Goal: Task Accomplishment & Management: Use online tool/utility

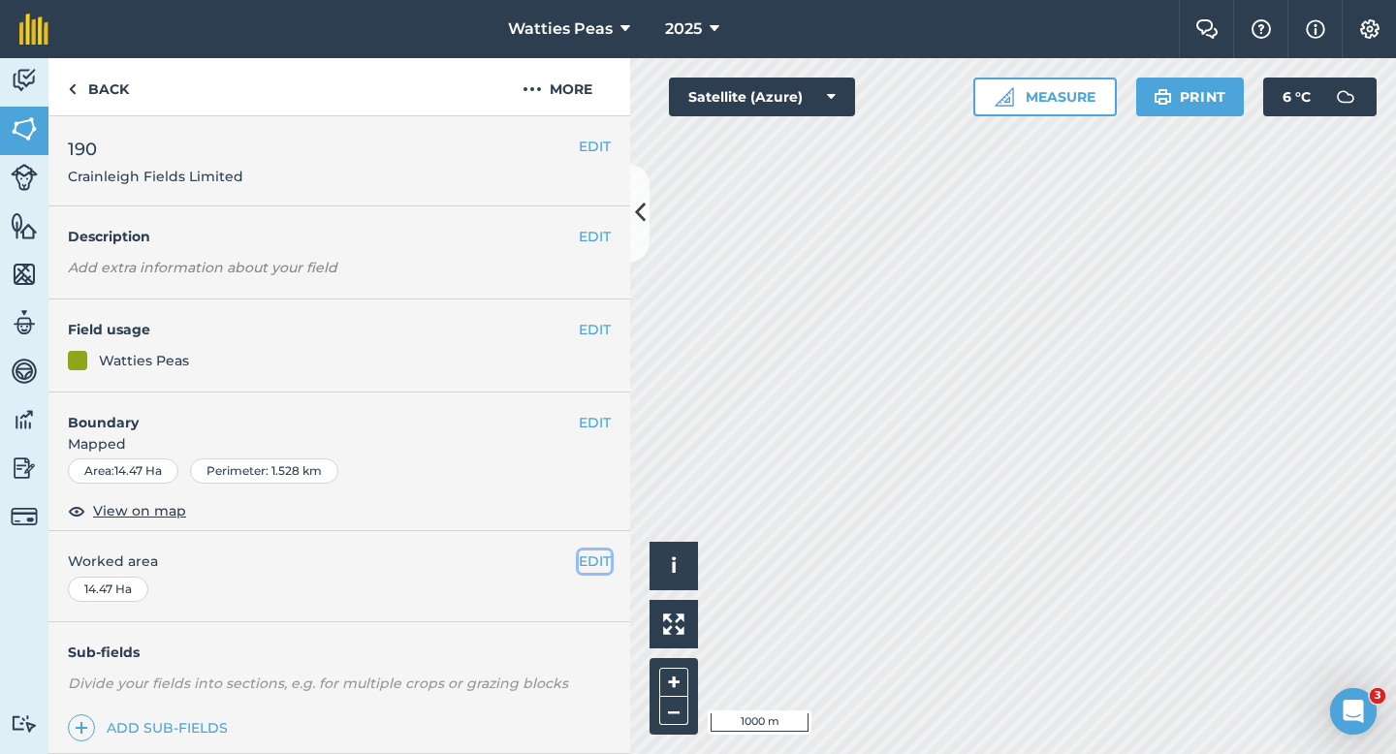
click at [603, 558] on button "EDIT" at bounding box center [595, 561] width 32 height 21
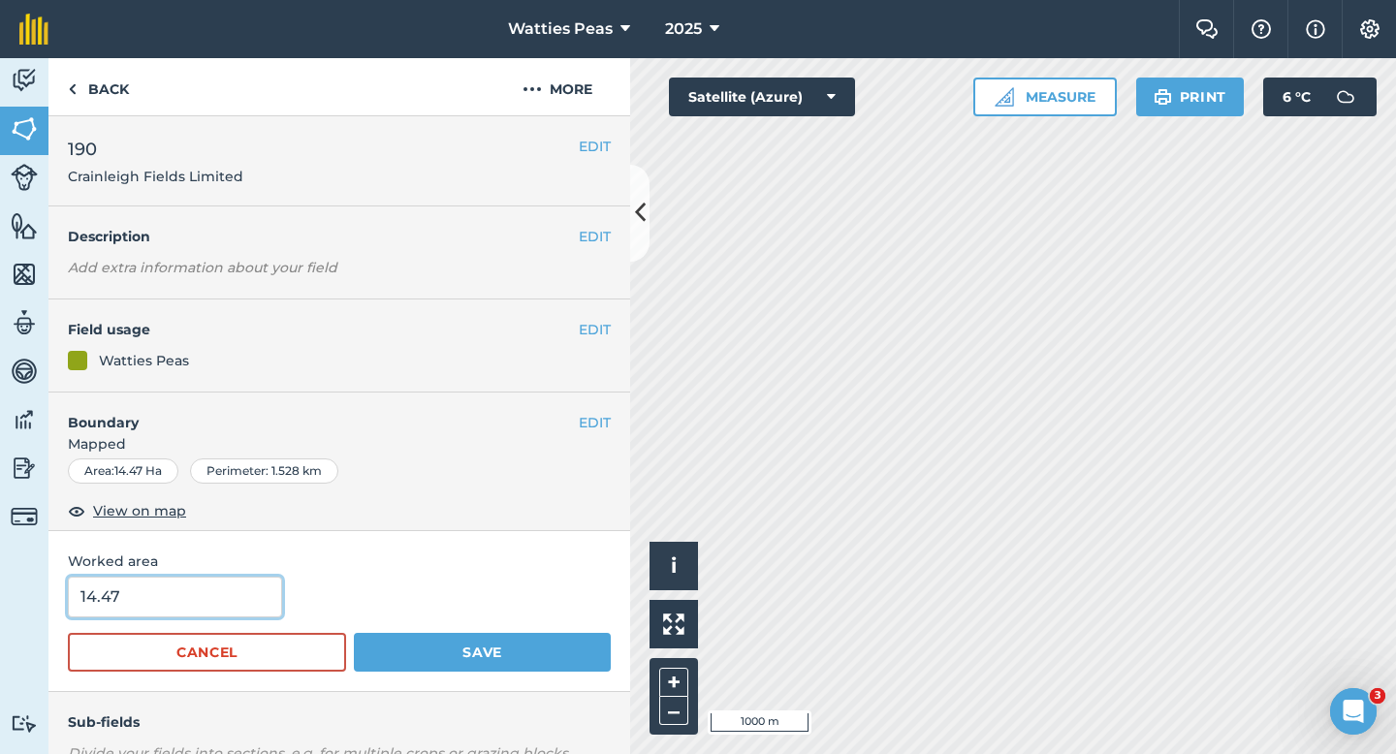
click at [225, 592] on input "14.47" at bounding box center [175, 597] width 214 height 41
type input "14"
click at [354, 633] on button "Save" at bounding box center [482, 652] width 257 height 39
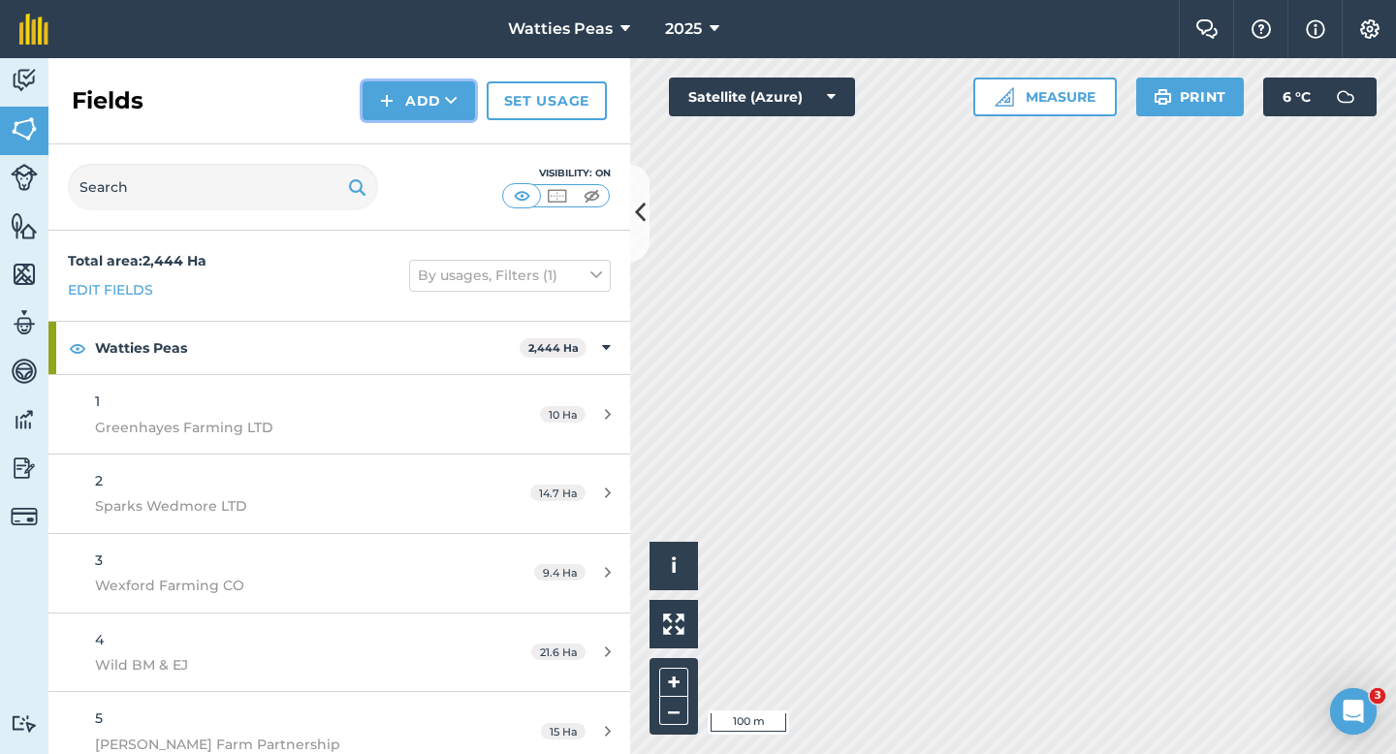
click at [390, 92] on img at bounding box center [387, 100] width 14 height 23
click at [399, 129] on link "Draw" at bounding box center [419, 144] width 107 height 43
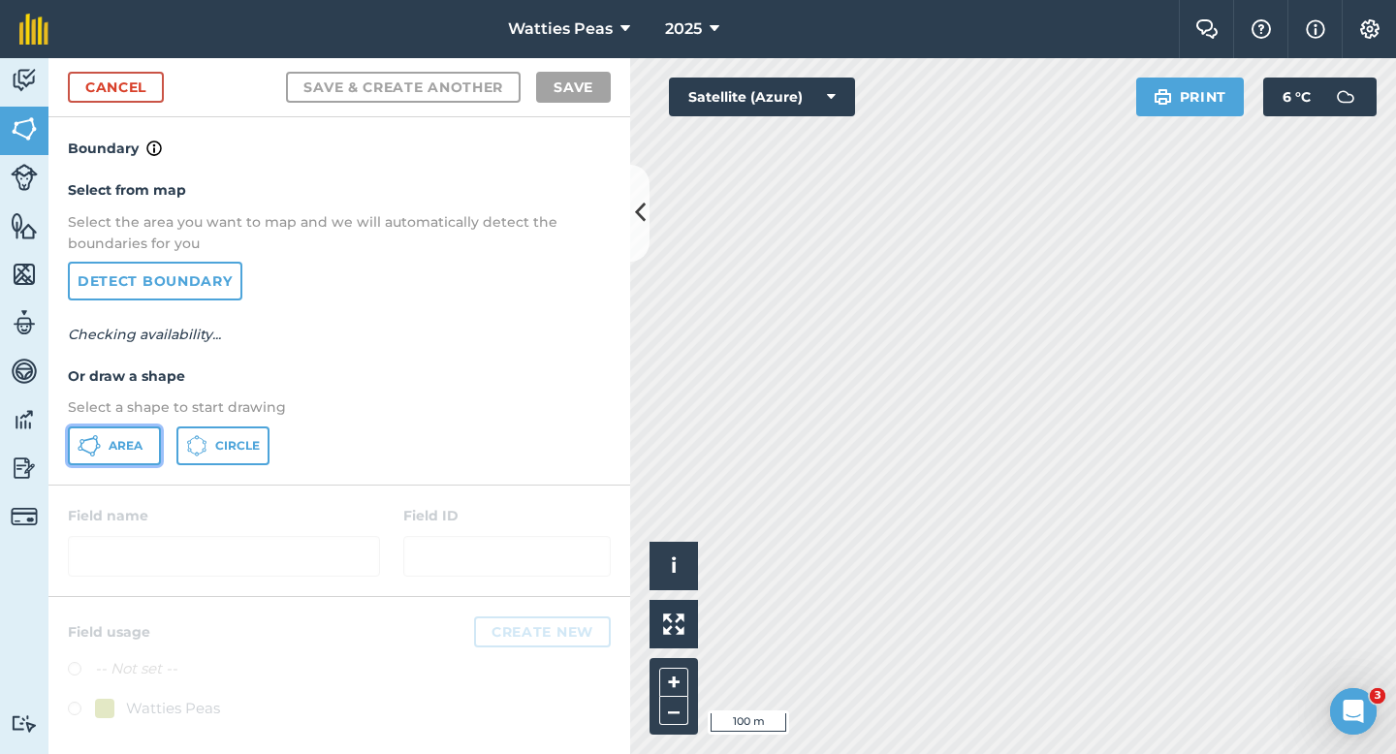
click at [143, 433] on button "Area" at bounding box center [114, 446] width 93 height 39
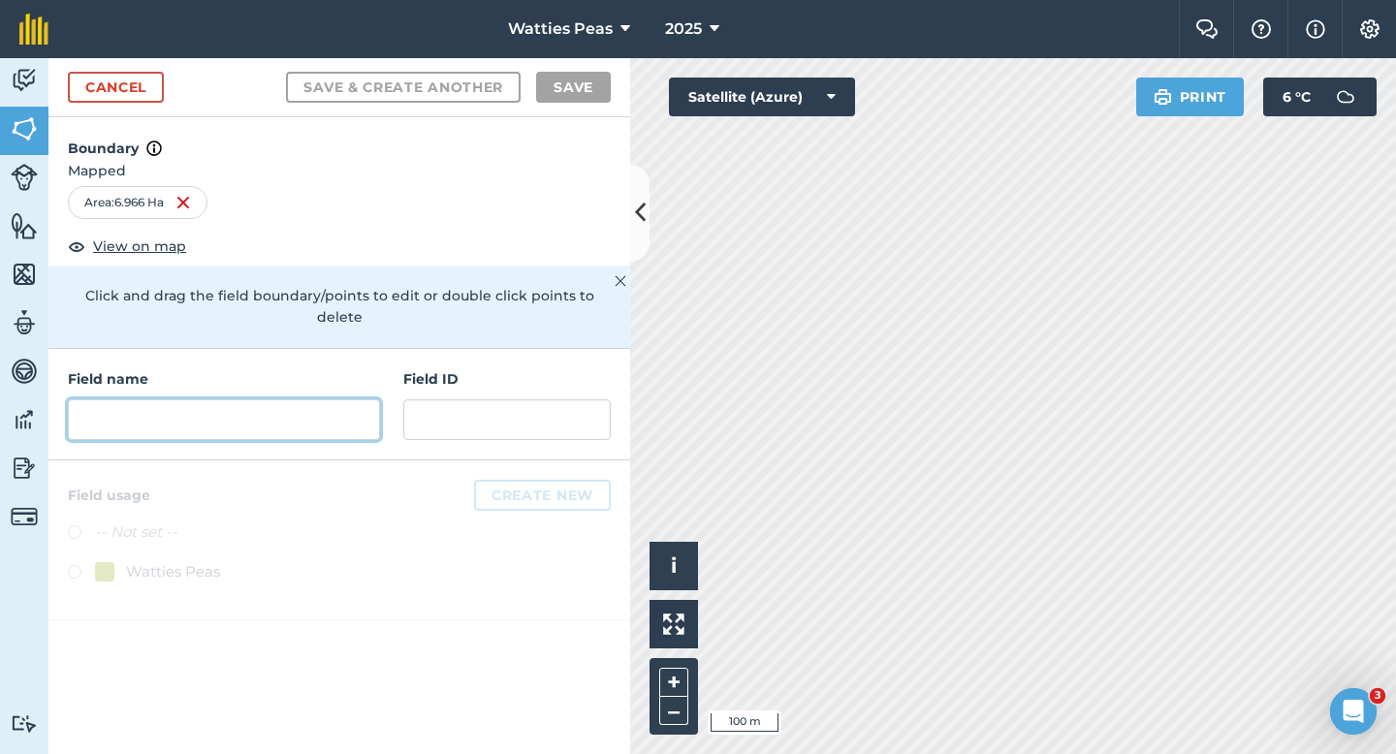
click at [321, 399] on input "text" at bounding box center [224, 419] width 312 height 41
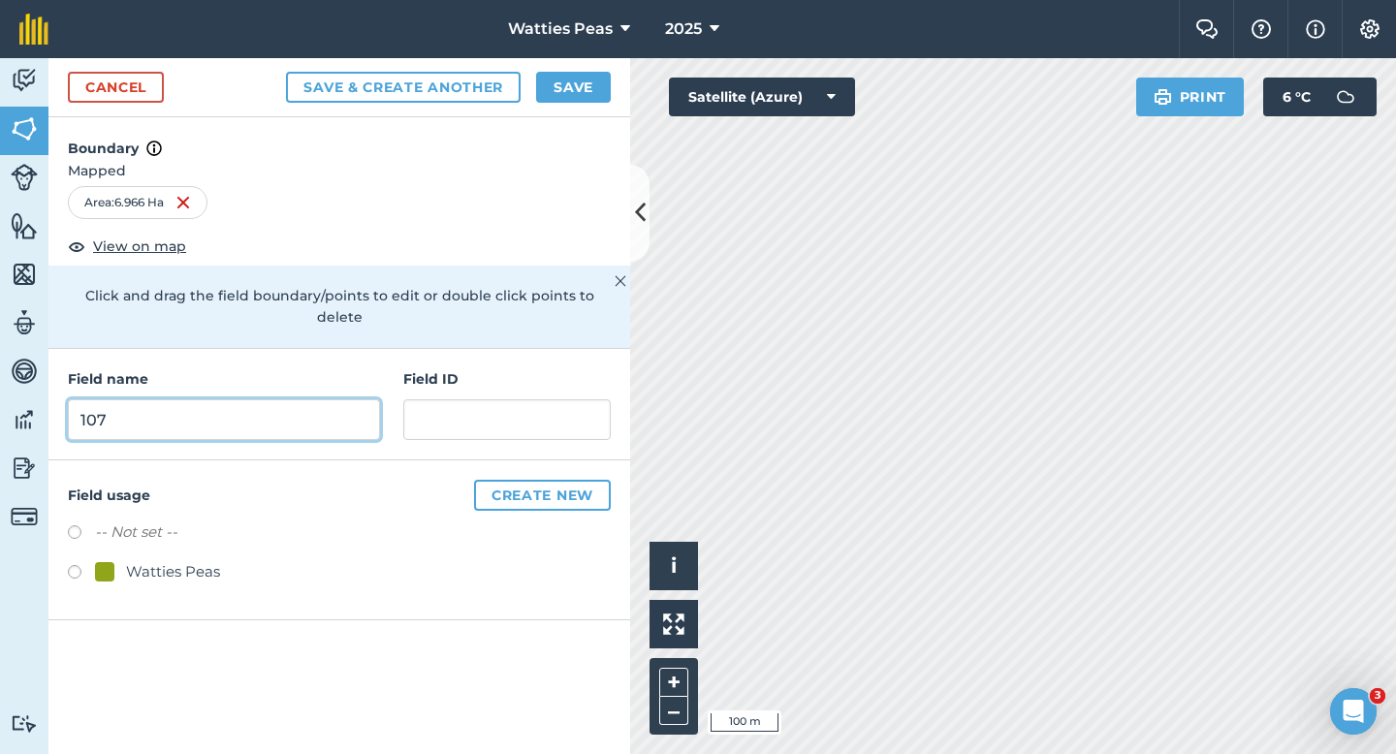
type input "107"
click at [141, 560] on div "Watties Peas" at bounding box center [173, 571] width 94 height 23
radio input "true"
click at [187, 411] on input "107" at bounding box center [224, 419] width 312 height 41
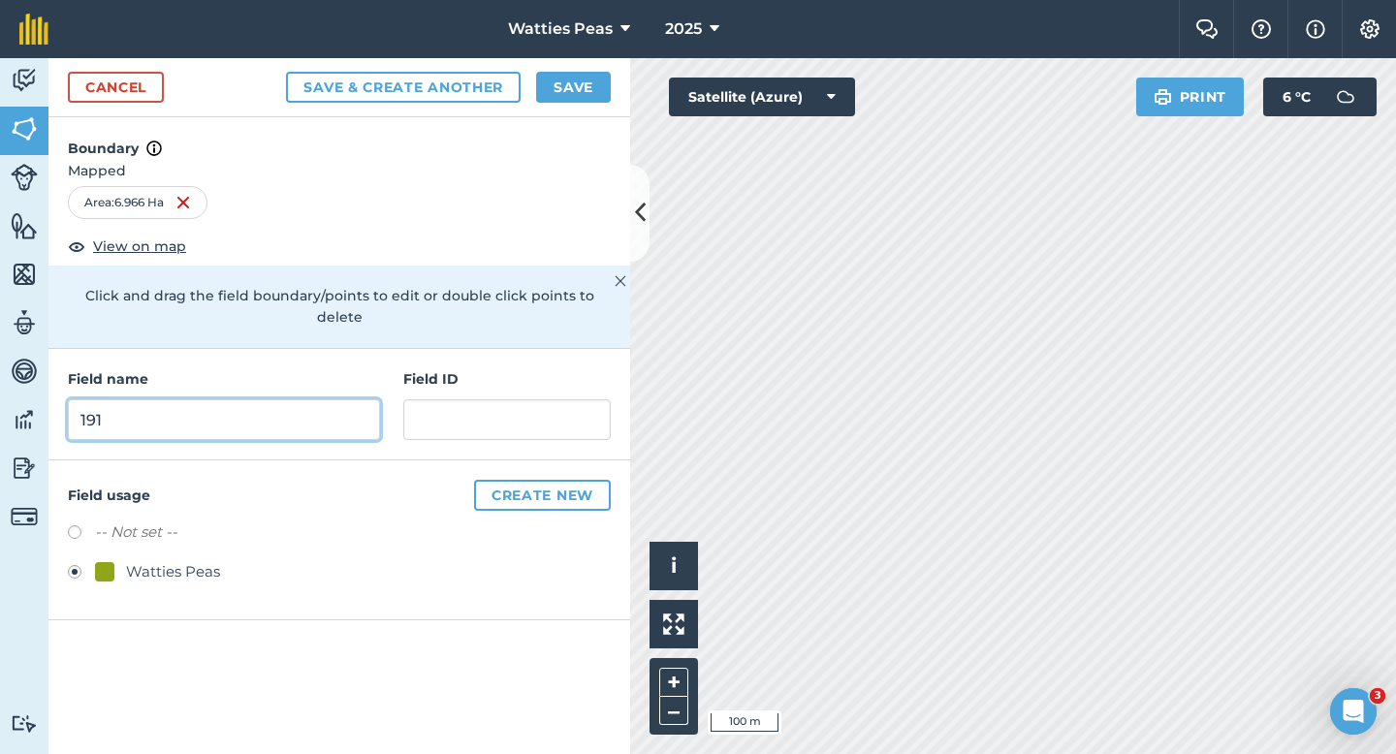
type input "191"
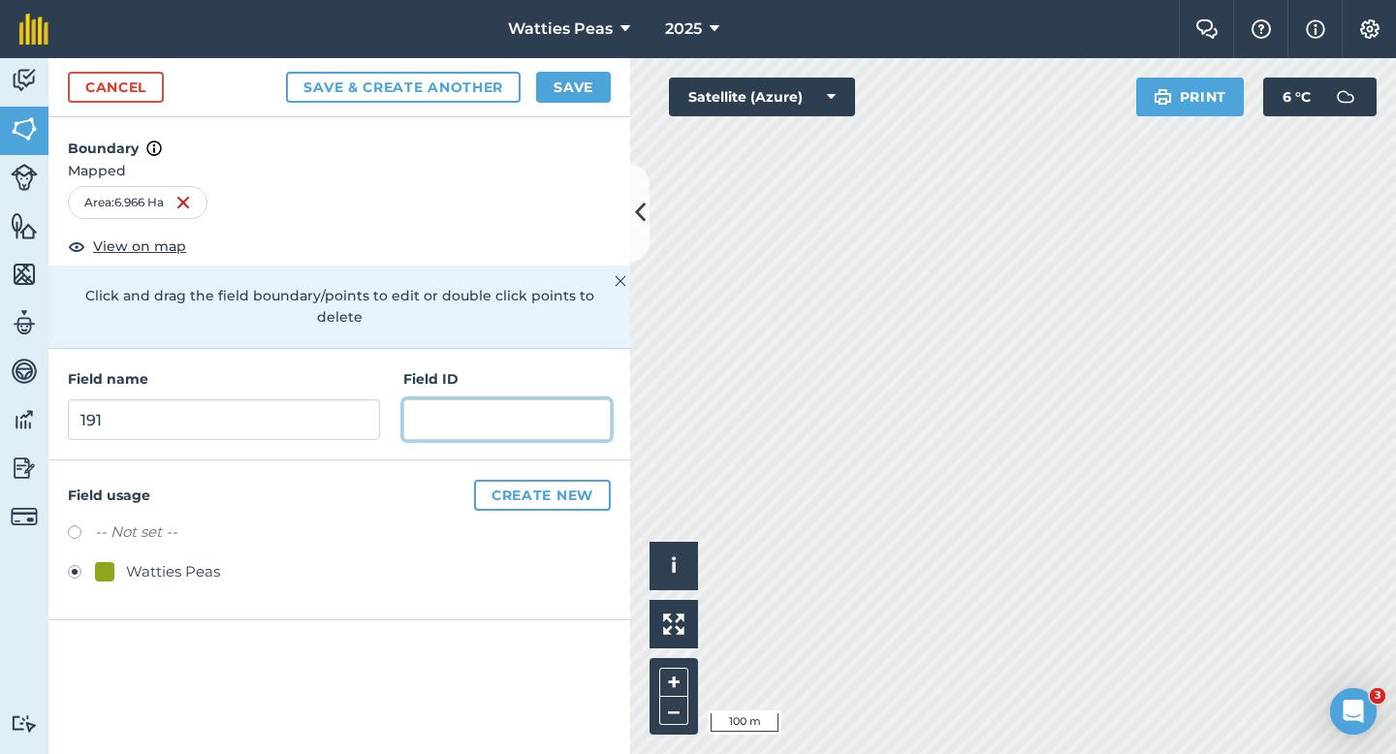
click at [419, 399] on input "text" at bounding box center [506, 419] width 207 height 41
click at [478, 402] on input "Wyndom Farming LTD" at bounding box center [506, 419] width 207 height 41
click at [483, 402] on input "Wyndom Farming LTD" at bounding box center [506, 419] width 207 height 41
type input "Wyndon Farming LTD"
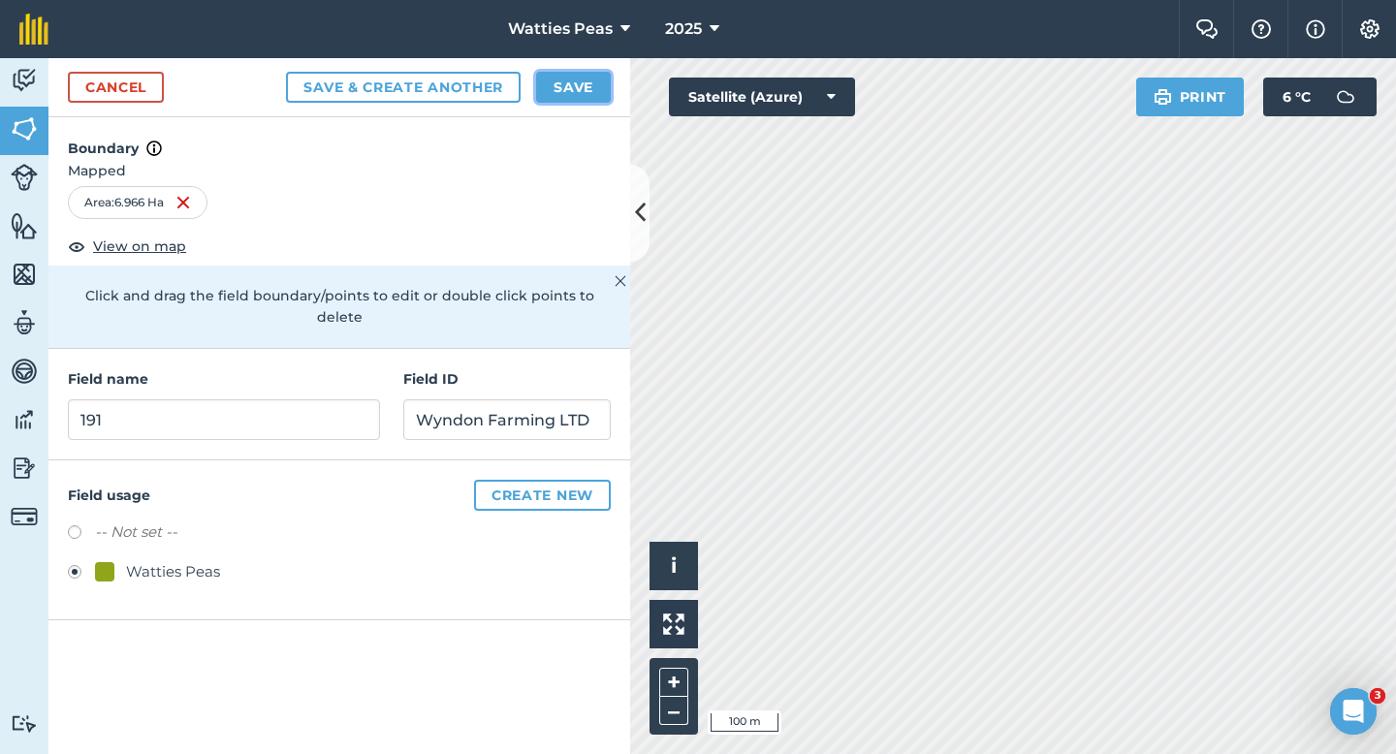
click at [569, 96] on button "Save" at bounding box center [573, 87] width 75 height 31
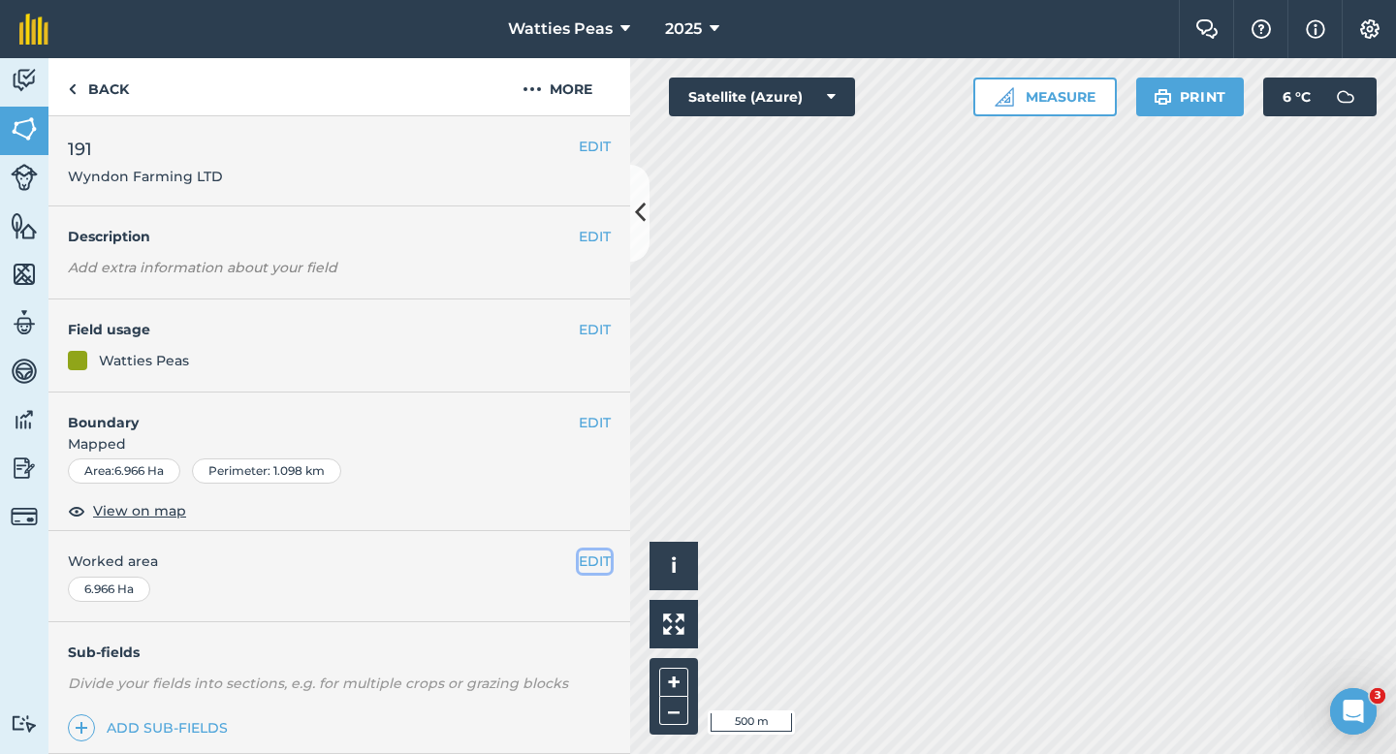
click at [586, 558] on button "EDIT" at bounding box center [595, 561] width 32 height 21
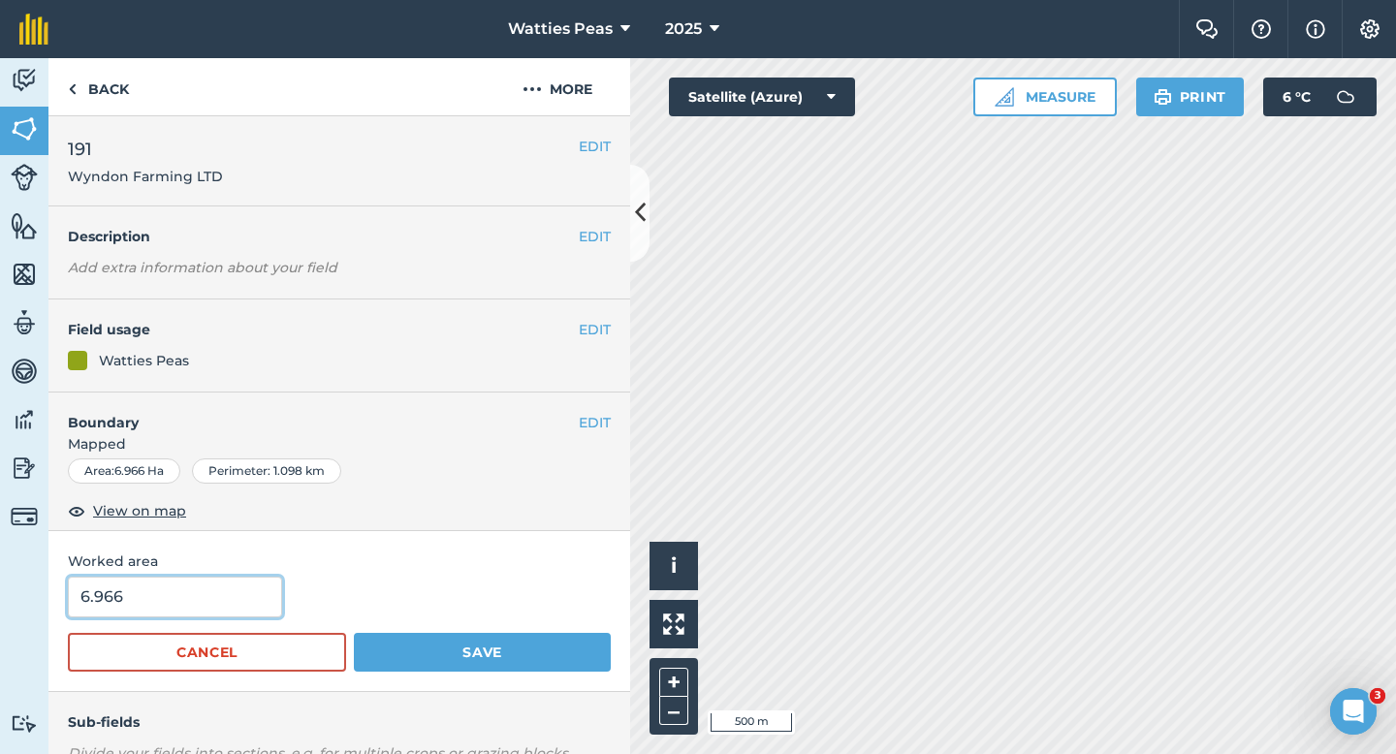
click at [239, 611] on input "6.966" at bounding box center [175, 597] width 214 height 41
type input "7"
click at [354, 633] on button "Save" at bounding box center [482, 652] width 257 height 39
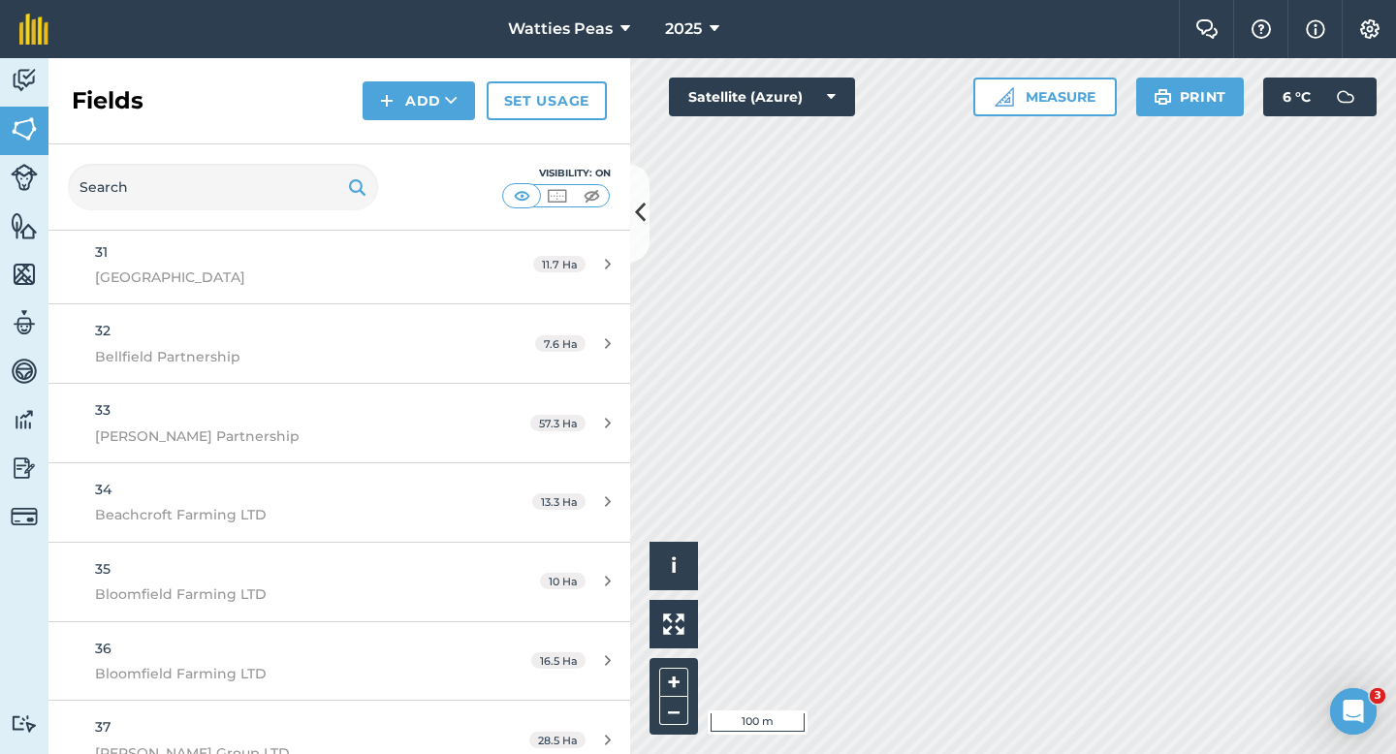
scroll to position [14847, 0]
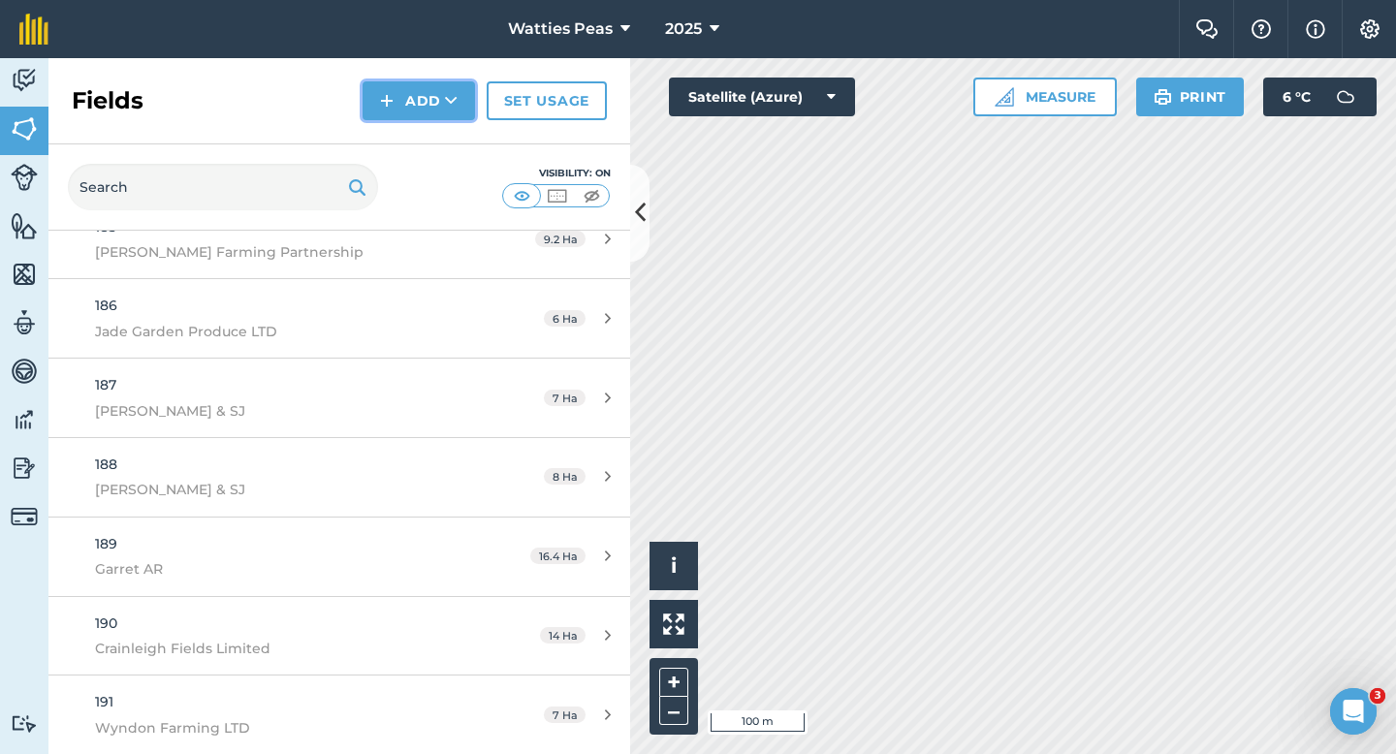
click at [421, 102] on button "Add" at bounding box center [419, 100] width 112 height 39
click at [421, 138] on link "Draw" at bounding box center [419, 144] width 107 height 43
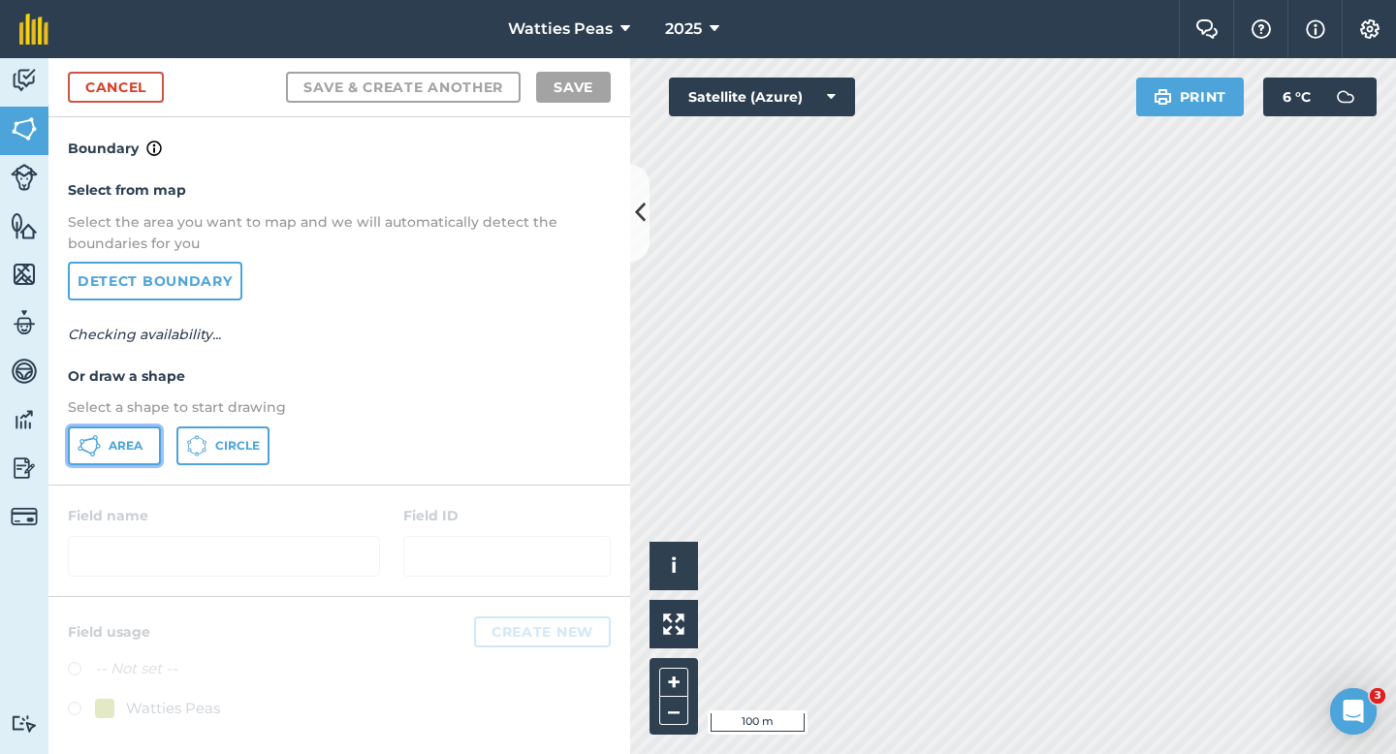
click at [101, 450] on button "Area" at bounding box center [114, 446] width 93 height 39
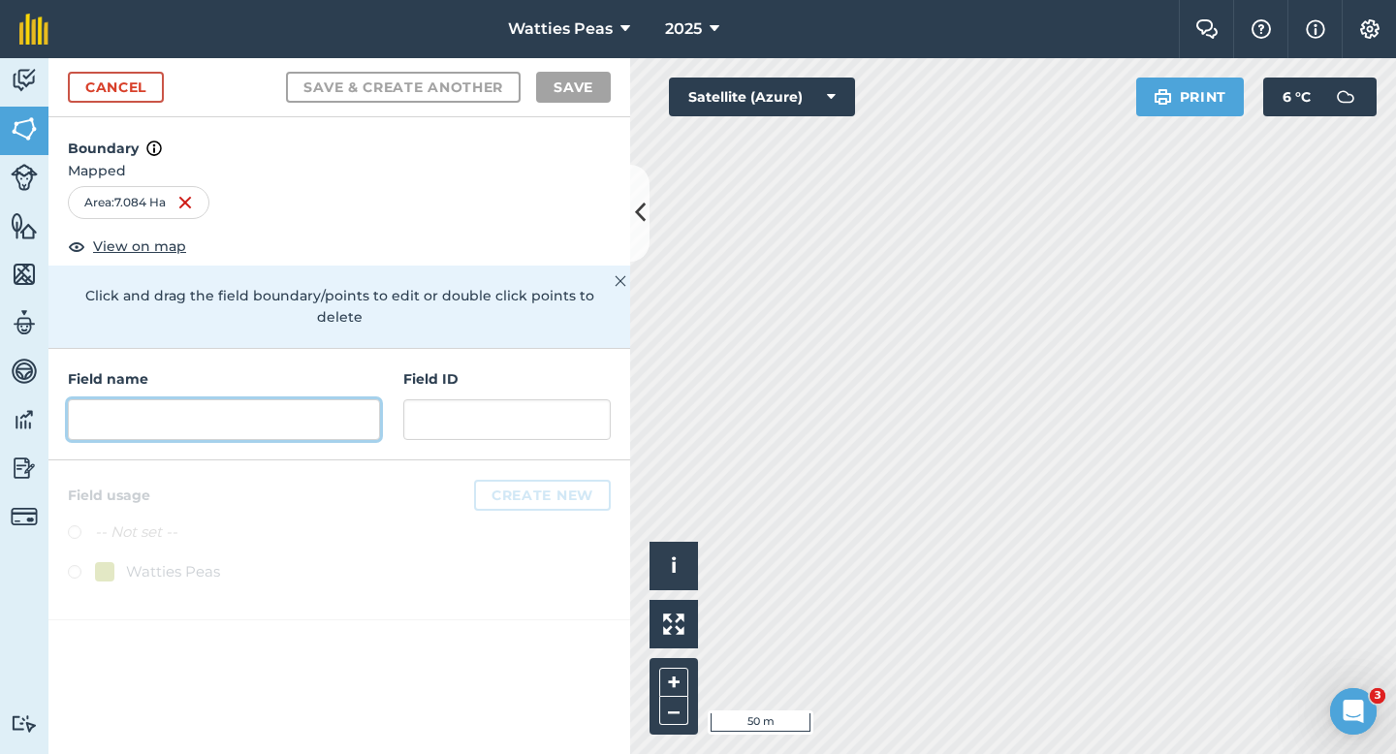
click at [356, 403] on input "text" at bounding box center [224, 419] width 312 height 41
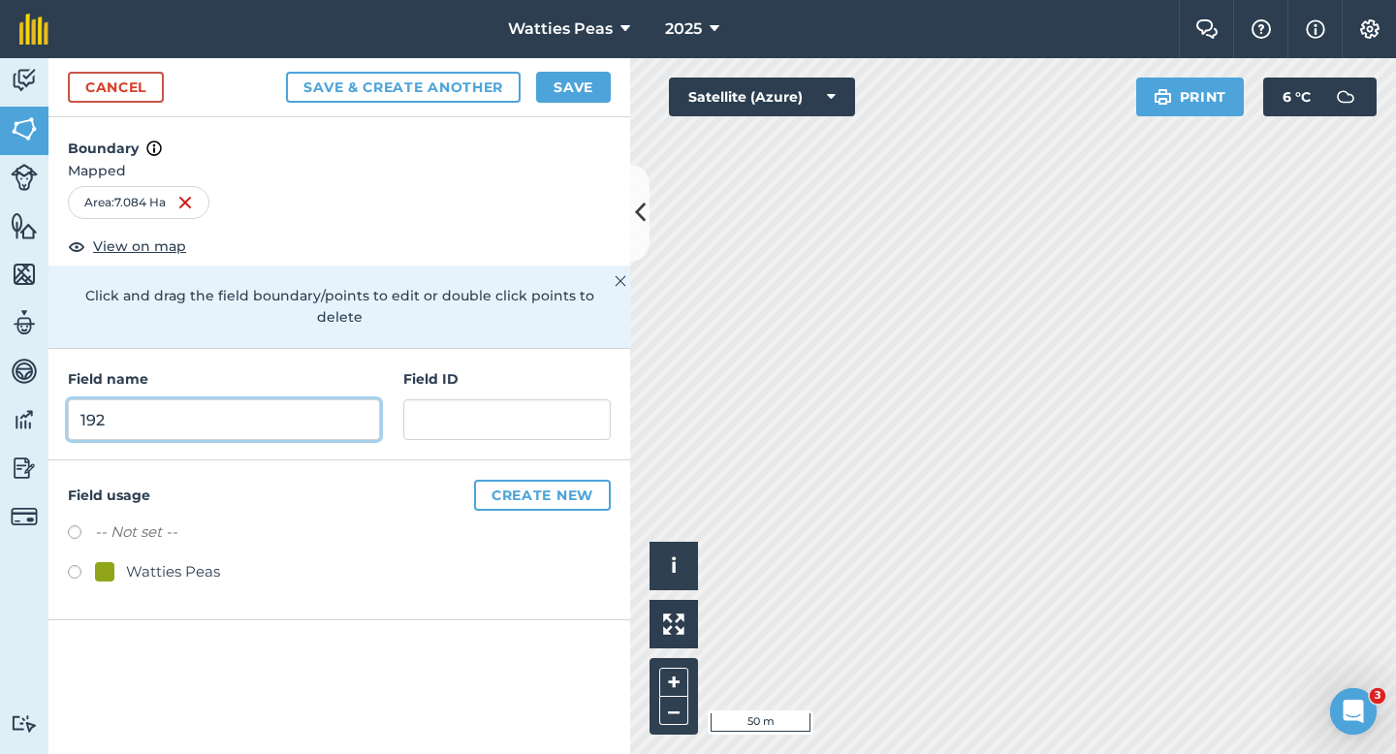
type input "192"
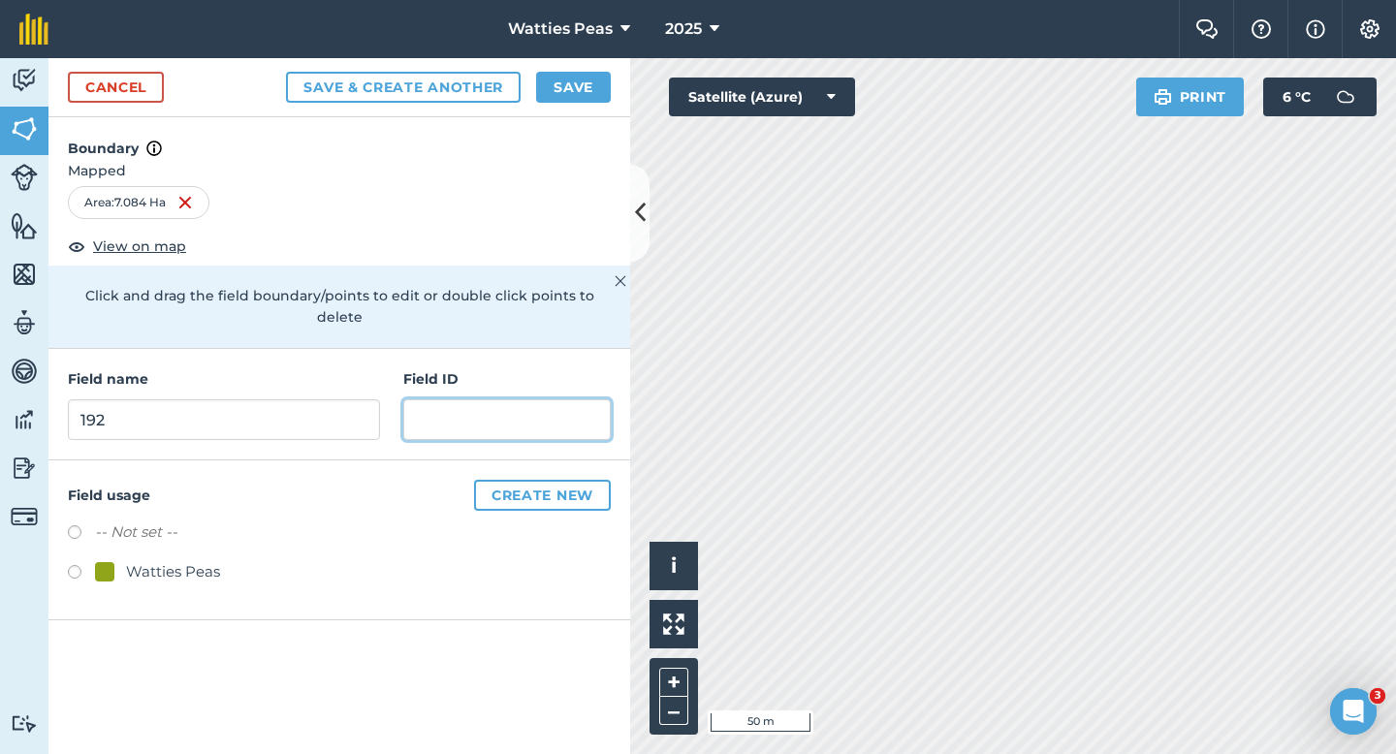
click at [454, 399] on input "text" at bounding box center [506, 419] width 207 height 41
type input "[PERSON_NAME] &GG"
click at [156, 538] on div "-- Not set -- Watties Peas" at bounding box center [339, 555] width 543 height 68
click at [162, 560] on div "Watties Peas" at bounding box center [173, 571] width 94 height 23
click at [182, 560] on div "Watties Peas" at bounding box center [173, 571] width 94 height 23
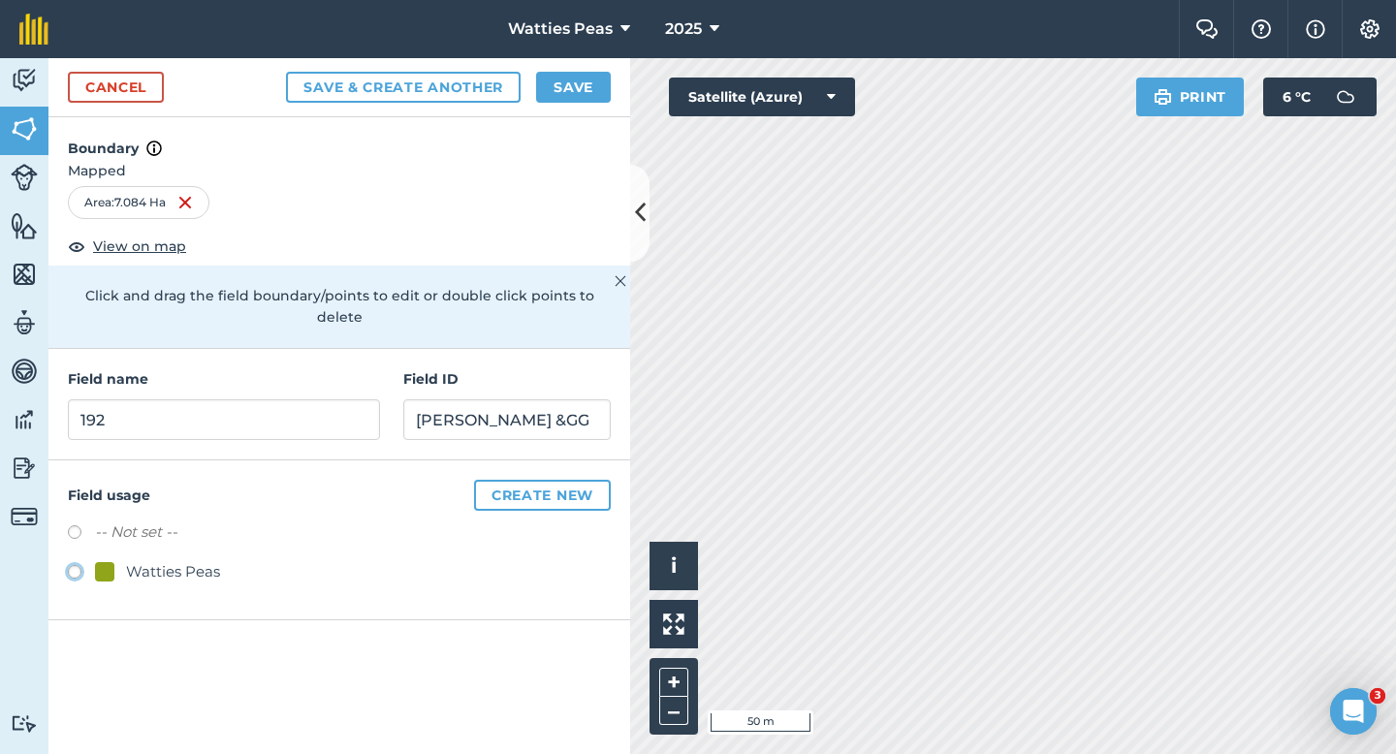
radio input "true"
click at [494, 399] on input "[PERSON_NAME] &GG" at bounding box center [506, 419] width 207 height 41
click at [498, 399] on input "[PERSON_NAME] &GG" at bounding box center [506, 419] width 207 height 41
type input "[PERSON_NAME] & GG"
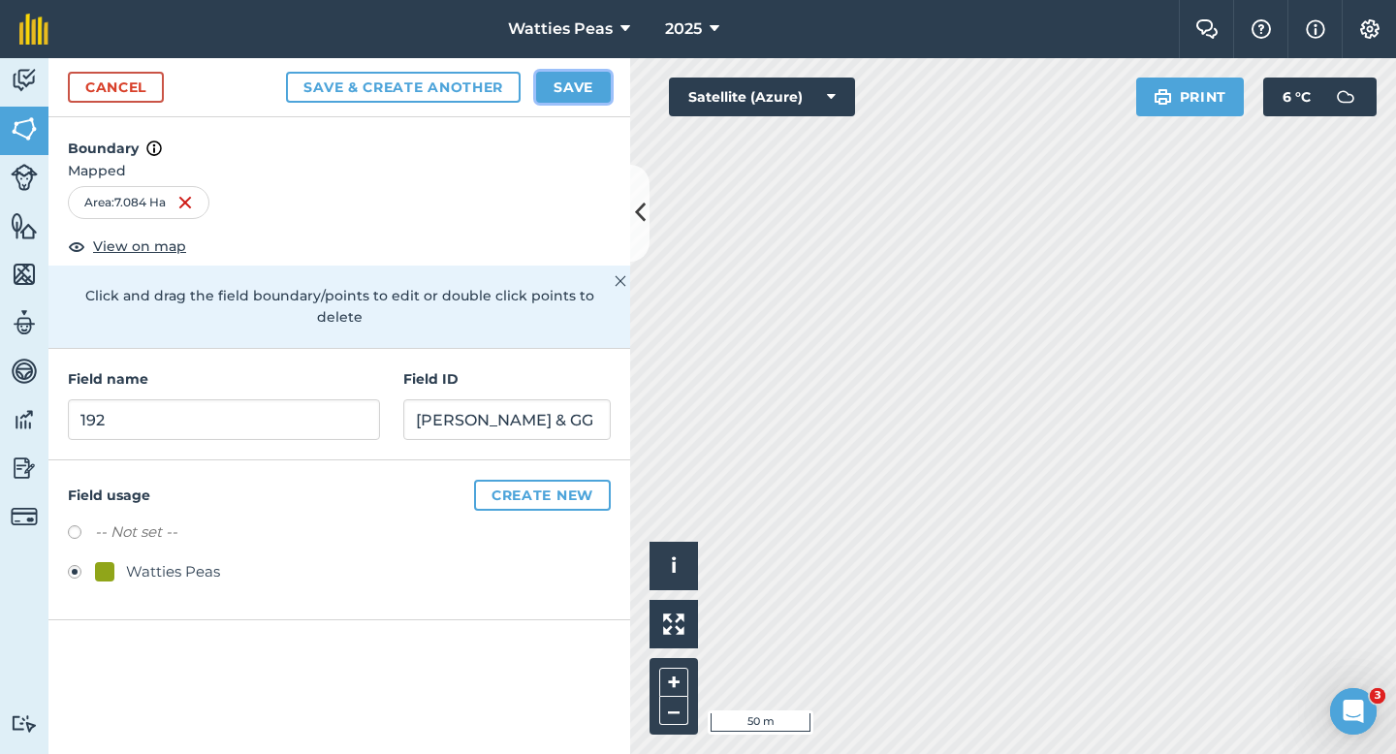
click at [589, 82] on button "Save" at bounding box center [573, 87] width 75 height 31
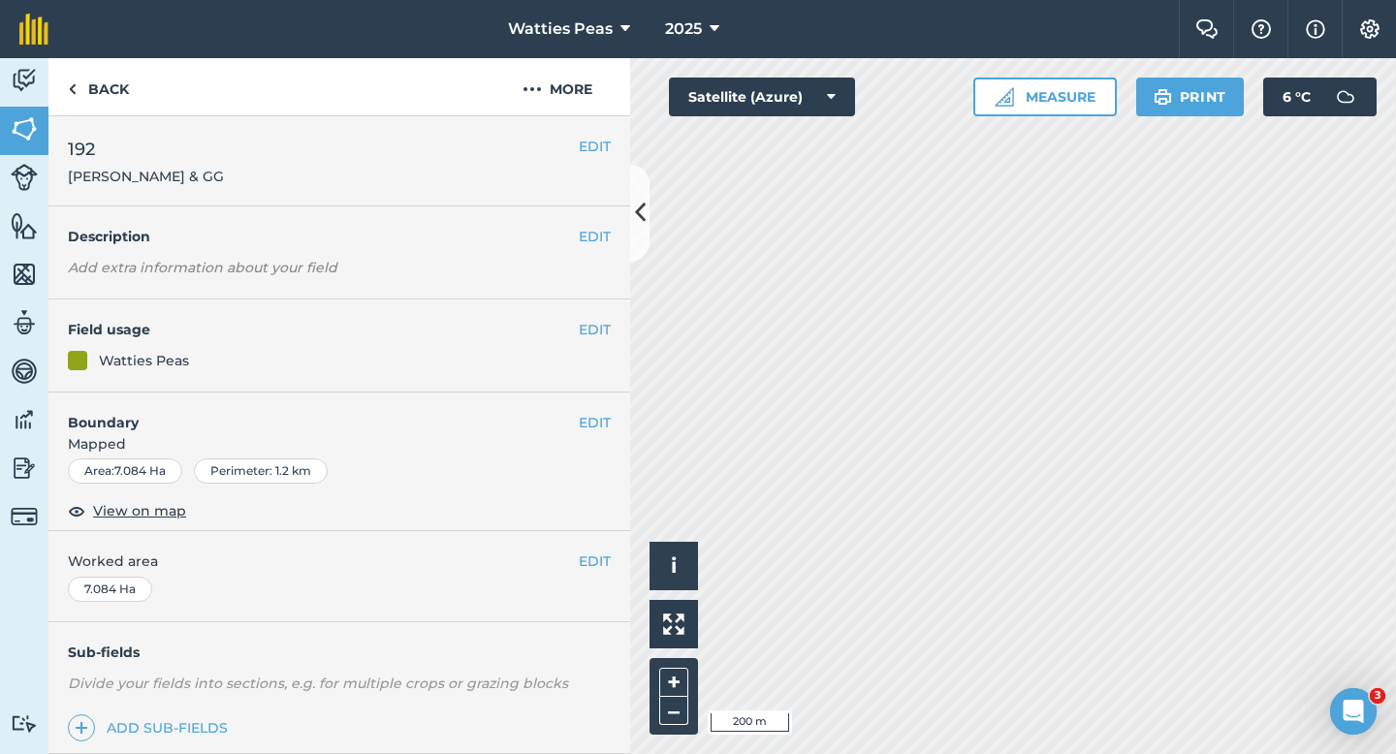
click at [592, 573] on div "EDIT Worked area 7.084 Ha" at bounding box center [339, 576] width 582 height 90
click at [599, 564] on button "EDIT" at bounding box center [595, 561] width 32 height 21
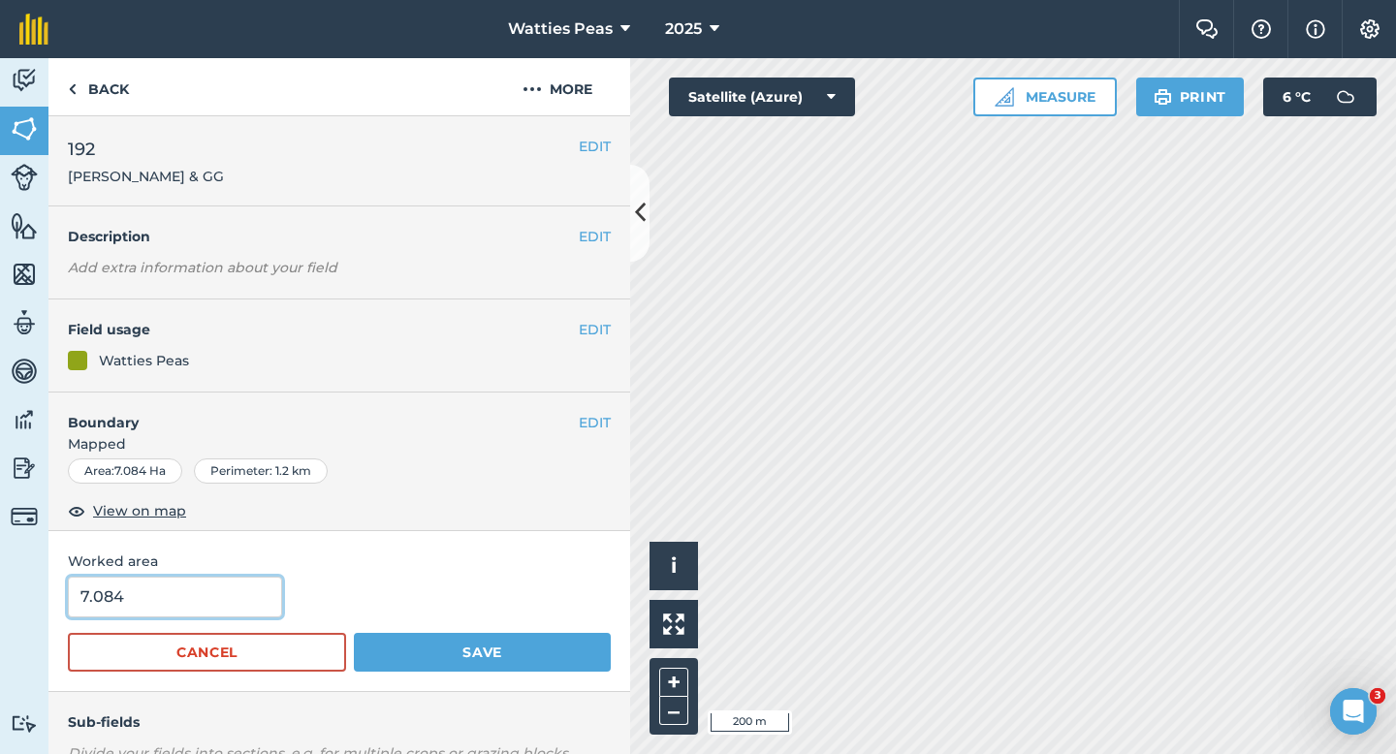
click at [232, 583] on input "7.084" at bounding box center [175, 597] width 214 height 41
type input "7"
click at [354, 633] on button "Save" at bounding box center [482, 652] width 257 height 39
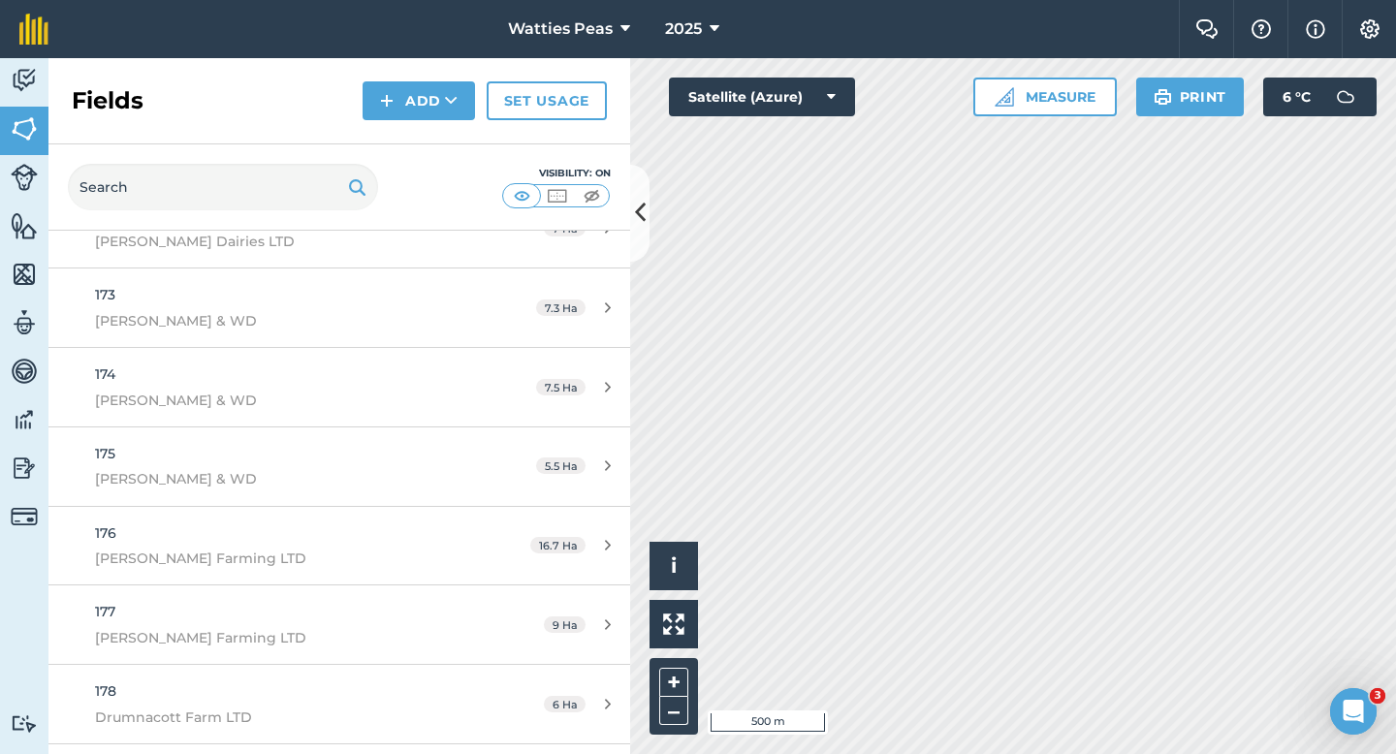
scroll to position [14927, 0]
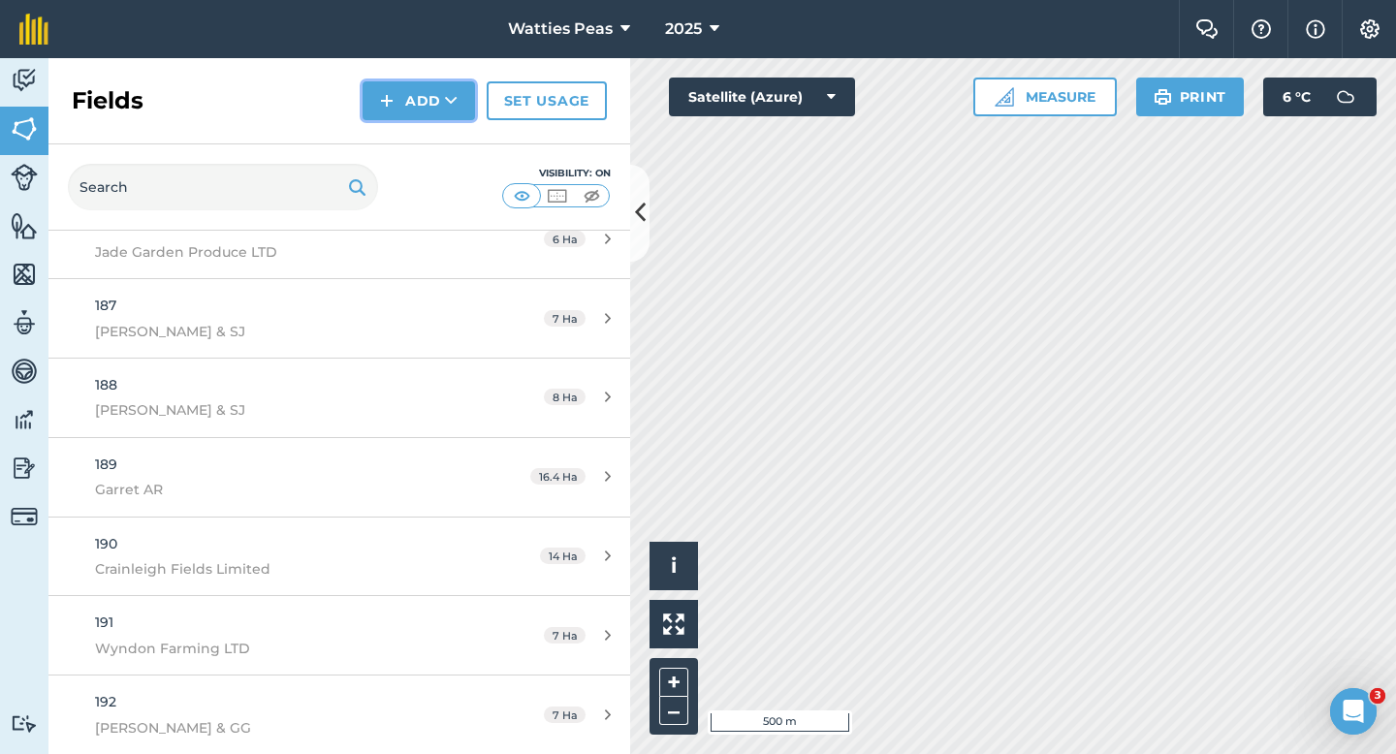
click at [420, 107] on button "Add" at bounding box center [419, 100] width 112 height 39
click at [420, 128] on link "Draw" at bounding box center [419, 144] width 107 height 43
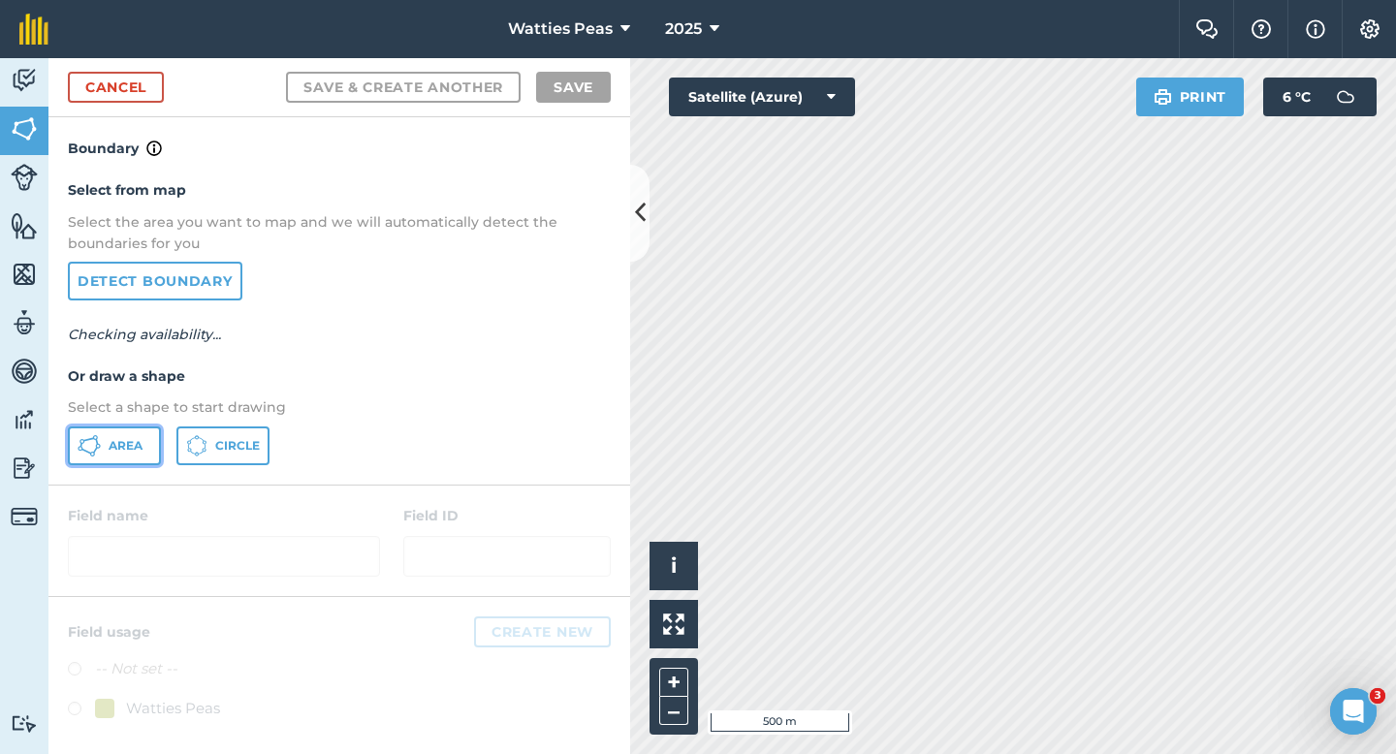
click at [147, 438] on button "Area" at bounding box center [114, 446] width 93 height 39
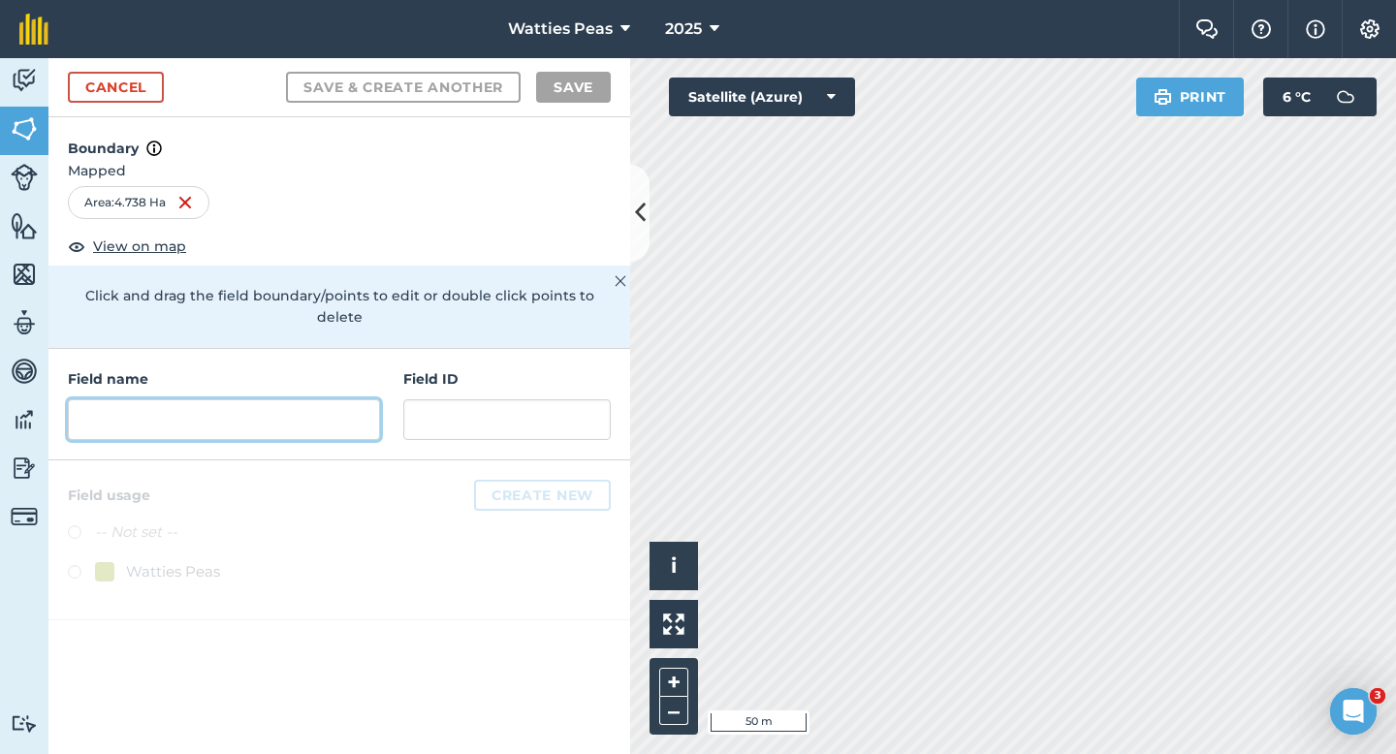
click at [342, 400] on input "text" at bounding box center [224, 419] width 312 height 41
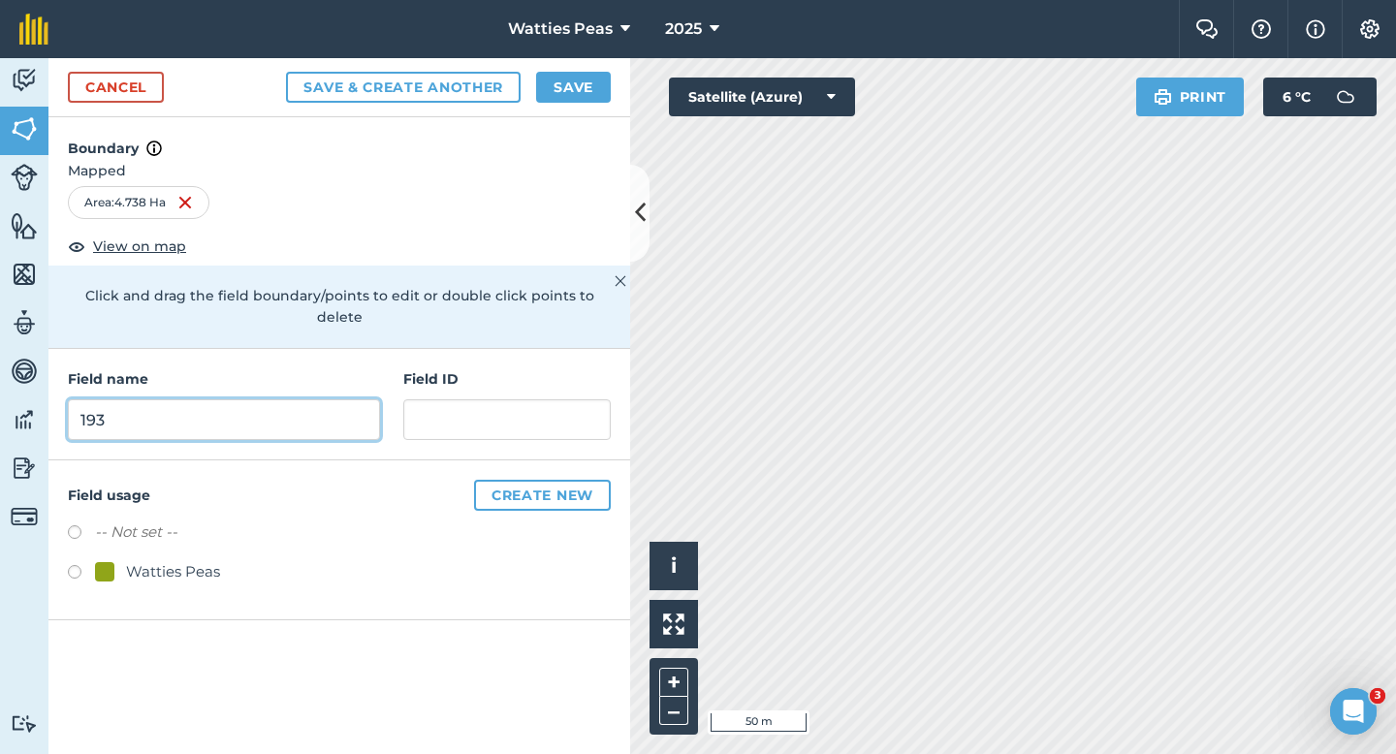
type input "193"
click at [181, 560] on div "Watties Peas" at bounding box center [173, 571] width 94 height 23
radio input "true"
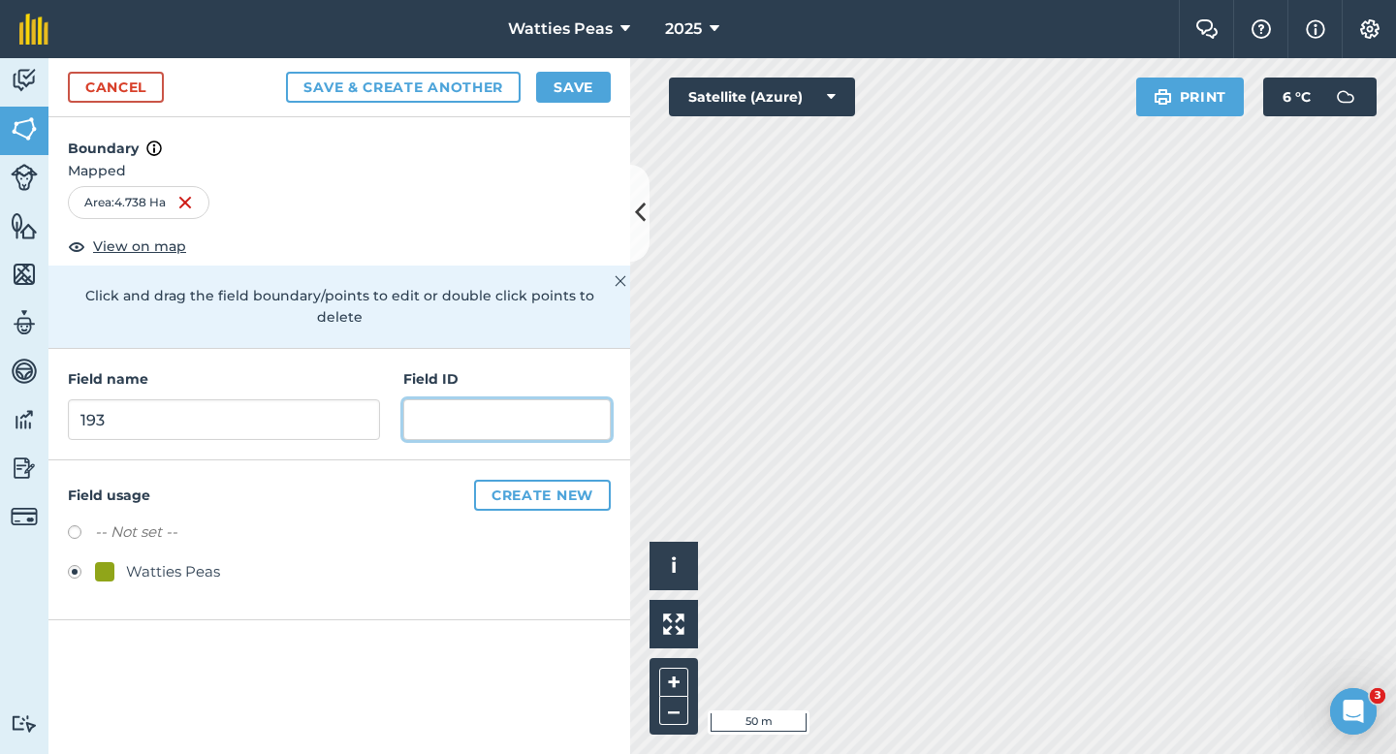
click at [458, 407] on input "text" at bounding box center [506, 419] width 207 height 41
type input "Jade Garden Produce LTD"
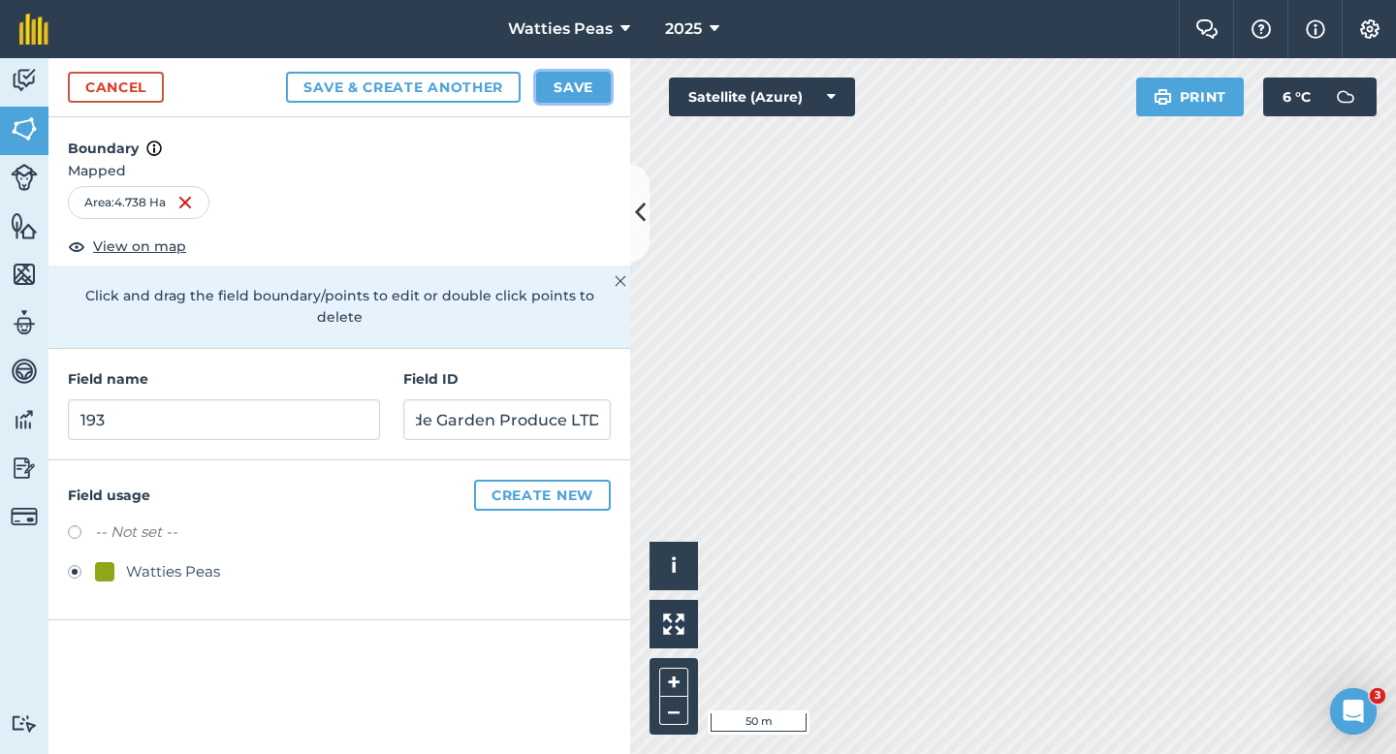
click at [581, 78] on button "Save" at bounding box center [573, 87] width 75 height 31
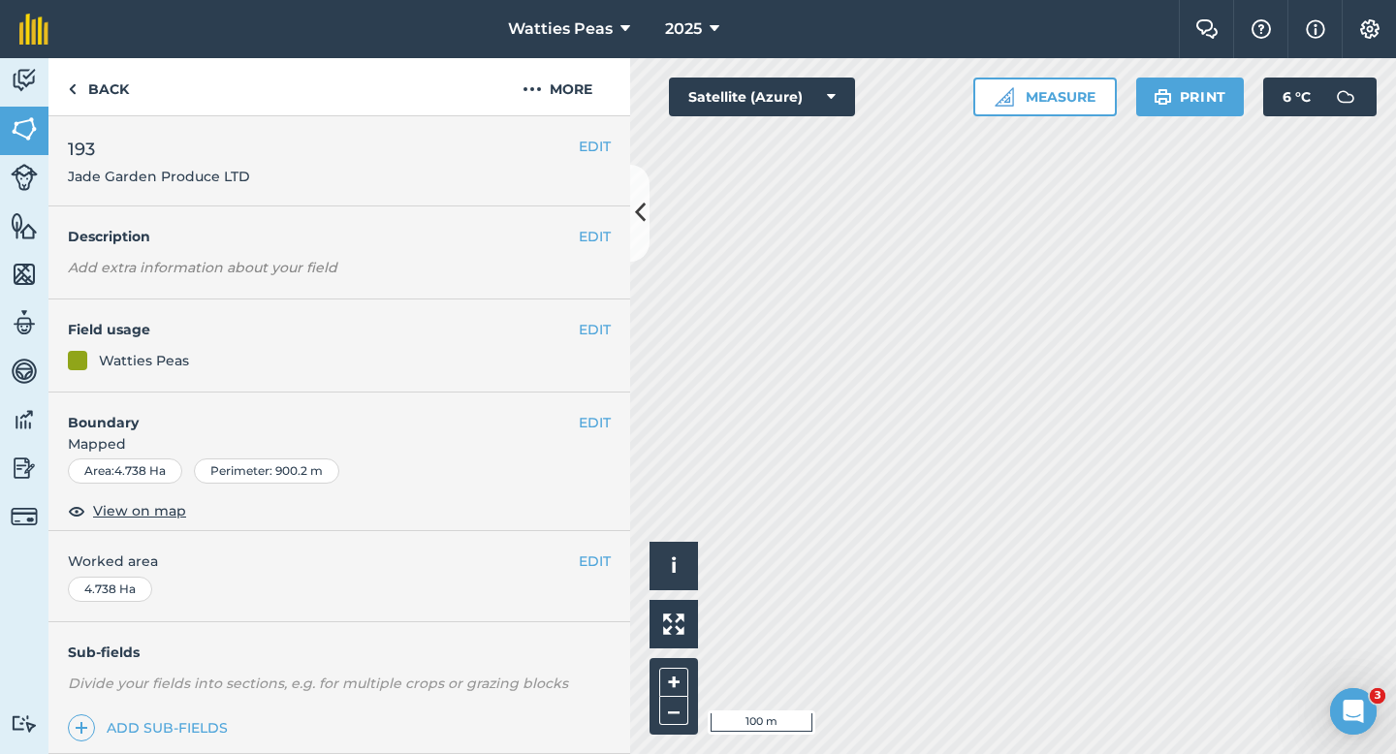
click at [589, 573] on div "EDIT Worked area 4.738 Ha" at bounding box center [339, 576] width 582 height 90
click at [587, 565] on button "EDIT" at bounding box center [595, 561] width 32 height 21
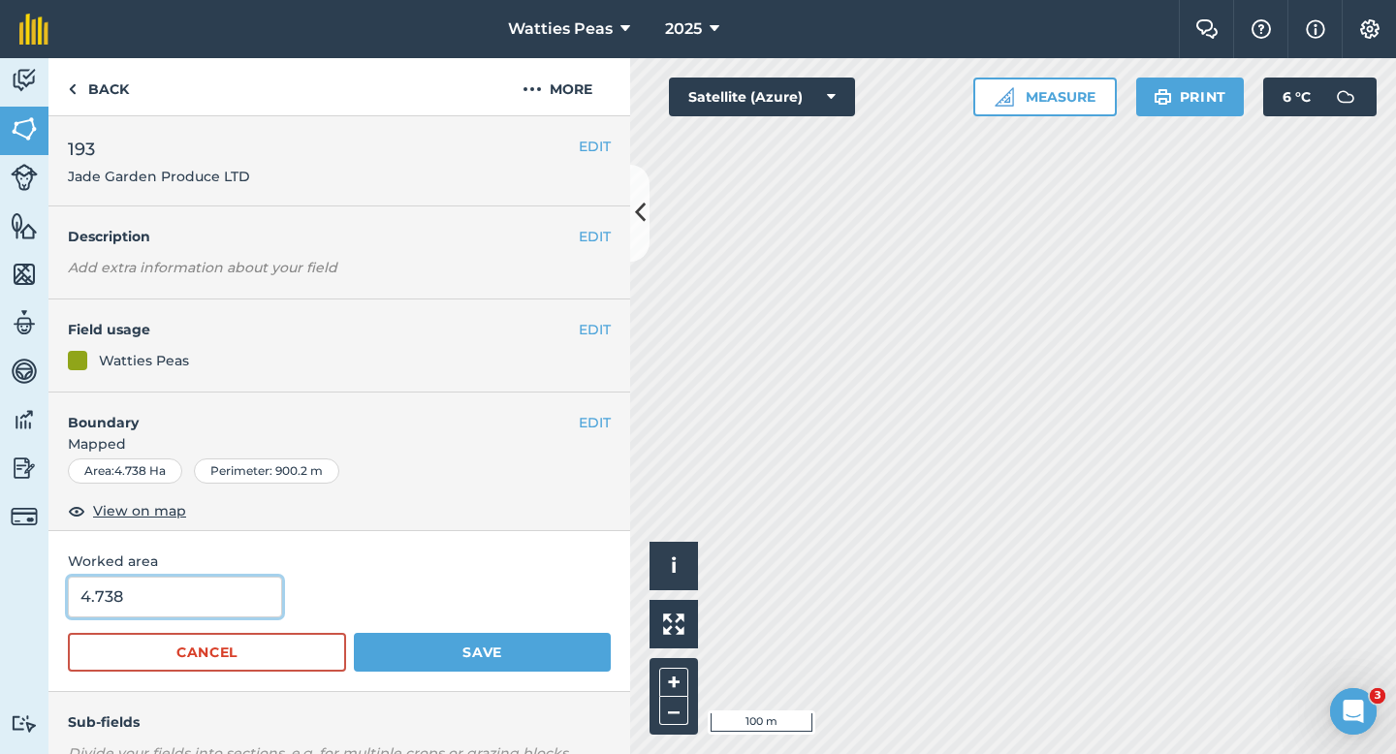
click at [187, 606] on input "4.738" at bounding box center [175, 597] width 214 height 41
type input "4.7"
click at [354, 633] on button "Save" at bounding box center [482, 652] width 257 height 39
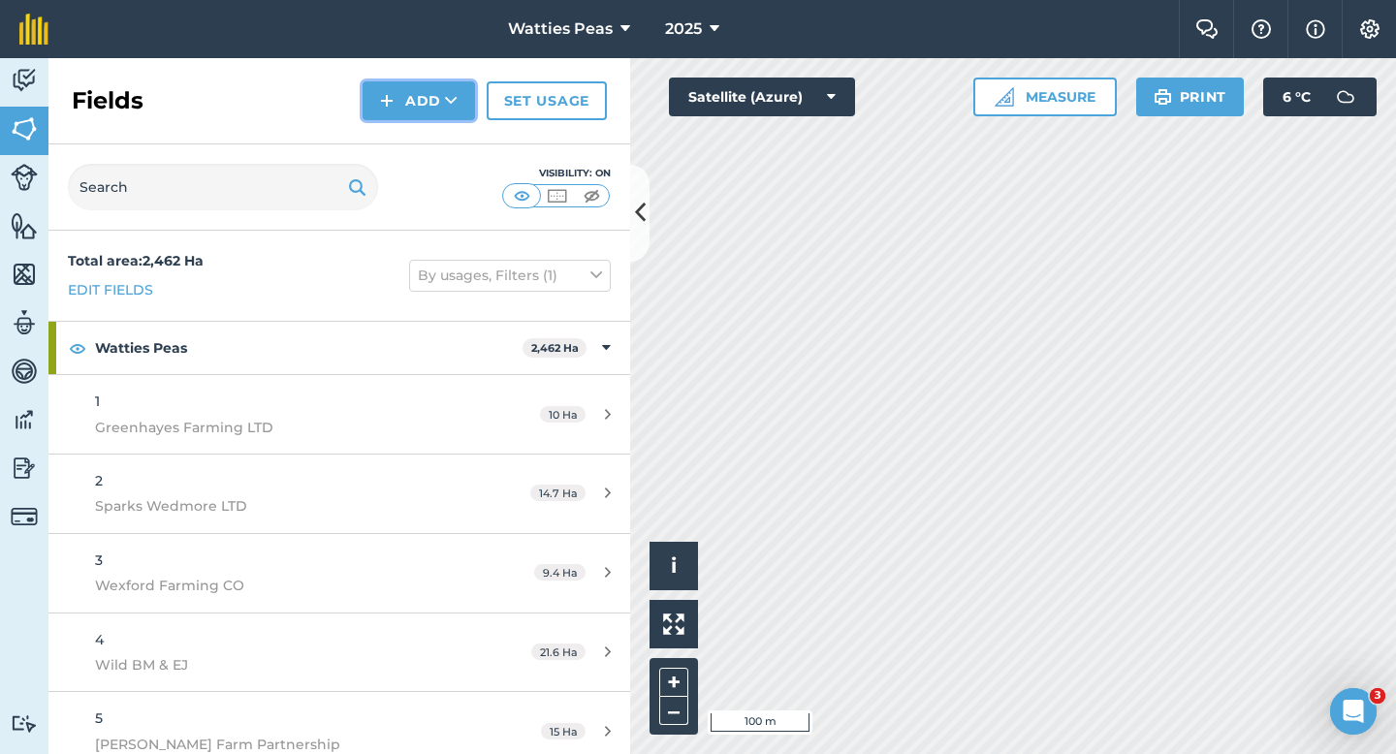
click at [390, 93] on img at bounding box center [387, 100] width 14 height 23
click at [403, 133] on link "Draw" at bounding box center [419, 144] width 107 height 43
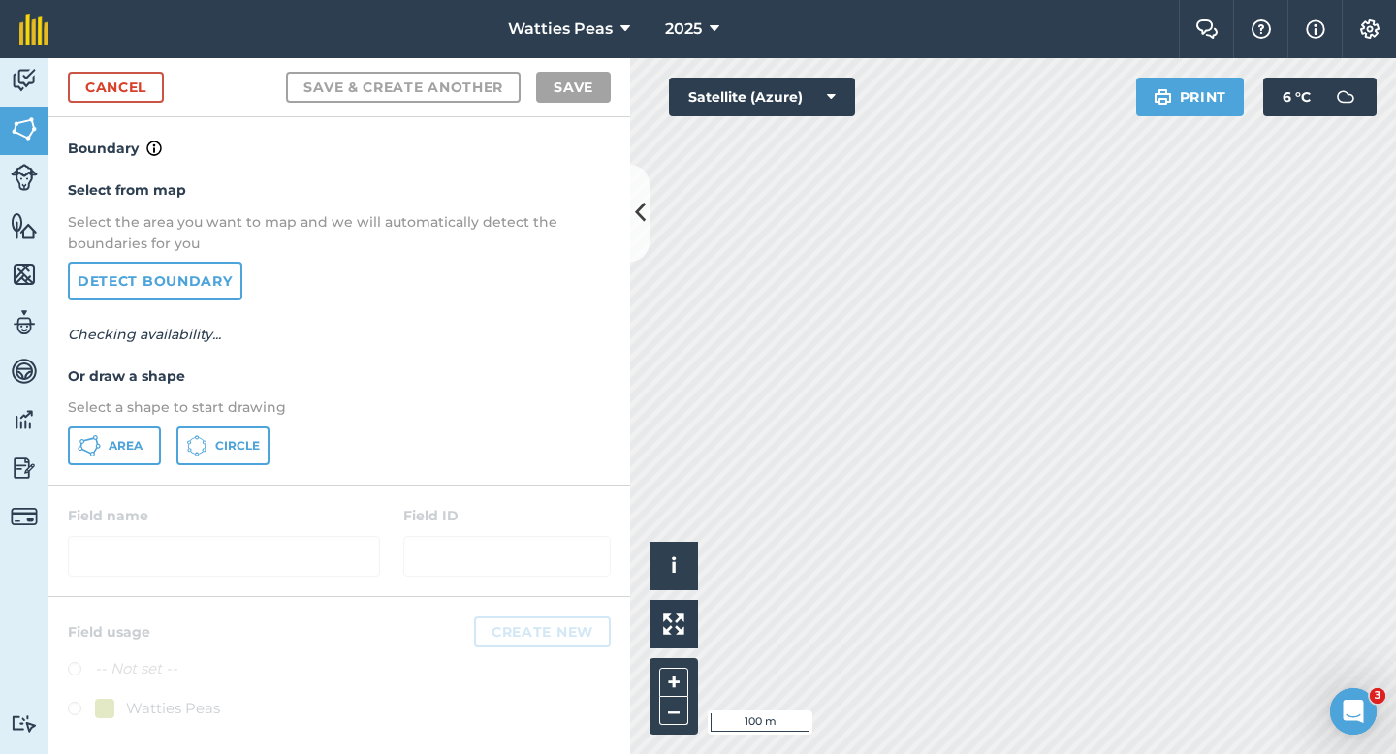
click at [134, 423] on div "Select from map Select the area you want to map and we will automatically detec…" at bounding box center [339, 322] width 582 height 324
click at [136, 428] on button "Area" at bounding box center [114, 446] width 93 height 39
click at [140, 104] on div "Cancel Save & Create Another Save" at bounding box center [339, 87] width 582 height 59
click at [163, 104] on div "Cancel Save & Create Another Save" at bounding box center [339, 87] width 582 height 59
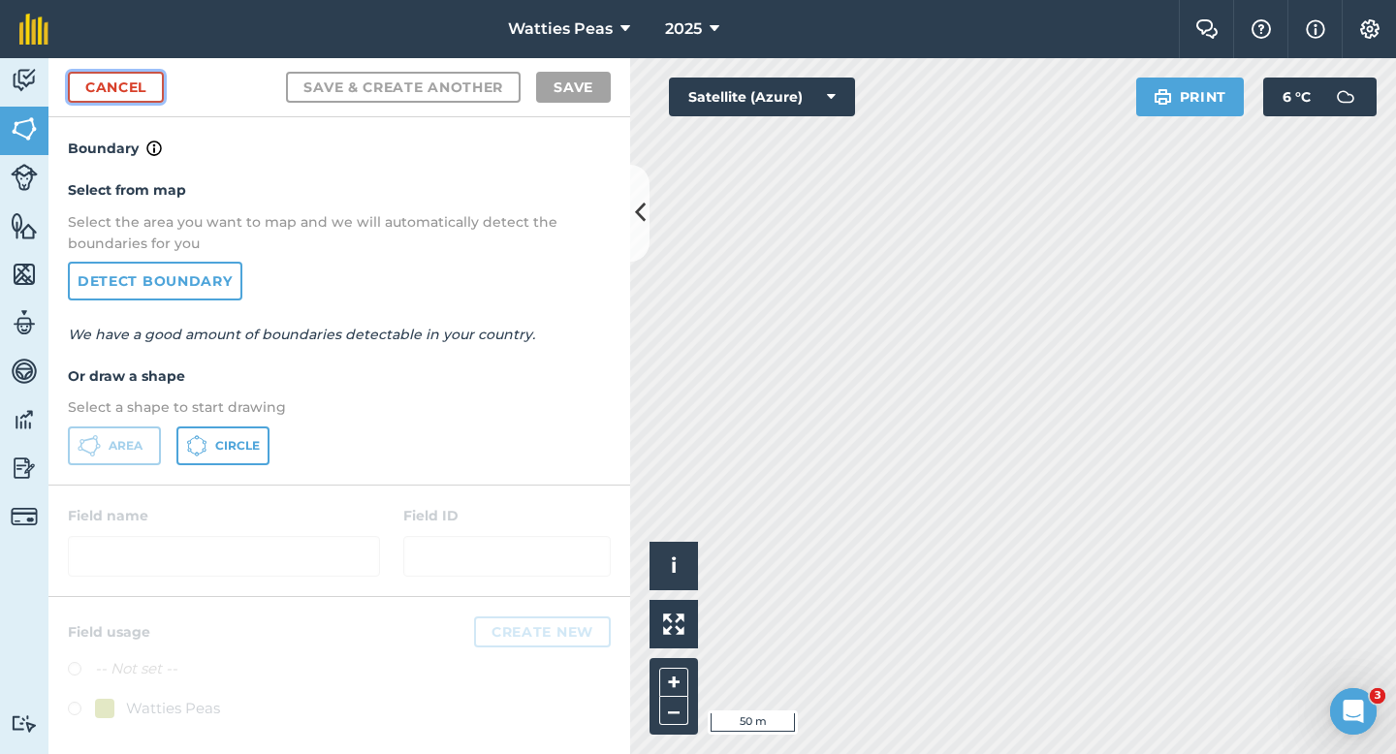
click at [162, 101] on link "Cancel" at bounding box center [116, 87] width 96 height 31
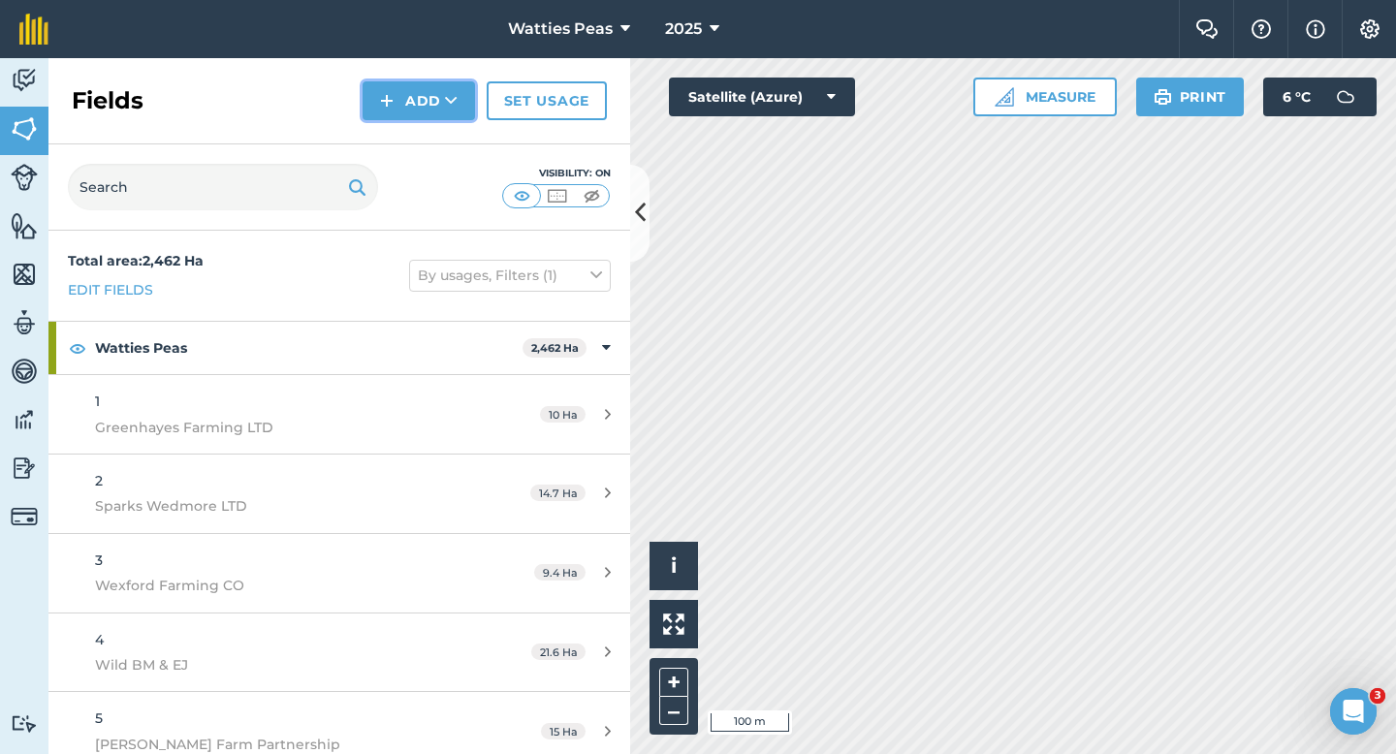
click at [398, 112] on button "Add" at bounding box center [419, 100] width 112 height 39
click at [399, 136] on link "Draw" at bounding box center [419, 144] width 107 height 43
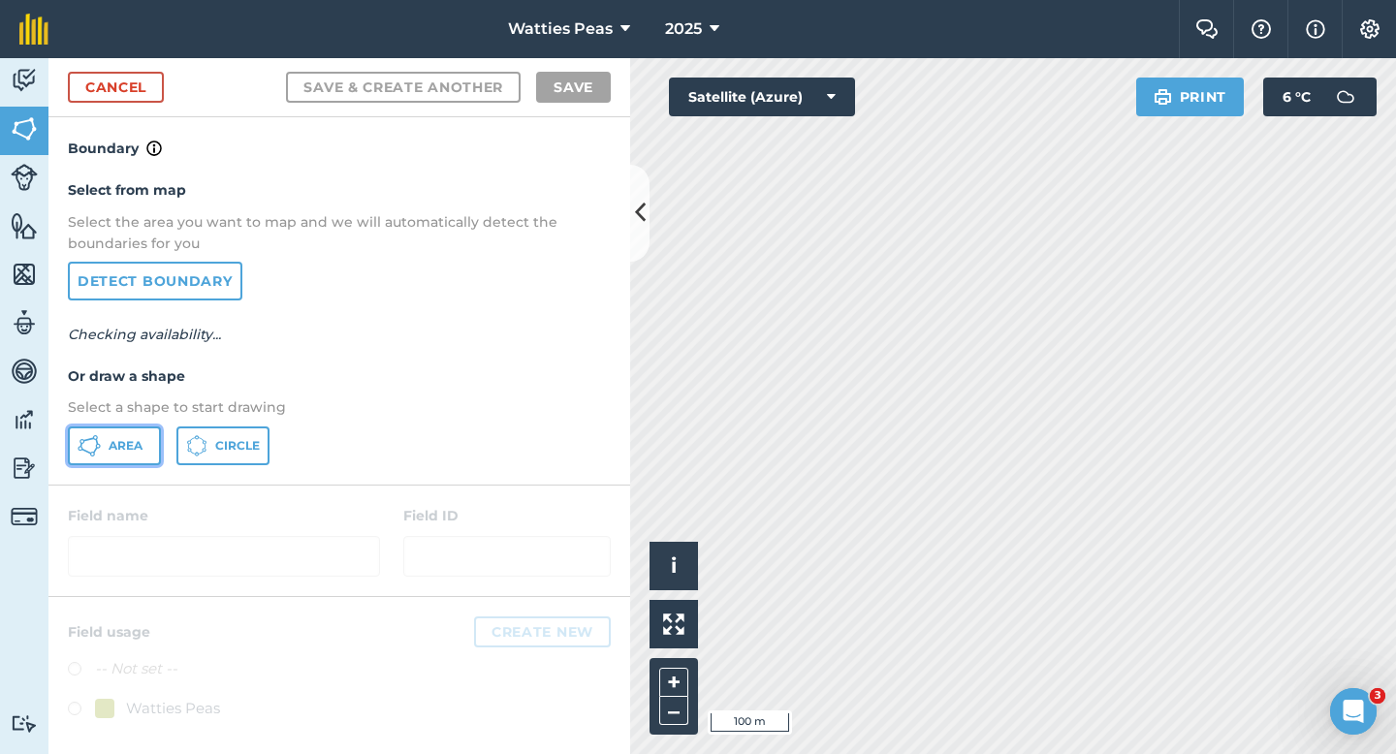
click at [150, 441] on button "Area" at bounding box center [114, 446] width 93 height 39
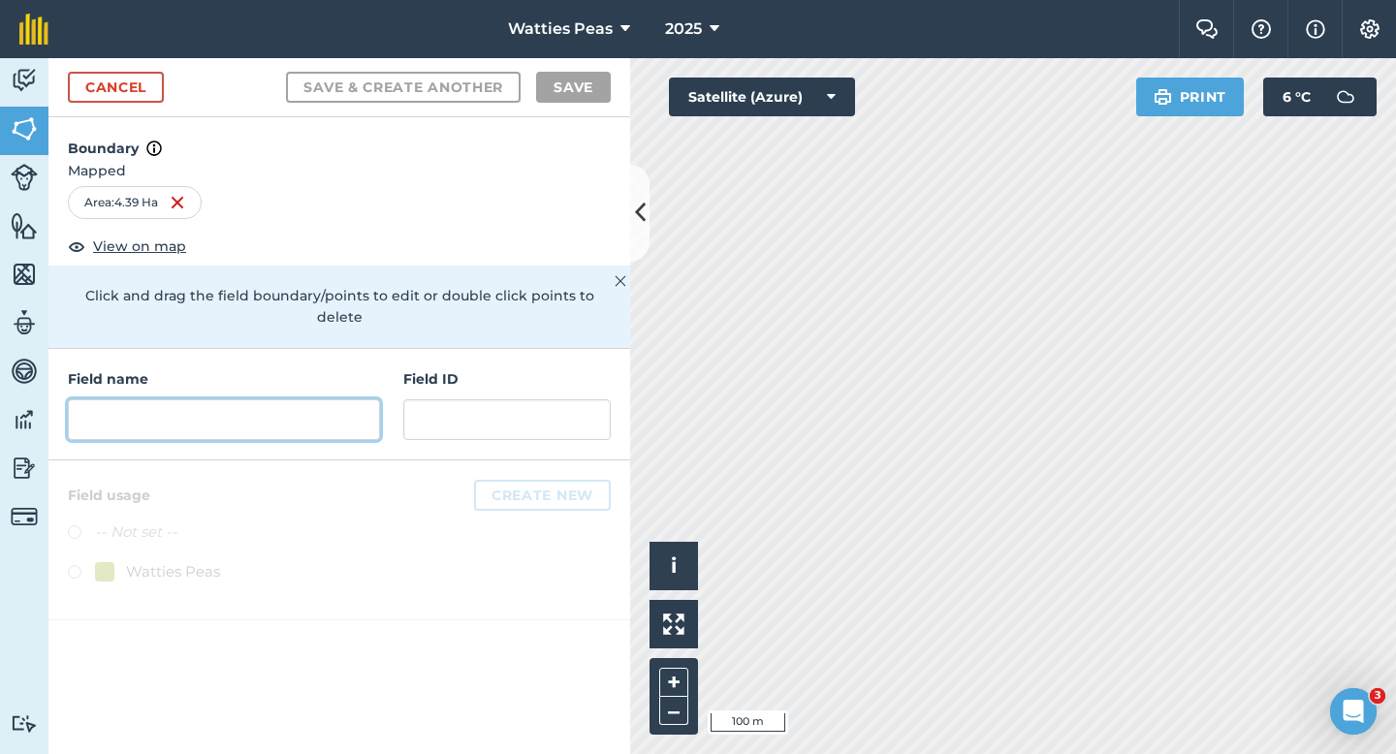
click at [305, 399] on input "text" at bounding box center [224, 419] width 312 height 41
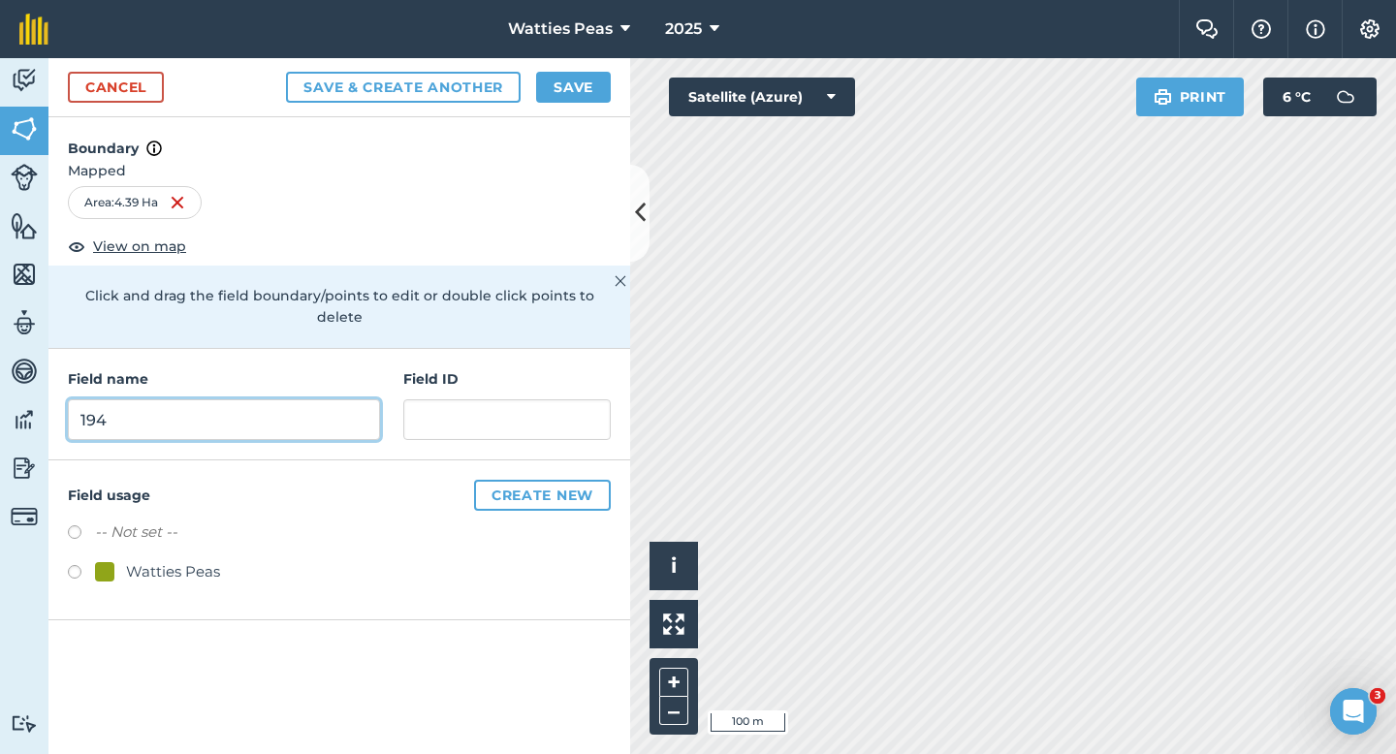
type input "194"
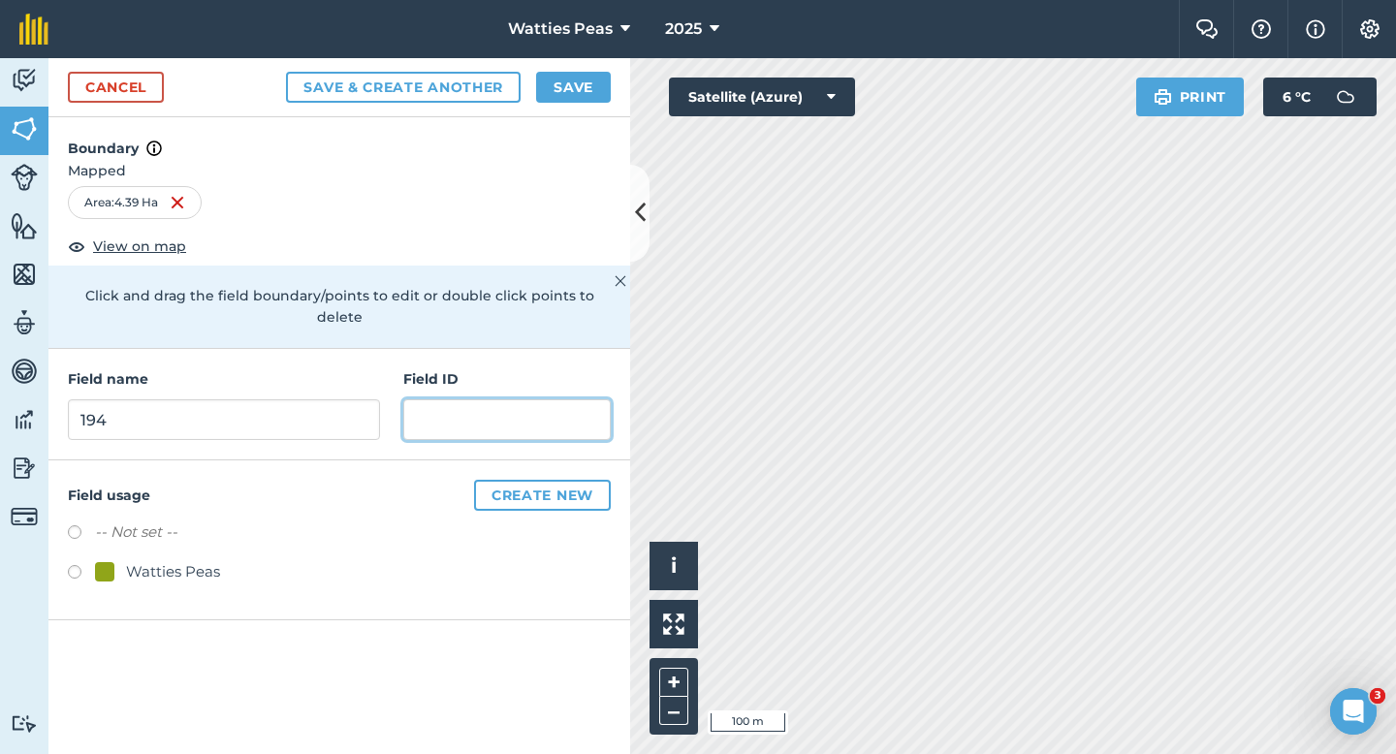
click at [468, 405] on input "text" at bounding box center [506, 419] width 207 height 41
type input "Jade Garden Produce LTD"
click at [143, 538] on div "-- Not set -- Watties Peas" at bounding box center [339, 555] width 543 height 68
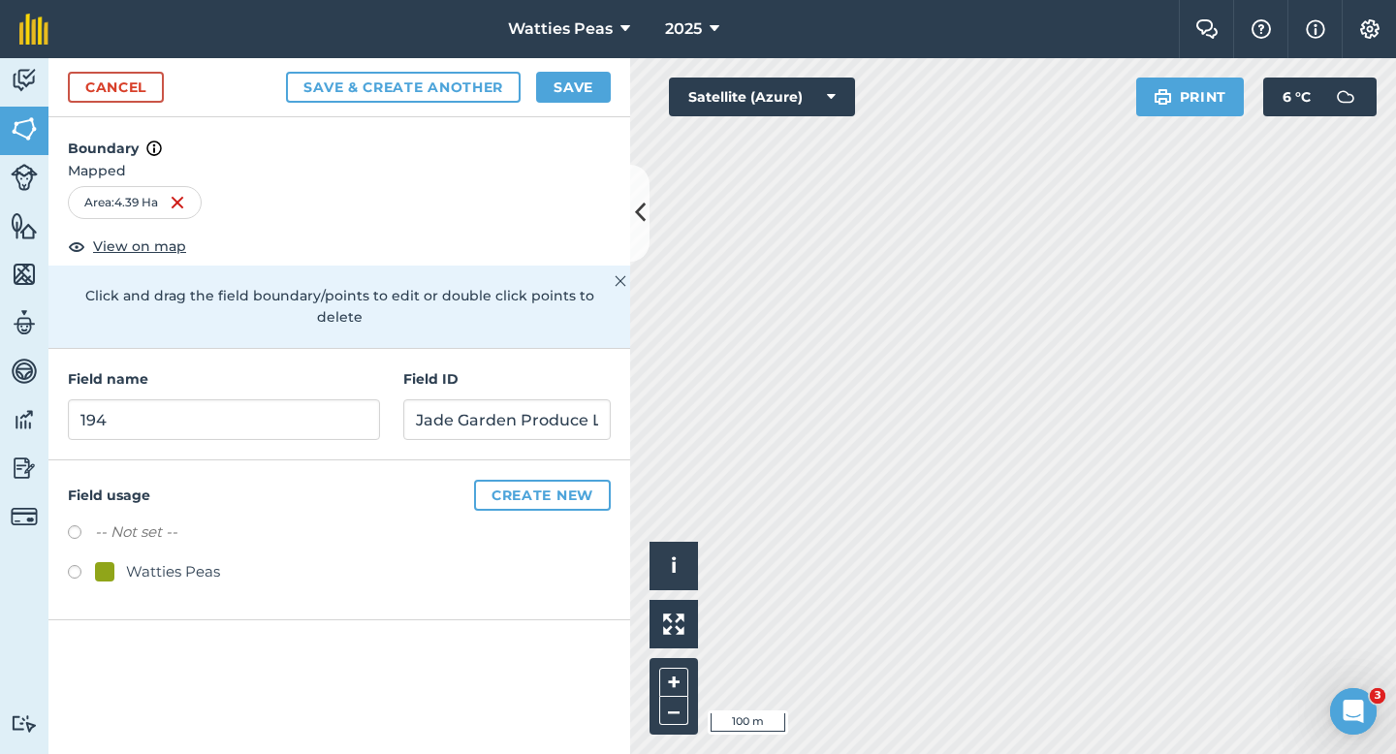
click at [190, 560] on div "Watties Peas" at bounding box center [173, 571] width 94 height 23
radio input "true"
click at [567, 97] on button "Save" at bounding box center [573, 87] width 75 height 31
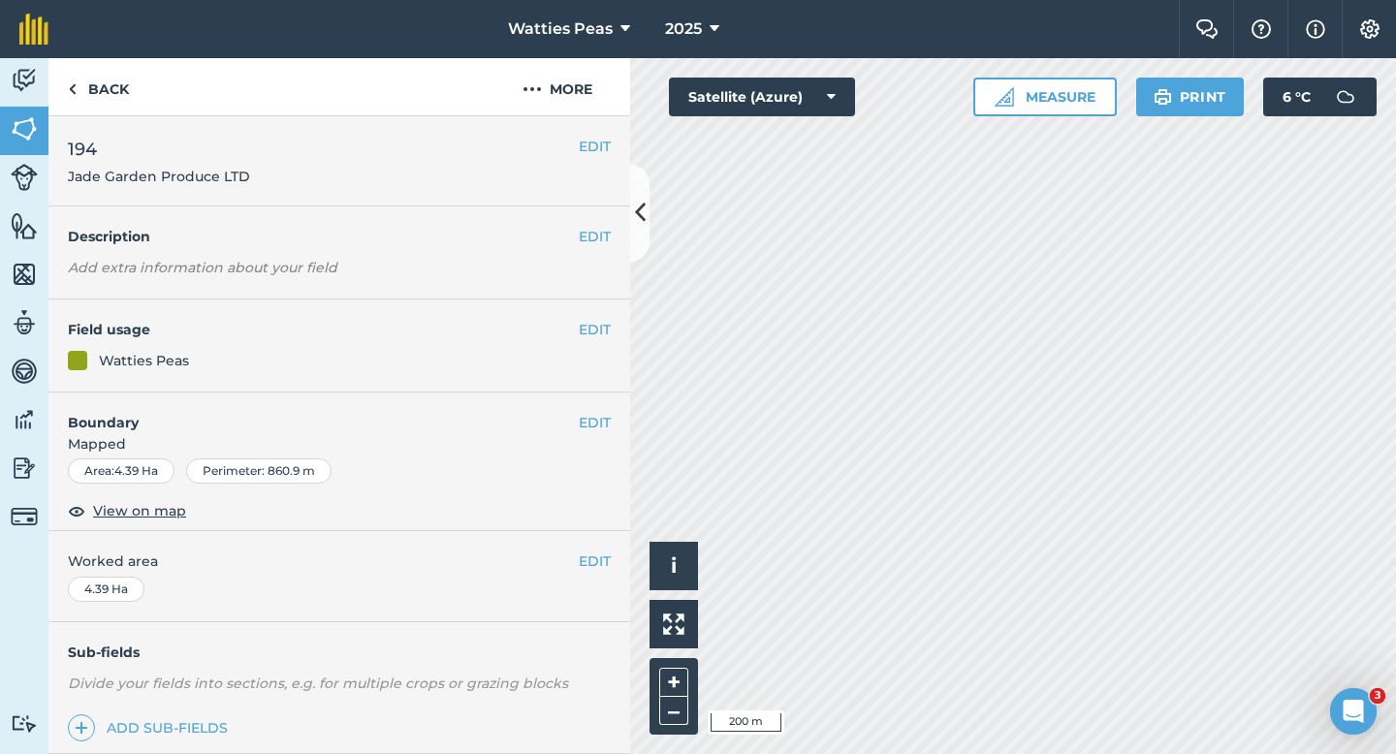
click at [603, 546] on div "EDIT Worked area 4.39 Ha" at bounding box center [339, 576] width 582 height 90
click at [589, 552] on button "EDIT" at bounding box center [595, 561] width 32 height 21
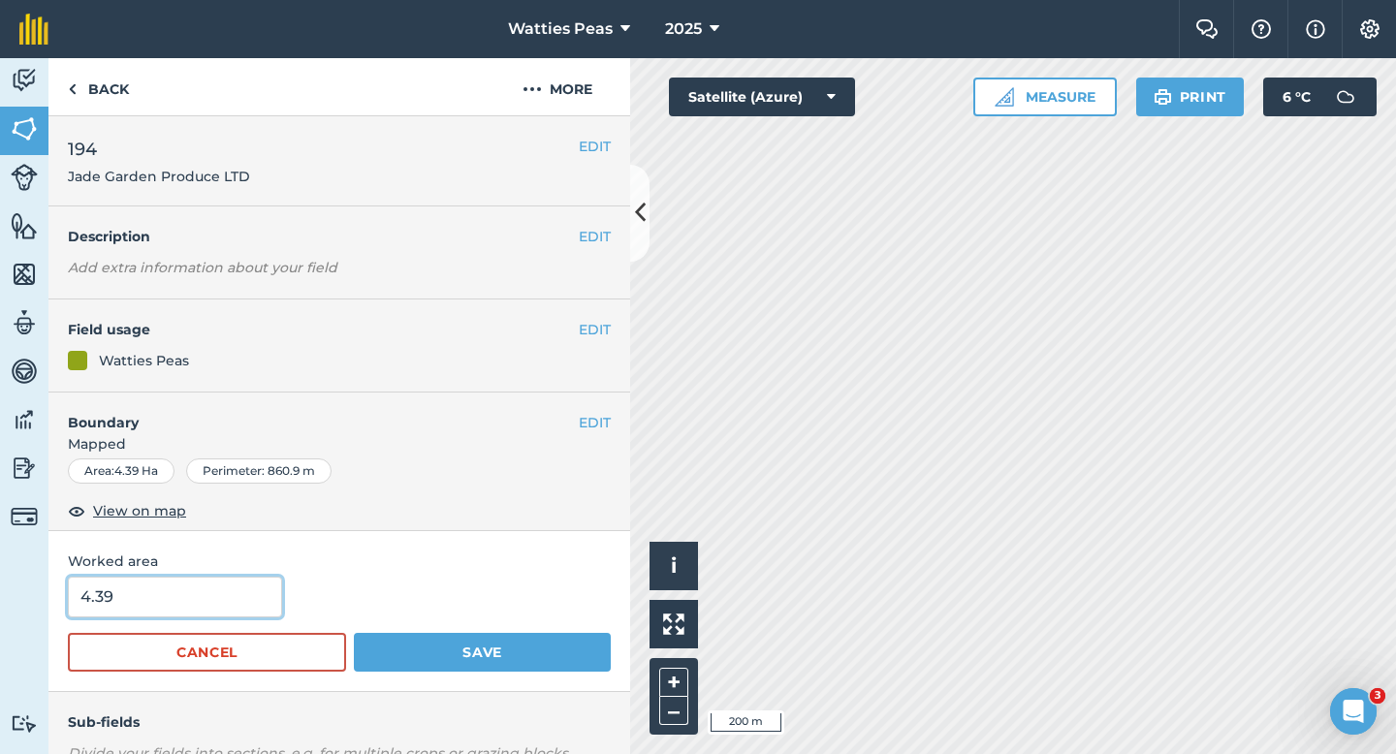
click at [230, 596] on input "4.39" at bounding box center [175, 597] width 214 height 41
type input "4.4"
click at [354, 633] on button "Save" at bounding box center [482, 652] width 257 height 39
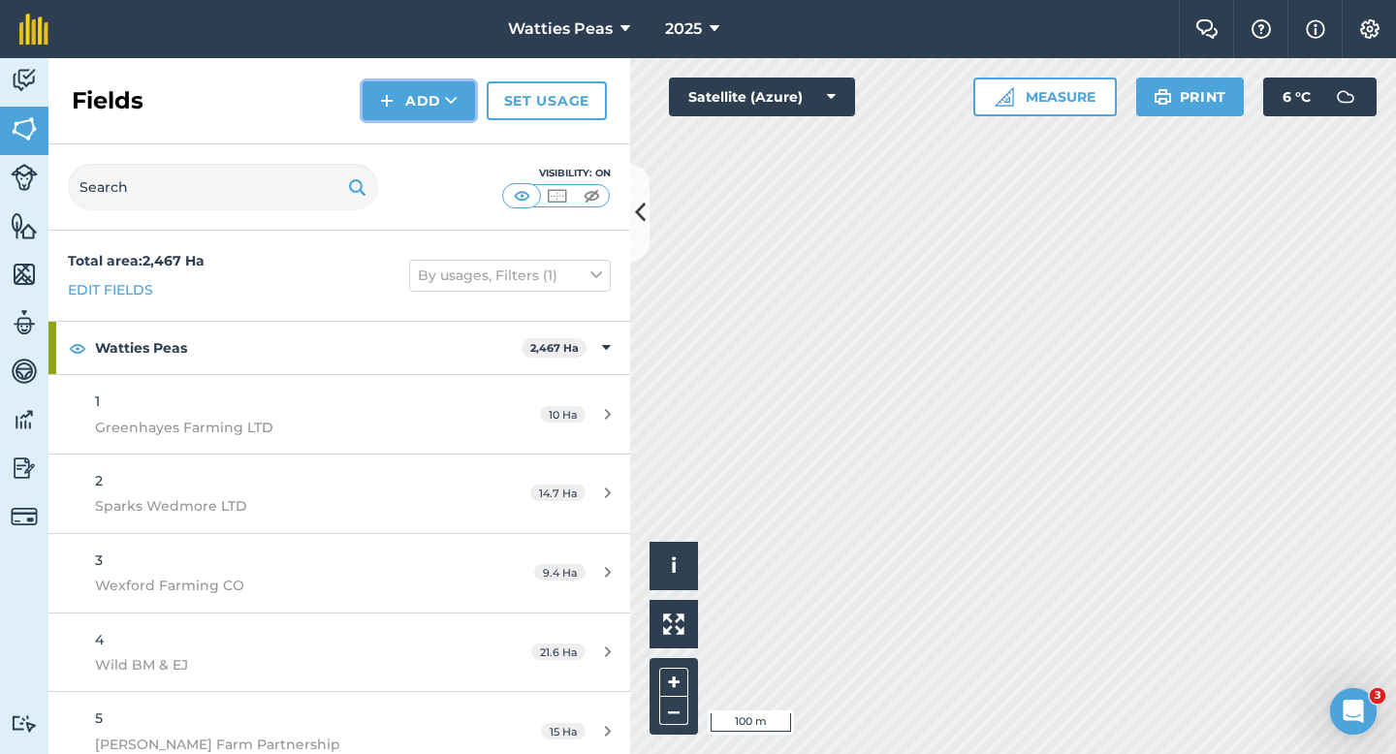
click at [389, 106] on img at bounding box center [387, 100] width 14 height 23
click at [397, 142] on link "Draw" at bounding box center [419, 144] width 107 height 43
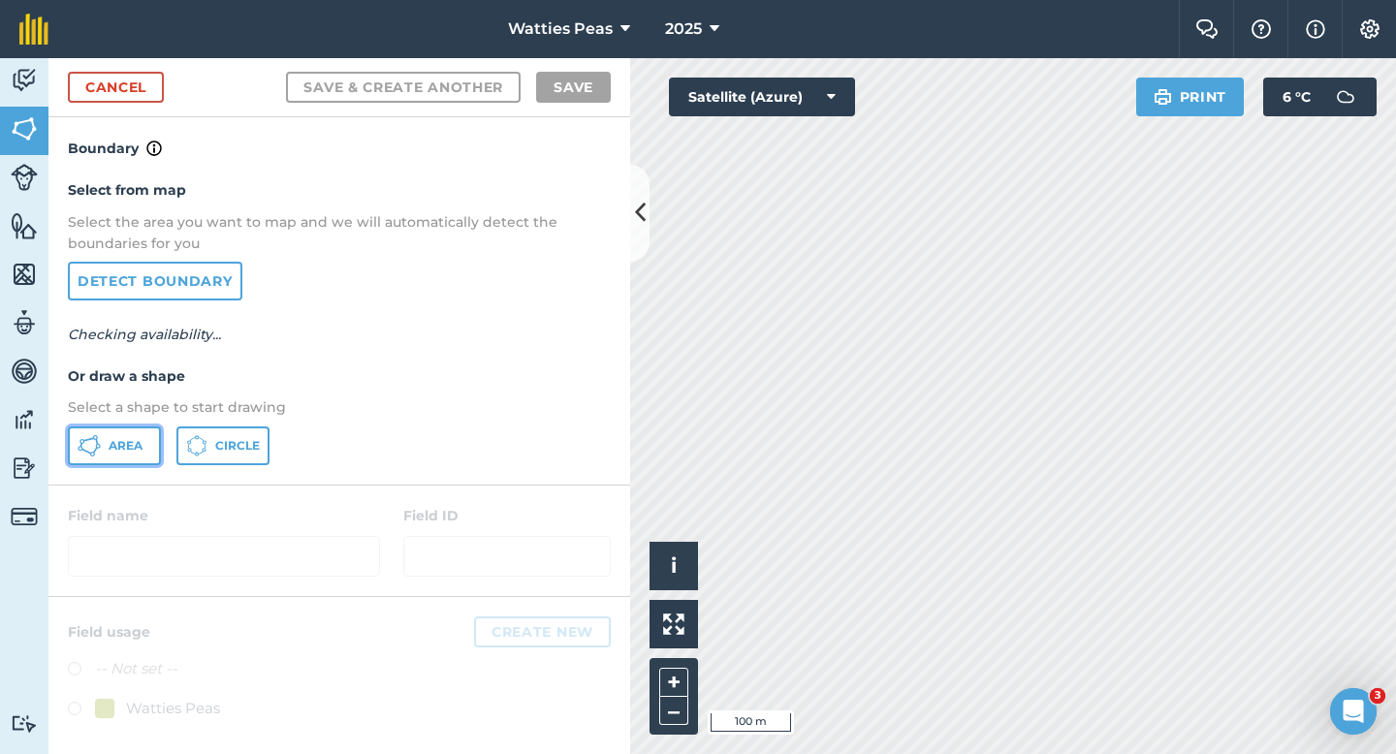
drag, startPoint x: 132, startPoint y: 442, endPoint x: 181, endPoint y: 441, distance: 49.5
click at [132, 442] on span "Area" at bounding box center [126, 446] width 34 height 16
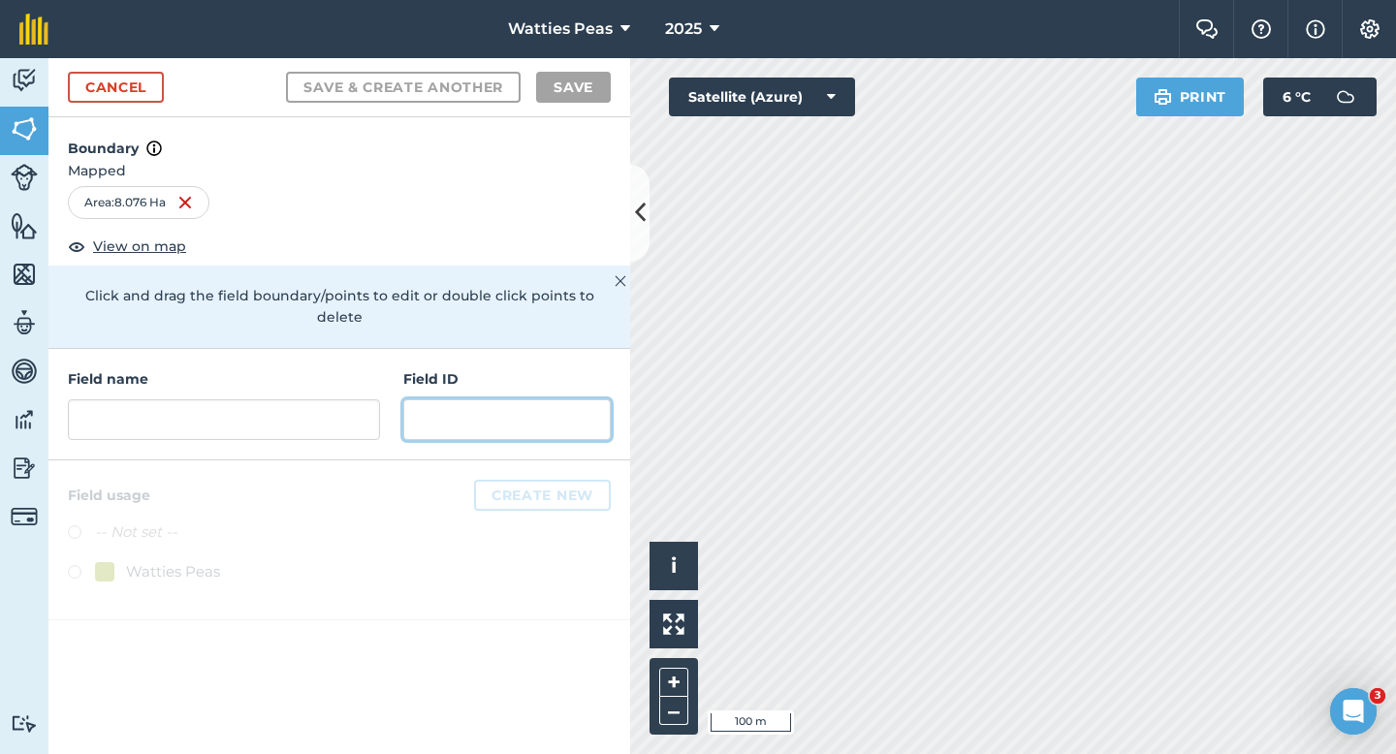
click at [445, 399] on input "text" at bounding box center [506, 419] width 207 height 41
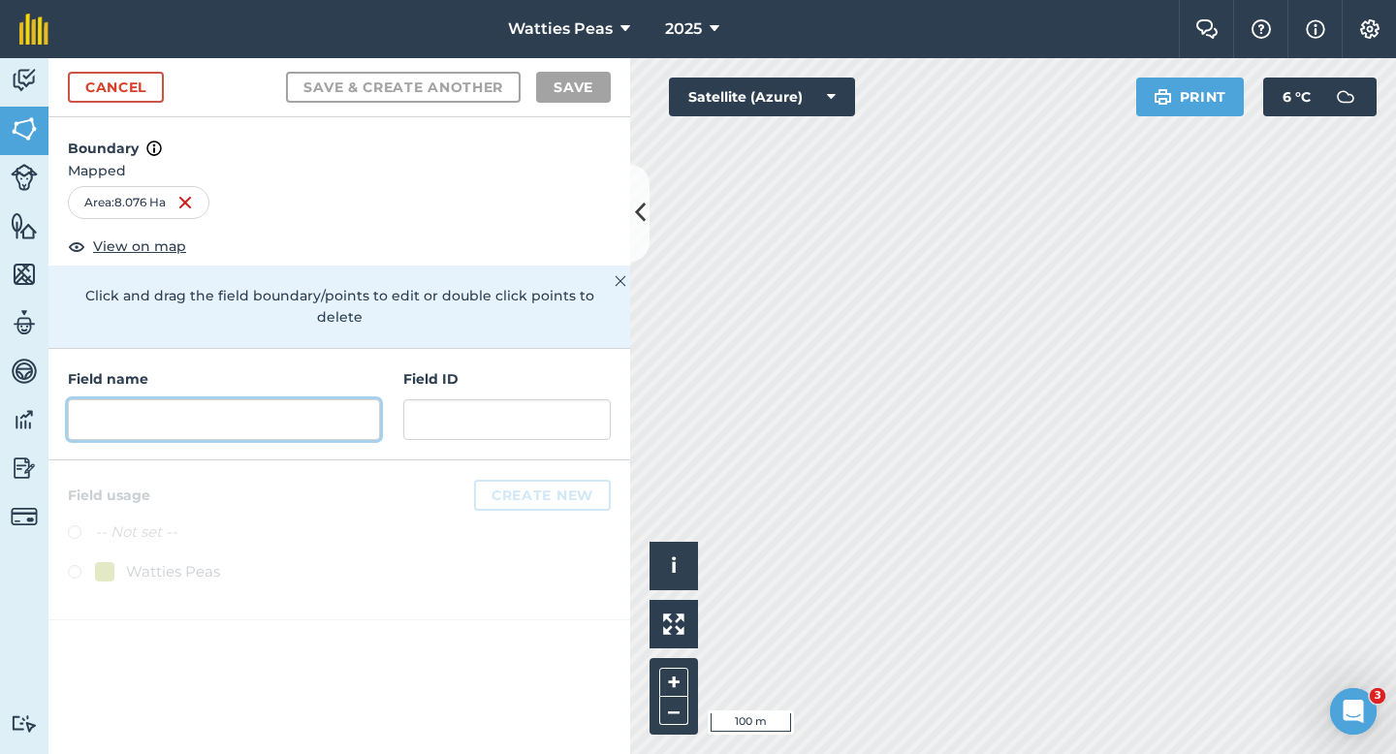
click at [307, 399] on input "text" at bounding box center [224, 419] width 312 height 41
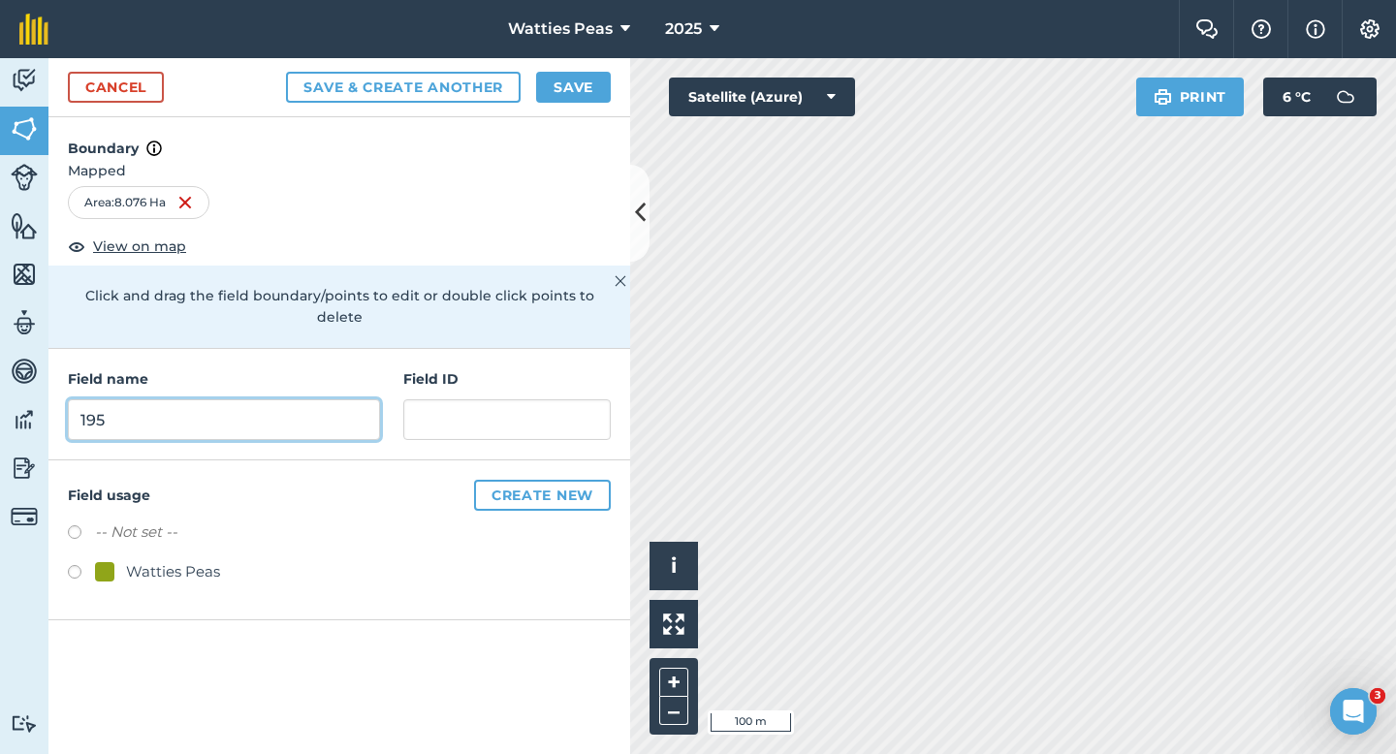
type input "195"
click at [398, 399] on div "Field name 195 Field ID" at bounding box center [339, 405] width 582 height 112
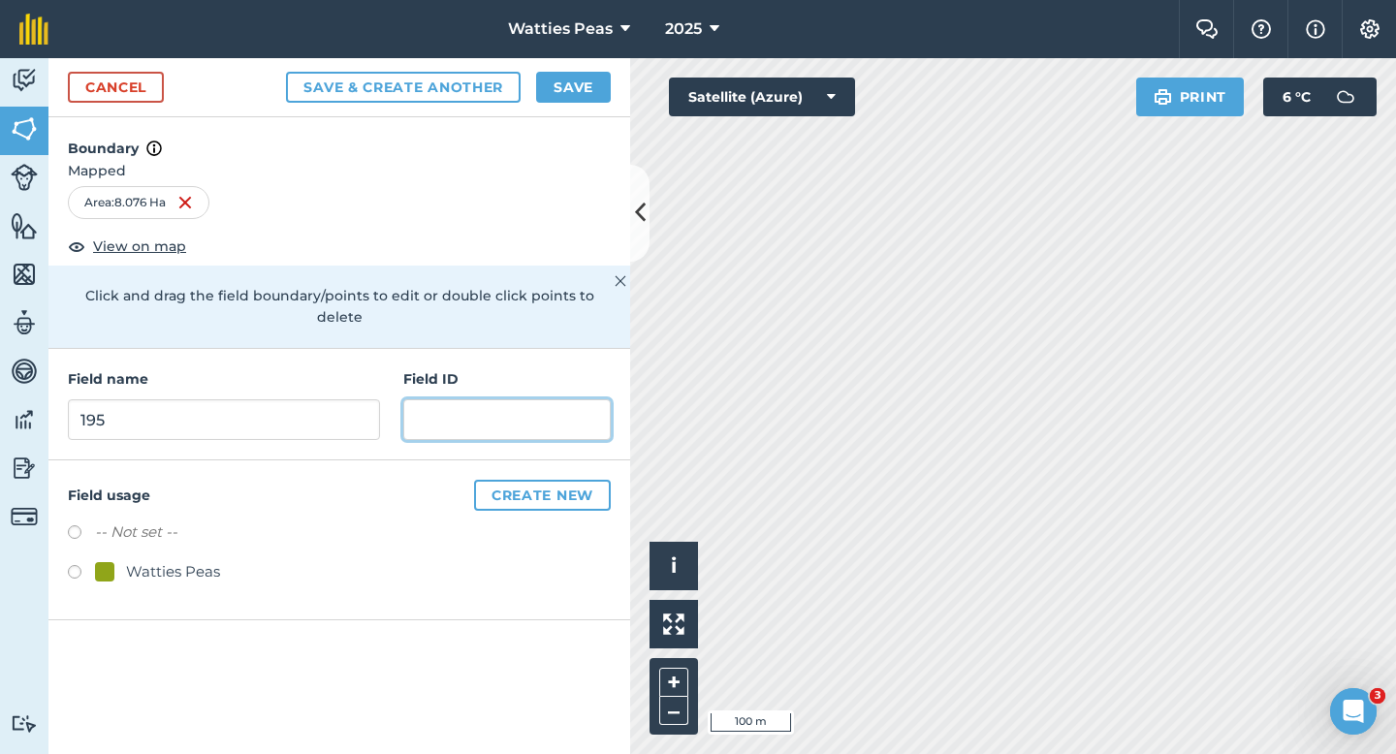
click at [406, 399] on input "text" at bounding box center [506, 419] width 207 height 41
click at [462, 399] on input "Garret Holdings LTD" at bounding box center [506, 419] width 207 height 41
type input "[PERSON_NAME] Holdings LTD"
click at [184, 560] on div "Watties Peas" at bounding box center [173, 571] width 94 height 23
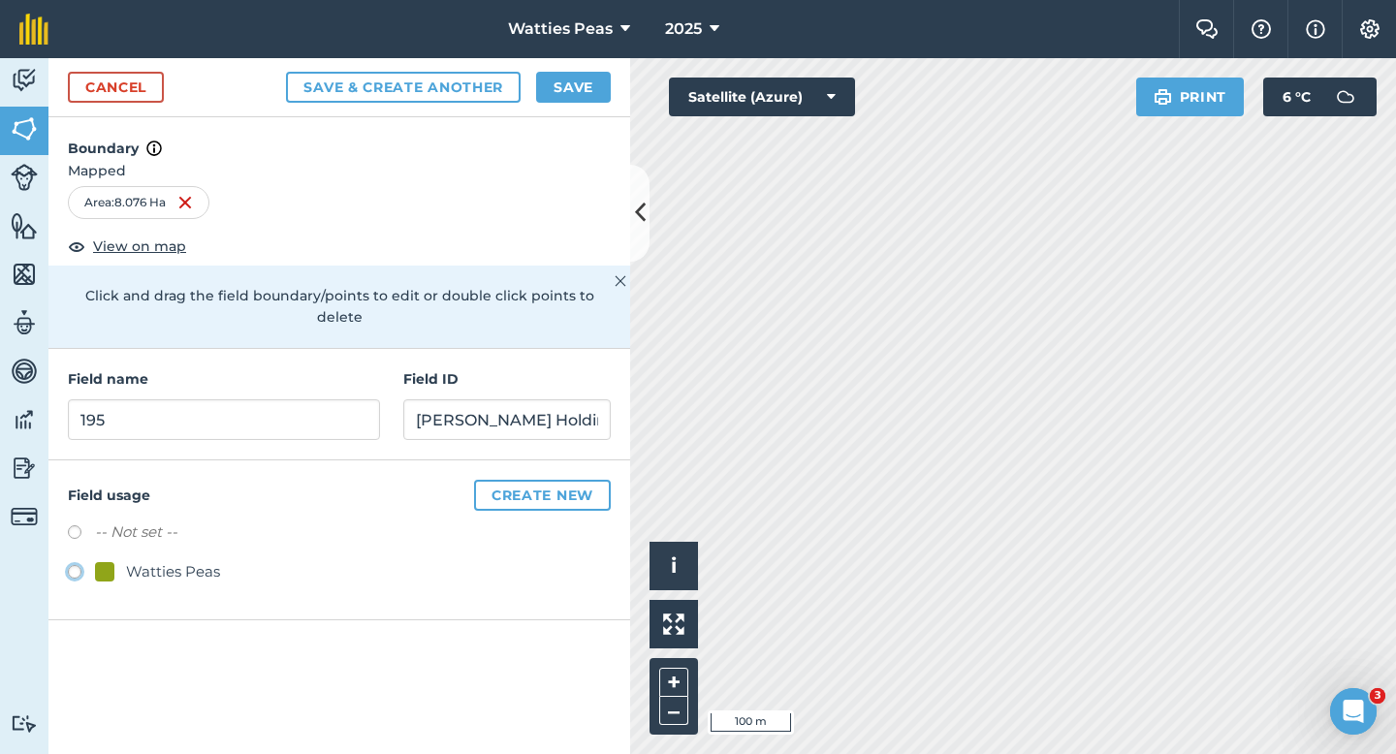
radio input "true"
click at [184, 560] on div "Watties Peas" at bounding box center [173, 571] width 94 height 23
click at [561, 94] on button "Save" at bounding box center [573, 87] width 75 height 31
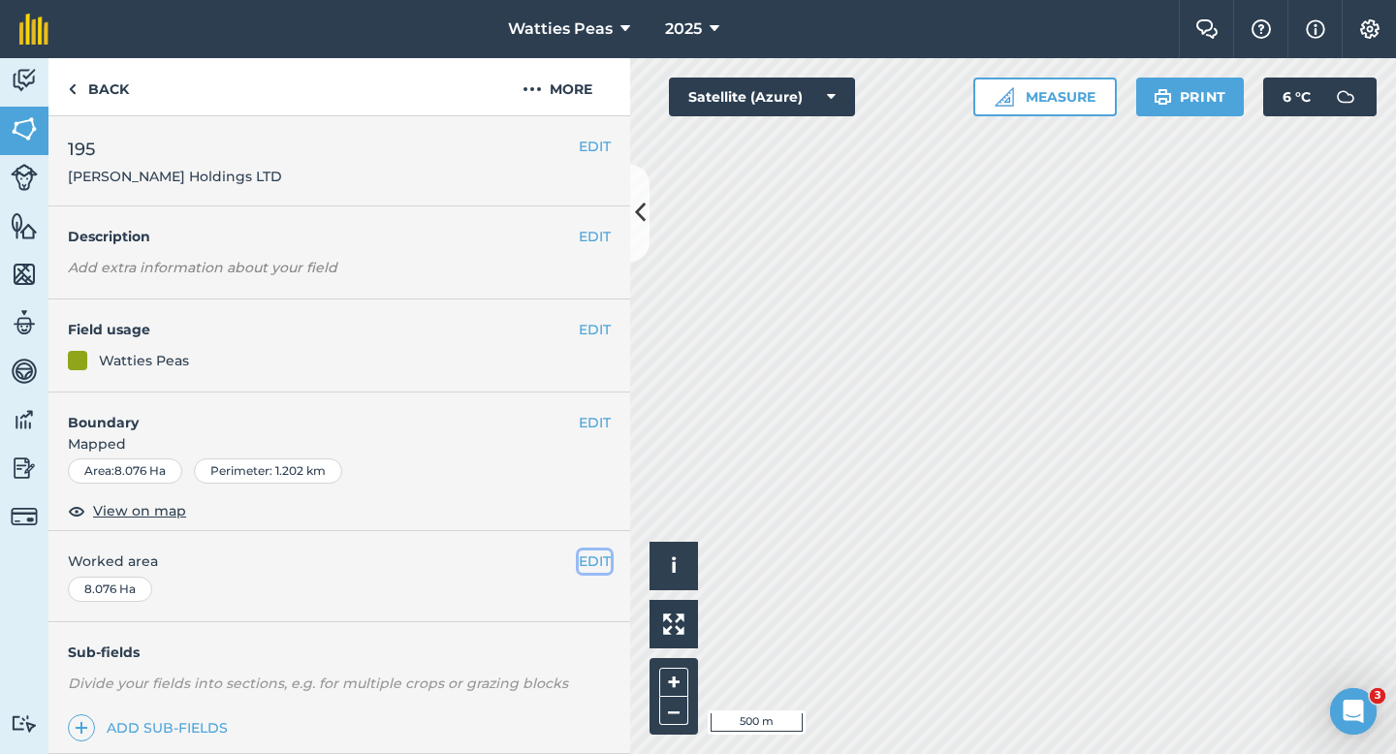
click at [585, 562] on button "EDIT" at bounding box center [595, 561] width 32 height 21
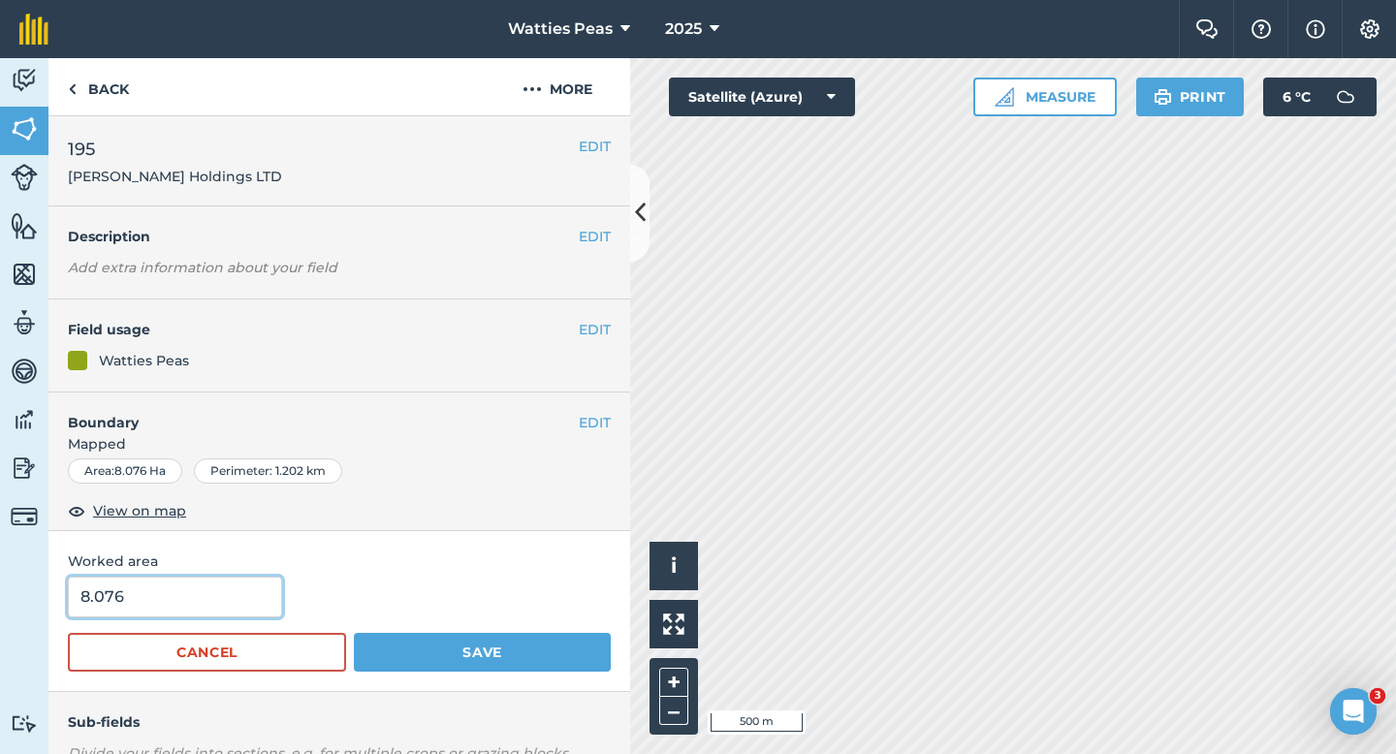
click at [232, 604] on input "8.076" at bounding box center [175, 597] width 214 height 41
type input "8"
click at [354, 633] on button "Save" at bounding box center [482, 652] width 257 height 39
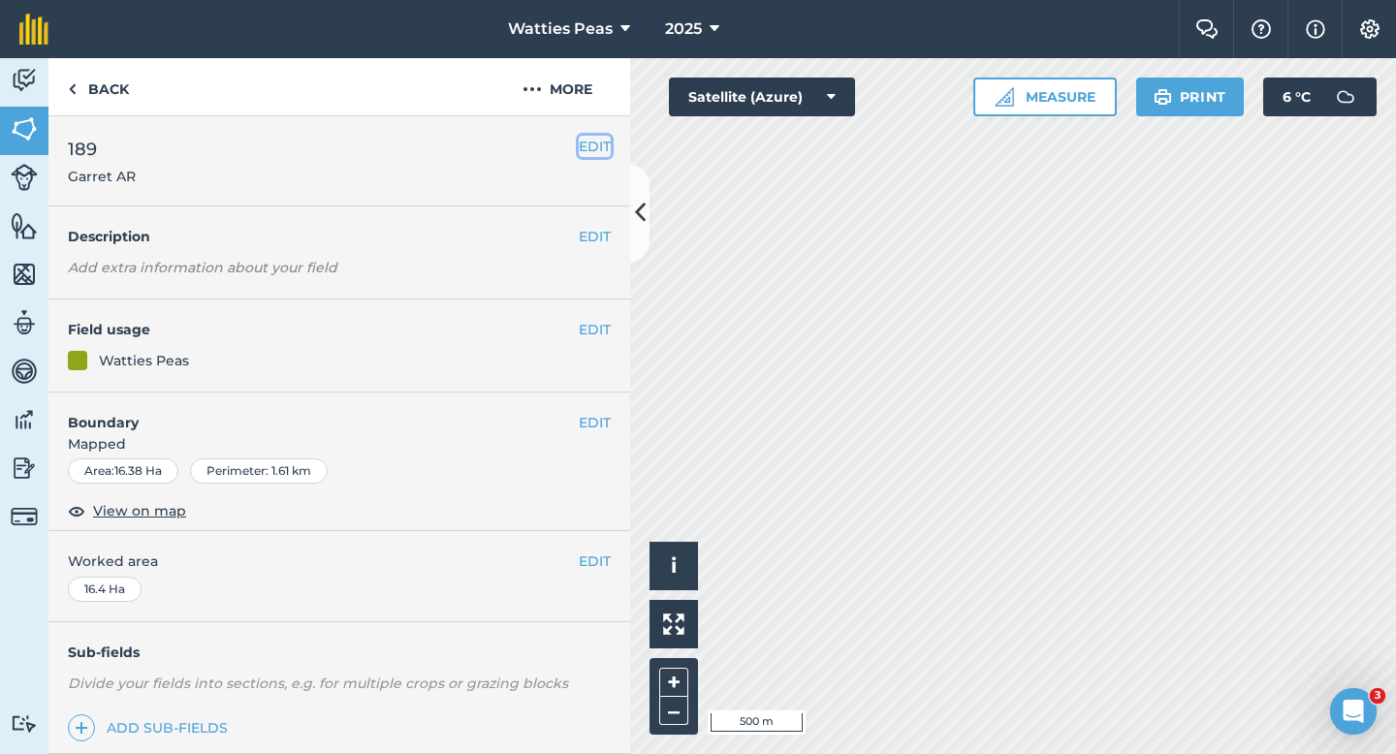
click at [601, 137] on button "EDIT" at bounding box center [595, 146] width 32 height 21
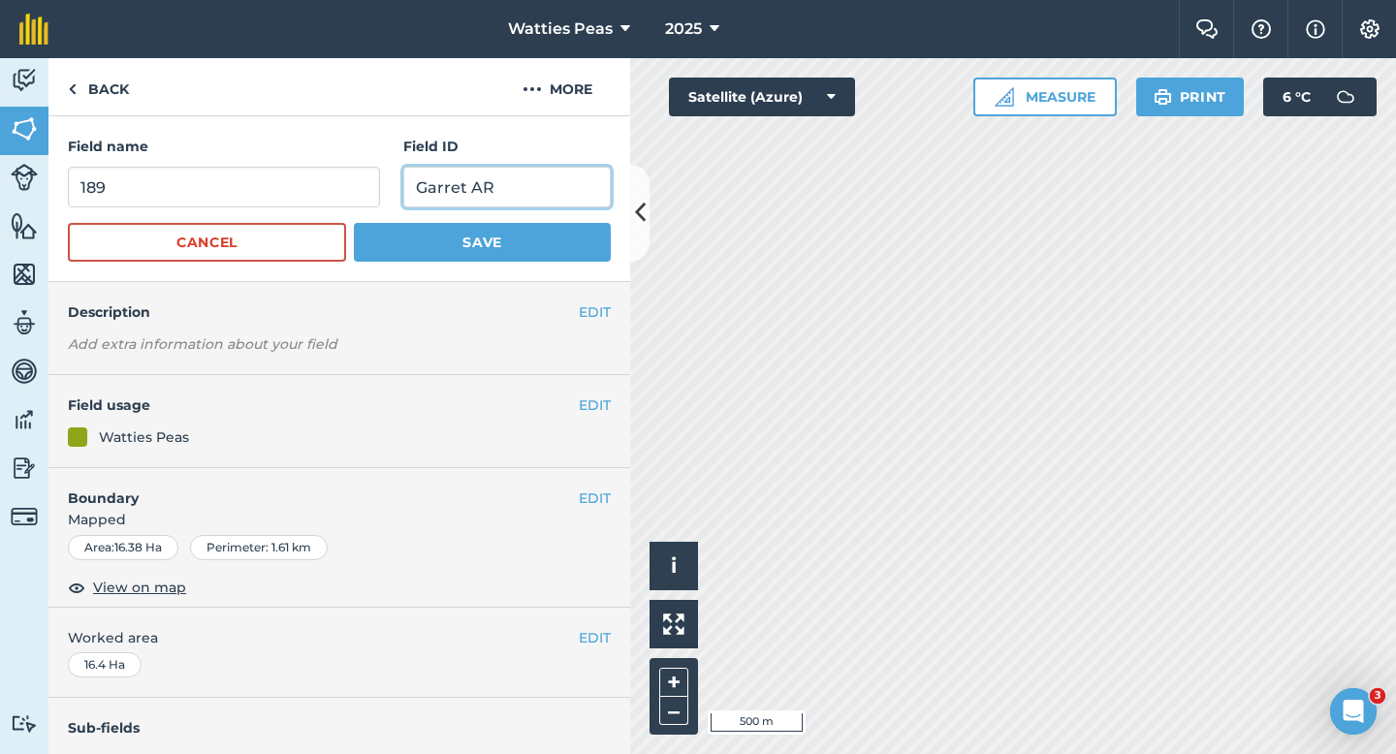
click at [461, 188] on input "Garret AR" at bounding box center [506, 187] width 207 height 41
type input "[PERSON_NAME]"
click at [354, 223] on button "Save" at bounding box center [482, 242] width 257 height 39
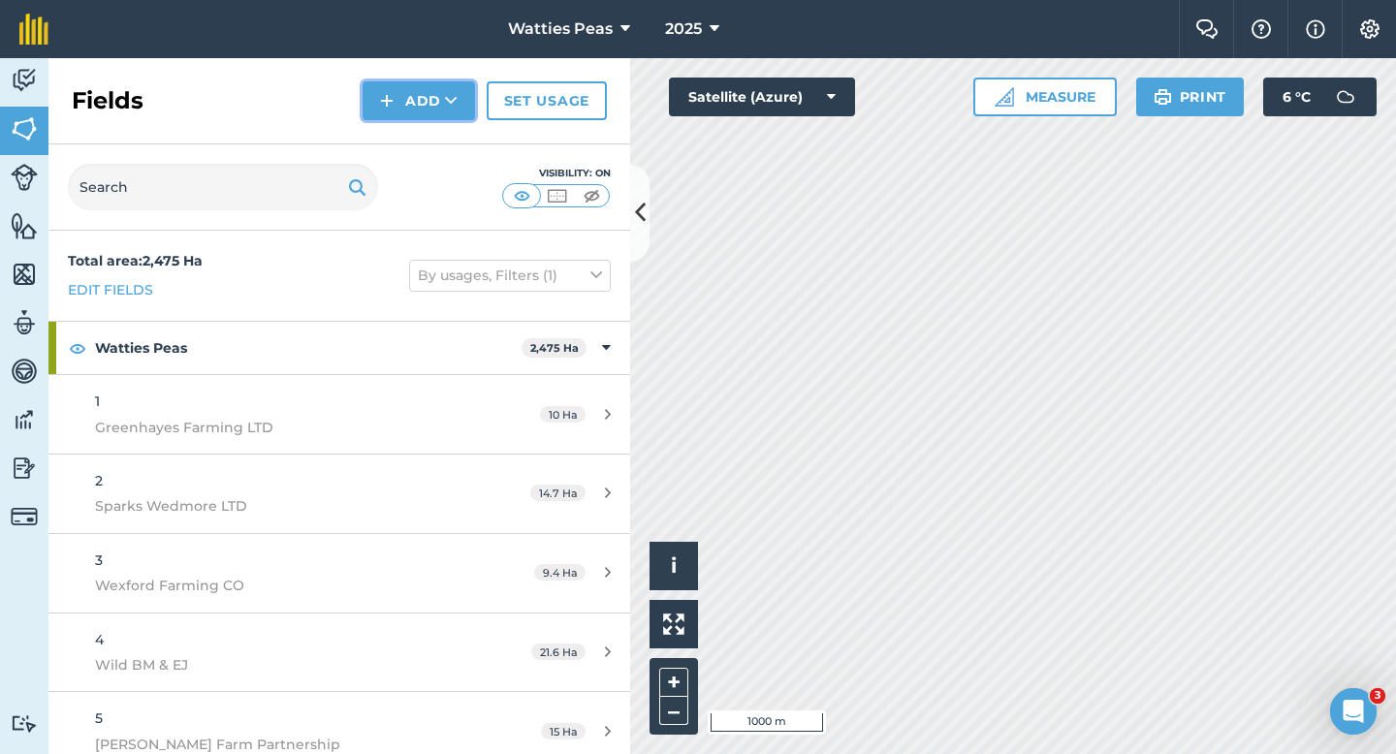
click at [427, 113] on button "Add" at bounding box center [419, 100] width 112 height 39
click at [431, 138] on link "Draw" at bounding box center [419, 144] width 107 height 43
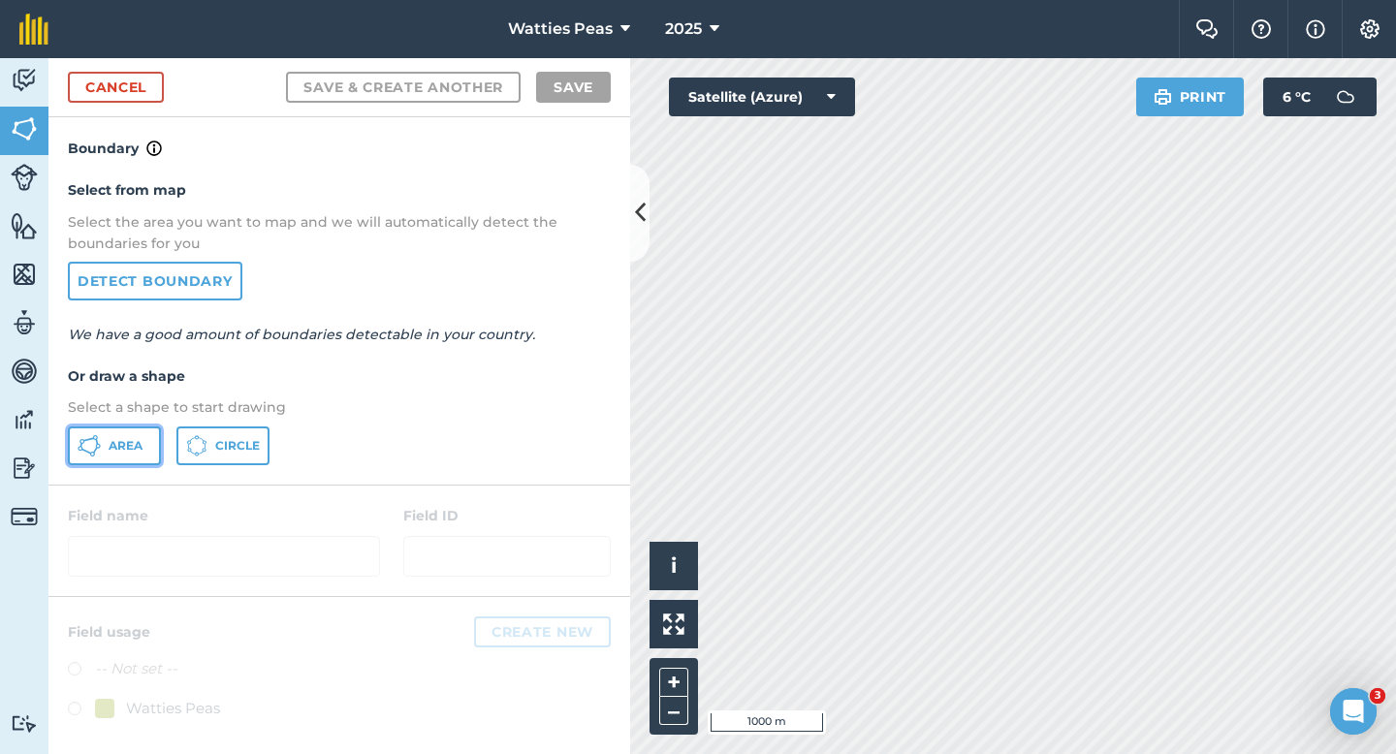
click at [105, 460] on button "Area" at bounding box center [114, 446] width 93 height 39
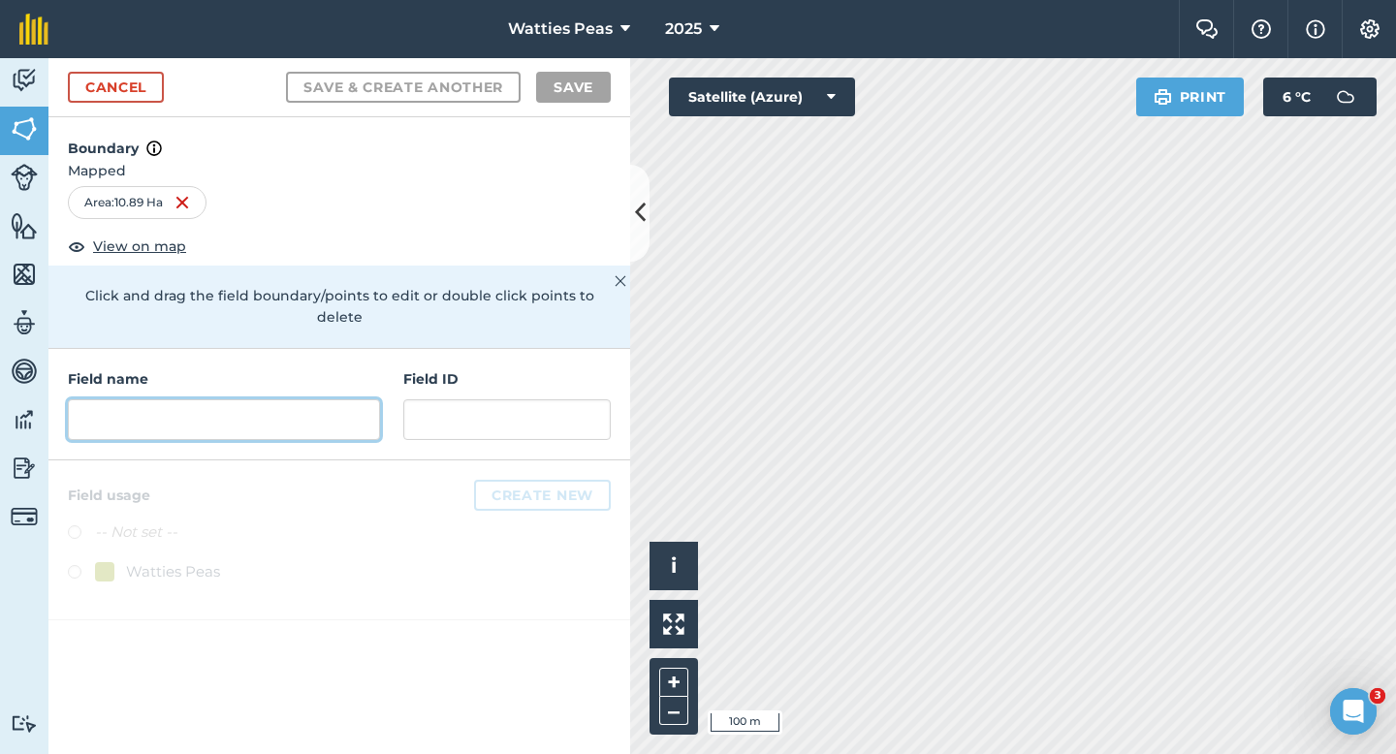
click at [360, 412] on input "text" at bounding box center [224, 419] width 312 height 41
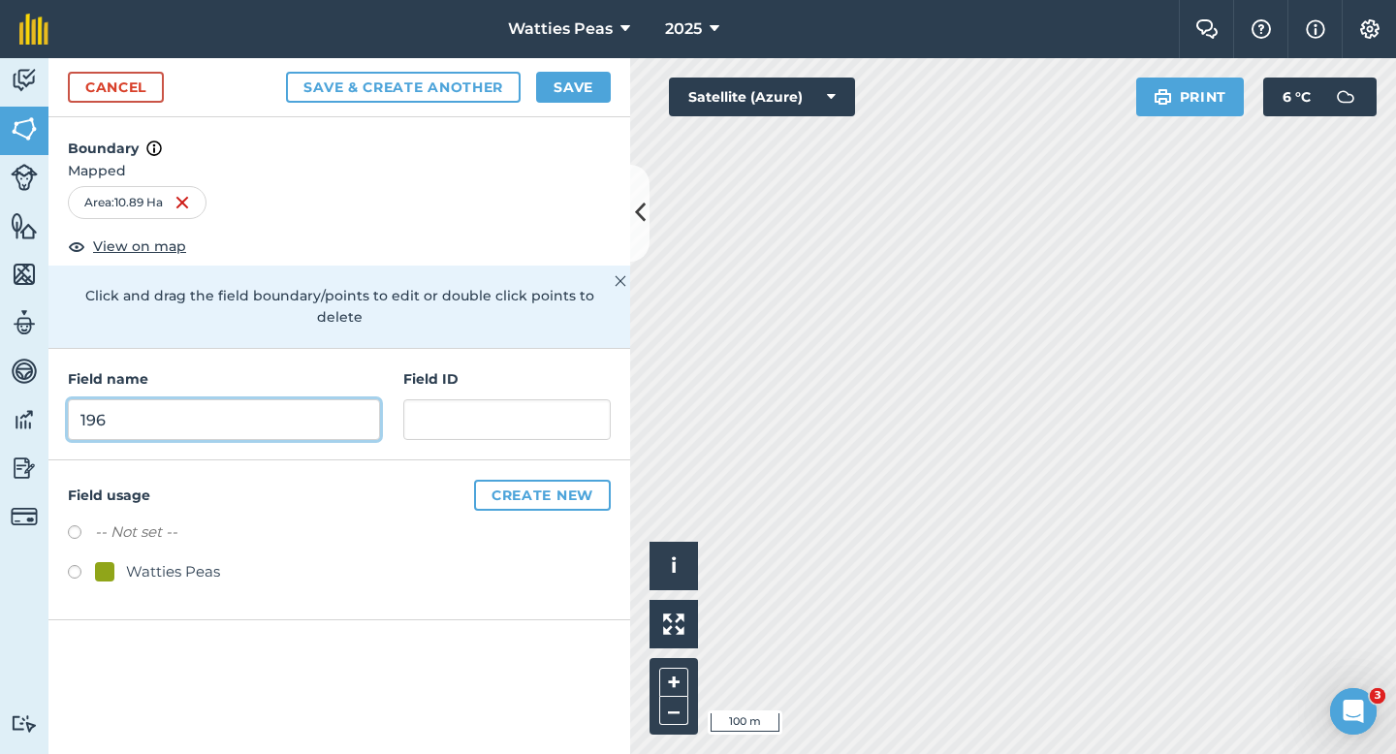
type input "196"
click at [207, 560] on div "Watties Peas" at bounding box center [173, 571] width 94 height 23
radio input "true"
click at [611, 394] on div "Field name 196 Field ID" at bounding box center [339, 405] width 582 height 112
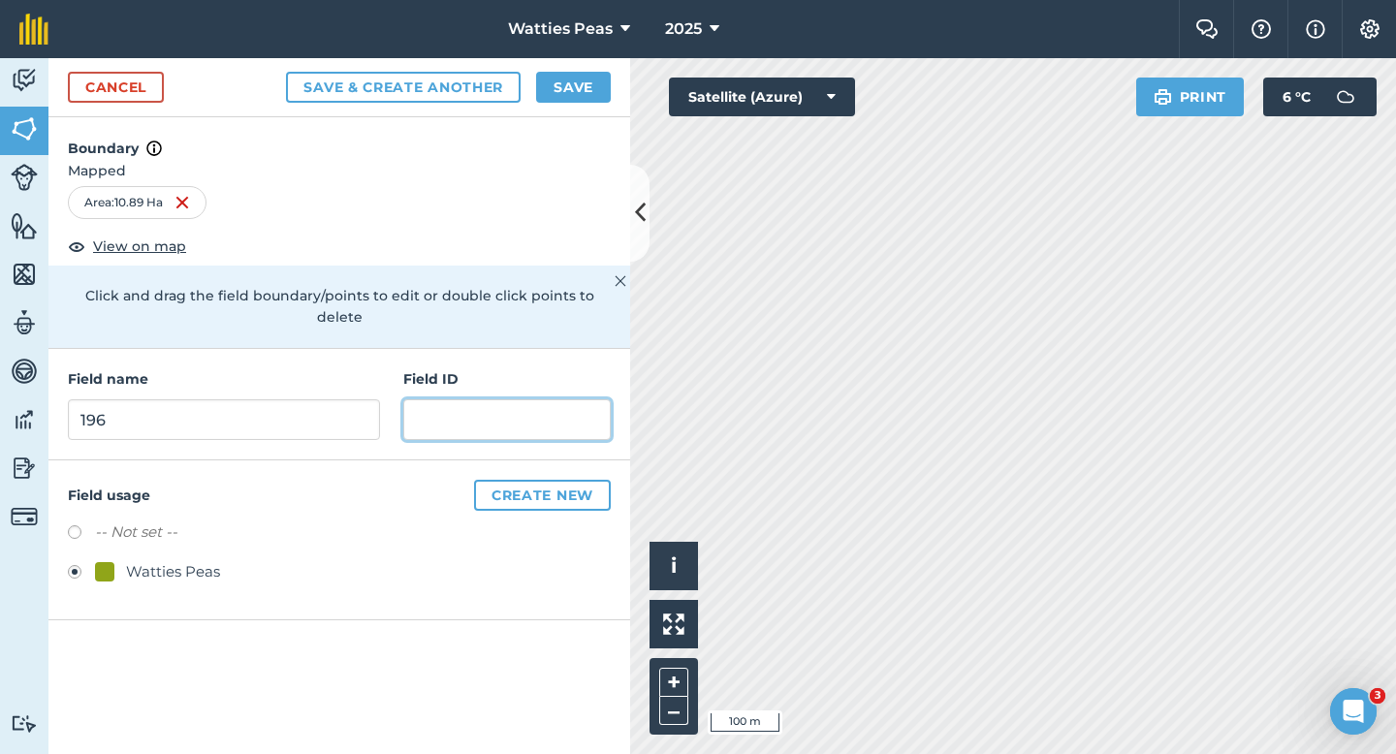
click at [585, 399] on input "text" at bounding box center [506, 419] width 207 height 41
type input "[PERSON_NAME]"
click at [580, 89] on button "Save" at bounding box center [573, 87] width 75 height 31
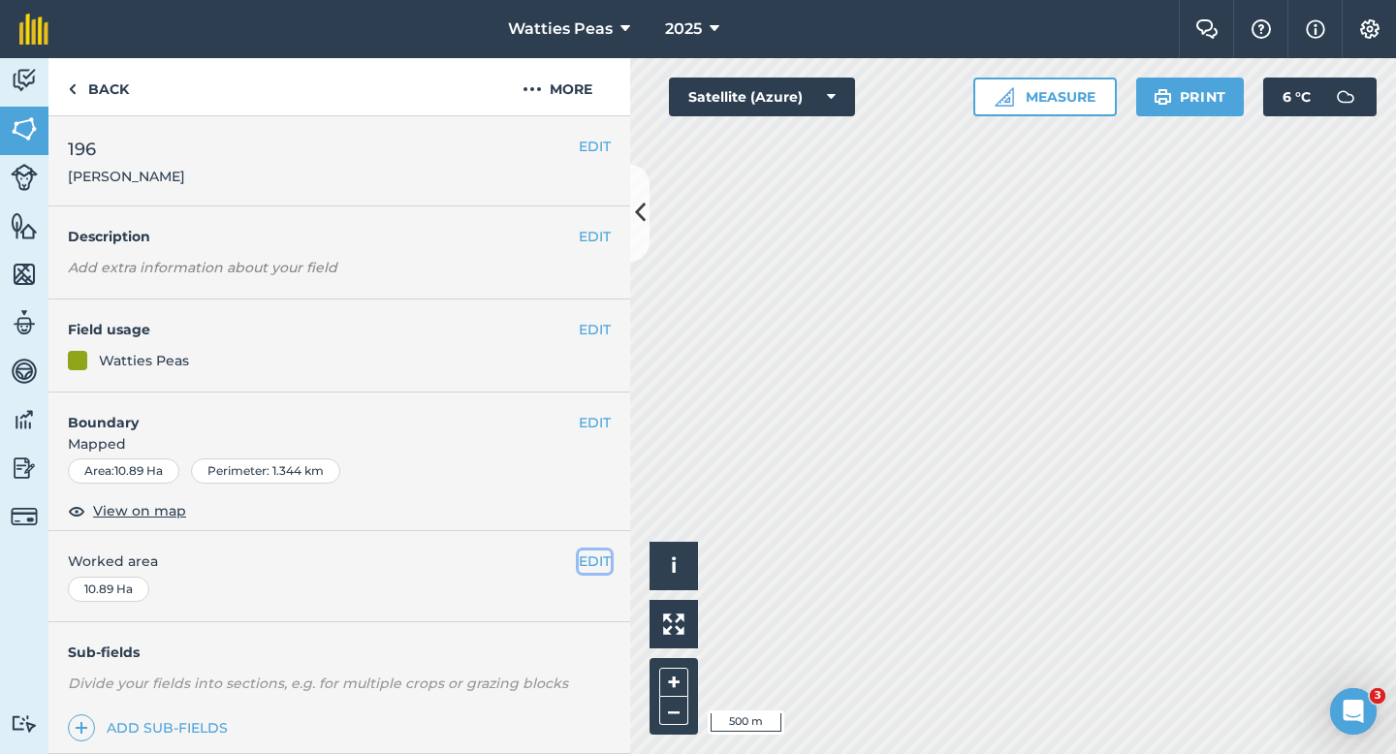
click at [607, 559] on button "EDIT" at bounding box center [595, 561] width 32 height 21
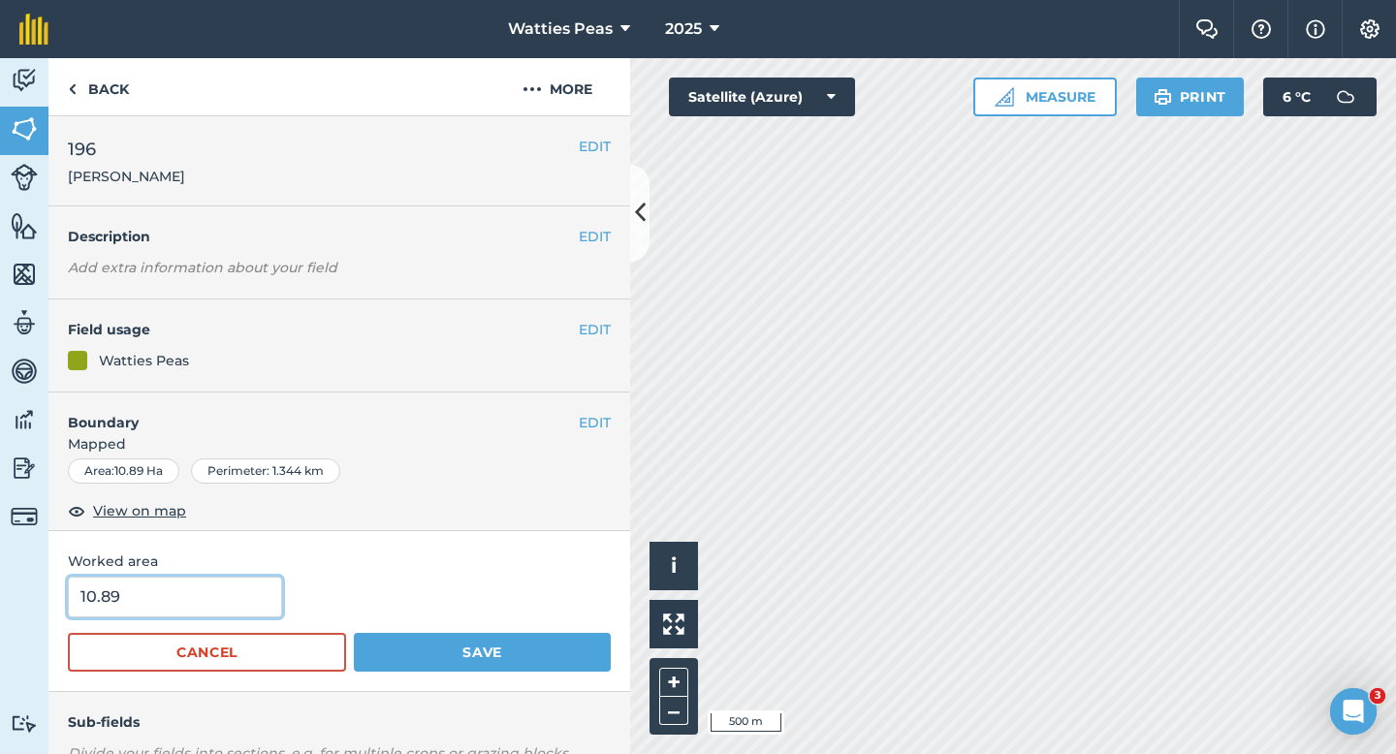
click at [176, 582] on input "10.89" at bounding box center [175, 597] width 214 height 41
click at [176, 585] on input "10.89" at bounding box center [175, 597] width 214 height 41
type input "11"
click at [354, 633] on button "Save" at bounding box center [482, 652] width 257 height 39
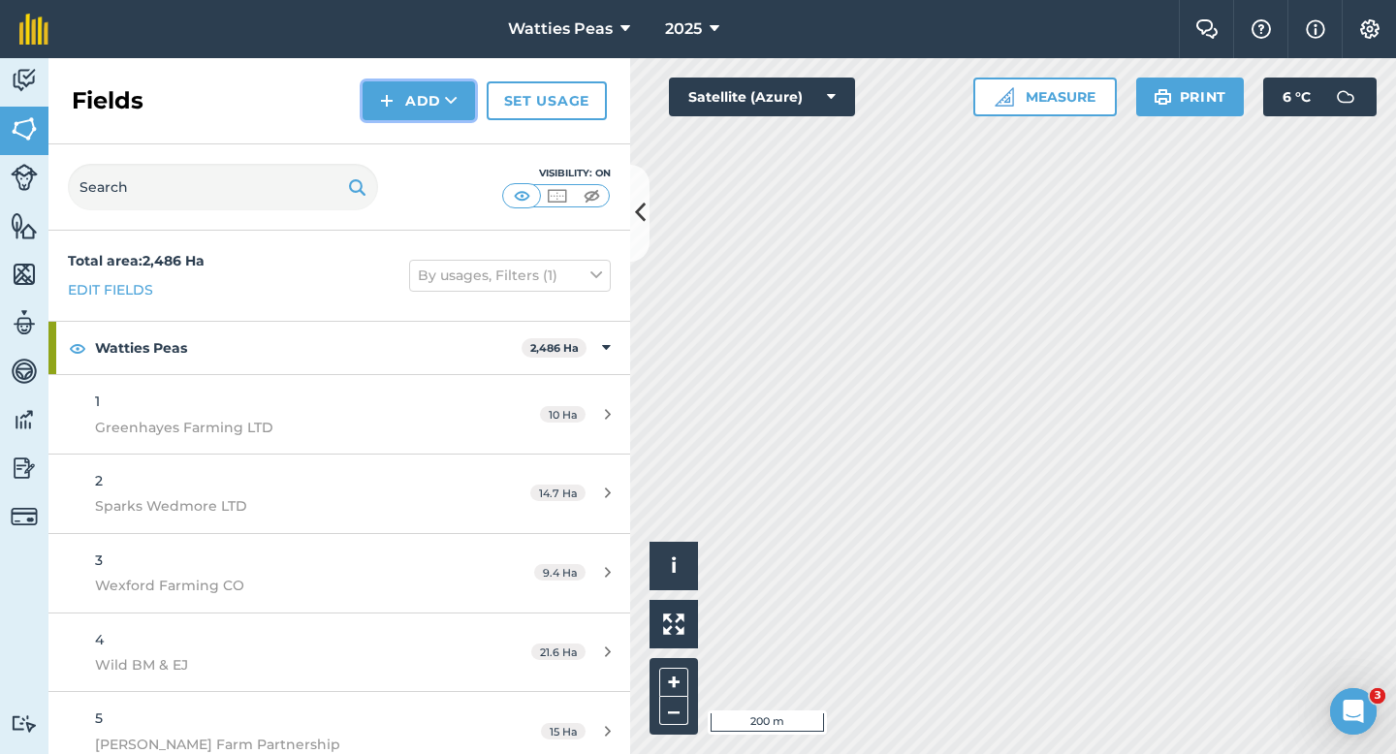
click at [375, 99] on button "Add" at bounding box center [419, 100] width 112 height 39
click at [381, 133] on link "Draw" at bounding box center [419, 144] width 107 height 43
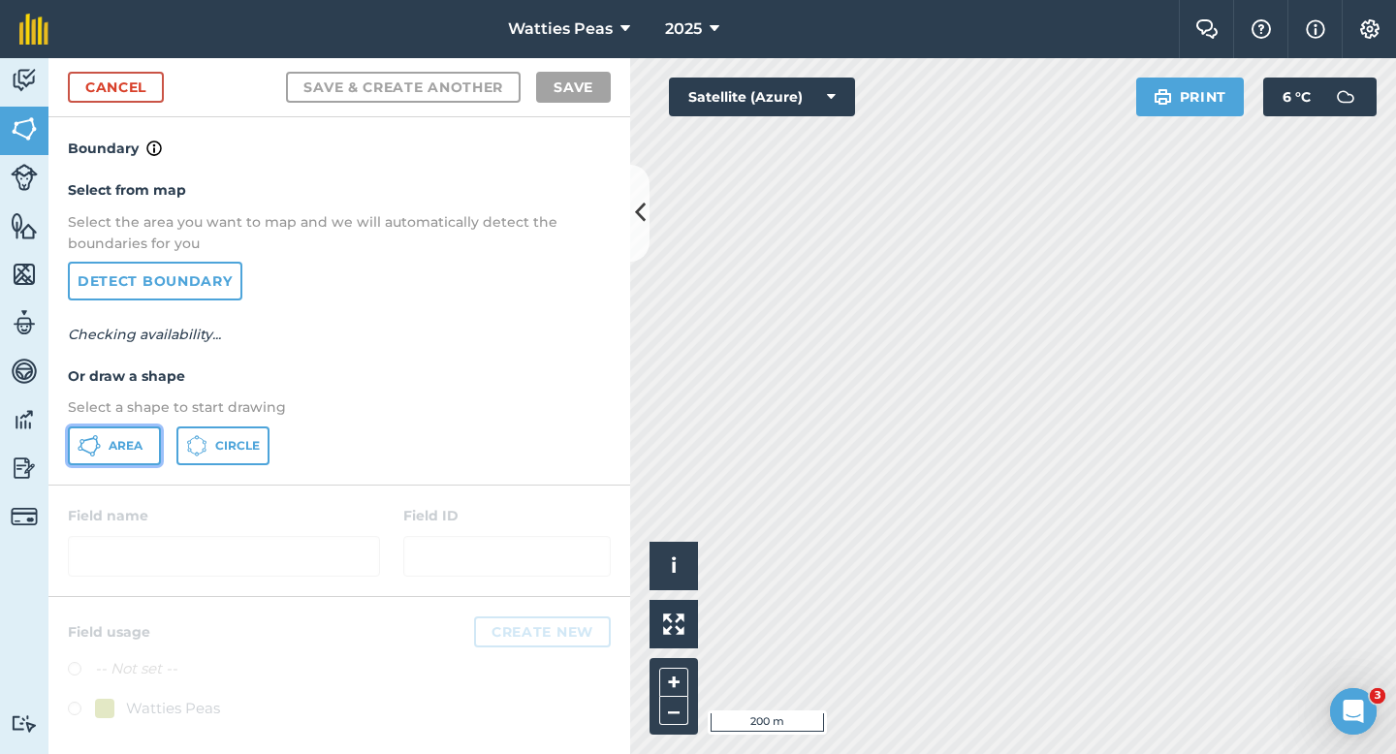
click at [131, 429] on button "Area" at bounding box center [114, 446] width 93 height 39
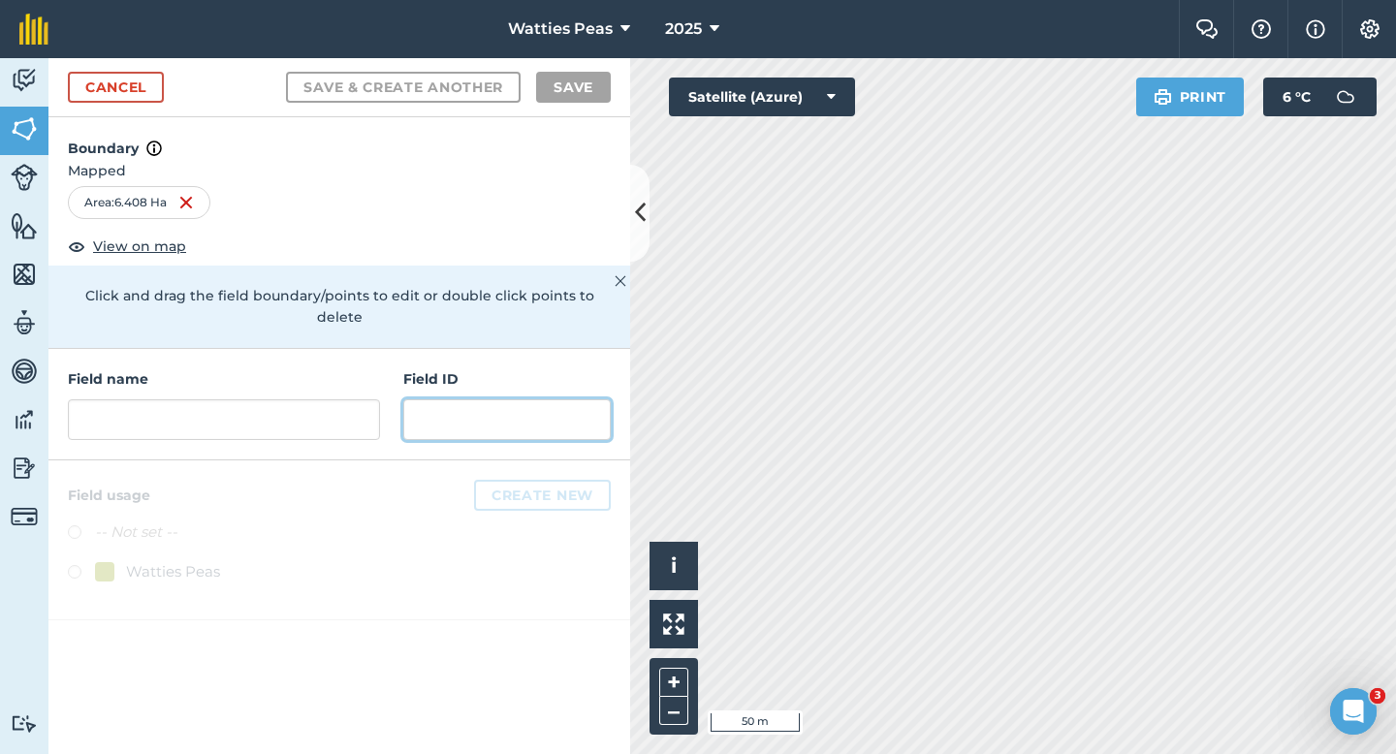
click at [576, 407] on input "text" at bounding box center [506, 419] width 207 height 41
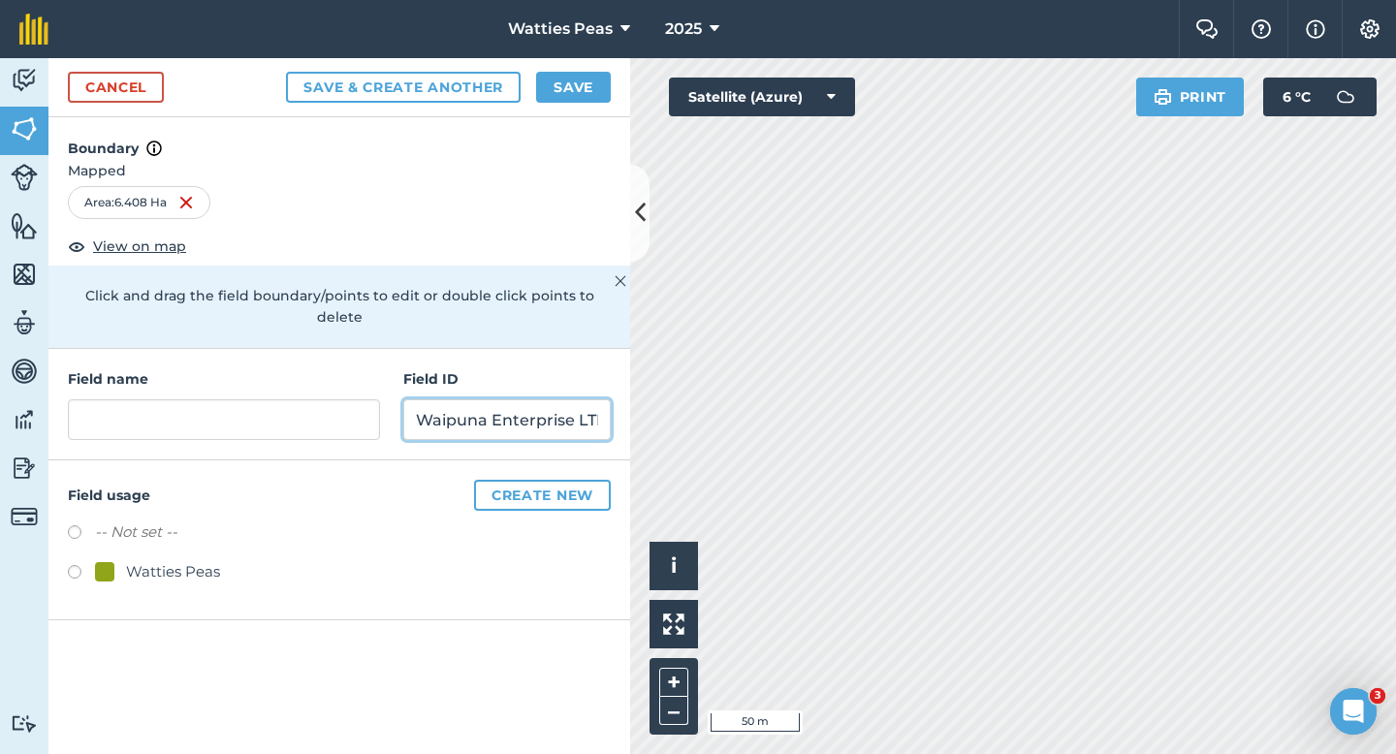
scroll to position [0, 8]
type input "Waipuna Enterprise LTD"
click at [156, 560] on div "Watties Peas" at bounding box center [173, 571] width 94 height 23
radio input "true"
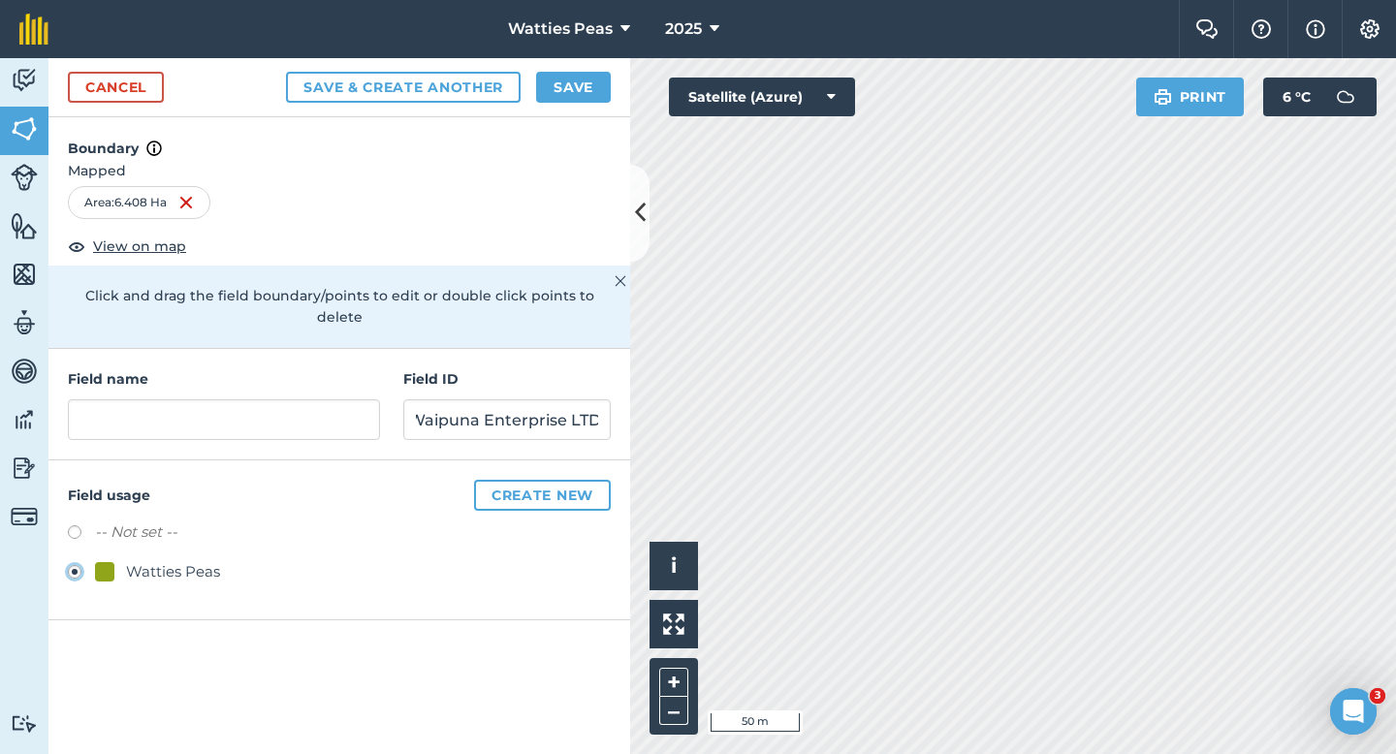
scroll to position [0, 0]
click at [198, 399] on input "text" at bounding box center [224, 419] width 312 height 41
click at [273, 373] on div "Field name" at bounding box center [224, 404] width 312 height 72
click at [273, 399] on input "text" at bounding box center [224, 419] width 312 height 41
type input "197"
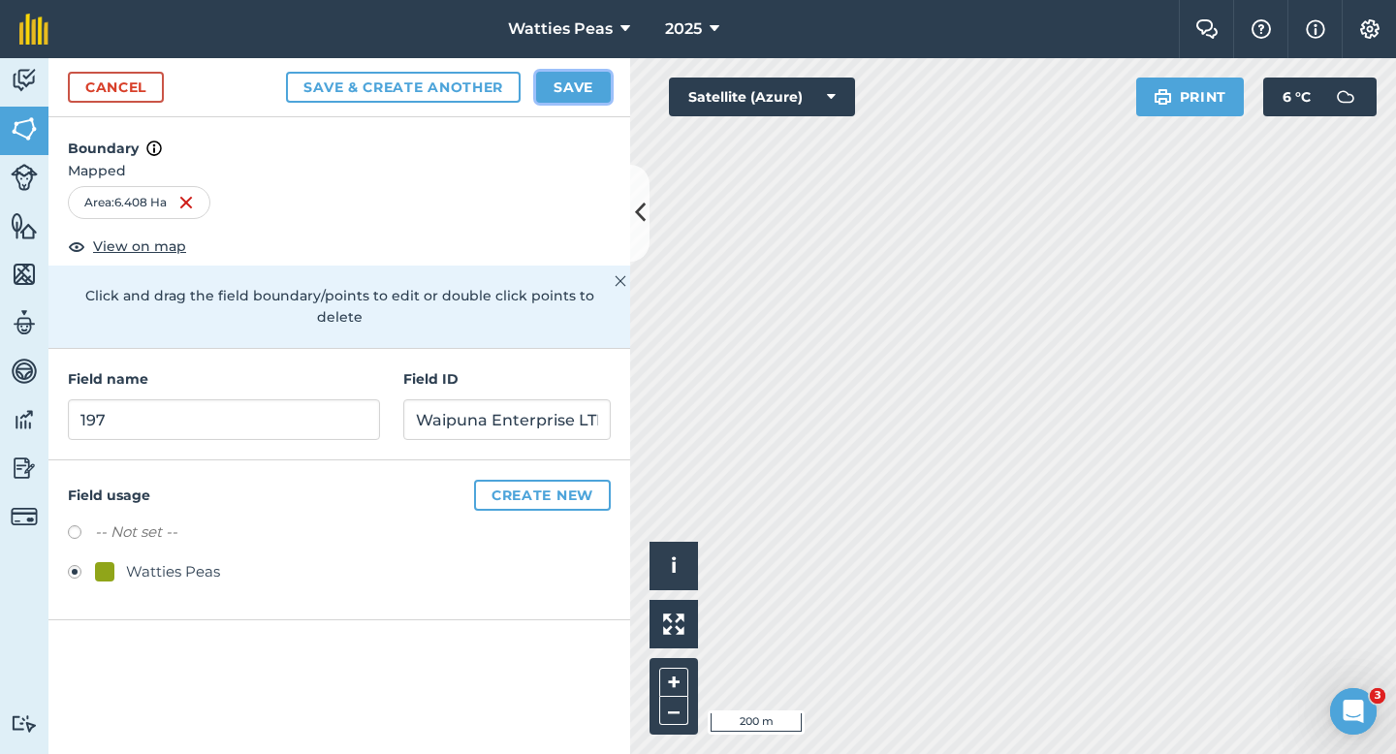
click at [594, 96] on button "Save" at bounding box center [573, 87] width 75 height 31
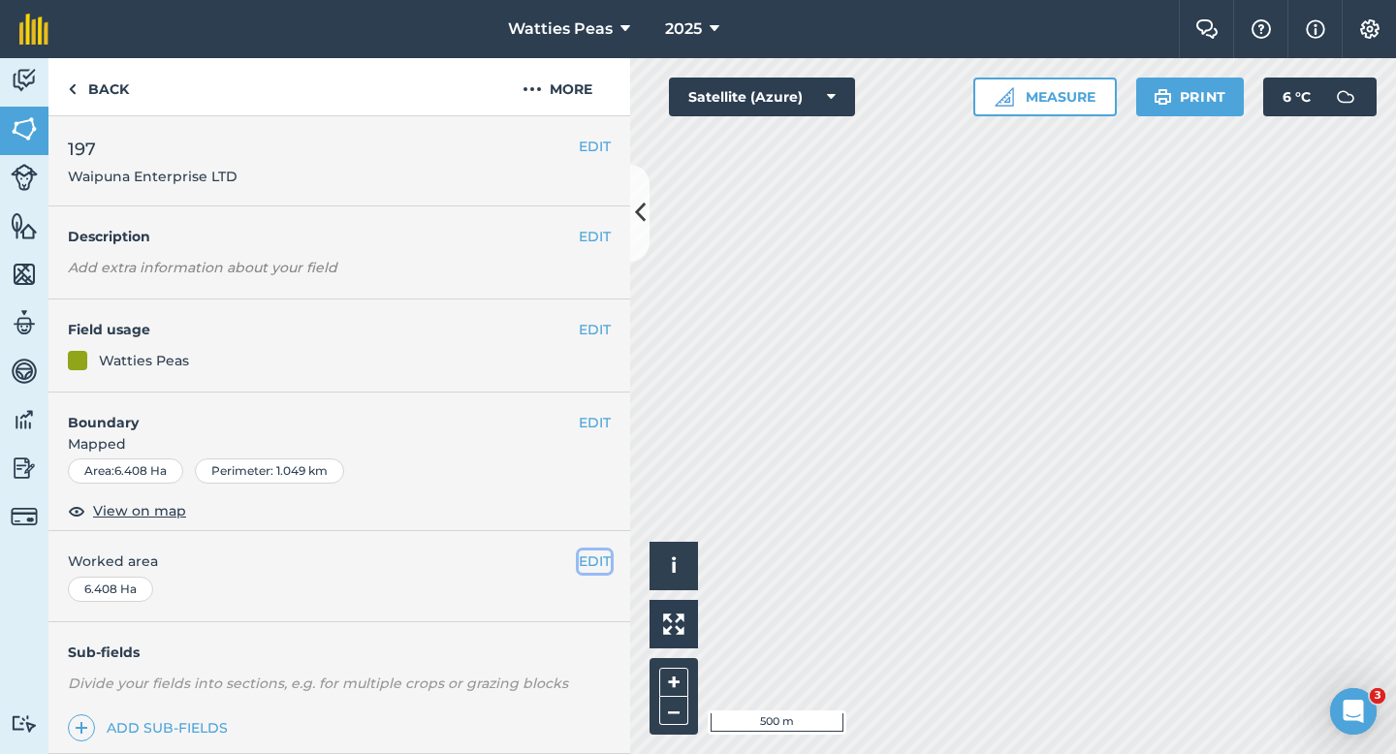
click at [597, 556] on button "EDIT" at bounding box center [595, 561] width 32 height 21
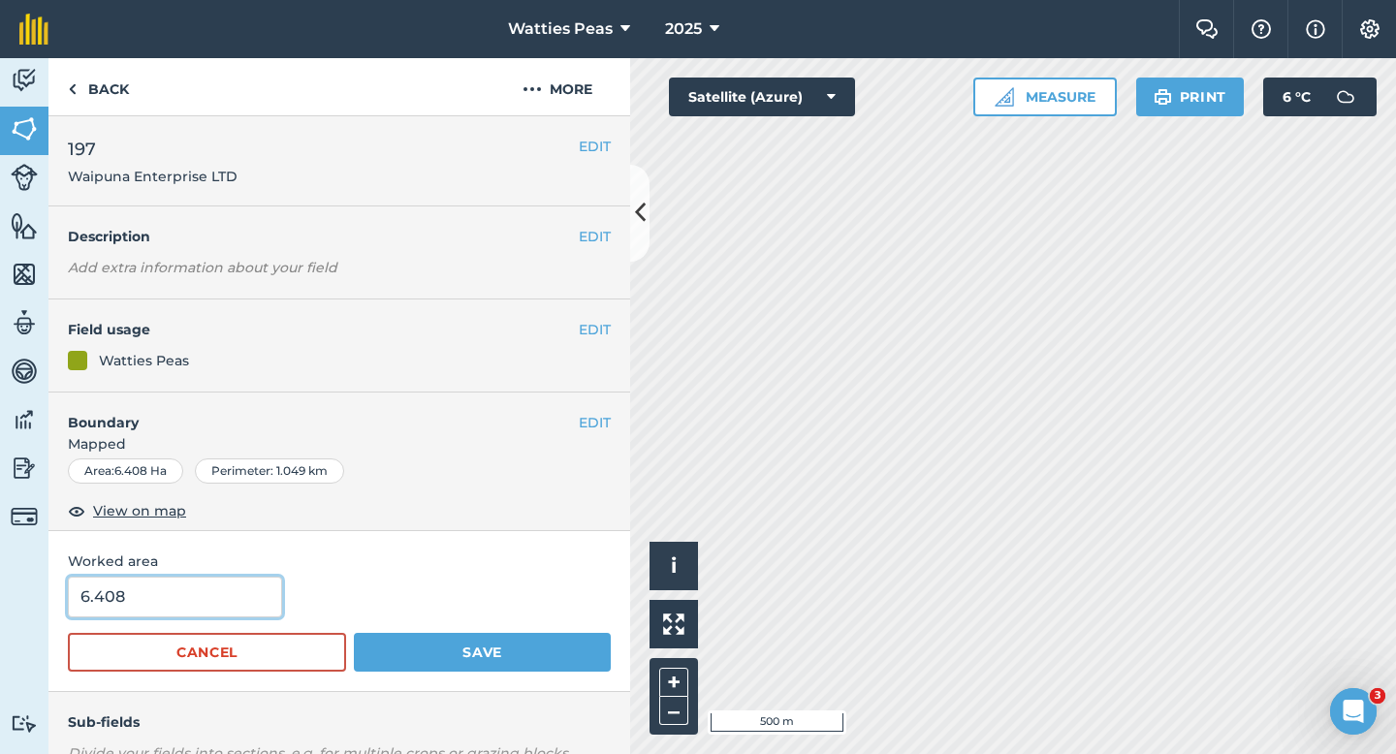
click at [182, 590] on input "6.408" at bounding box center [175, 597] width 214 height 41
type input "6.4"
click at [354, 633] on button "Save" at bounding box center [482, 652] width 257 height 39
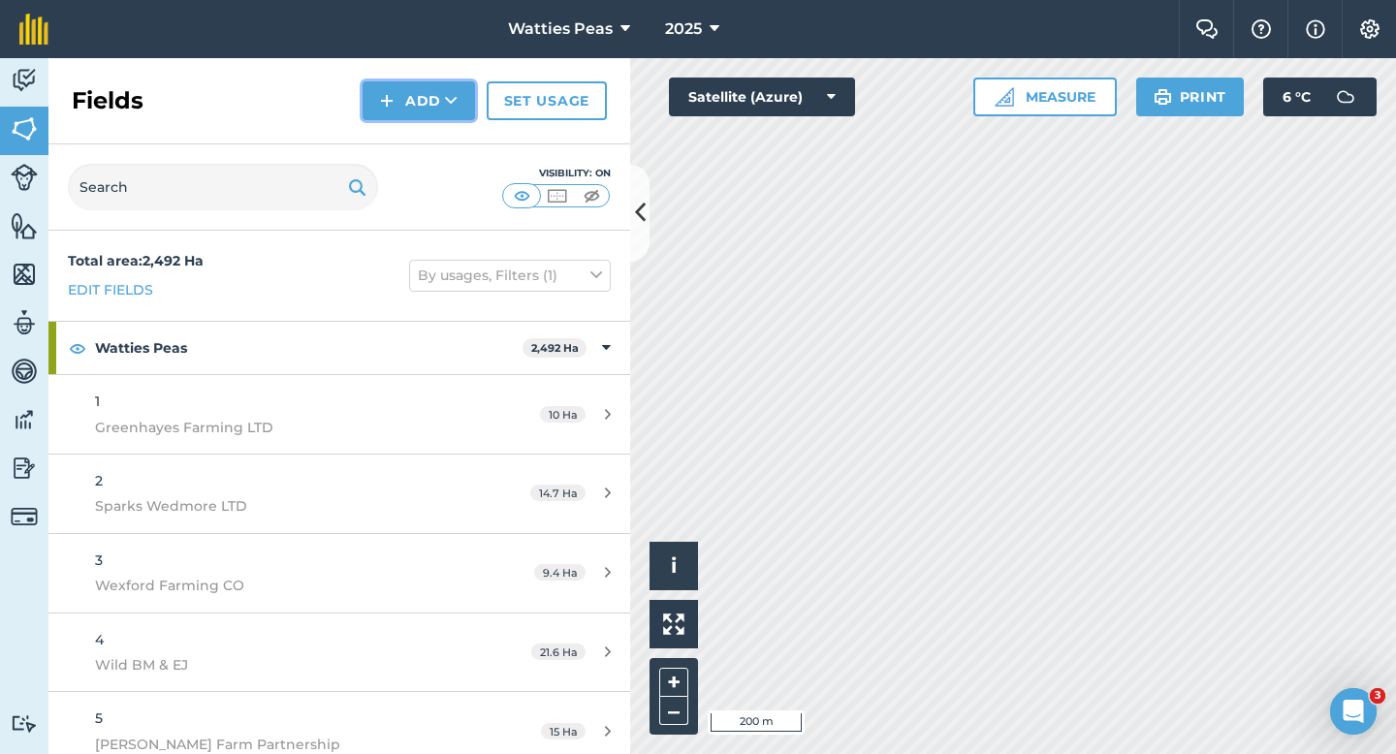
click at [462, 112] on button "Add" at bounding box center [419, 100] width 112 height 39
click at [462, 143] on link "Draw" at bounding box center [419, 144] width 107 height 43
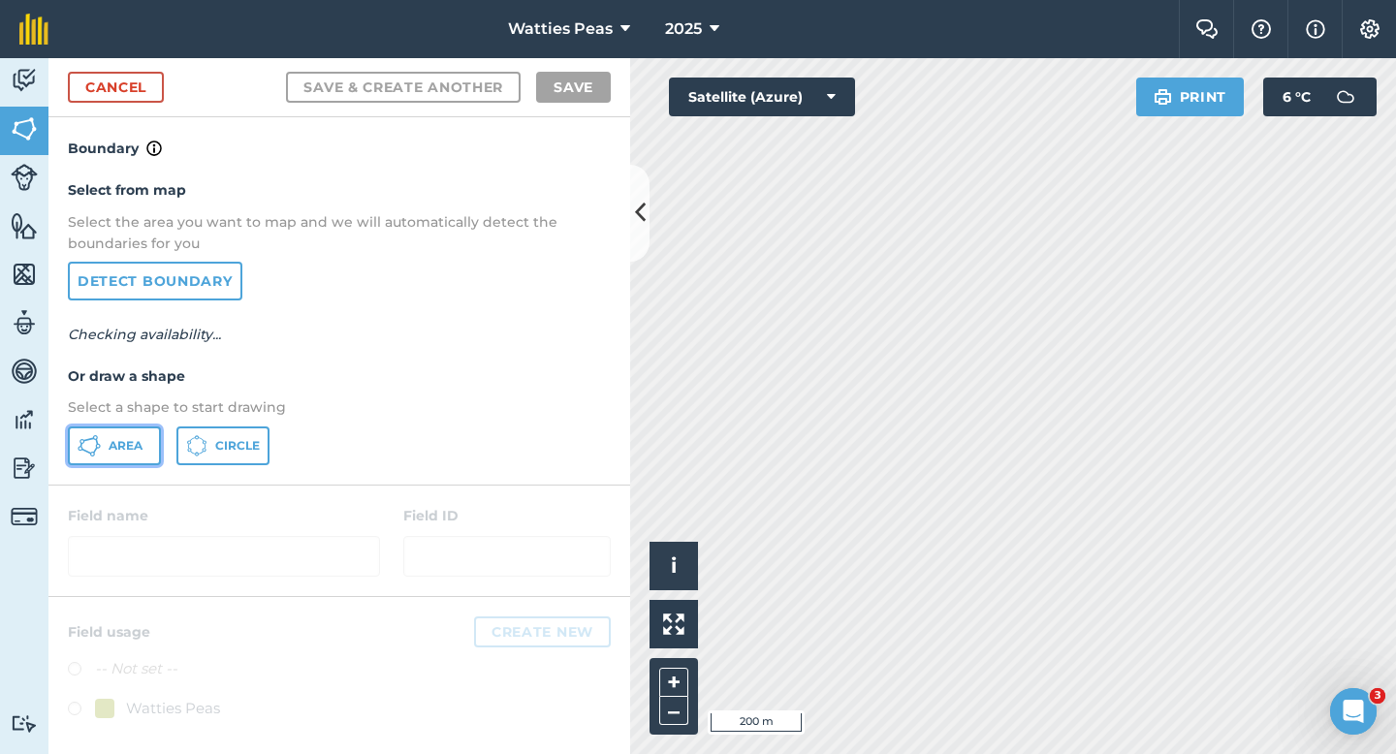
click at [131, 448] on span "Area" at bounding box center [126, 446] width 34 height 16
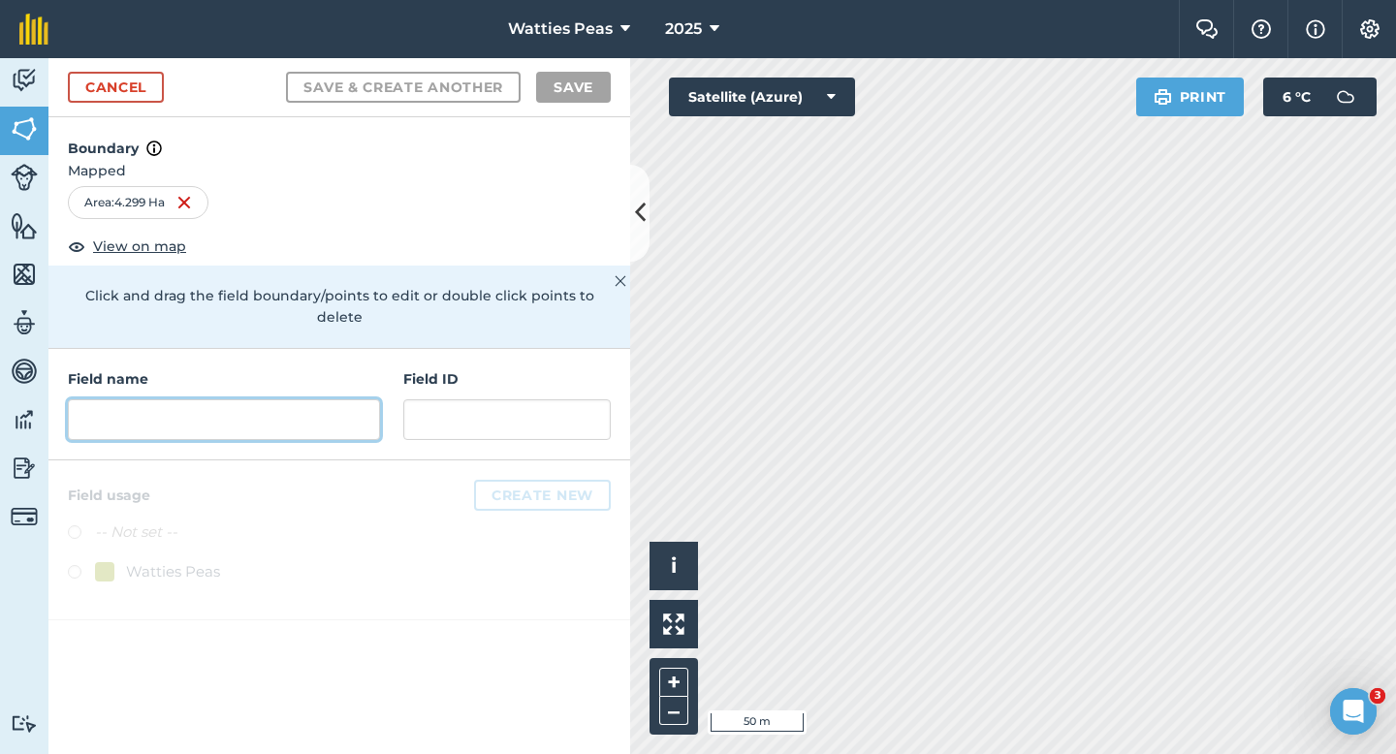
click at [375, 399] on input "text" at bounding box center [224, 419] width 312 height 41
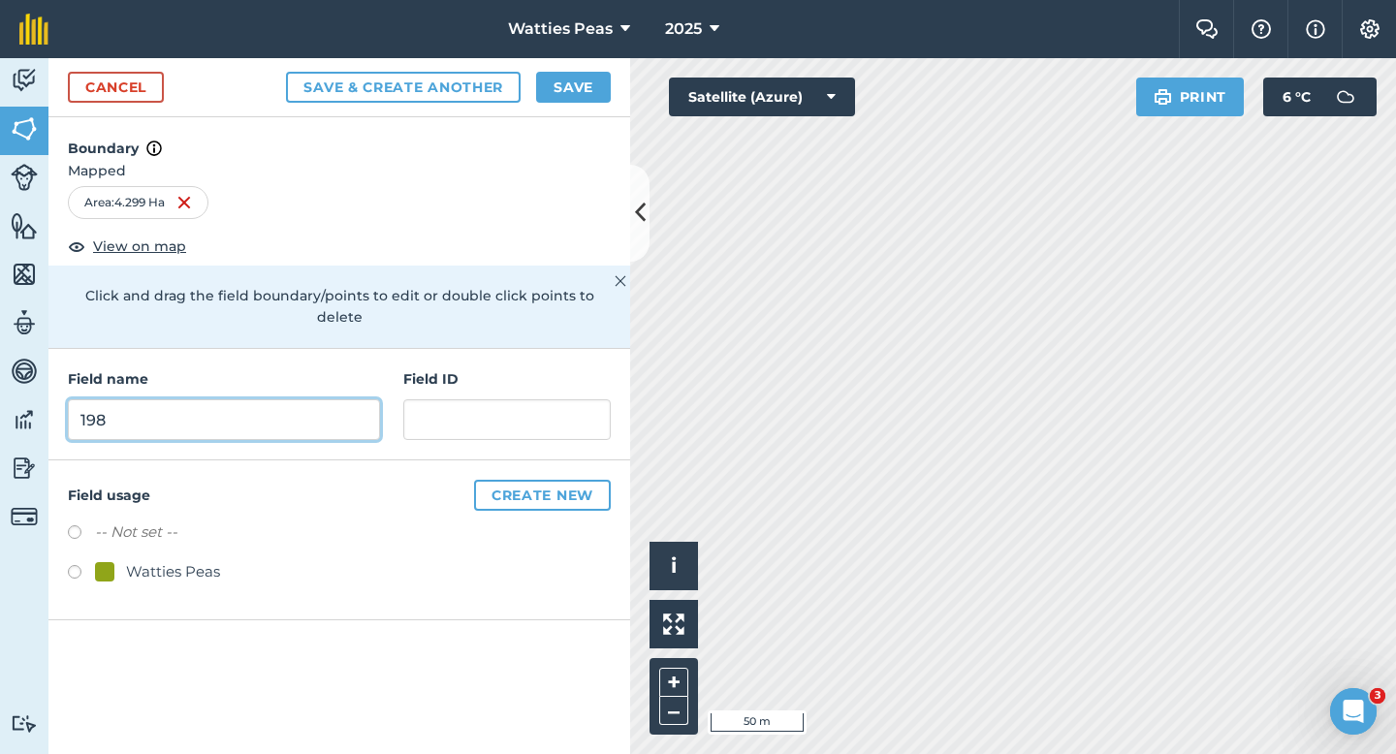
type input "198"
click at [148, 560] on div "Watties Peas" at bounding box center [173, 571] width 94 height 23
radio input "true"
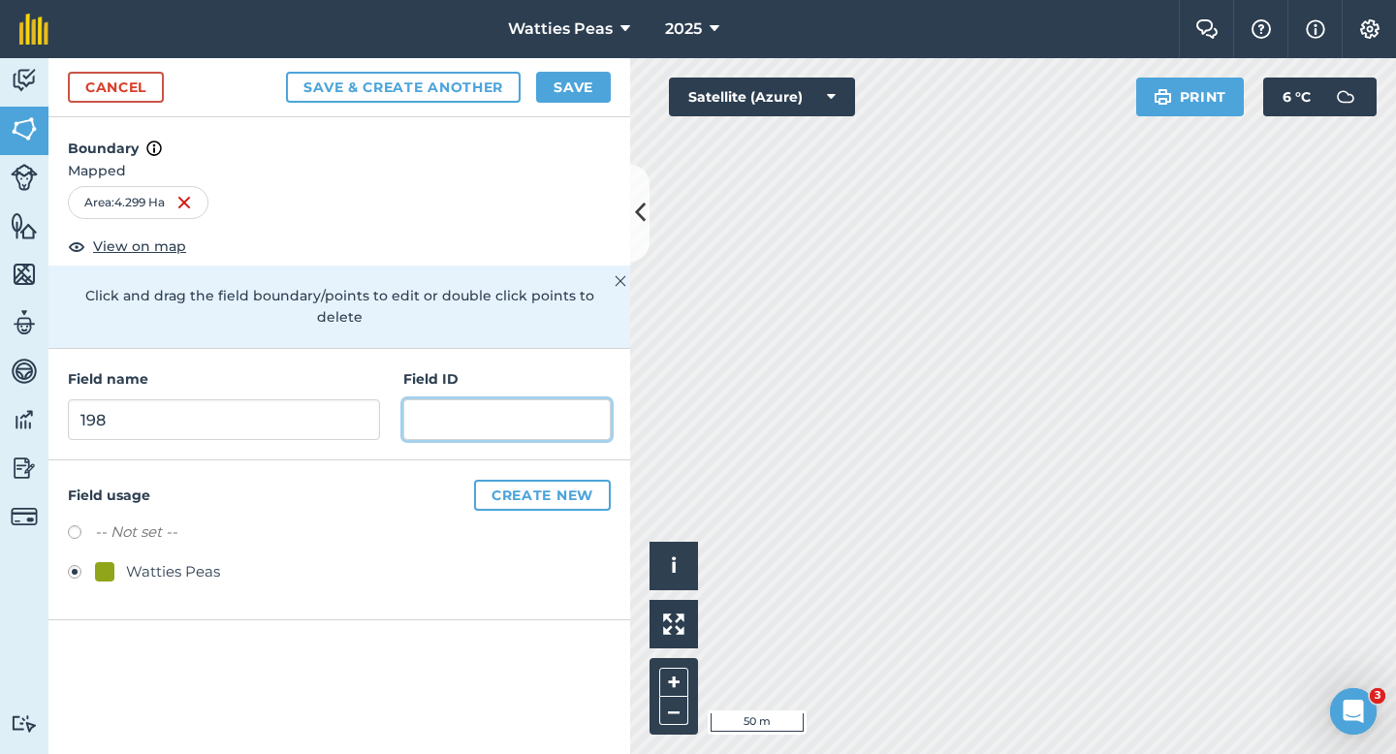
click at [489, 406] on input "text" at bounding box center [506, 419] width 207 height 41
type input "Waipuna Enterprise LTD"
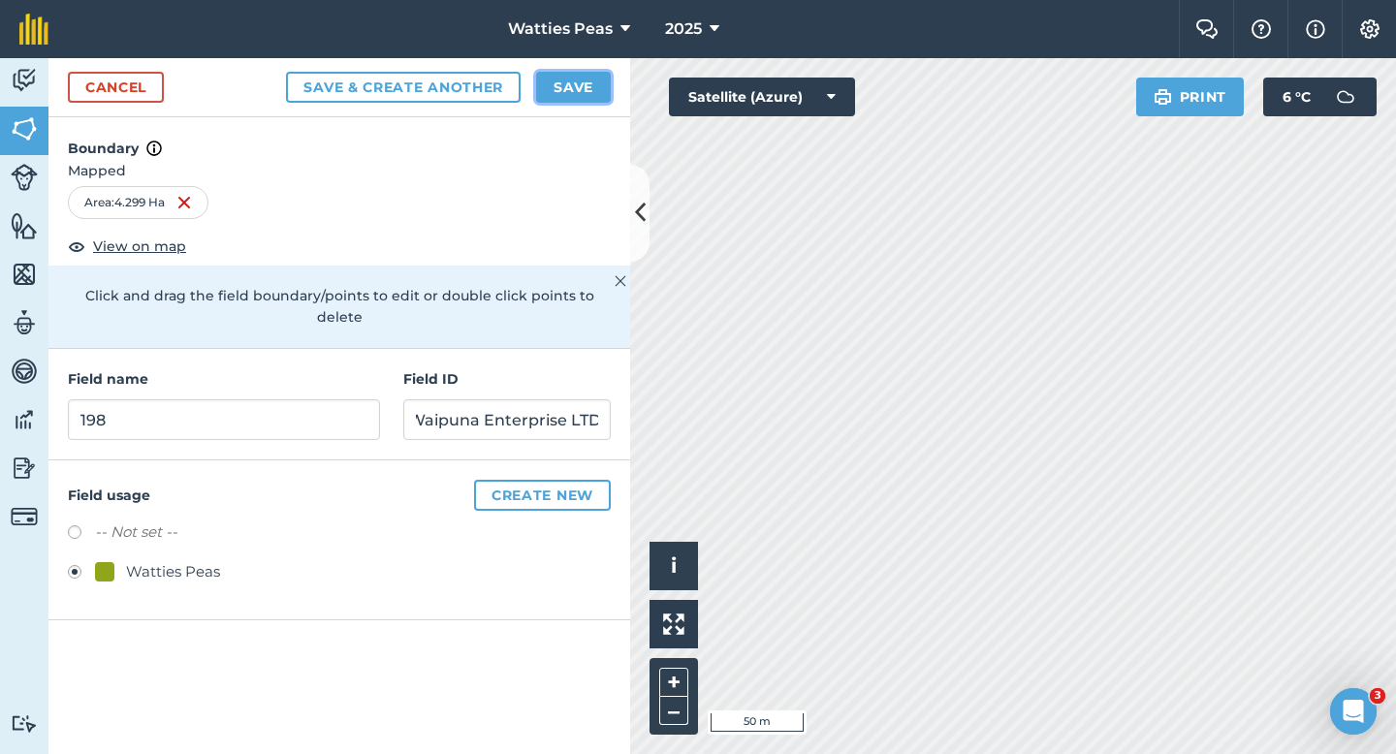
click at [567, 85] on button "Save" at bounding box center [573, 87] width 75 height 31
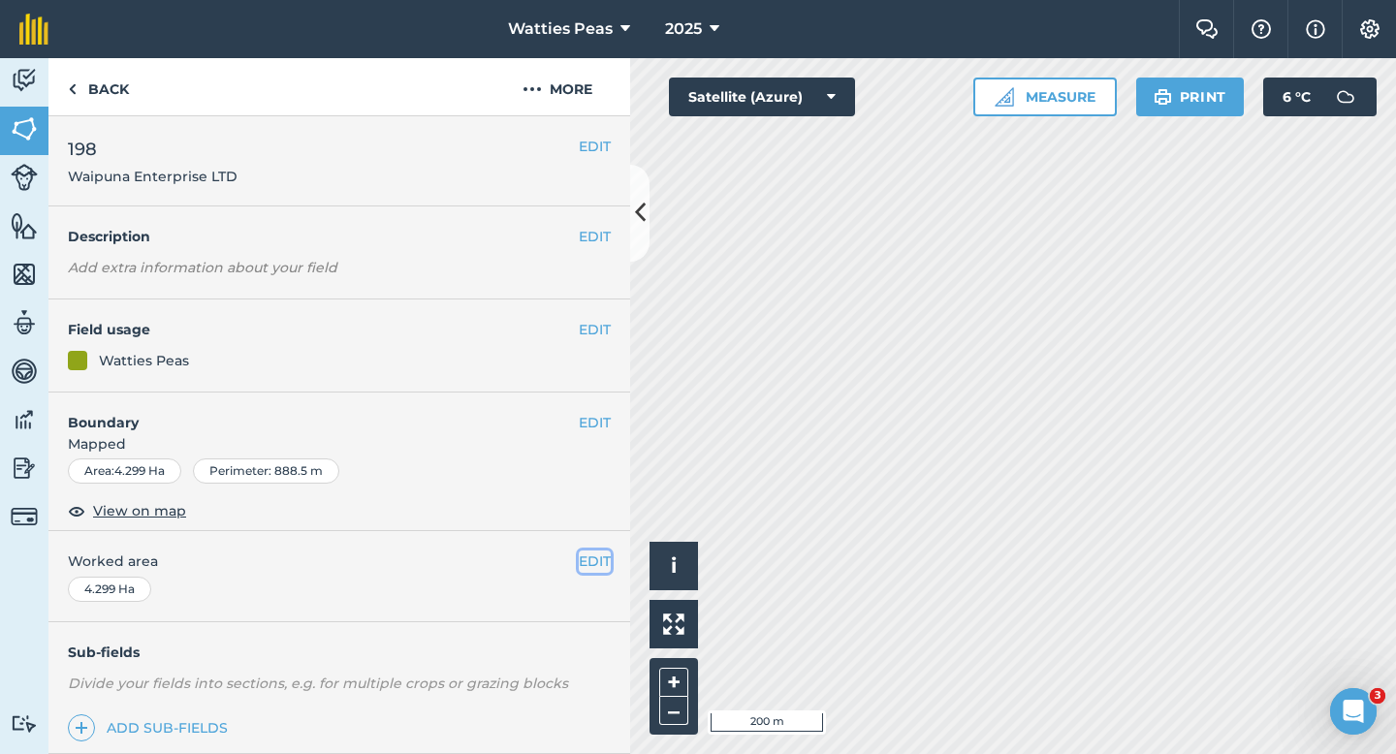
click at [593, 561] on button "EDIT" at bounding box center [595, 561] width 32 height 21
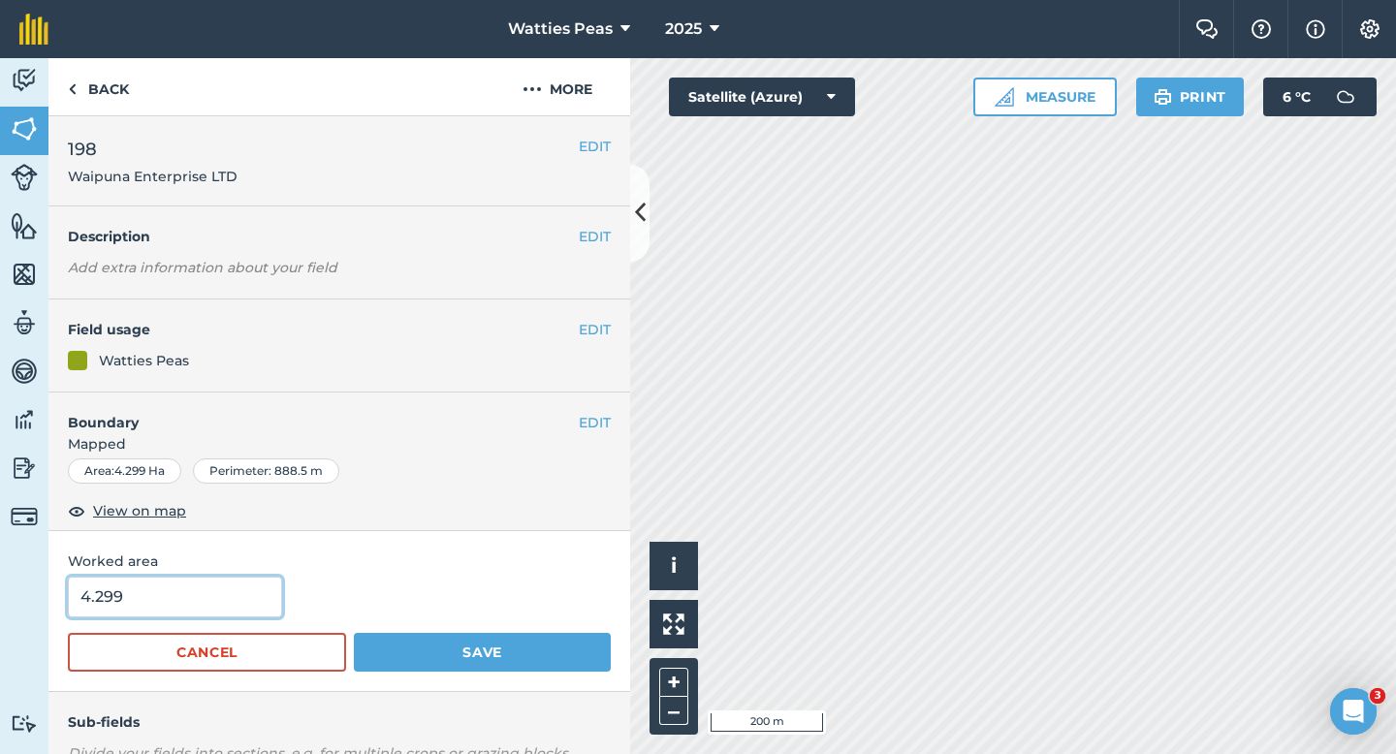
click at [230, 580] on input "4.299" at bounding box center [175, 597] width 214 height 41
click at [230, 591] on input "4.299" at bounding box center [175, 597] width 214 height 41
type input "4.3"
click at [354, 633] on button "Save" at bounding box center [482, 652] width 257 height 39
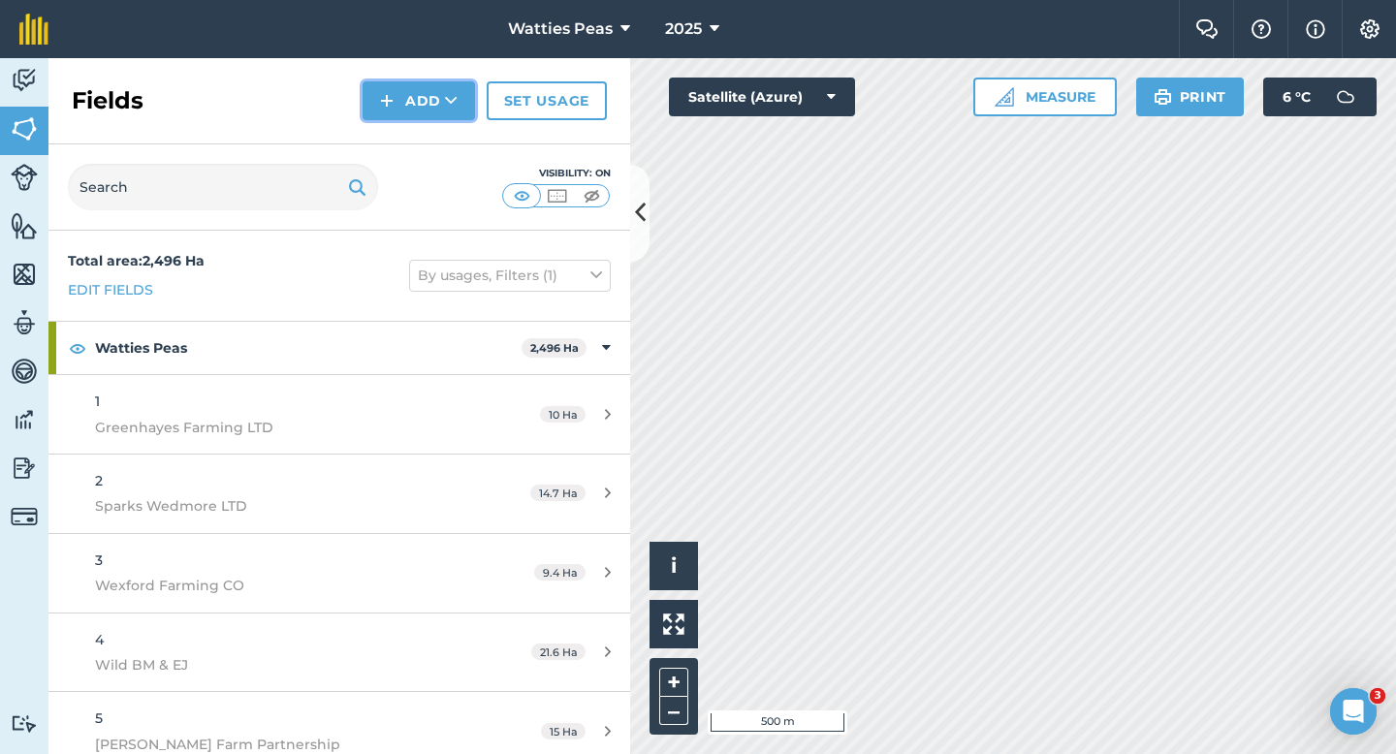
click at [376, 95] on button "Add" at bounding box center [419, 100] width 112 height 39
click at [398, 127] on link "Draw" at bounding box center [419, 144] width 107 height 43
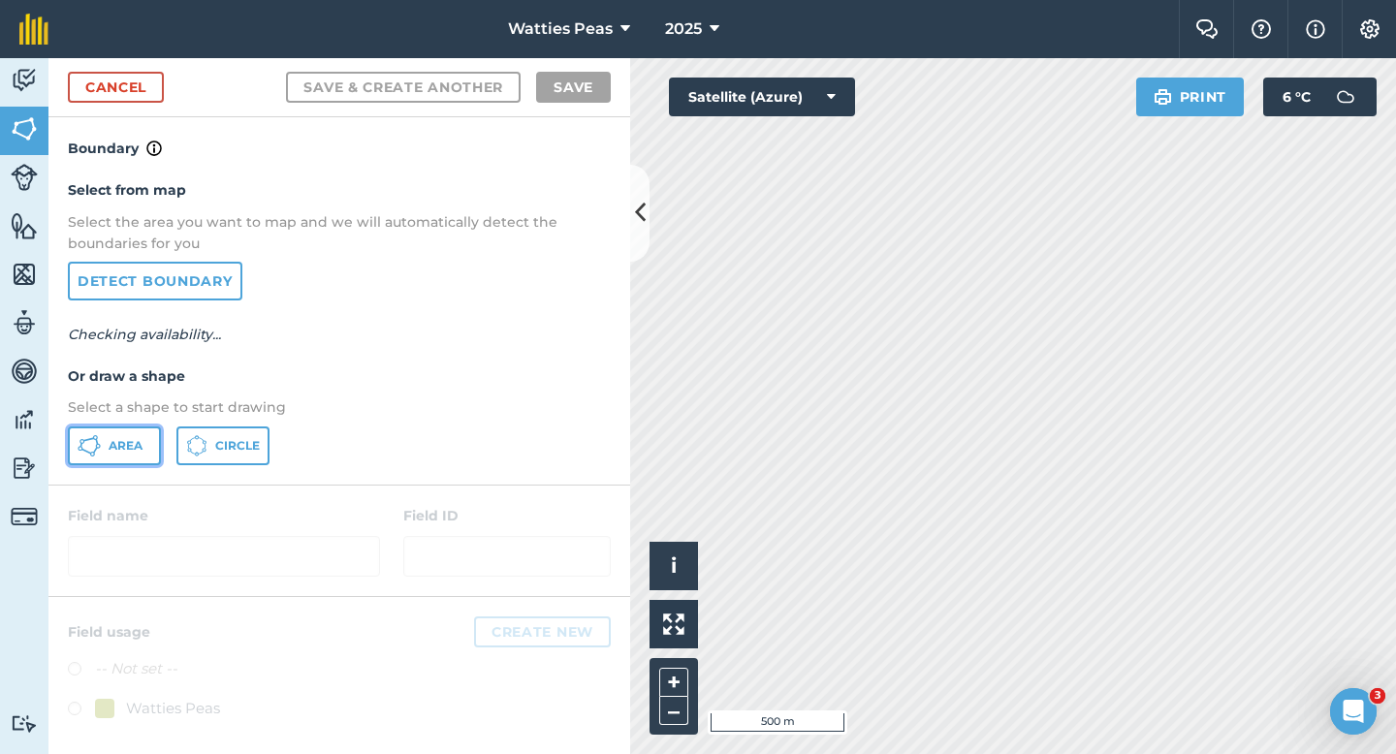
click at [117, 441] on span "Area" at bounding box center [126, 446] width 34 height 16
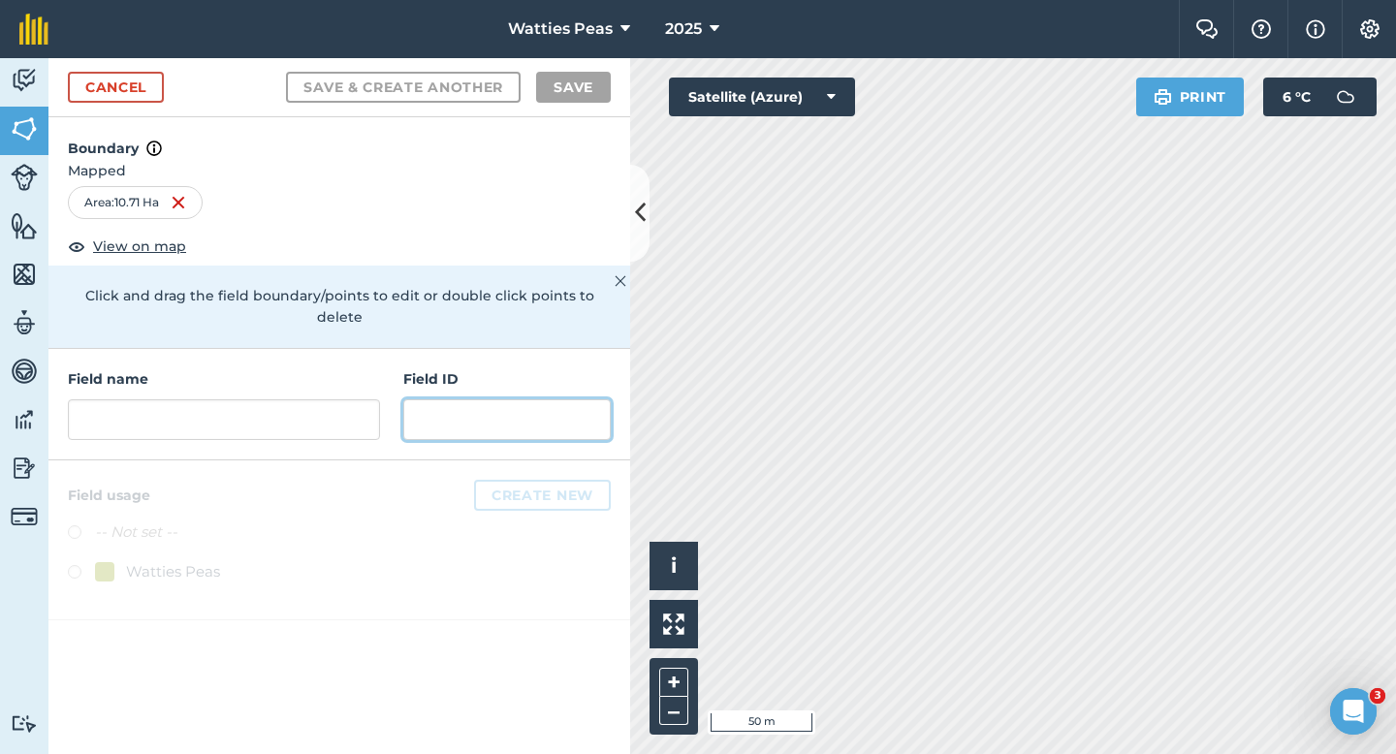
click at [509, 399] on input "text" at bounding box center [506, 419] width 207 height 41
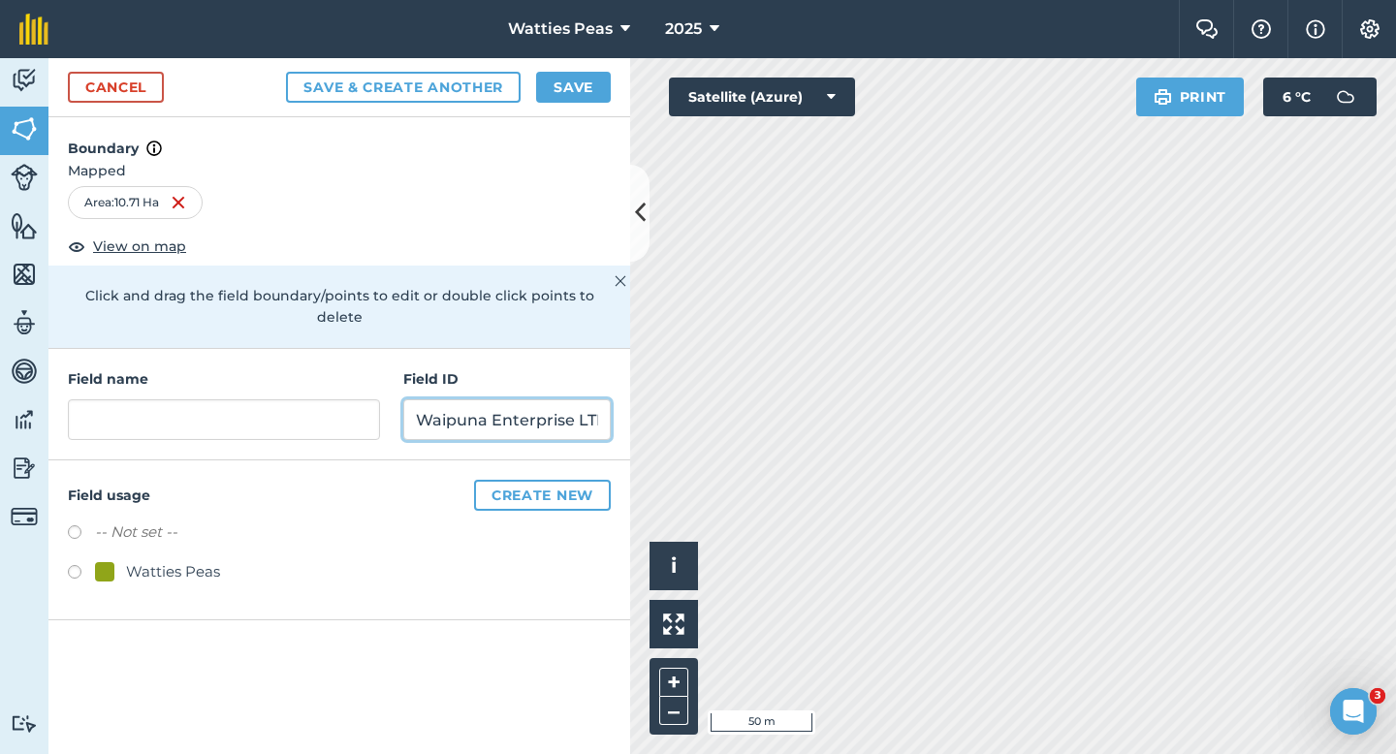
scroll to position [0, 8]
type input "Waipuna Enterprise LTD"
click at [144, 537] on div "-- Not set -- Watties Peas" at bounding box center [339, 555] width 543 height 68
click at [154, 560] on div "Watties Peas" at bounding box center [173, 571] width 94 height 23
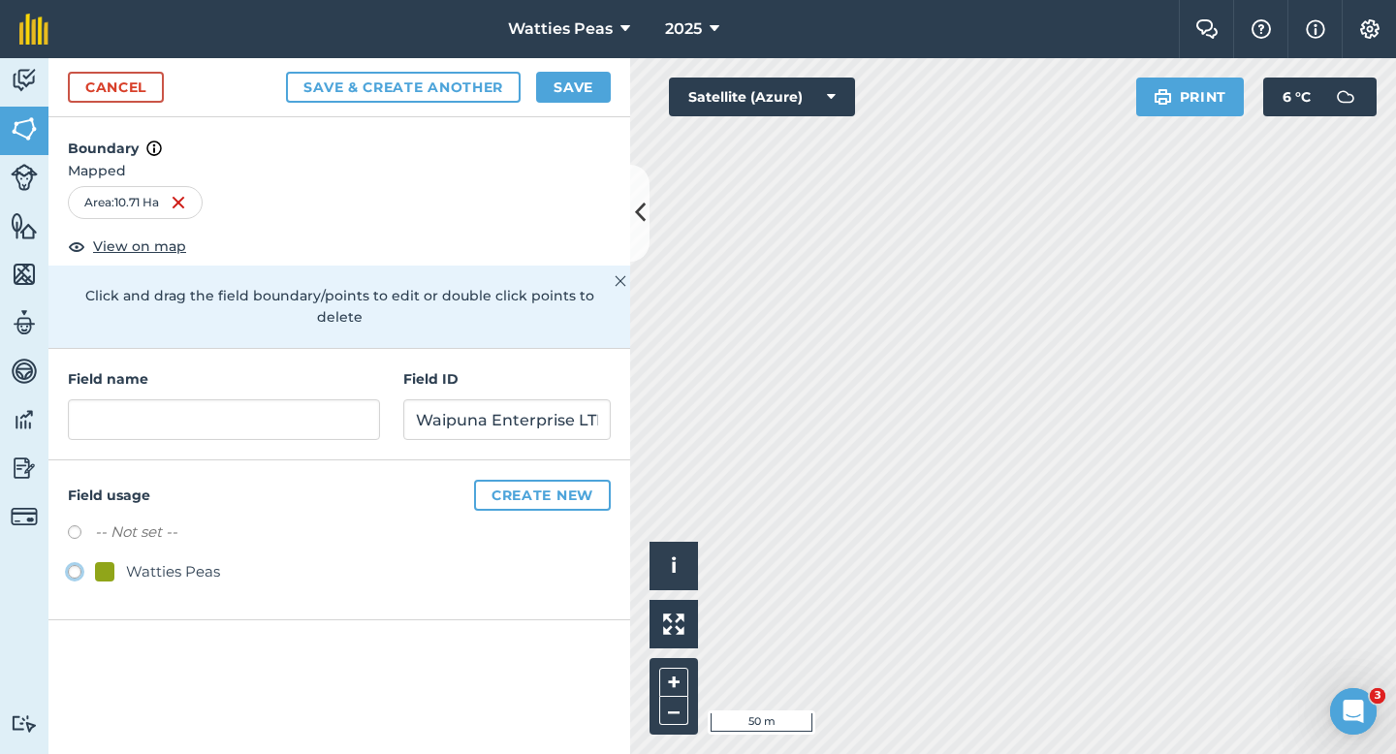
radio input "true"
click at [198, 410] on input "text" at bounding box center [224, 419] width 312 height 41
type input "1"
type input "199"
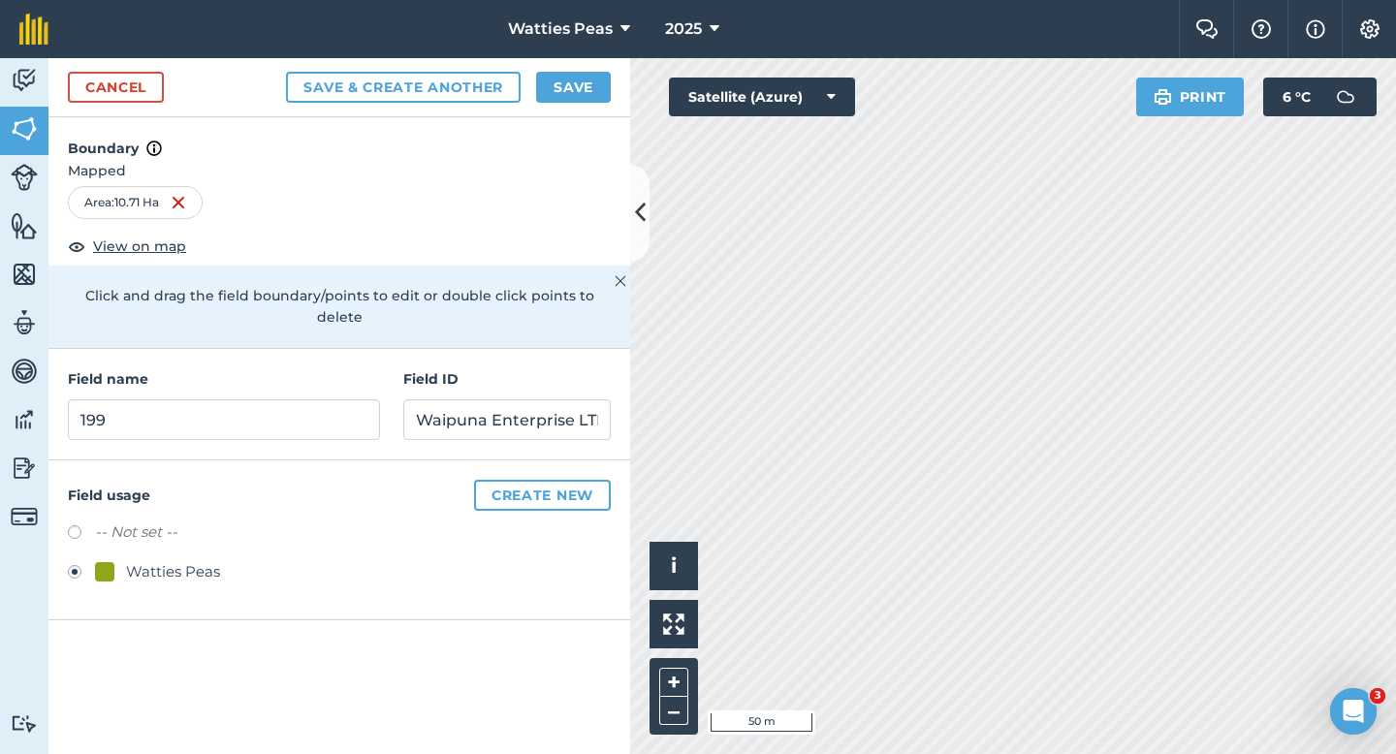
click at [566, 70] on div "Cancel Save & Create Another Save" at bounding box center [339, 87] width 582 height 59
click at [576, 72] on button "Save" at bounding box center [573, 87] width 75 height 31
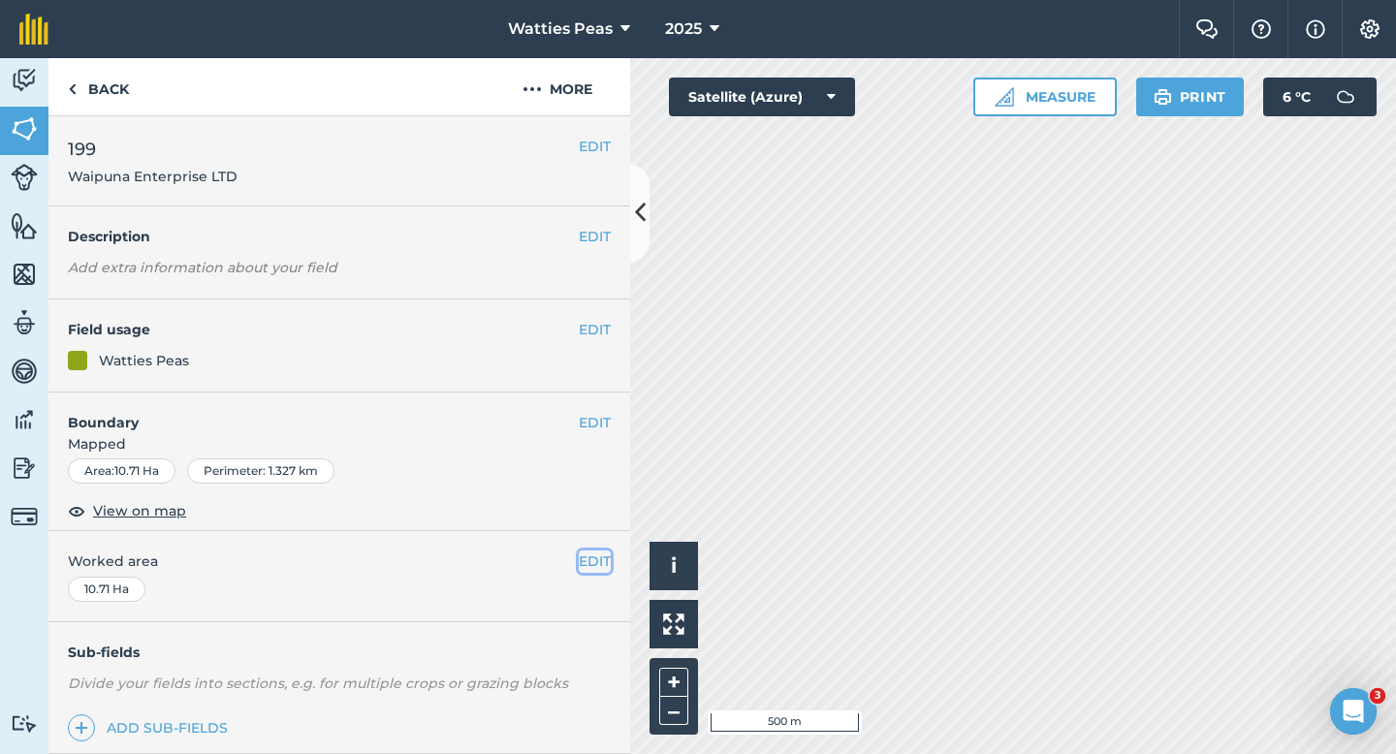
click at [592, 555] on button "EDIT" at bounding box center [595, 561] width 32 height 21
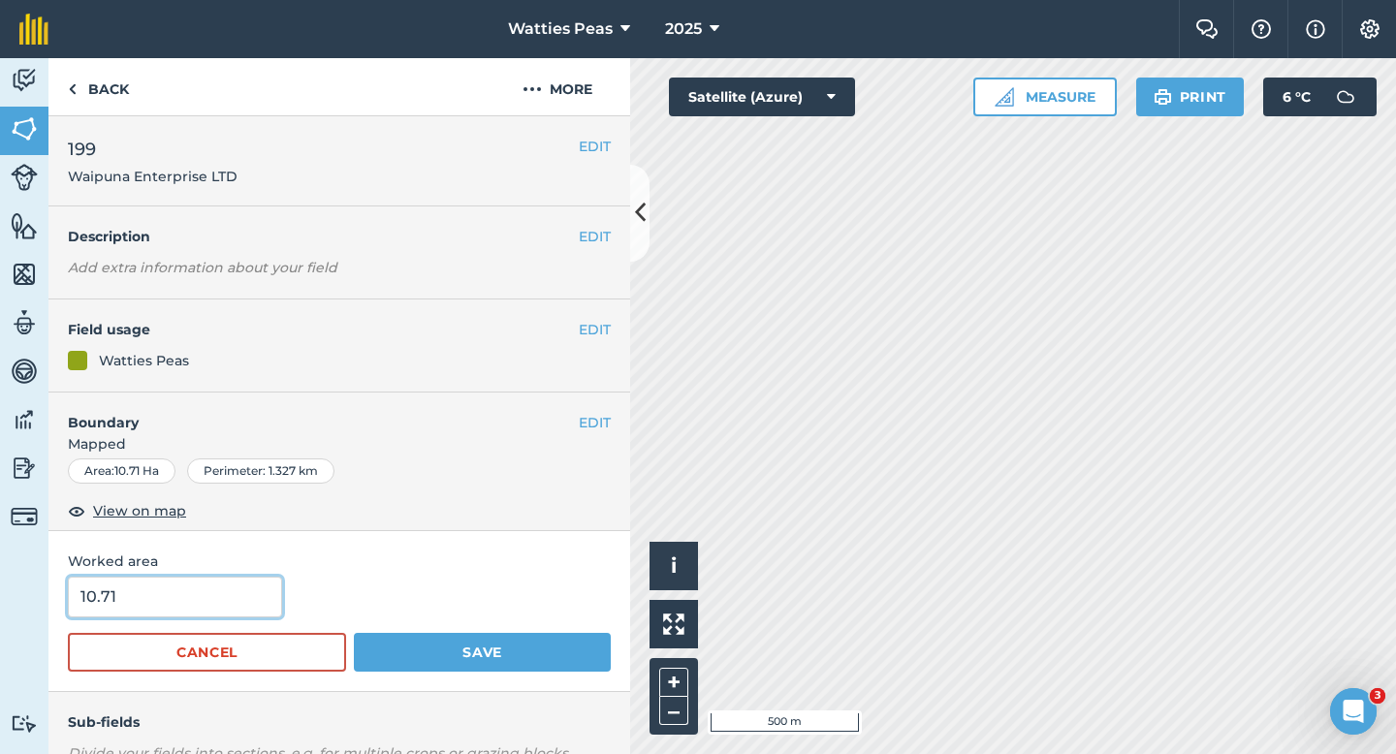
click at [142, 588] on input "10.71" at bounding box center [175, 597] width 214 height 41
click at [168, 590] on input "10.71" at bounding box center [175, 597] width 214 height 41
type input "10.7"
click at [354, 633] on button "Save" at bounding box center [482, 652] width 257 height 39
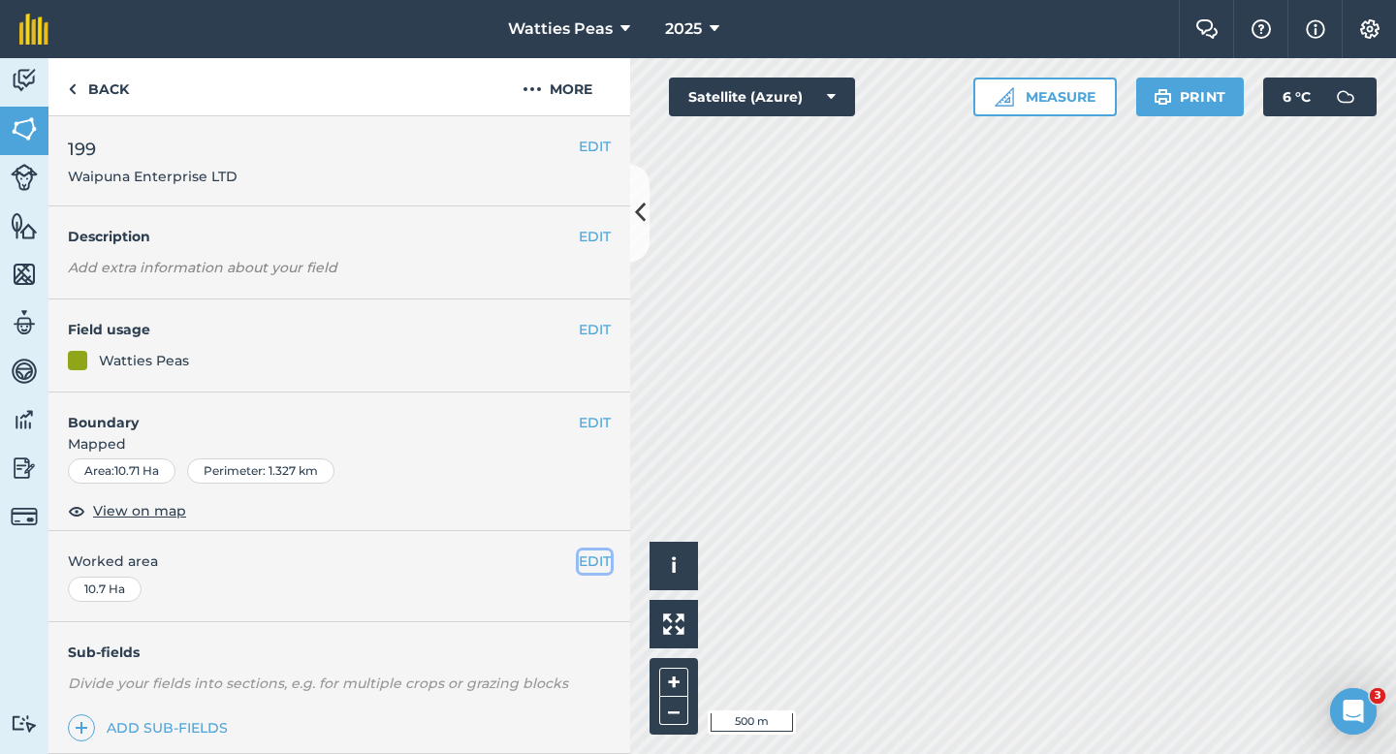
click at [600, 557] on button "EDIT" at bounding box center [595, 561] width 32 height 21
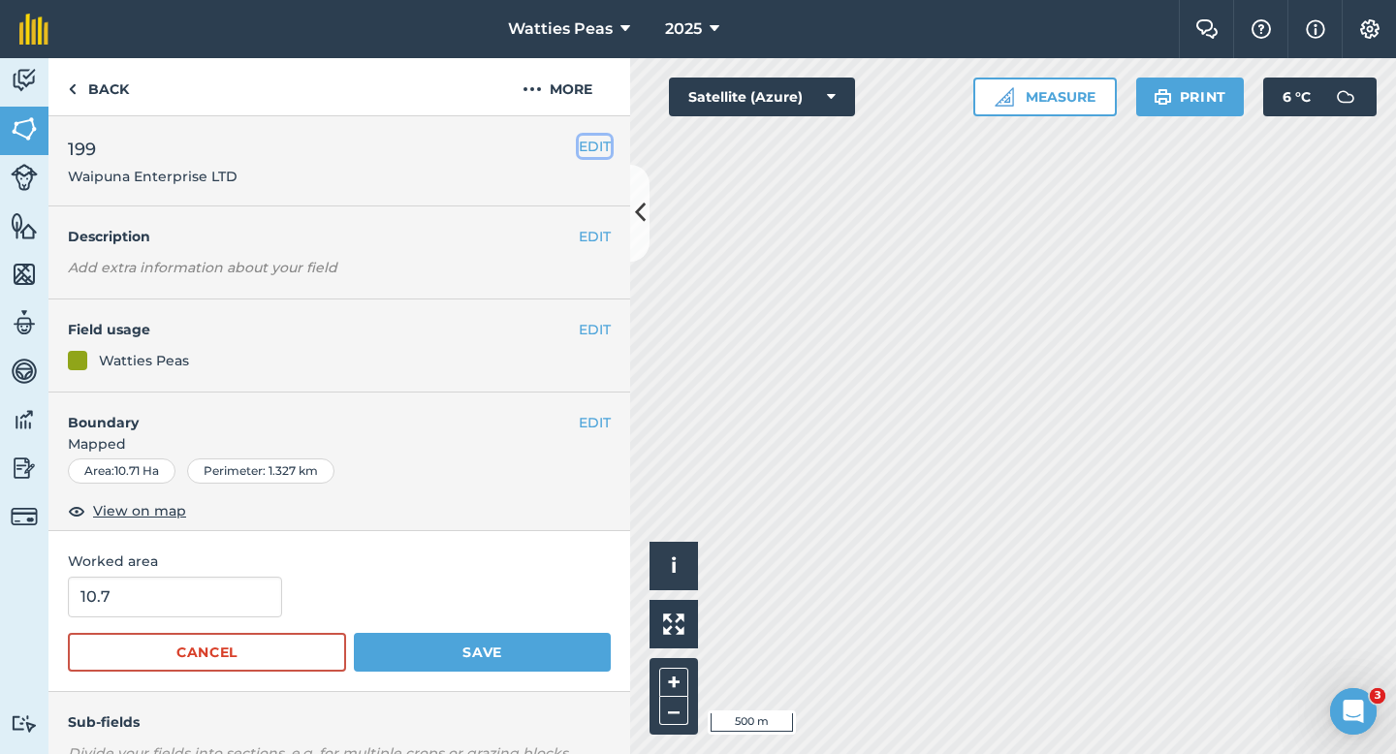
click at [605, 145] on button "EDIT" at bounding box center [595, 146] width 32 height 21
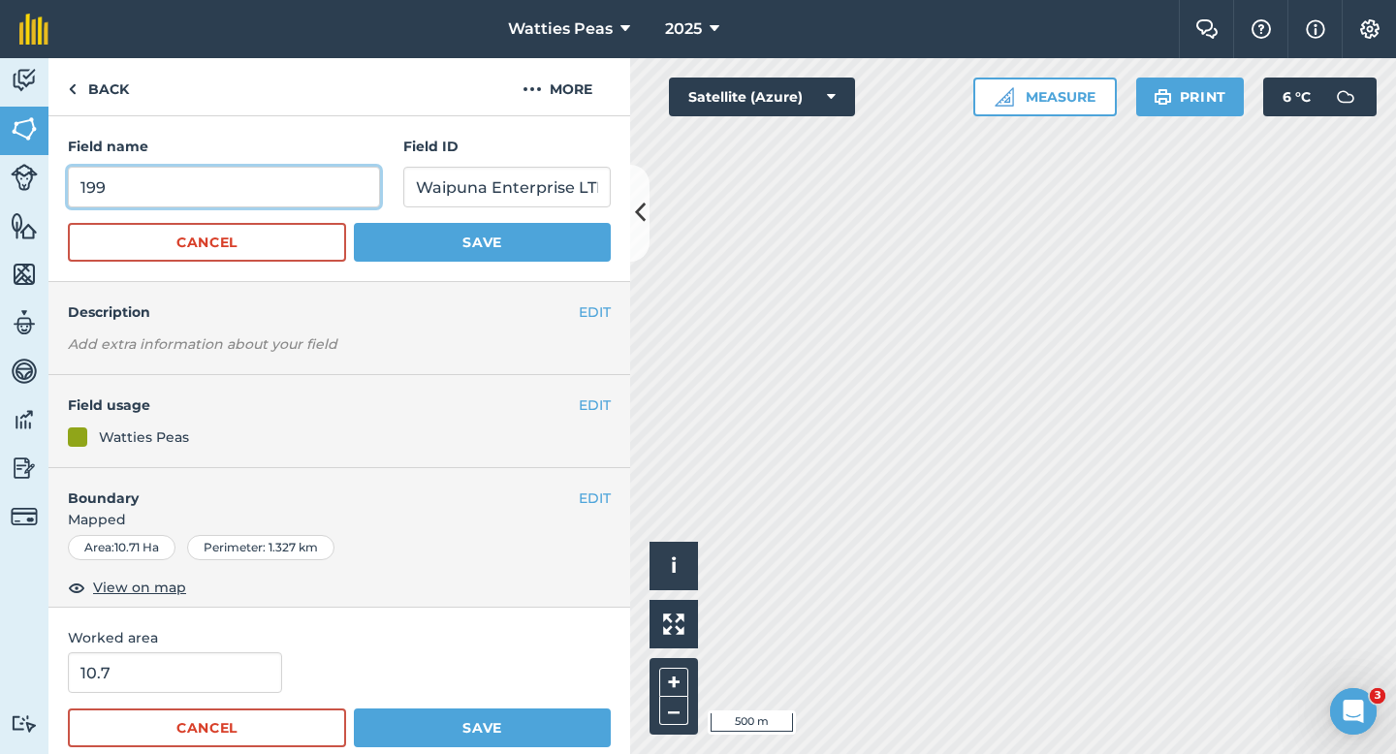
click at [335, 198] on input "199" at bounding box center [224, 187] width 312 height 41
type input "1"
type input "?"
click at [354, 223] on button "Save" at bounding box center [482, 242] width 257 height 39
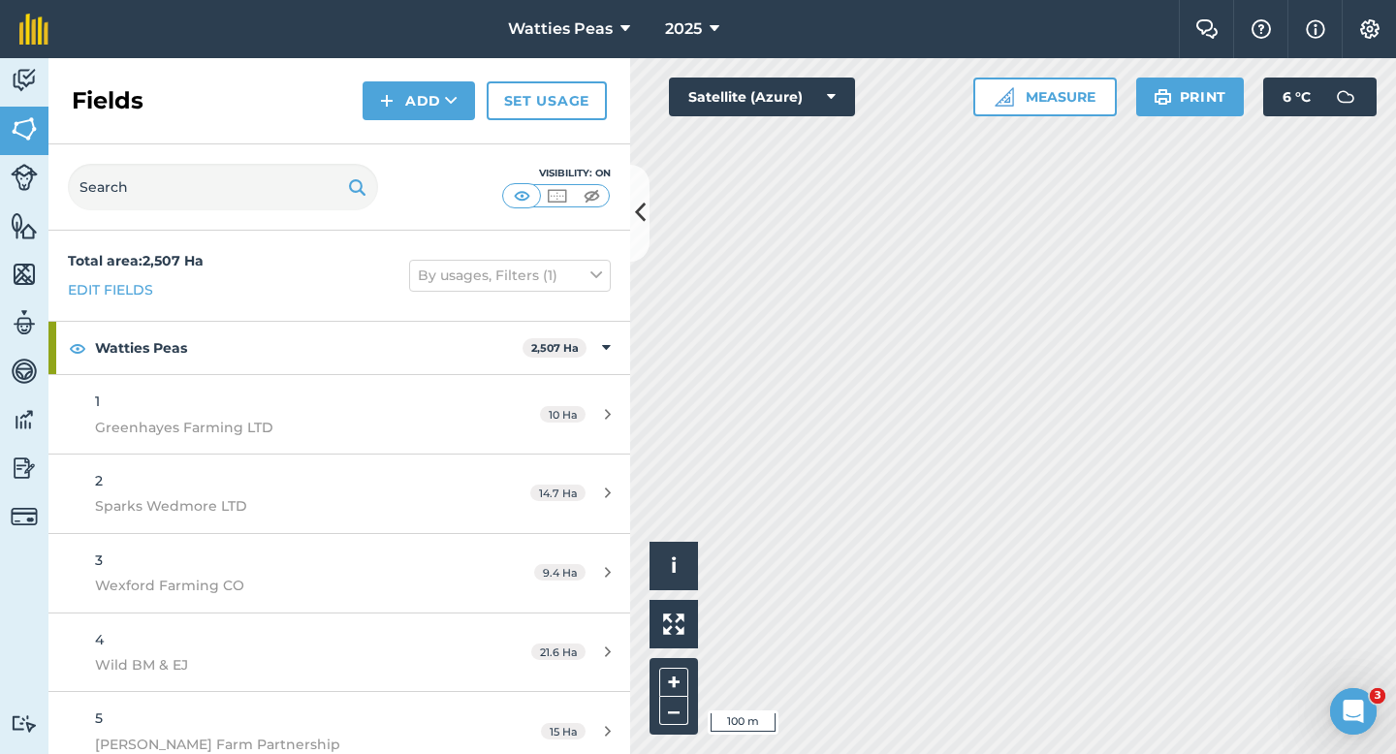
click at [413, 121] on div "Fields Add Set usage" at bounding box center [339, 101] width 582 height 86
click at [414, 97] on button "Add" at bounding box center [419, 100] width 112 height 39
click at [424, 158] on link "Draw" at bounding box center [419, 144] width 107 height 43
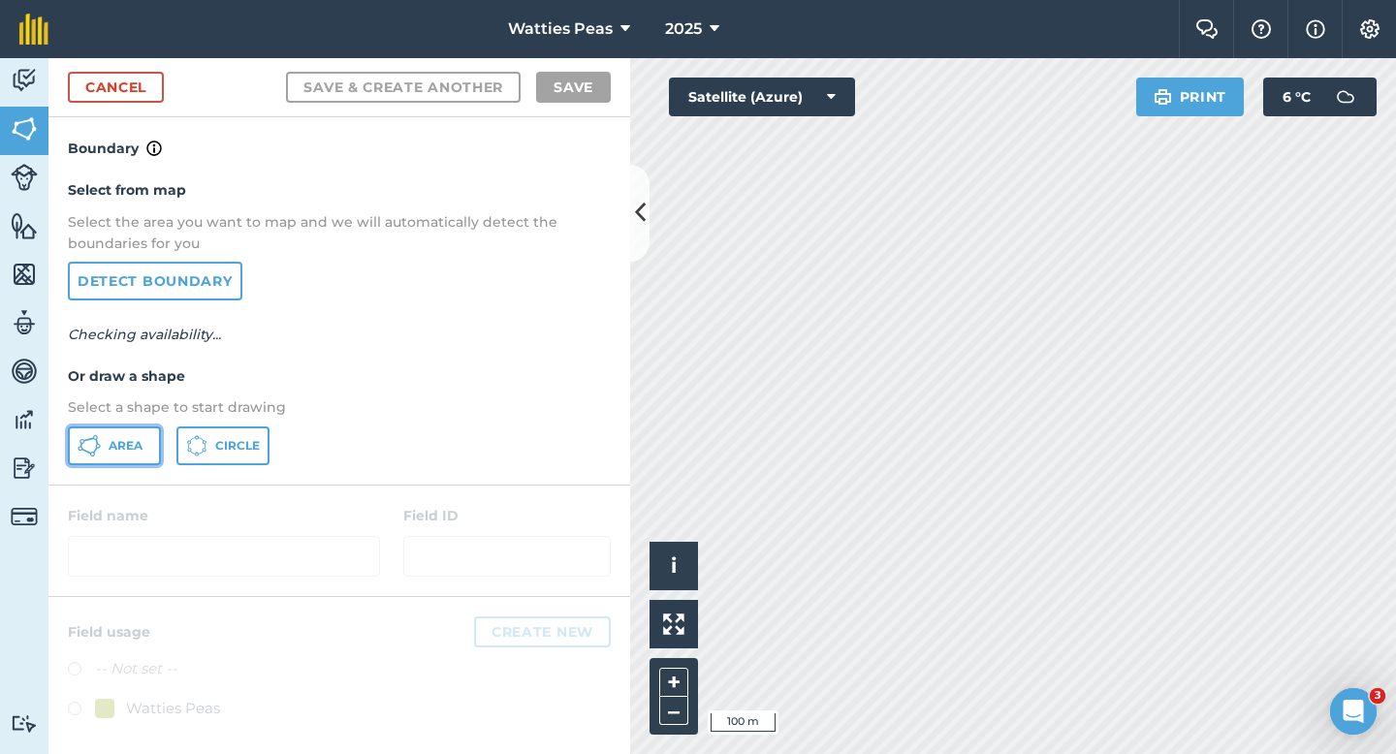
click at [149, 439] on button "Area" at bounding box center [114, 446] width 93 height 39
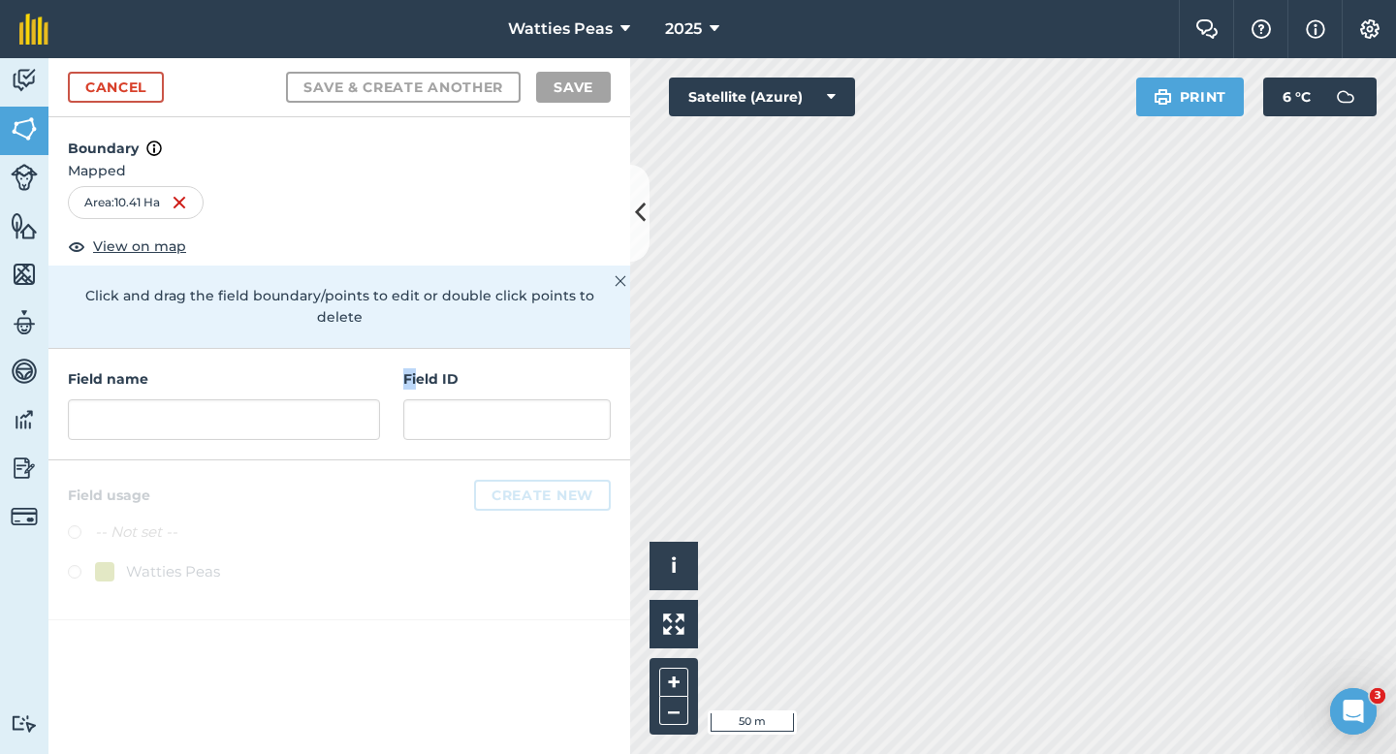
click at [419, 368] on div "Field ID" at bounding box center [506, 404] width 207 height 72
click at [419, 399] on input "text" at bounding box center [506, 419] width 207 height 41
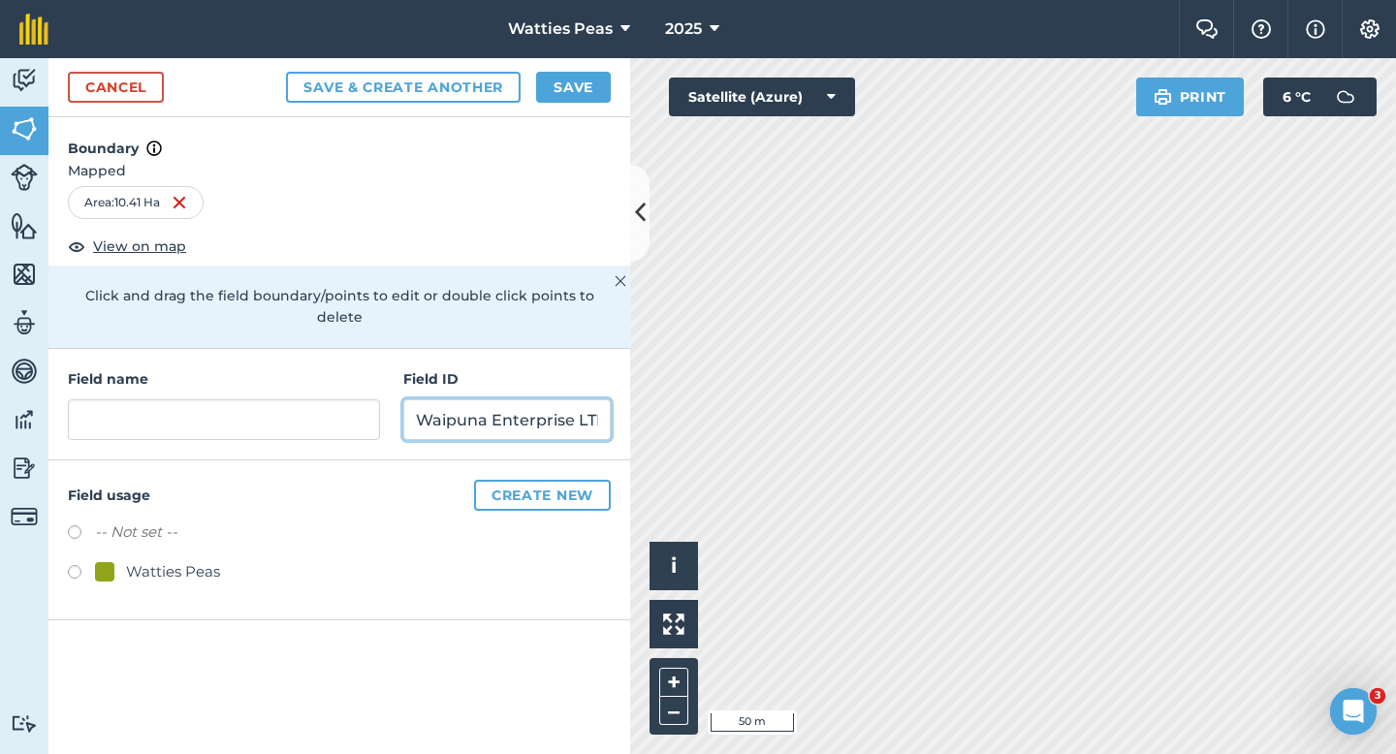
scroll to position [0, 8]
type input "Waipuna Enterprise LTD"
click at [94, 565] on label at bounding box center [81, 574] width 27 height 19
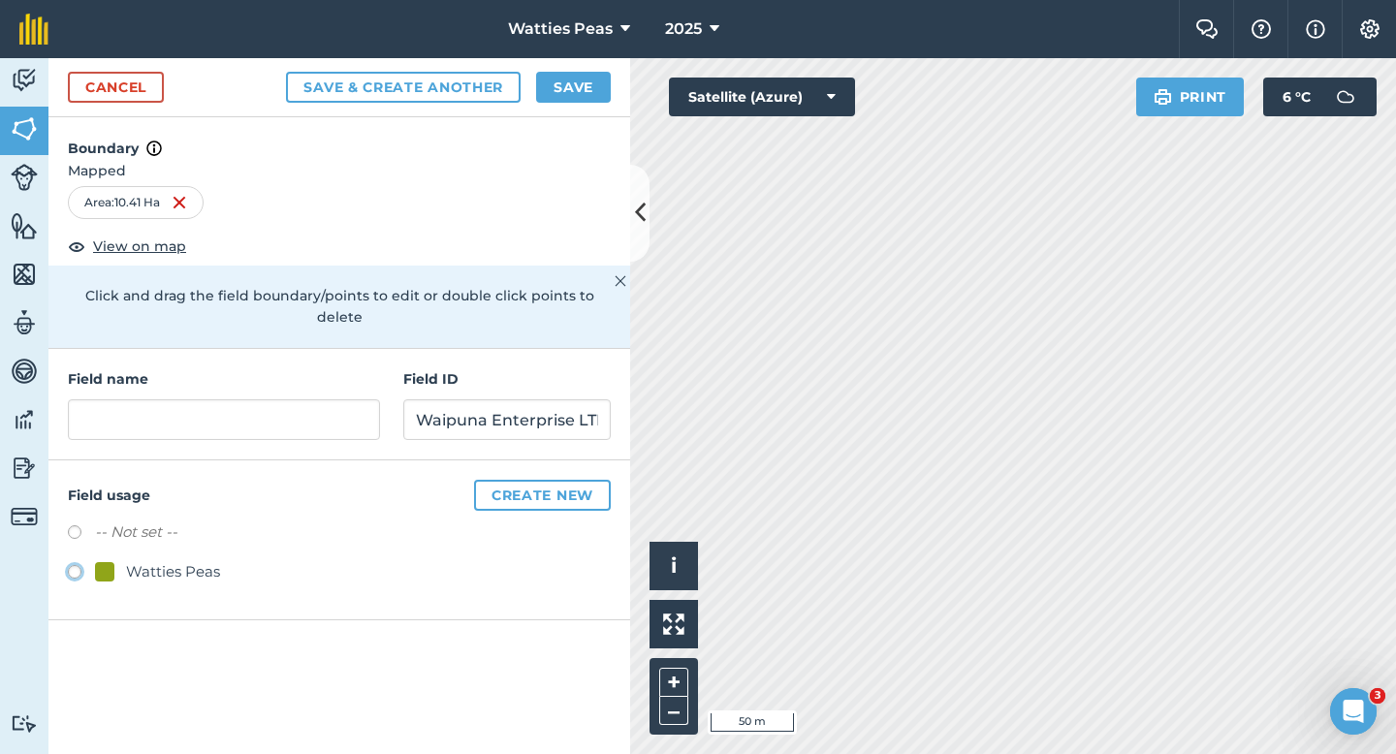
radio input "true"
click at [129, 399] on input "text" at bounding box center [224, 419] width 312 height 41
type input "199"
click at [553, 85] on button "Save" at bounding box center [573, 87] width 75 height 31
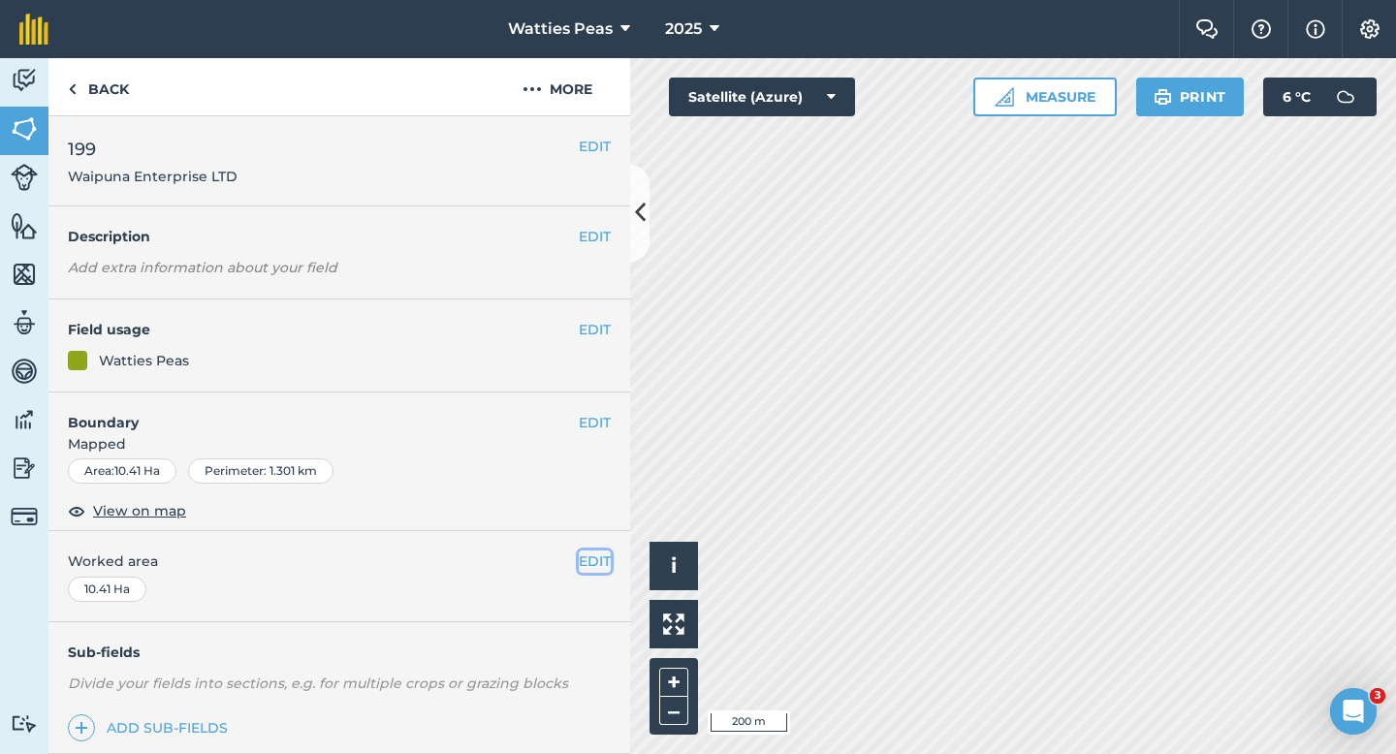
click at [599, 564] on button "EDIT" at bounding box center [595, 561] width 32 height 21
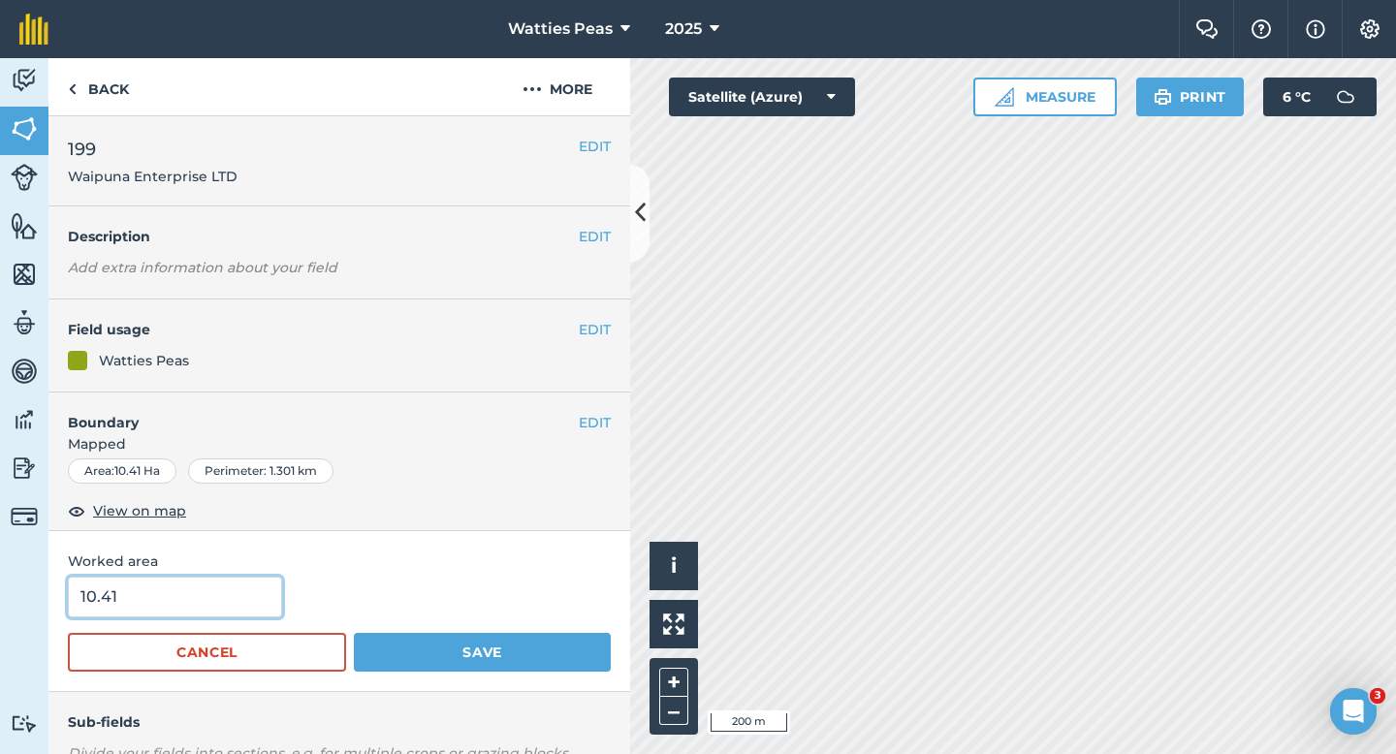
click at [252, 590] on input "10.41" at bounding box center [175, 597] width 214 height 41
type input "10.4"
click at [354, 633] on button "Save" at bounding box center [482, 652] width 257 height 39
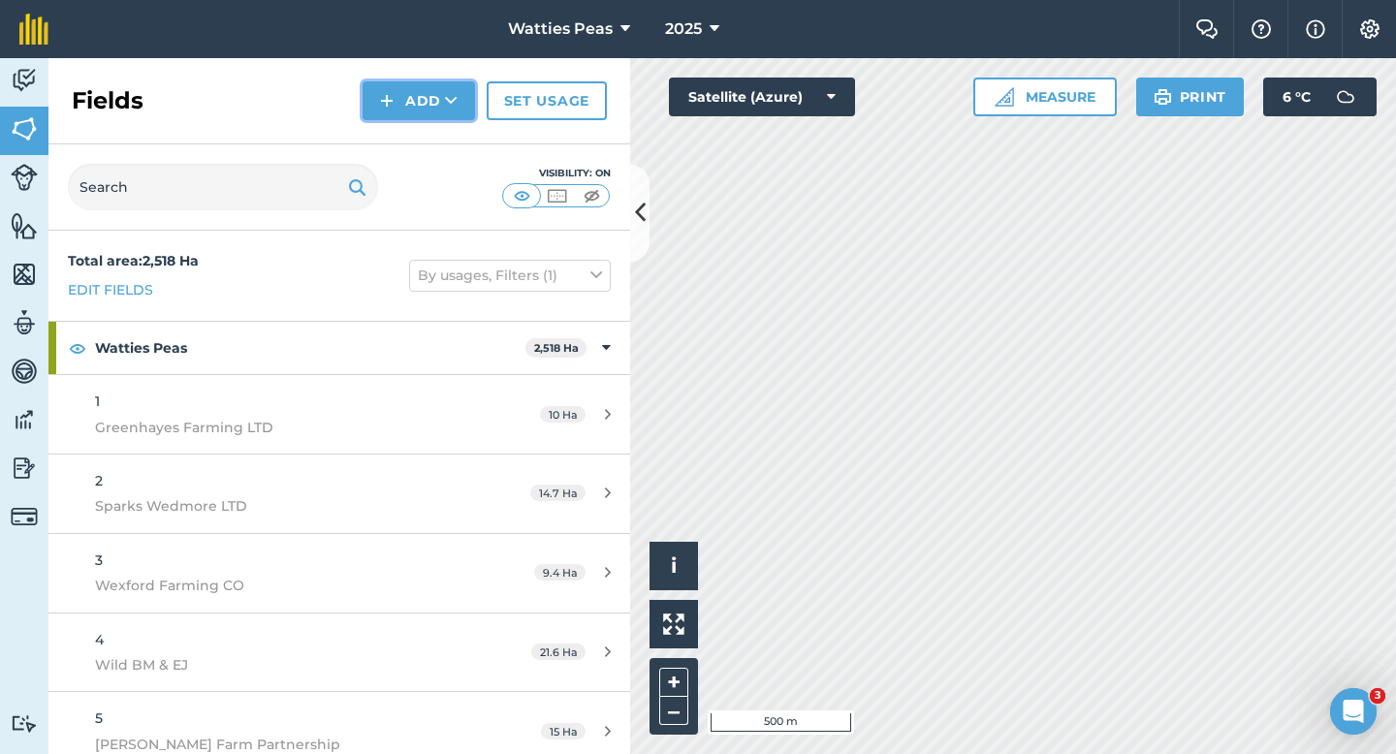
click at [401, 106] on button "Add" at bounding box center [419, 100] width 112 height 39
click at [401, 128] on link "Draw" at bounding box center [419, 144] width 107 height 43
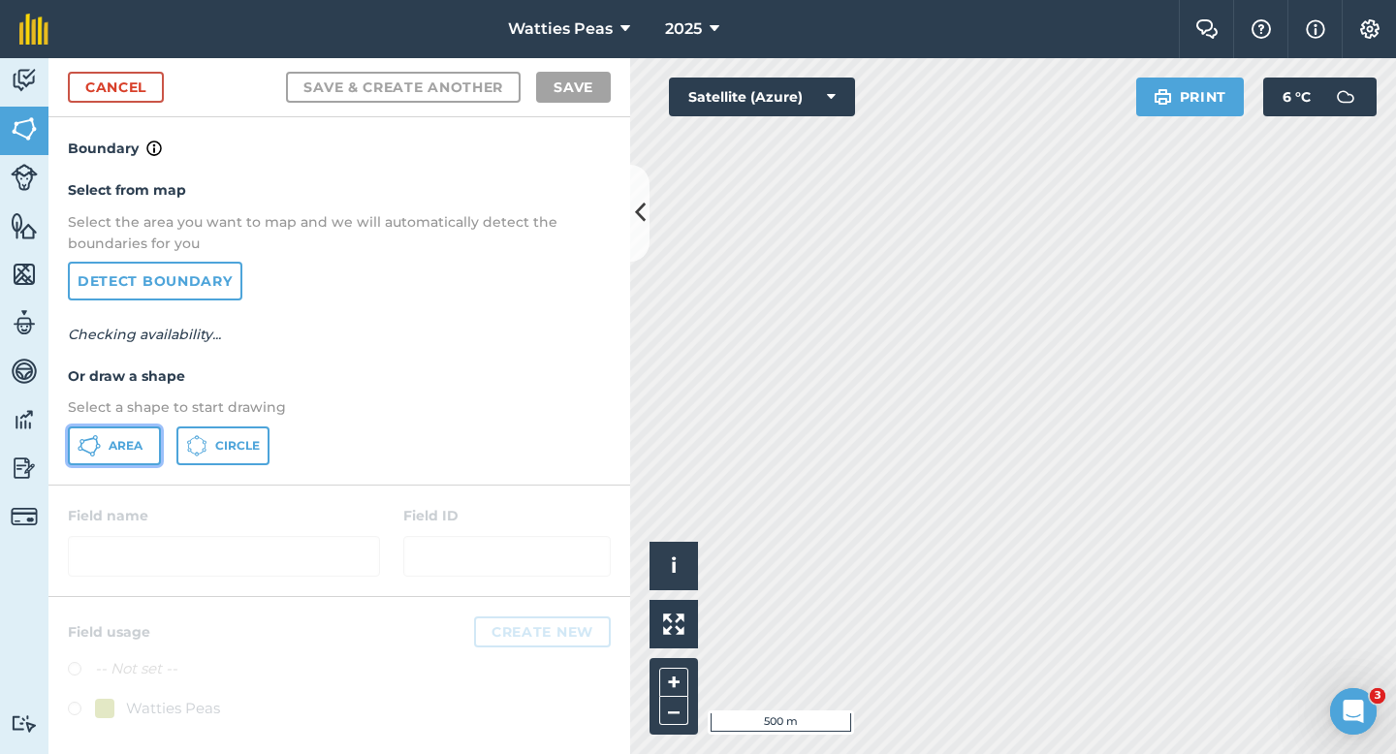
click at [137, 433] on button "Area" at bounding box center [114, 446] width 93 height 39
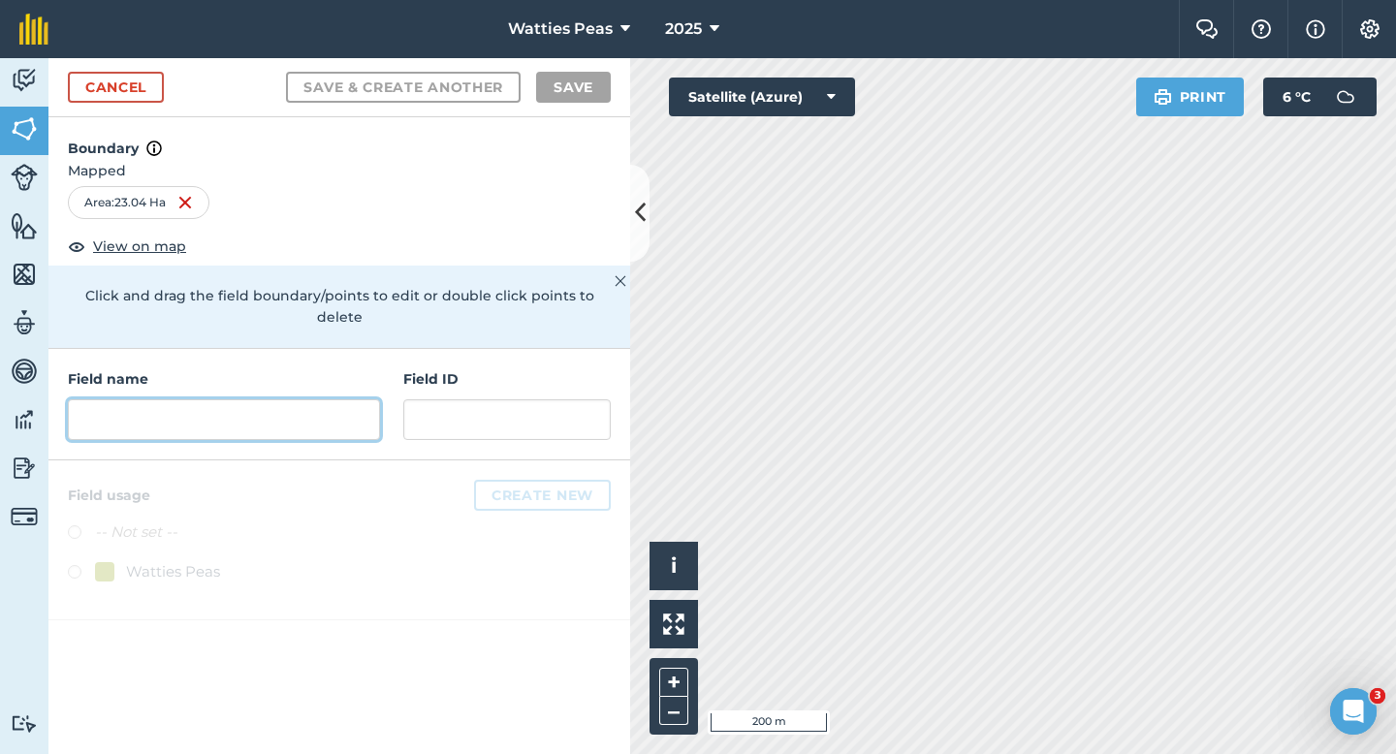
click at [366, 413] on input "text" at bounding box center [224, 419] width 312 height 41
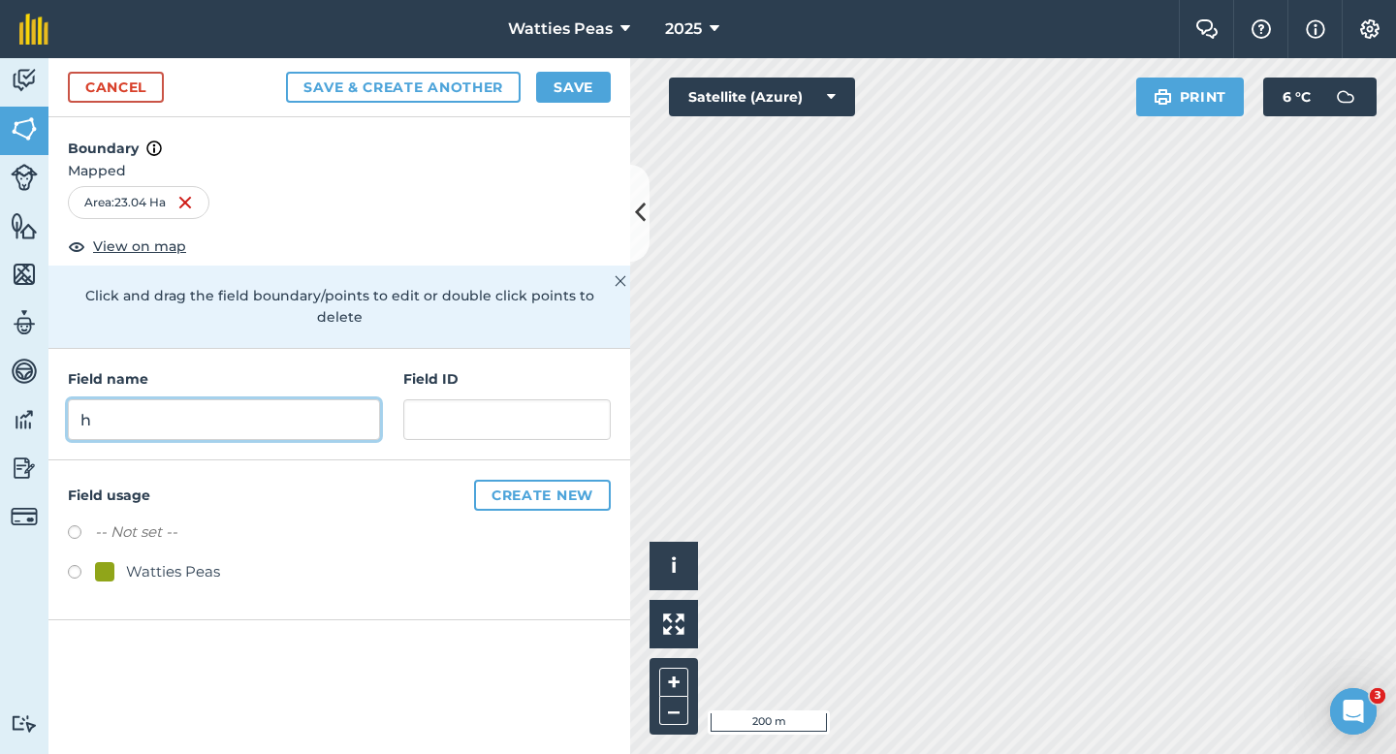
type input "h"
click at [571, 70] on div "Cancel Save & Create Another Save" at bounding box center [339, 87] width 582 height 59
click at [571, 80] on button "Save" at bounding box center [573, 87] width 75 height 31
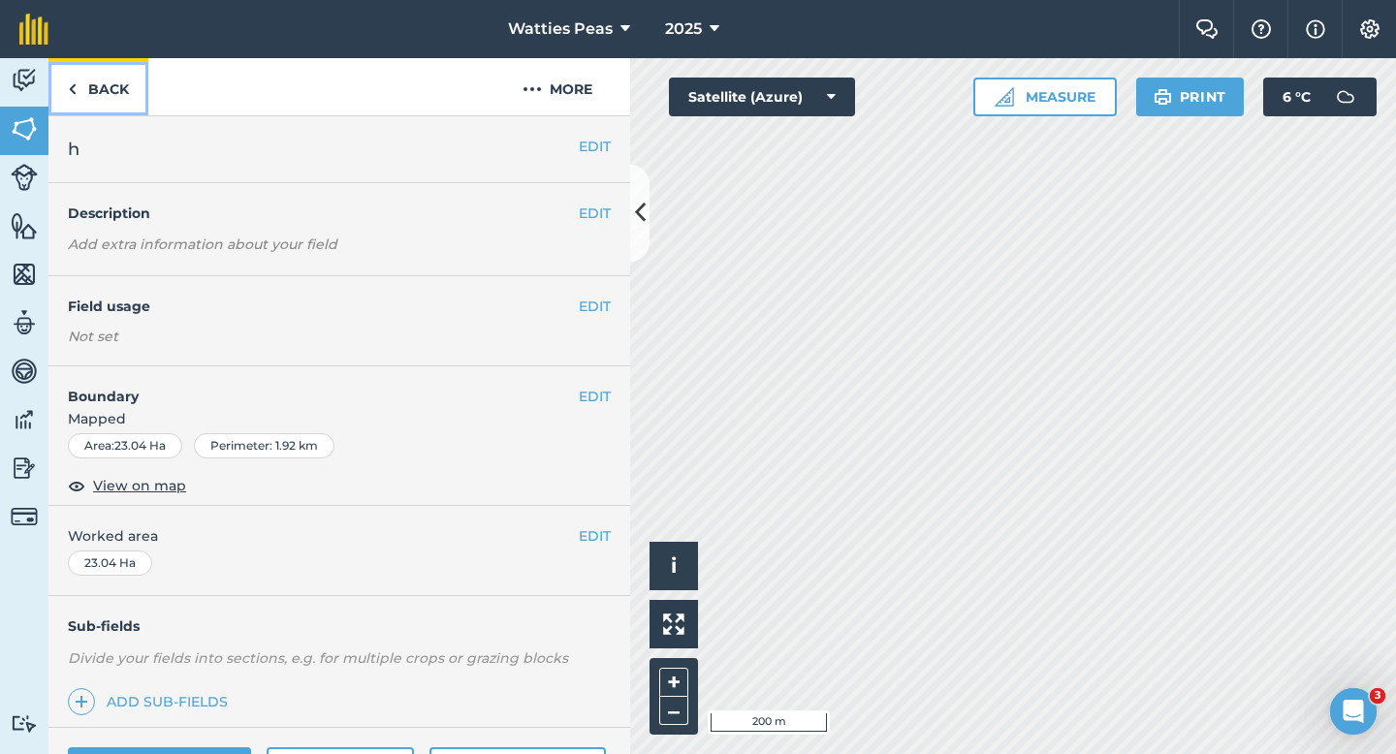
click at [119, 84] on link "Back" at bounding box center [98, 86] width 100 height 57
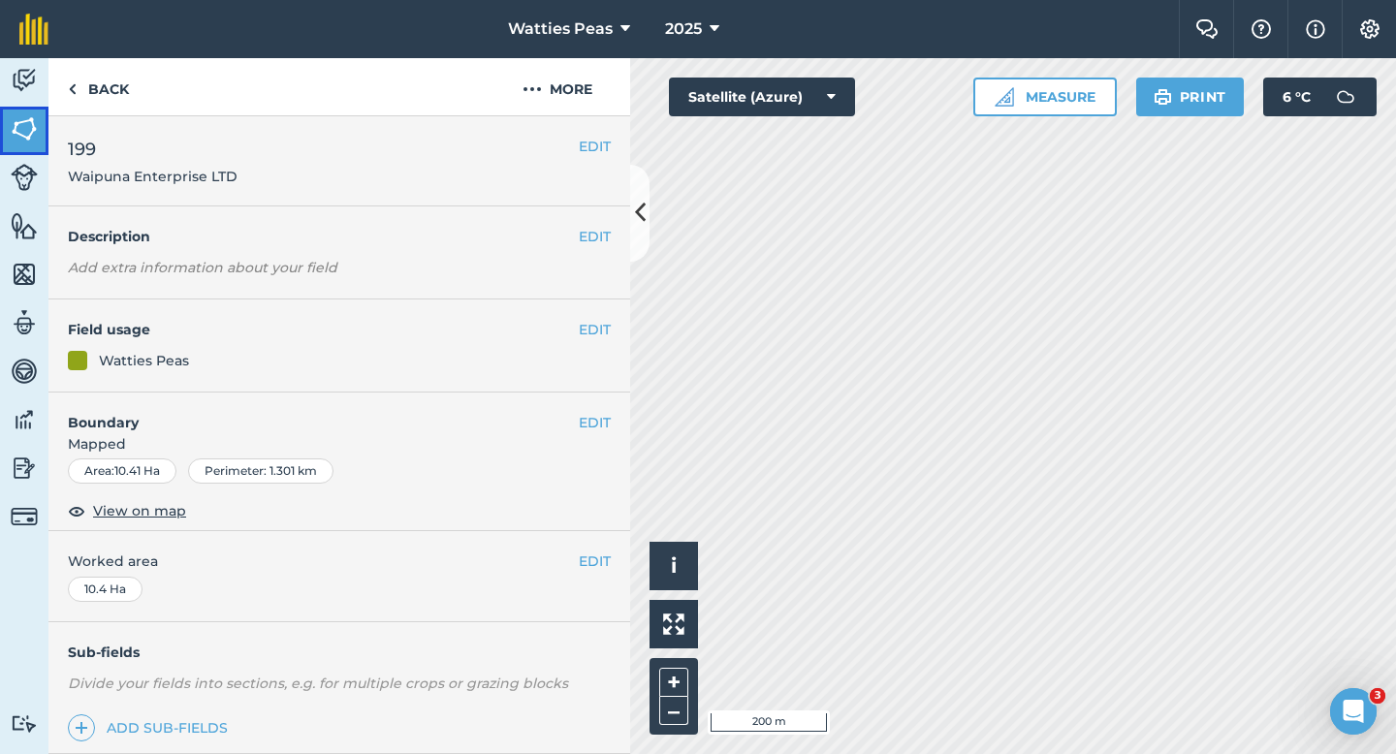
click at [16, 122] on img at bounding box center [24, 128] width 27 height 29
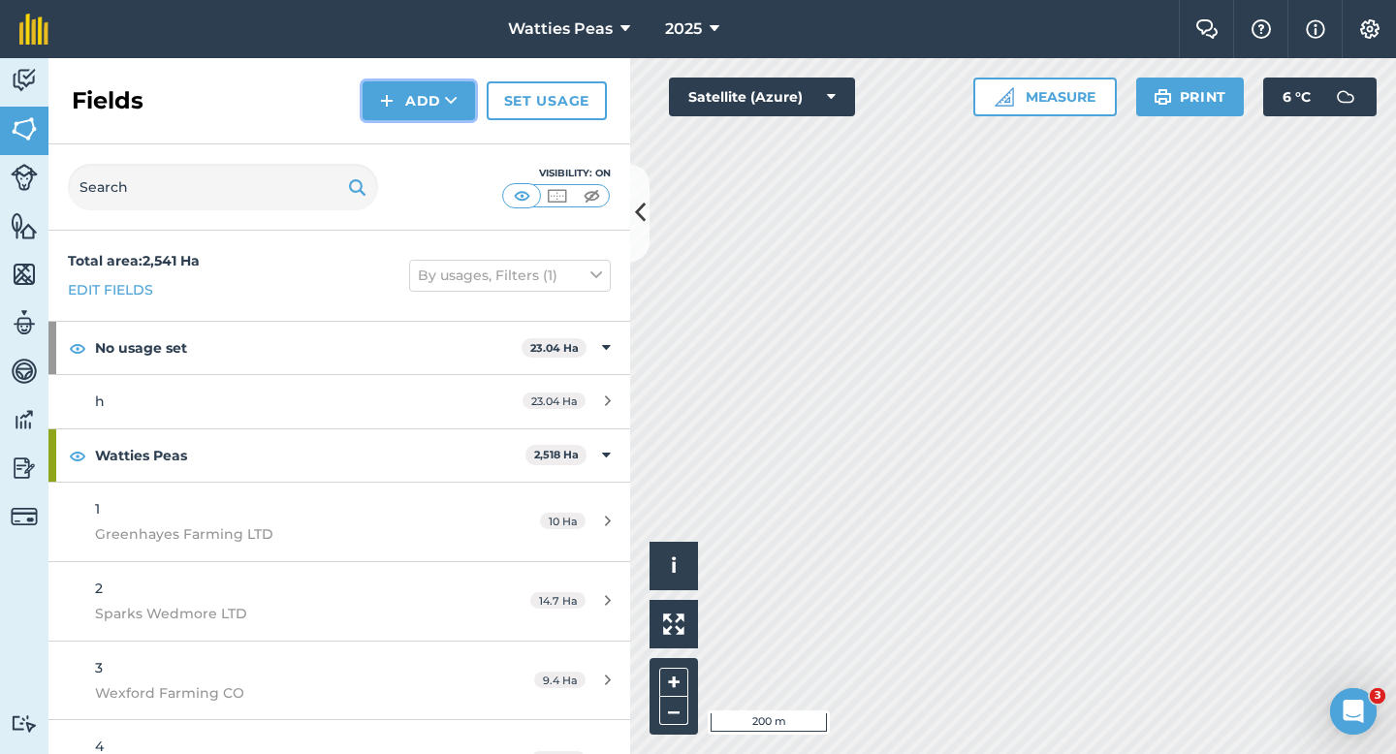
click at [410, 93] on button "Add" at bounding box center [419, 100] width 112 height 39
click at [410, 148] on link "Draw" at bounding box center [419, 144] width 107 height 43
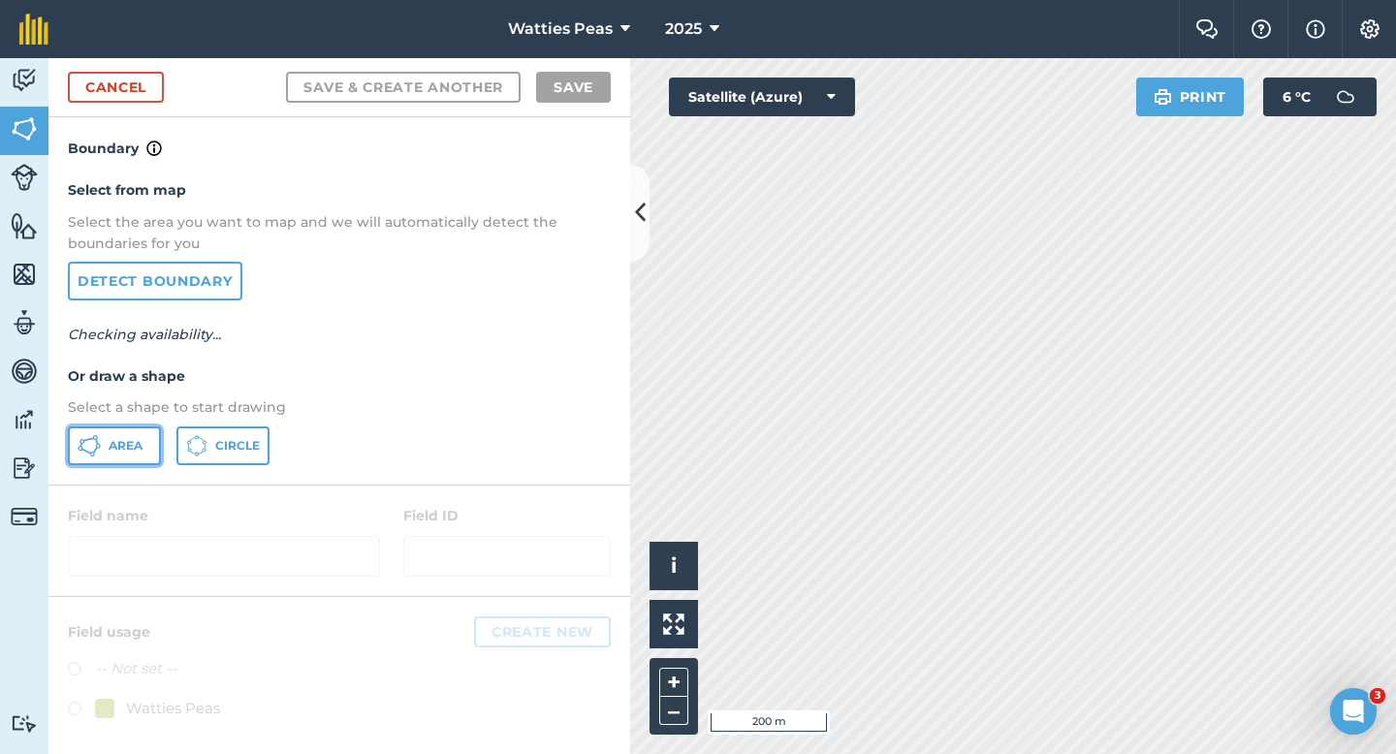
click at [126, 444] on span "Area" at bounding box center [126, 446] width 34 height 16
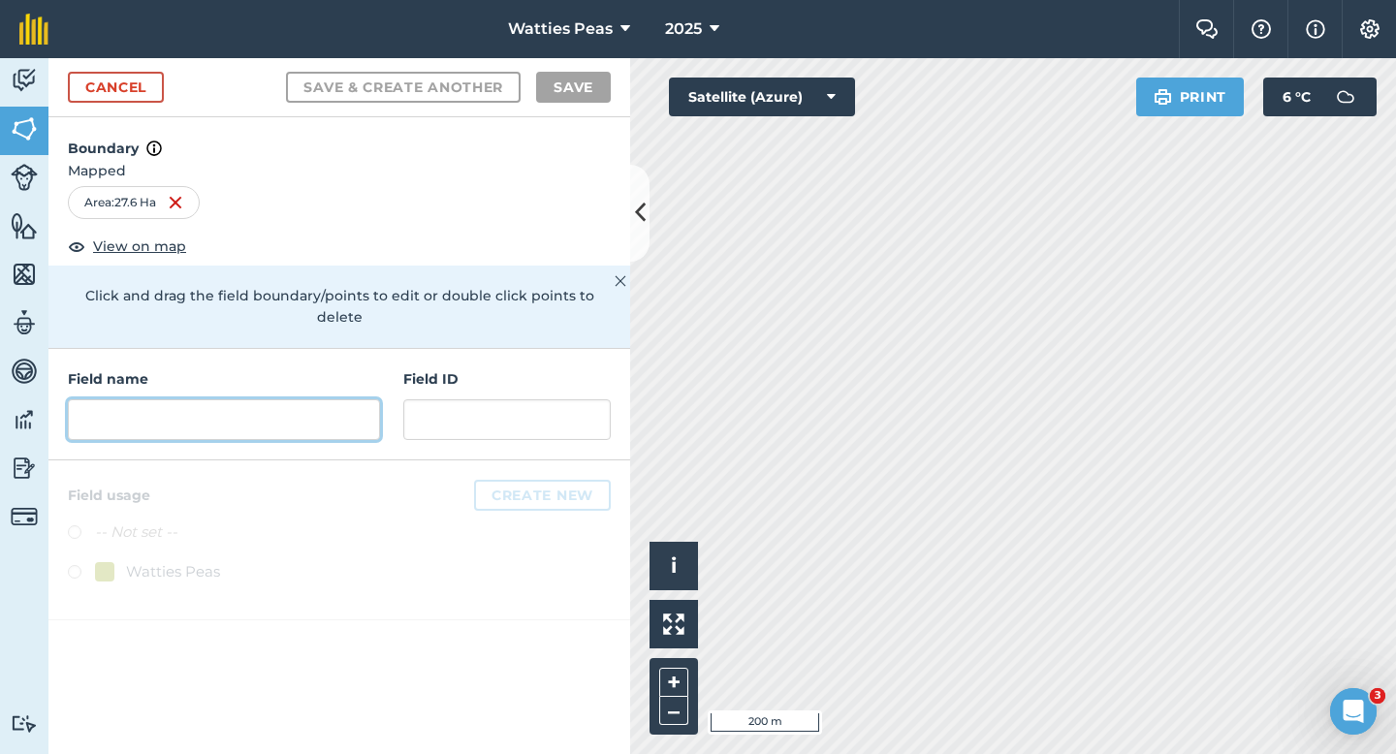
click at [305, 402] on input "text" at bounding box center [224, 419] width 312 height 41
type input "1"
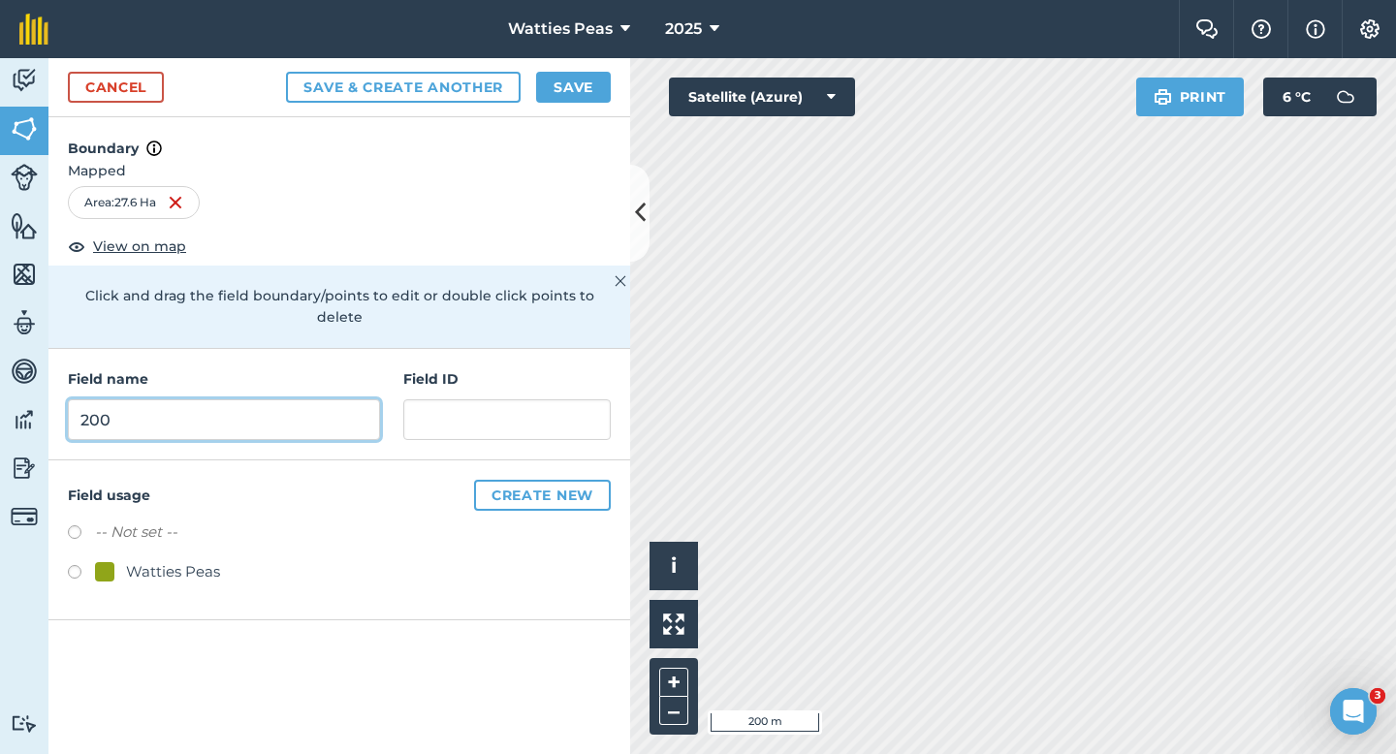
type input "200"
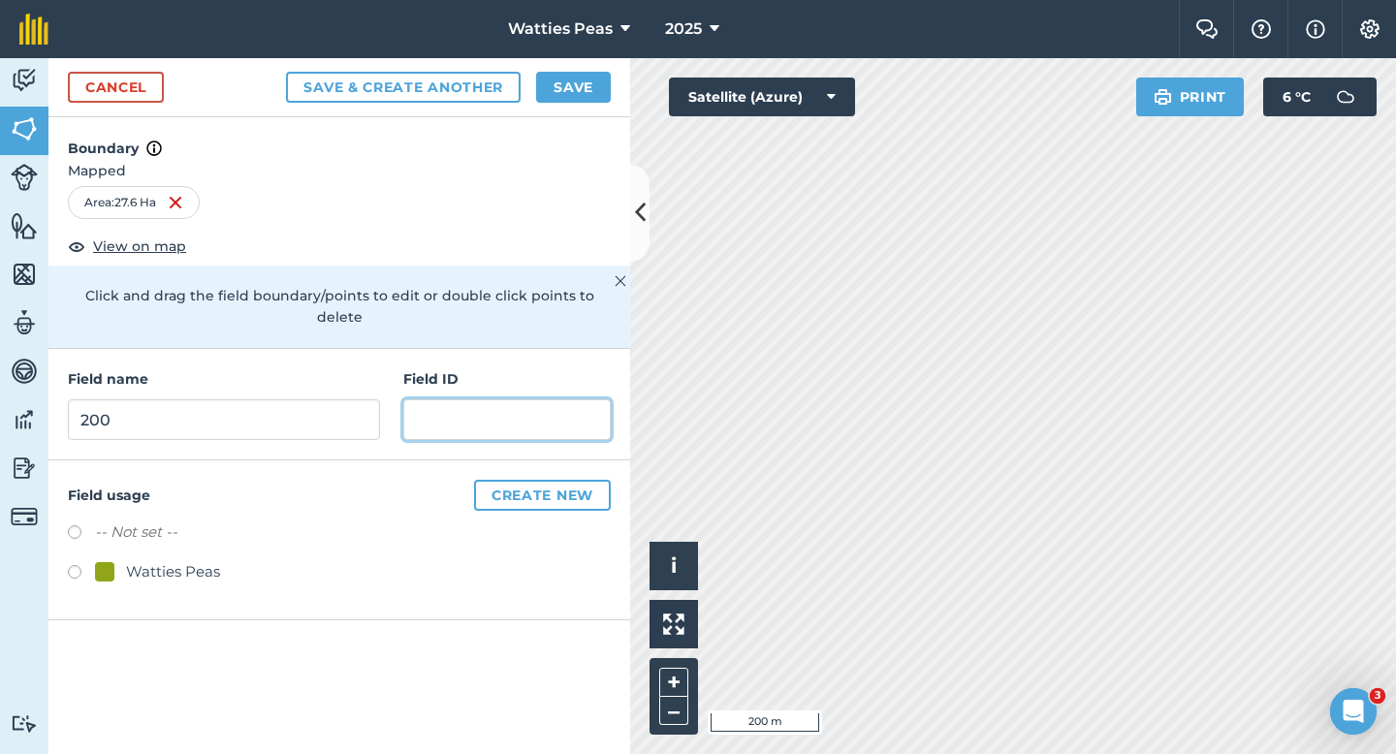
click at [465, 399] on input "text" at bounding box center [506, 419] width 207 height 41
type input "[PERSON_NAME] & JT"
click at [579, 107] on div "Cancel Save & Create Another Save" at bounding box center [339, 87] width 582 height 59
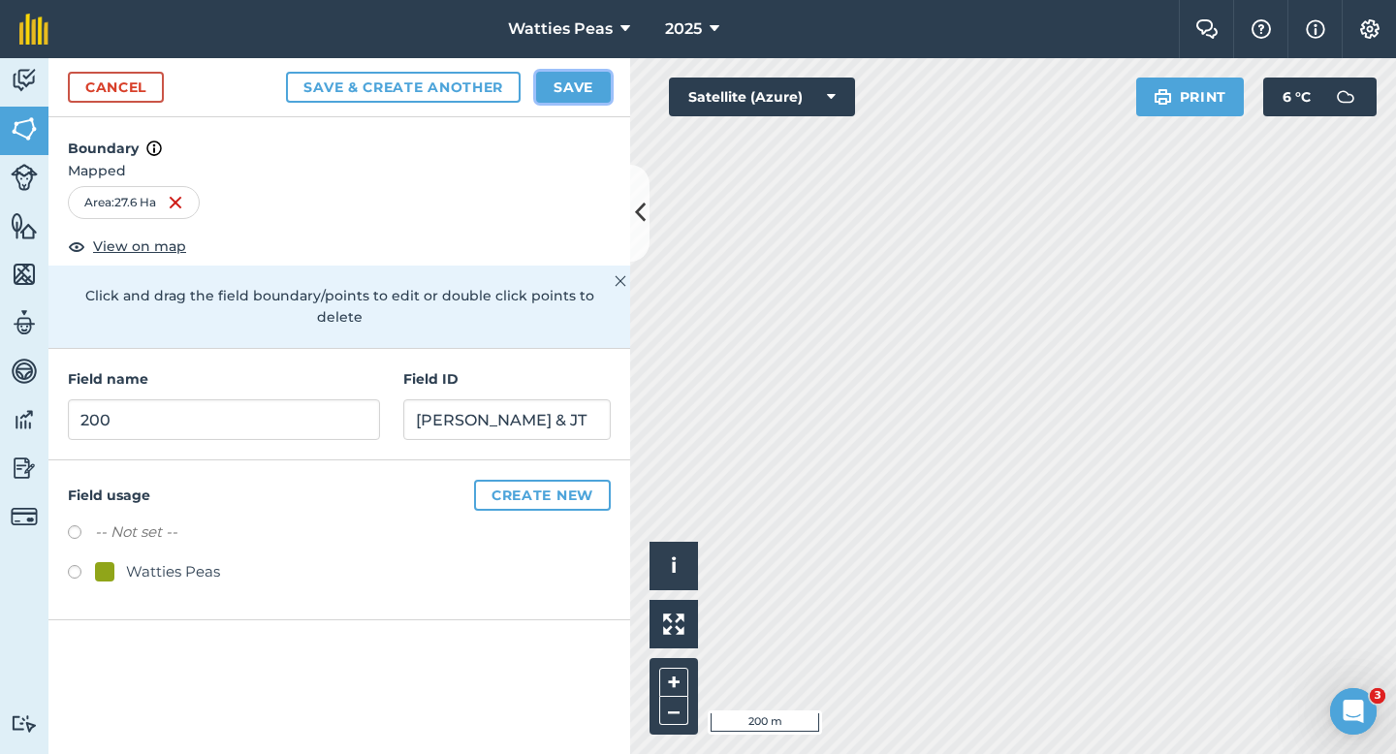
click at [579, 88] on button "Save" at bounding box center [573, 87] width 75 height 31
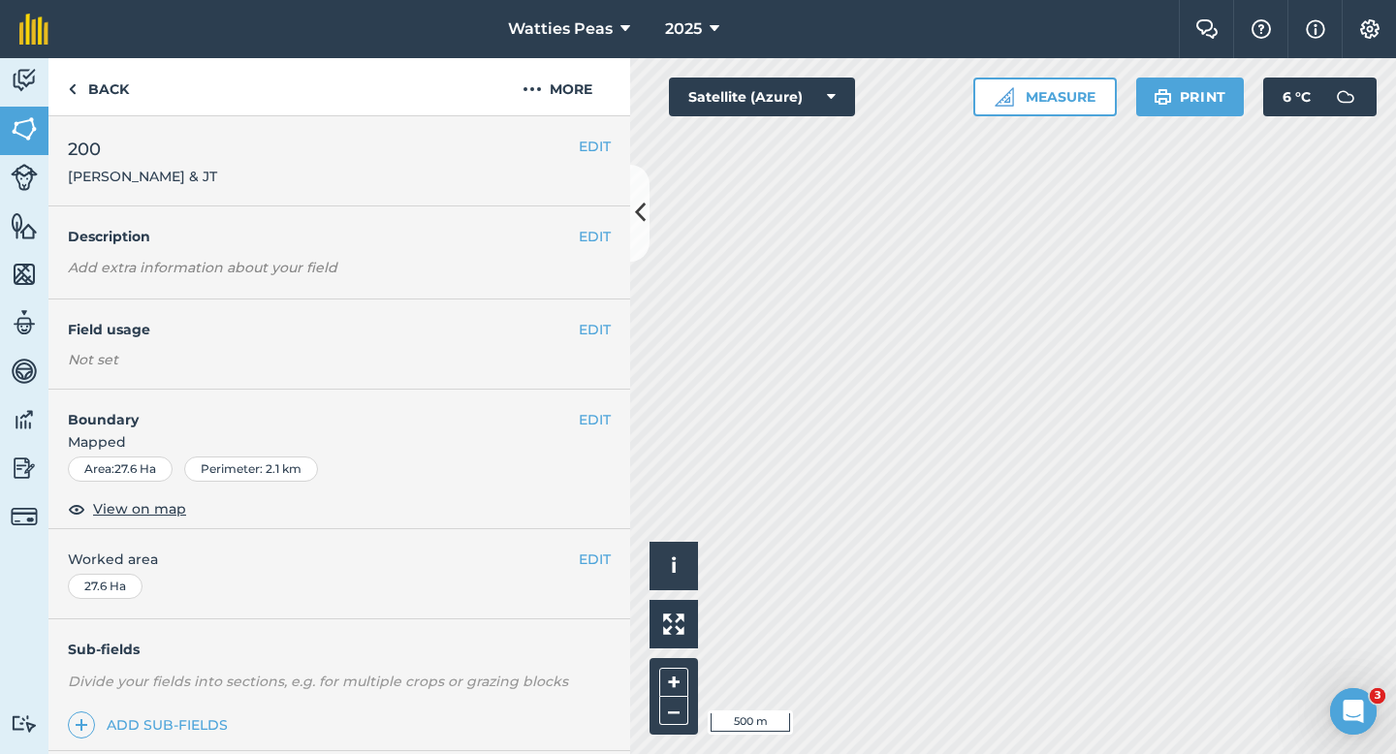
click at [574, 561] on span "Worked area" at bounding box center [339, 559] width 543 height 21
click at [583, 561] on button "EDIT" at bounding box center [595, 559] width 32 height 21
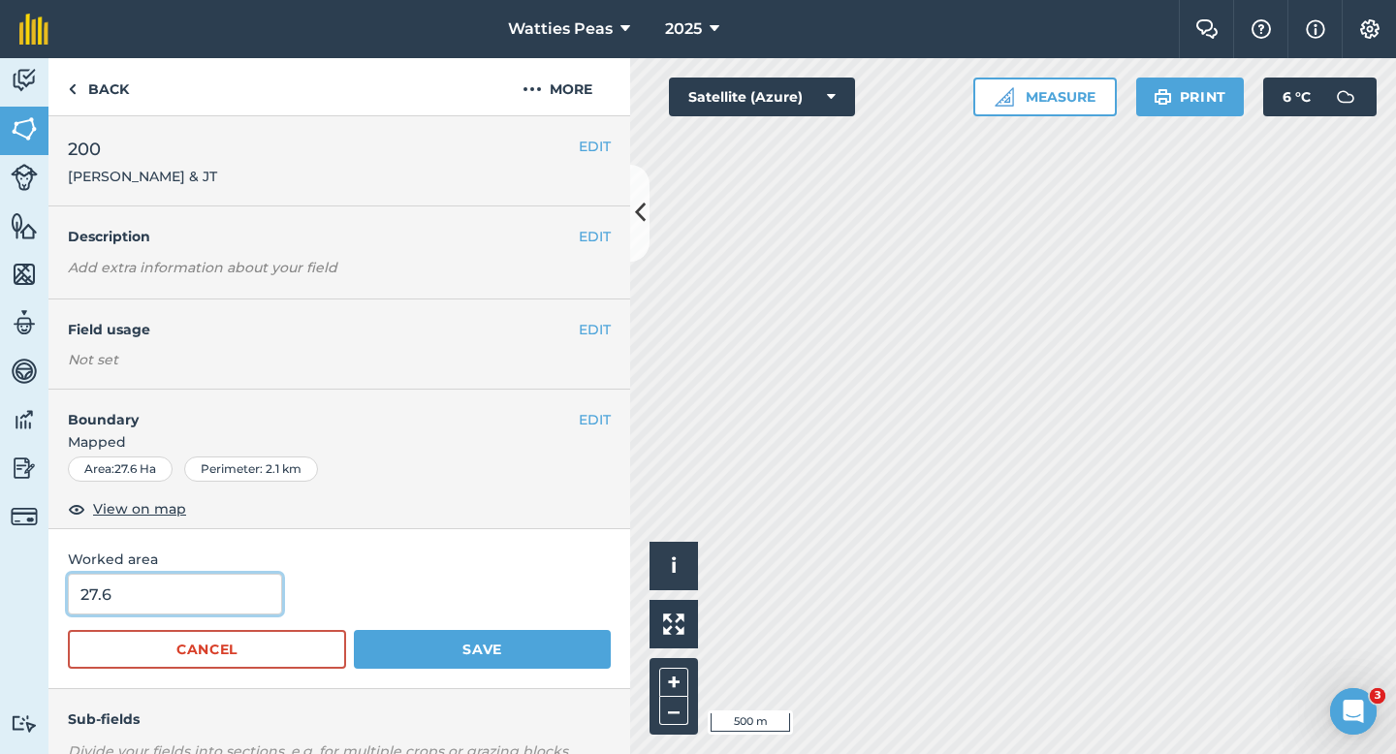
click at [234, 595] on input "27.6" at bounding box center [175, 594] width 214 height 41
type input "27"
click at [354, 630] on button "Save" at bounding box center [482, 649] width 257 height 39
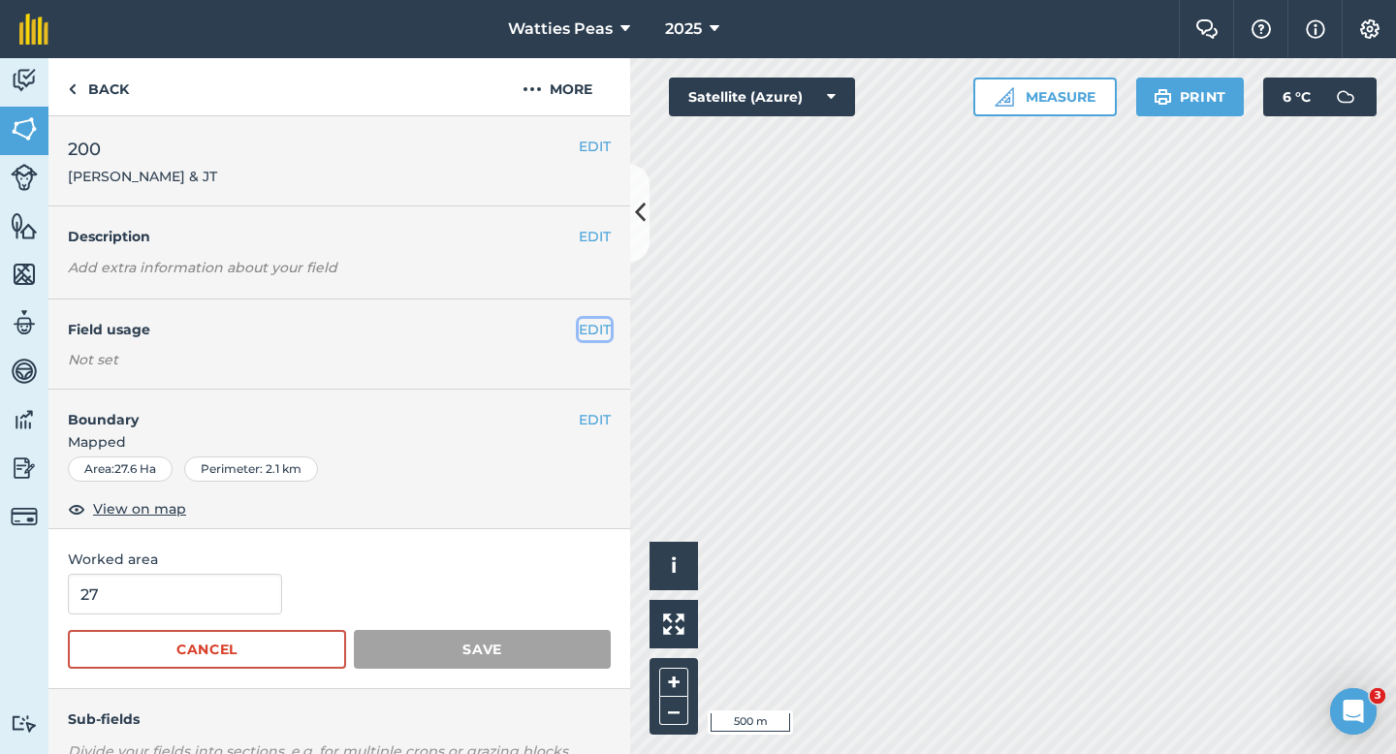
click at [602, 335] on button "EDIT" at bounding box center [595, 329] width 32 height 21
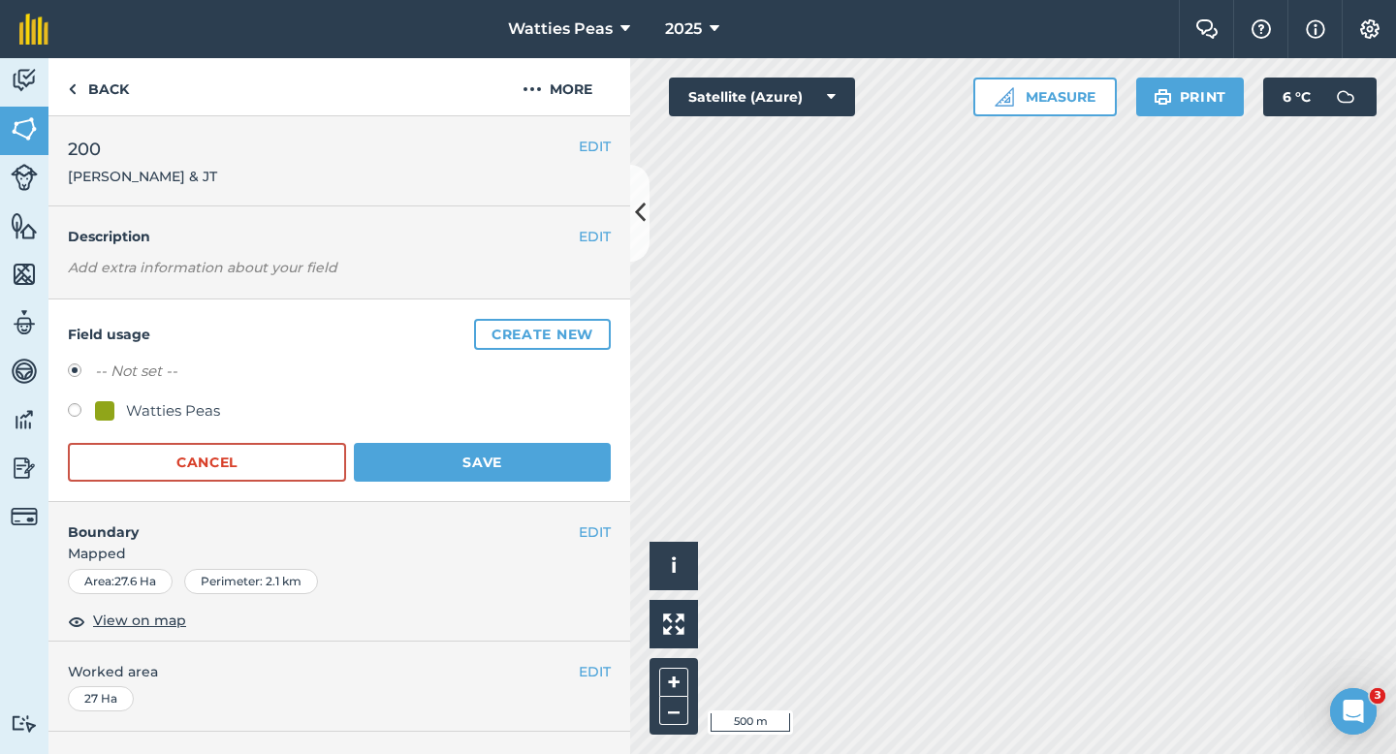
click at [196, 408] on div "Watties Peas" at bounding box center [173, 410] width 94 height 23
radio input "true"
radio input "false"
click at [432, 468] on button "Save" at bounding box center [482, 462] width 257 height 39
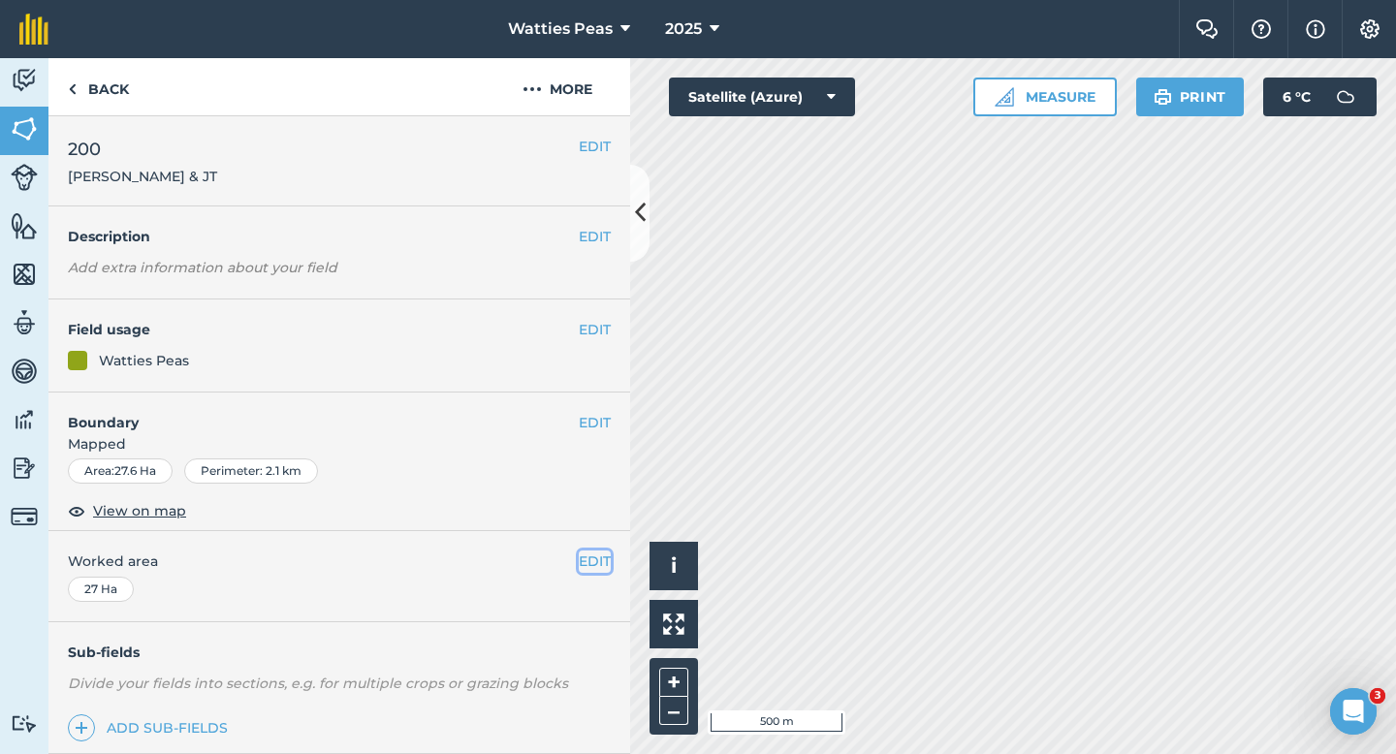
click at [596, 568] on button "EDIT" at bounding box center [595, 561] width 32 height 21
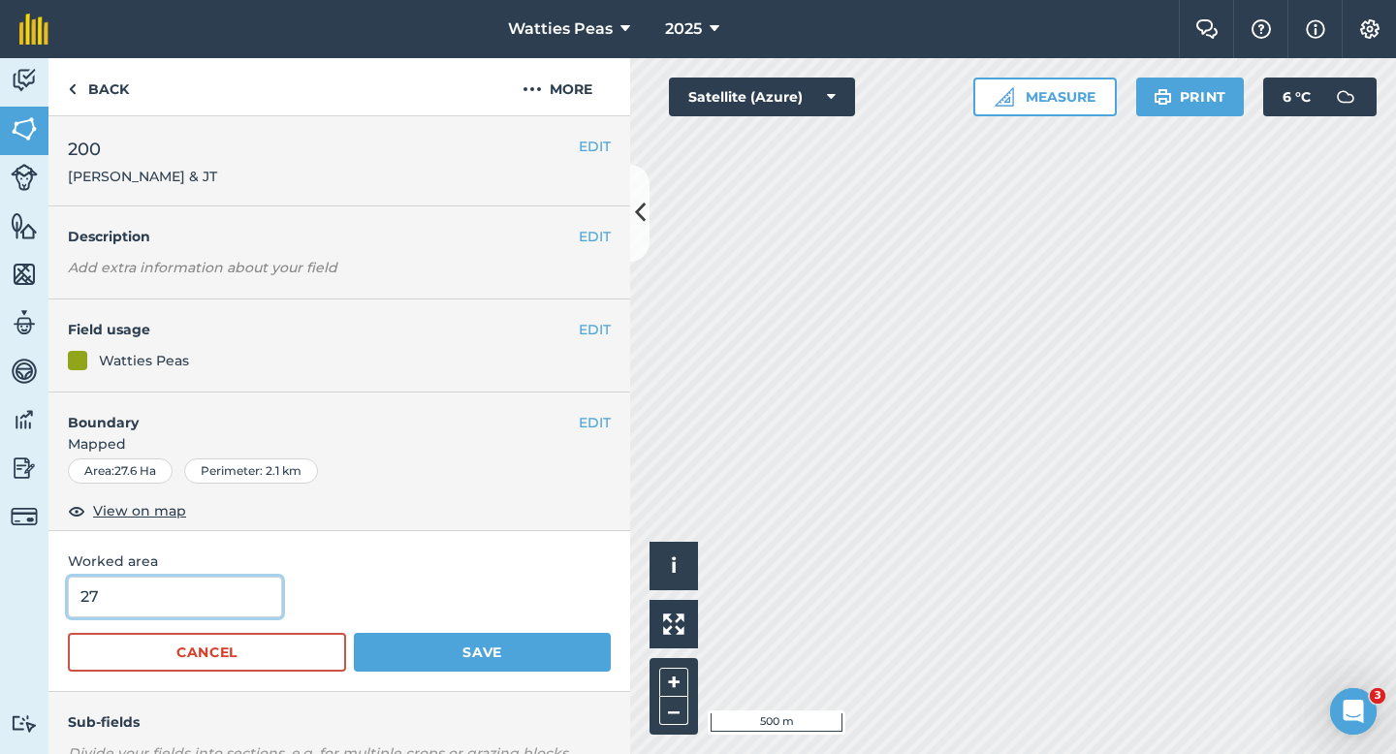
click at [263, 606] on input "27" at bounding box center [175, 597] width 214 height 41
type input "25"
click at [354, 633] on button "Save" at bounding box center [482, 652] width 257 height 39
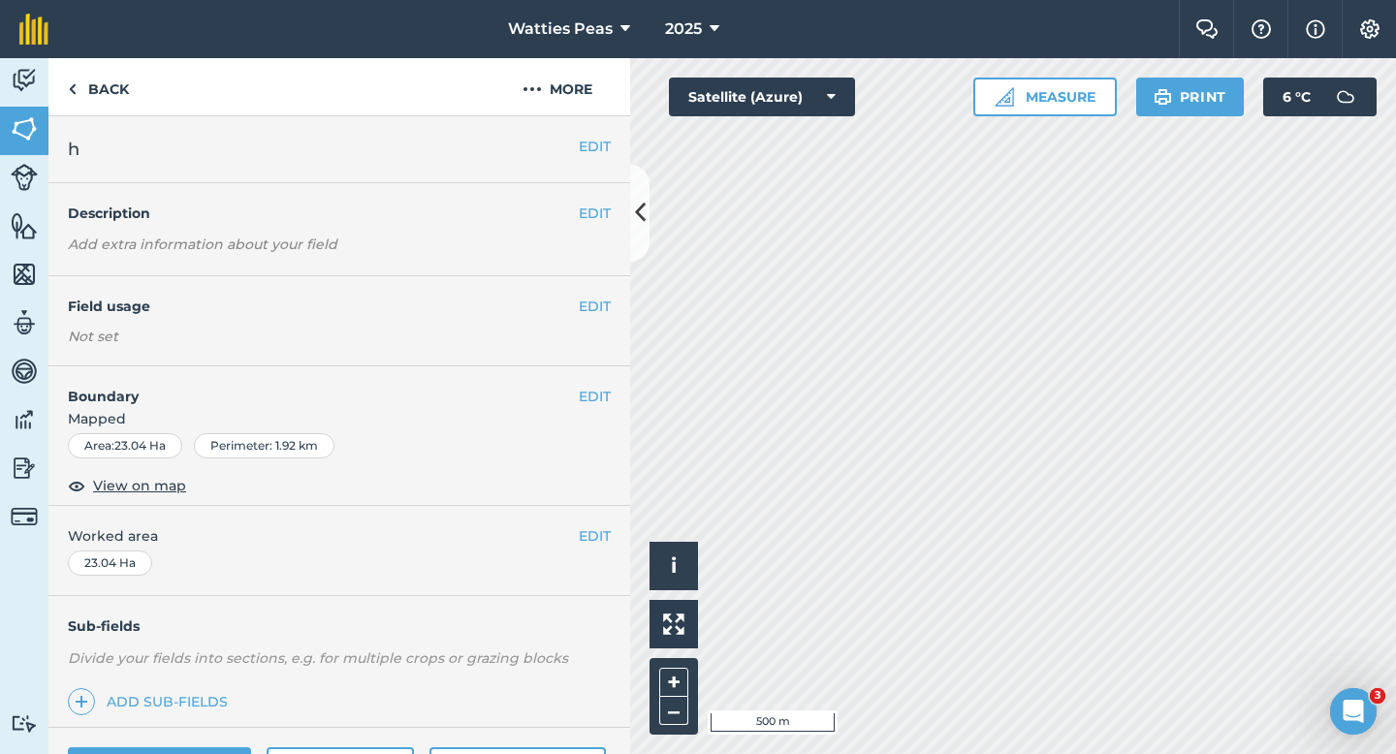
click at [593, 130] on div "EDIT h" at bounding box center [339, 149] width 582 height 67
click at [593, 119] on div "EDIT h" at bounding box center [339, 149] width 582 height 67
click at [593, 108] on button "More" at bounding box center [557, 86] width 145 height 57
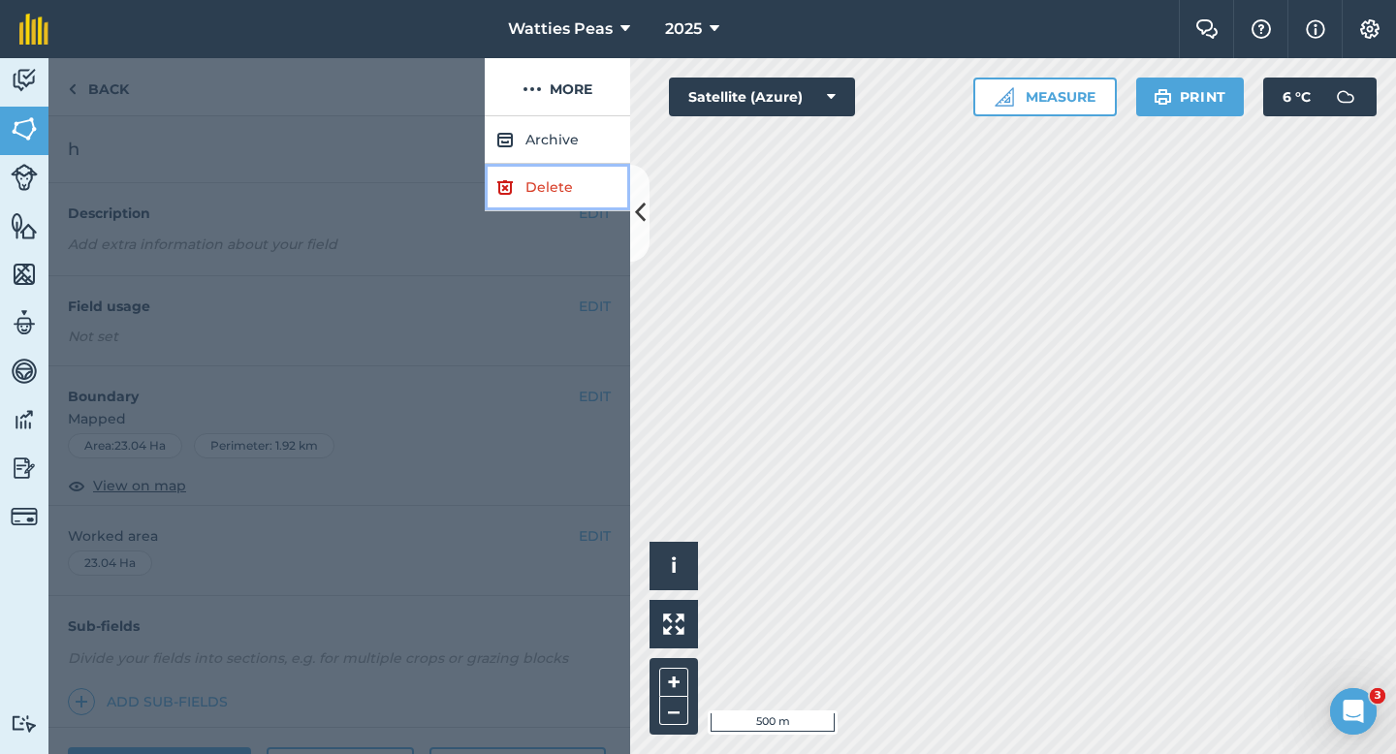
click at [593, 176] on link "Delete" at bounding box center [557, 188] width 145 height 48
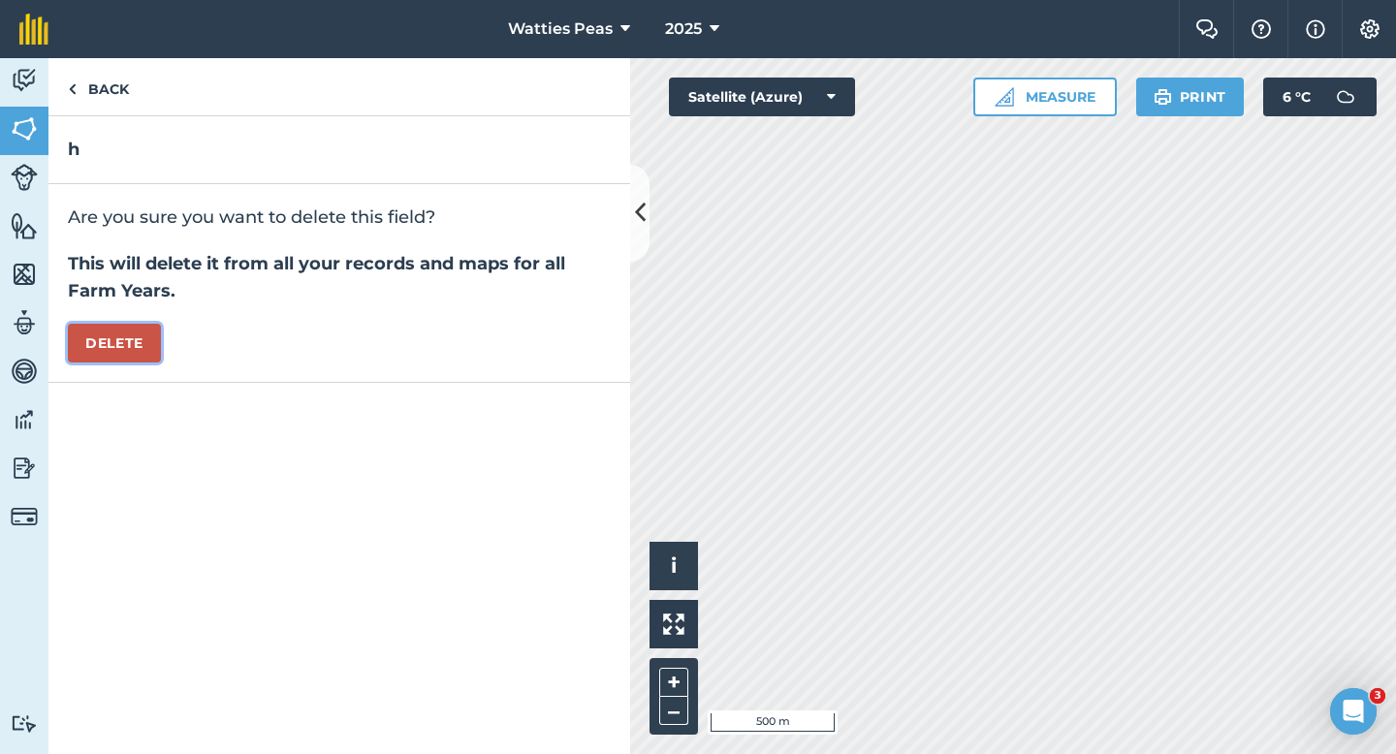
click at [119, 345] on button "Delete" at bounding box center [114, 343] width 93 height 39
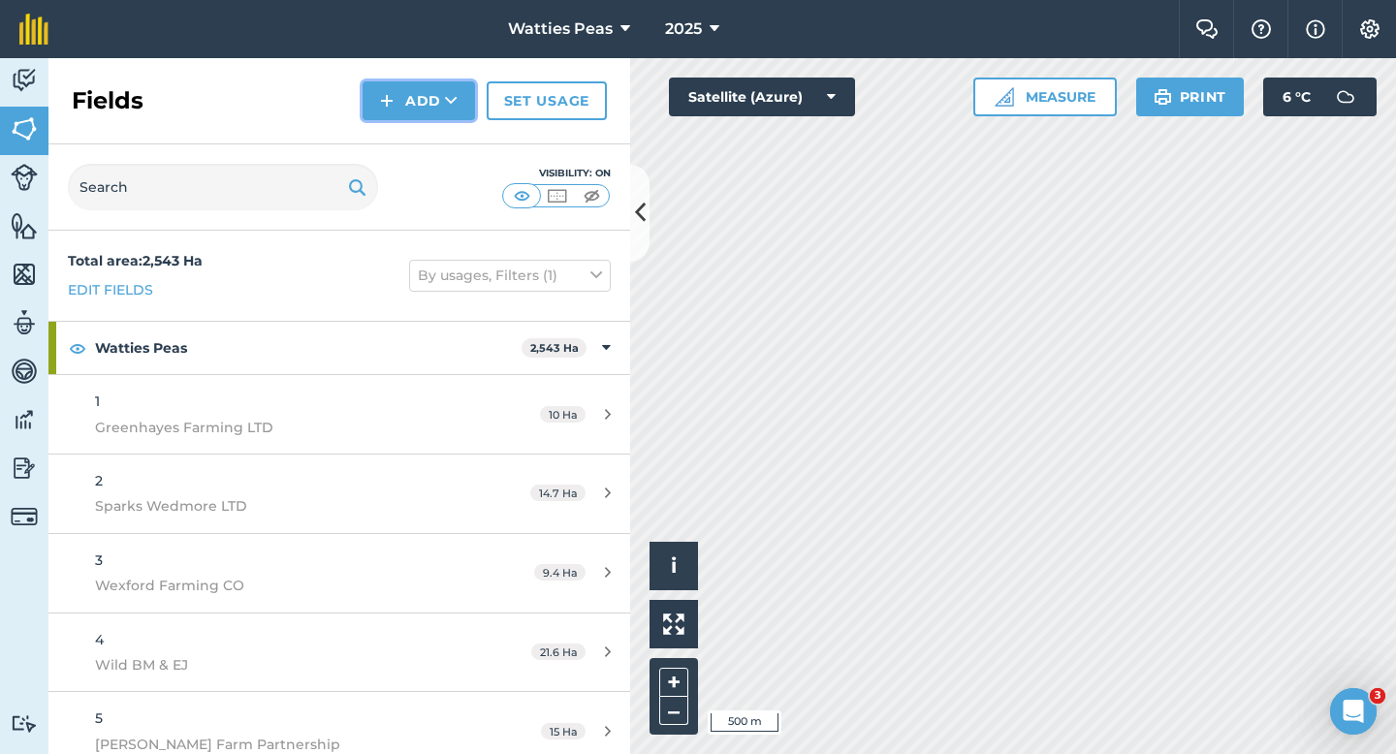
click at [392, 81] on button "Add" at bounding box center [419, 100] width 112 height 39
click at [408, 138] on link "Draw" at bounding box center [419, 144] width 107 height 43
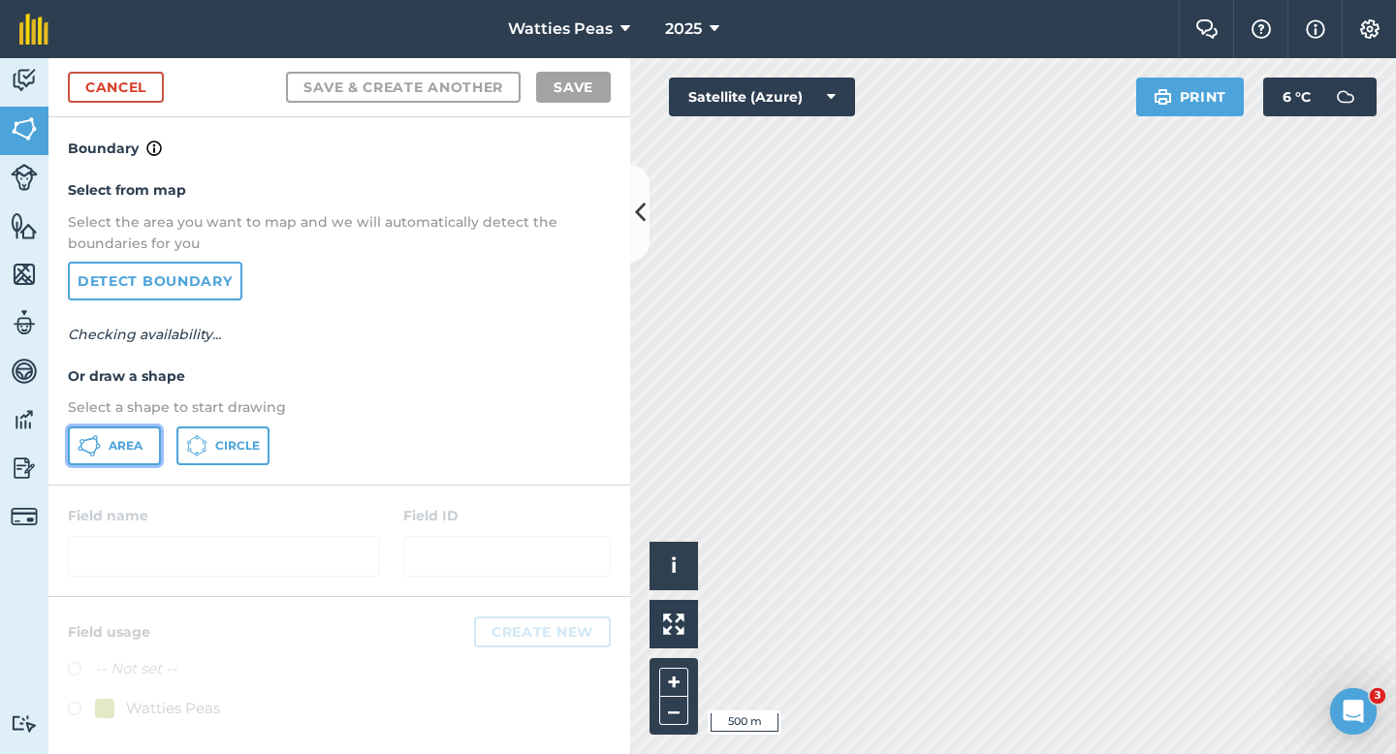
click at [110, 440] on span "Area" at bounding box center [126, 446] width 34 height 16
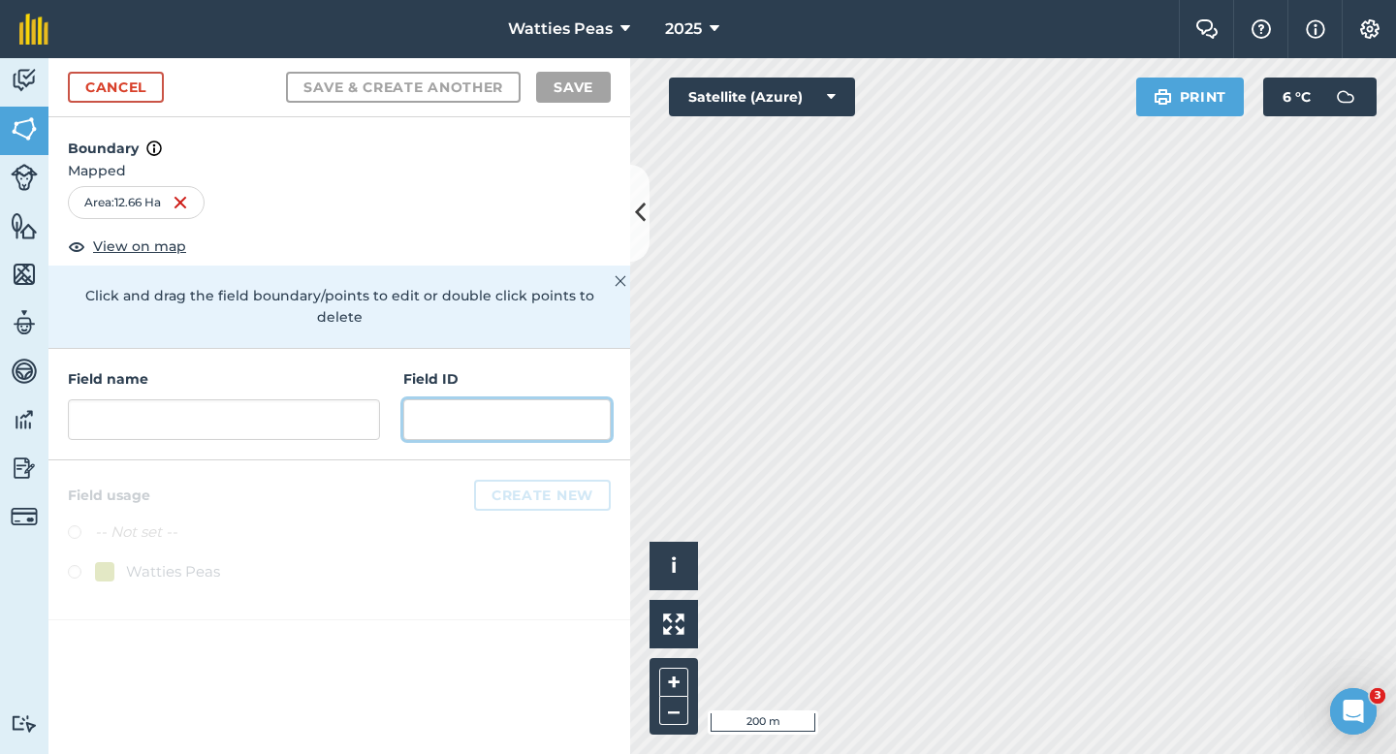
click at [532, 399] on input "text" at bounding box center [506, 419] width 207 height 41
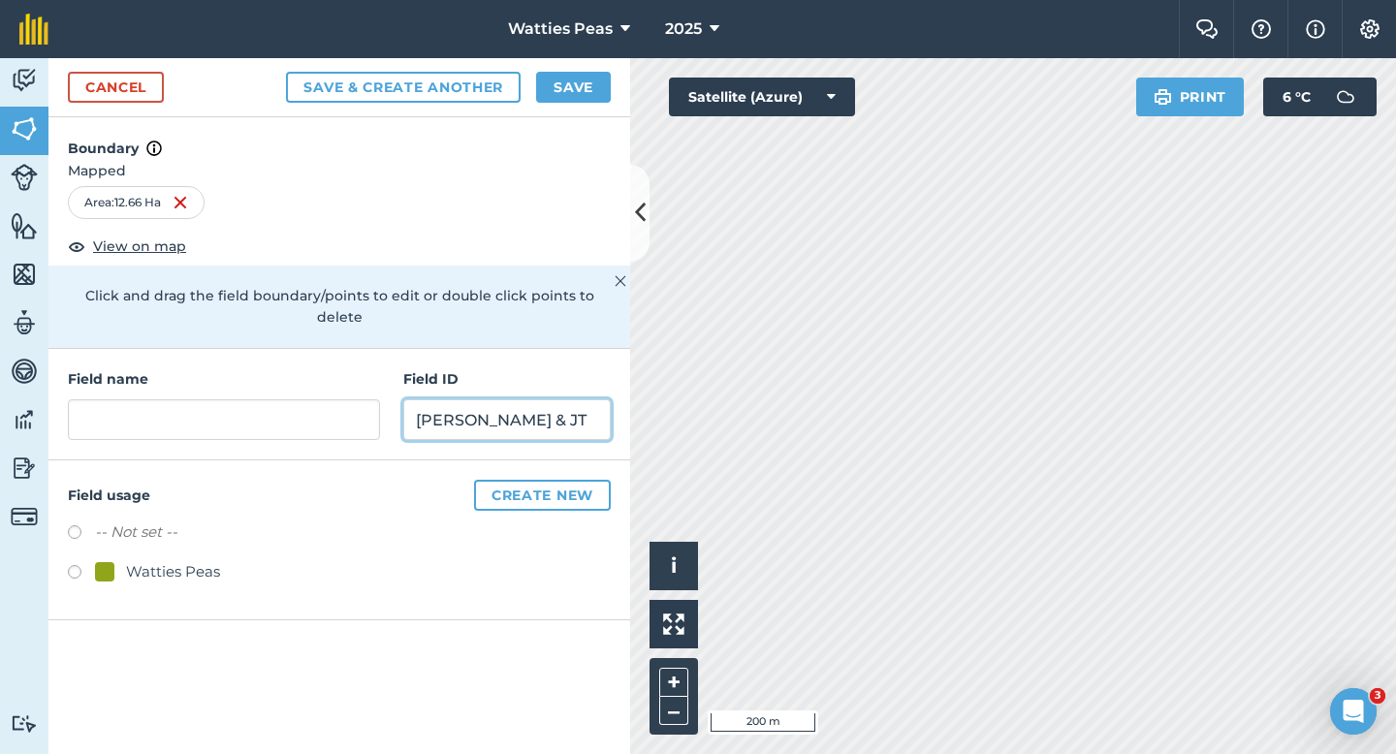
type input "[PERSON_NAME] & JT"
click at [190, 533] on div "-- Not set -- Watties Peas" at bounding box center [339, 555] width 543 height 68
click at [190, 560] on div "Watties Peas" at bounding box center [173, 571] width 94 height 23
radio input "true"
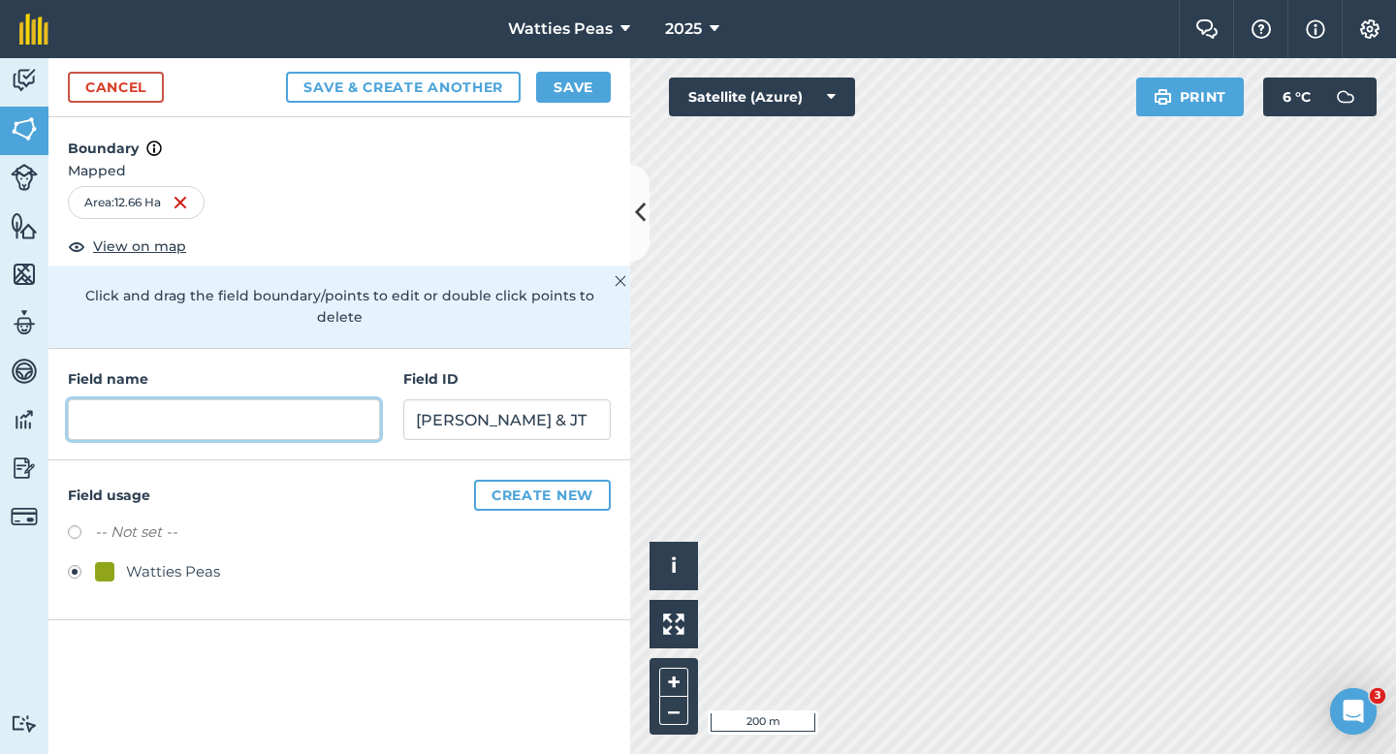
click at [219, 413] on input "text" at bounding box center [224, 419] width 312 height 41
type input "[PERSON_NAME] & JT"
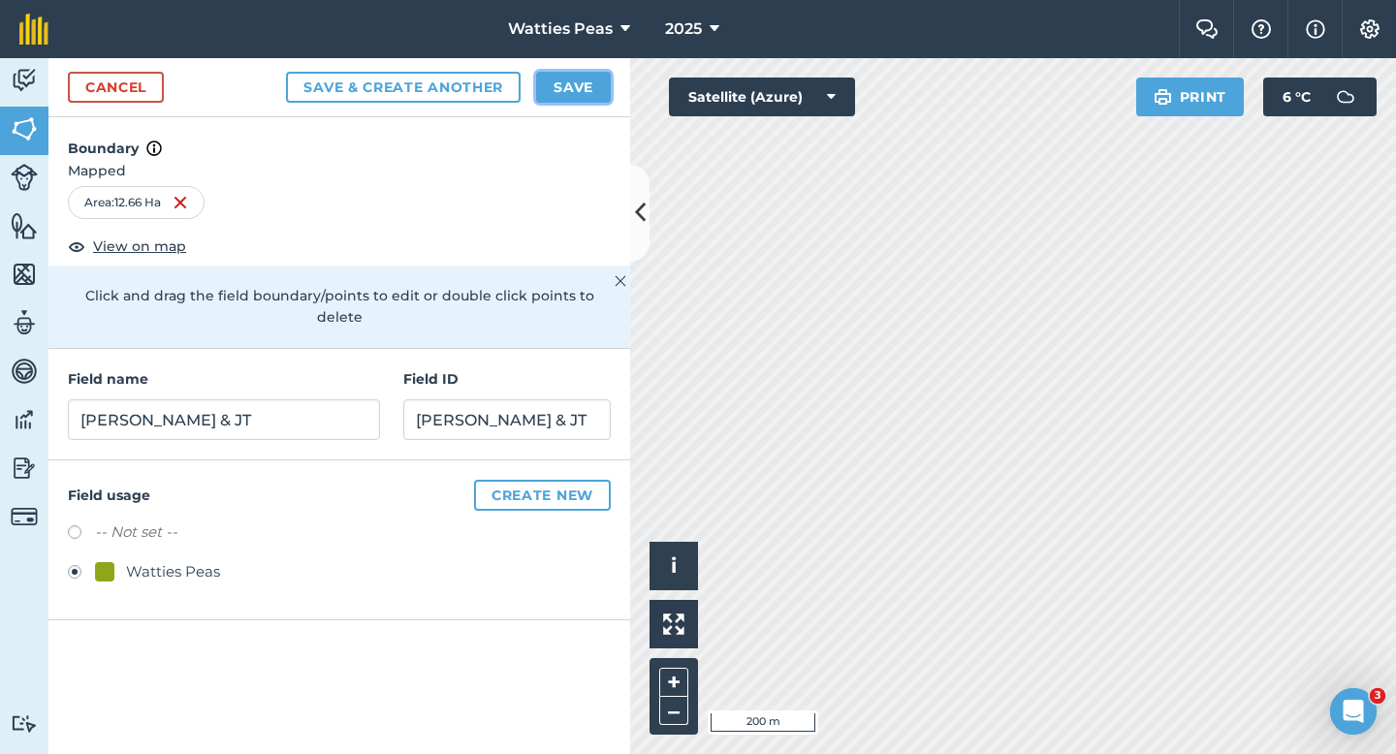
click at [595, 86] on button "Save" at bounding box center [573, 87] width 75 height 31
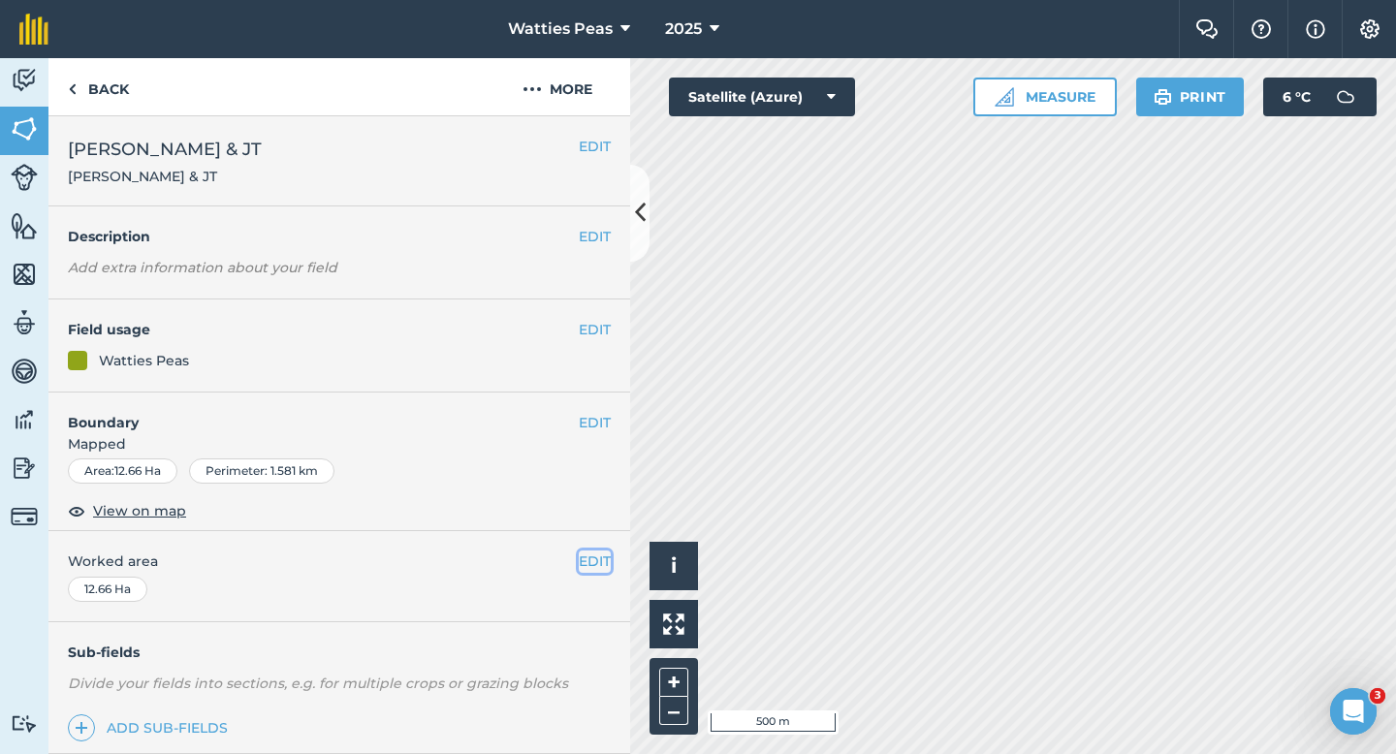
click at [605, 563] on button "EDIT" at bounding box center [595, 561] width 32 height 21
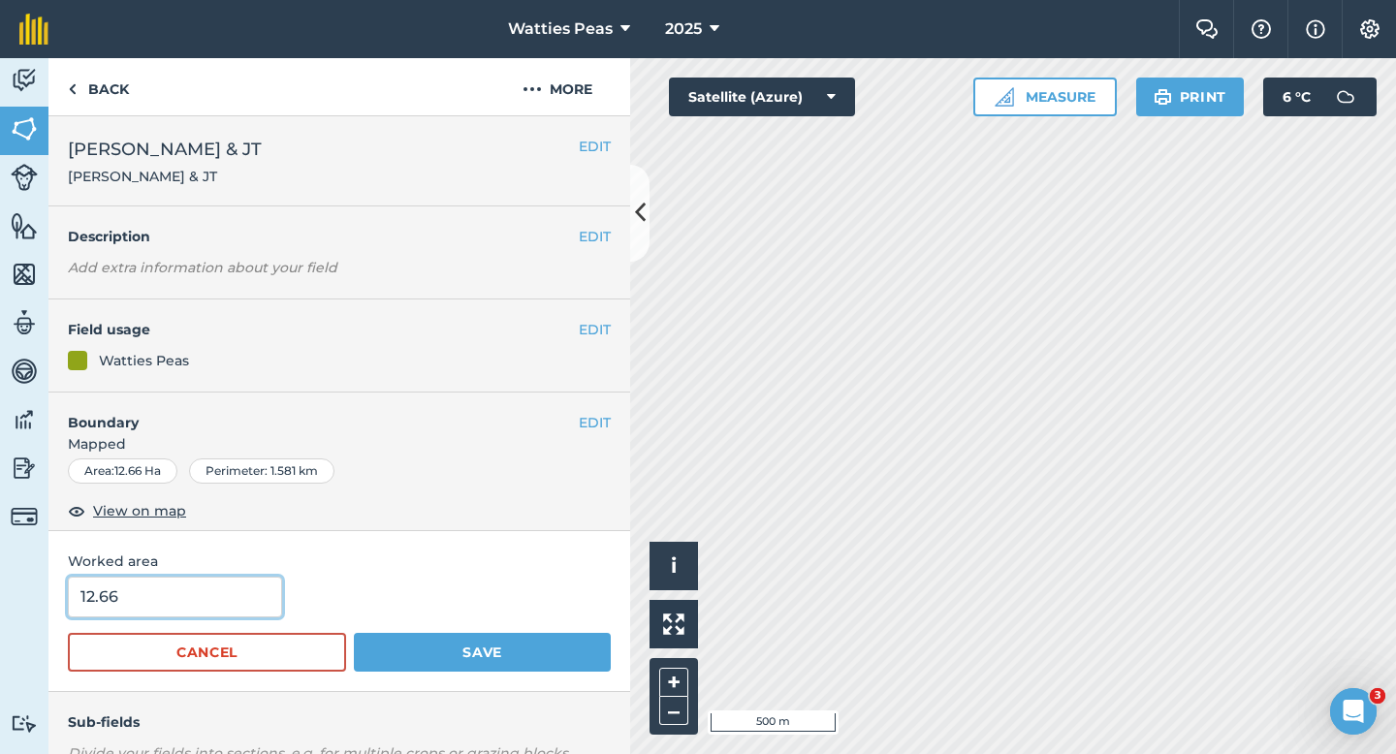
click at [218, 590] on input "12.66" at bounding box center [175, 597] width 214 height 41
type input "12.6"
click at [354, 633] on button "Save" at bounding box center [482, 652] width 257 height 39
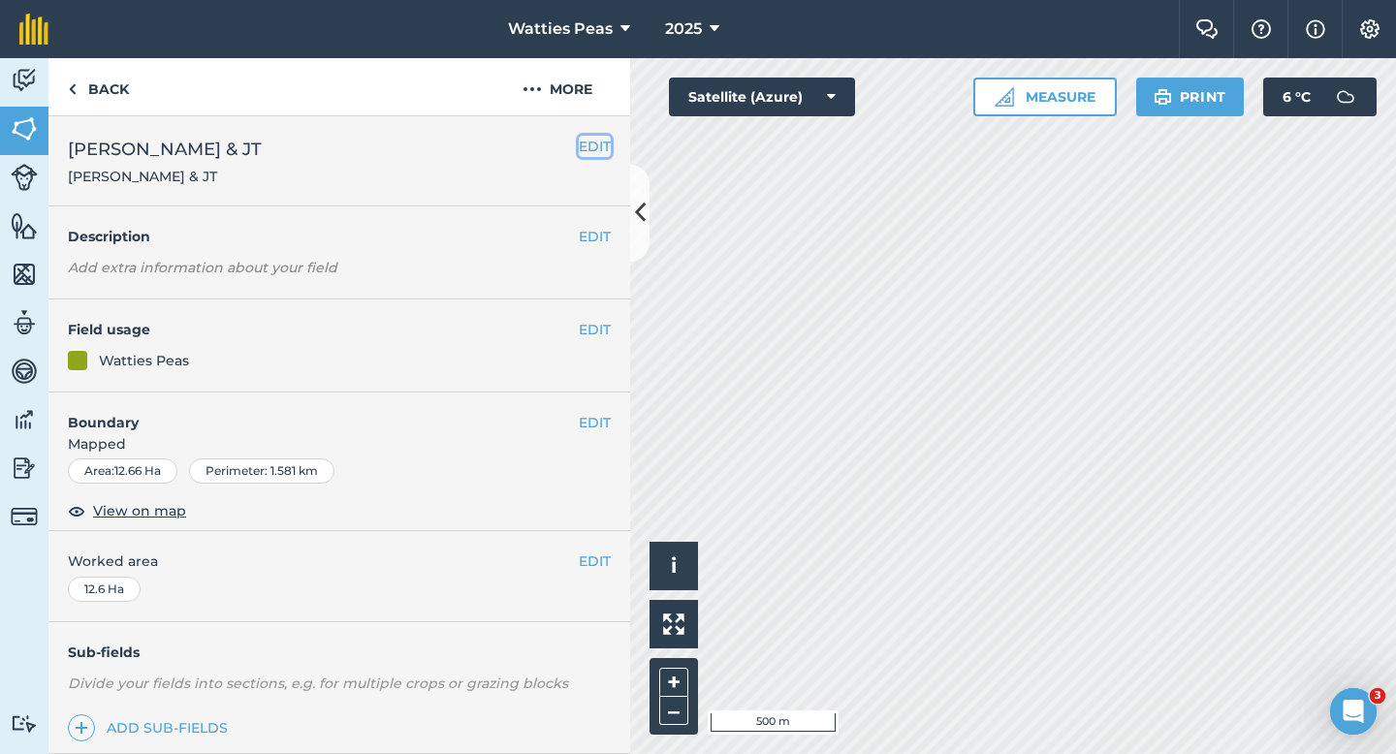
click at [587, 145] on button "EDIT" at bounding box center [595, 146] width 32 height 21
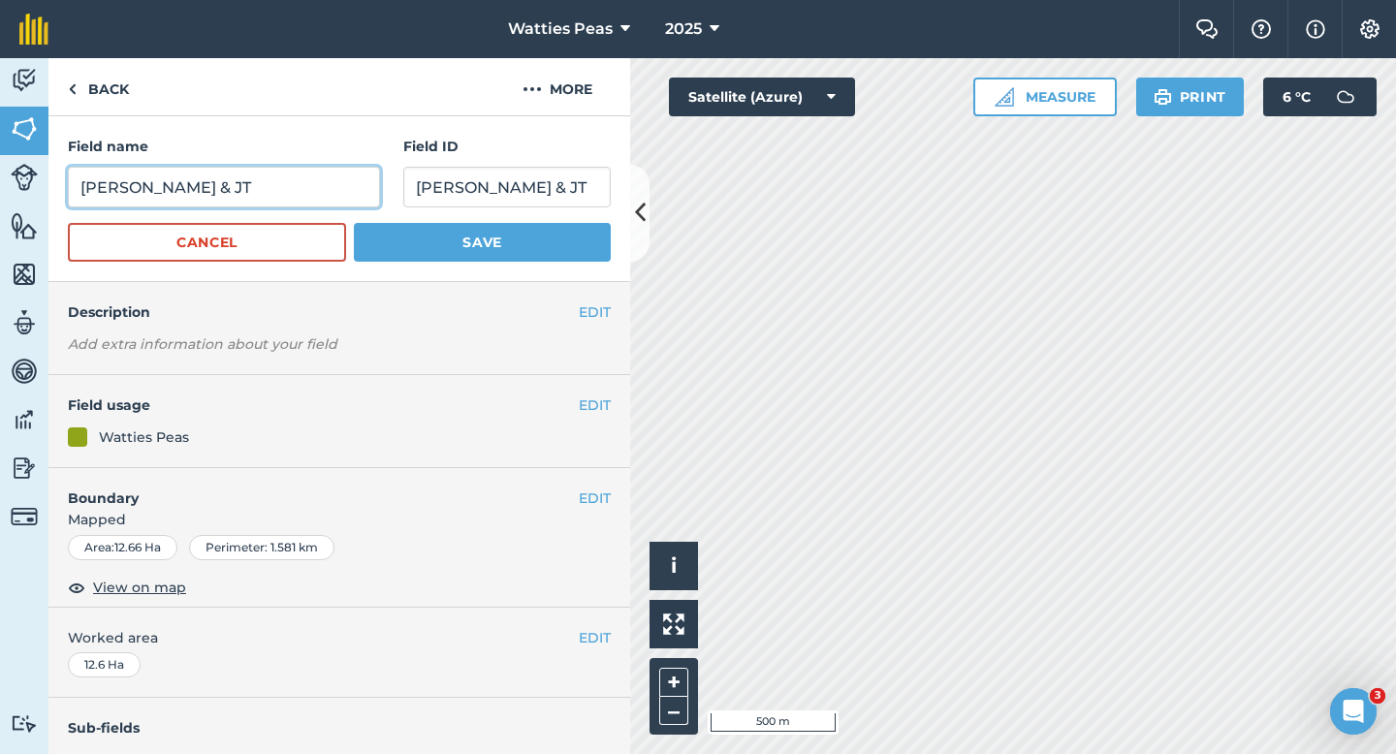
drag, startPoint x: 258, startPoint y: 194, endPoint x: 0, endPoint y: 189, distance: 258.0
click at [0, 191] on div "Activity Fields Livestock Features Maps Team Vehicles Data Reporting Billing Tu…" at bounding box center [698, 406] width 1396 height 696
type input "201"
click at [354, 223] on button "Save" at bounding box center [482, 242] width 257 height 39
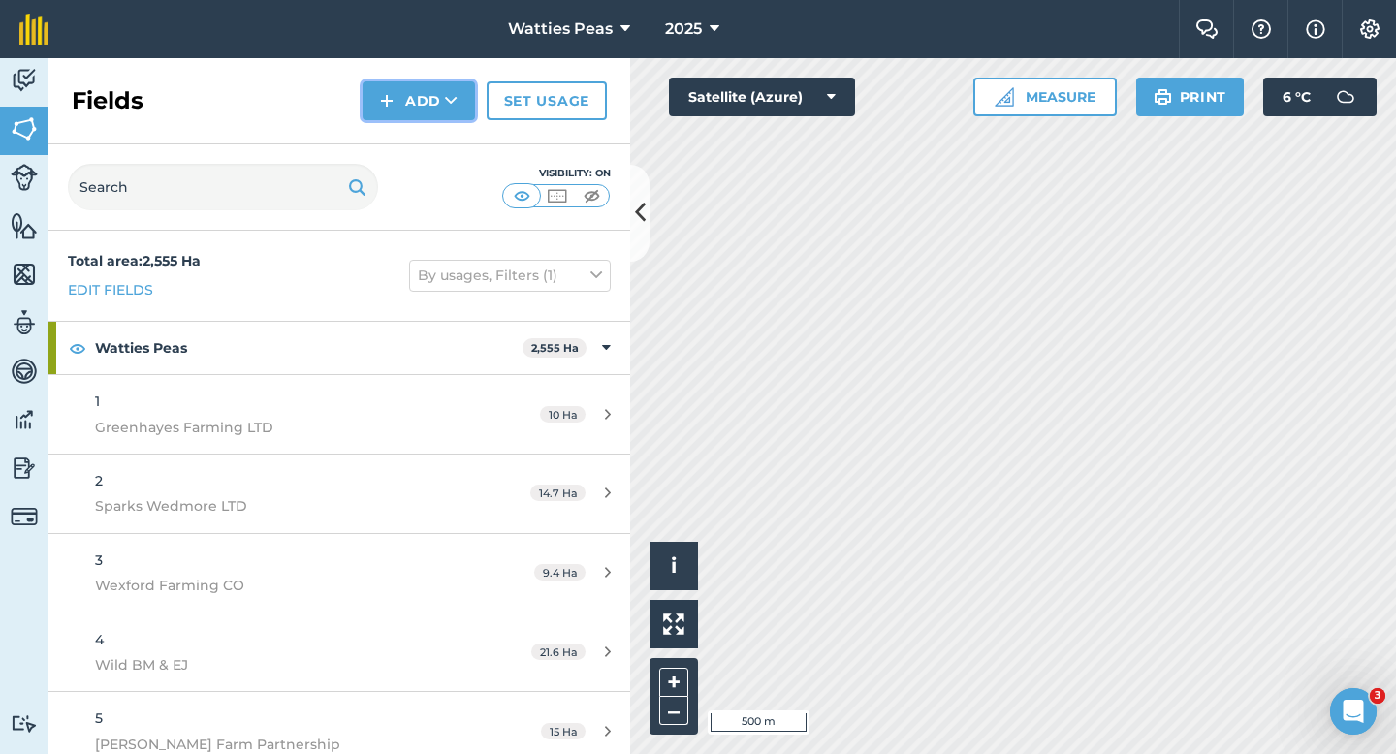
click at [412, 104] on button "Add" at bounding box center [419, 100] width 112 height 39
click at [412, 122] on ul "Draw Import" at bounding box center [419, 166] width 109 height 88
click at [388, 116] on button "Add" at bounding box center [419, 100] width 112 height 39
click at [390, 127] on link "Draw" at bounding box center [419, 144] width 107 height 43
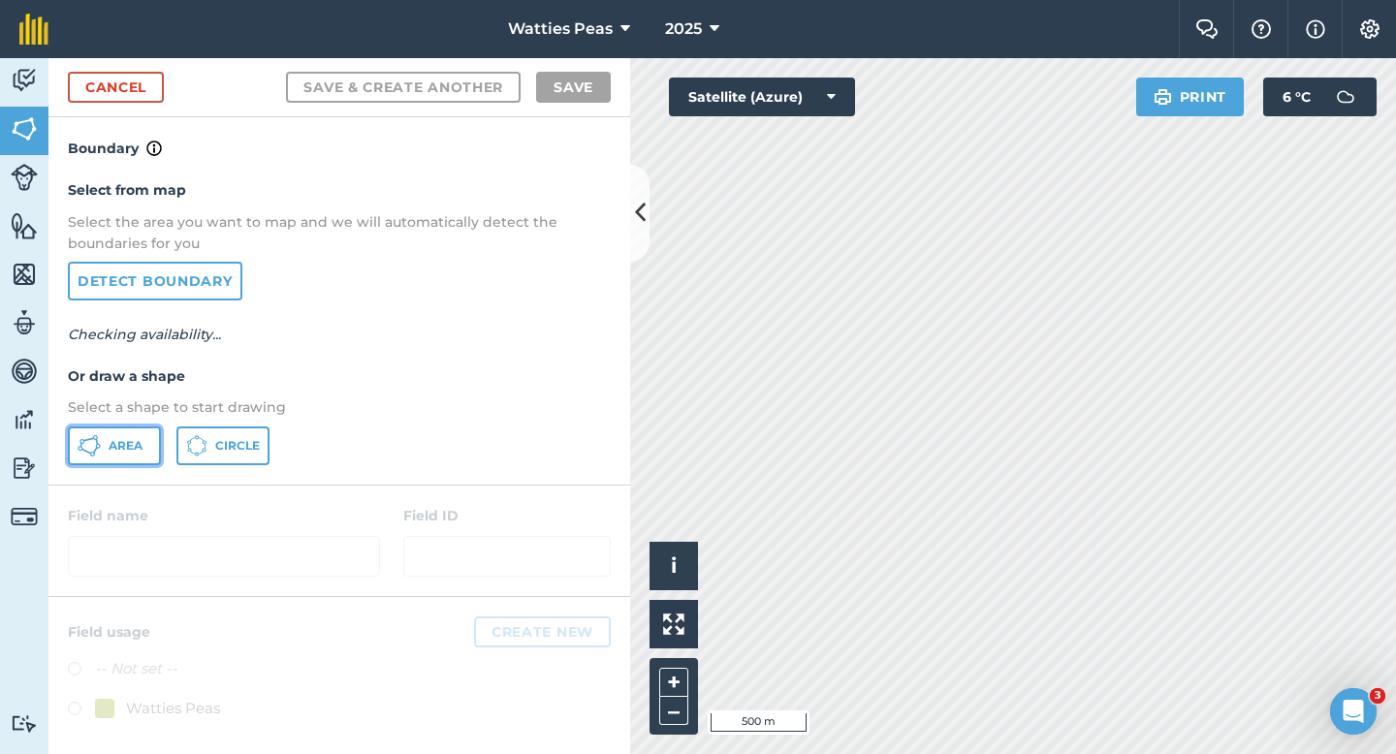
click at [143, 434] on button "Area" at bounding box center [114, 446] width 93 height 39
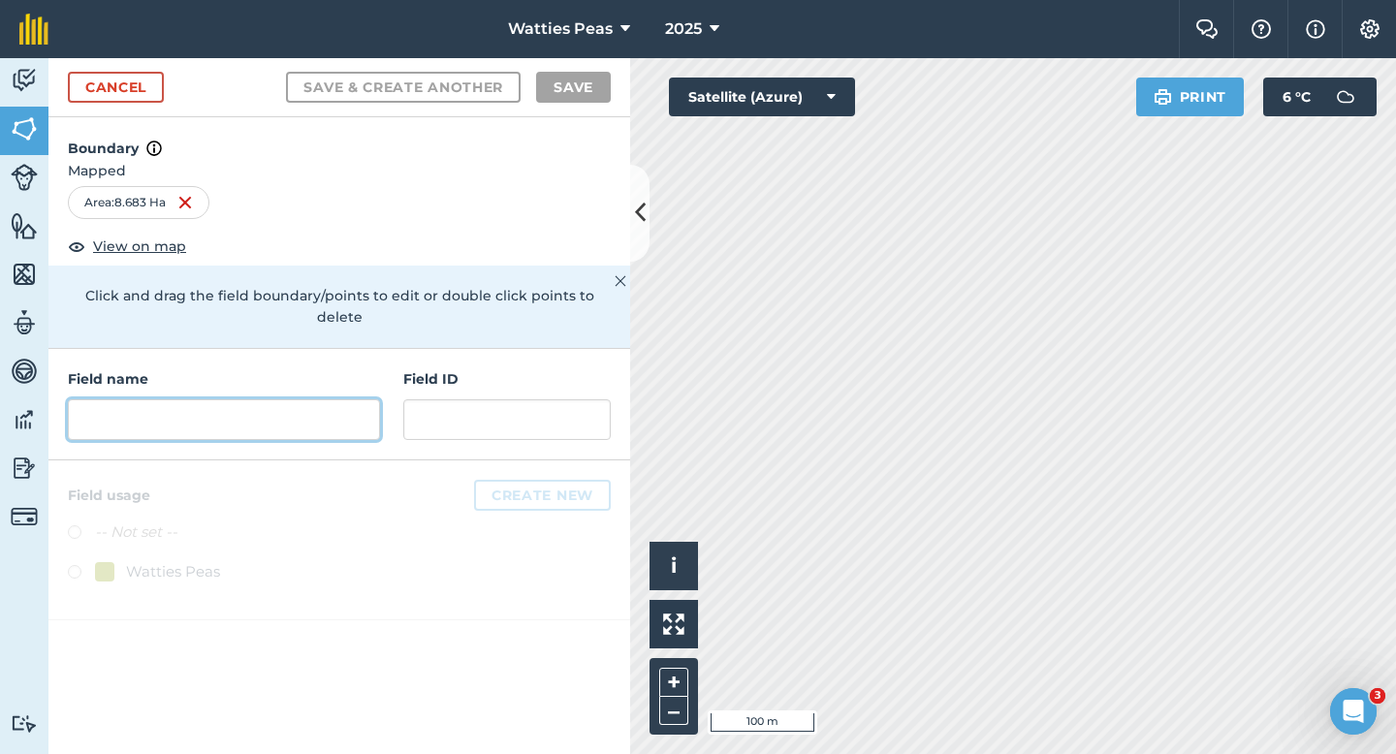
click at [378, 399] on input "text" at bounding box center [224, 419] width 312 height 41
click at [345, 399] on input "text" at bounding box center [224, 419] width 312 height 41
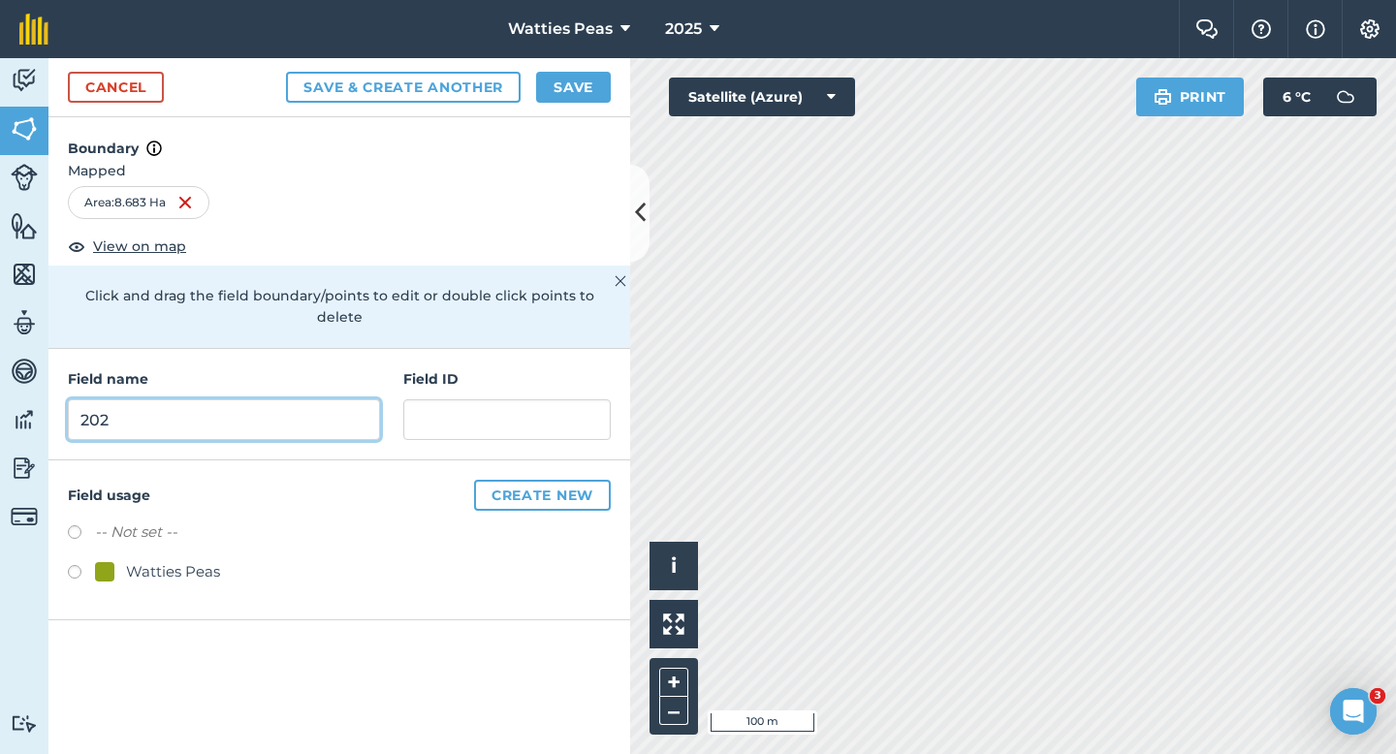
type input "202"
click at [525, 418] on div "Field name 202 Field ID" at bounding box center [339, 405] width 582 height 112
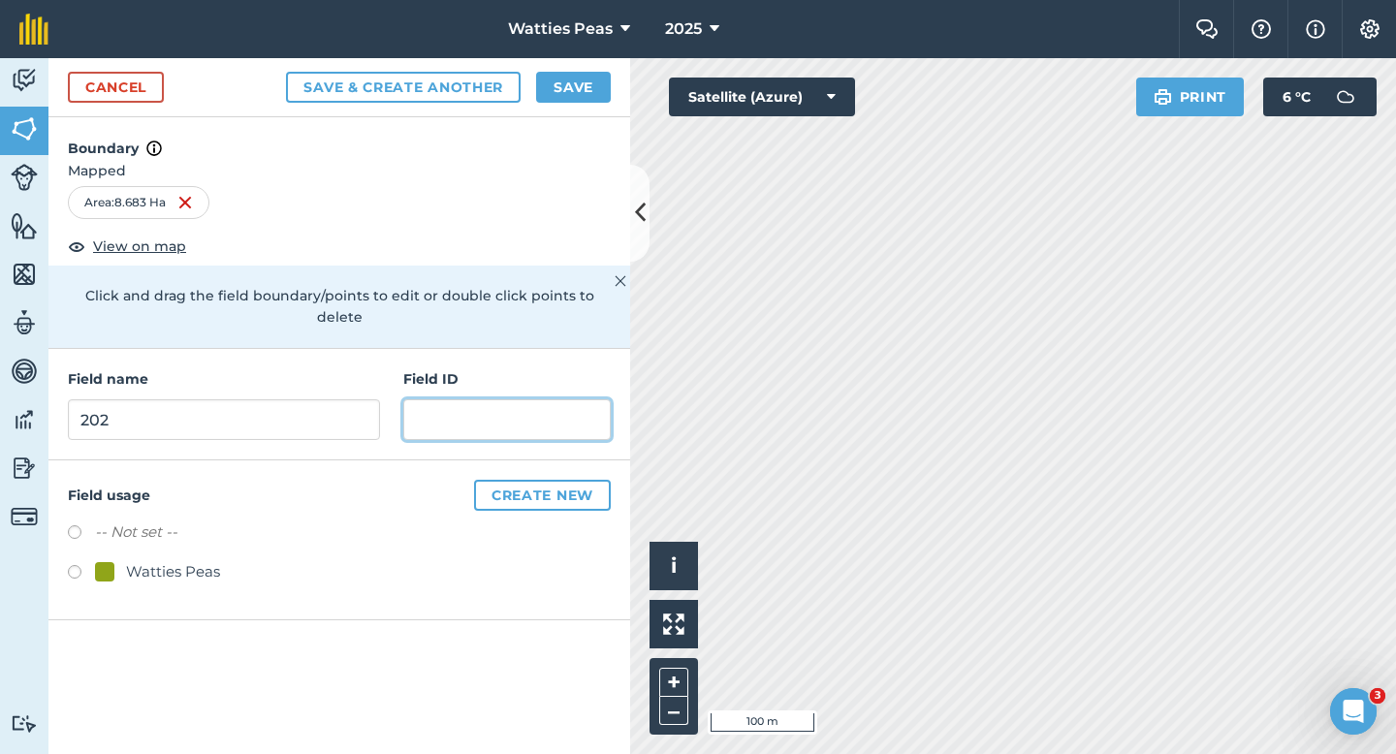
click at [526, 409] on input "text" at bounding box center [506, 419] width 207 height 41
type input "[PERSON_NAME] DS JK & JD"
click at [187, 577] on div "Field usage Create new -- Not set -- Watties Peas" at bounding box center [339, 541] width 582 height 160
click at [187, 569] on div "Field usage Create new -- Not set -- Watties Peas" at bounding box center [339, 541] width 582 height 160
click at [187, 560] on div "Watties Peas" at bounding box center [173, 571] width 94 height 23
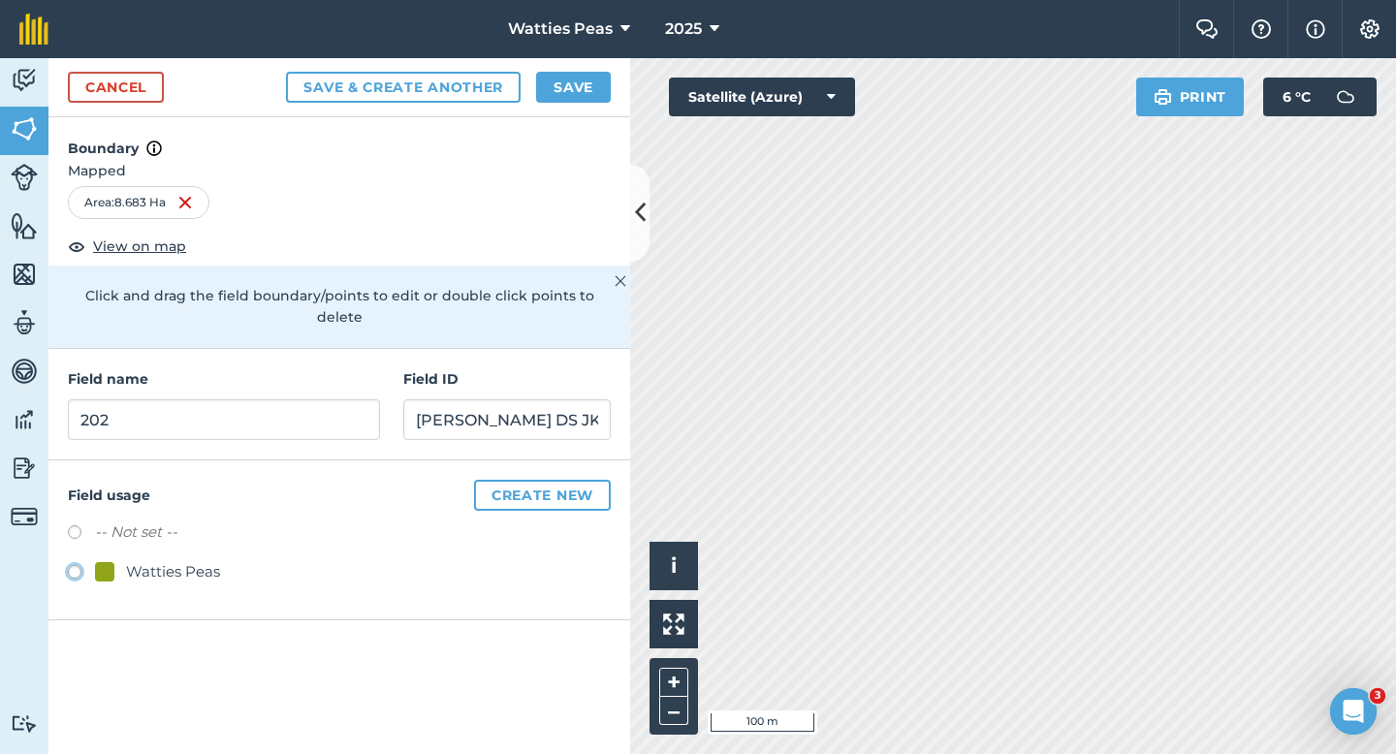
radio input "true"
click at [608, 49] on button "Watties Peas" at bounding box center [569, 29] width 138 height 58
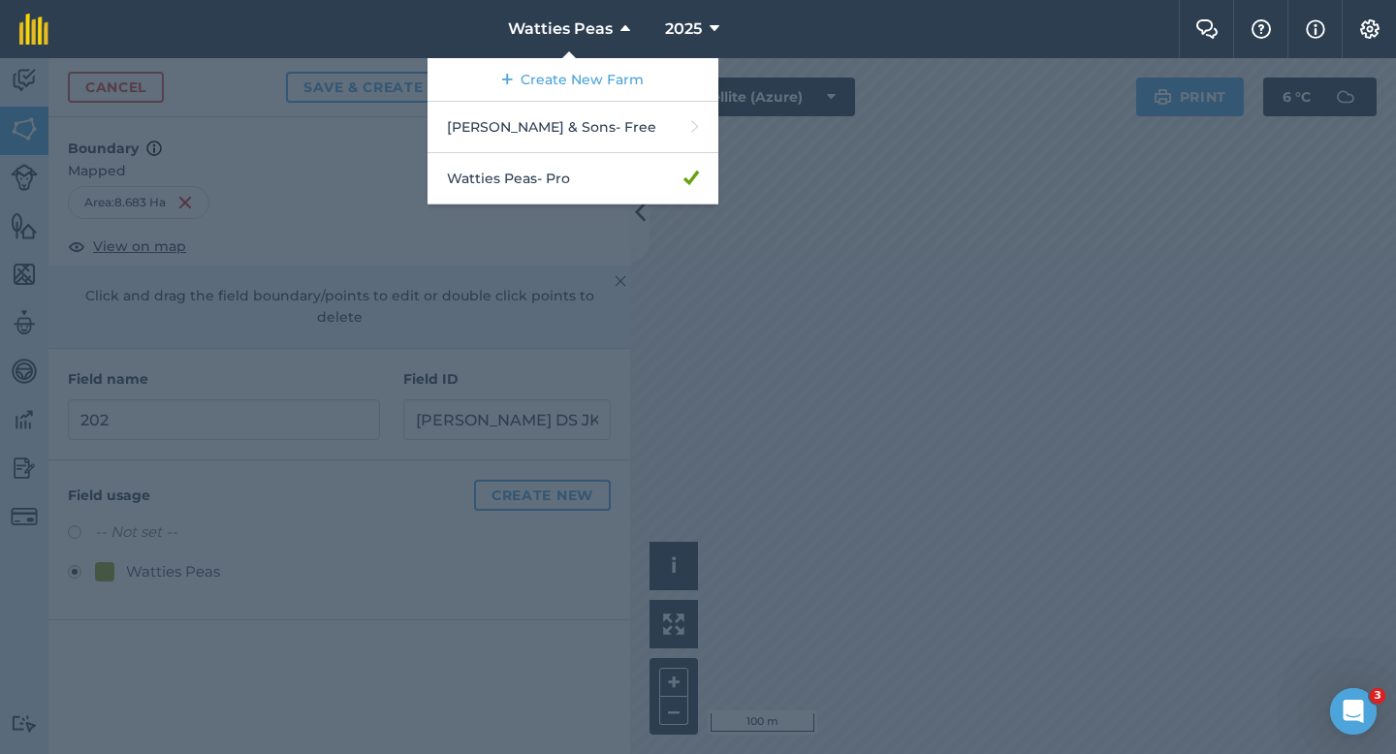
click at [862, 251] on div at bounding box center [698, 406] width 1396 height 696
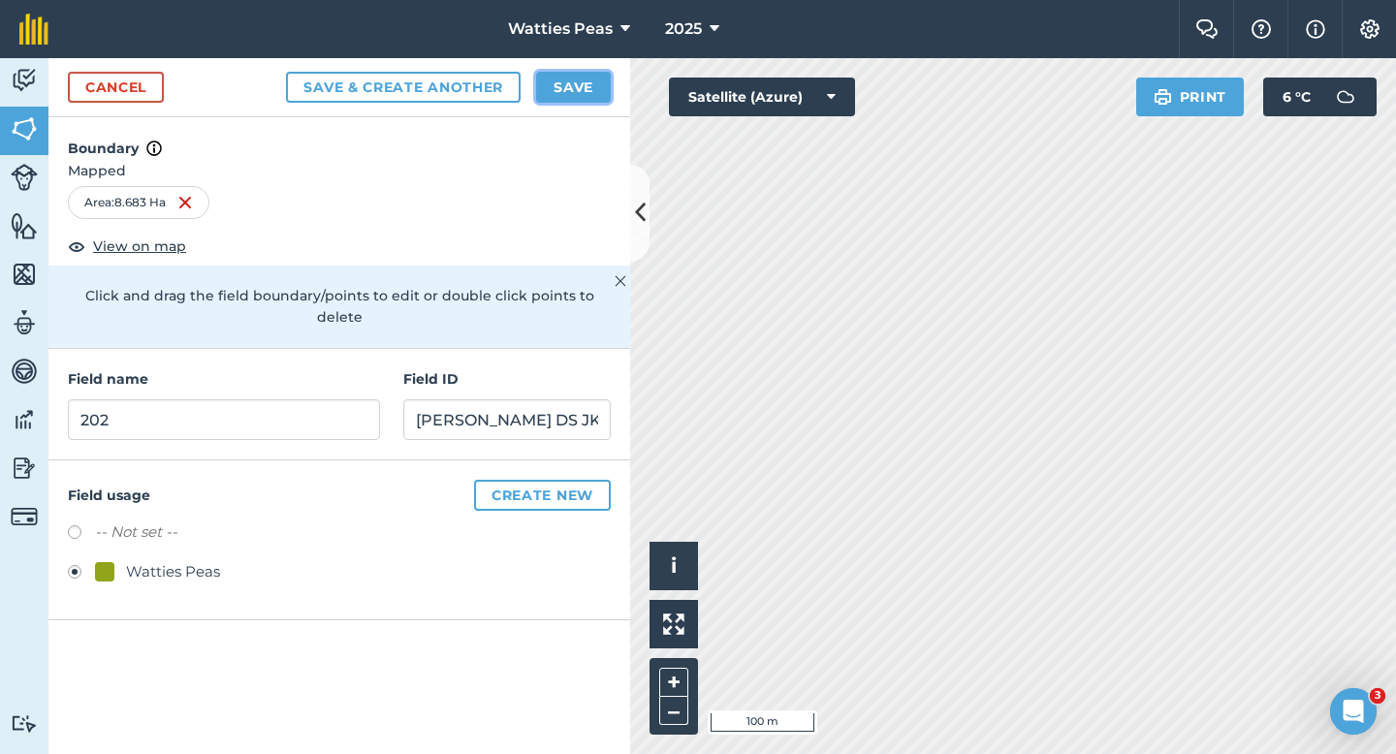
click at [566, 81] on button "Save" at bounding box center [573, 87] width 75 height 31
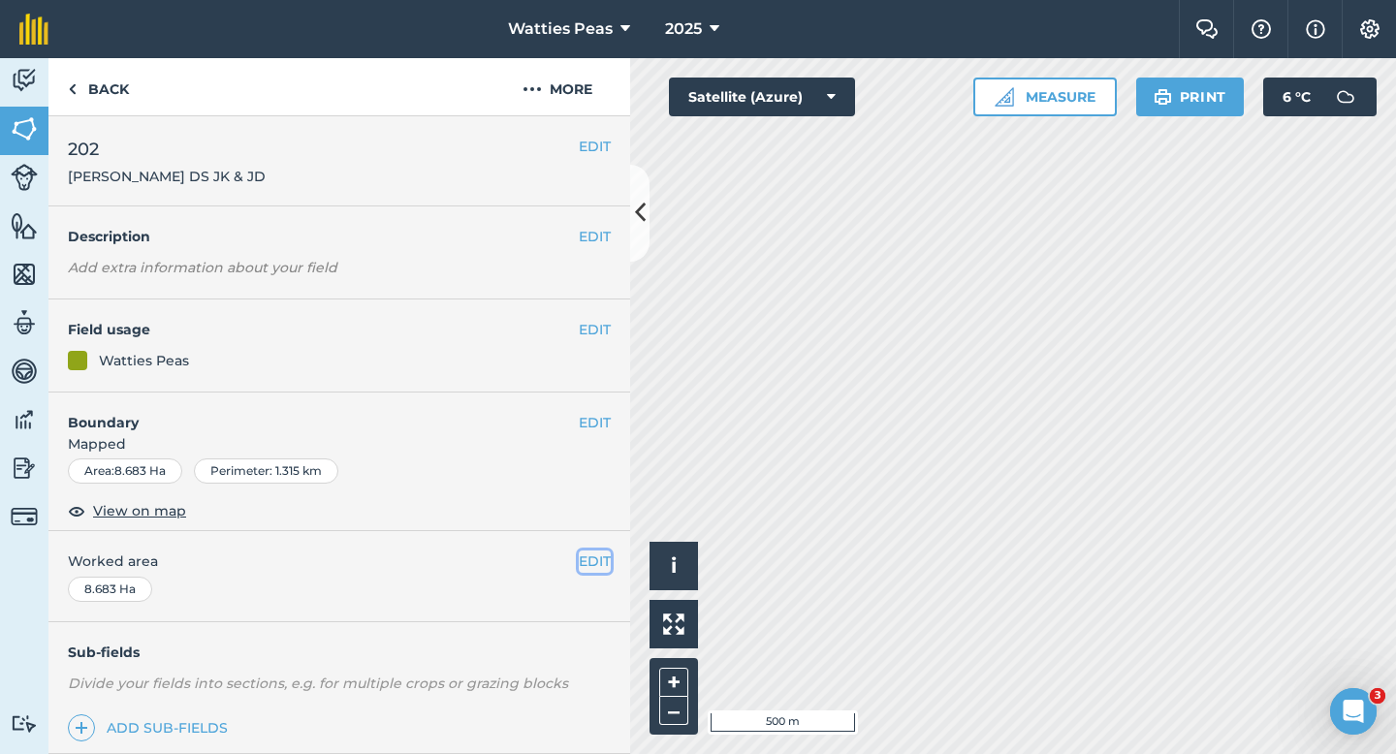
click at [590, 560] on button "EDIT" at bounding box center [595, 561] width 32 height 21
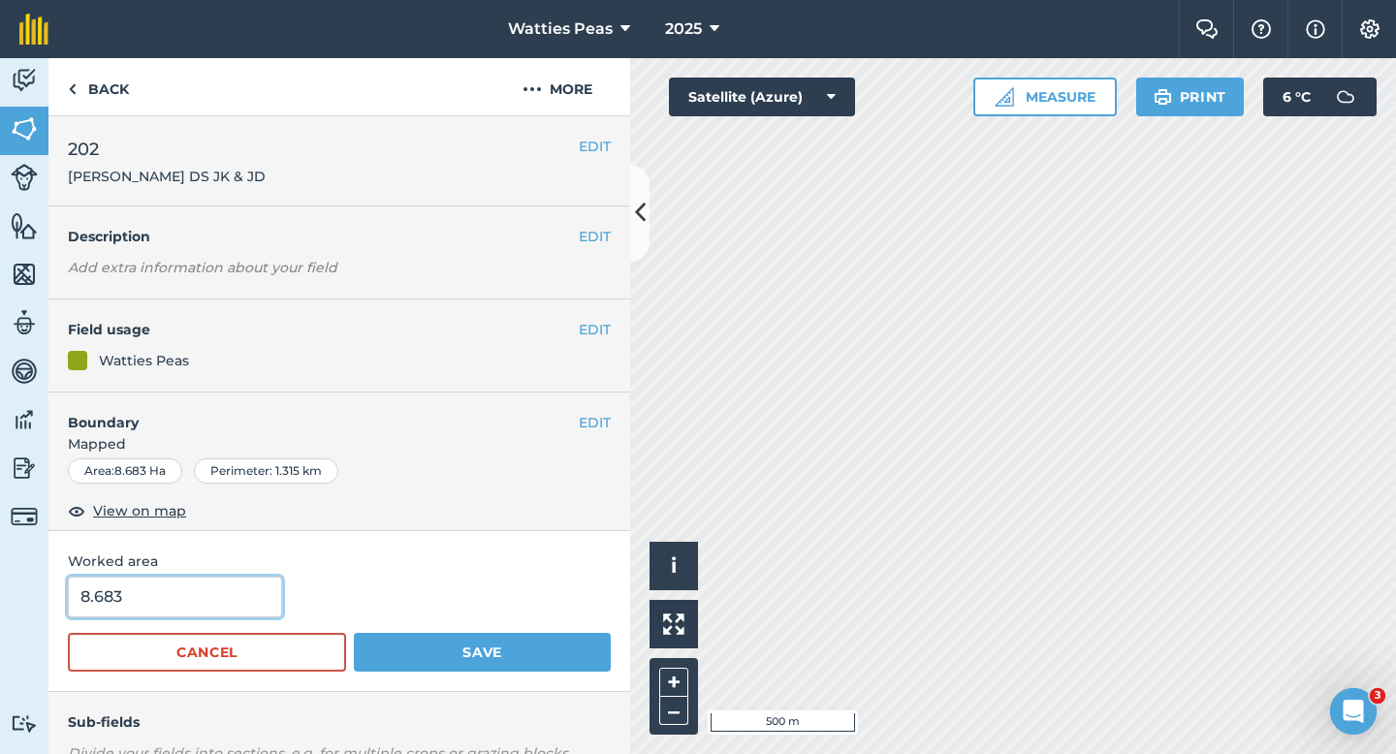
click at [211, 604] on input "8.683" at bounding box center [175, 597] width 214 height 41
type input "8.8"
click at [354, 633] on button "Save" at bounding box center [482, 652] width 257 height 39
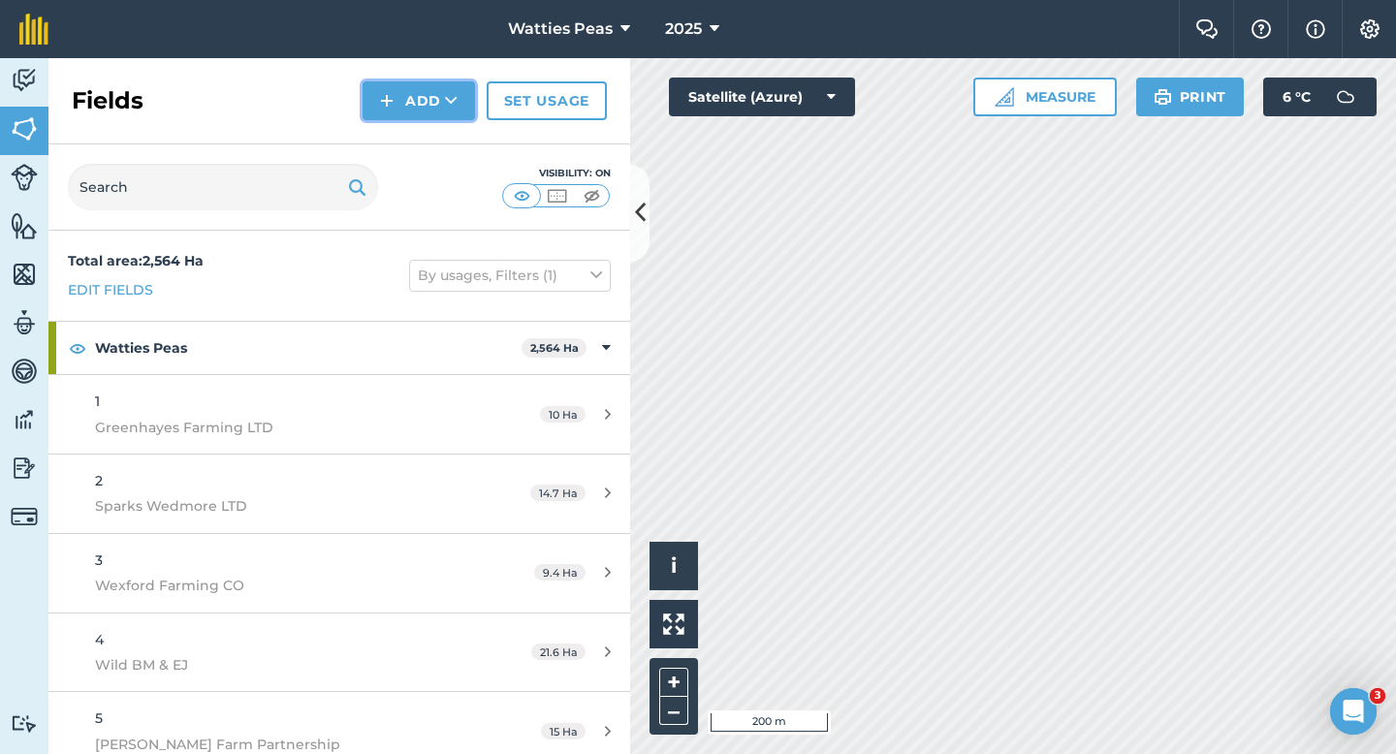
click at [390, 81] on button "Add" at bounding box center [419, 100] width 112 height 39
click at [400, 130] on link "Draw" at bounding box center [419, 144] width 107 height 43
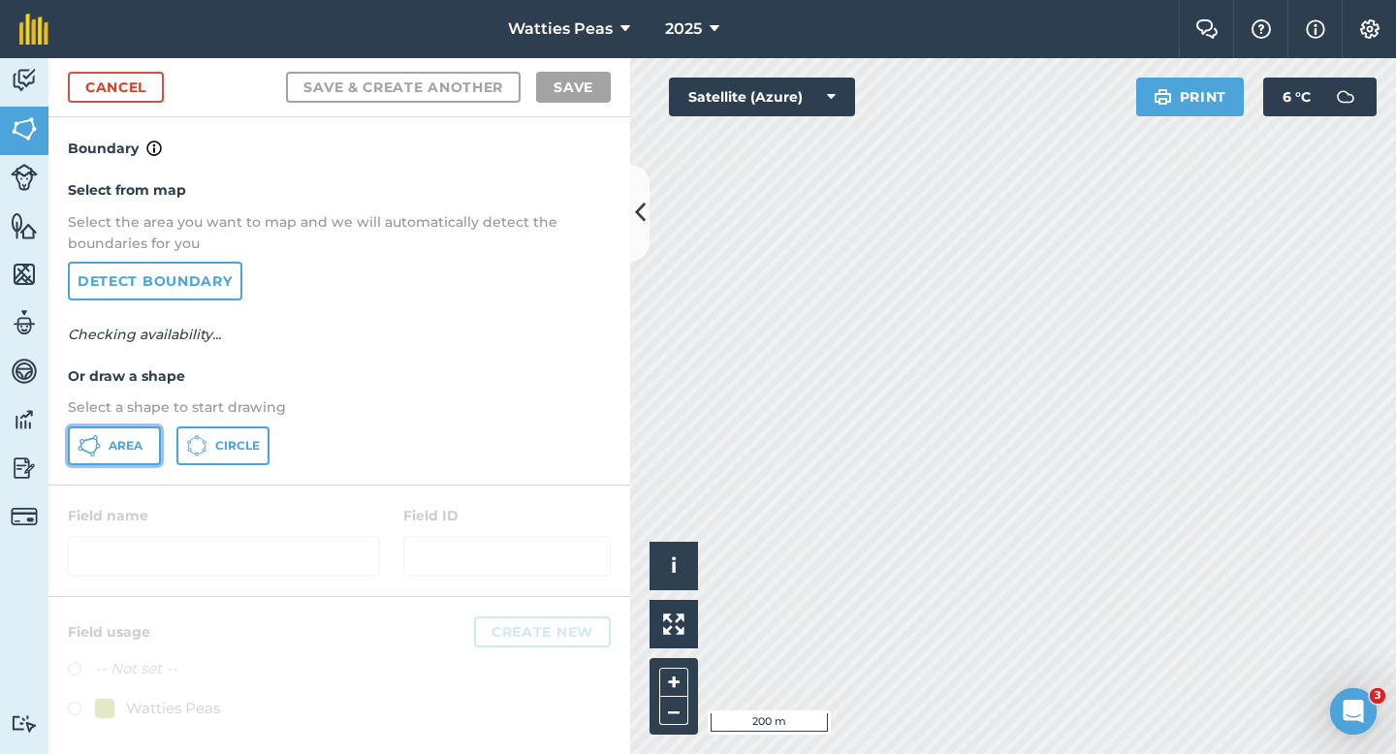
click at [129, 438] on span "Area" at bounding box center [126, 446] width 34 height 16
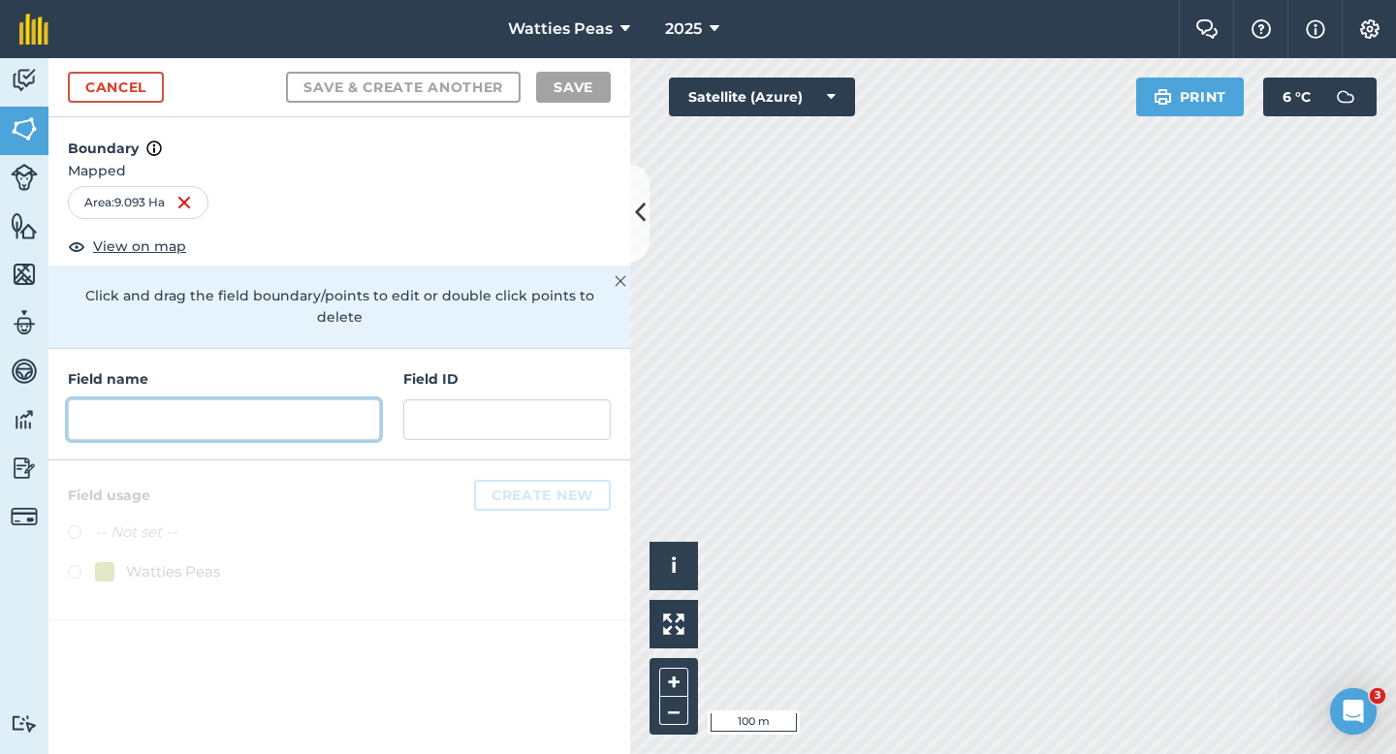
click at [253, 399] on input "text" at bounding box center [224, 419] width 312 height 41
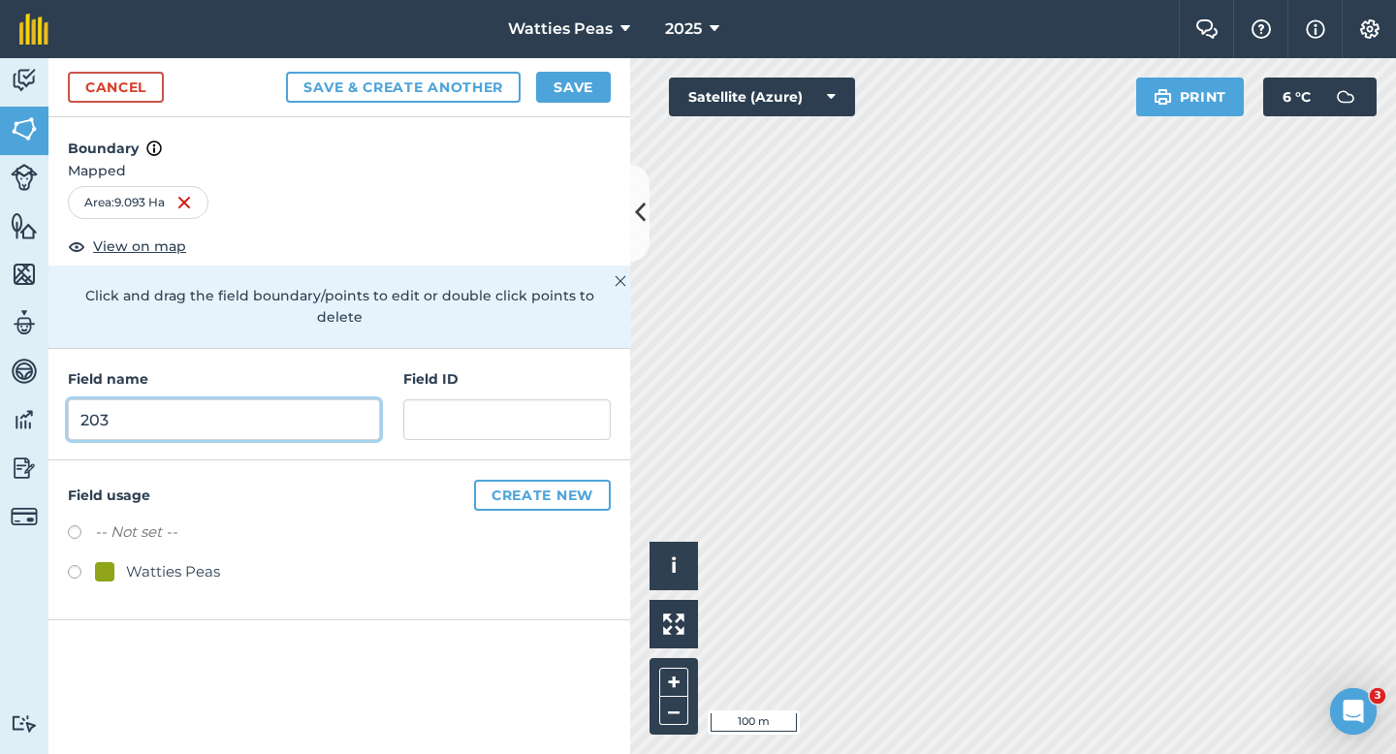
type input "203"
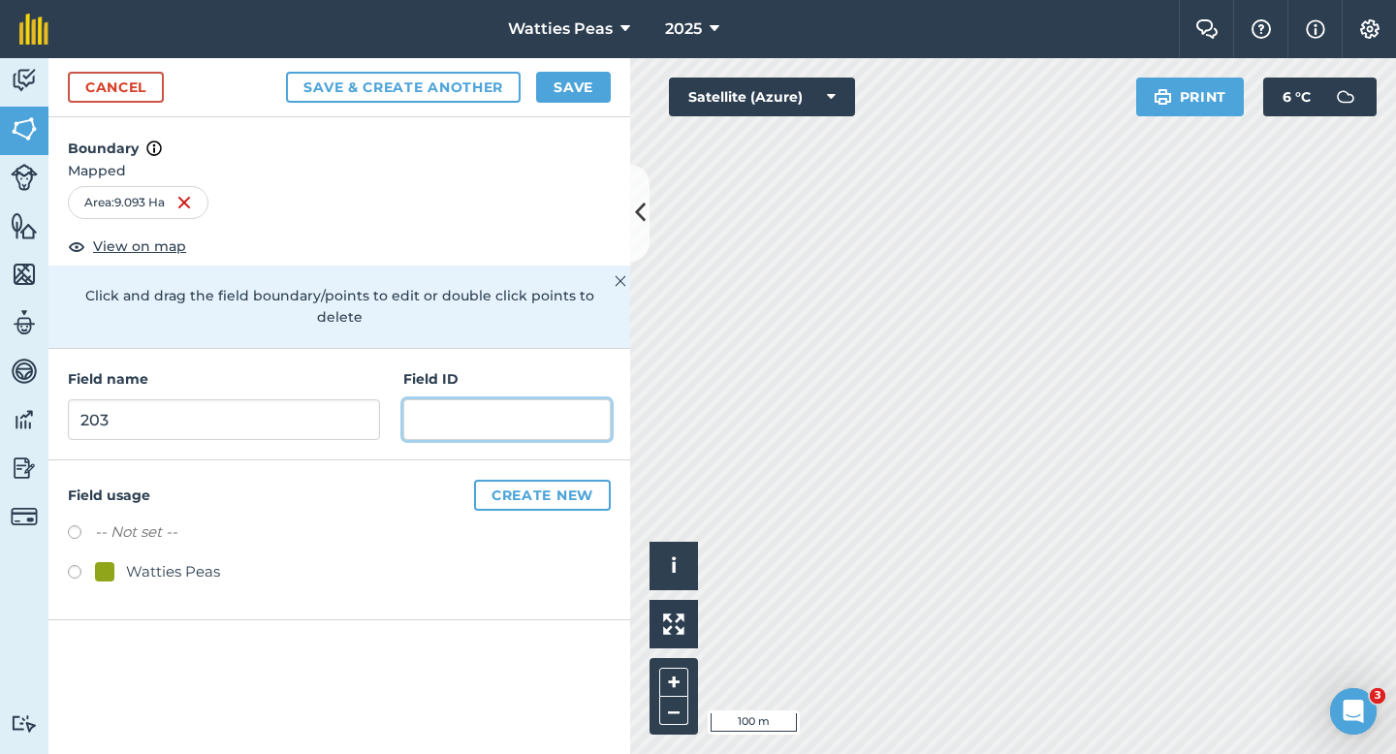
click at [418, 405] on input "text" at bounding box center [506, 419] width 207 height 41
click at [444, 399] on input "Odel Contracting LTD" at bounding box center [506, 419] width 207 height 41
type input "[PERSON_NAME] Contracting LTD"
click at [175, 529] on div "-- Not set -- Watties Peas" at bounding box center [339, 555] width 543 height 68
click at [175, 560] on div "Watties Peas" at bounding box center [173, 571] width 94 height 23
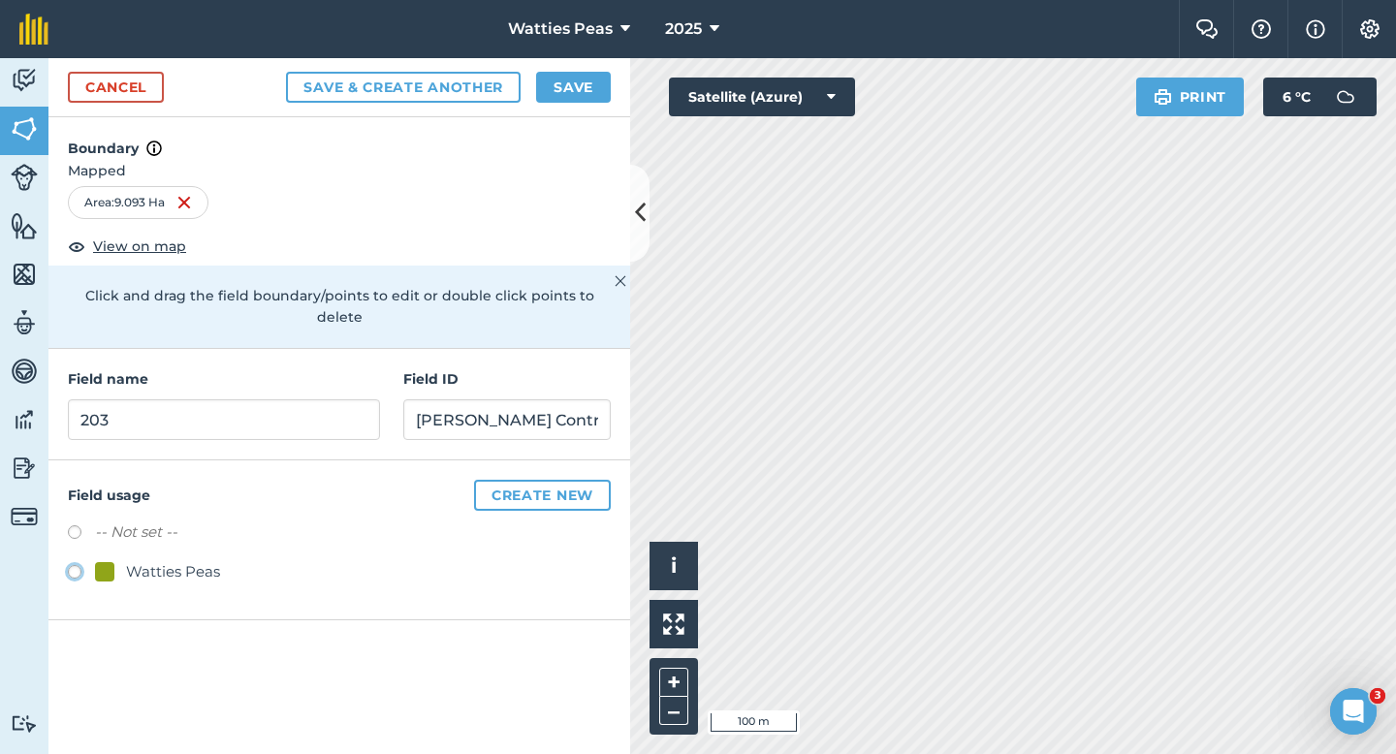
radio input "true"
click at [574, 86] on button "Save" at bounding box center [573, 87] width 75 height 31
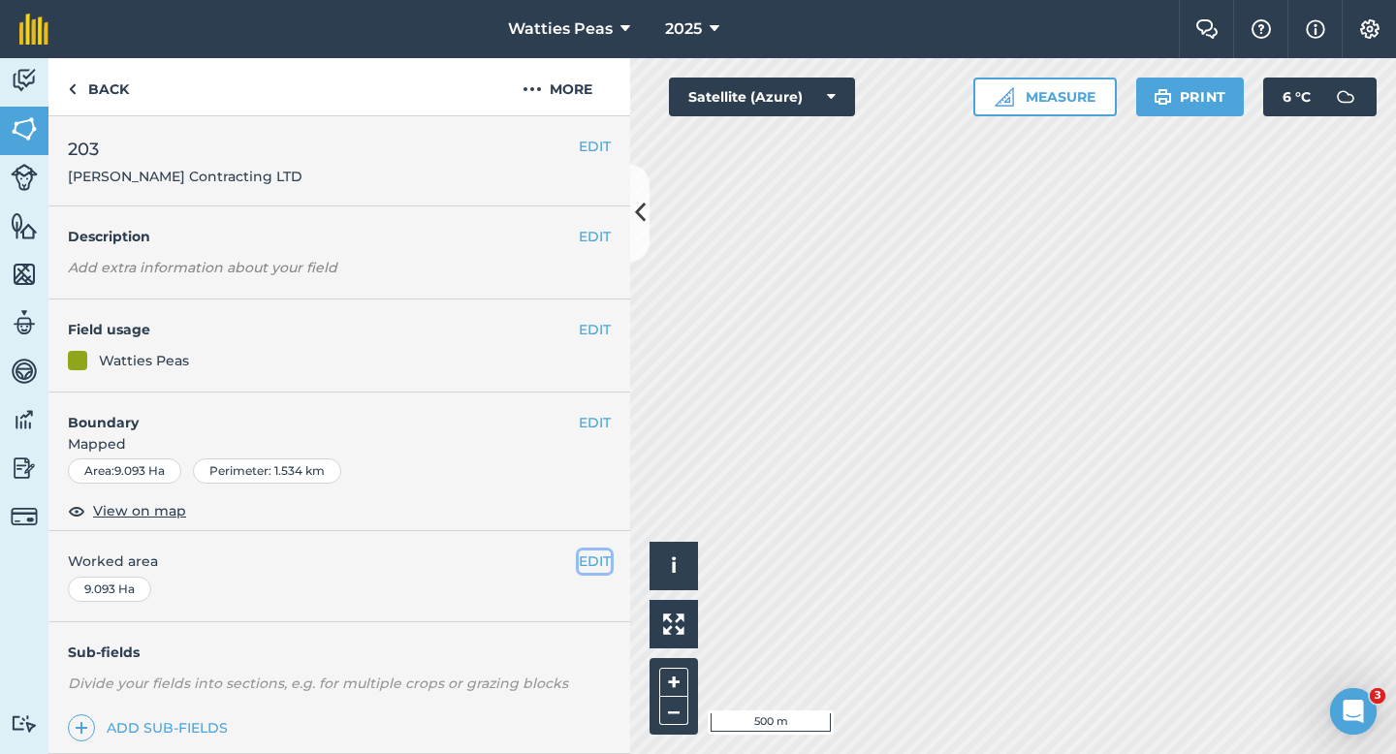
click at [590, 559] on button "EDIT" at bounding box center [595, 561] width 32 height 21
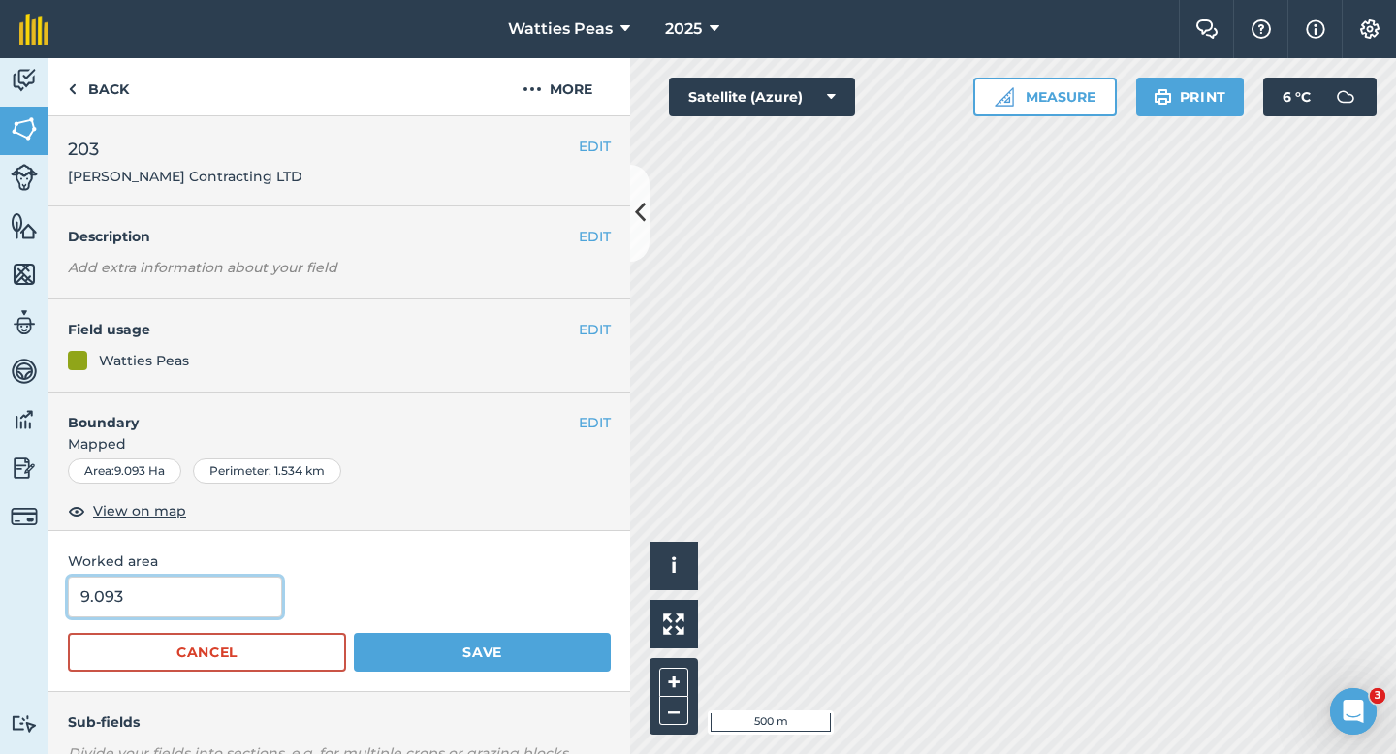
click at [237, 601] on input "9.093" at bounding box center [175, 597] width 214 height 41
type input "9"
click at [354, 633] on button "Save" at bounding box center [482, 652] width 257 height 39
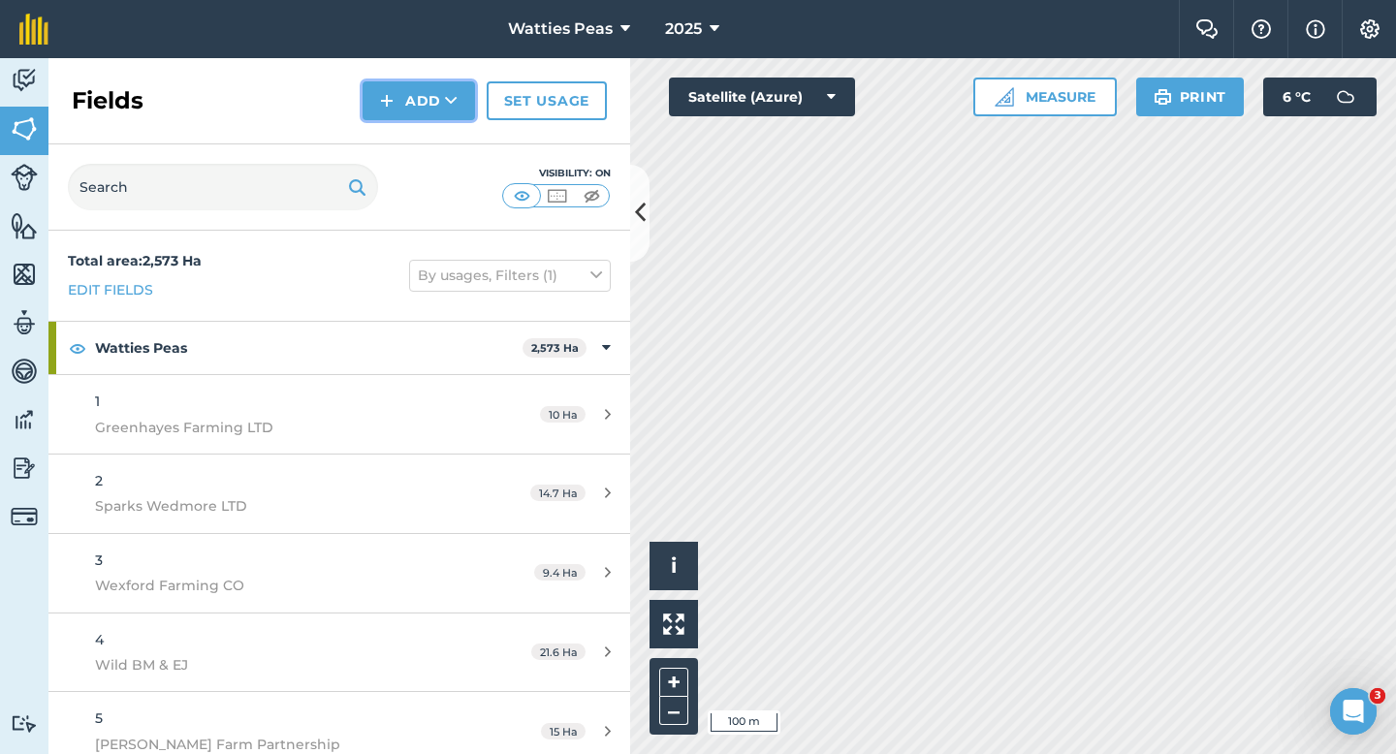
click at [446, 119] on button "Add" at bounding box center [419, 100] width 112 height 39
click at [446, 136] on link "Draw" at bounding box center [419, 144] width 107 height 43
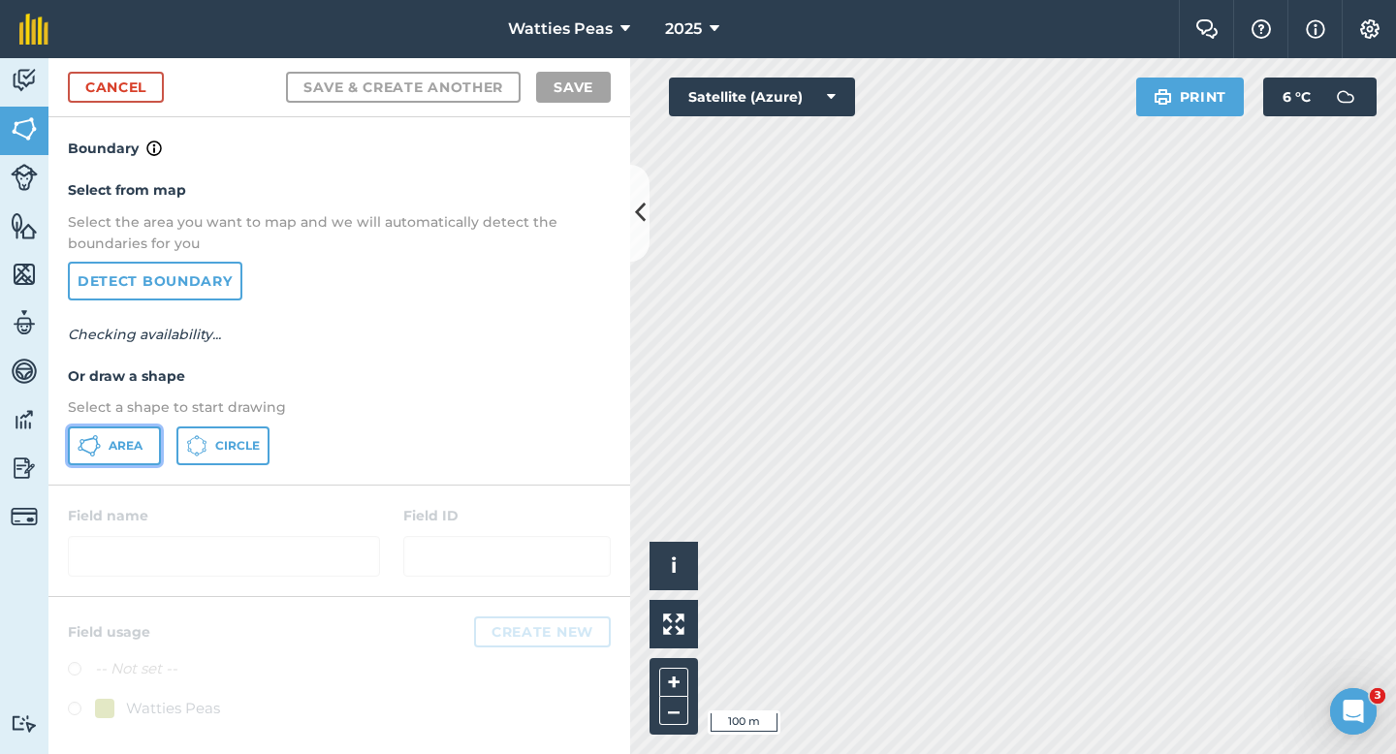
click at [118, 439] on span "Area" at bounding box center [126, 446] width 34 height 16
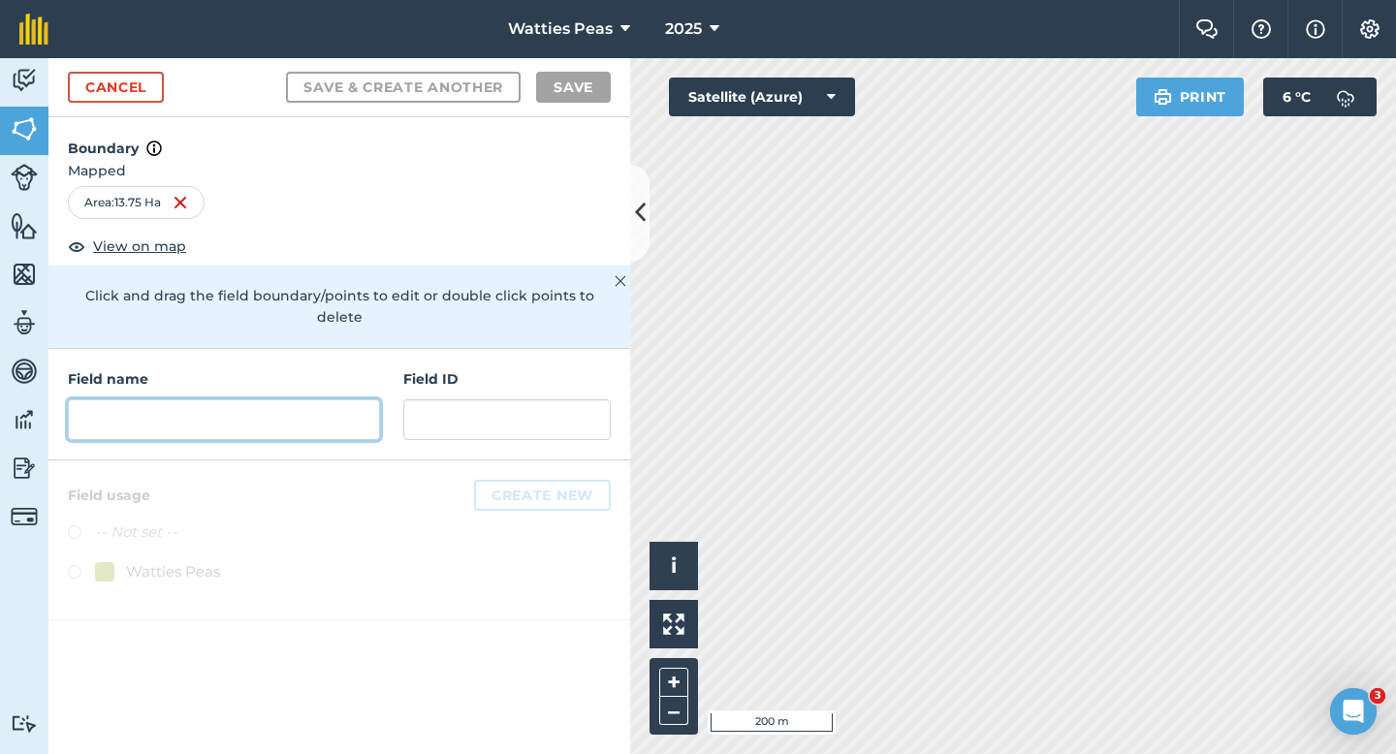
click at [291, 409] on input "text" at bounding box center [224, 419] width 312 height 41
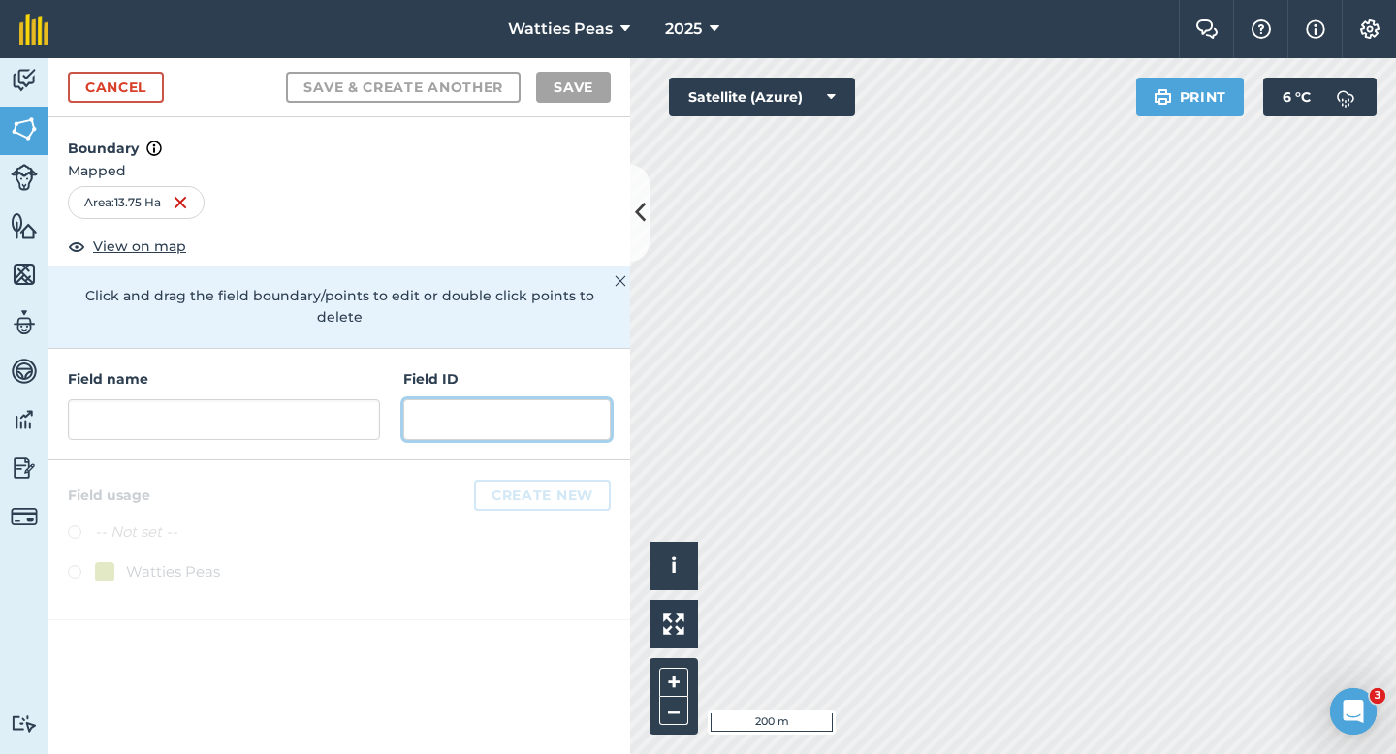
click at [463, 409] on input "text" at bounding box center [506, 419] width 207 height 41
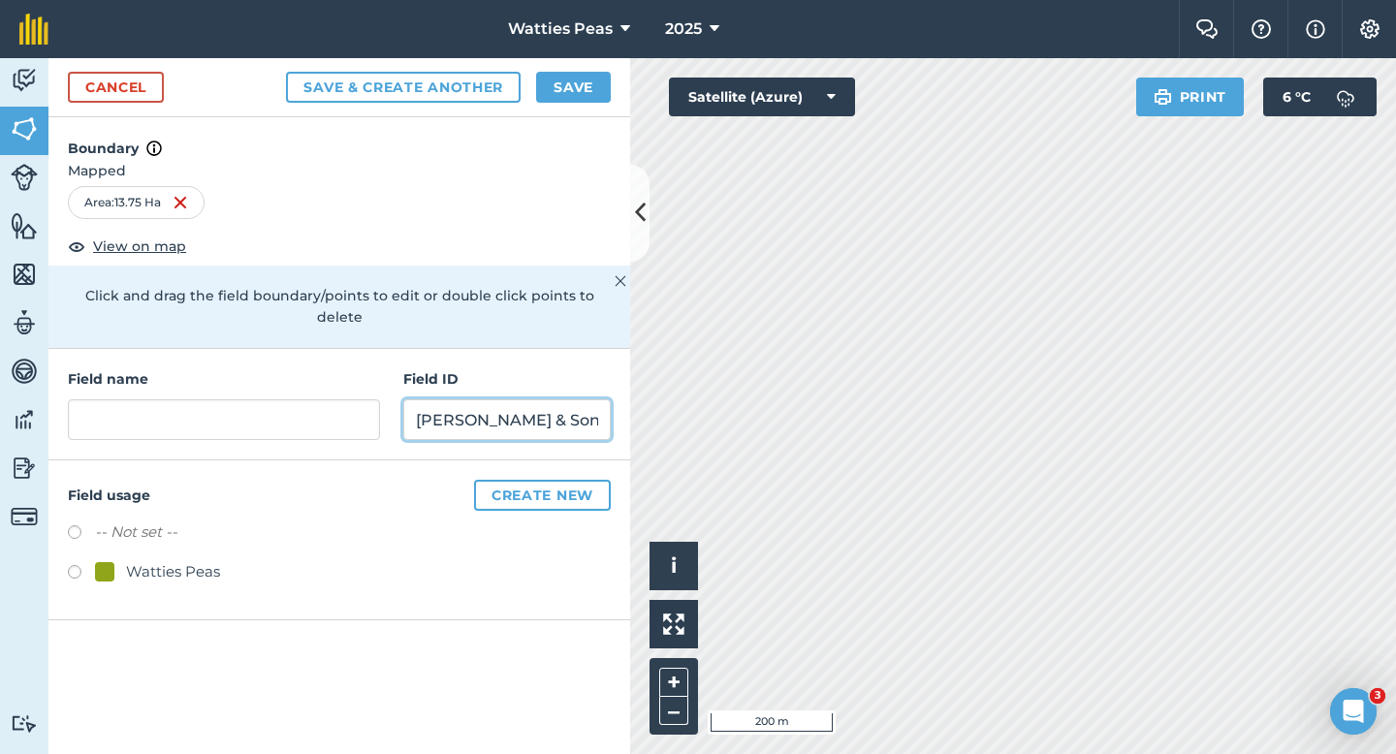
type input "[PERSON_NAME] & Sons"
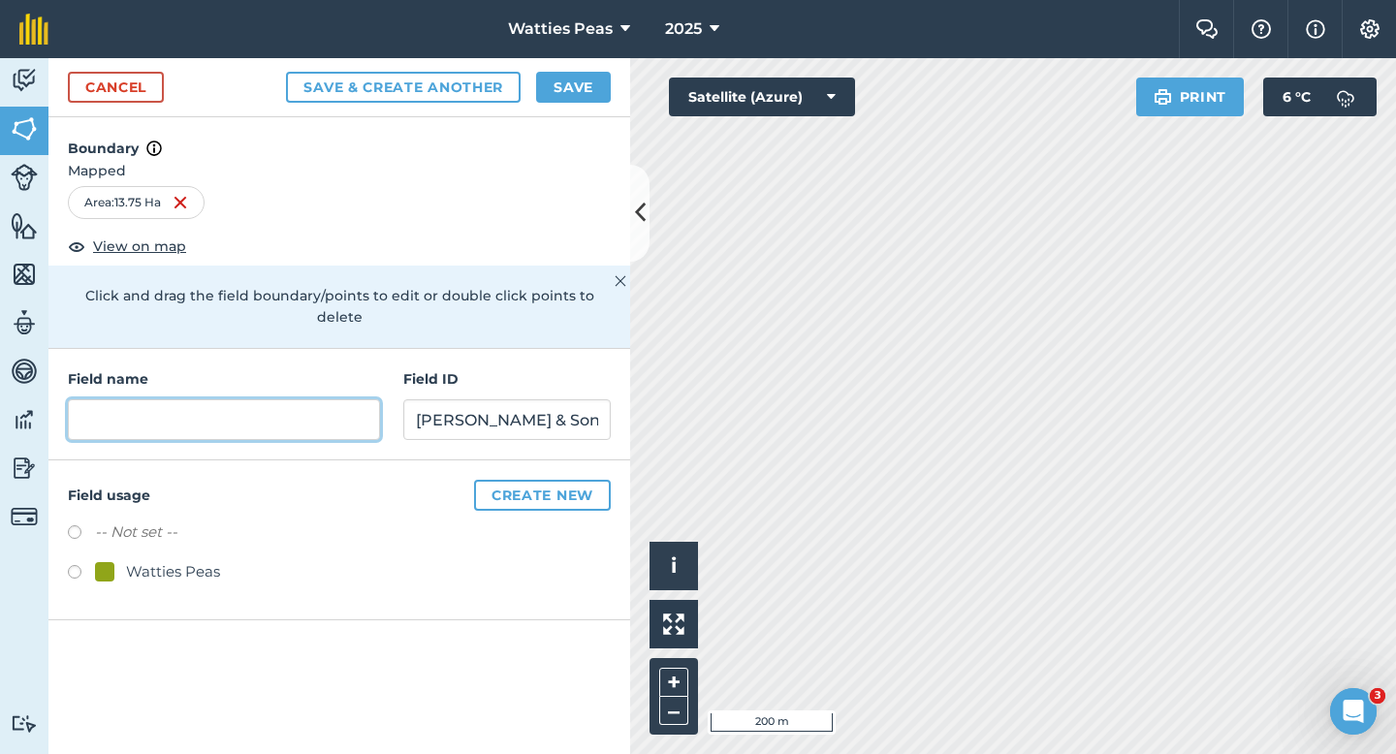
click at [247, 414] on input "text" at bounding box center [224, 419] width 312 height 41
type input "2"
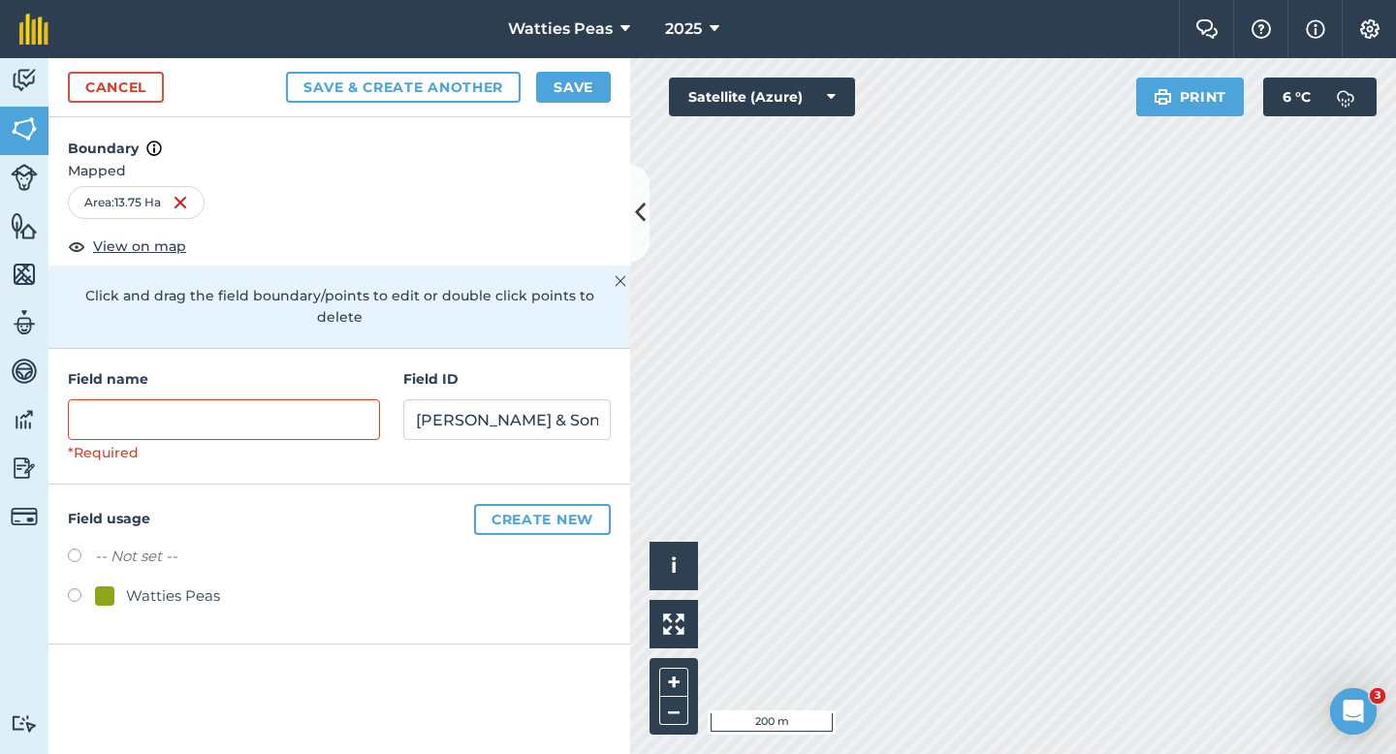
click at [142, 585] on div "Watties Peas" at bounding box center [173, 596] width 94 height 23
radio input "true"
click at [201, 399] on input "text" at bounding box center [224, 419] width 312 height 41
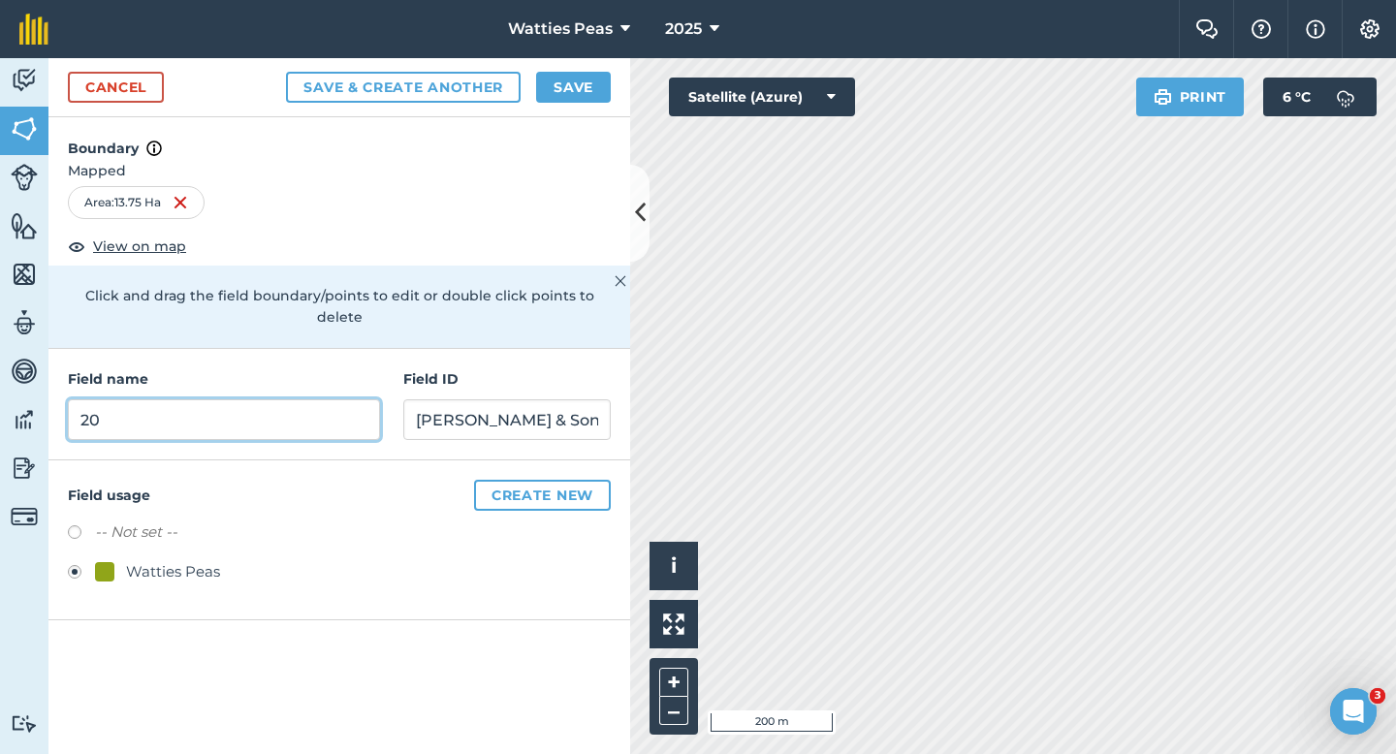
type input "2"
type input "204"
click at [599, 110] on div "Cancel Save & Create Another Save" at bounding box center [339, 87] width 582 height 59
click at [599, 92] on button "Save" at bounding box center [573, 87] width 75 height 31
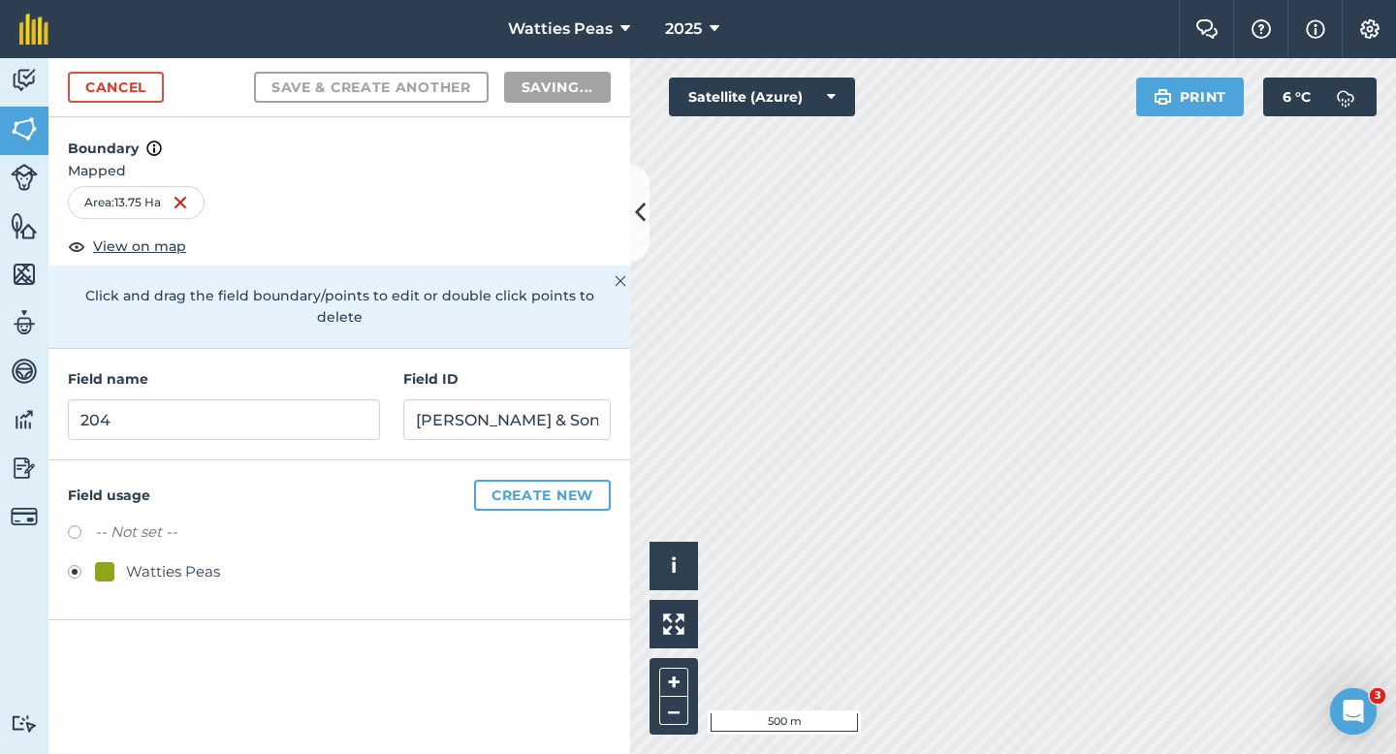
click at [594, 568] on div "Field usage Create new -- Not set -- Watties Peas" at bounding box center [339, 541] width 582 height 160
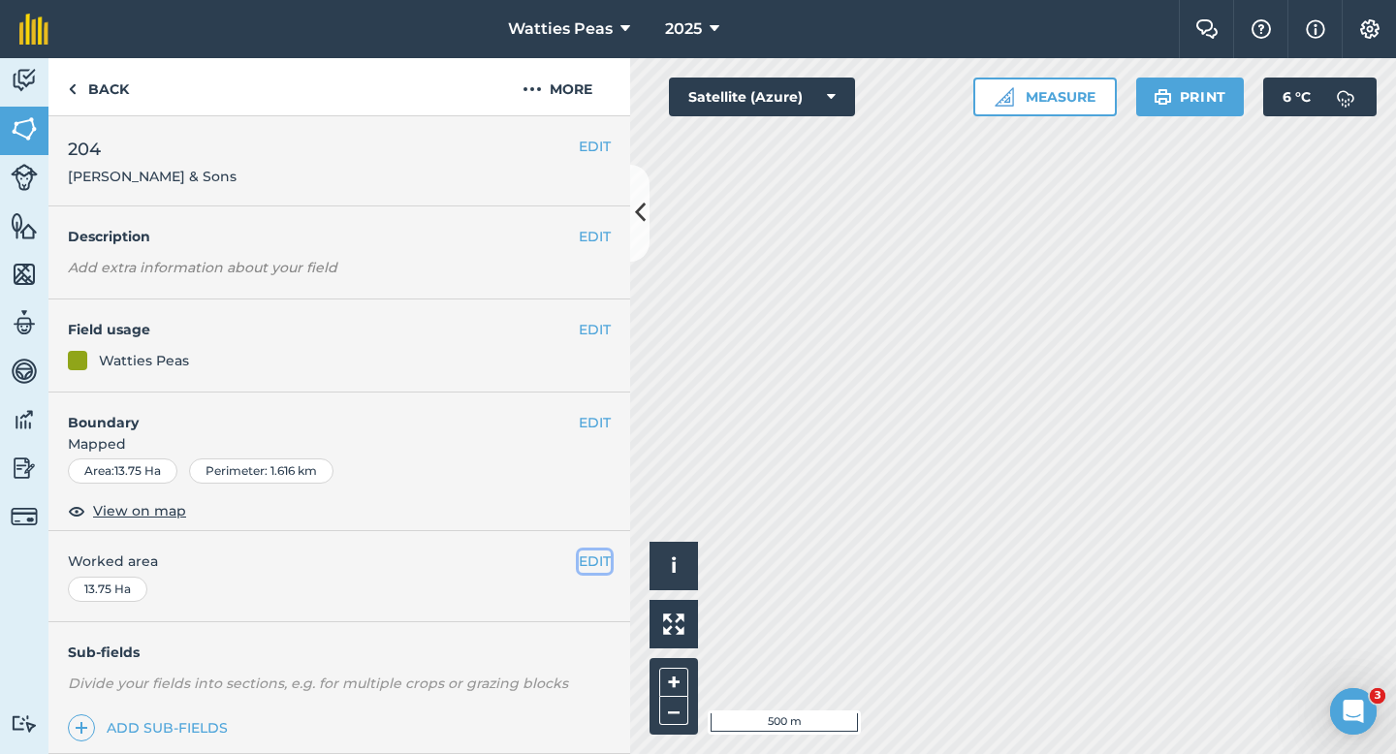
click at [602, 561] on button "EDIT" at bounding box center [595, 561] width 32 height 21
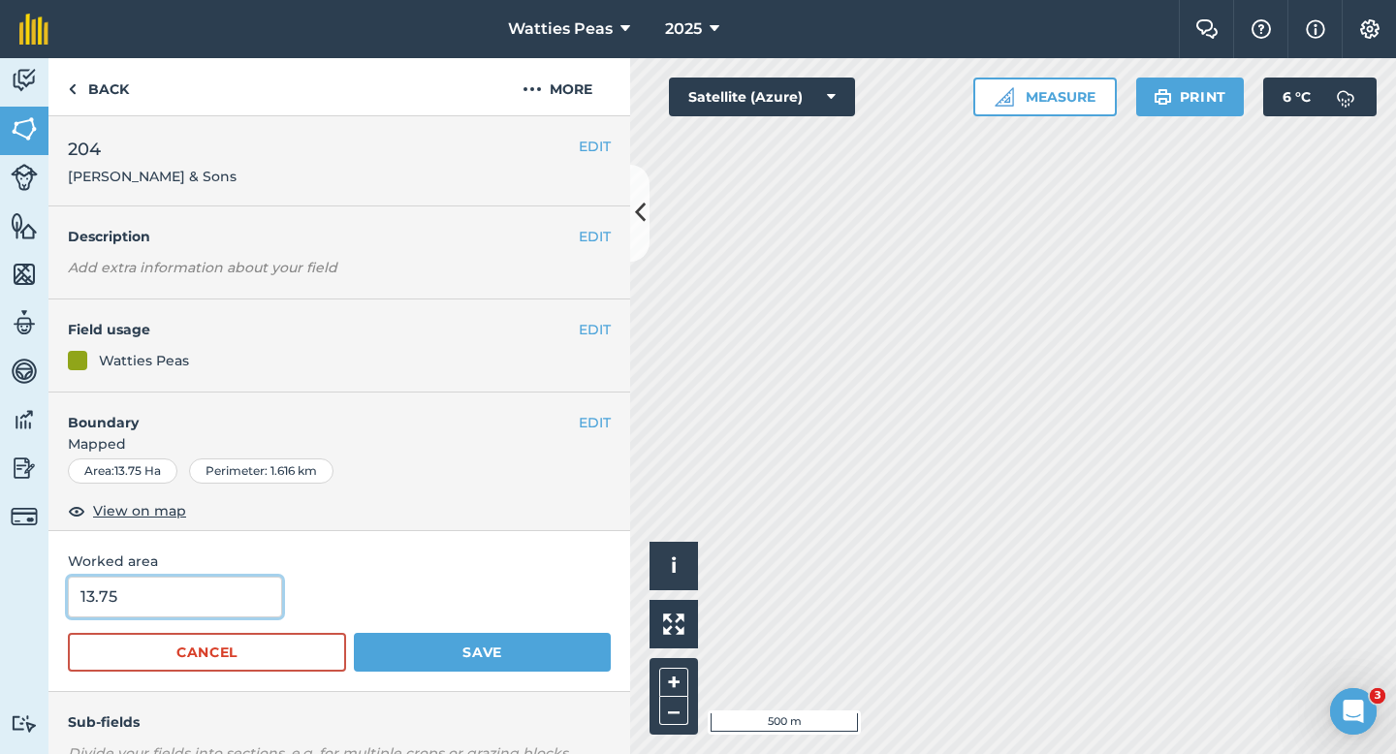
click at [218, 609] on input "13.75" at bounding box center [175, 597] width 214 height 41
type input "14"
click at [354, 633] on button "Save" at bounding box center [482, 652] width 257 height 39
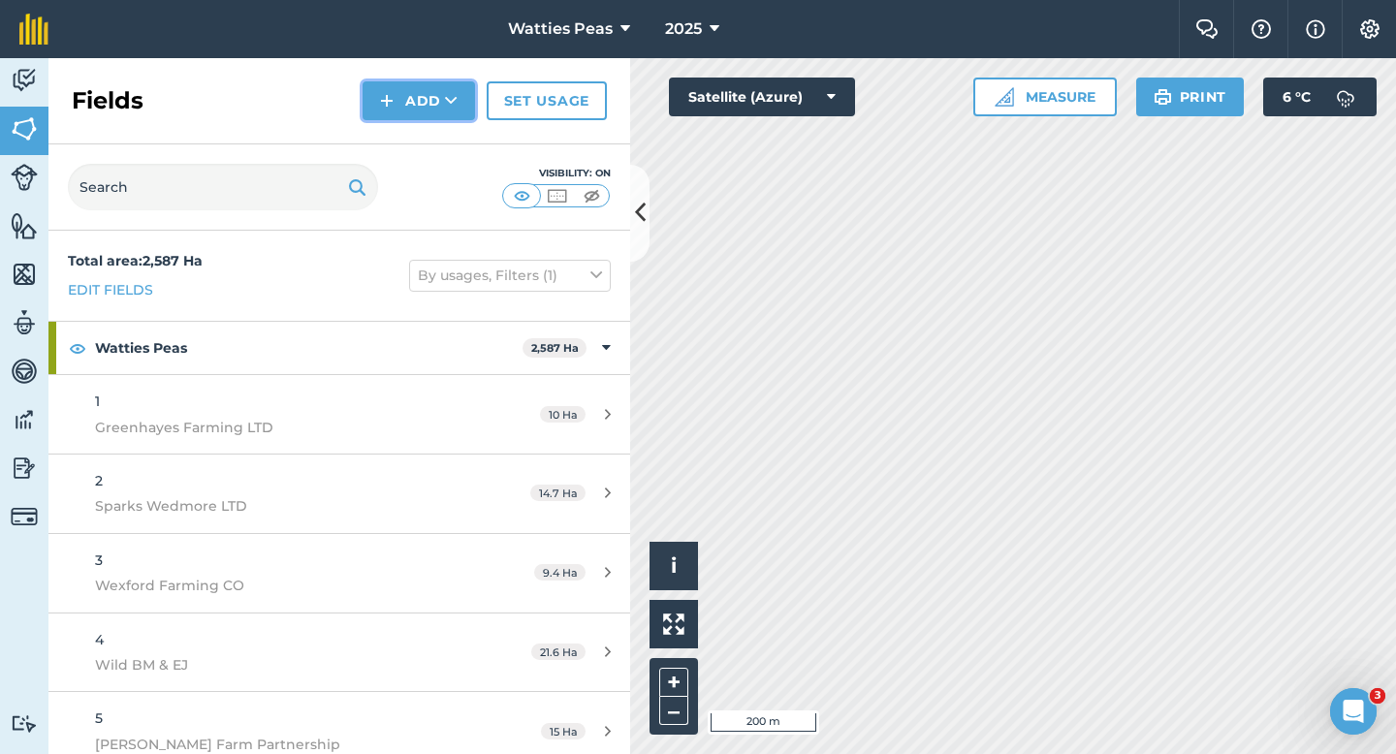
click at [406, 105] on button "Add" at bounding box center [419, 100] width 112 height 39
click at [406, 141] on link "Draw" at bounding box center [419, 144] width 107 height 43
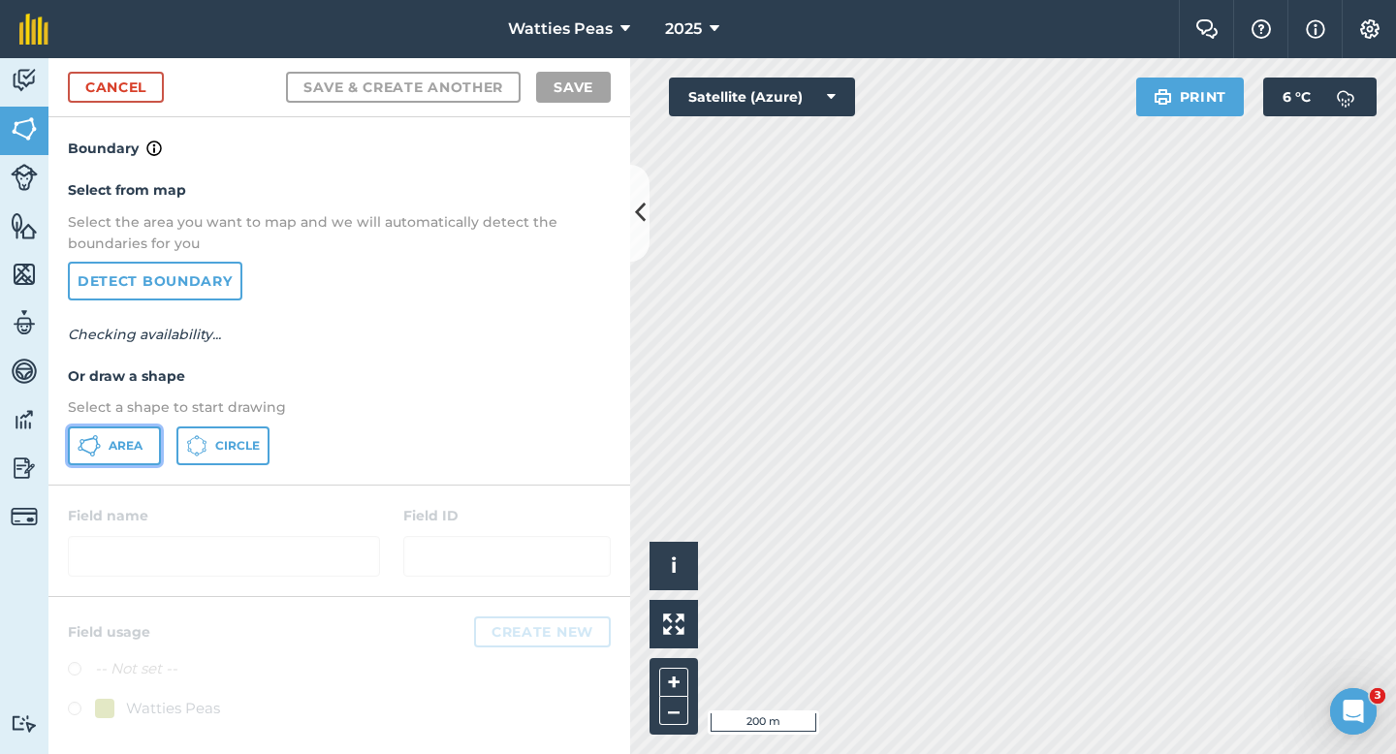
click at [130, 449] on span "Area" at bounding box center [126, 446] width 34 height 16
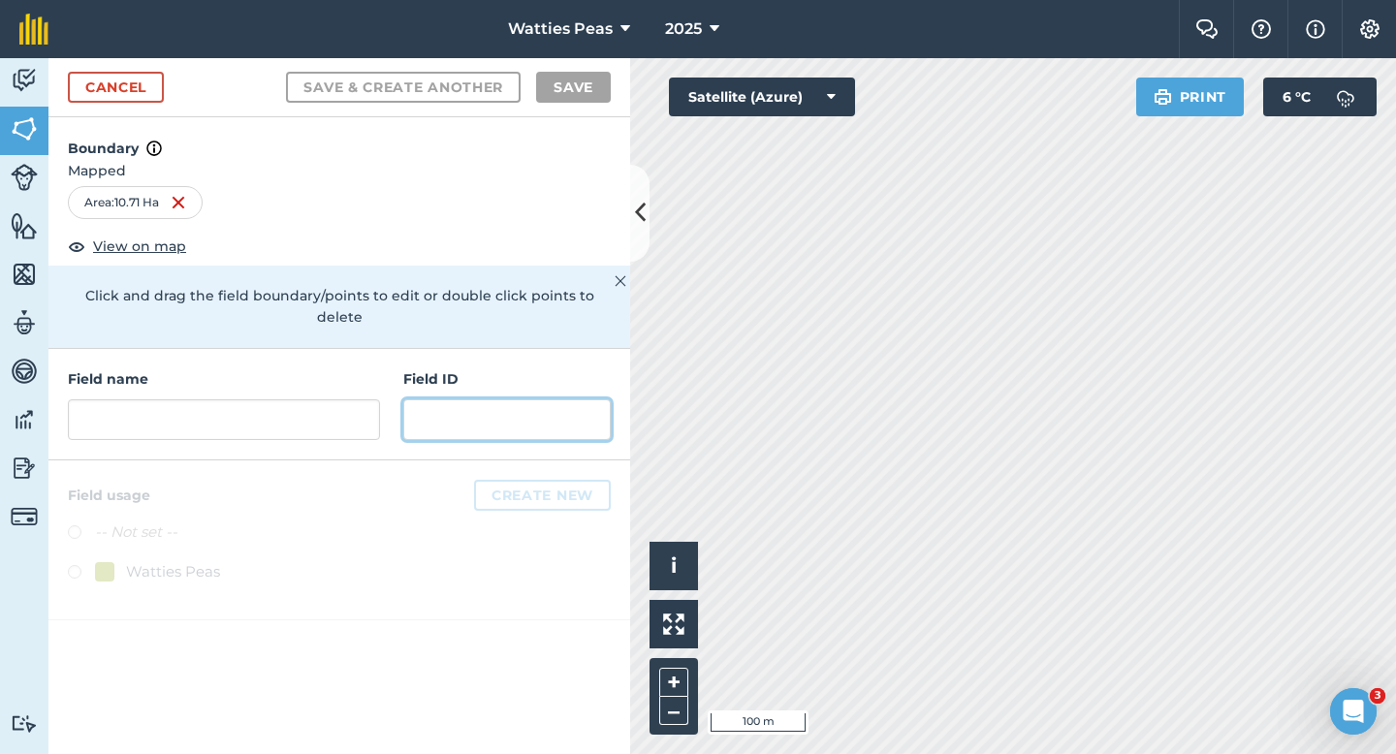
click at [479, 413] on input "text" at bounding box center [506, 419] width 207 height 41
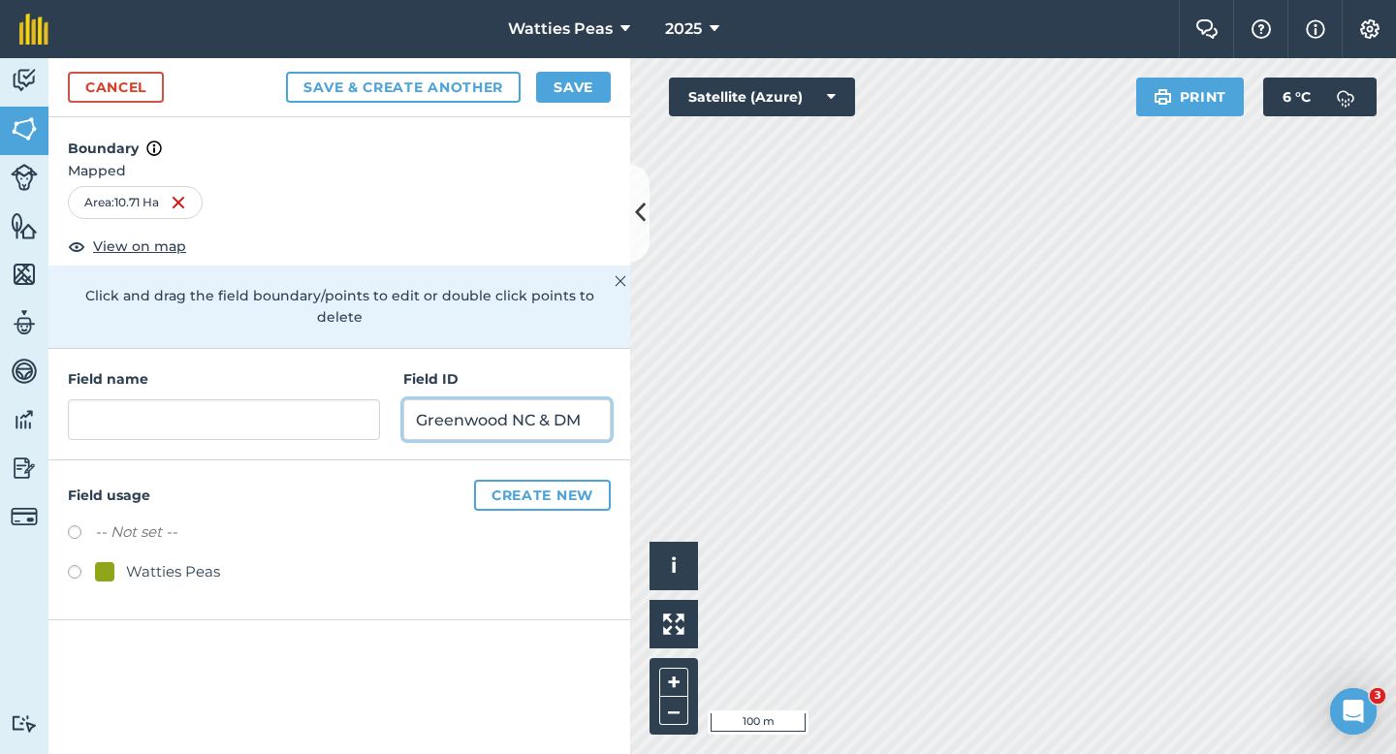
type input "Greenwood NC & DM"
click at [176, 560] on div "Watties Peas" at bounding box center [173, 571] width 94 height 23
radio input "true"
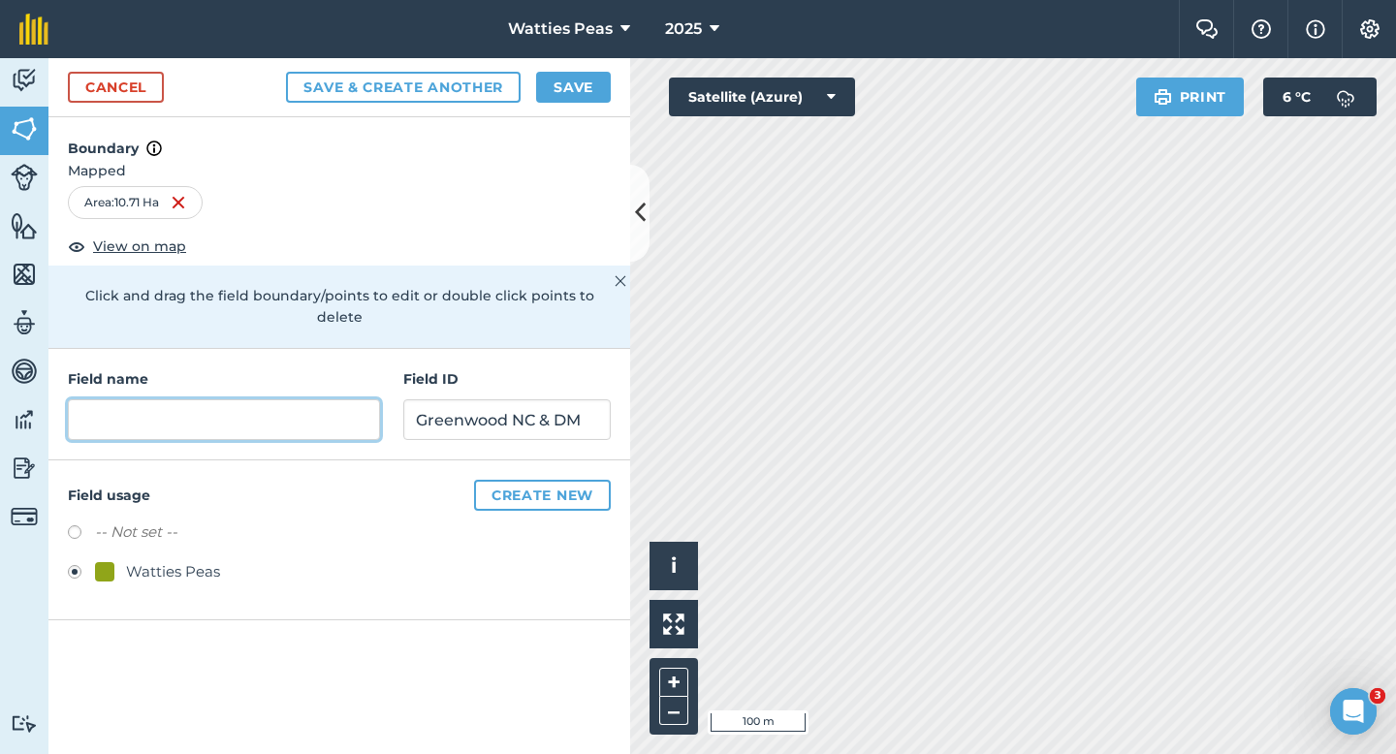
click at [214, 408] on input "text" at bounding box center [224, 419] width 312 height 41
type input "1"
type input "205"
click at [588, 91] on button "Save" at bounding box center [573, 87] width 75 height 31
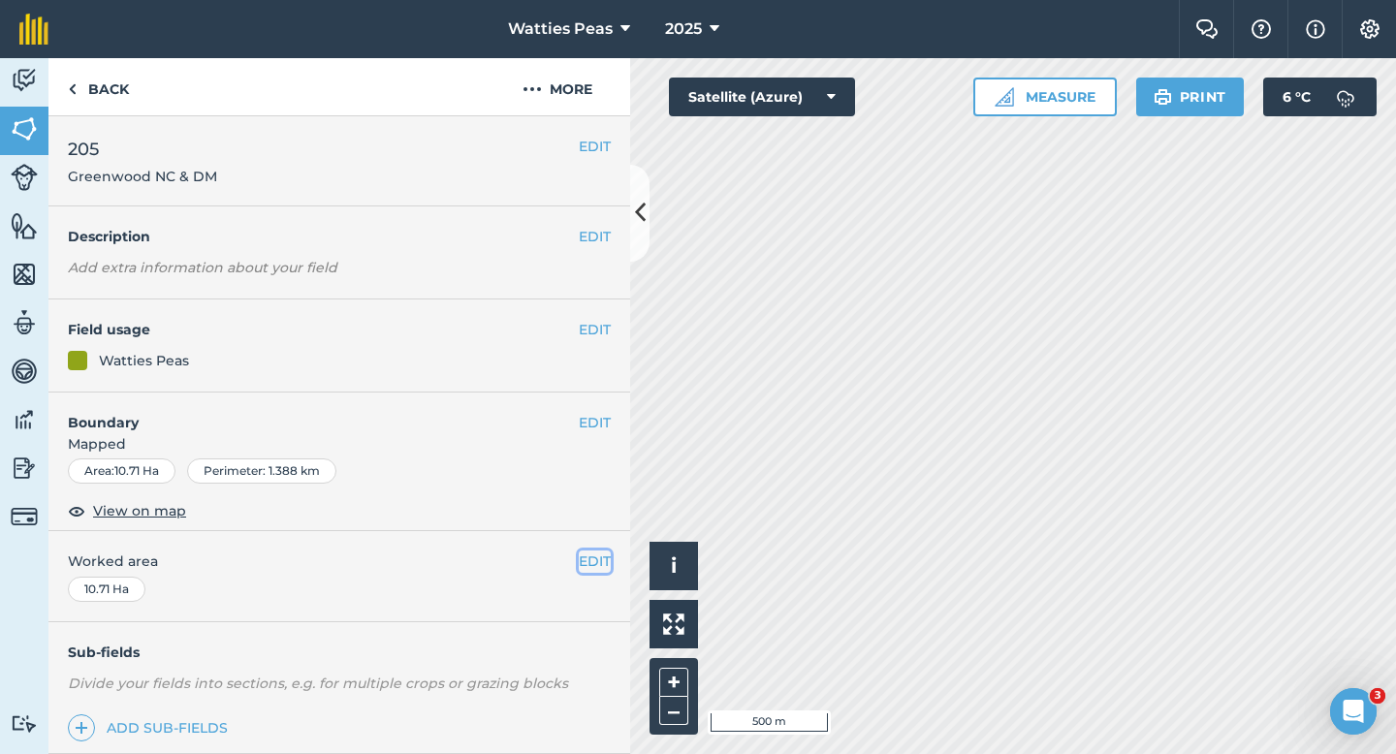
click at [591, 564] on button "EDIT" at bounding box center [595, 561] width 32 height 21
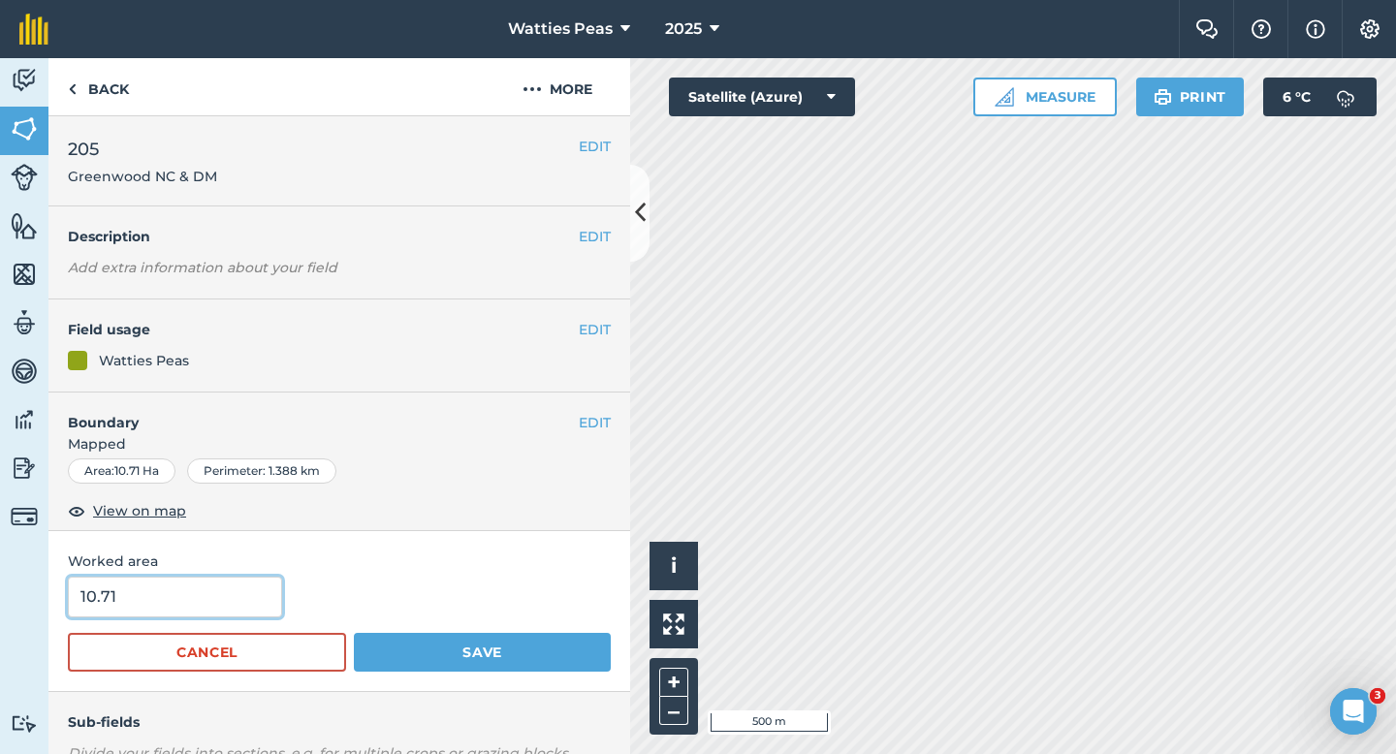
click at [195, 591] on input "10.71" at bounding box center [175, 597] width 214 height 41
type input "10.7"
click at [354, 633] on button "Save" at bounding box center [482, 652] width 257 height 39
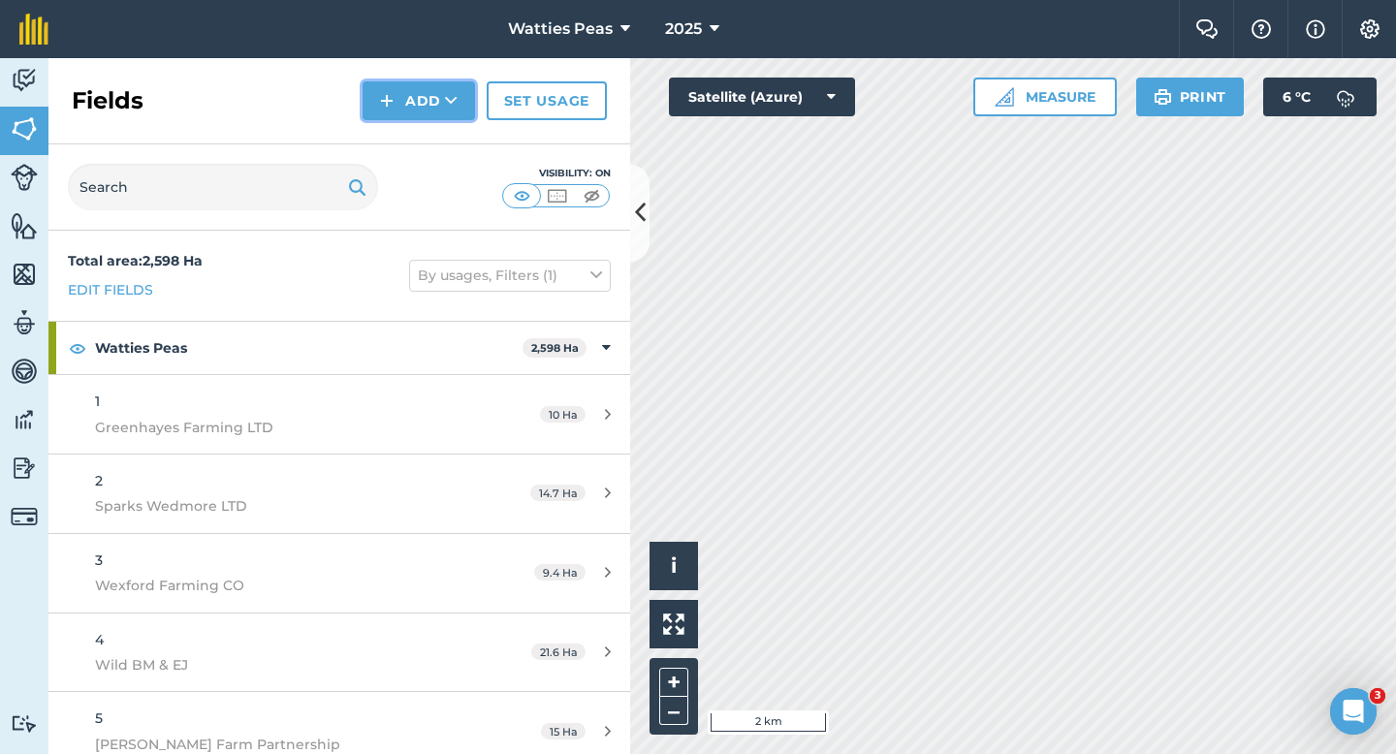
click at [395, 98] on button "Add" at bounding box center [419, 100] width 112 height 39
click at [407, 125] on link "Draw" at bounding box center [419, 144] width 107 height 43
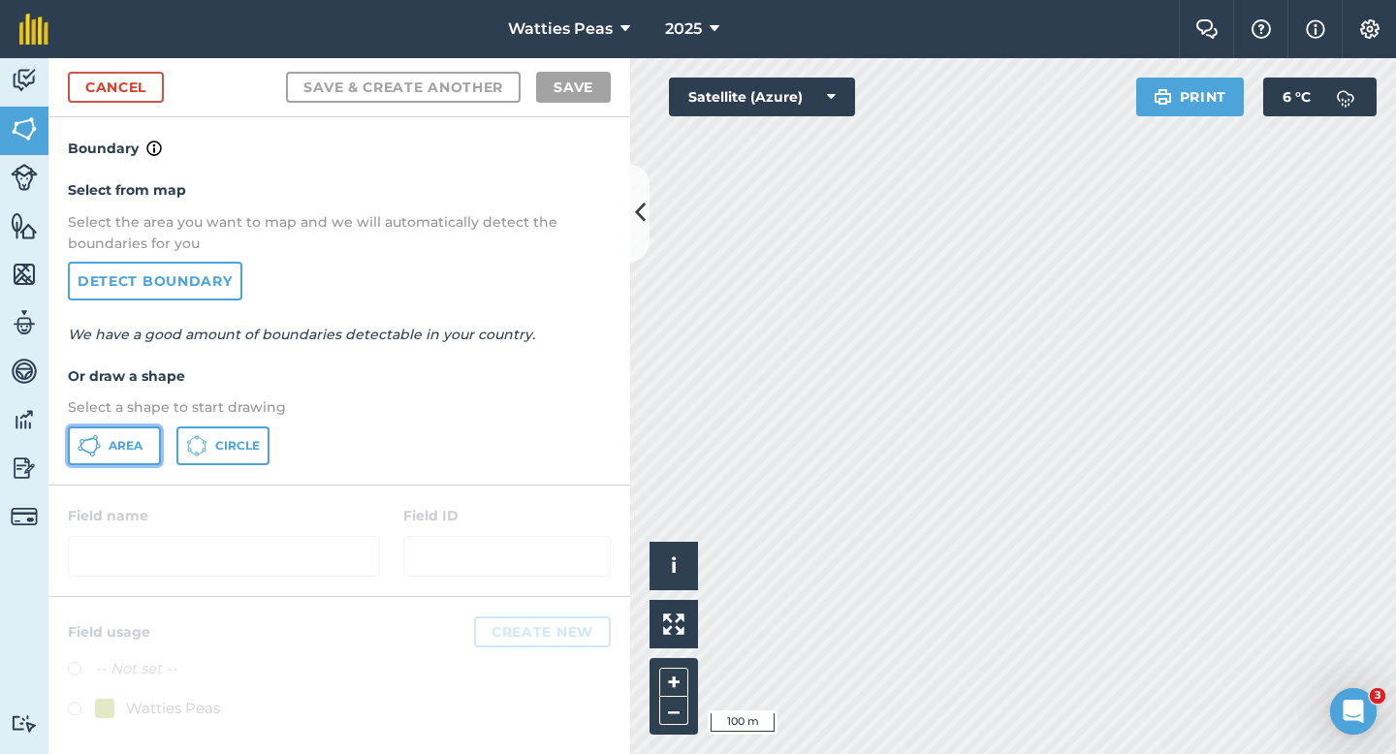
click at [125, 444] on span "Area" at bounding box center [126, 446] width 34 height 16
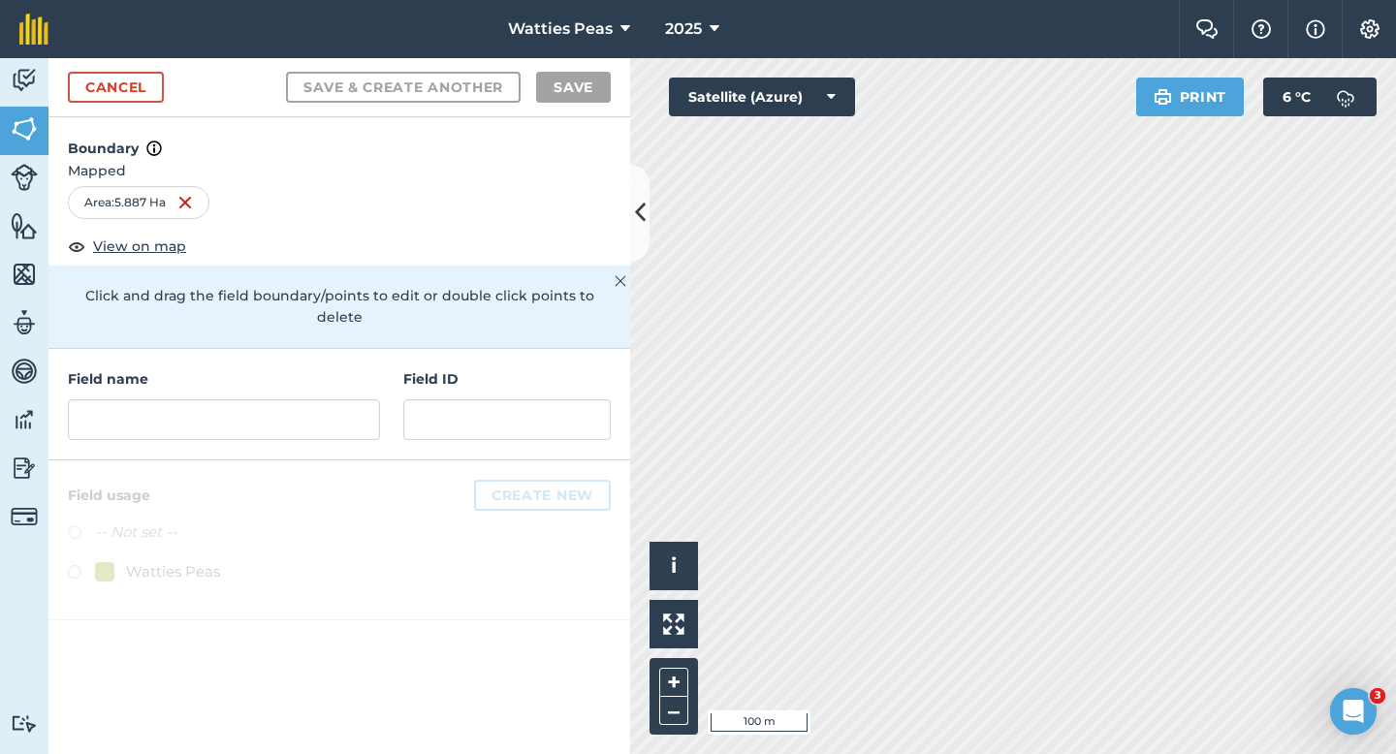
click at [481, 431] on div "Field name Field ID" at bounding box center [339, 405] width 582 height 112
click at [481, 399] on input "text" at bounding box center [506, 419] width 207 height 41
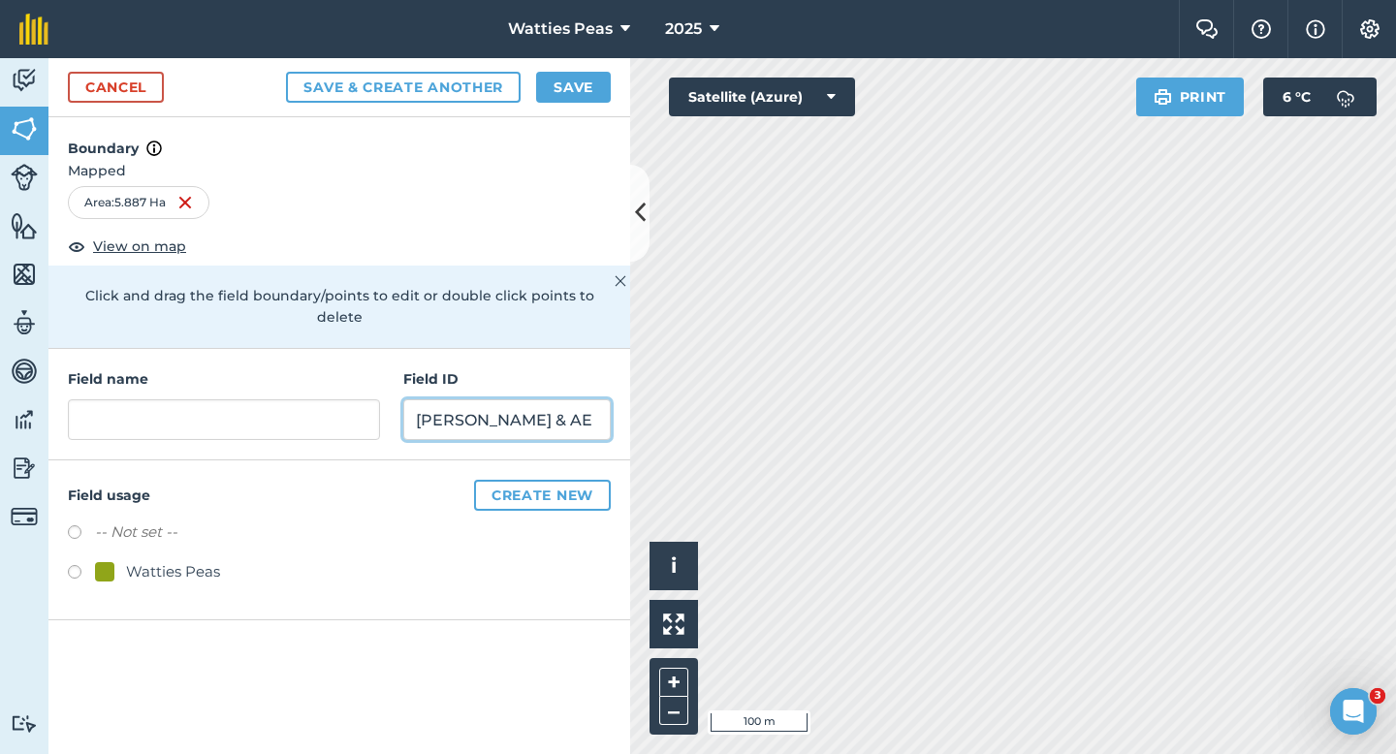
type input "[PERSON_NAME] & AE"
click at [176, 560] on div "Watties Peas" at bounding box center [173, 571] width 94 height 23
radio input "true"
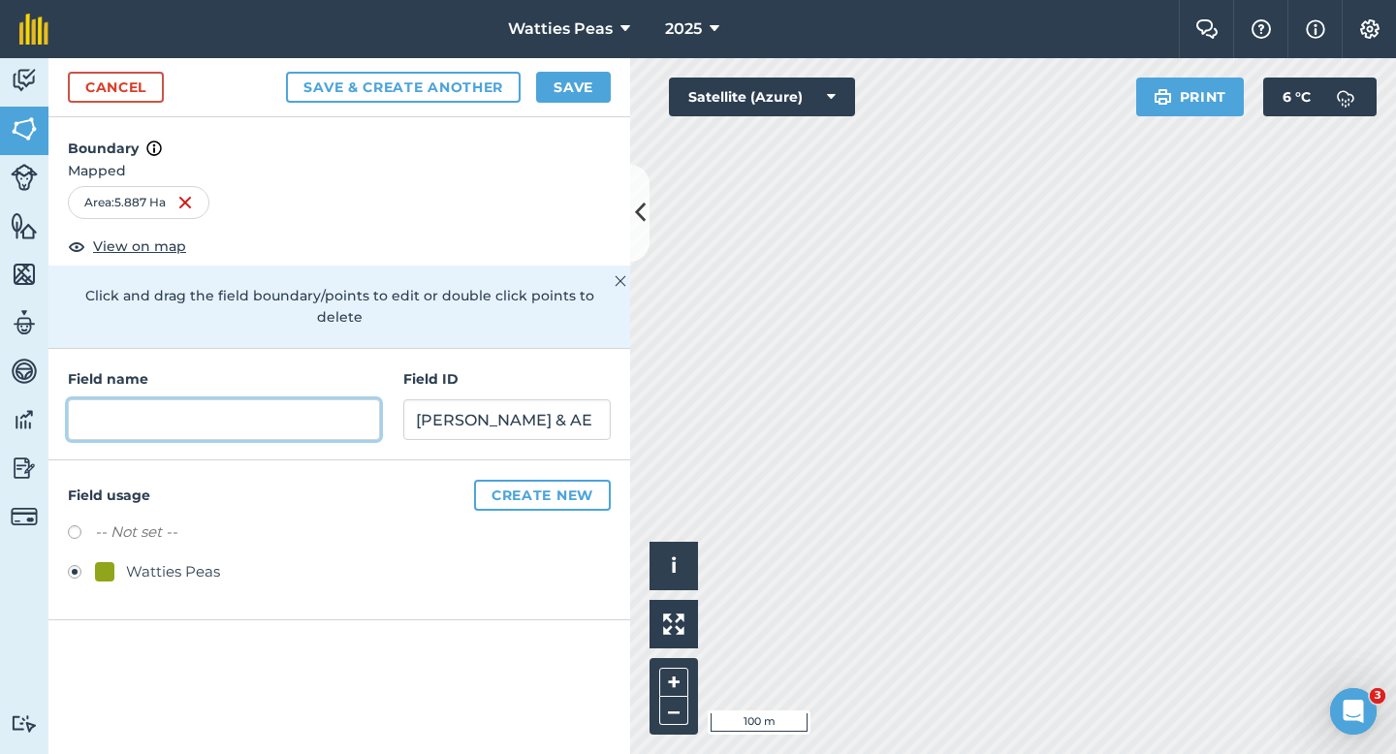
click at [216, 403] on input "text" at bounding box center [224, 419] width 312 height 41
type input "1"
type input "206"
click at [583, 80] on button "Save" at bounding box center [573, 87] width 75 height 31
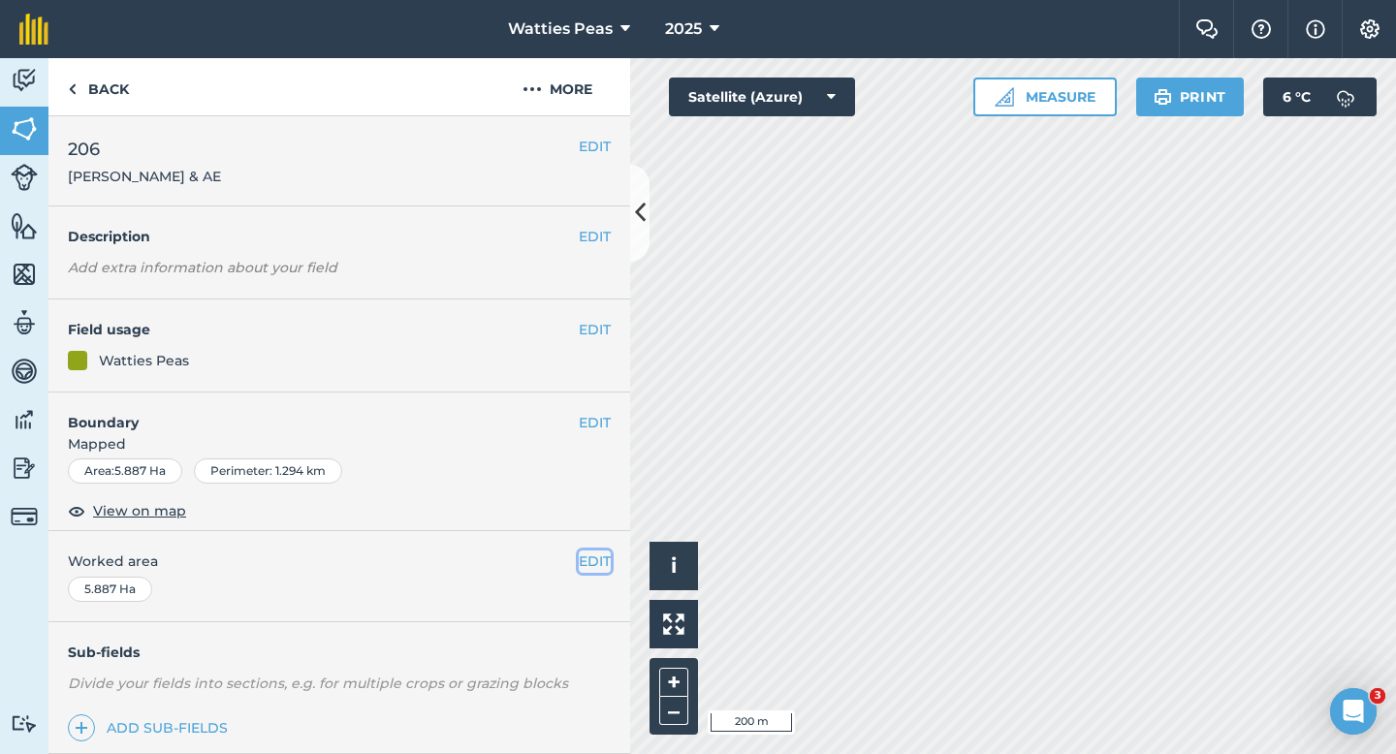
click at [588, 569] on button "EDIT" at bounding box center [595, 561] width 32 height 21
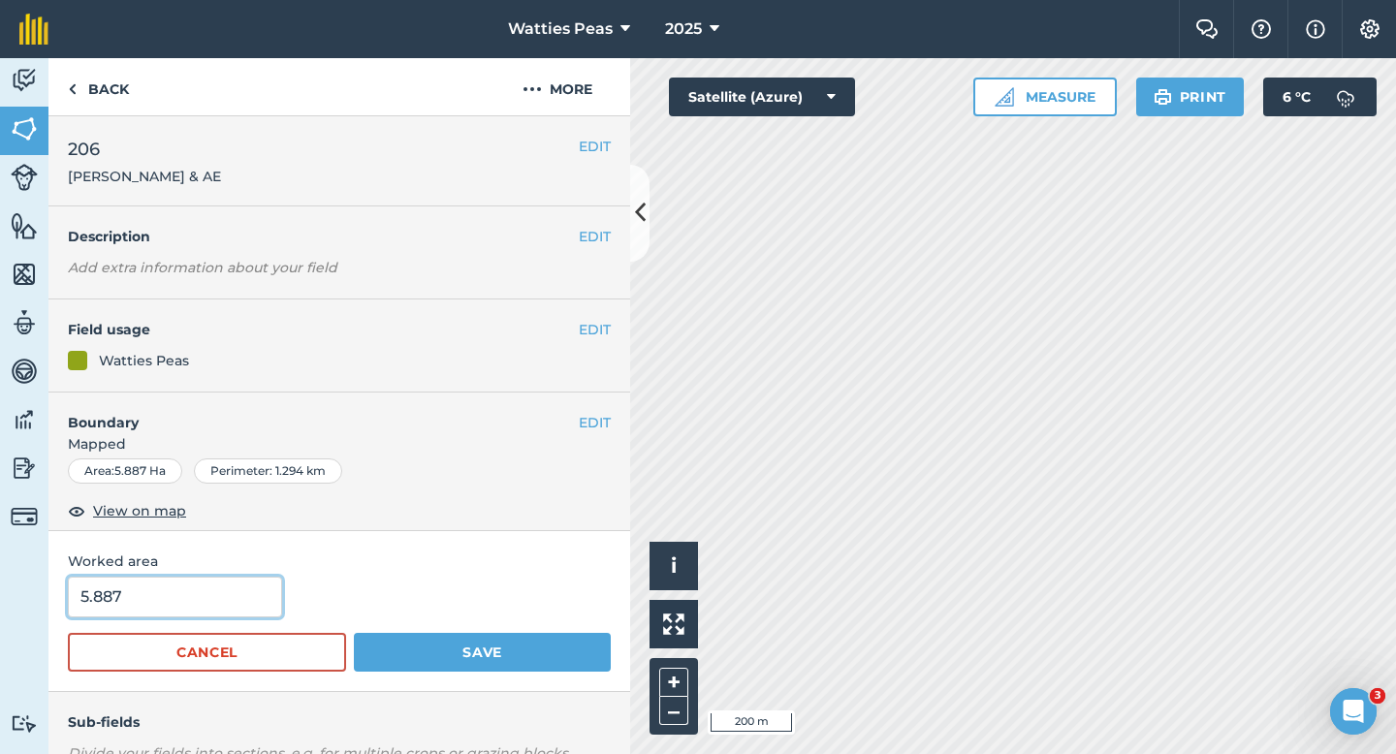
click at [112, 616] on input "5.887" at bounding box center [175, 597] width 214 height 41
type input "6"
click at [354, 633] on button "Save" at bounding box center [482, 652] width 257 height 39
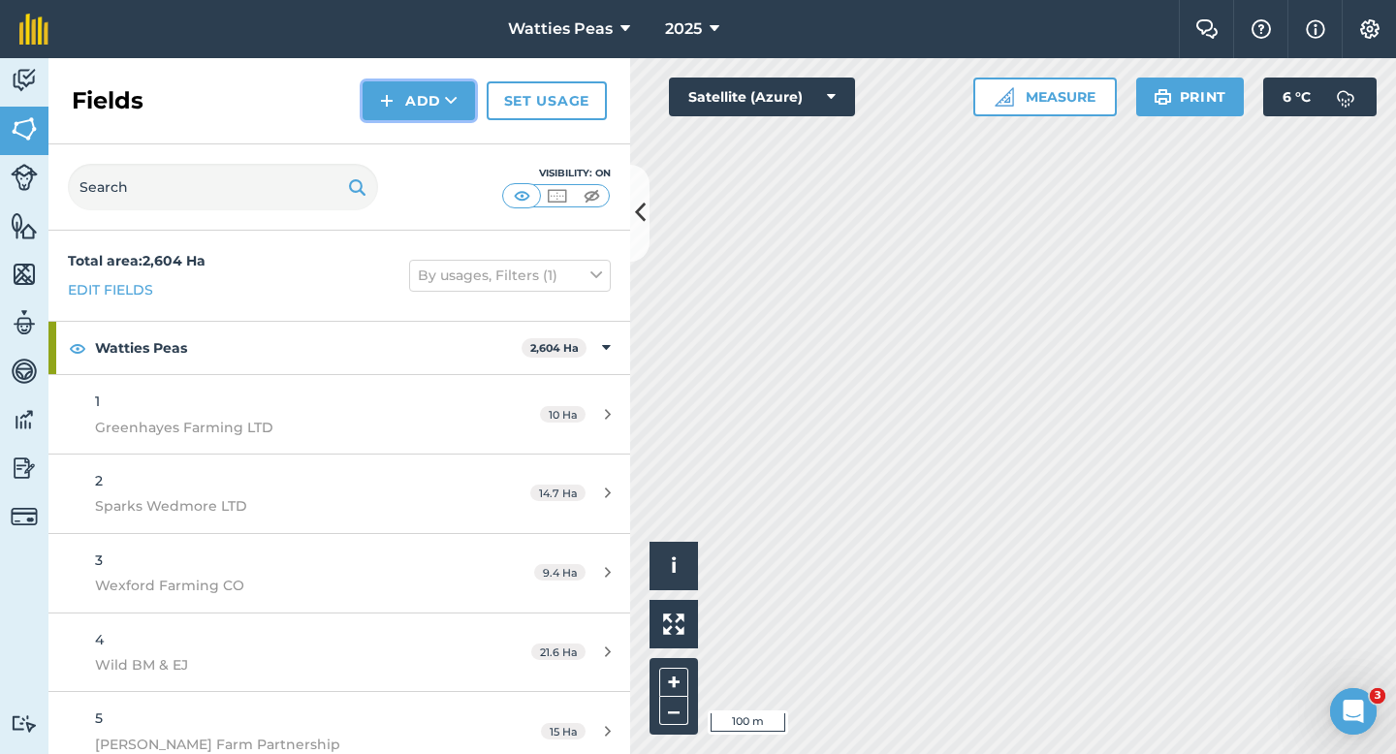
click at [424, 116] on button "Add" at bounding box center [419, 100] width 112 height 39
click at [424, 140] on link "Draw" at bounding box center [419, 144] width 107 height 43
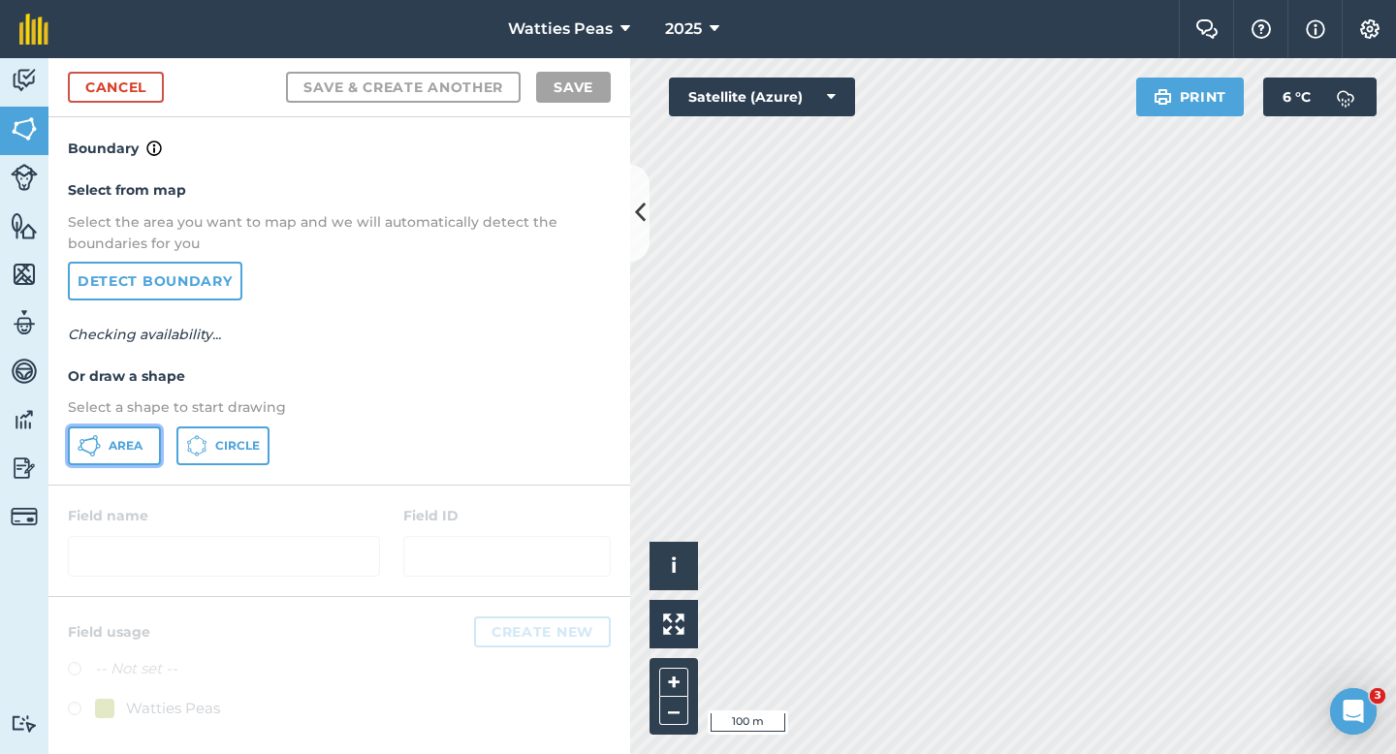
click at [148, 435] on button "Area" at bounding box center [114, 446] width 93 height 39
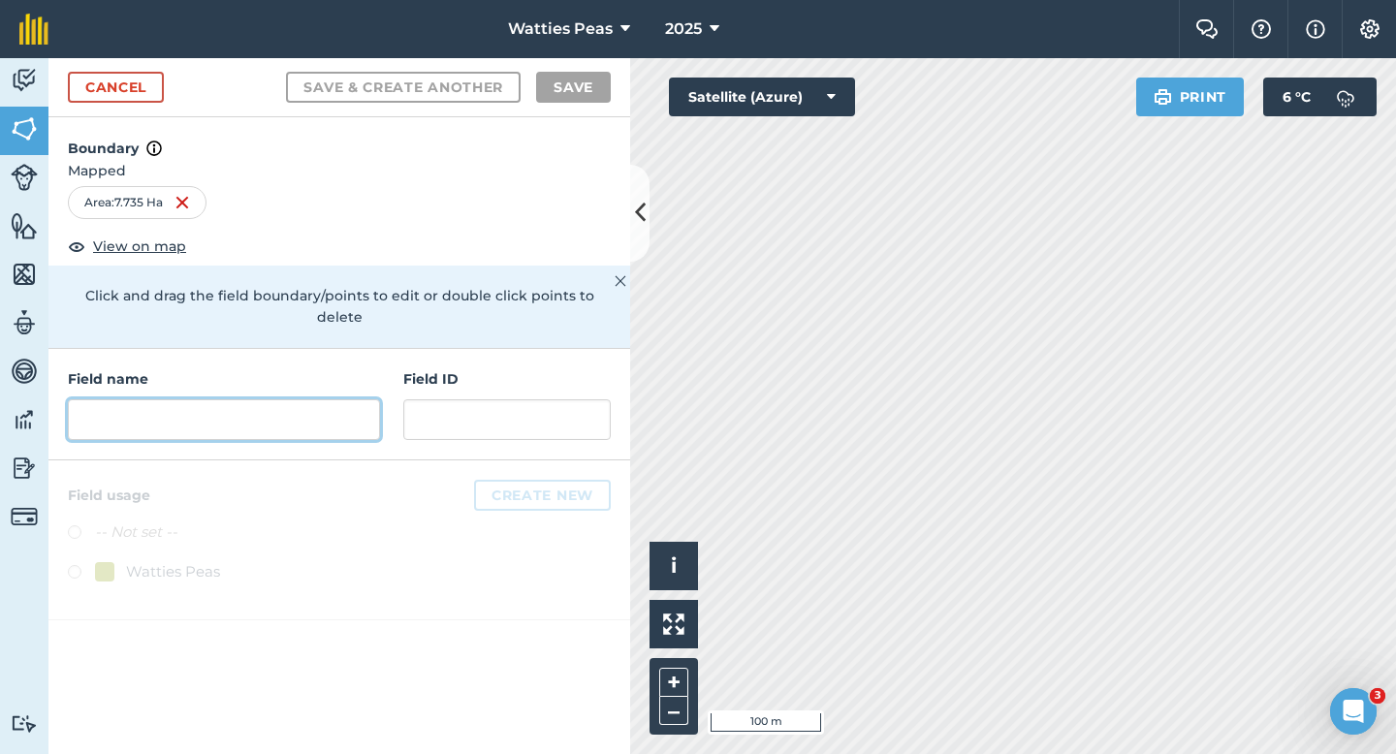
click at [238, 399] on input "text" at bounding box center [224, 419] width 312 height 41
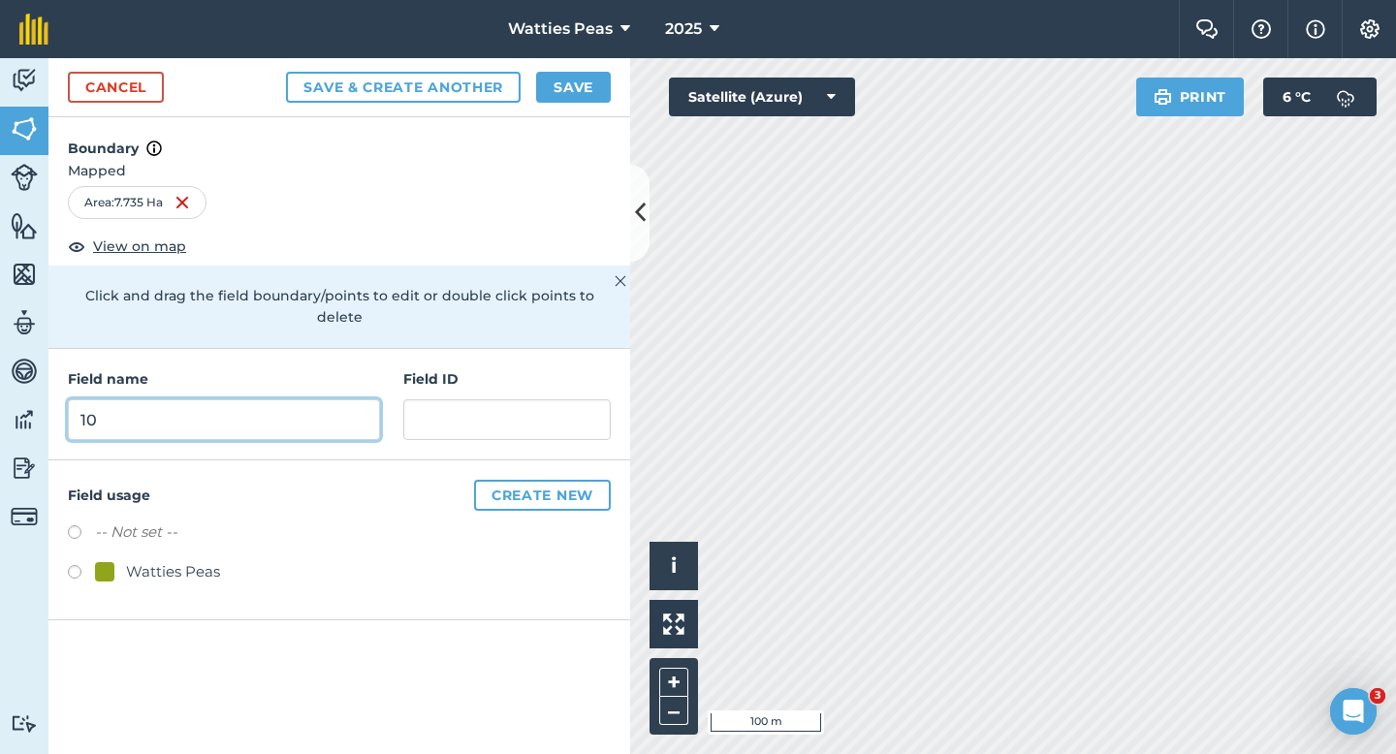
type input "1"
type input "207"
click at [470, 368] on h4 "Field ID" at bounding box center [506, 378] width 207 height 21
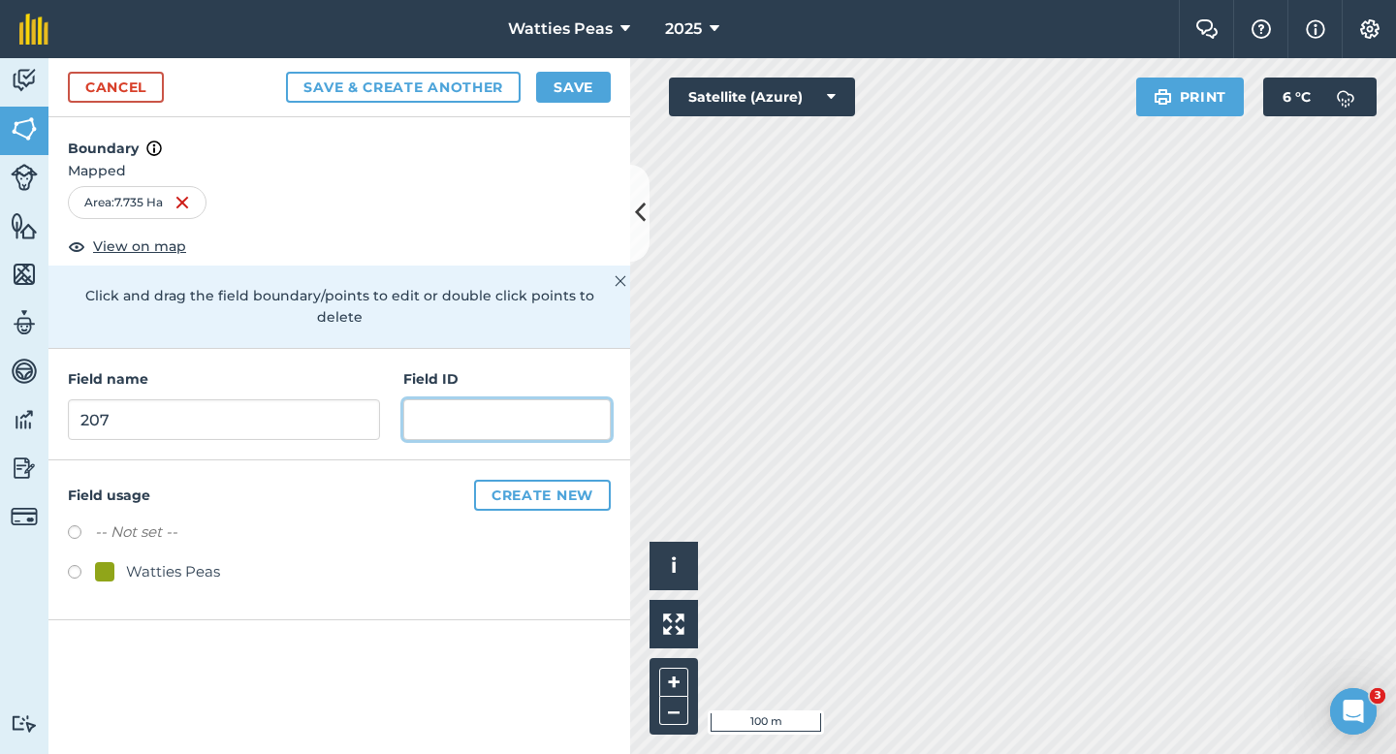
click at [470, 414] on input "text" at bounding box center [506, 419] width 207 height 41
type input "[PERSON_NAME] and Son LTD"
click at [166, 560] on div "Watties Peas" at bounding box center [173, 571] width 94 height 23
radio input "true"
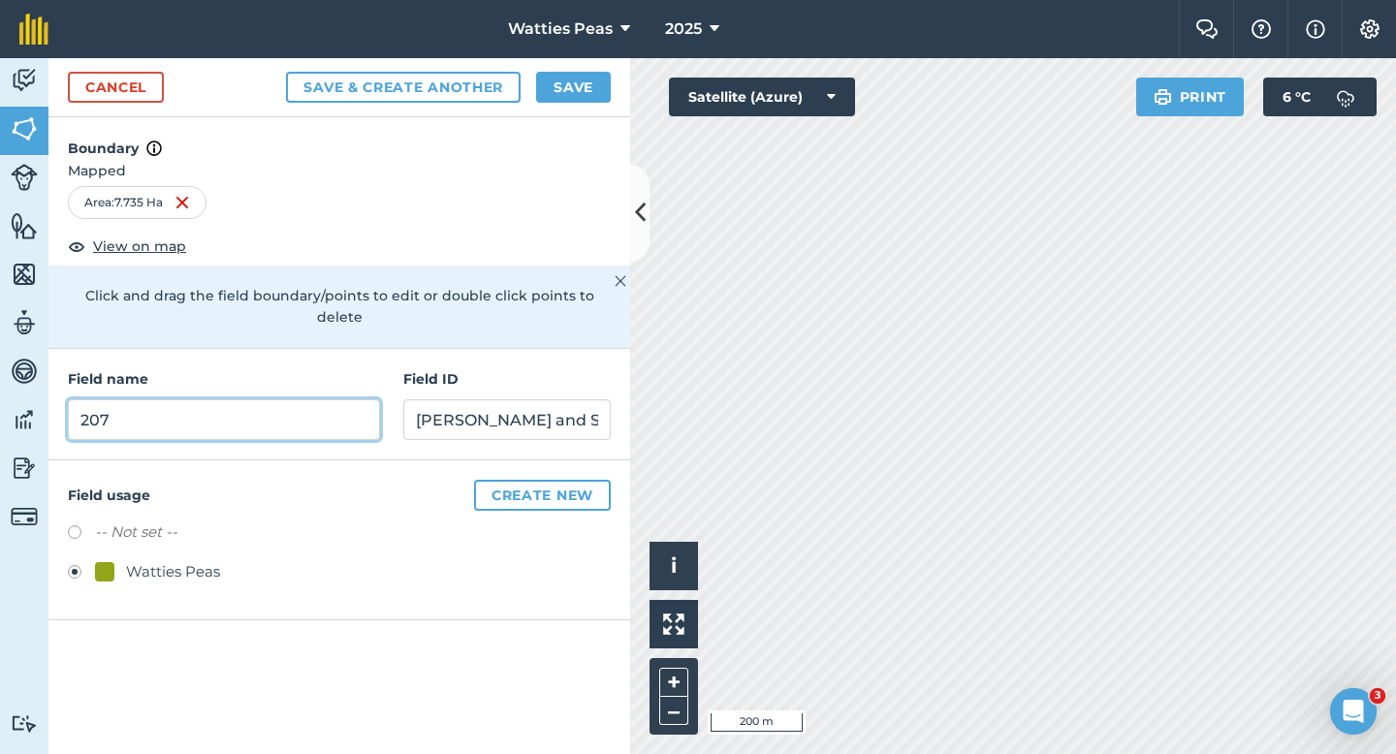
click at [330, 414] on input "207" at bounding box center [224, 419] width 312 height 41
type input "2"
type input "?"
click at [578, 103] on div "Cancel Save & Create Another Save" at bounding box center [339, 87] width 582 height 59
click at [586, 81] on button "Save" at bounding box center [573, 87] width 75 height 31
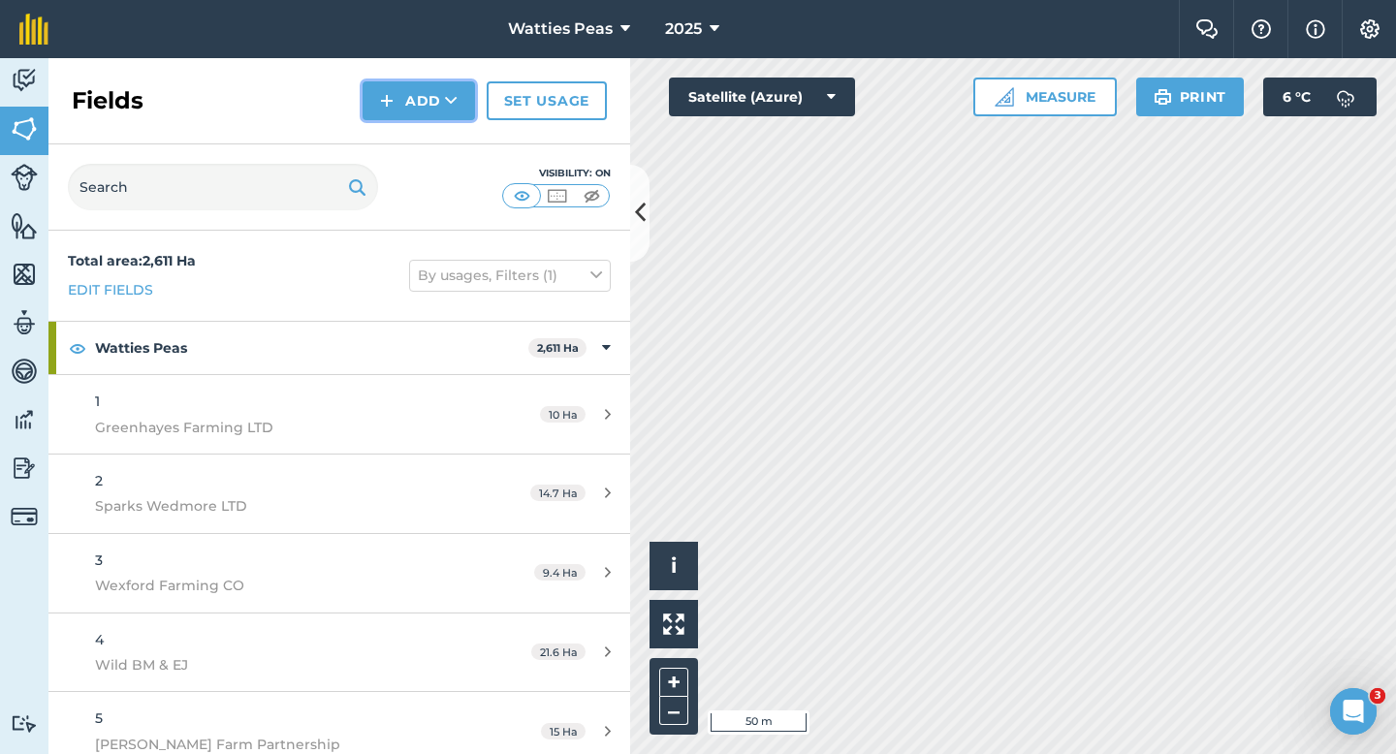
click at [425, 109] on button "Add" at bounding box center [419, 100] width 112 height 39
click at [425, 169] on link "Import" at bounding box center [419, 188] width 107 height 43
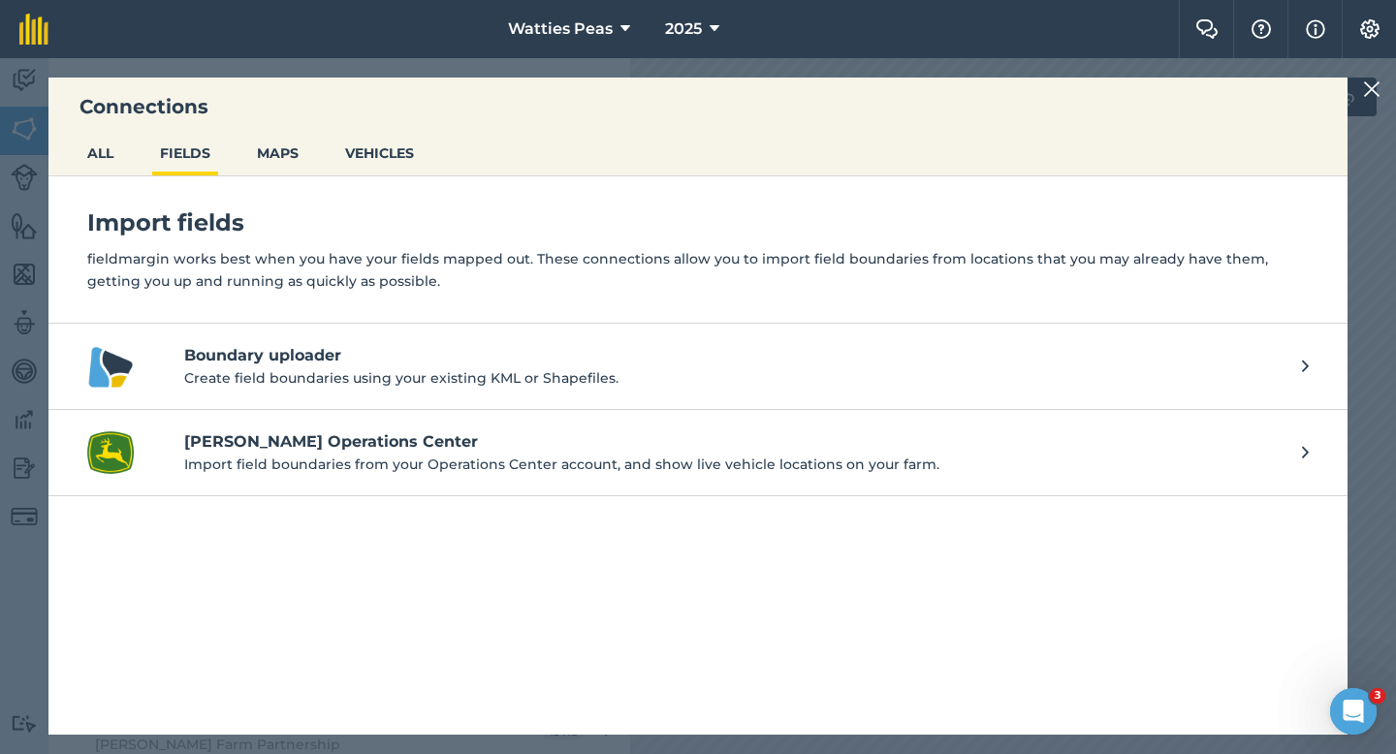
click at [1376, 90] on img at bounding box center [1371, 89] width 17 height 23
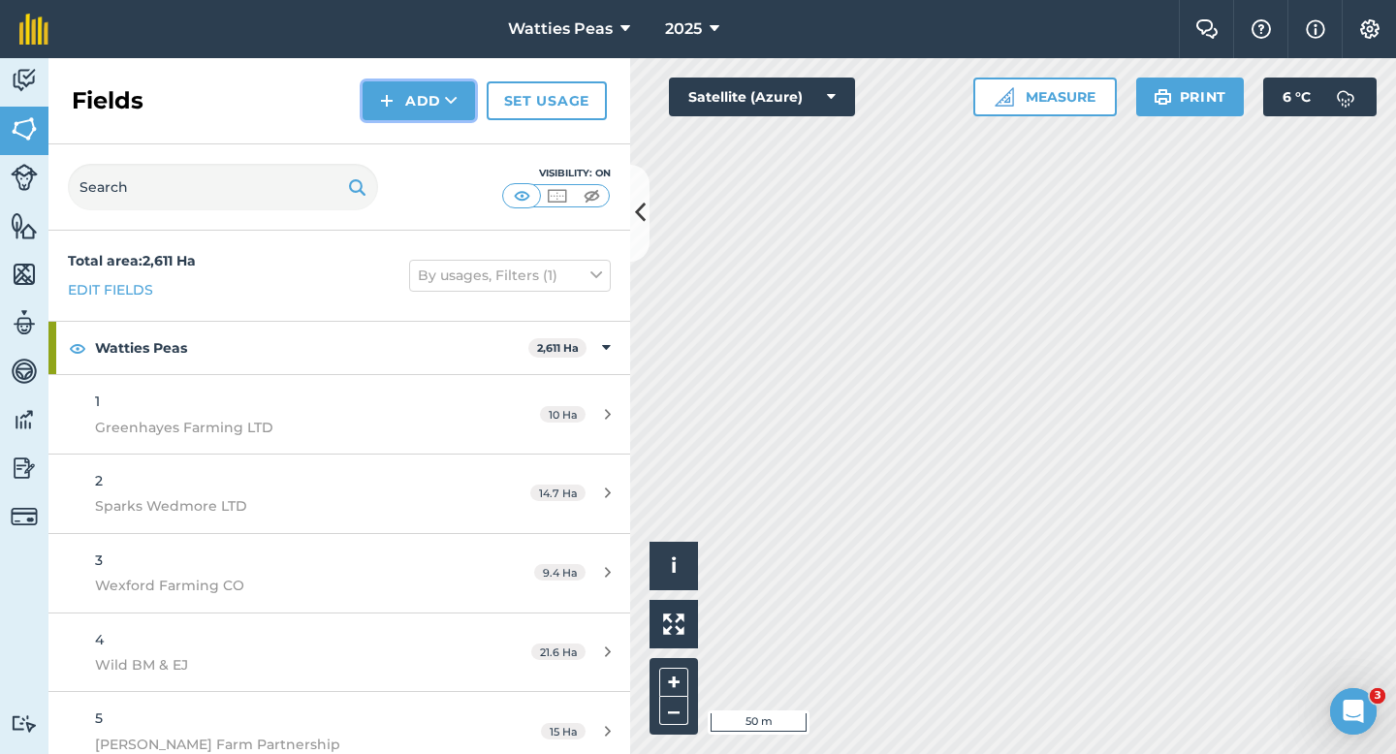
click at [406, 112] on button "Add" at bounding box center [419, 100] width 112 height 39
click at [406, 126] on link "Draw" at bounding box center [419, 144] width 107 height 43
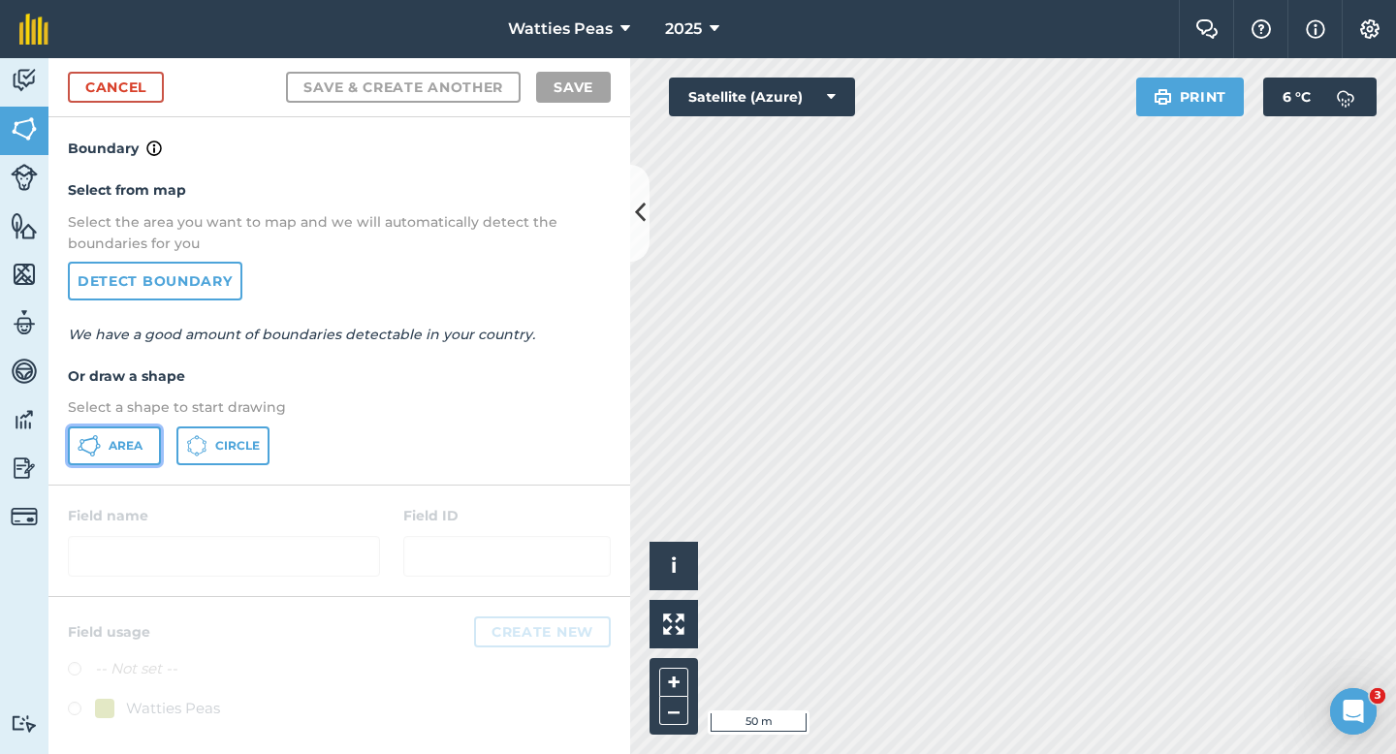
click at [85, 460] on button "Area" at bounding box center [114, 446] width 93 height 39
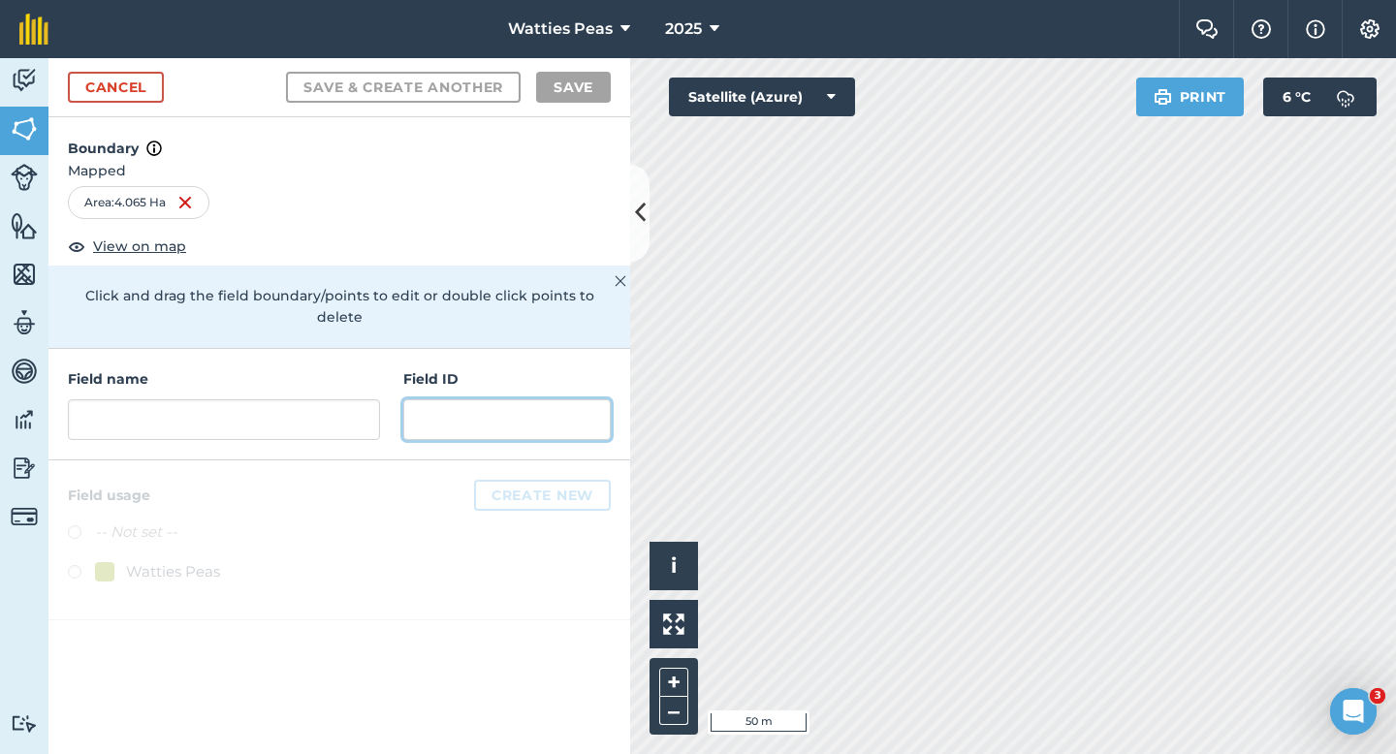
click at [495, 399] on input "text" at bounding box center [506, 419] width 207 height 41
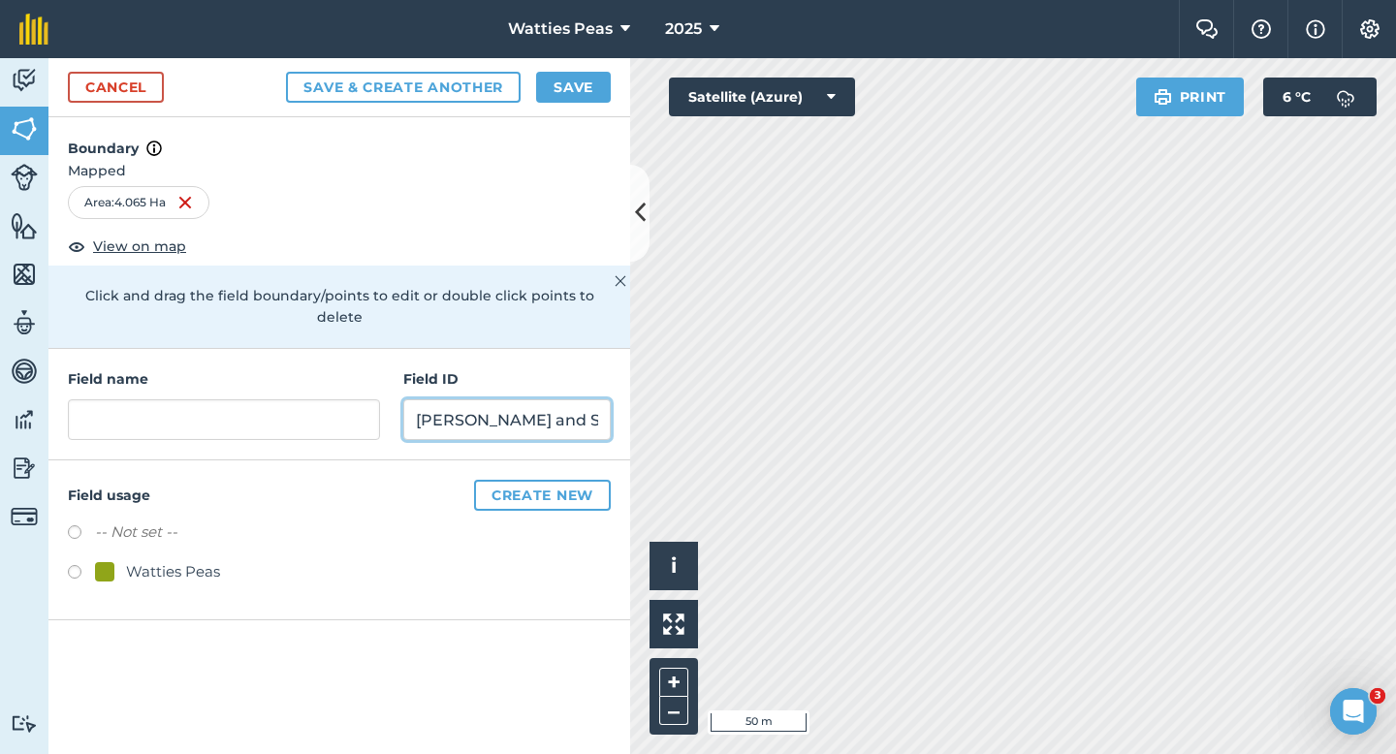
type input "[PERSON_NAME] and Son LTD"
click at [204, 560] on div "Watties Peas" at bounding box center [173, 571] width 94 height 23
radio input "true"
click at [207, 419] on div "Field name Field ID [PERSON_NAME] and Son LTD" at bounding box center [339, 405] width 582 height 112
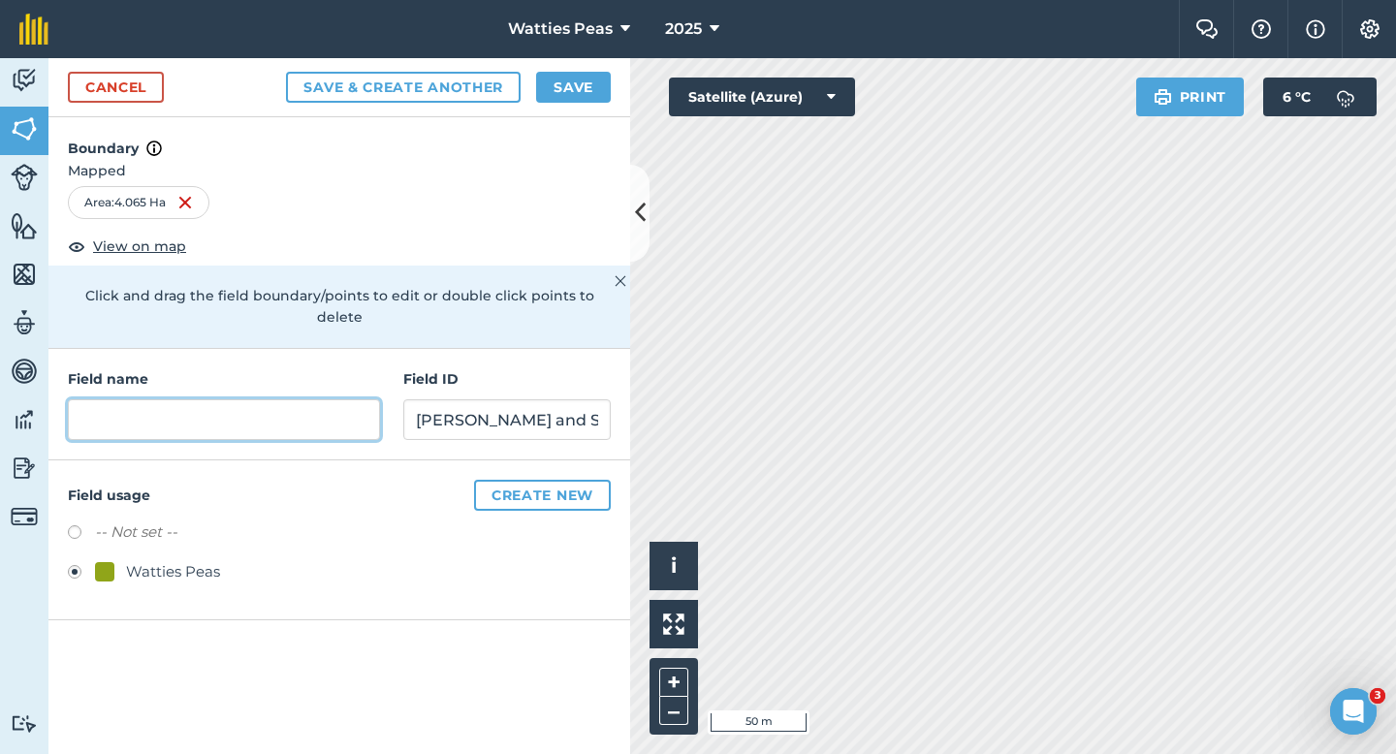
click at [207, 400] on input "text" at bounding box center [224, 419] width 312 height 41
click at [207, 399] on input "text" at bounding box center [224, 419] width 312 height 41
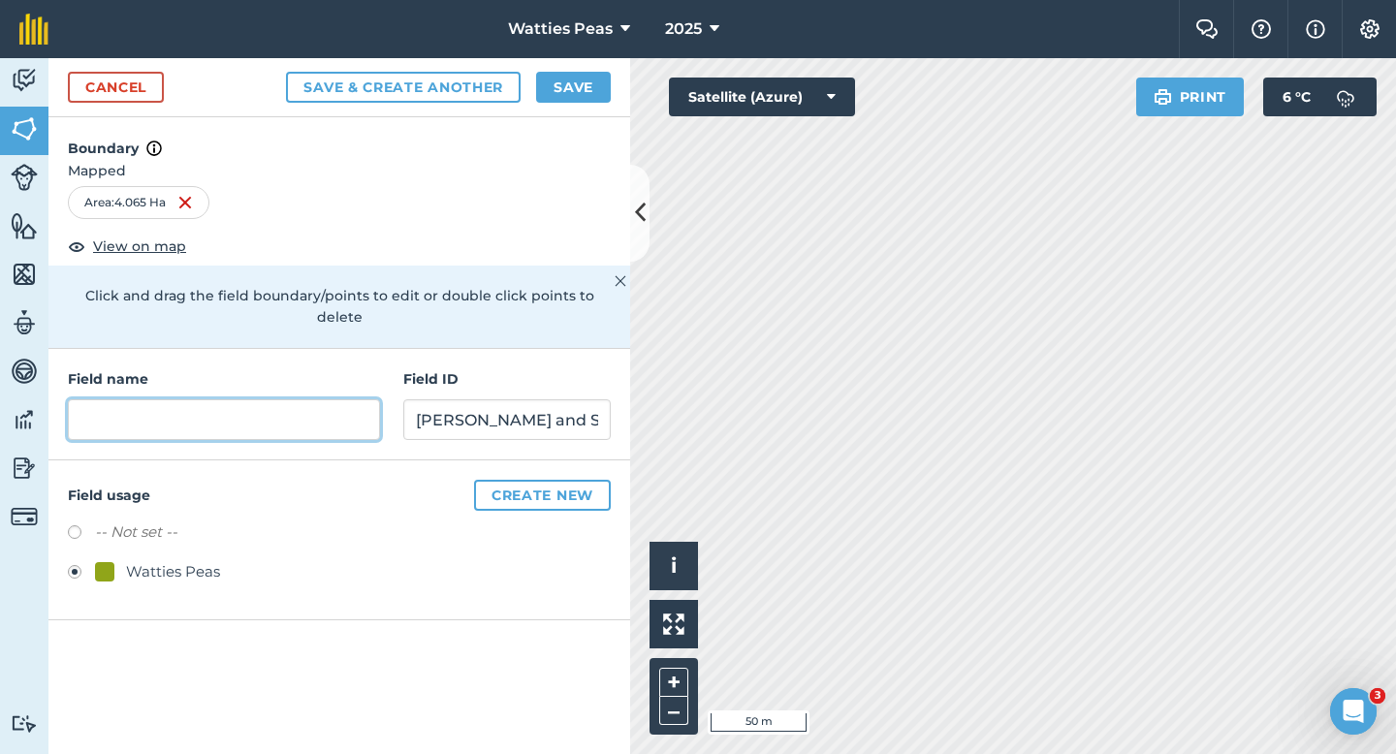
click at [207, 399] on input "text" at bounding box center [224, 419] width 312 height 41
type input "1"
type input "207"
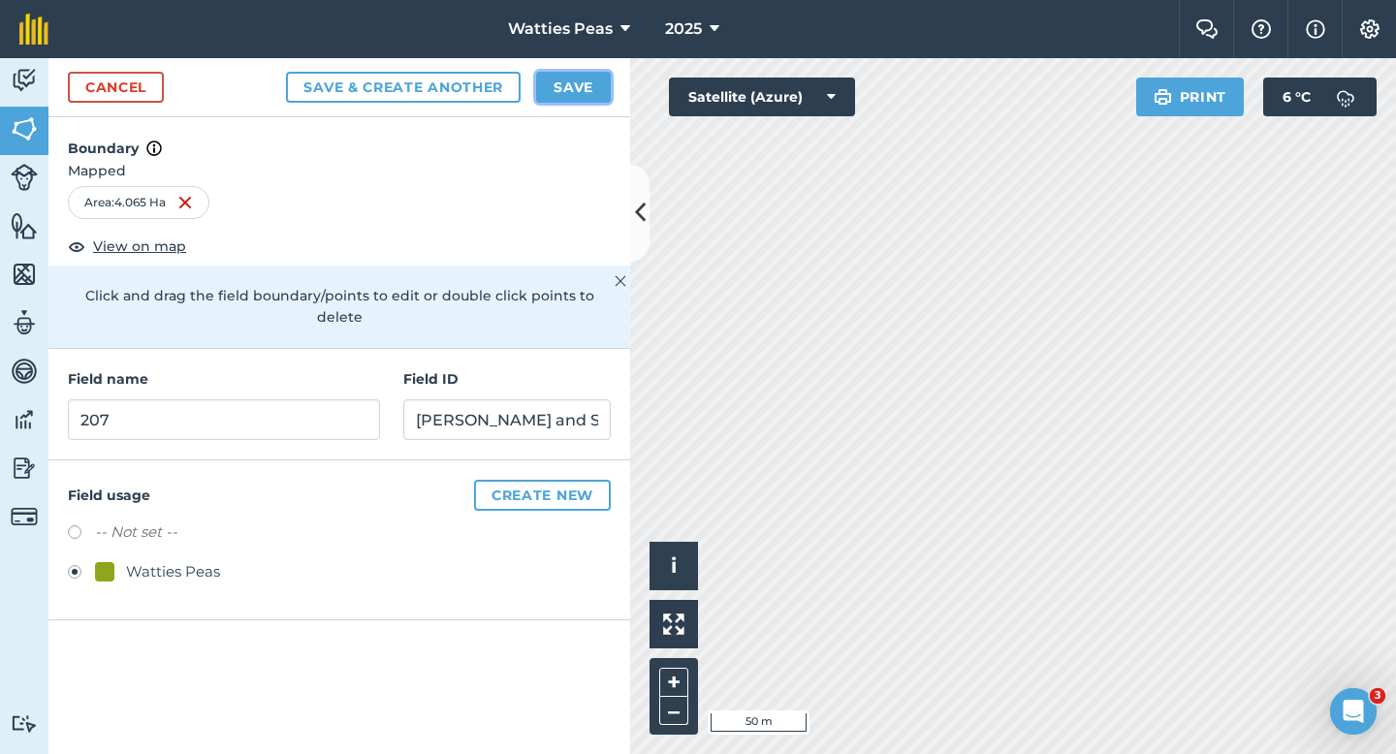
click at [585, 85] on button "Save" at bounding box center [573, 87] width 75 height 31
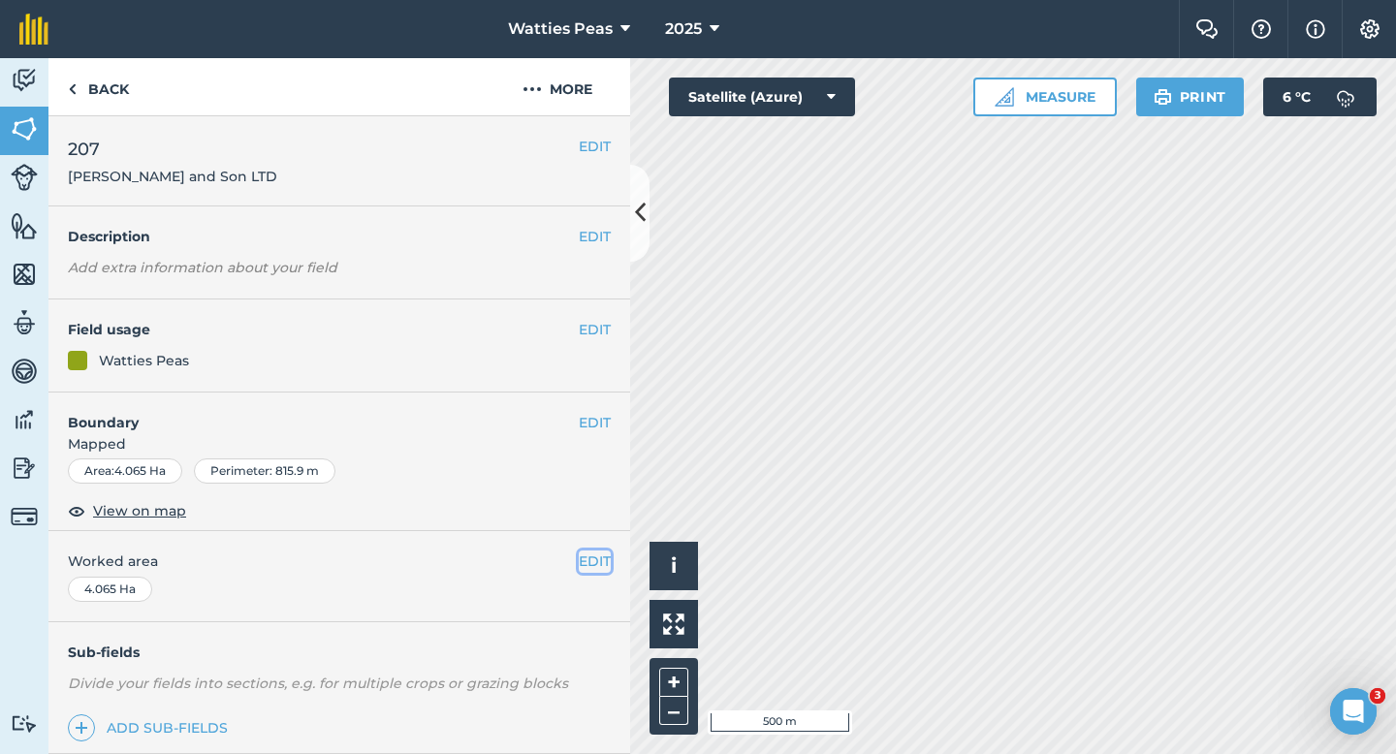
click at [590, 560] on button "EDIT" at bounding box center [595, 561] width 32 height 21
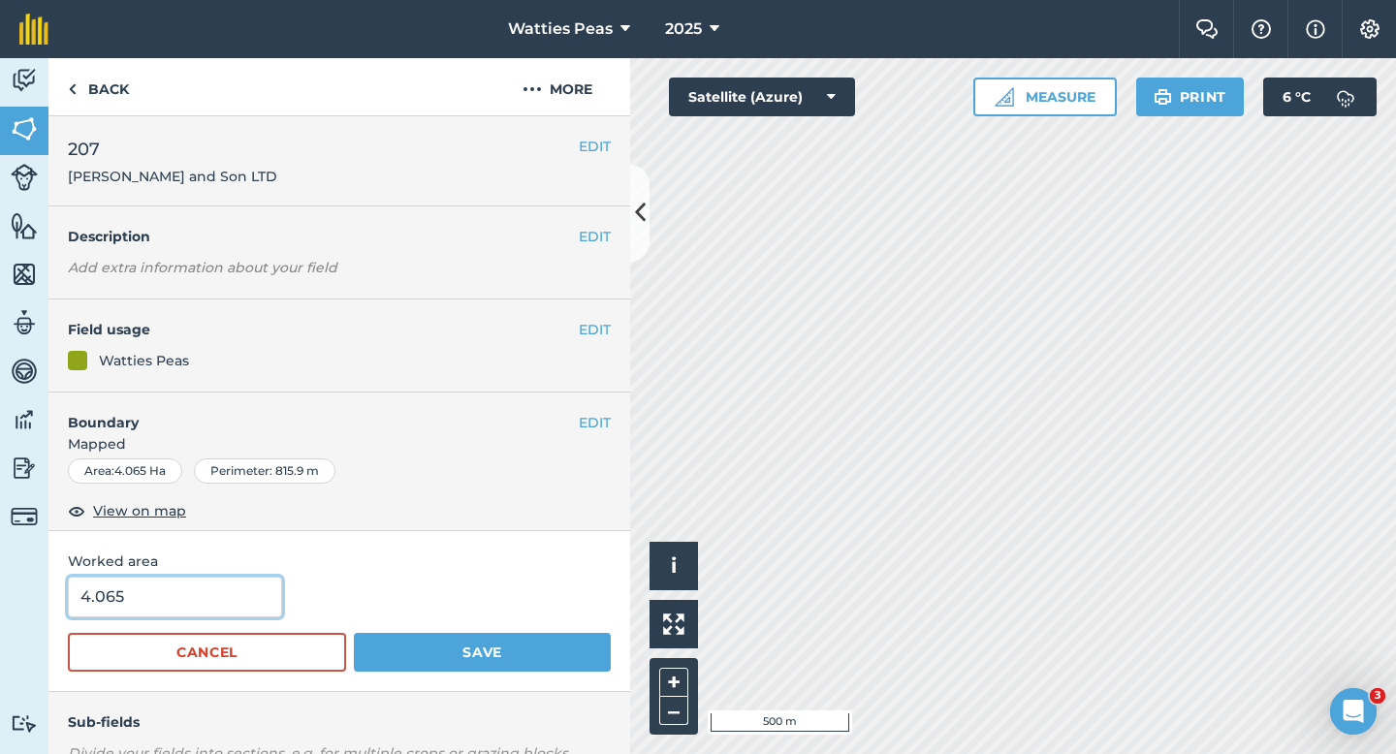
click at [171, 614] on input "4.065" at bounding box center [175, 597] width 214 height 41
type input "4"
click at [354, 633] on button "Save" at bounding box center [482, 652] width 257 height 39
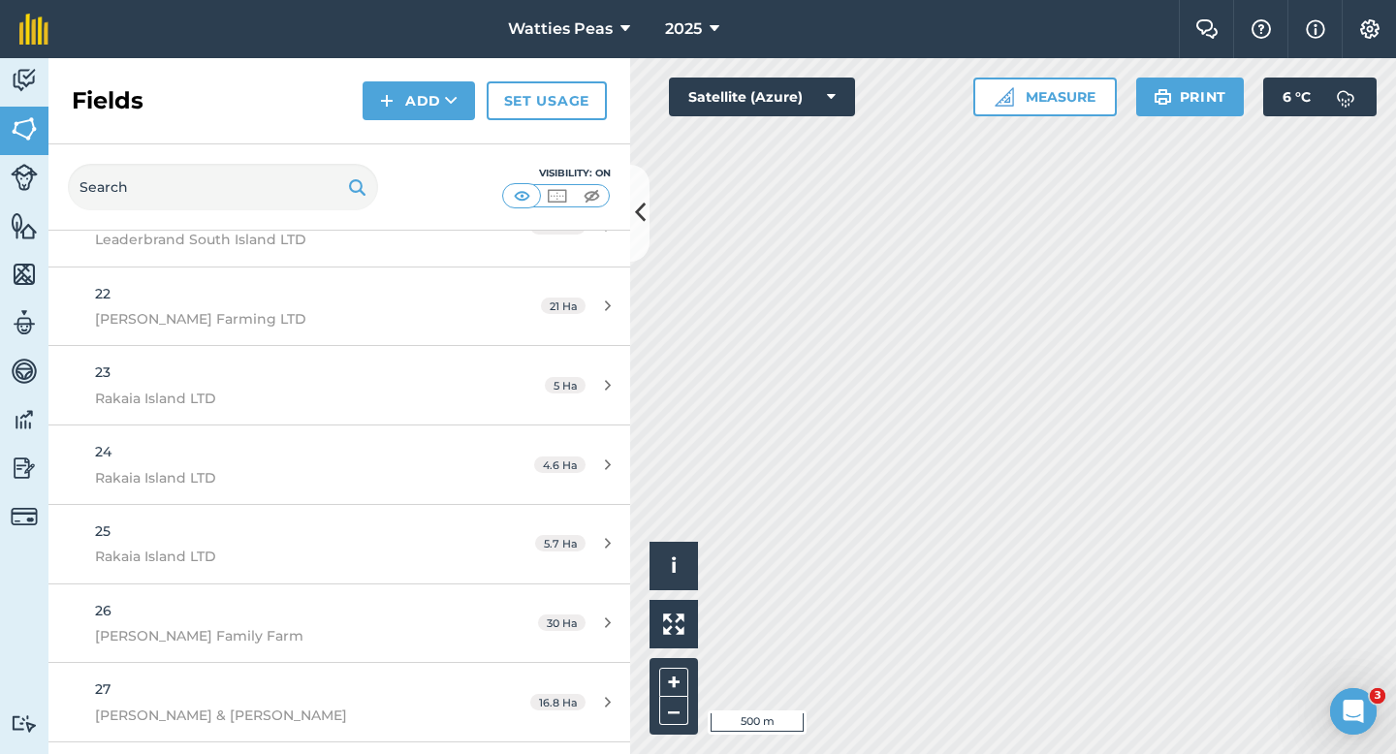
scroll to position [16274, 0]
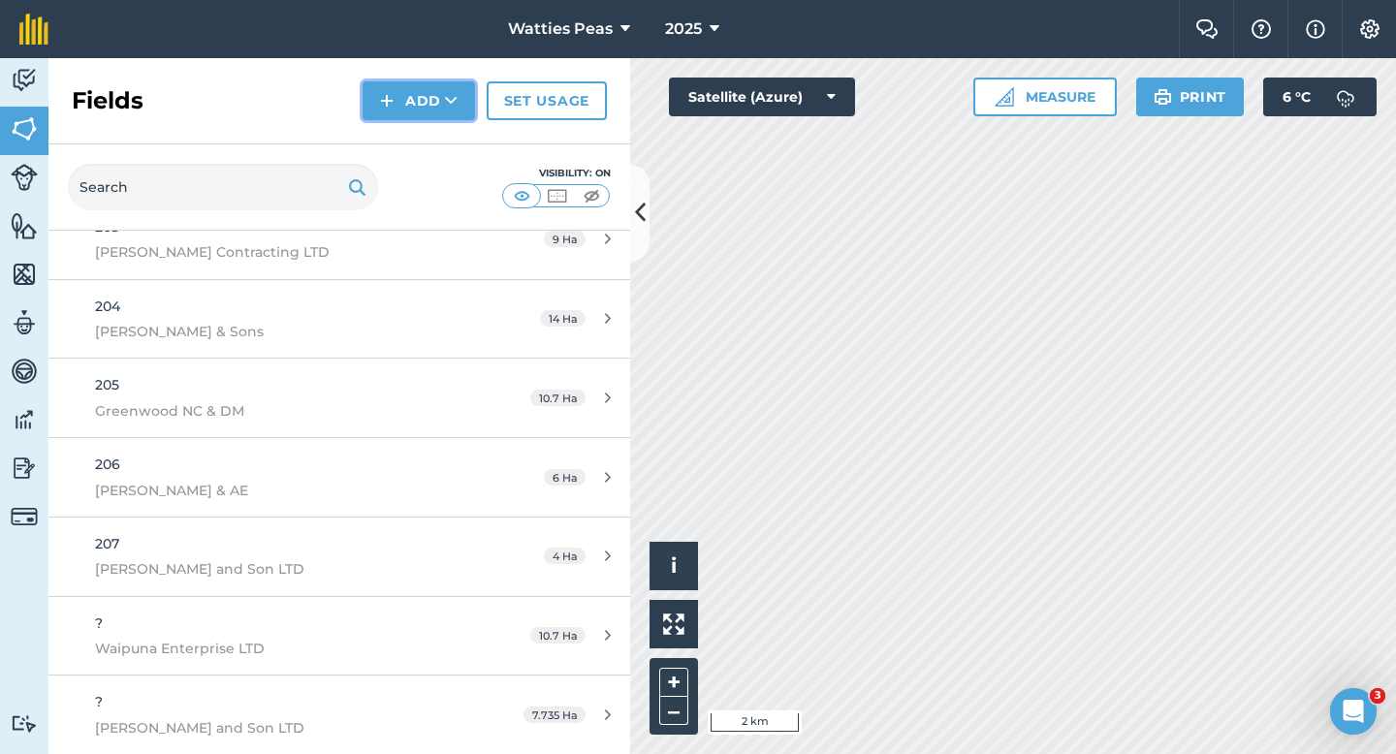
click at [458, 104] on icon at bounding box center [451, 100] width 13 height 19
click at [456, 117] on button "Add Draw Import" at bounding box center [419, 100] width 112 height 39
click at [455, 114] on button "Add" at bounding box center [419, 100] width 112 height 39
click at [455, 142] on link "Draw" at bounding box center [419, 144] width 107 height 43
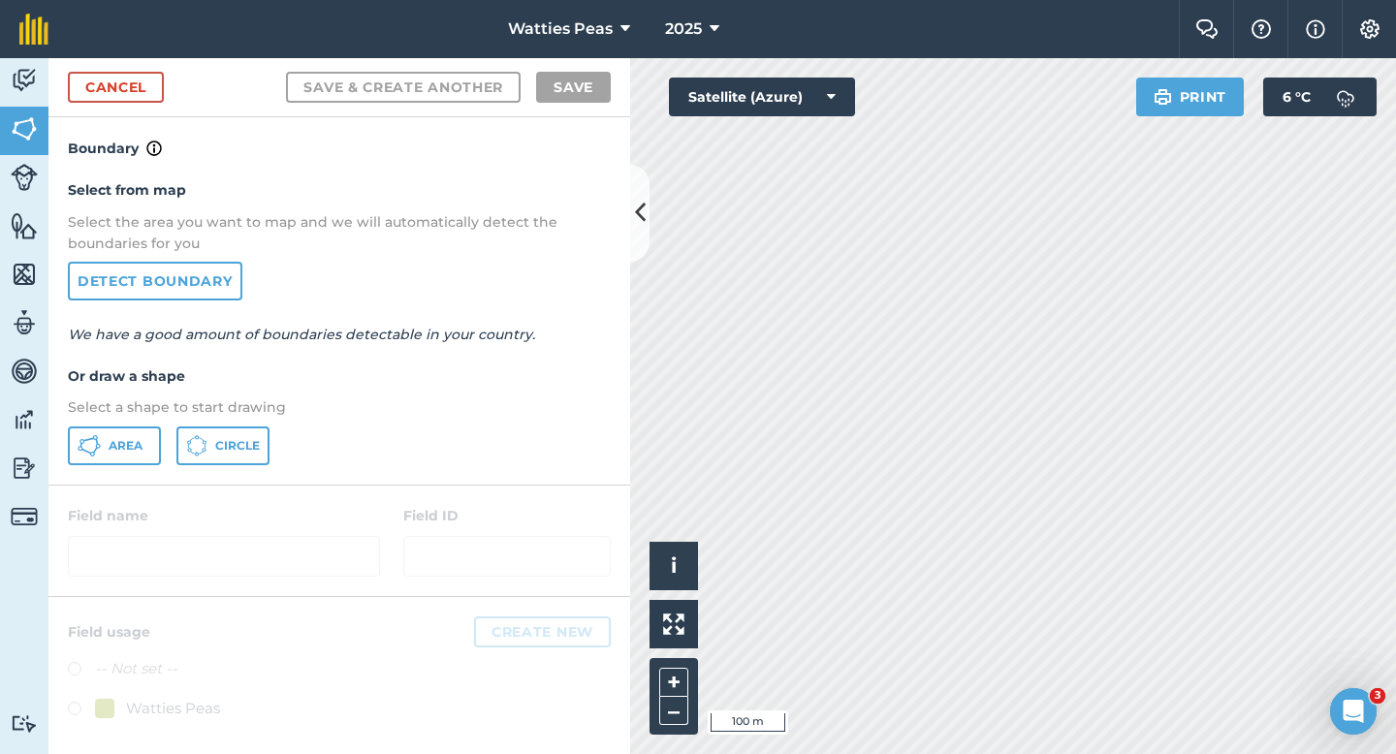
click at [154, 422] on div "Select from map Select the area you want to map and we will automatically detec…" at bounding box center [339, 322] width 582 height 324
click at [146, 436] on button "Area" at bounding box center [114, 446] width 93 height 39
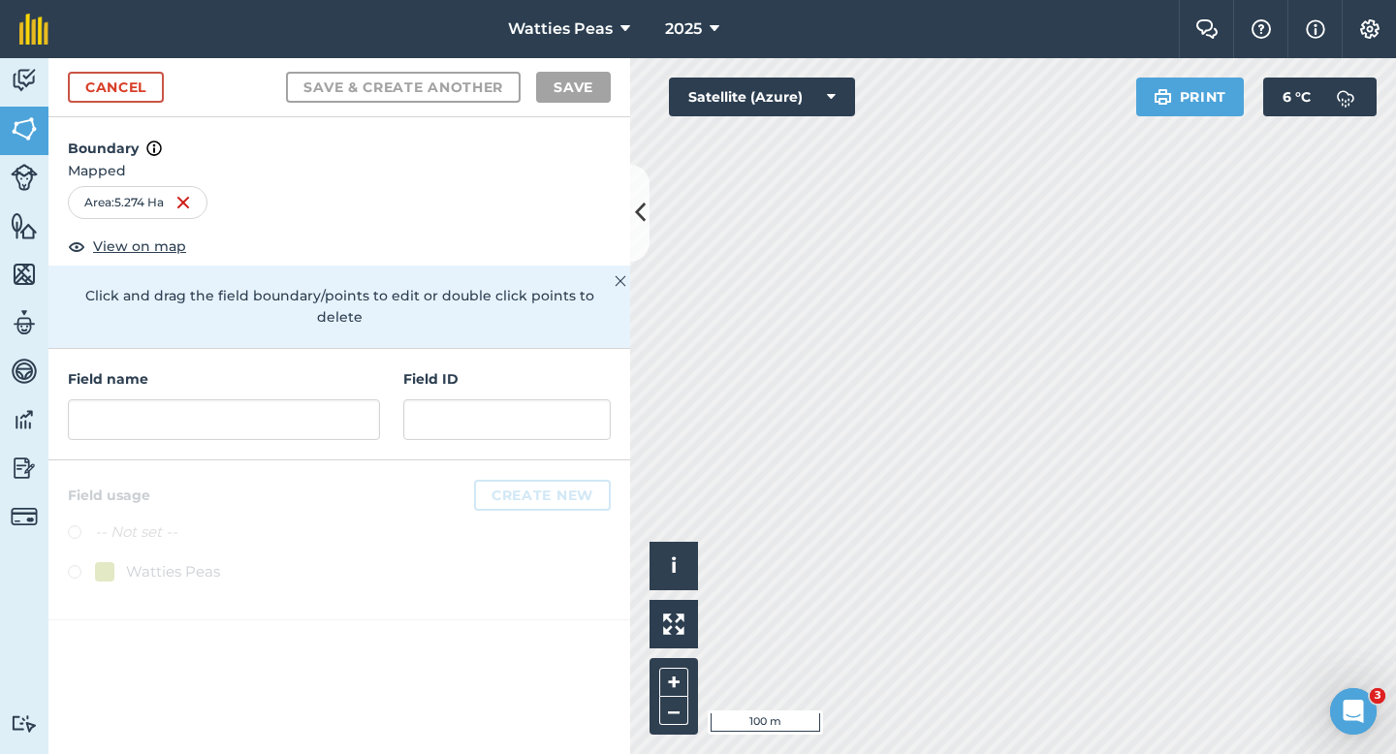
click at [373, 368] on h4 "Field name" at bounding box center [224, 378] width 312 height 21
click at [421, 368] on h4 "Field ID" at bounding box center [506, 378] width 207 height 21
click at [430, 399] on input "text" at bounding box center [506, 419] width 207 height 41
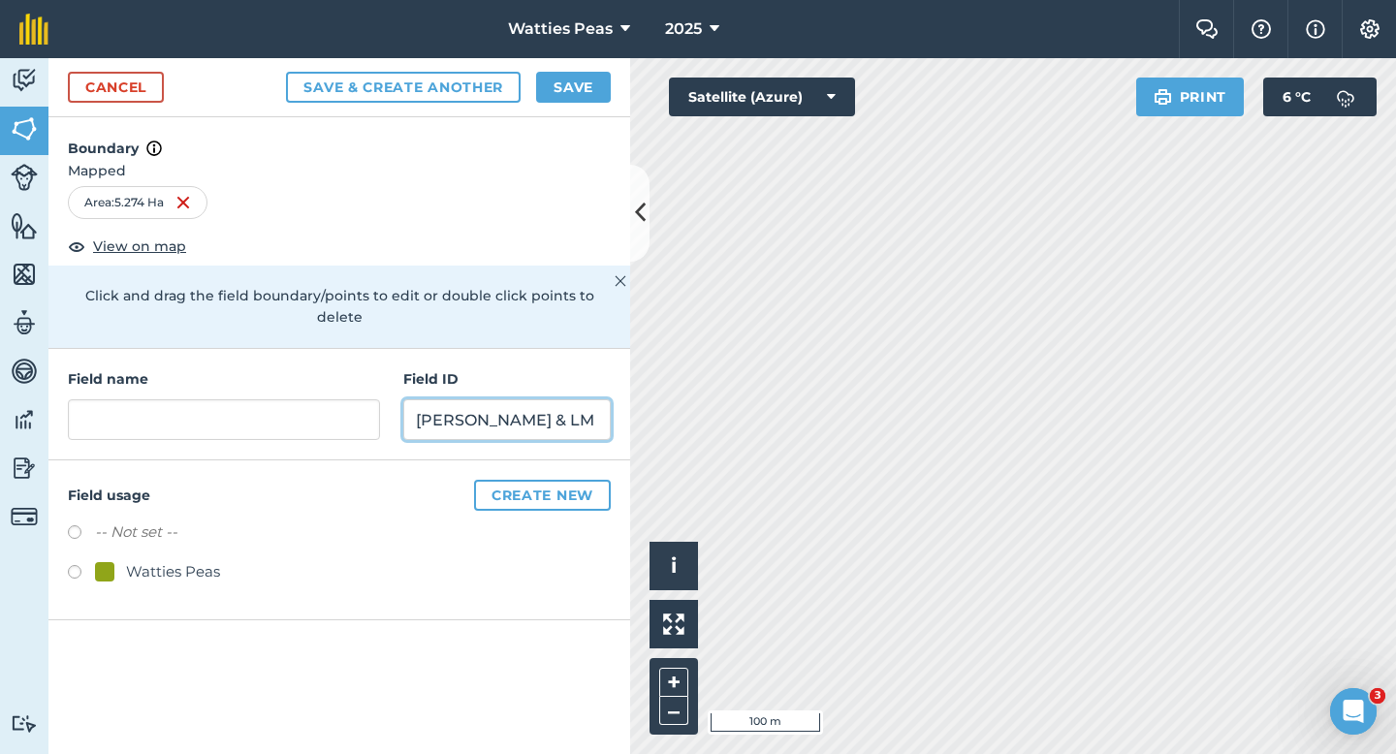
type input "[PERSON_NAME] & LM"
click at [149, 560] on div "Watties Peas" at bounding box center [173, 571] width 94 height 23
radio input "true"
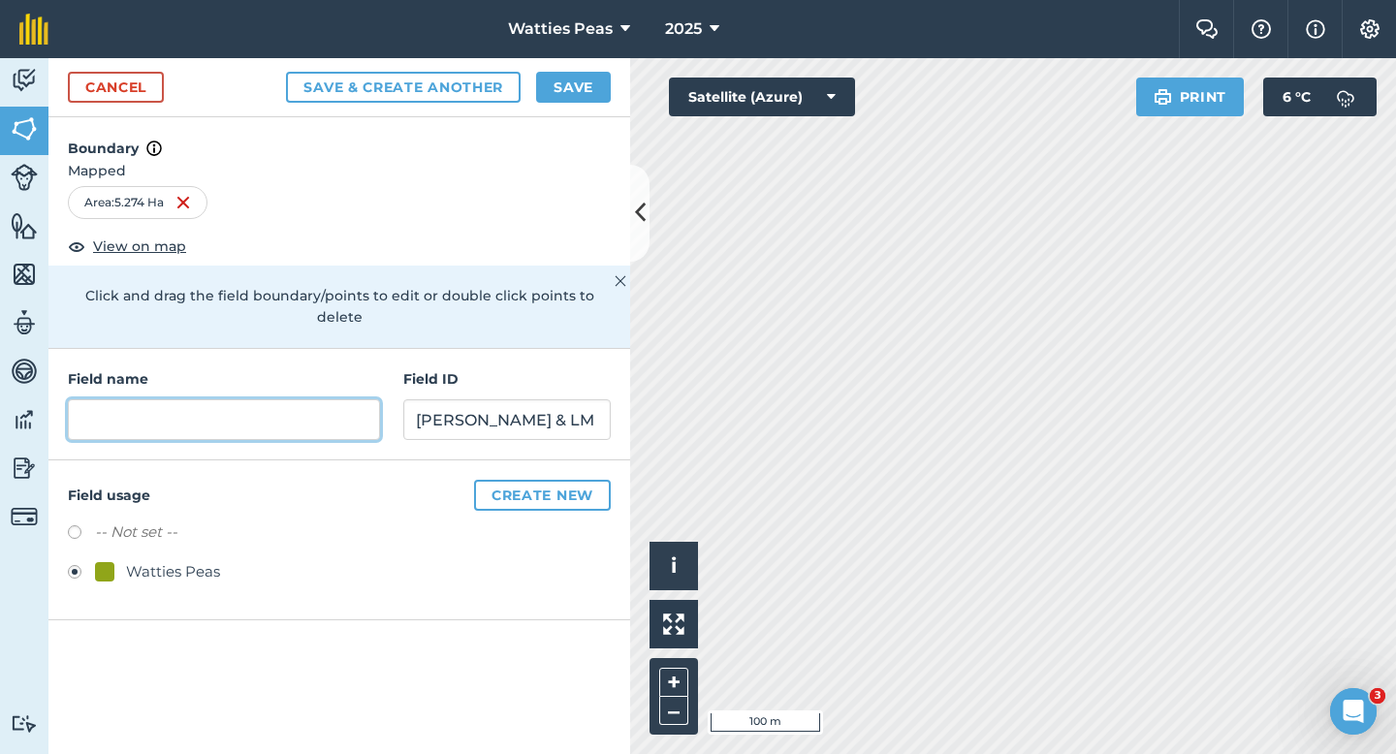
click at [198, 399] on input "text" at bounding box center [224, 419] width 312 height 41
type input "208"
click at [531, 70] on div "Cancel Save & Create Another Save" at bounding box center [339, 87] width 582 height 59
click at [537, 70] on div "Cancel Save & Create Another Save" at bounding box center [339, 87] width 582 height 59
click at [556, 78] on button "Save" at bounding box center [573, 87] width 75 height 31
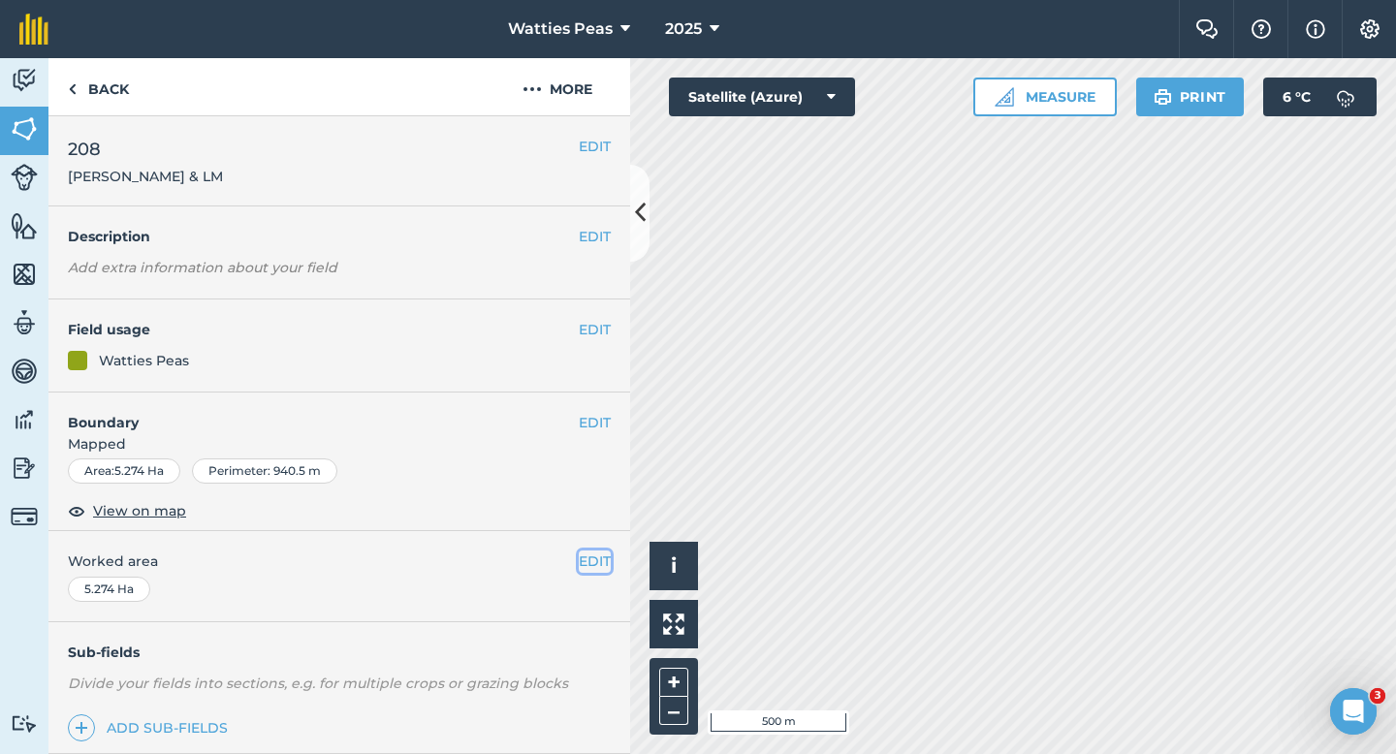
click at [599, 567] on button "EDIT" at bounding box center [595, 561] width 32 height 21
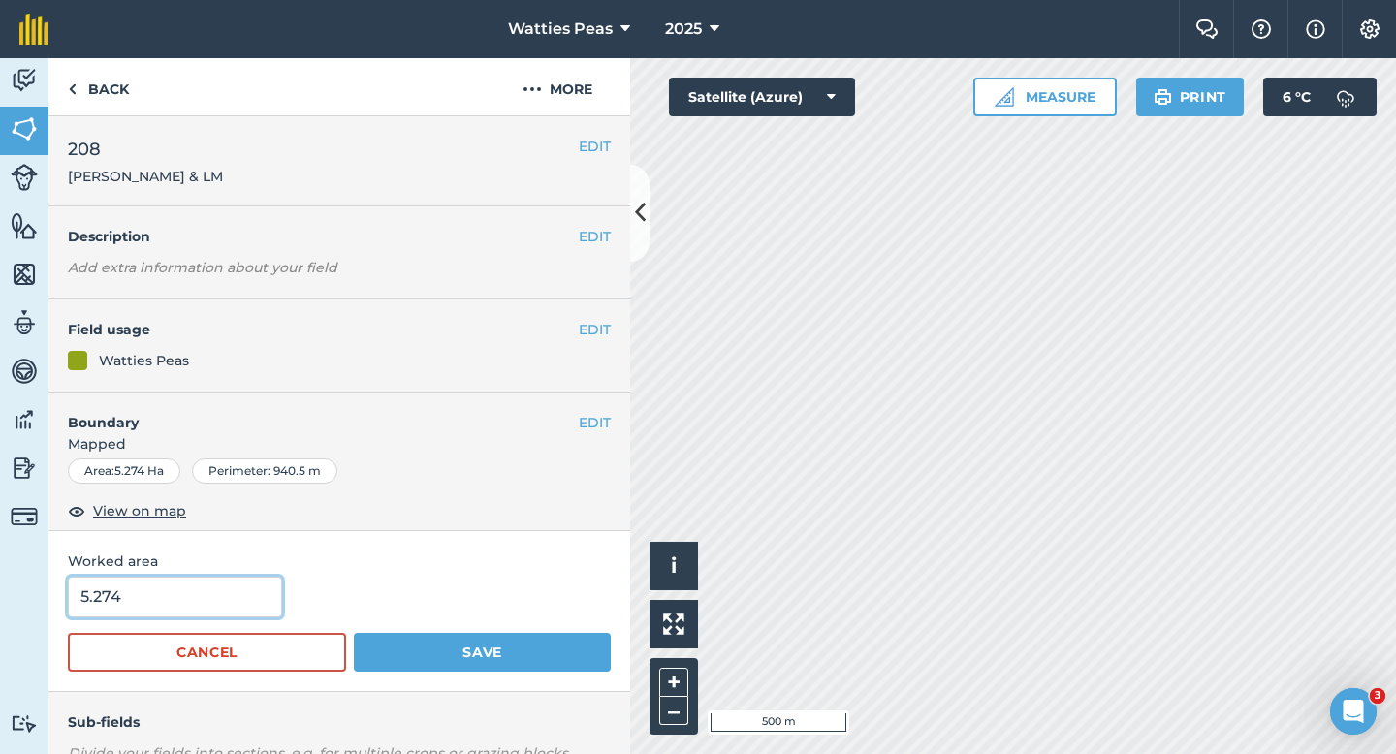
click at [229, 595] on input "5.274" at bounding box center [175, 597] width 214 height 41
type input "5.3"
click at [354, 633] on button "Save" at bounding box center [482, 652] width 257 height 39
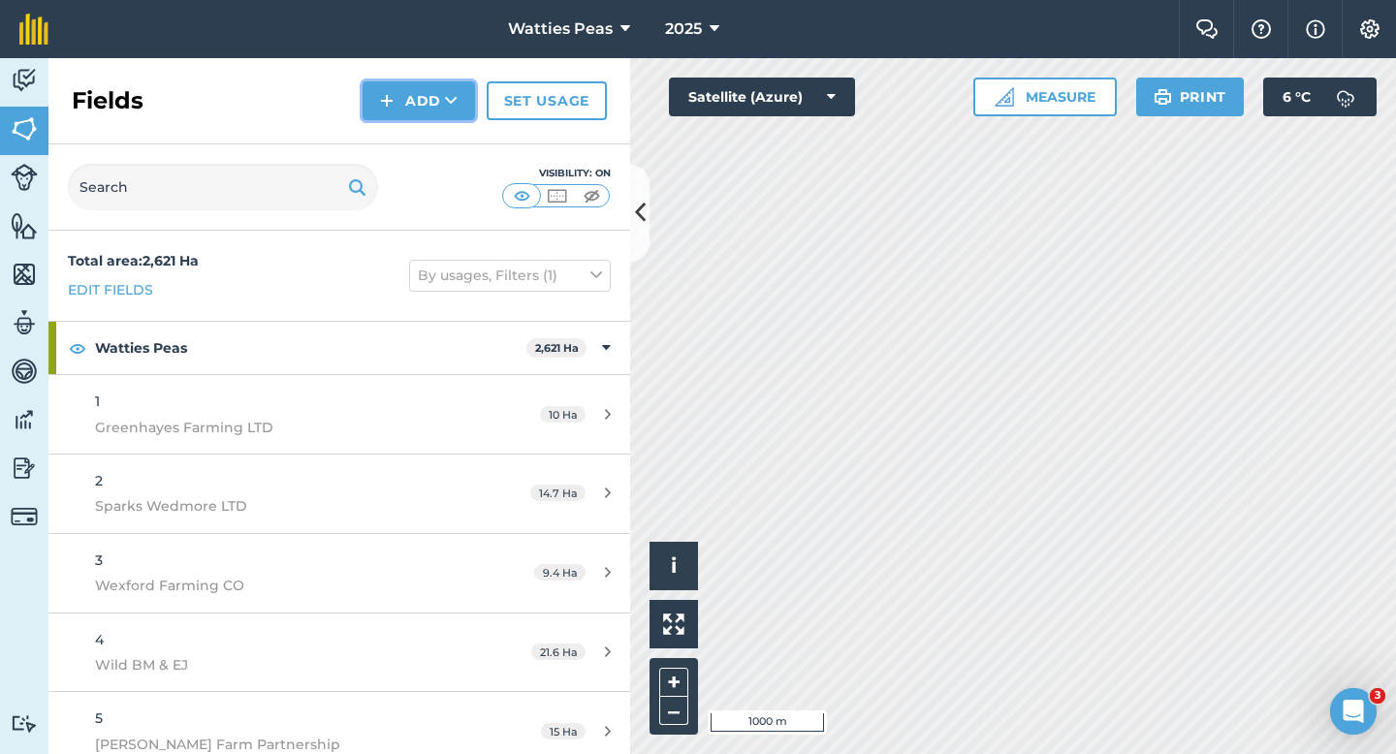
click at [387, 95] on img at bounding box center [387, 100] width 14 height 23
click at [402, 128] on link "Draw" at bounding box center [419, 144] width 107 height 43
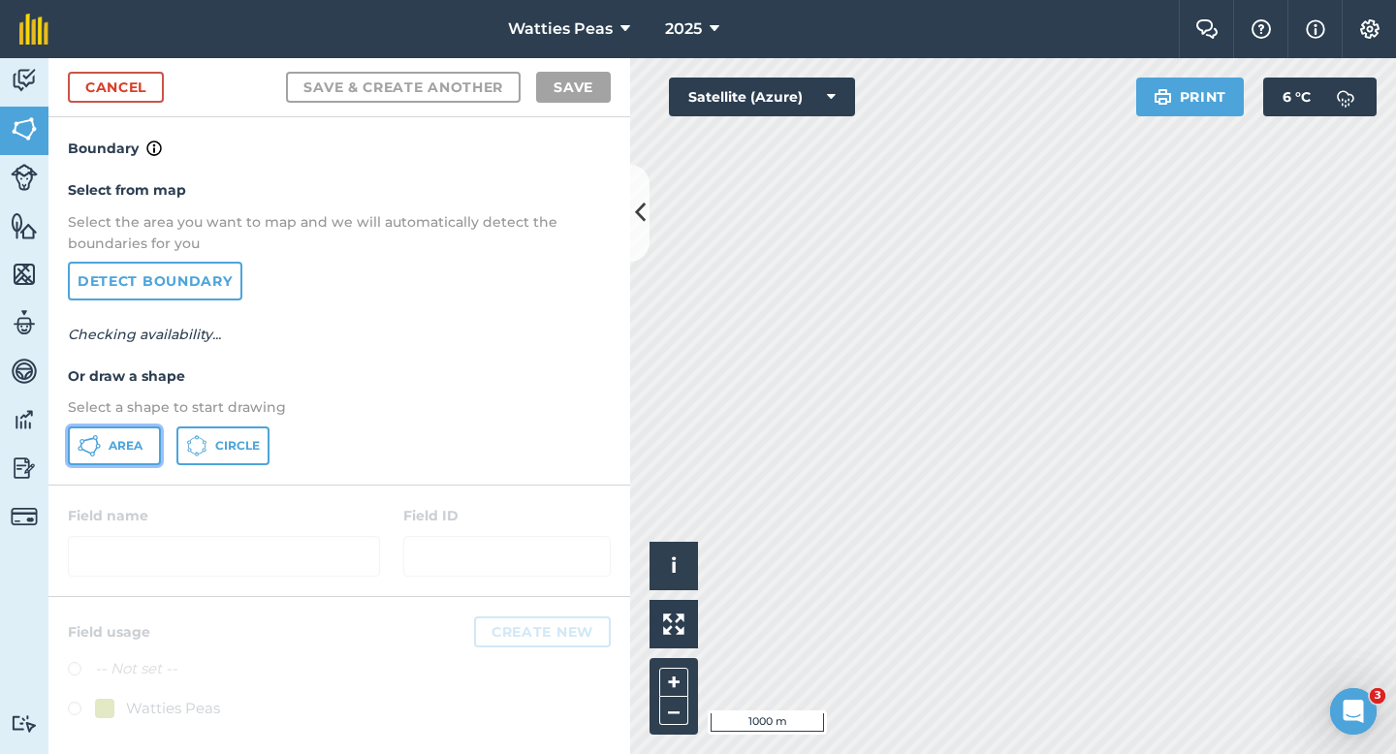
click at [129, 439] on span "Area" at bounding box center [126, 446] width 34 height 16
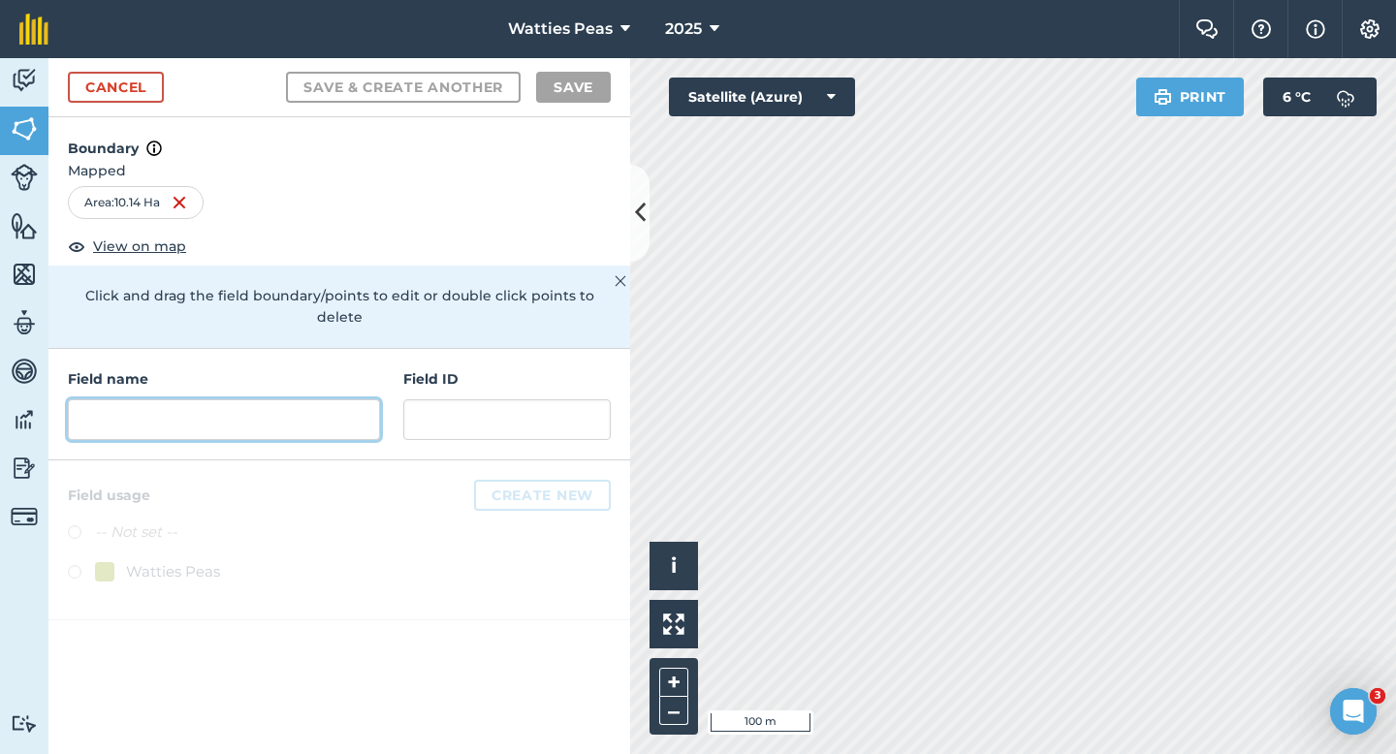
click at [335, 399] on input "text" at bounding box center [224, 419] width 312 height 41
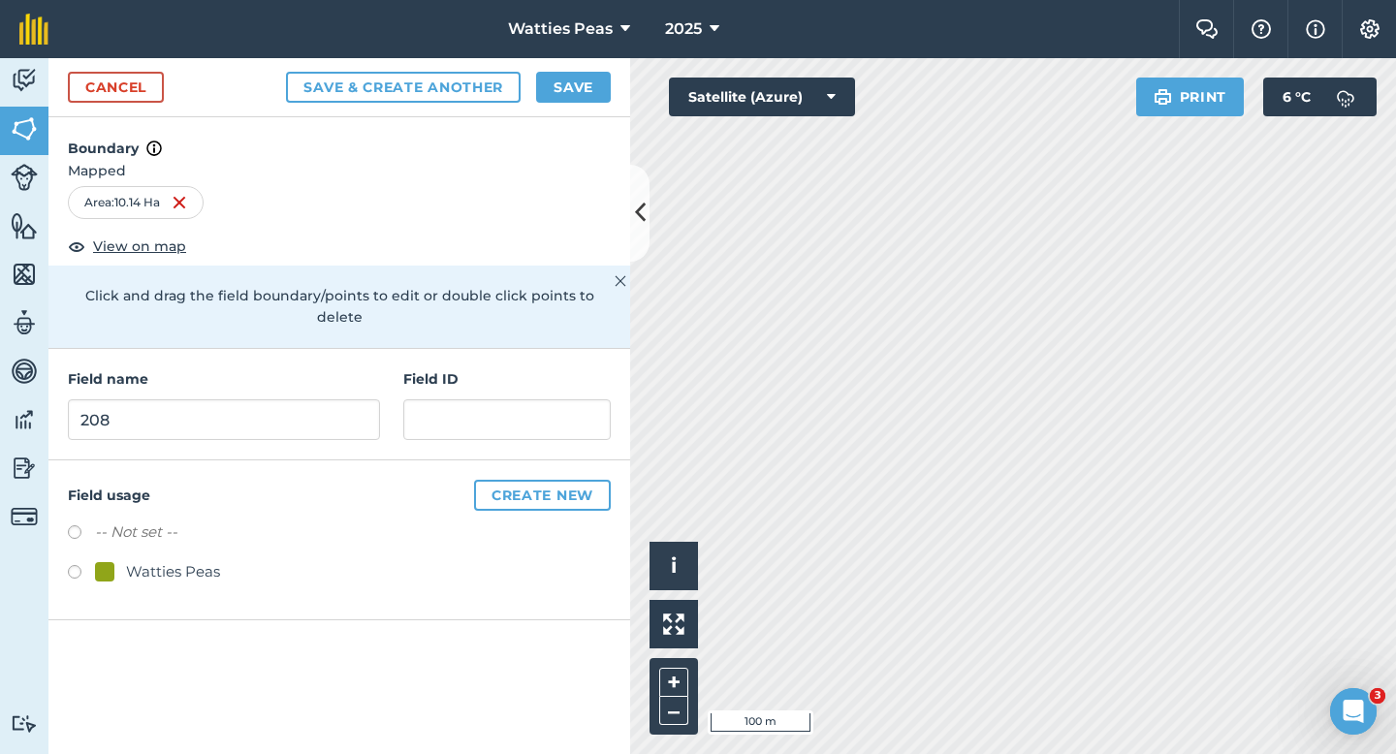
click at [503, 374] on div "Field ID" at bounding box center [506, 404] width 207 height 72
click at [503, 399] on input "text" at bounding box center [506, 419] width 207 height 41
click at [247, 424] on div "Field name 208 Field ID" at bounding box center [339, 405] width 582 height 112
click at [247, 413] on input "208" at bounding box center [224, 419] width 312 height 41
type input "209"
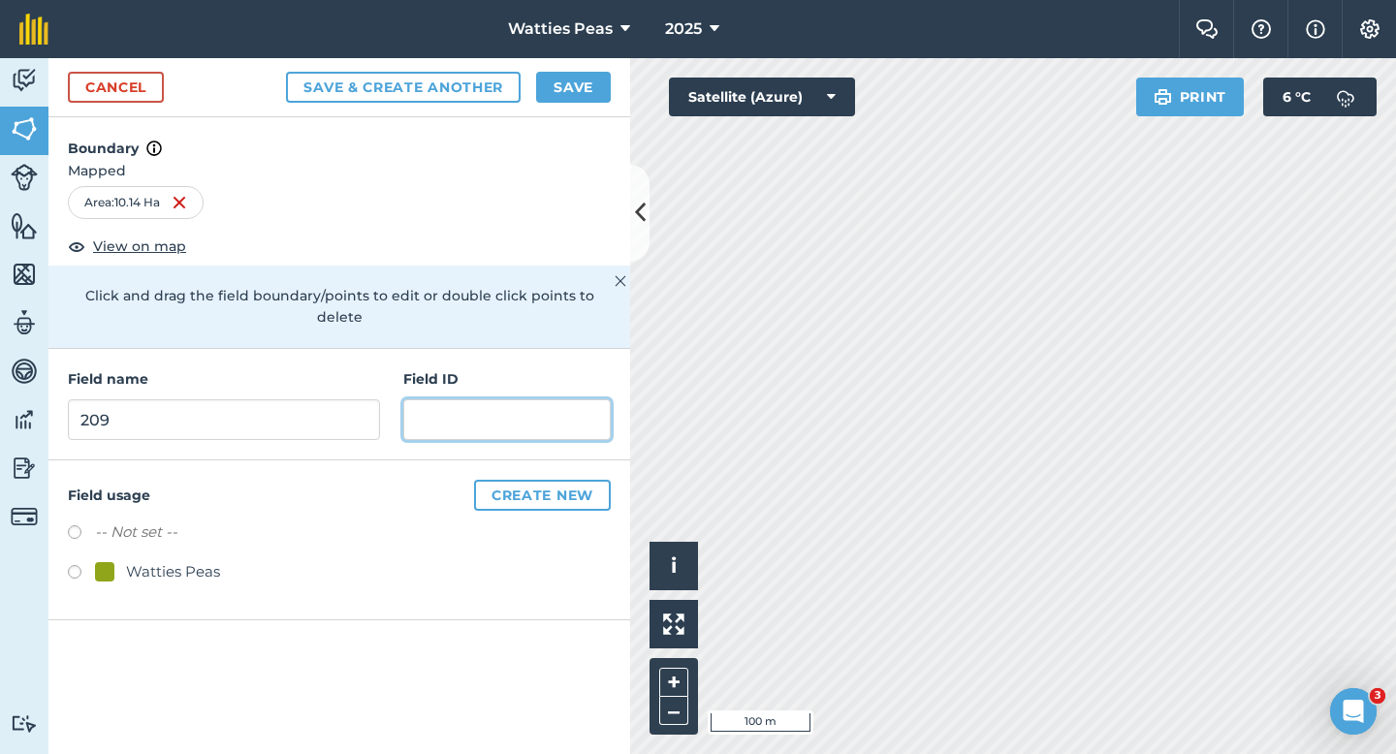
click at [421, 415] on input "text" at bounding box center [506, 419] width 207 height 41
type input "P"
type input "AK [PERSON_NAME] LTD"
click at [166, 560] on div "Watties Peas" at bounding box center [173, 571] width 94 height 23
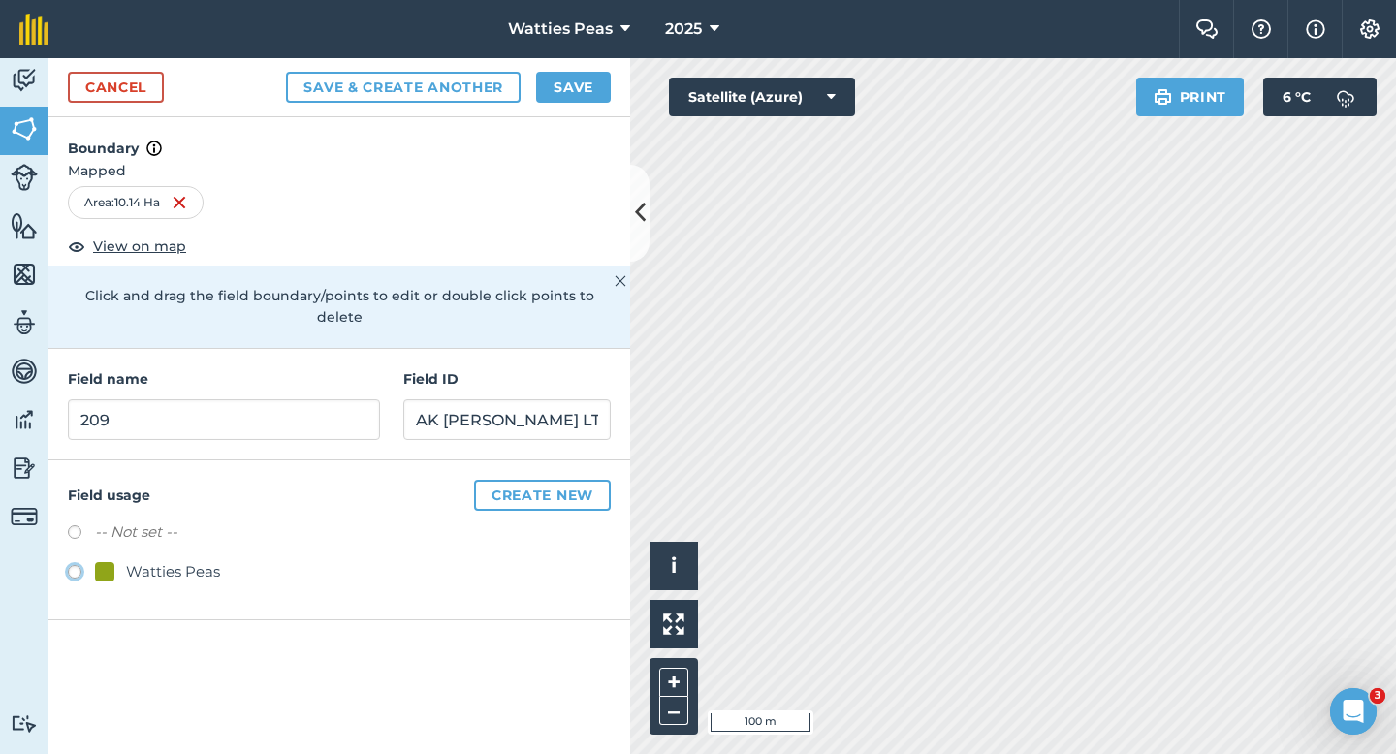
radio input "true"
click at [570, 92] on button "Save" at bounding box center [573, 87] width 75 height 31
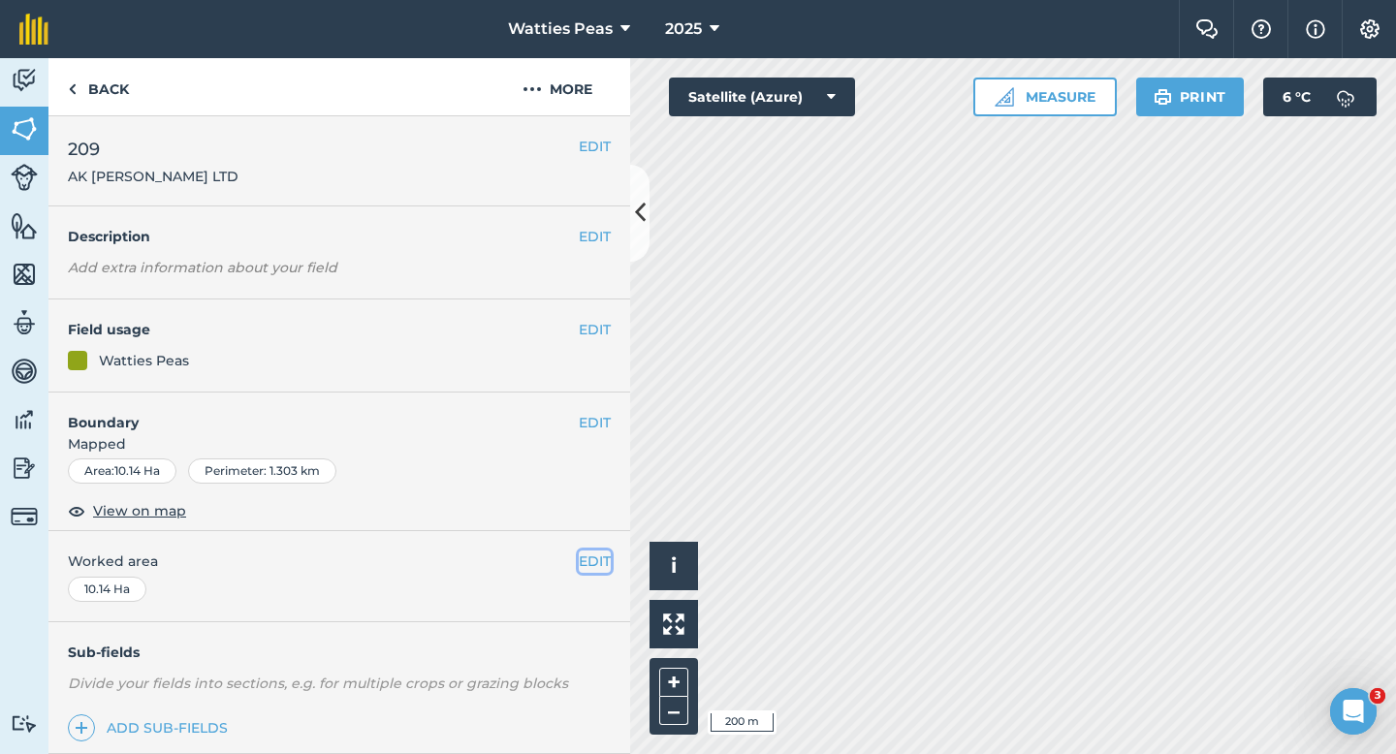
click at [605, 570] on button "EDIT" at bounding box center [595, 561] width 32 height 21
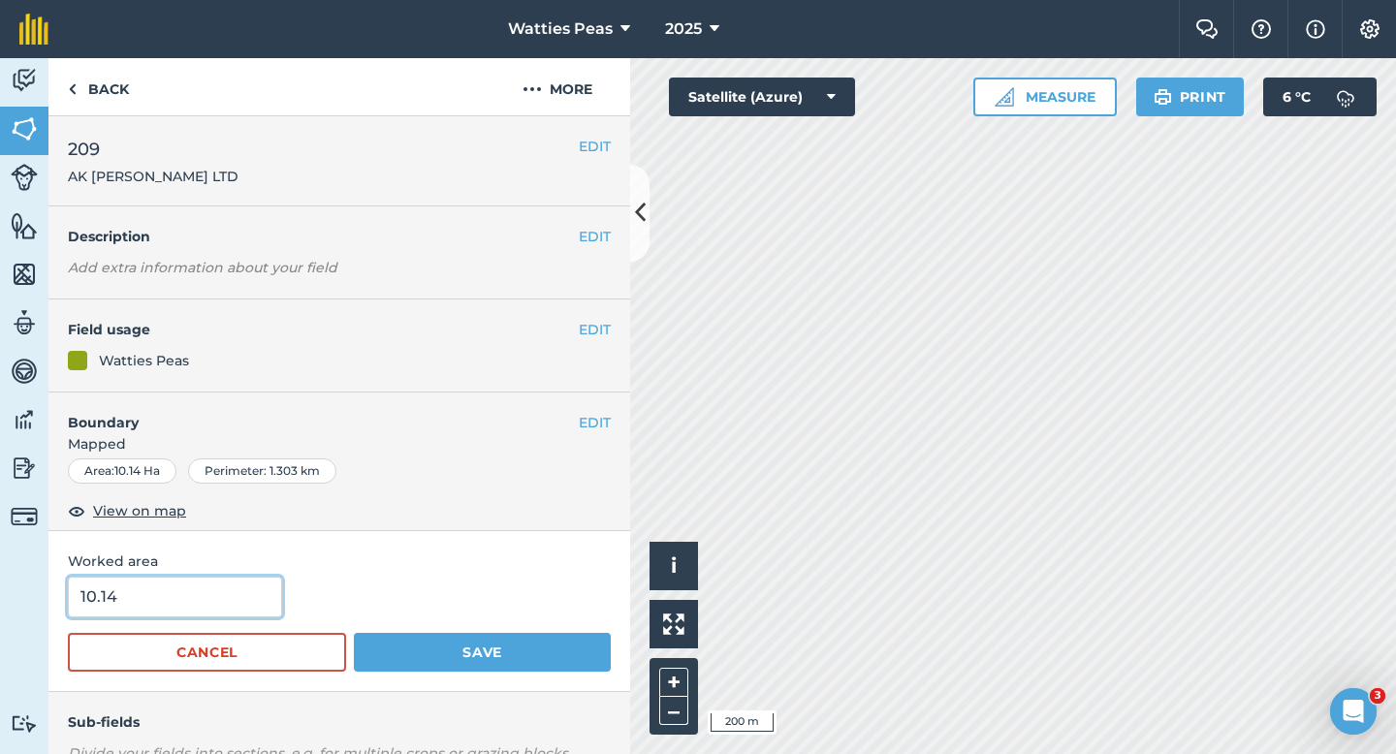
click at [235, 595] on input "10.14" at bounding box center [175, 597] width 214 height 41
type input "10"
click at [354, 633] on button "Save" at bounding box center [482, 652] width 257 height 39
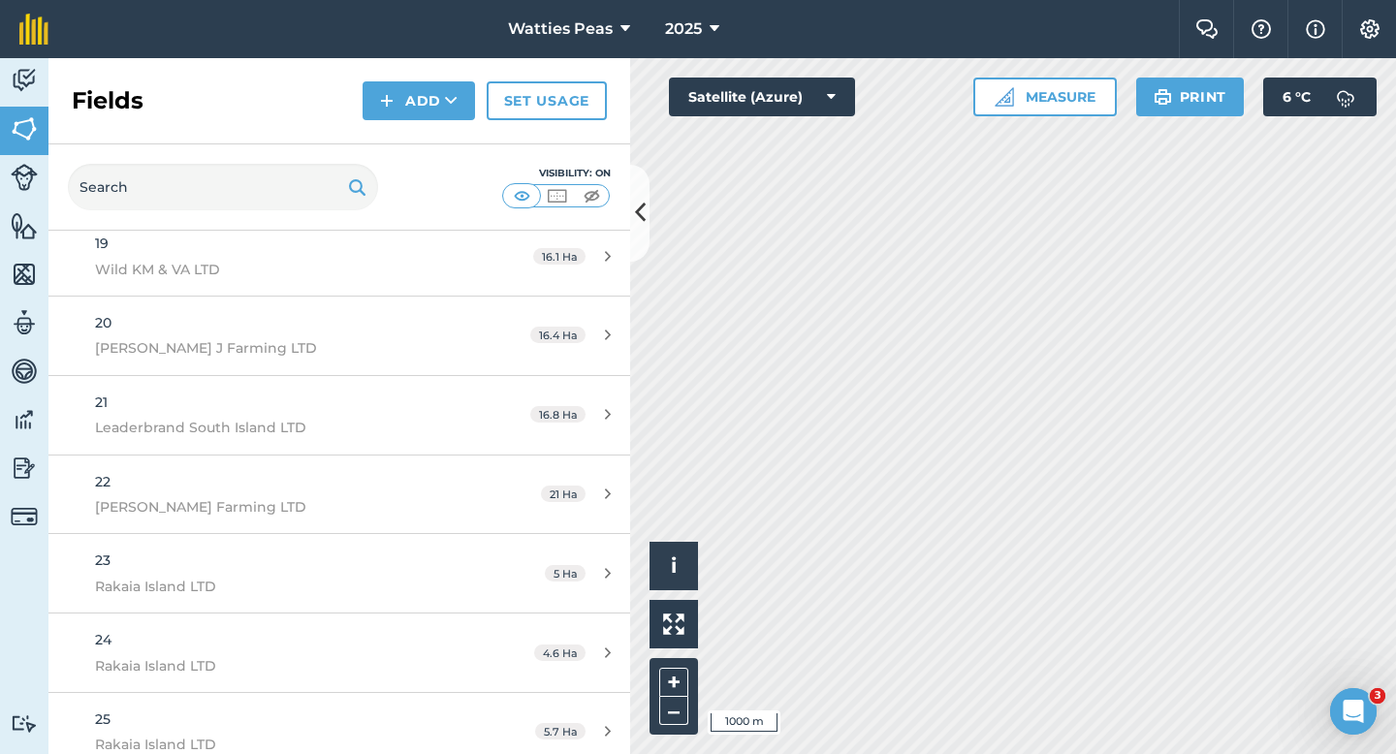
scroll to position [16433, 0]
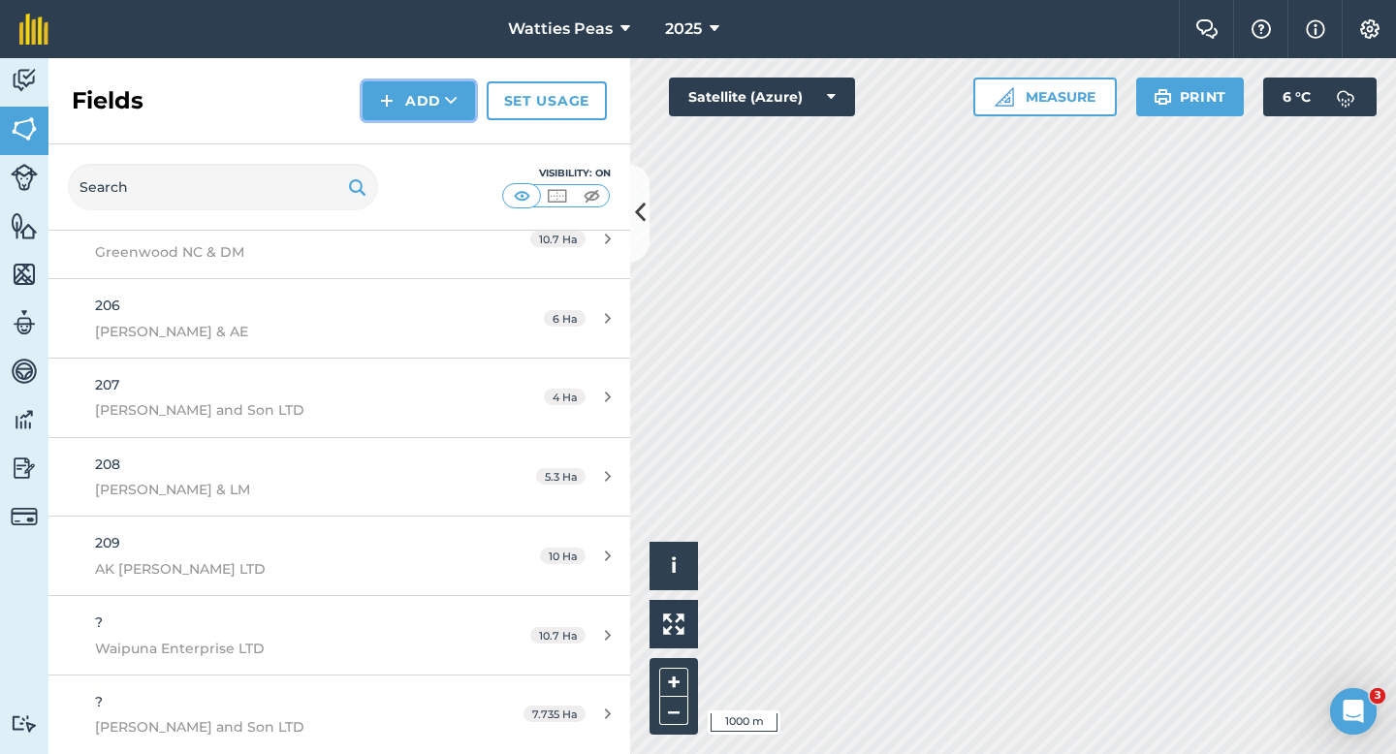
click at [448, 96] on icon at bounding box center [451, 100] width 13 height 19
click at [448, 136] on link "Draw" at bounding box center [419, 144] width 107 height 43
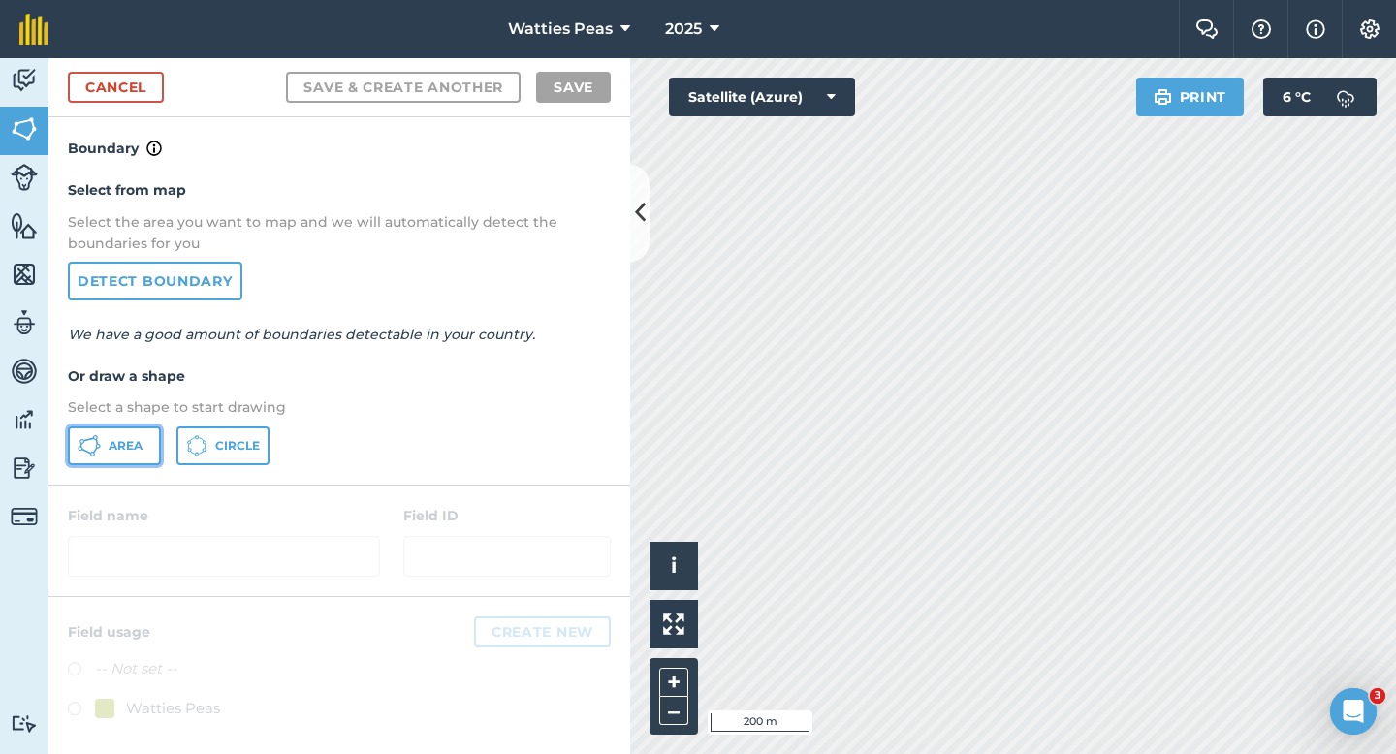
click at [130, 434] on button "Area" at bounding box center [114, 446] width 93 height 39
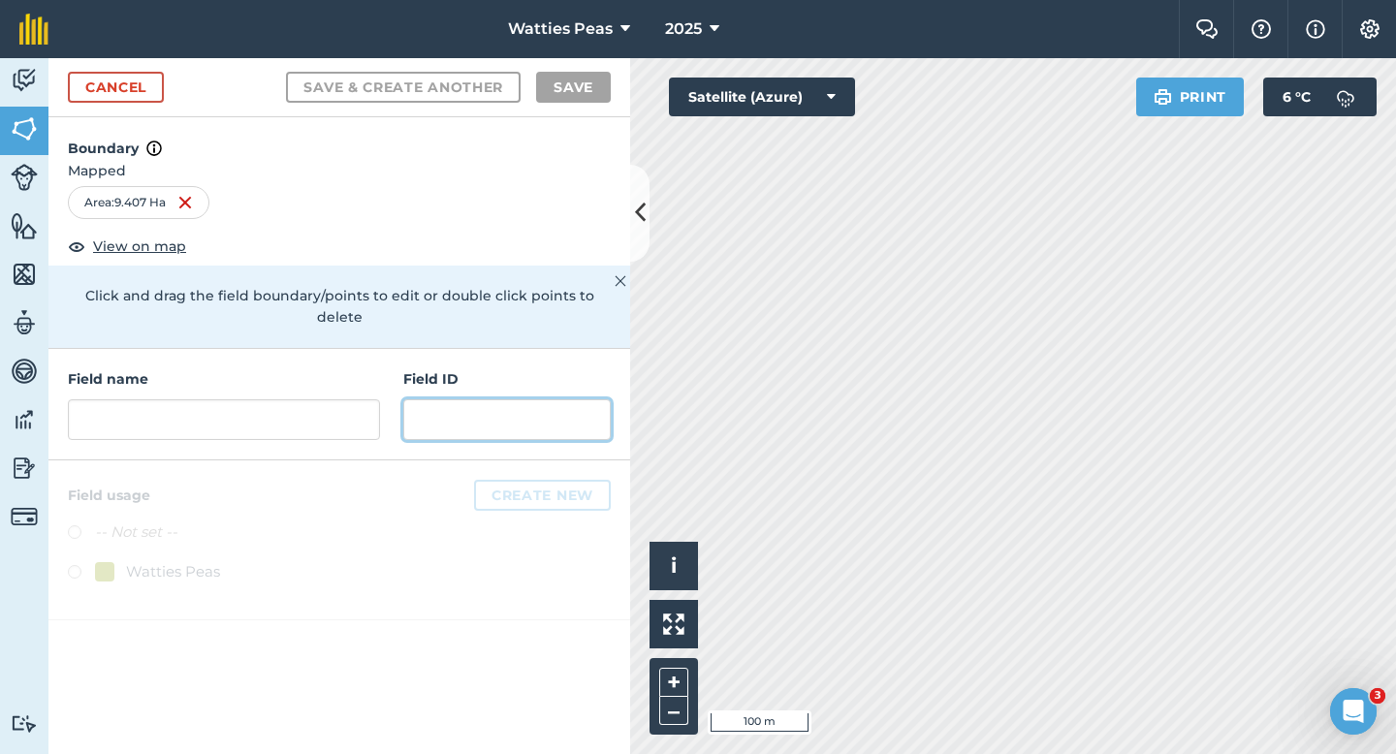
click at [470, 399] on input "text" at bounding box center [506, 419] width 207 height 41
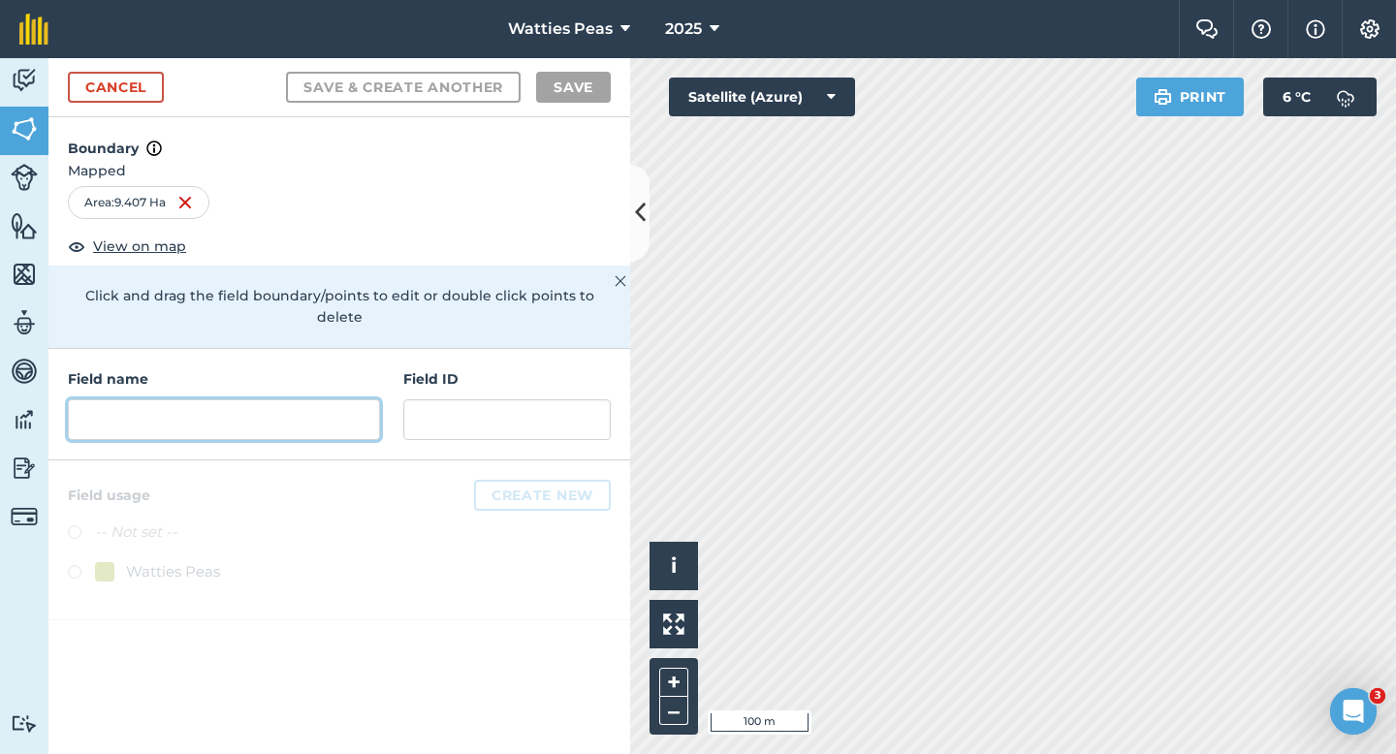
click at [355, 399] on input "text" at bounding box center [224, 419] width 312 height 41
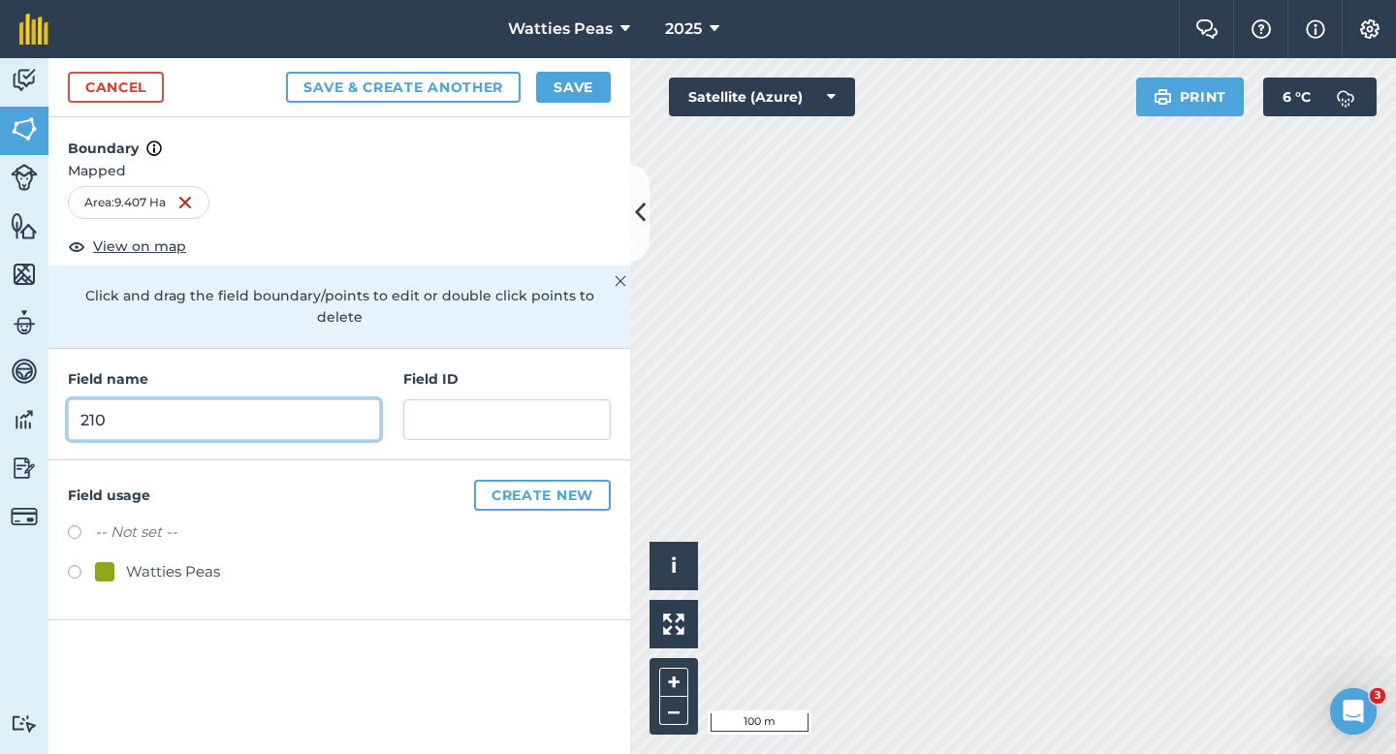
type input "210"
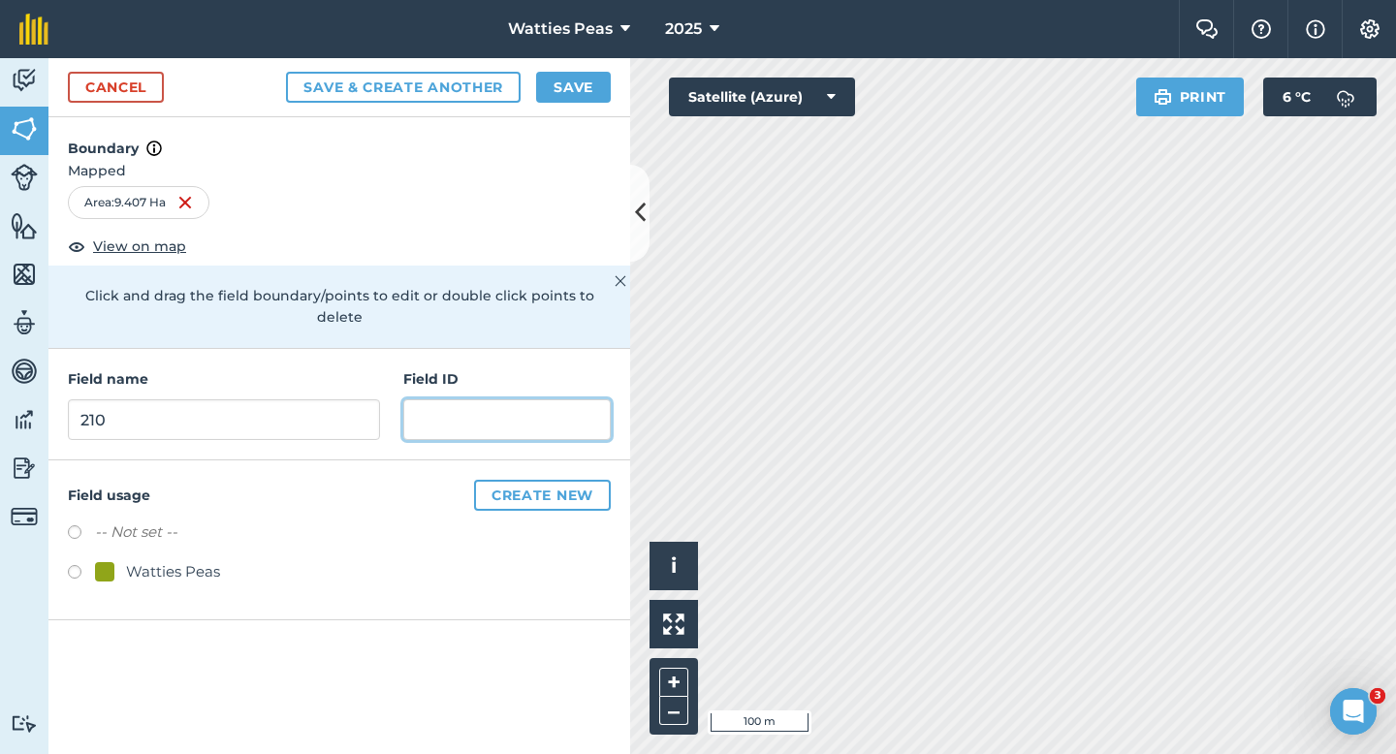
click at [451, 407] on input "text" at bounding box center [506, 419] width 207 height 41
type input "[GEOGRAPHIC_DATA]"
click at [100, 562] on div at bounding box center [104, 571] width 19 height 19
radio input "true"
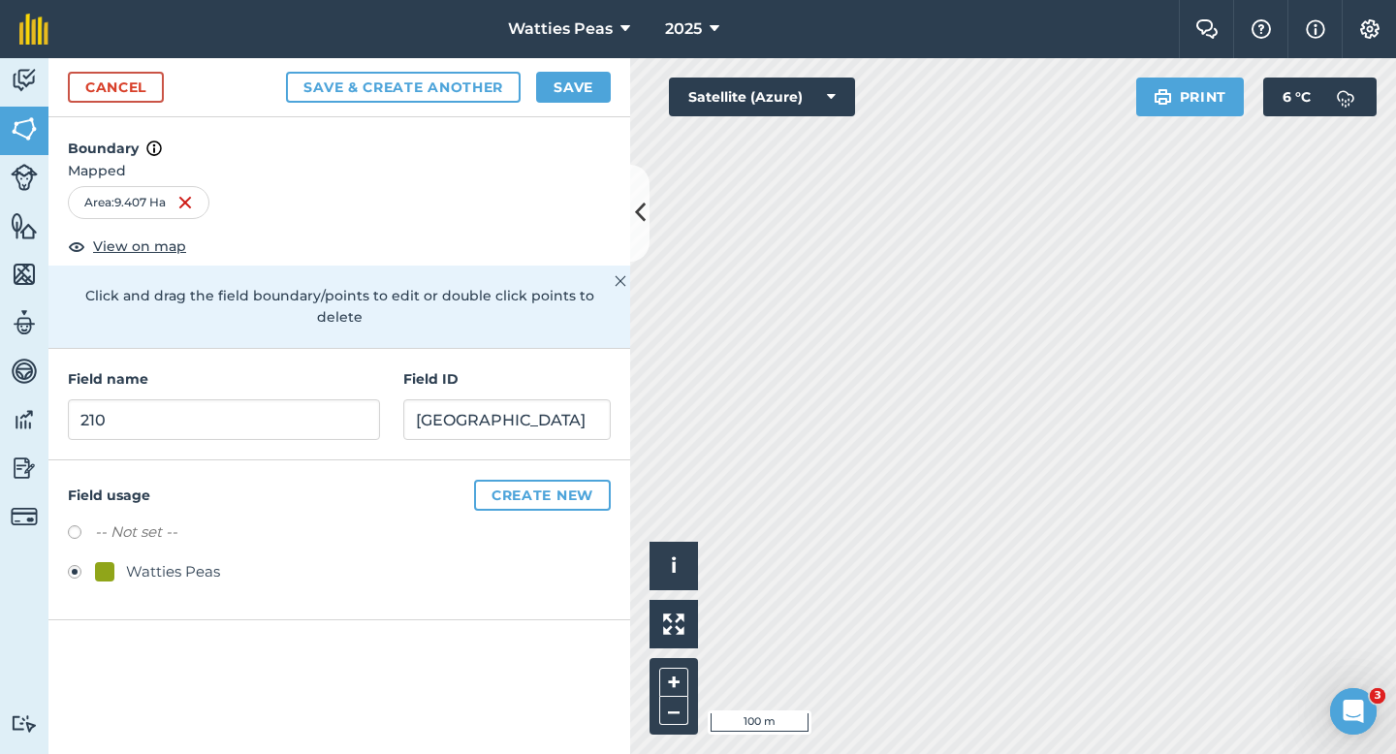
click at [568, 70] on div "Cancel Save & Create Another Save" at bounding box center [339, 87] width 582 height 59
click at [570, 90] on button "Save" at bounding box center [573, 87] width 75 height 31
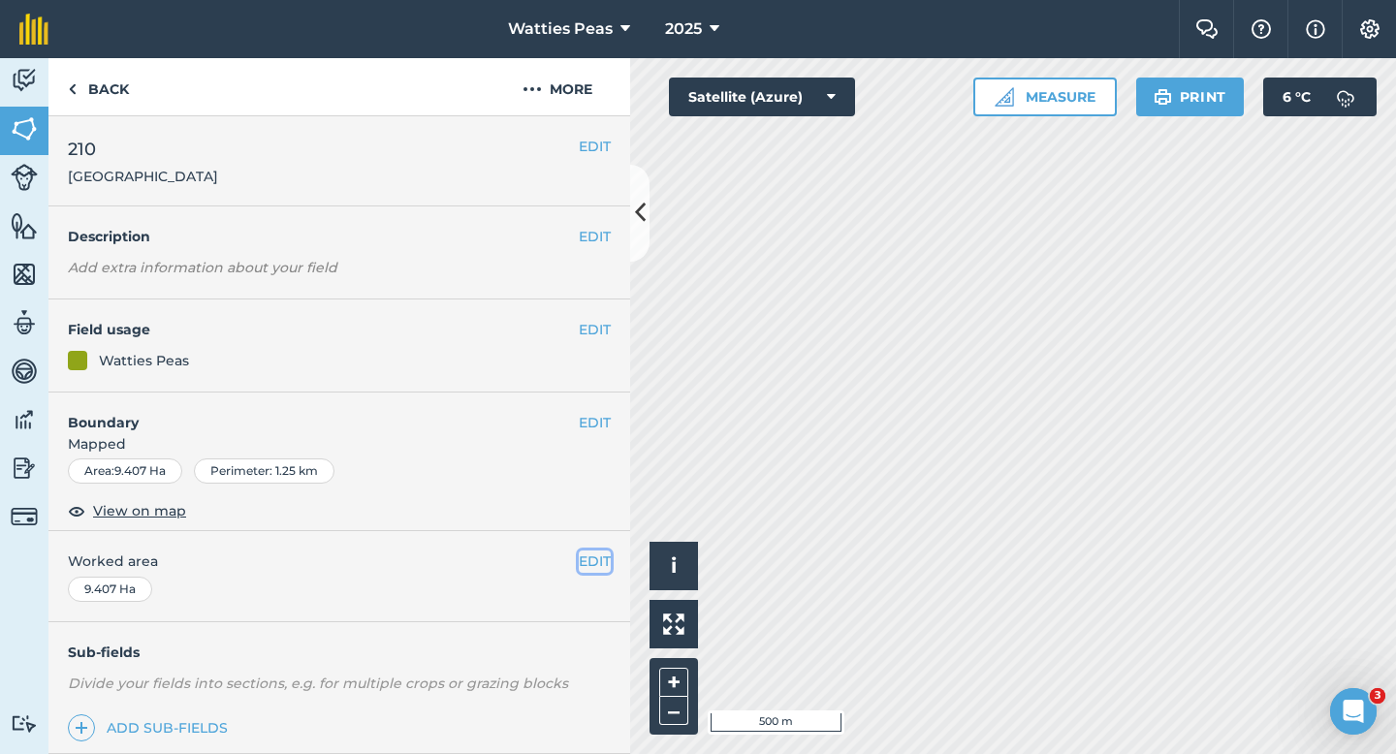
click at [590, 556] on button "EDIT" at bounding box center [595, 561] width 32 height 21
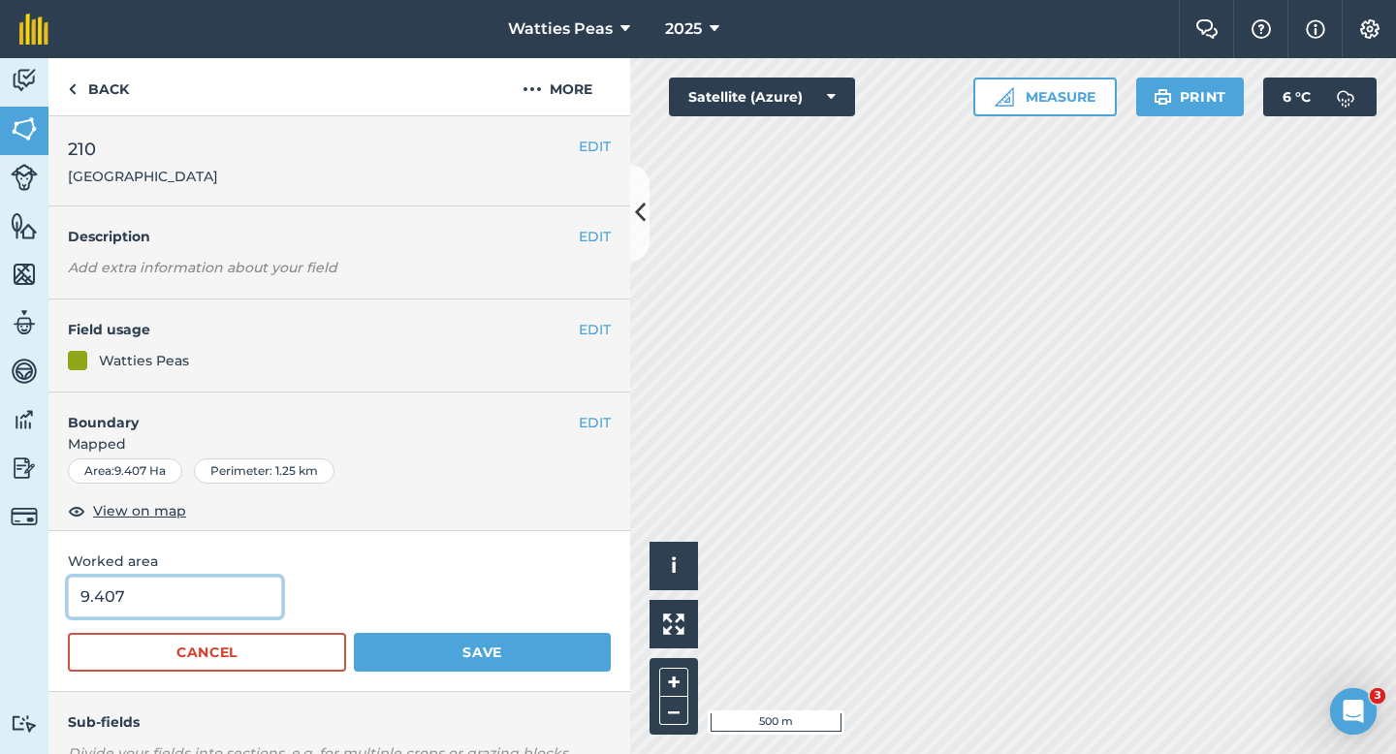
click at [227, 592] on input "9.407" at bounding box center [175, 597] width 214 height 41
type input "9.4"
click at [354, 633] on button "Save" at bounding box center [482, 652] width 257 height 39
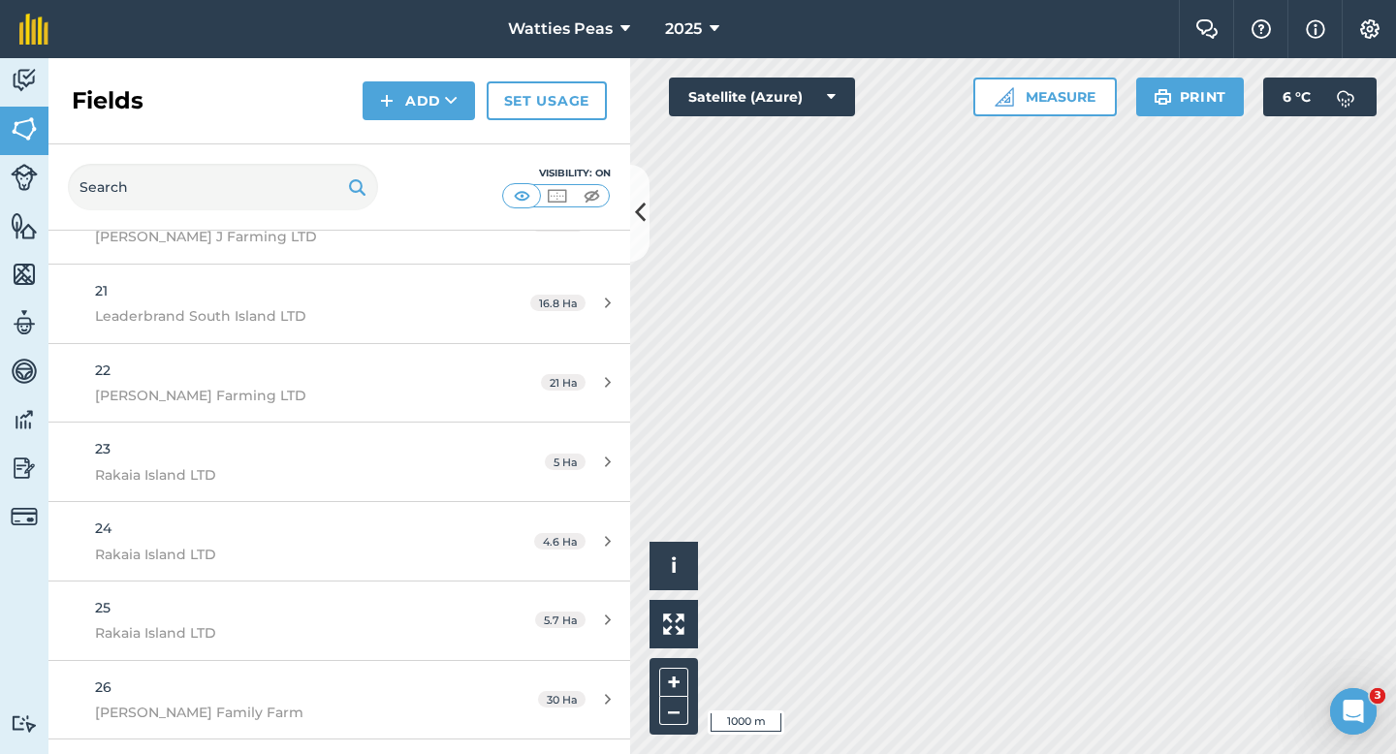
scroll to position [16513, 0]
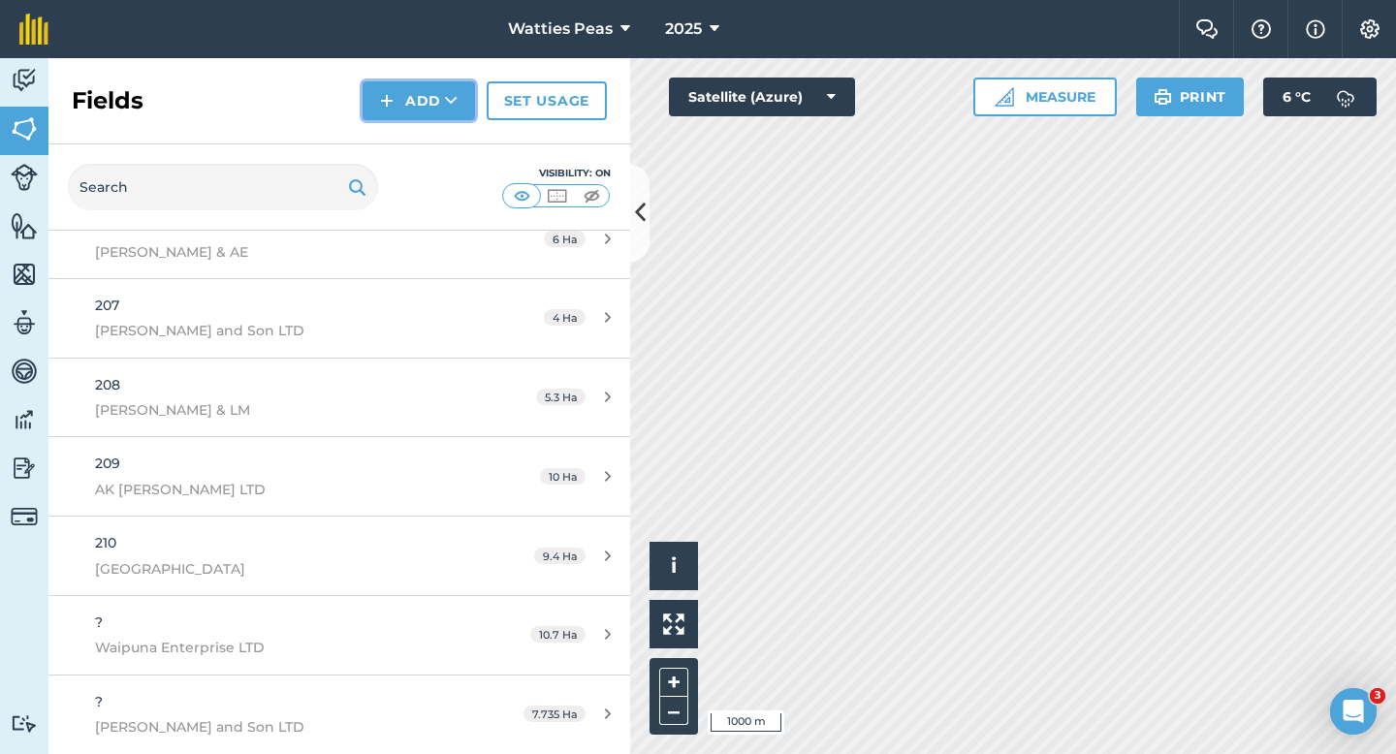
click at [414, 88] on button "Add" at bounding box center [419, 100] width 112 height 39
click at [414, 160] on link "Draw" at bounding box center [419, 144] width 107 height 43
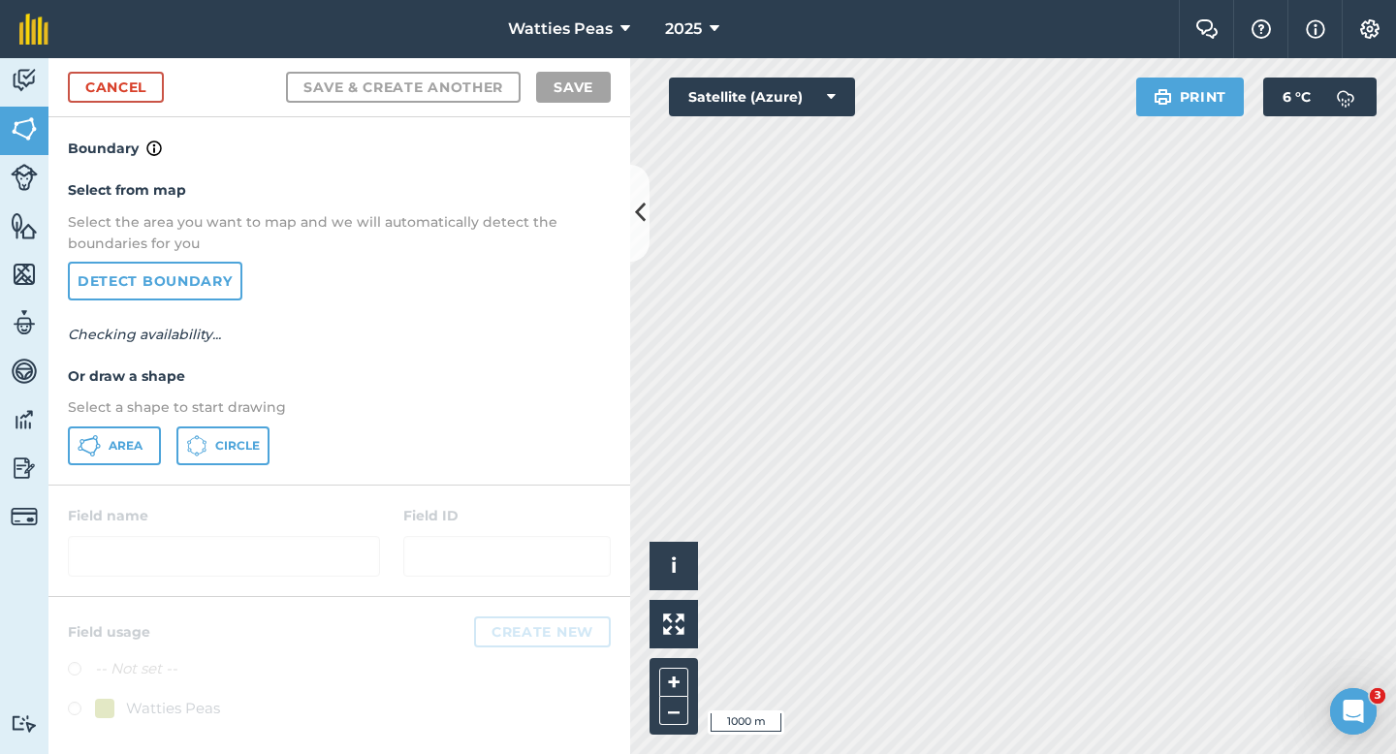
click at [109, 491] on div at bounding box center [339, 541] width 582 height 111
click at [109, 464] on div "Select from map Select the area you want to map and we will automatically detec…" at bounding box center [339, 322] width 582 height 324
click at [111, 450] on span "Area" at bounding box center [126, 446] width 34 height 16
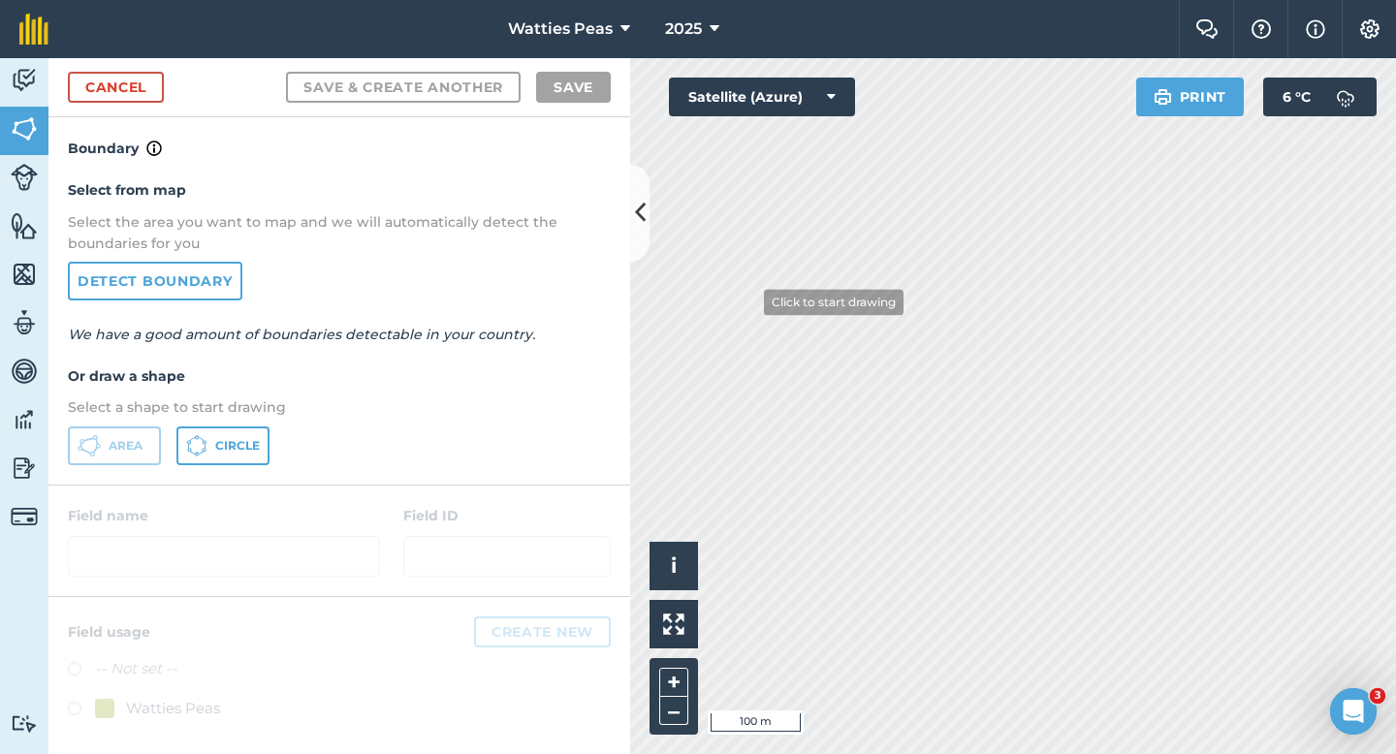
click at [632, 219] on div "Activity Fields Livestock Features Maps Team Vehicles Data Reporting Billing Tu…" at bounding box center [698, 406] width 1396 height 696
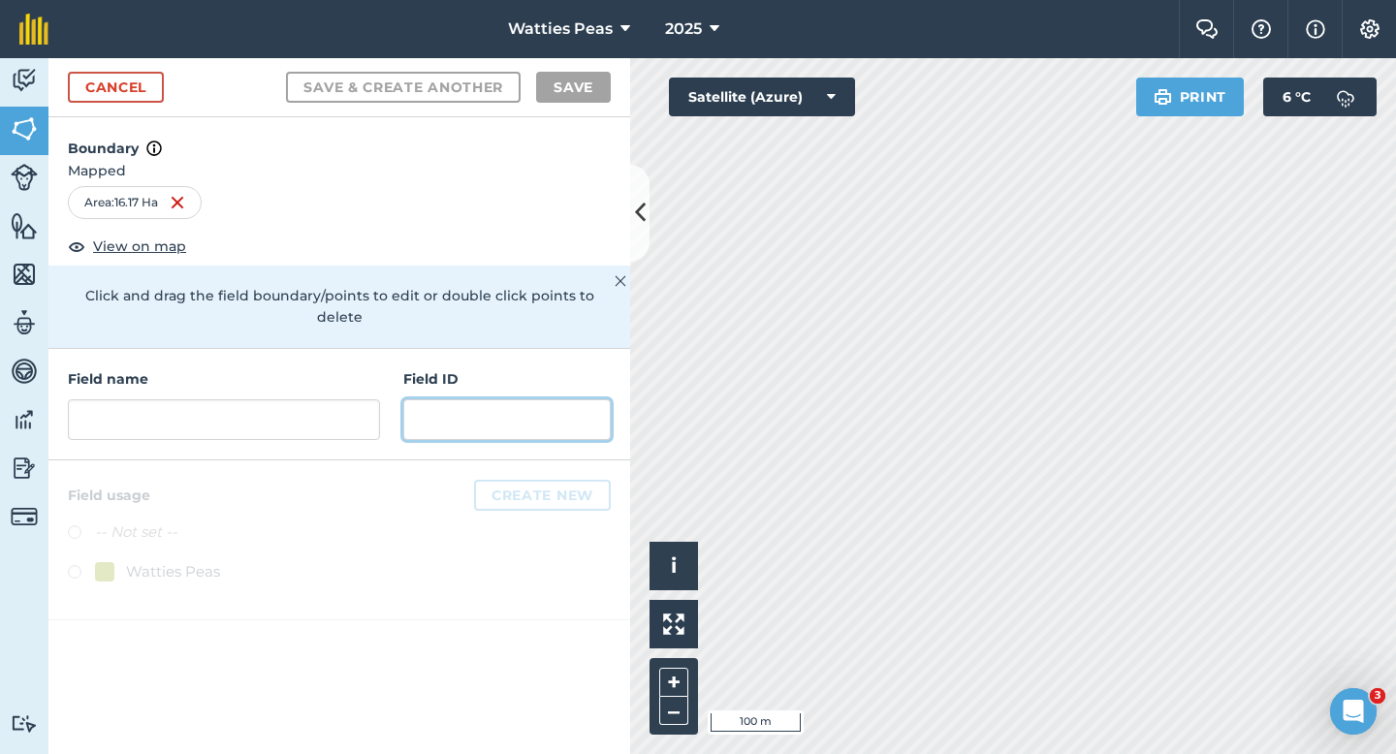
click at [443, 412] on input "text" at bounding box center [506, 419] width 207 height 41
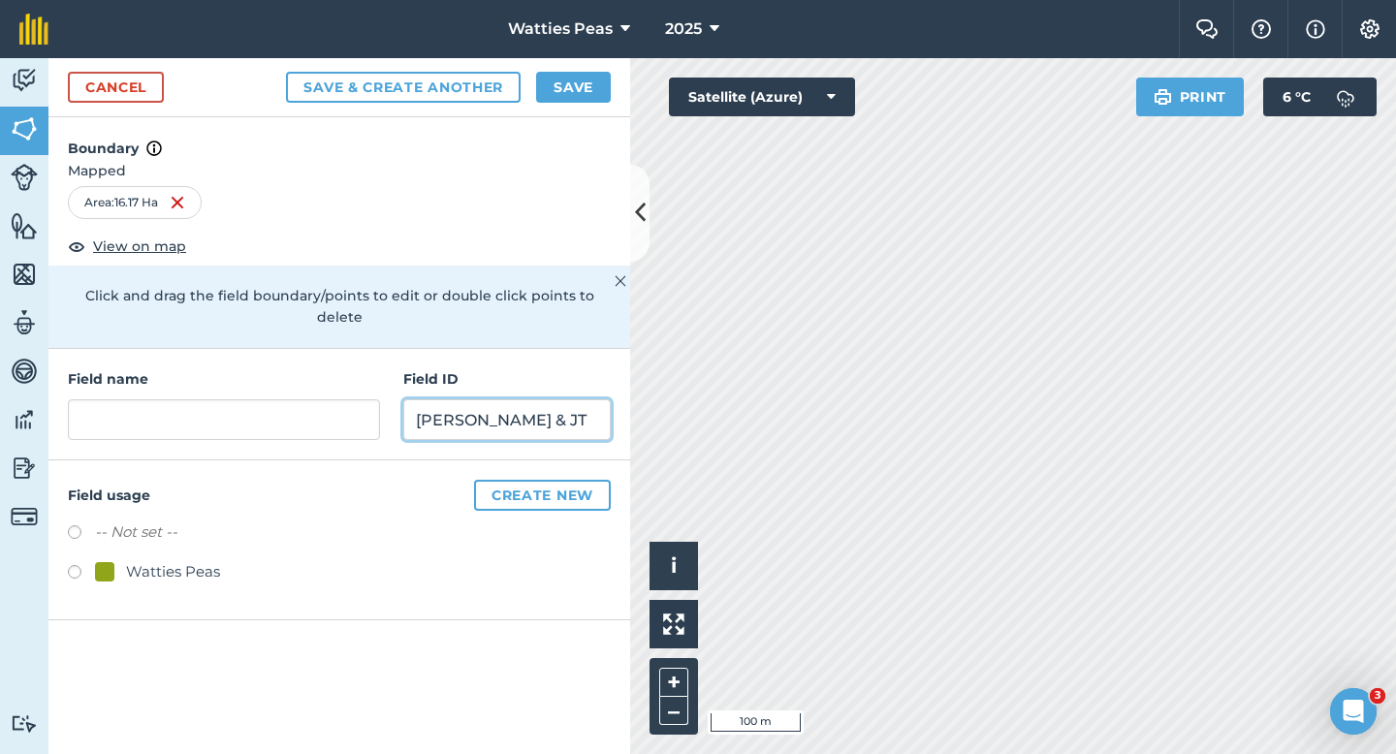
type input "[PERSON_NAME] & JT"
click at [114, 560] on div "Watties Peas" at bounding box center [157, 571] width 125 height 23
radio input "true"
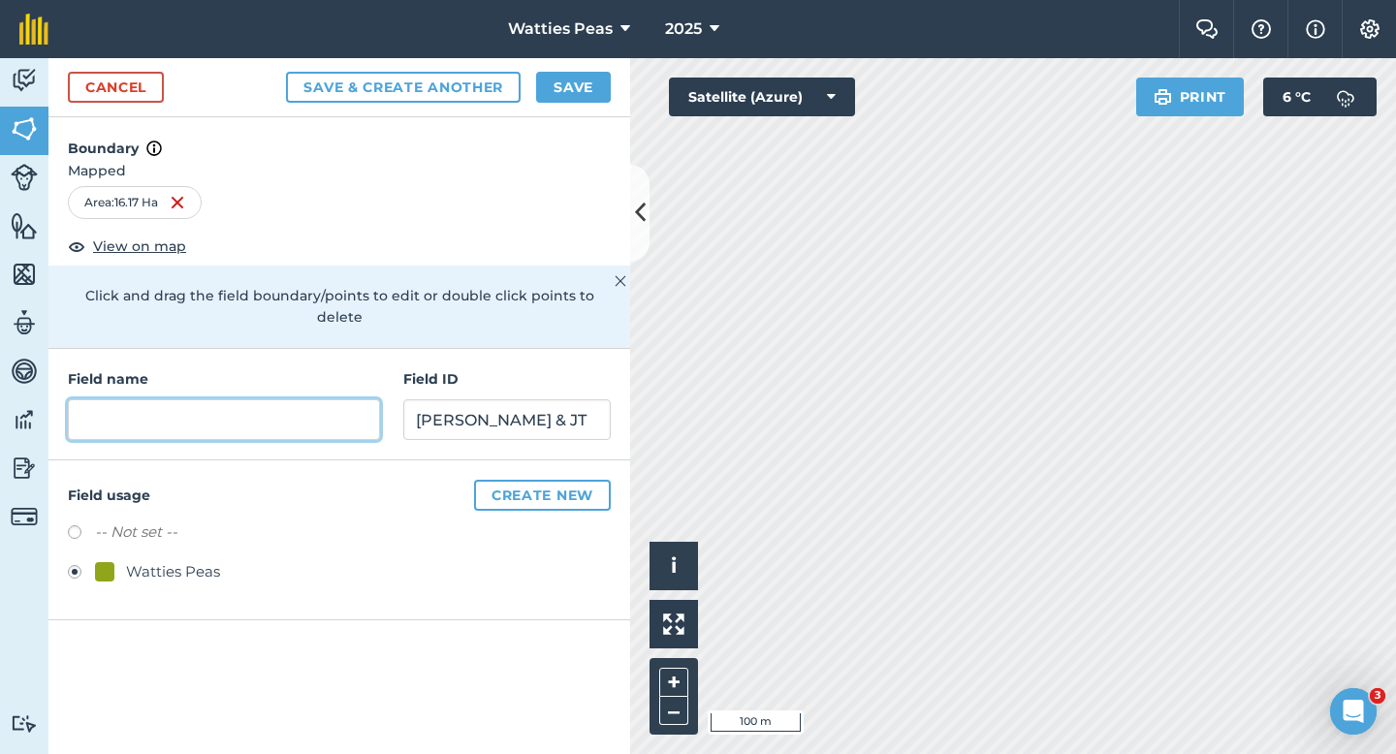
click at [188, 399] on input "text" at bounding box center [224, 419] width 312 height 41
type input "2"
type input "211"
click at [583, 81] on button "Save" at bounding box center [573, 87] width 75 height 31
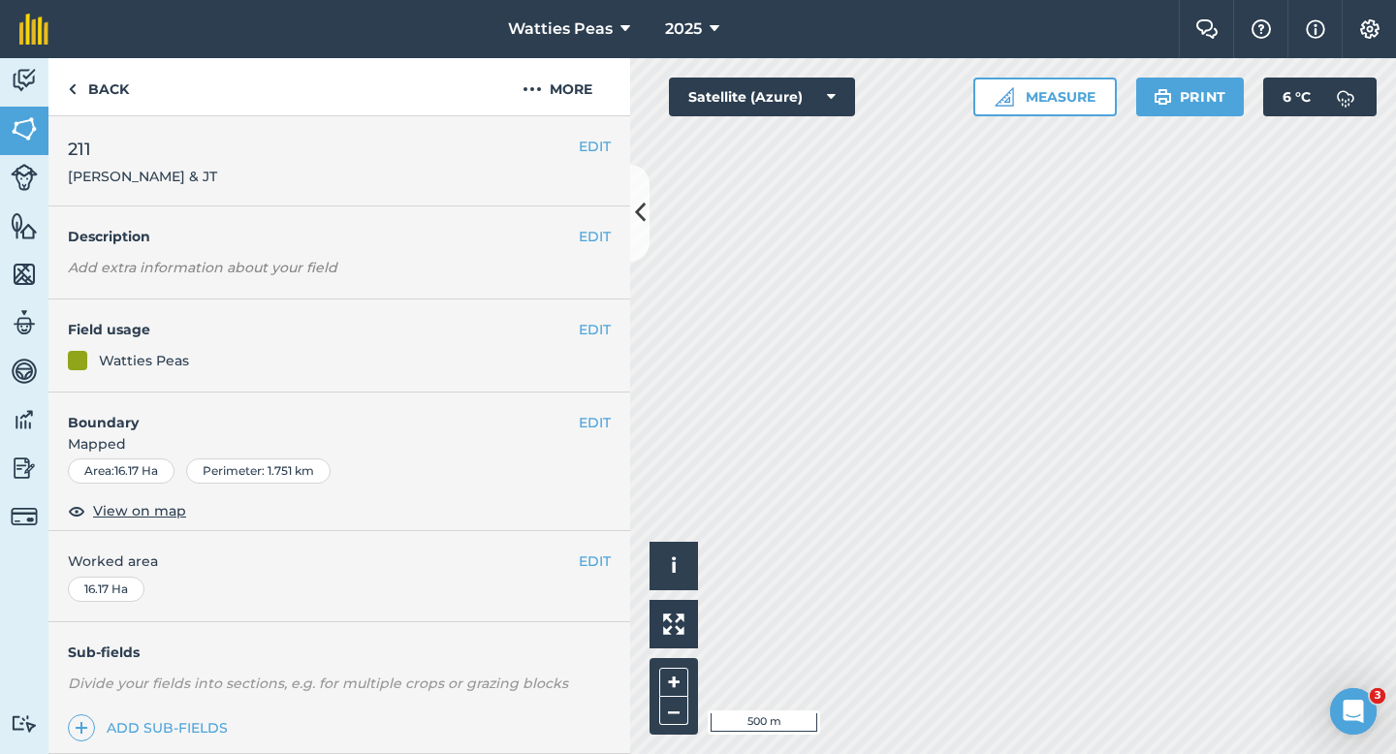
click at [605, 546] on div "EDIT Worked area 16.17 Ha" at bounding box center [339, 576] width 582 height 90
click at [596, 566] on button "EDIT" at bounding box center [595, 561] width 32 height 21
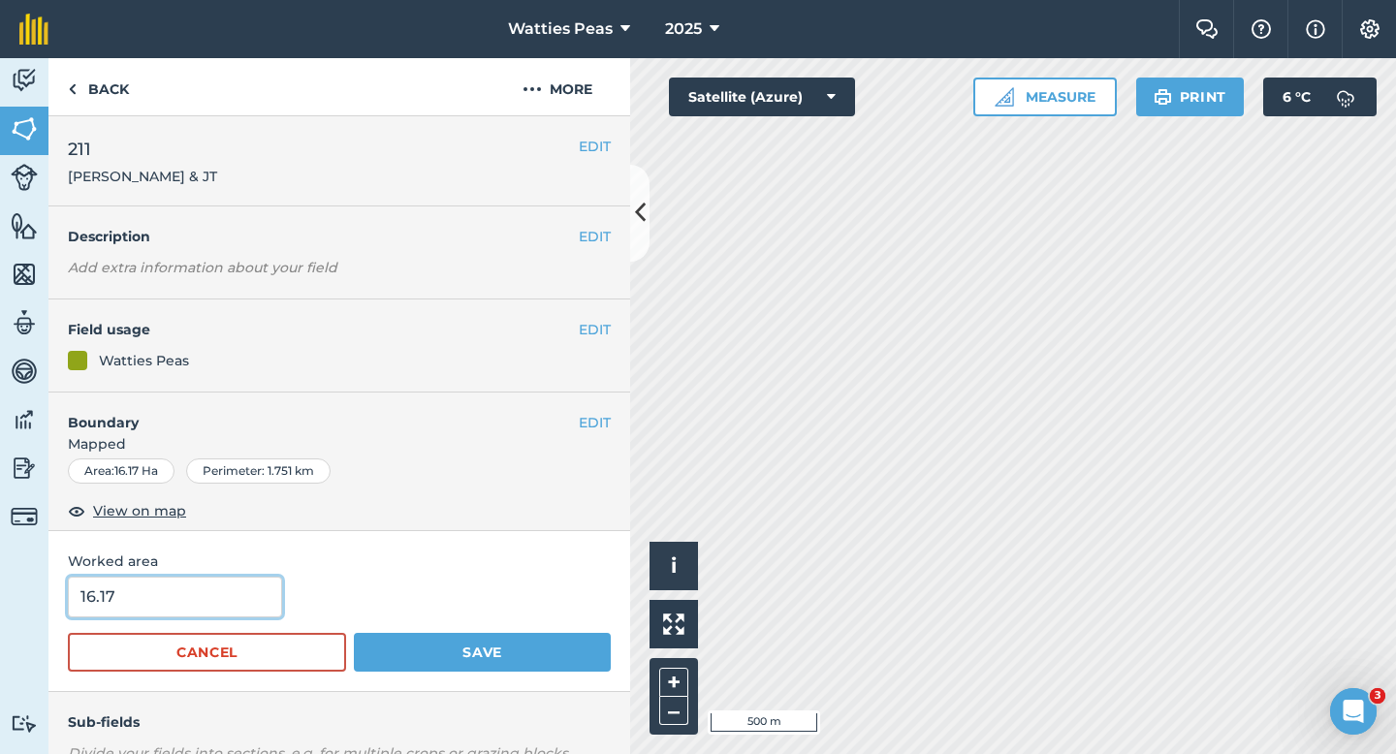
click at [259, 594] on input "16.17" at bounding box center [175, 597] width 214 height 41
type input "16"
click at [354, 633] on button "Save" at bounding box center [482, 652] width 257 height 39
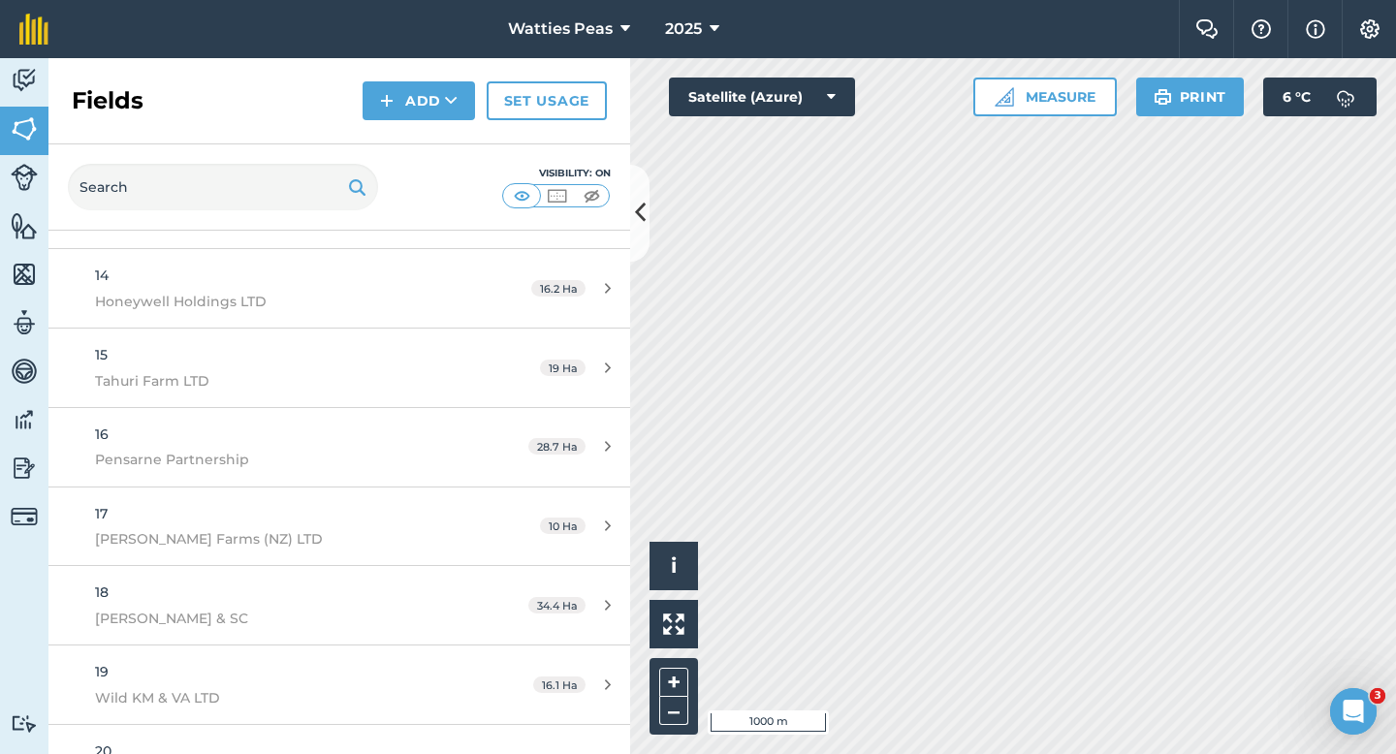
scroll to position [16591, 0]
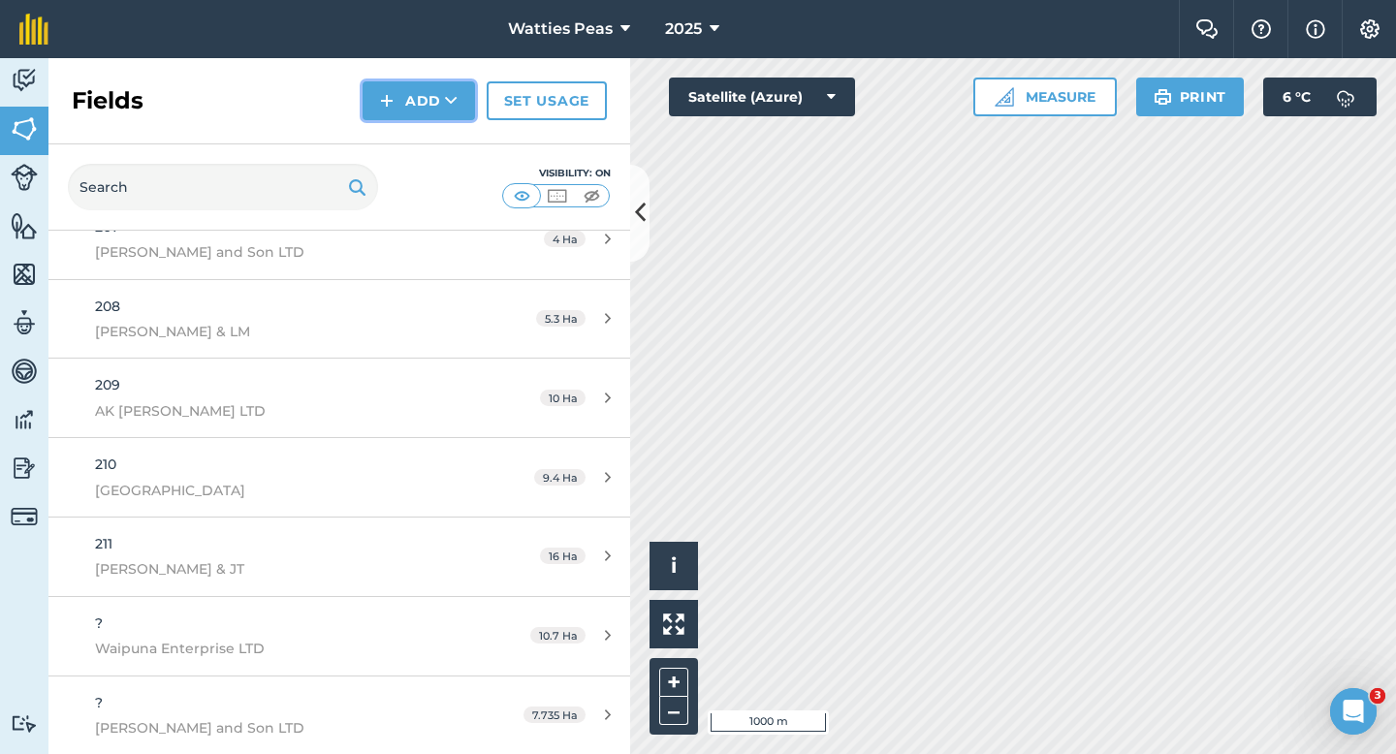
click at [379, 103] on button "Add" at bounding box center [419, 100] width 112 height 39
click at [379, 130] on link "Draw" at bounding box center [419, 144] width 107 height 43
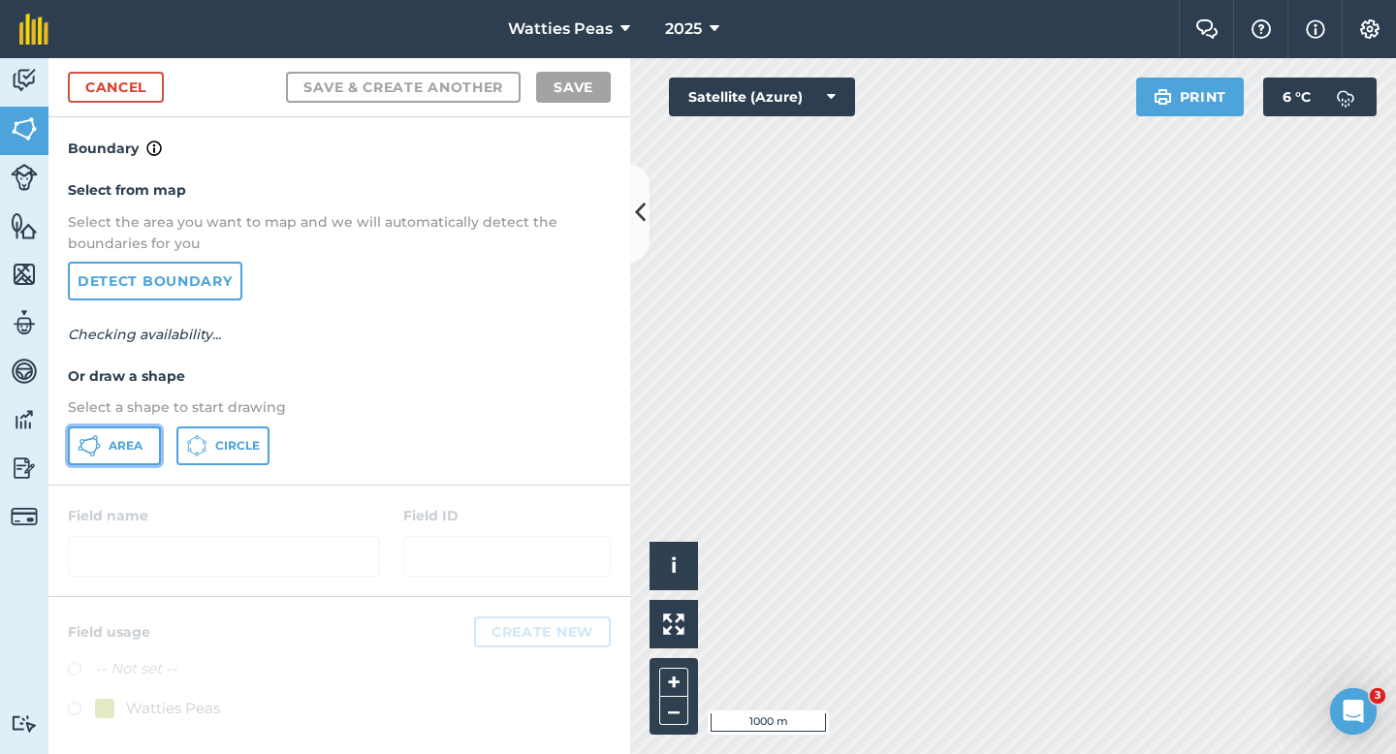
click at [116, 444] on span "Area" at bounding box center [126, 446] width 34 height 16
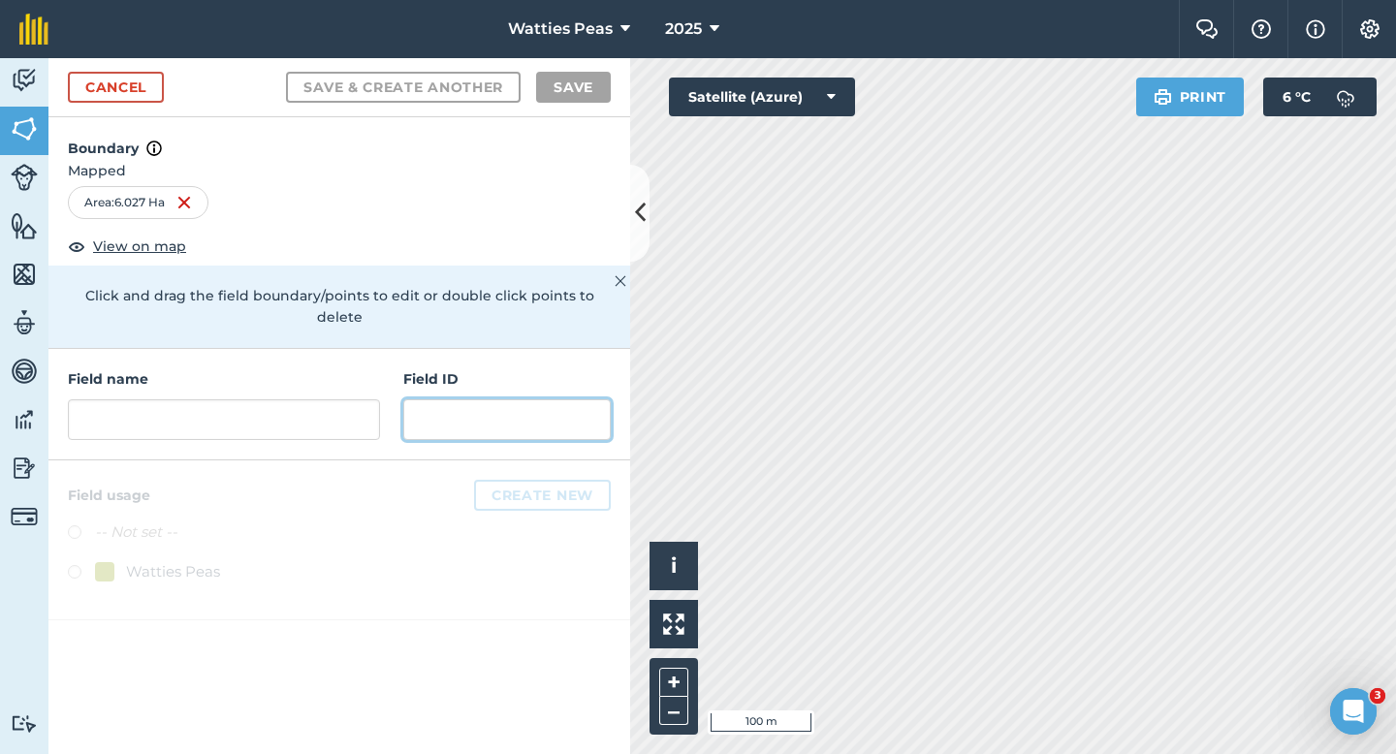
click at [507, 413] on input "text" at bounding box center [506, 419] width 207 height 41
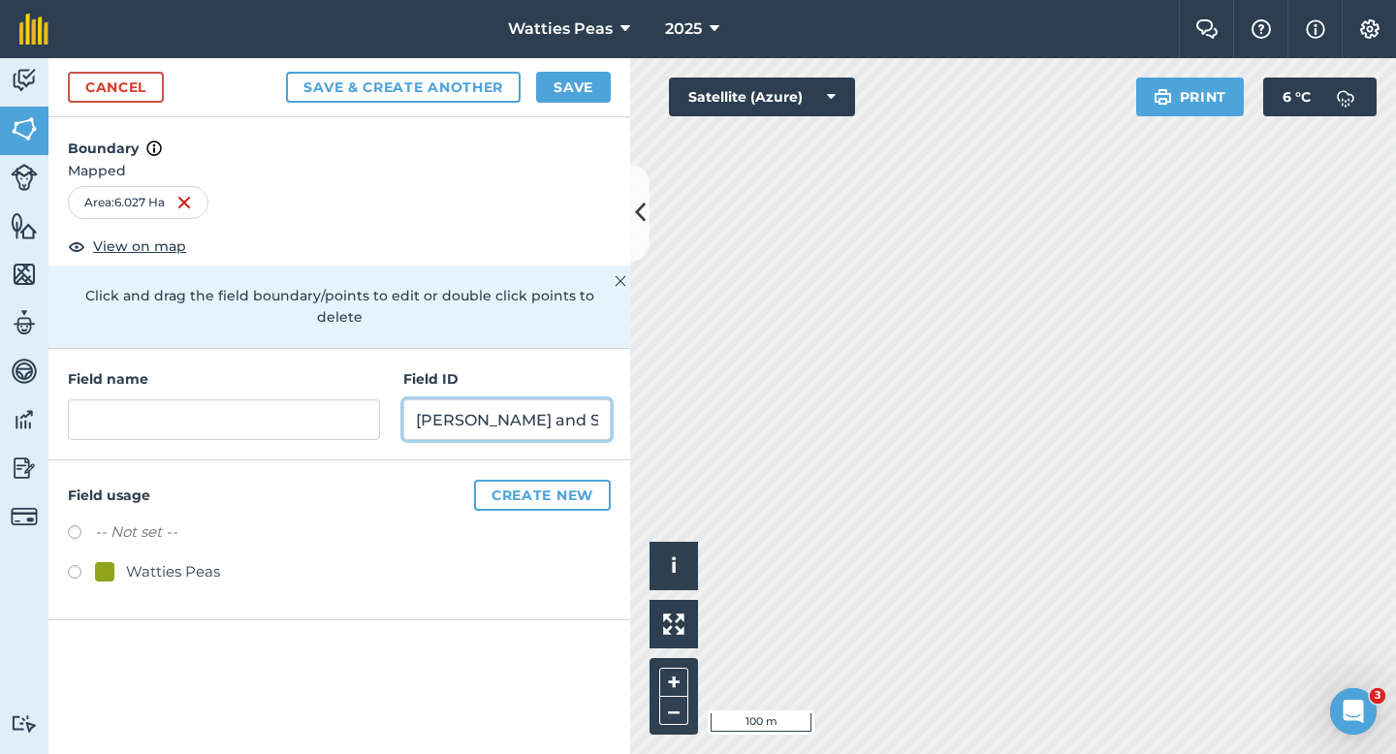
type input "[PERSON_NAME] and Son LTD"
click at [157, 560] on div "Watties Peas" at bounding box center [173, 571] width 94 height 23
radio input "true"
click at [185, 461] on div "Field usage Create new -- Not set -- Watties Peas" at bounding box center [339, 541] width 582 height 160
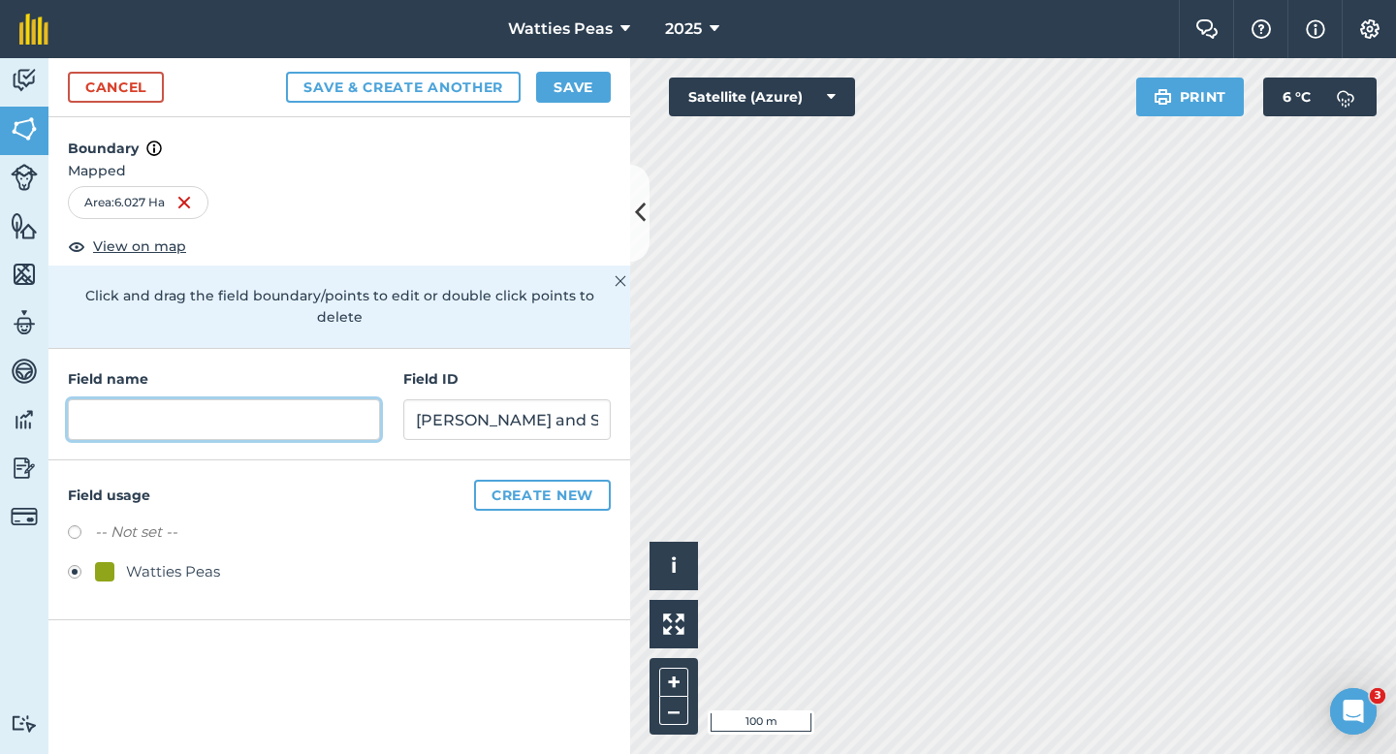
click at [185, 410] on input "text" at bounding box center [224, 419] width 312 height 41
type input "212"
click at [563, 80] on button "Save" at bounding box center [573, 87] width 75 height 31
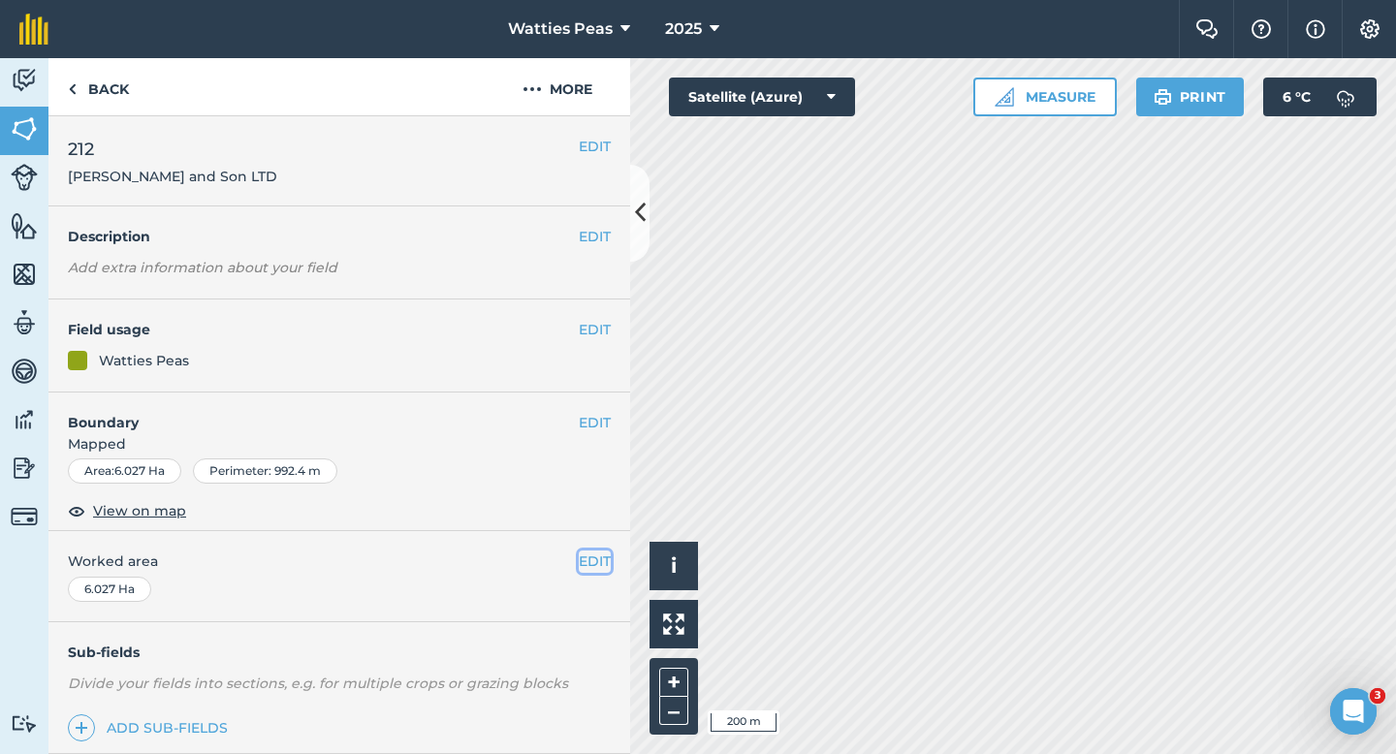
click at [596, 559] on button "EDIT" at bounding box center [595, 561] width 32 height 21
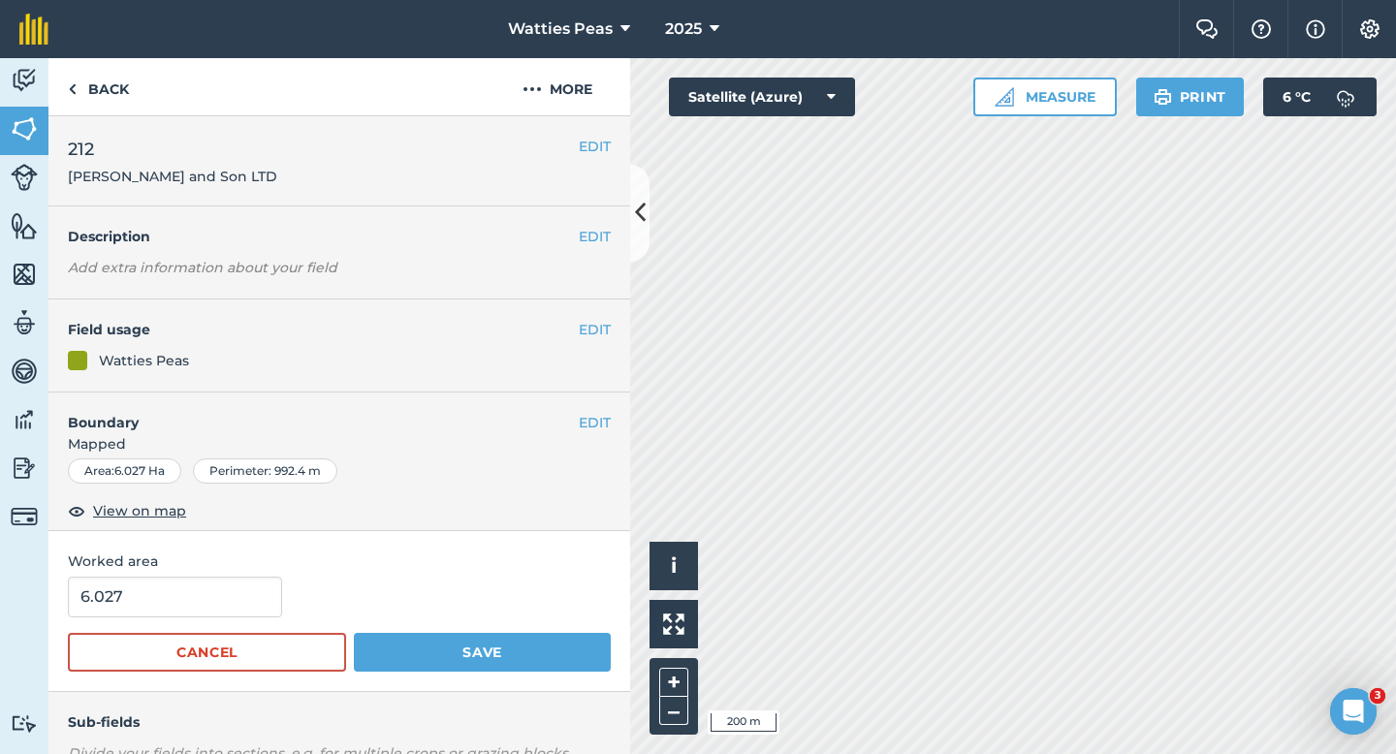
click at [227, 618] on form "6.027 Cancel Save" at bounding box center [339, 624] width 543 height 95
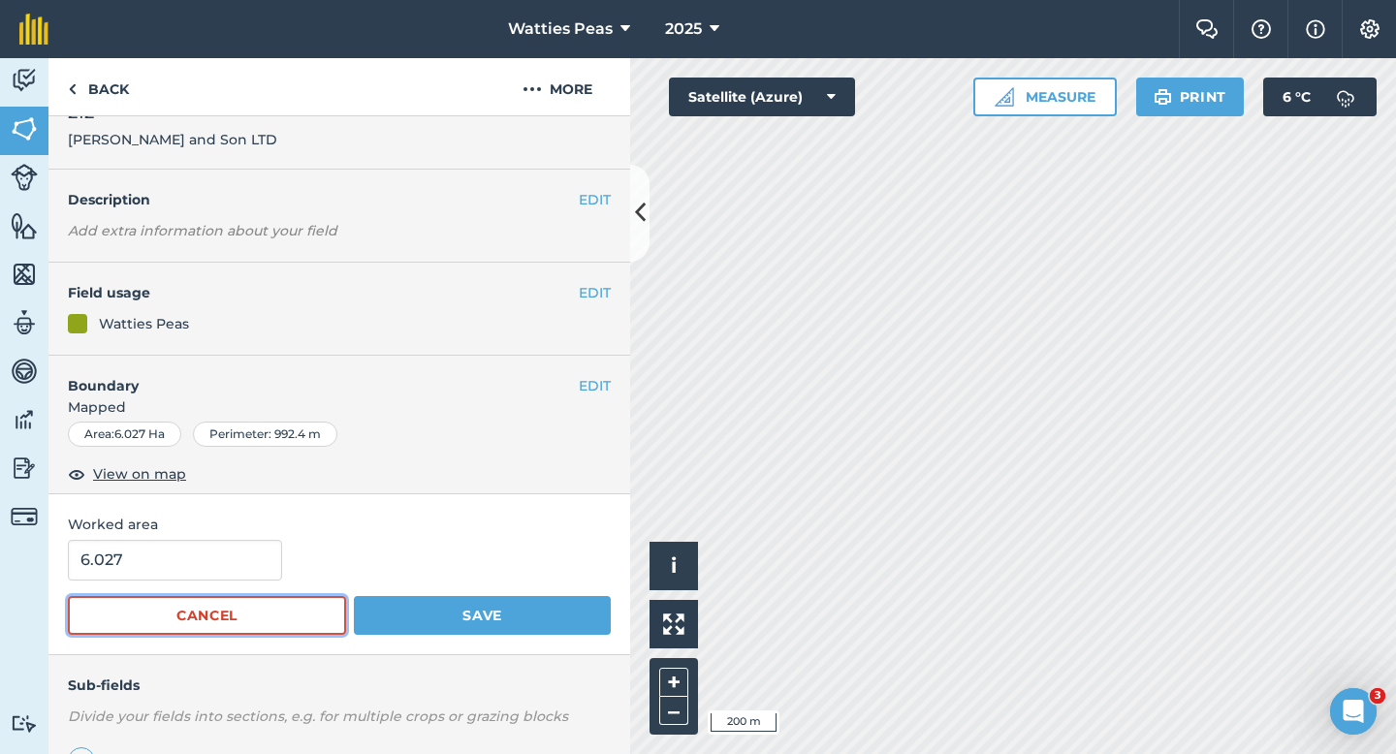
scroll to position [39, 0]
click at [229, 617] on button "Cancel" at bounding box center [207, 613] width 278 height 39
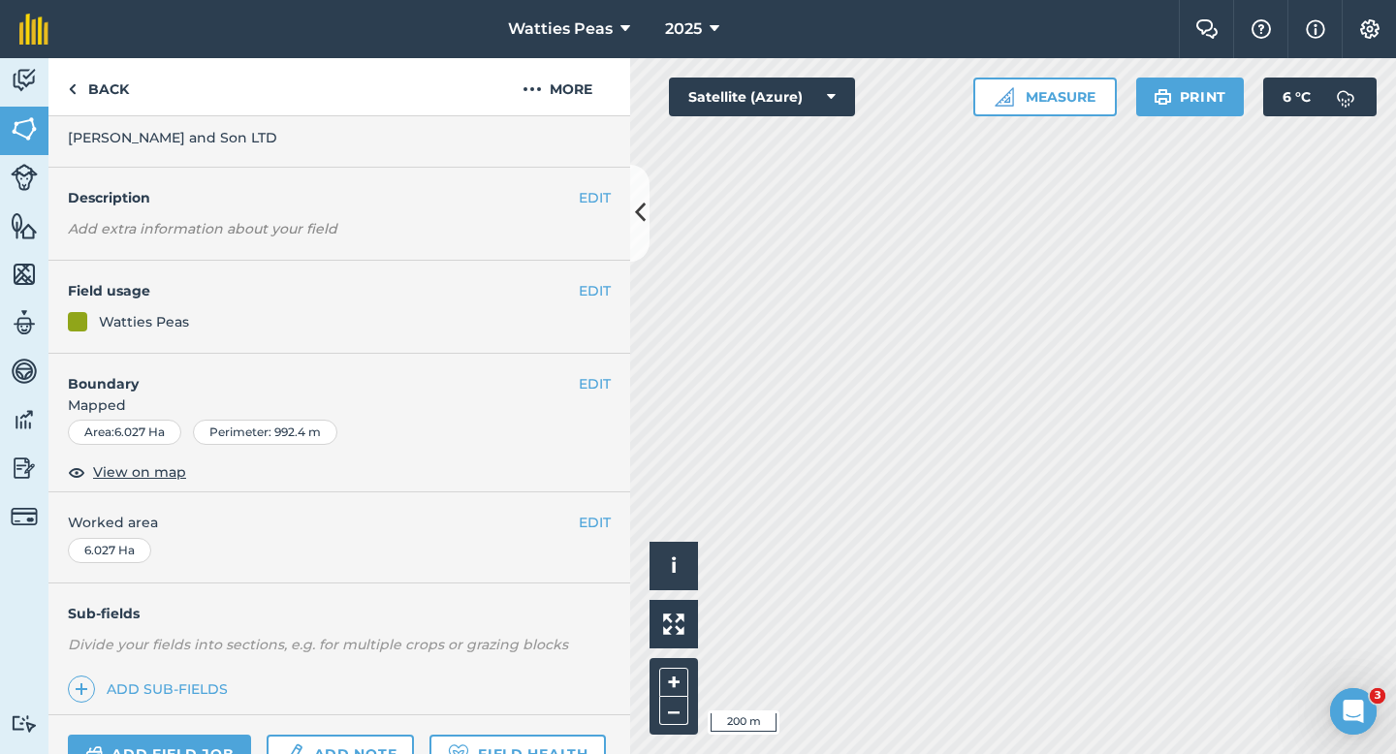
click at [587, 537] on div "EDIT Worked area 6.027 Ha" at bounding box center [339, 538] width 582 height 90
click at [587, 533] on div "EDIT Worked area 6.027 Ha" at bounding box center [339, 538] width 582 height 90
click at [589, 527] on button "EDIT" at bounding box center [595, 522] width 32 height 21
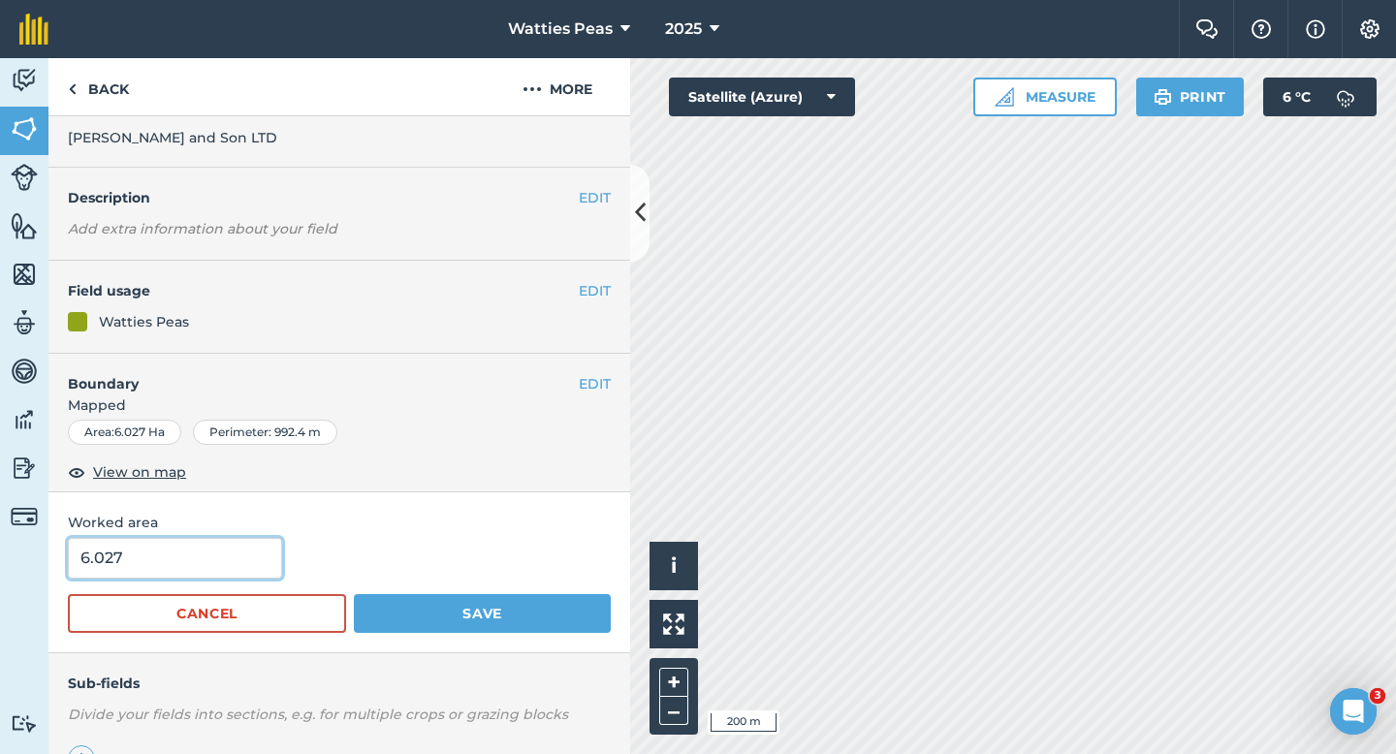
click at [214, 557] on input "6.027" at bounding box center [175, 558] width 214 height 41
type input "6"
click at [354, 594] on button "Save" at bounding box center [482, 613] width 257 height 39
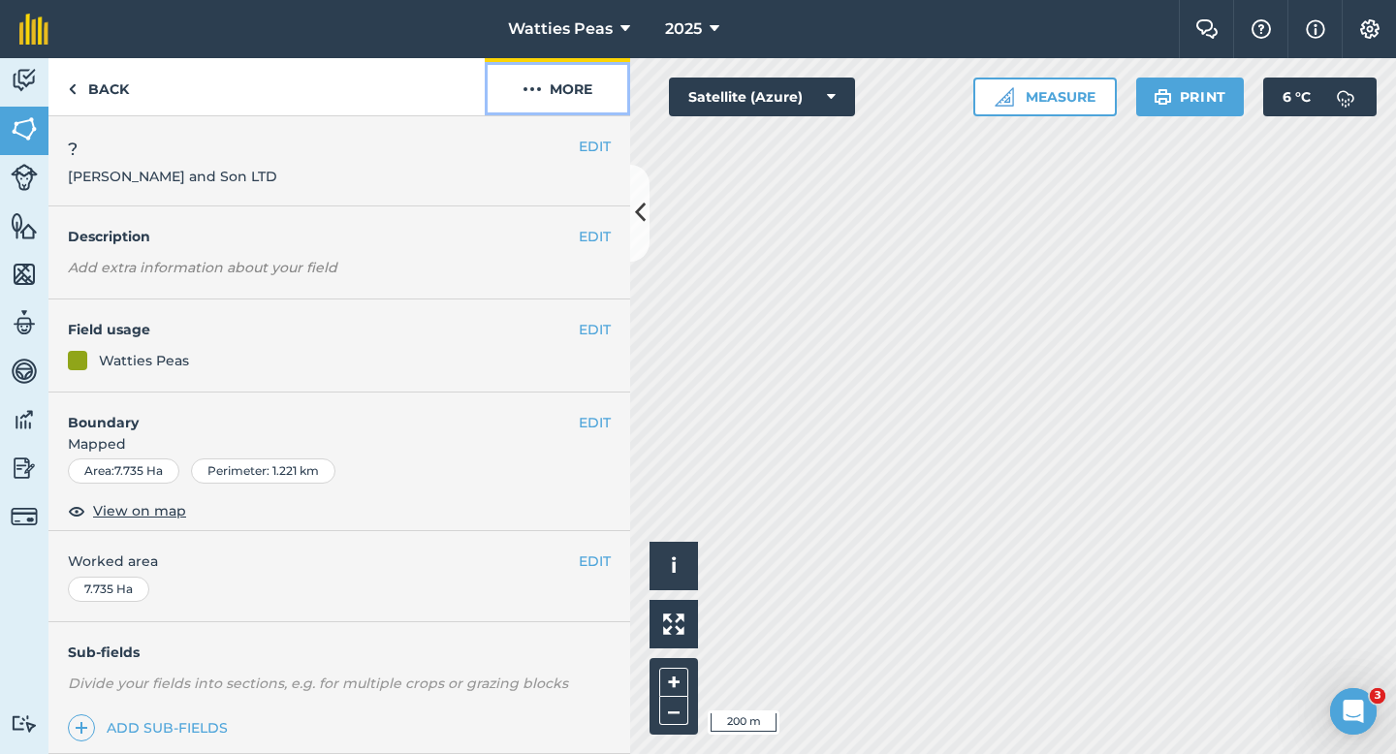
click at [575, 113] on button "More" at bounding box center [557, 86] width 145 height 57
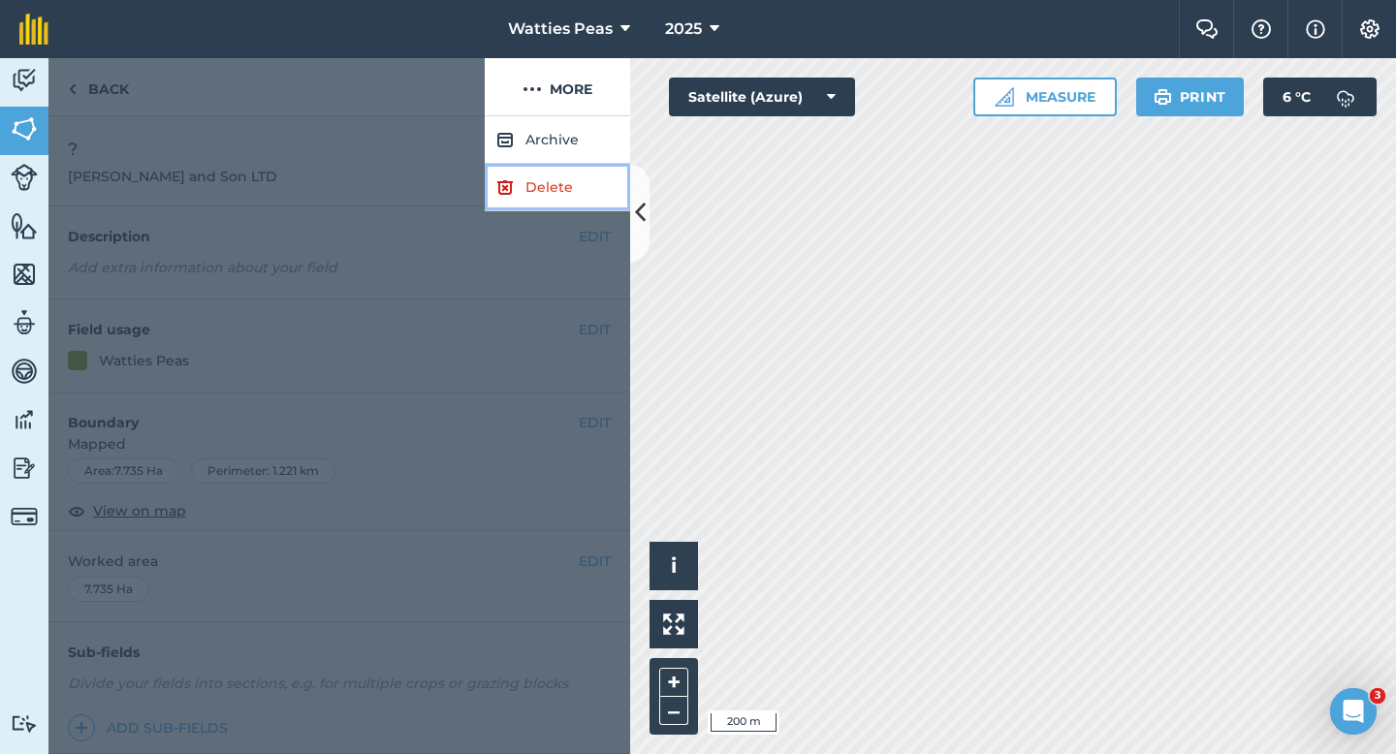
click at [570, 200] on link "Delete" at bounding box center [557, 188] width 145 height 48
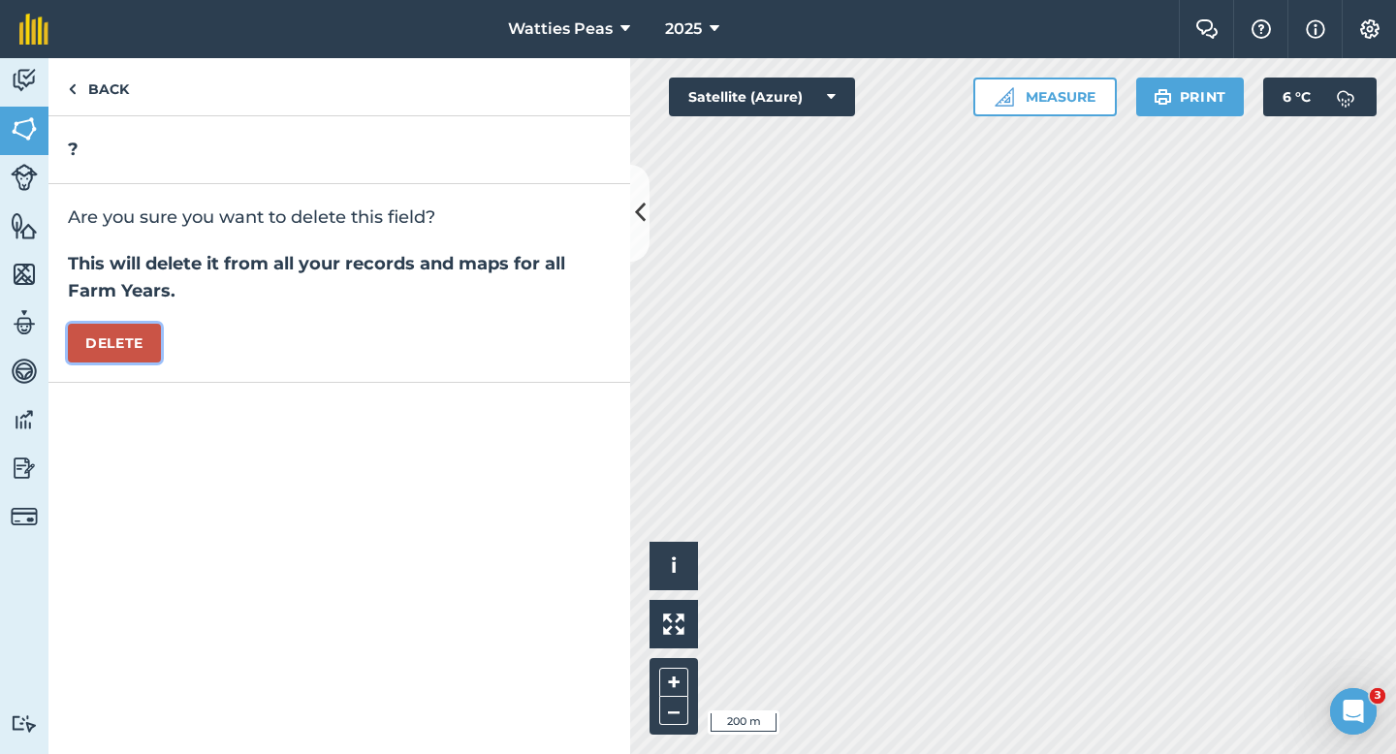
click at [108, 338] on button "Delete" at bounding box center [114, 343] width 93 height 39
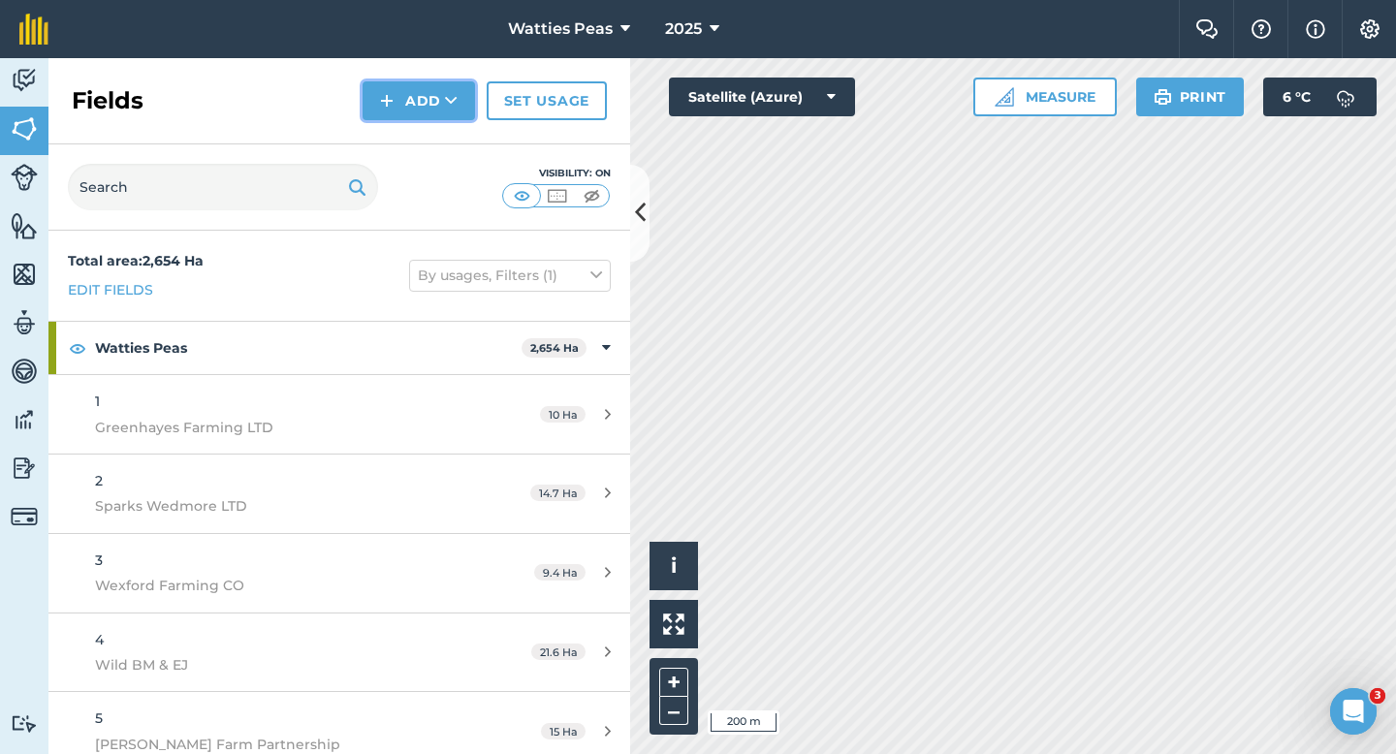
click at [388, 104] on img at bounding box center [387, 100] width 14 height 23
click at [396, 128] on link "Draw" at bounding box center [419, 144] width 107 height 43
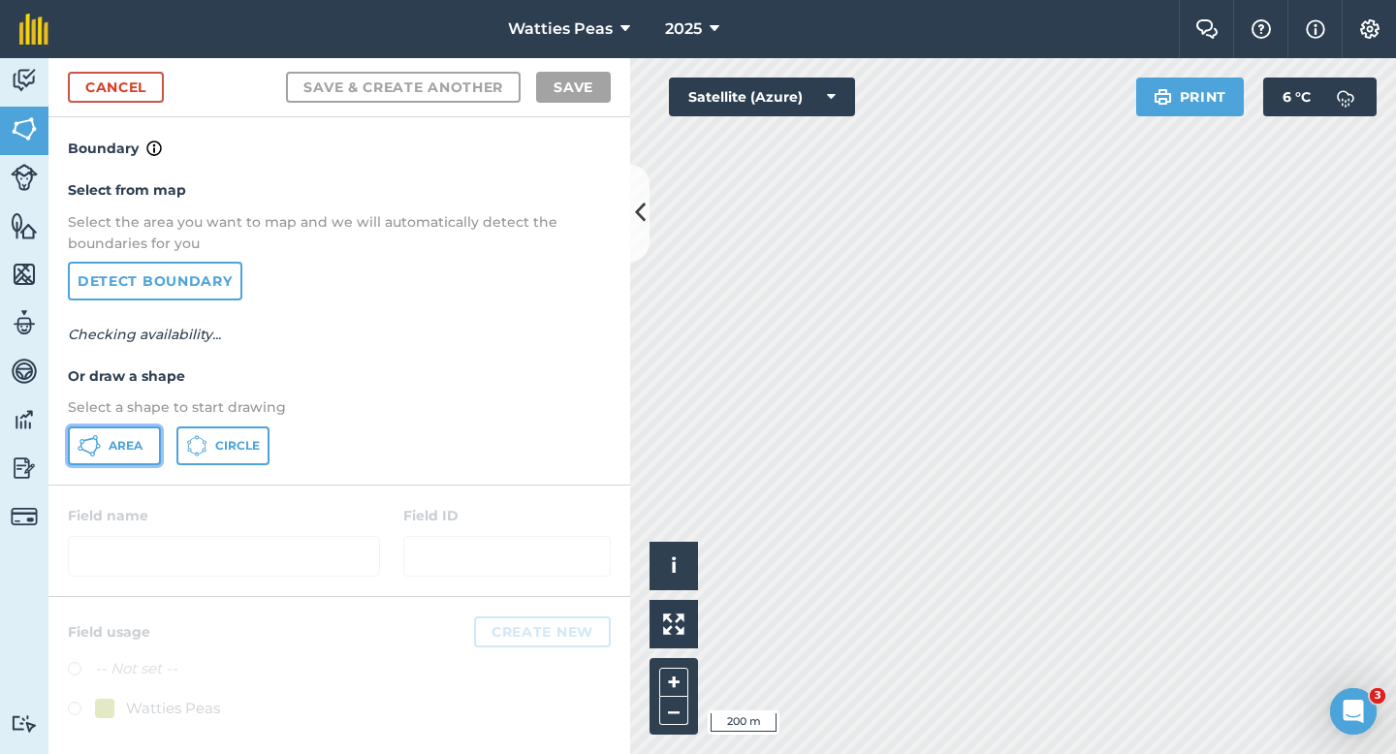
click at [117, 461] on button "Area" at bounding box center [114, 446] width 93 height 39
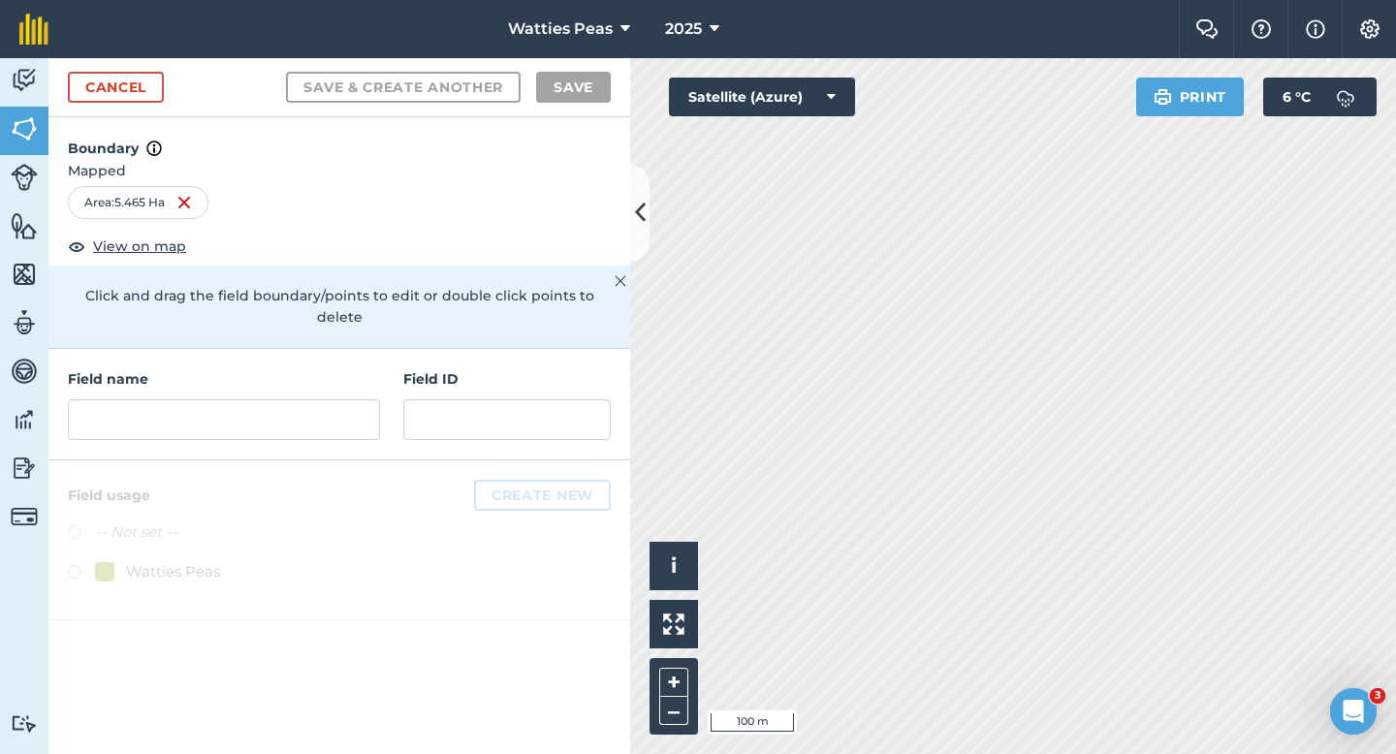
click at [211, 425] on div "Field name Field ID" at bounding box center [339, 405] width 582 height 112
click at [211, 404] on input "text" at bounding box center [224, 419] width 312 height 41
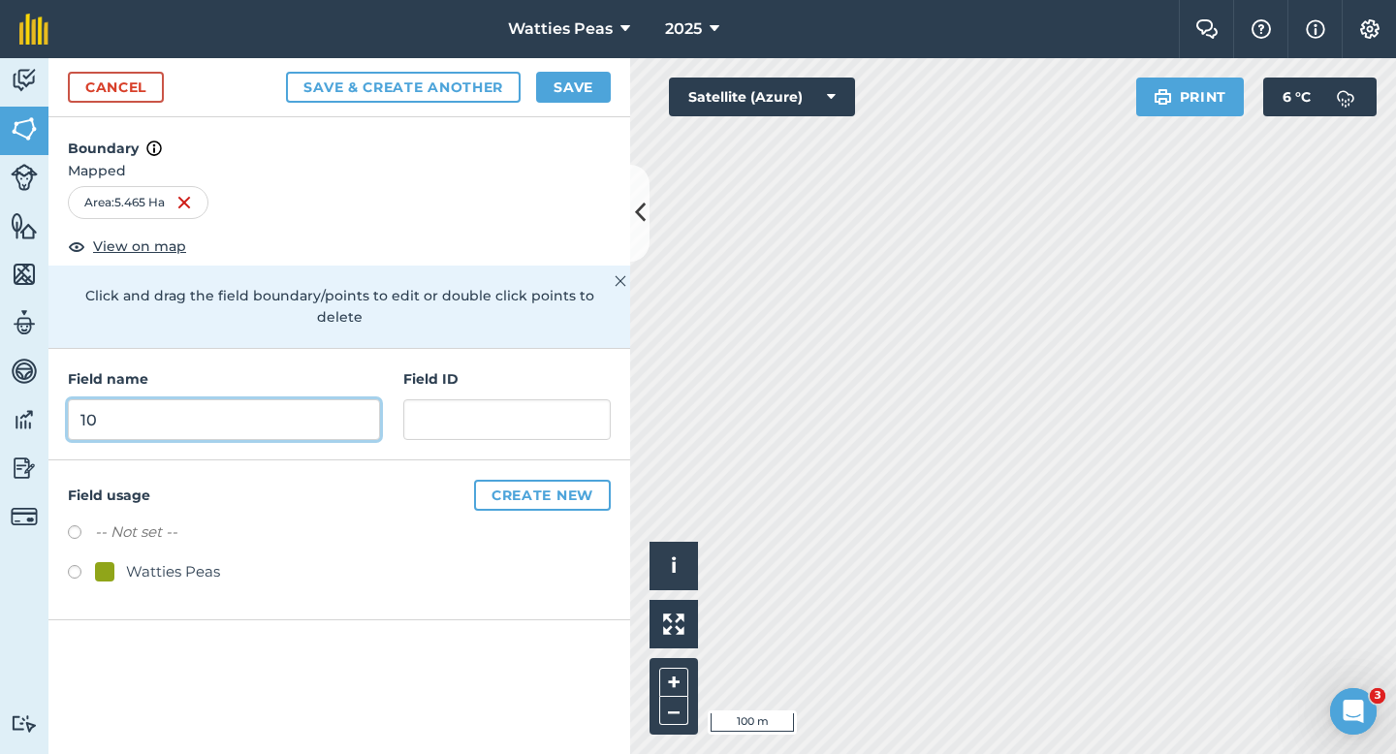
type input "1"
type input "212"
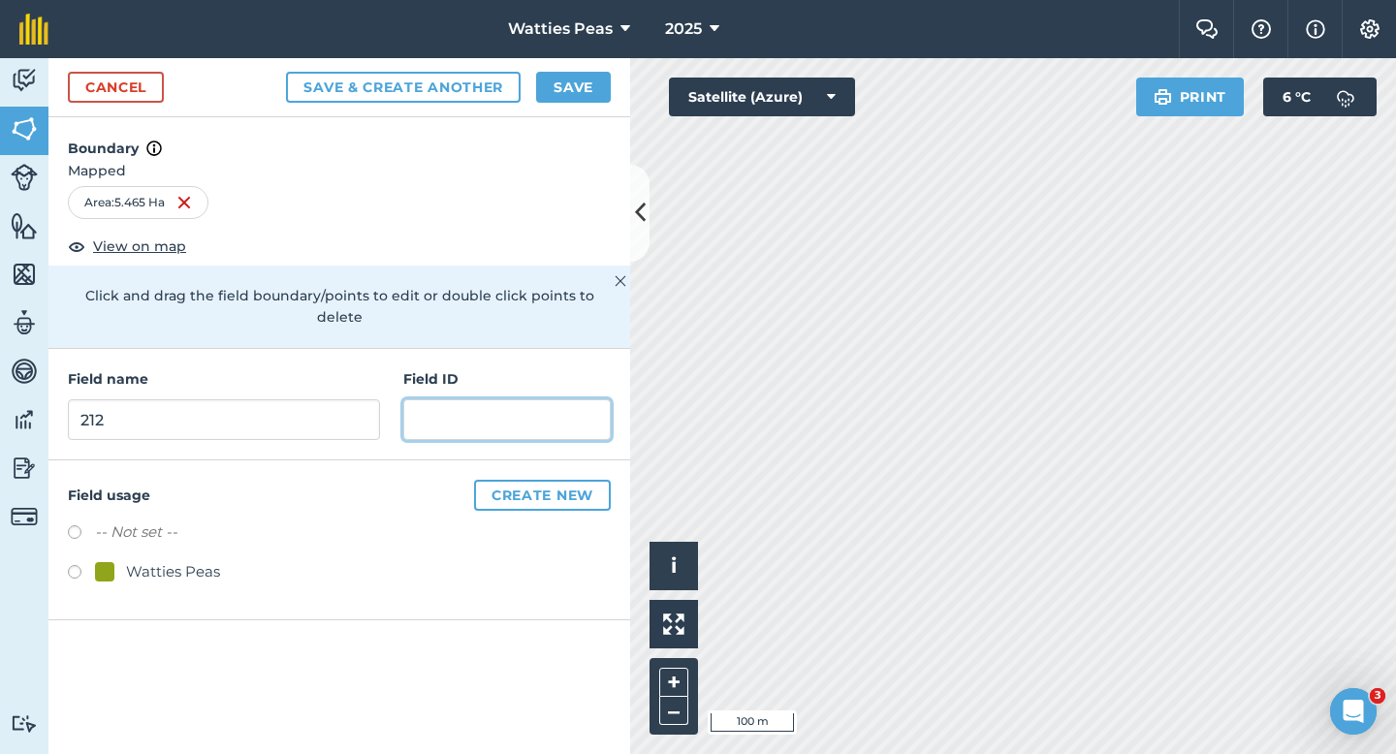
click at [422, 399] on input "text" at bounding box center [506, 419] width 207 height 41
type input "[PERSON_NAME] and Son LTD"
click at [158, 564] on div "Watties Peas" at bounding box center [339, 574] width 543 height 28
click at [150, 560] on div "Watties Peas" at bounding box center [173, 571] width 94 height 23
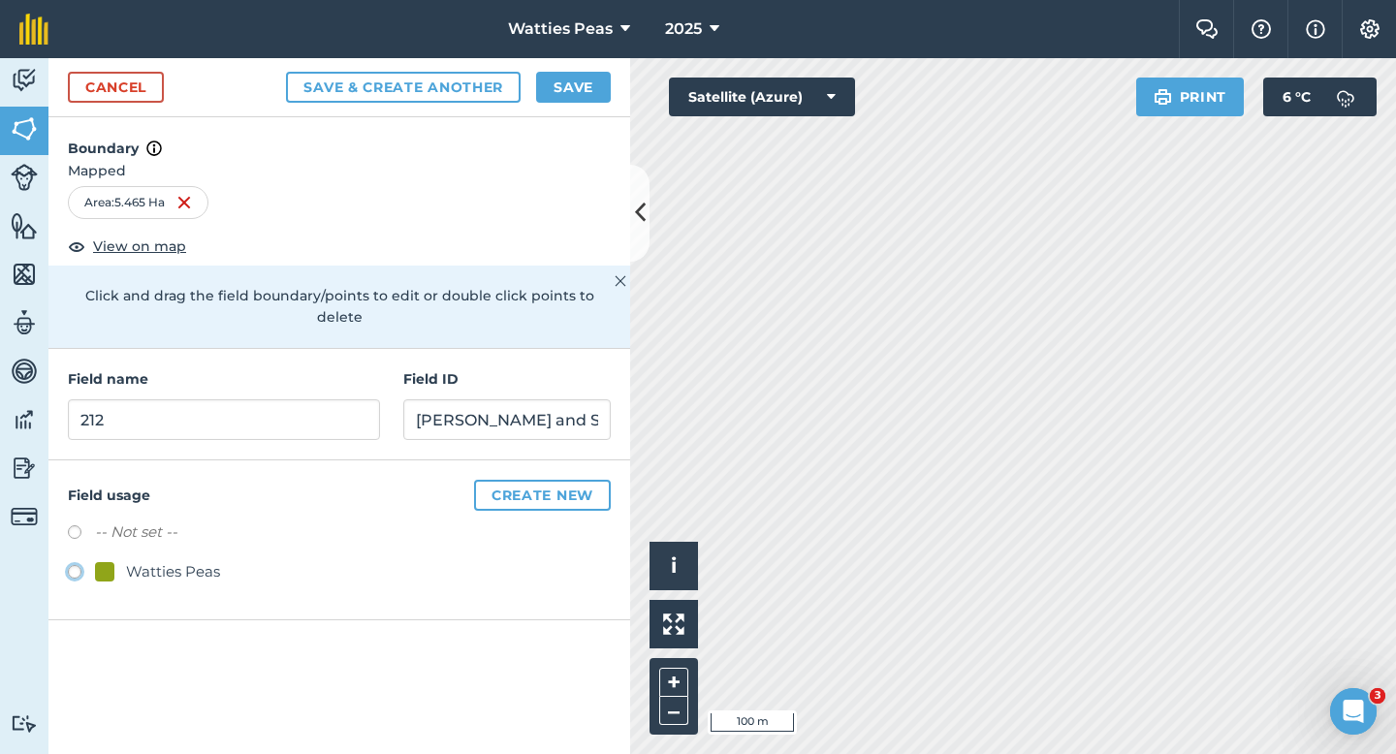
radio input "true"
click at [573, 61] on div "Cancel Save & Create Another Save" at bounding box center [339, 87] width 582 height 59
click at [567, 96] on button "Save" at bounding box center [573, 87] width 75 height 31
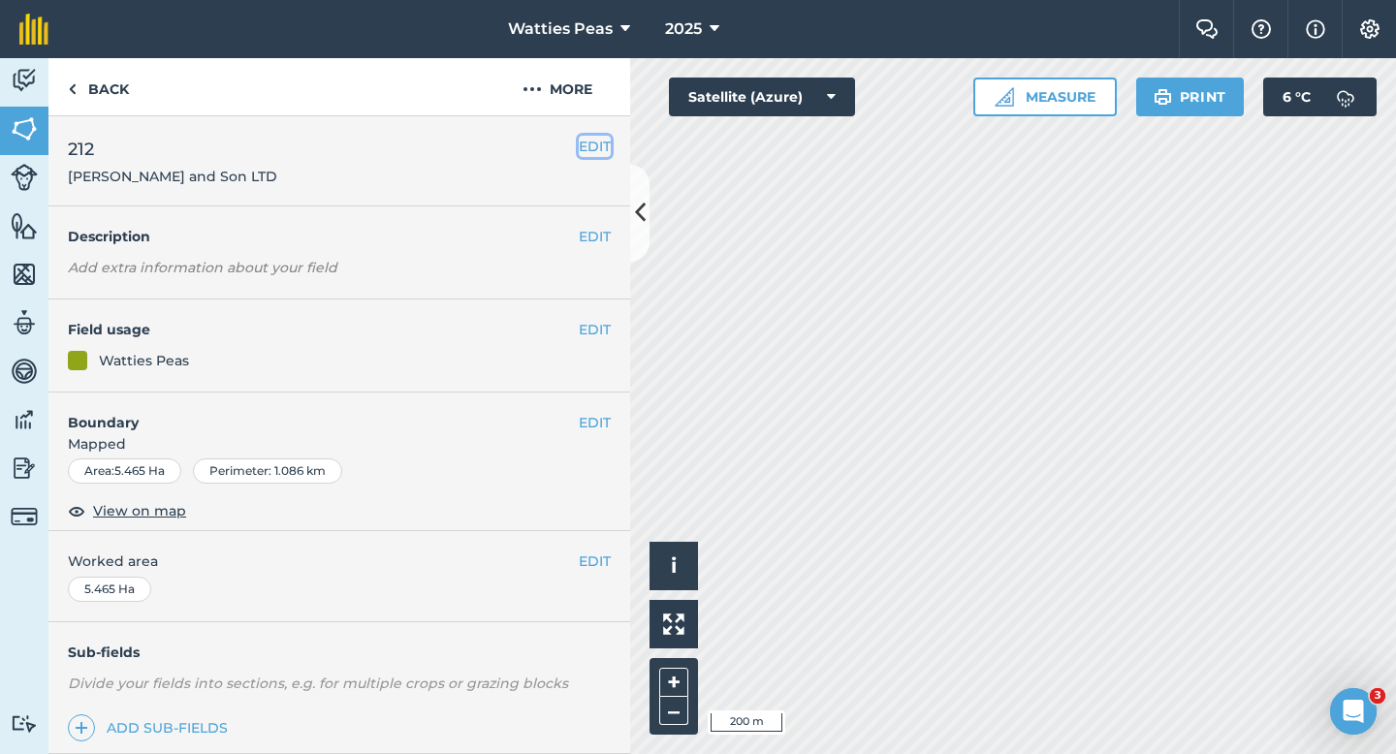
click at [606, 147] on button "EDIT" at bounding box center [595, 146] width 32 height 21
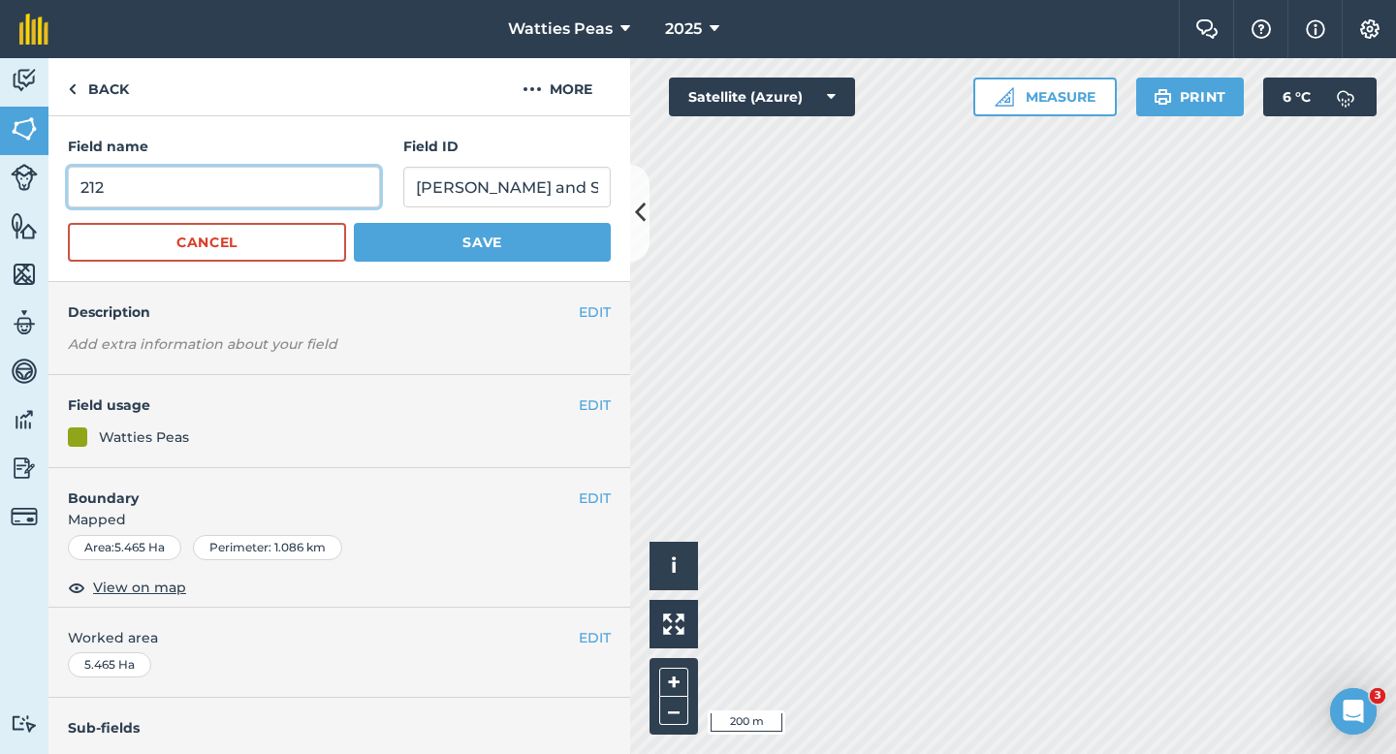
click at [290, 177] on input "212" at bounding box center [224, 187] width 312 height 41
click at [290, 187] on input "212" at bounding box center [224, 187] width 312 height 41
type input "213"
click at [354, 223] on button "Save" at bounding box center [482, 242] width 257 height 39
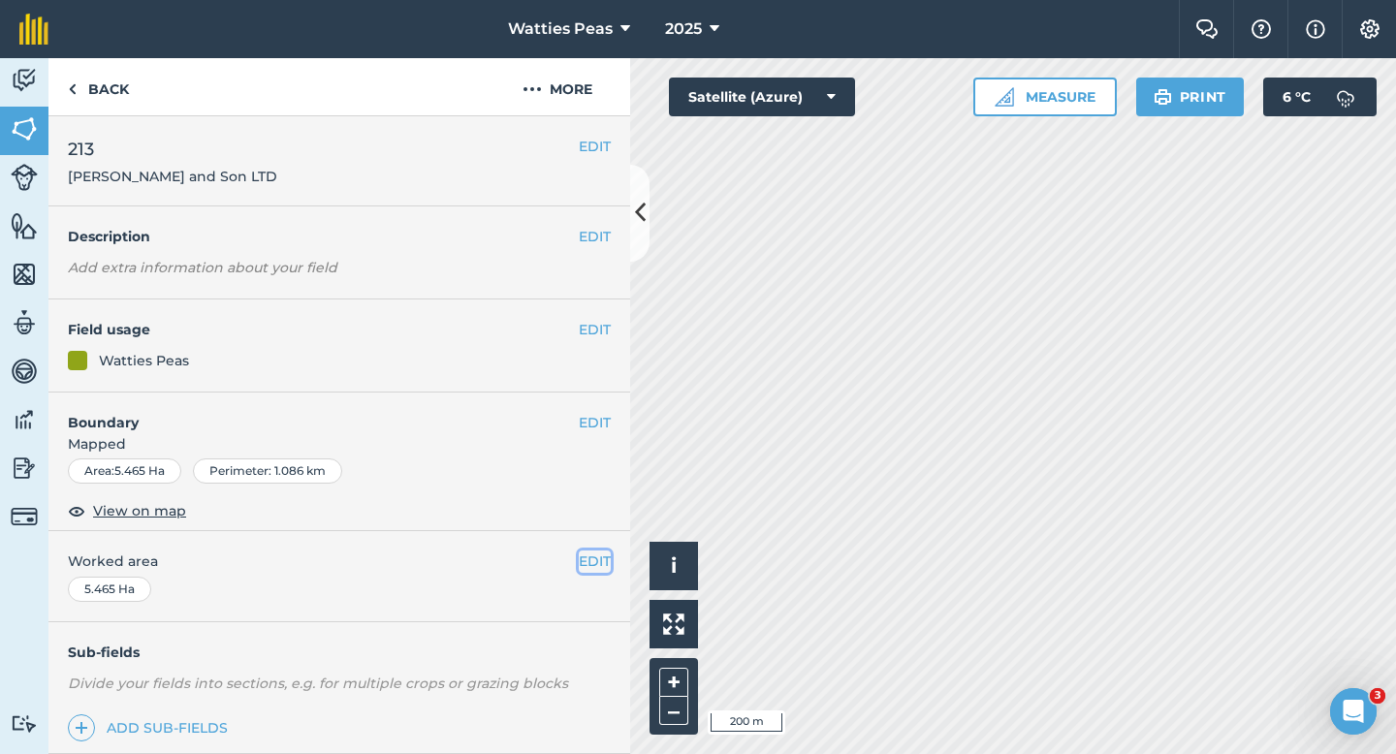
drag, startPoint x: 590, startPoint y: 569, endPoint x: 541, endPoint y: 569, distance: 49.4
click at [590, 569] on button "EDIT" at bounding box center [595, 561] width 32 height 21
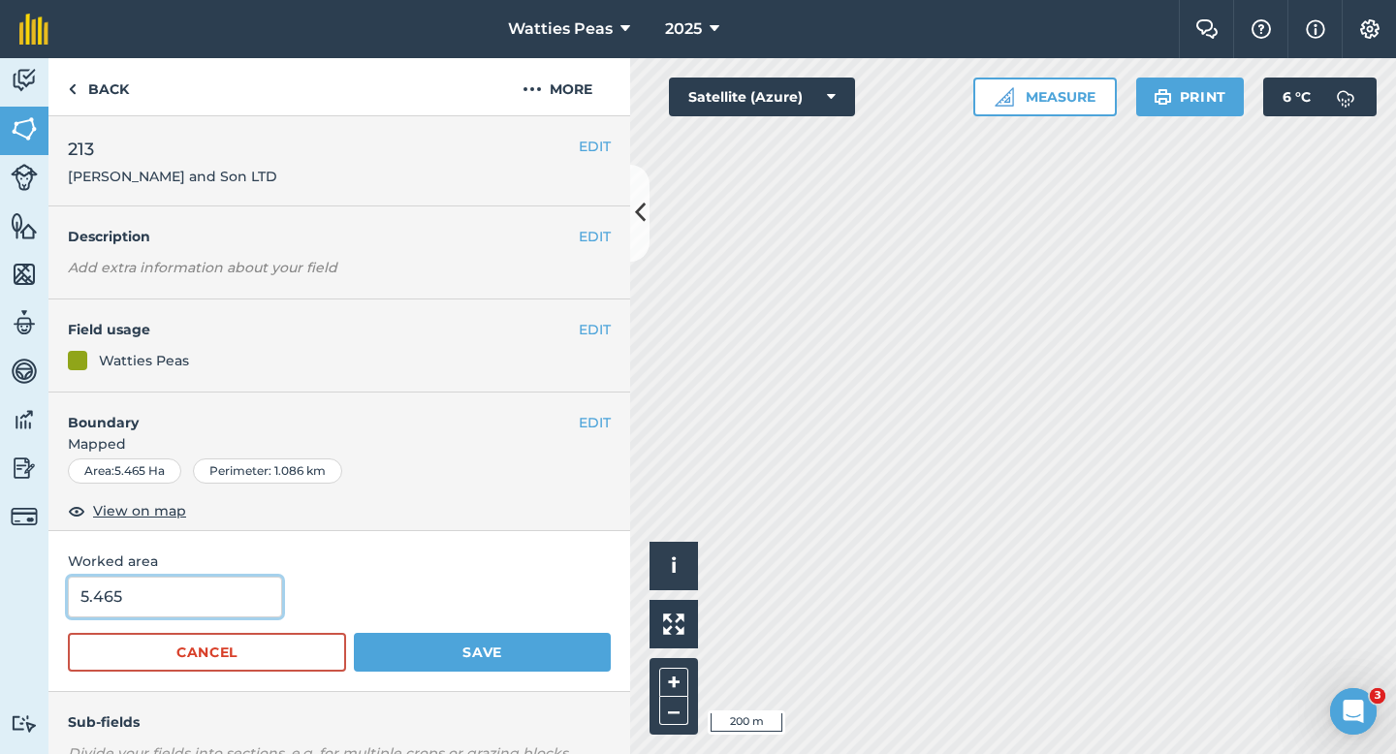
click at [254, 607] on input "5.465" at bounding box center [175, 597] width 214 height 41
type input "5.5"
click at [354, 633] on button "Save" at bounding box center [482, 652] width 257 height 39
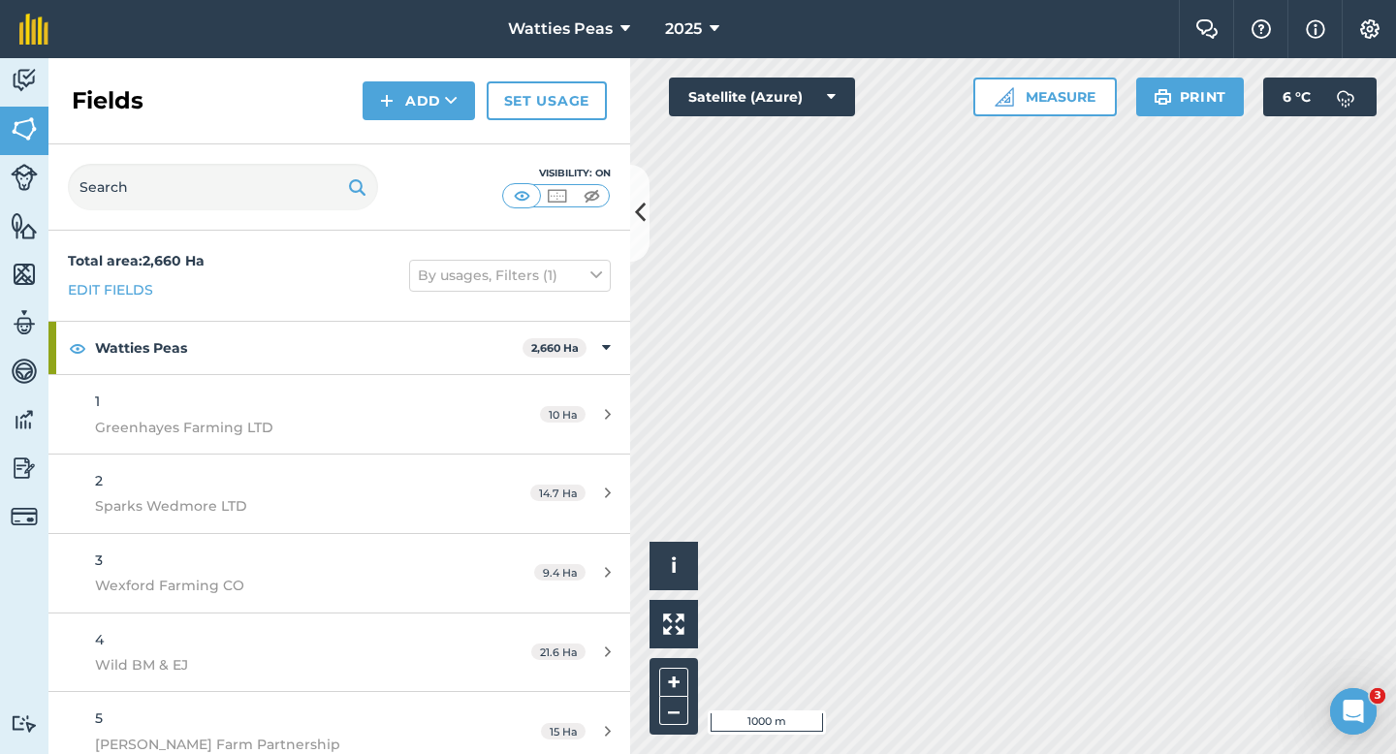
click at [392, 134] on div "Fields Add Set usage" at bounding box center [339, 101] width 582 height 86
click at [392, 110] on img at bounding box center [387, 100] width 14 height 23
click at [405, 125] on link "Draw" at bounding box center [419, 144] width 107 height 43
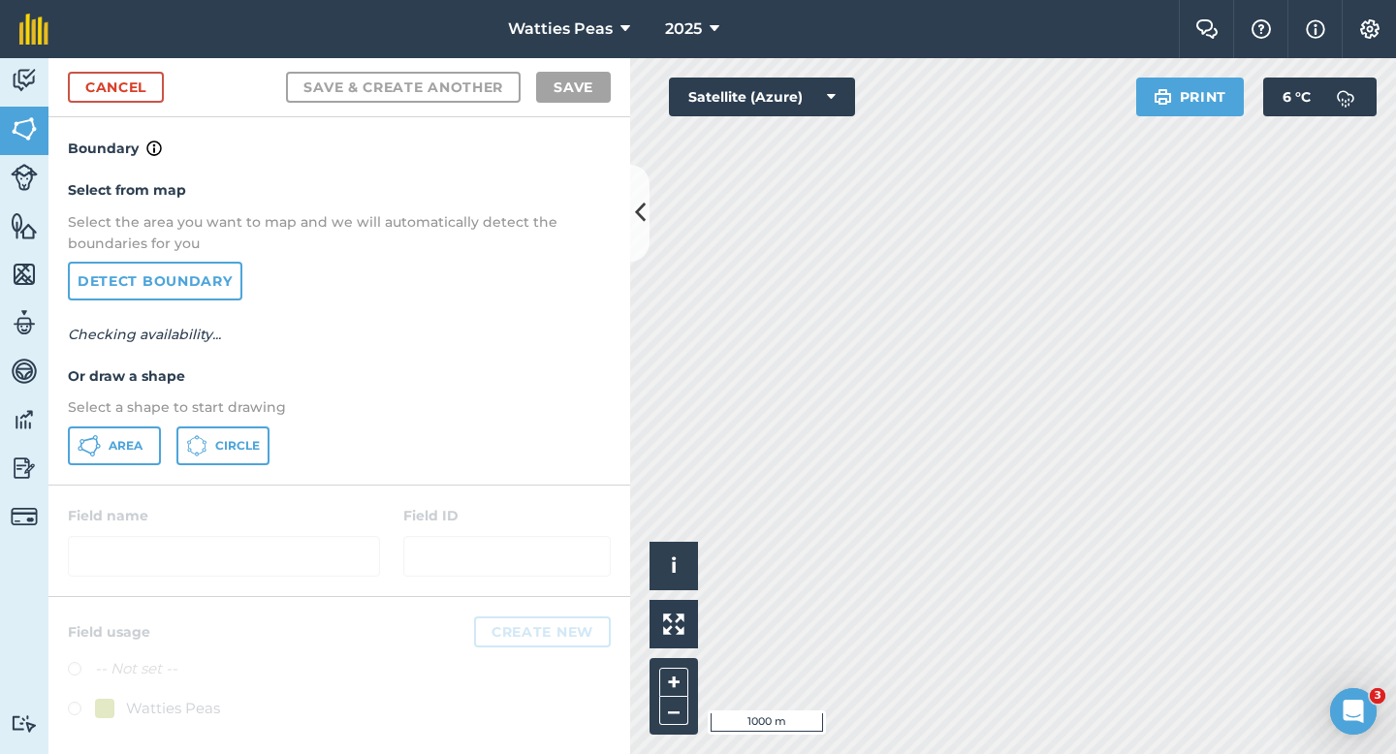
click at [83, 474] on div "Select from map Select the area you want to map and we will automatically detec…" at bounding box center [339, 322] width 582 height 324
click at [92, 453] on icon at bounding box center [89, 445] width 23 height 23
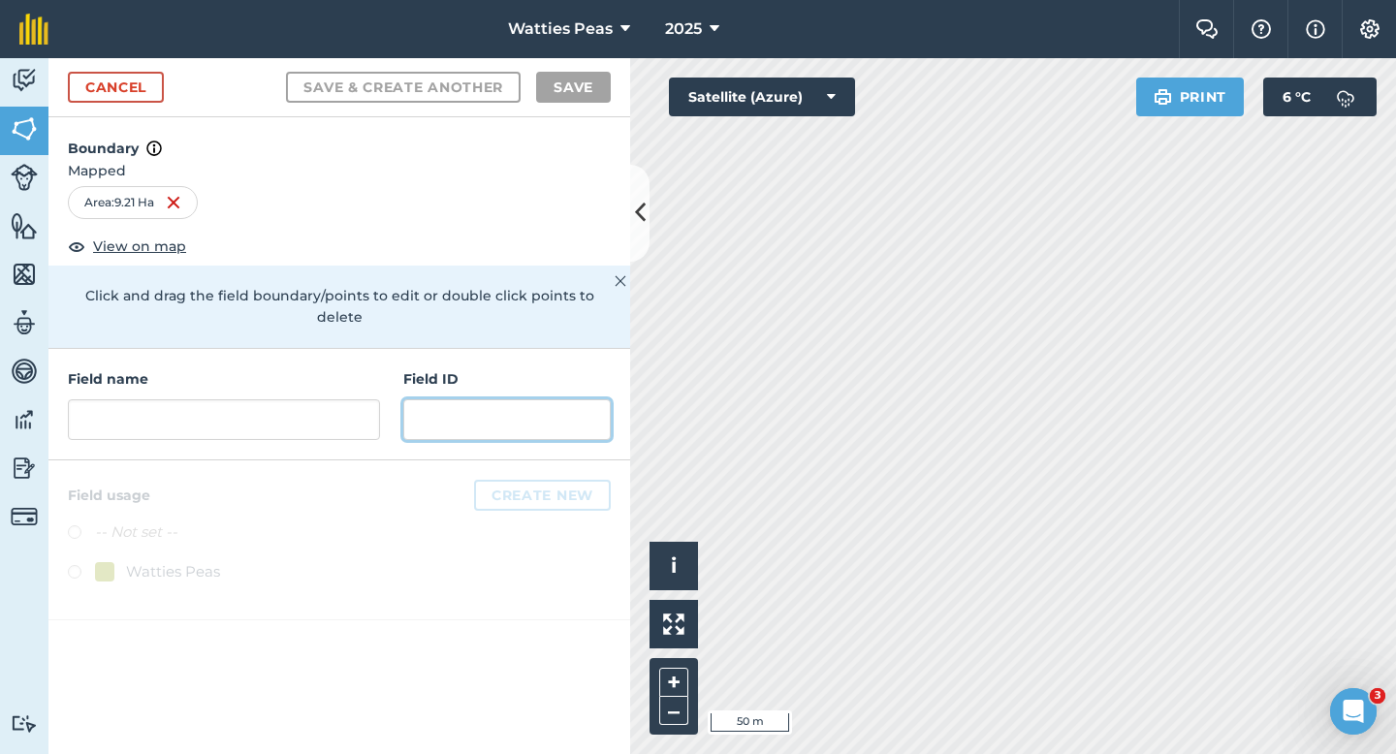
click at [407, 401] on input "text" at bounding box center [506, 419] width 207 height 41
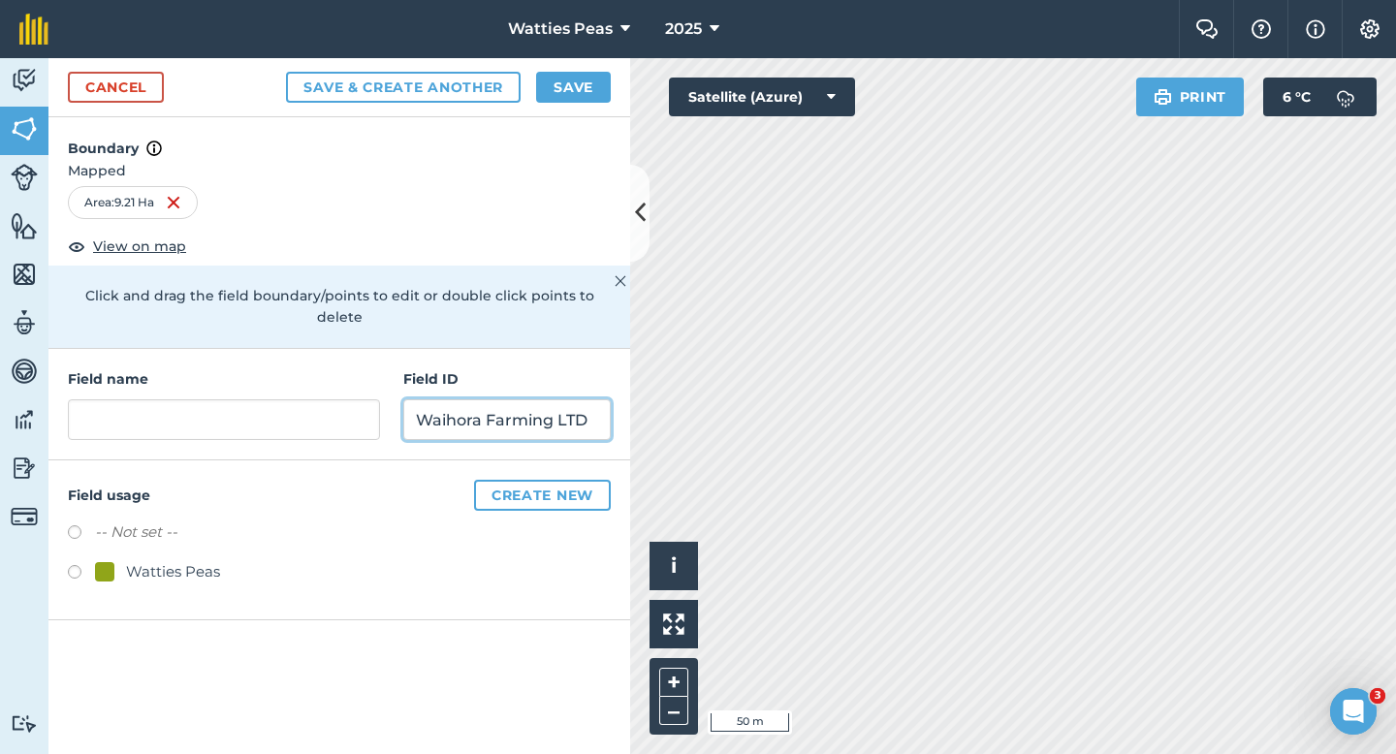
type input "Waihora Farming LTD"
click at [175, 578] on div "Field usage Create new -- Not set -- Watties Peas" at bounding box center [339, 541] width 582 height 160
click at [175, 560] on div "Watties Peas" at bounding box center [173, 571] width 94 height 23
radio input "true"
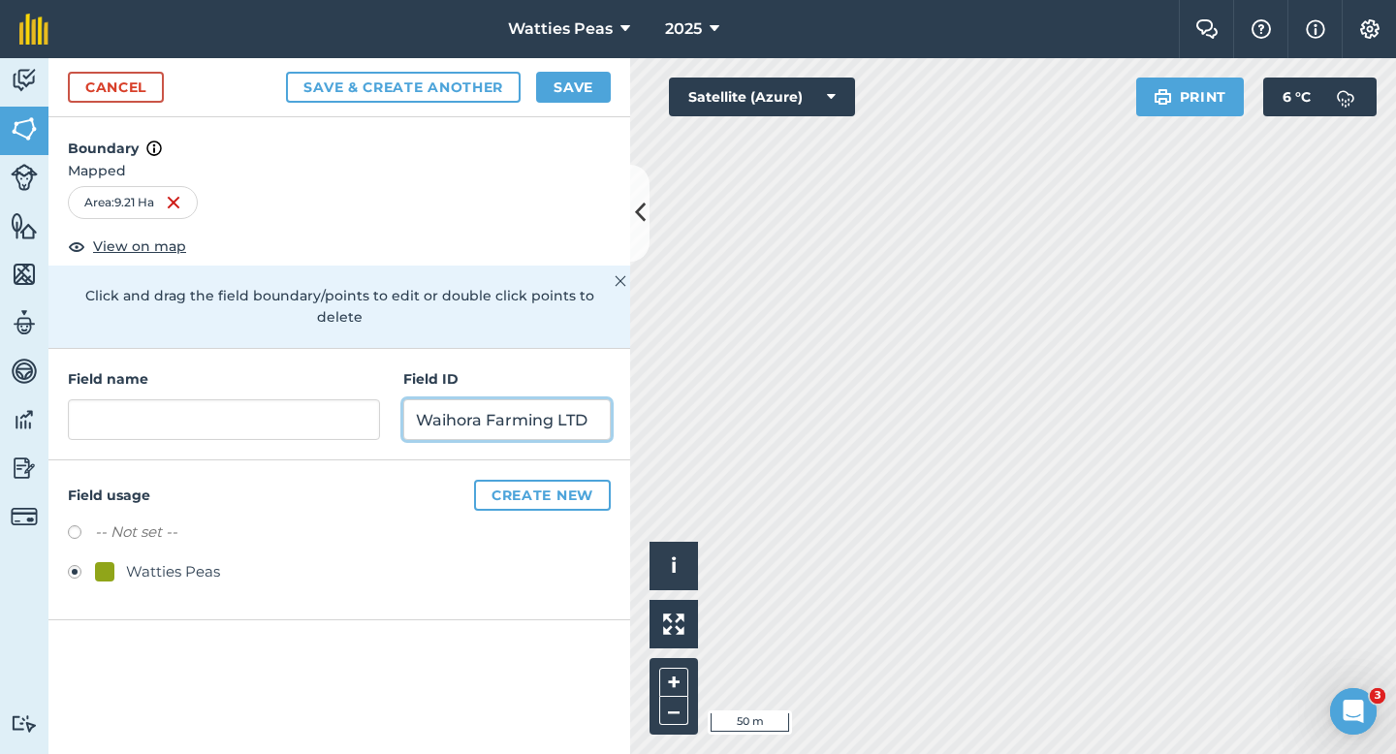
click at [485, 399] on input "Waihora Farming LTD" at bounding box center [506, 419] width 207 height 41
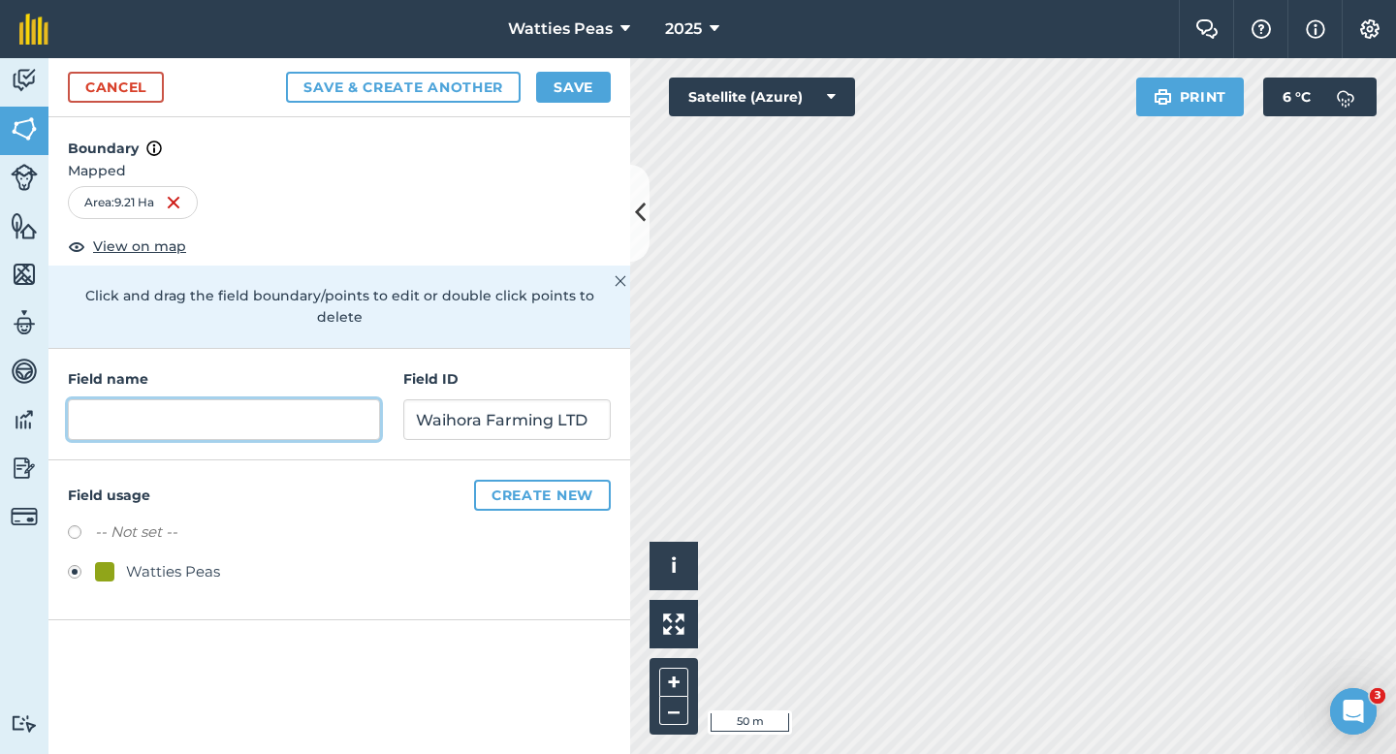
click at [359, 418] on input "text" at bounding box center [224, 419] width 312 height 41
type input "2"
type input "215"
click at [606, 73] on button "Save" at bounding box center [573, 87] width 75 height 31
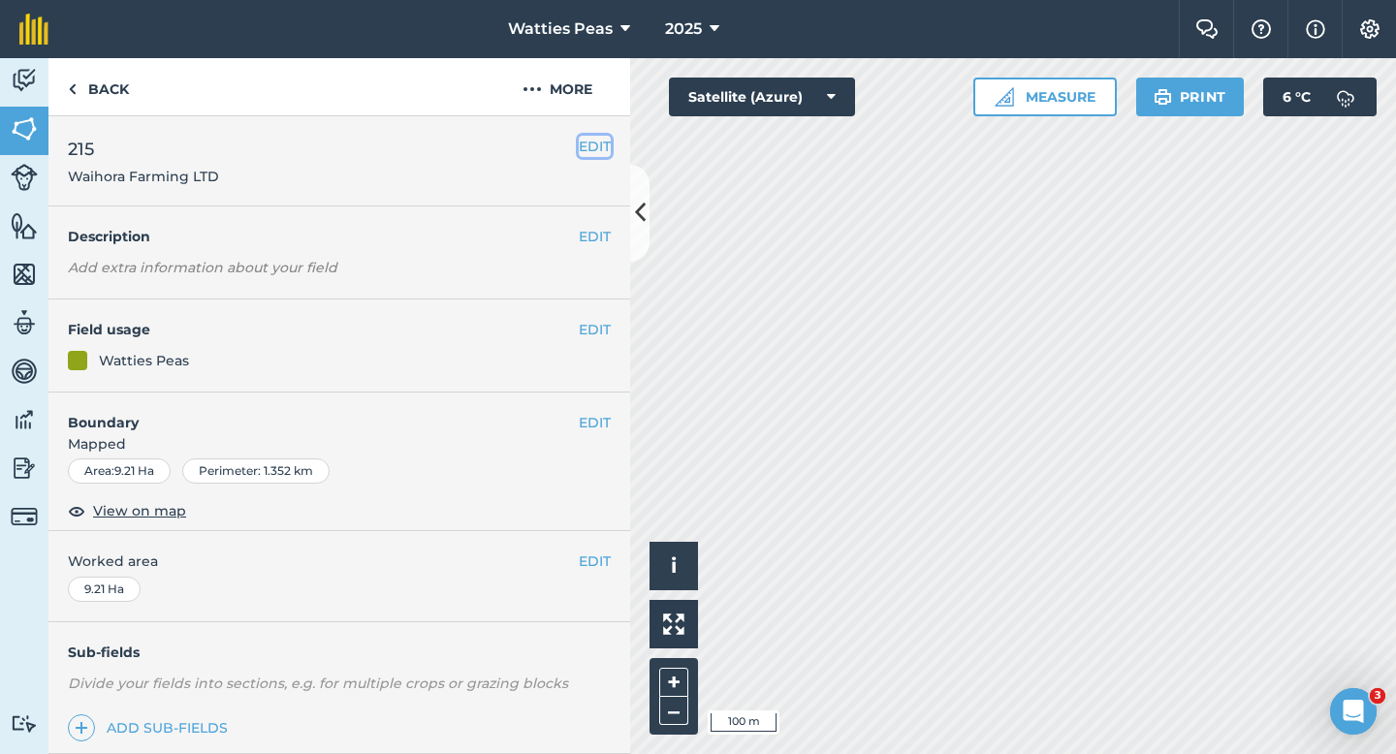
click at [596, 152] on button "EDIT" at bounding box center [595, 146] width 32 height 21
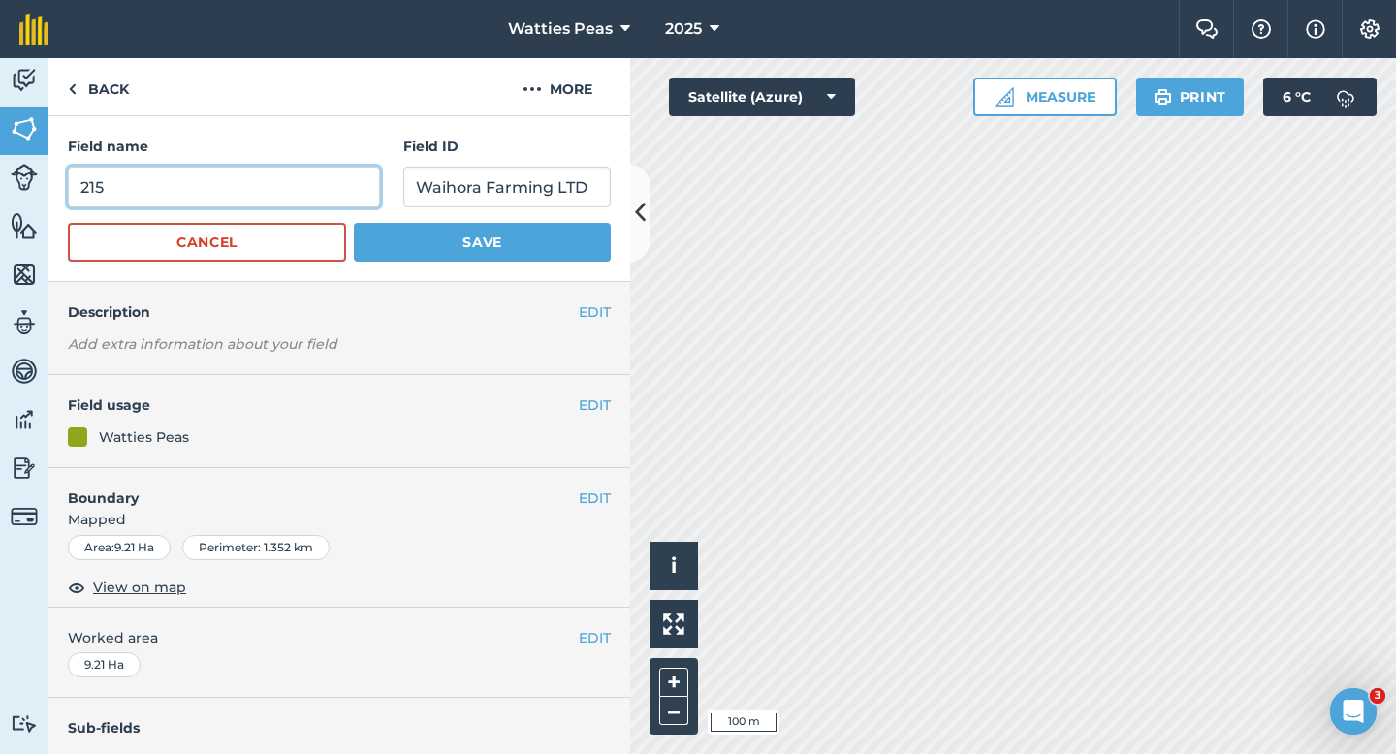
click at [317, 180] on input "215" at bounding box center [224, 187] width 312 height 41
type input "216"
click at [354, 223] on button "Save" at bounding box center [482, 242] width 257 height 39
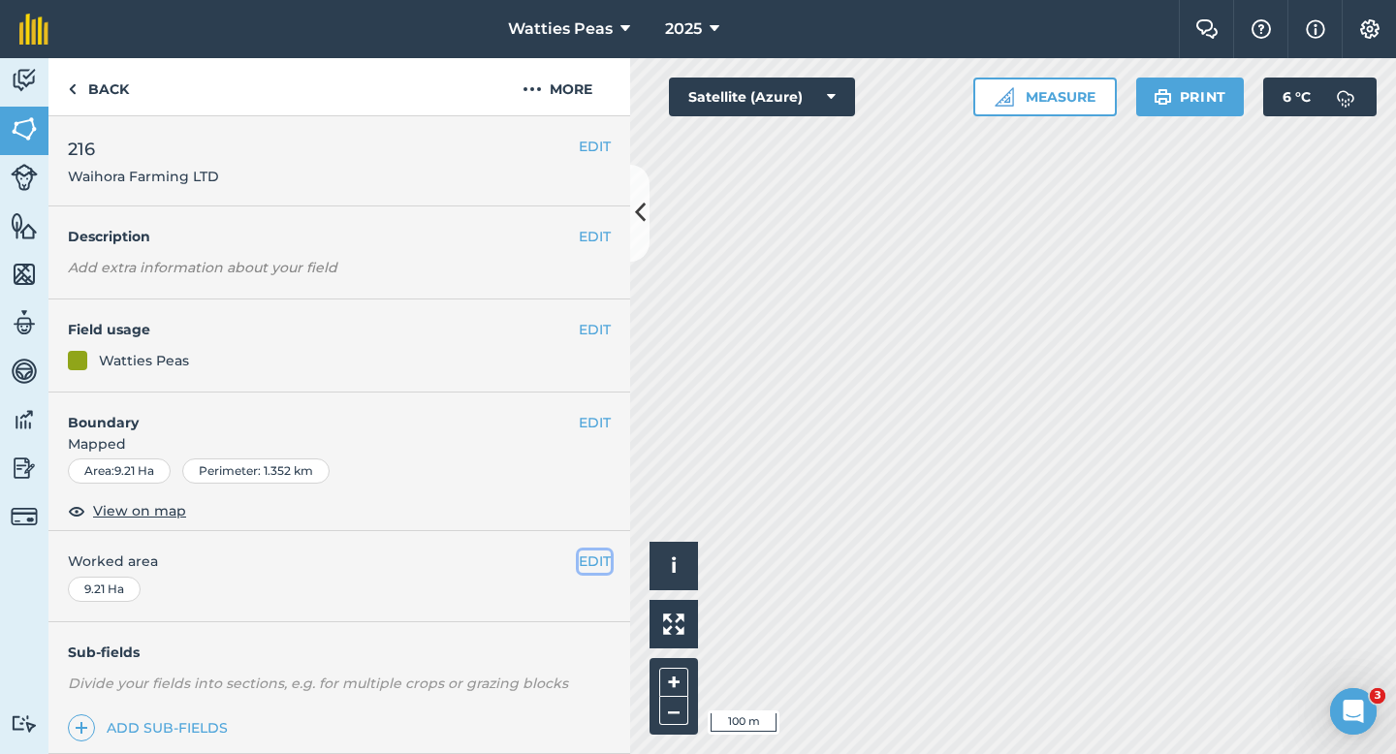
click at [598, 558] on button "EDIT" at bounding box center [595, 561] width 32 height 21
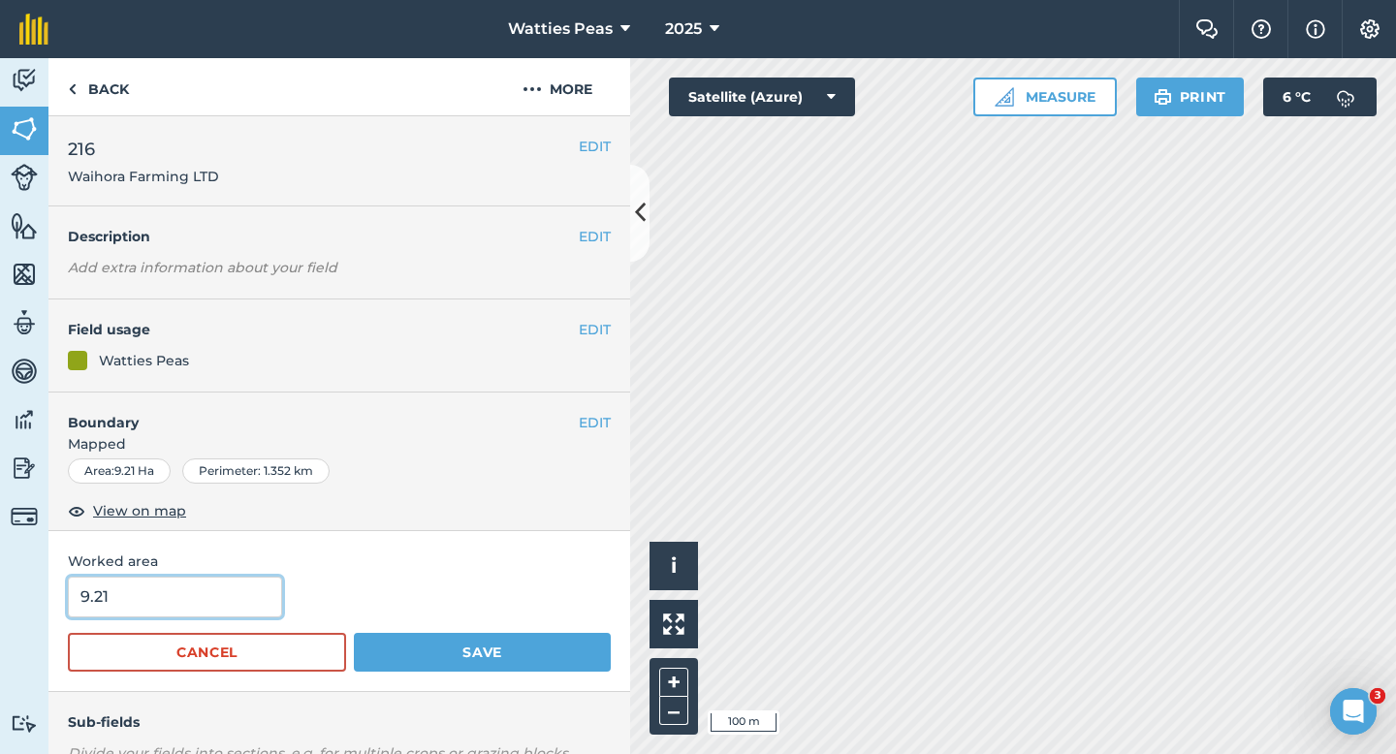
click at [185, 615] on input "9.21" at bounding box center [175, 597] width 214 height 41
type input "9.2"
click at [354, 633] on button "Save" at bounding box center [482, 652] width 257 height 39
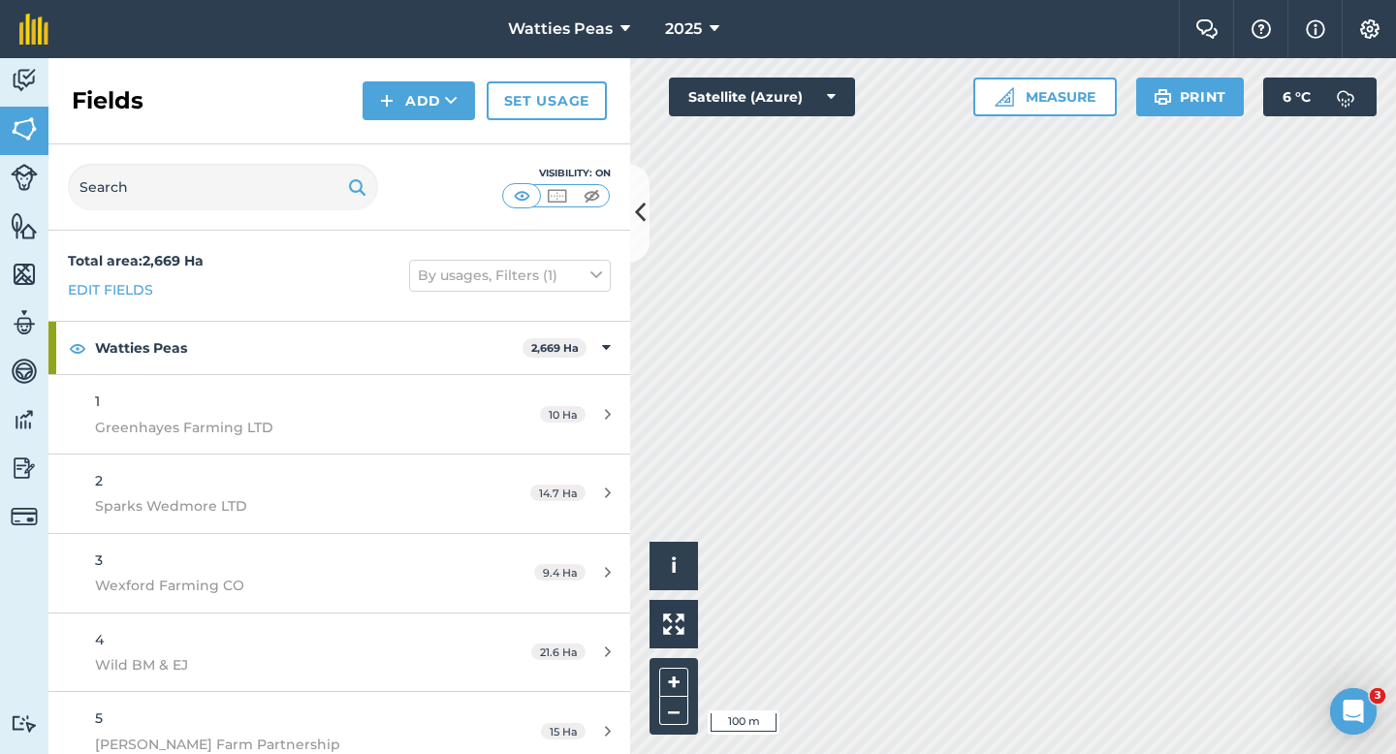
click at [410, 124] on div "Fields Add Set usage" at bounding box center [339, 101] width 582 height 86
click at [410, 111] on button "Add" at bounding box center [419, 100] width 112 height 39
click at [420, 136] on link "Draw" at bounding box center [419, 144] width 107 height 43
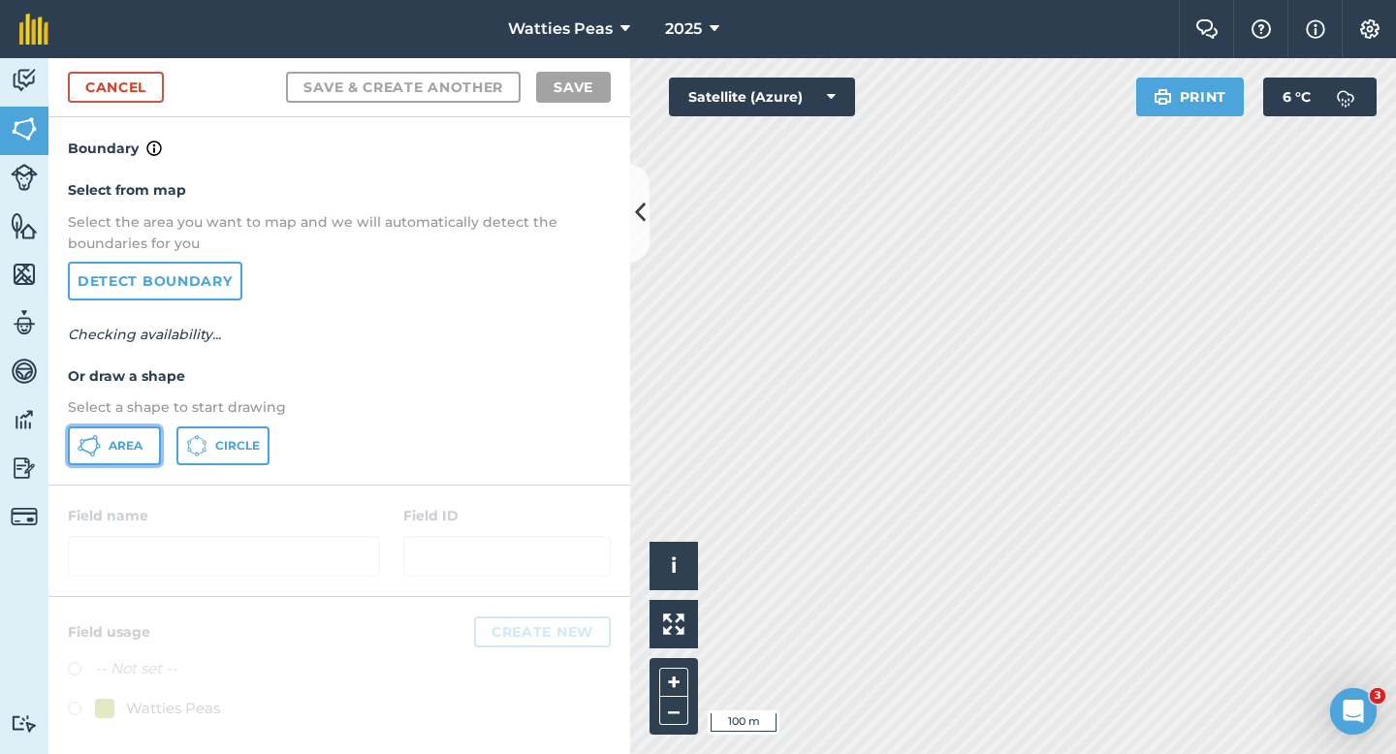
click at [137, 438] on span "Area" at bounding box center [126, 446] width 34 height 16
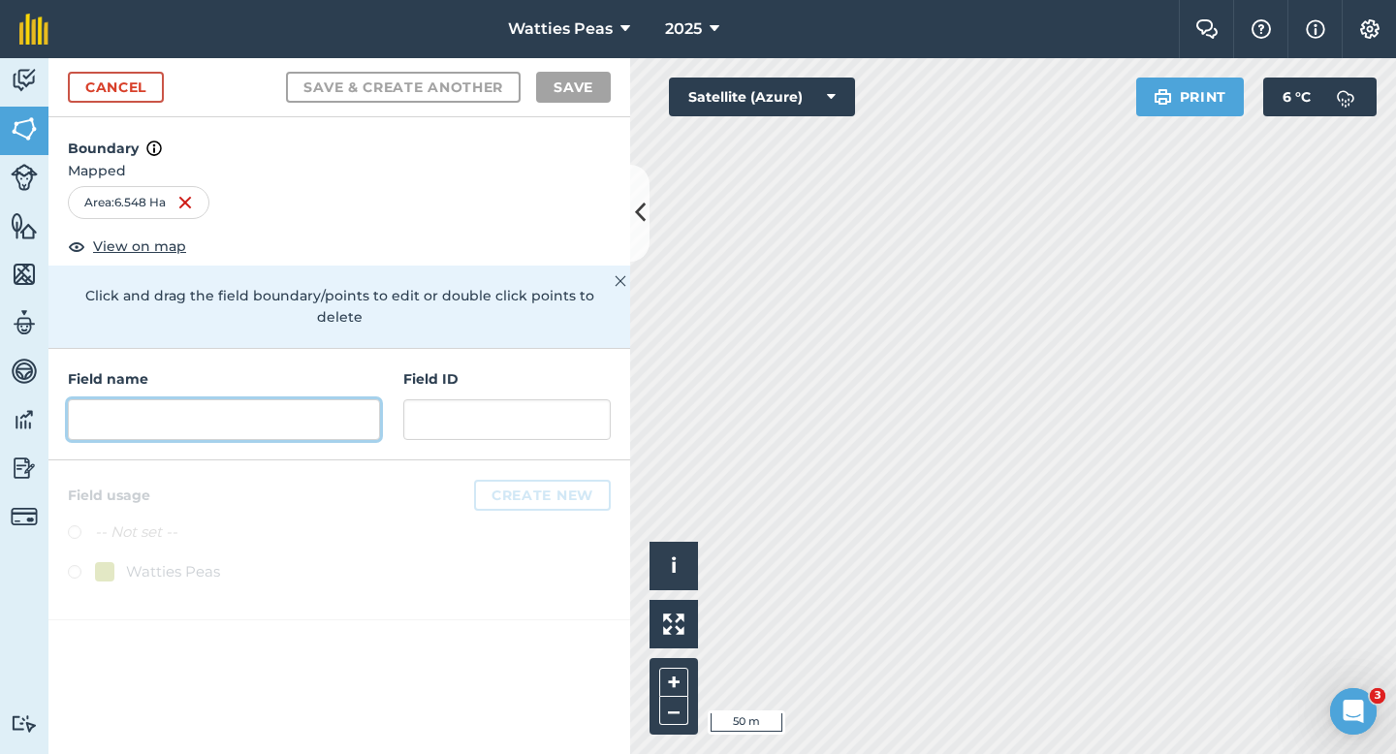
click at [290, 399] on input "text" at bounding box center [224, 419] width 312 height 41
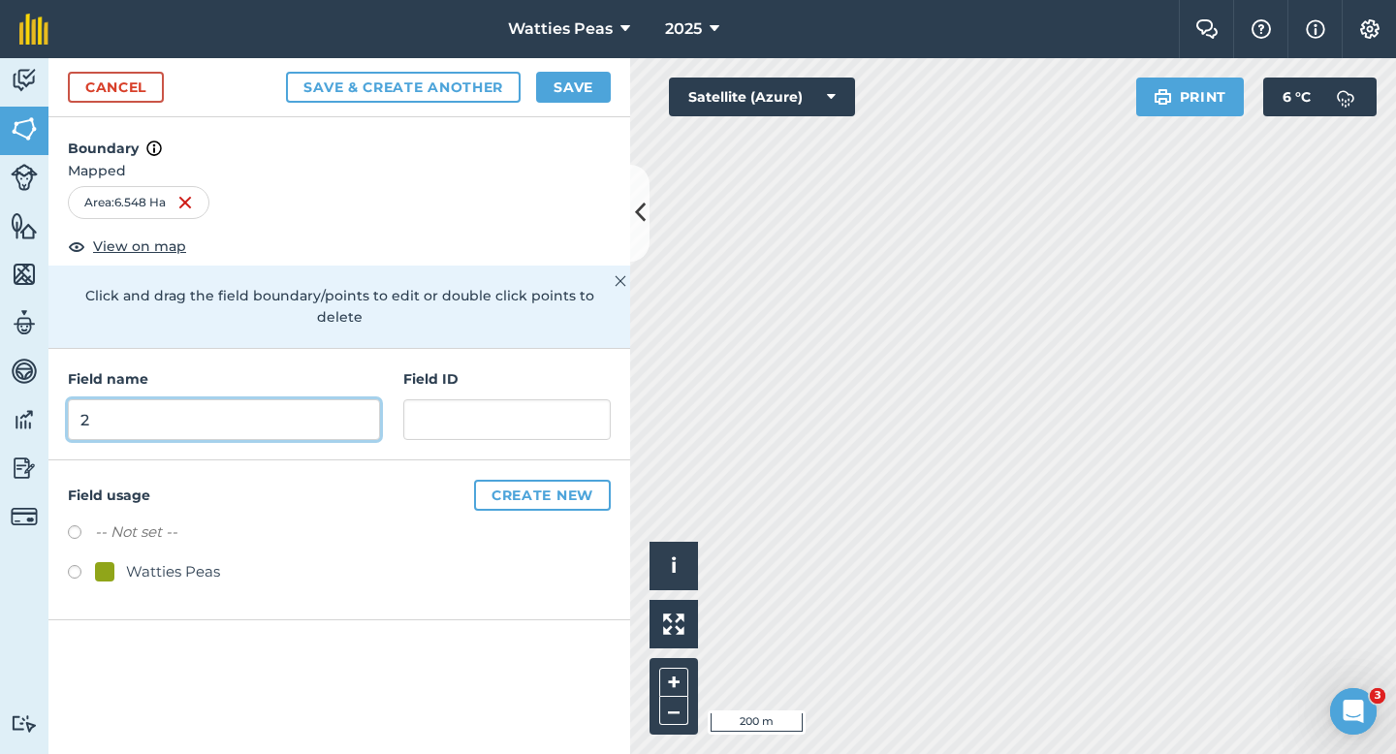
click at [284, 405] on input "2" at bounding box center [224, 419] width 312 height 41
type input "214"
click at [133, 560] on div "Watties Peas" at bounding box center [173, 571] width 94 height 23
radio input "true"
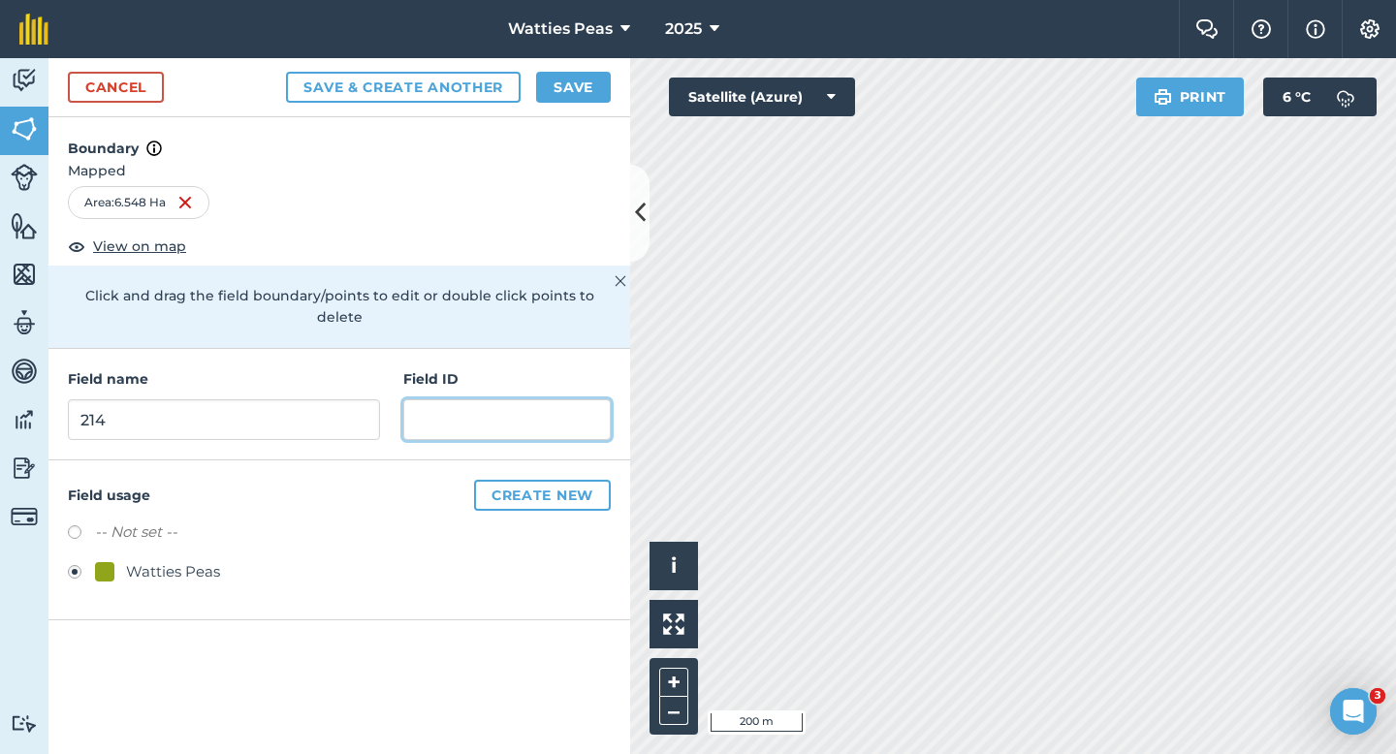
click at [443, 404] on input "text" at bounding box center [506, 419] width 207 height 41
type input "W"
paste input "Waihora Farming LTD"
type input "Waihora Farming LTD"
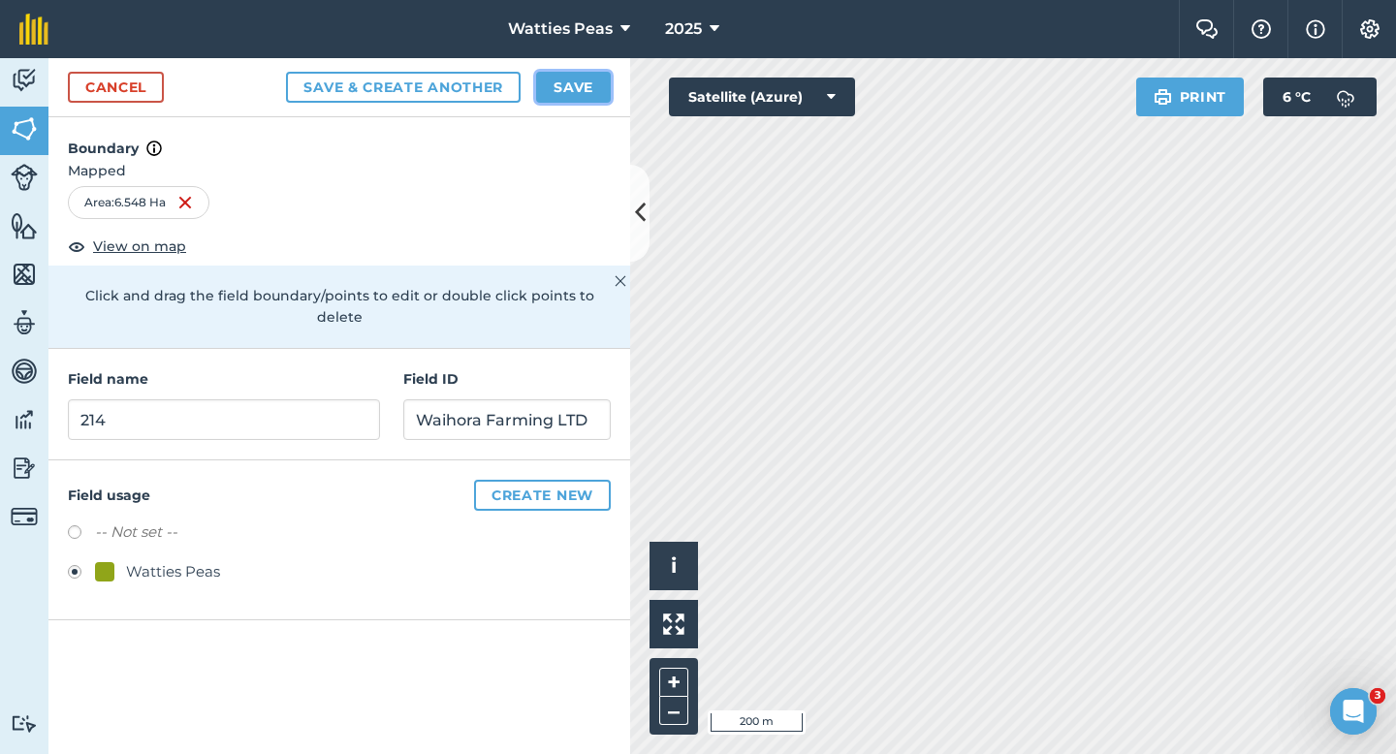
click at [573, 96] on button "Save" at bounding box center [573, 87] width 75 height 31
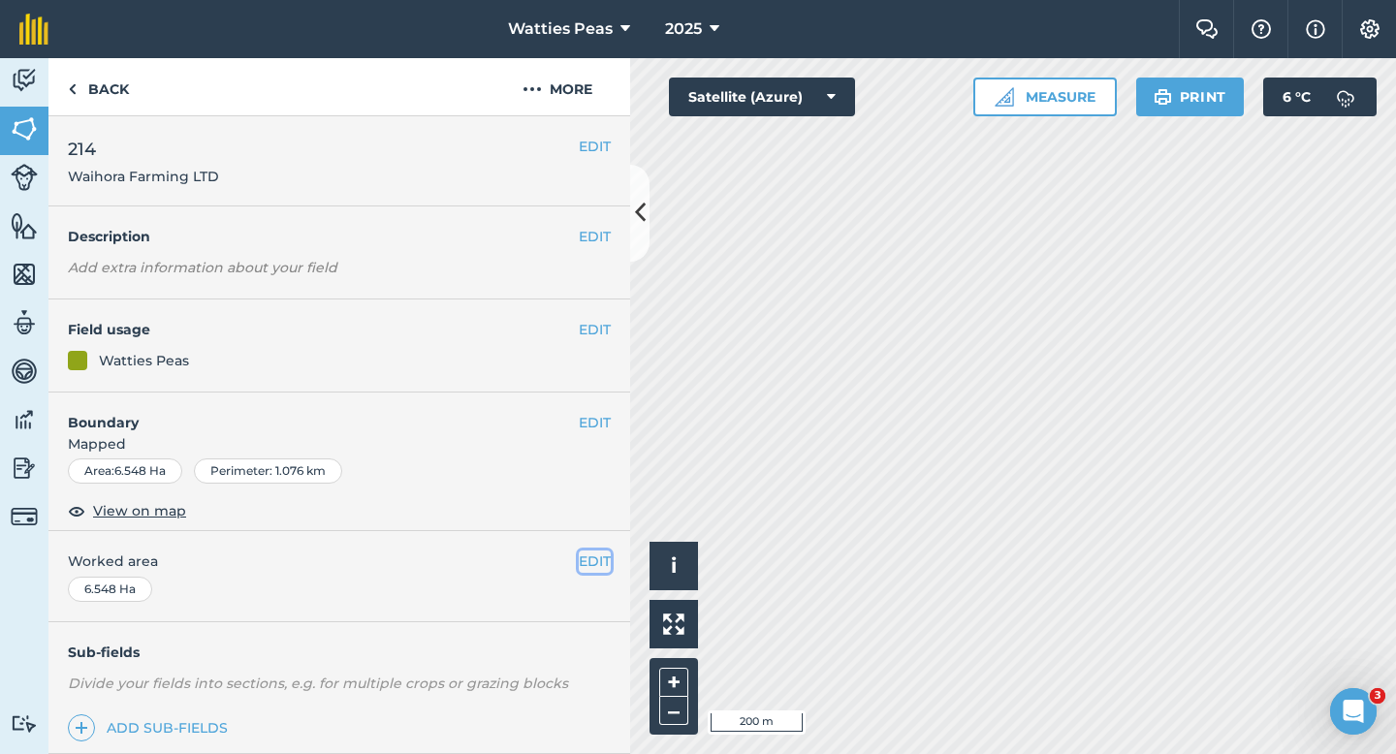
click at [598, 560] on button "EDIT" at bounding box center [595, 561] width 32 height 21
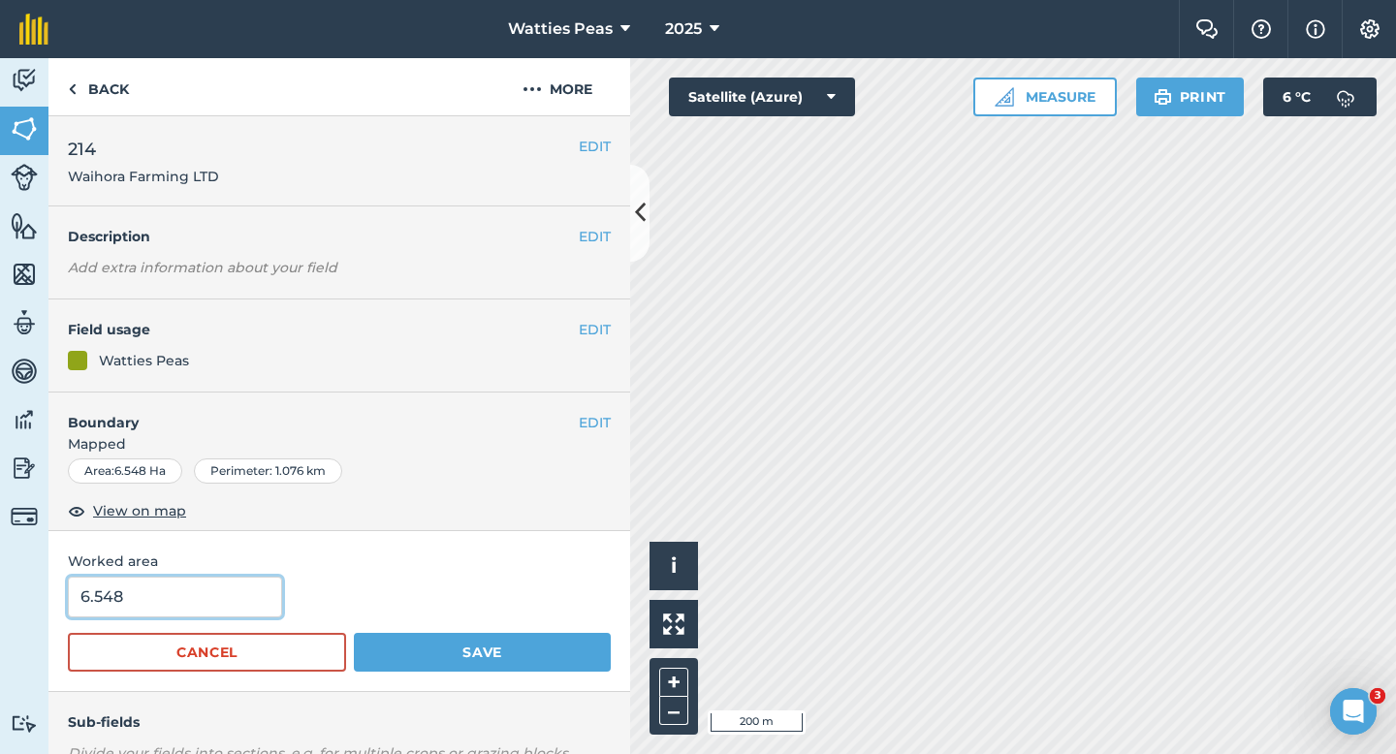
click at [173, 609] on input "6.548" at bounding box center [175, 597] width 214 height 41
type input "6.5"
click at [354, 633] on button "Save" at bounding box center [482, 652] width 257 height 39
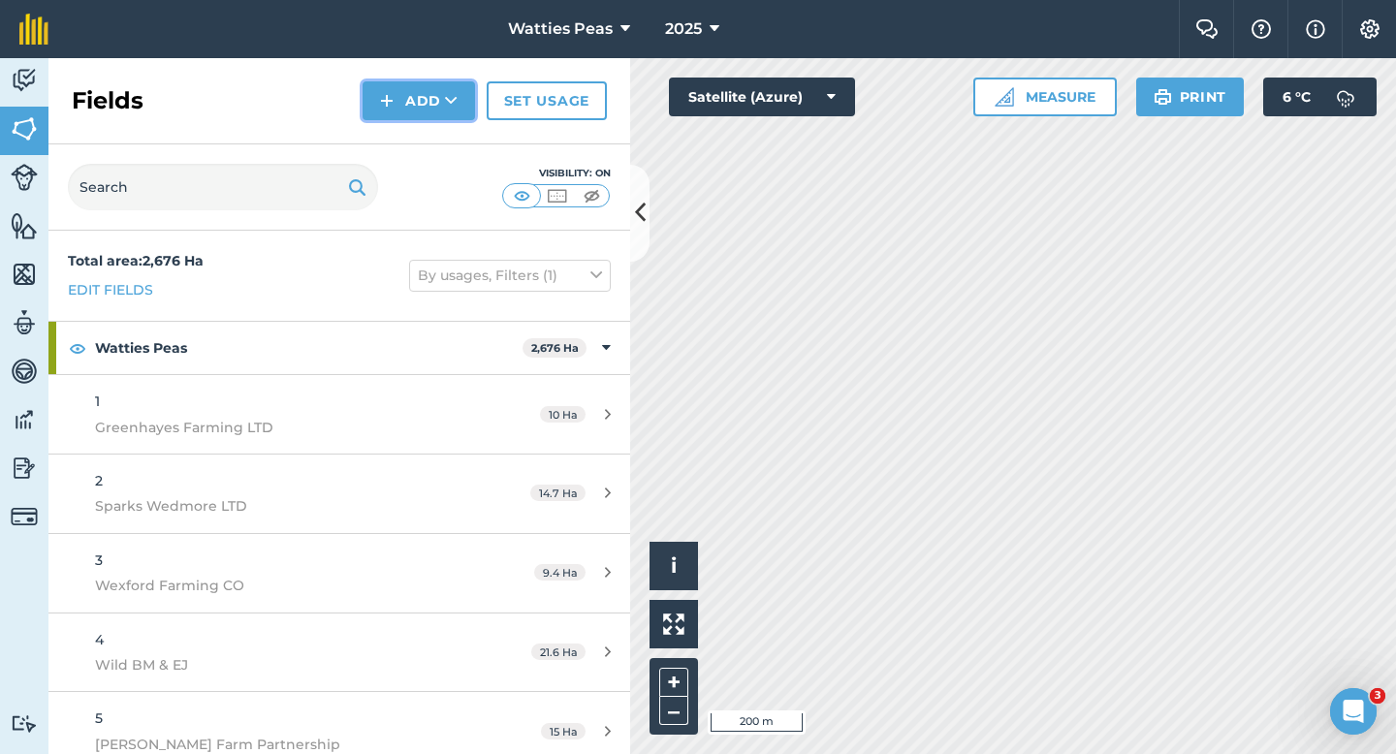
click at [398, 106] on button "Add" at bounding box center [419, 100] width 112 height 39
click at [402, 132] on link "Draw" at bounding box center [419, 144] width 107 height 43
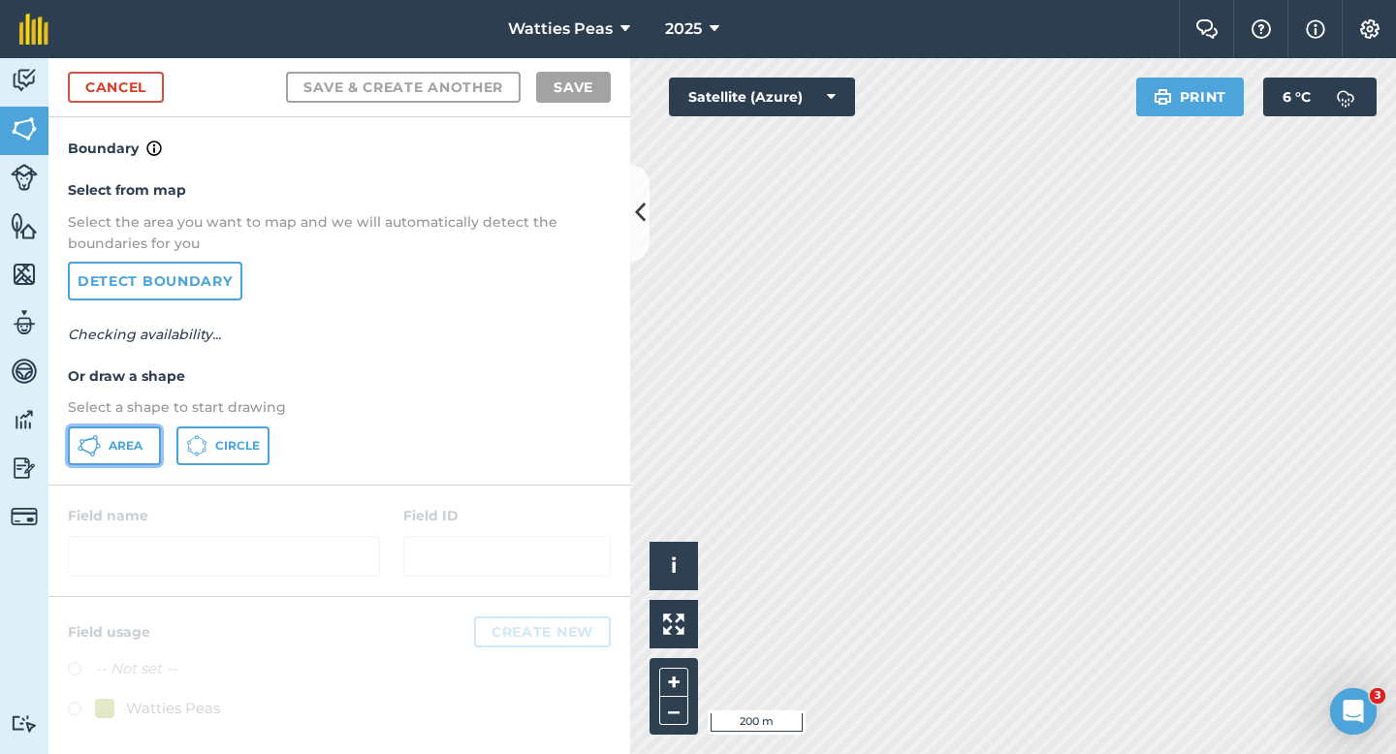
click at [118, 461] on button "Area" at bounding box center [114, 446] width 93 height 39
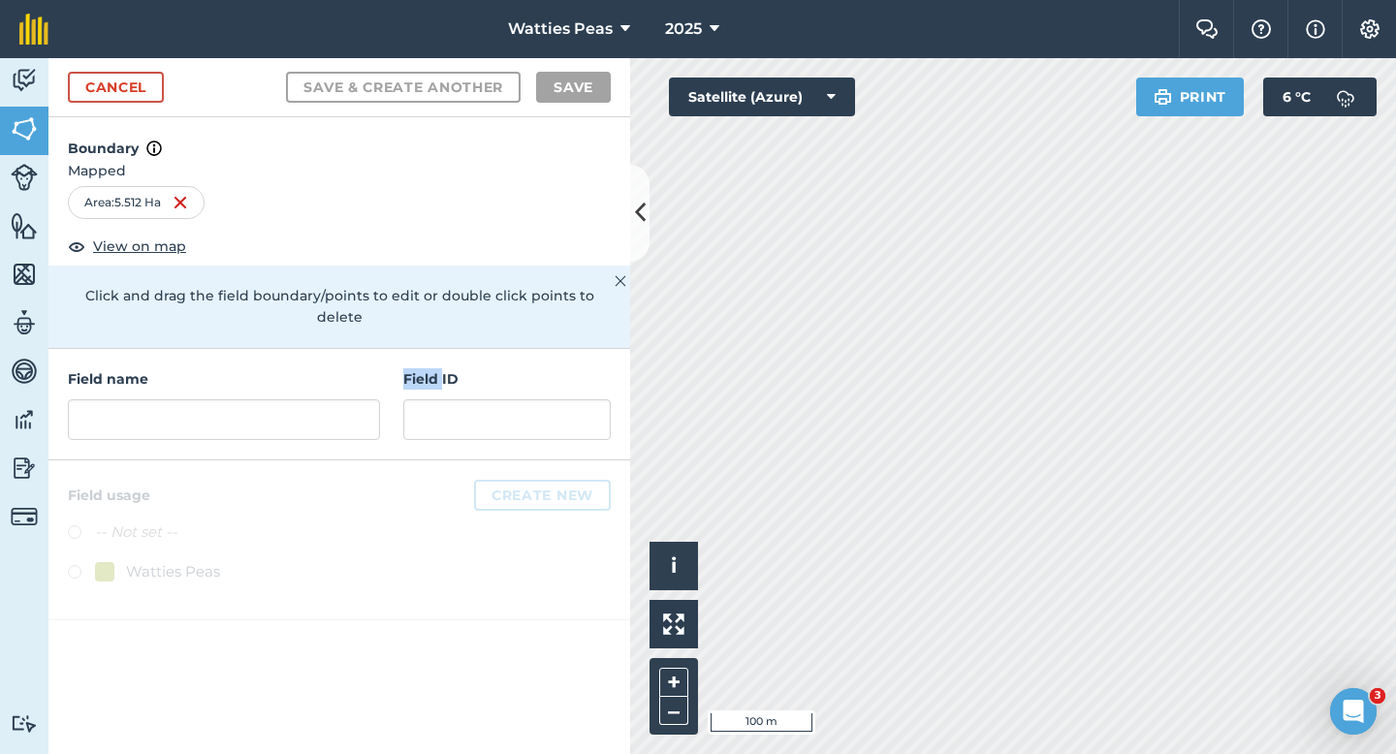
click at [443, 368] on div "Field ID" at bounding box center [506, 404] width 207 height 72
click at [443, 399] on input "text" at bounding box center [506, 419] width 207 height 41
paste input "Waihora Farming LTD"
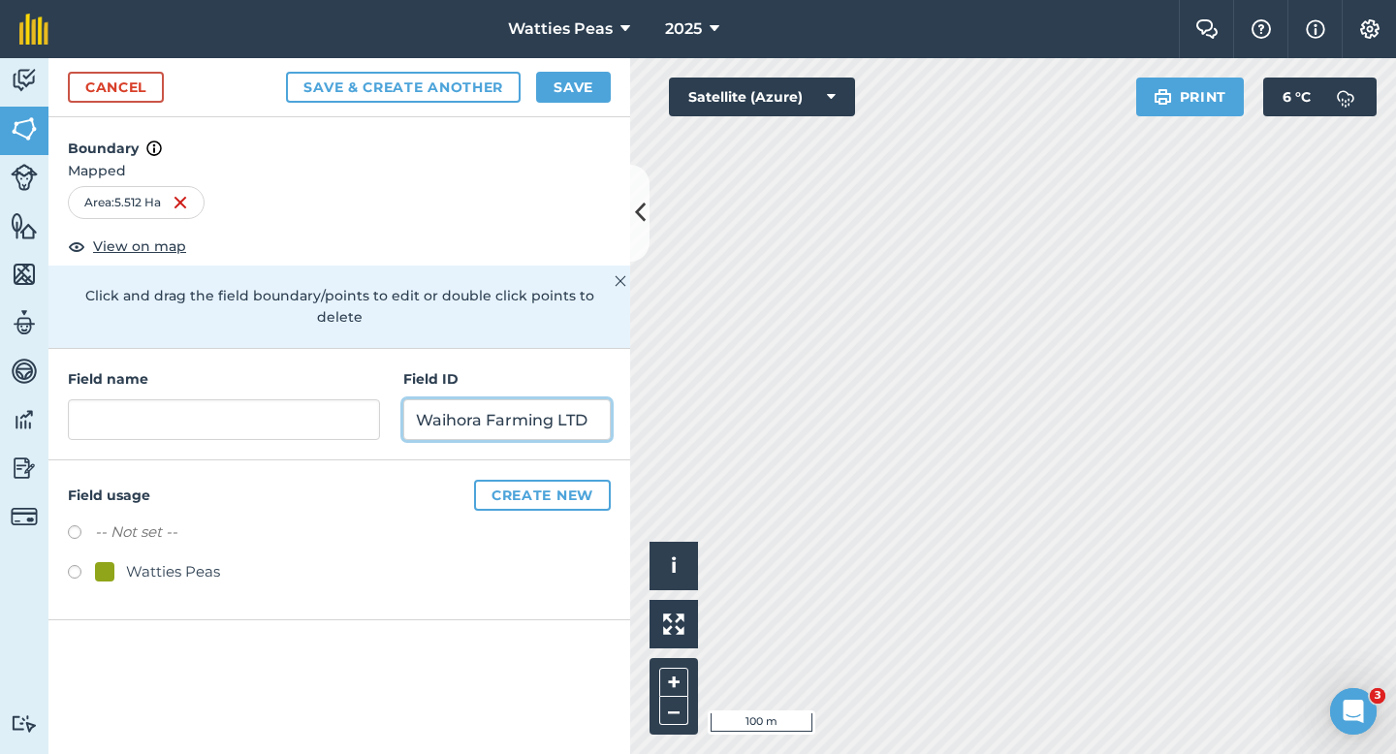
type input "Waihora Farming LTD"
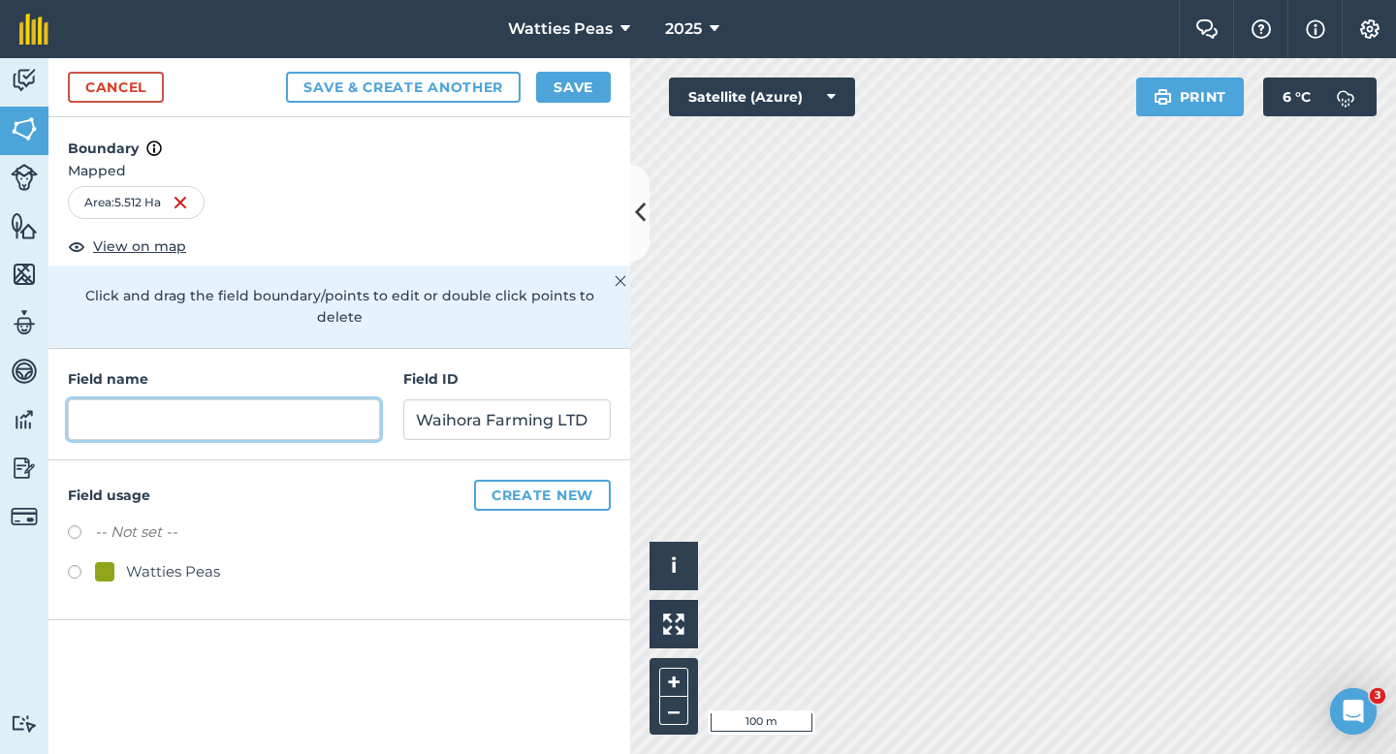
click at [285, 399] on input "text" at bounding box center [224, 419] width 312 height 41
click at [202, 560] on div "Watties Peas" at bounding box center [173, 571] width 94 height 23
radio input "true"
click at [250, 403] on input "text" at bounding box center [224, 419] width 312 height 41
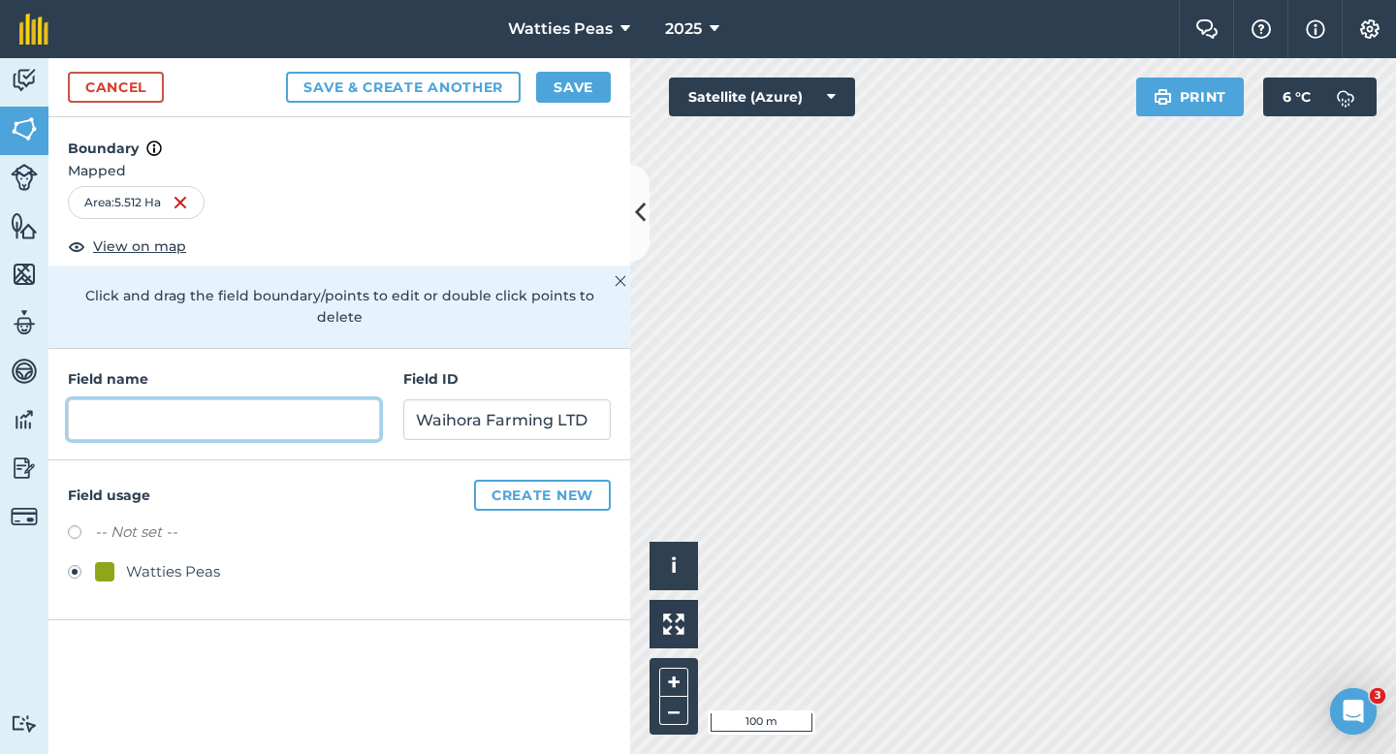
click at [302, 406] on input "text" at bounding box center [224, 419] width 312 height 41
type input "215"
click at [557, 74] on button "Save" at bounding box center [573, 87] width 75 height 31
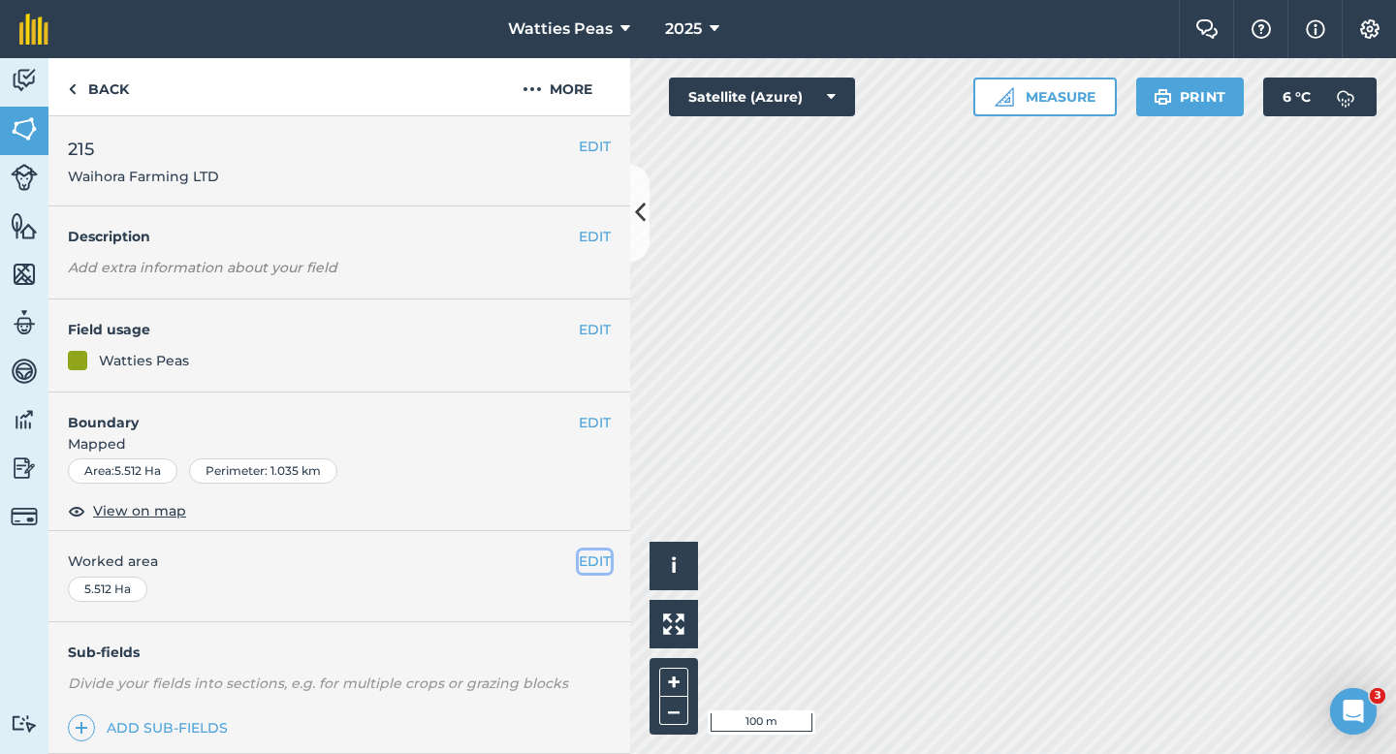
click at [580, 572] on div "EDIT Worked area 5.512 Ha" at bounding box center [339, 576] width 582 height 90
click at [588, 564] on button "EDIT" at bounding box center [595, 561] width 32 height 21
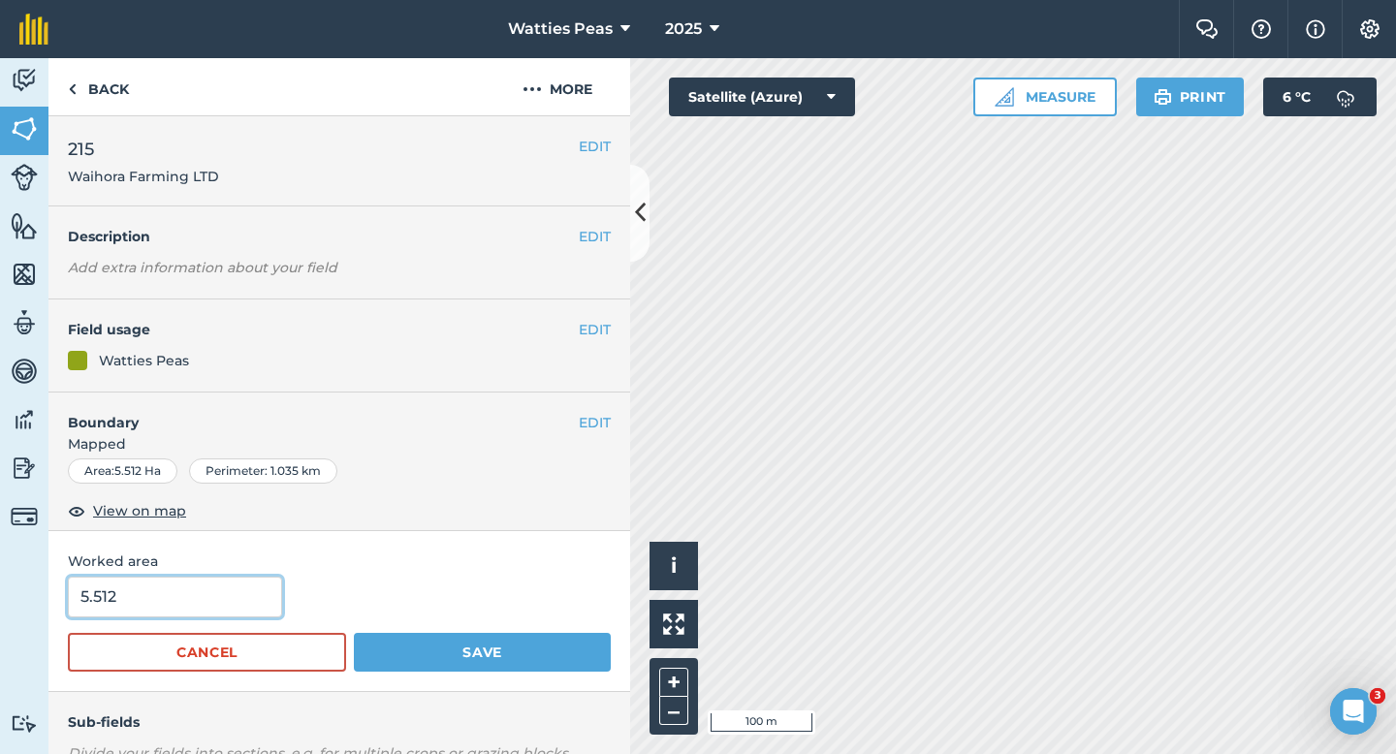
click at [269, 592] on input "5.512" at bounding box center [175, 597] width 214 height 41
click at [267, 594] on input "5.512" at bounding box center [175, 597] width 214 height 41
type input "5.5"
click at [354, 633] on button "Save" at bounding box center [482, 652] width 257 height 39
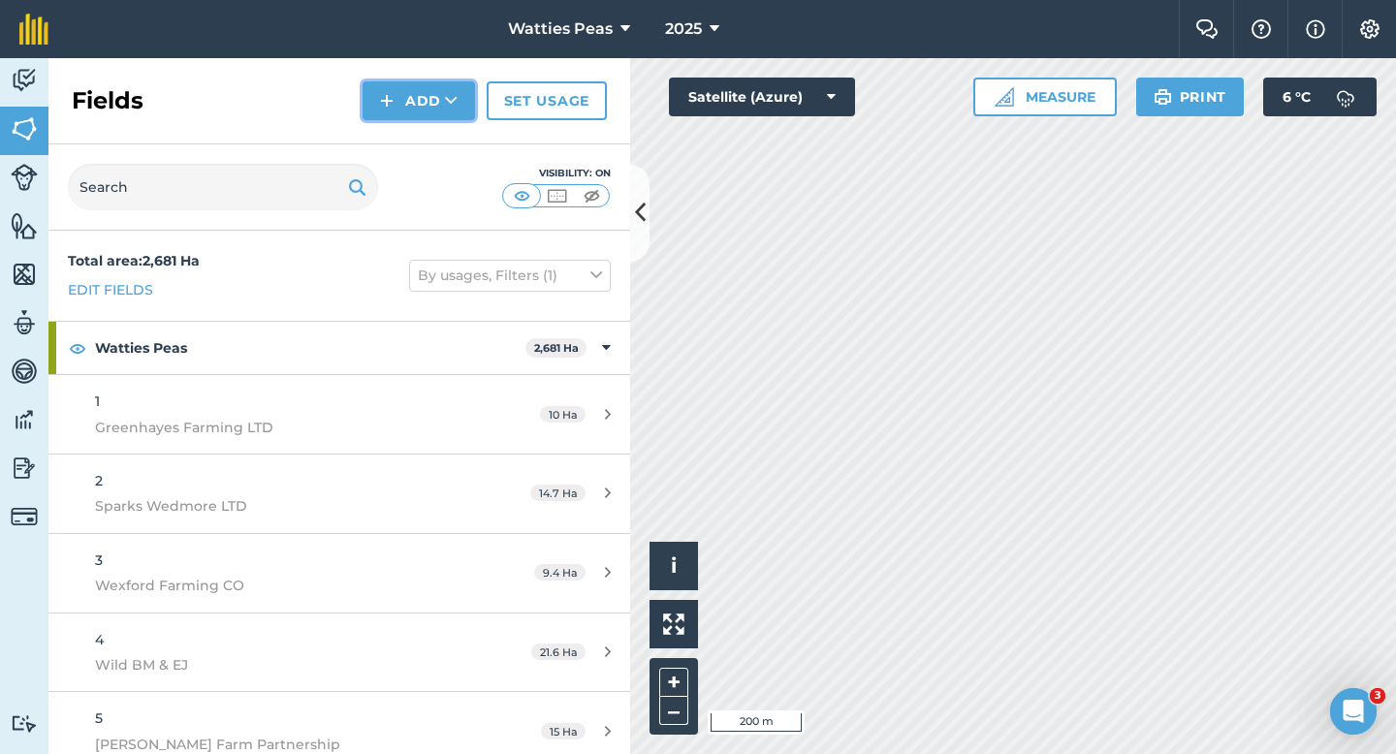
click at [385, 95] on img at bounding box center [387, 100] width 14 height 23
click at [393, 143] on link "Draw" at bounding box center [419, 144] width 107 height 43
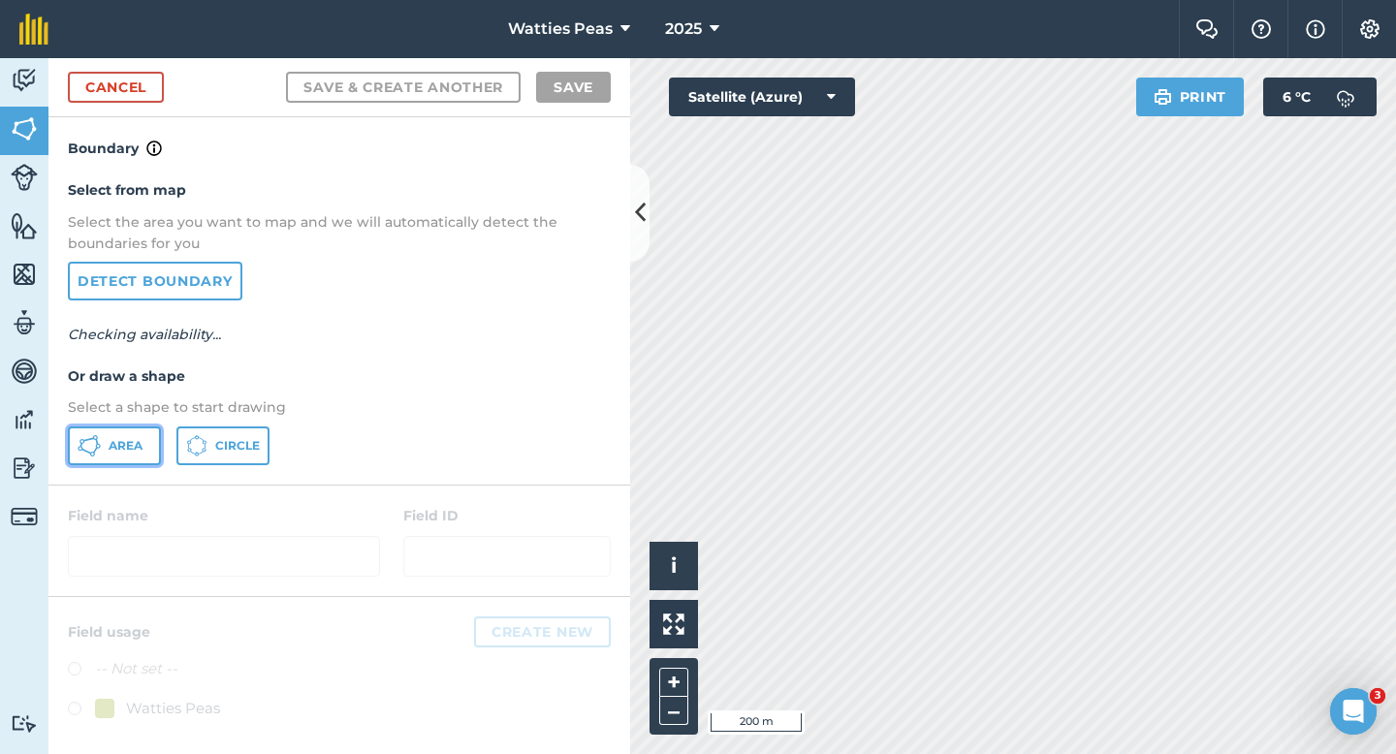
click at [111, 433] on button "Area" at bounding box center [114, 446] width 93 height 39
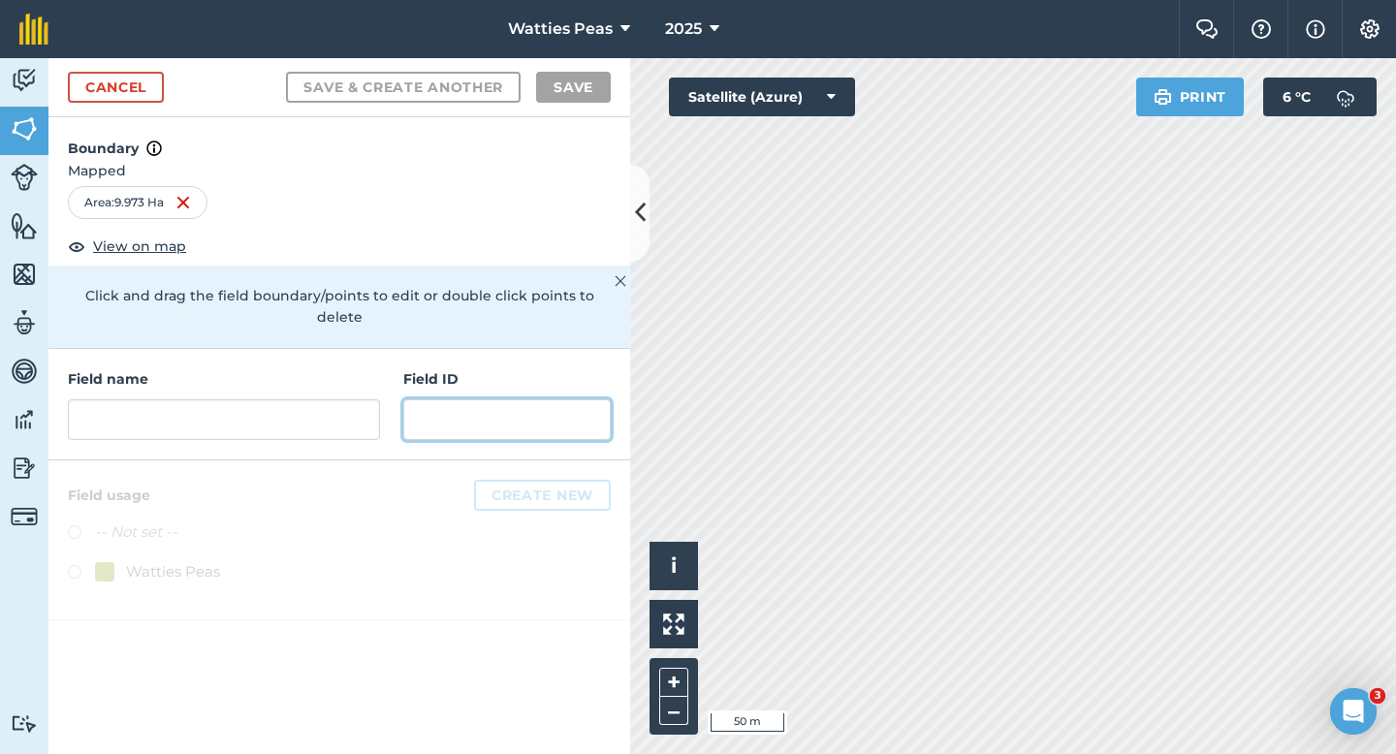
click at [498, 399] on input "text" at bounding box center [506, 419] width 207 height 41
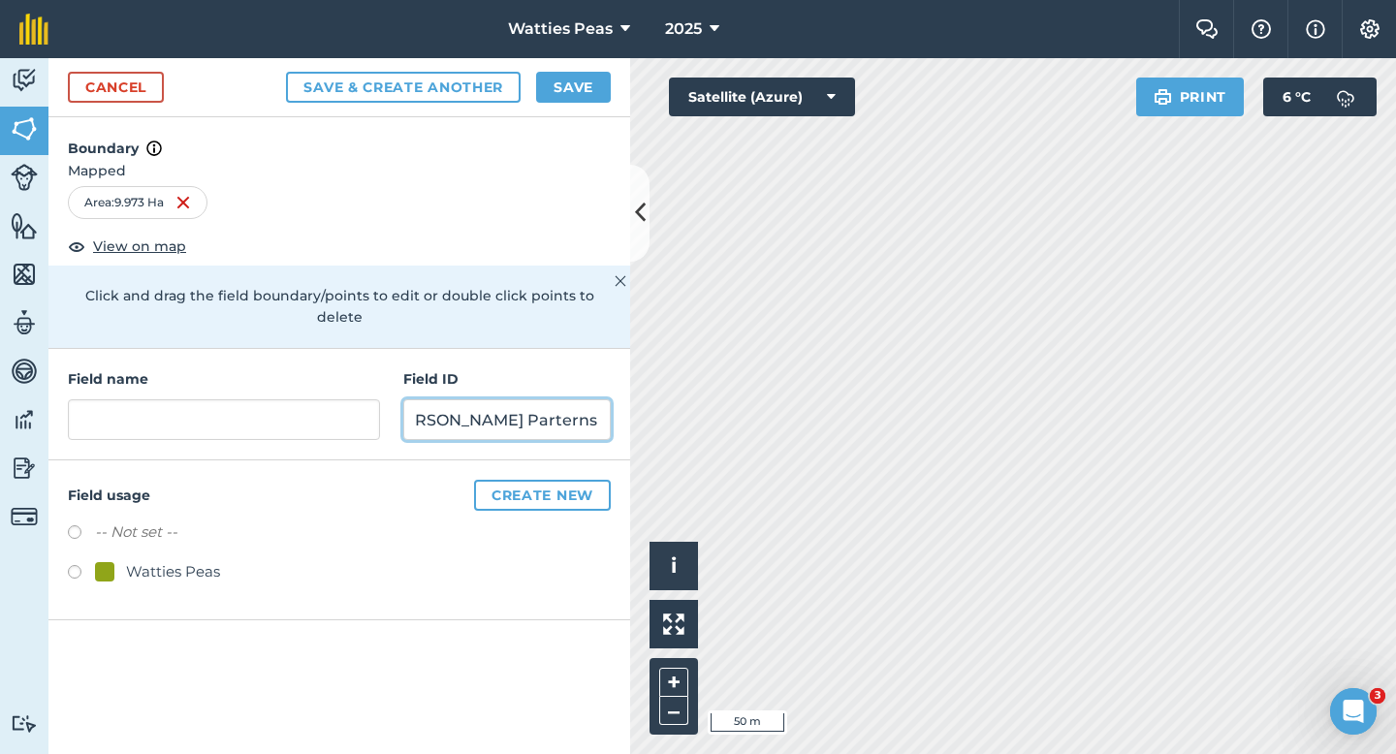
scroll to position [0, 39]
type input "[PERSON_NAME] Parternship Limtied"
click at [169, 560] on div "Watties Peas" at bounding box center [173, 571] width 94 height 23
radio input "true"
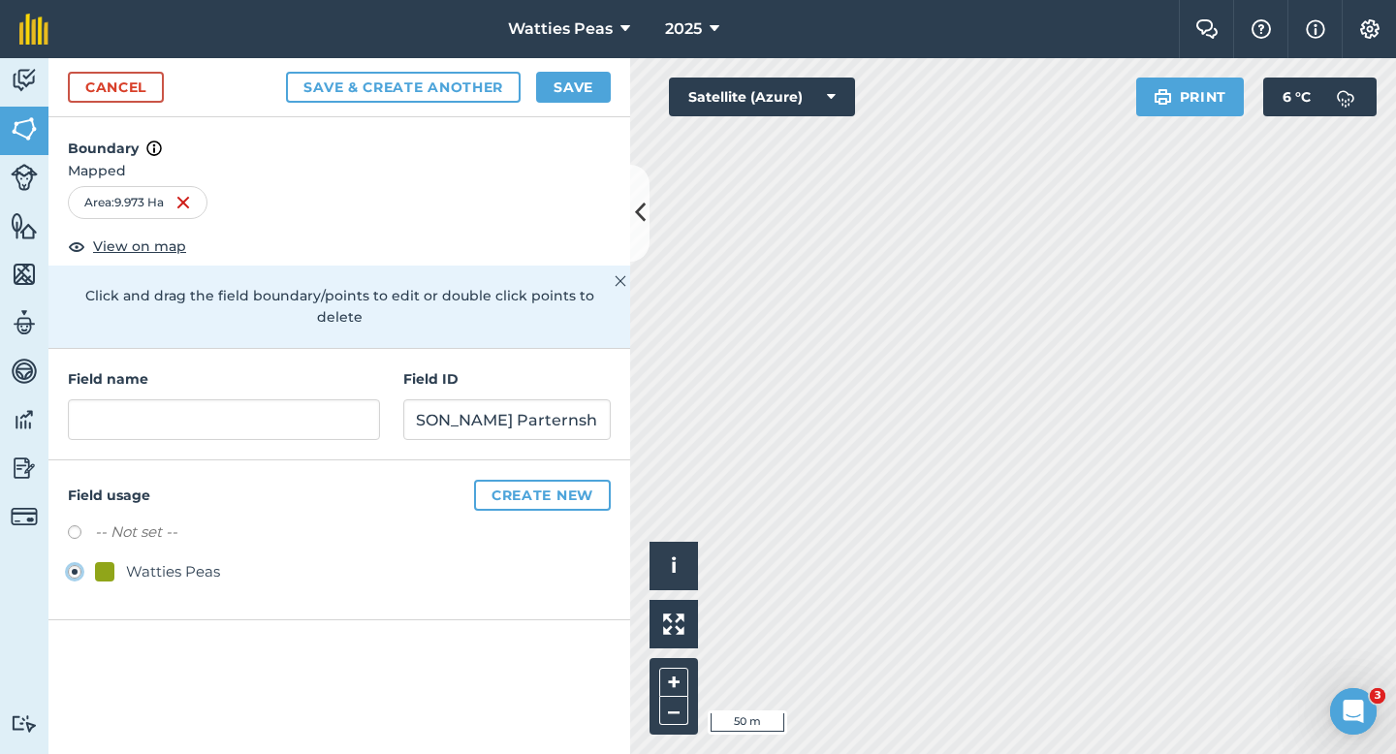
scroll to position [0, 0]
click at [196, 399] on input "text" at bounding box center [224, 419] width 312 height 41
type input "217"
click at [570, 76] on button "Save" at bounding box center [573, 87] width 75 height 31
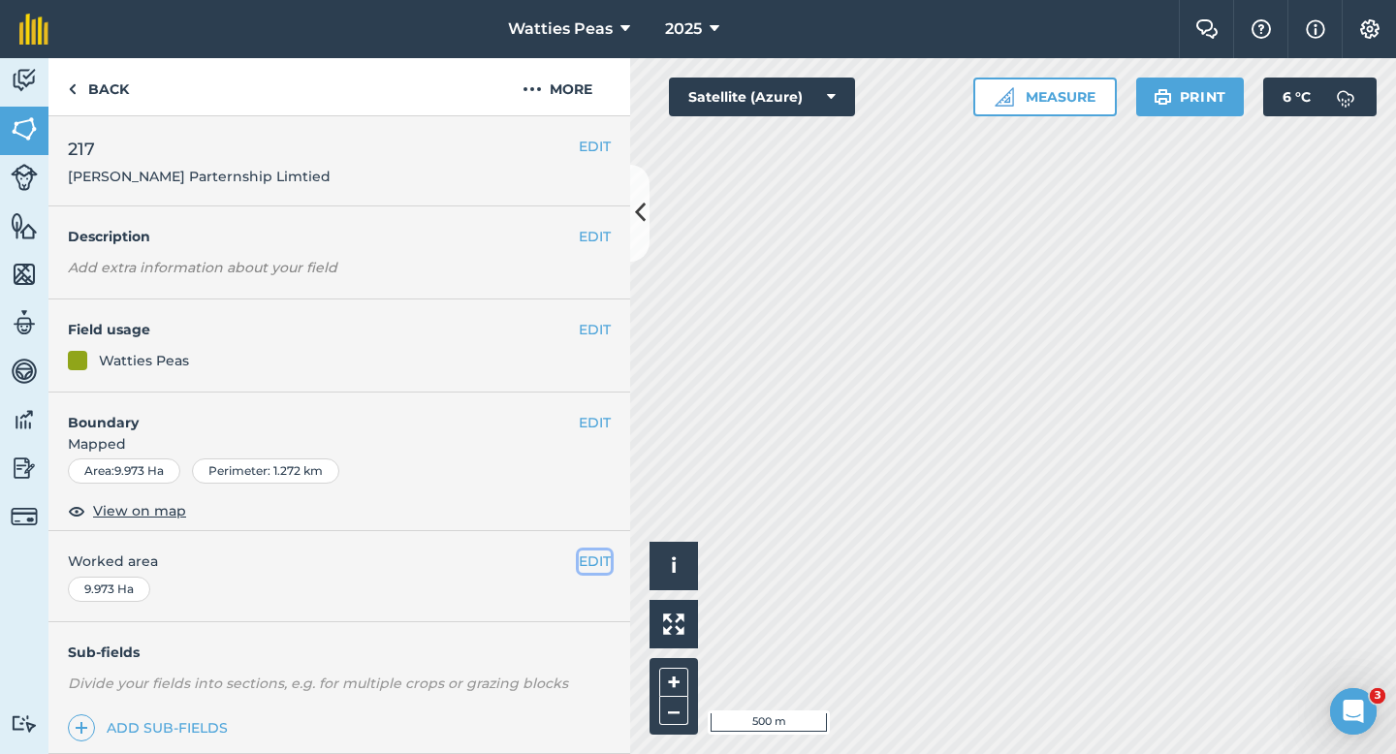
click at [593, 559] on button "EDIT" at bounding box center [595, 561] width 32 height 21
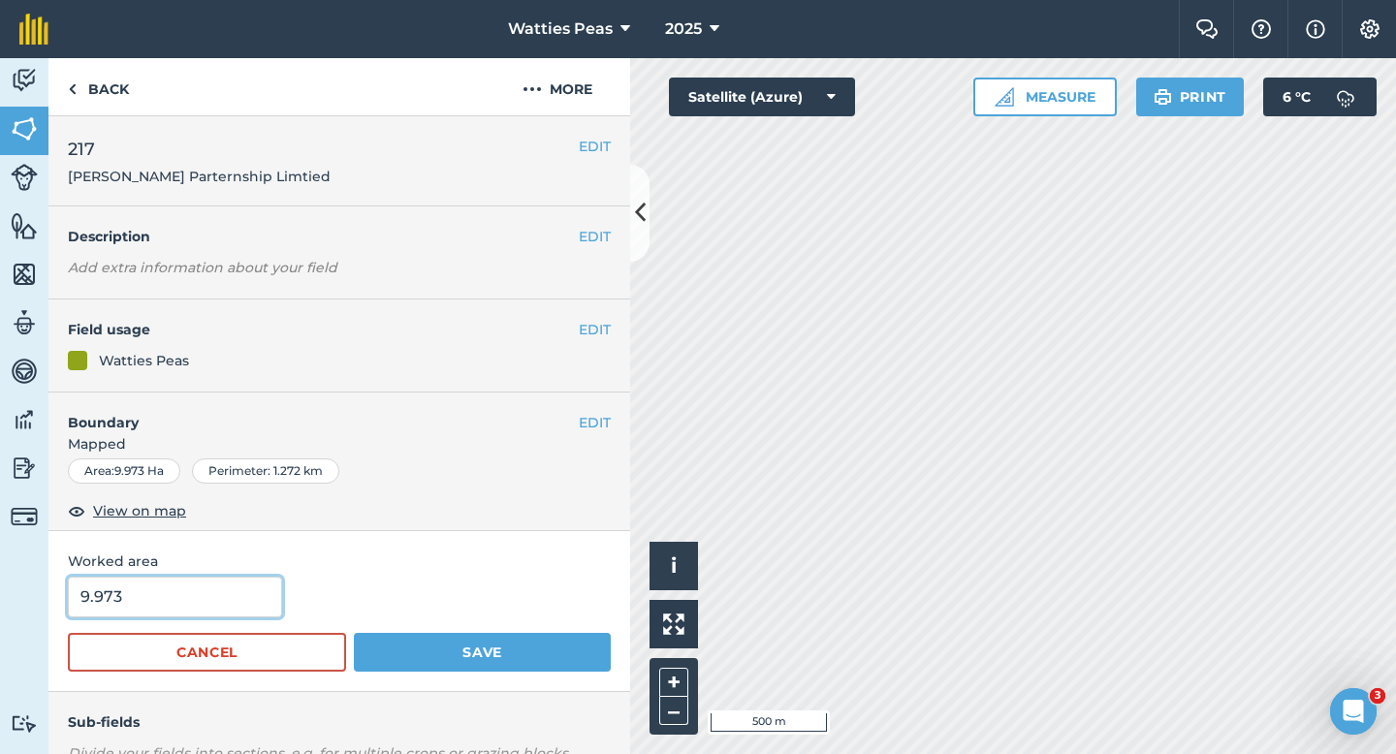
click at [156, 594] on input "9.973" at bounding box center [175, 597] width 214 height 41
type input "10"
click at [354, 633] on button "Save" at bounding box center [482, 652] width 257 height 39
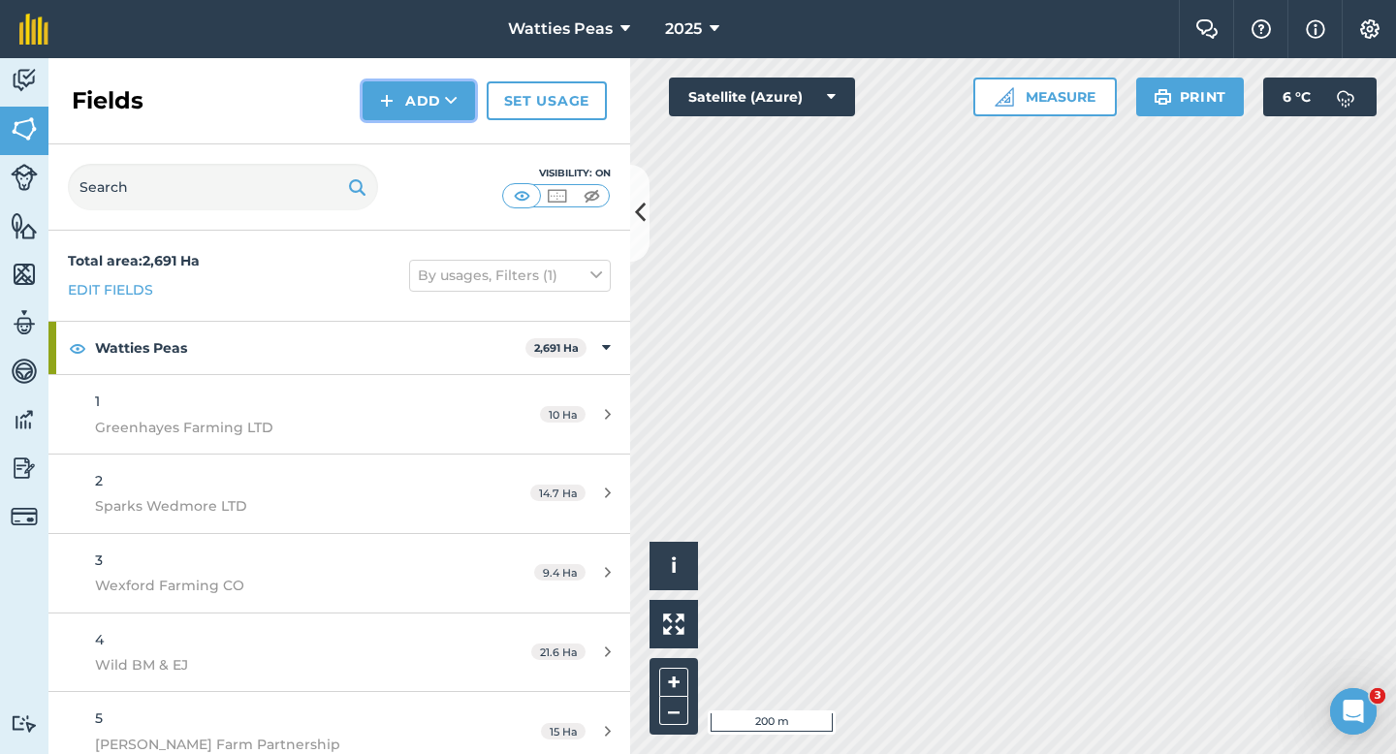
click at [415, 110] on button "Add" at bounding box center [419, 100] width 112 height 39
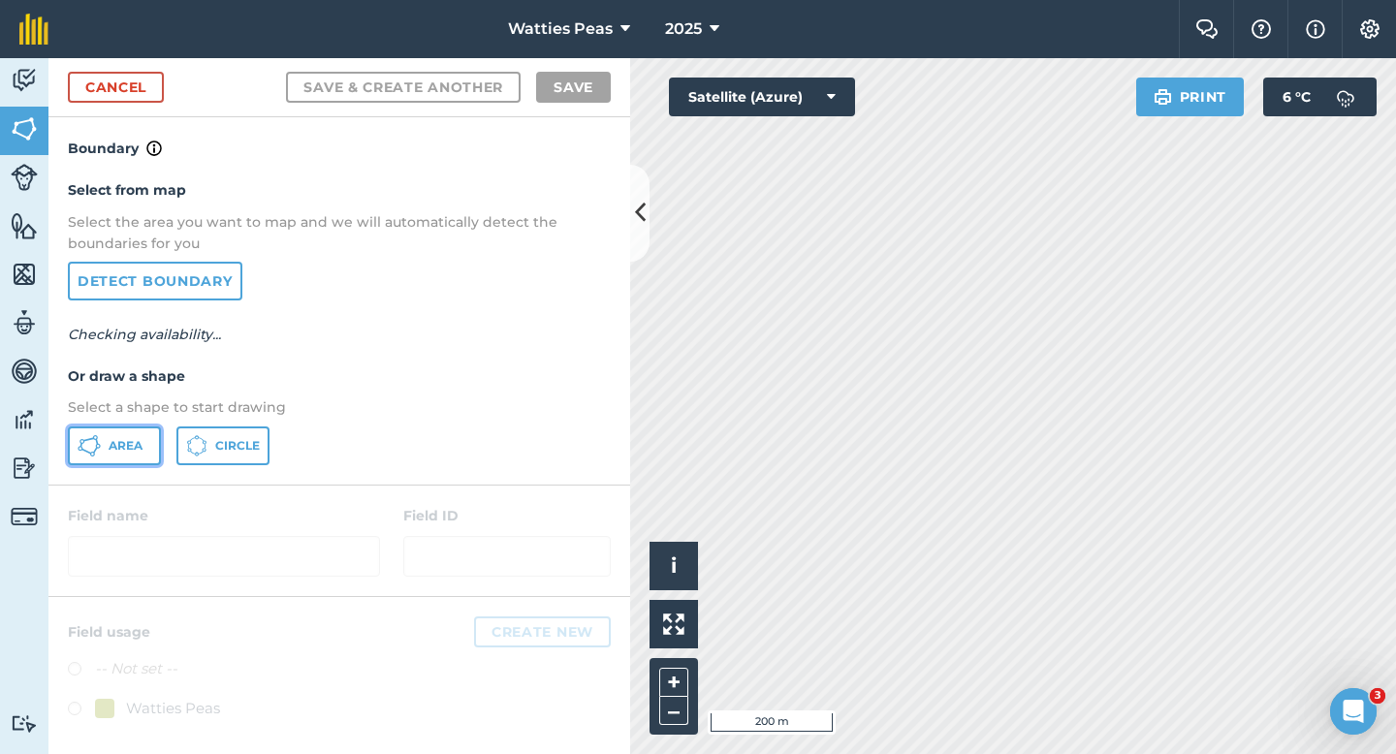
click at [138, 446] on span "Area" at bounding box center [126, 446] width 34 height 16
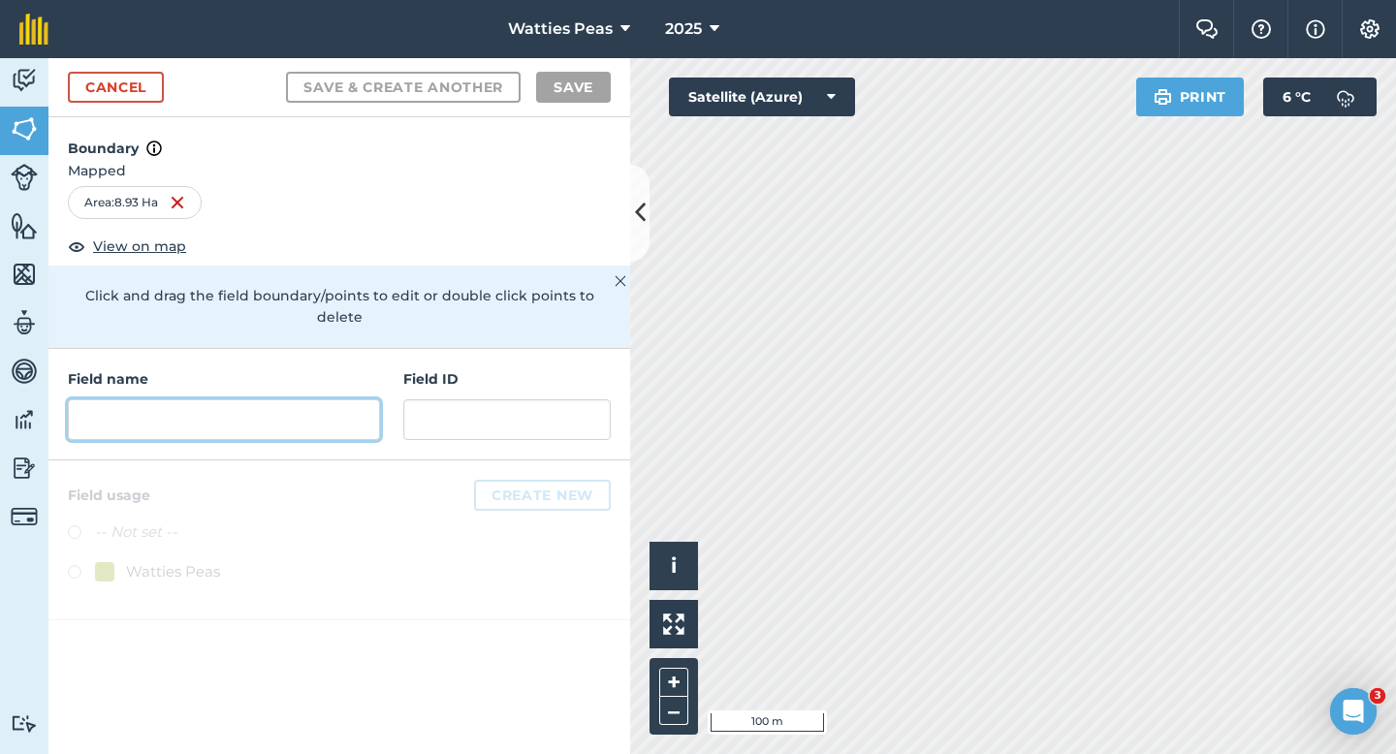
click at [331, 399] on input "text" at bounding box center [224, 419] width 312 height 41
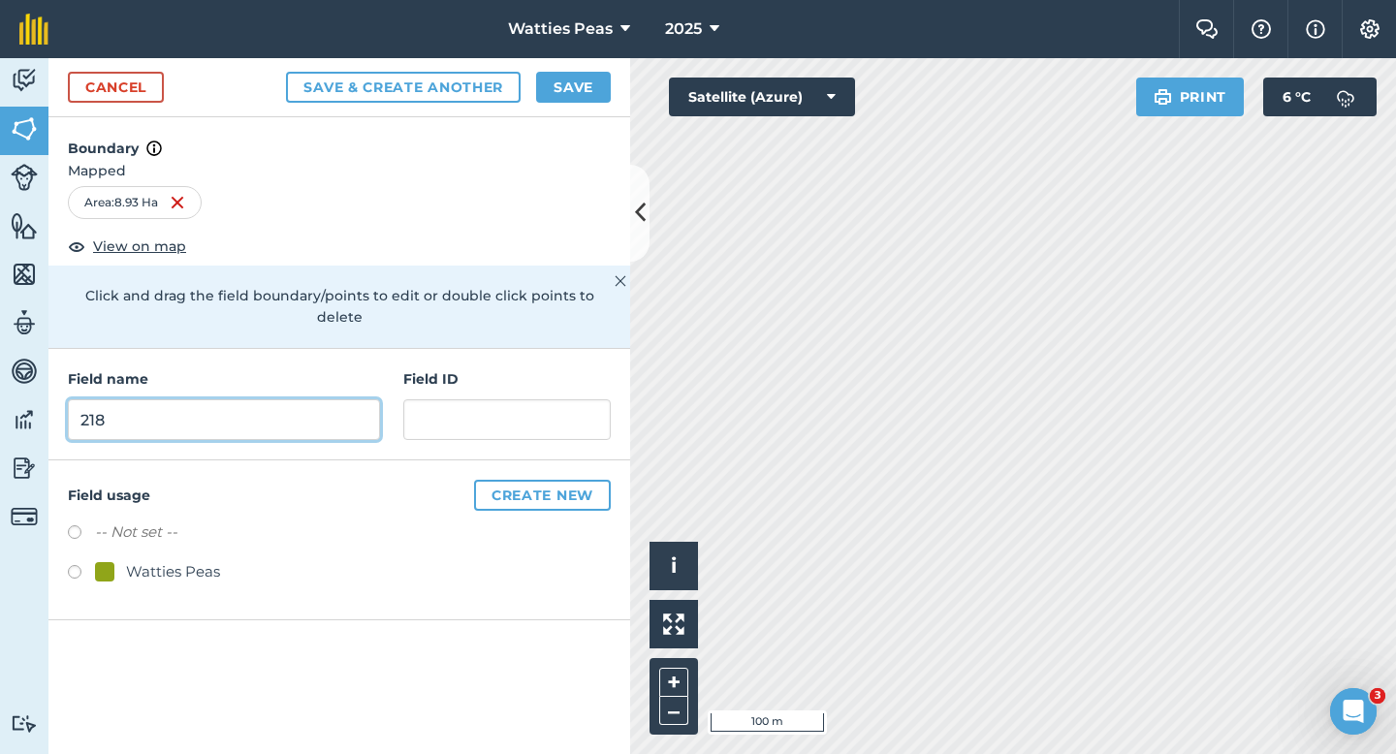
type input "218"
click at [548, 420] on div "Field name 218 Field ID" at bounding box center [339, 405] width 582 height 112
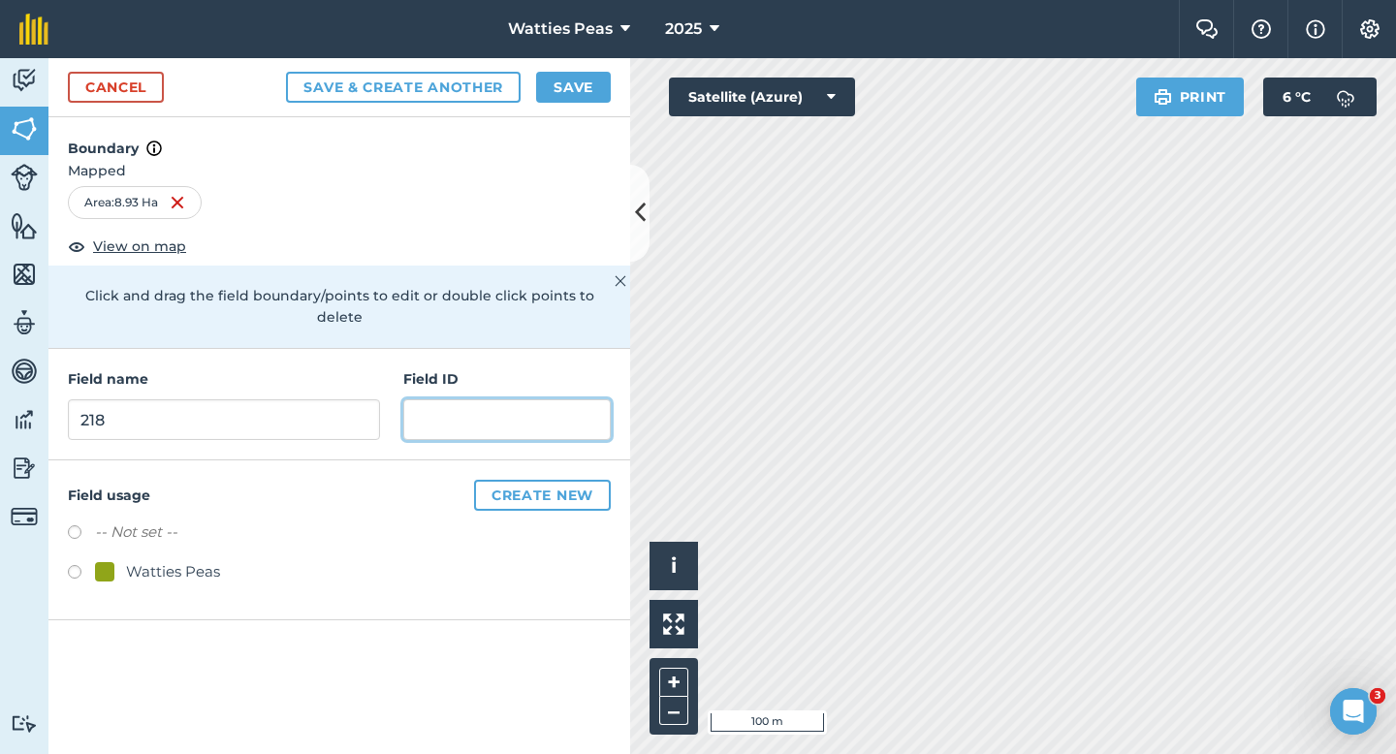
click at [548, 399] on input "text" at bounding box center [506, 419] width 207 height 41
type input "[PERSON_NAME]"
click at [162, 560] on div "Watties Peas" at bounding box center [173, 571] width 94 height 23
radio input "true"
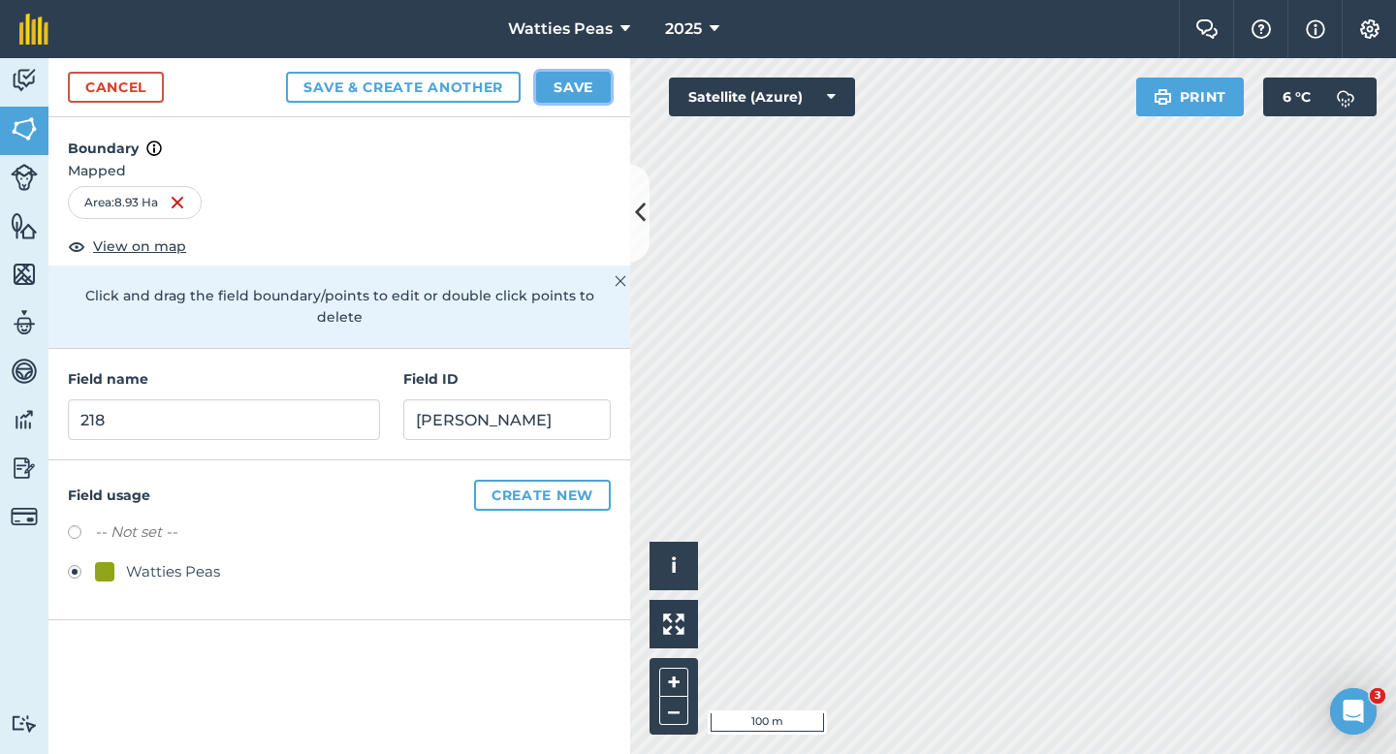
click at [568, 99] on button "Save" at bounding box center [573, 87] width 75 height 31
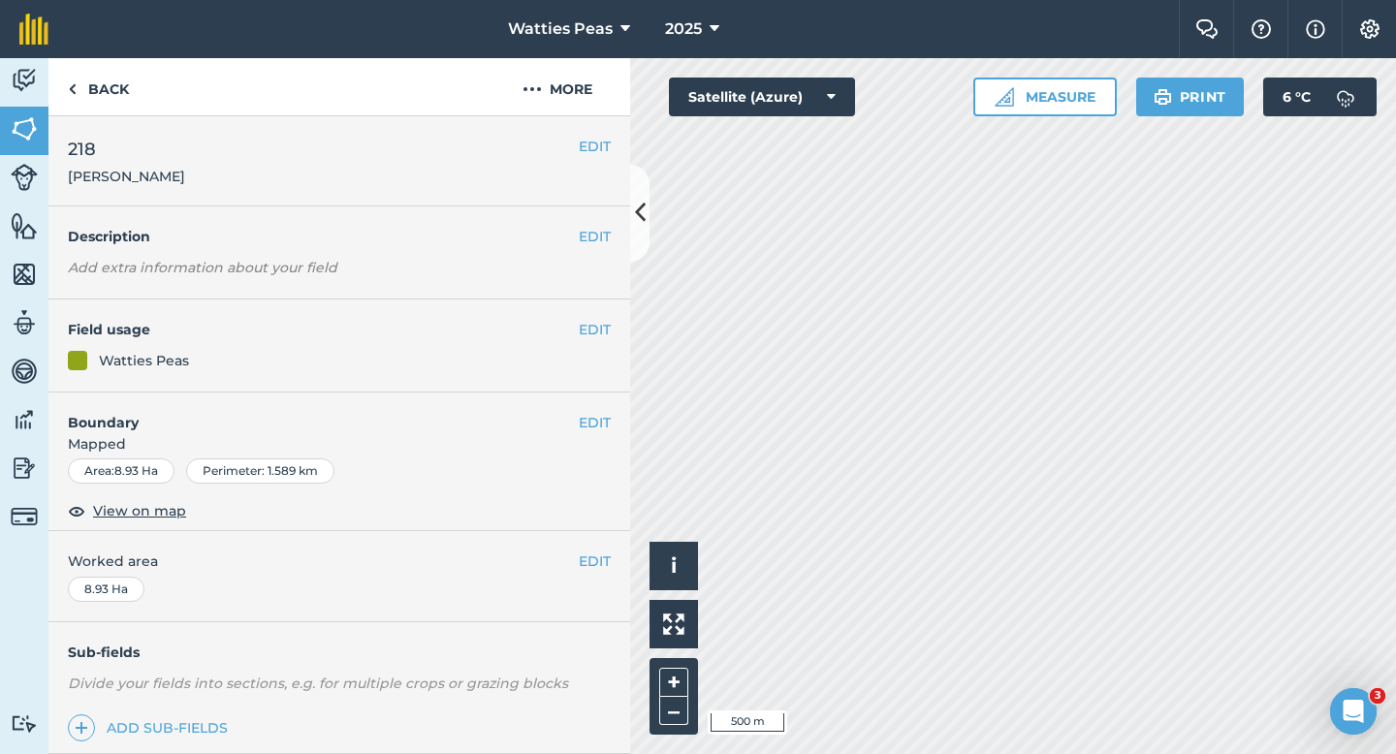
click at [614, 569] on div "EDIT Worked area 8.93 Ha" at bounding box center [339, 576] width 582 height 90
click at [601, 561] on button "EDIT" at bounding box center [595, 561] width 32 height 21
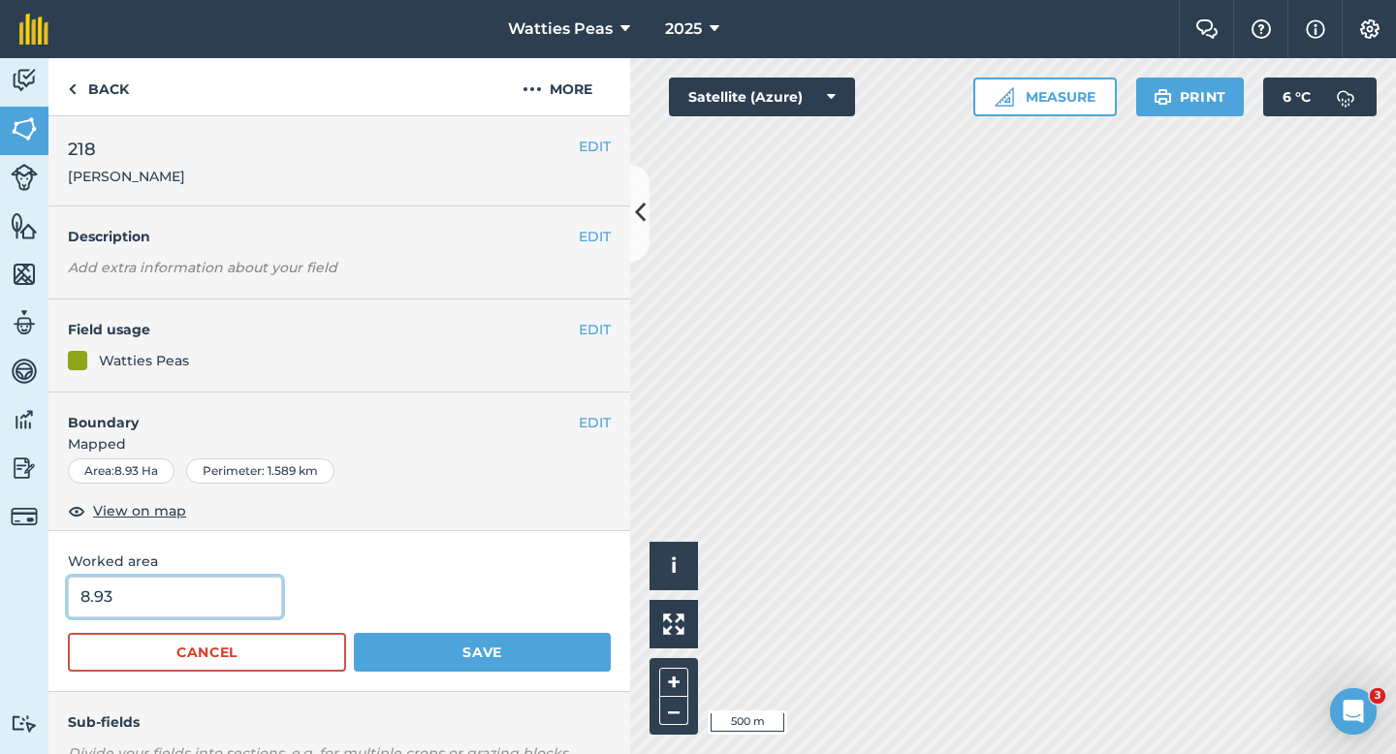
click at [161, 601] on input "8.93" at bounding box center [175, 597] width 214 height 41
type input "9"
click at [354, 633] on button "Save" at bounding box center [482, 652] width 257 height 39
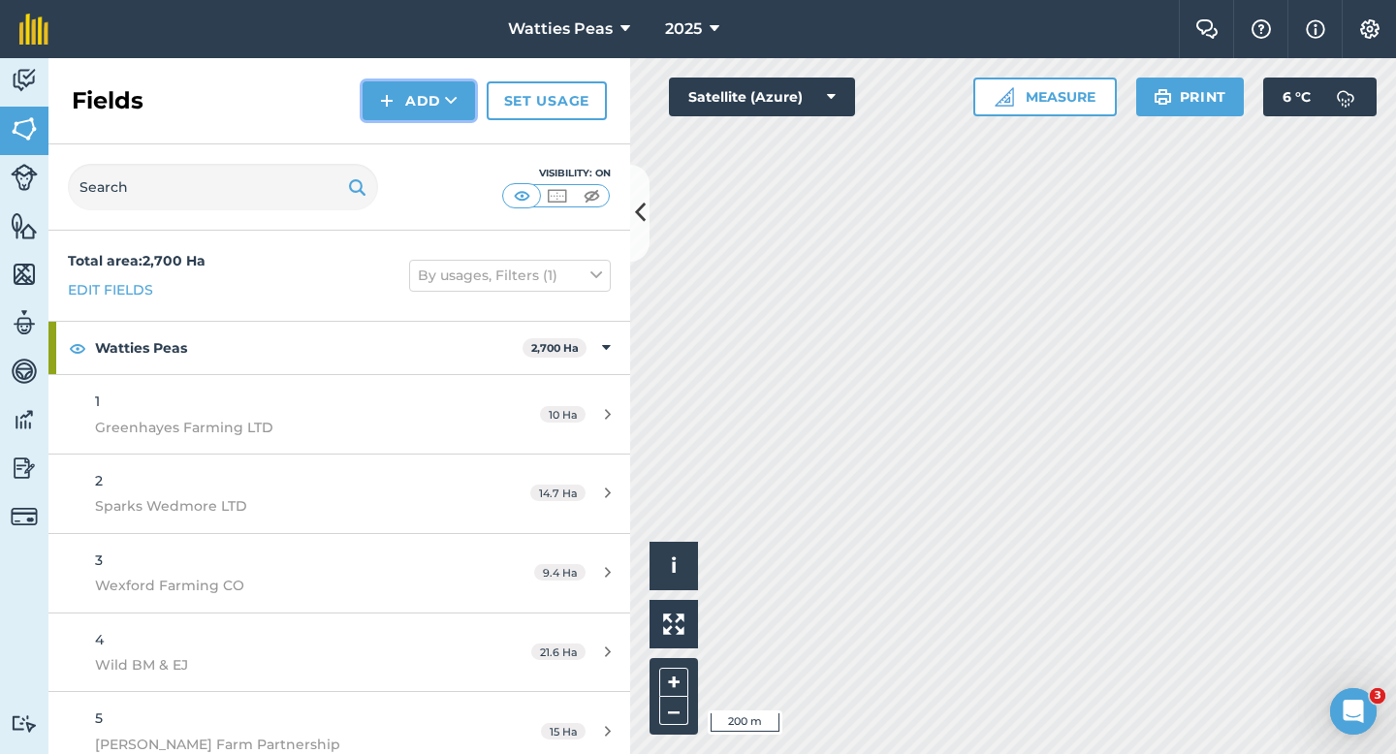
click at [423, 82] on button "Add" at bounding box center [419, 100] width 112 height 39
click at [423, 122] on ul "Draw Import" at bounding box center [419, 166] width 109 height 88
click at [423, 112] on button "Add" at bounding box center [419, 100] width 112 height 39
click at [437, 130] on link "Draw" at bounding box center [419, 144] width 107 height 43
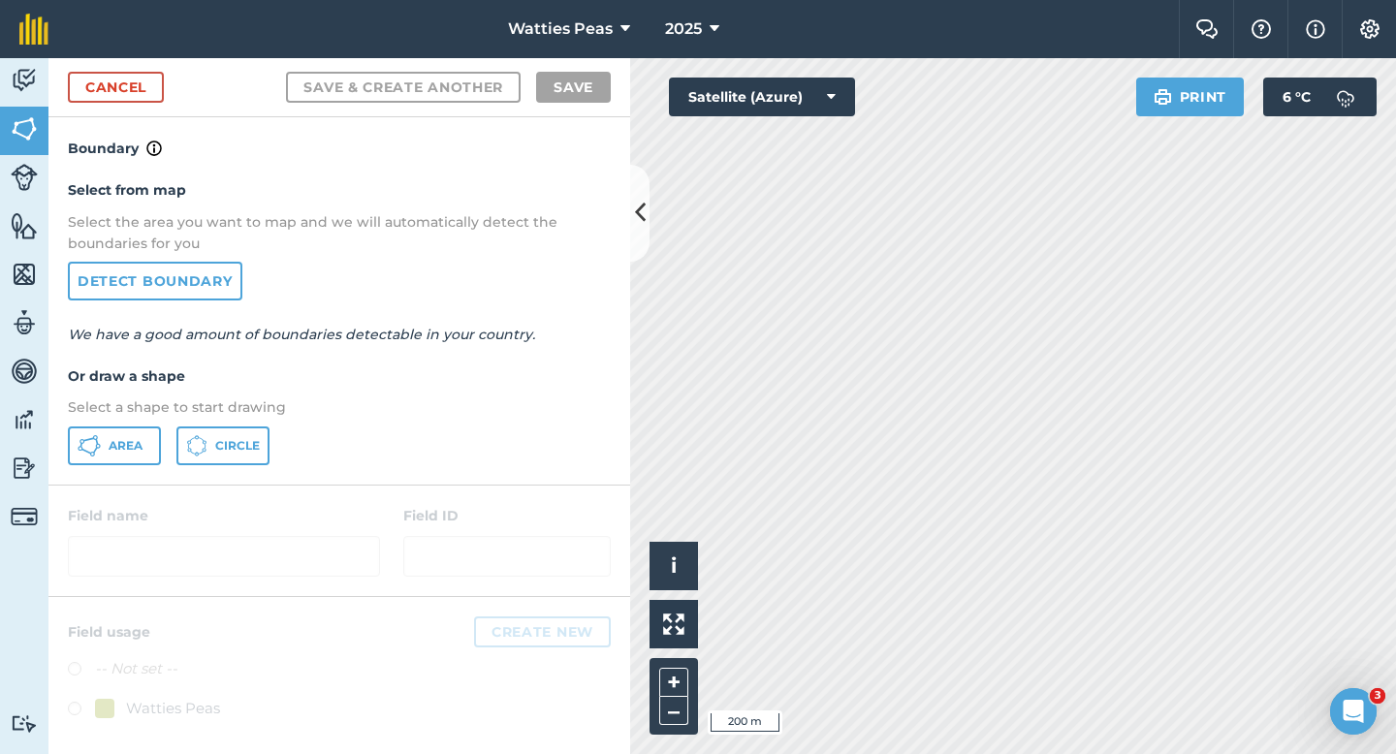
click at [136, 424] on div "Select from map Select the area you want to map and we will automatically detec…" at bounding box center [339, 322] width 582 height 324
click at [136, 433] on button "Area" at bounding box center [114, 446] width 93 height 39
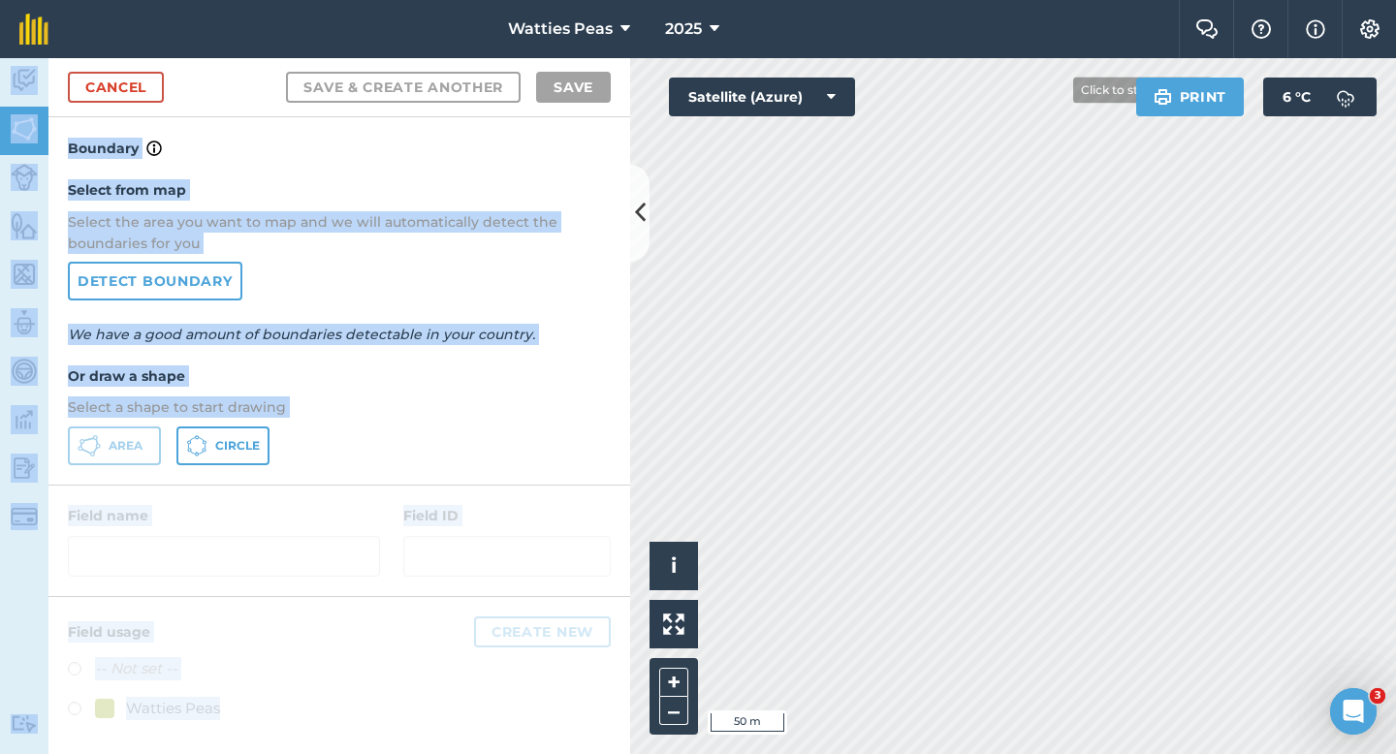
click at [946, 249] on div "Watties Peas 2025 Farm Chat Help Info Settings Map printing is not available on…" at bounding box center [698, 377] width 1396 height 754
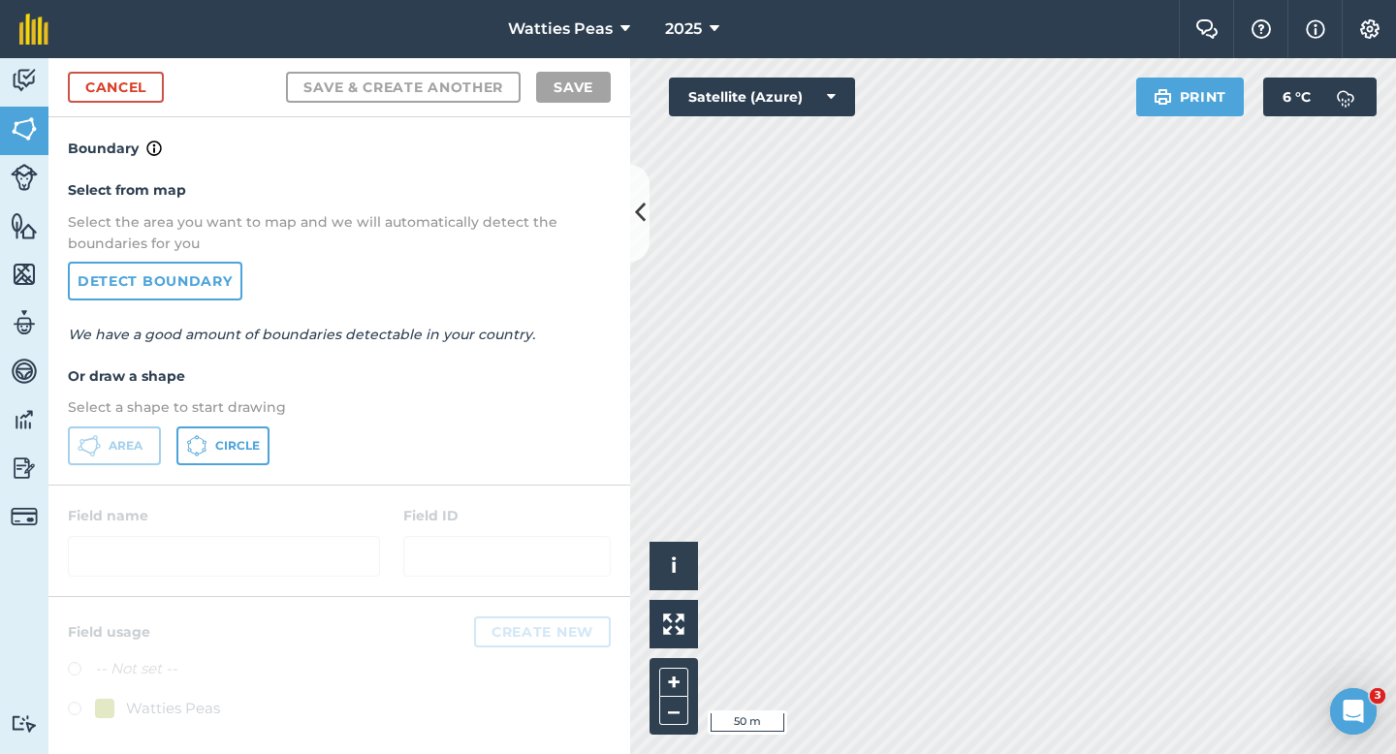
click at [590, 333] on p "We have a good amount of boundaries detectable in your country." at bounding box center [339, 334] width 543 height 21
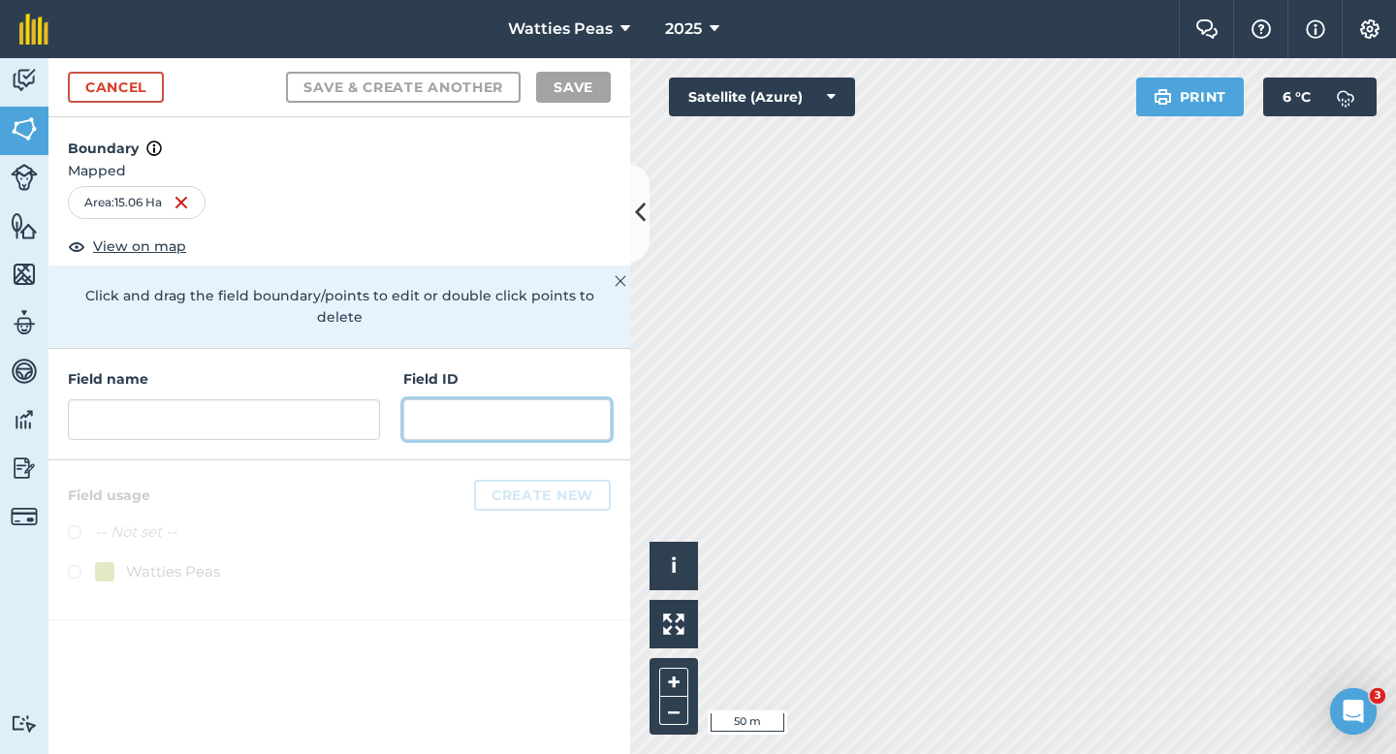
click at [439, 399] on input "text" at bounding box center [506, 419] width 207 height 41
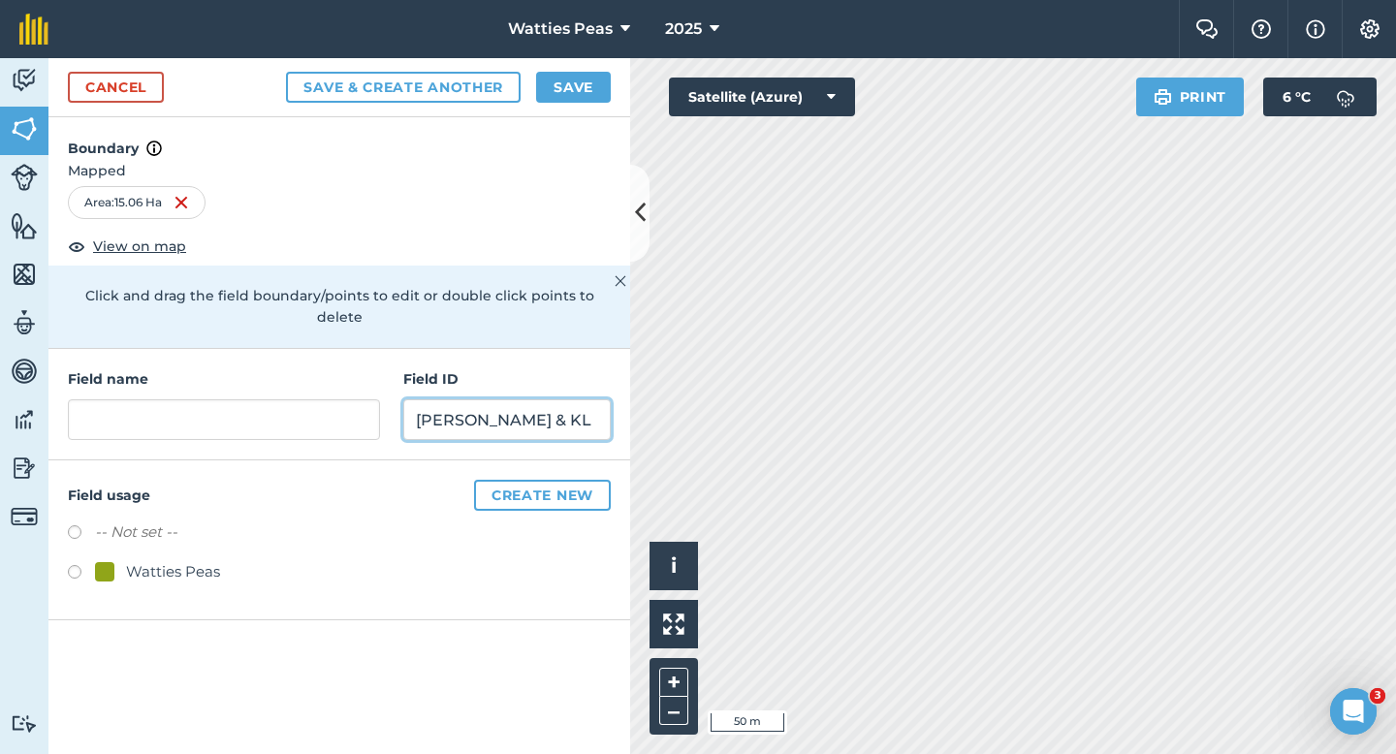
type input "[PERSON_NAME] & KL"
click at [93, 565] on label at bounding box center [81, 574] width 27 height 19
radio input "true"
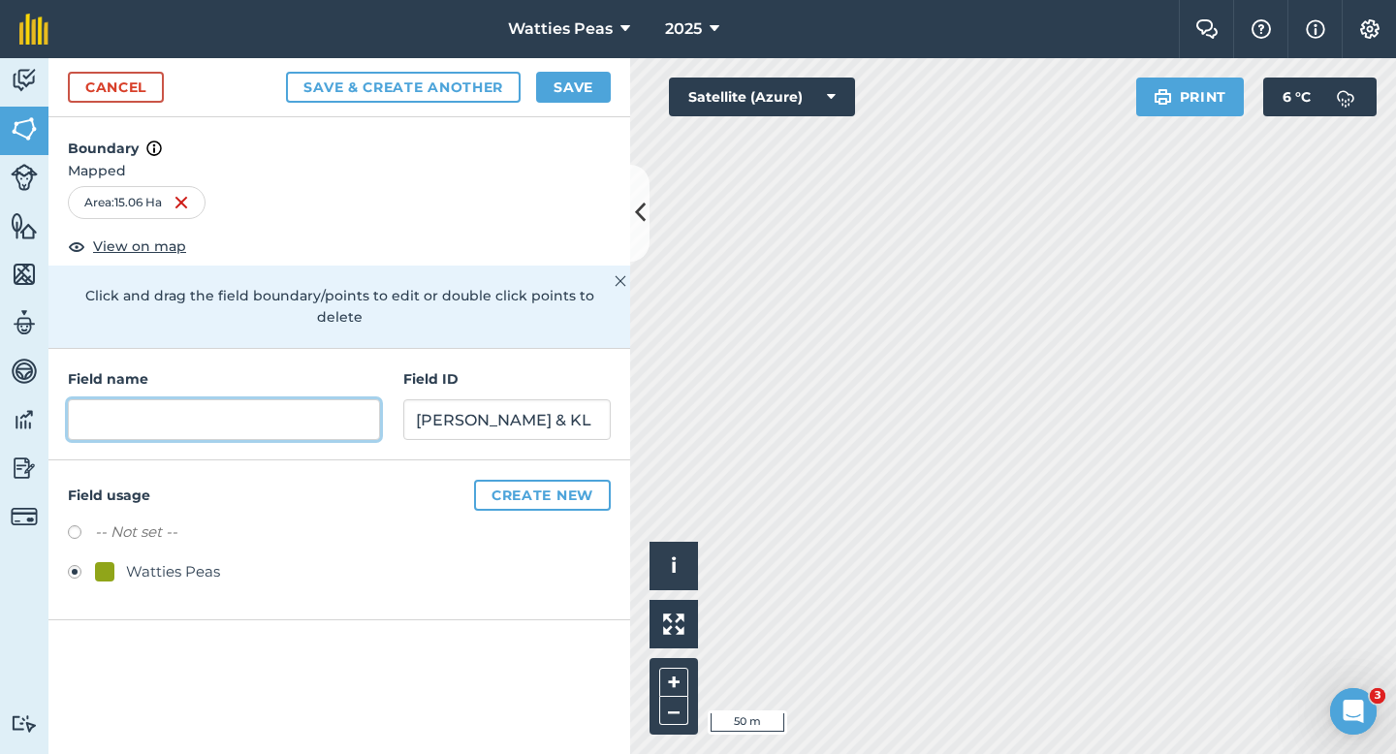
click at [150, 402] on input "text" at bounding box center [224, 419] width 312 height 41
type input "219"
click at [572, 79] on button "Save" at bounding box center [573, 87] width 75 height 31
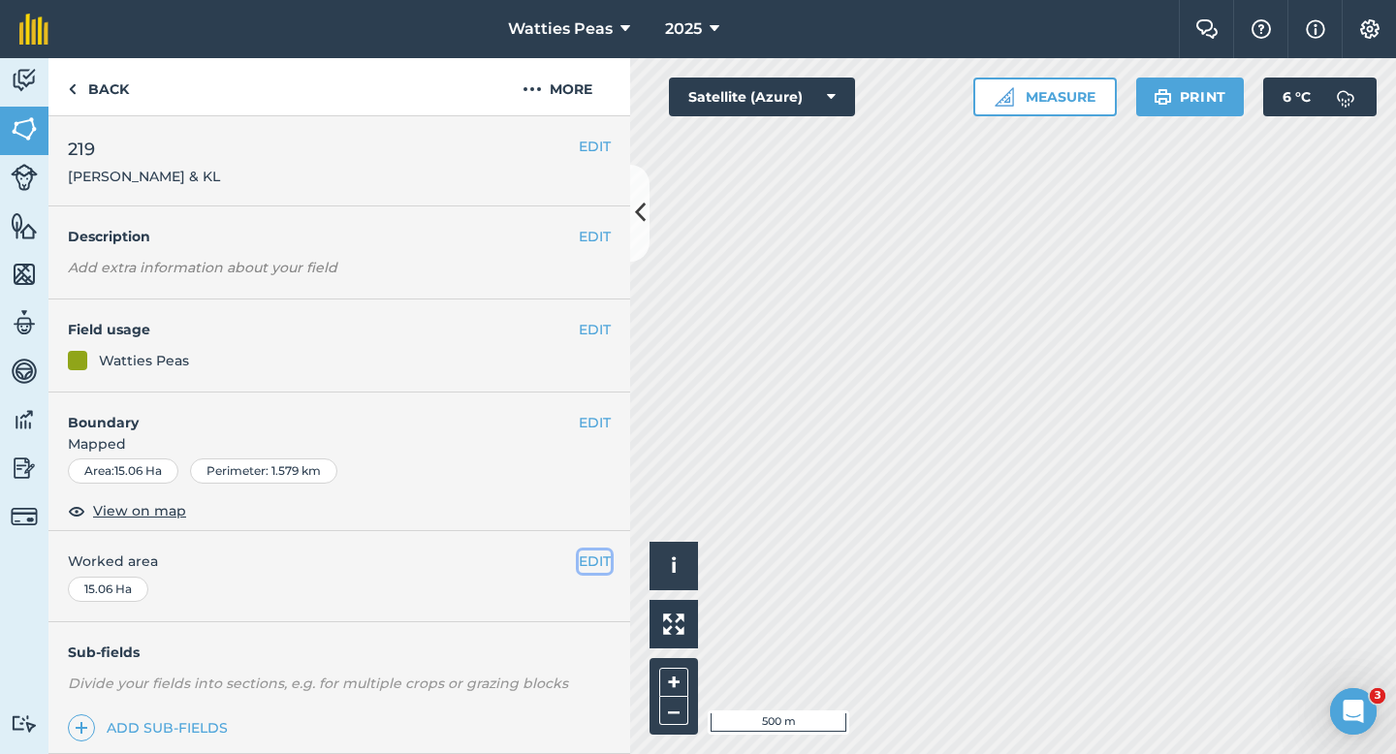
click at [583, 553] on button "EDIT" at bounding box center [595, 561] width 32 height 21
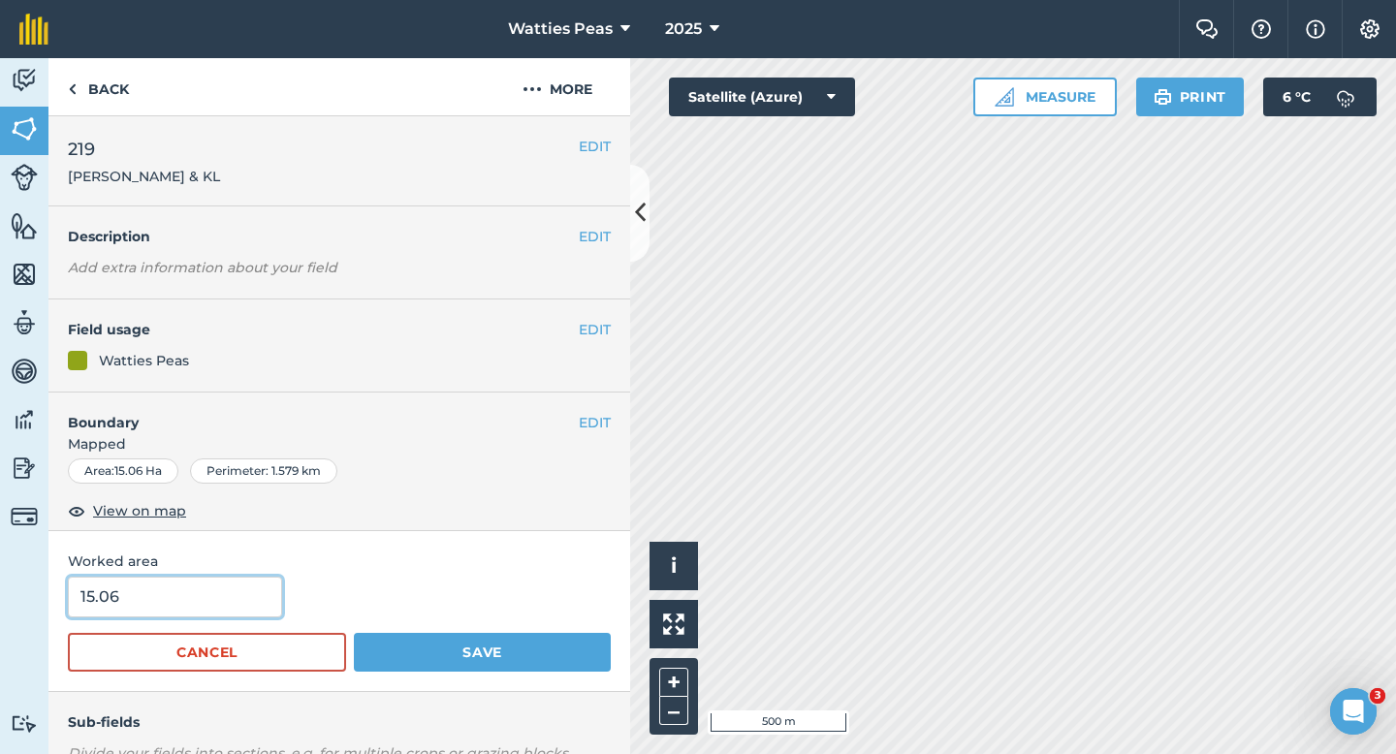
click at [233, 602] on input "15.06" at bounding box center [175, 597] width 214 height 41
type input "15"
click at [354, 633] on button "Save" at bounding box center [482, 652] width 257 height 39
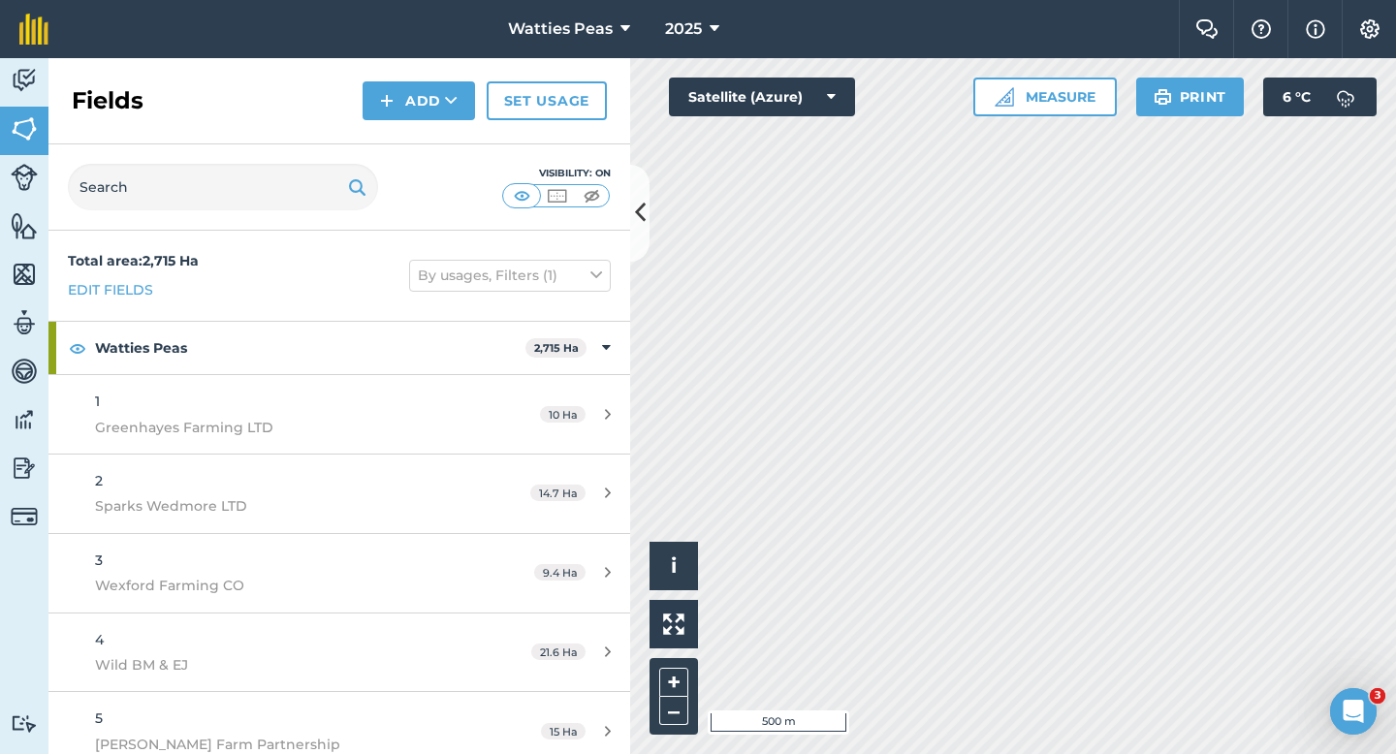
click at [394, 120] on div "Fields Add Set usage" at bounding box center [339, 101] width 582 height 86
click at [396, 115] on button "Add" at bounding box center [419, 100] width 112 height 39
click at [396, 126] on link "Draw" at bounding box center [419, 144] width 107 height 43
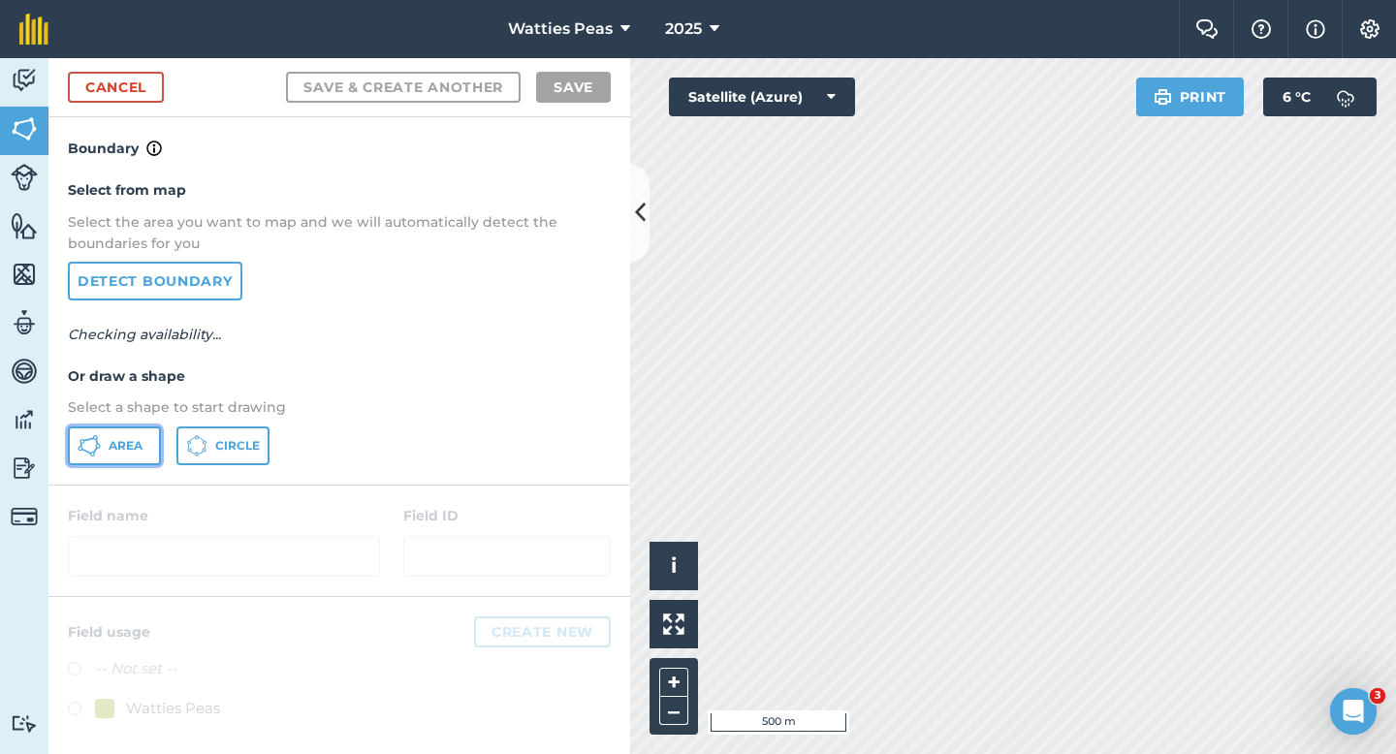
click at [105, 460] on button "Area" at bounding box center [114, 446] width 93 height 39
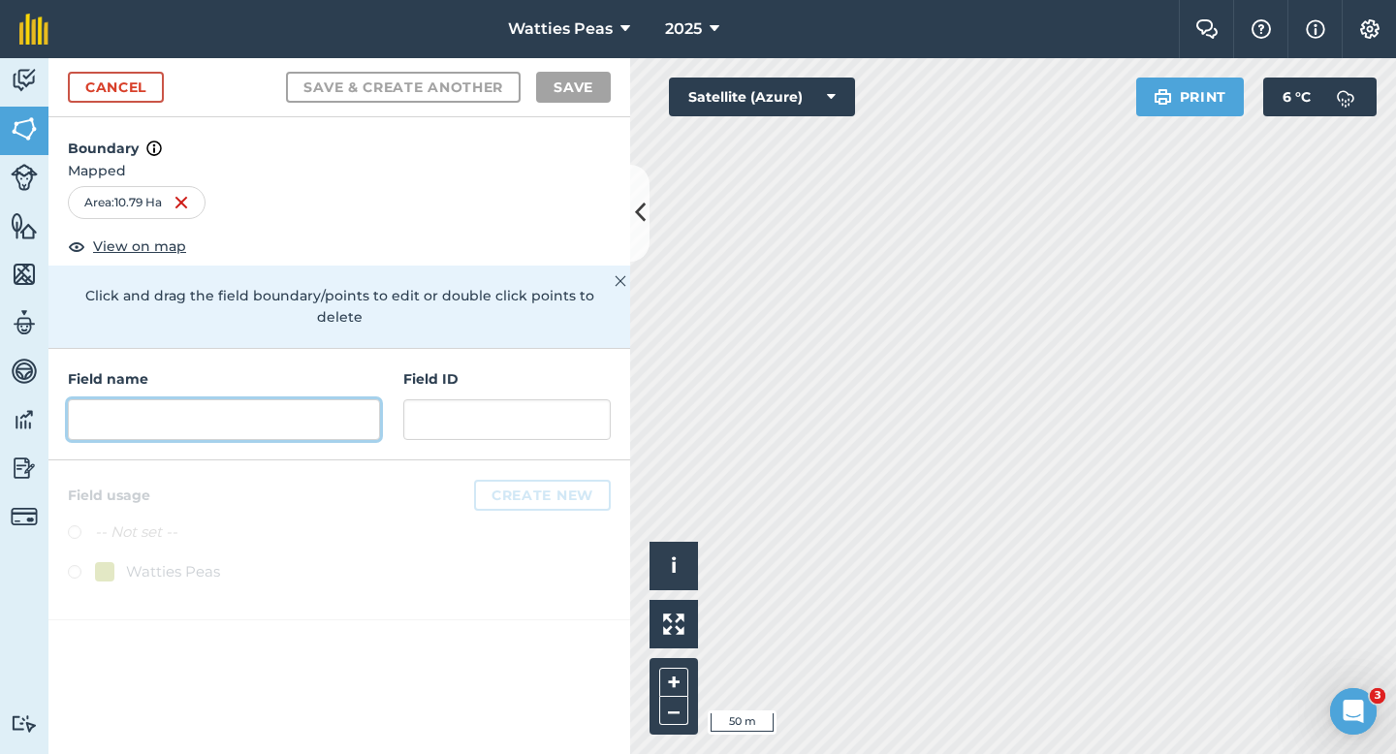
click at [314, 399] on input "text" at bounding box center [224, 419] width 312 height 41
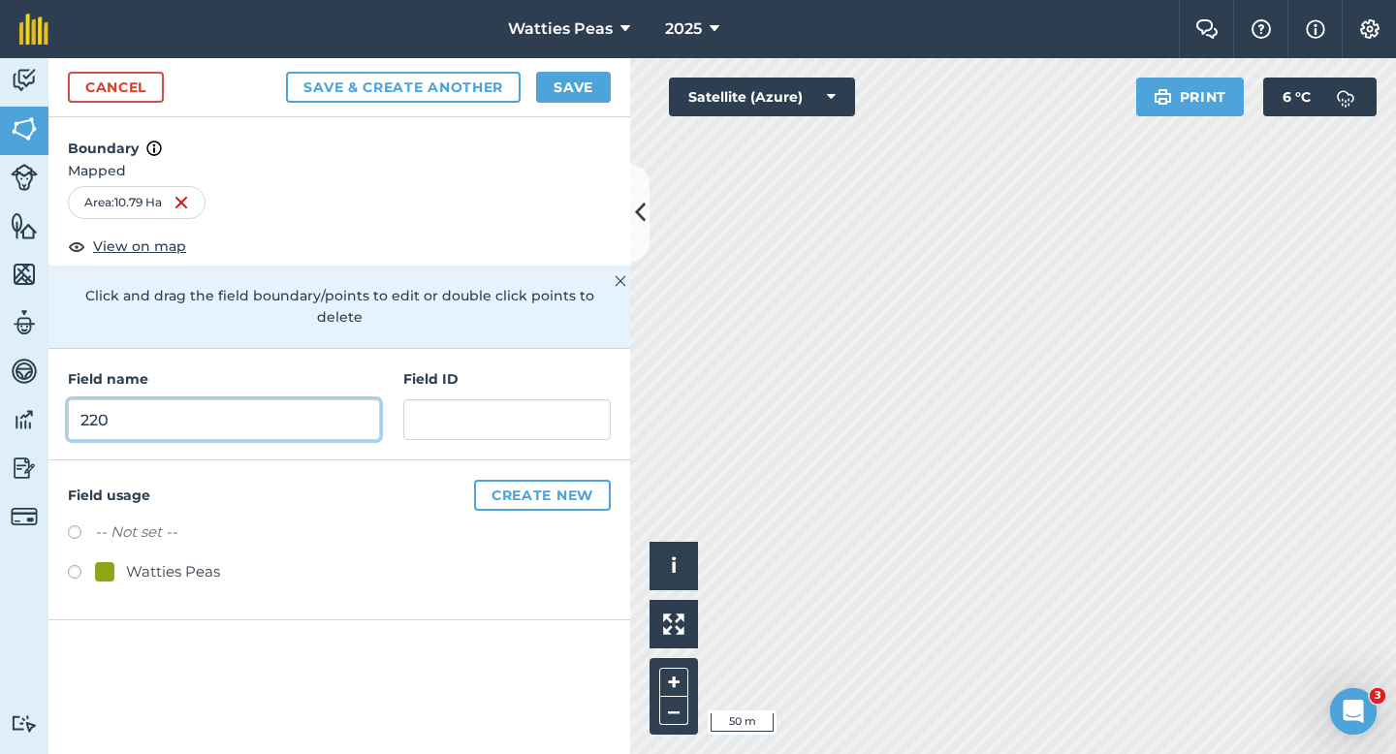
type input "220"
click at [132, 560] on div "Watties Peas" at bounding box center [173, 571] width 94 height 23
radio input "true"
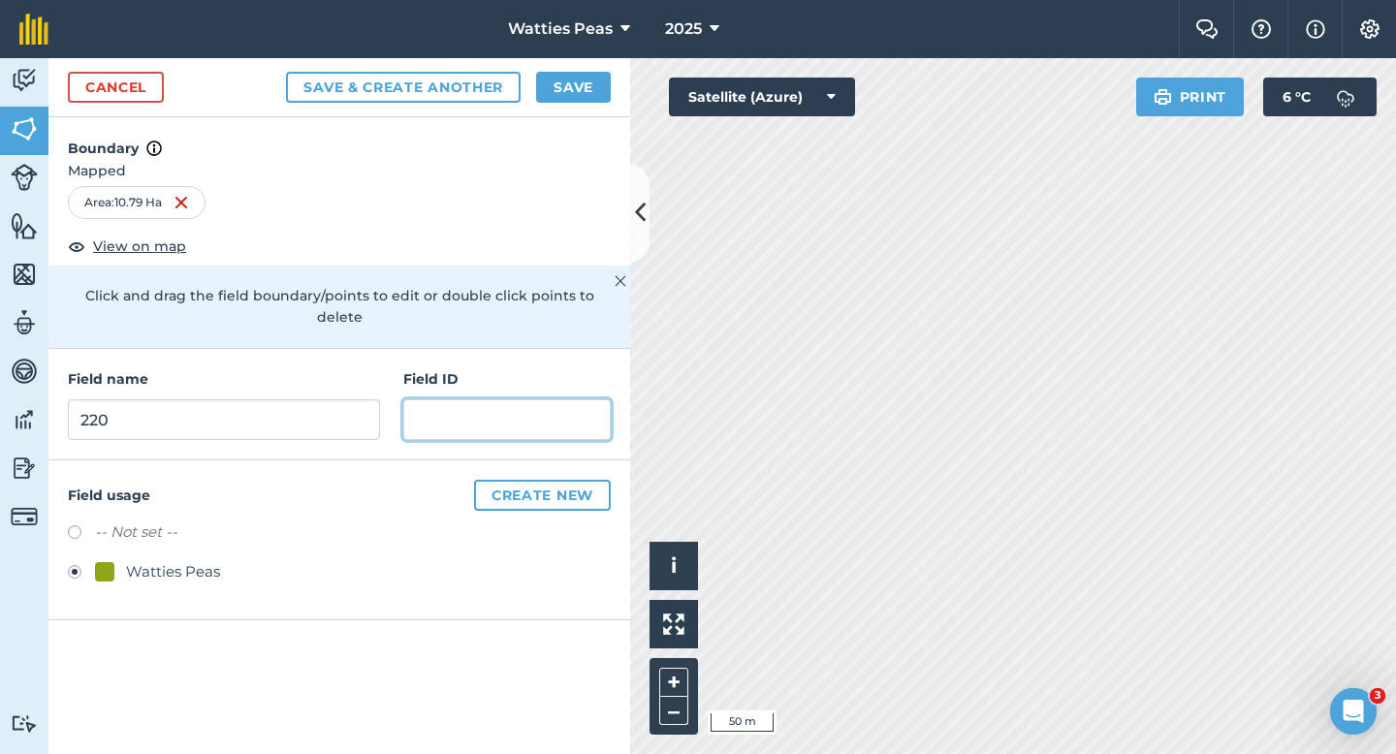
click at [447, 402] on input "text" at bounding box center [506, 419] width 207 height 41
type input "[PERSON_NAME] & [PERSON_NAME]"
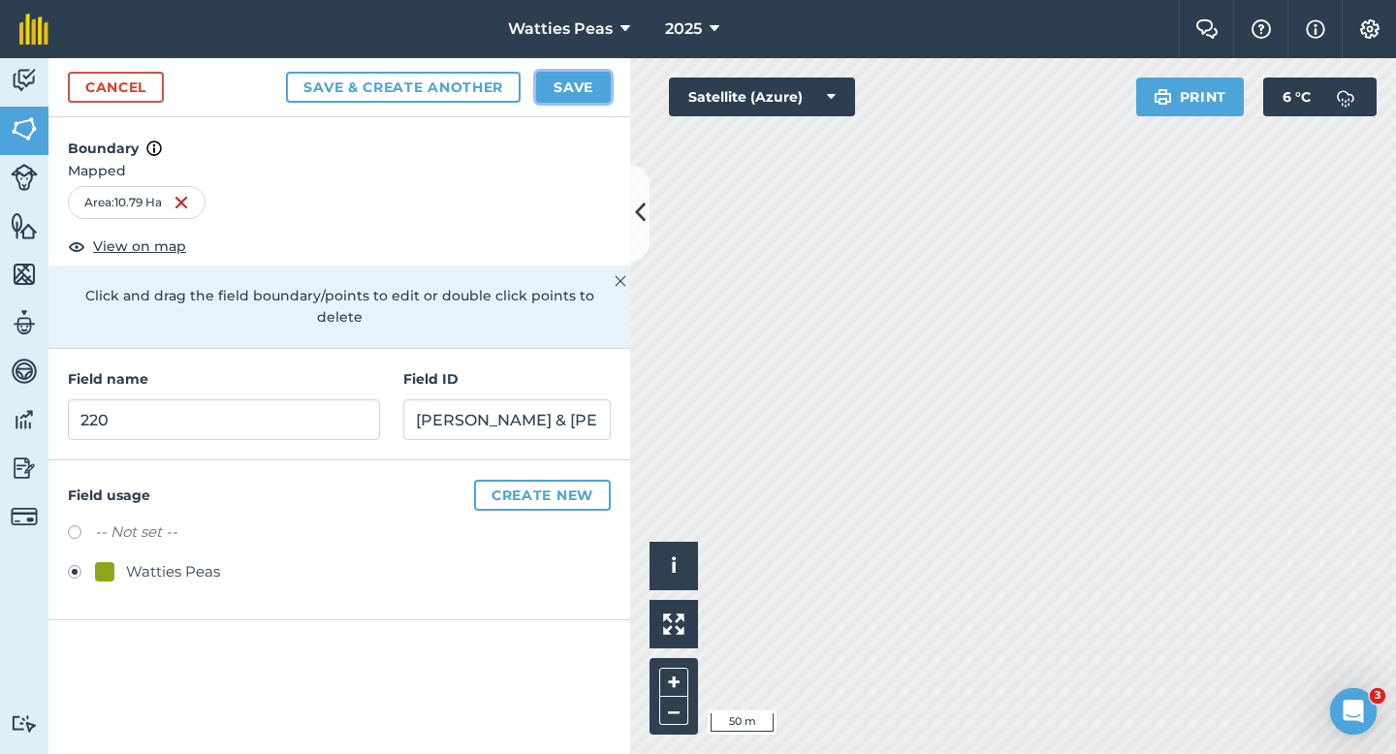
click at [585, 86] on button "Save" at bounding box center [573, 87] width 75 height 31
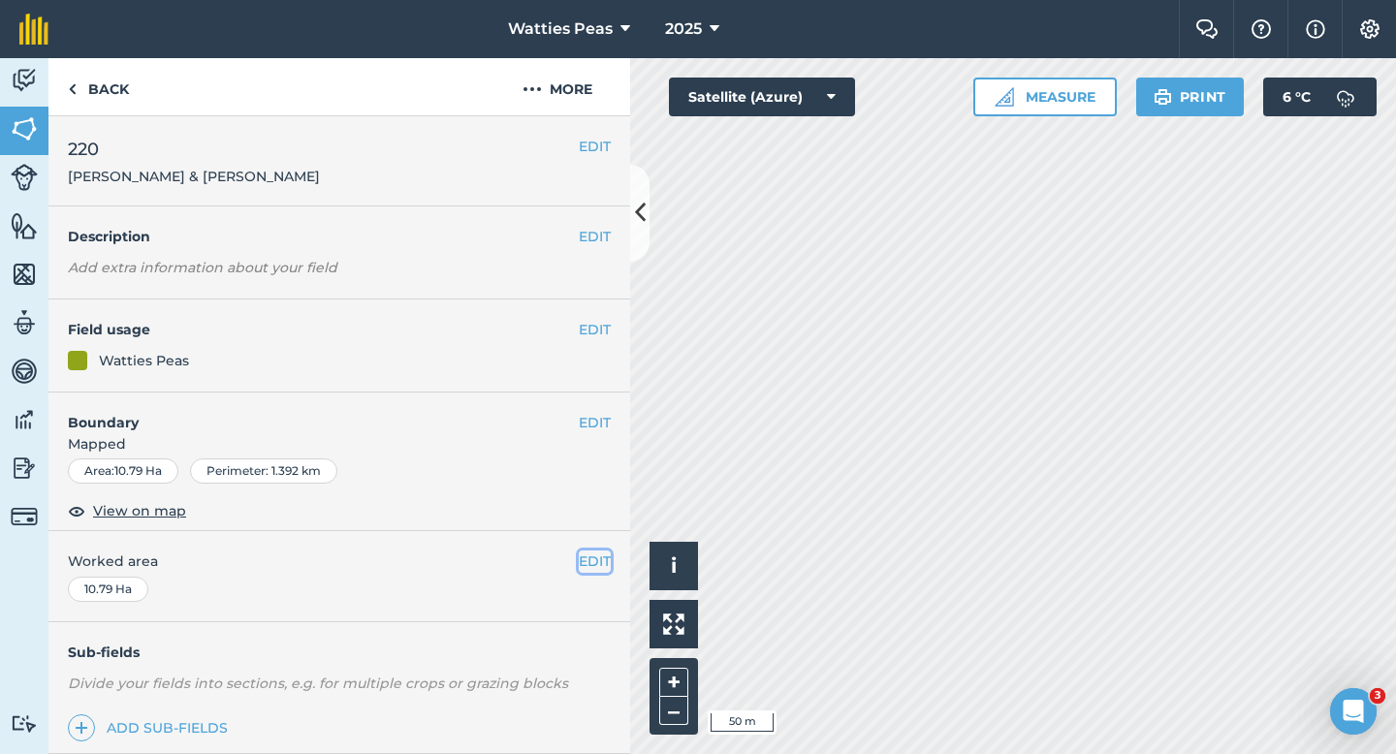
click at [610, 569] on button "EDIT" at bounding box center [595, 561] width 32 height 21
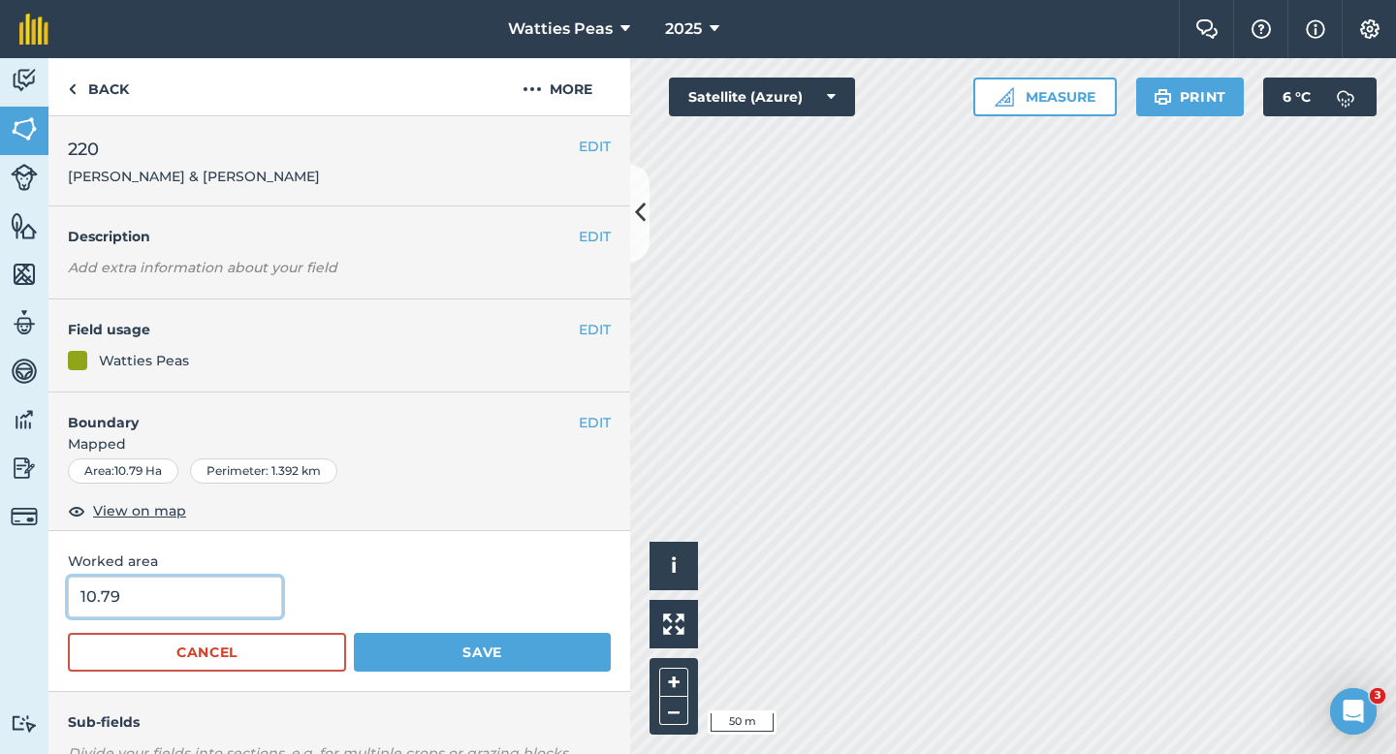
click at [207, 579] on input "10.79" at bounding box center [175, 597] width 214 height 41
type input "11"
click at [354, 633] on button "Save" at bounding box center [482, 652] width 257 height 39
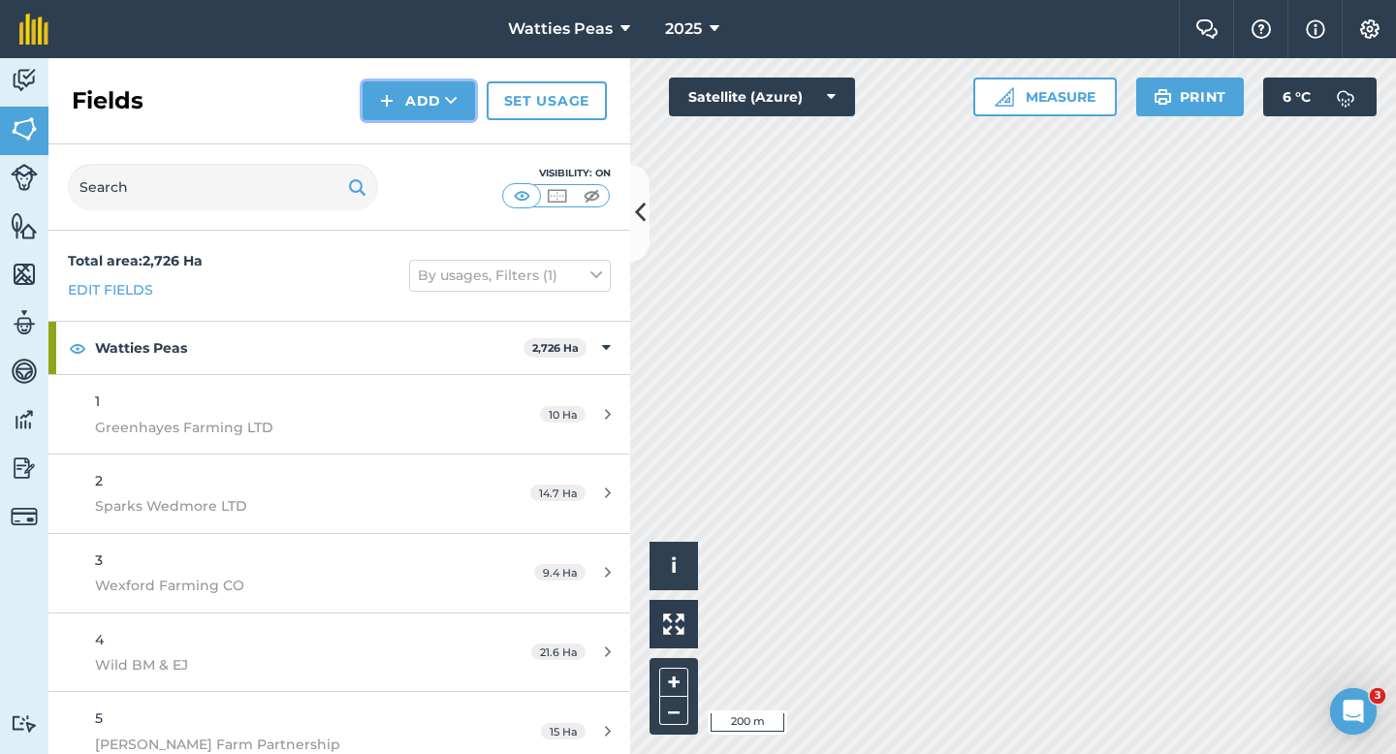
click at [425, 112] on button "Add" at bounding box center [419, 100] width 112 height 39
click at [425, 126] on link "Draw" at bounding box center [419, 144] width 107 height 43
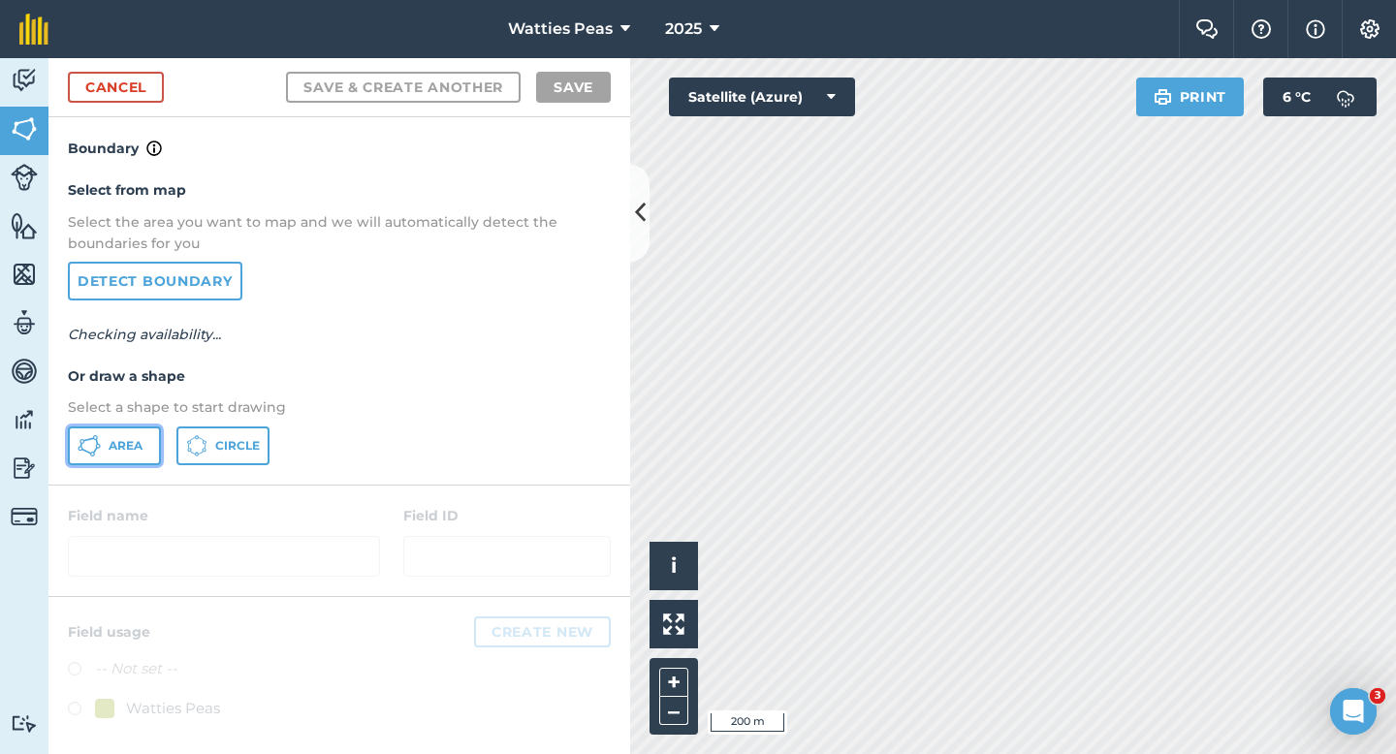
click at [128, 446] on span "Area" at bounding box center [126, 446] width 34 height 16
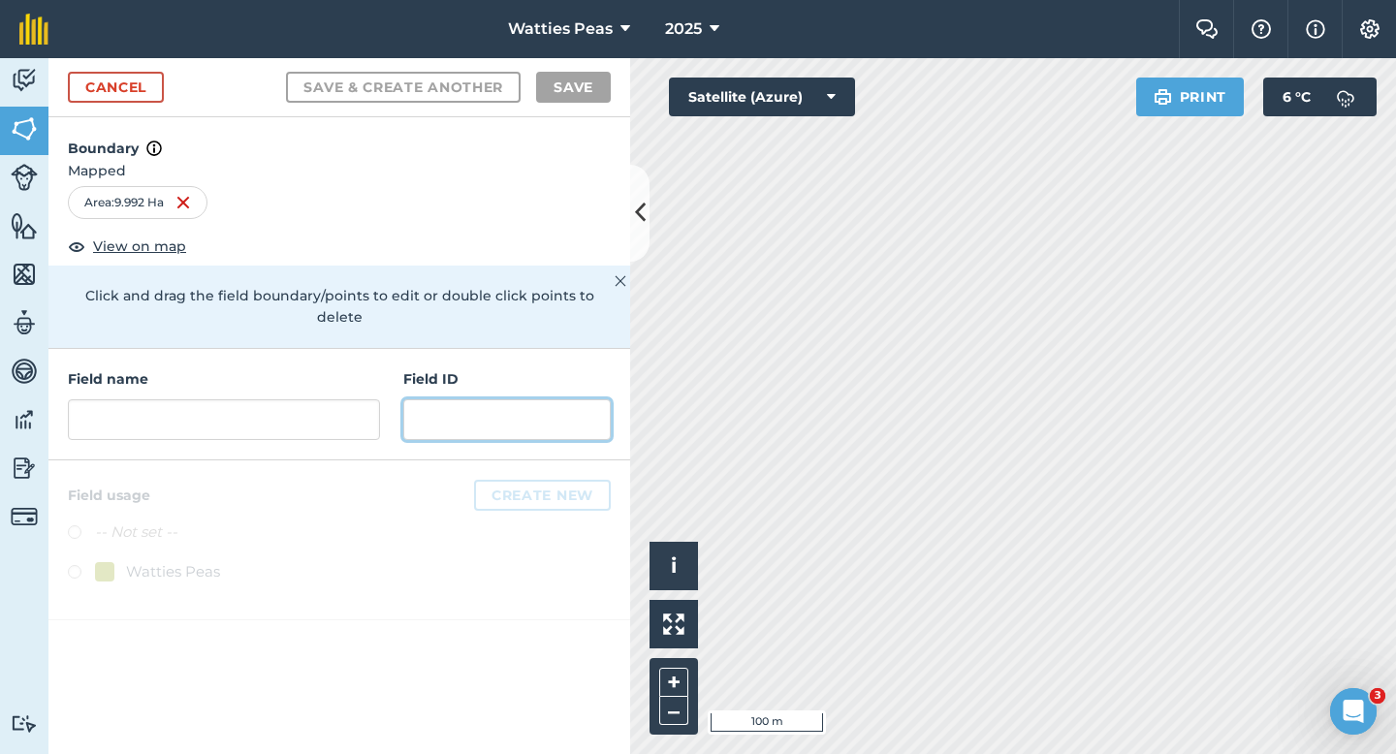
click at [477, 399] on input "text" at bounding box center [506, 419] width 207 height 41
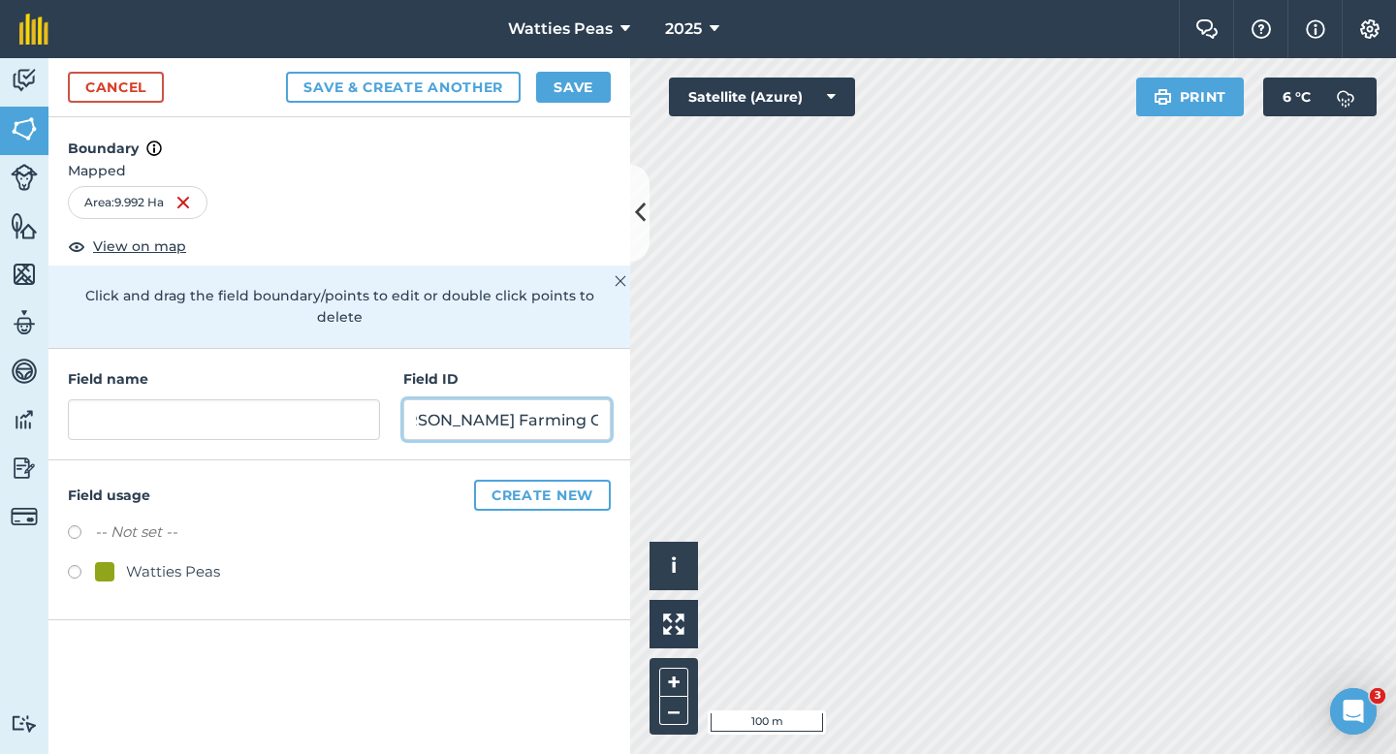
scroll to position [0, 50]
type input "[PERSON_NAME] Farming Company LTD"
click at [109, 562] on div at bounding box center [104, 571] width 19 height 19
radio input "true"
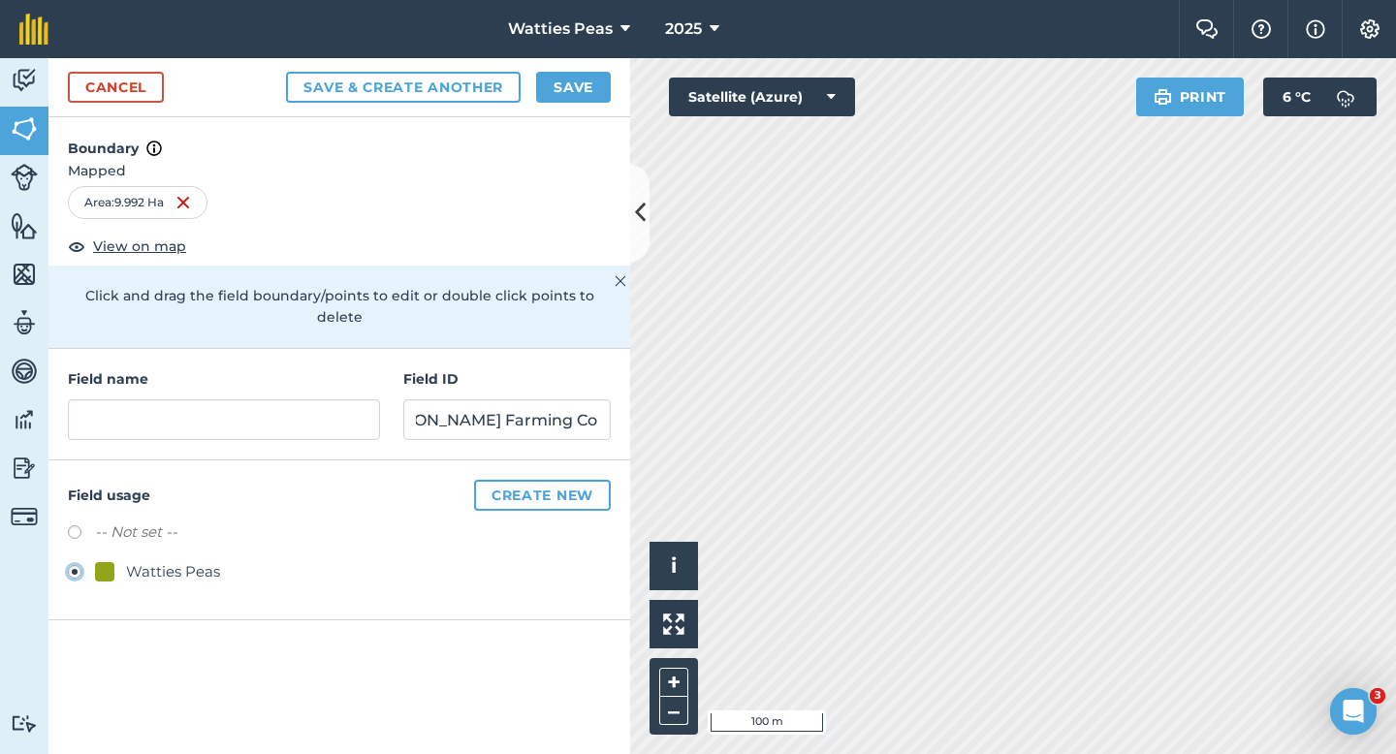
scroll to position [0, 0]
click at [182, 399] on input "text" at bounding box center [224, 419] width 312 height 41
type input "221"
click at [575, 52] on button "Watties Peas" at bounding box center [569, 29] width 138 height 58
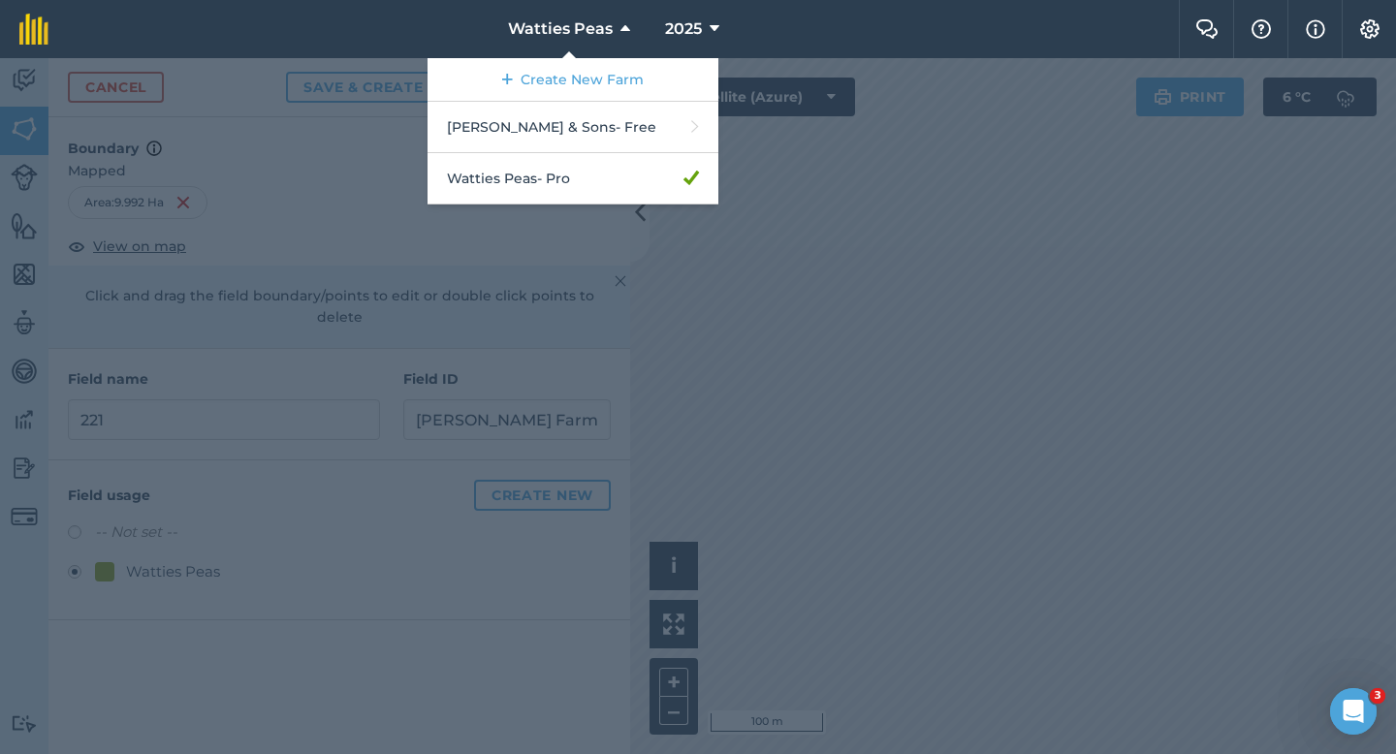
click at [401, 65] on div at bounding box center [698, 406] width 1396 height 696
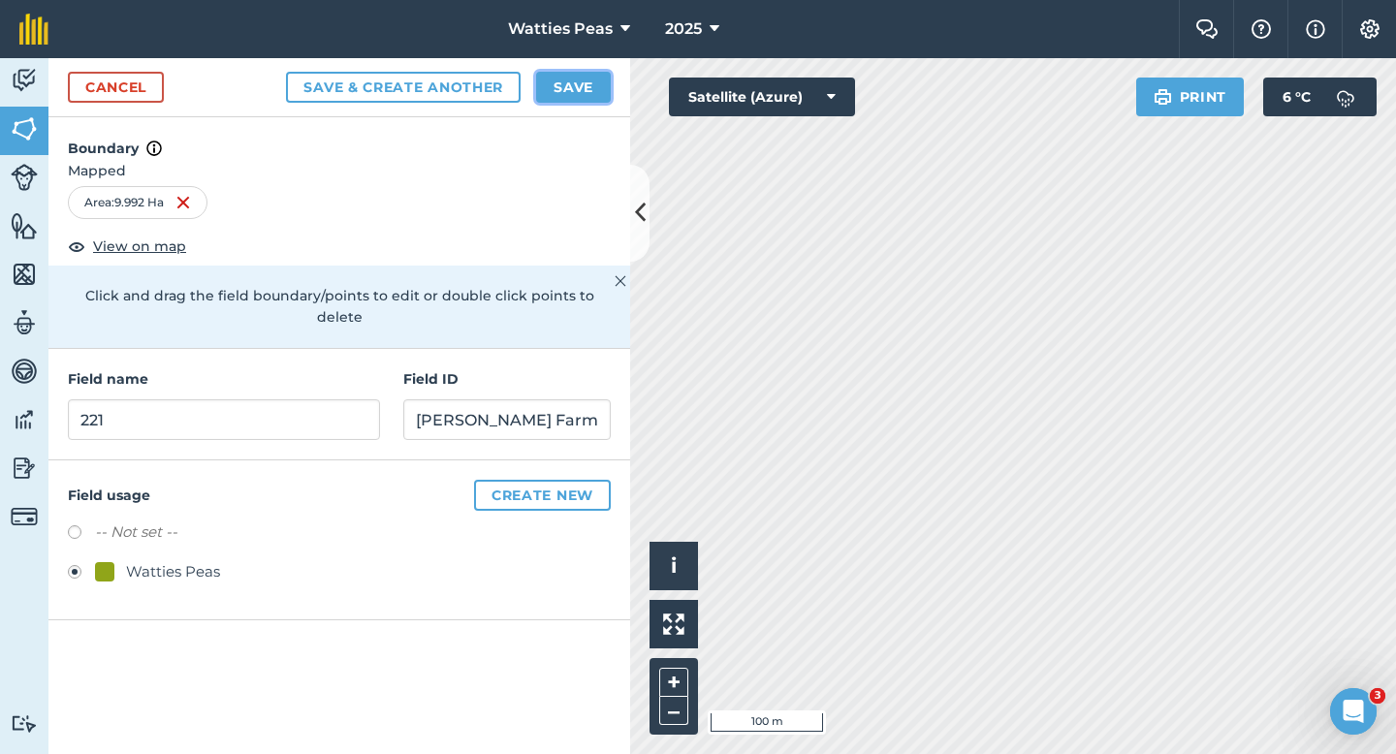
click at [596, 73] on button "Save" at bounding box center [573, 87] width 75 height 31
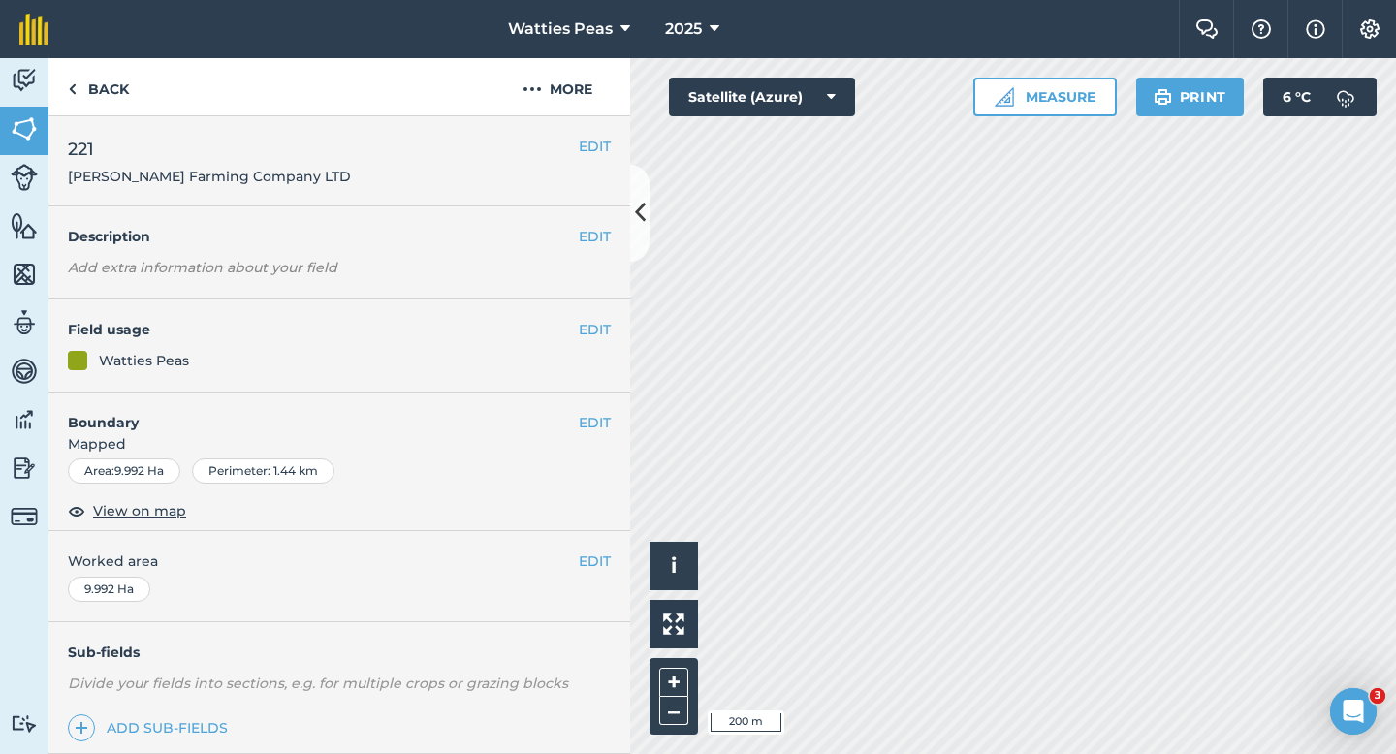
click at [591, 541] on div "EDIT Worked area 9.992 Ha" at bounding box center [339, 576] width 582 height 90
click at [591, 558] on button "EDIT" at bounding box center [595, 561] width 32 height 21
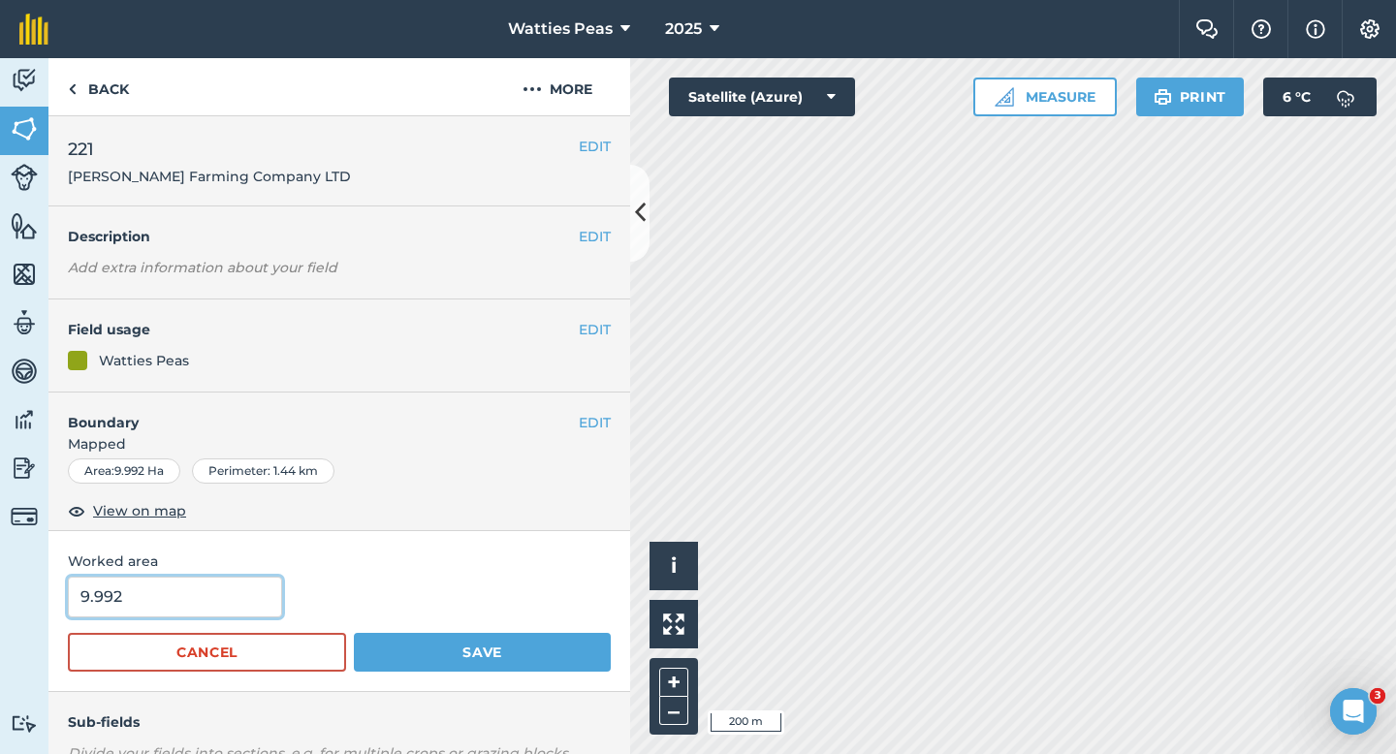
click at [118, 617] on input "9.992" at bounding box center [175, 597] width 214 height 41
type input "10"
click at [354, 633] on button "Save" at bounding box center [482, 652] width 257 height 39
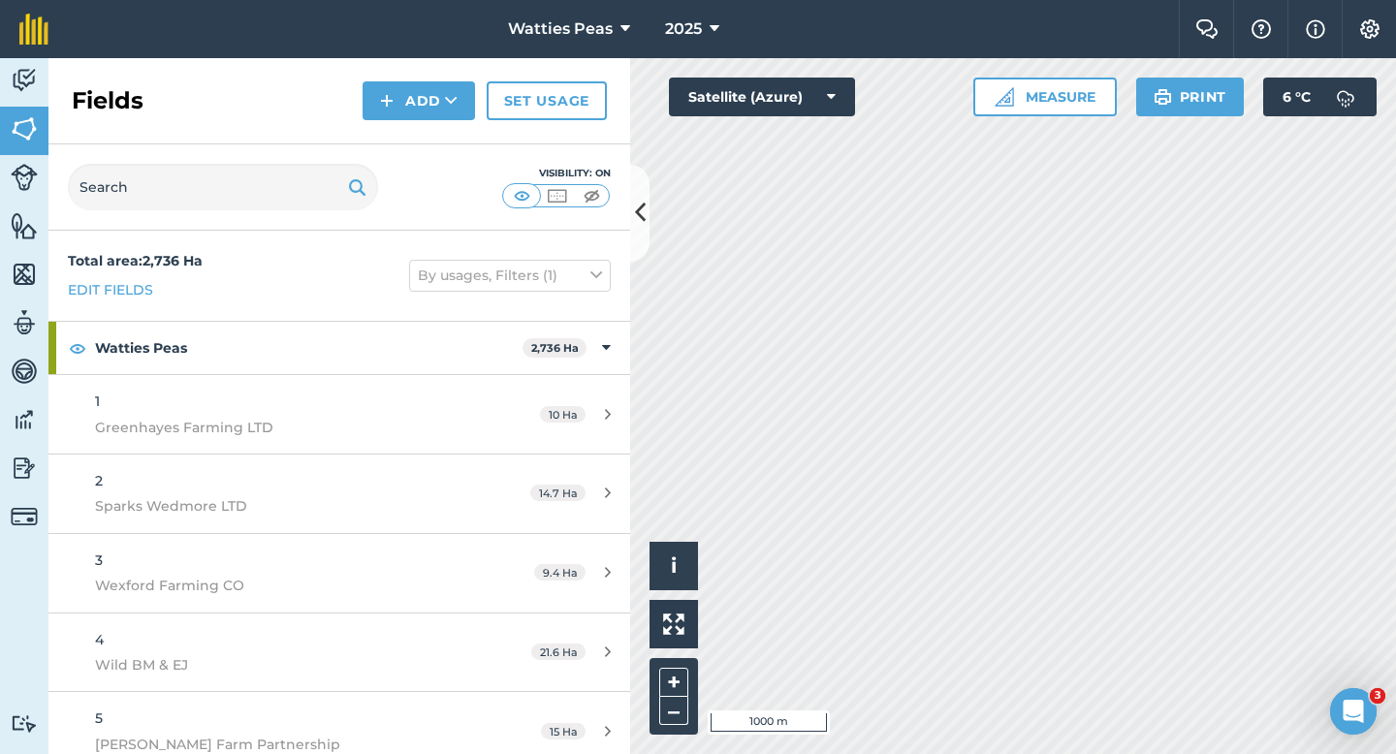
click at [601, 550] on div "Activity Fields Livestock Features Maps Team Vehicles Data Reporting Billing Tu…" at bounding box center [698, 406] width 1396 height 696
click at [402, 109] on button "Add" at bounding box center [419, 100] width 112 height 39
click at [403, 143] on link "Draw" at bounding box center [419, 144] width 107 height 43
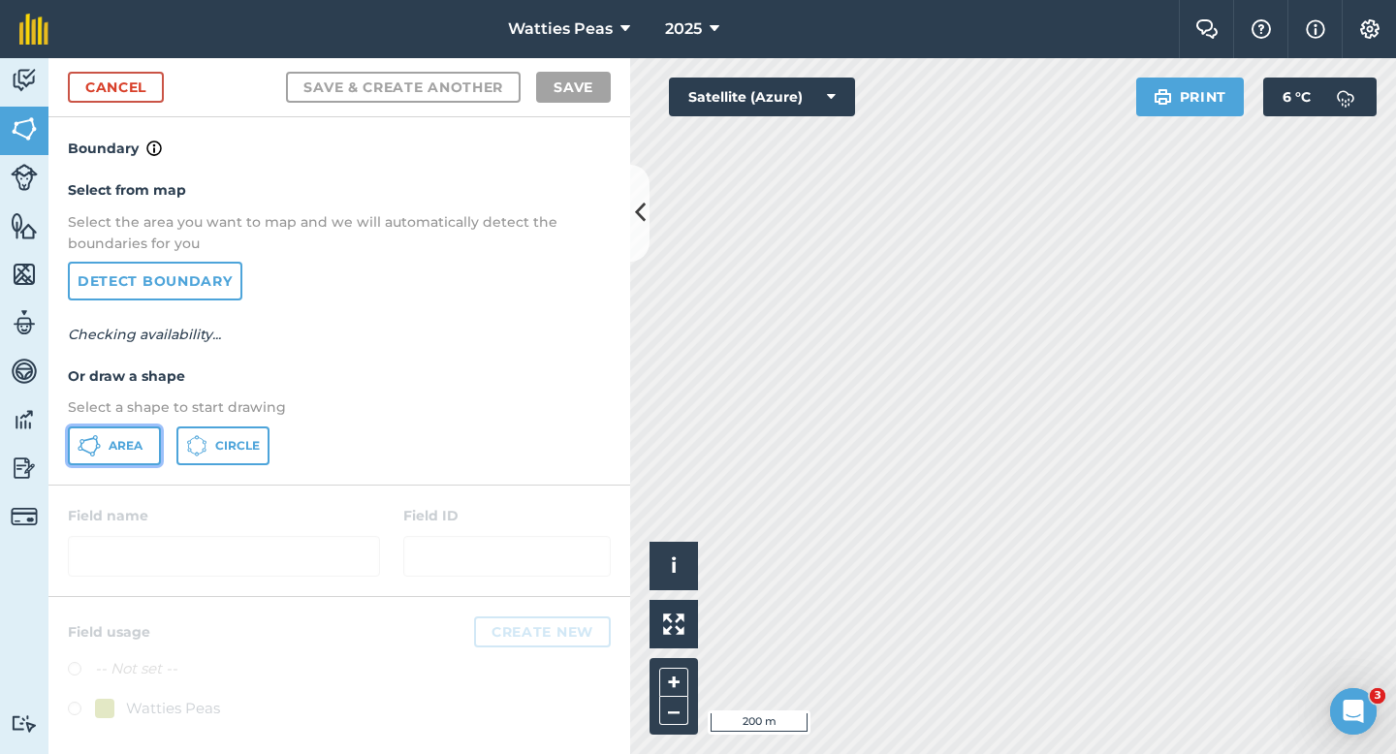
click at [138, 430] on button "Area" at bounding box center [114, 446] width 93 height 39
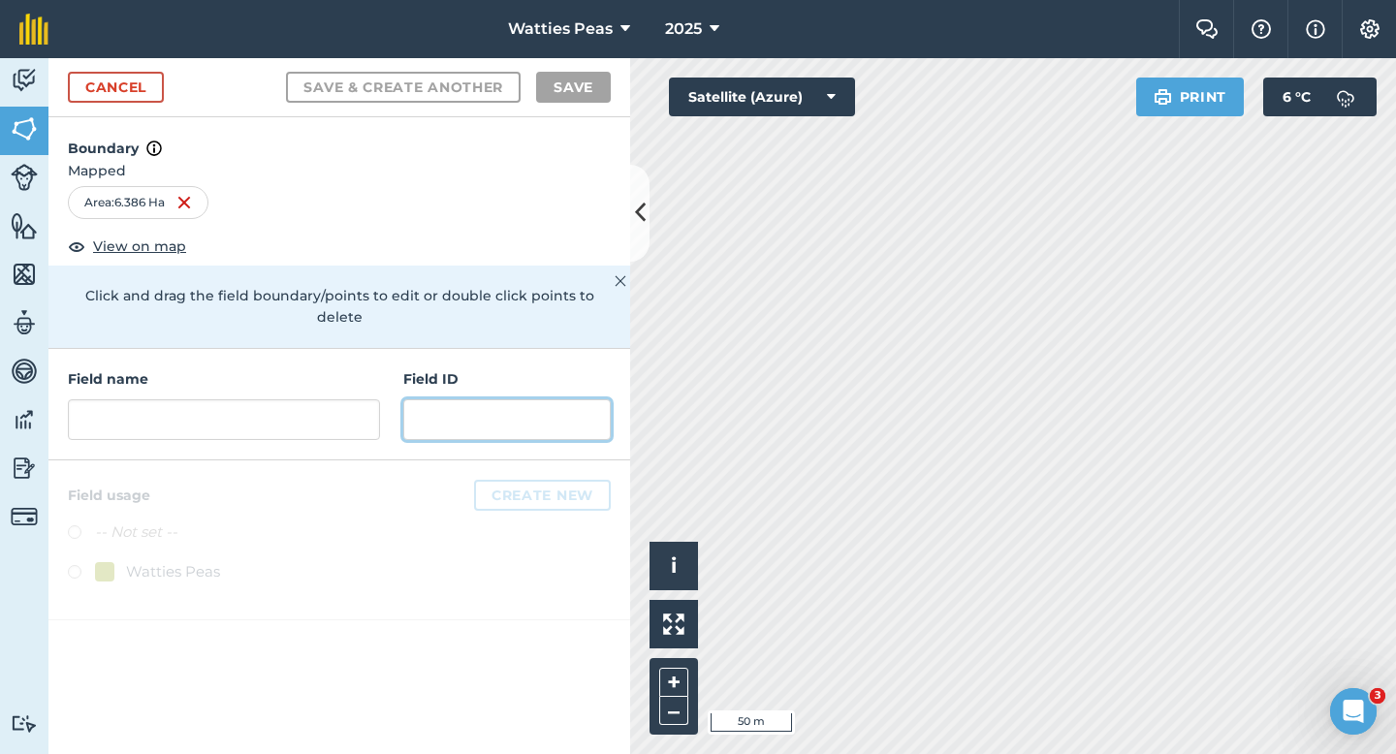
click at [578, 399] on input "text" at bounding box center [506, 419] width 207 height 41
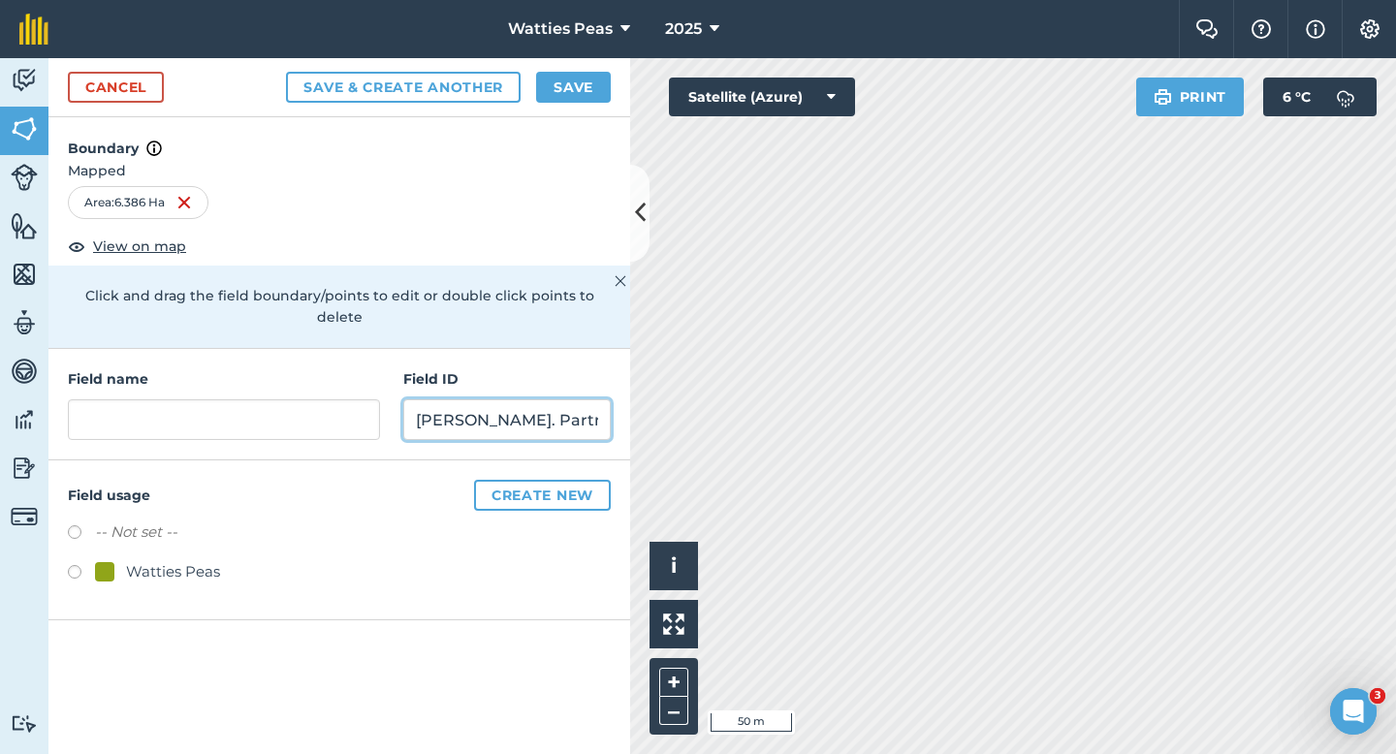
click at [461, 399] on input "[PERSON_NAME]. Partnership" at bounding box center [506, 419] width 207 height 41
type input "Liffey Partnership"
click at [141, 560] on div "Watties Peas" at bounding box center [173, 571] width 94 height 23
radio input "true"
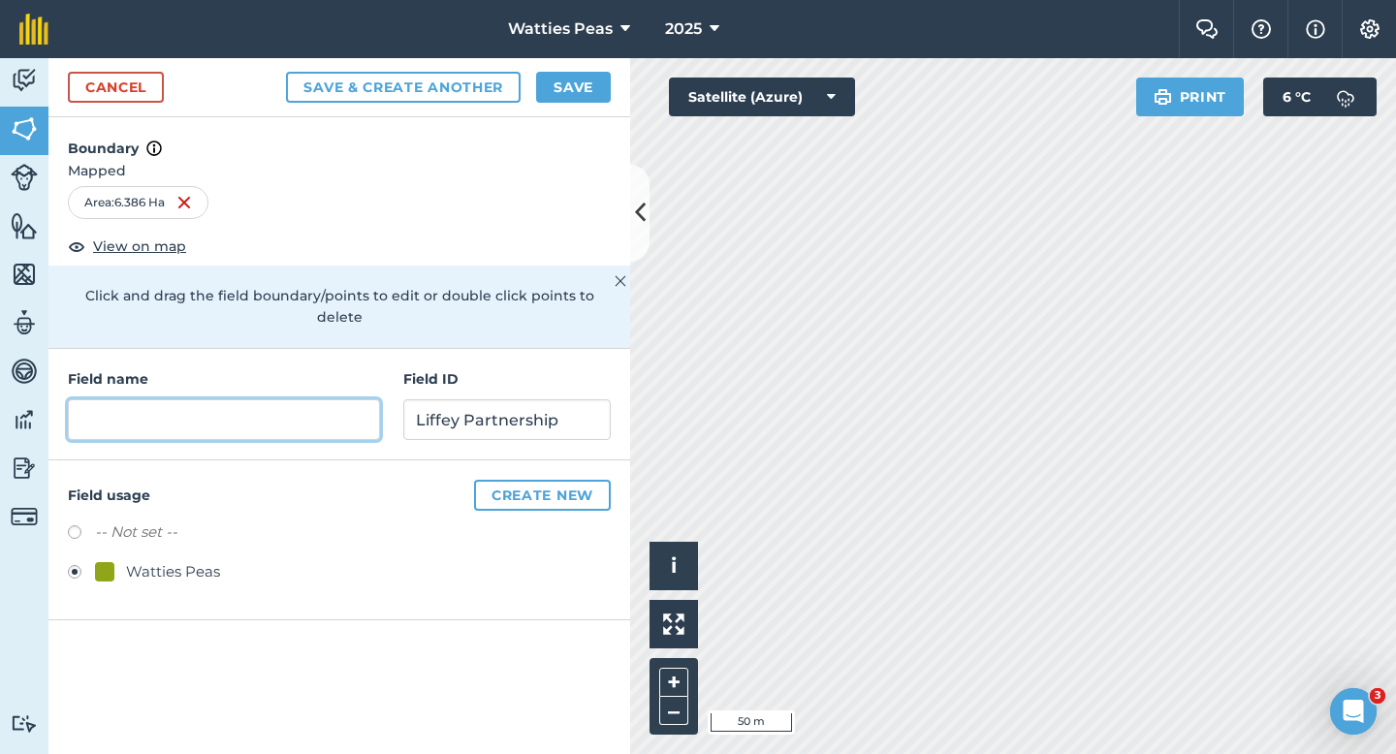
click at [221, 399] on input "text" at bounding box center [224, 419] width 312 height 41
type input "222"
click at [564, 83] on button "Save" at bounding box center [573, 87] width 75 height 31
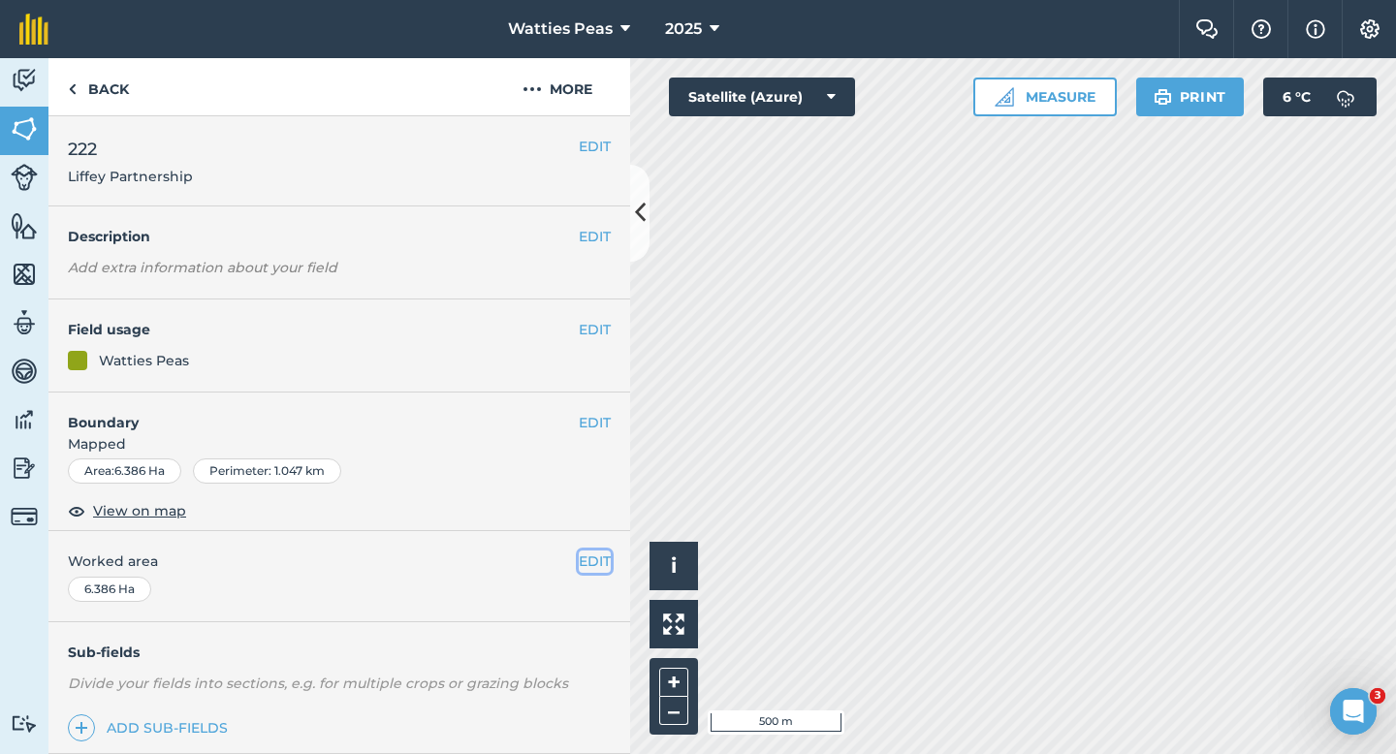
click at [593, 553] on button "EDIT" at bounding box center [595, 561] width 32 height 21
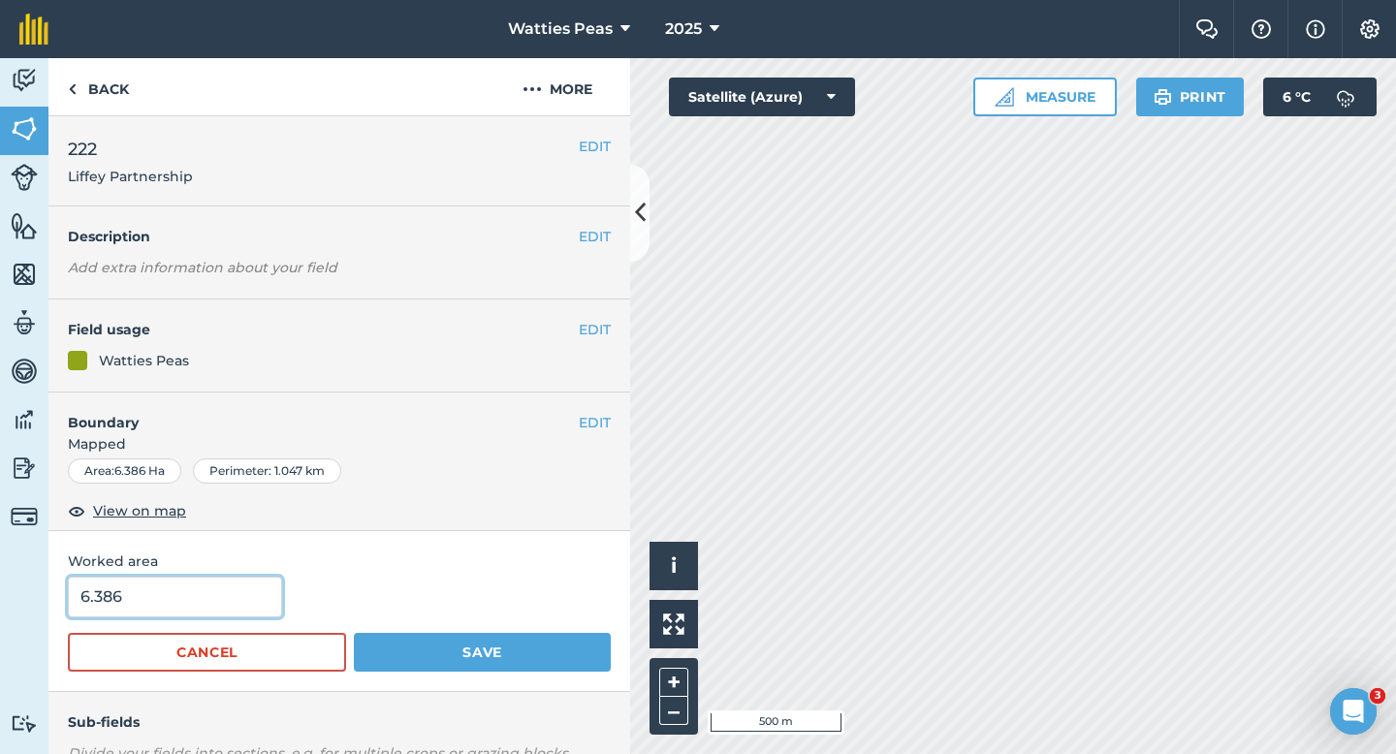
click at [211, 598] on input "6.386" at bounding box center [175, 597] width 214 height 41
type input "6.4"
click at [354, 633] on button "Save" at bounding box center [482, 652] width 257 height 39
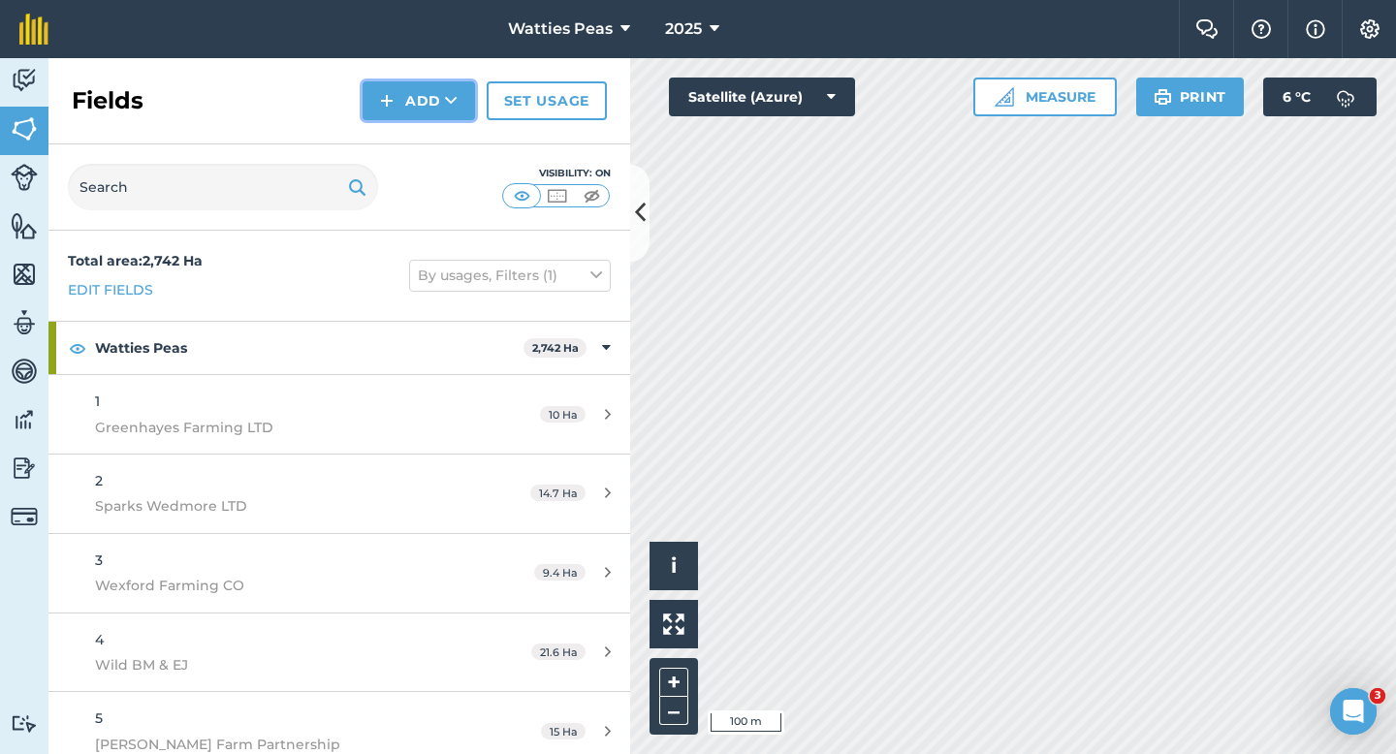
click at [390, 114] on button "Add" at bounding box center [419, 100] width 112 height 39
click at [394, 129] on link "Draw" at bounding box center [419, 144] width 107 height 43
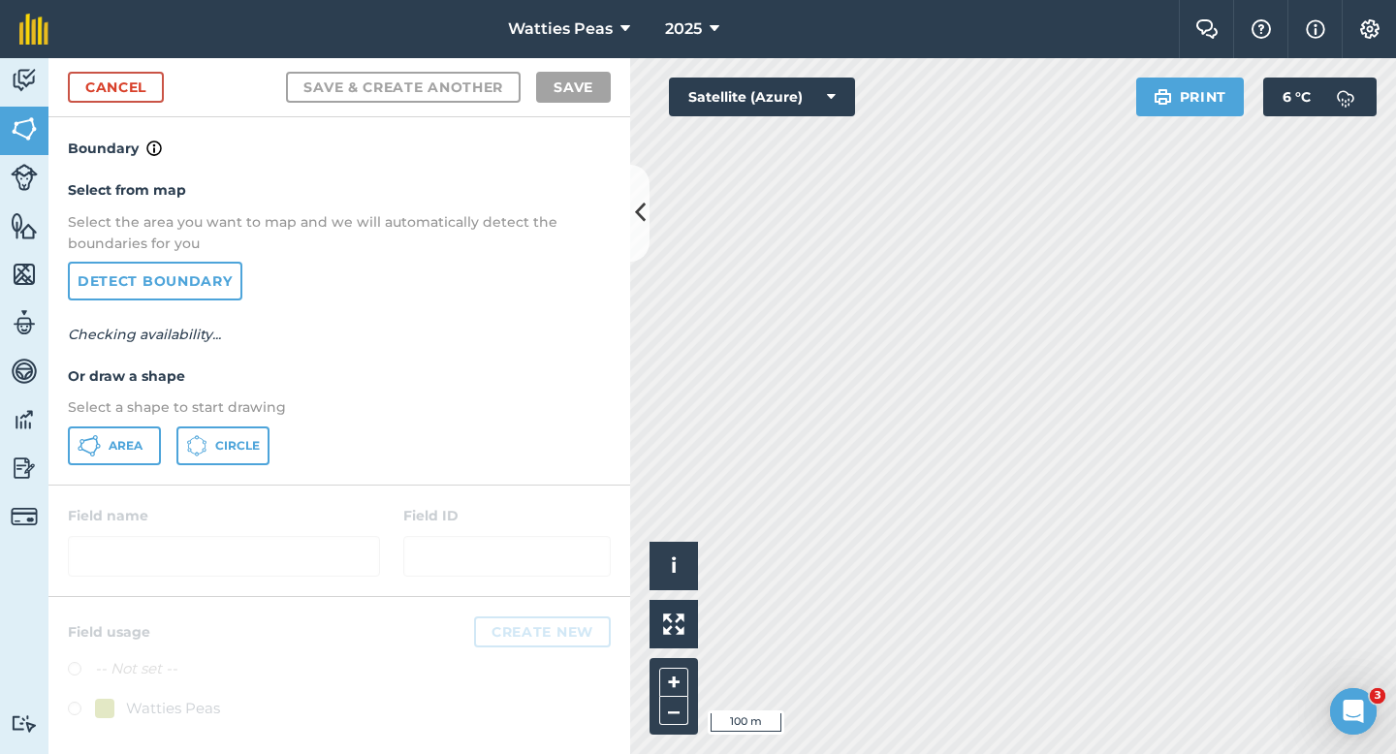
click at [114, 472] on div "Select from map Select the area you want to map and we will automatically detec…" at bounding box center [339, 322] width 582 height 324
click at [115, 469] on div "Select from map Select the area you want to map and we will automatically detec…" at bounding box center [339, 322] width 582 height 324
click at [115, 461] on button "Area" at bounding box center [114, 446] width 93 height 39
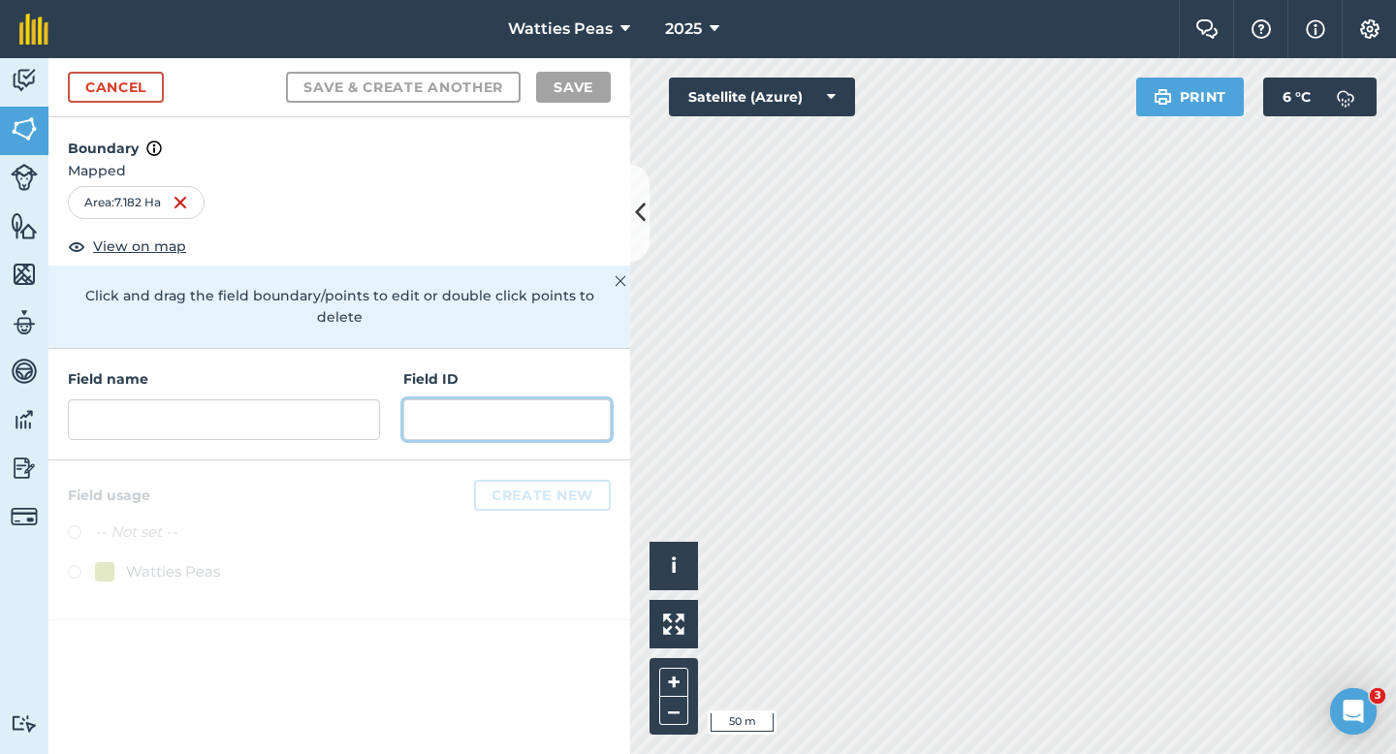
click at [498, 399] on input "text" at bounding box center [506, 419] width 207 height 41
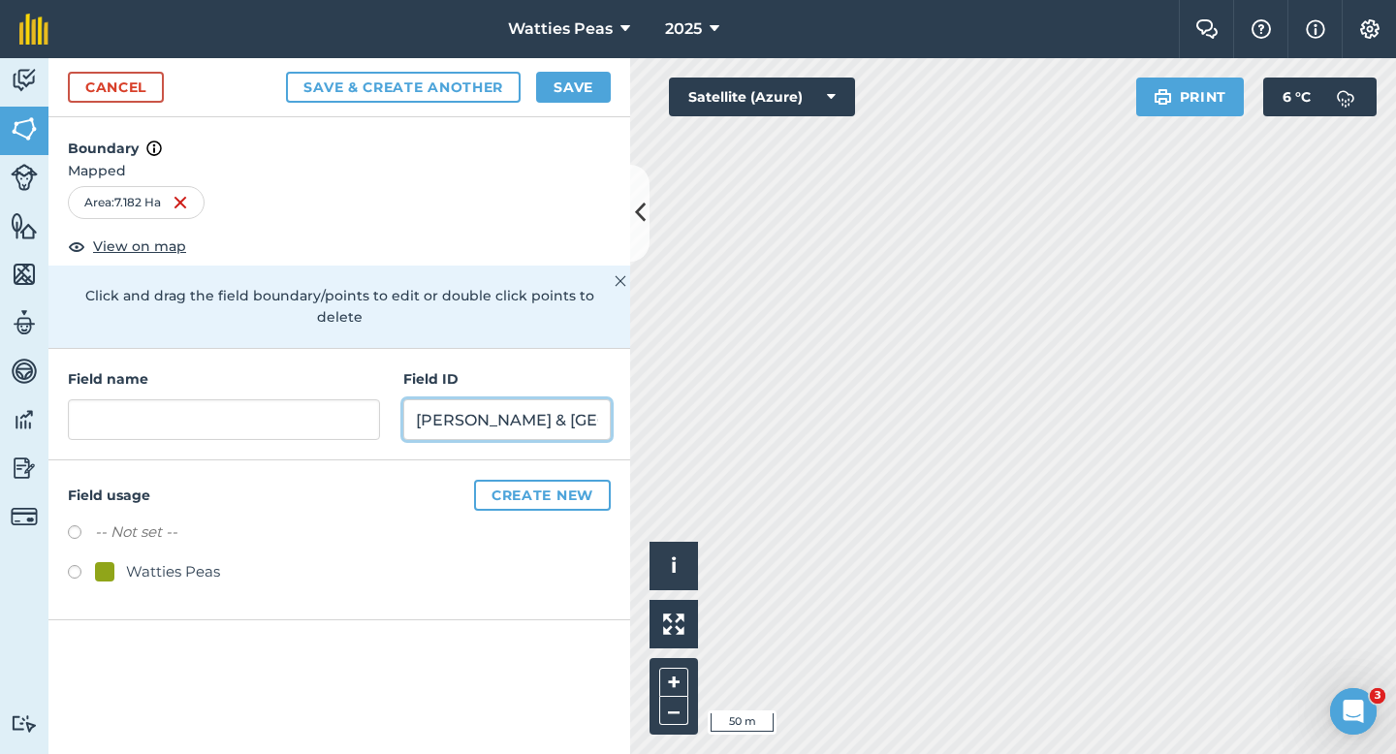
type input "[PERSON_NAME] & [GEOGRAPHIC_DATA]"
click at [151, 560] on div "Watties Peas" at bounding box center [173, 571] width 94 height 23
radio input "true"
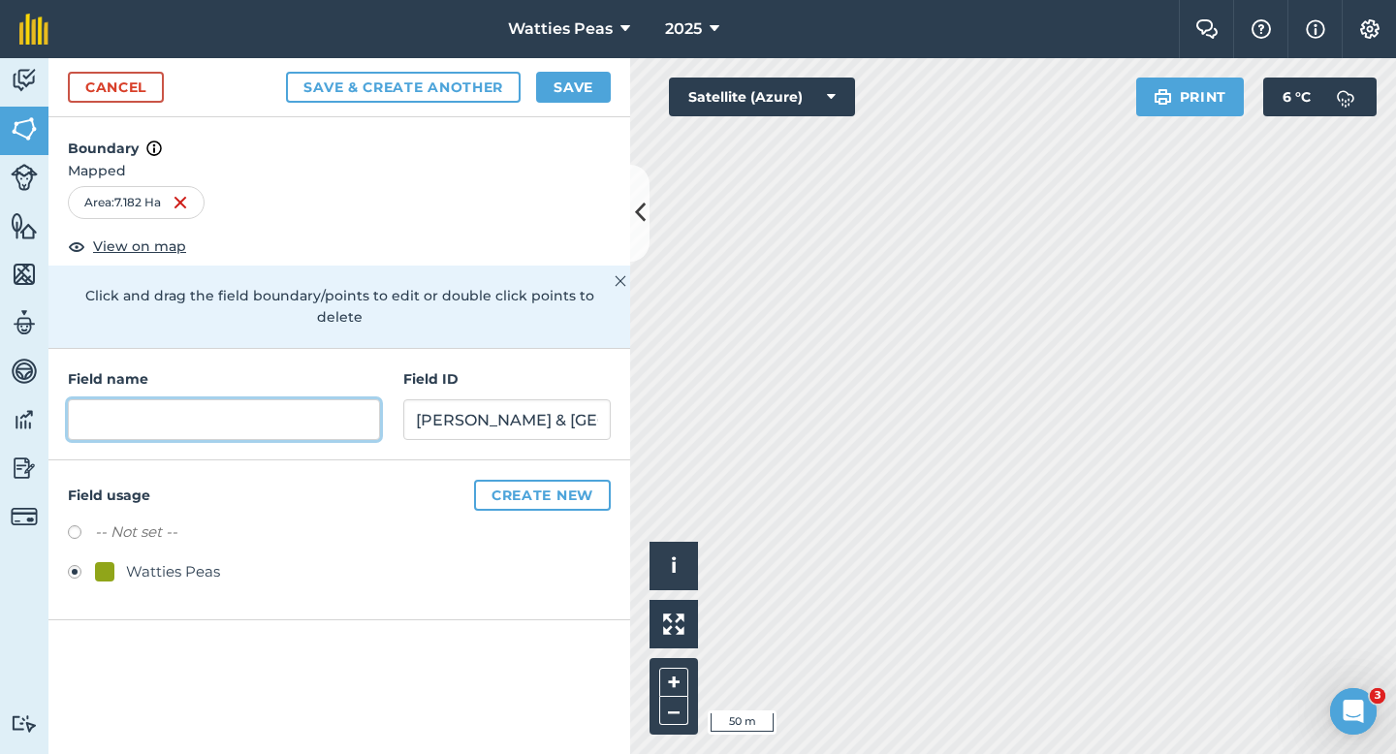
click at [210, 407] on input "text" at bounding box center [224, 419] width 312 height 41
type input "223"
click at [570, 75] on button "Save" at bounding box center [573, 87] width 75 height 31
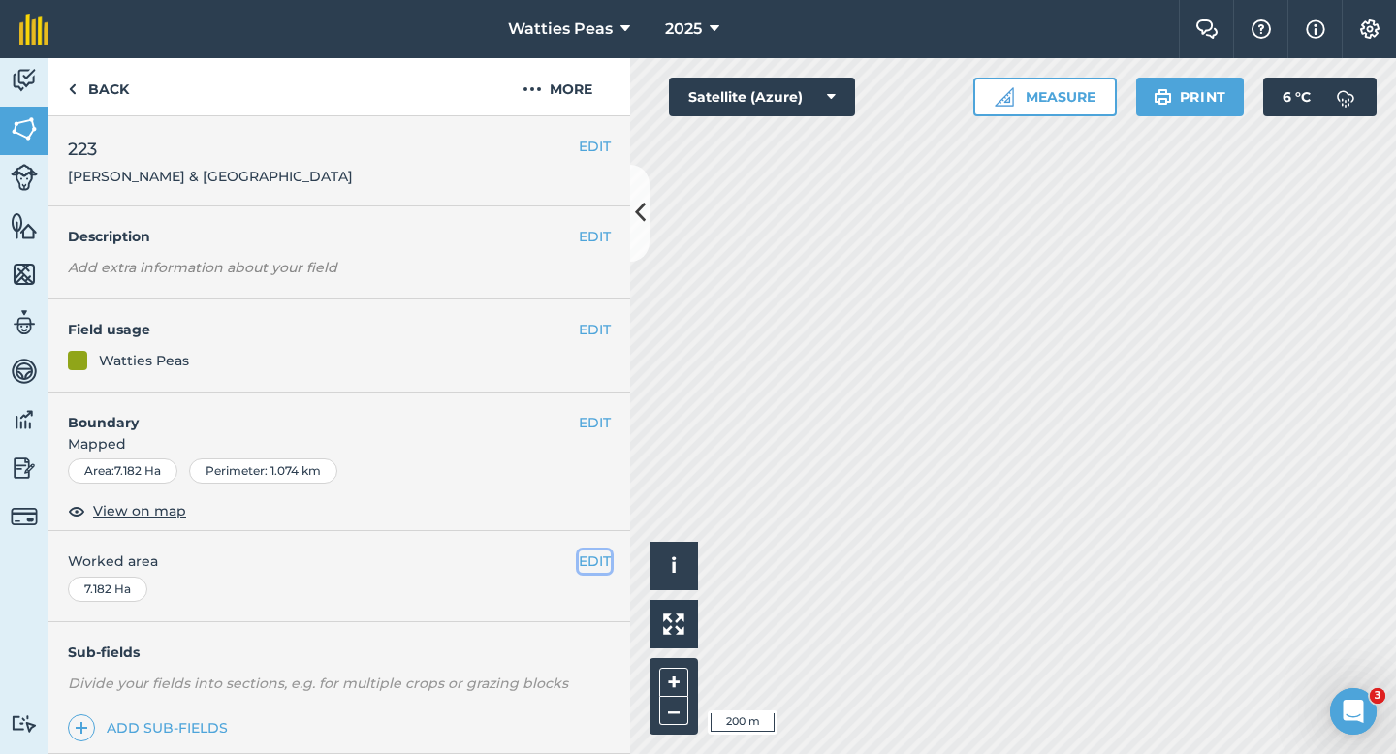
click at [593, 568] on button "EDIT" at bounding box center [595, 561] width 32 height 21
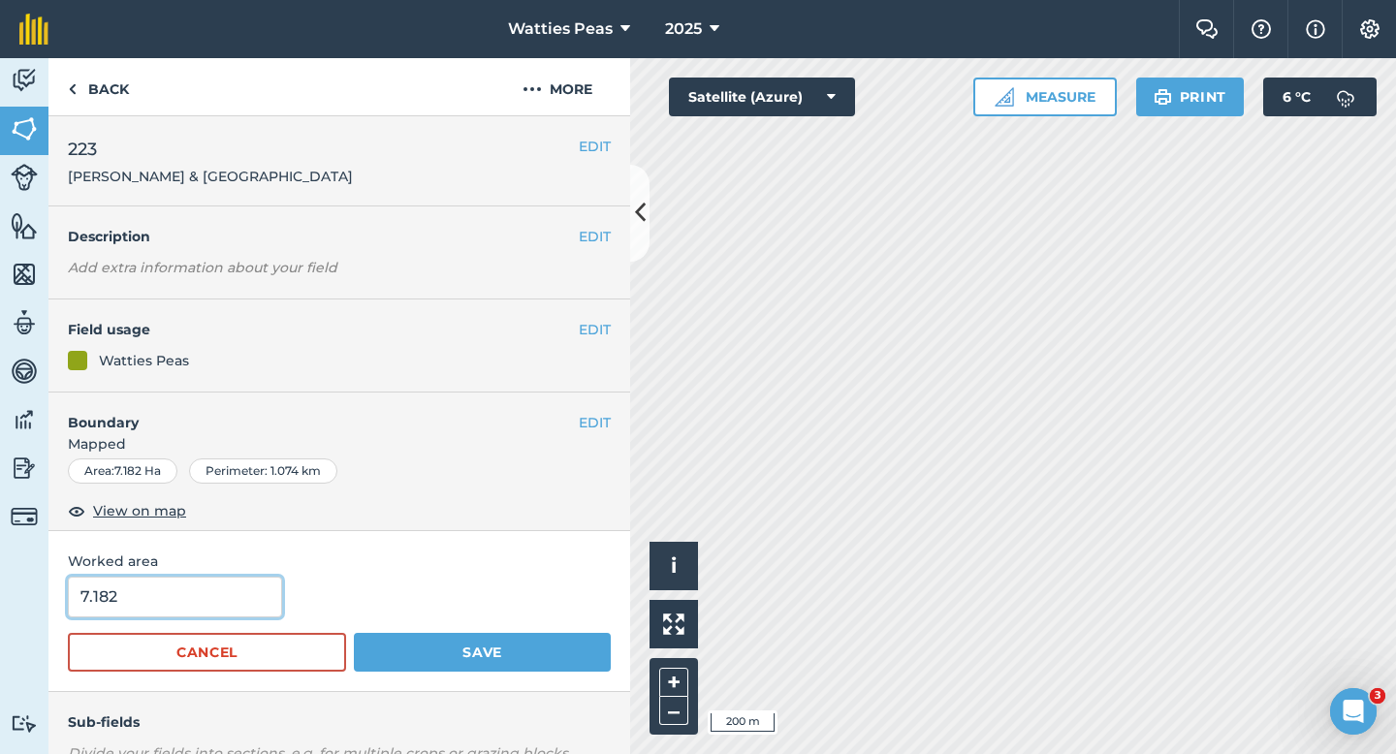
click at [146, 608] on input "7.182" at bounding box center [175, 597] width 214 height 41
type input "7.2"
click at [354, 633] on button "Save" at bounding box center [482, 652] width 257 height 39
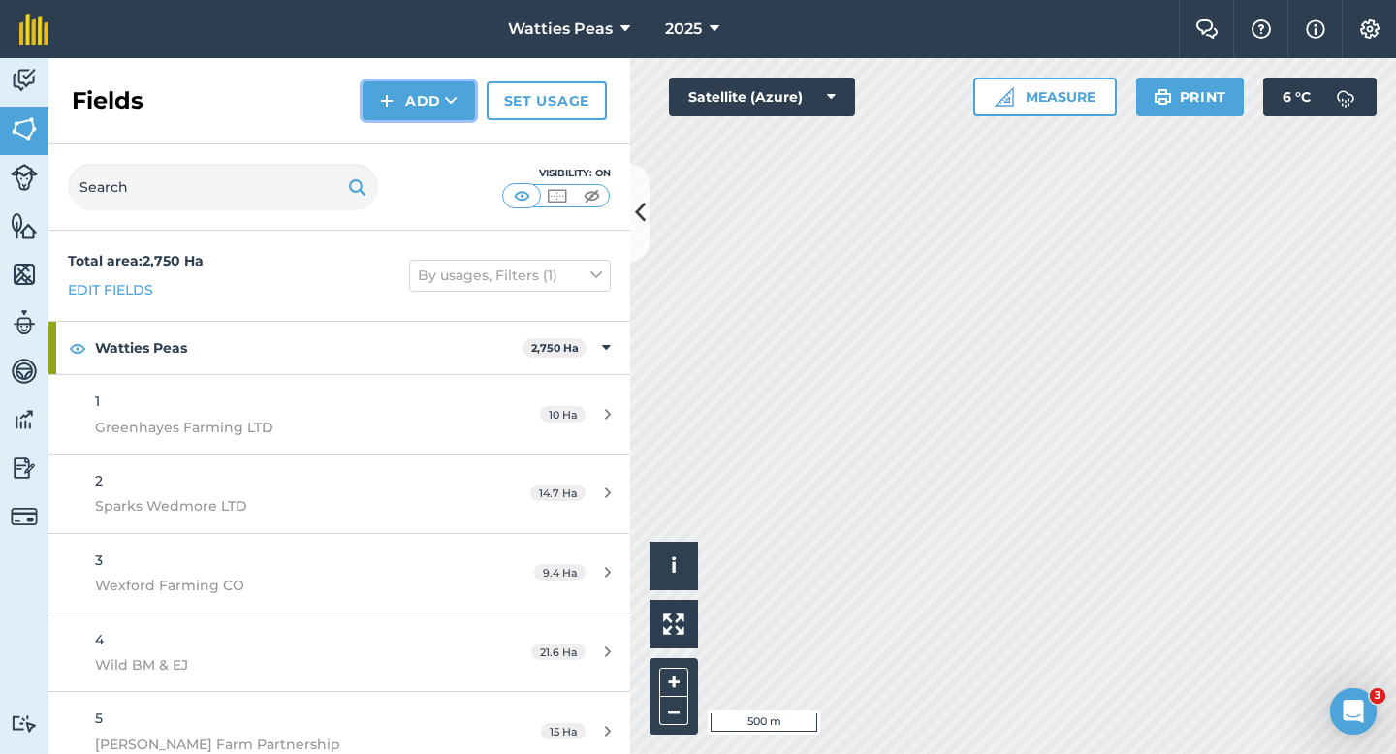
click at [429, 100] on button "Add" at bounding box center [419, 100] width 112 height 39
click at [429, 154] on link "Draw" at bounding box center [419, 144] width 107 height 43
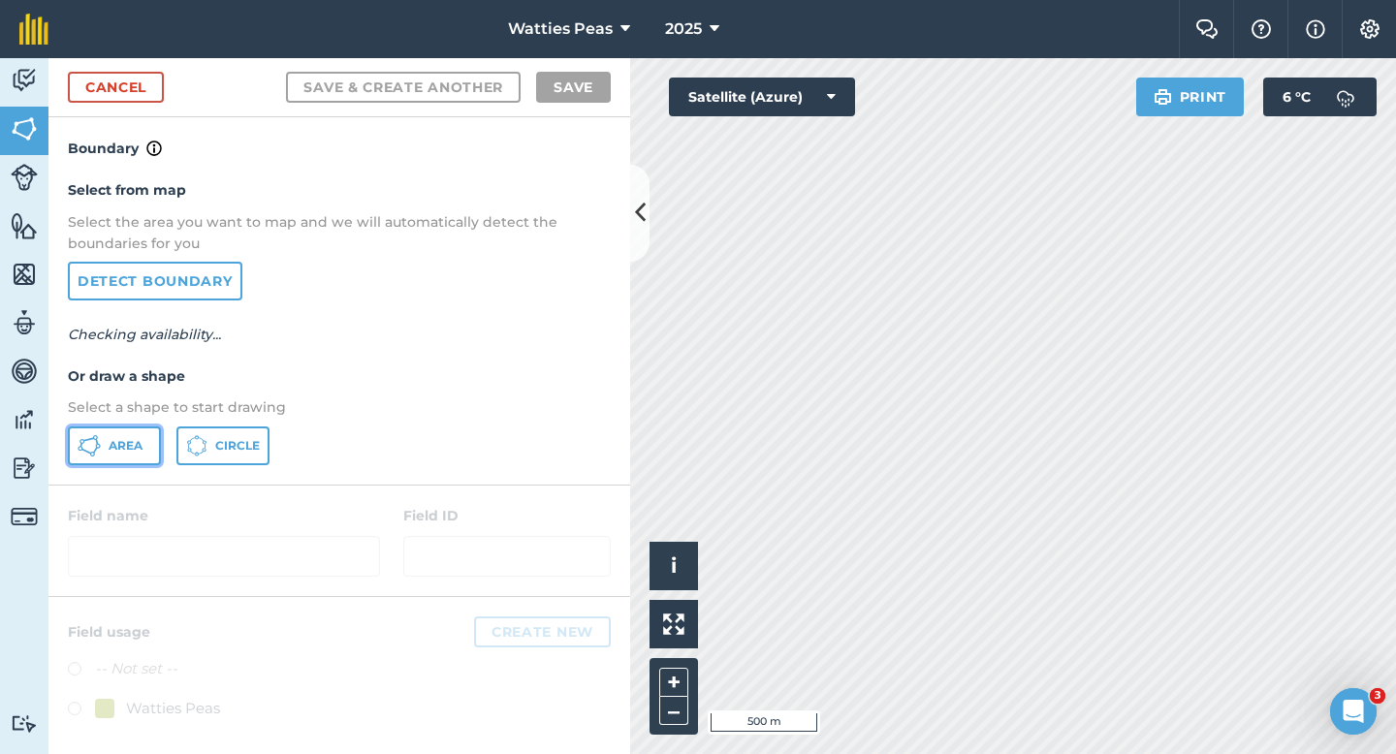
click at [147, 440] on button "Area" at bounding box center [114, 446] width 93 height 39
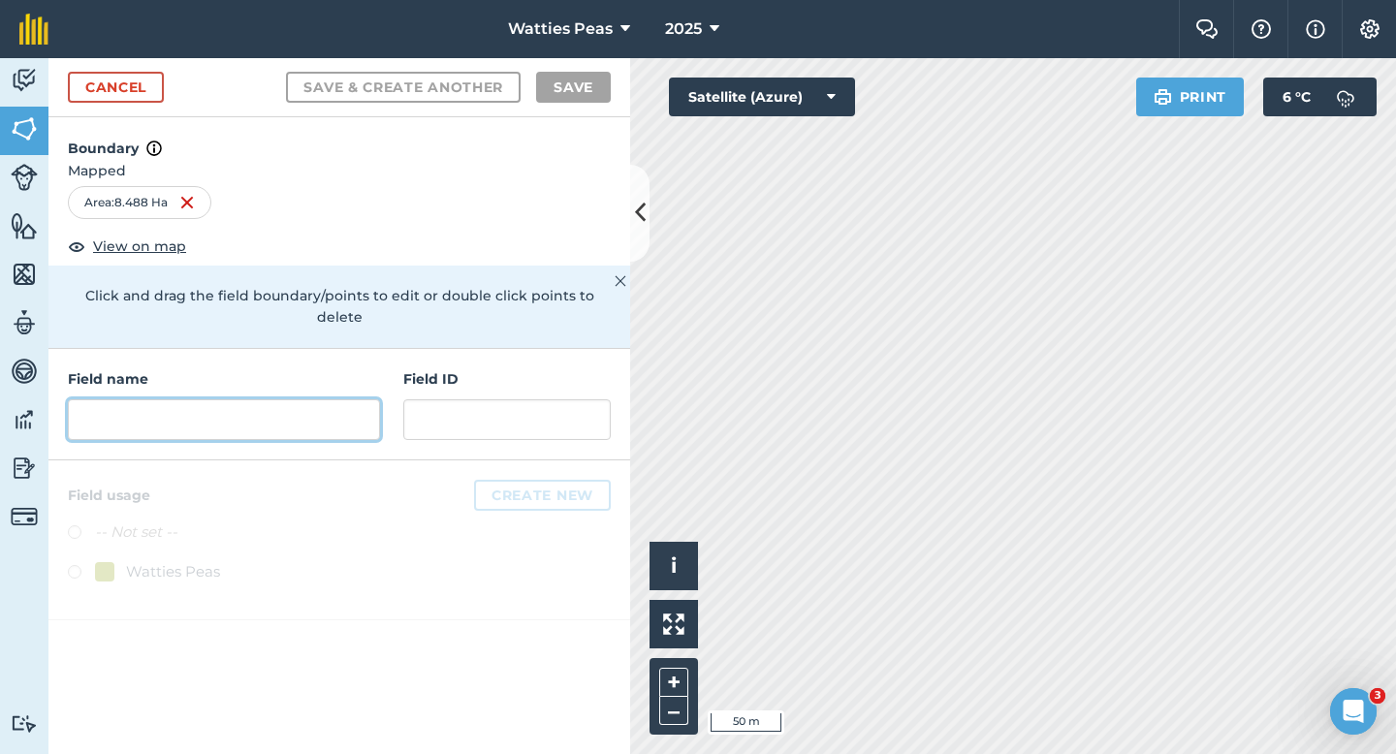
click at [365, 399] on input "text" at bounding box center [224, 419] width 312 height 41
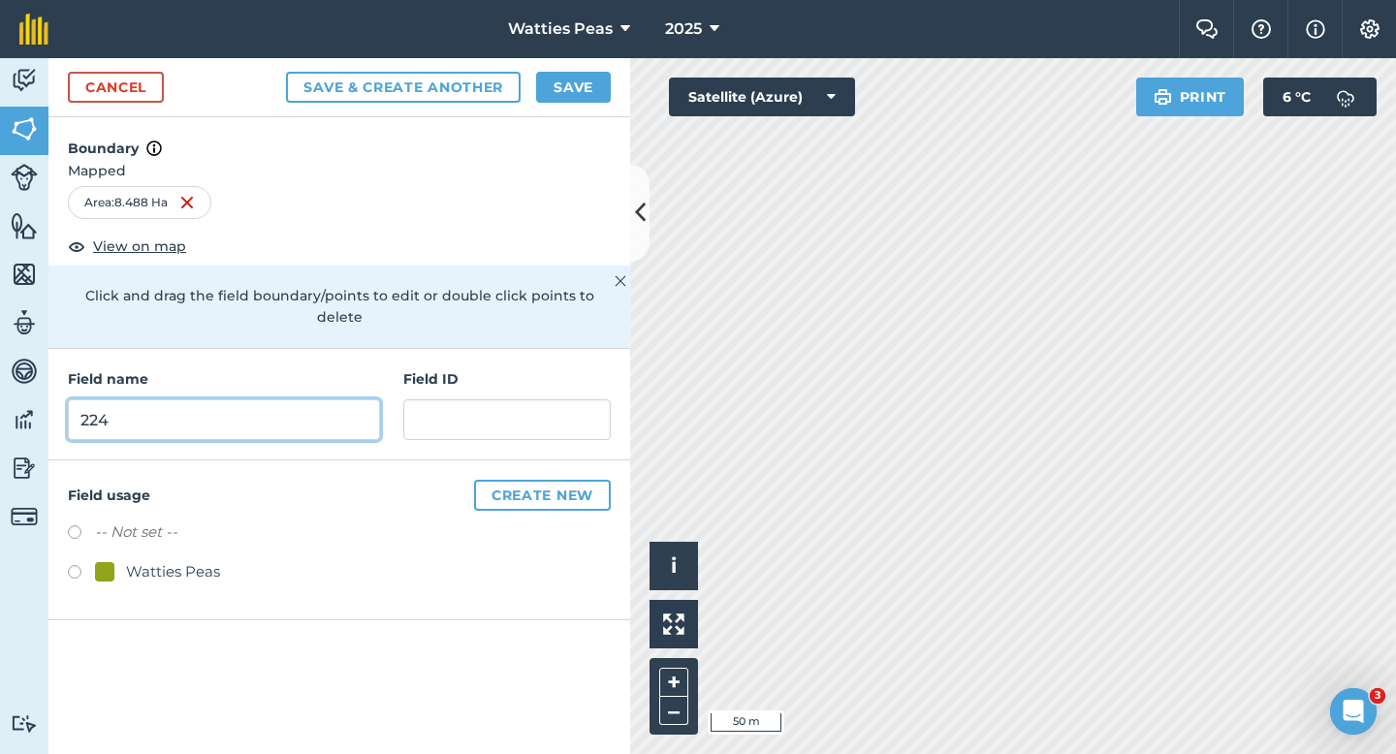
type input "224"
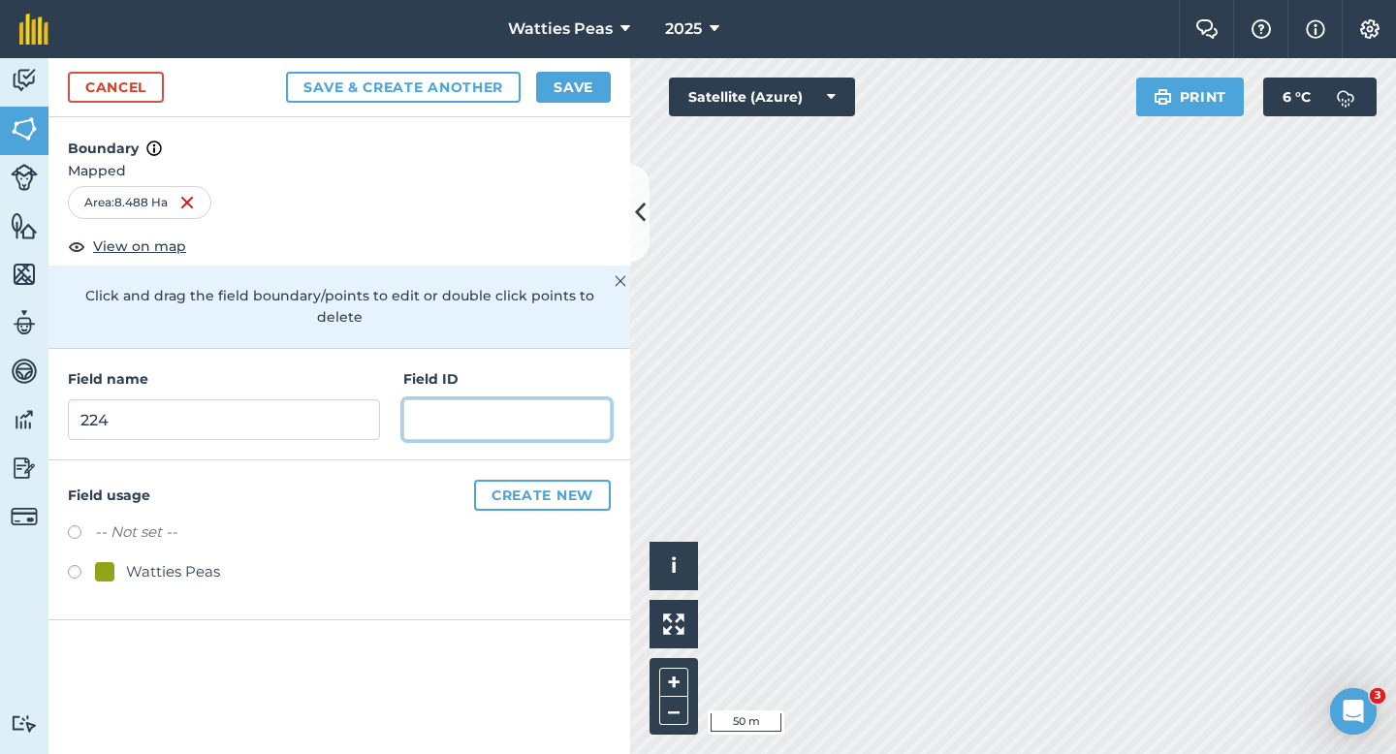
click at [482, 399] on input "text" at bounding box center [506, 419] width 207 height 41
type input "Abilene Farm"
click at [182, 560] on div "Watties Peas" at bounding box center [173, 571] width 94 height 23
radio input "true"
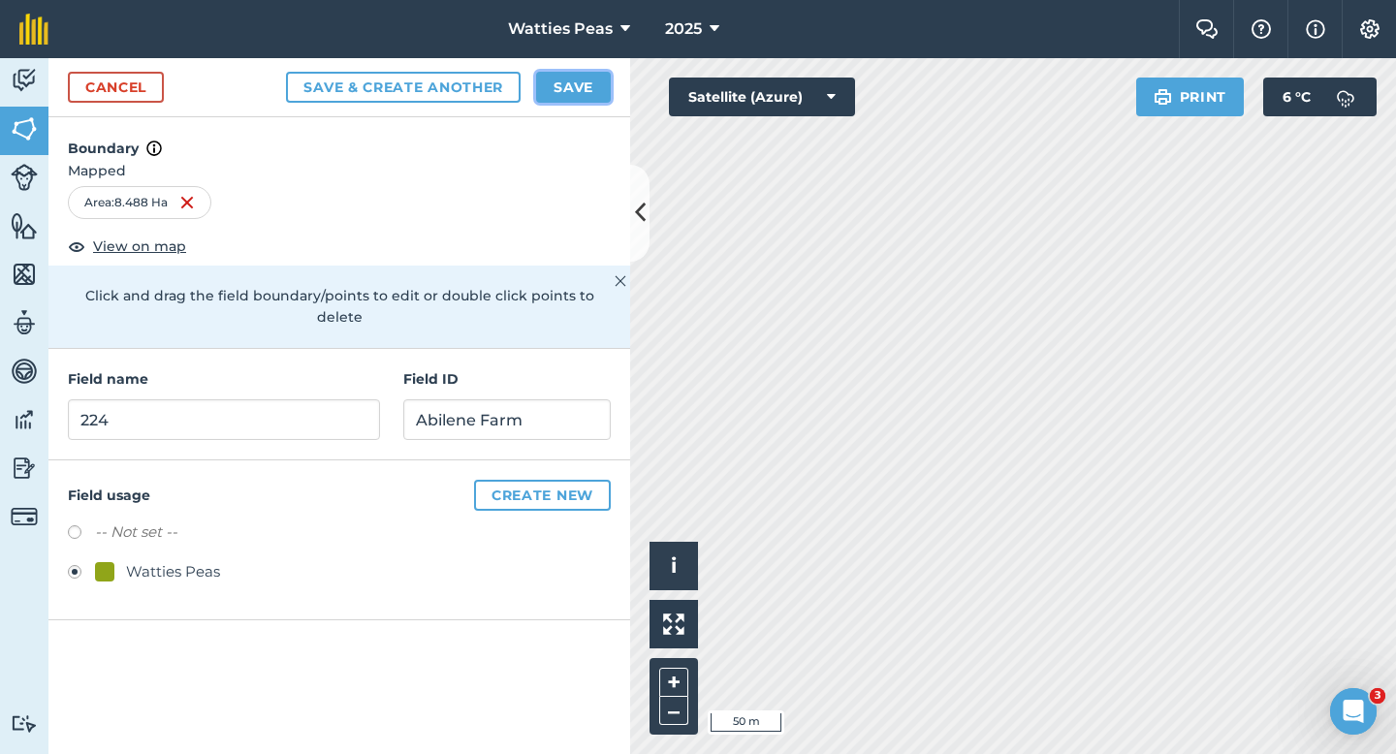
click at [576, 88] on button "Save" at bounding box center [573, 87] width 75 height 31
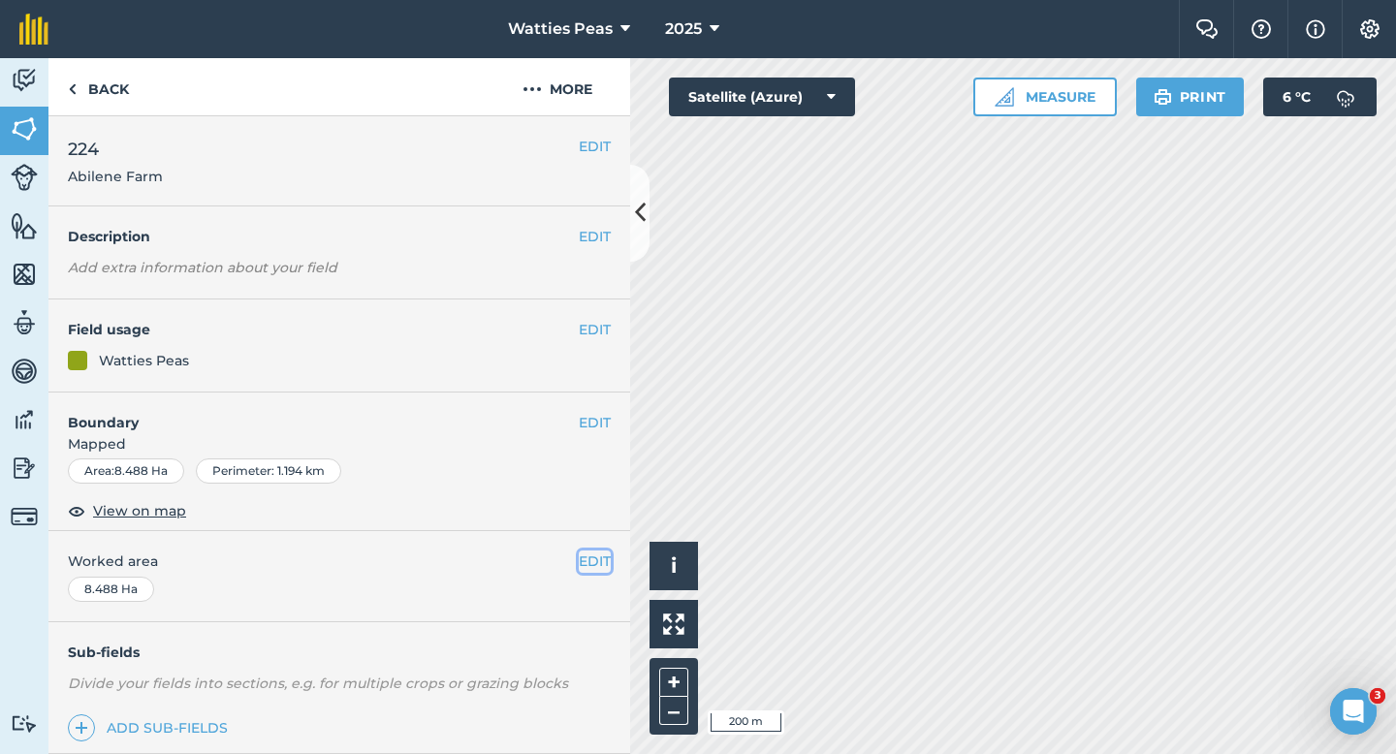
click at [594, 565] on button "EDIT" at bounding box center [595, 561] width 32 height 21
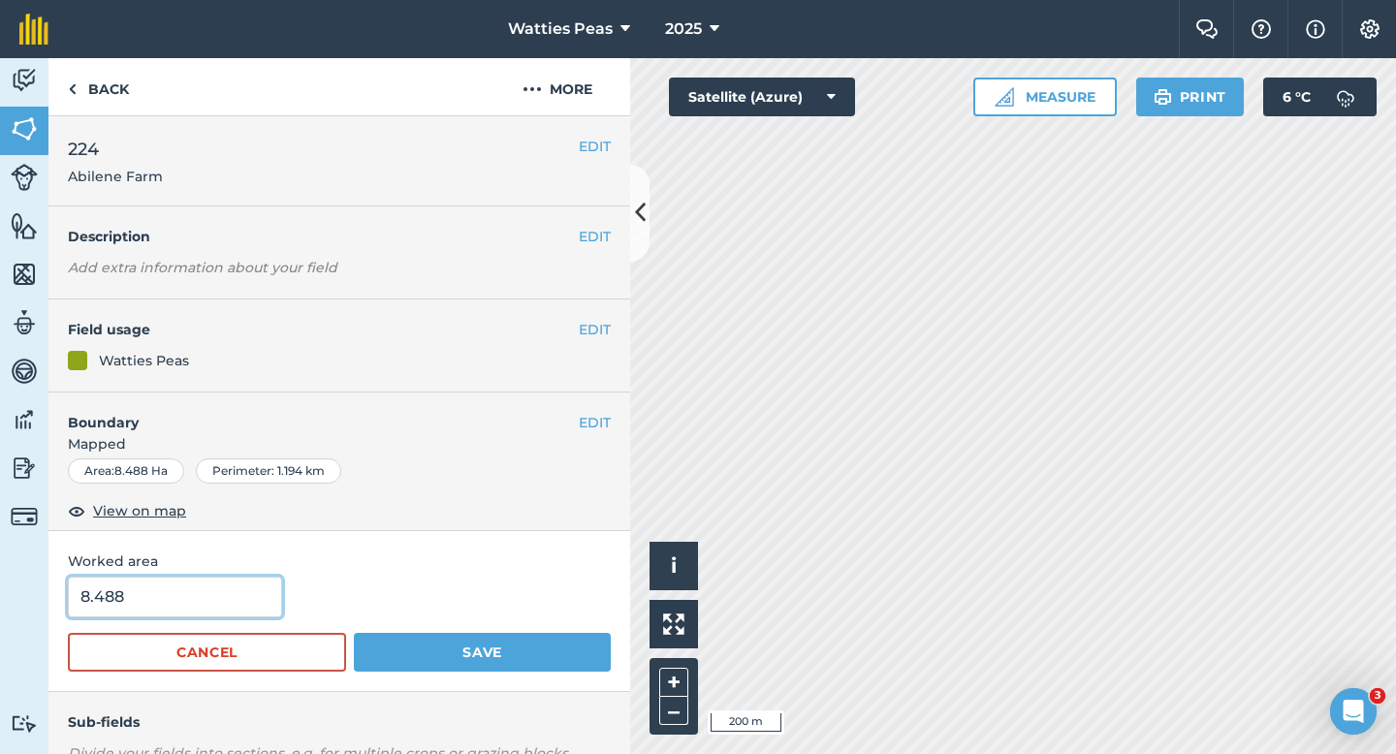
click at [226, 610] on input "8.488" at bounding box center [175, 597] width 214 height 41
type input "9"
click at [354, 633] on button "Save" at bounding box center [482, 652] width 257 height 39
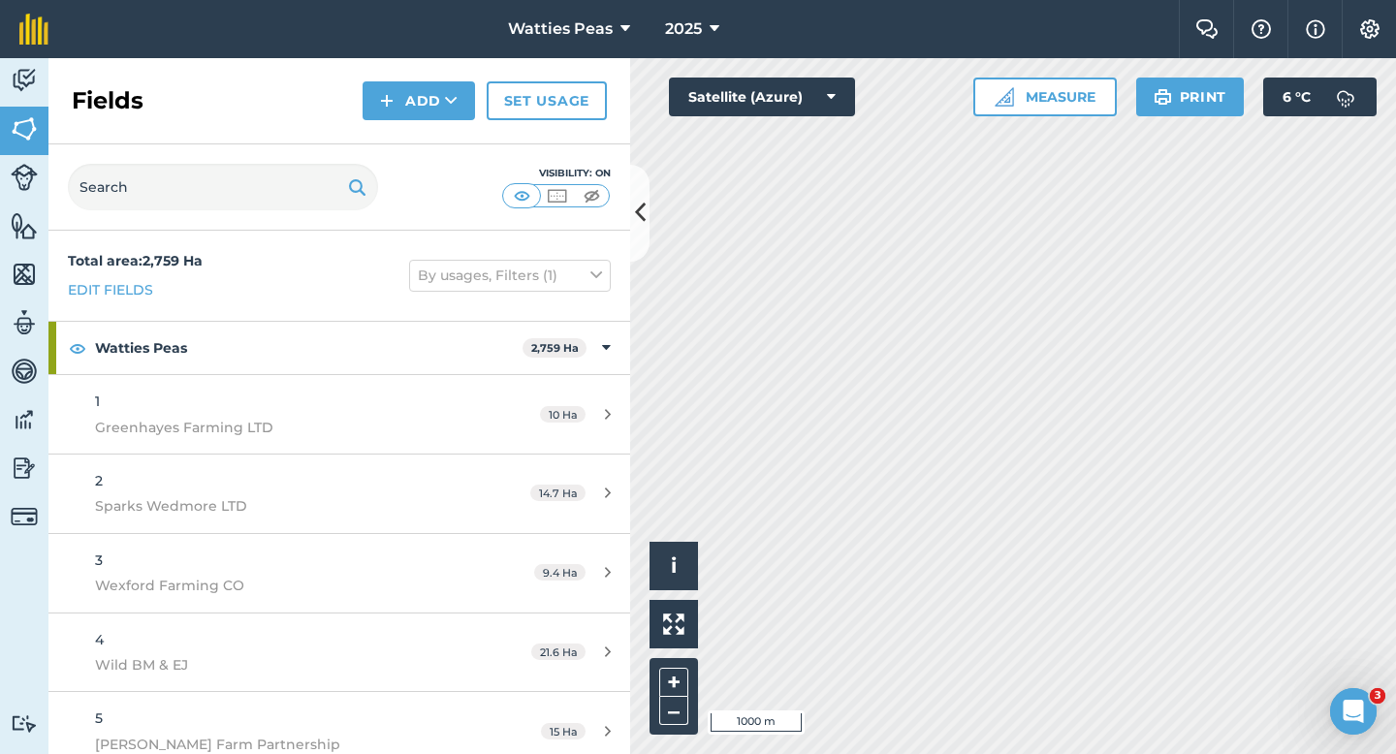
click at [301, 219] on div "Visibility: On" at bounding box center [339, 187] width 582 height 86
click at [301, 204] on input "text" at bounding box center [223, 187] width 310 height 47
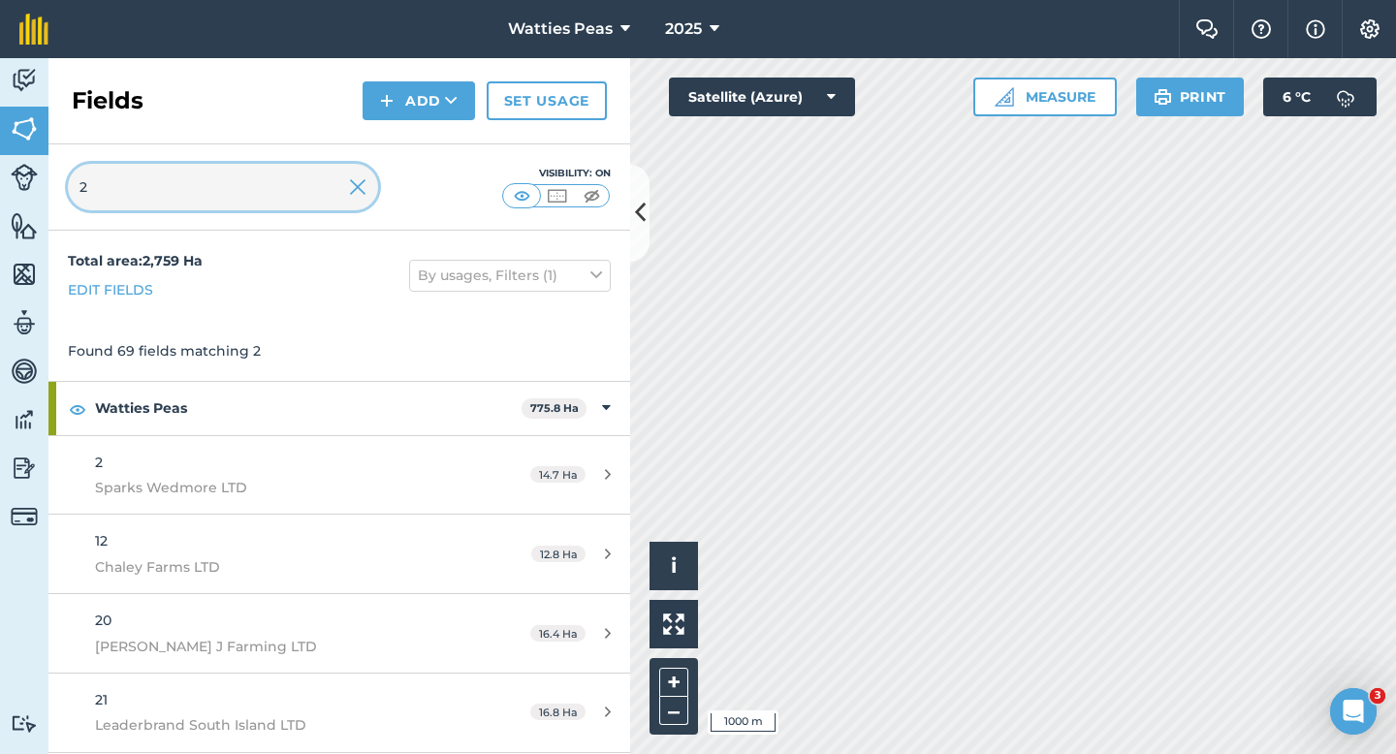
type input "2"
click at [366, 186] on input "2" at bounding box center [223, 187] width 310 height 47
click at [354, 180] on img at bounding box center [357, 186] width 17 height 23
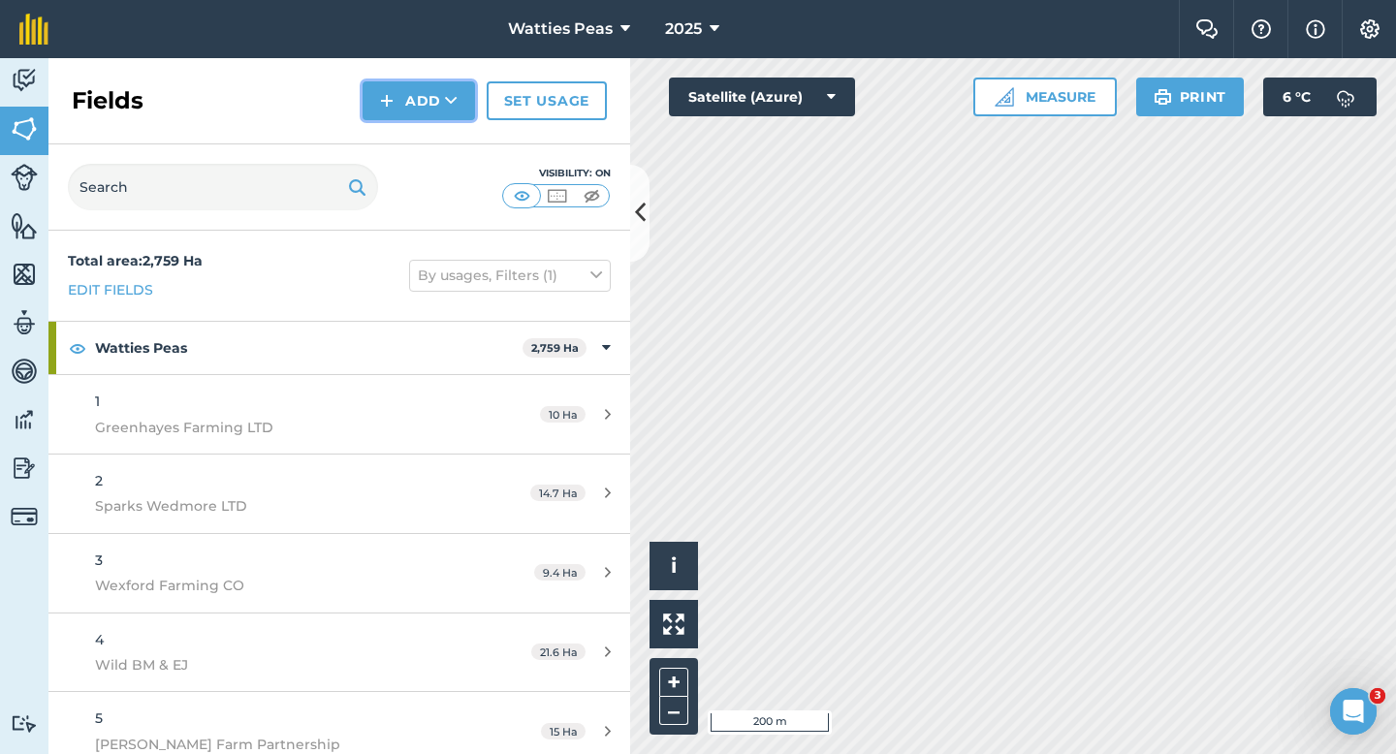
click at [376, 116] on button "Add" at bounding box center [419, 100] width 112 height 39
click at [401, 131] on link "Draw" at bounding box center [419, 144] width 107 height 43
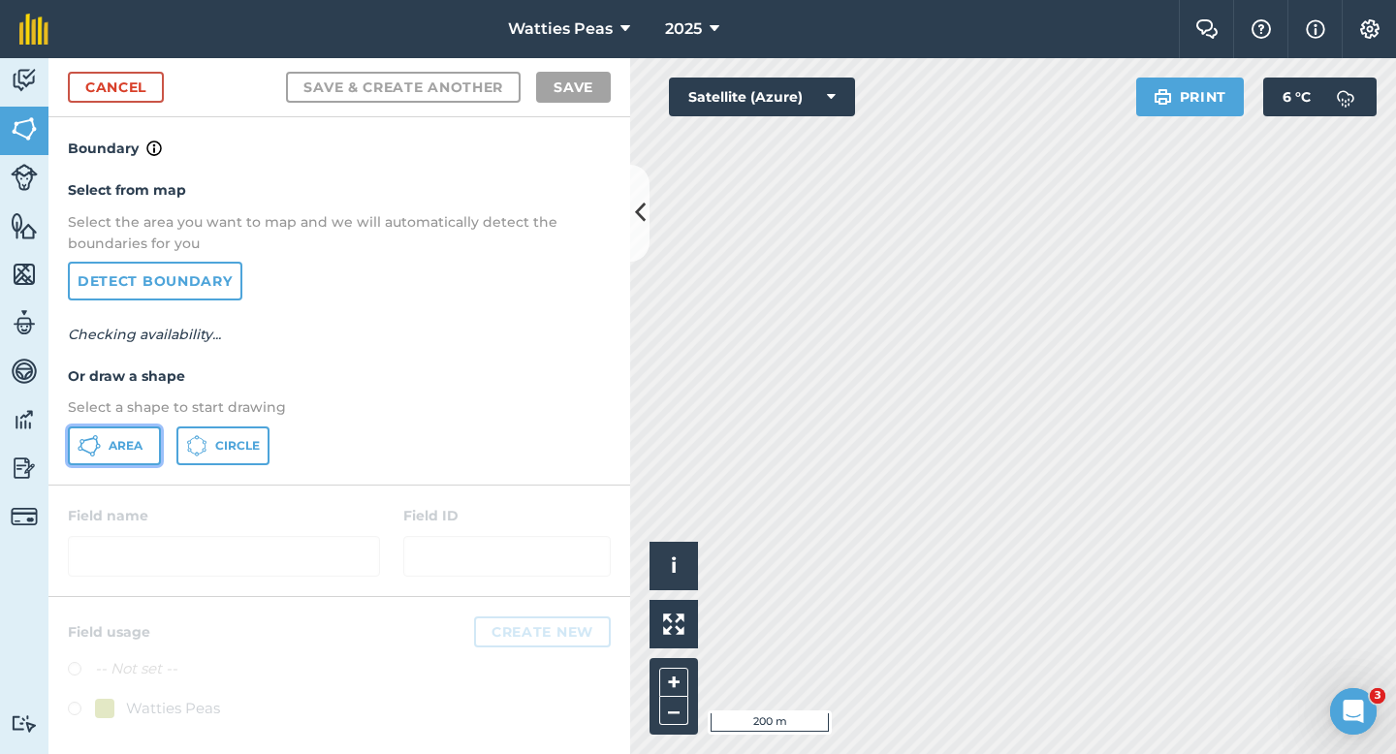
click at [113, 435] on button "Area" at bounding box center [114, 446] width 93 height 39
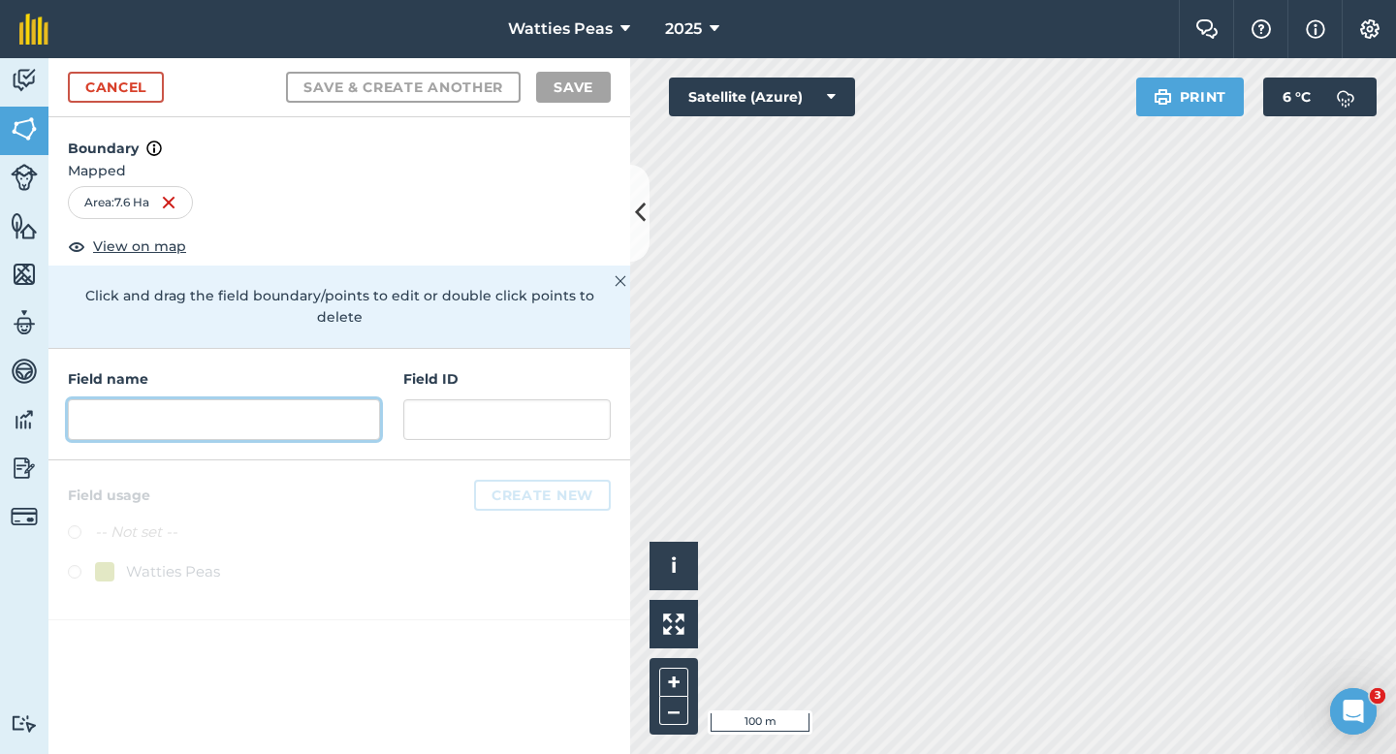
click at [289, 401] on input "text" at bounding box center [224, 419] width 312 height 41
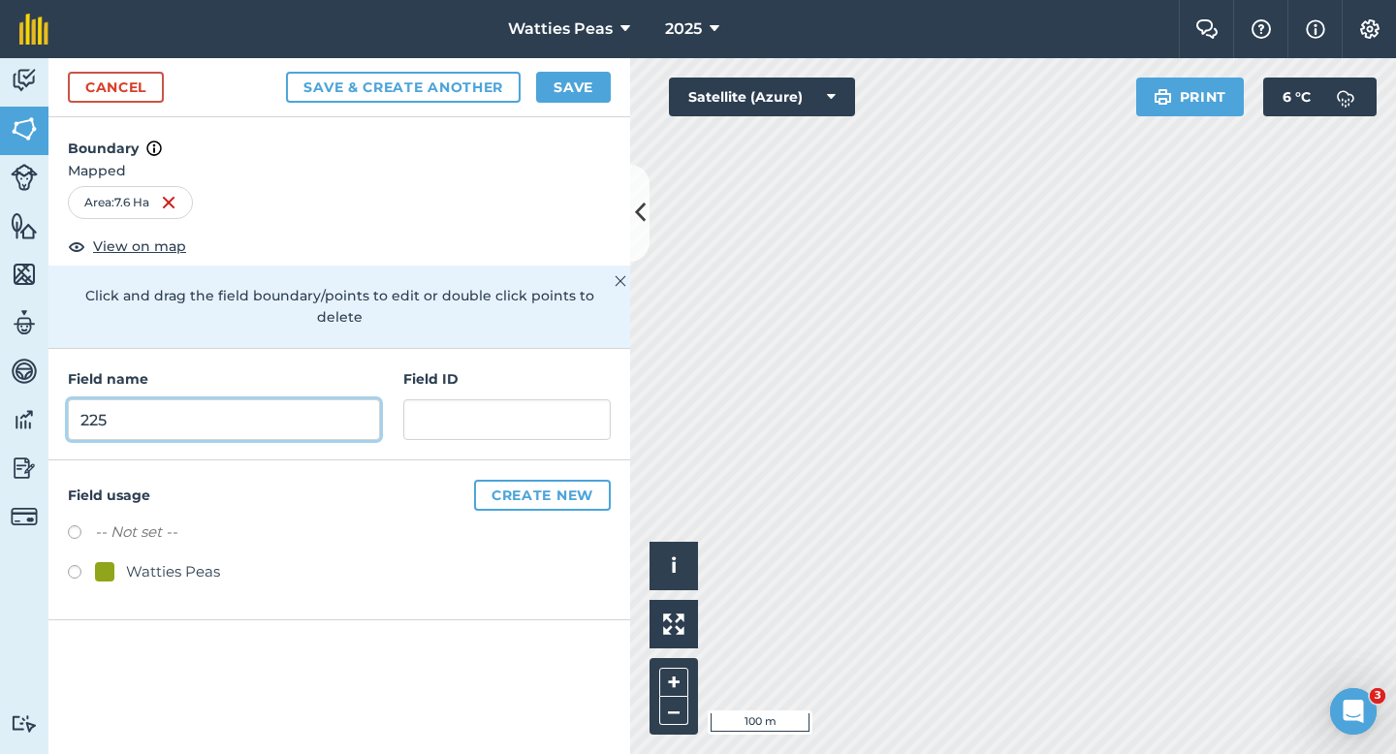
type input "225"
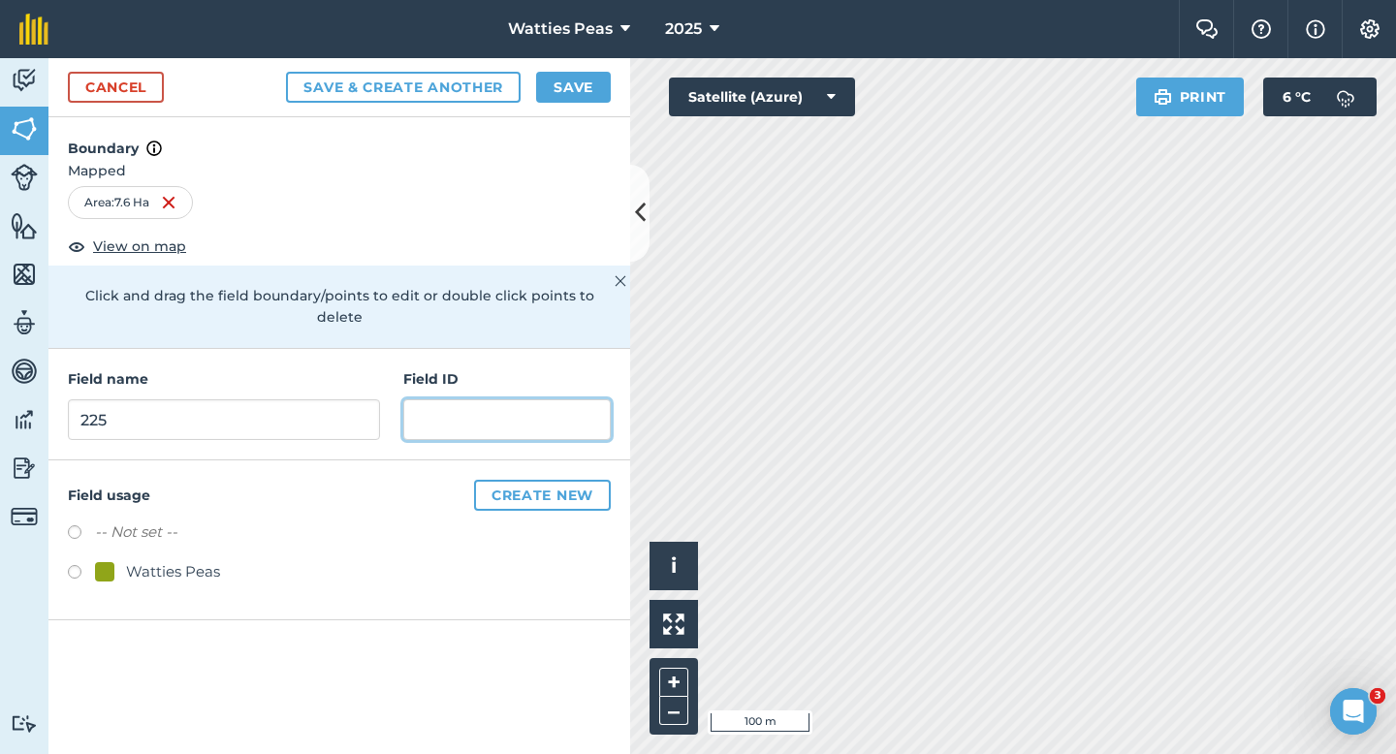
click at [429, 413] on input "text" at bounding box center [506, 419] width 207 height 41
type input "a"
type input "P"
type input "Tripe 2 Partnership"
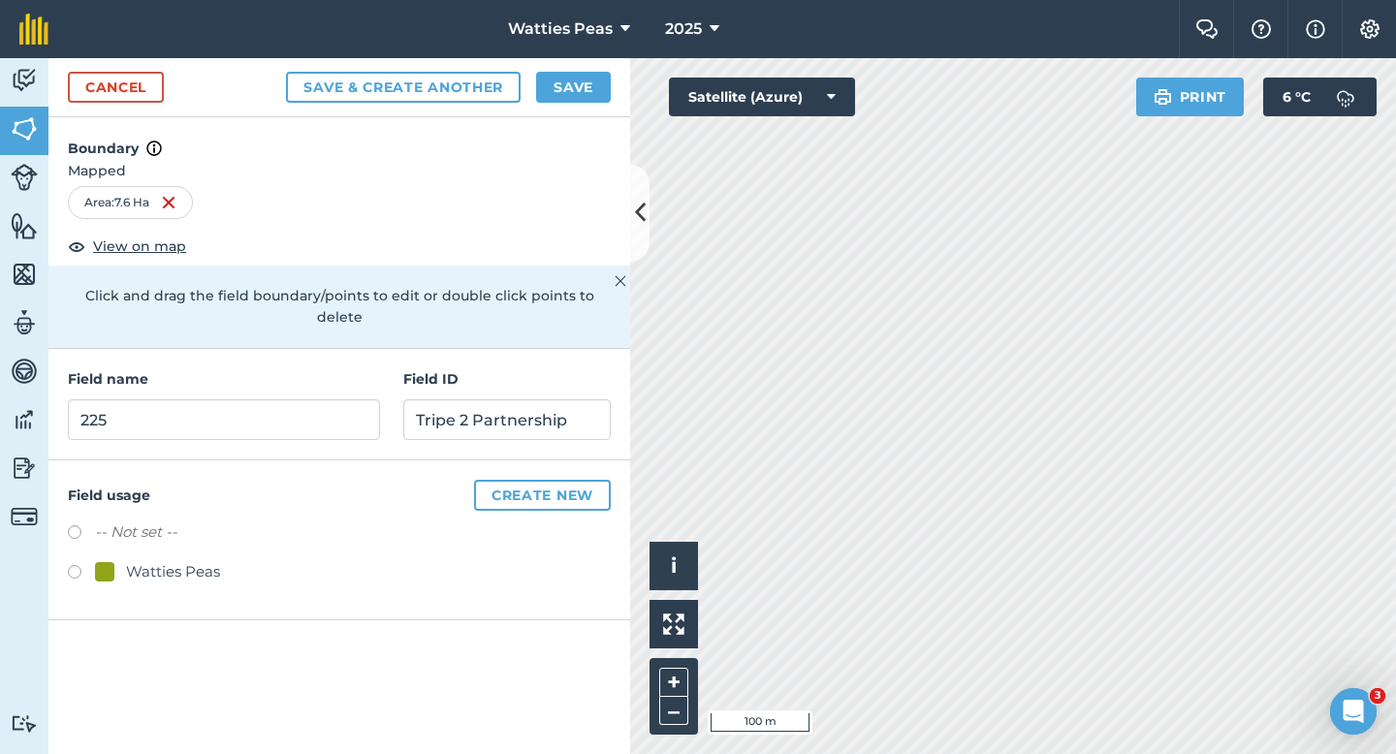
click at [89, 565] on label at bounding box center [81, 574] width 27 height 19
radio input "true"
click at [582, 92] on button "Save" at bounding box center [573, 87] width 75 height 31
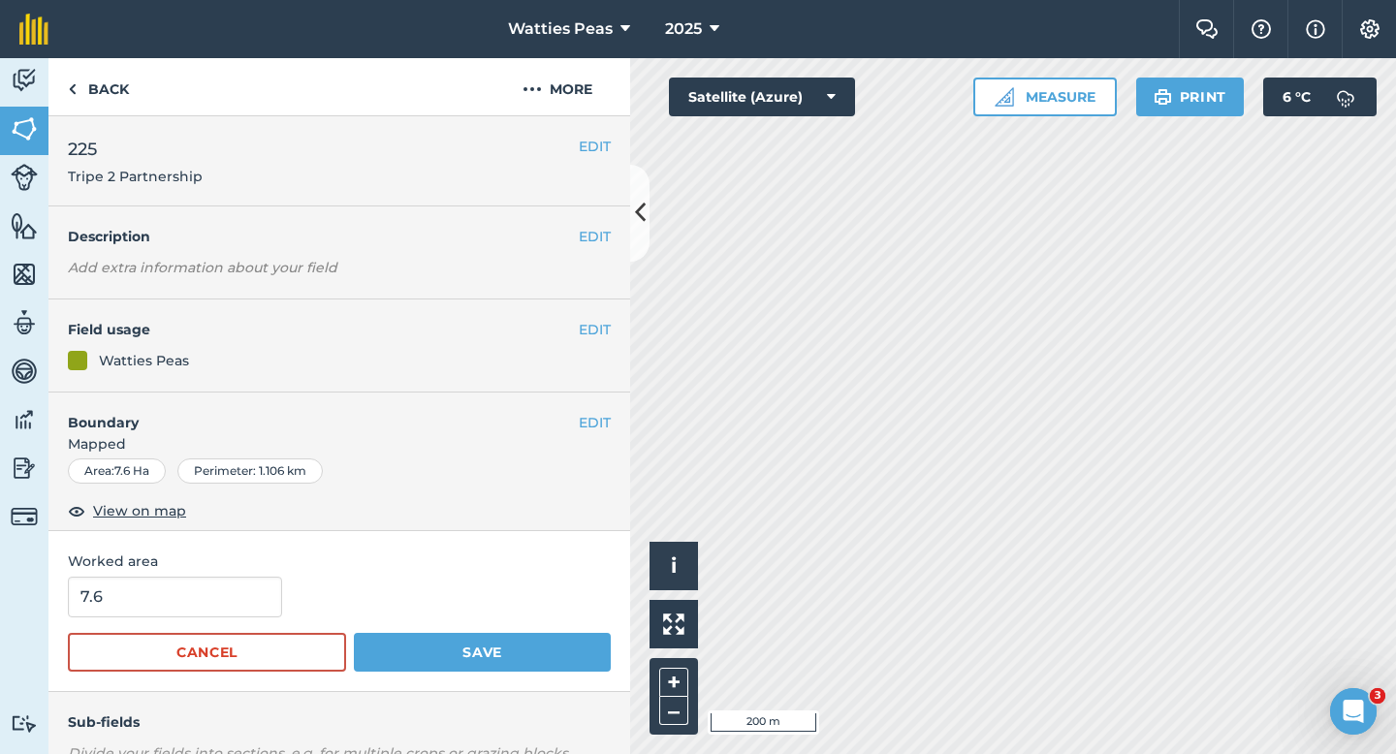
click at [595, 566] on span "Worked area" at bounding box center [339, 561] width 543 height 21
click at [206, 586] on input "7.6" at bounding box center [175, 597] width 214 height 41
click at [354, 633] on button "Save" at bounding box center [482, 652] width 257 height 39
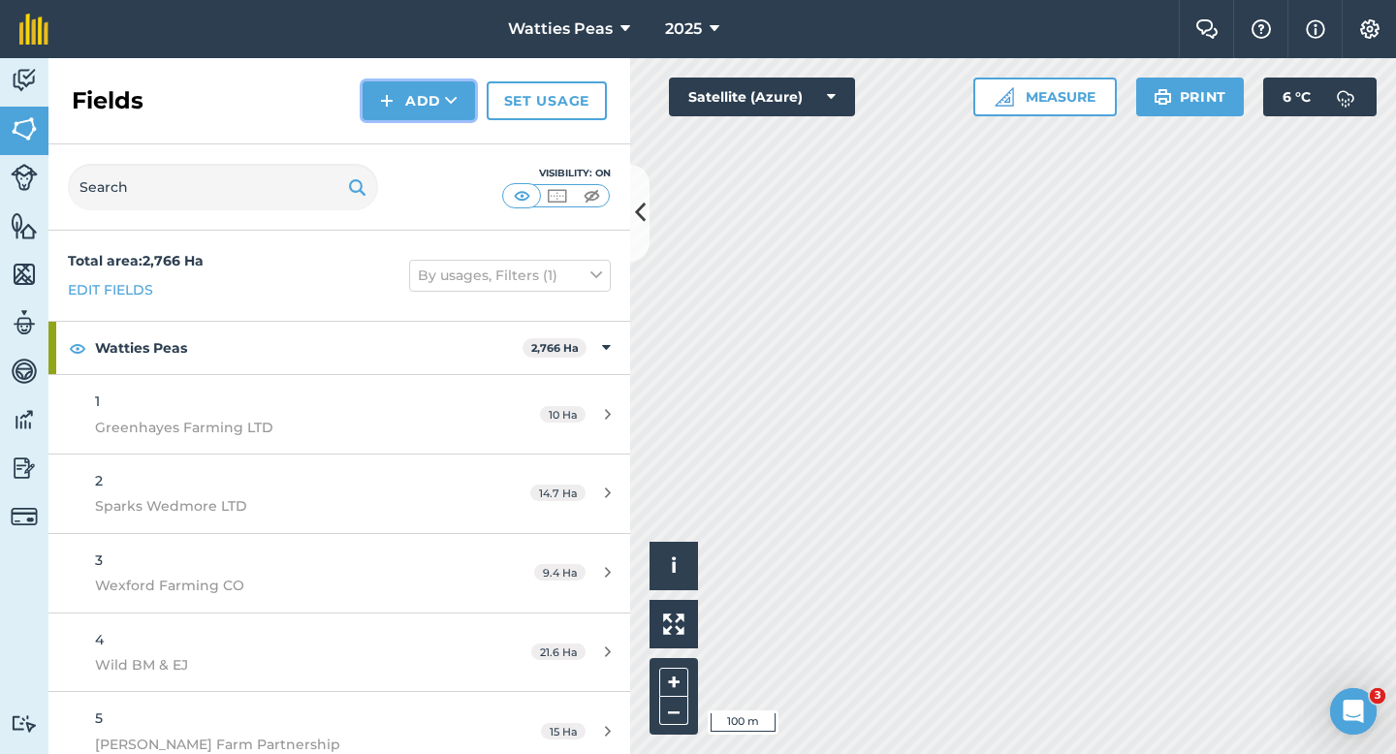
click at [383, 111] on img at bounding box center [387, 100] width 14 height 23
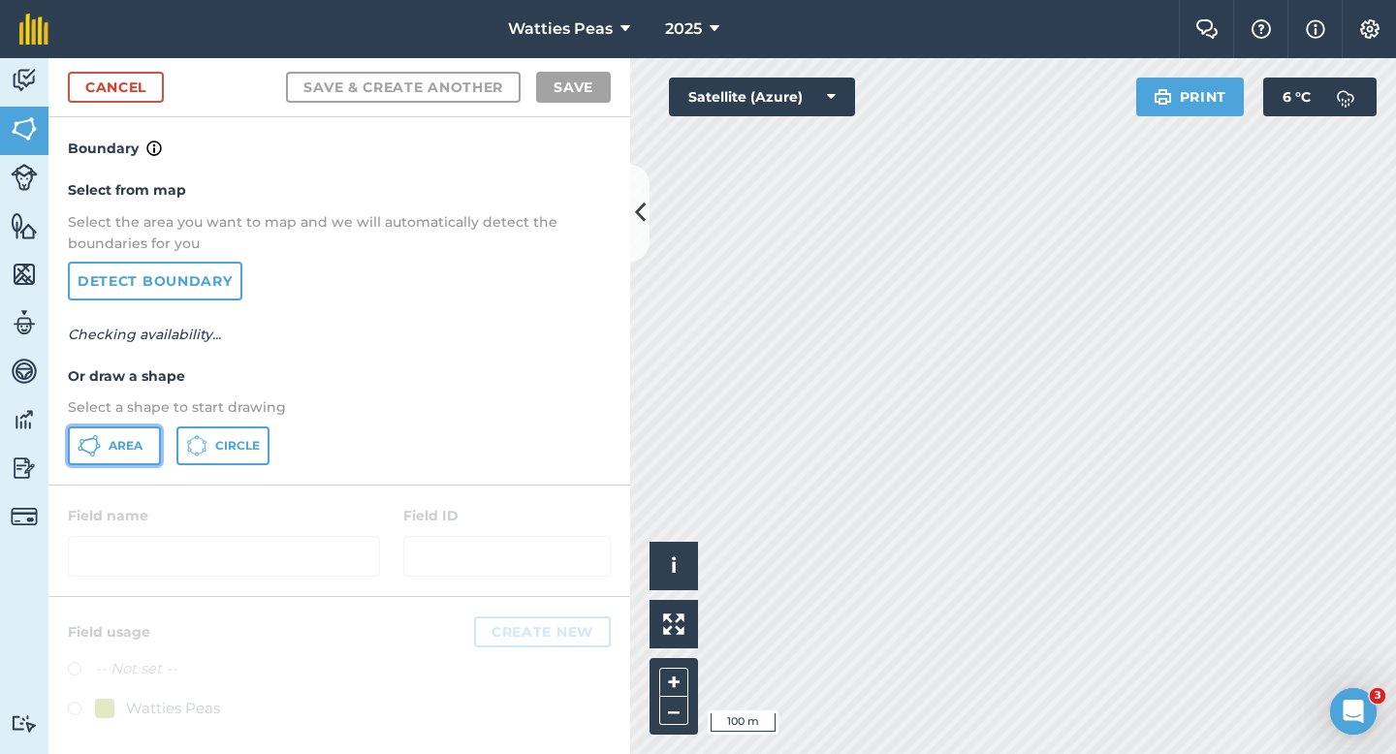
click at [110, 452] on span "Area" at bounding box center [126, 446] width 34 height 16
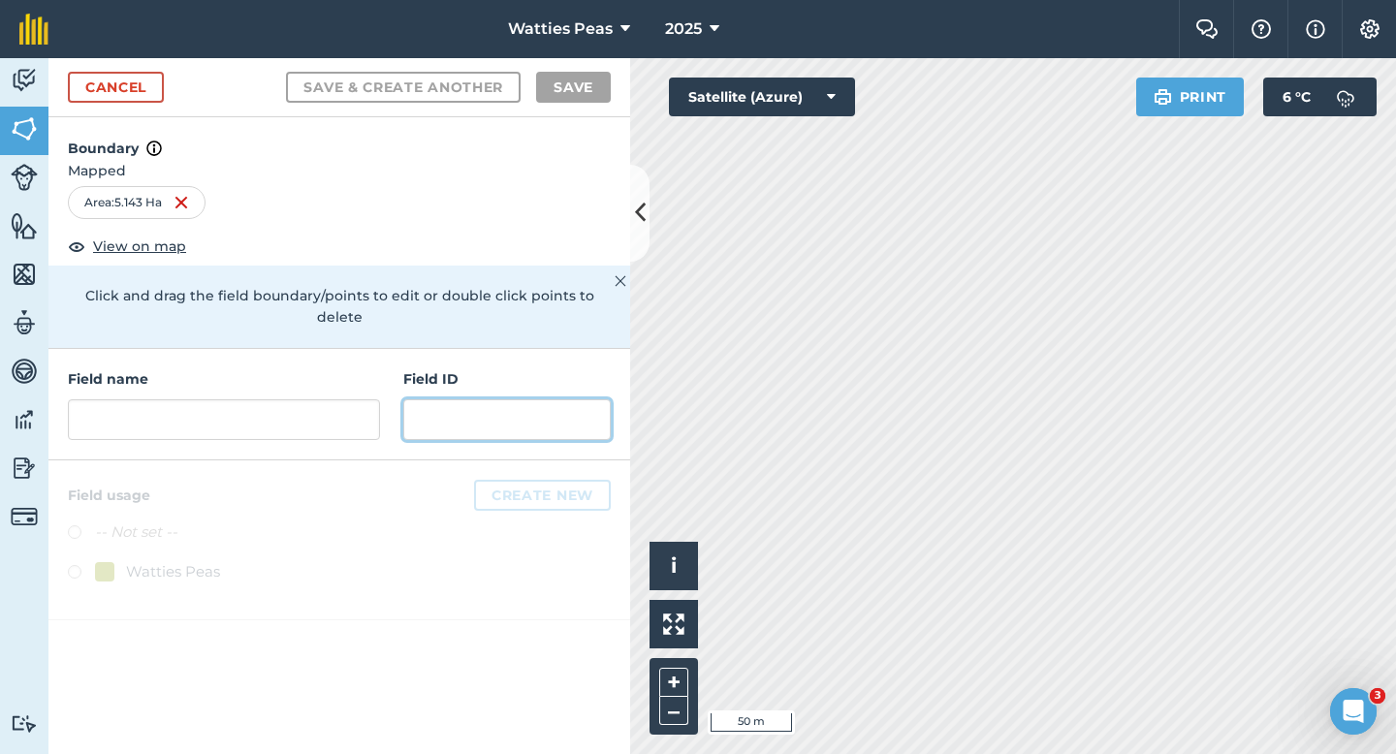
click at [511, 399] on input "text" at bounding box center [506, 419] width 207 height 41
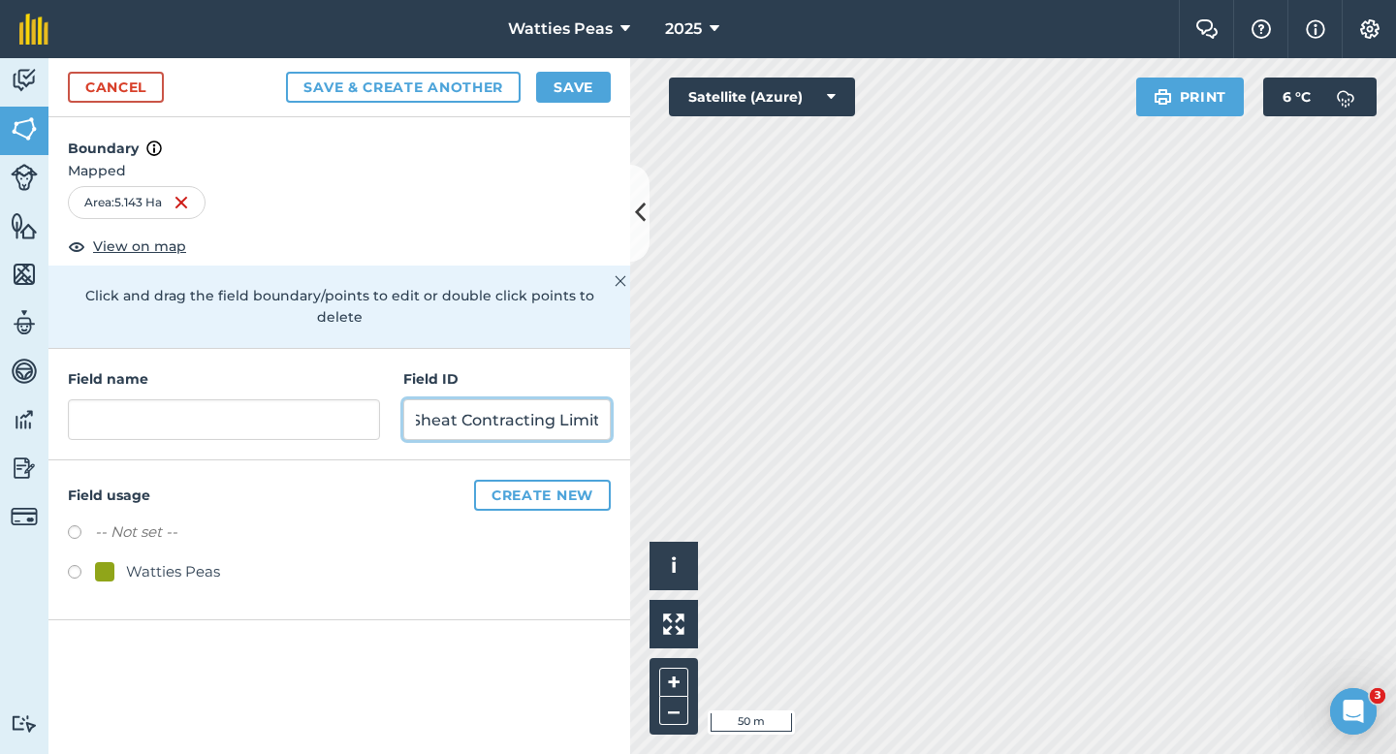
scroll to position [0, 24]
type input "Sheat Contracting Limited"
click at [185, 534] on div "-- Not set -- Watties Peas" at bounding box center [339, 555] width 543 height 68
click at [197, 560] on div "Watties Peas" at bounding box center [173, 571] width 94 height 23
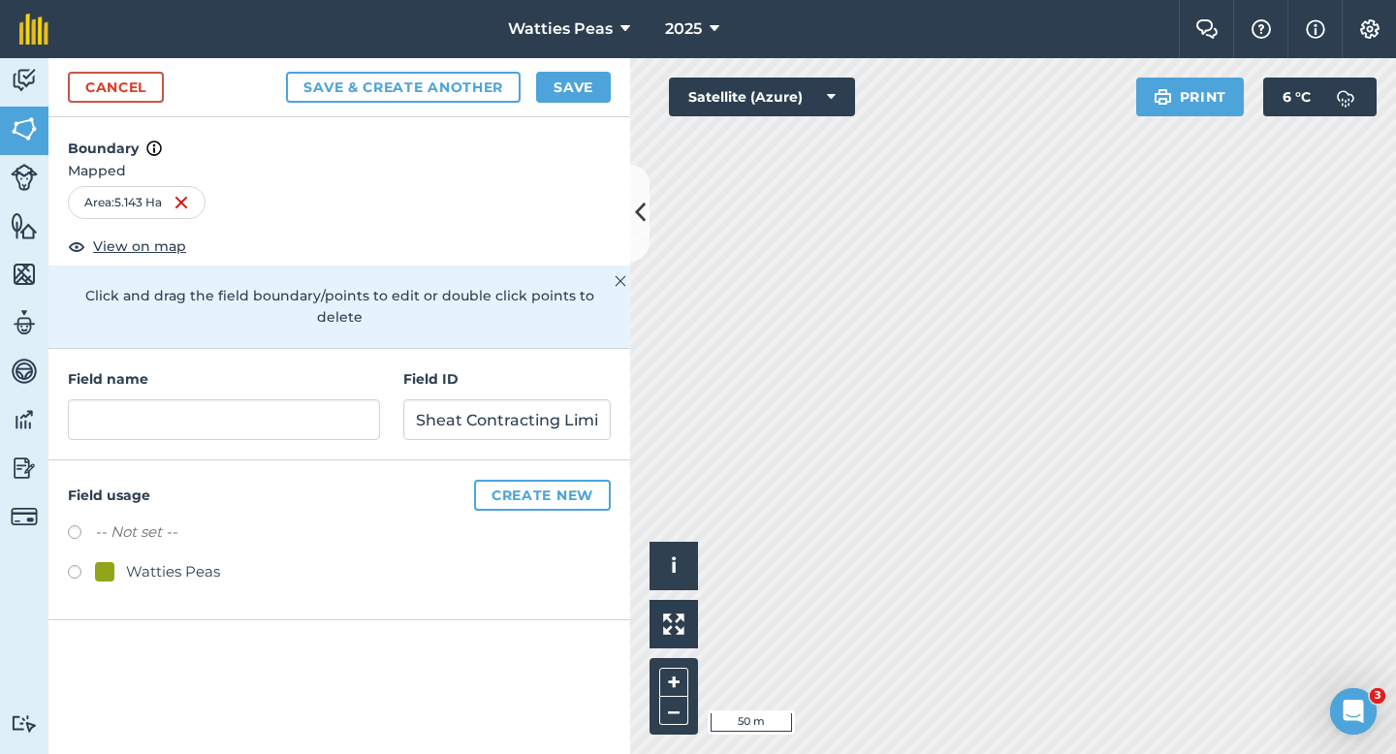
radio input "true"
click at [246, 406] on input "text" at bounding box center [224, 419] width 312 height 41
type input "226"
click at [557, 84] on button "Save" at bounding box center [573, 87] width 75 height 31
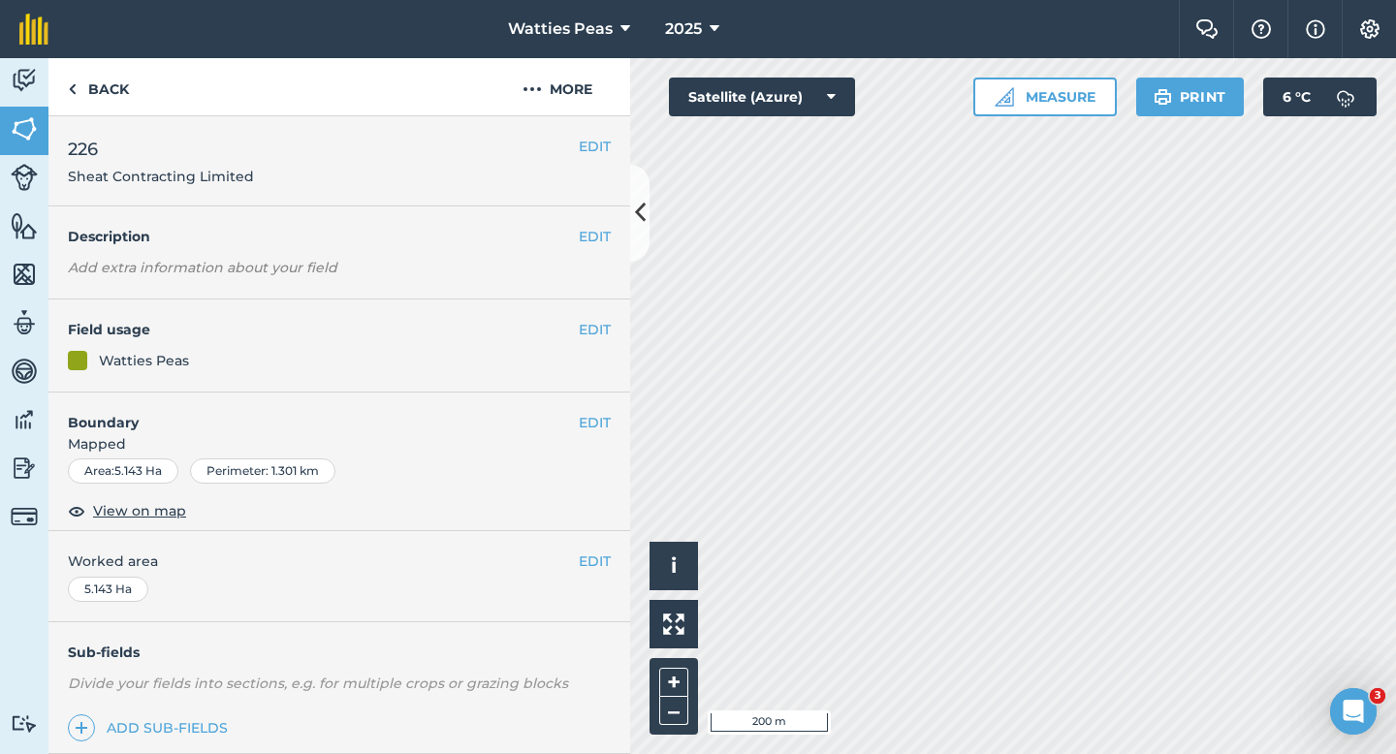
click at [609, 547] on div "EDIT Worked area 5.143 Ha" at bounding box center [339, 576] width 582 height 90
click at [579, 562] on button "EDIT" at bounding box center [595, 561] width 32 height 21
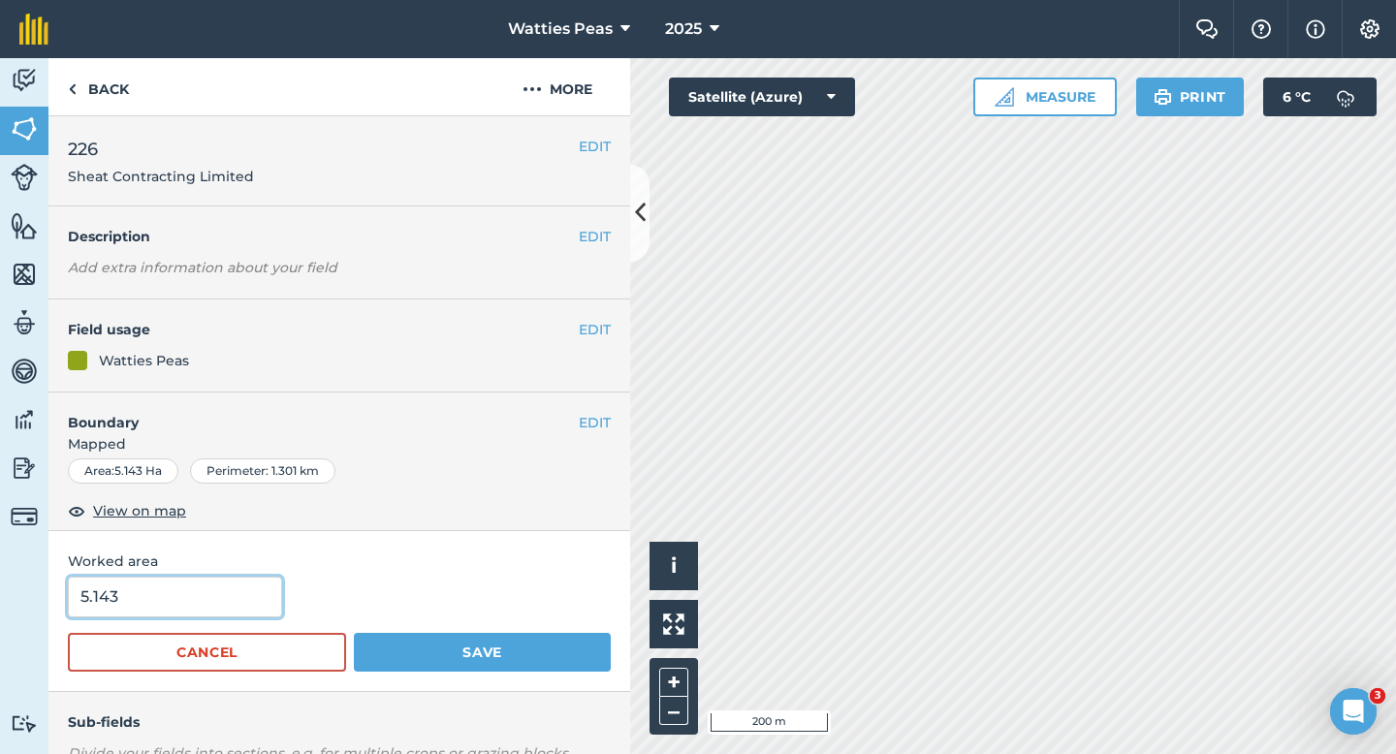
click at [118, 598] on input "5.143" at bounding box center [175, 597] width 214 height 41
type input "5.1"
click at [354, 633] on button "Save" at bounding box center [482, 652] width 257 height 39
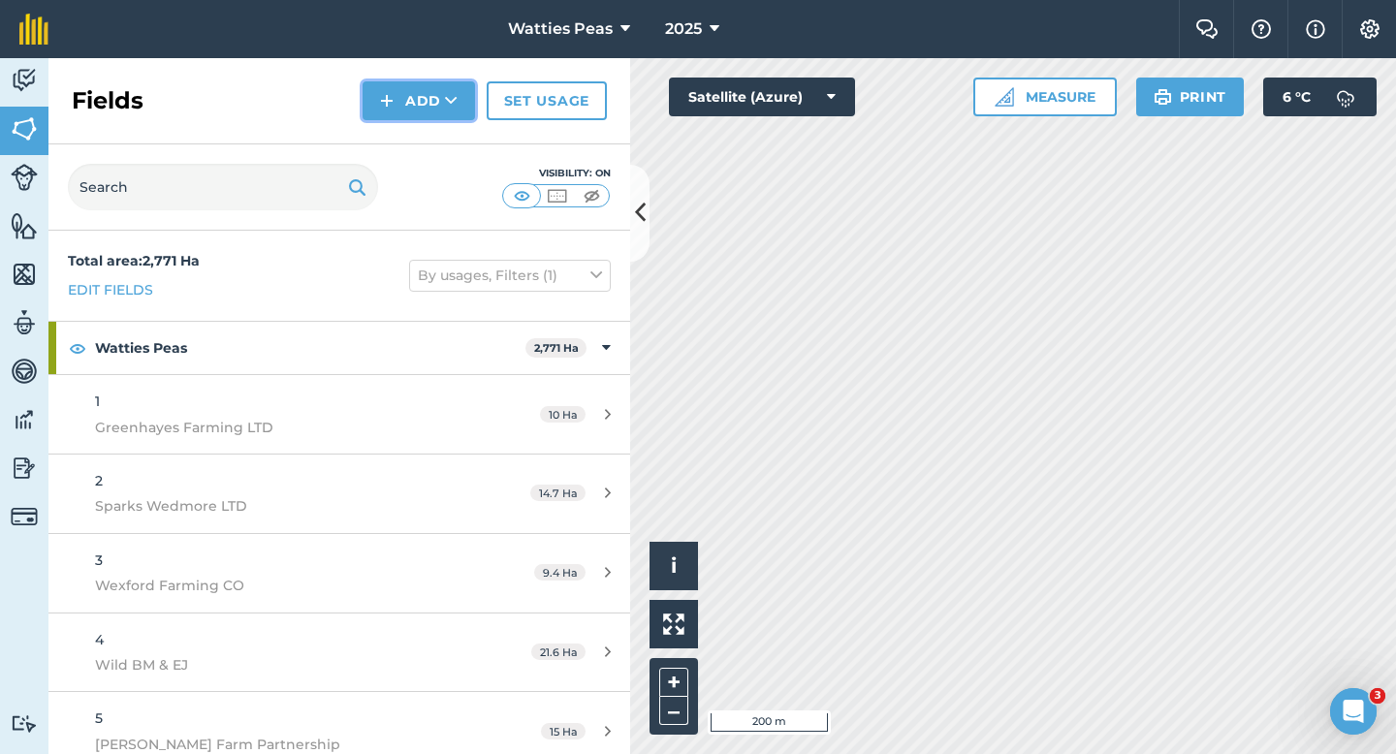
click at [413, 112] on button "Add" at bounding box center [419, 100] width 112 height 39
click at [413, 129] on link "Draw" at bounding box center [419, 144] width 107 height 43
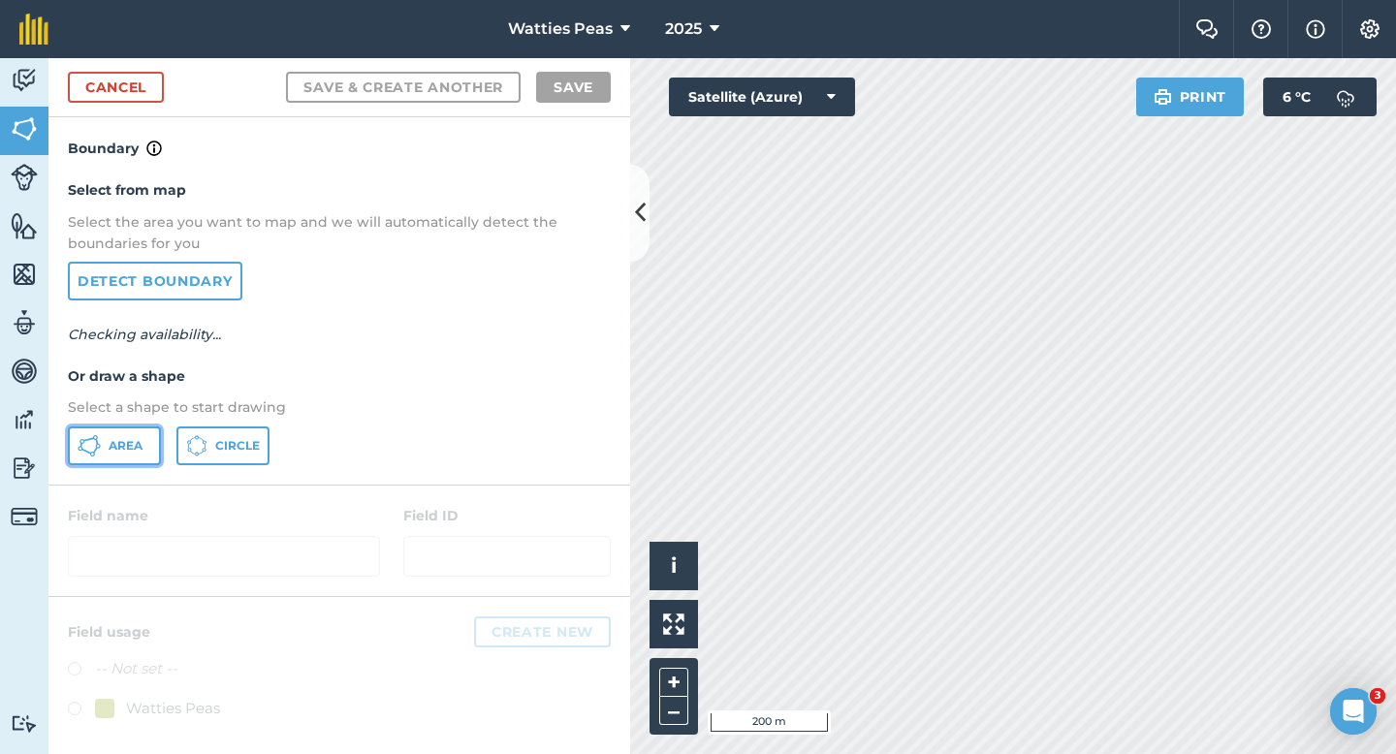
click at [126, 453] on span "Area" at bounding box center [126, 446] width 34 height 16
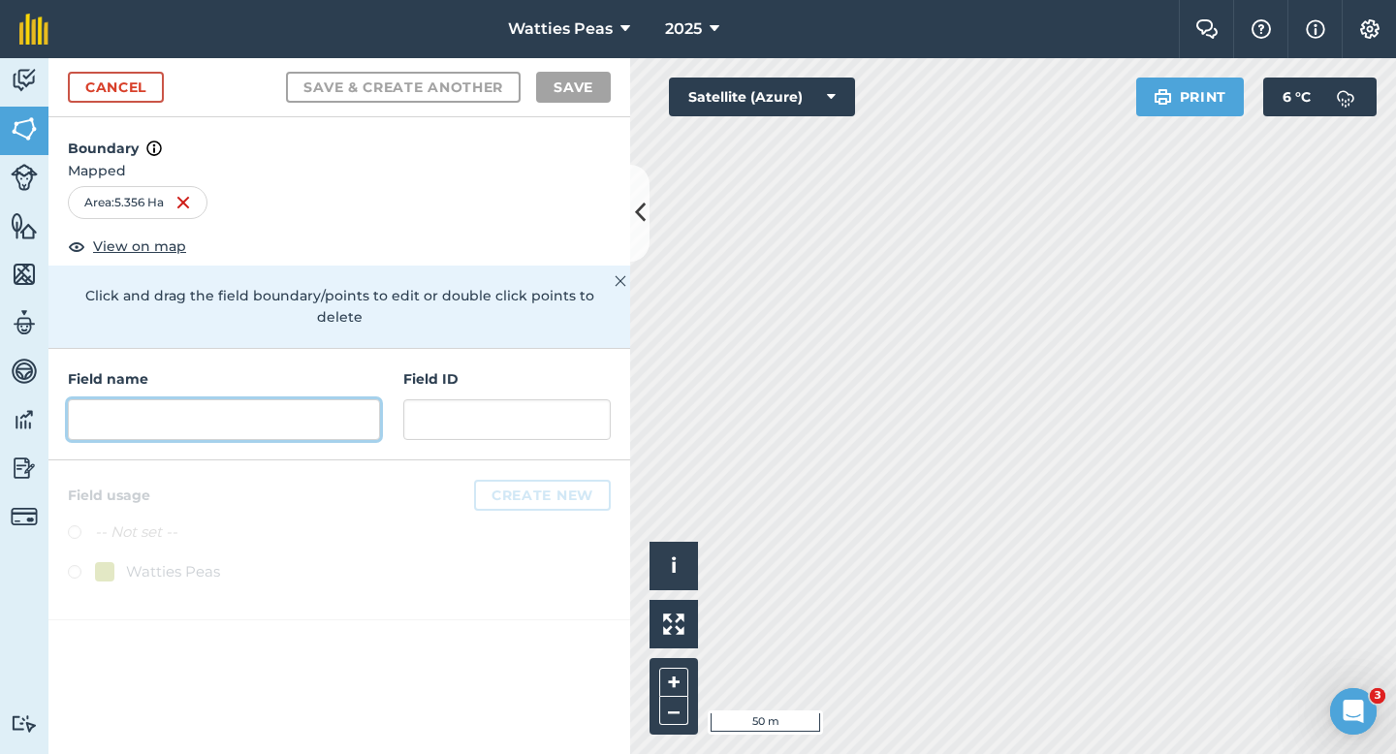
click at [358, 406] on input "text" at bounding box center [224, 419] width 312 height 41
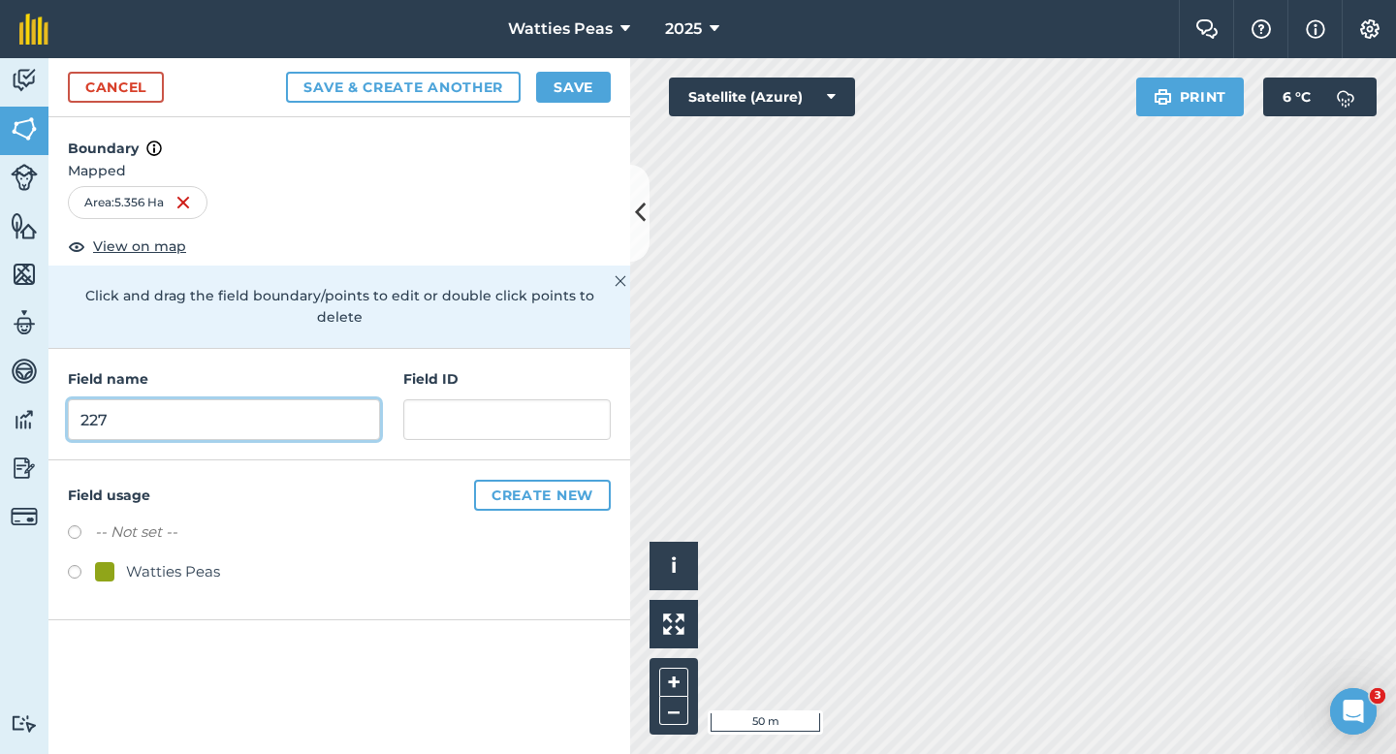
type input "227"
click at [216, 538] on div "-- Not set -- Watties Peas" at bounding box center [339, 555] width 543 height 68
click at [198, 560] on div "Watties Peas" at bounding box center [173, 571] width 94 height 23
radio input "true"
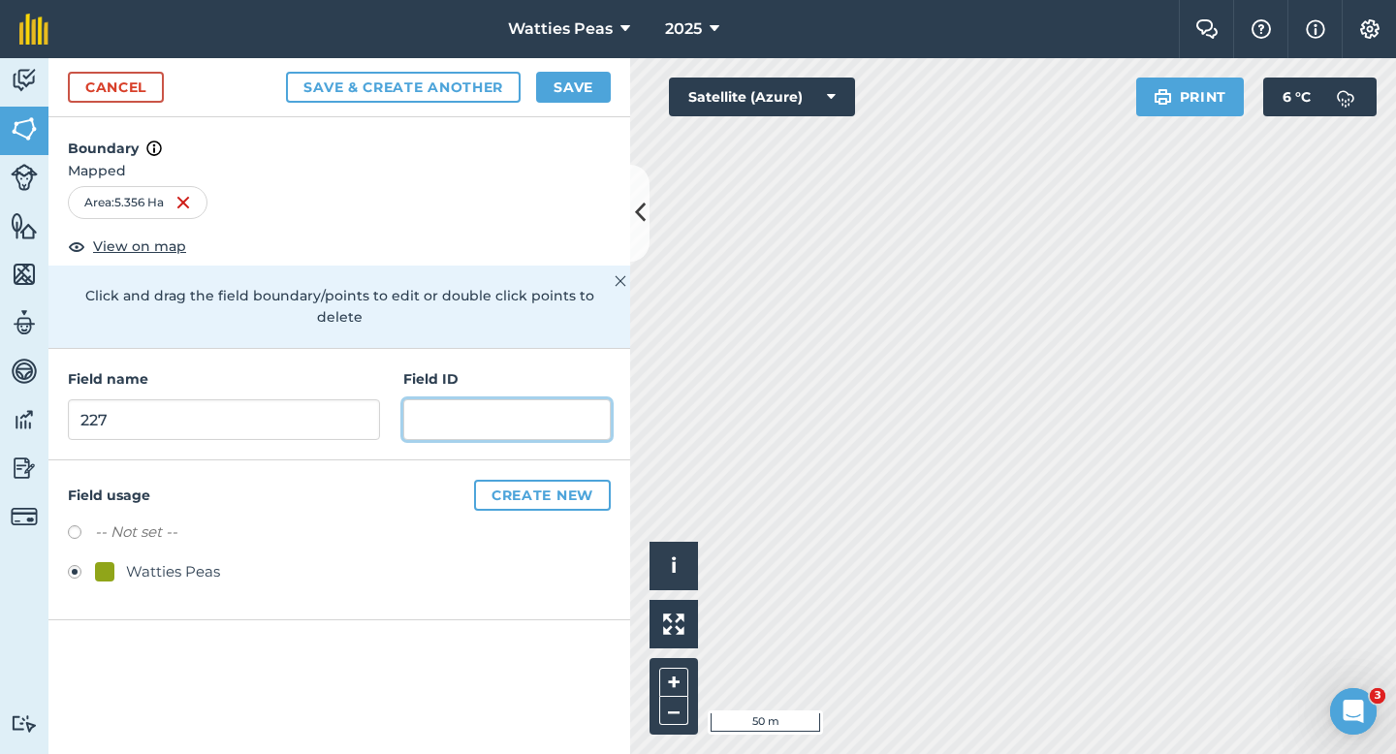
click at [432, 399] on input "text" at bounding box center [506, 419] width 207 height 41
type input "S"
paste input "Sheat Contracting Limited"
type input "Sheat Contracting Limited"
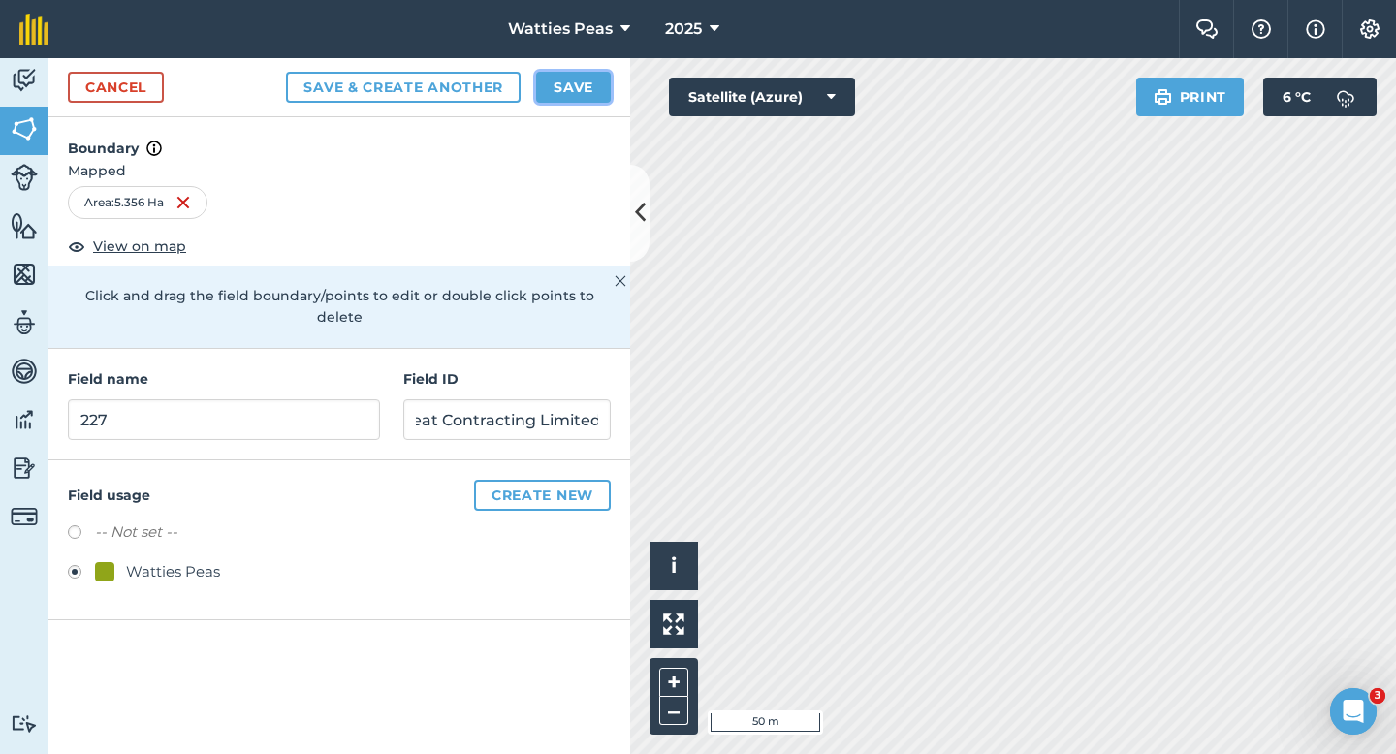
click at [571, 84] on button "Save" at bounding box center [573, 87] width 75 height 31
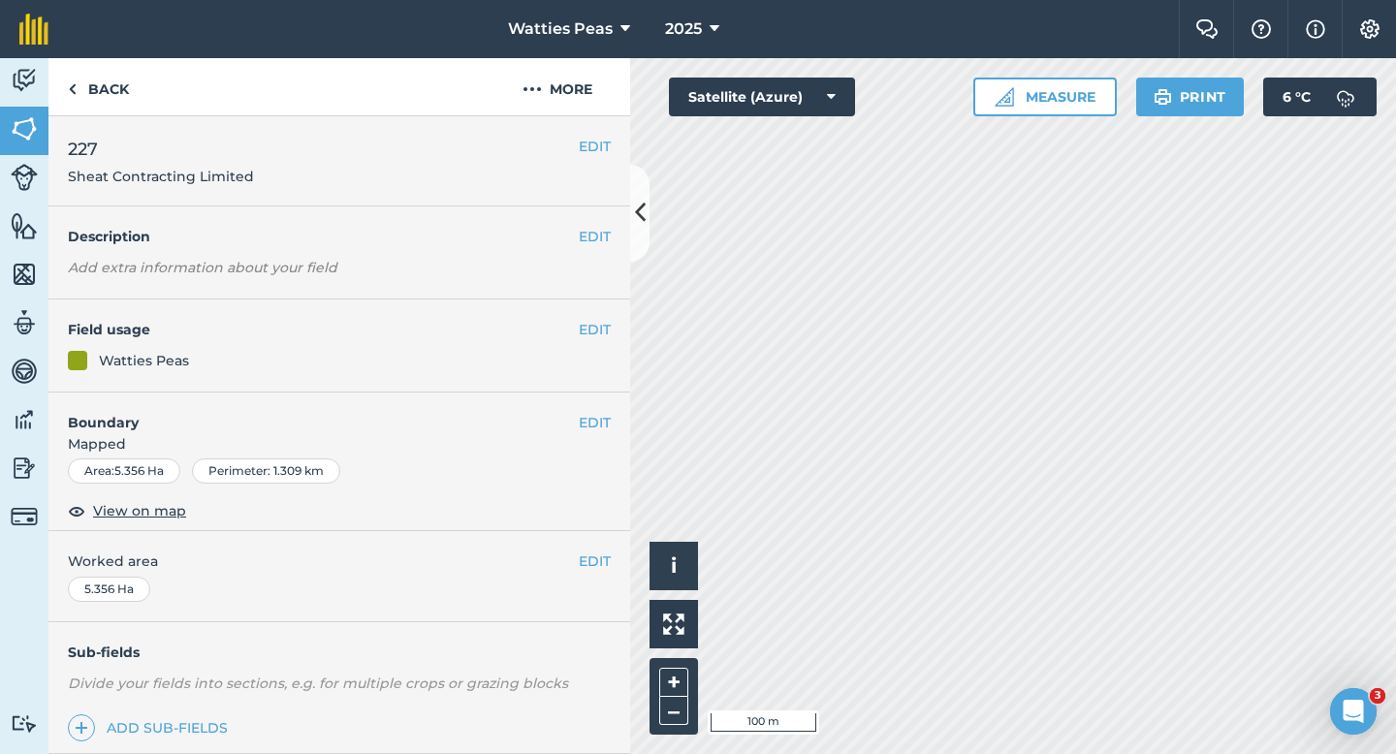
click at [573, 567] on span "Worked area" at bounding box center [339, 561] width 543 height 21
click at [581, 567] on button "EDIT" at bounding box center [595, 561] width 32 height 21
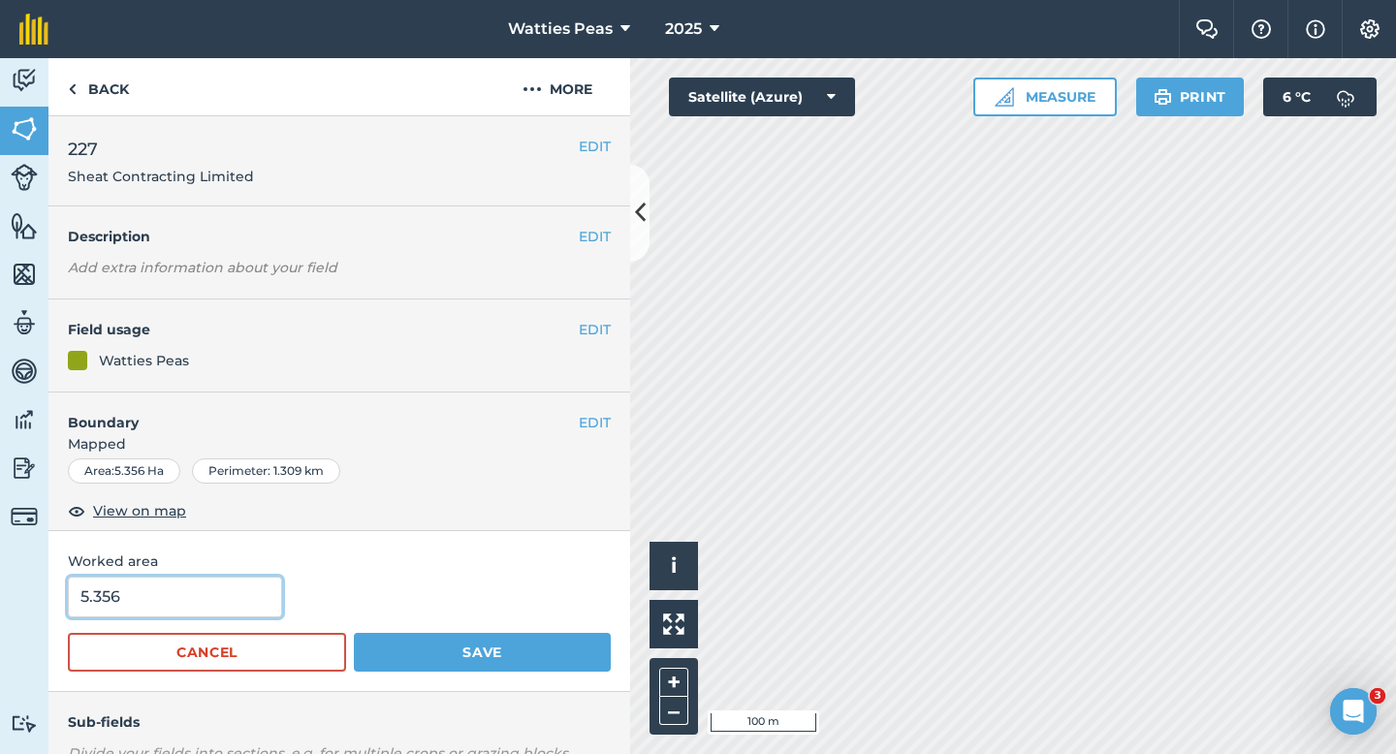
click at [122, 609] on input "5.356" at bounding box center [175, 597] width 214 height 41
type input "5.4"
click at [354, 633] on button "Save" at bounding box center [482, 652] width 257 height 39
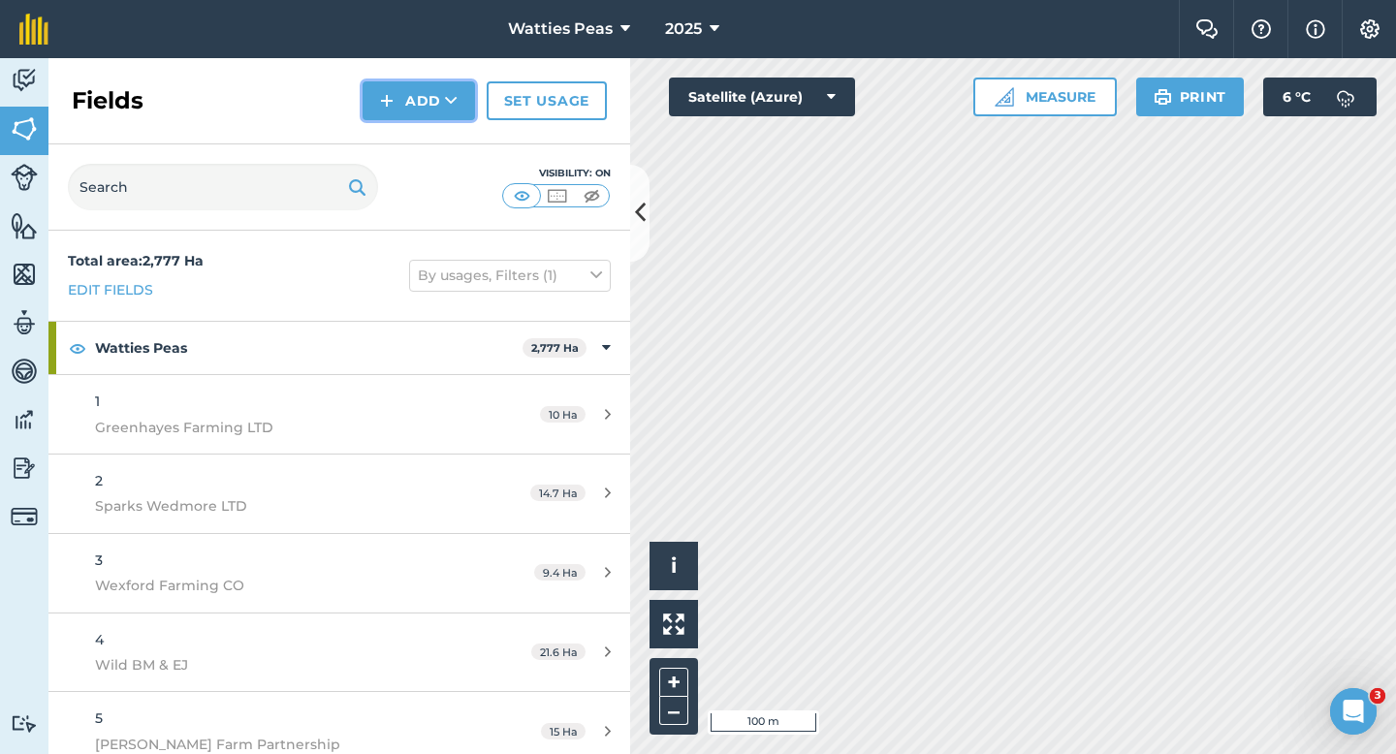
click at [419, 93] on button "Add" at bounding box center [419, 100] width 112 height 39
click at [419, 128] on link "Draw" at bounding box center [419, 144] width 107 height 43
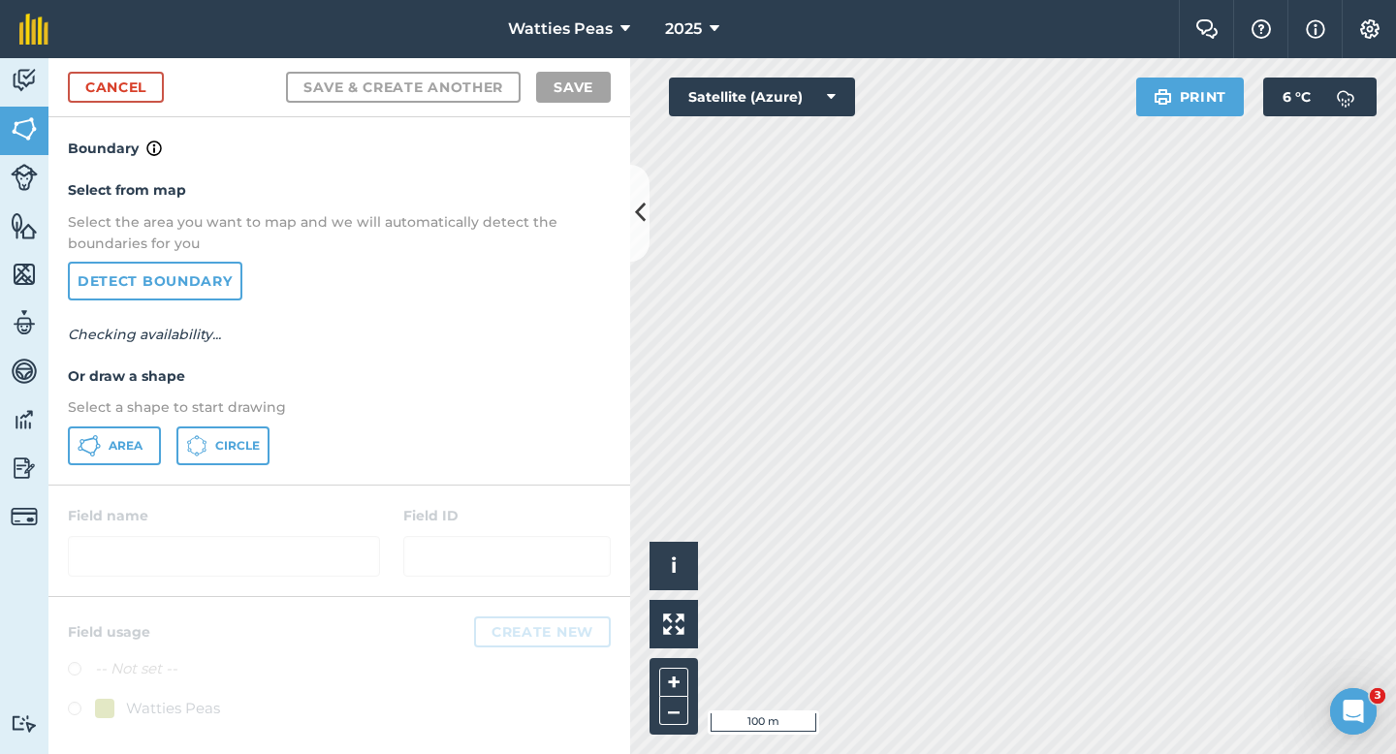
click at [121, 465] on div "Select from map Select the area you want to map and we will automatically detec…" at bounding box center [339, 322] width 582 height 324
click at [171, 464] on div "Select from map Select the area you want to map and we will automatically detec…" at bounding box center [339, 322] width 582 height 324
click at [150, 453] on button "Area" at bounding box center [114, 446] width 93 height 39
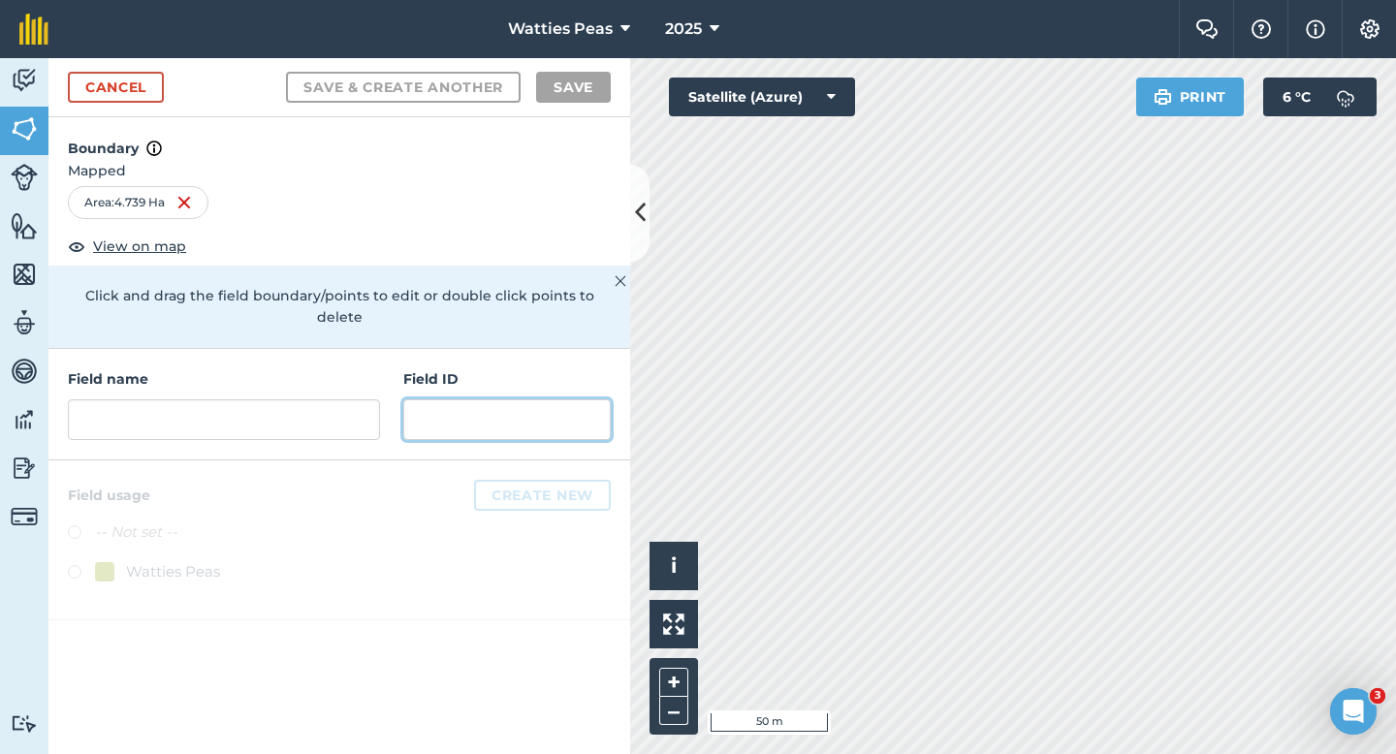
click at [451, 399] on input "text" at bounding box center [506, 419] width 207 height 41
paste input "Sheat Contracting Limited"
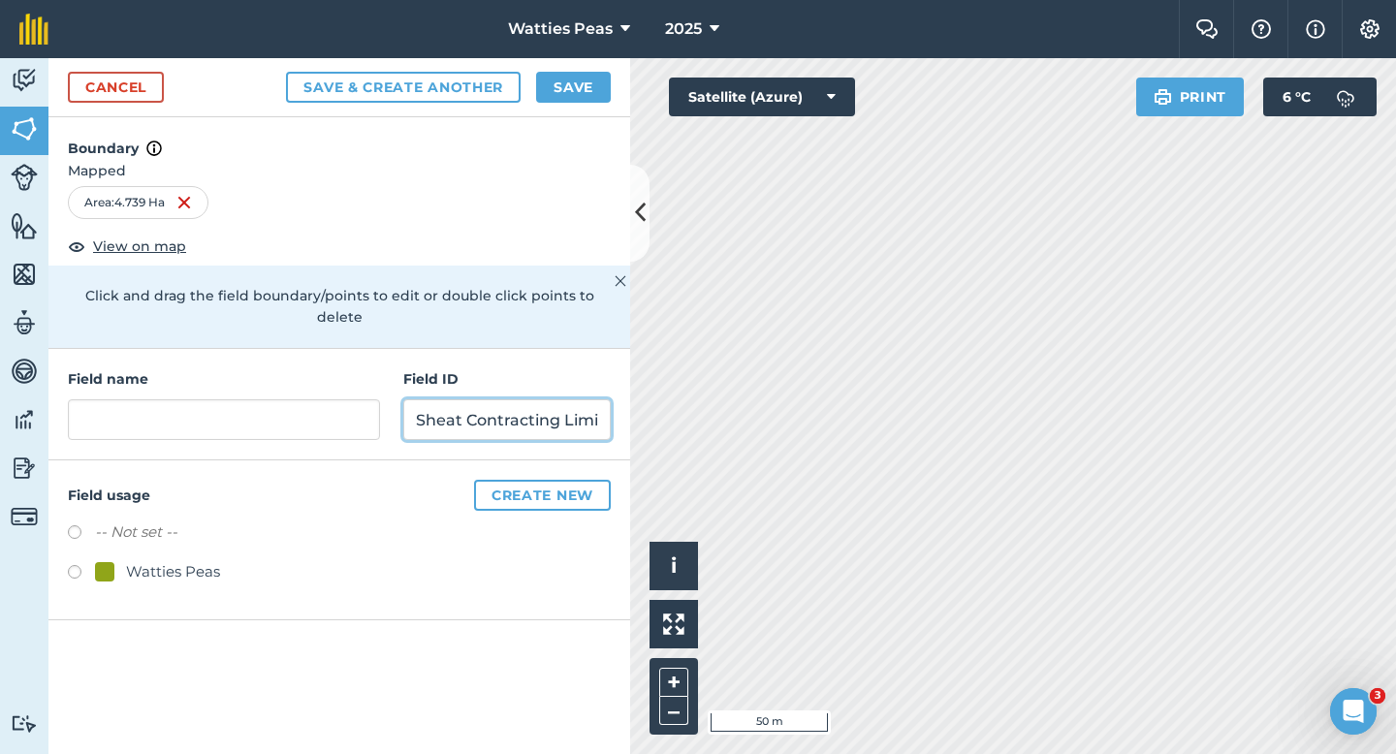
scroll to position [0, 24]
type input "Sheat Contracting Limited"
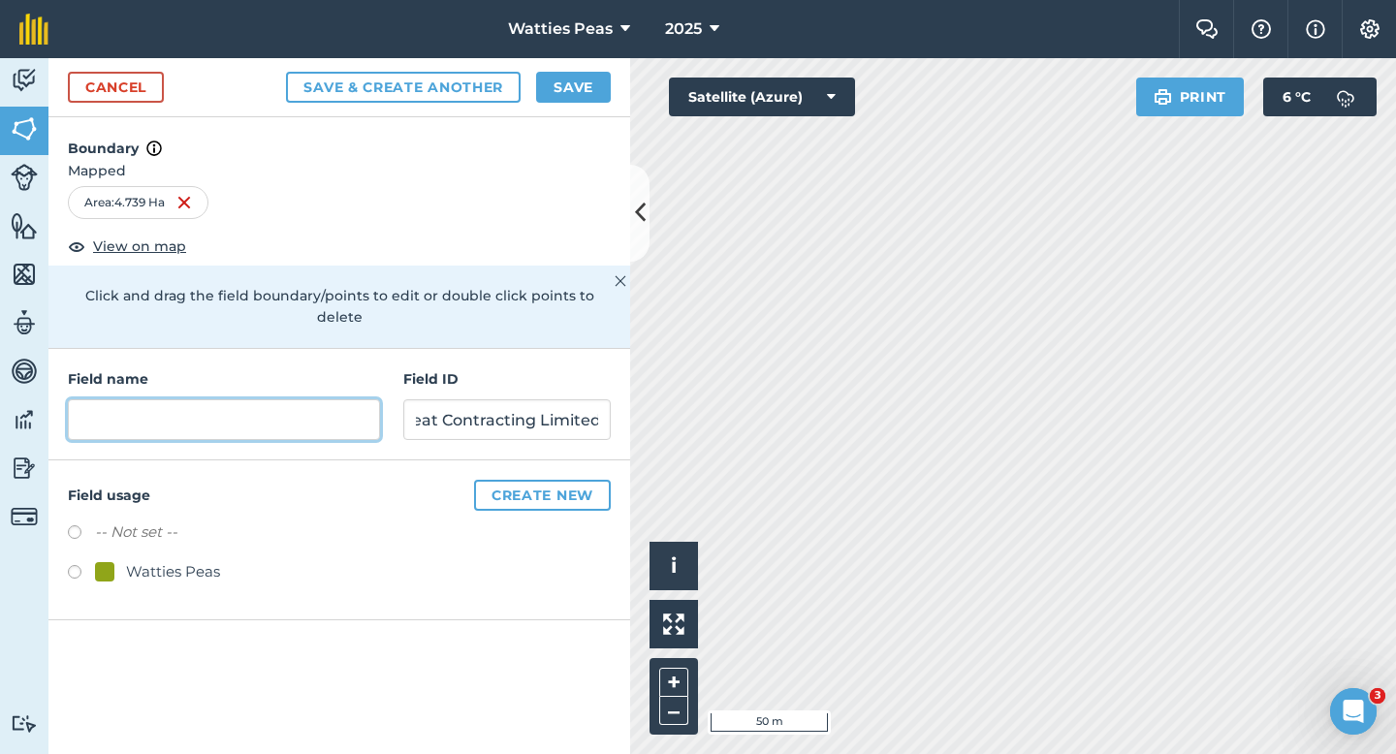
click at [221, 399] on input "text" at bounding box center [224, 419] width 312 height 41
type input "228"
click at [591, 90] on button "Save" at bounding box center [573, 87] width 75 height 31
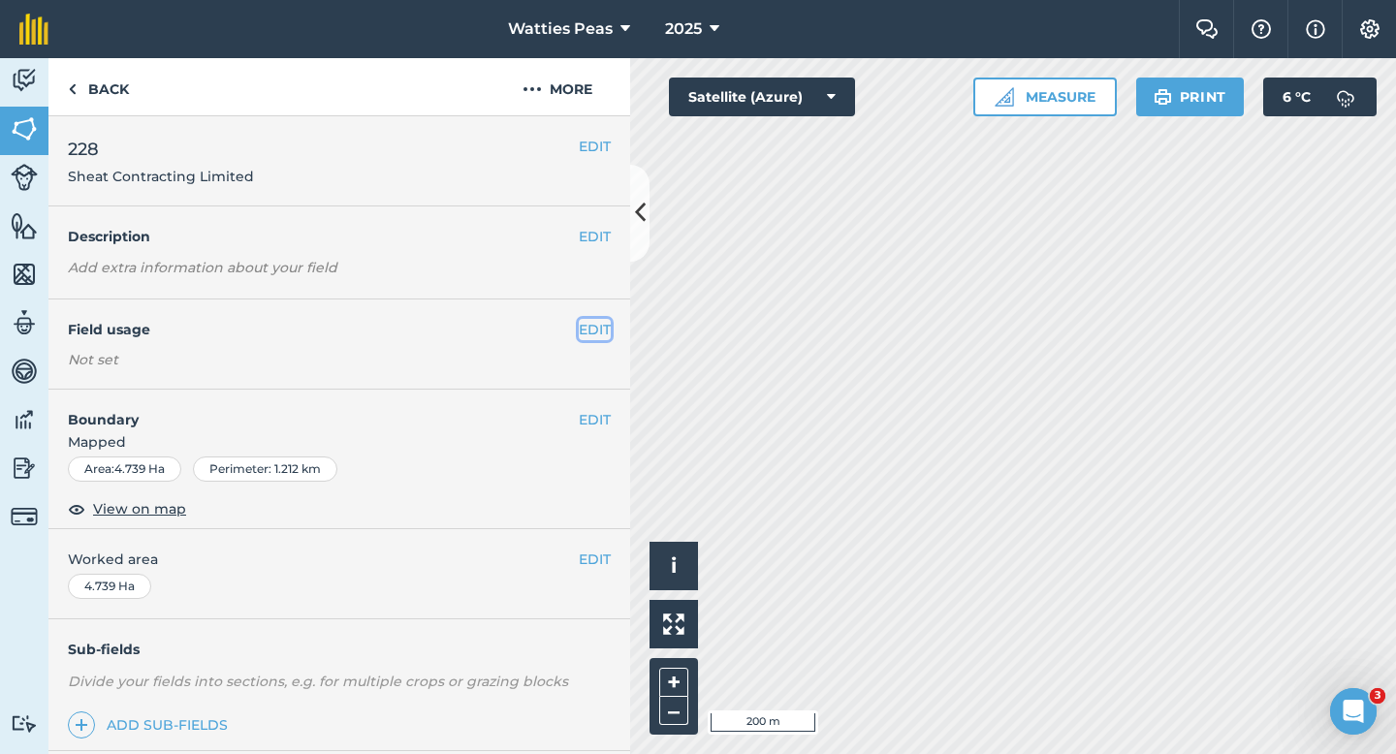
click at [610, 332] on button "EDIT" at bounding box center [595, 329] width 32 height 21
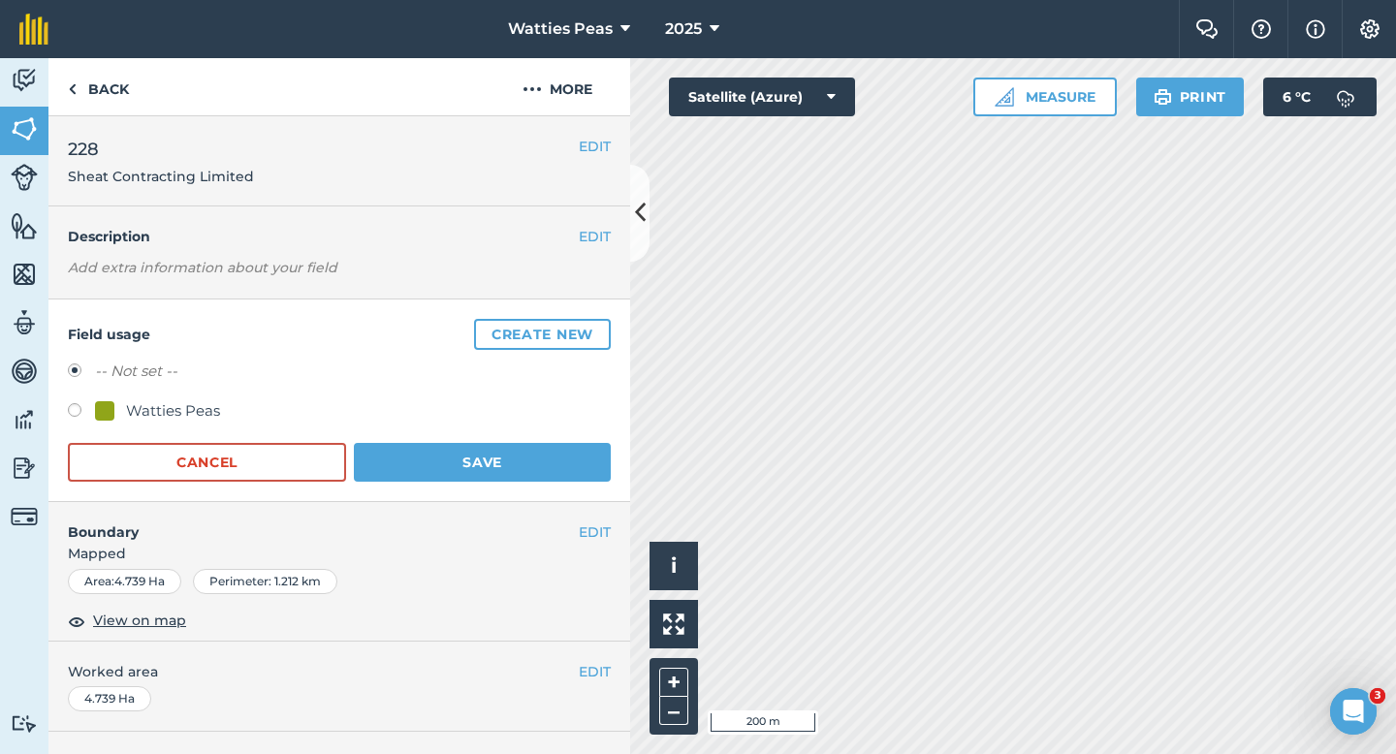
click at [193, 417] on div "Watties Peas" at bounding box center [173, 410] width 94 height 23
radio input "true"
radio input "false"
click at [385, 460] on button "Save" at bounding box center [482, 462] width 257 height 39
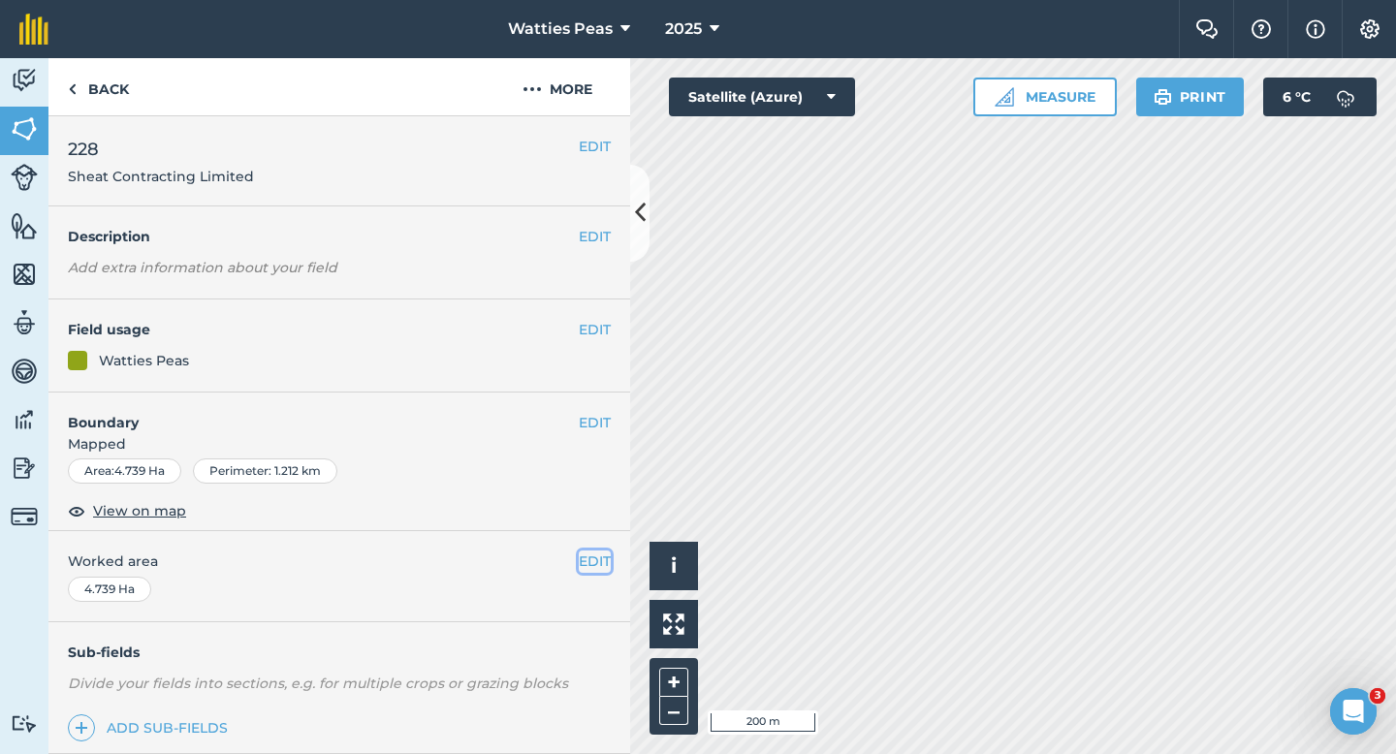
click at [588, 554] on button "EDIT" at bounding box center [595, 561] width 32 height 21
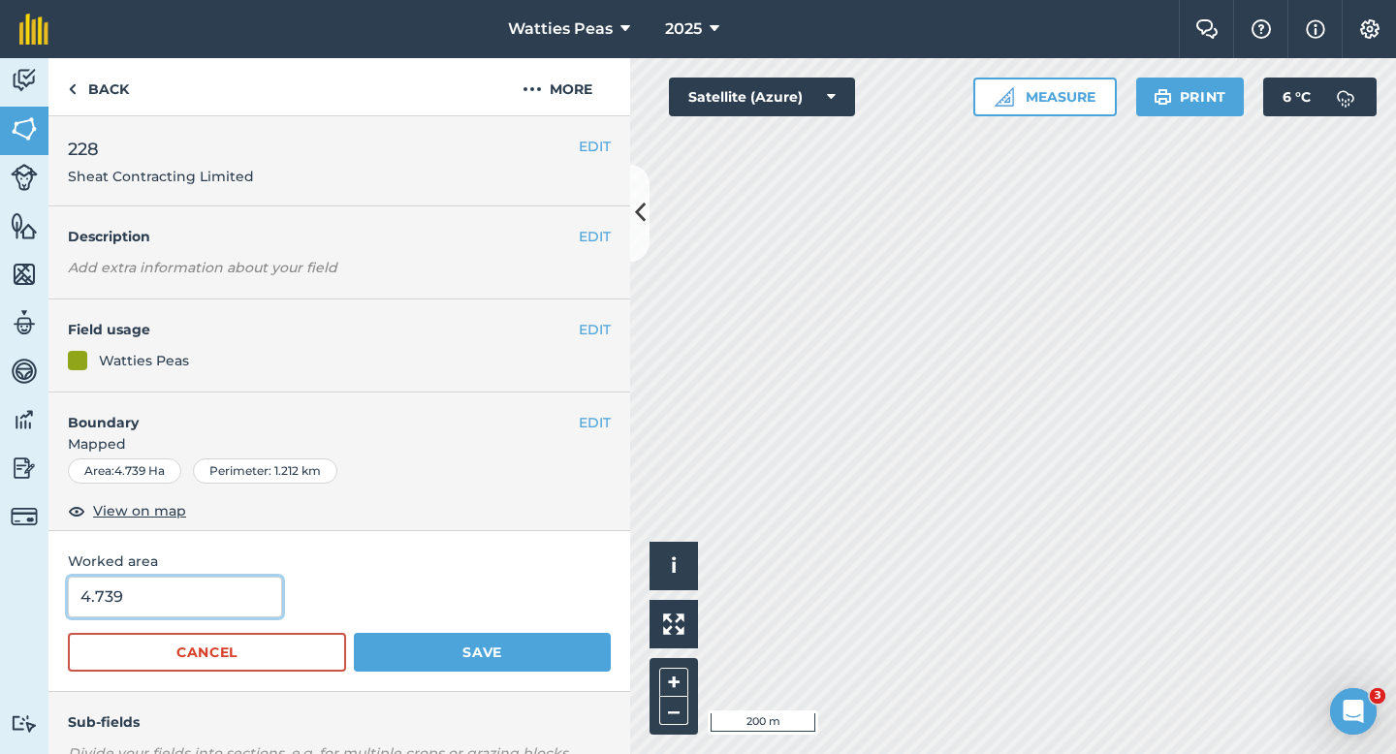
click at [142, 609] on input "4.739" at bounding box center [175, 597] width 214 height 41
type input "4.7"
click at [354, 633] on button "Save" at bounding box center [482, 652] width 257 height 39
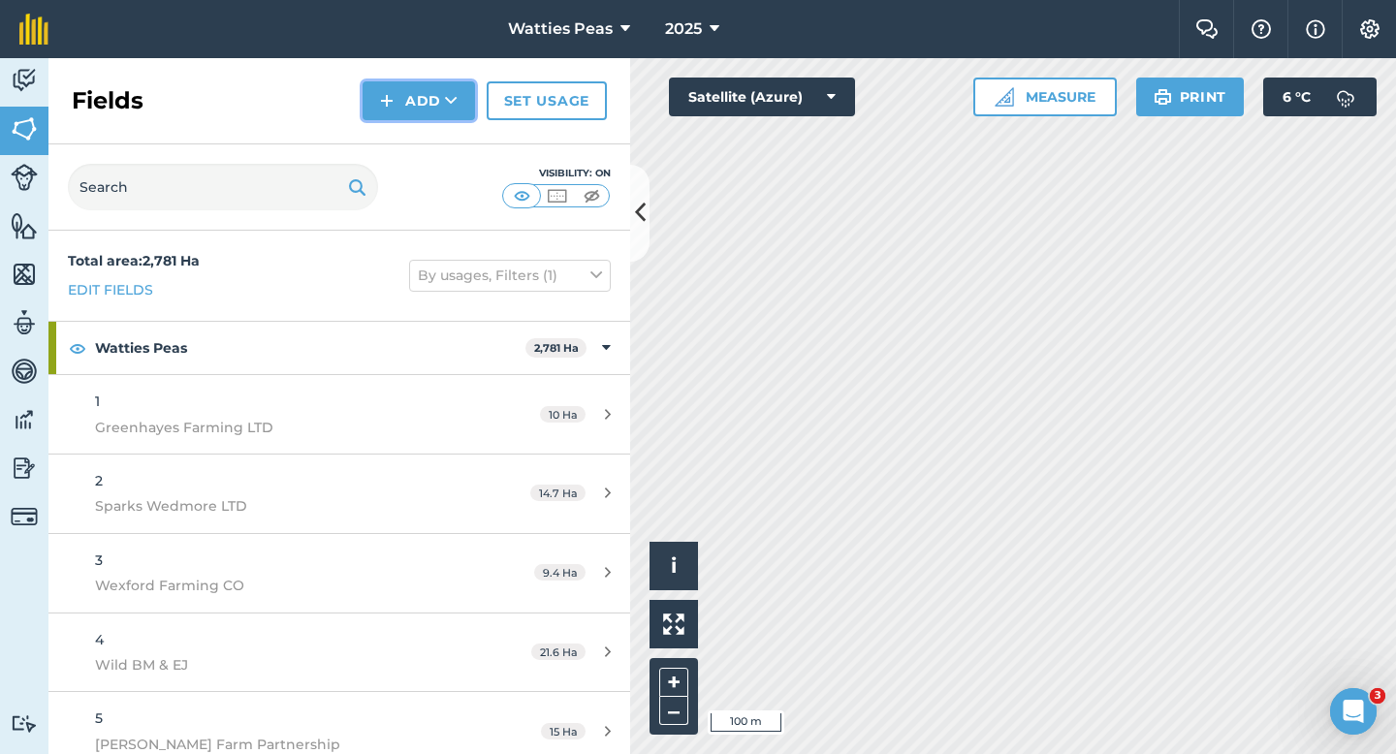
click at [413, 112] on button "Add" at bounding box center [419, 100] width 112 height 39
click at [413, 124] on link "Draw" at bounding box center [419, 144] width 107 height 43
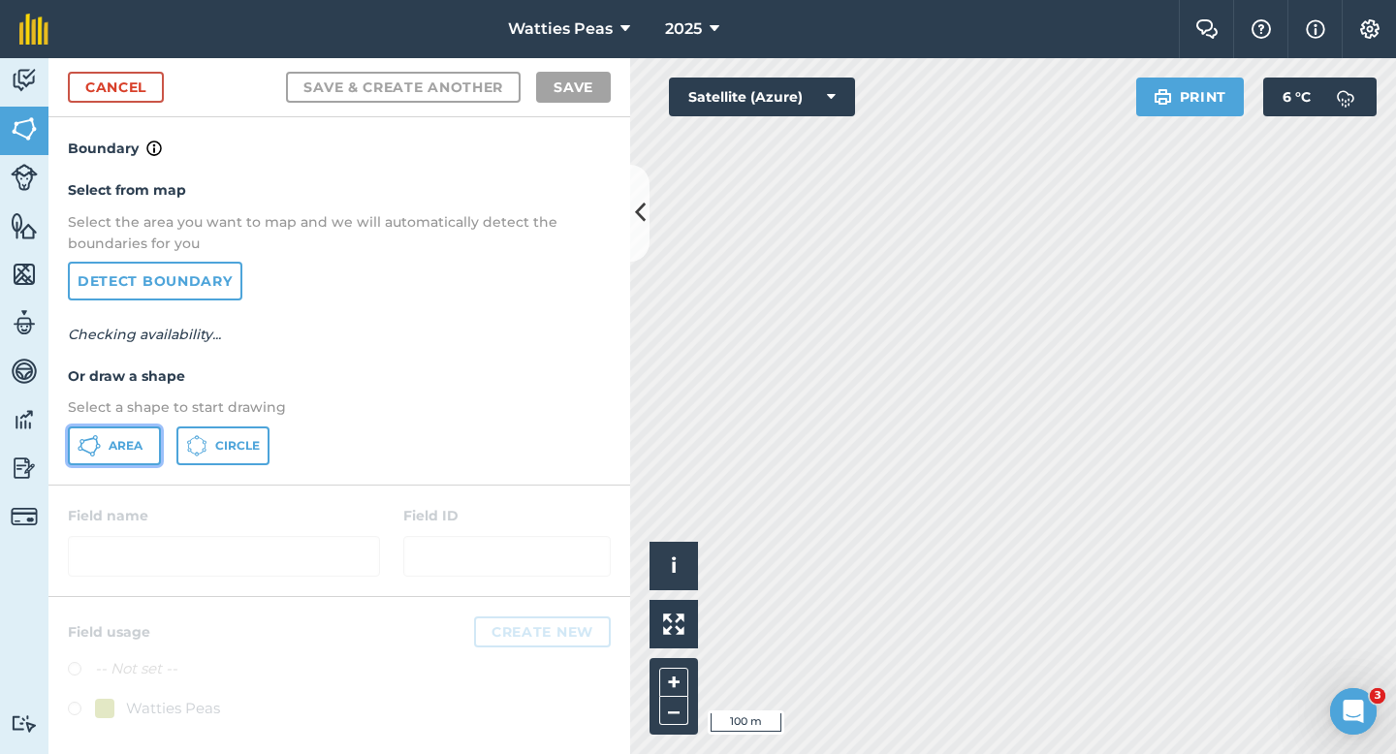
click at [144, 427] on button "Area" at bounding box center [114, 446] width 93 height 39
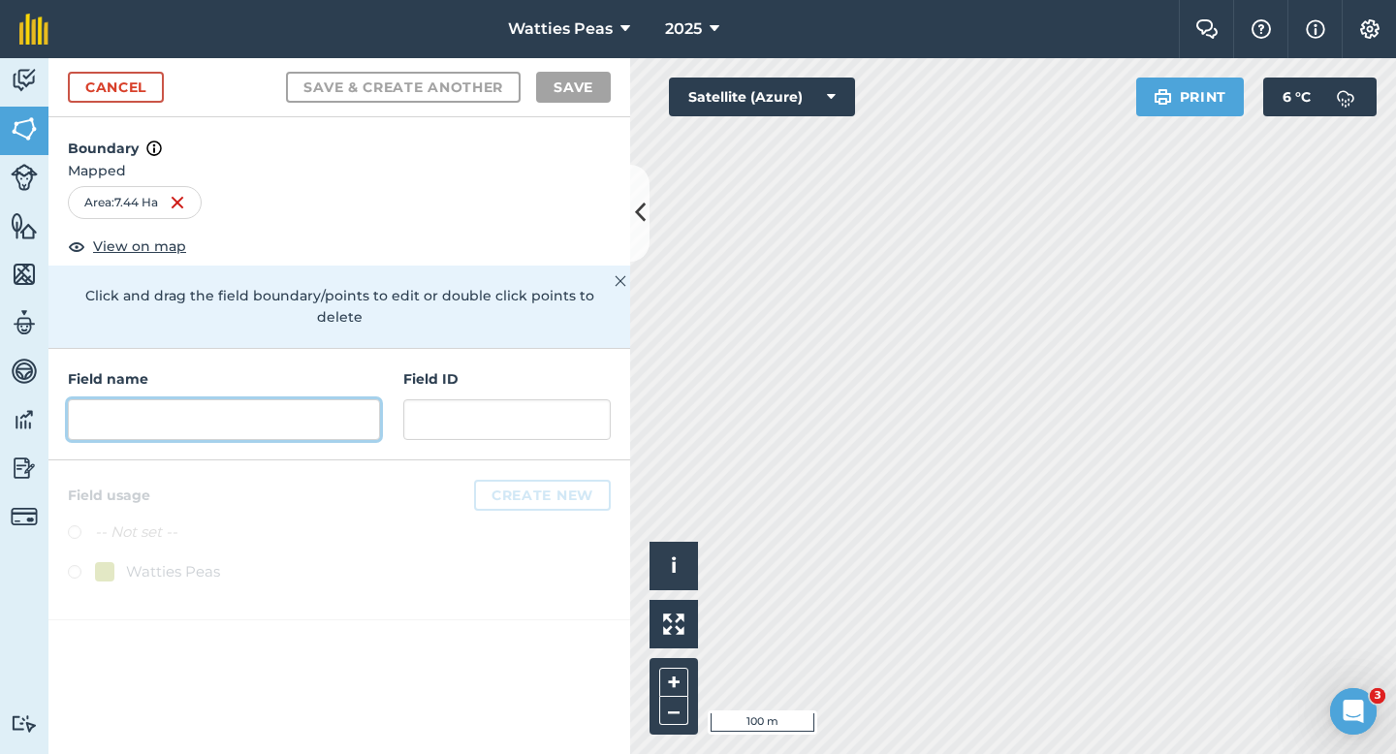
click at [335, 407] on input "text" at bounding box center [224, 419] width 312 height 41
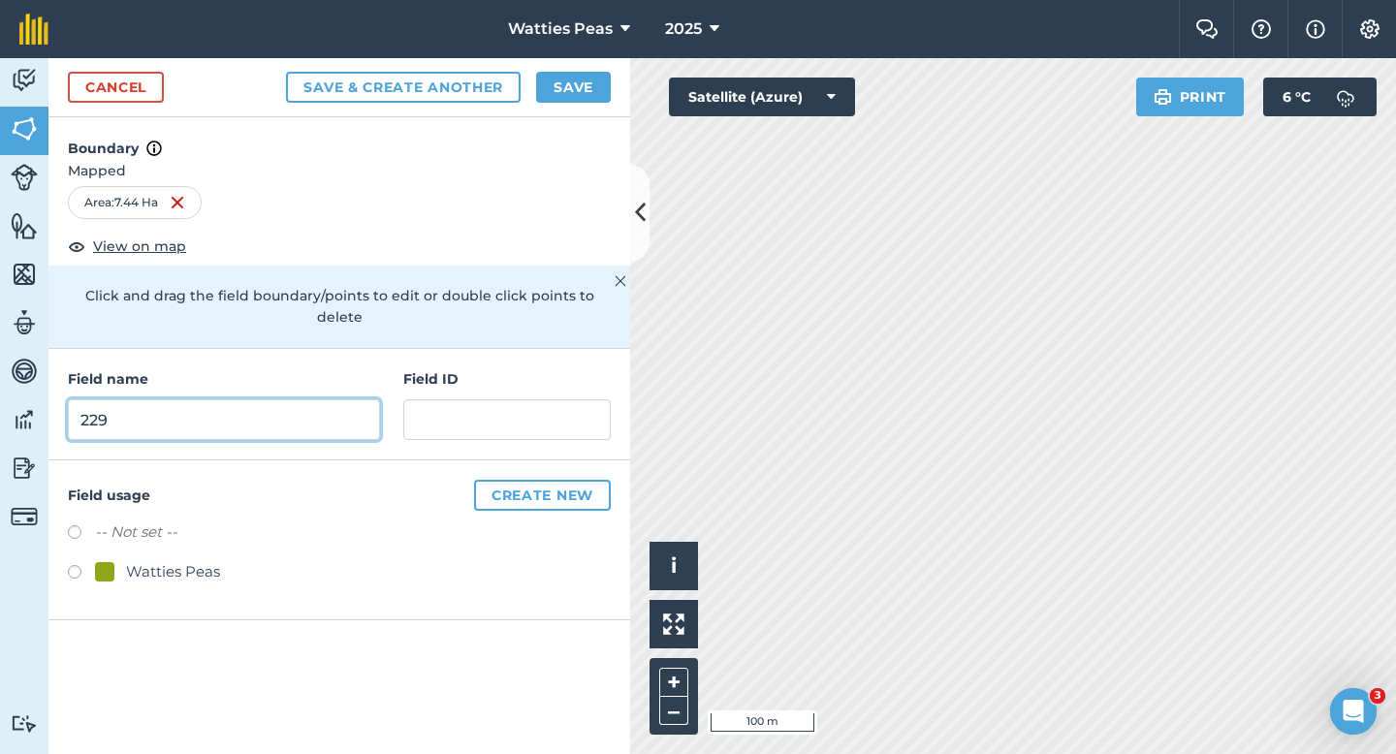
type input "229"
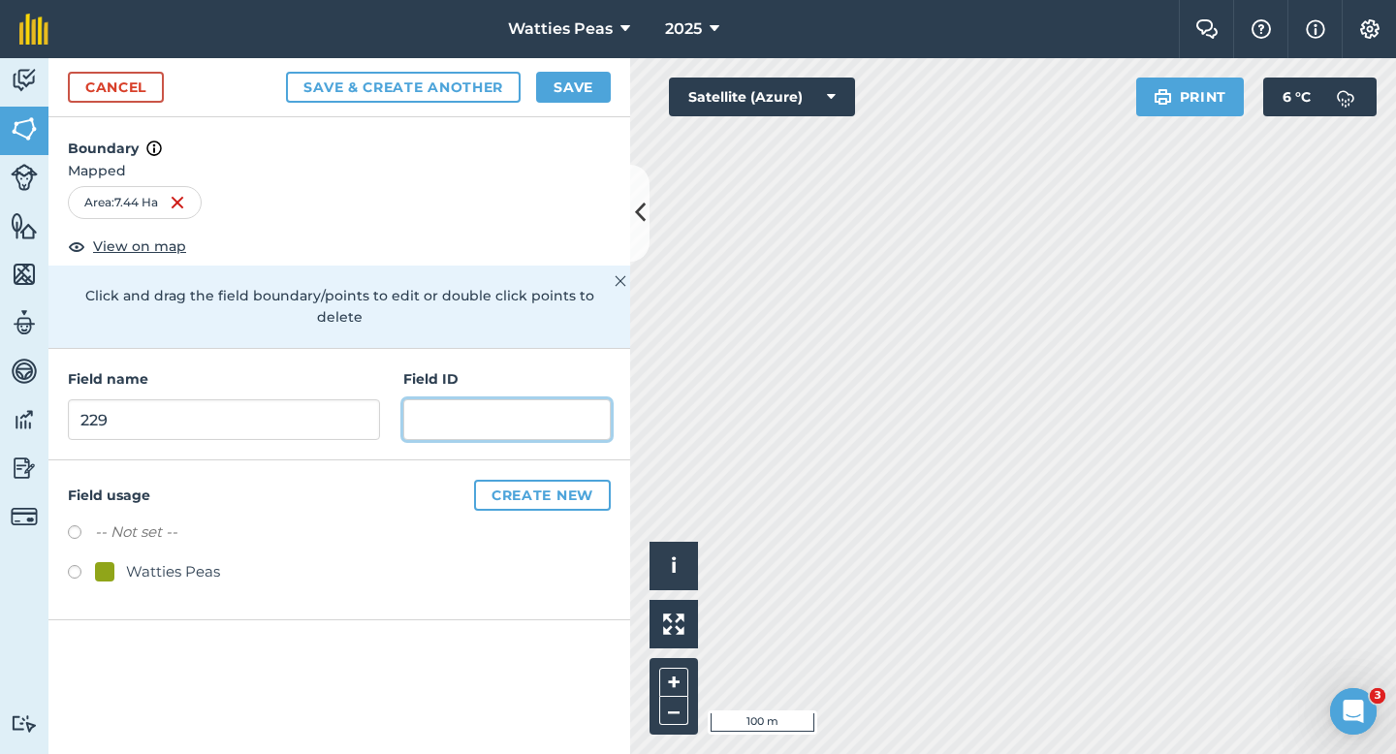
click at [492, 407] on input "text" at bounding box center [506, 419] width 207 height 41
type input "Brookside Agriculture LTD"
click at [175, 560] on div "Watties Peas" at bounding box center [173, 571] width 94 height 23
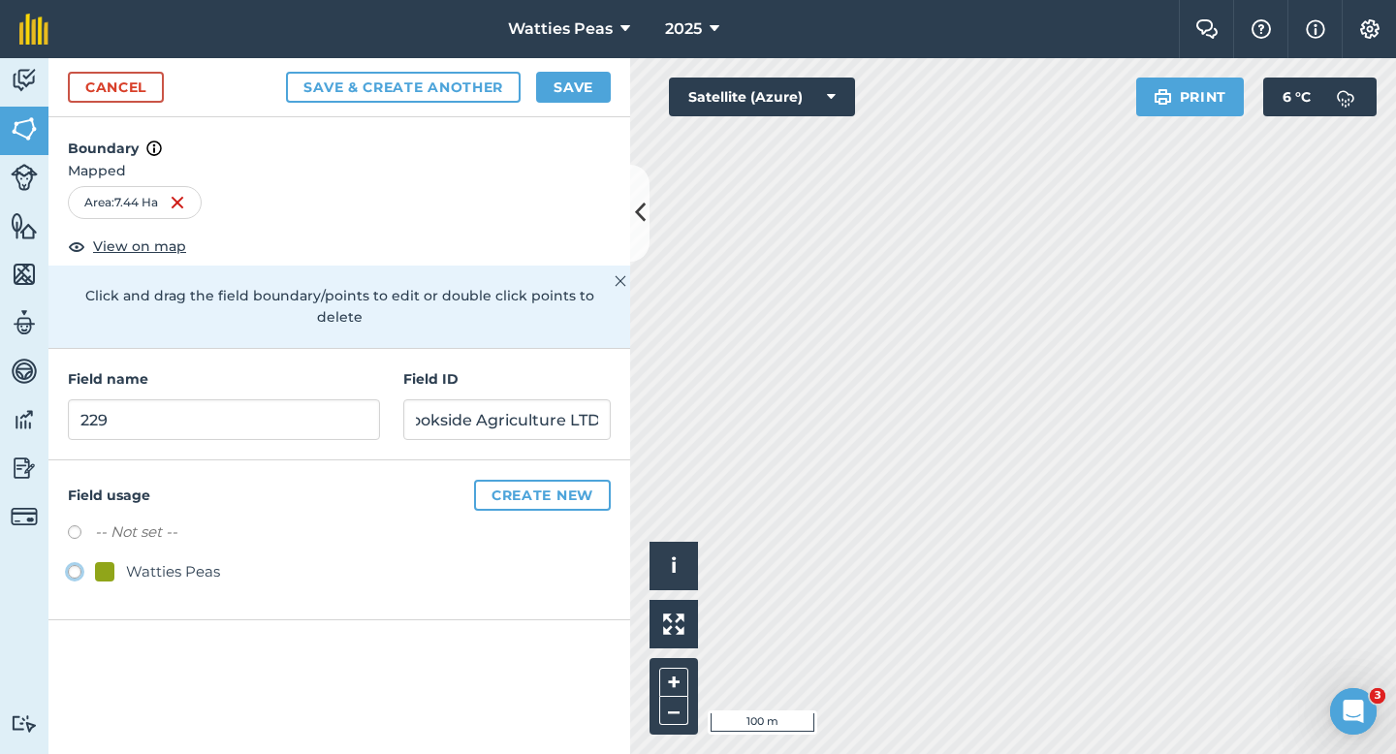
radio input "true"
click at [567, 102] on div "Cancel Save & Create Another Save" at bounding box center [339, 87] width 582 height 59
click at [567, 100] on button "Save" at bounding box center [573, 87] width 75 height 31
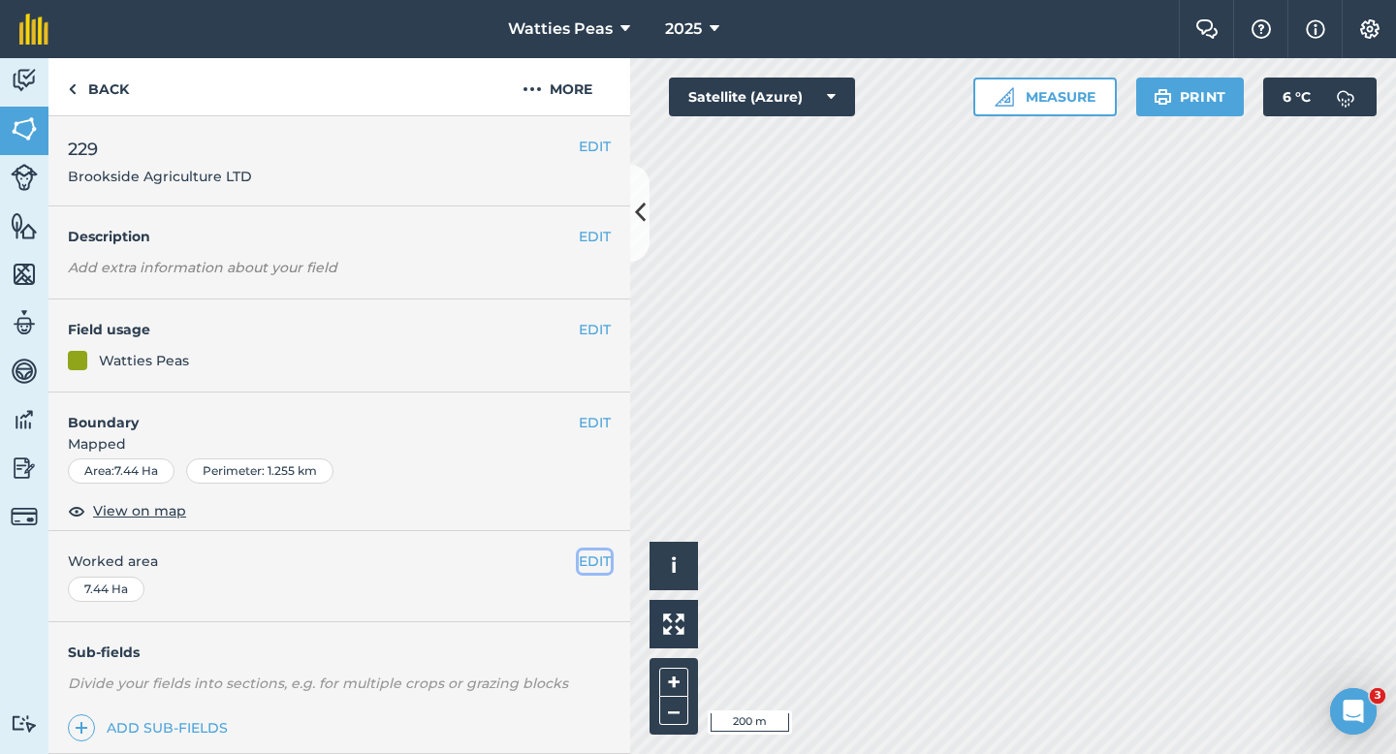
click at [607, 565] on button "EDIT" at bounding box center [595, 561] width 32 height 21
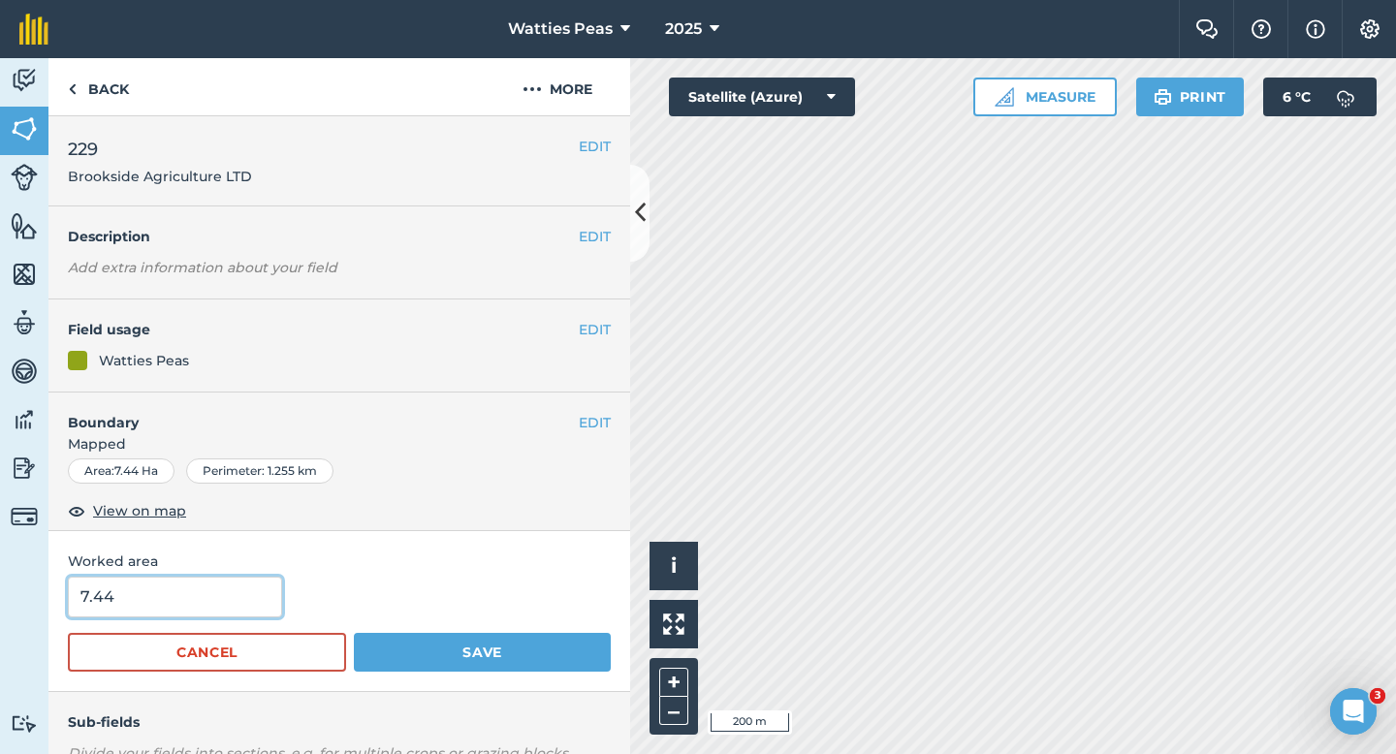
click at [252, 603] on input "7.44" at bounding box center [175, 597] width 214 height 41
type input "7.4"
click at [354, 633] on button "Save" at bounding box center [482, 652] width 257 height 39
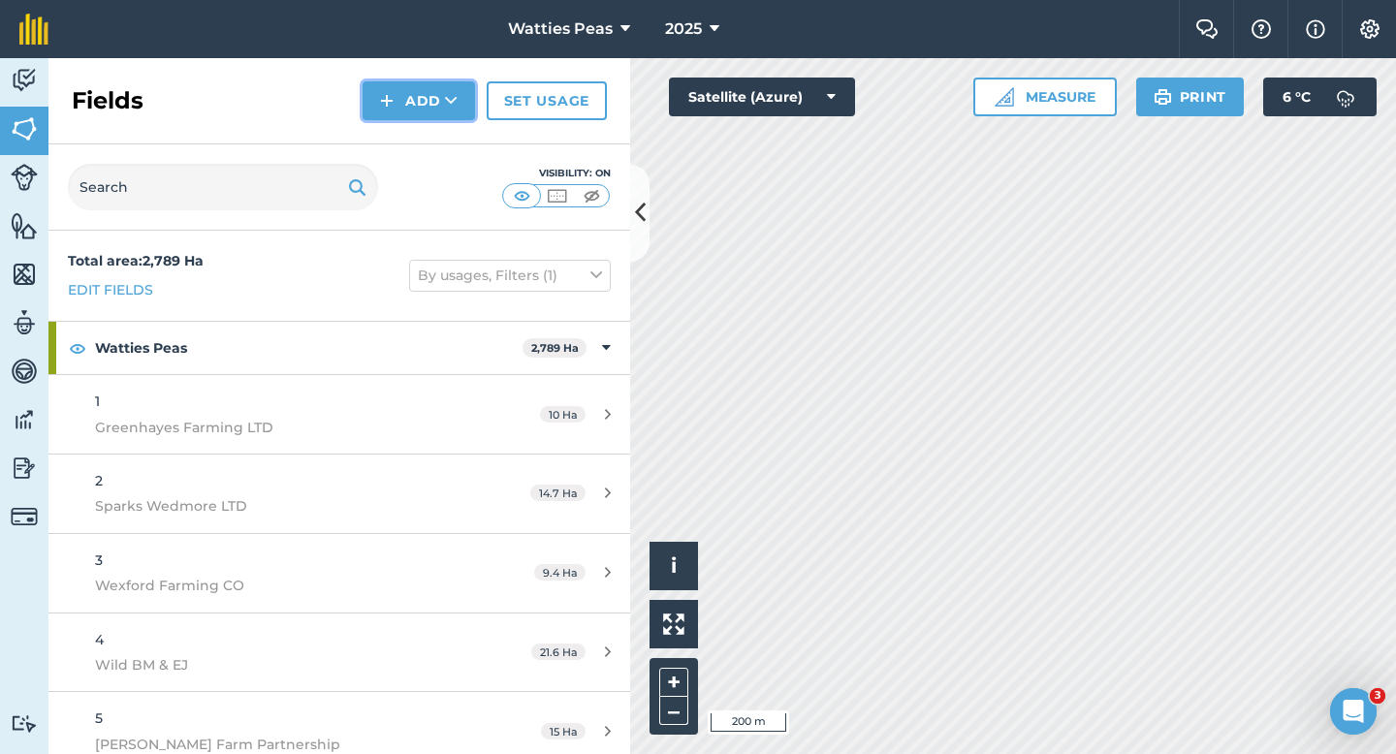
click at [406, 100] on button "Add" at bounding box center [419, 100] width 112 height 39
click at [406, 147] on link "Draw" at bounding box center [419, 144] width 107 height 43
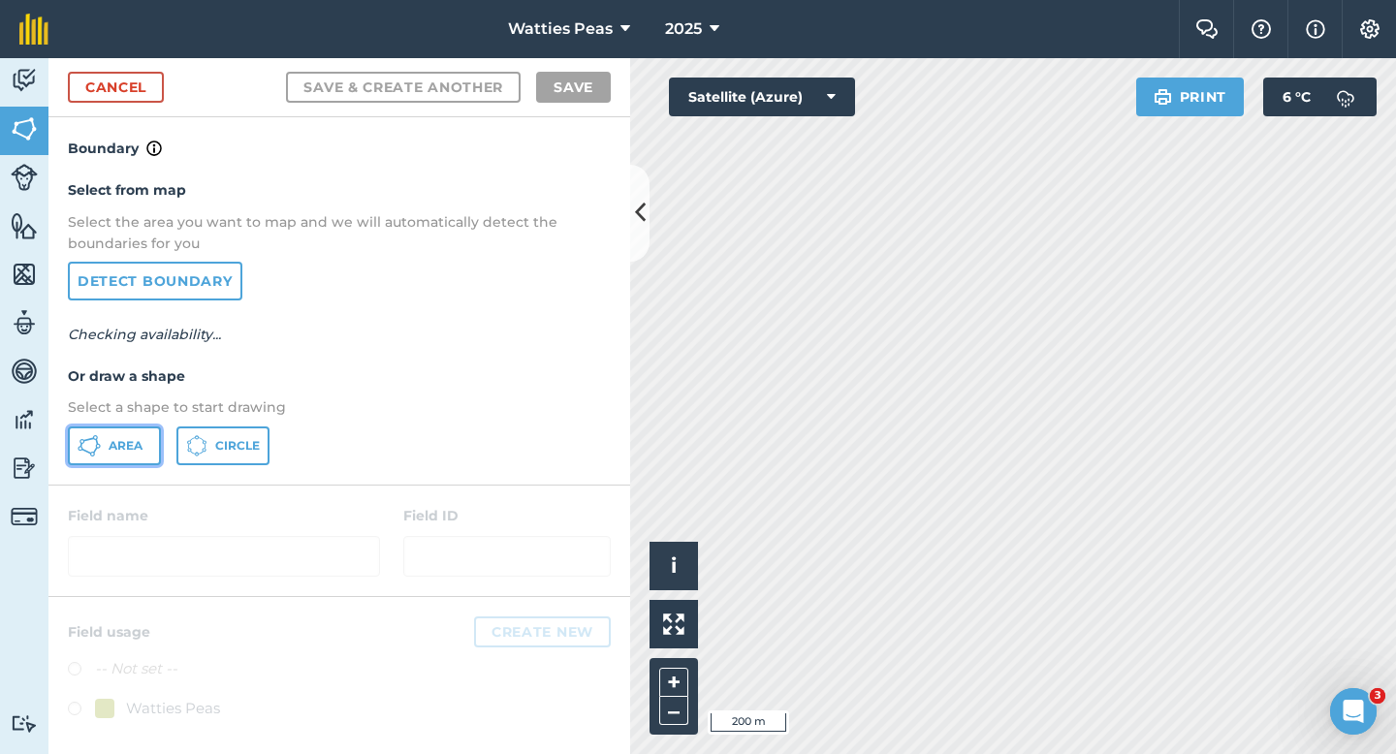
click at [95, 441] on icon at bounding box center [89, 445] width 23 height 23
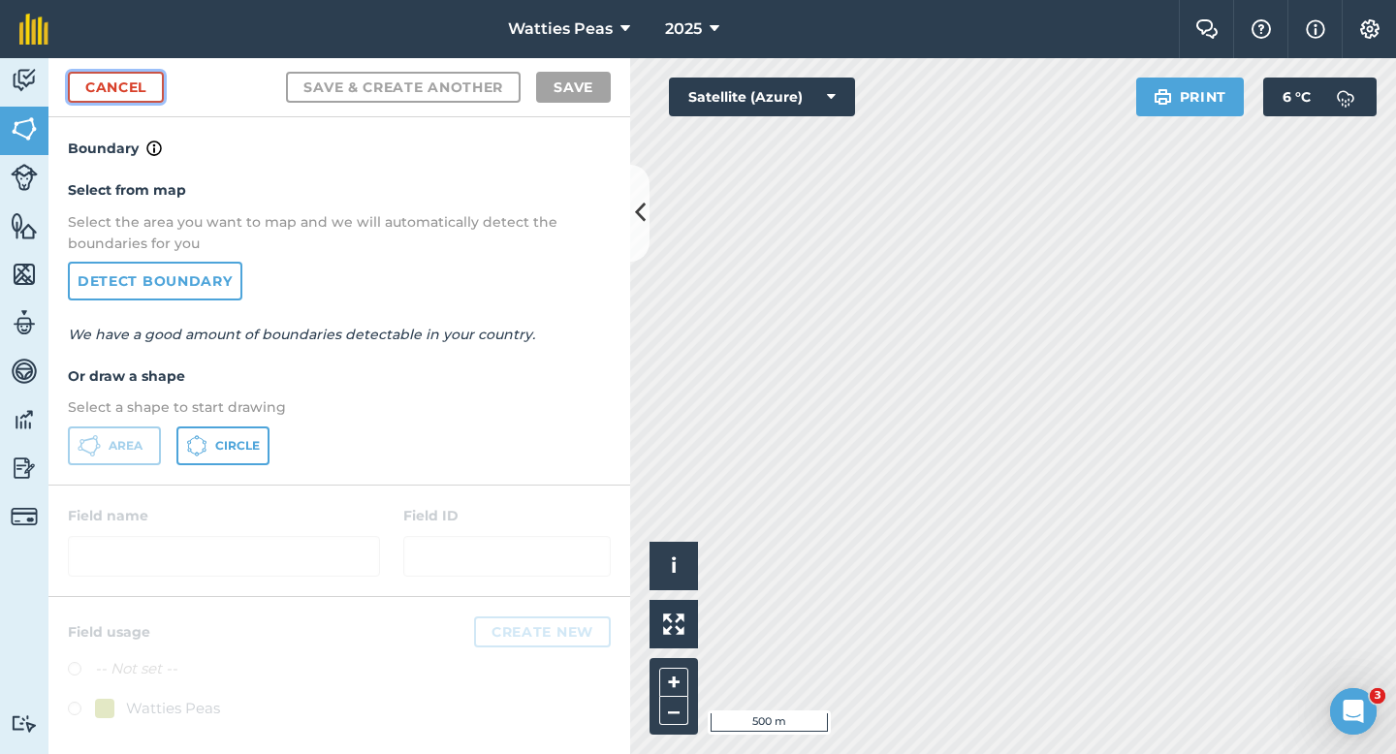
click at [143, 84] on link "Cancel" at bounding box center [116, 87] width 96 height 31
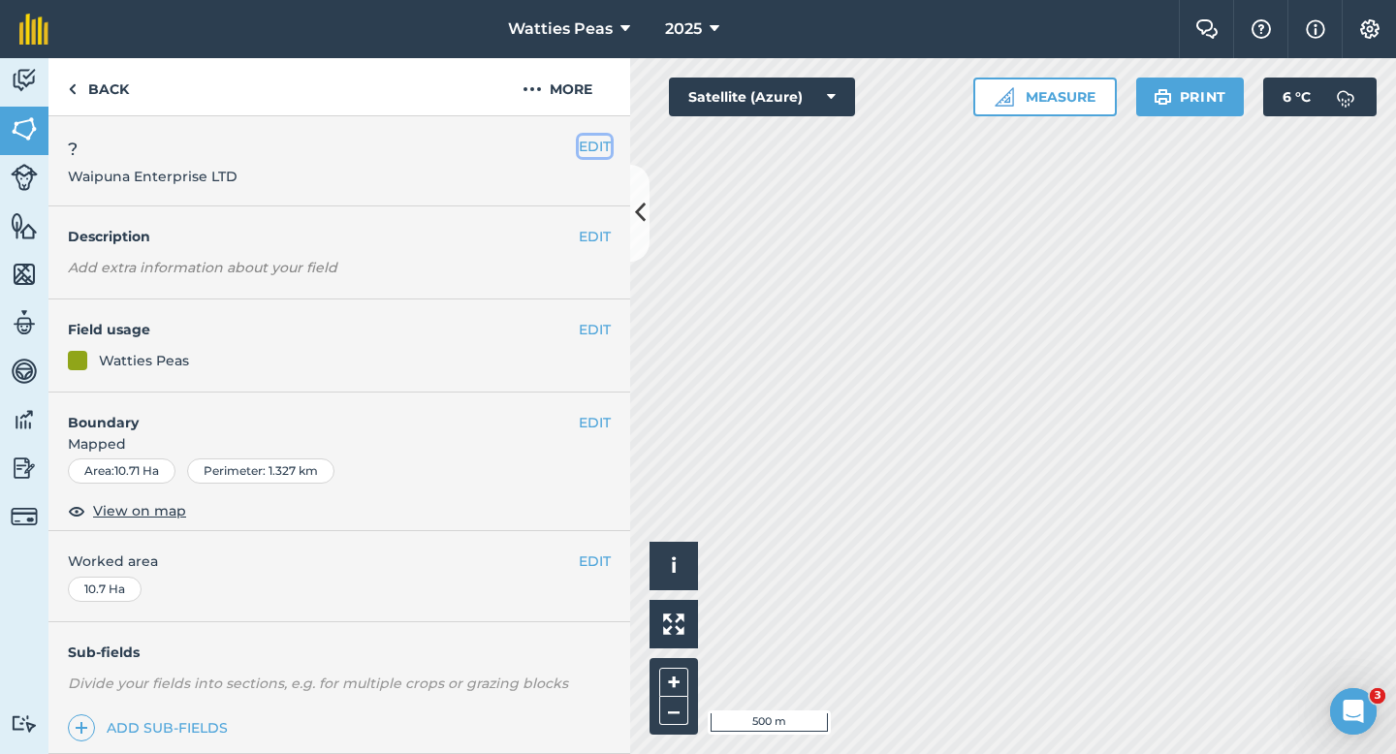
click at [589, 153] on button "EDIT" at bounding box center [595, 146] width 32 height 21
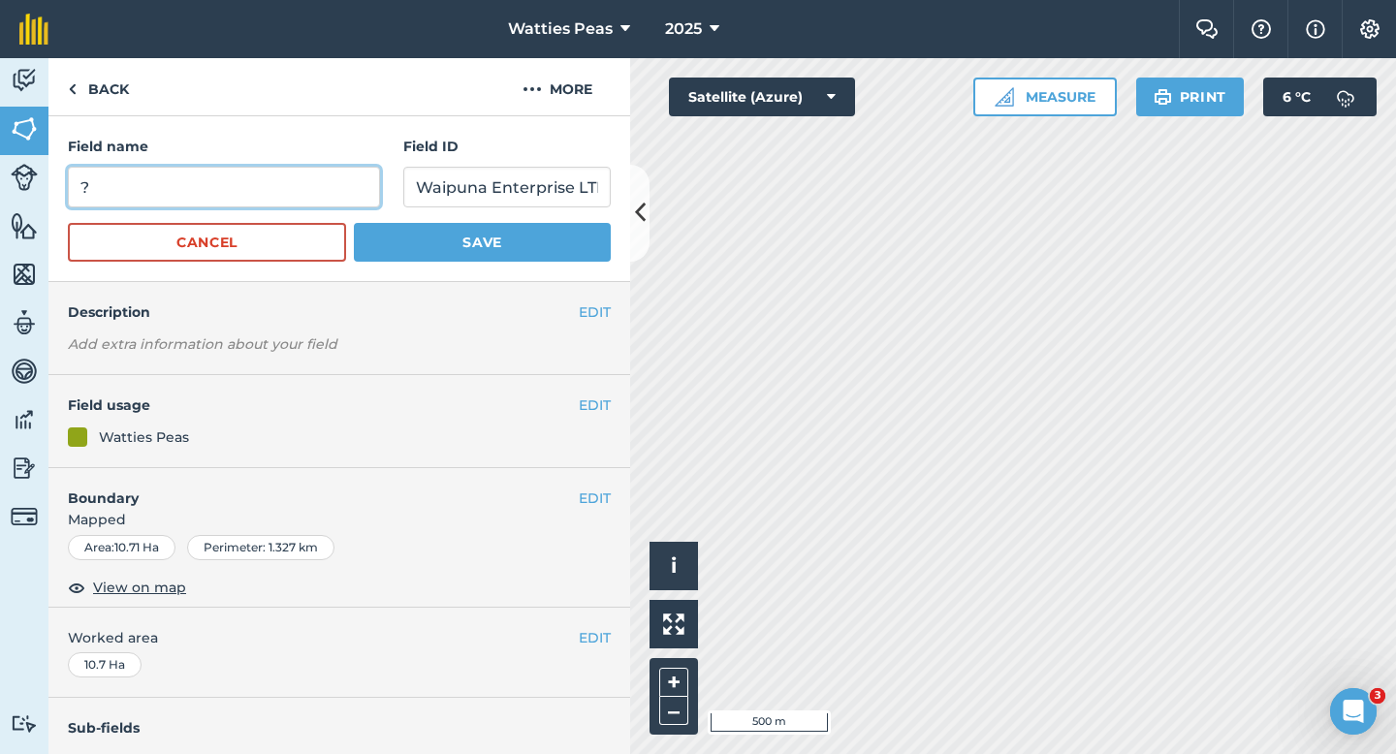
click at [184, 171] on input "?" at bounding box center [224, 187] width 312 height 41
click at [184, 199] on input "?" at bounding box center [224, 187] width 312 height 41
type input "230"
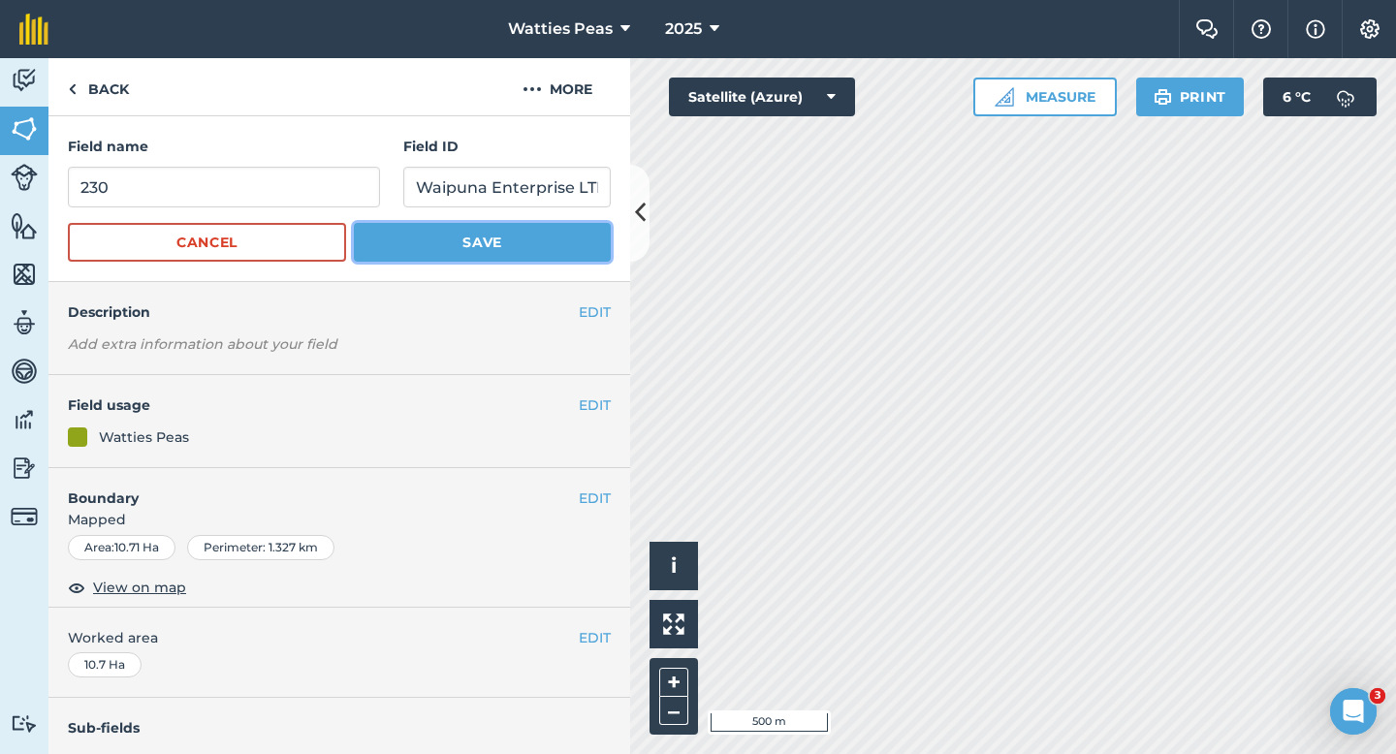
click at [407, 240] on button "Save" at bounding box center [482, 242] width 257 height 39
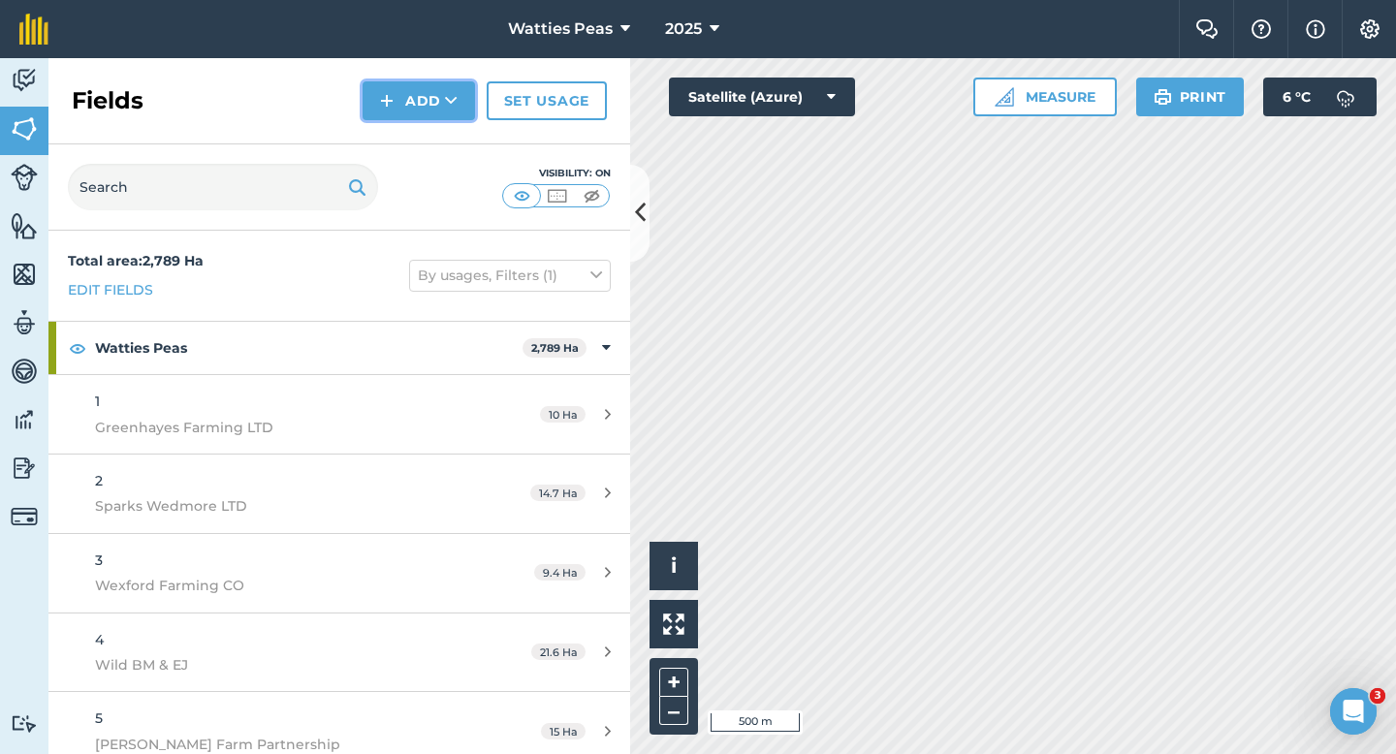
click at [403, 111] on button "Add" at bounding box center [419, 100] width 112 height 39
click at [403, 137] on link "Draw" at bounding box center [419, 144] width 107 height 43
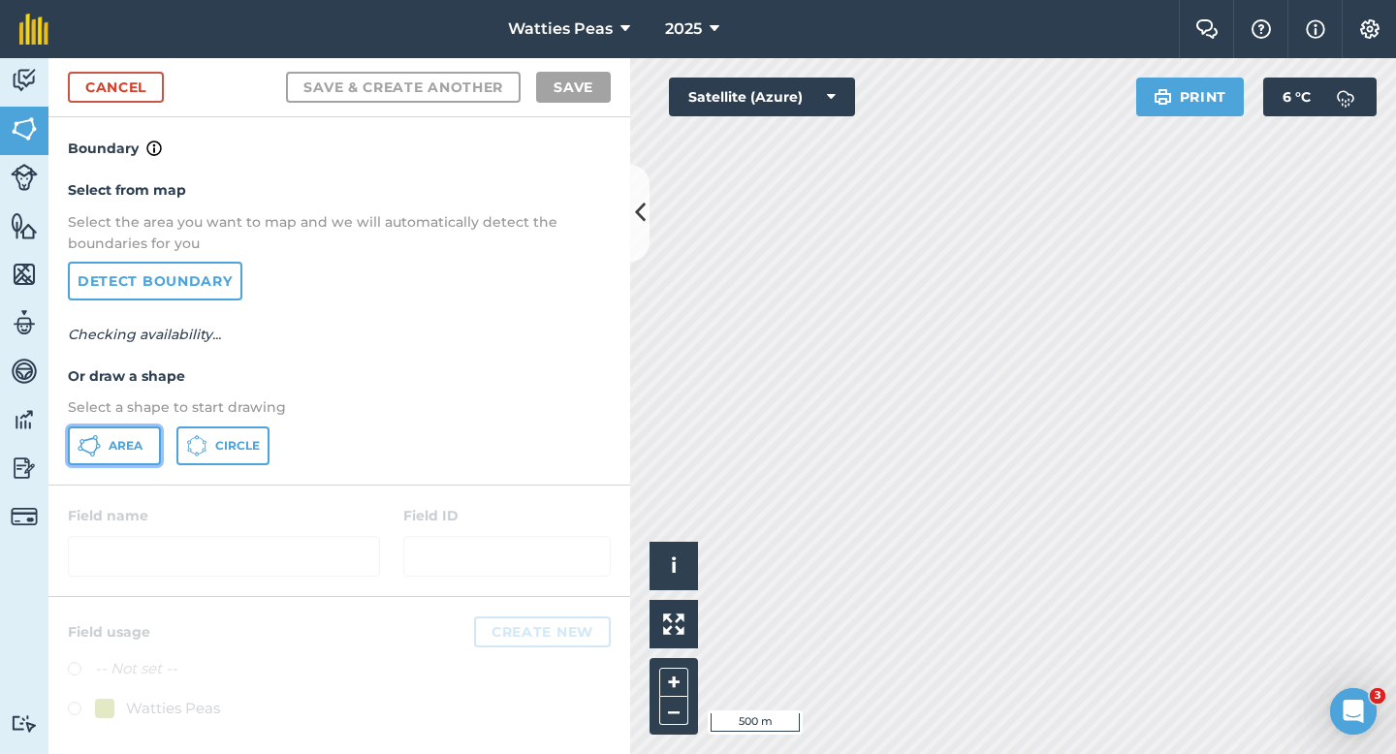
click at [100, 436] on icon at bounding box center [89, 445] width 23 height 23
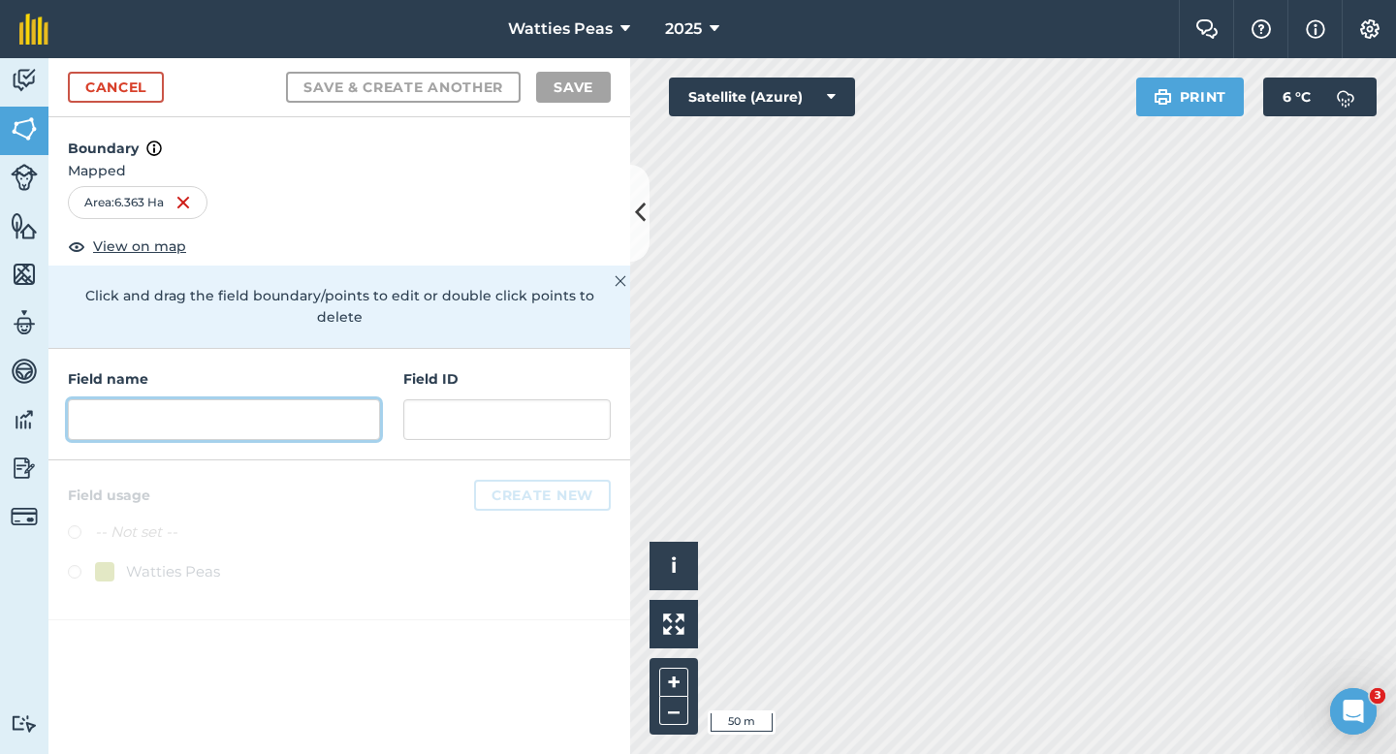
click at [297, 403] on input "text" at bounding box center [224, 419] width 312 height 41
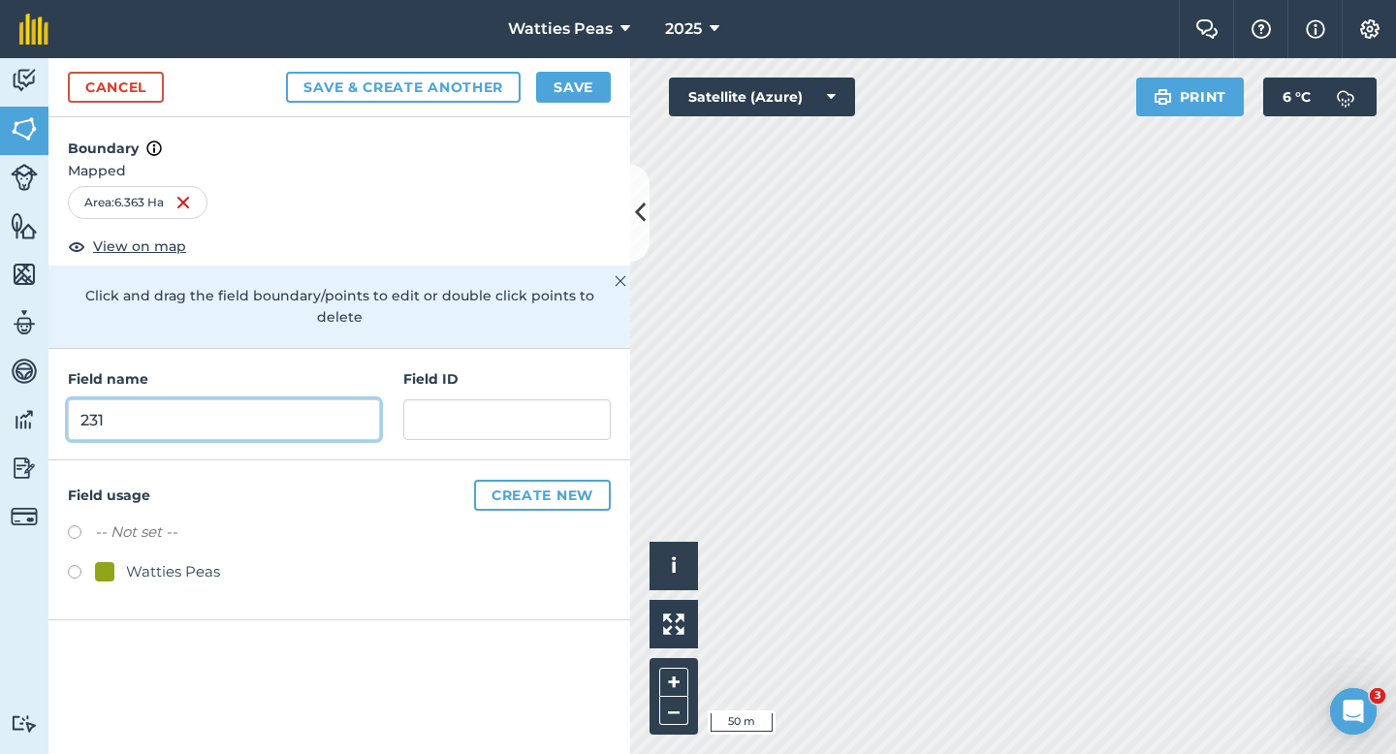
type input "231"
click at [200, 560] on div "Watties Peas" at bounding box center [173, 571] width 94 height 23
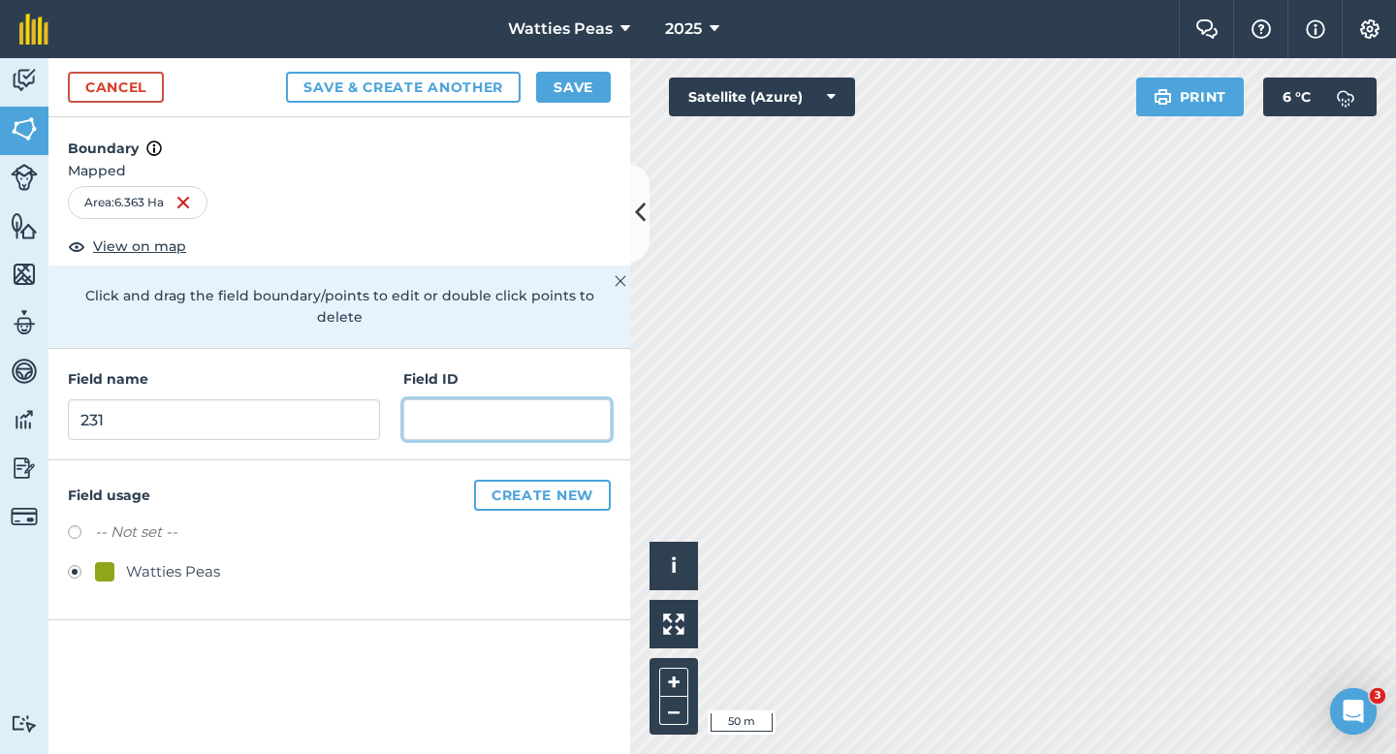
click at [451, 415] on input "text" at bounding box center [506, 419] width 207 height 41
click at [566, 68] on div "Cancel Save & Create Another Save" at bounding box center [339, 87] width 582 height 59
click at [576, 80] on button "Save" at bounding box center [573, 87] width 75 height 31
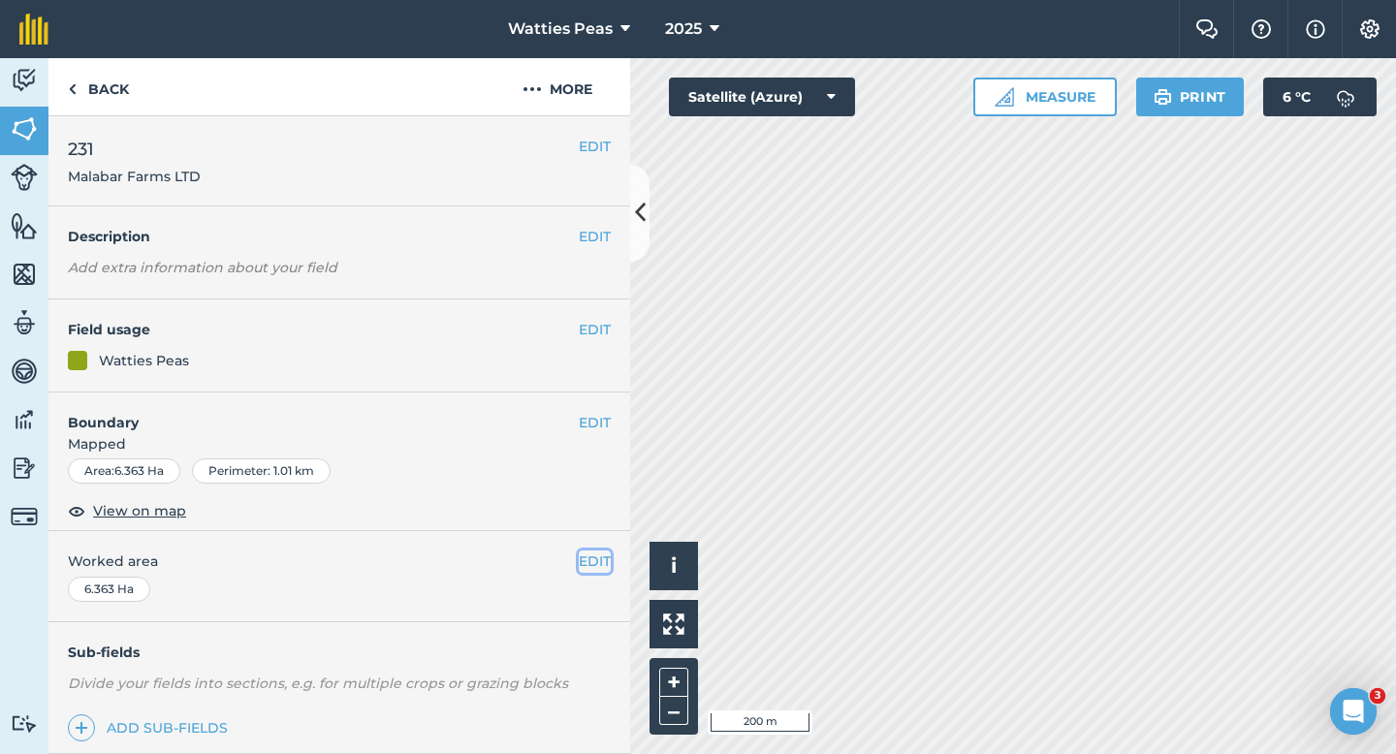
click at [599, 571] on button "EDIT" at bounding box center [595, 561] width 32 height 21
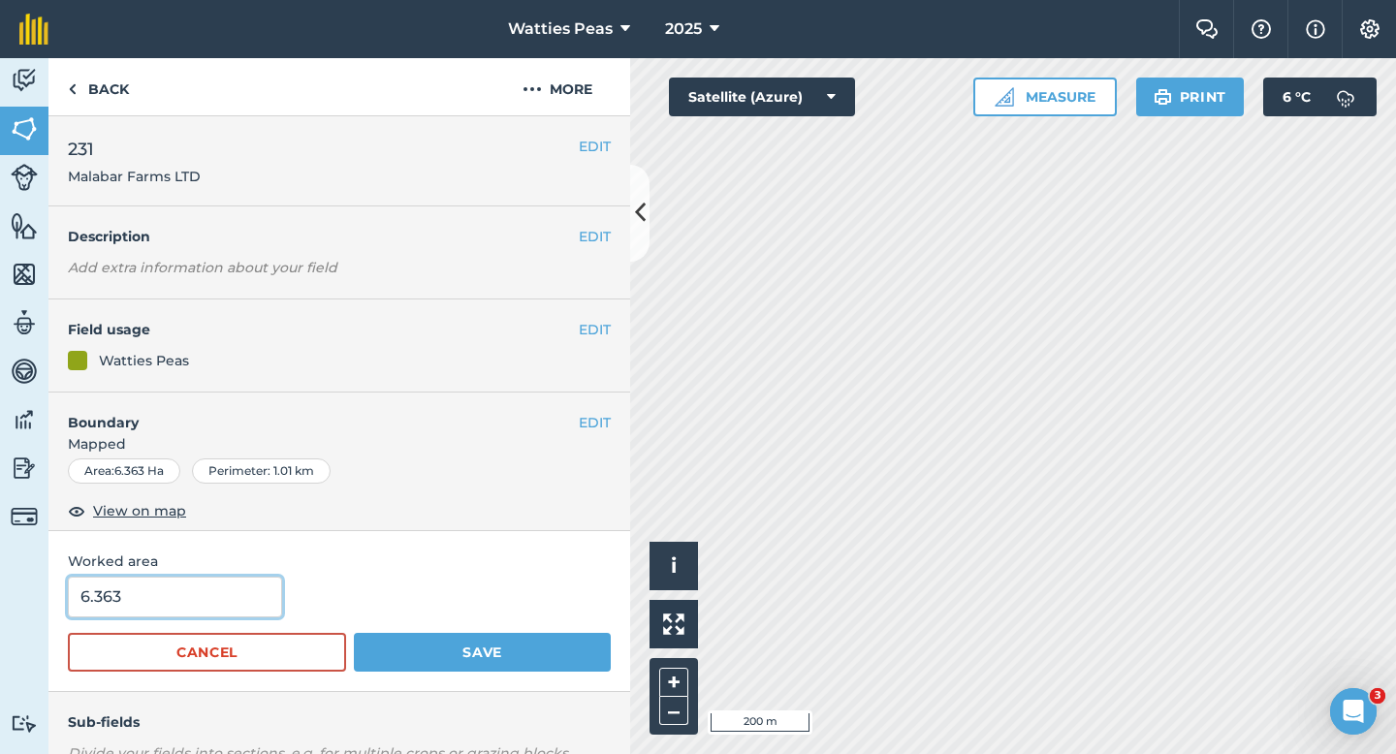
click at [211, 606] on input "6.363" at bounding box center [175, 597] width 214 height 41
click at [354, 633] on button "Save" at bounding box center [482, 652] width 257 height 39
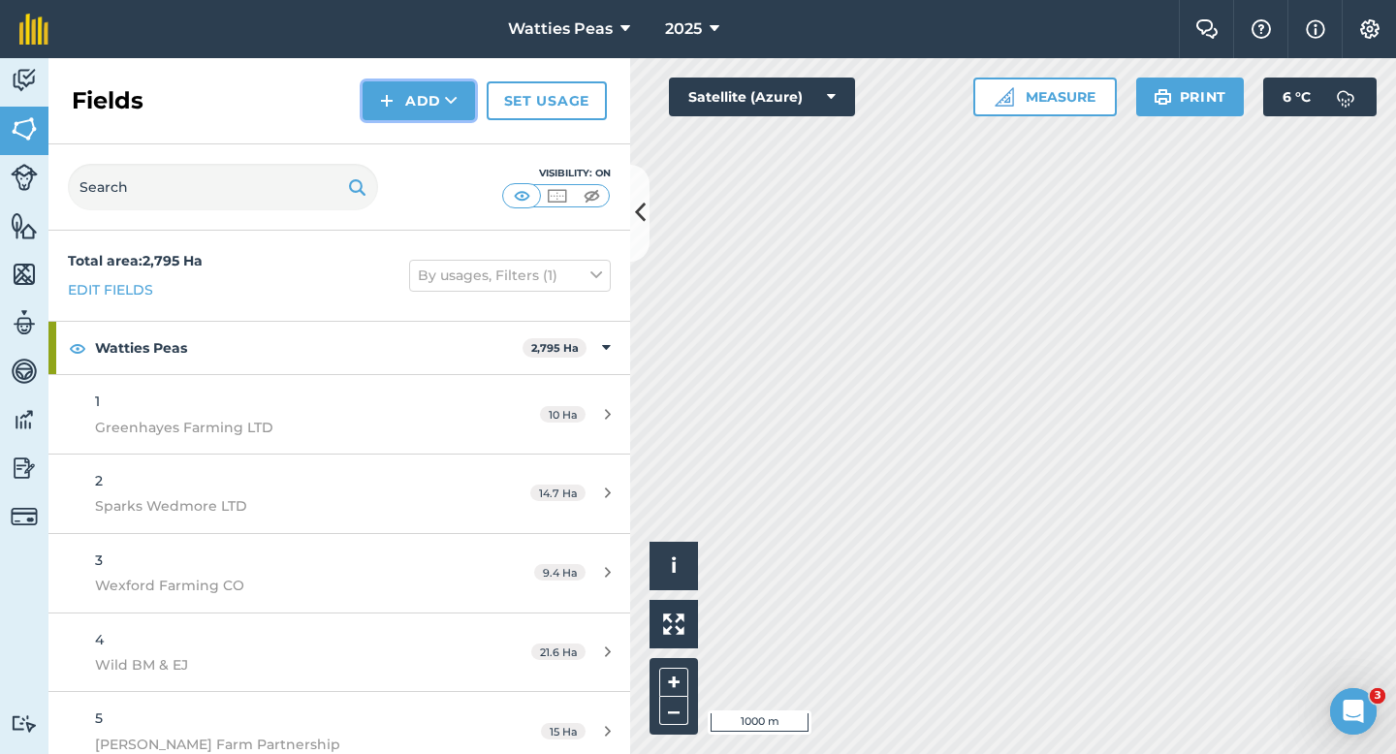
click at [457, 113] on button "Add" at bounding box center [419, 100] width 112 height 39
click at [453, 128] on link "Draw" at bounding box center [419, 144] width 107 height 43
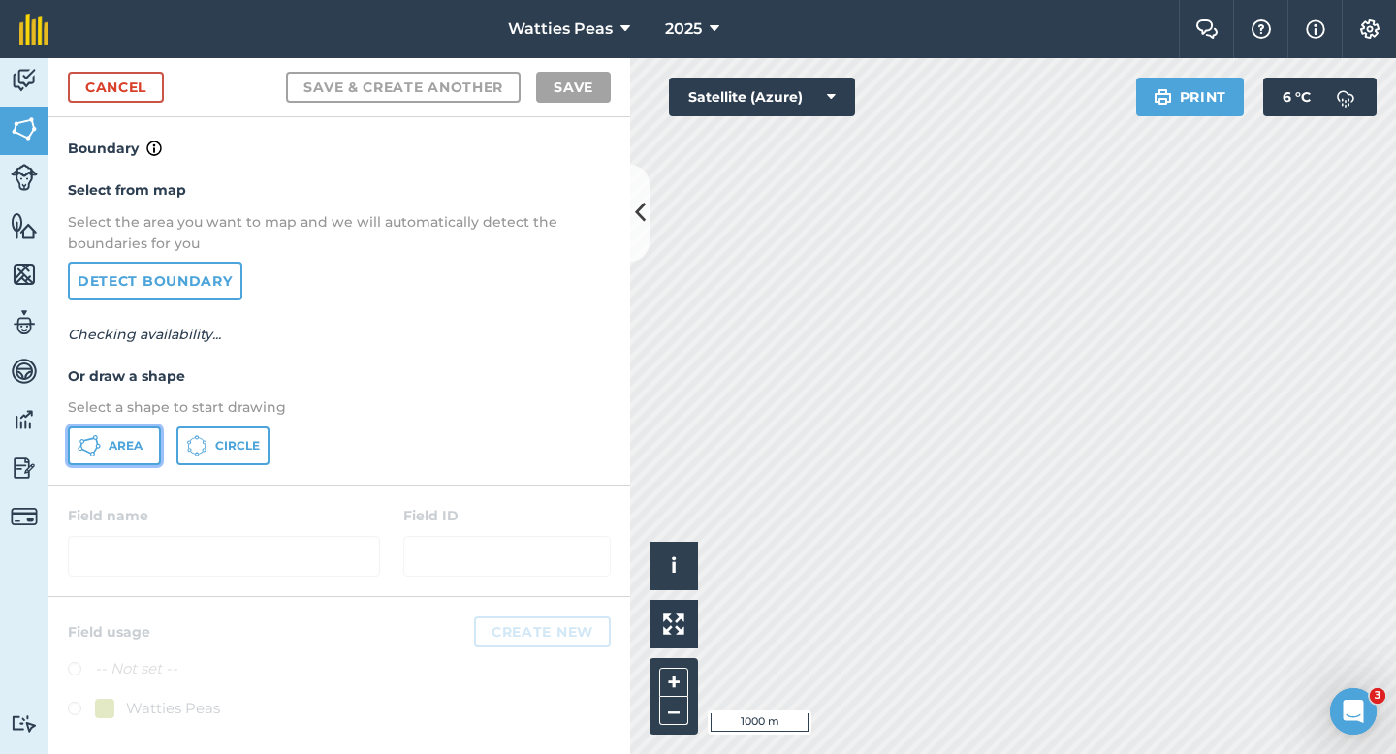
click at [97, 451] on icon at bounding box center [89, 445] width 23 height 23
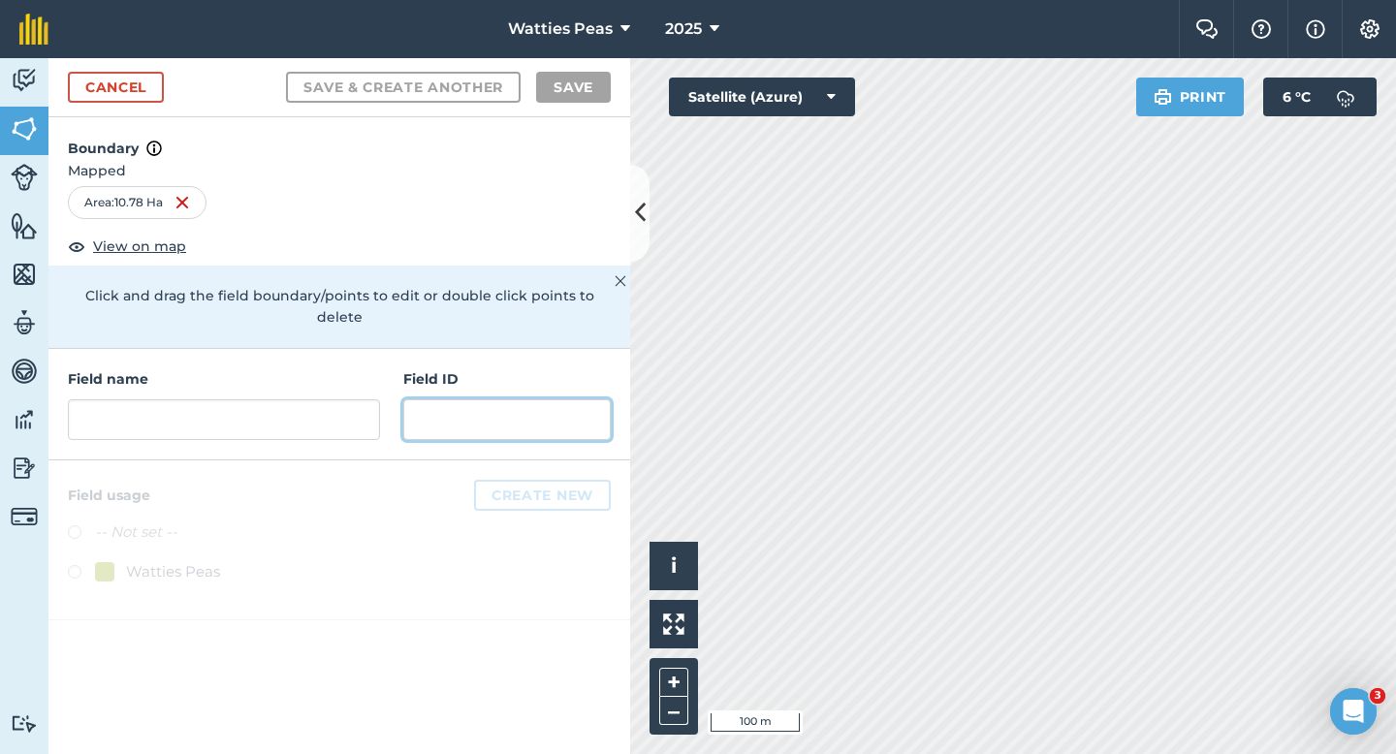
click at [464, 410] on input "text" at bounding box center [506, 419] width 207 height 41
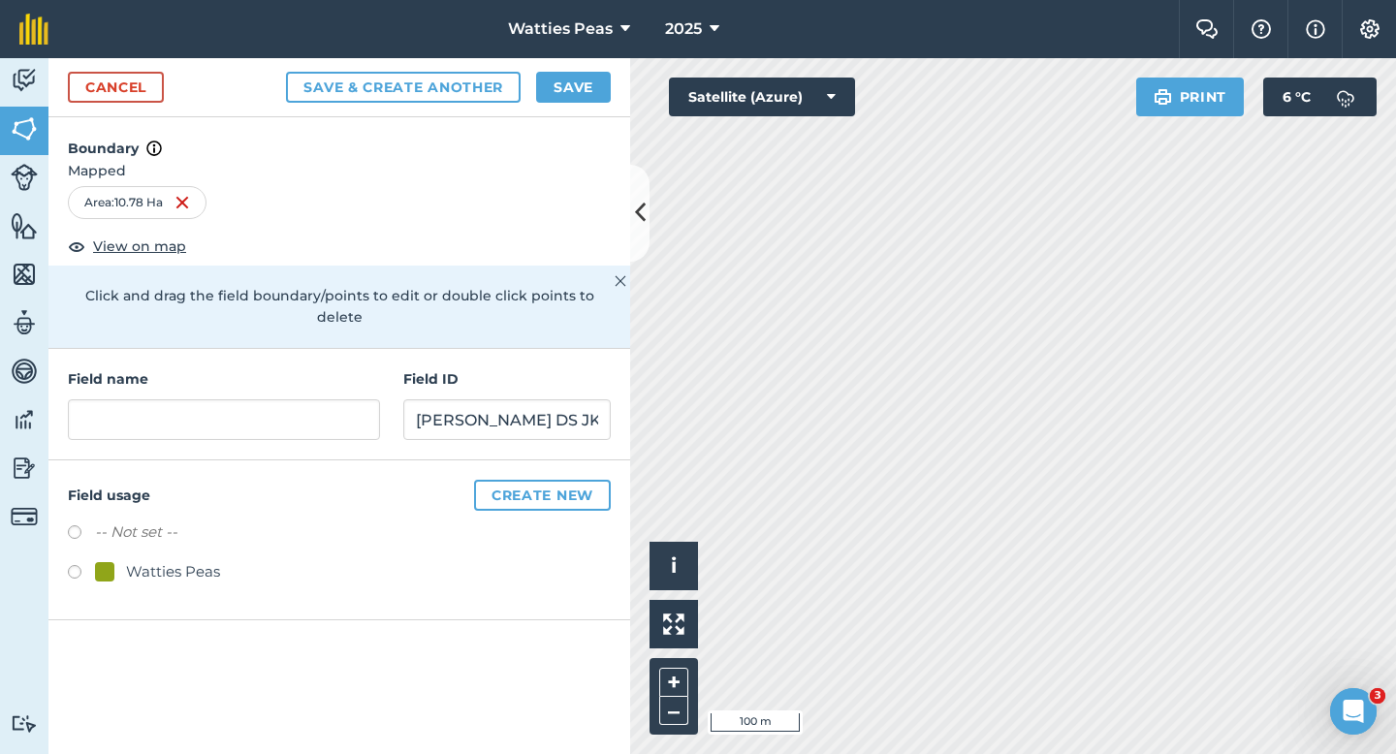
click at [176, 560] on div "Watties Peas" at bounding box center [173, 571] width 94 height 23
click at [237, 368] on h4 "Field name" at bounding box center [224, 378] width 312 height 21
click at [237, 399] on input "text" at bounding box center [224, 419] width 312 height 41
click at [610, 72] on div "Save & Create Another Save" at bounding box center [448, 87] width 325 height 31
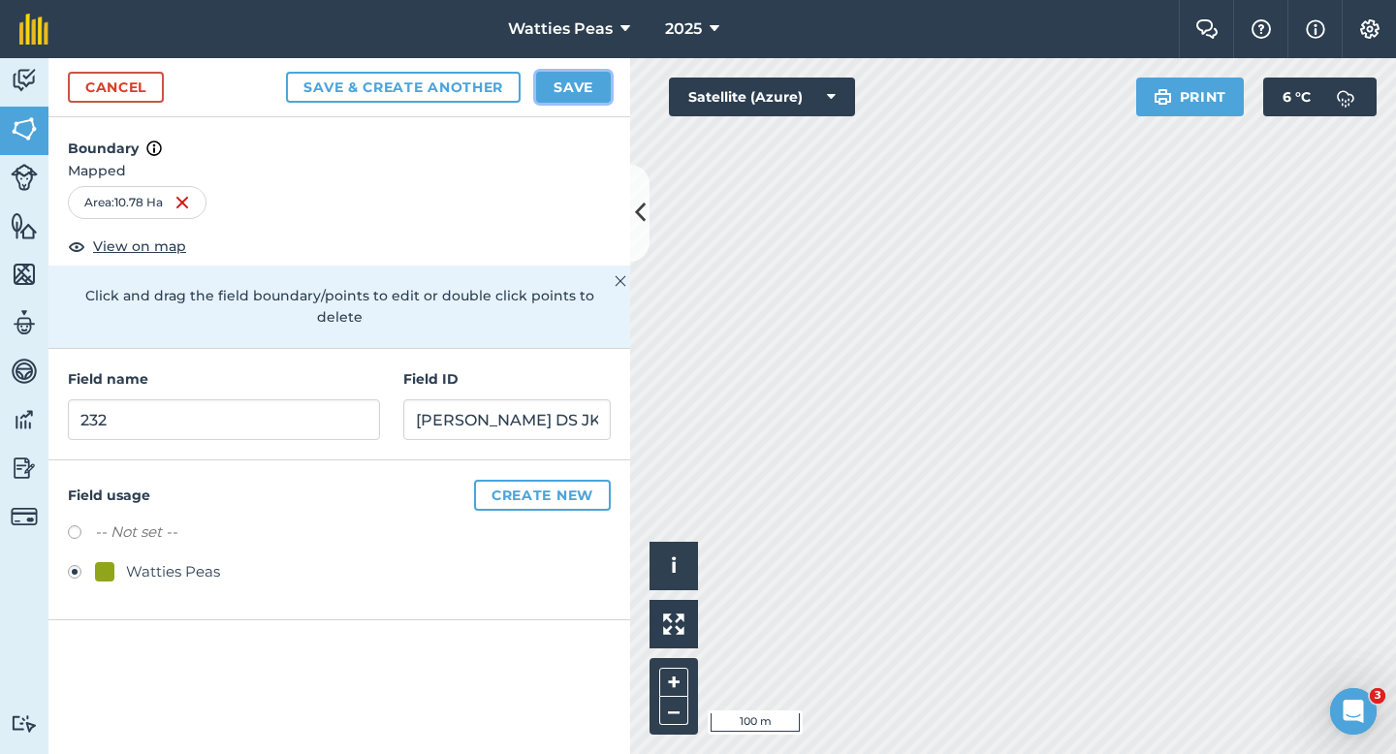
click at [573, 93] on button "Save" at bounding box center [573, 87] width 75 height 31
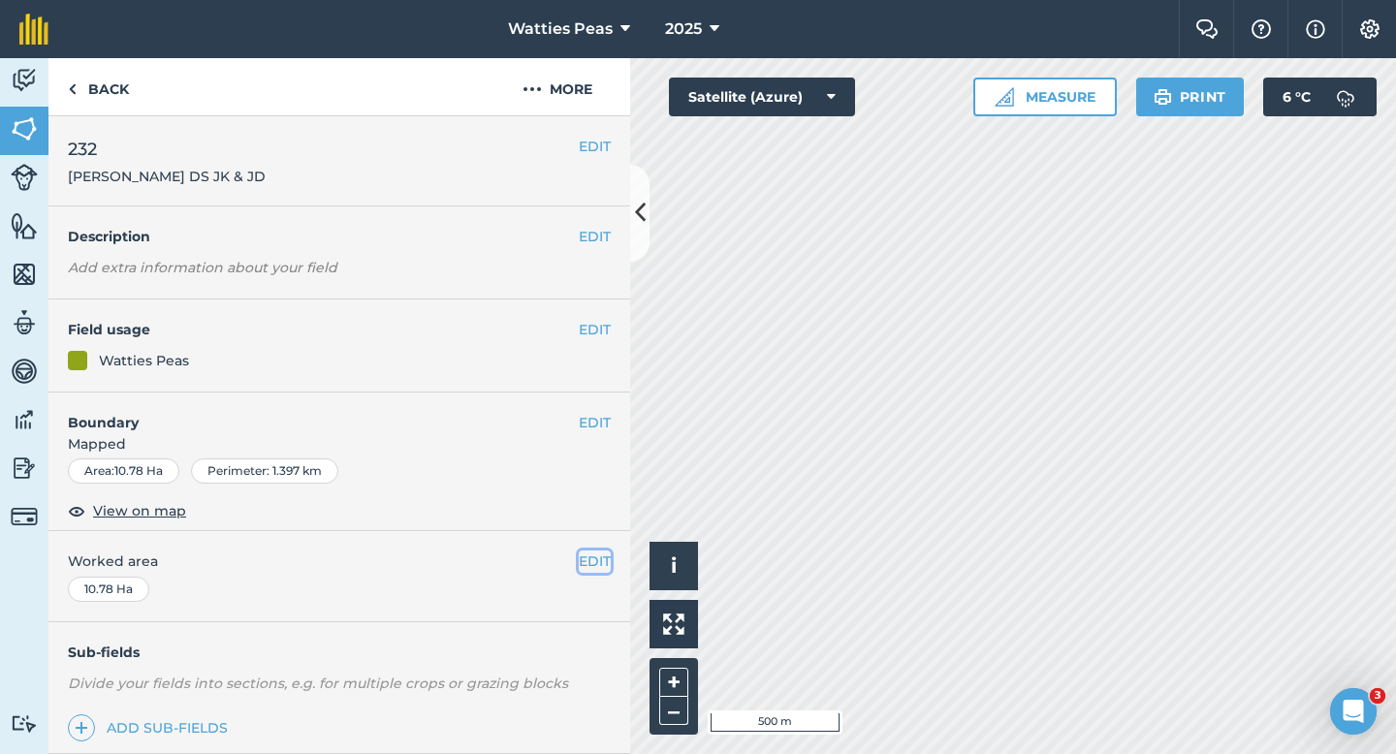
click at [599, 564] on button "EDIT" at bounding box center [595, 561] width 32 height 21
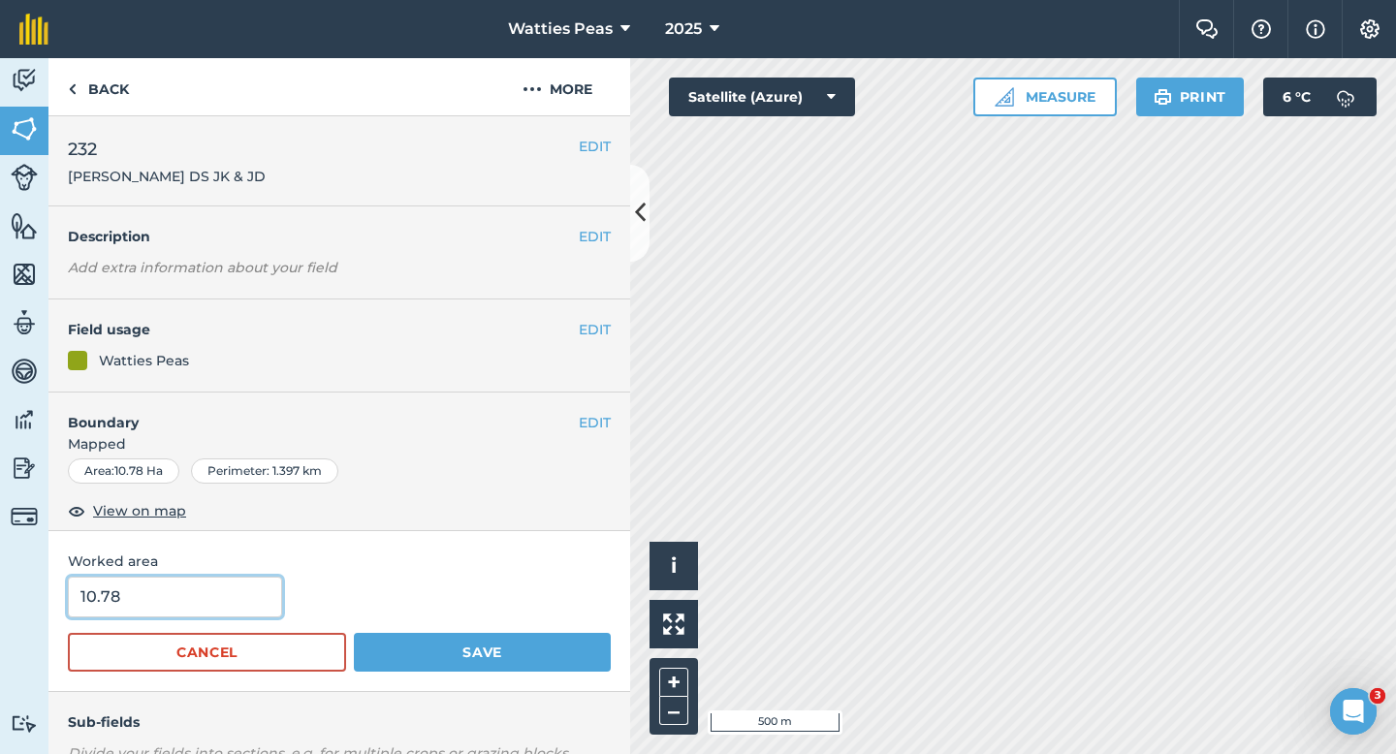
click at [174, 602] on input "10.78" at bounding box center [175, 597] width 214 height 41
click at [354, 633] on button "Save" at bounding box center [482, 652] width 257 height 39
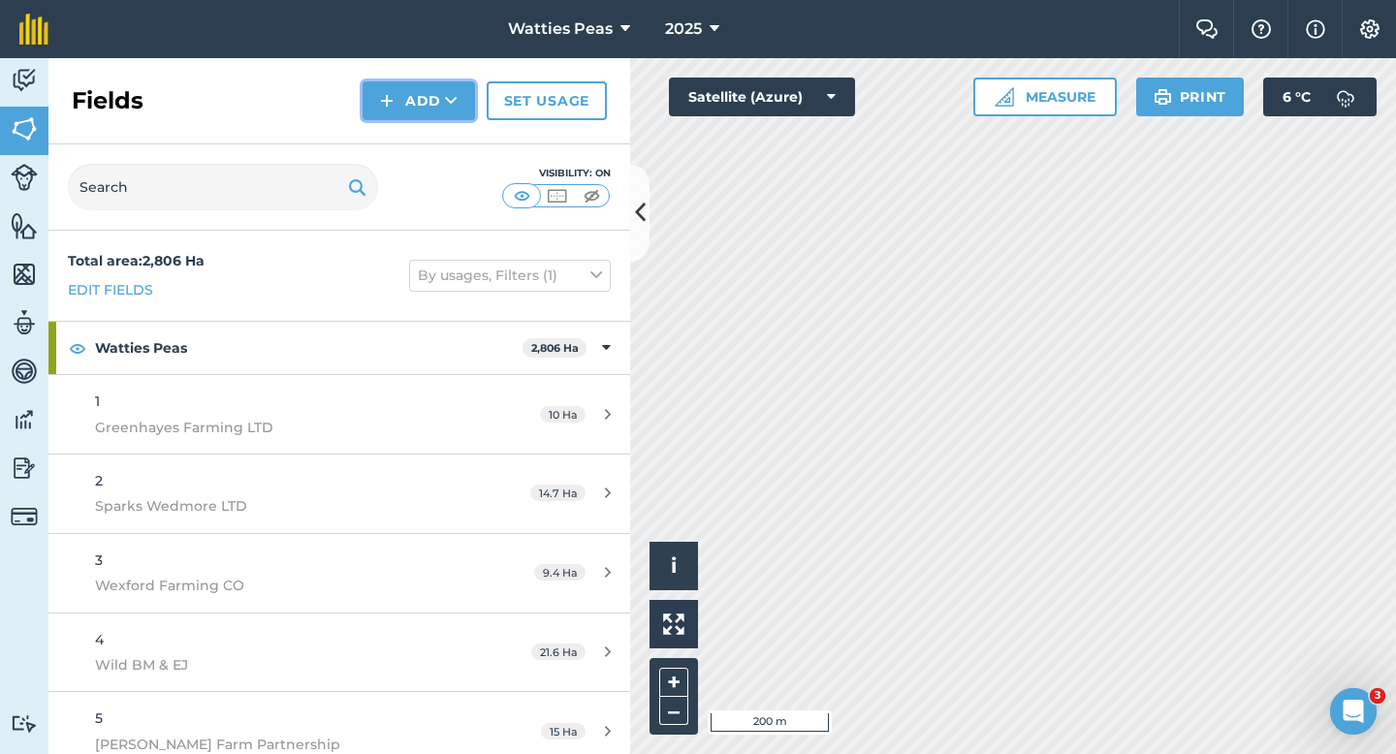
click at [425, 105] on button "Add" at bounding box center [419, 100] width 112 height 39
click at [425, 130] on link "Draw" at bounding box center [419, 144] width 107 height 43
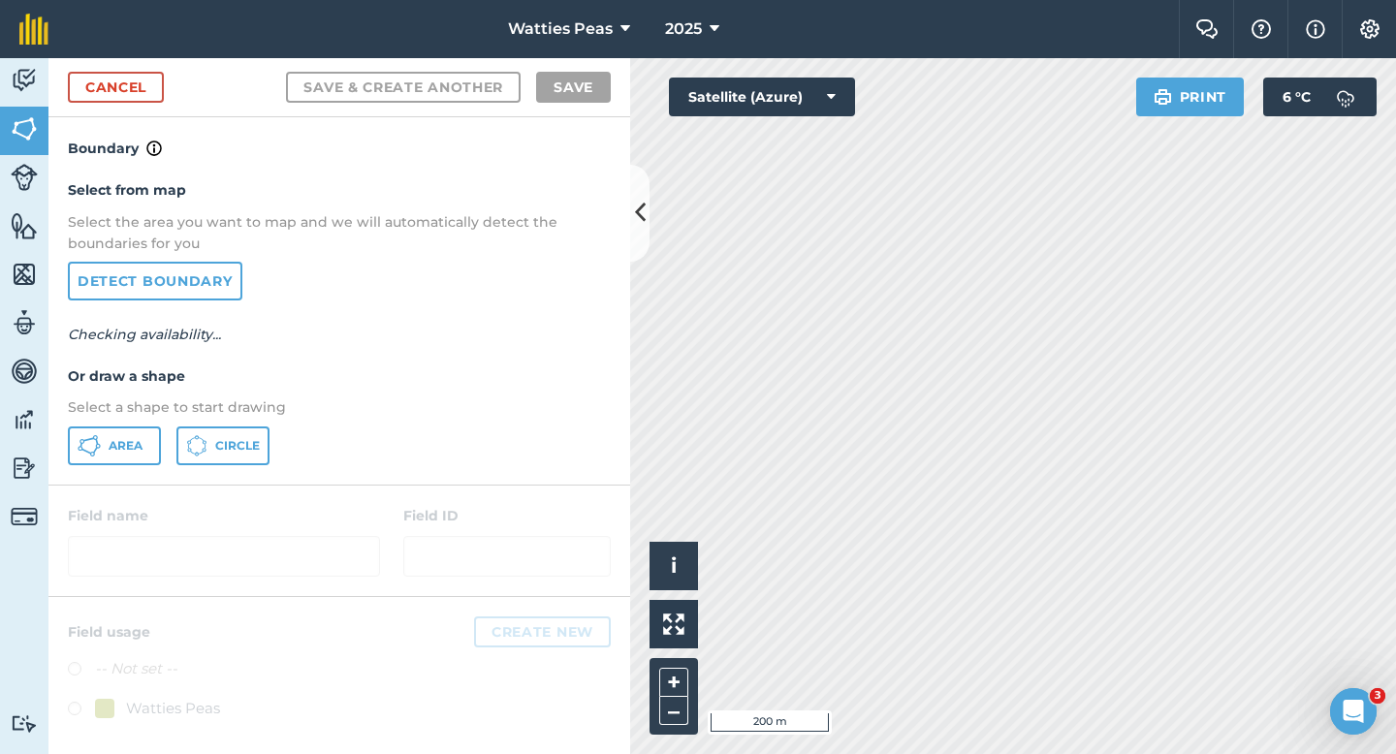
click at [157, 424] on div "Select from map Select the area you want to map and we will automatically detec…" at bounding box center [339, 322] width 582 height 324
click at [147, 432] on button "Area" at bounding box center [114, 446] width 93 height 39
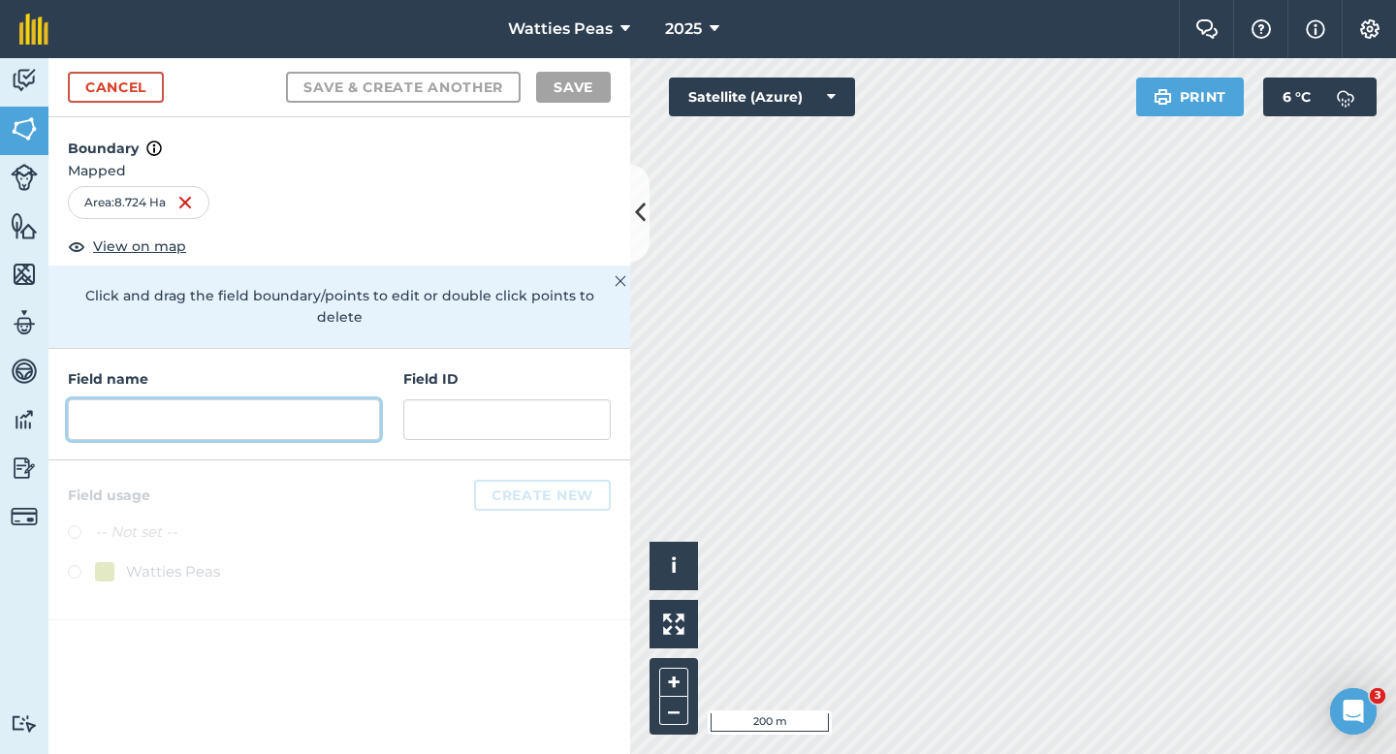
click at [336, 399] on input "text" at bounding box center [224, 419] width 312 height 41
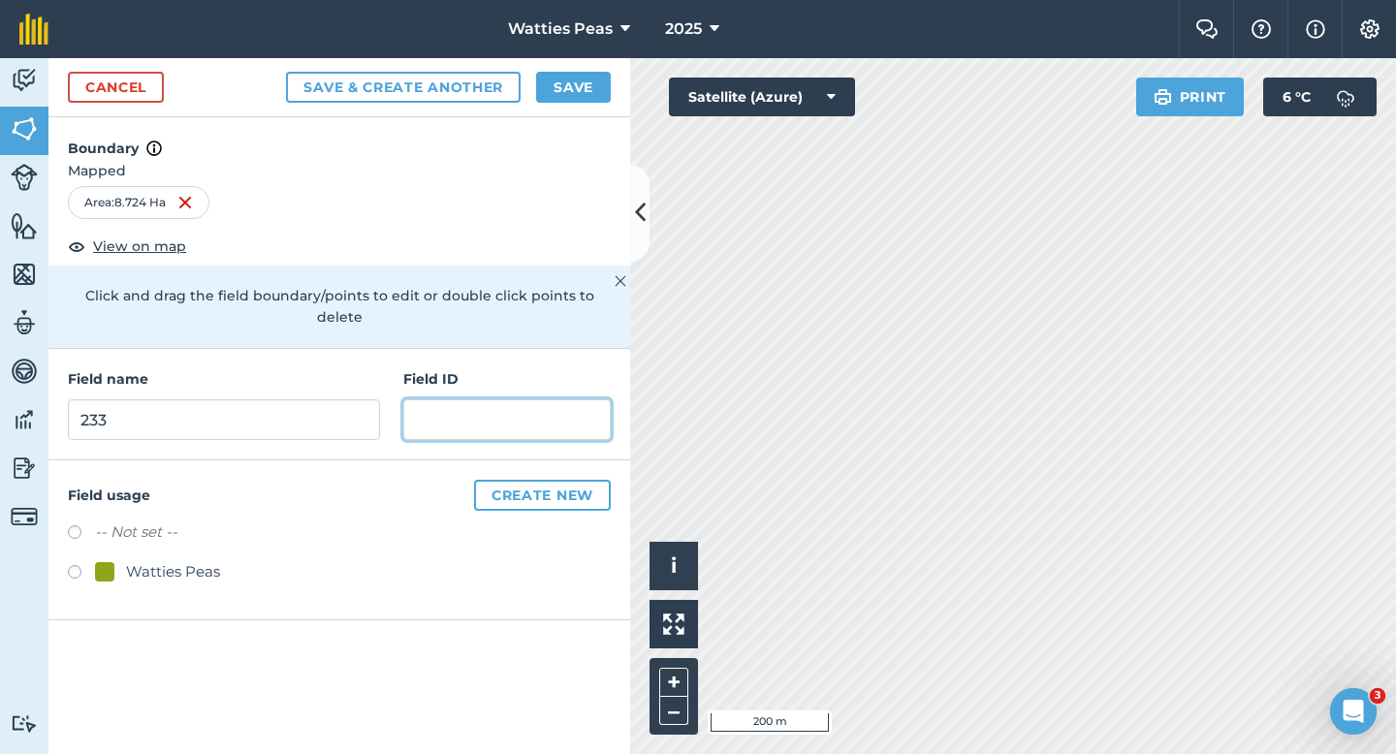
click at [488, 408] on input "text" at bounding box center [506, 419] width 207 height 41
click at [199, 560] on div "Watties Peas" at bounding box center [173, 571] width 94 height 23
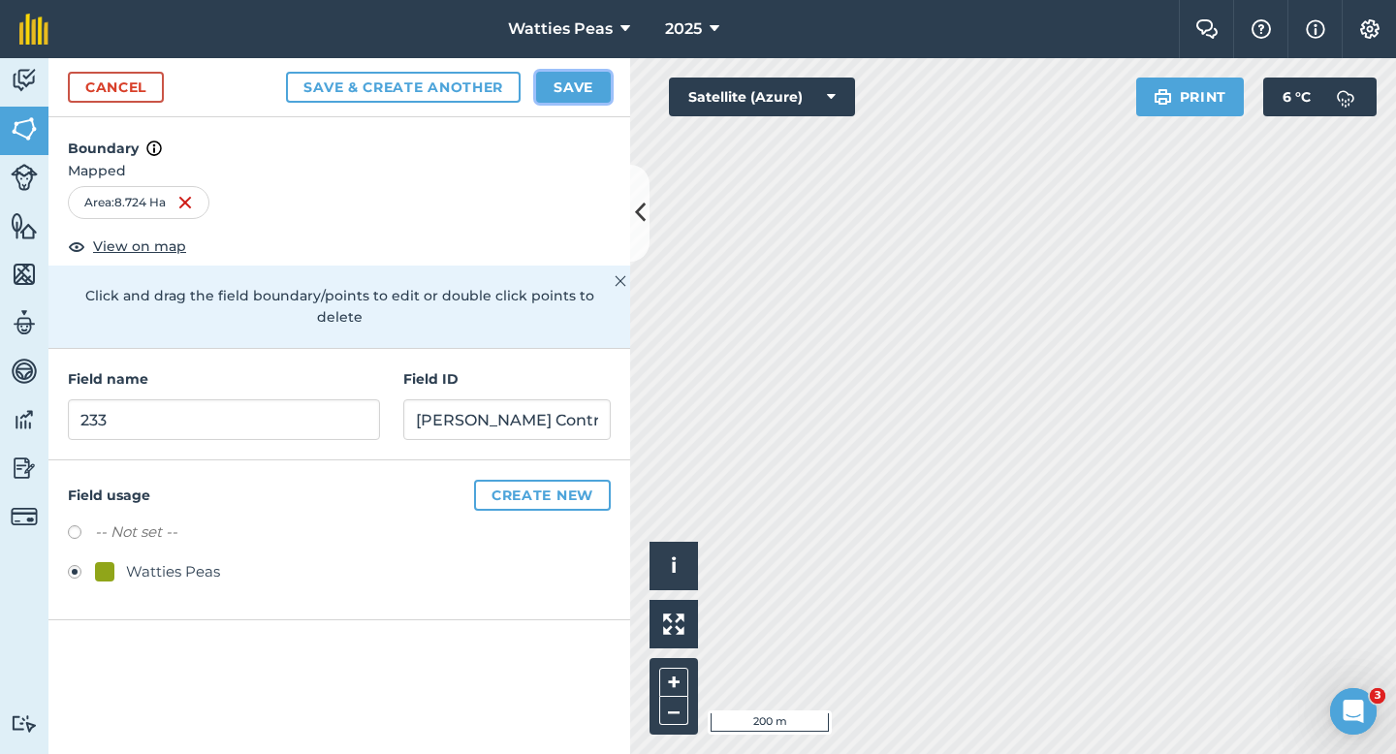
click at [556, 84] on button "Save" at bounding box center [573, 87] width 75 height 31
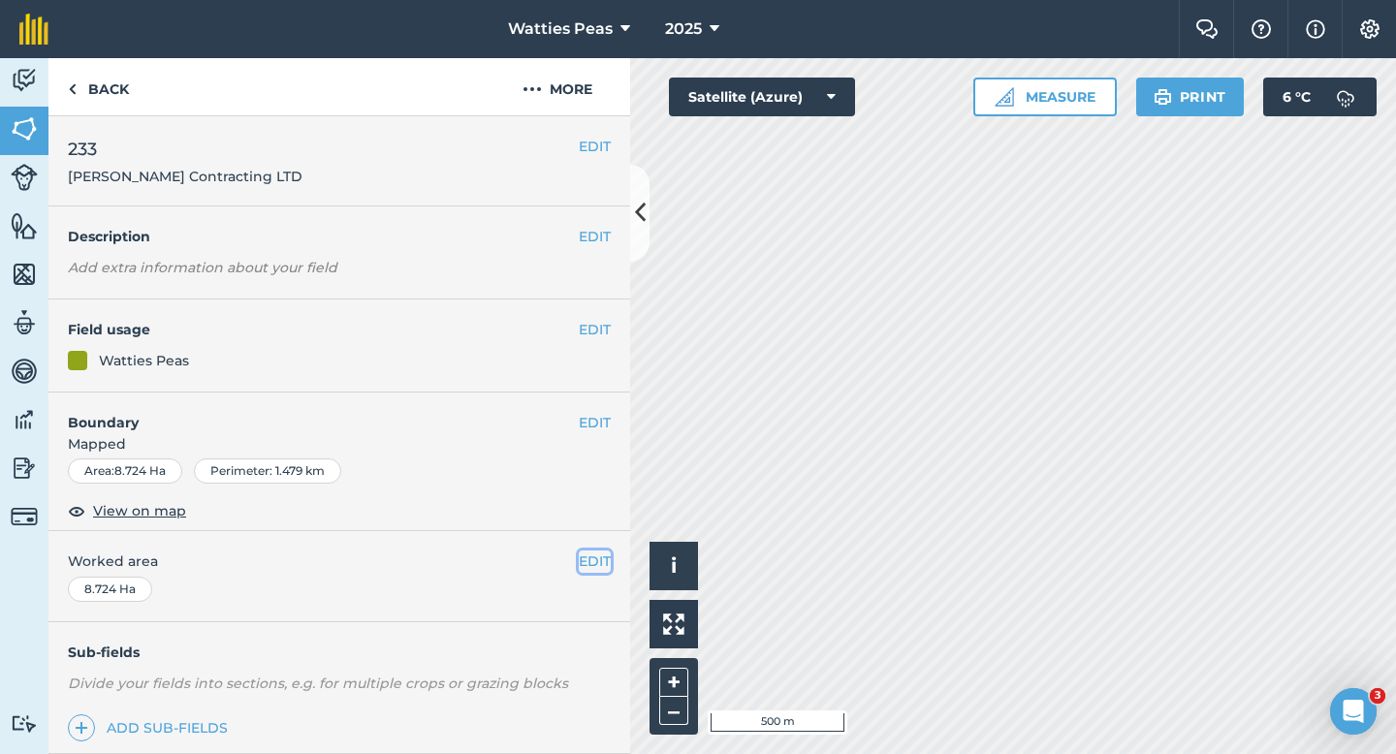
click at [607, 560] on button "EDIT" at bounding box center [595, 561] width 32 height 21
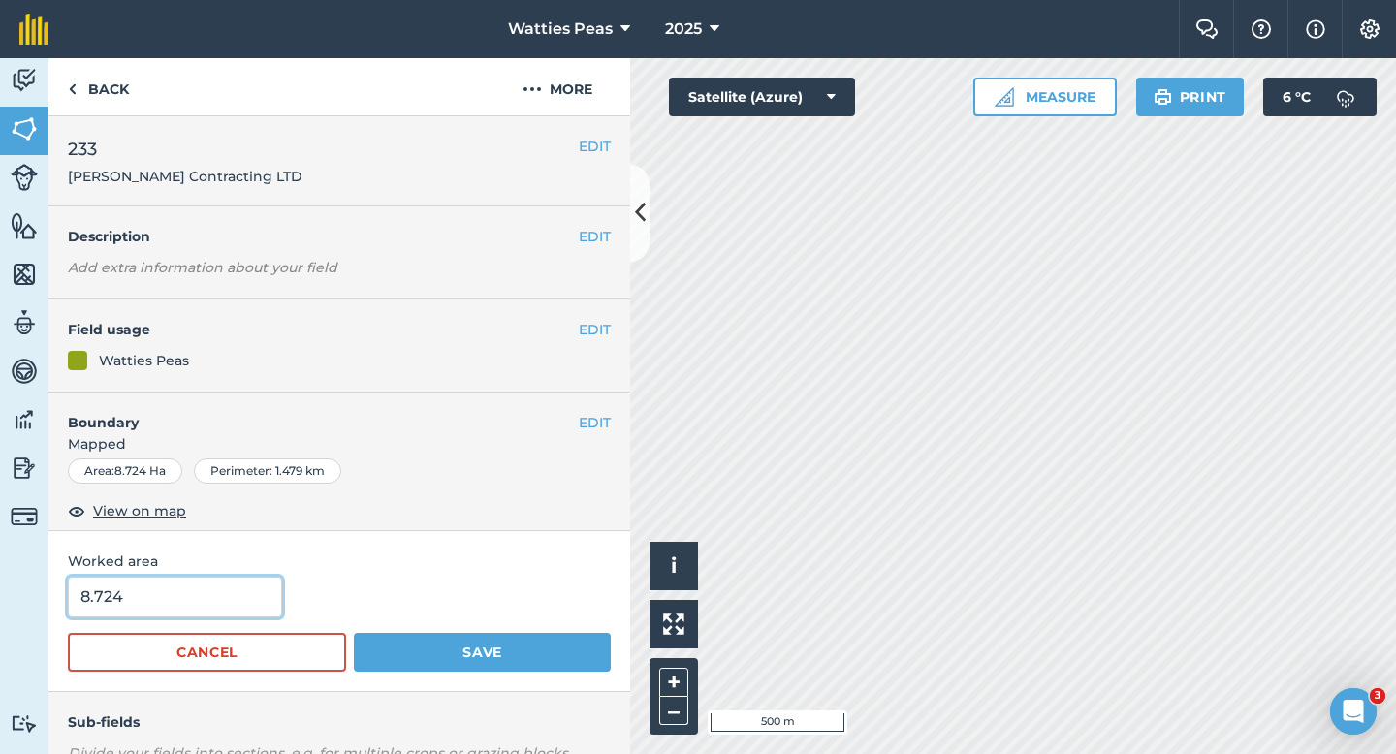
click at [212, 598] on input "8.724" at bounding box center [175, 597] width 214 height 41
click at [354, 633] on button "Save" at bounding box center [482, 652] width 257 height 39
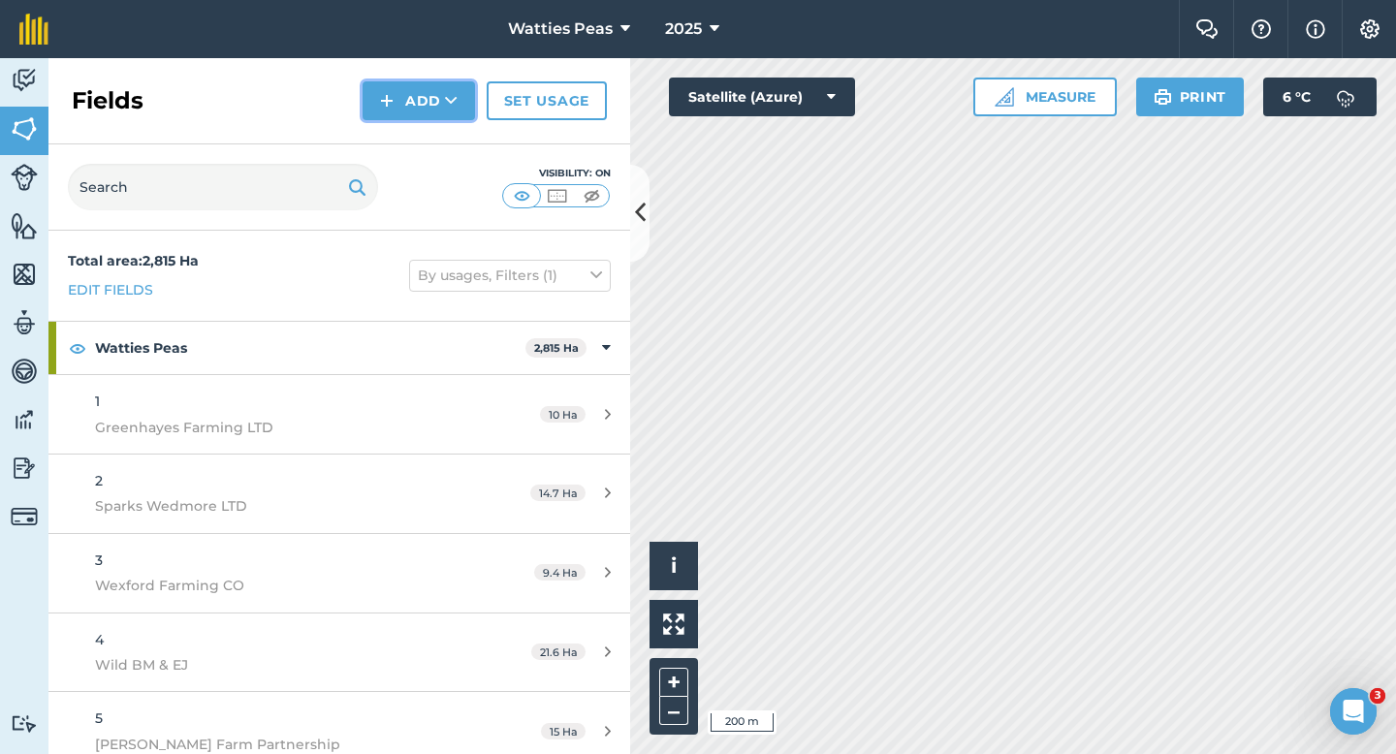
click at [421, 112] on button "Add" at bounding box center [419, 100] width 112 height 39
click at [421, 140] on link "Draw" at bounding box center [419, 144] width 107 height 43
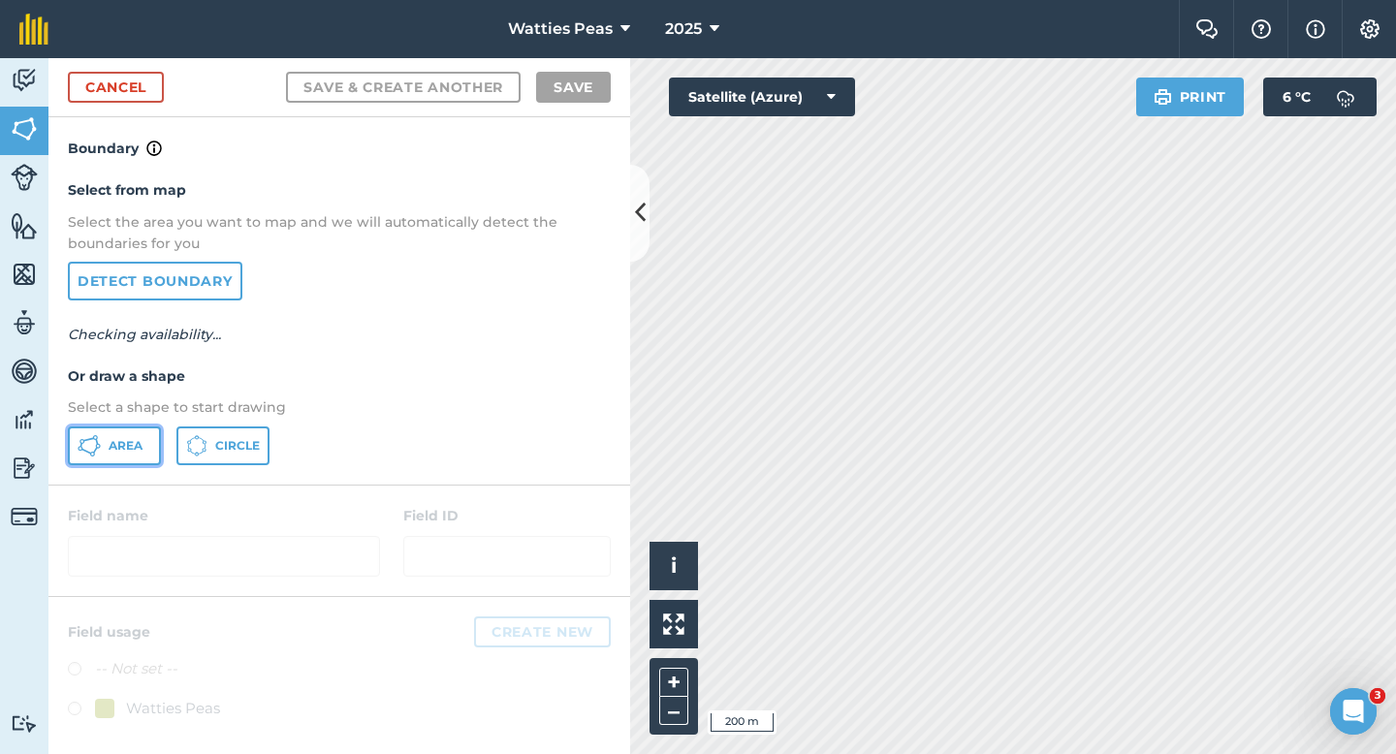
click at [143, 442] on span "Area" at bounding box center [126, 446] width 34 height 16
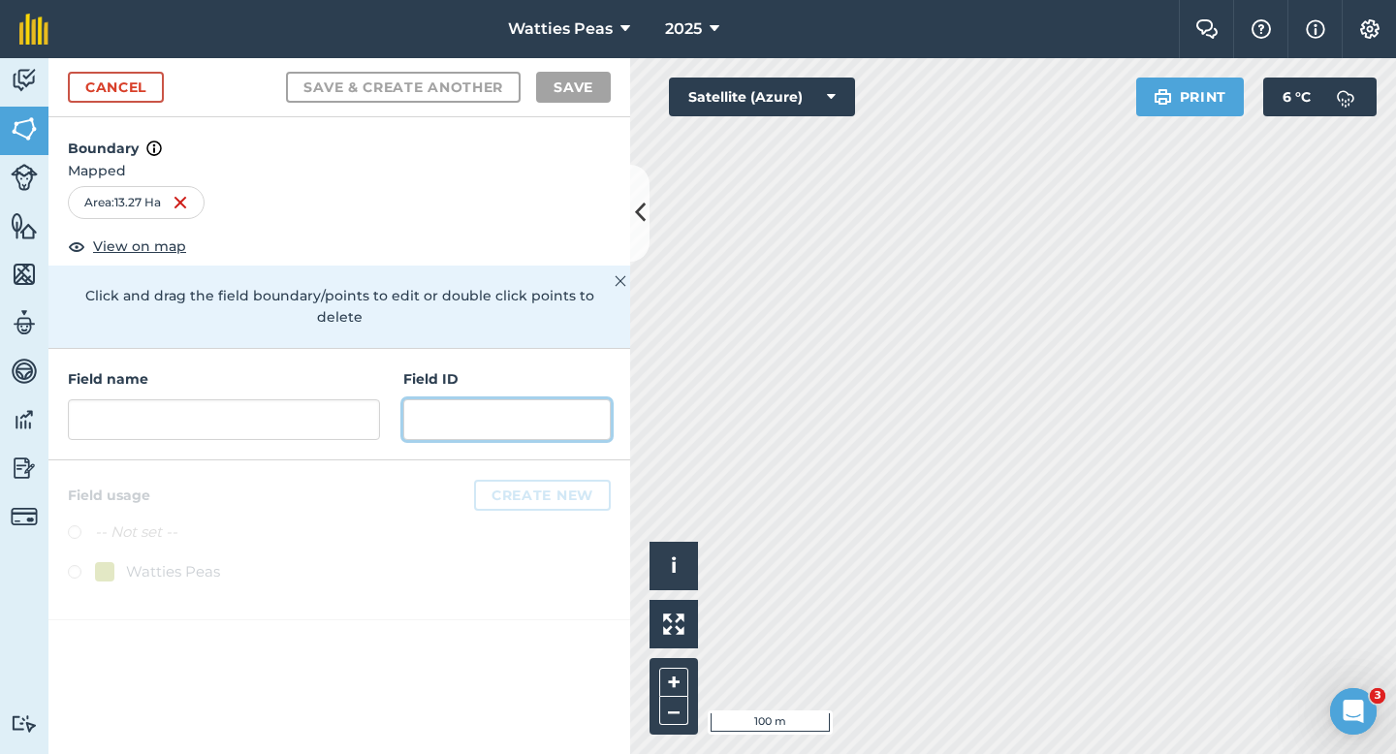
click at [534, 399] on input "text" at bounding box center [506, 419] width 207 height 41
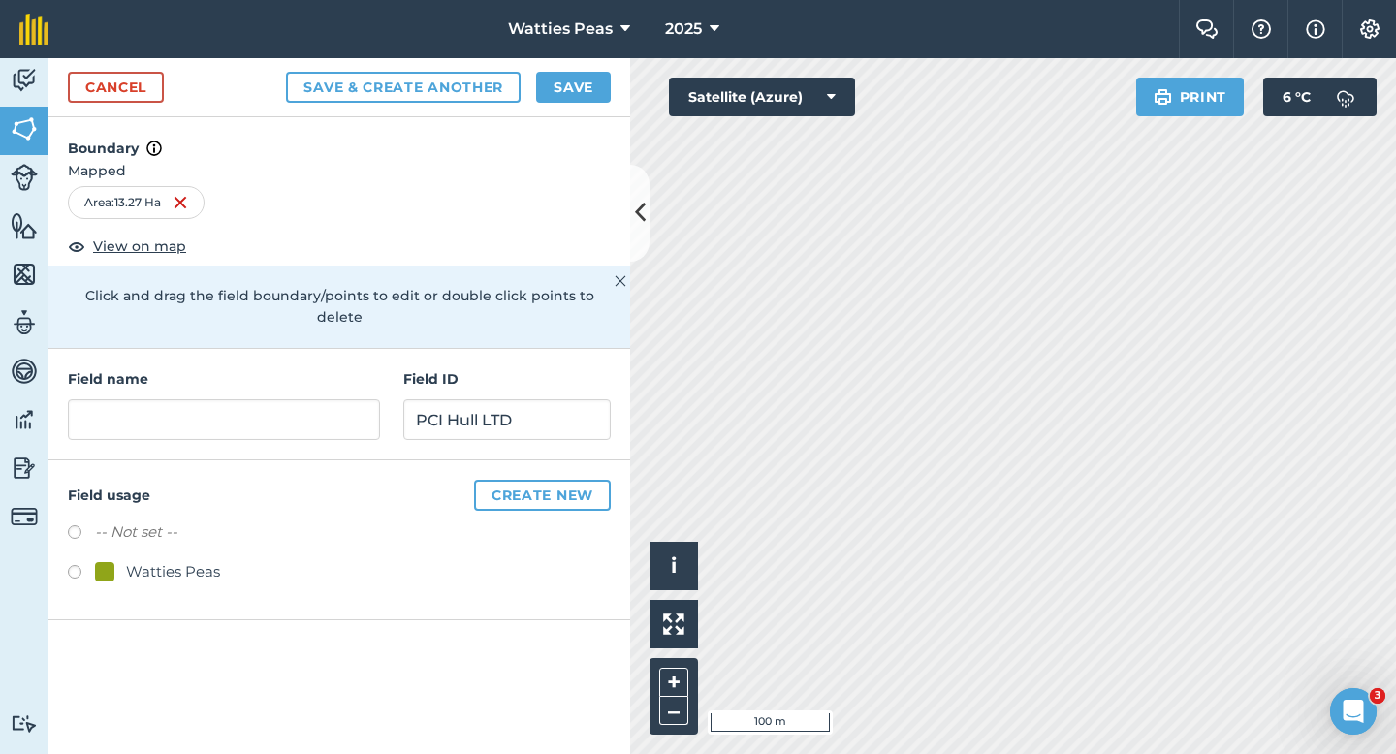
click at [142, 569] on div "Field usage Create new -- Not set -- Watties Peas" at bounding box center [339, 541] width 582 height 160
click at [142, 560] on div "Watties Peas" at bounding box center [173, 571] width 94 height 23
click at [191, 420] on div "Field name Field ID PCI Hull LTD" at bounding box center [339, 405] width 582 height 112
click at [191, 411] on input "text" at bounding box center [224, 419] width 312 height 41
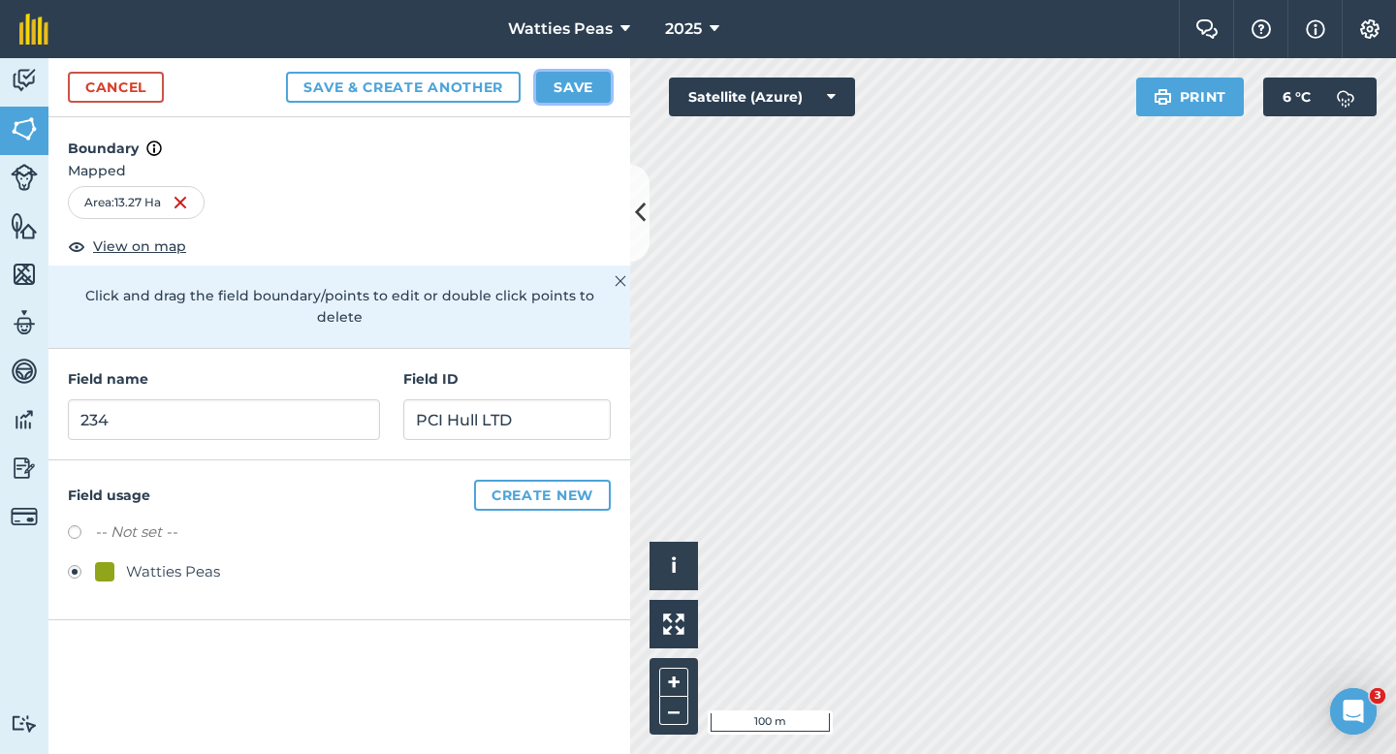
click at [574, 78] on button "Save" at bounding box center [573, 87] width 75 height 31
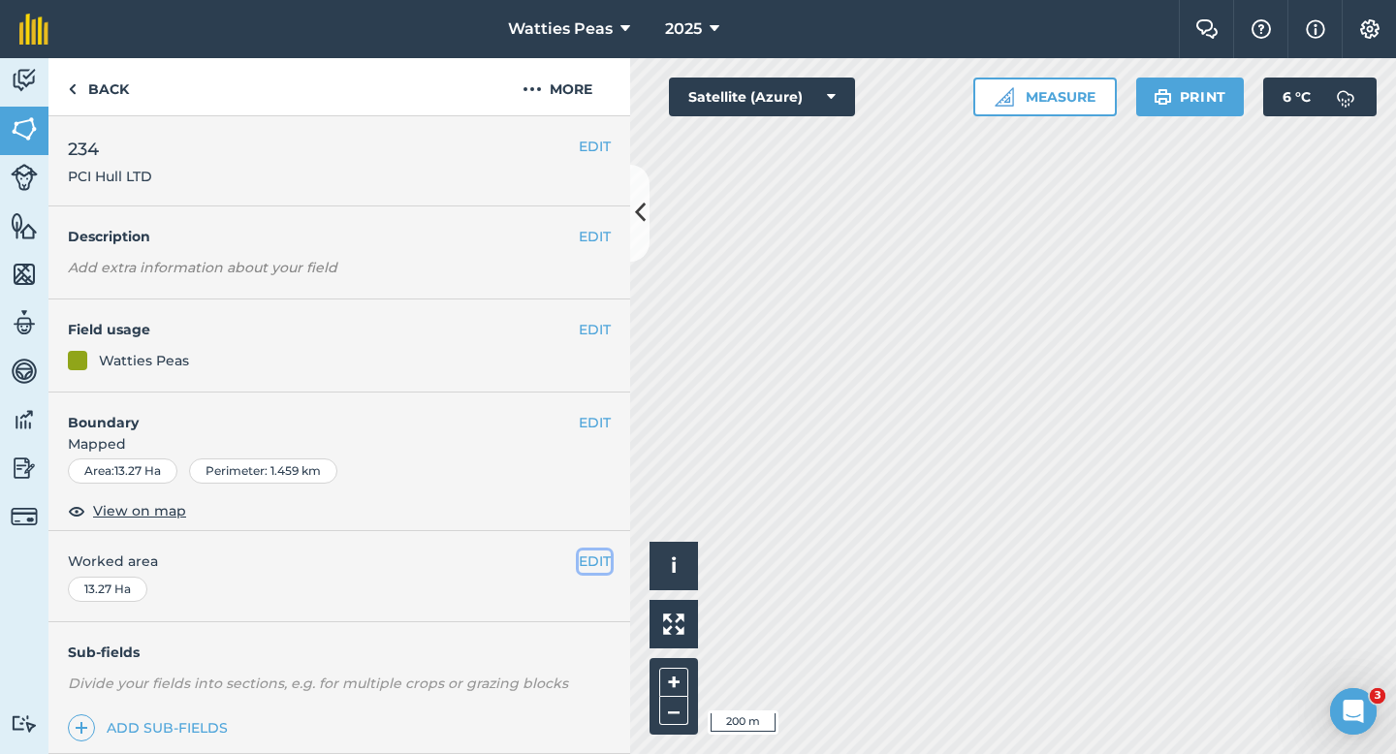
click at [585, 560] on button "EDIT" at bounding box center [595, 561] width 32 height 21
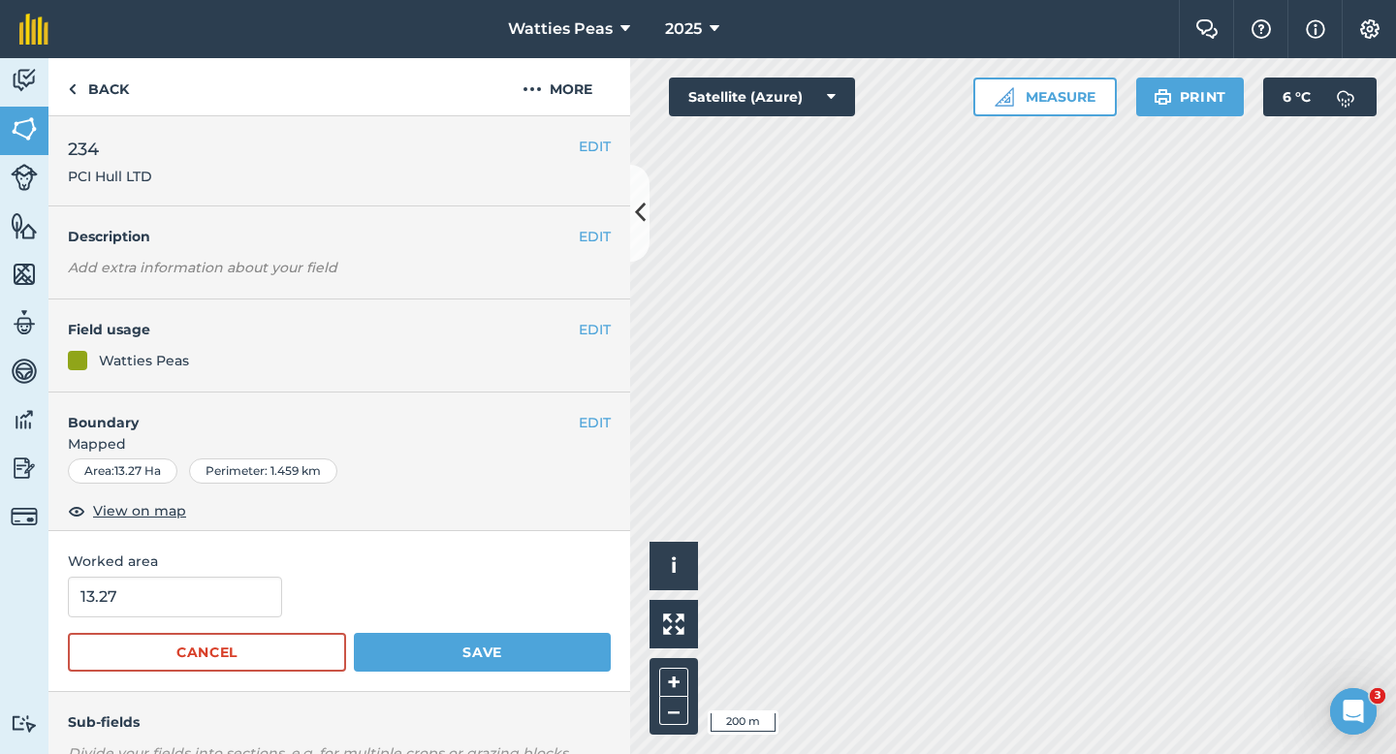
click at [171, 622] on form "13.27 Cancel Save" at bounding box center [339, 624] width 543 height 95
click at [171, 609] on input "13.27" at bounding box center [175, 597] width 214 height 41
click at [354, 633] on button "Save" at bounding box center [482, 652] width 257 height 39
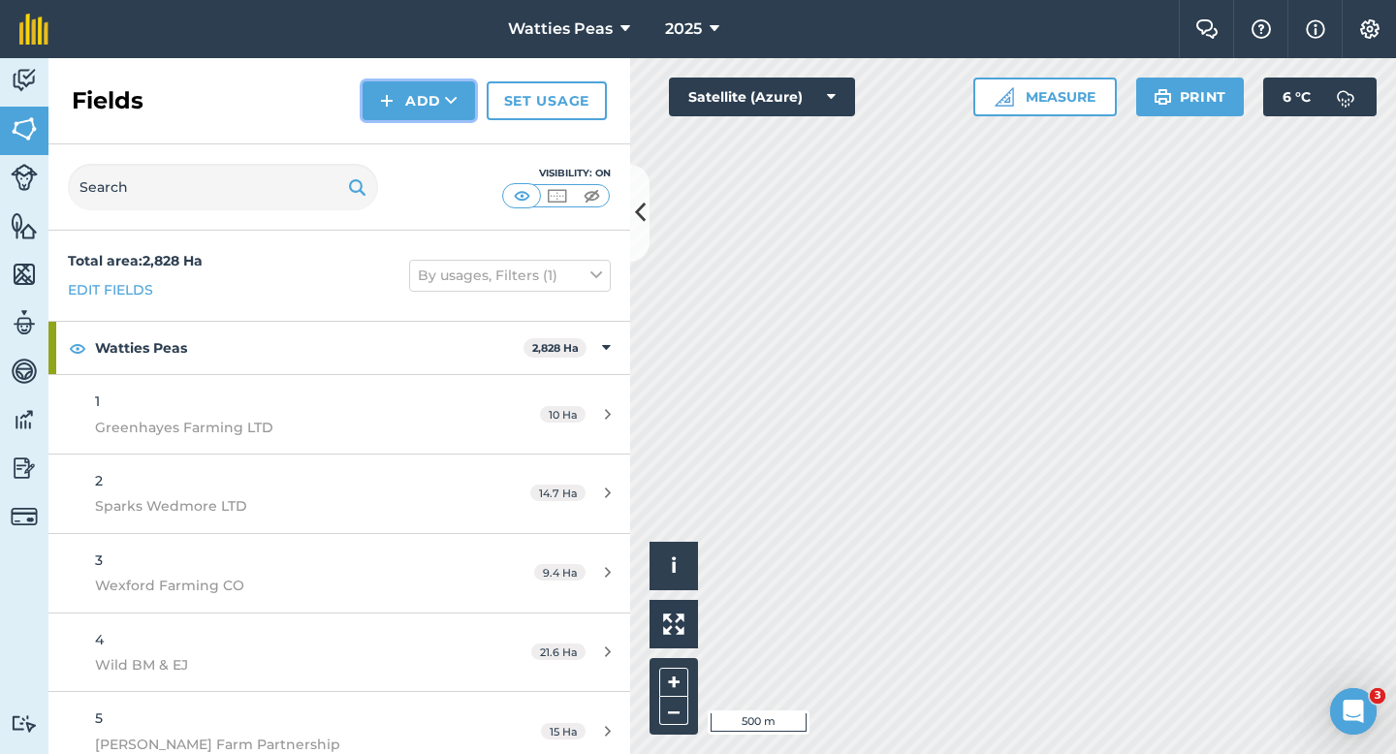
click at [413, 113] on button "Add" at bounding box center [419, 100] width 112 height 39
click at [413, 133] on link "Draw" at bounding box center [419, 144] width 107 height 43
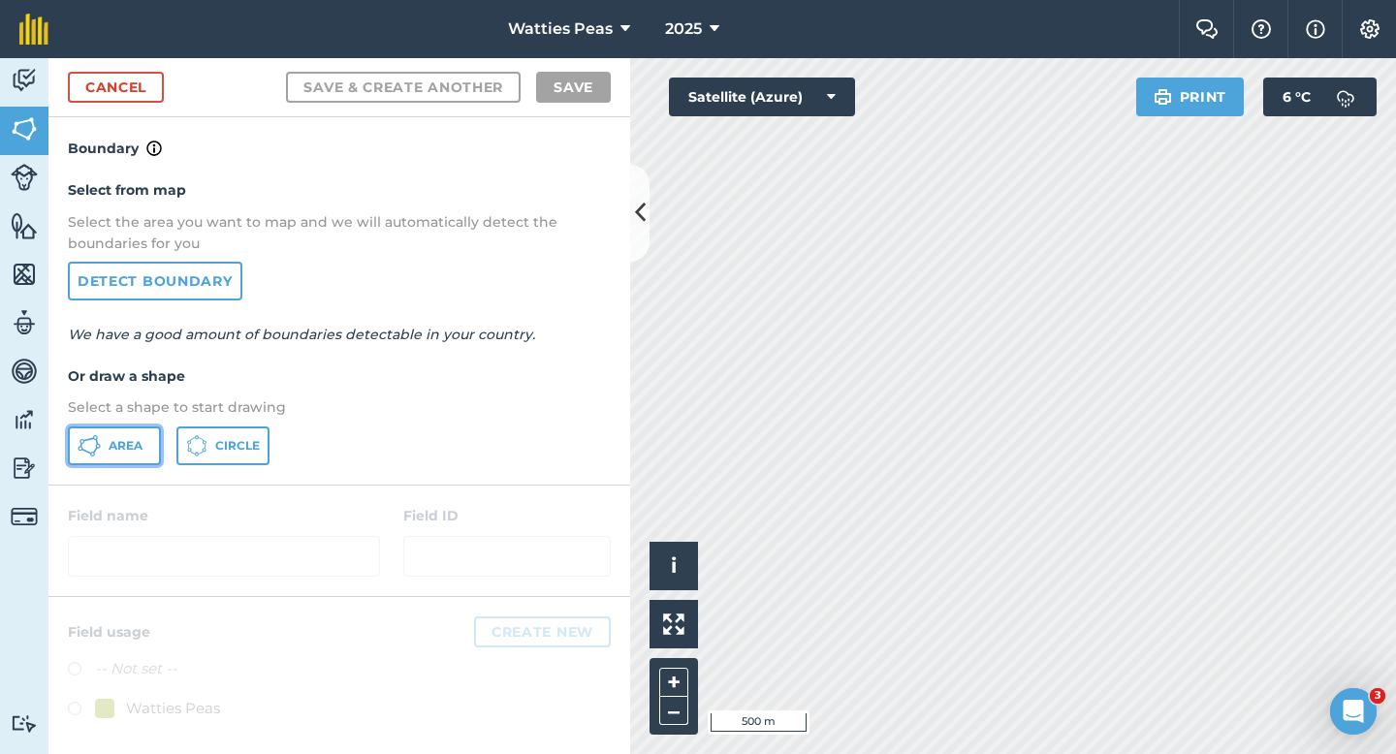
click at [108, 462] on button "Area" at bounding box center [114, 446] width 93 height 39
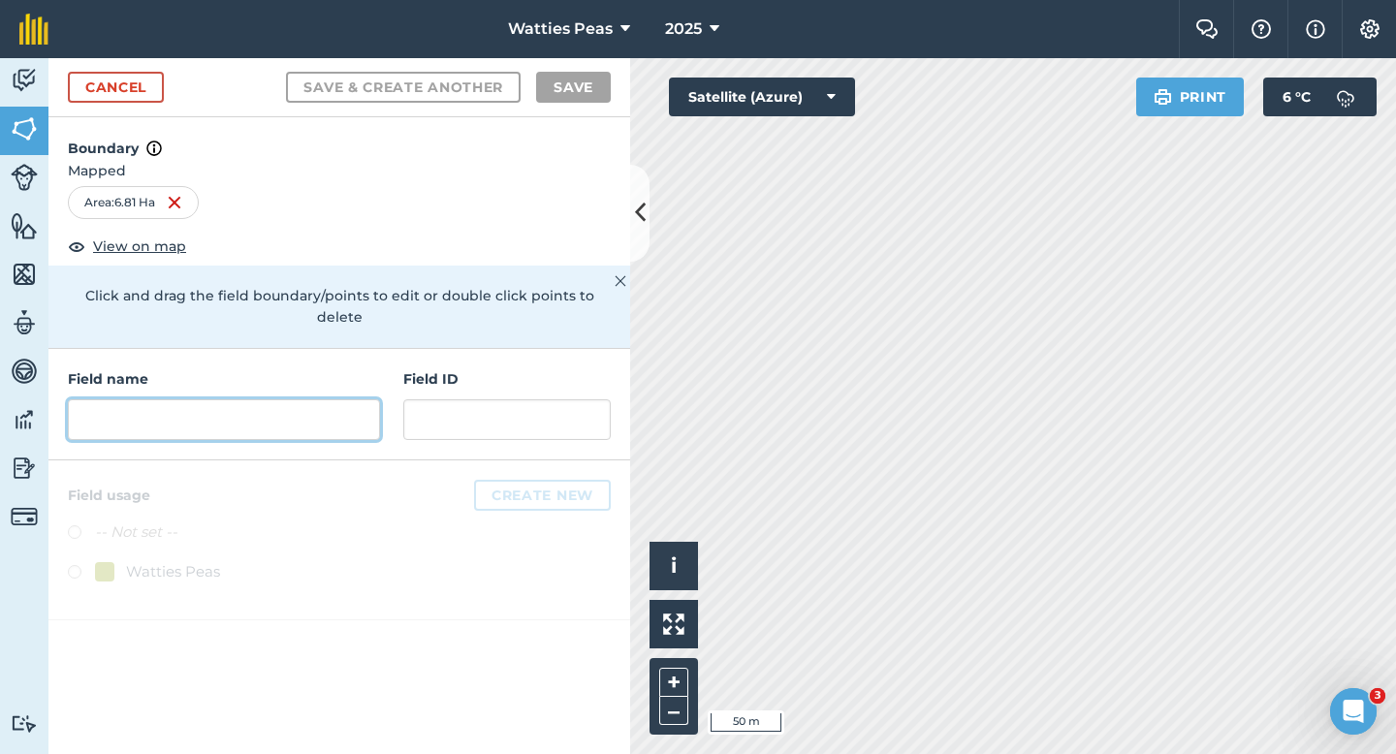
click at [354, 399] on input "text" at bounding box center [224, 419] width 312 height 41
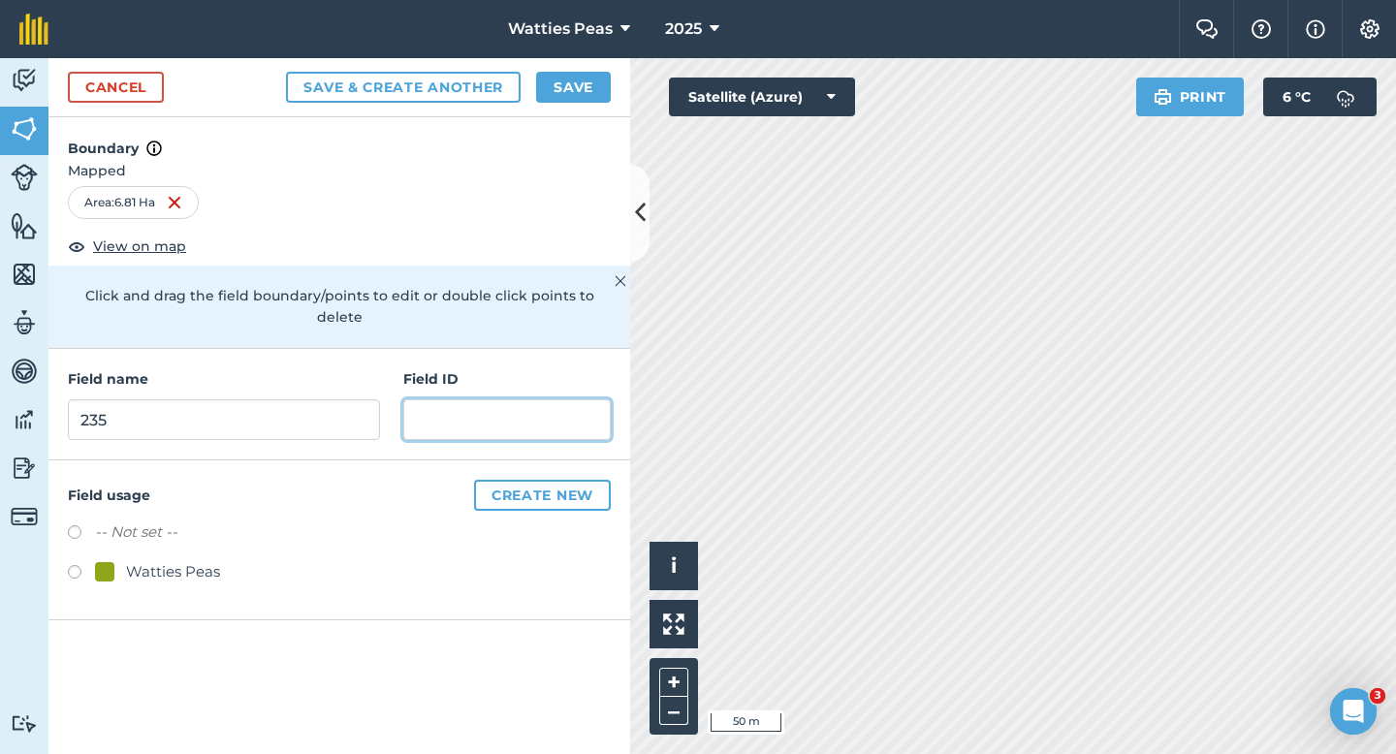
click at [448, 403] on input "text" at bounding box center [506, 419] width 207 height 41
click at [136, 571] on div "Field usage Create new -- Not set -- Watties Peas" at bounding box center [339, 541] width 582 height 160
click at [137, 560] on div "Watties Peas" at bounding box center [173, 571] width 94 height 23
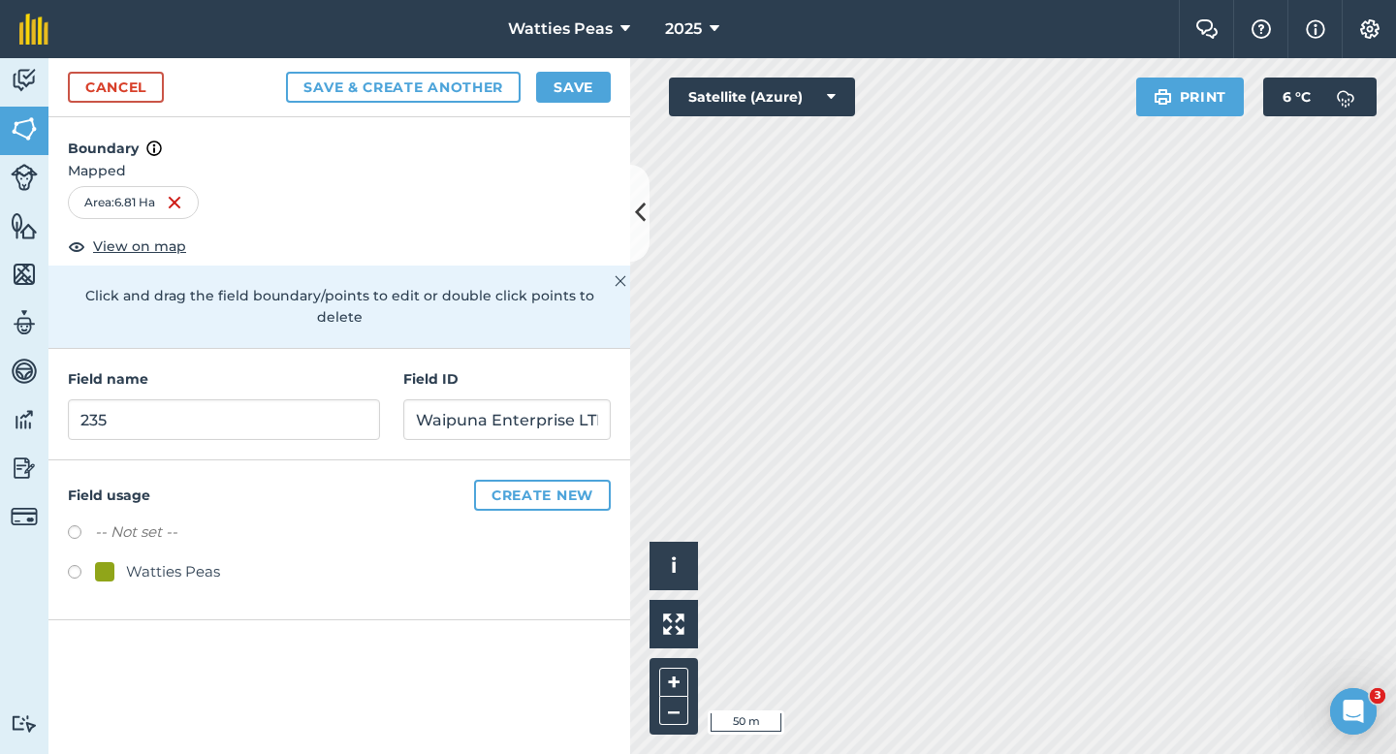
click at [558, 80] on button "Save" at bounding box center [573, 87] width 75 height 31
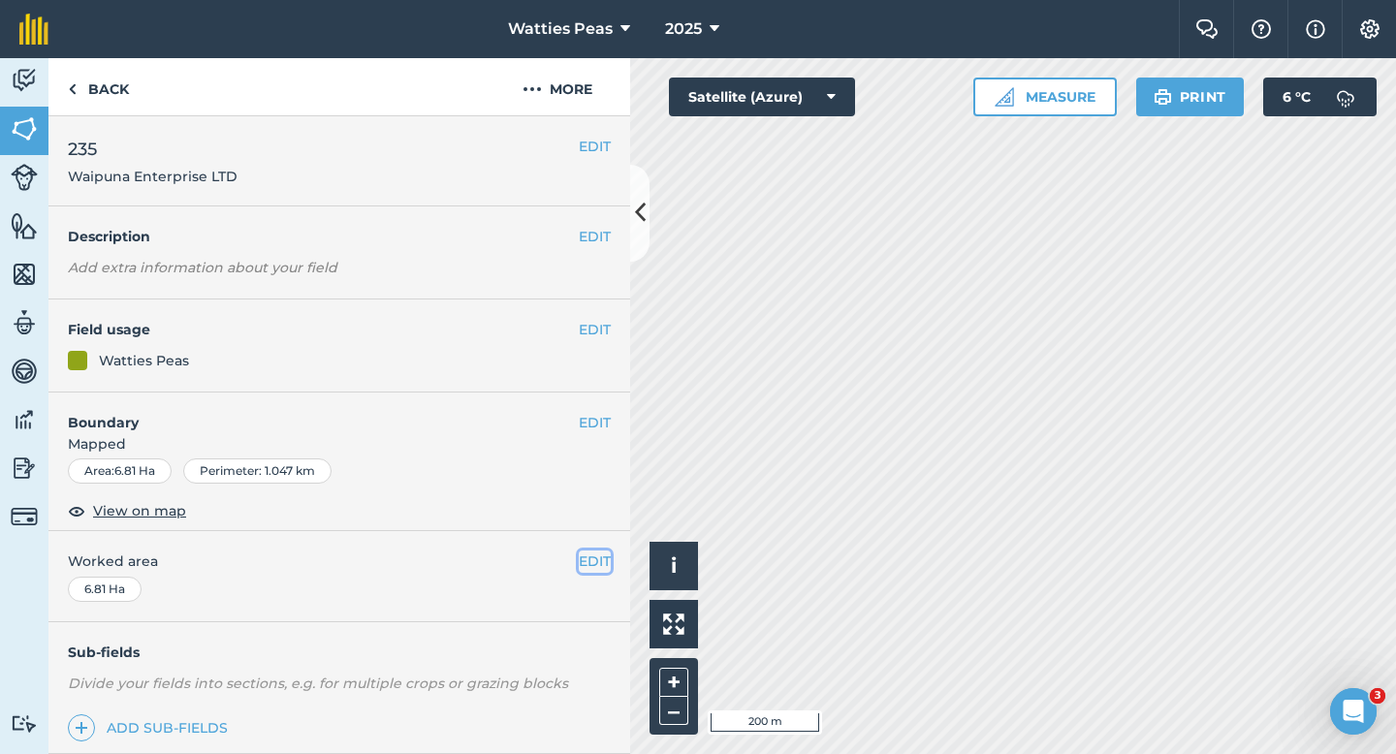
click at [596, 558] on button "EDIT" at bounding box center [595, 561] width 32 height 21
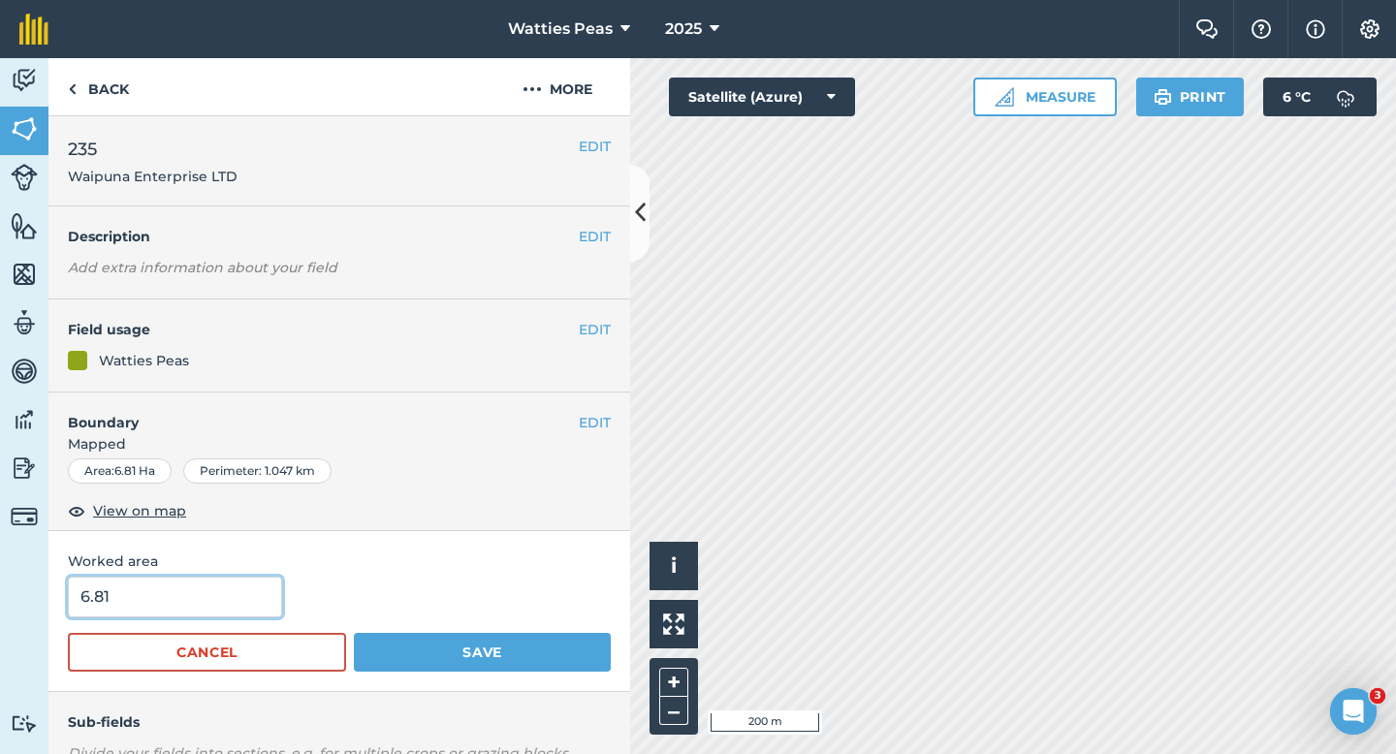
click at [201, 602] on input "6.81" at bounding box center [175, 597] width 214 height 41
click at [354, 633] on button "Save" at bounding box center [482, 652] width 257 height 39
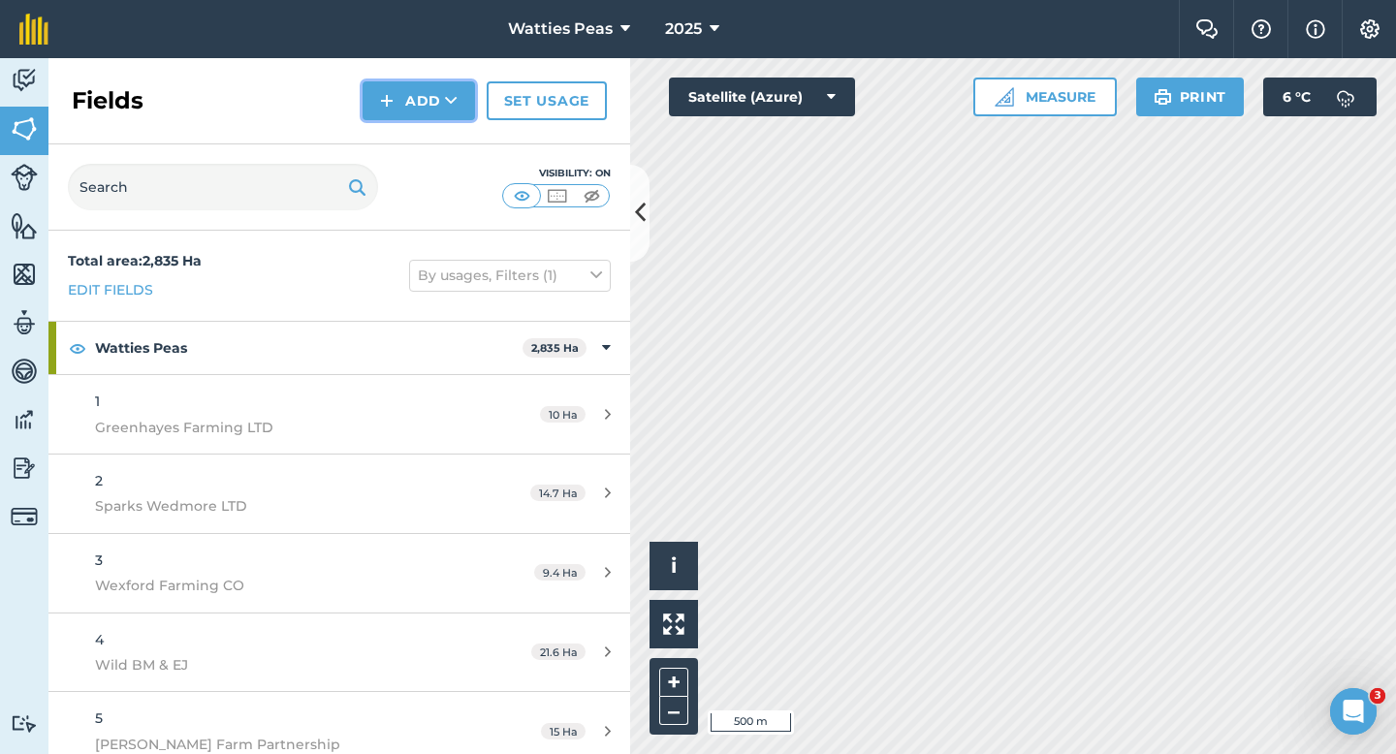
click at [385, 119] on button "Add" at bounding box center [419, 100] width 112 height 39
click at [403, 133] on link "Draw" at bounding box center [419, 144] width 107 height 43
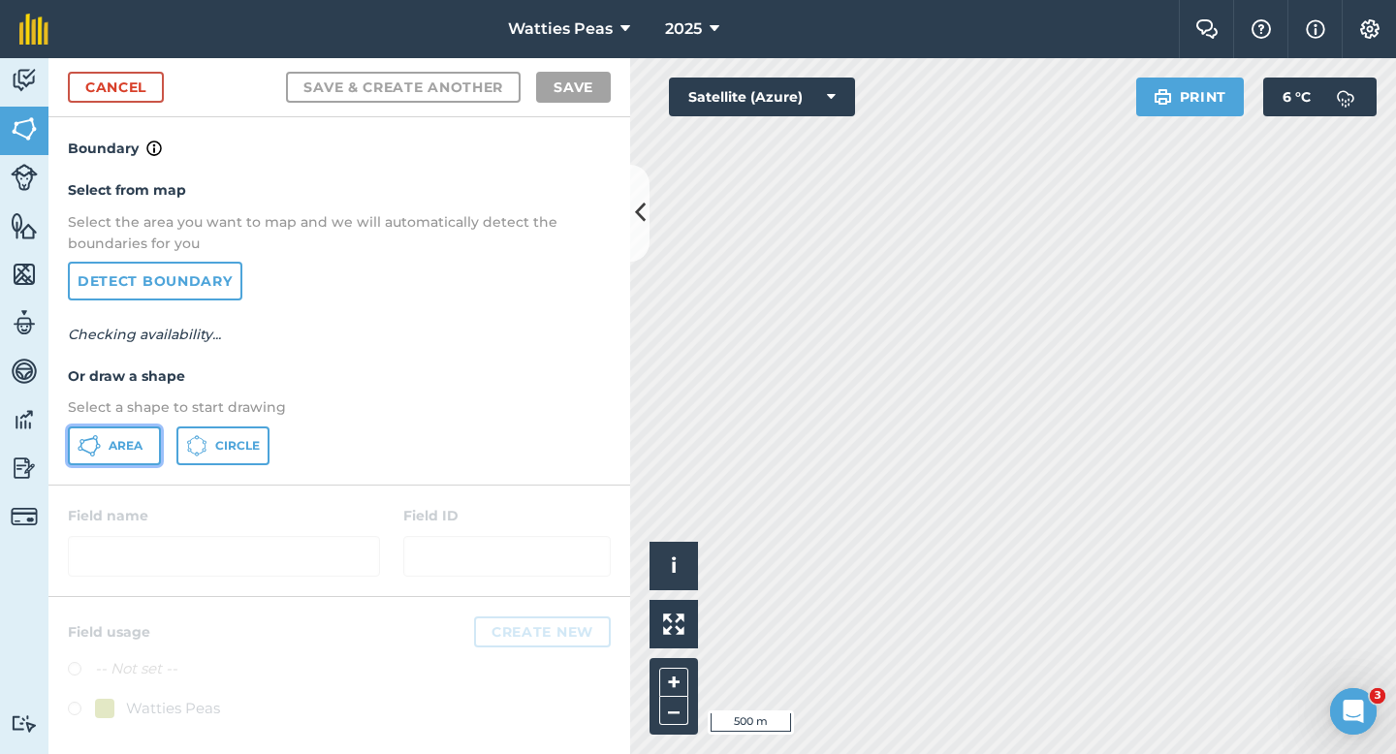
click at [137, 433] on button "Area" at bounding box center [114, 446] width 93 height 39
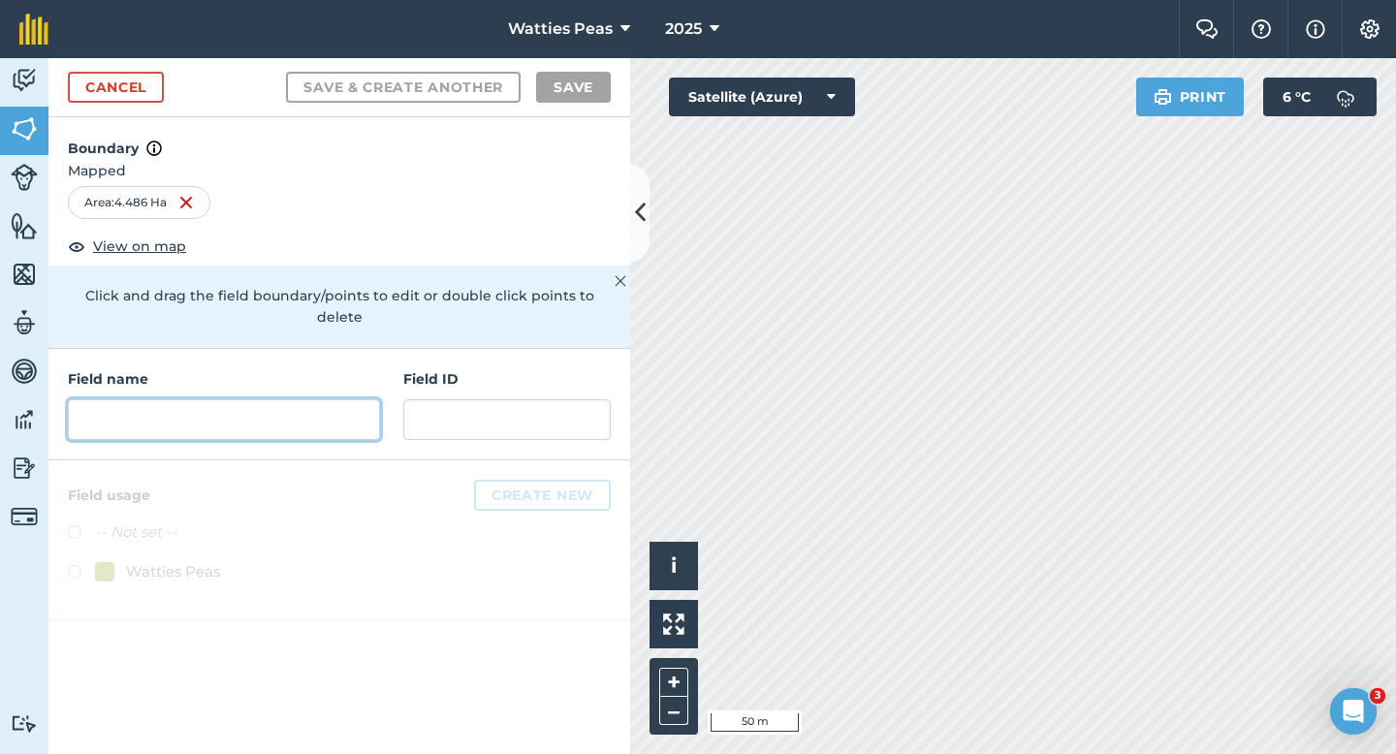
click at [357, 399] on input "text" at bounding box center [224, 419] width 312 height 41
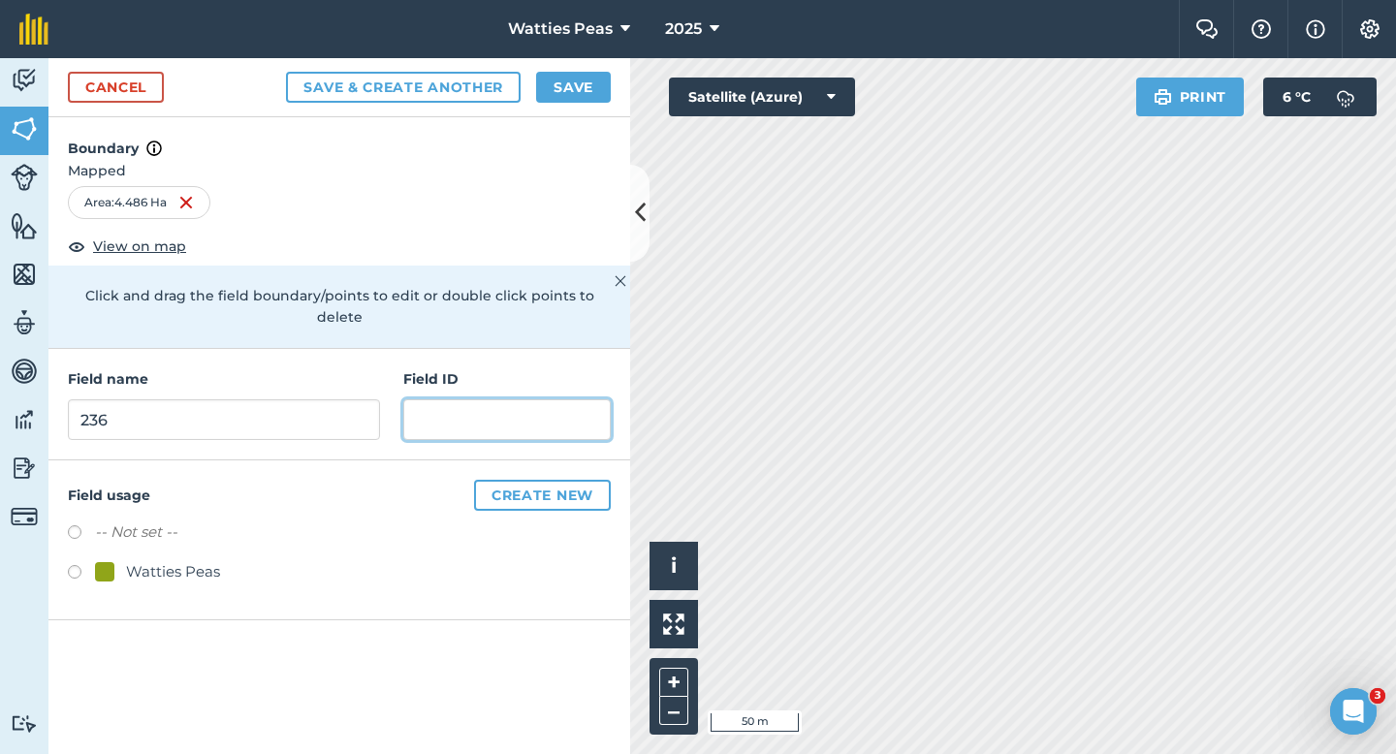
click at [496, 407] on input "text" at bounding box center [506, 419] width 207 height 41
click at [162, 537] on div "-- Not set -- Watties Peas" at bounding box center [339, 555] width 543 height 68
click at [140, 560] on div "Watties Peas" at bounding box center [173, 571] width 94 height 23
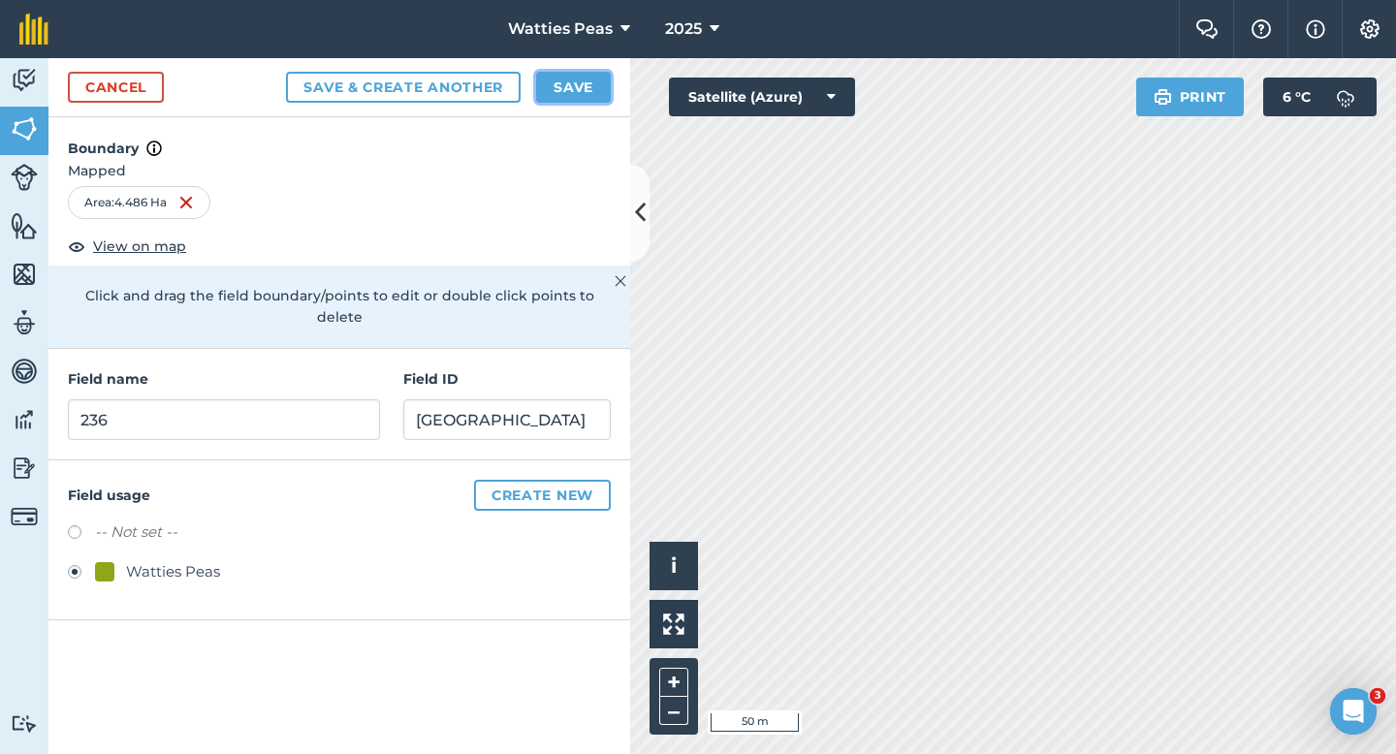
click at [566, 94] on button "Save" at bounding box center [573, 87] width 75 height 31
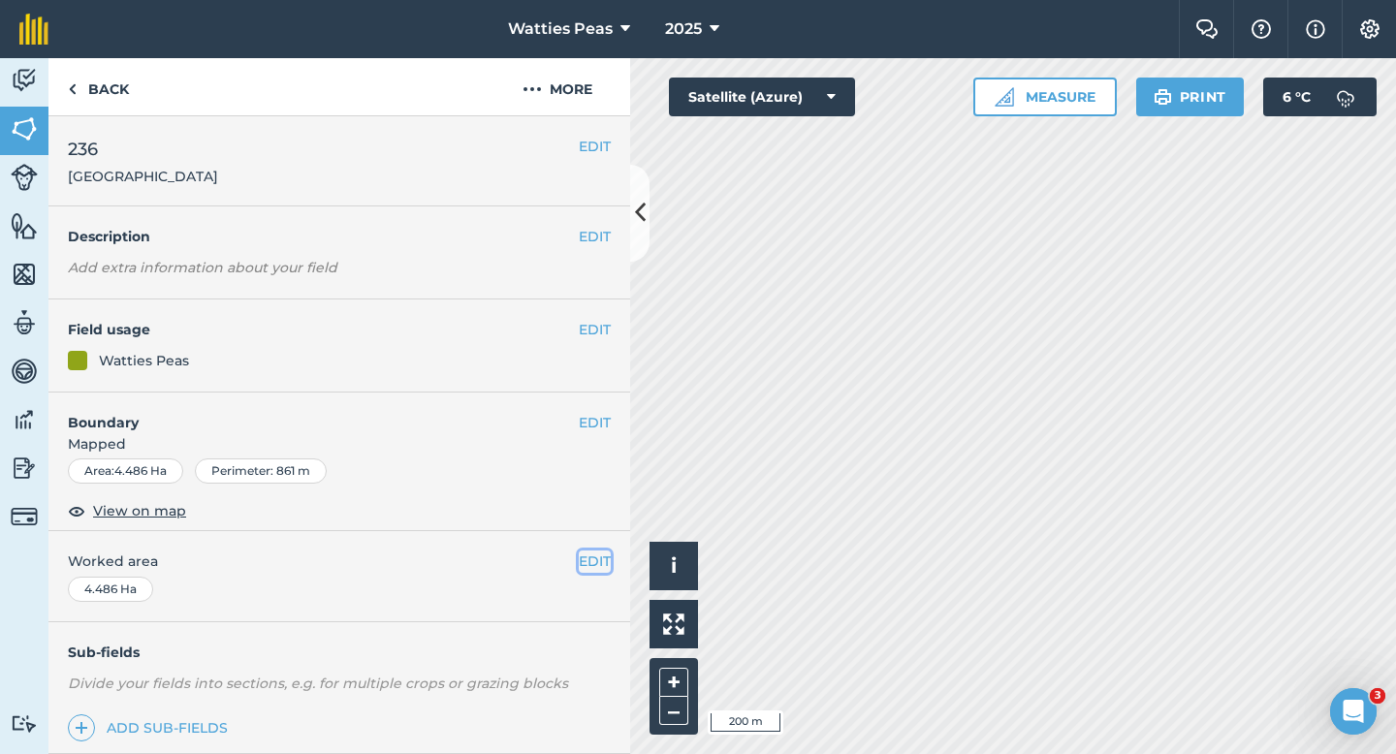
click at [587, 559] on button "EDIT" at bounding box center [595, 561] width 32 height 21
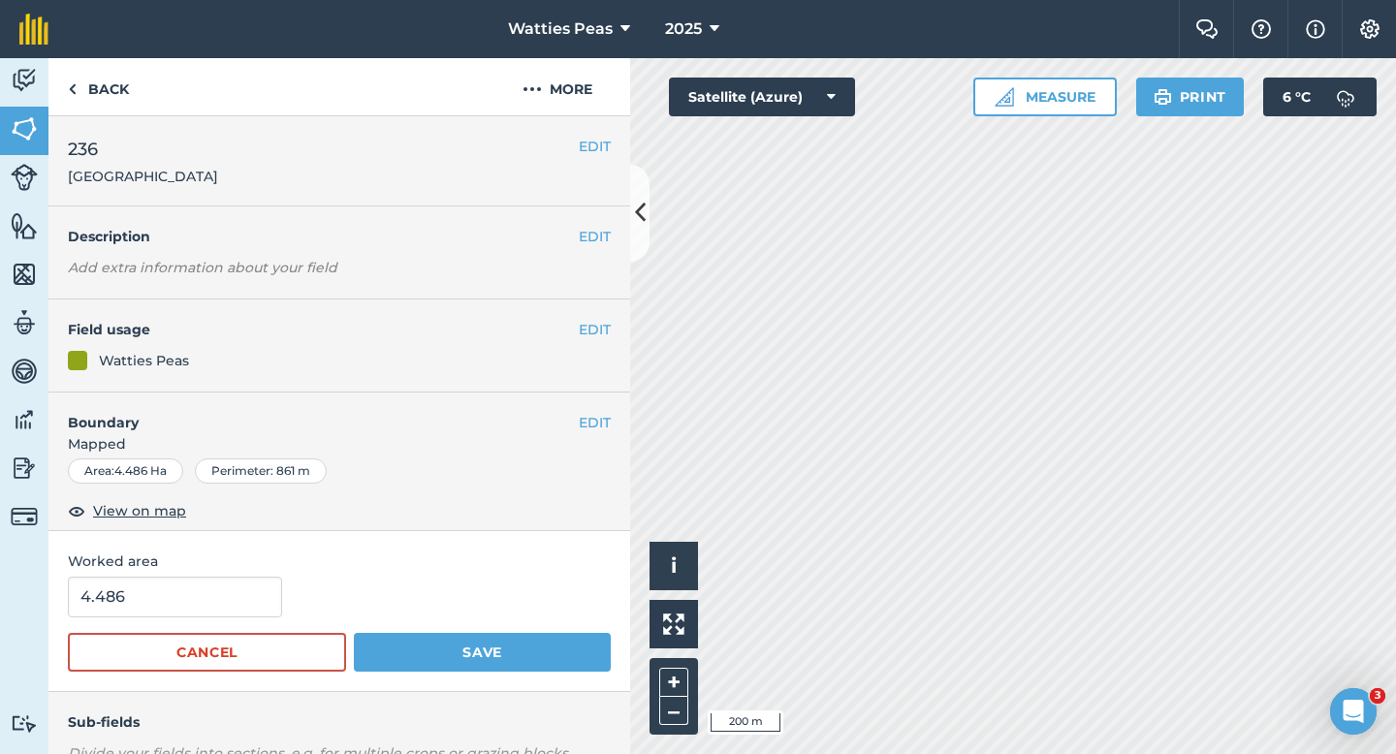
click at [155, 618] on form "4.486 Cancel Save" at bounding box center [339, 624] width 543 height 95
click at [159, 605] on input "4.486" at bounding box center [175, 597] width 214 height 41
click at [354, 633] on button "Save" at bounding box center [482, 652] width 257 height 39
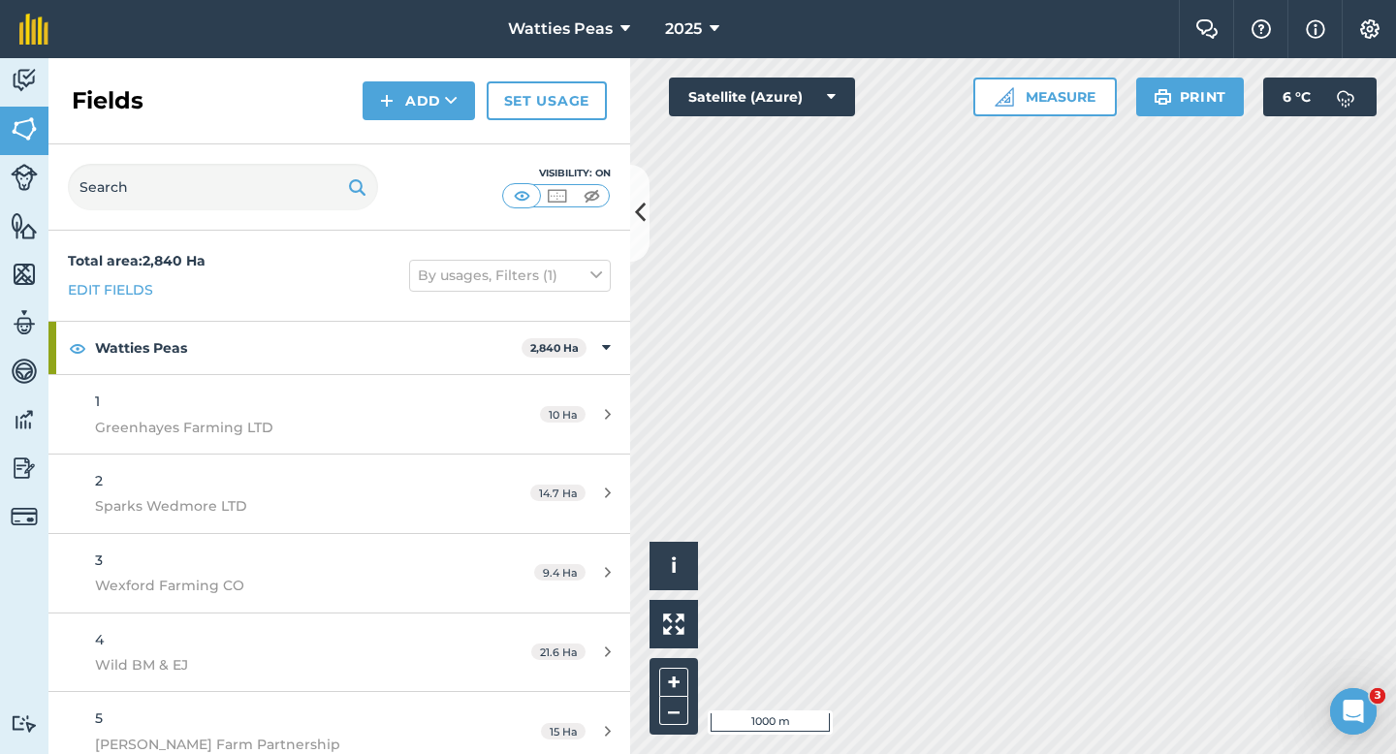
click at [421, 123] on div "Fields Add Set usage" at bounding box center [339, 101] width 582 height 86
click at [421, 144] on div "Visibility: On" at bounding box center [339, 187] width 582 height 86
click at [421, 105] on button "Add" at bounding box center [419, 100] width 112 height 39
click at [421, 139] on link "Draw" at bounding box center [419, 144] width 107 height 43
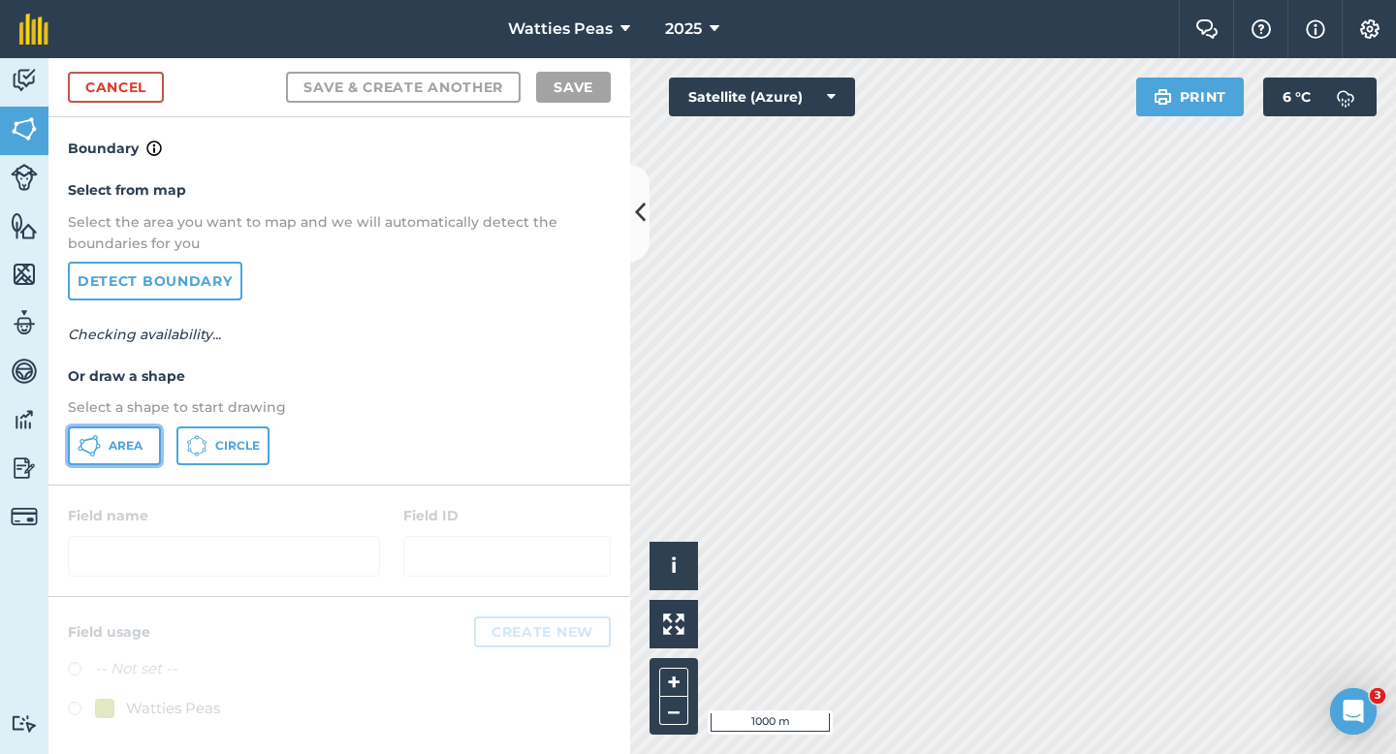
drag, startPoint x: 101, startPoint y: 453, endPoint x: 131, endPoint y: 445, distance: 31.0
click at [101, 452] on button "Area" at bounding box center [114, 446] width 93 height 39
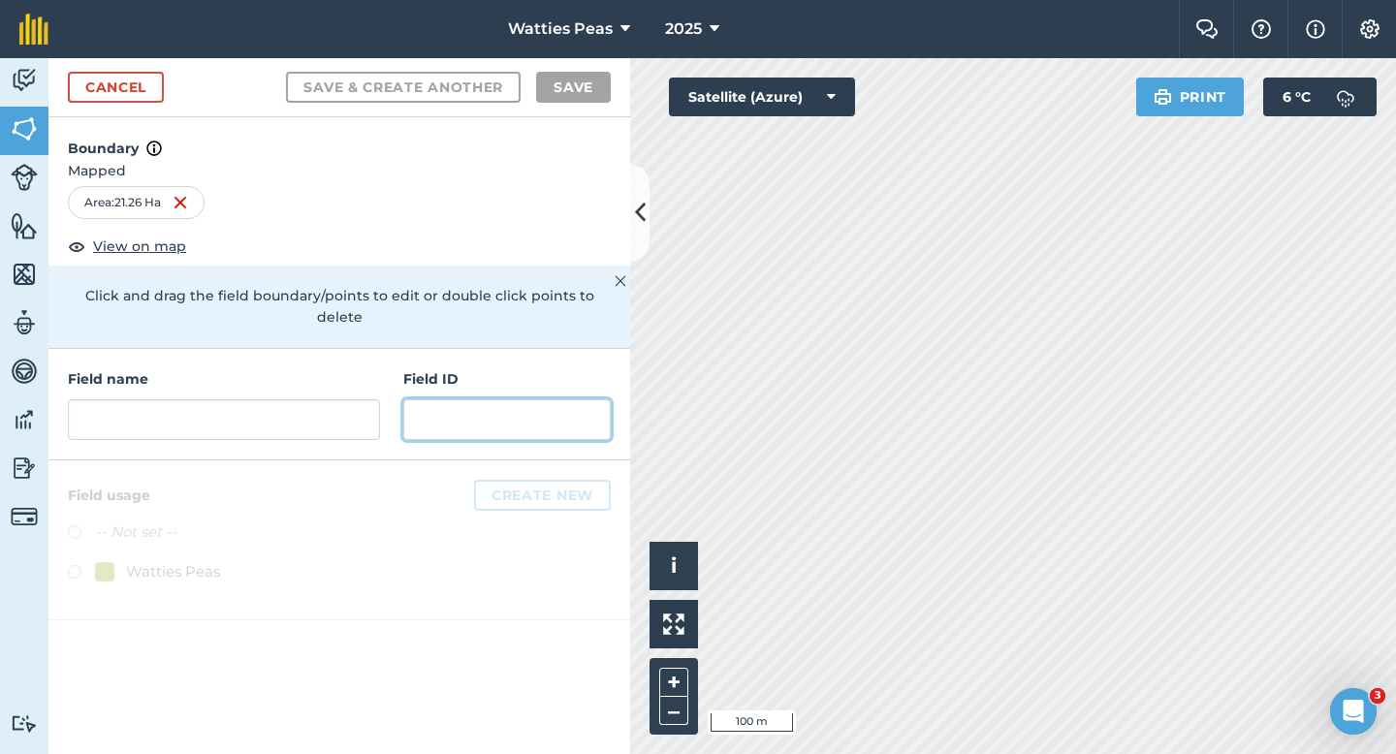
click at [494, 408] on input "text" at bounding box center [506, 419] width 207 height 41
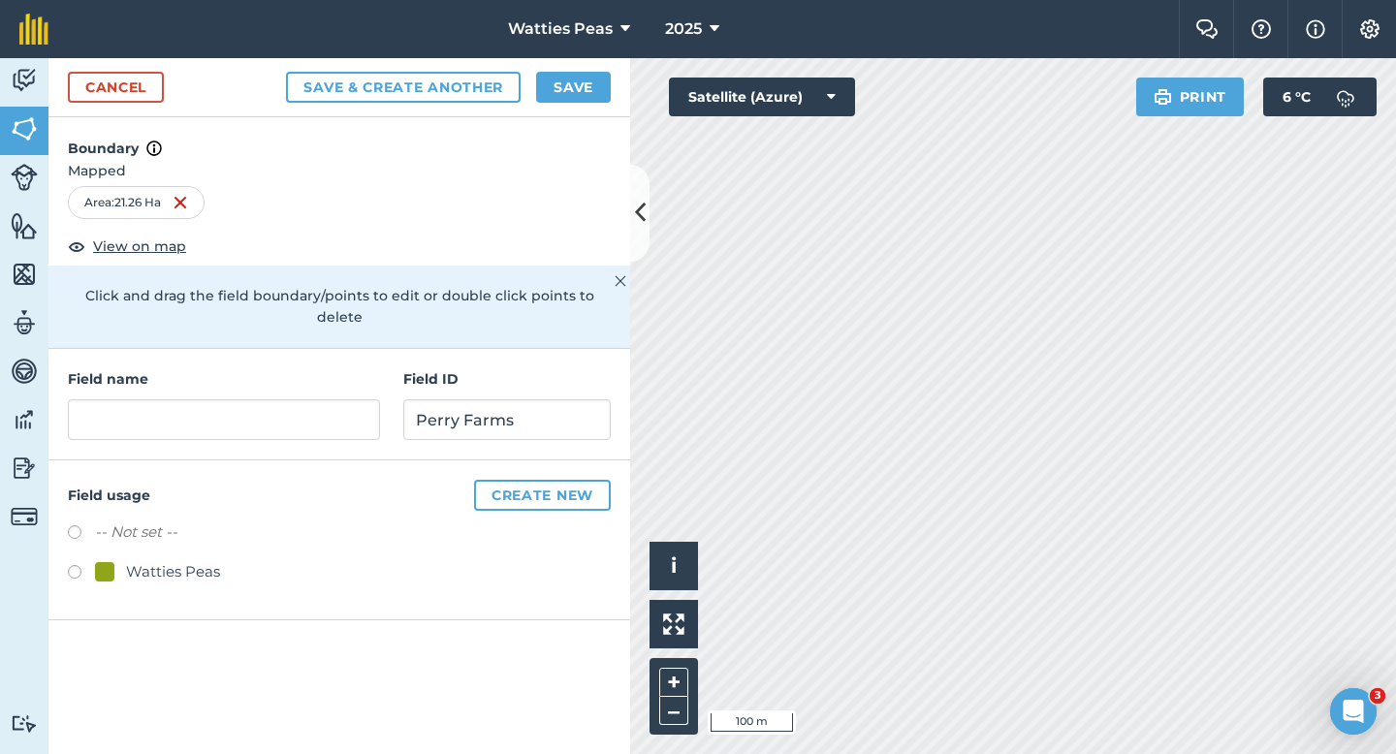
click at [171, 560] on div "Watties Peas" at bounding box center [173, 571] width 94 height 23
click at [219, 370] on div "Field name" at bounding box center [224, 404] width 312 height 72
click at [219, 399] on input "text" at bounding box center [224, 419] width 312 height 41
click at [227, 411] on input "text" at bounding box center [224, 419] width 312 height 41
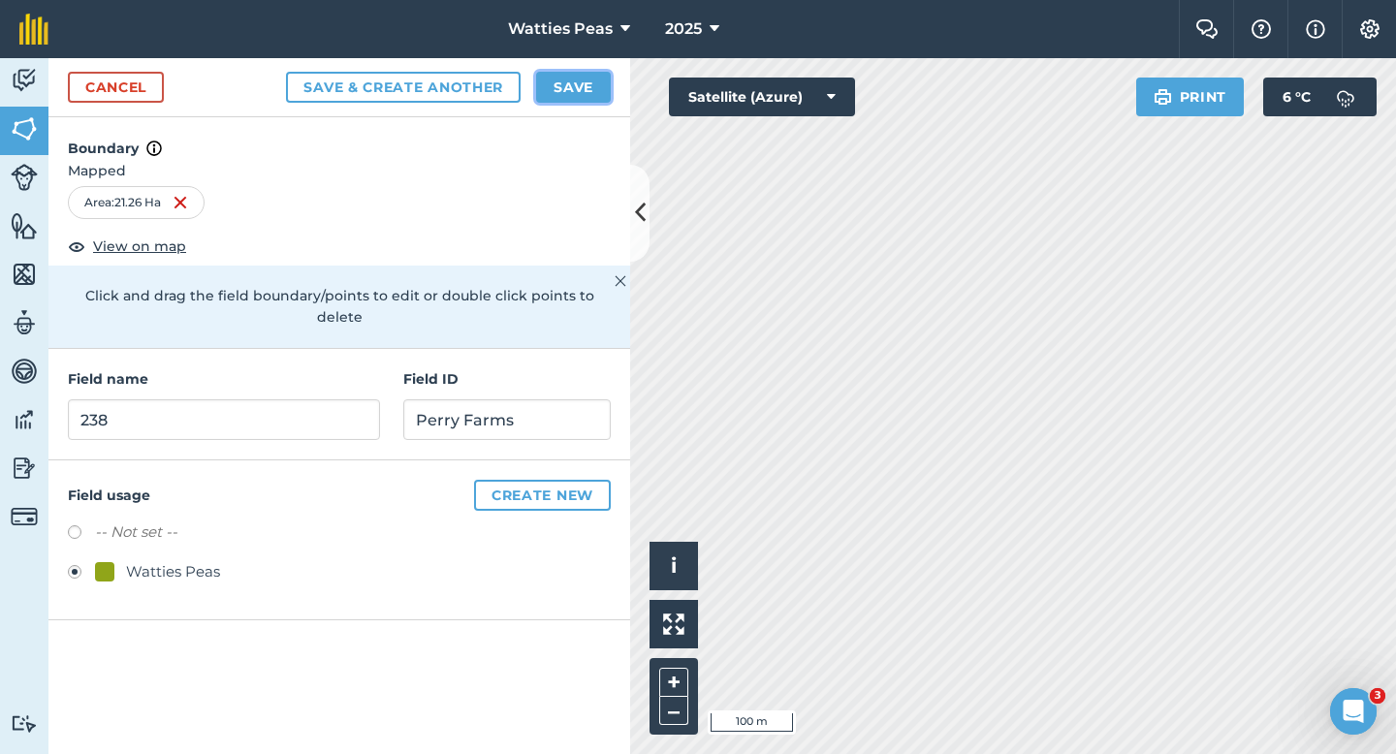
click at [579, 79] on button "Save" at bounding box center [573, 87] width 75 height 31
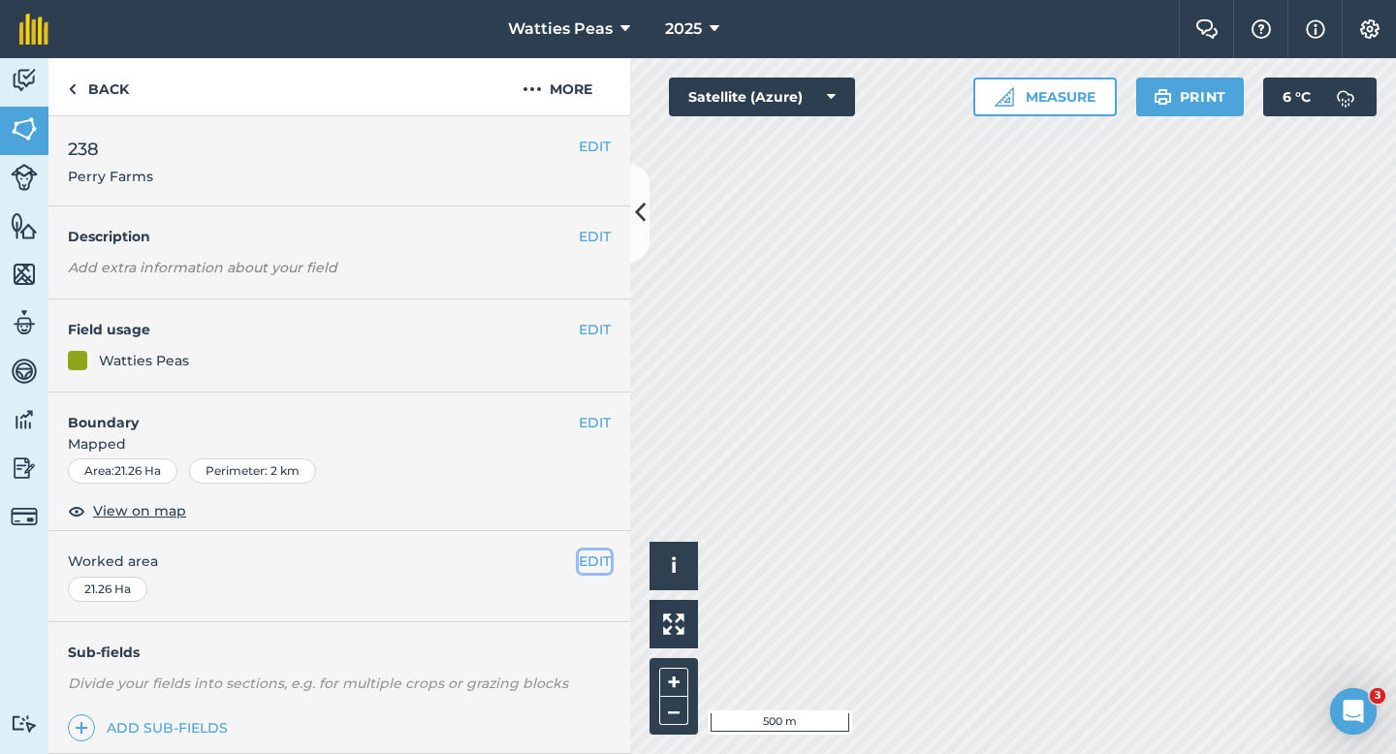
click at [588, 553] on button "EDIT" at bounding box center [595, 561] width 32 height 21
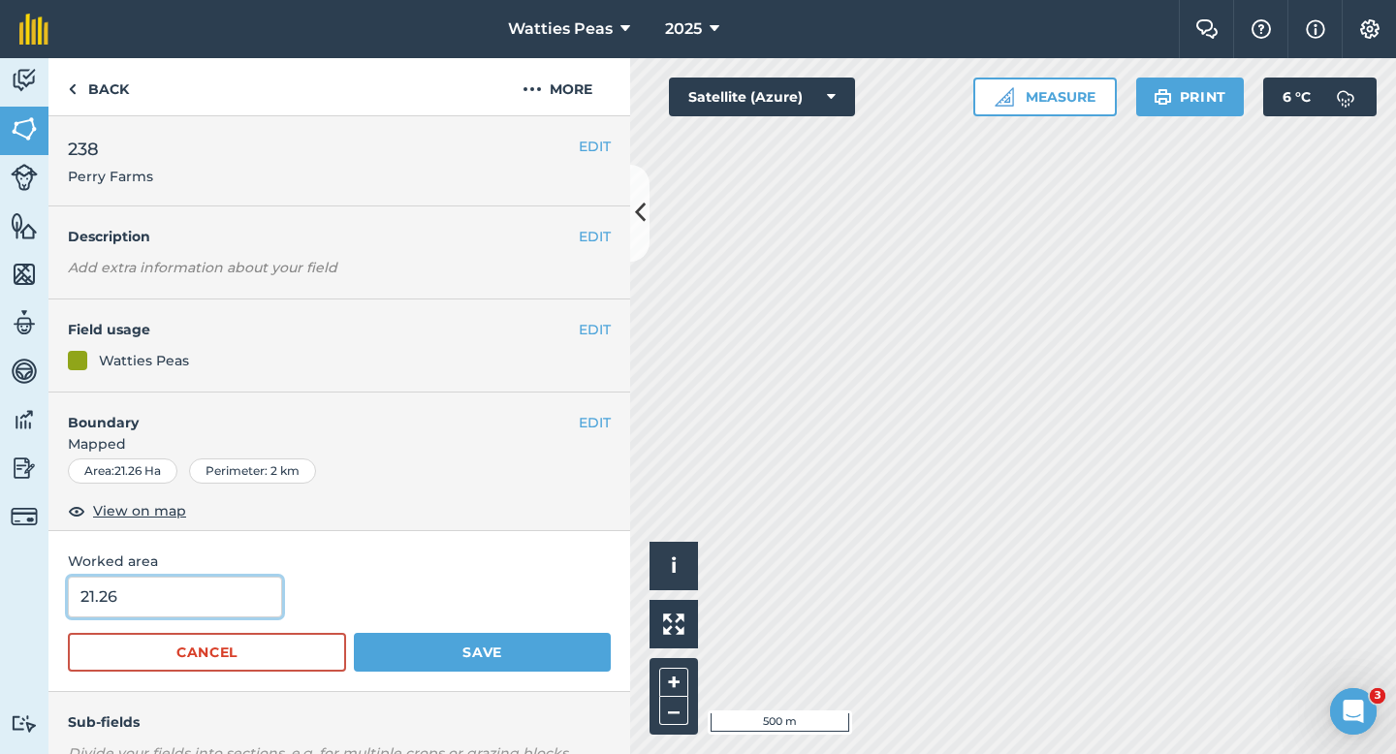
click at [176, 595] on input "21.26" at bounding box center [175, 597] width 214 height 41
click at [354, 633] on button "Save" at bounding box center [482, 652] width 257 height 39
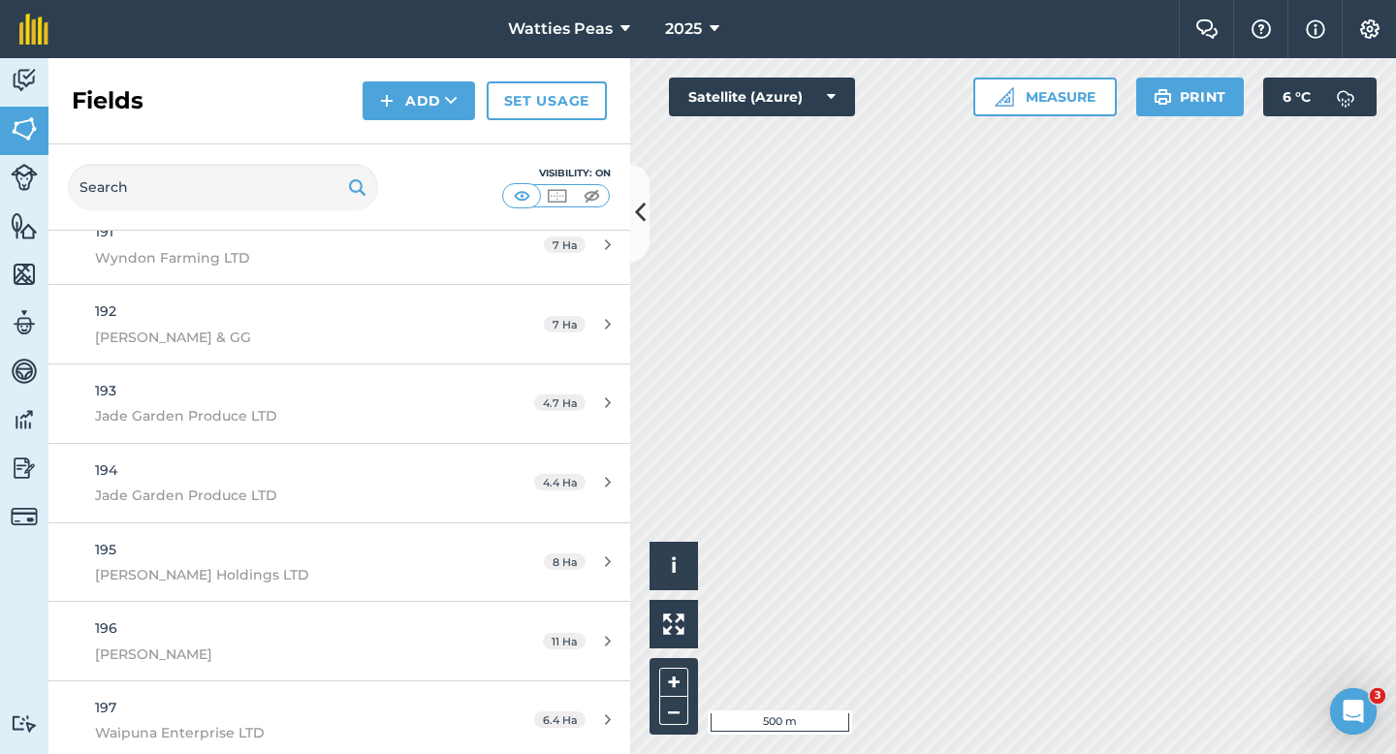
scroll to position [18496, 0]
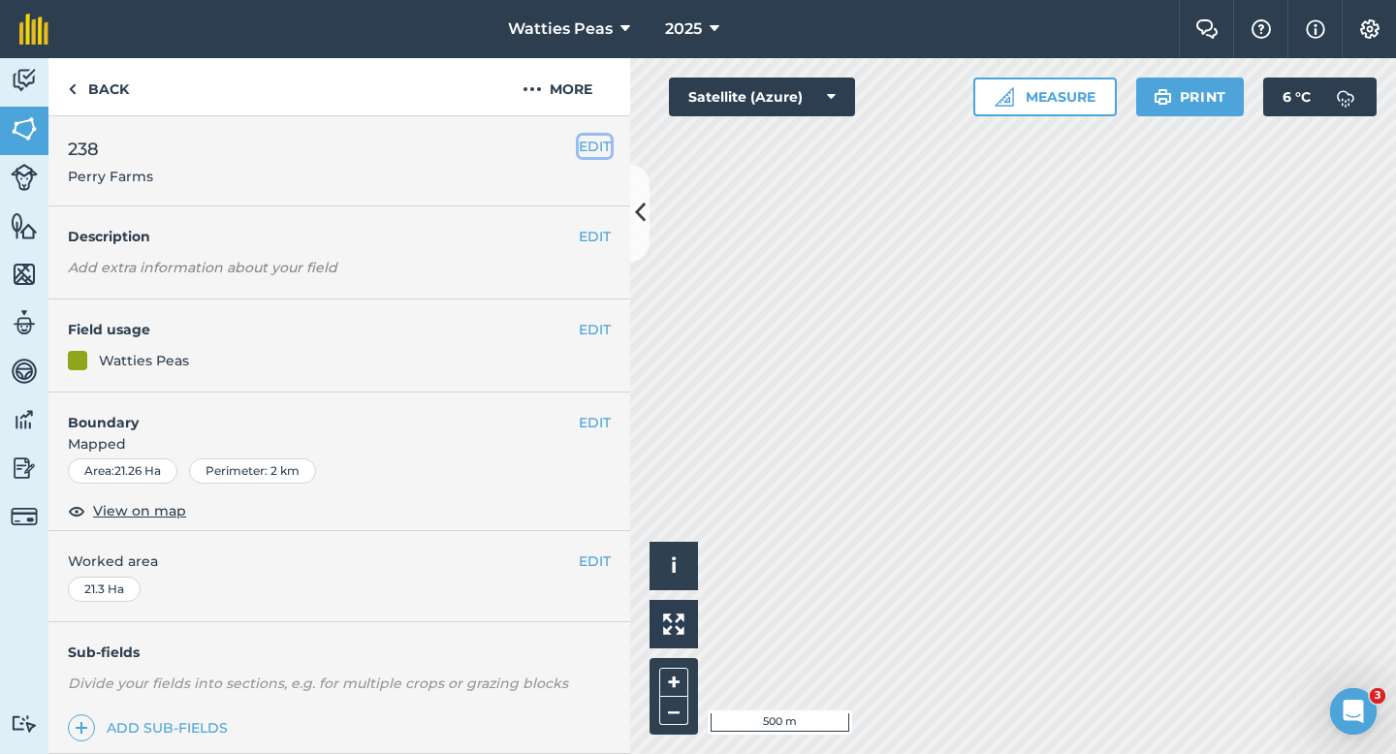
click at [597, 148] on button "EDIT" at bounding box center [595, 146] width 32 height 21
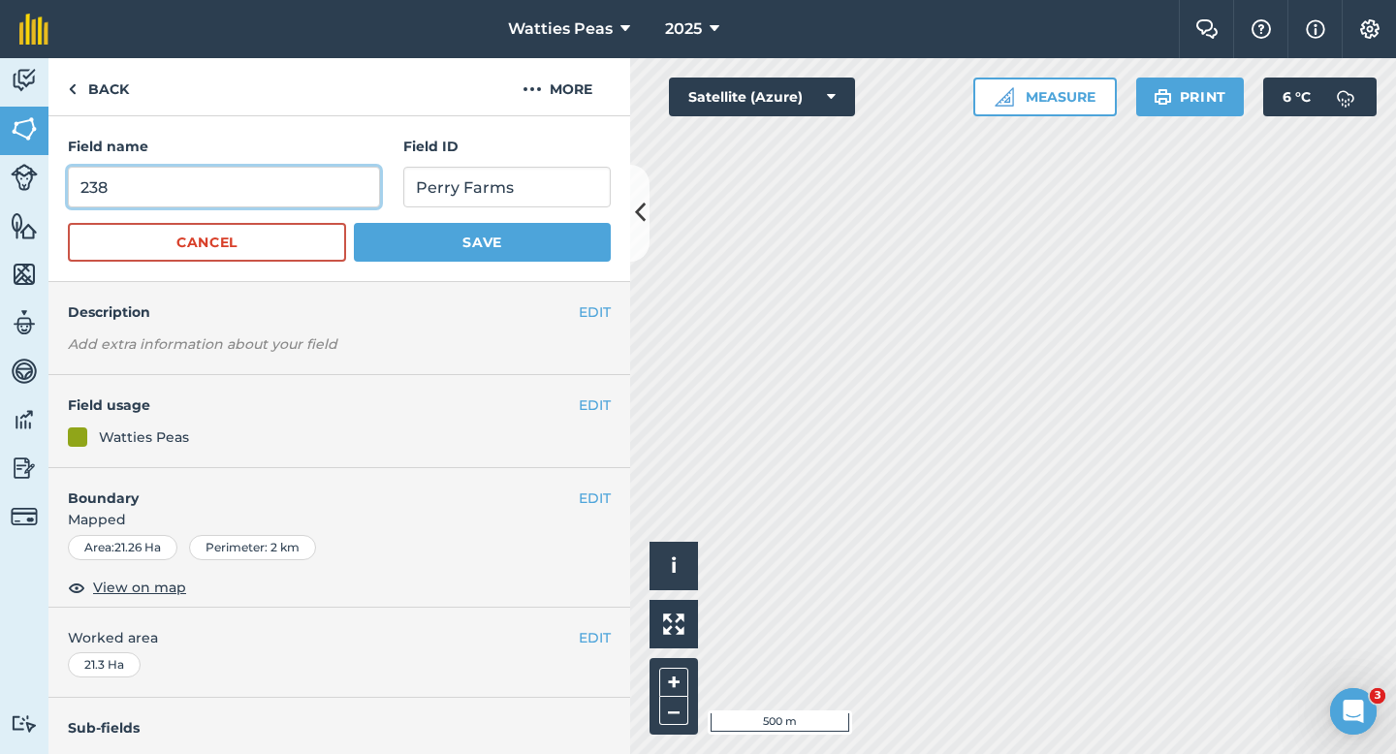
click at [311, 196] on input "238" at bounding box center [224, 187] width 312 height 41
click at [354, 223] on button "Save" at bounding box center [482, 242] width 257 height 39
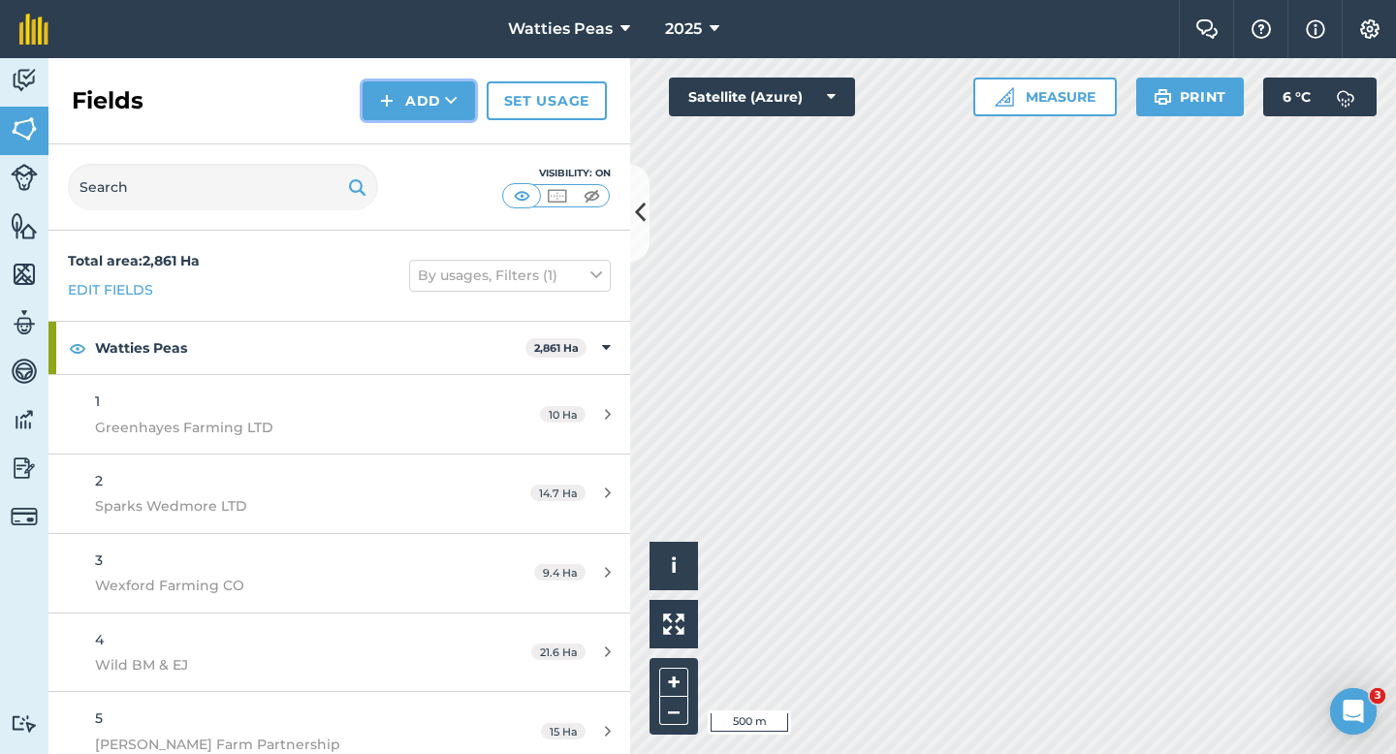
click at [394, 105] on img at bounding box center [387, 100] width 14 height 23
click at [396, 154] on link "Draw" at bounding box center [419, 144] width 107 height 43
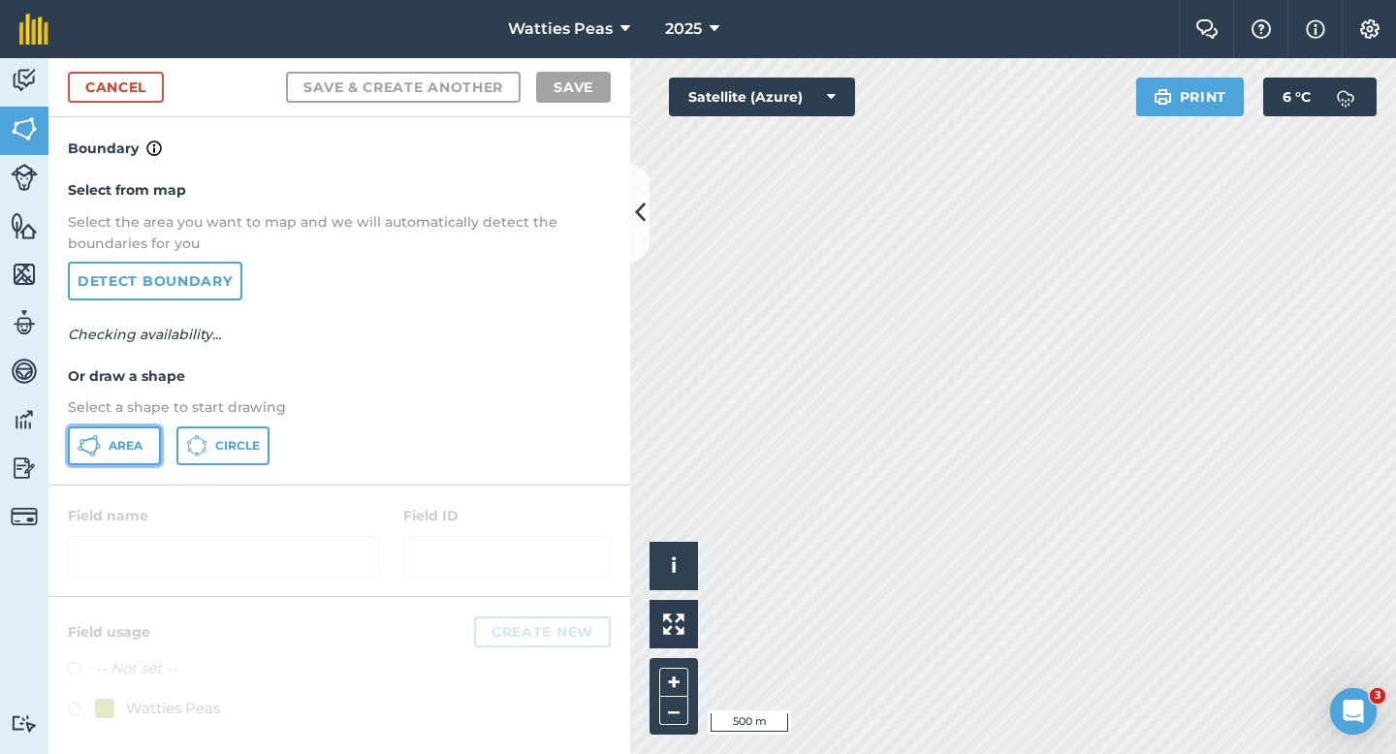
click at [113, 457] on button "Area" at bounding box center [114, 446] width 93 height 39
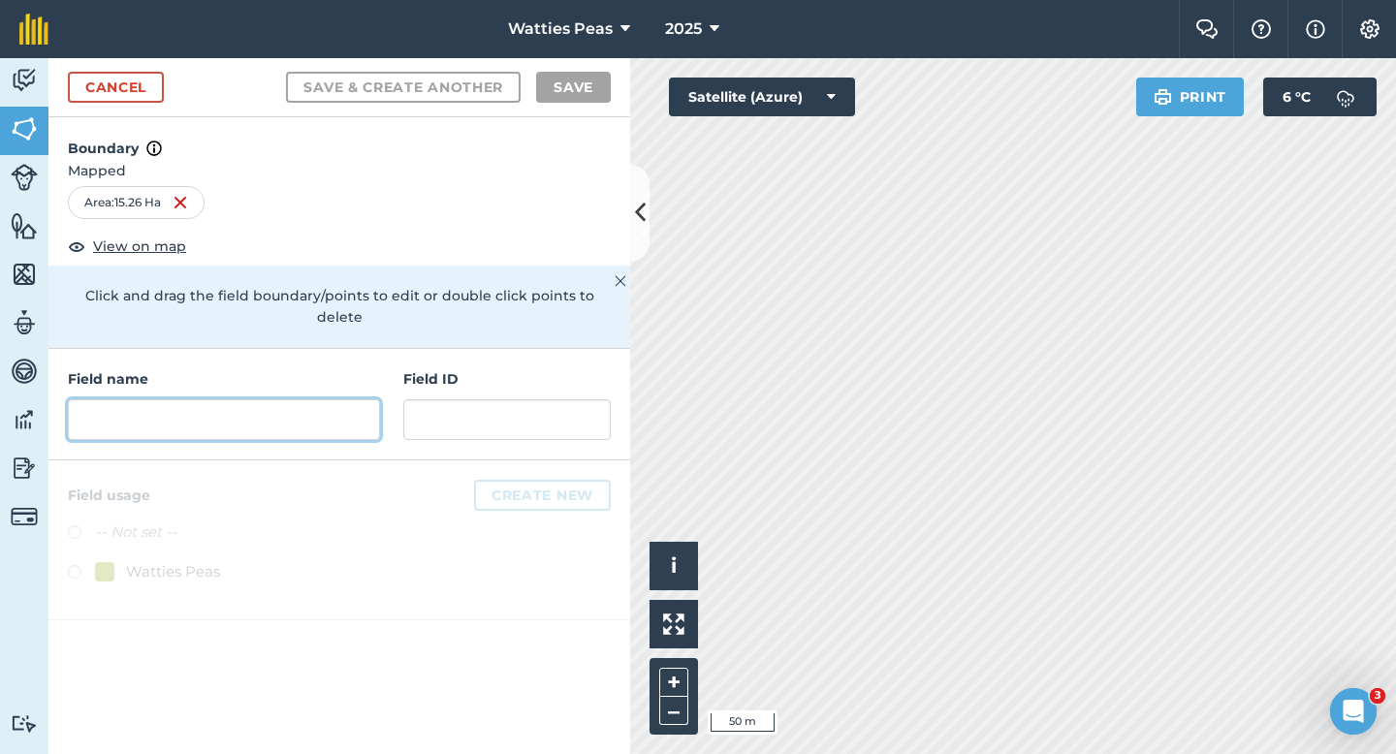
click at [296, 399] on input "text" at bounding box center [224, 419] width 312 height 41
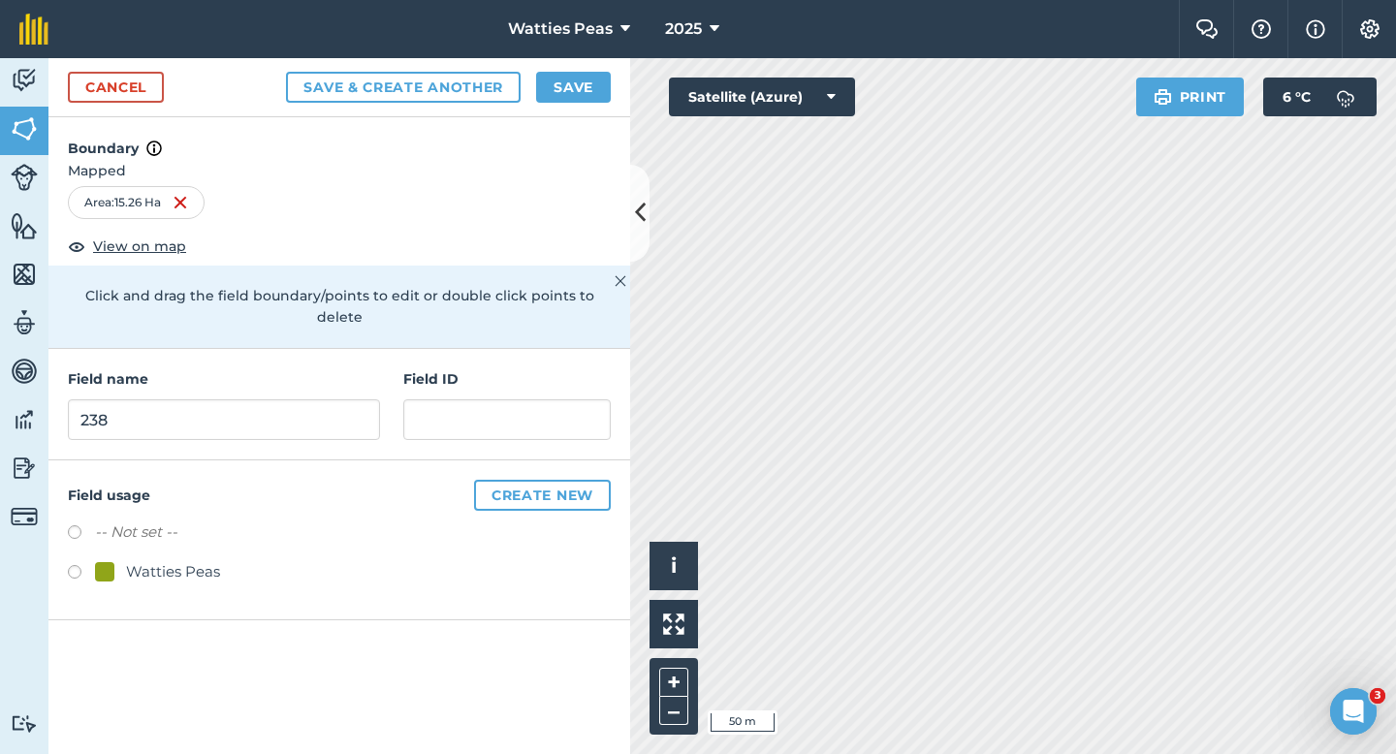
click at [417, 428] on div "Field name 238 Field ID" at bounding box center [339, 405] width 582 height 112
click at [407, 409] on input "text" at bounding box center [506, 419] width 207 height 41
click at [144, 560] on div "Watties Peas" at bounding box center [173, 571] width 94 height 23
click at [573, 89] on button "Save" at bounding box center [573, 87] width 75 height 31
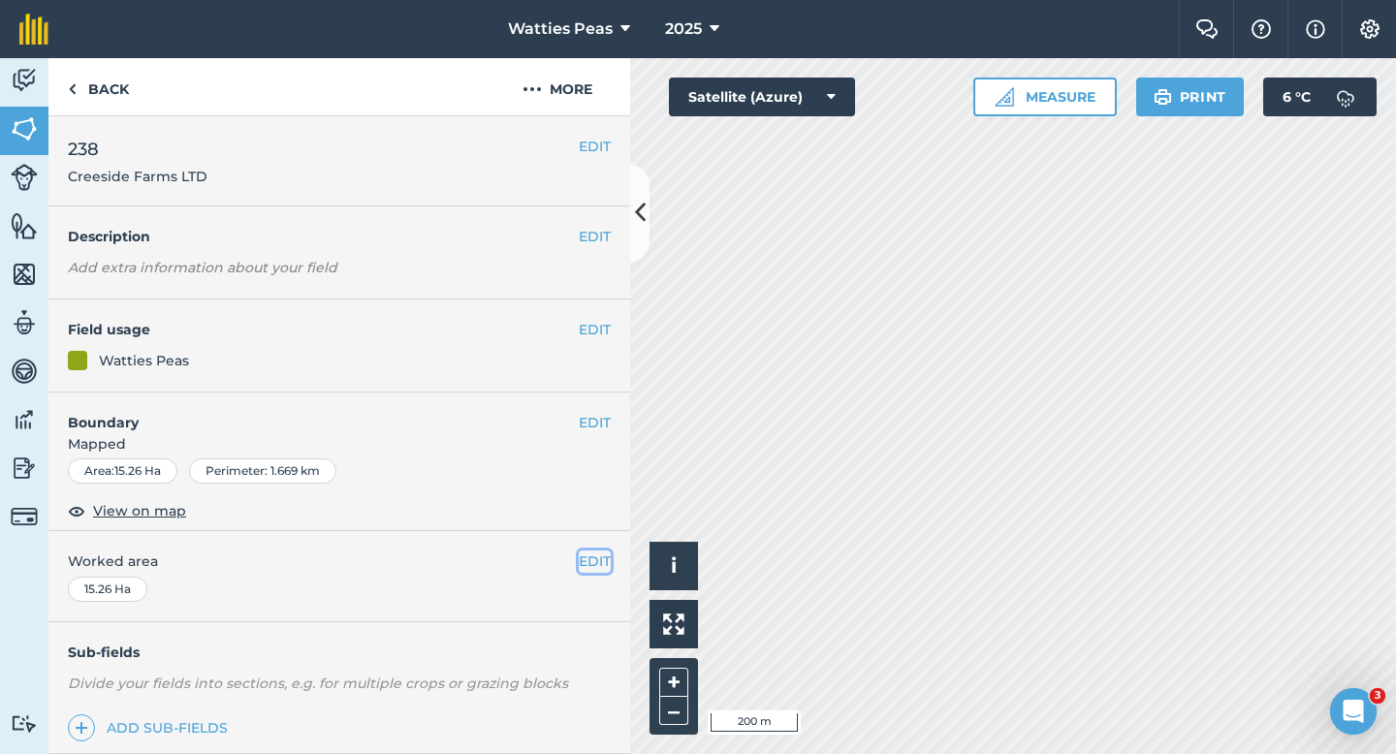
click at [580, 565] on button "EDIT" at bounding box center [595, 561] width 32 height 21
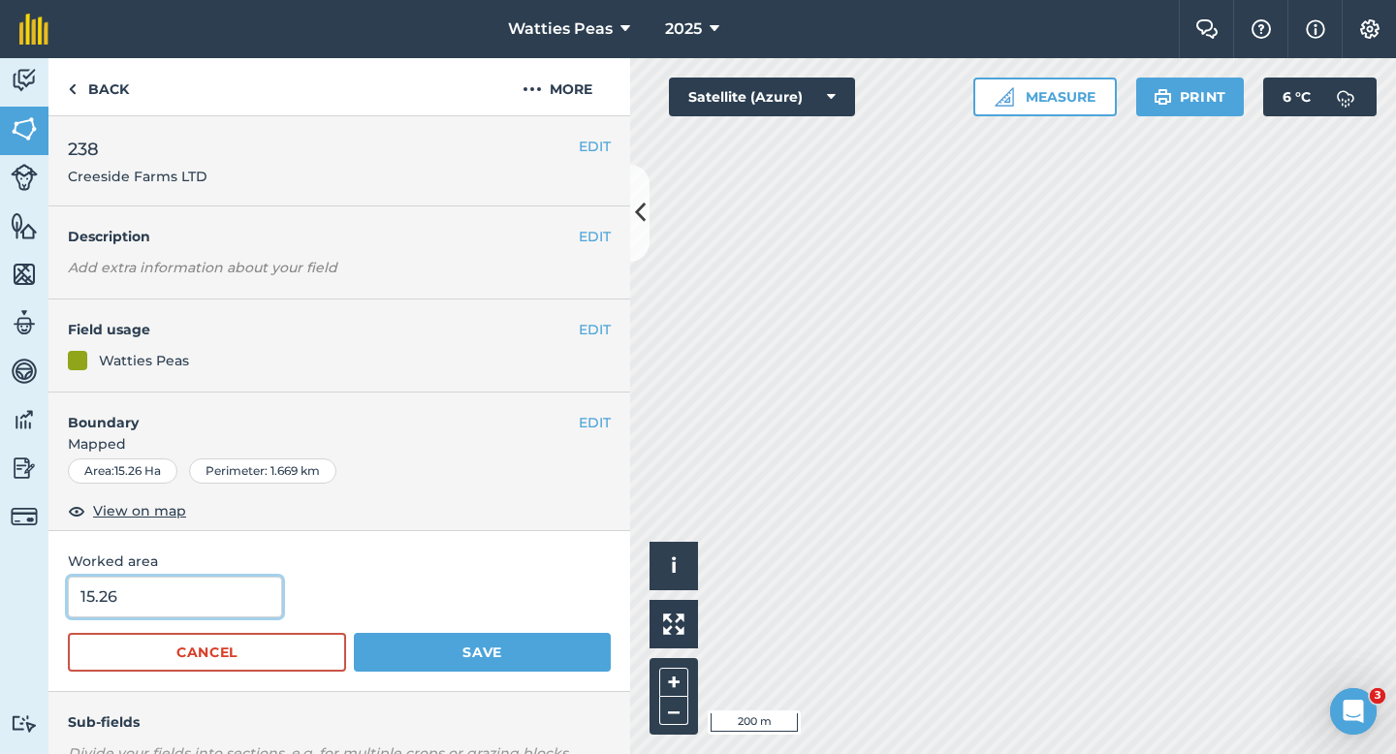
click at [259, 594] on input "15.26" at bounding box center [175, 597] width 214 height 41
click at [354, 633] on button "Save" at bounding box center [482, 652] width 257 height 39
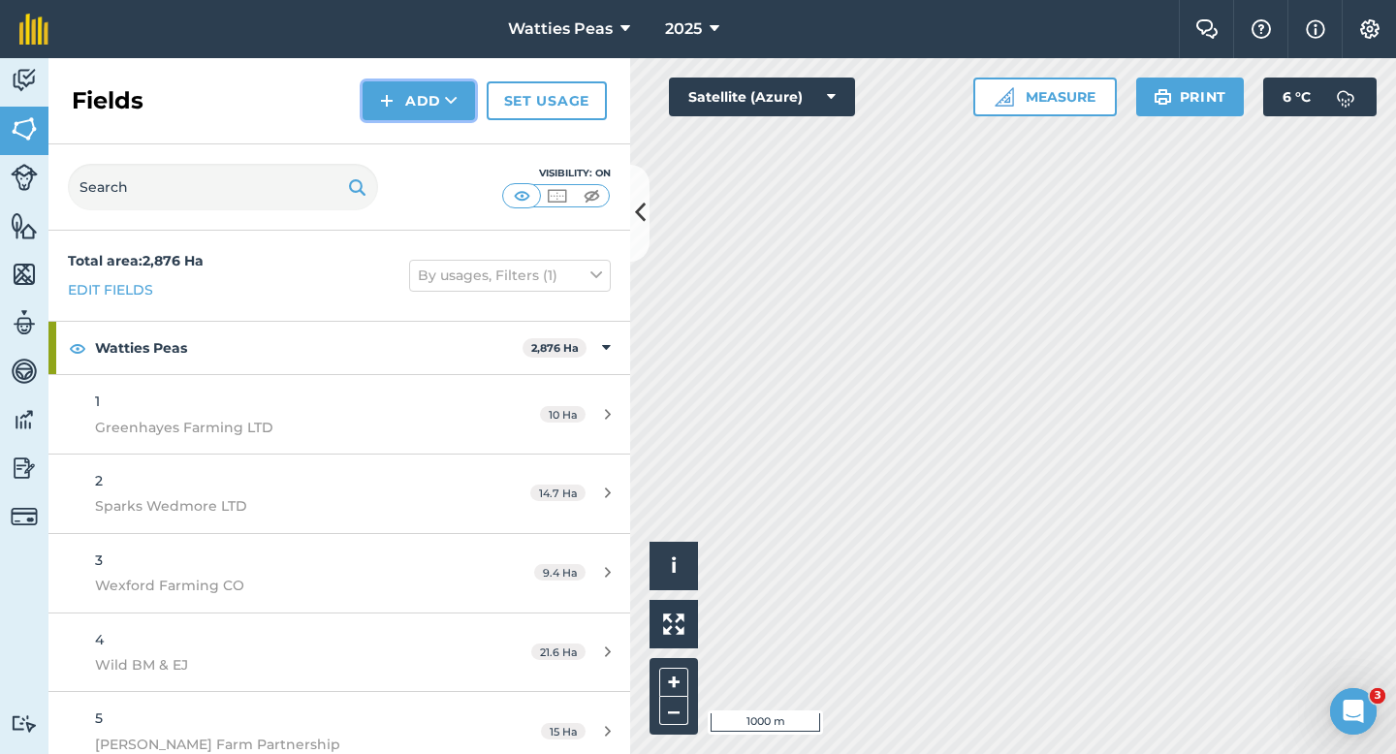
click at [417, 99] on button "Add" at bounding box center [419, 100] width 112 height 39
click at [420, 134] on link "Draw" at bounding box center [419, 144] width 107 height 43
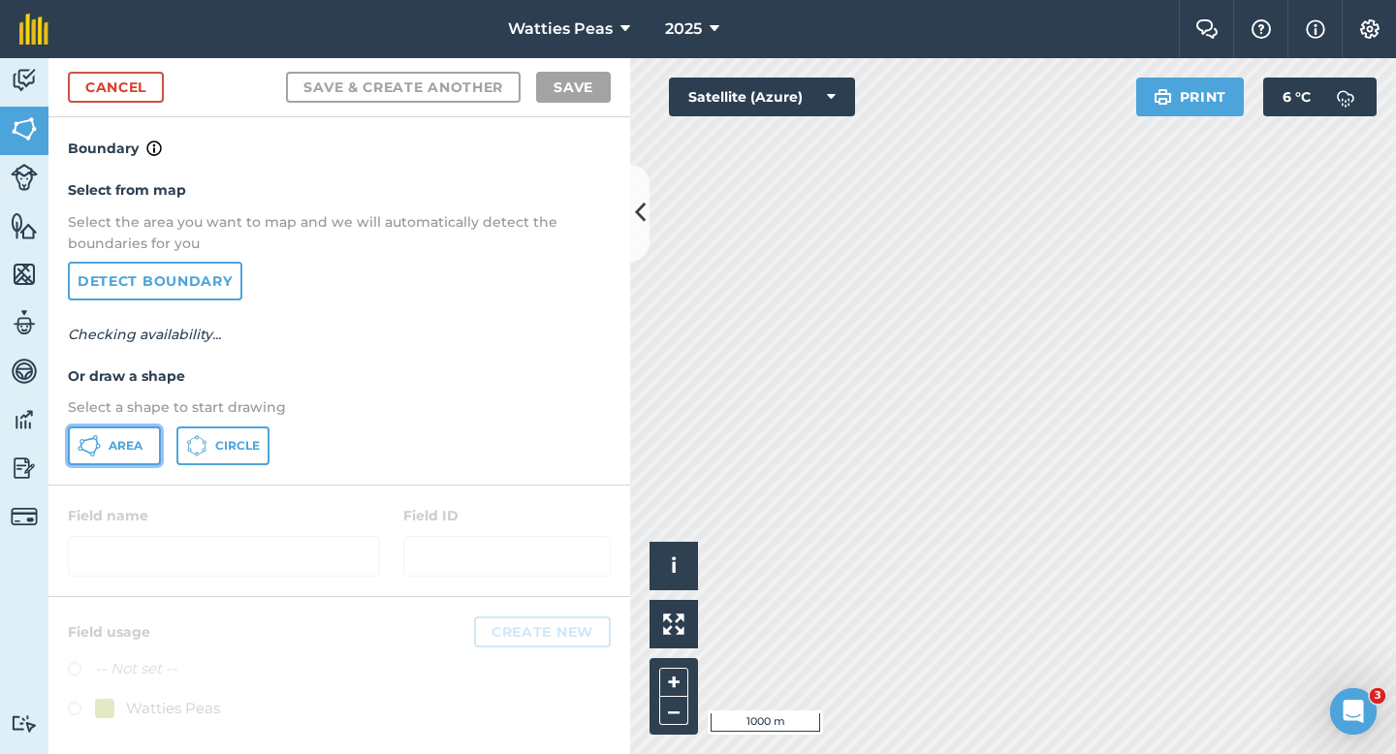
click at [130, 438] on span "Area" at bounding box center [126, 446] width 34 height 16
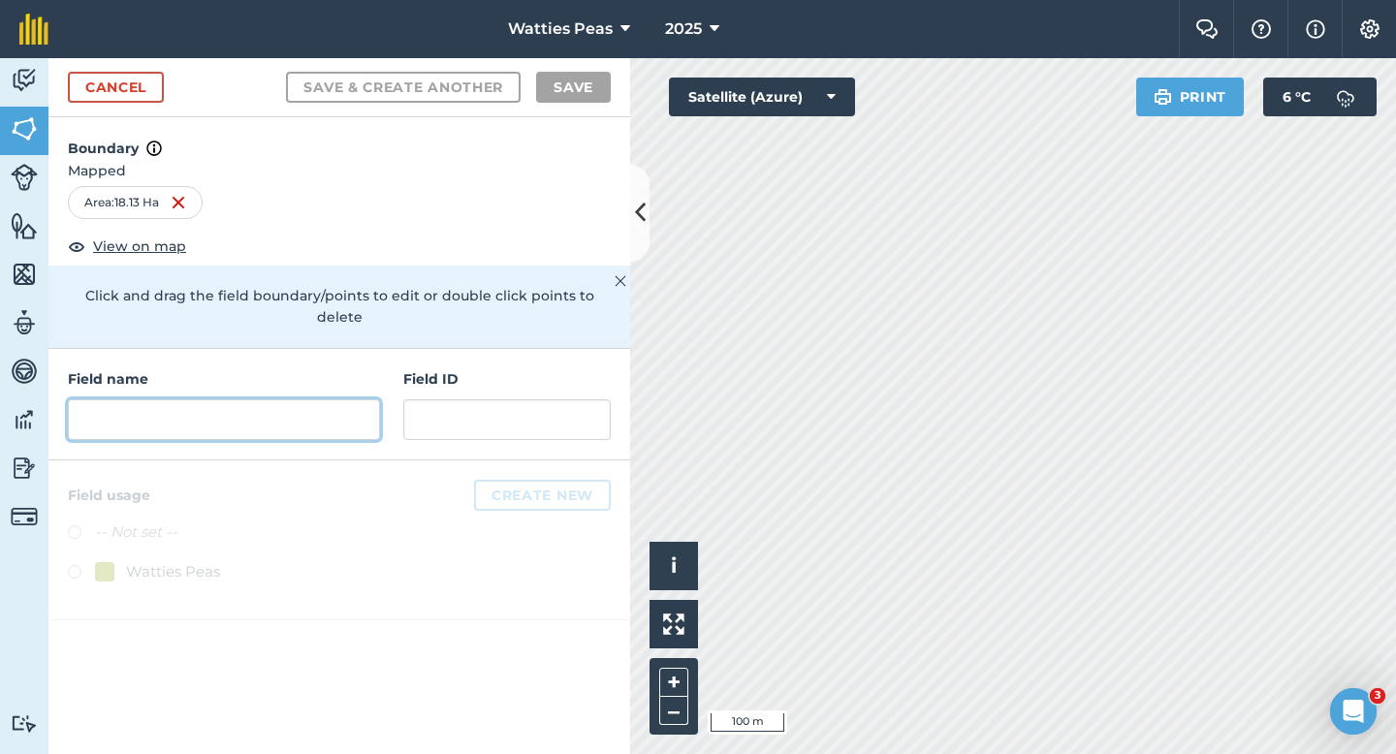
click at [337, 399] on input "text" at bounding box center [224, 419] width 312 height 41
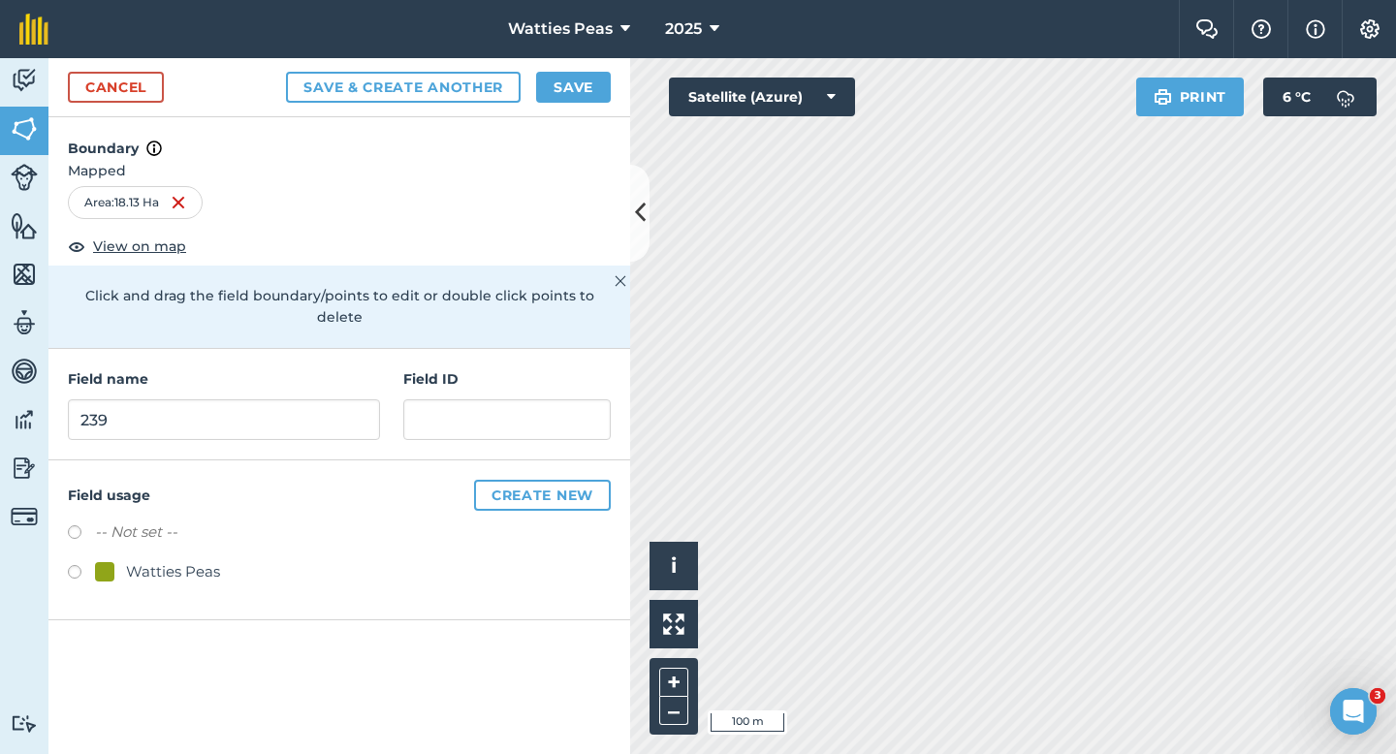
click at [172, 537] on div "-- Not set -- Watties Peas" at bounding box center [339, 555] width 543 height 68
click at [183, 560] on div "Watties Peas" at bounding box center [173, 571] width 94 height 23
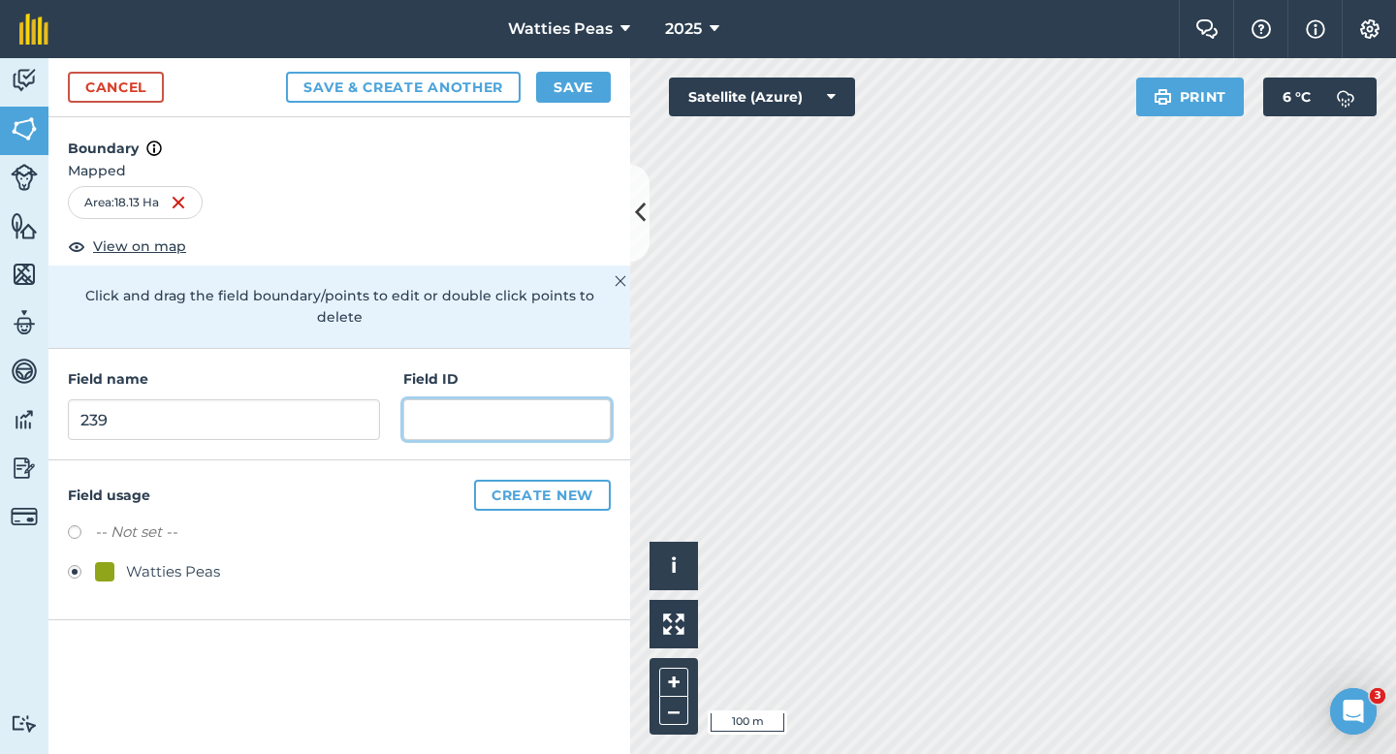
click at [458, 399] on input "text" at bounding box center [506, 419] width 207 height 41
click at [562, 134] on h4 "Boundary" at bounding box center [339, 138] width 582 height 43
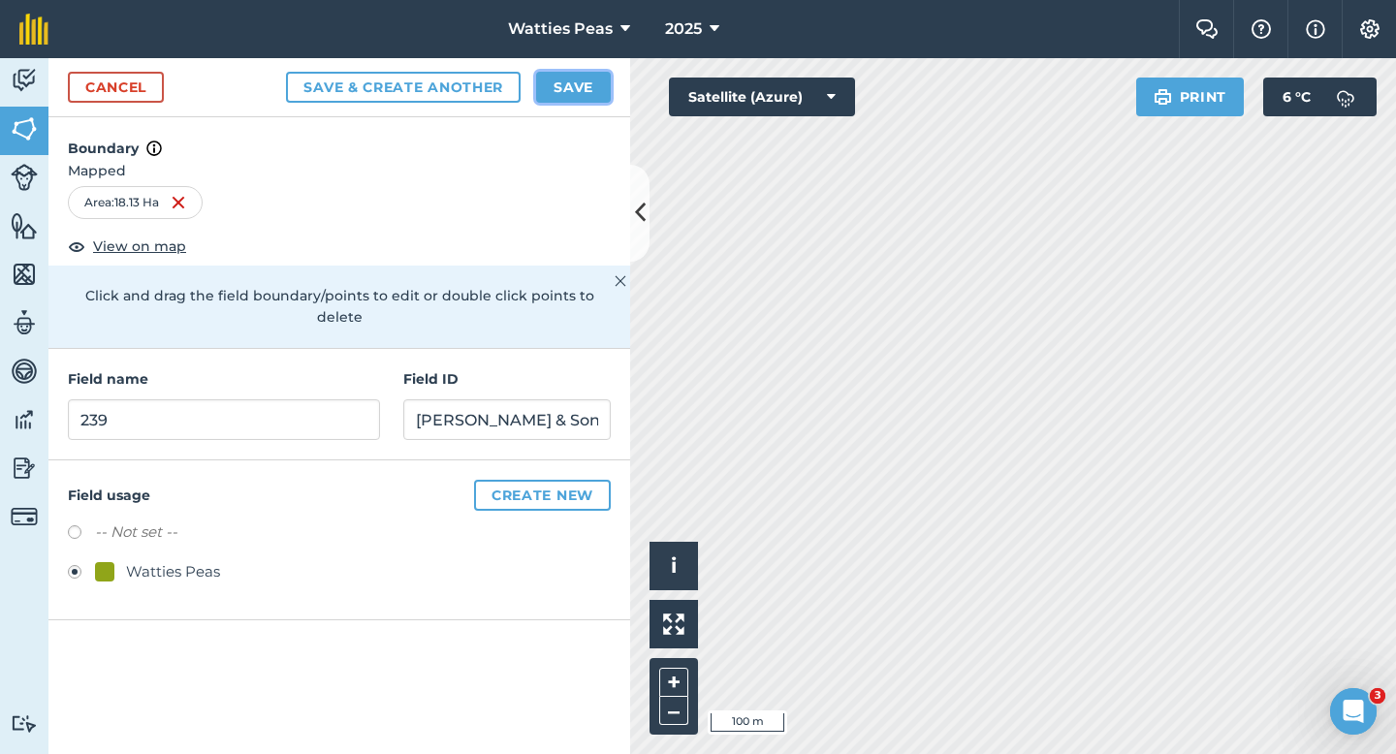
click at [562, 101] on button "Save" at bounding box center [573, 87] width 75 height 31
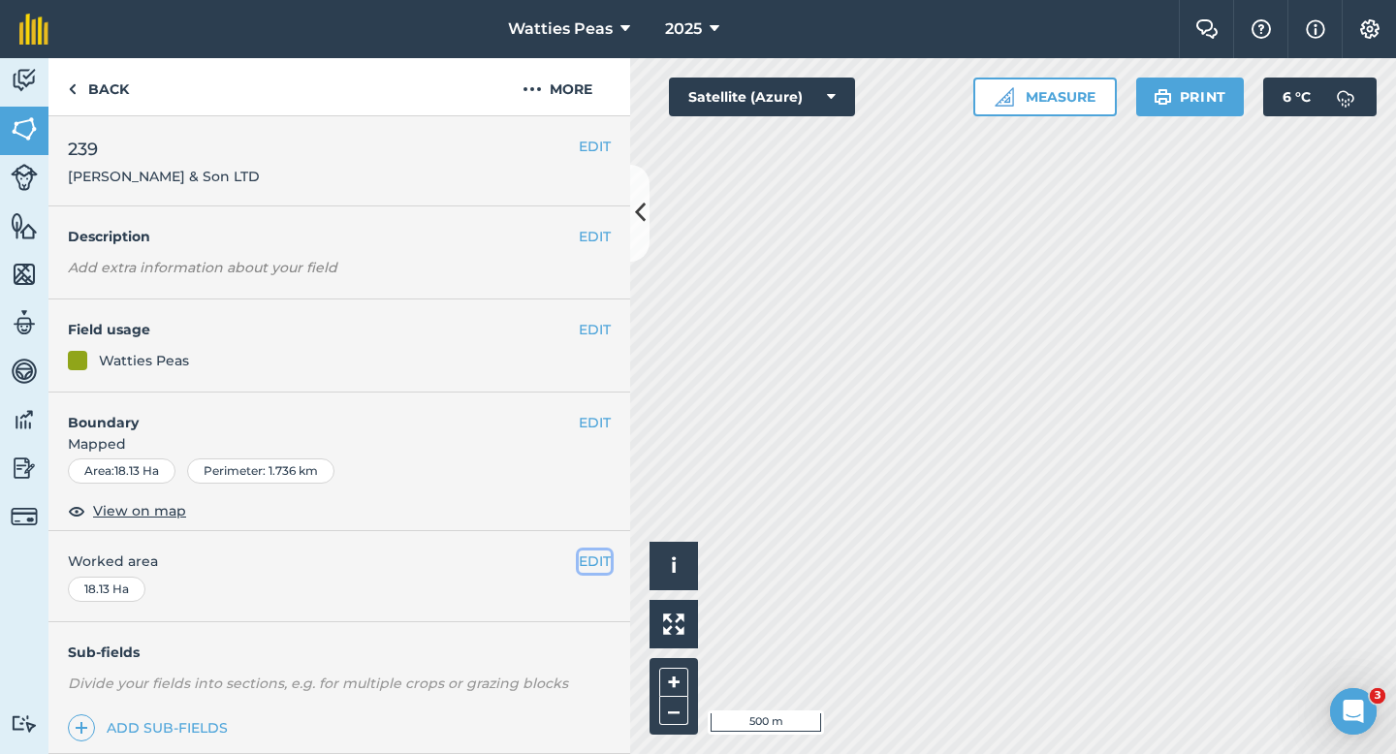
click at [606, 560] on button "EDIT" at bounding box center [595, 561] width 32 height 21
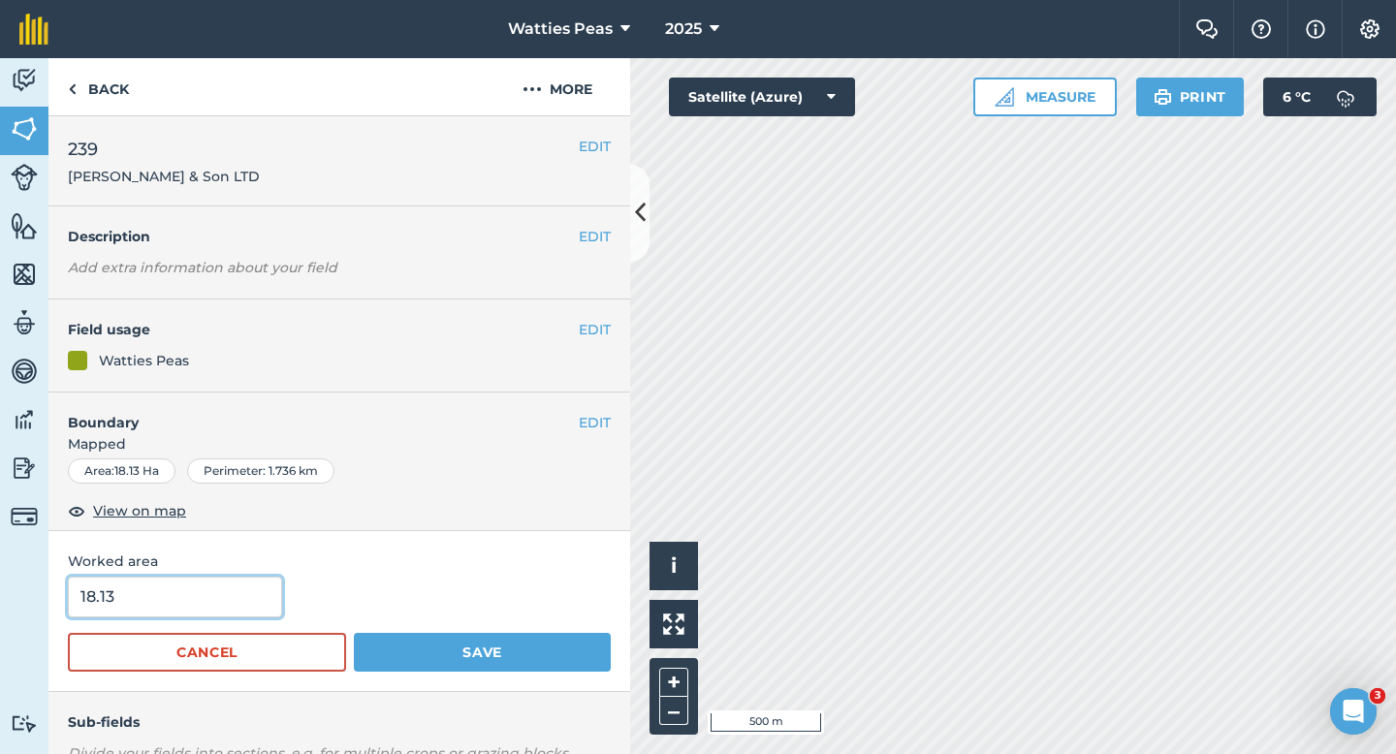
click at [166, 585] on input "18.13" at bounding box center [175, 597] width 214 height 41
click at [178, 604] on input "18.13" at bounding box center [175, 597] width 214 height 41
click at [354, 633] on button "Save" at bounding box center [482, 652] width 257 height 39
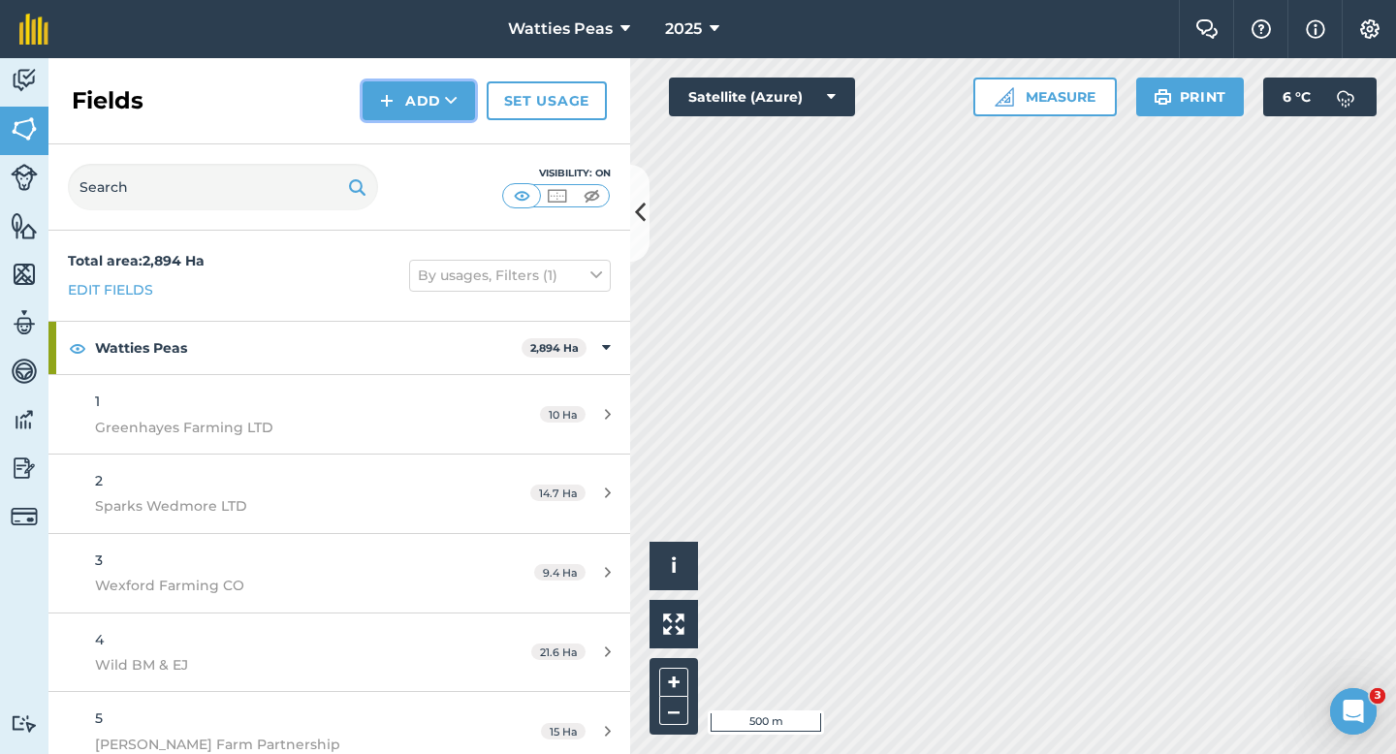
click at [401, 89] on button "Add" at bounding box center [419, 100] width 112 height 39
click at [401, 119] on button "Add Draw Import" at bounding box center [419, 100] width 112 height 39
click at [375, 118] on button "Add" at bounding box center [419, 100] width 112 height 39
click at [389, 141] on link "Draw" at bounding box center [419, 144] width 107 height 43
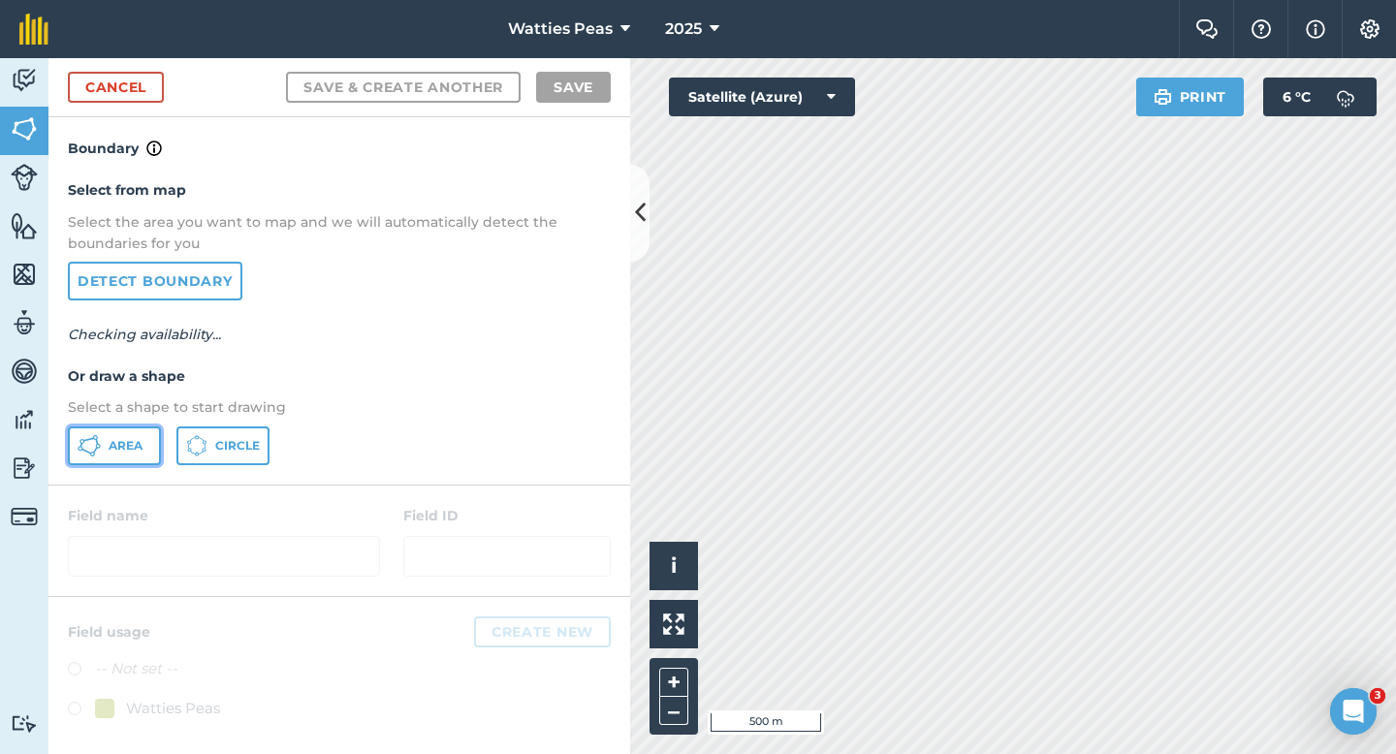
click at [132, 448] on span "Area" at bounding box center [126, 446] width 34 height 16
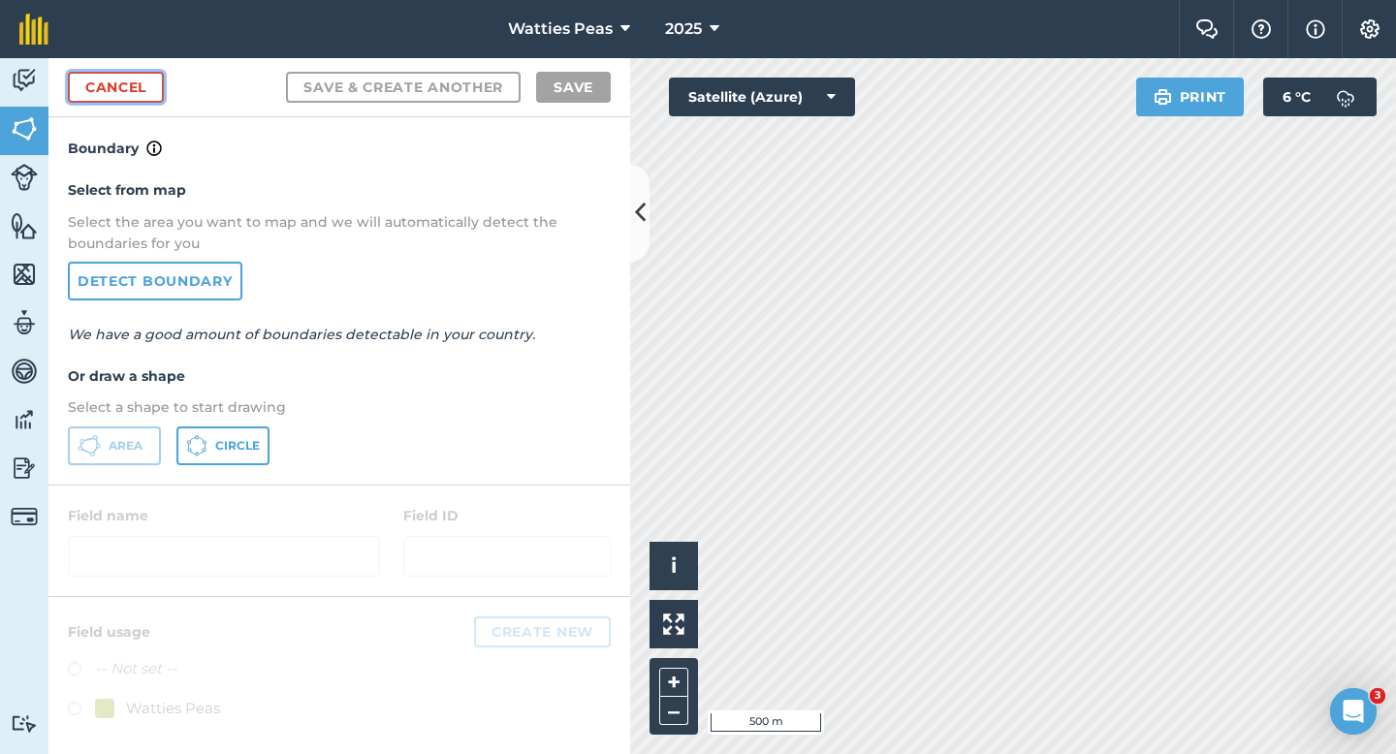
click at [117, 94] on link "Cancel" at bounding box center [116, 87] width 96 height 31
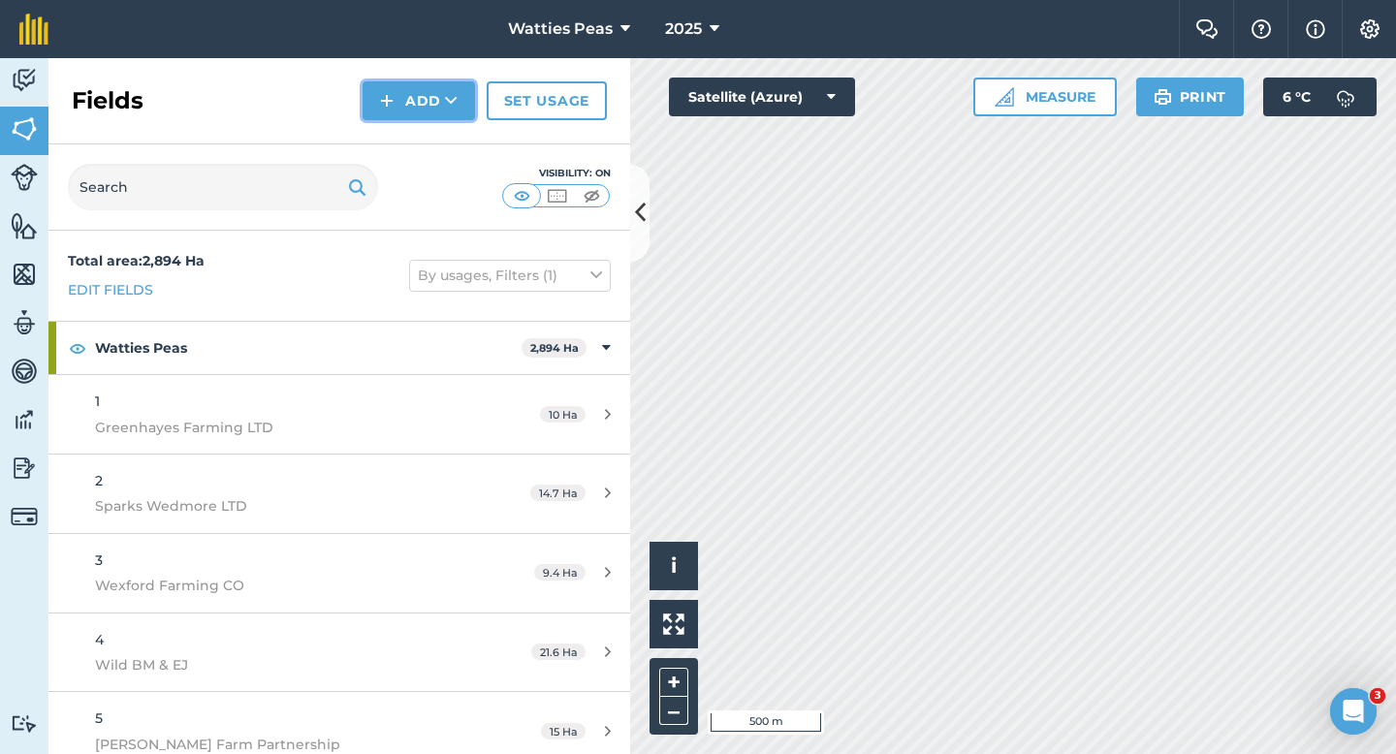
click at [440, 94] on button "Add" at bounding box center [419, 100] width 112 height 39
click at [440, 143] on link "Draw" at bounding box center [419, 144] width 107 height 43
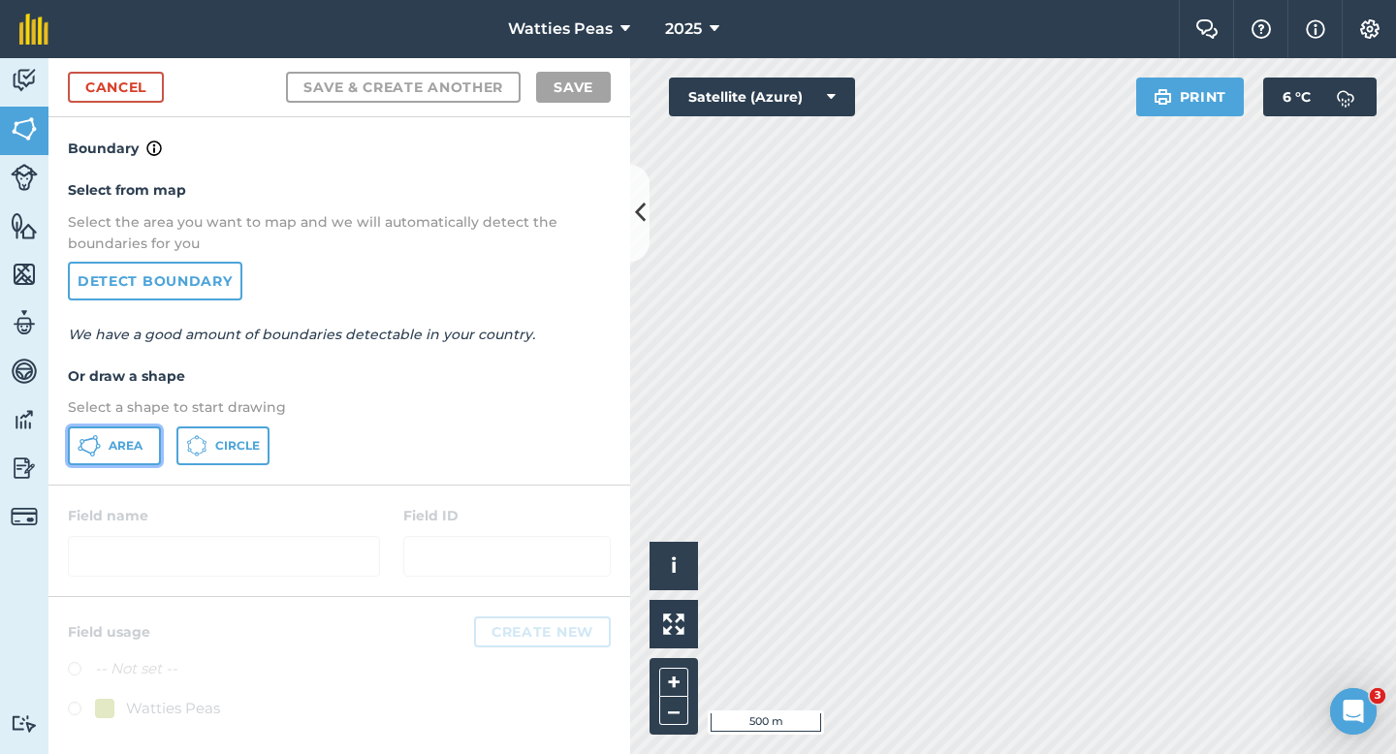
click at [124, 427] on button "Area" at bounding box center [114, 446] width 93 height 39
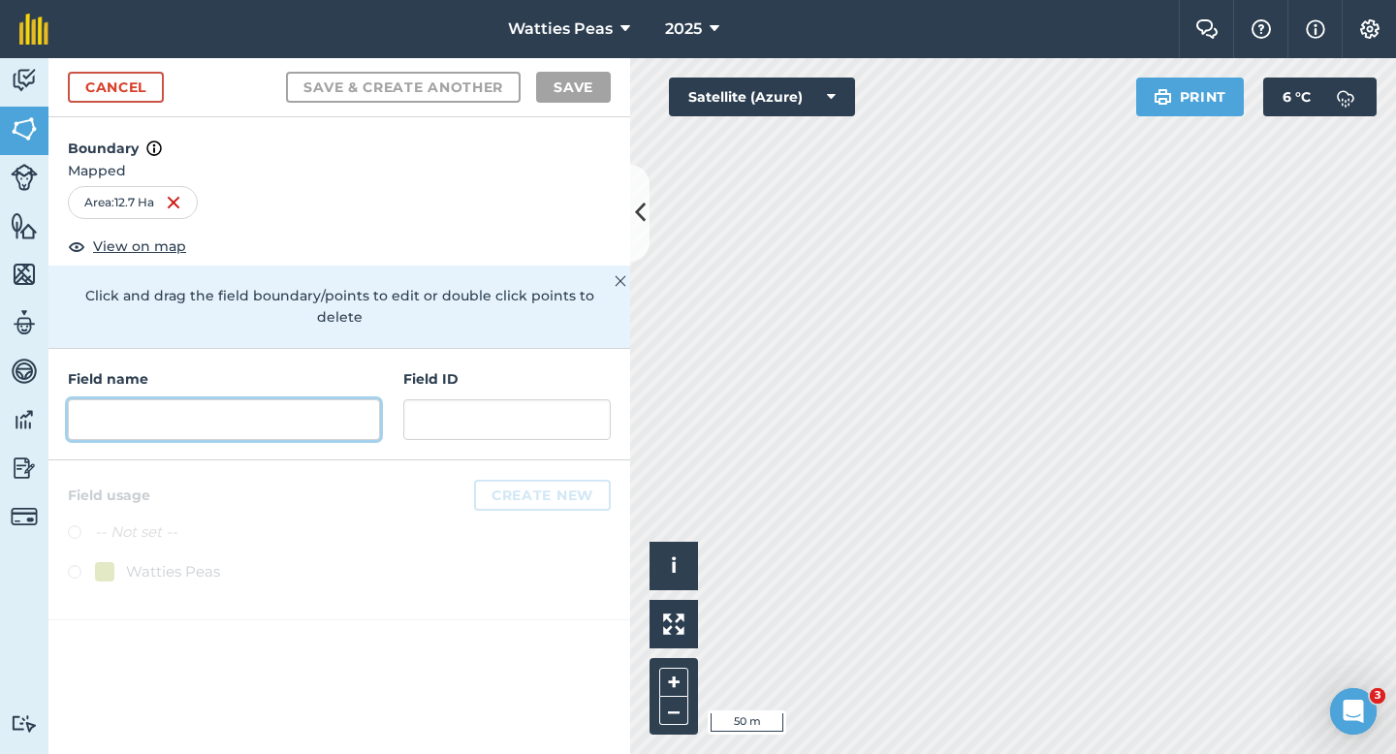
click at [348, 402] on input "text" at bounding box center [224, 419] width 312 height 41
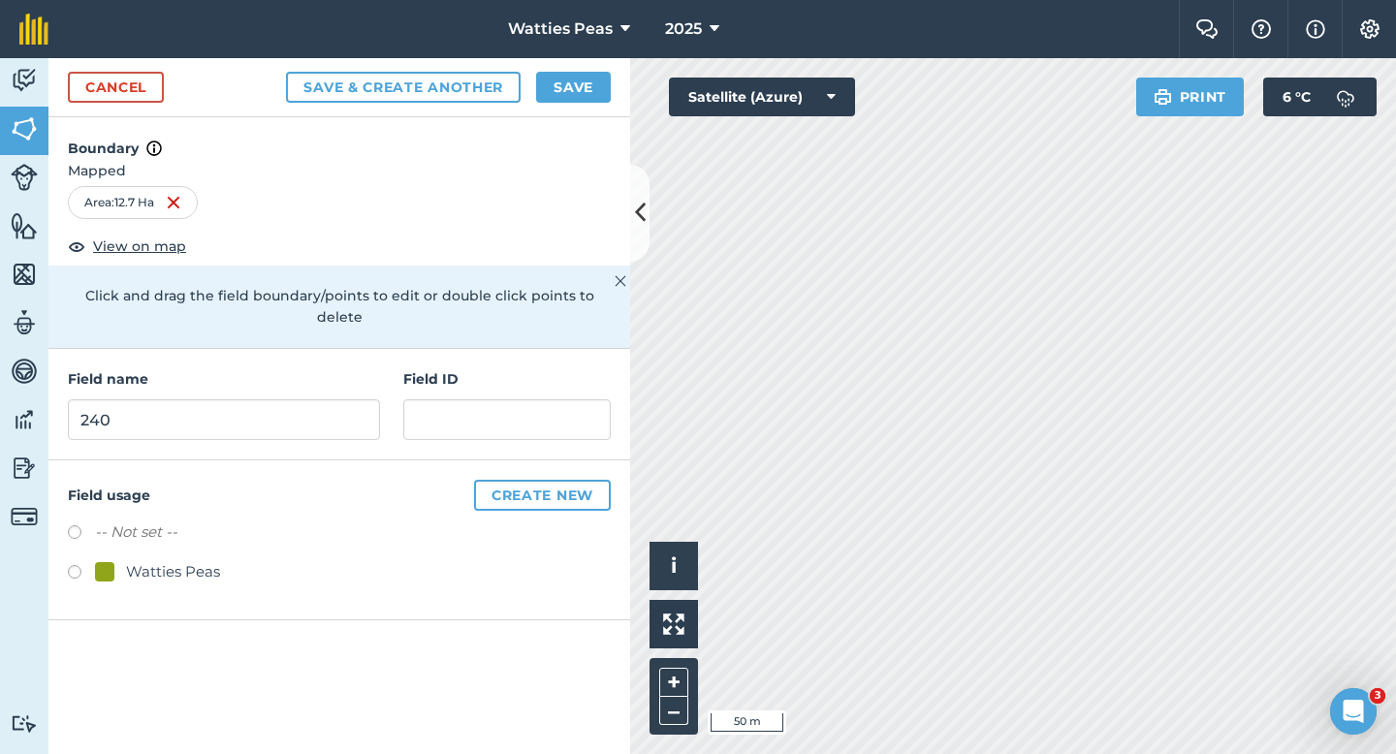
click at [212, 560] on div "Watties Peas" at bounding box center [173, 571] width 94 height 23
click at [426, 414] on input "text" at bounding box center [506, 419] width 207 height 41
click at [563, 72] on button "Save" at bounding box center [573, 87] width 75 height 31
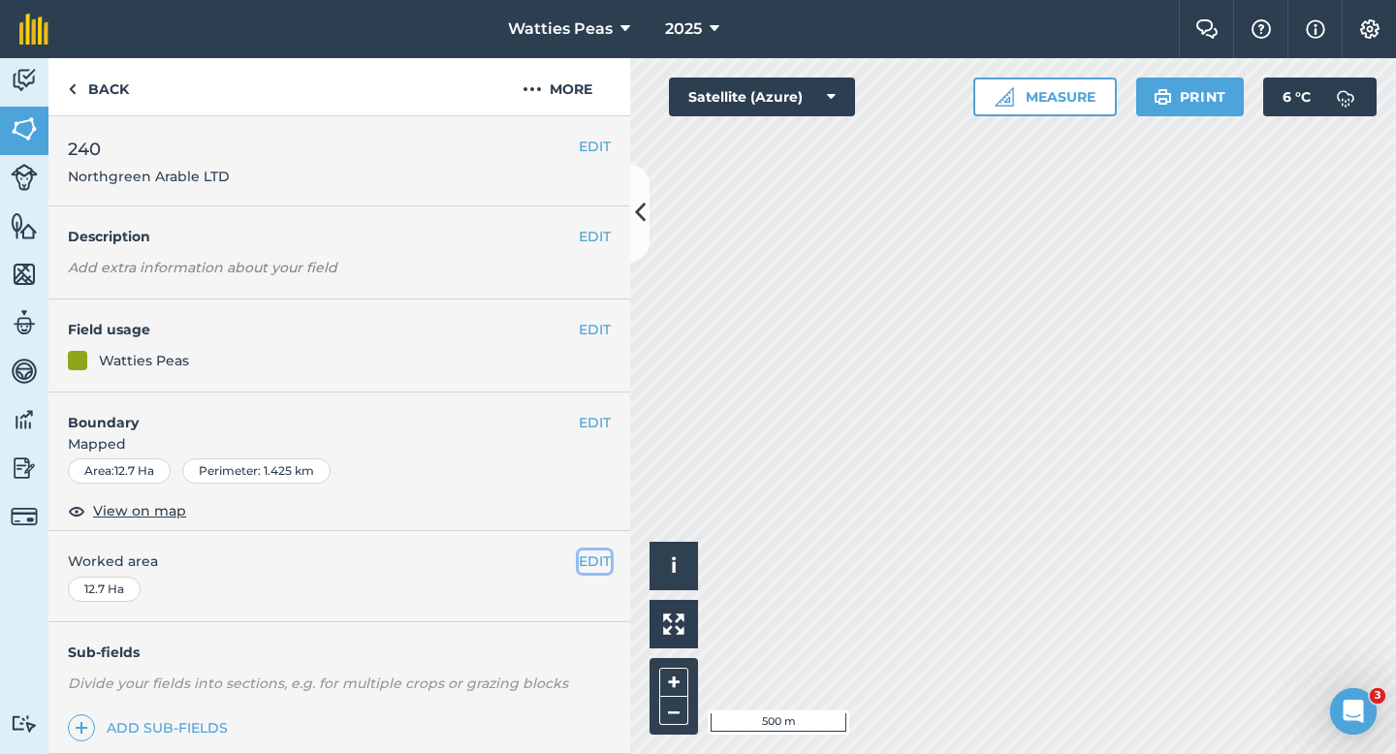
click at [595, 559] on button "EDIT" at bounding box center [595, 561] width 32 height 21
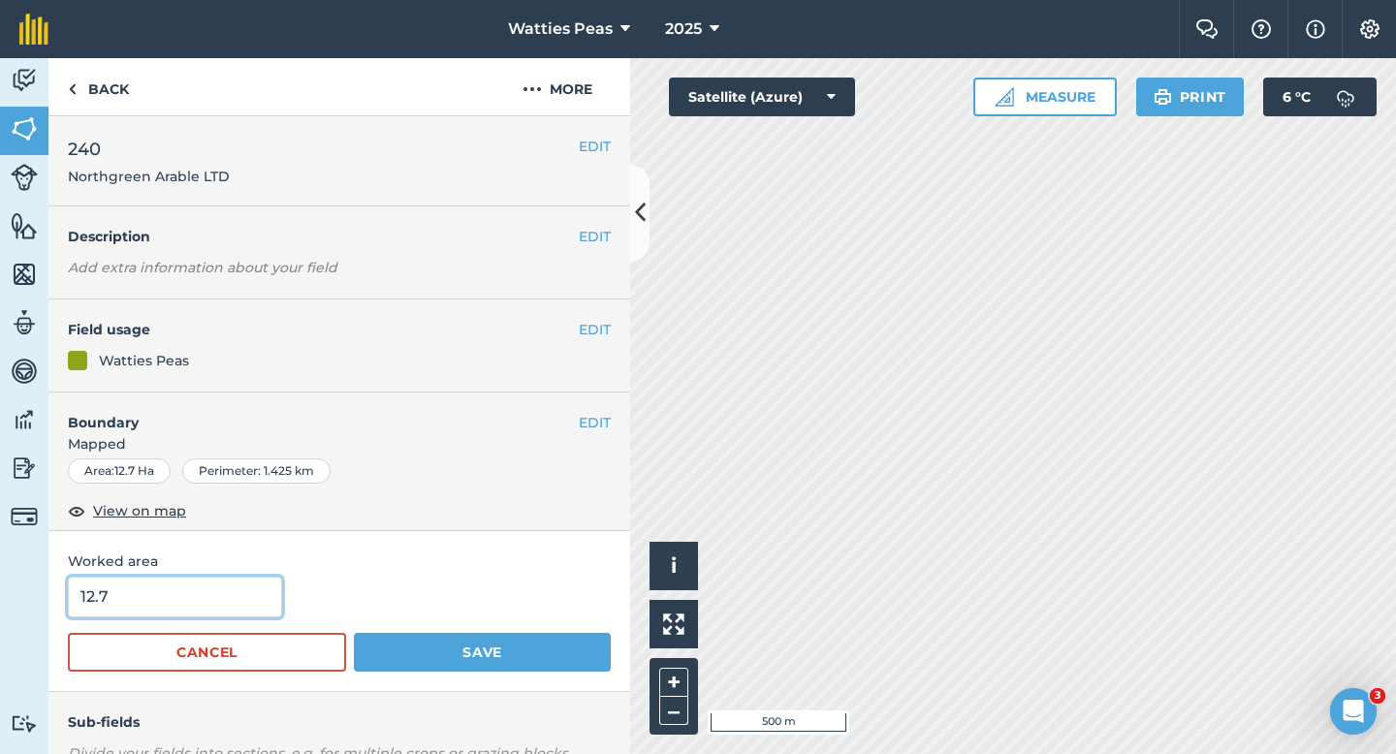
click at [231, 577] on input "12.7" at bounding box center [175, 597] width 214 height 41
click at [354, 633] on button "Save" at bounding box center [482, 652] width 257 height 39
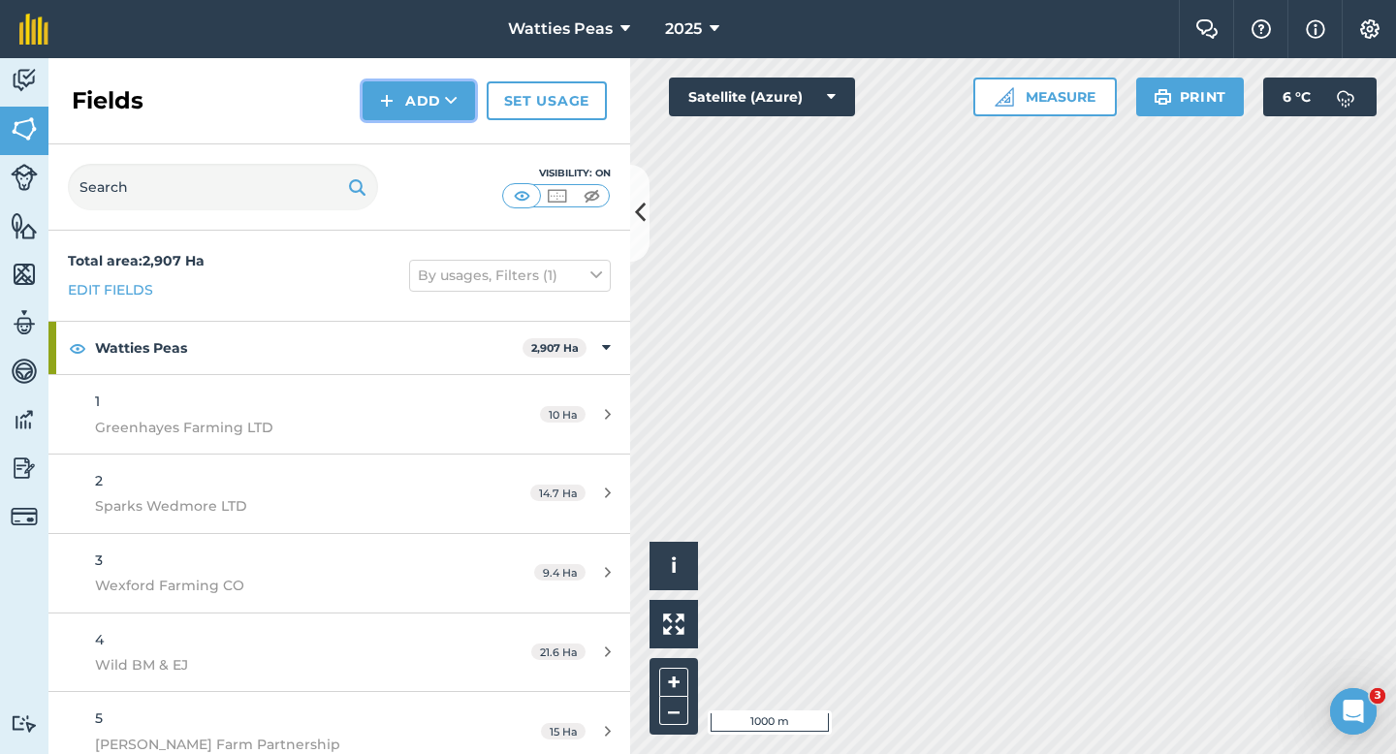
click at [405, 90] on button "Add" at bounding box center [419, 100] width 112 height 39
click at [405, 134] on link "Draw" at bounding box center [419, 144] width 107 height 43
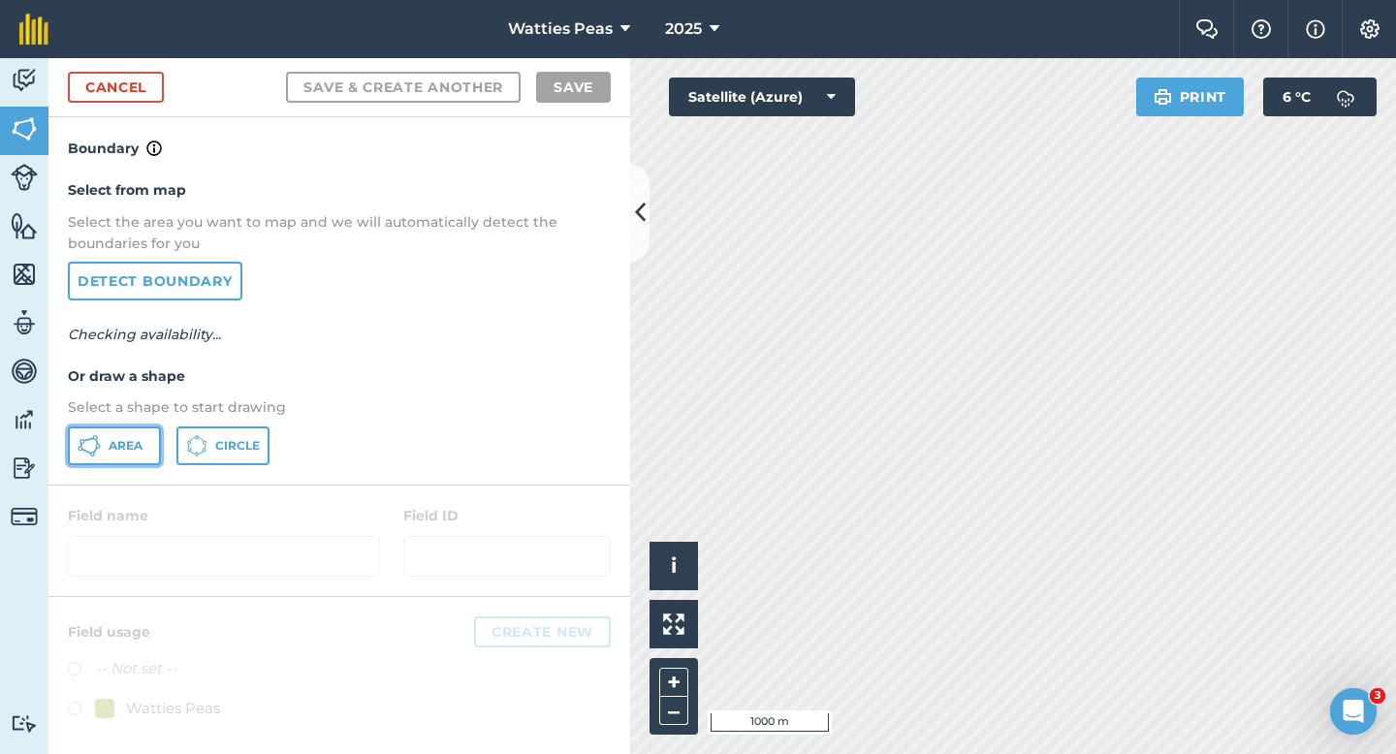
click at [97, 454] on icon at bounding box center [89, 445] width 23 height 23
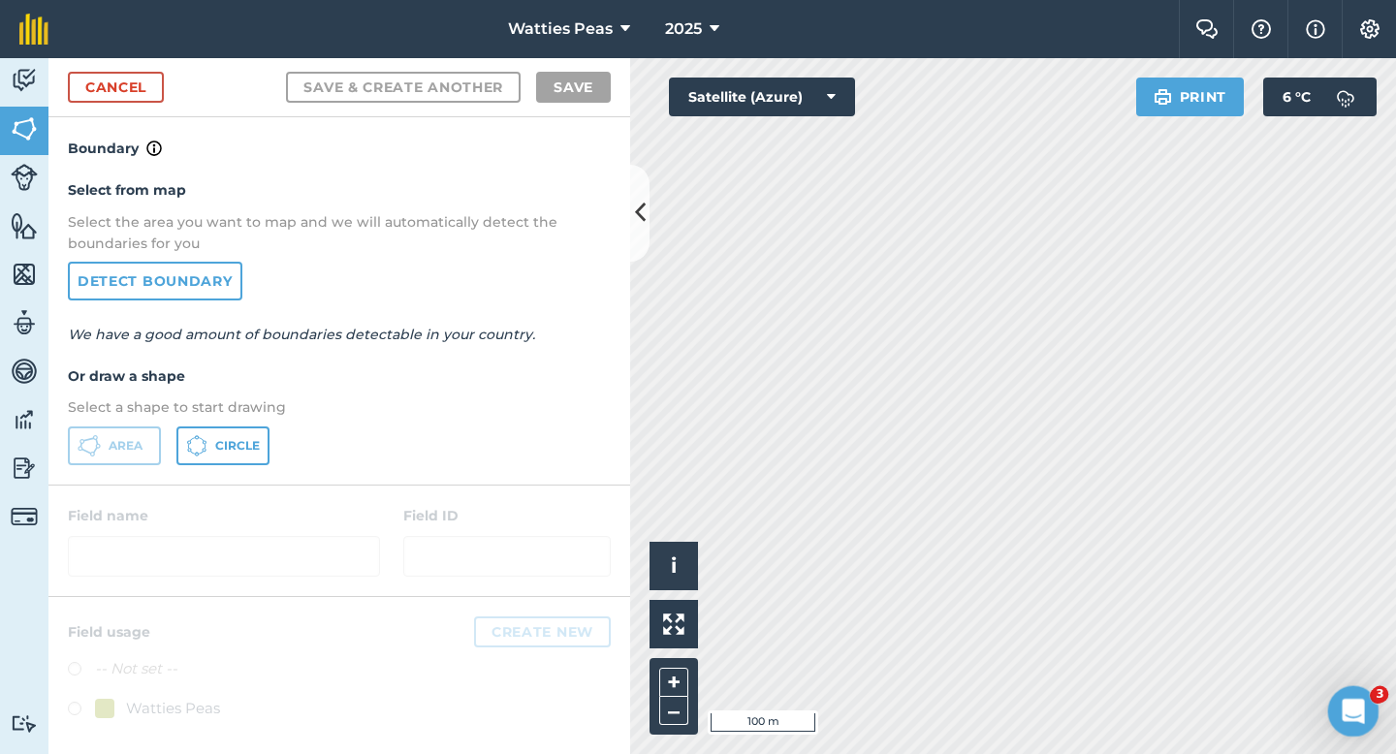
click at [1339, 734] on body "Watties Peas 2025 Farm Chat Help Info Settings Map printing is not available on…" at bounding box center [698, 377] width 1396 height 754
click at [131, 79] on link "Cancel" at bounding box center [116, 87] width 96 height 31
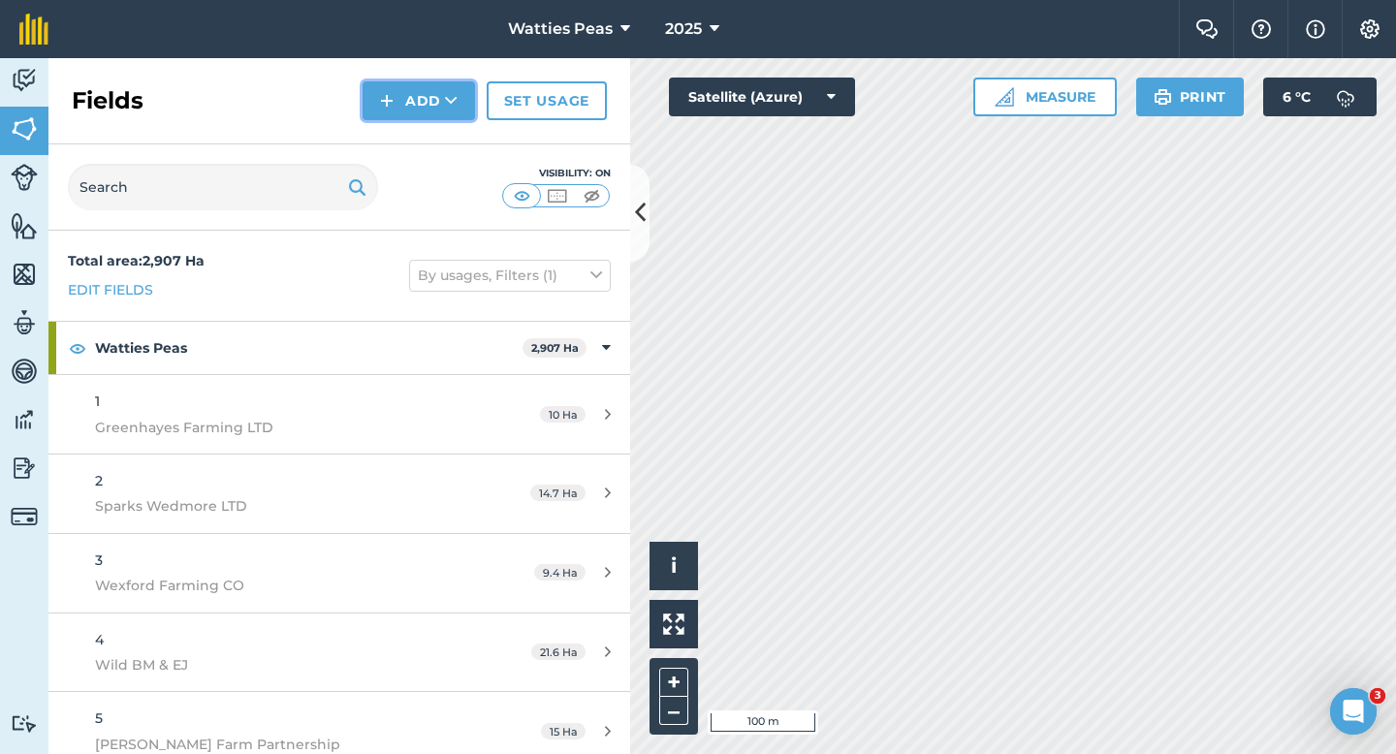
click at [403, 105] on button "Add" at bounding box center [419, 100] width 112 height 39
click at [405, 142] on link "Draw" at bounding box center [419, 144] width 107 height 43
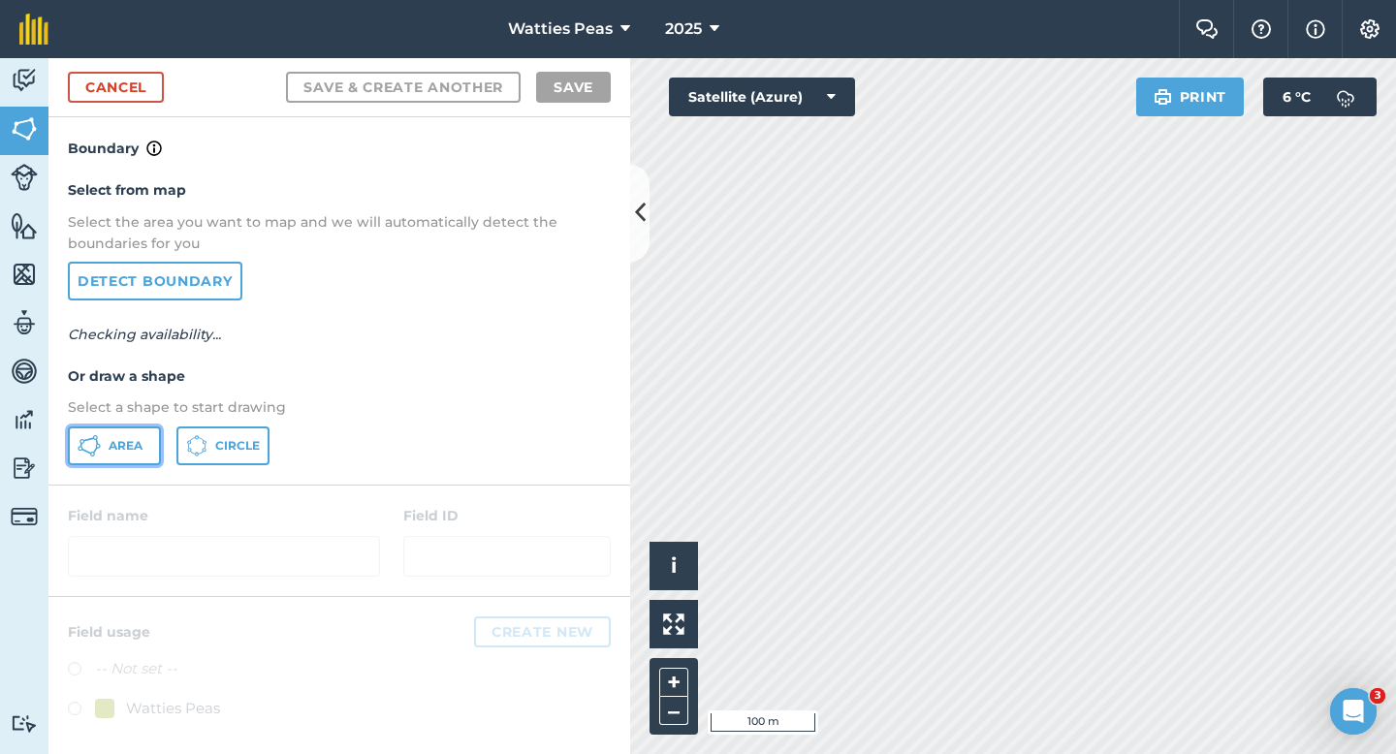
click at [144, 442] on button "Area" at bounding box center [114, 446] width 93 height 39
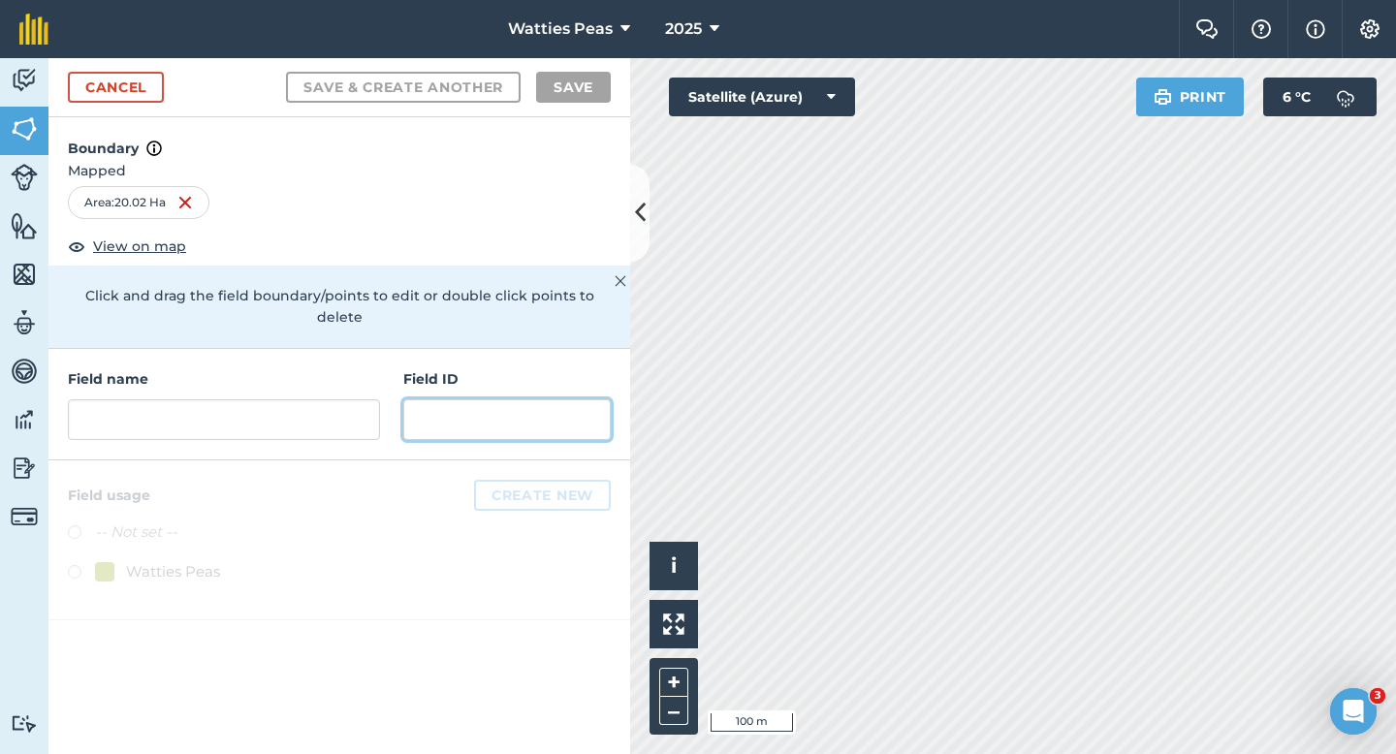
click at [464, 401] on input "text" at bounding box center [506, 419] width 207 height 41
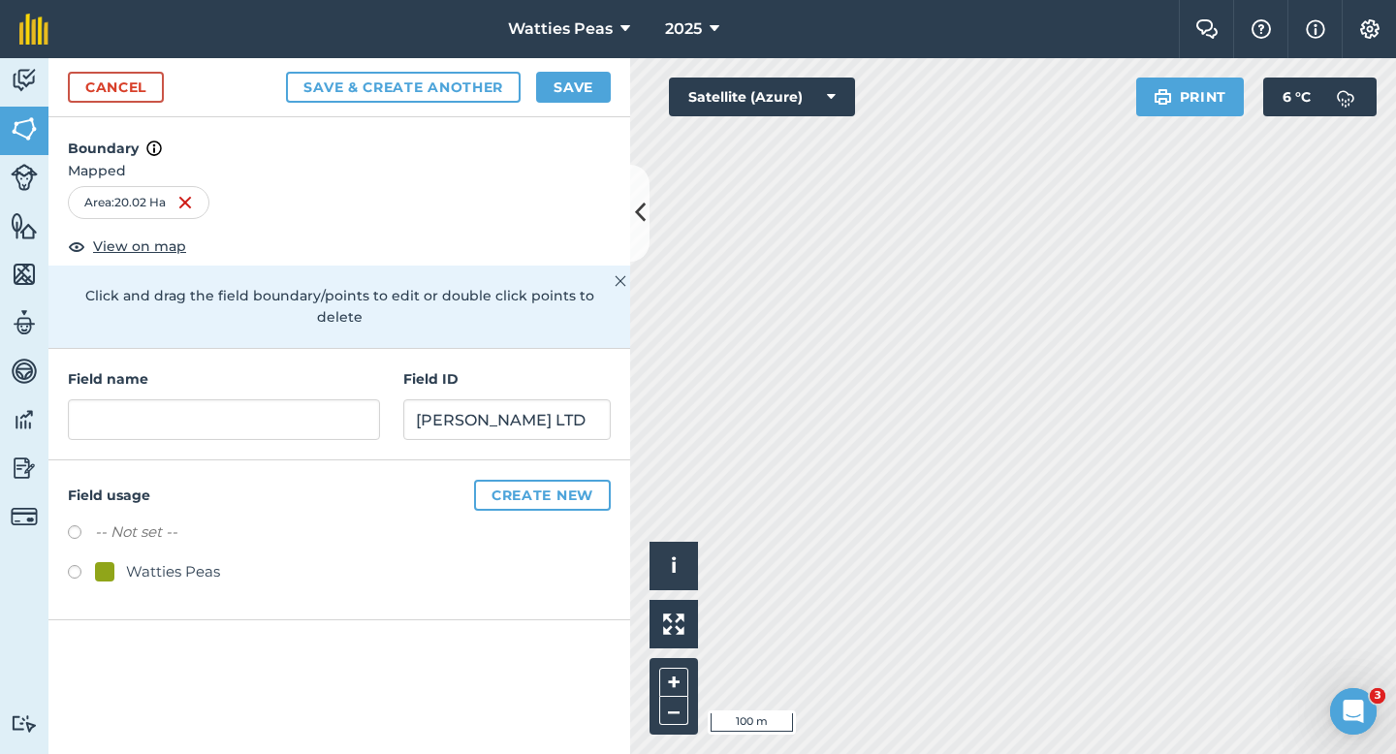
click at [115, 560] on div "Watties Peas" at bounding box center [157, 571] width 125 height 23
click at [207, 399] on input "text" at bounding box center [224, 419] width 312 height 41
click at [594, 111] on div "Cancel Save & Create Another Save" at bounding box center [339, 87] width 582 height 59
click at [594, 102] on button "Save" at bounding box center [573, 87] width 75 height 31
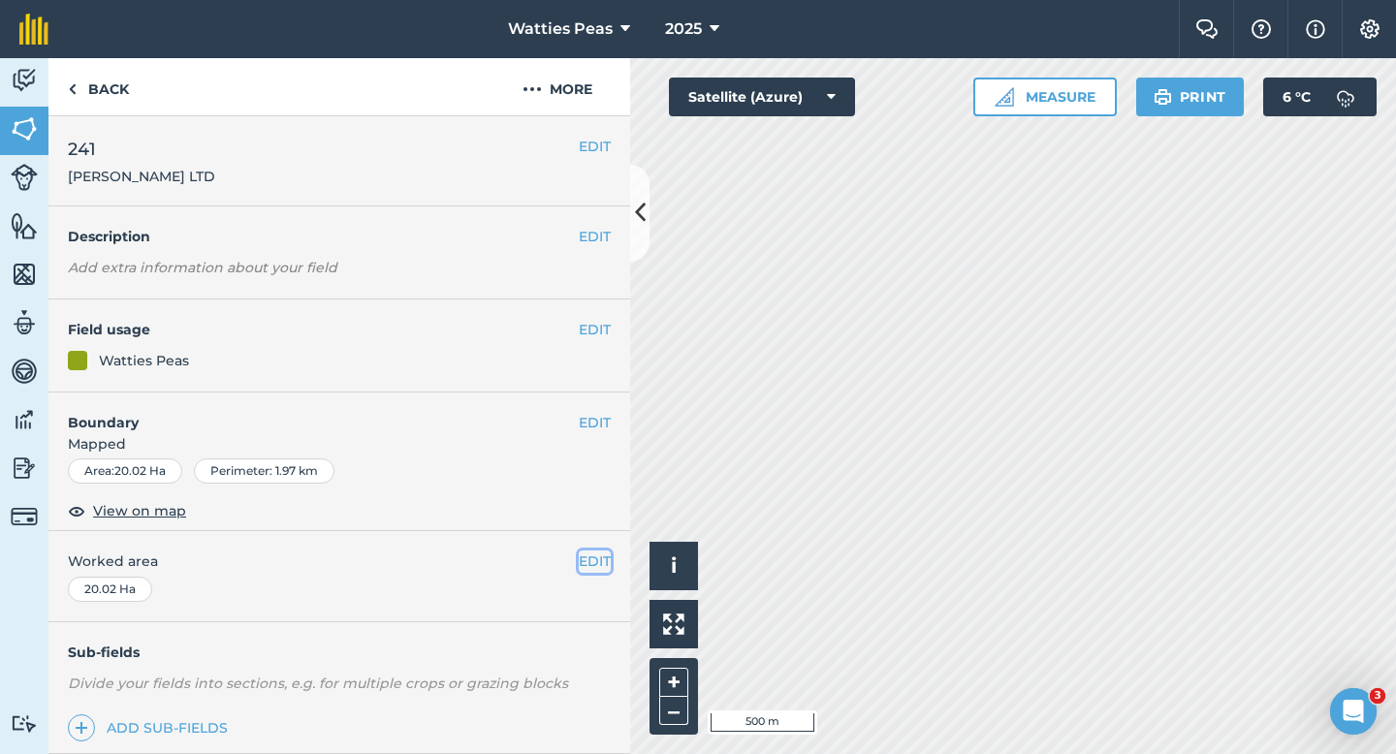
click at [608, 564] on button "EDIT" at bounding box center [595, 561] width 32 height 21
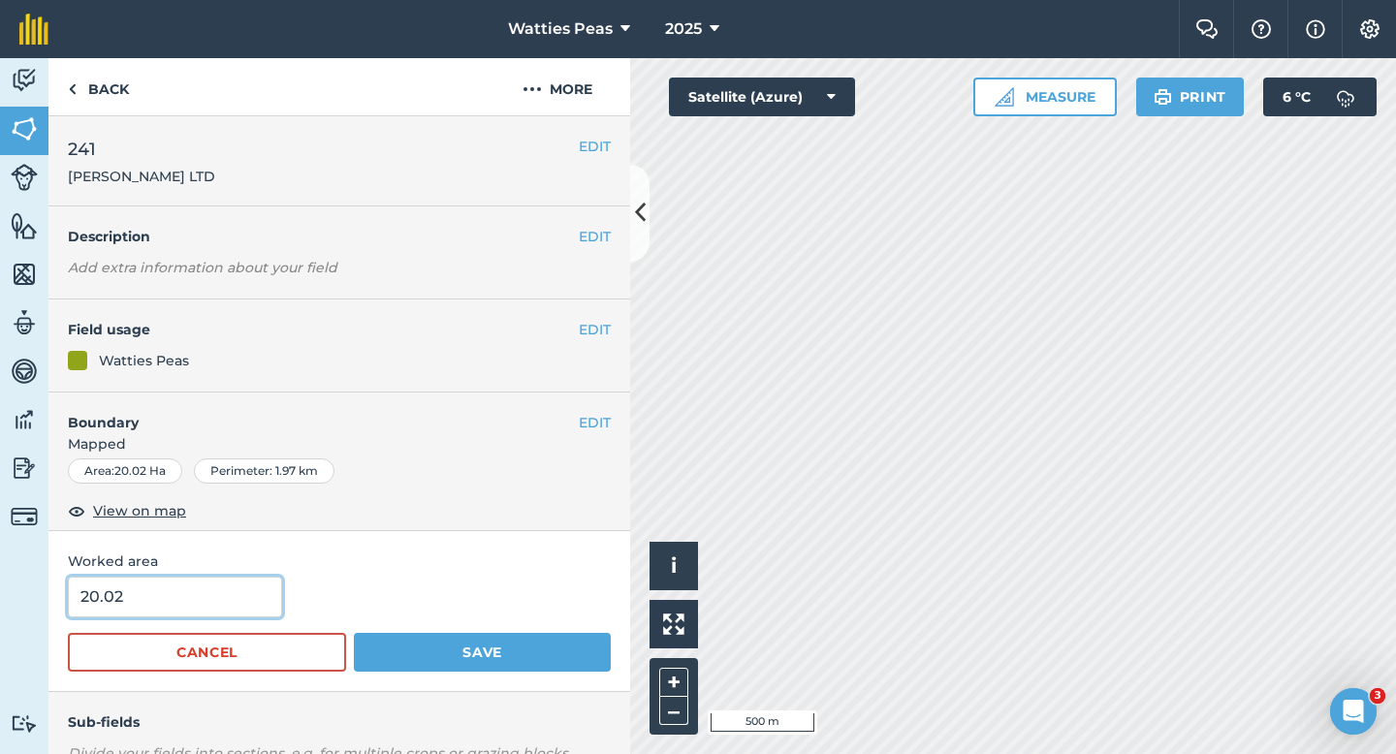
click at [253, 609] on input "20.02" at bounding box center [175, 597] width 214 height 41
click at [354, 633] on button "Save" at bounding box center [482, 652] width 257 height 39
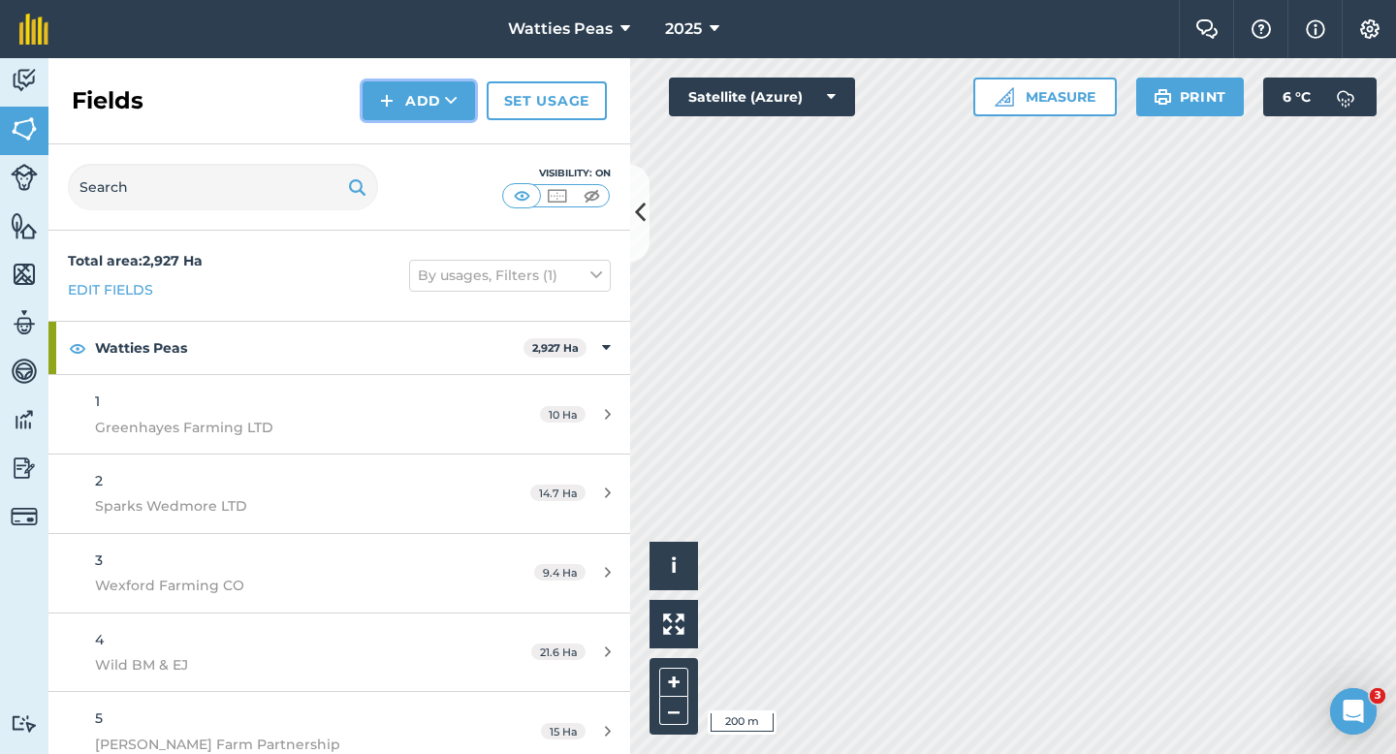
click at [407, 112] on button "Add" at bounding box center [419, 100] width 112 height 39
click at [407, 124] on link "Draw" at bounding box center [419, 144] width 107 height 43
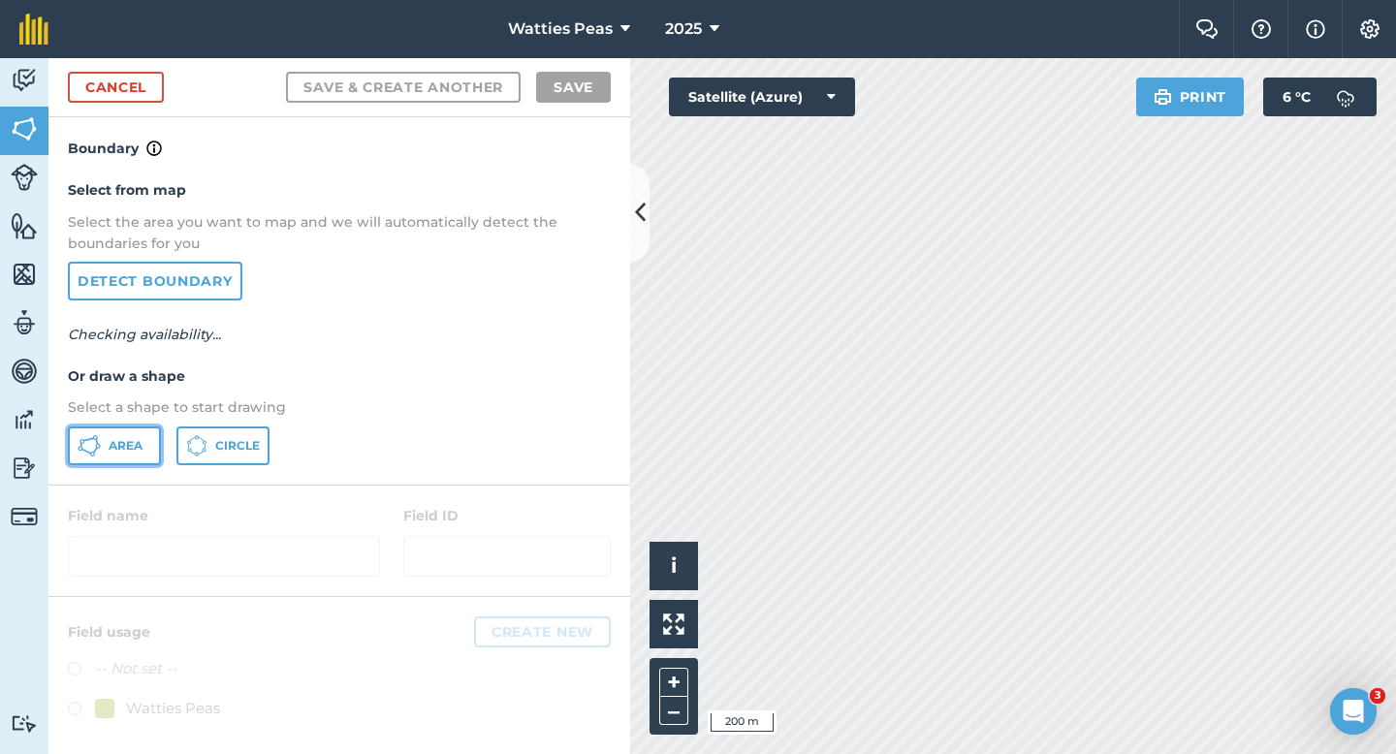
click at [144, 433] on button "Area" at bounding box center [114, 446] width 93 height 39
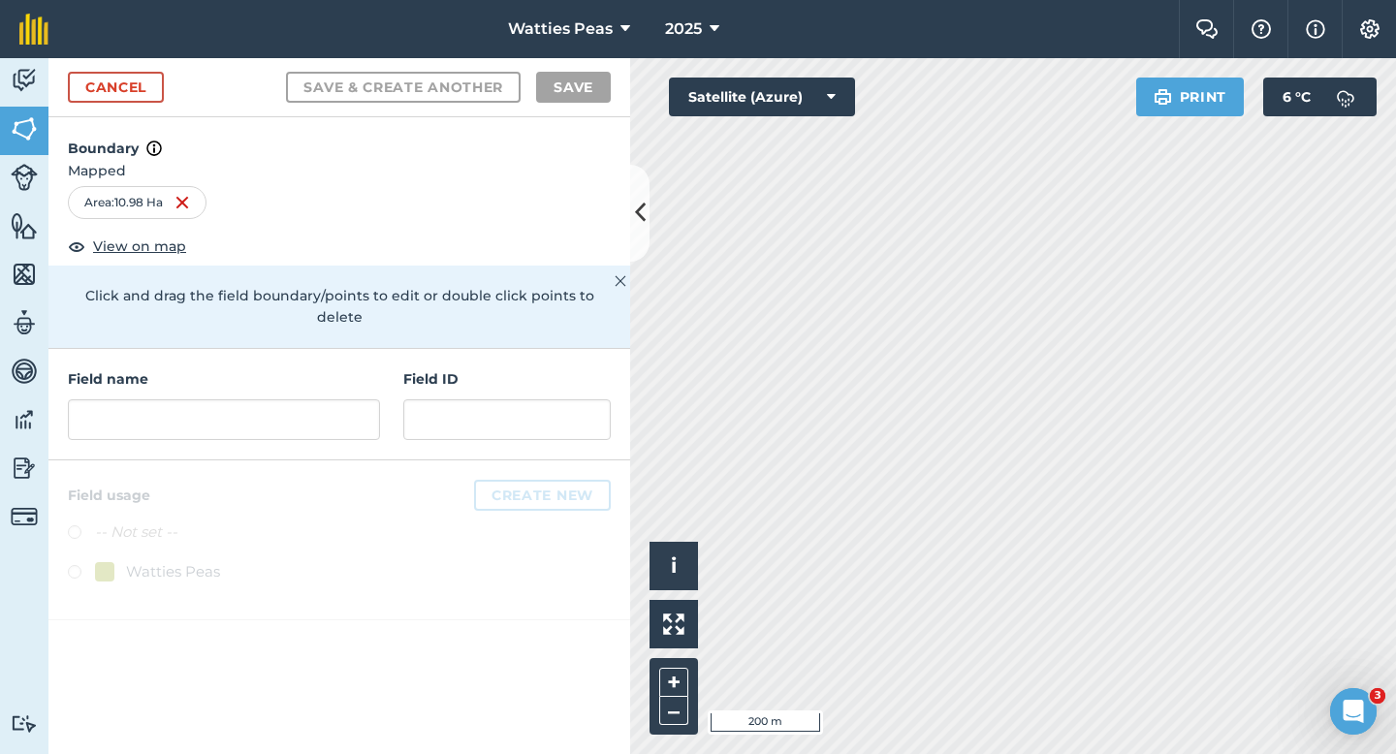
click at [219, 427] on div "Field name Field ID" at bounding box center [339, 405] width 582 height 112
click at [239, 370] on div "Field name" at bounding box center [224, 404] width 312 height 72
click at [239, 399] on input "text" at bounding box center [224, 419] width 312 height 41
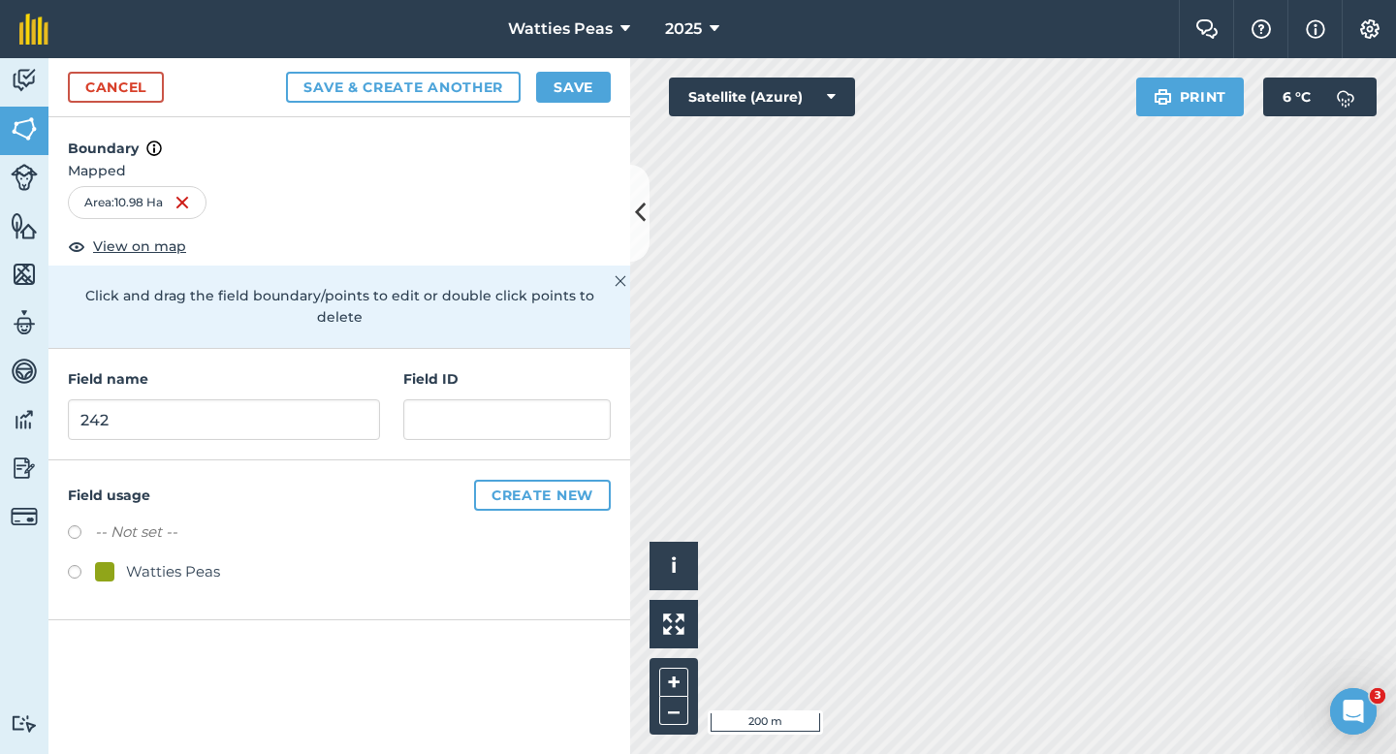
click at [399, 415] on div "Field name 242 Field ID" at bounding box center [339, 405] width 582 height 112
click at [203, 560] on div "Watties Peas" at bounding box center [173, 571] width 94 height 23
click at [427, 407] on input "text" at bounding box center [506, 419] width 207 height 41
click at [579, 76] on button "Save" at bounding box center [573, 87] width 75 height 31
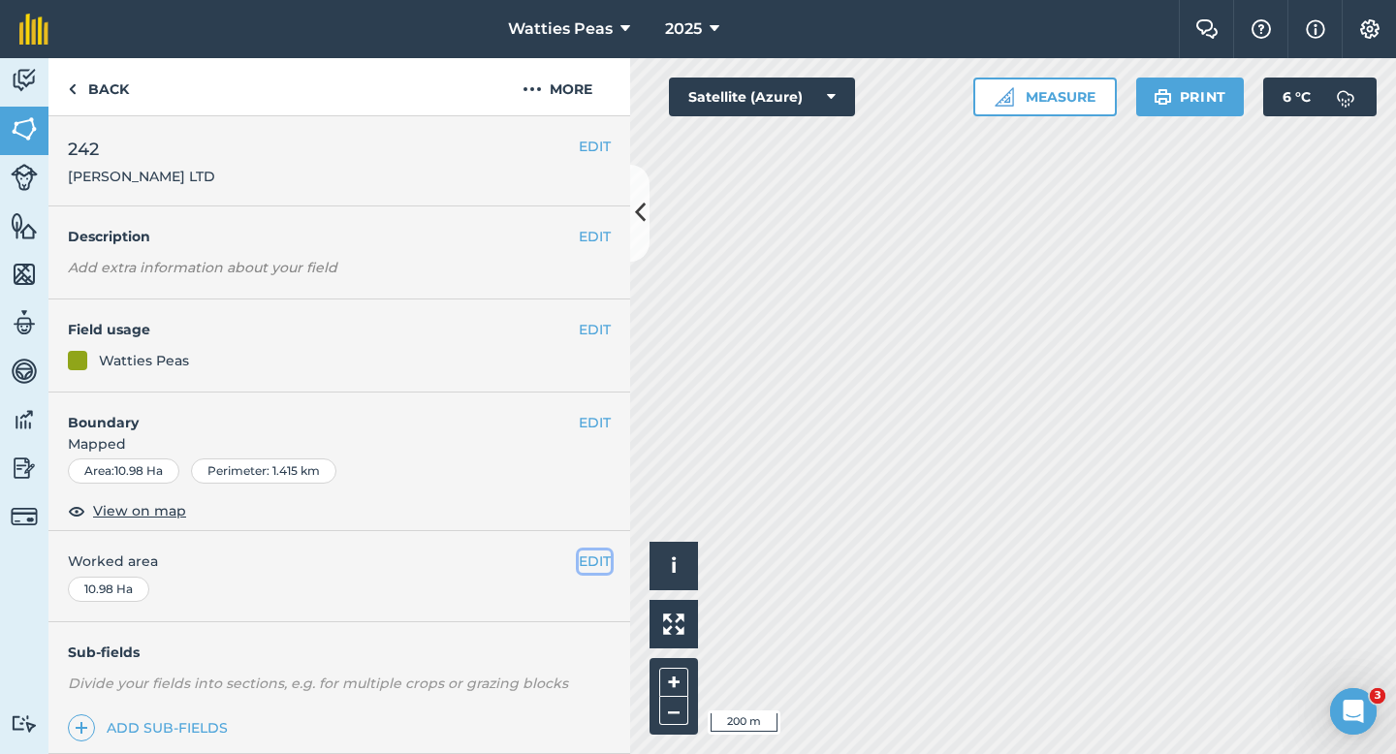
click at [593, 564] on button "EDIT" at bounding box center [595, 561] width 32 height 21
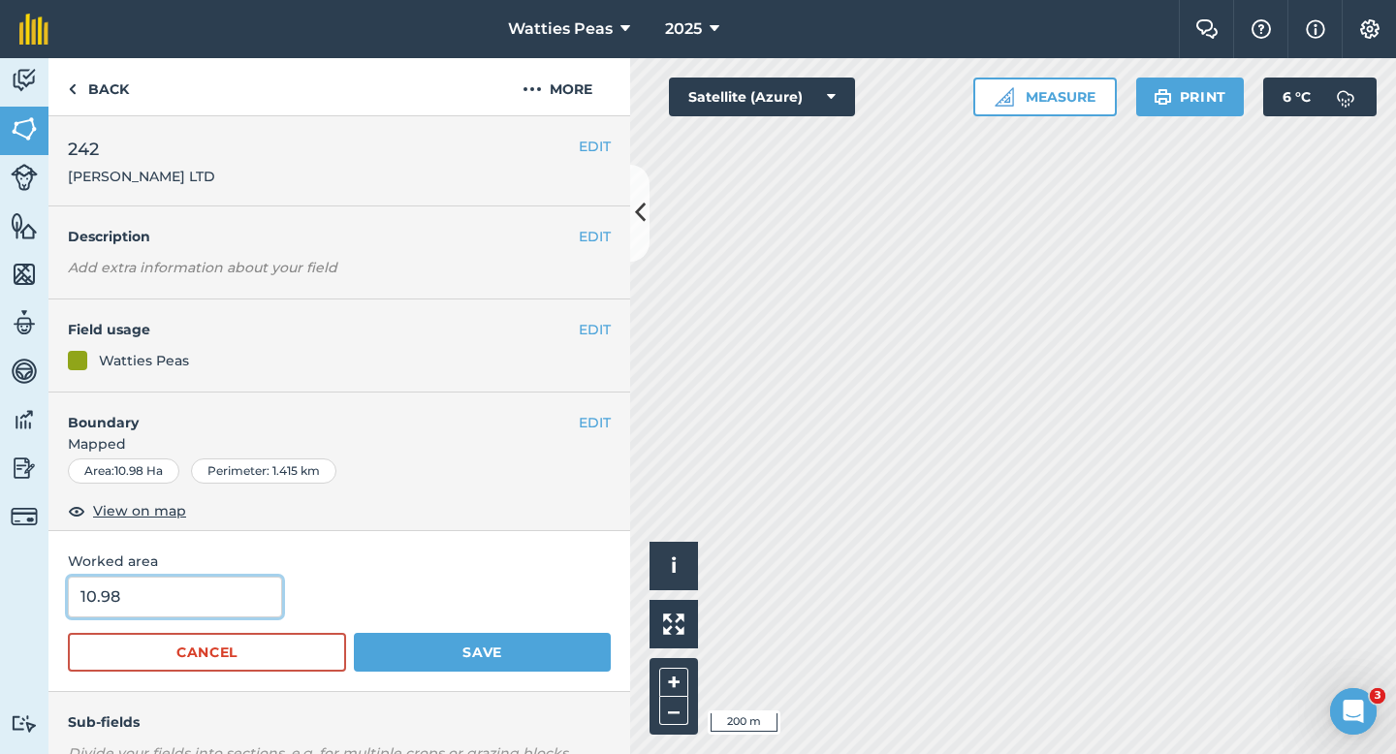
click at [235, 589] on input "10.98" at bounding box center [175, 597] width 214 height 41
click at [354, 633] on button "Save" at bounding box center [482, 652] width 257 height 39
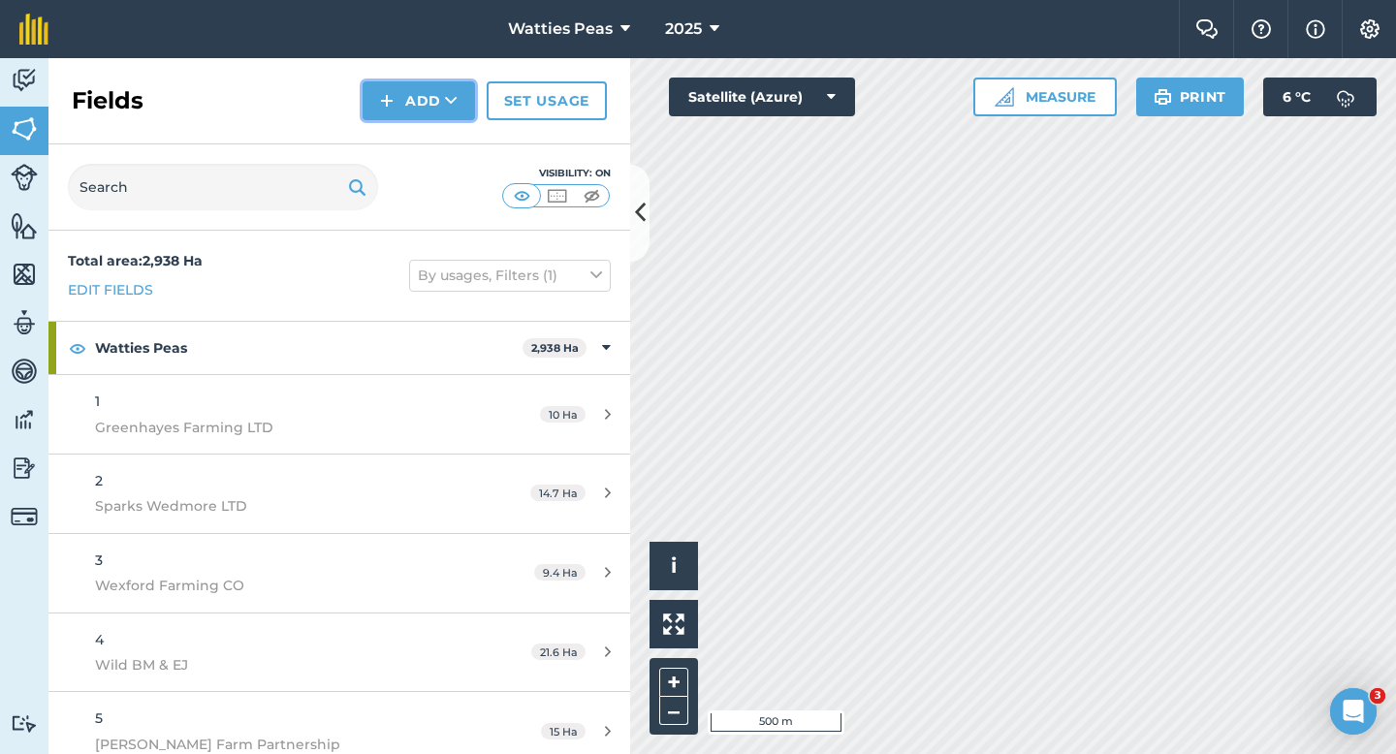
click at [391, 109] on img at bounding box center [387, 100] width 14 height 23
click at [400, 143] on link "Draw" at bounding box center [419, 144] width 107 height 43
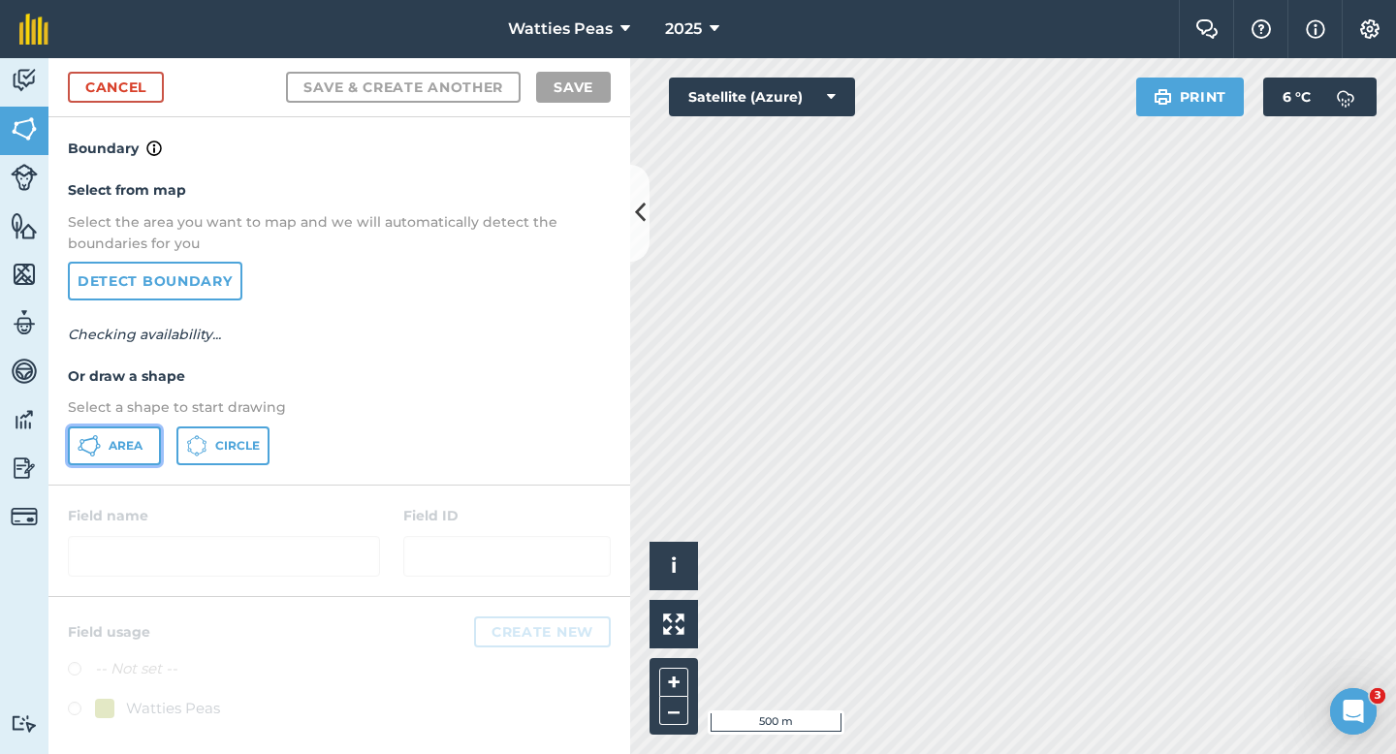
click at [138, 452] on span "Area" at bounding box center [126, 446] width 34 height 16
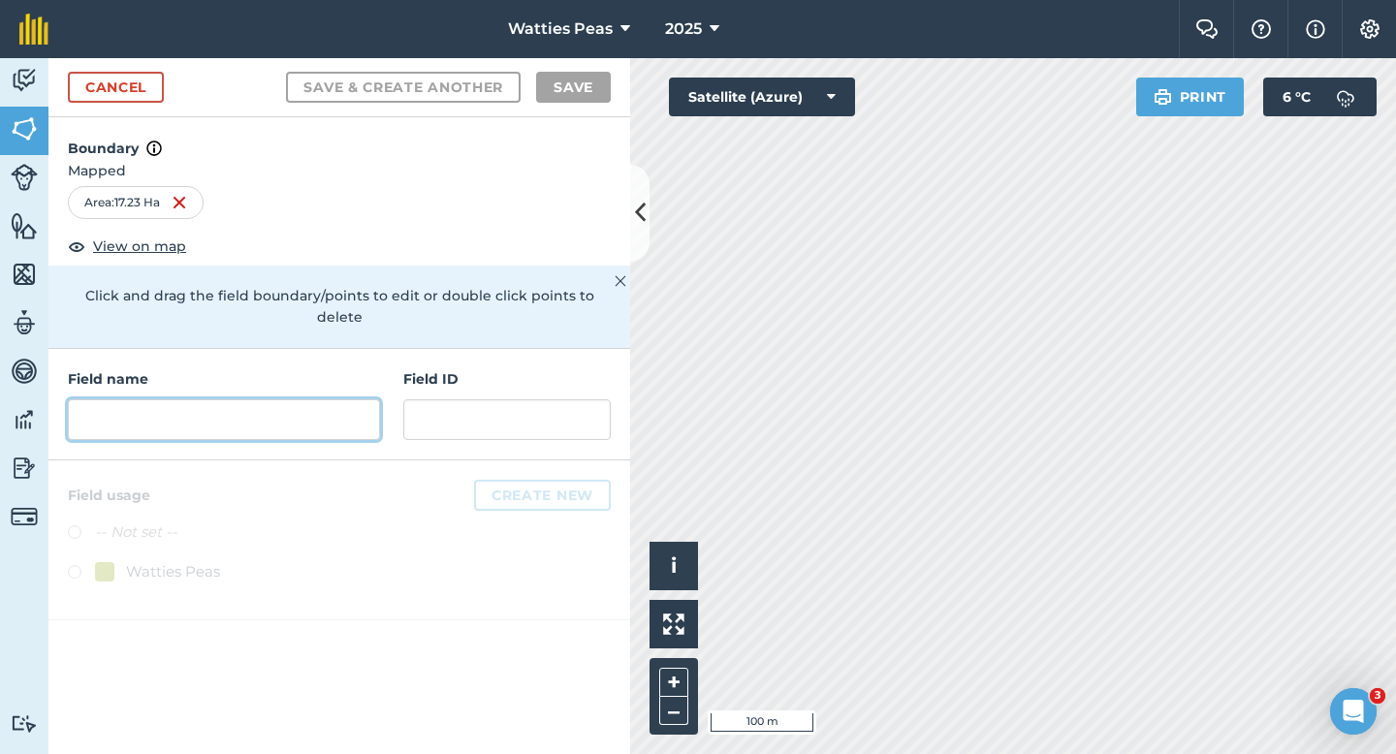
click at [351, 399] on input "text" at bounding box center [224, 419] width 312 height 41
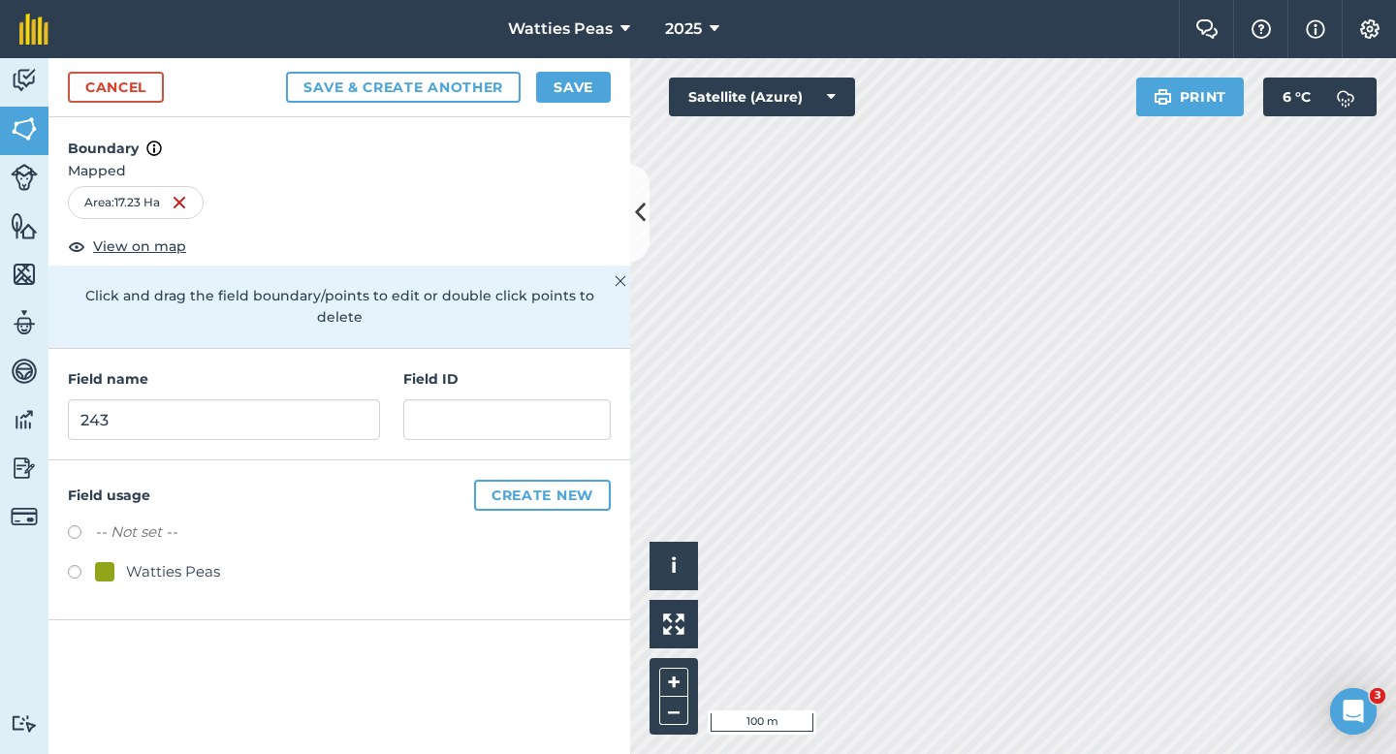
click at [187, 560] on div "Watties Peas" at bounding box center [173, 571] width 94 height 23
click at [425, 418] on div "Field name 243 Field ID" at bounding box center [339, 405] width 582 height 112
click at [428, 406] on input "text" at bounding box center [506, 419] width 207 height 41
click at [570, 81] on button "Save" at bounding box center [573, 87] width 75 height 31
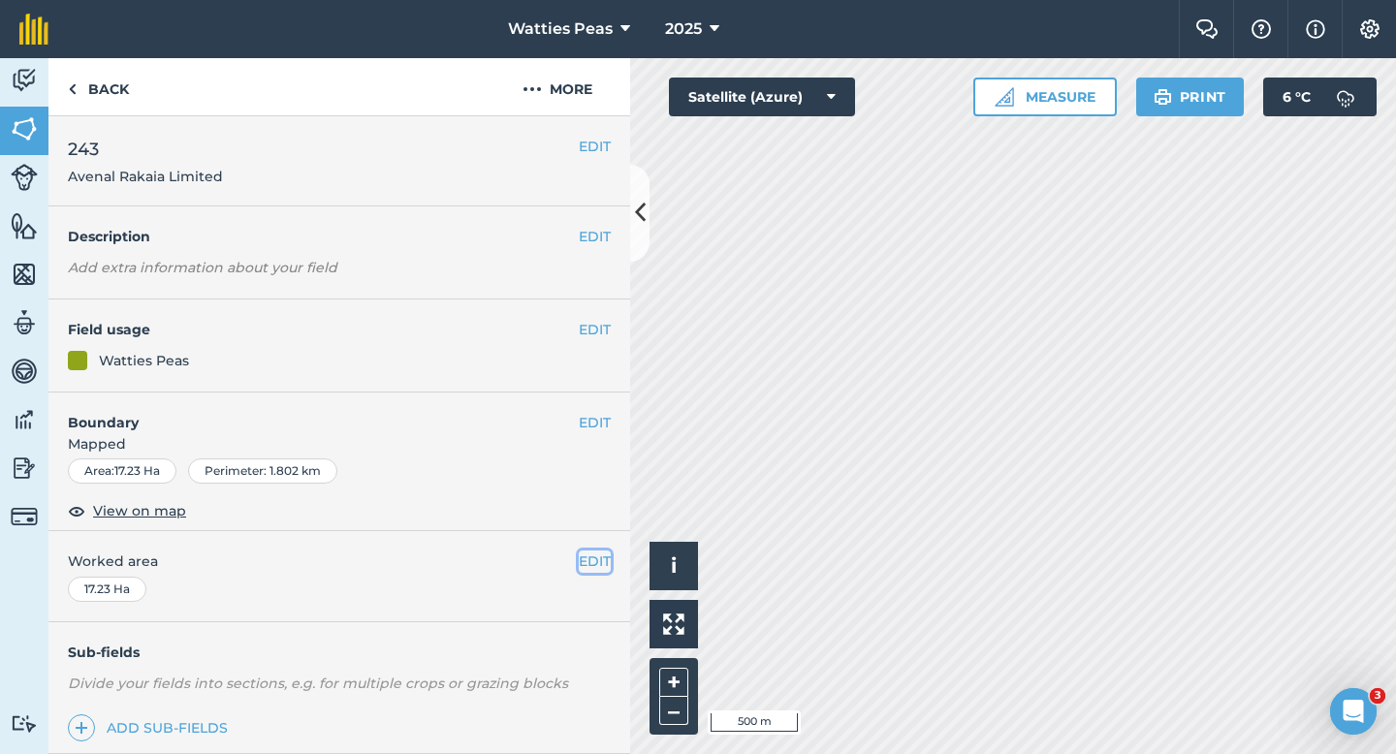
click at [596, 566] on button "EDIT" at bounding box center [595, 561] width 32 height 21
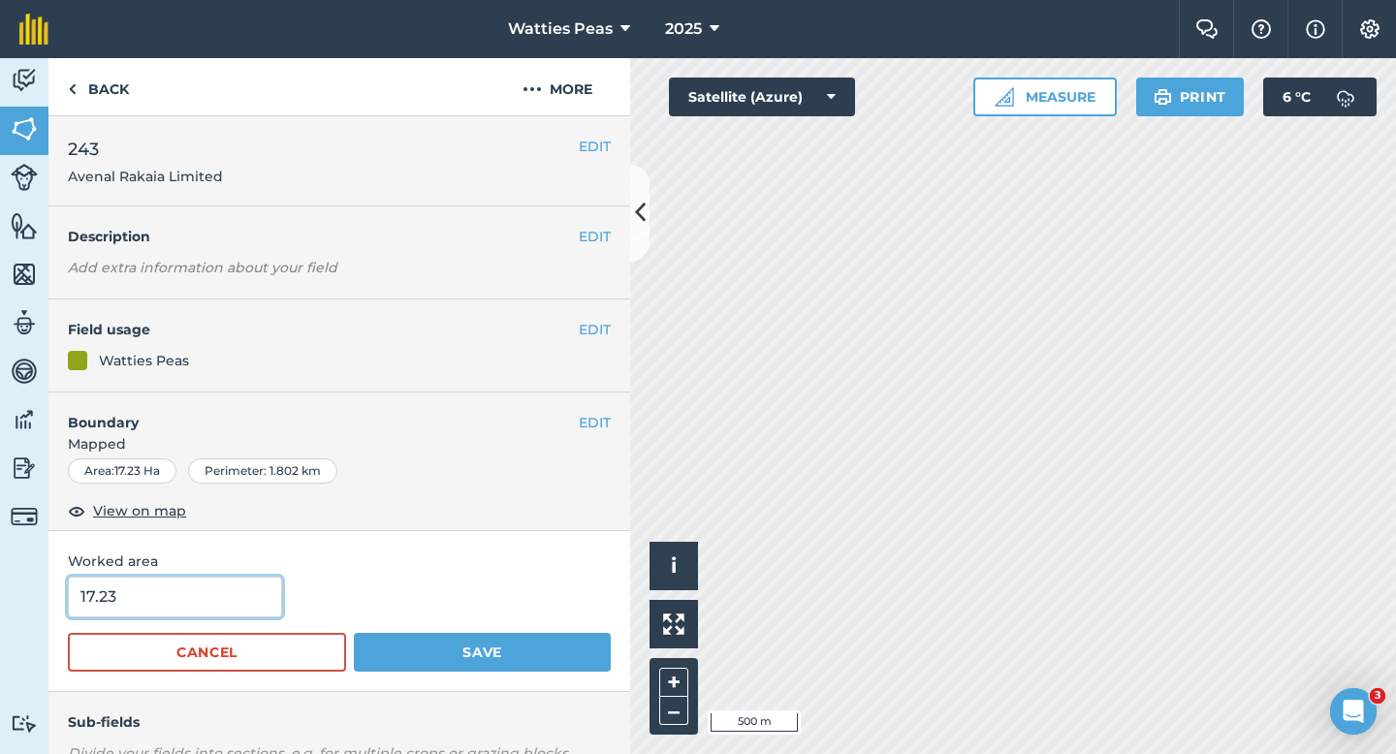
click at [86, 603] on input "17.23" at bounding box center [175, 597] width 214 height 41
click at [141, 603] on input "17.23" at bounding box center [175, 597] width 214 height 41
click at [354, 633] on button "Save" at bounding box center [482, 652] width 257 height 39
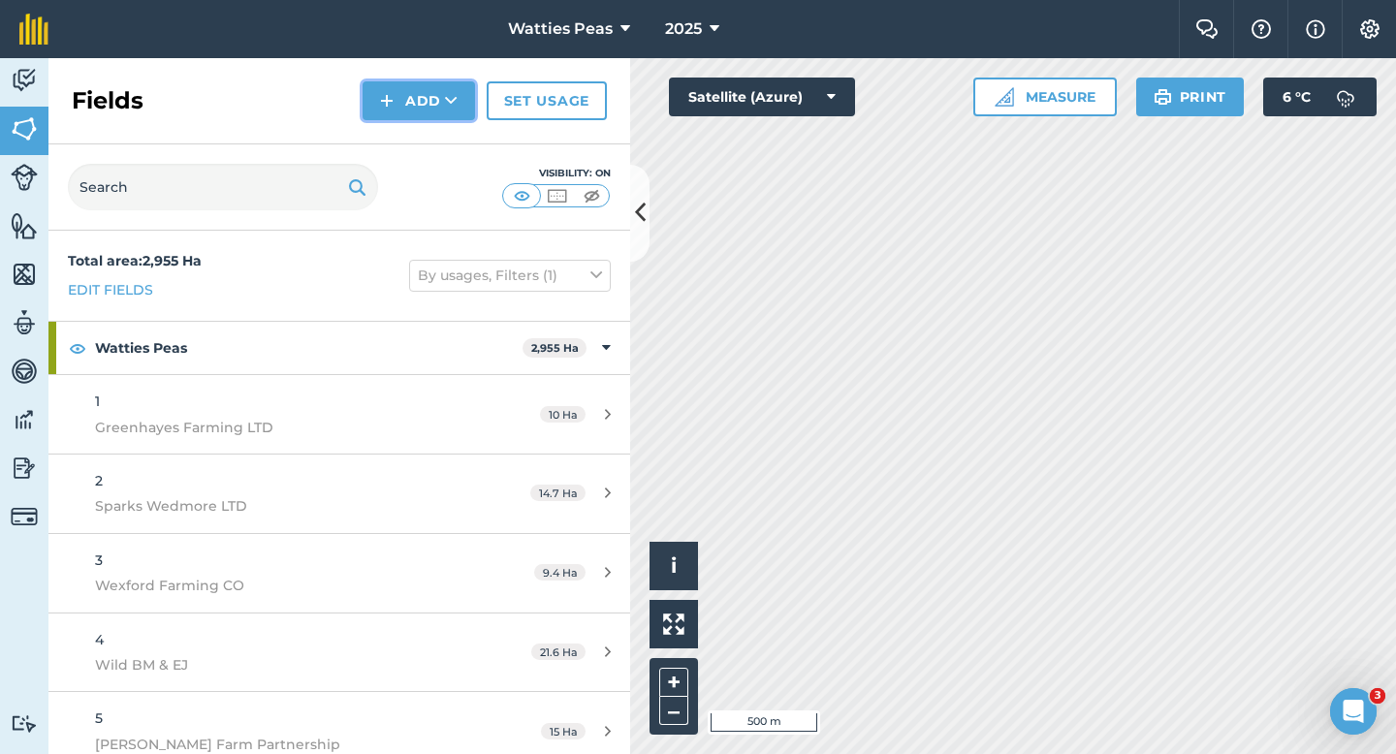
click at [443, 116] on button "Add" at bounding box center [419, 100] width 112 height 39
click at [442, 139] on link "Draw" at bounding box center [419, 144] width 107 height 43
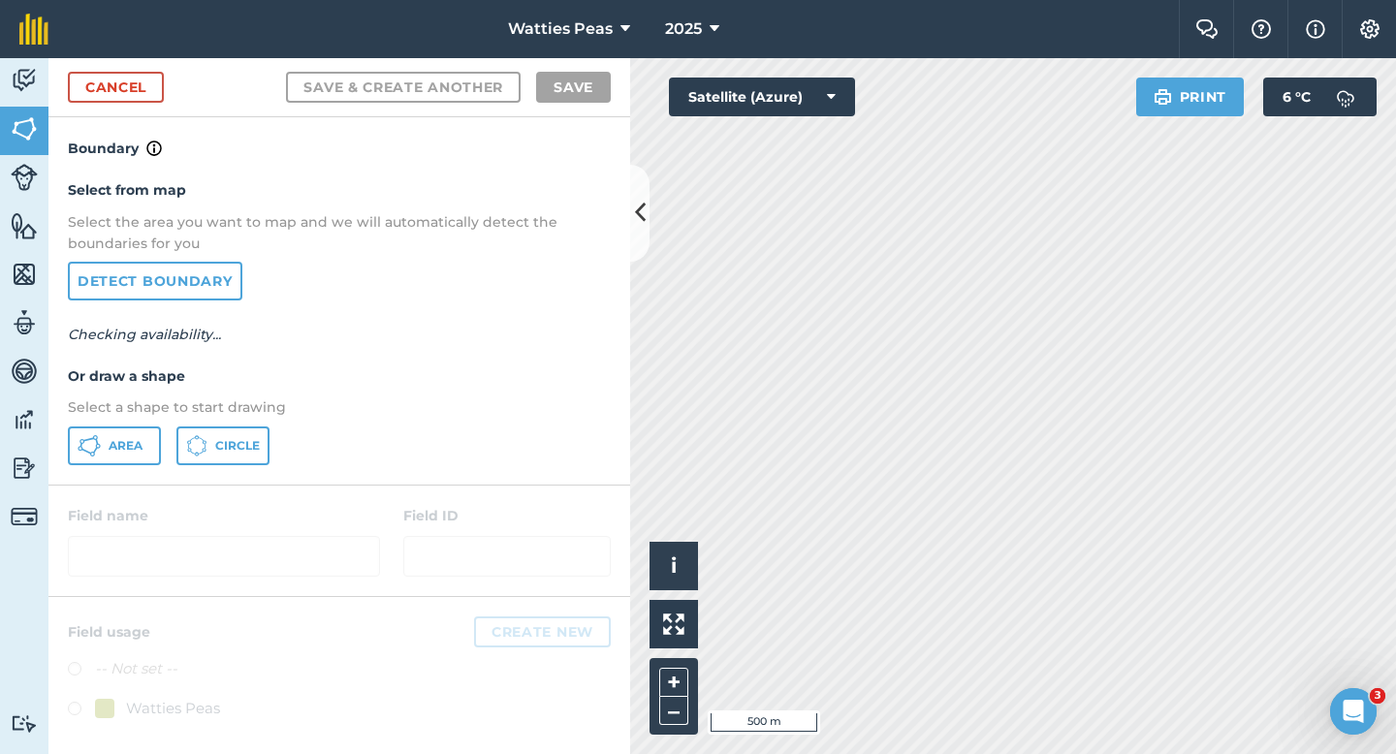
click at [127, 424] on div "Select from map Select the area you want to map and we will automatically detec…" at bounding box center [339, 322] width 582 height 324
click at [127, 441] on span "Area" at bounding box center [126, 446] width 34 height 16
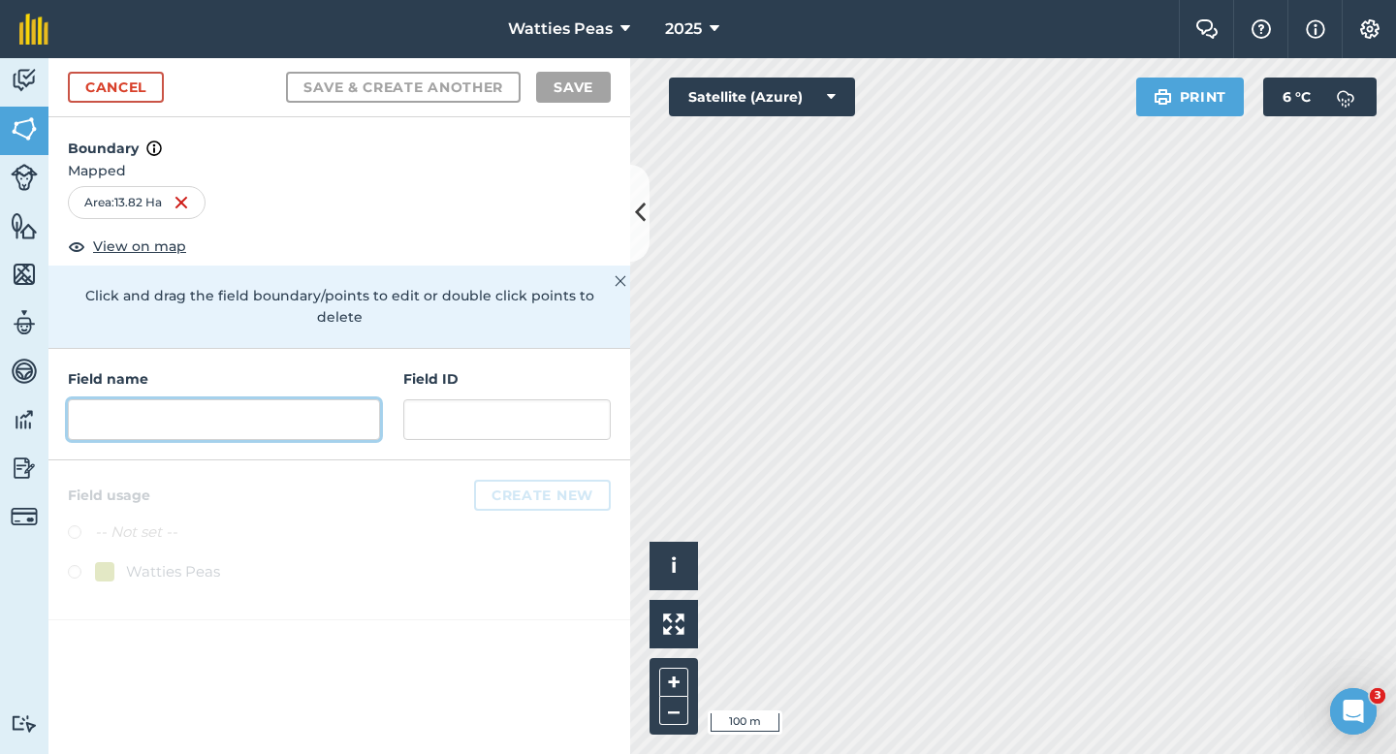
click at [353, 414] on input "text" at bounding box center [224, 419] width 312 height 41
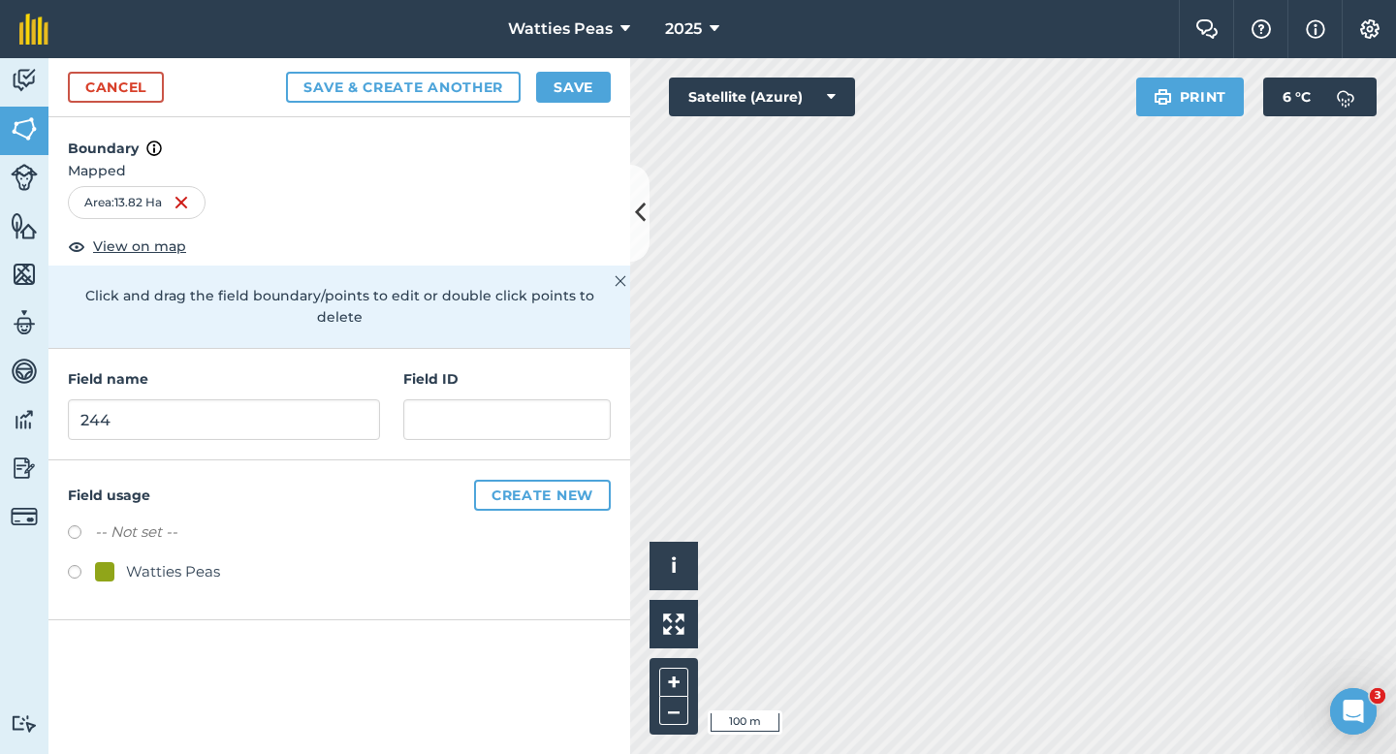
click at [468, 435] on div "Field name 244 Field ID" at bounding box center [339, 405] width 582 height 112
click at [468, 420] on div "Field name 244 Field ID" at bounding box center [339, 405] width 582 height 112
click at [468, 408] on input "text" at bounding box center [506, 419] width 207 height 41
click at [172, 563] on div "Watties Peas" at bounding box center [339, 574] width 543 height 28
click at [172, 560] on div "Watties Peas" at bounding box center [173, 571] width 94 height 23
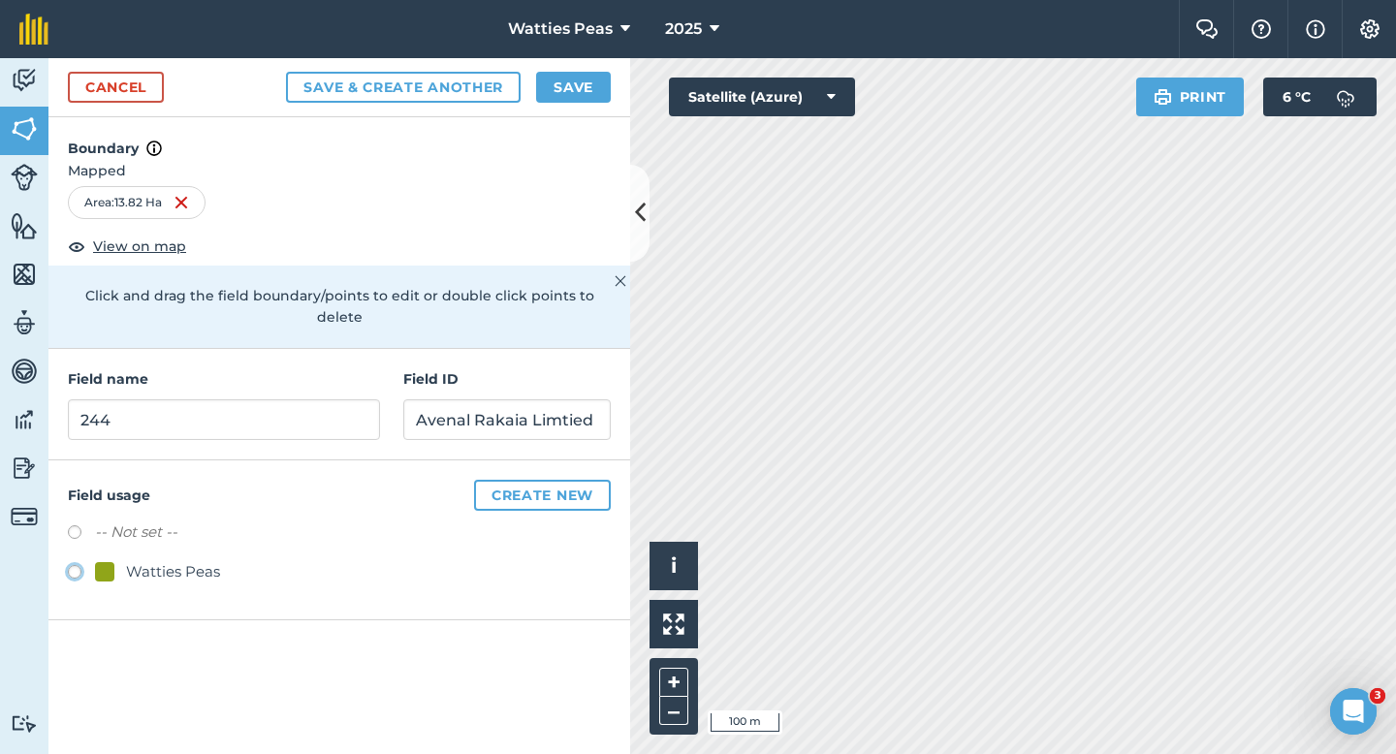
click at [569, 399] on input "Avenal Rakaia Limtied" at bounding box center [506, 419] width 207 height 41
click at [583, 103] on div "Cancel Save & Create Another Save" at bounding box center [339, 87] width 582 height 59
click at [583, 95] on button "Save" at bounding box center [573, 87] width 75 height 31
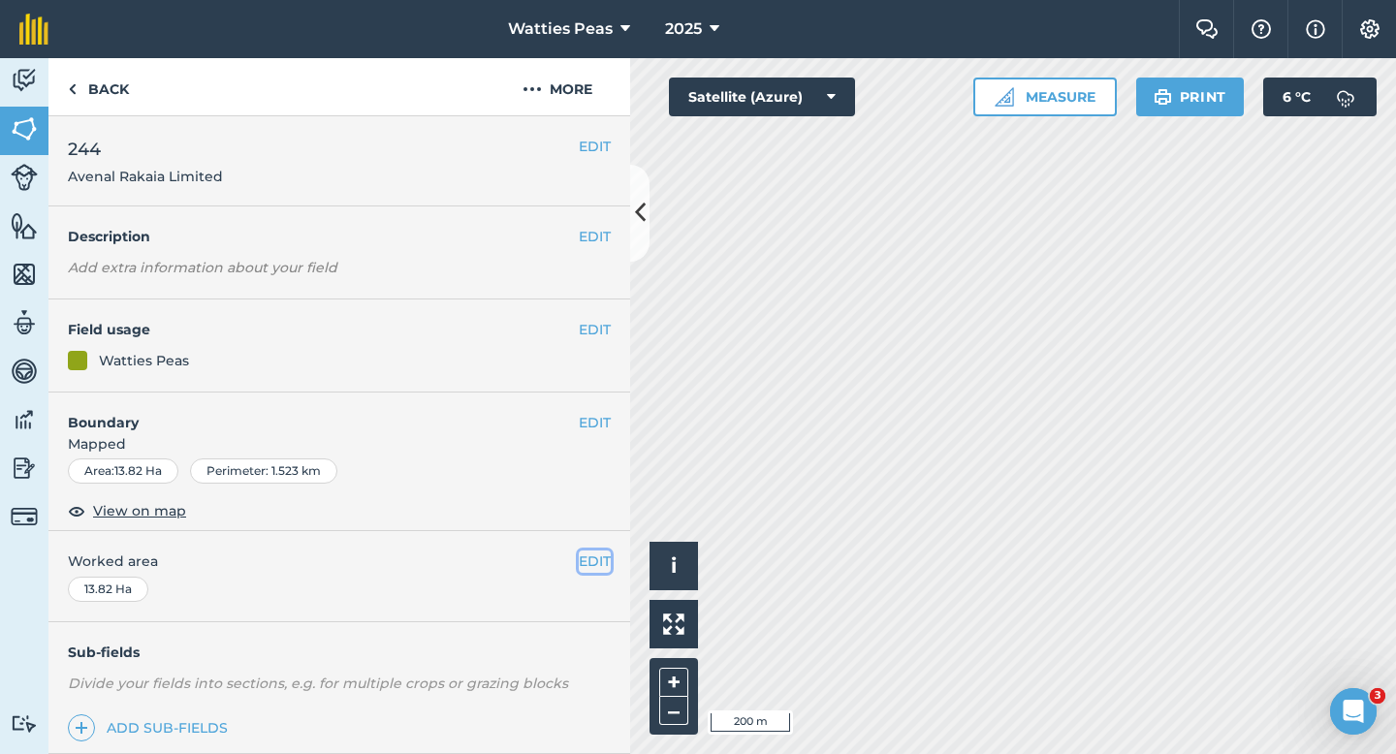
click at [593, 558] on button "EDIT" at bounding box center [595, 561] width 32 height 21
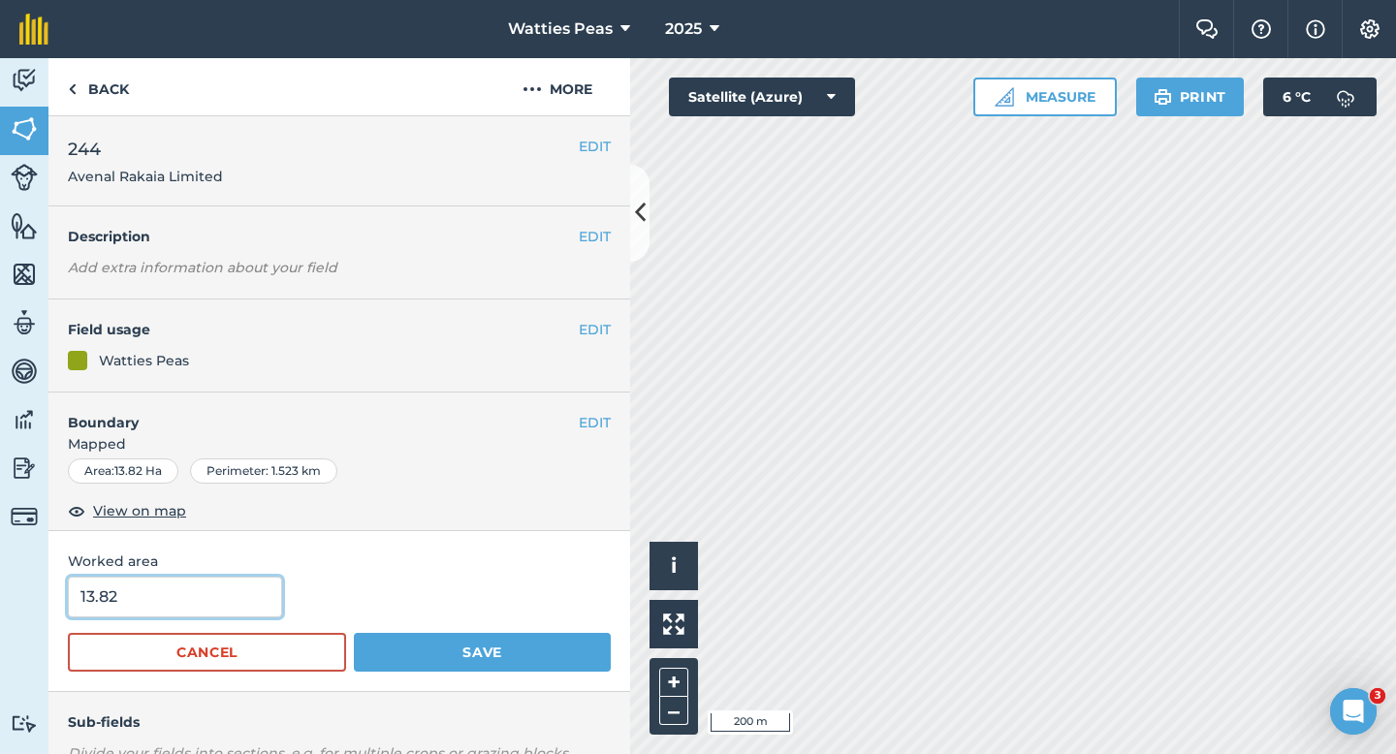
click at [218, 587] on input "13.82" at bounding box center [175, 597] width 214 height 41
click at [354, 633] on button "Save" at bounding box center [482, 652] width 257 height 39
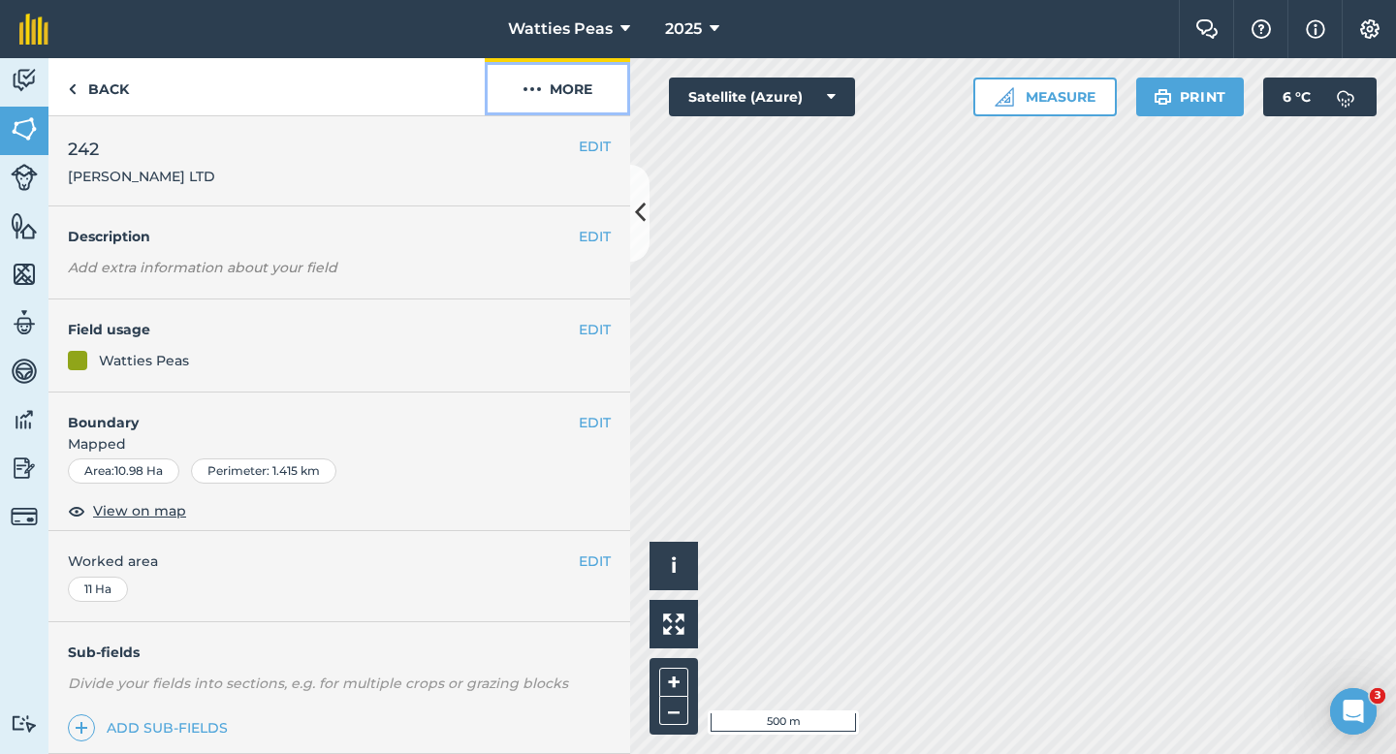
click at [564, 87] on button "More" at bounding box center [557, 86] width 145 height 57
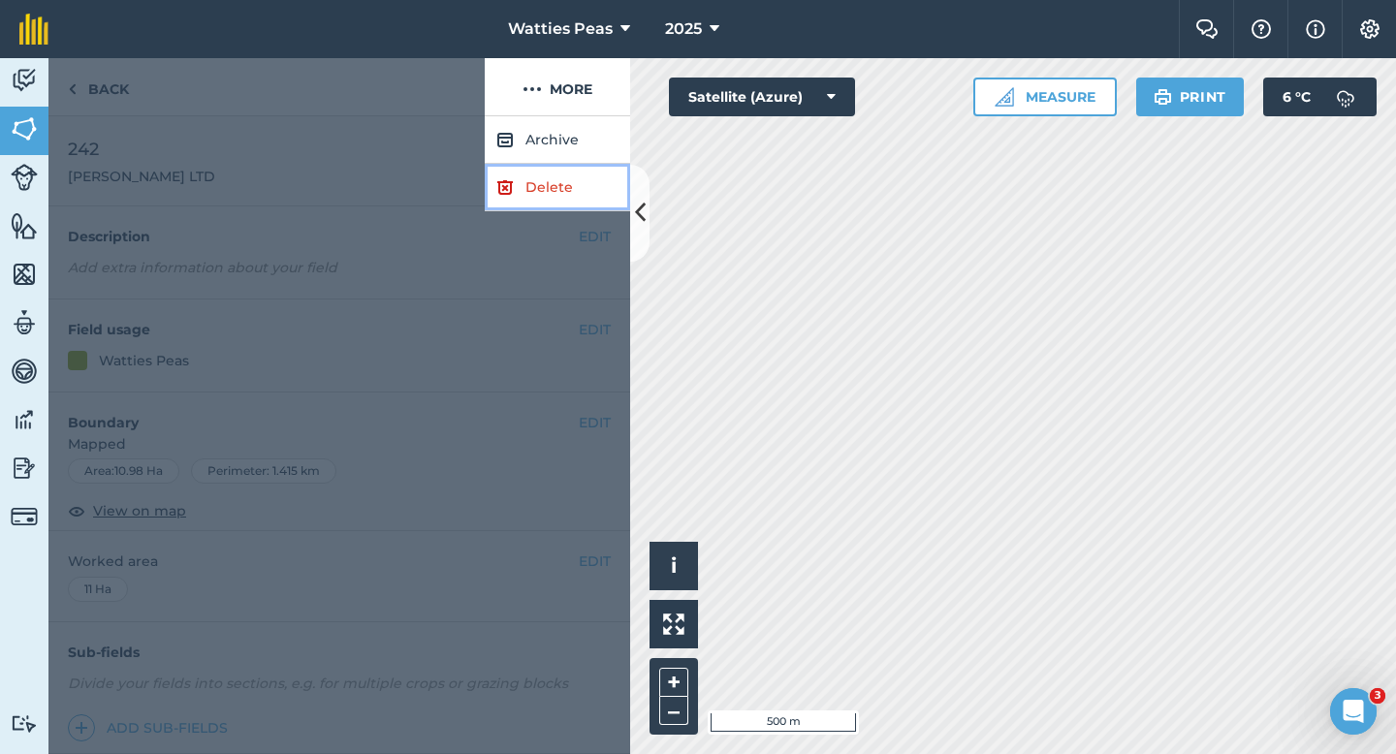
click at [564, 183] on link "Delete" at bounding box center [557, 188] width 145 height 48
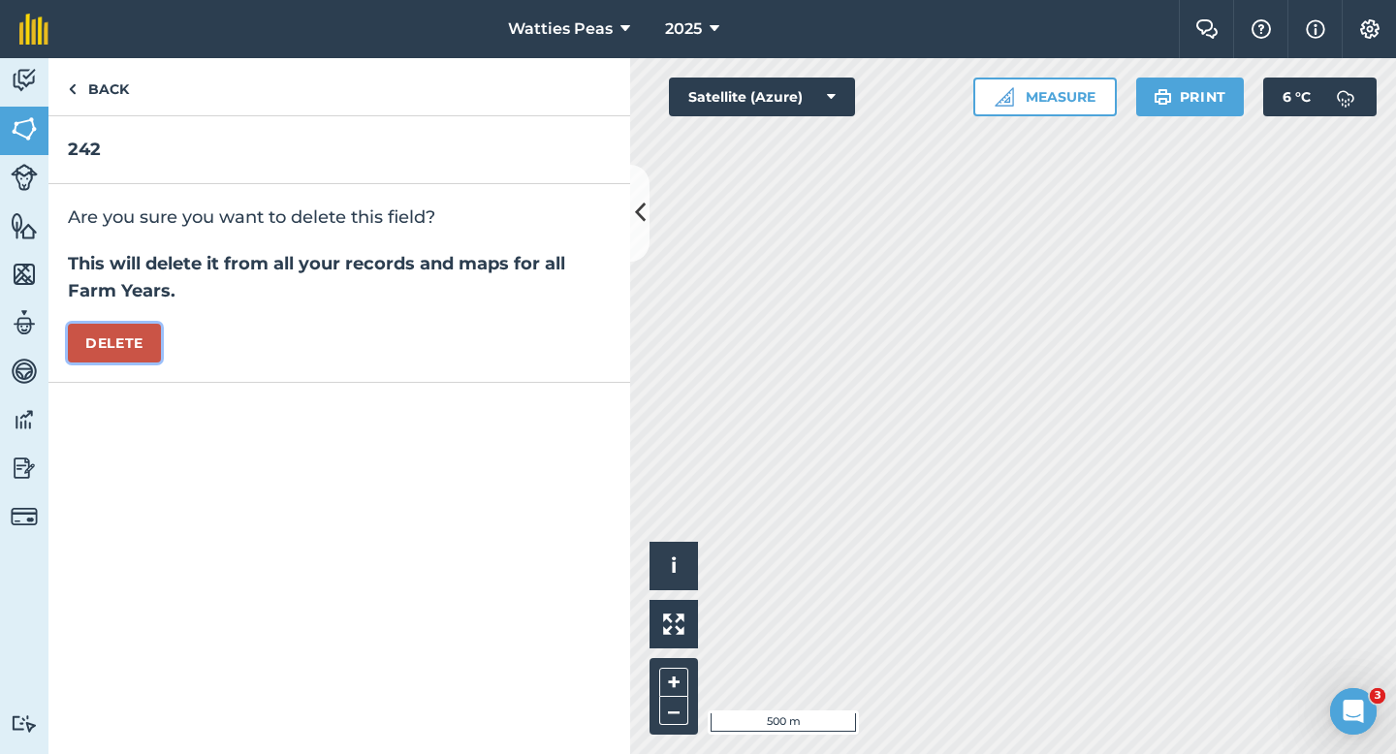
click at [148, 350] on button "Delete" at bounding box center [114, 343] width 93 height 39
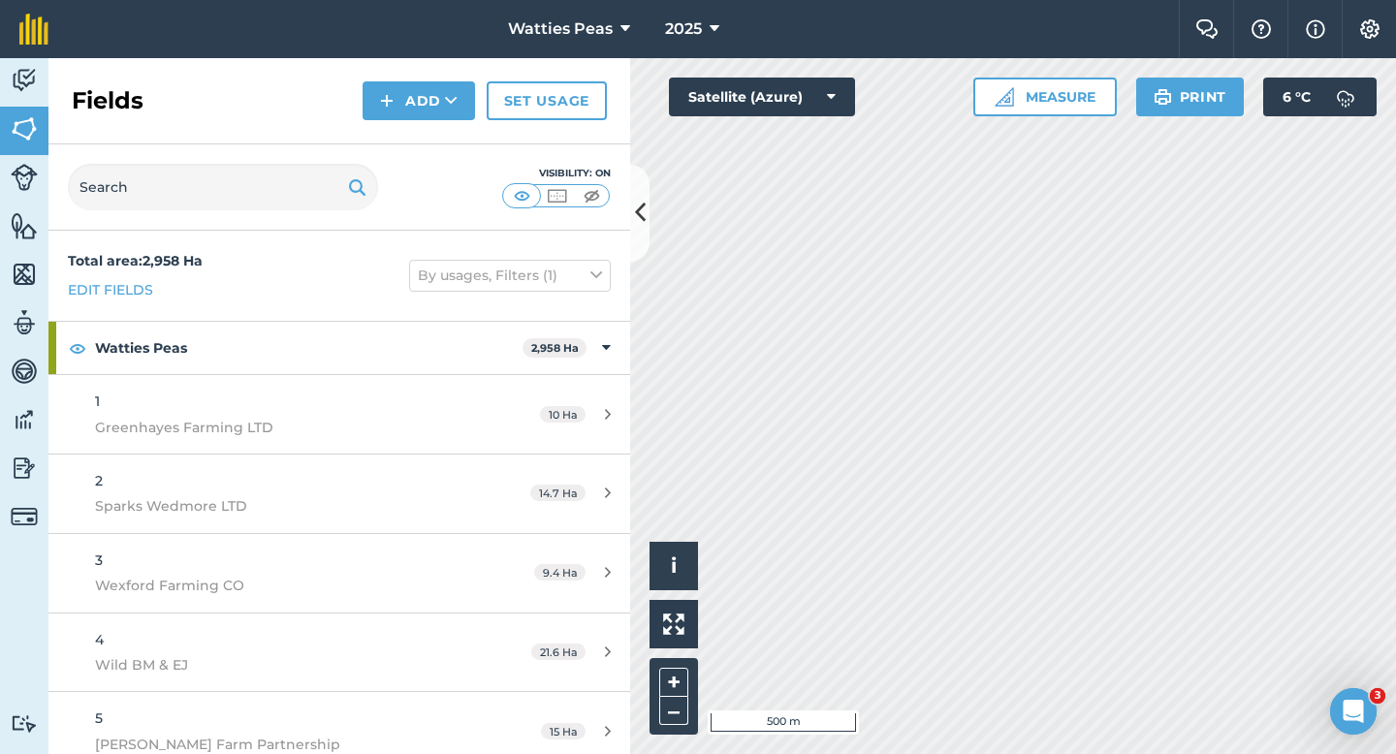
click at [442, 133] on div "Fields Add Set usage" at bounding box center [339, 101] width 582 height 86
click at [440, 107] on button "Add" at bounding box center [419, 100] width 112 height 39
click at [440, 152] on link "Draw" at bounding box center [419, 144] width 107 height 43
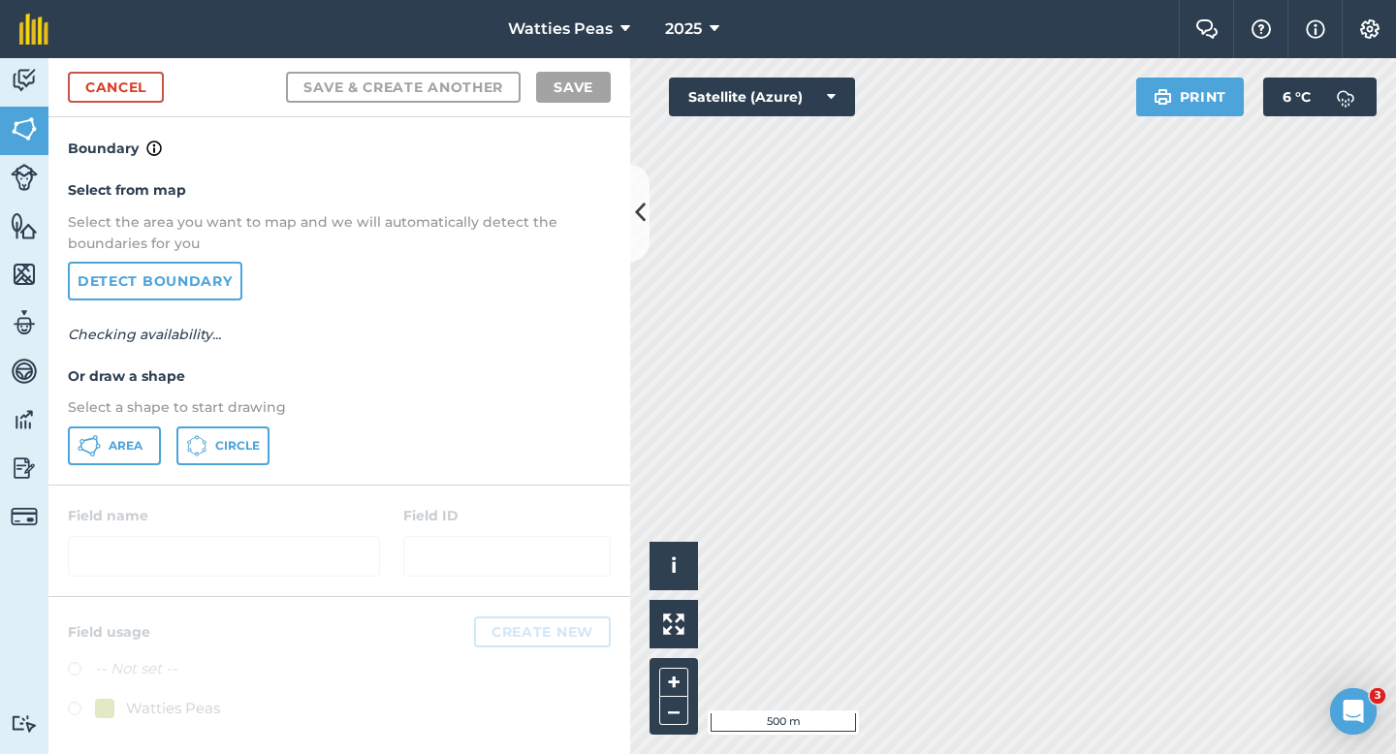
click at [159, 420] on div "Select from map Select the area you want to map and we will automatically detec…" at bounding box center [339, 322] width 582 height 324
click at [155, 432] on button "Area" at bounding box center [114, 446] width 93 height 39
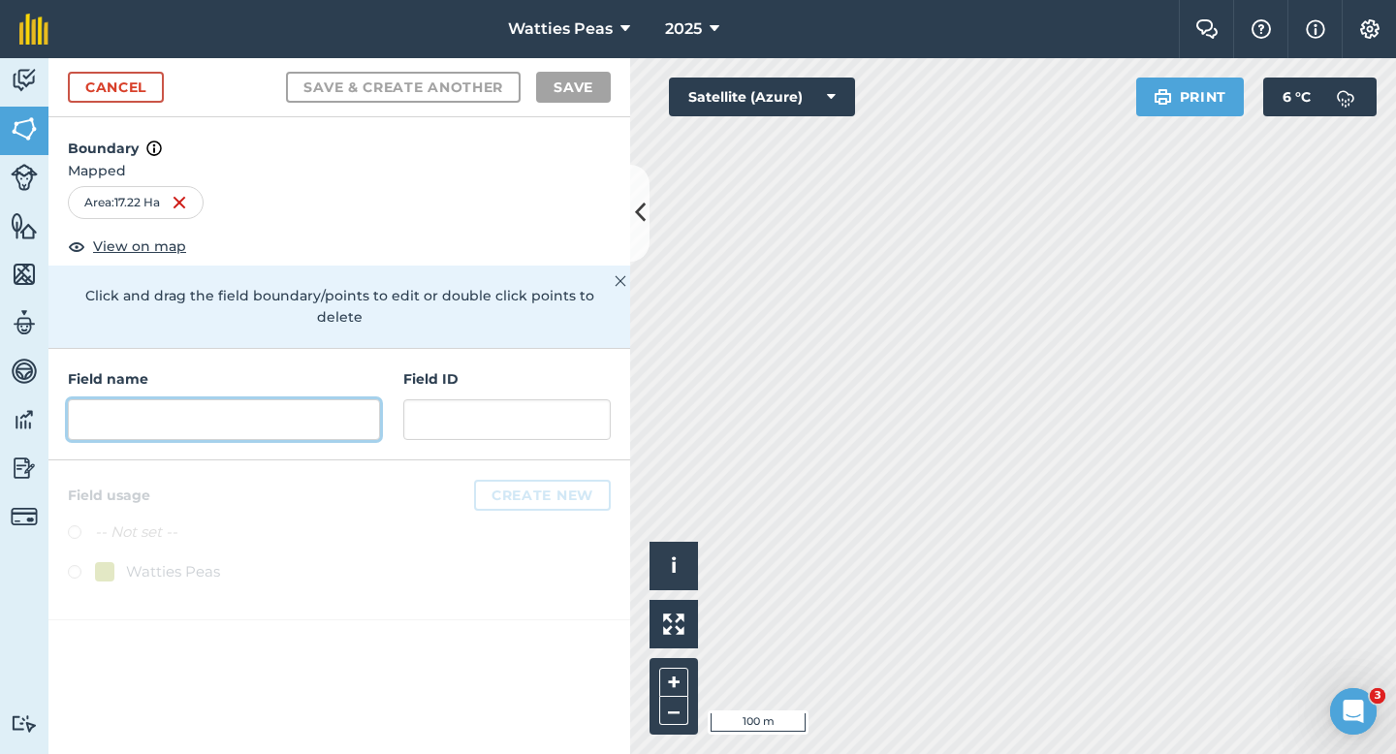
click at [310, 407] on input "text" at bounding box center [224, 419] width 312 height 41
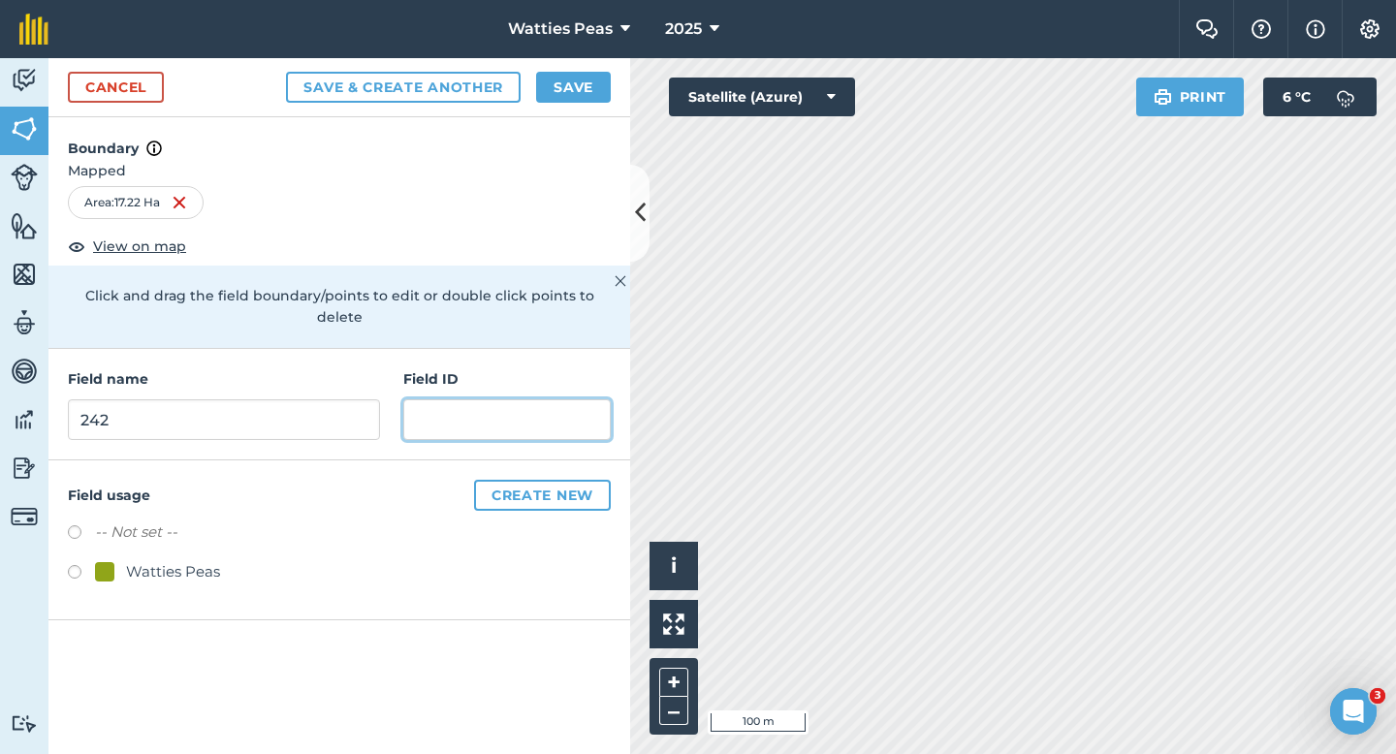
click at [419, 399] on input "text" at bounding box center [506, 419] width 207 height 41
click at [175, 560] on div "Watties Peas" at bounding box center [173, 571] width 94 height 23
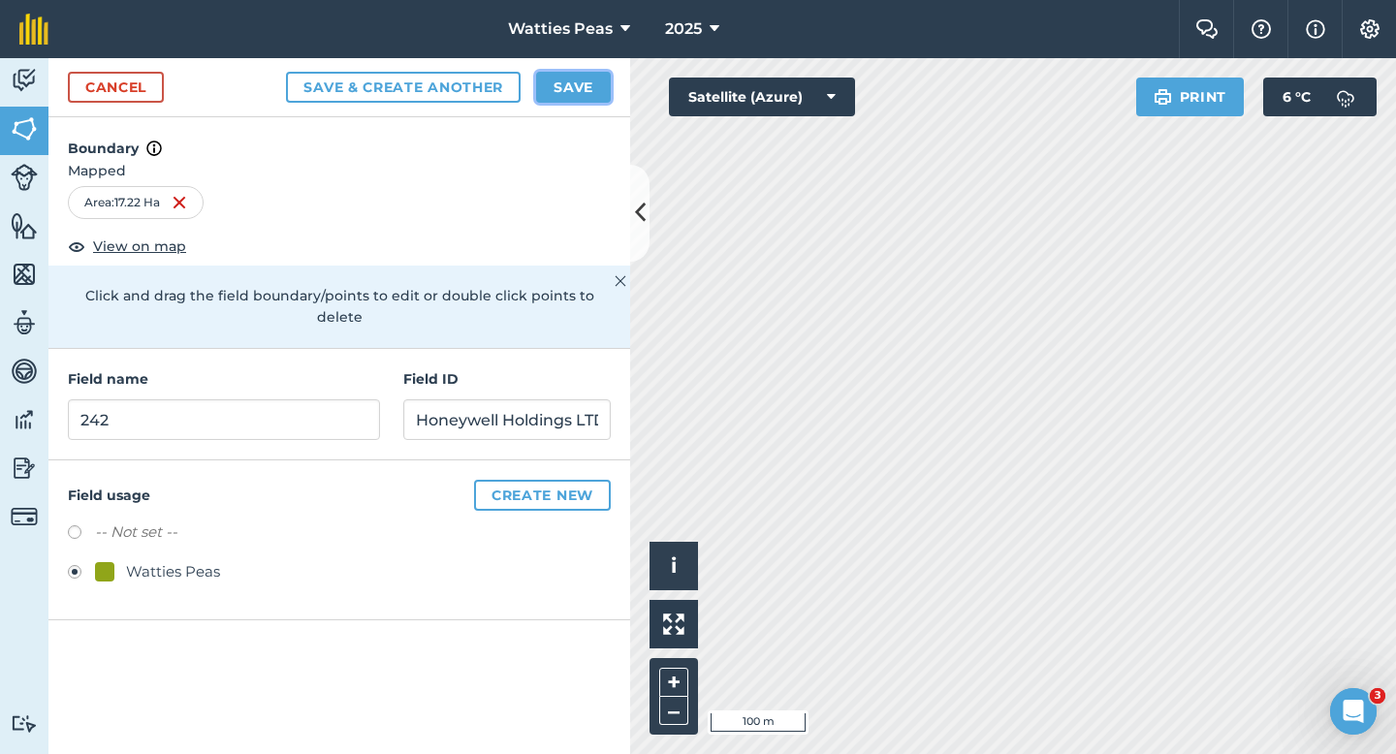
click at [594, 88] on button "Save" at bounding box center [573, 87] width 75 height 31
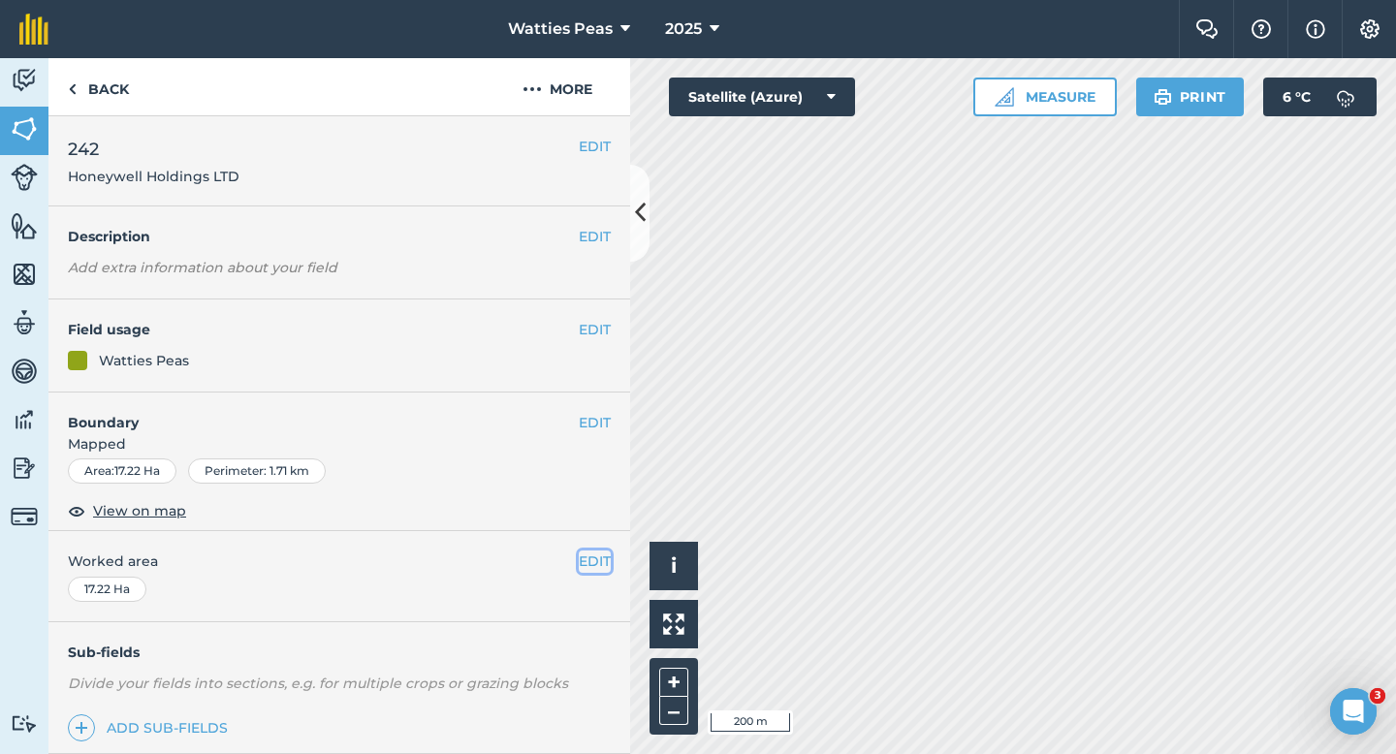
click at [609, 558] on button "EDIT" at bounding box center [595, 561] width 32 height 21
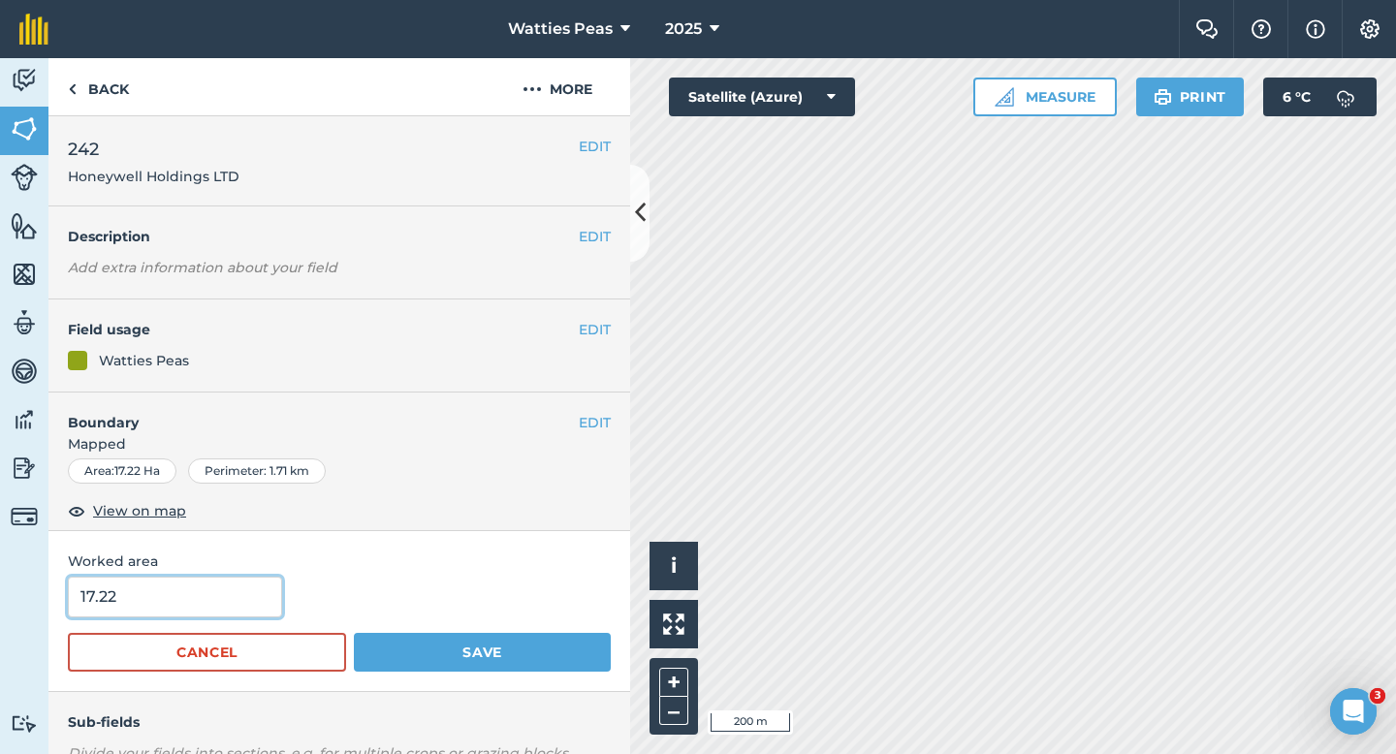
click at [100, 614] on input "17.22" at bounding box center [175, 597] width 214 height 41
click at [354, 633] on button "Save" at bounding box center [482, 652] width 257 height 39
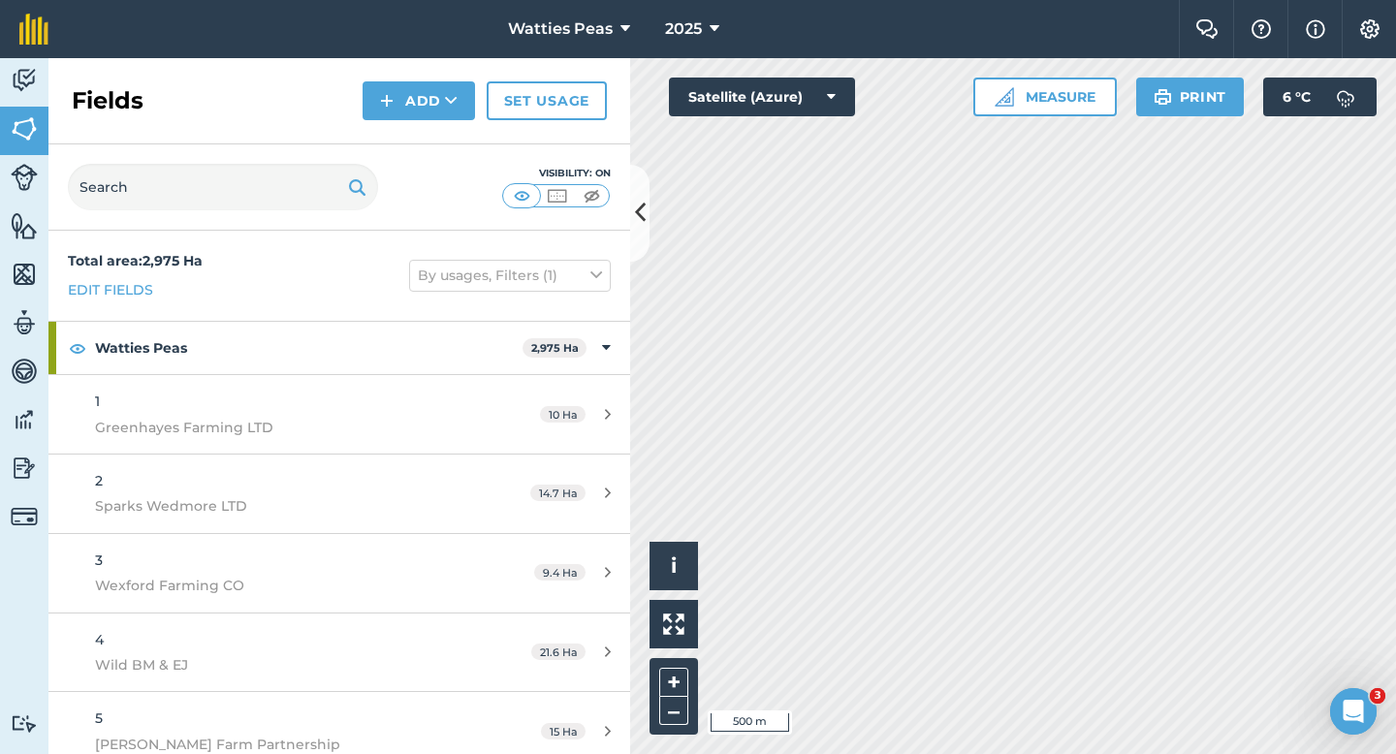
click at [393, 121] on div "Fields Add Set usage" at bounding box center [339, 101] width 582 height 86
click at [396, 115] on button "Add" at bounding box center [419, 100] width 112 height 39
click at [404, 147] on link "Draw" at bounding box center [419, 144] width 107 height 43
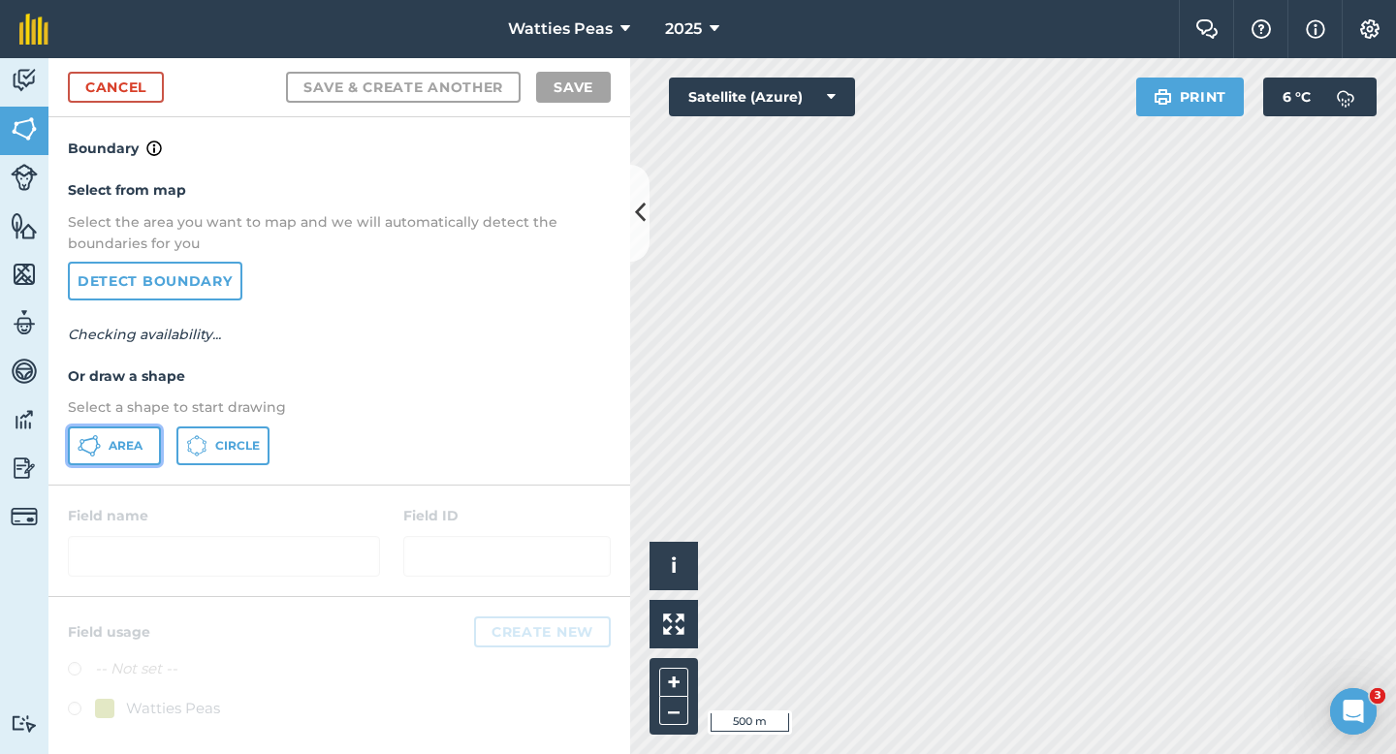
click at [130, 446] on span "Area" at bounding box center [126, 446] width 34 height 16
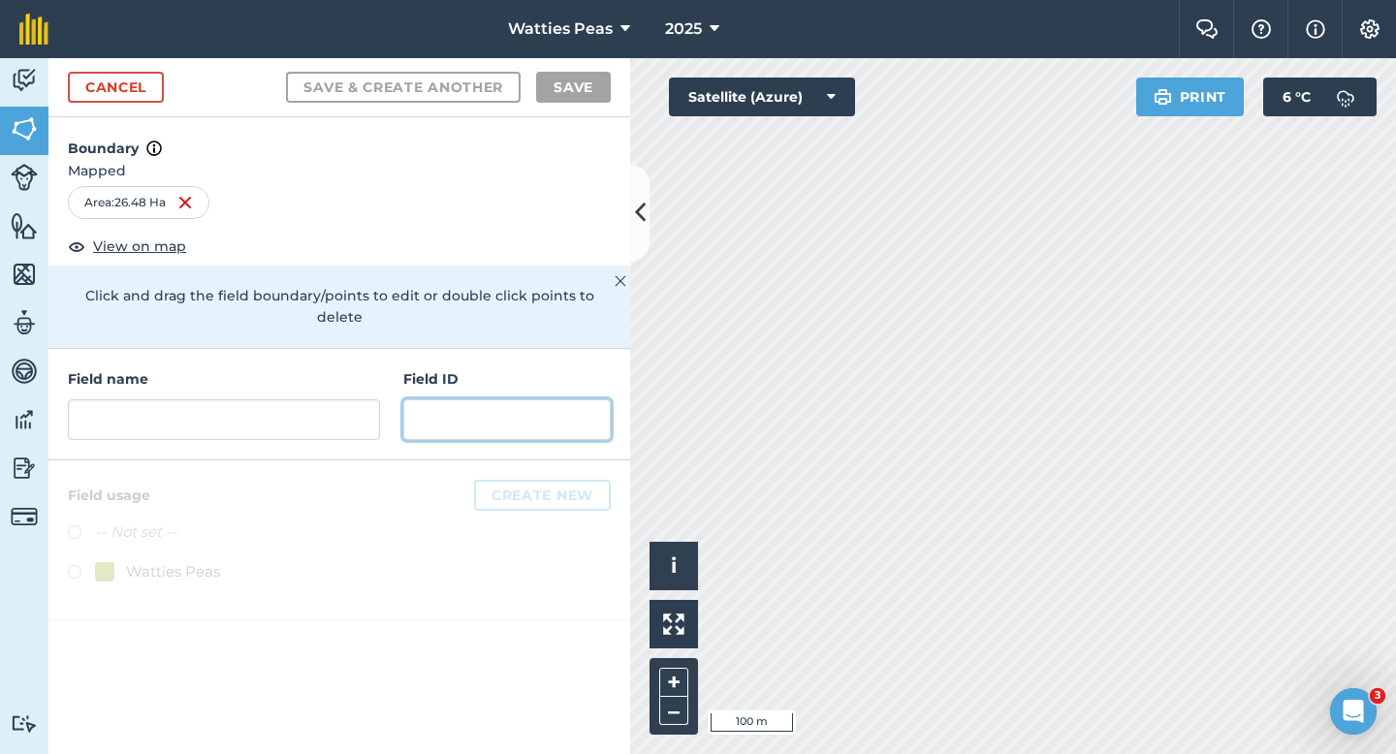
click at [436, 399] on input "text" at bounding box center [506, 419] width 207 height 41
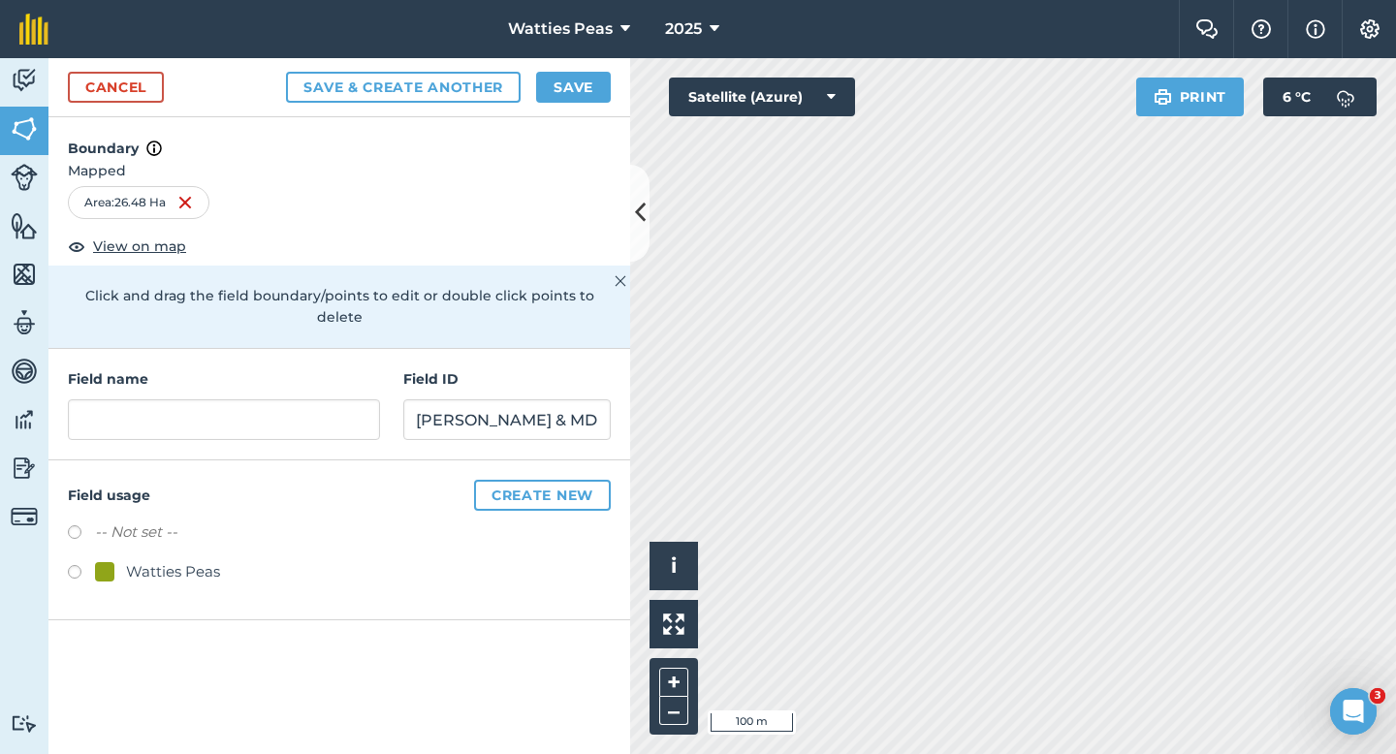
click at [177, 532] on div "-- Not set -- Watties Peas" at bounding box center [339, 555] width 543 height 68
click at [177, 560] on div "Watties Peas" at bounding box center [173, 571] width 94 height 23
click at [187, 399] on input "text" at bounding box center [224, 419] width 312 height 41
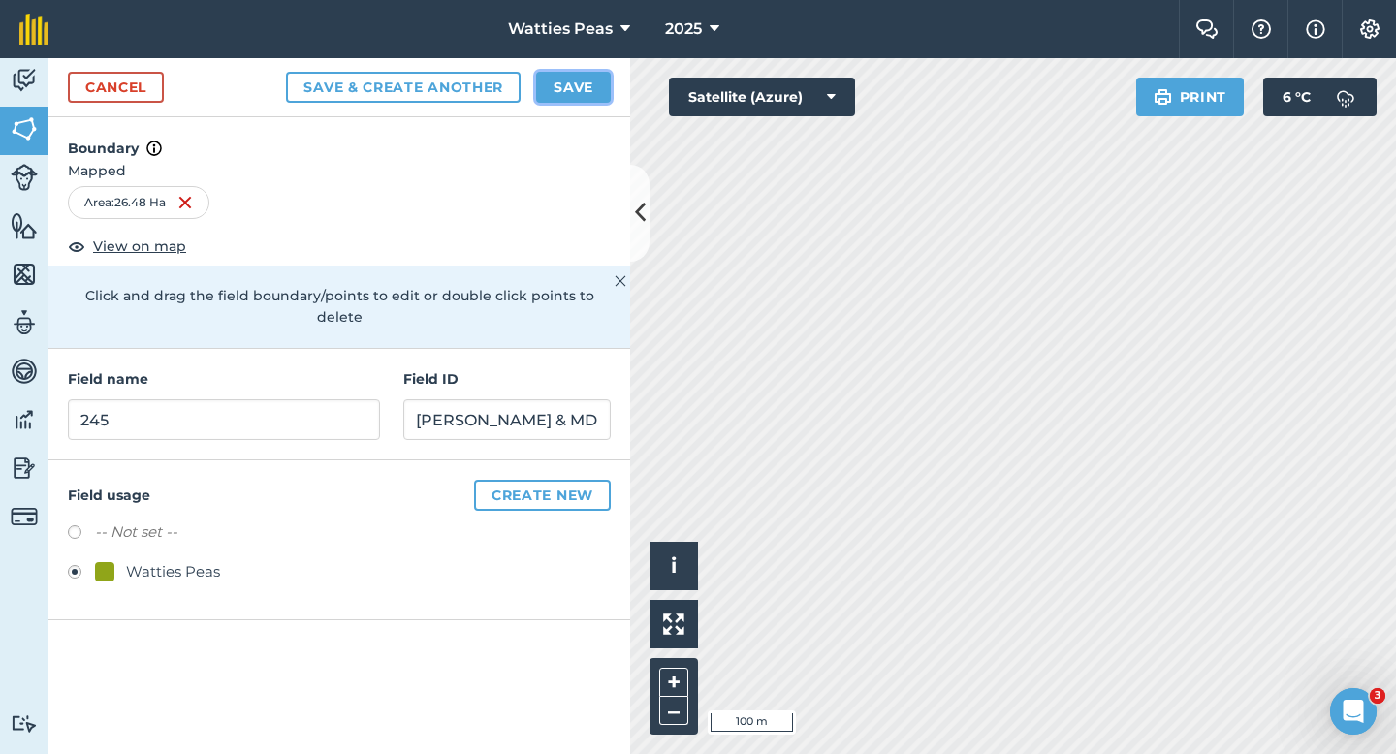
click at [555, 82] on button "Save" at bounding box center [573, 87] width 75 height 31
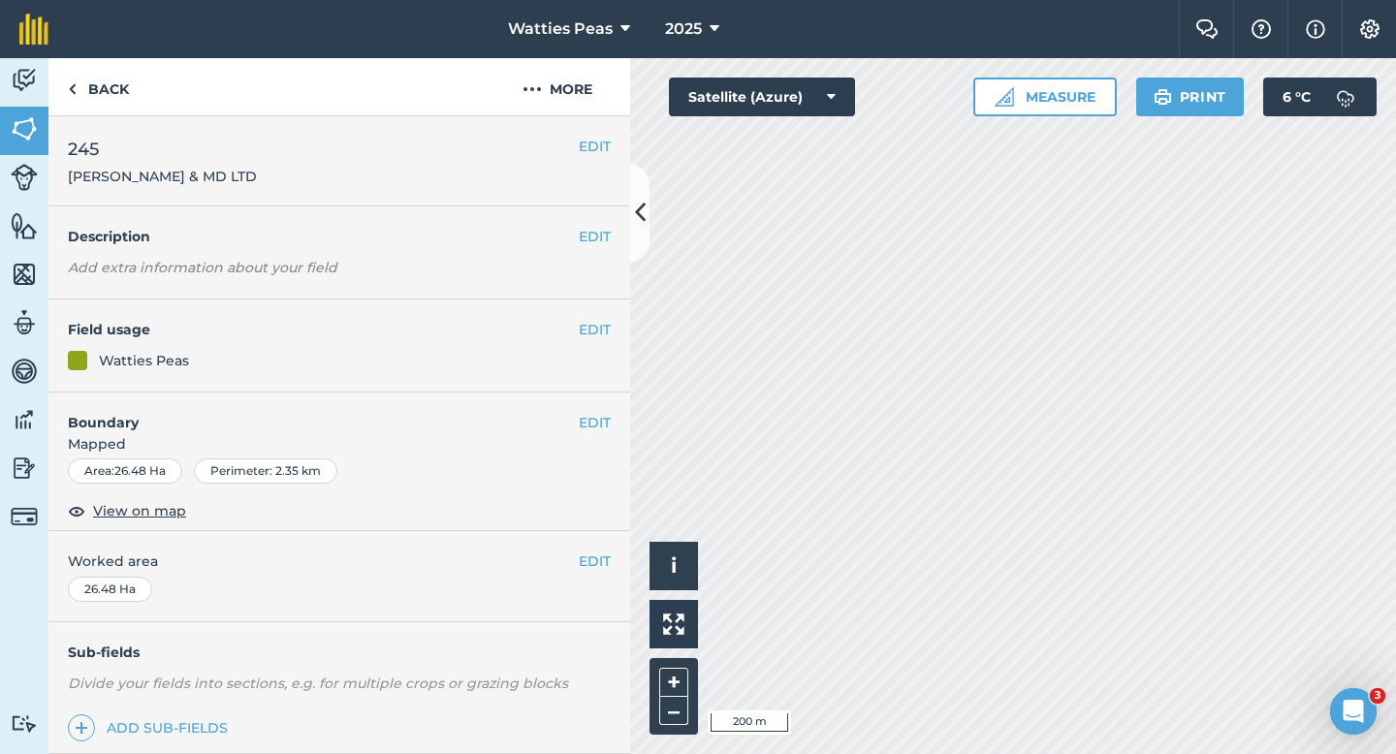
click at [585, 539] on div "EDIT Worked area 26.48 Ha" at bounding box center [339, 576] width 582 height 90
click at [589, 557] on button "EDIT" at bounding box center [595, 561] width 32 height 21
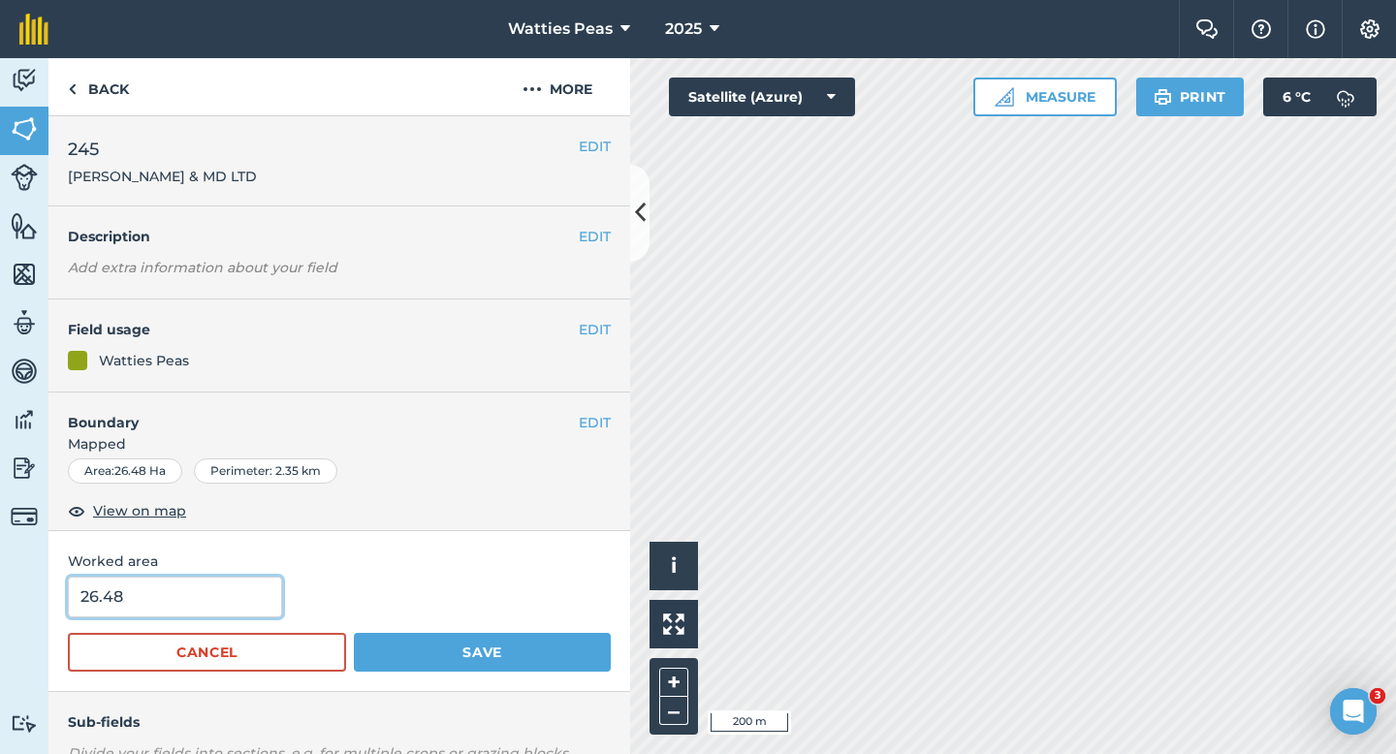
click at [201, 600] on input "26.48" at bounding box center [175, 597] width 214 height 41
click at [354, 633] on button "Save" at bounding box center [482, 652] width 257 height 39
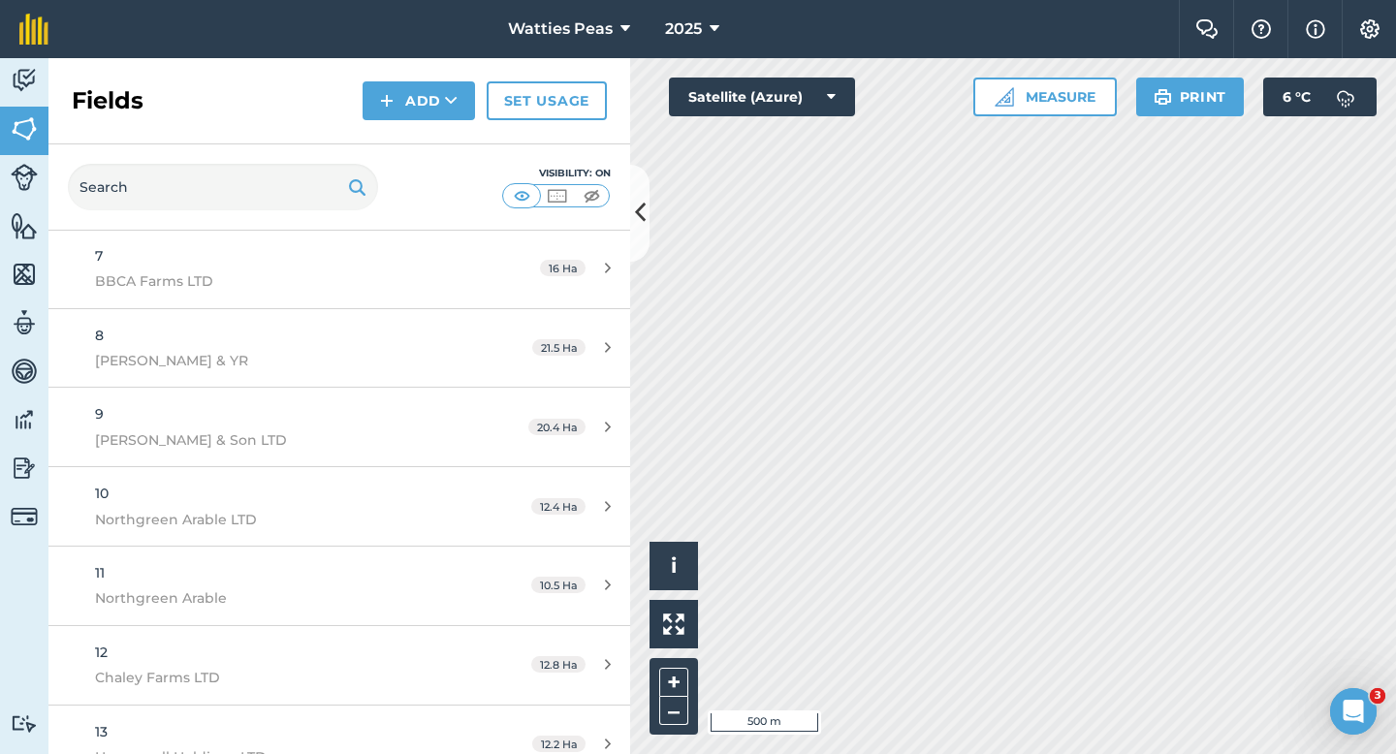
scroll to position [19130, 0]
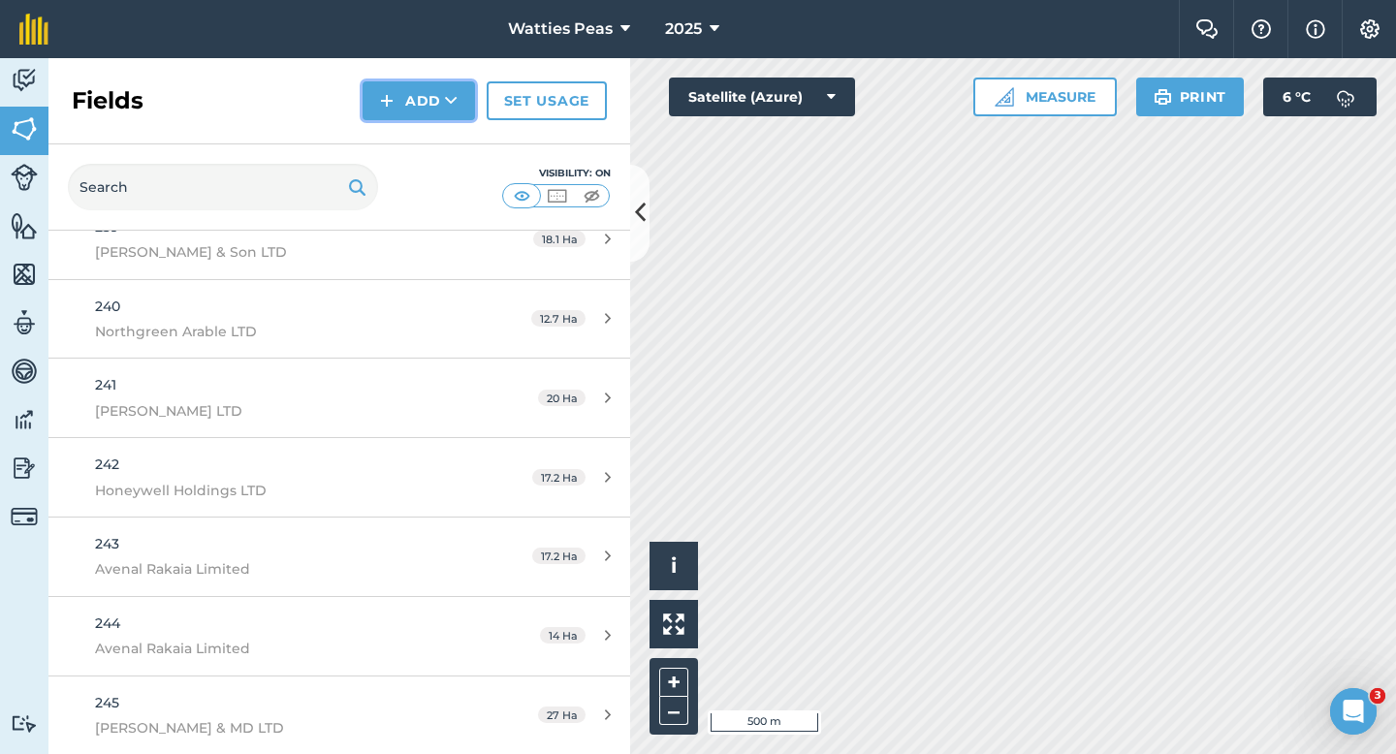
click at [404, 117] on button "Add" at bounding box center [419, 100] width 112 height 39
click at [404, 125] on link "Draw" at bounding box center [419, 144] width 107 height 43
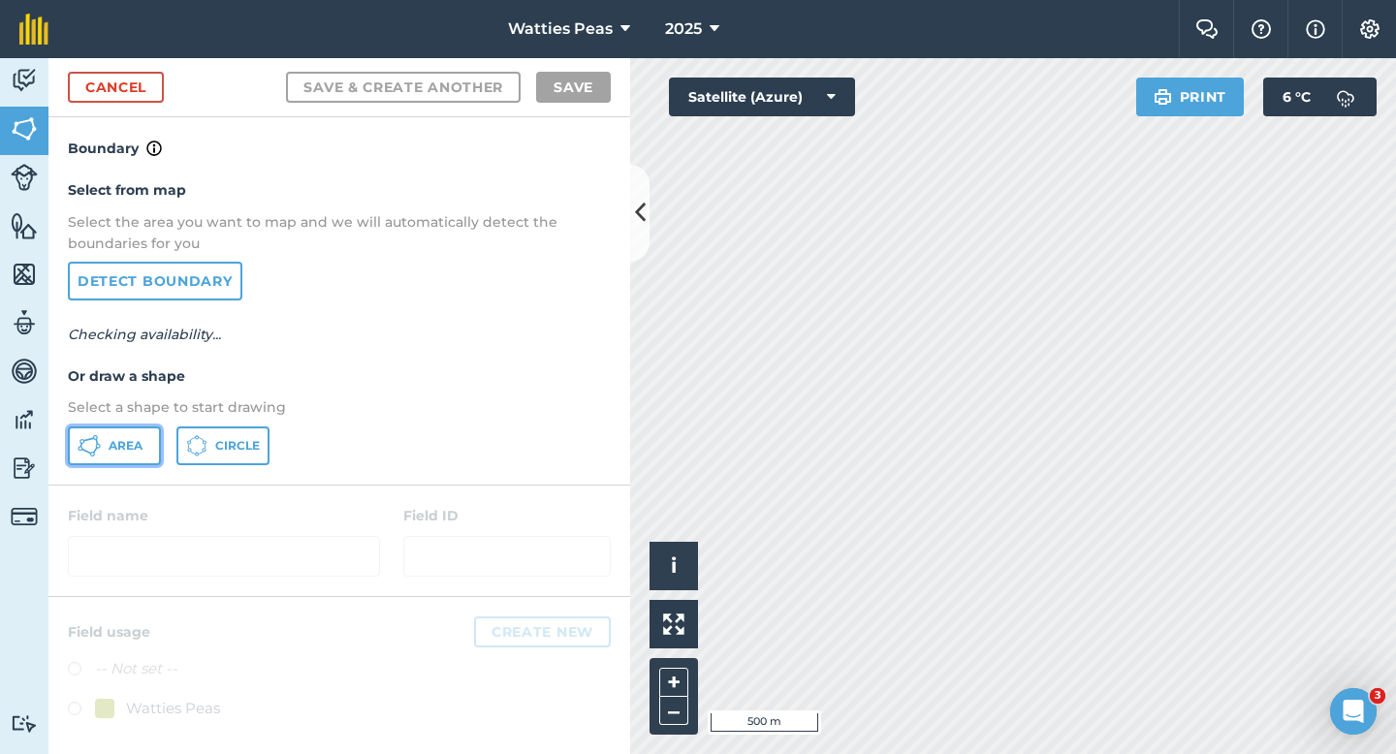
click at [140, 462] on button "Area" at bounding box center [114, 446] width 93 height 39
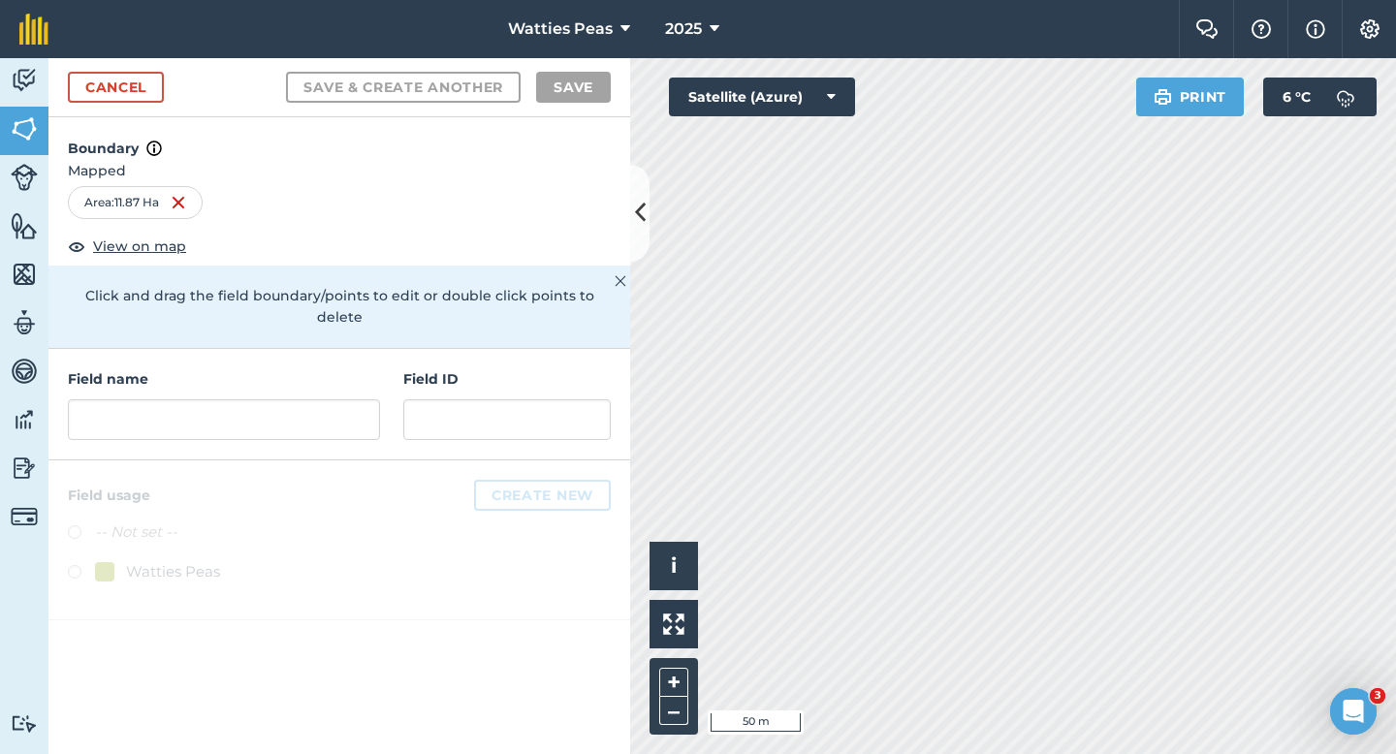
click at [374, 426] on div "Field name Field ID" at bounding box center [339, 405] width 582 height 112
click at [405, 405] on input "text" at bounding box center [506, 419] width 207 height 41
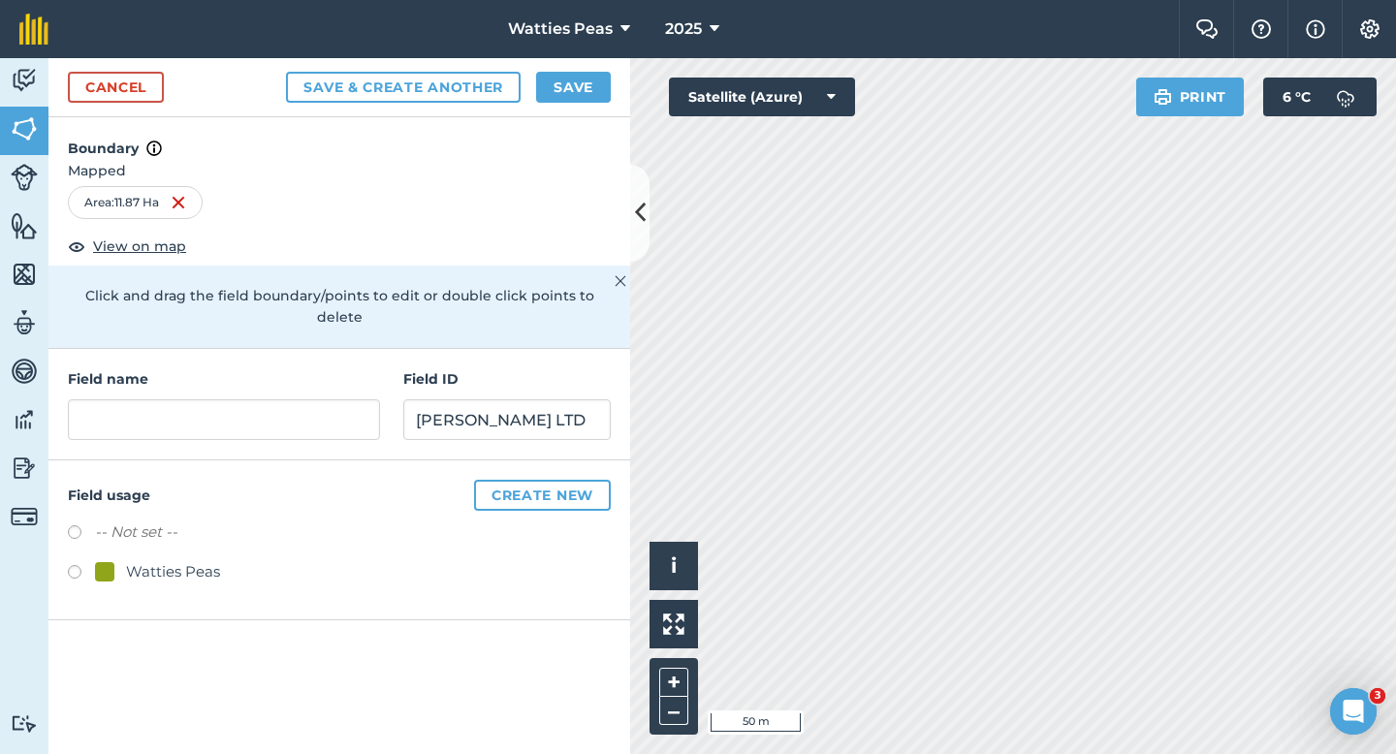
click at [153, 560] on div "Watties Peas" at bounding box center [173, 571] width 94 height 23
click at [221, 376] on div "Field name" at bounding box center [224, 404] width 312 height 72
click at [221, 399] on input "text" at bounding box center [224, 419] width 312 height 41
click at [572, 82] on button "Save" at bounding box center [573, 87] width 75 height 31
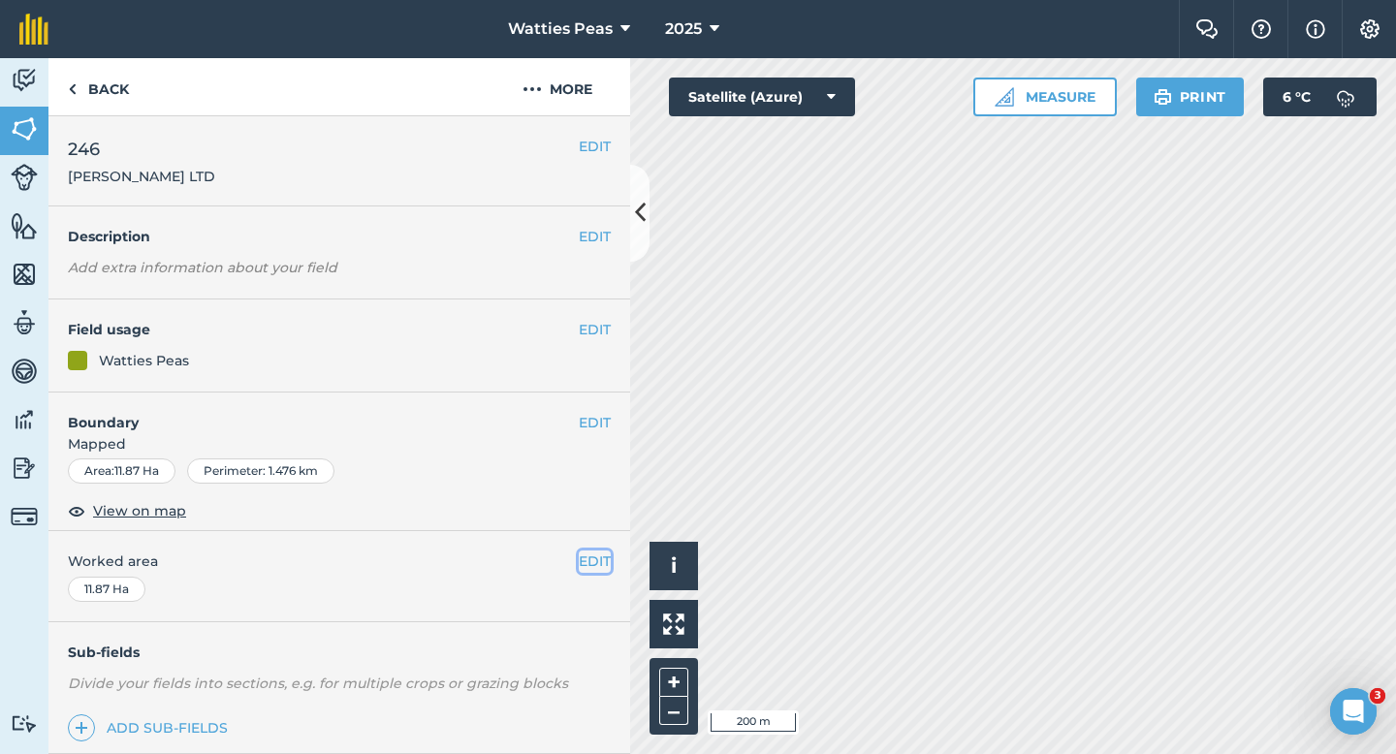
click at [600, 557] on button "EDIT" at bounding box center [595, 561] width 32 height 21
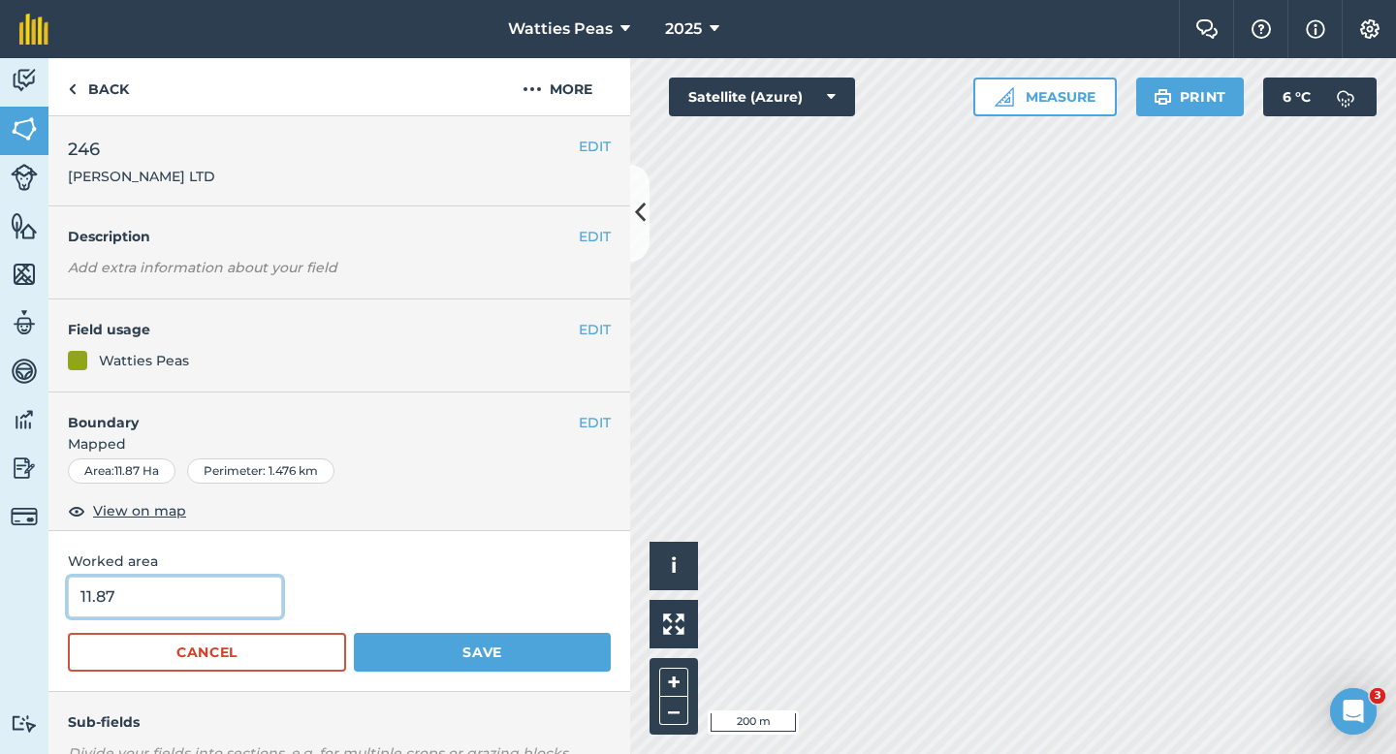
click at [227, 594] on input "11.87" at bounding box center [175, 597] width 214 height 41
click at [354, 633] on button "Save" at bounding box center [482, 652] width 257 height 39
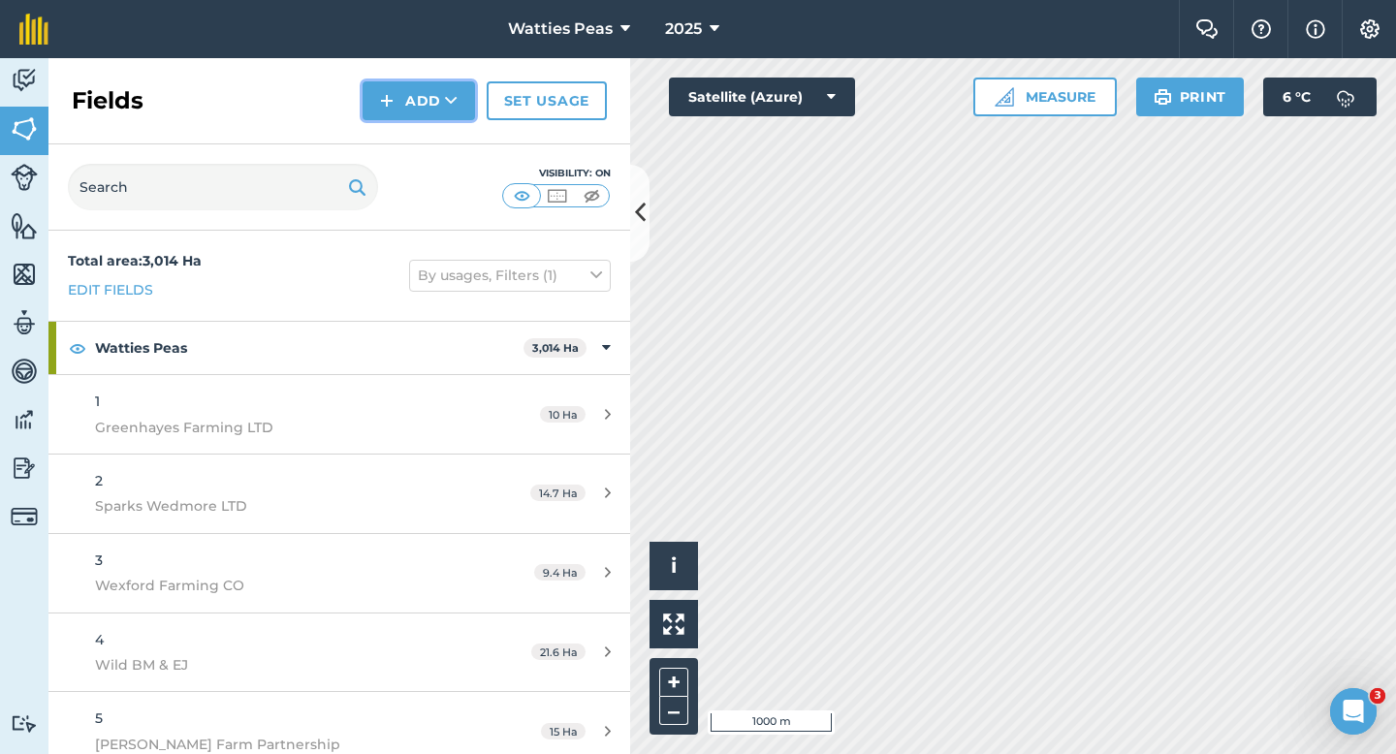
click at [388, 115] on button "Add" at bounding box center [419, 100] width 112 height 39
click at [396, 145] on link "Draw" at bounding box center [419, 144] width 107 height 43
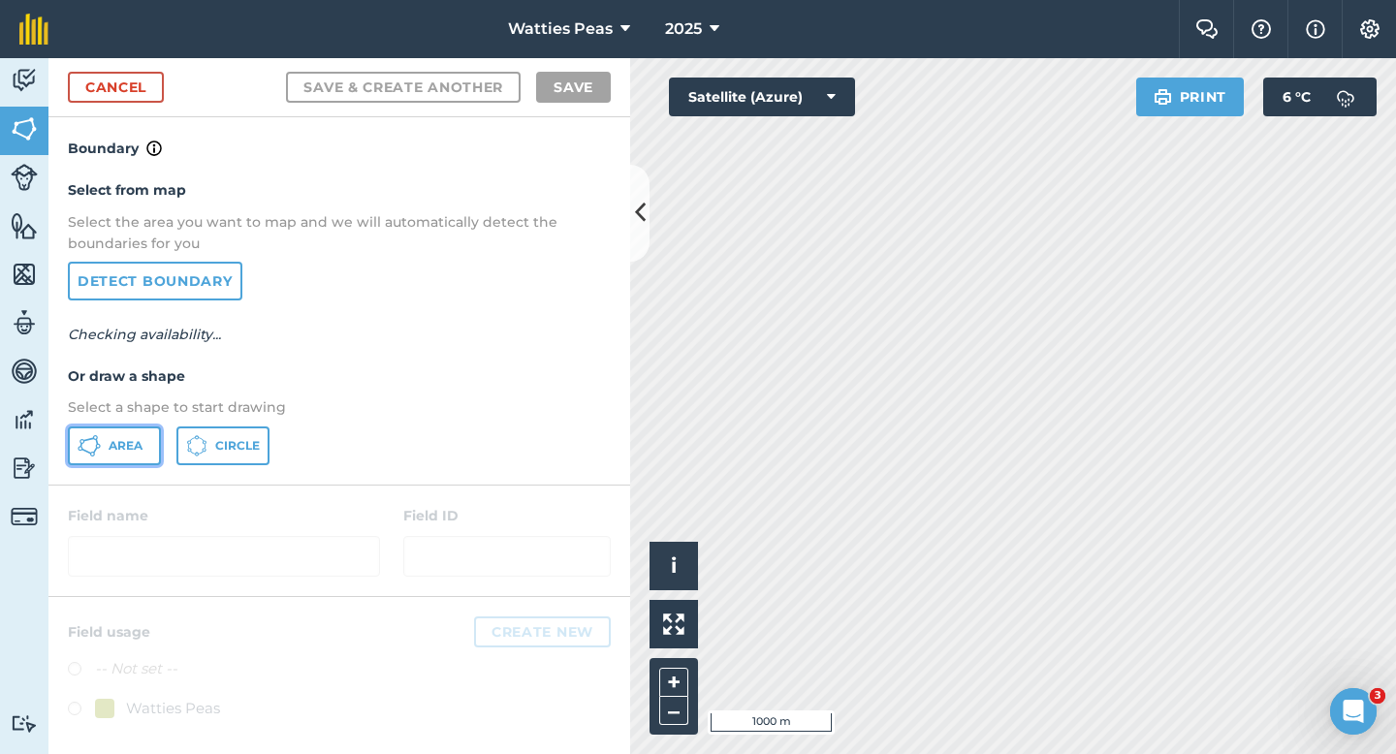
click at [128, 444] on span "Area" at bounding box center [126, 446] width 34 height 16
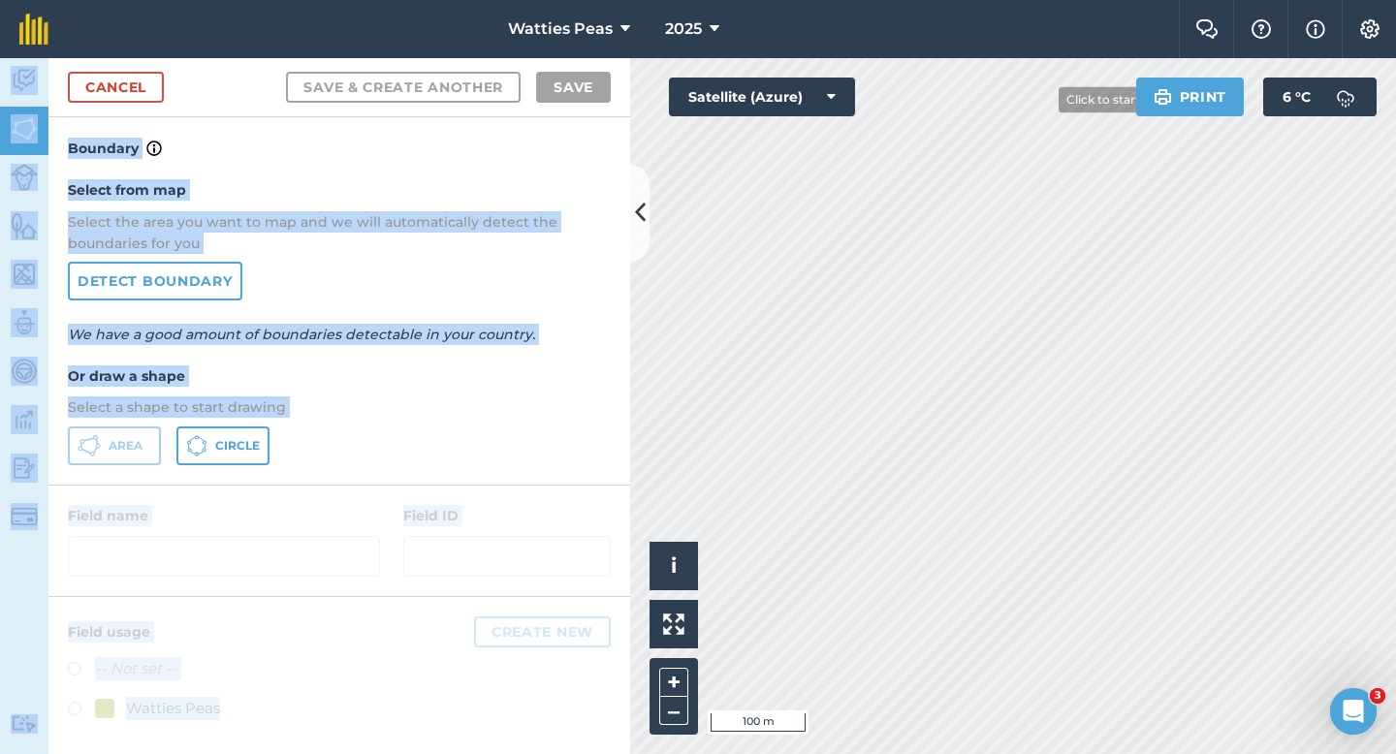
click at [966, 264] on div "Watties Peas 2025 Farm Chat Help Info Settings Map printing is not available on…" at bounding box center [698, 377] width 1396 height 754
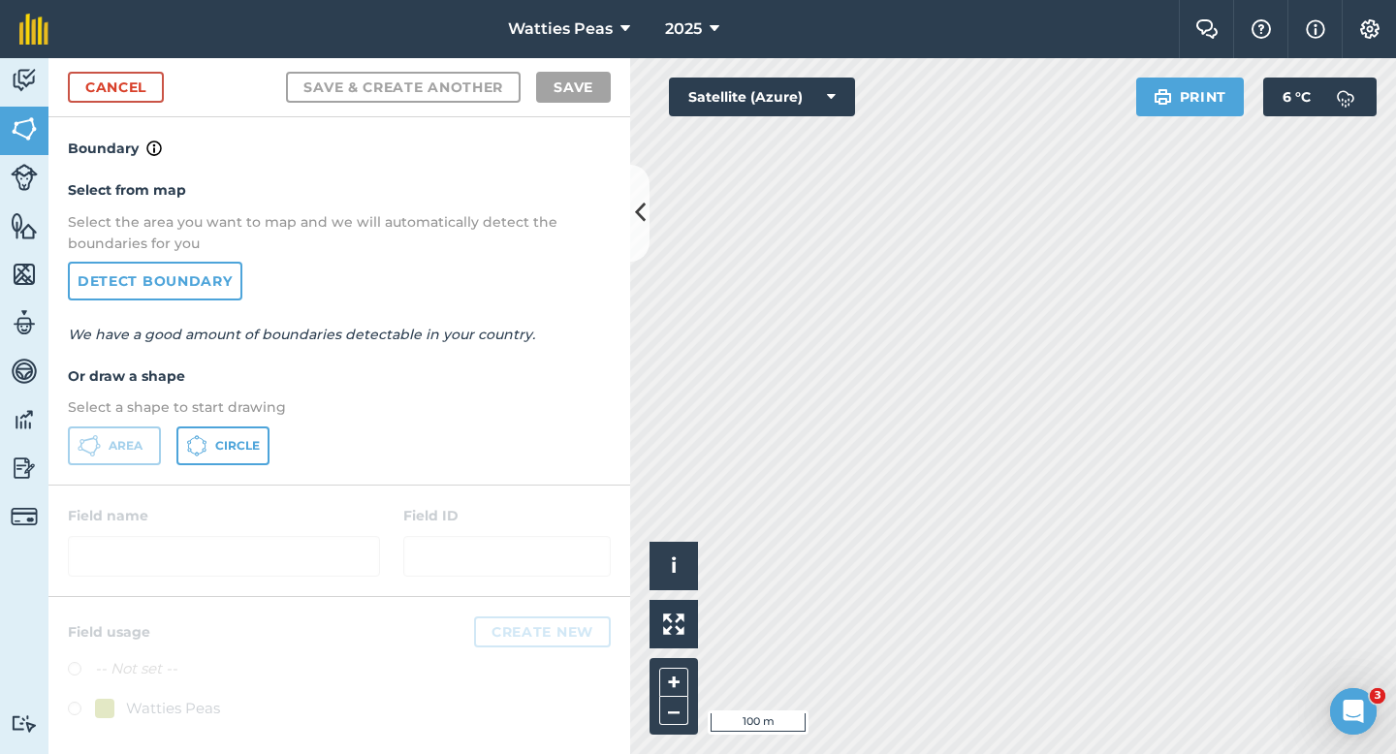
click at [563, 300] on div "Select from map Select the area you want to map and we will automatically detec…" at bounding box center [339, 322] width 582 height 324
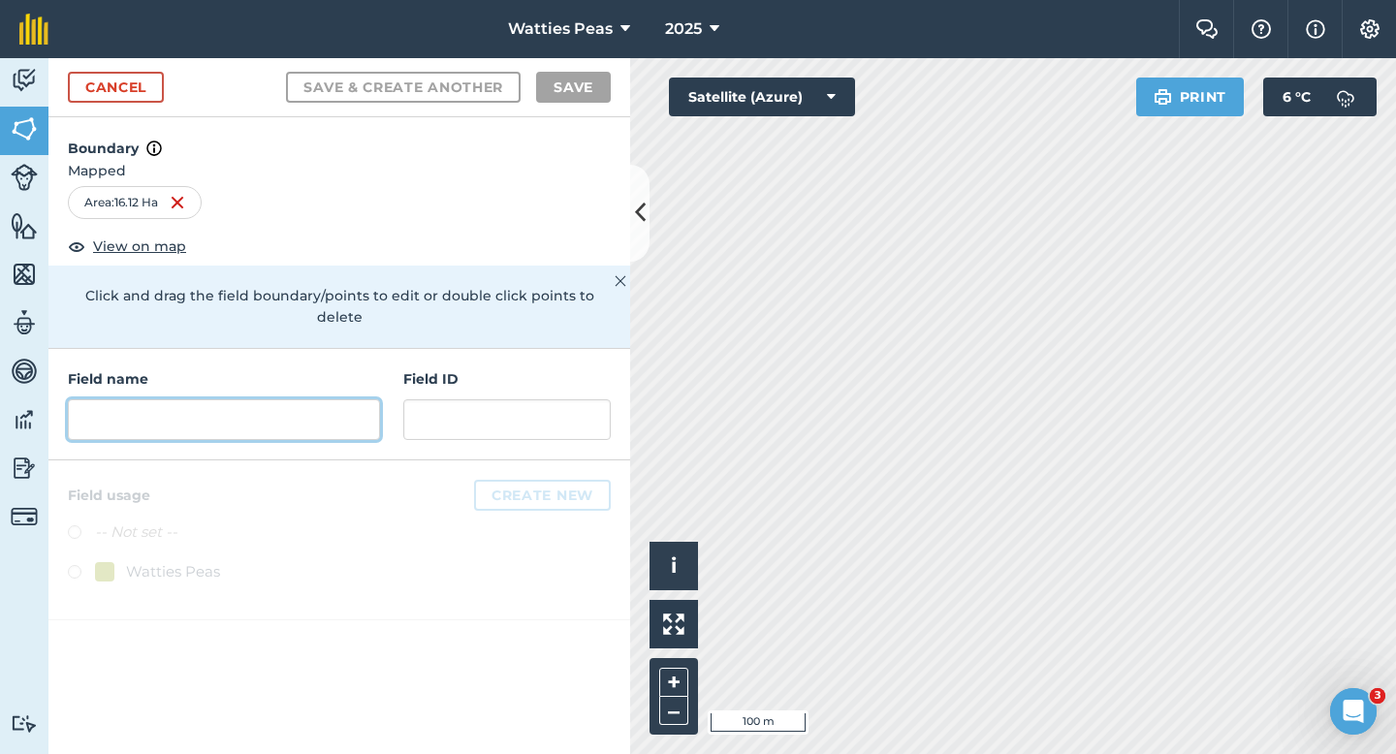
click at [342, 399] on input "text" at bounding box center [224, 419] width 312 height 41
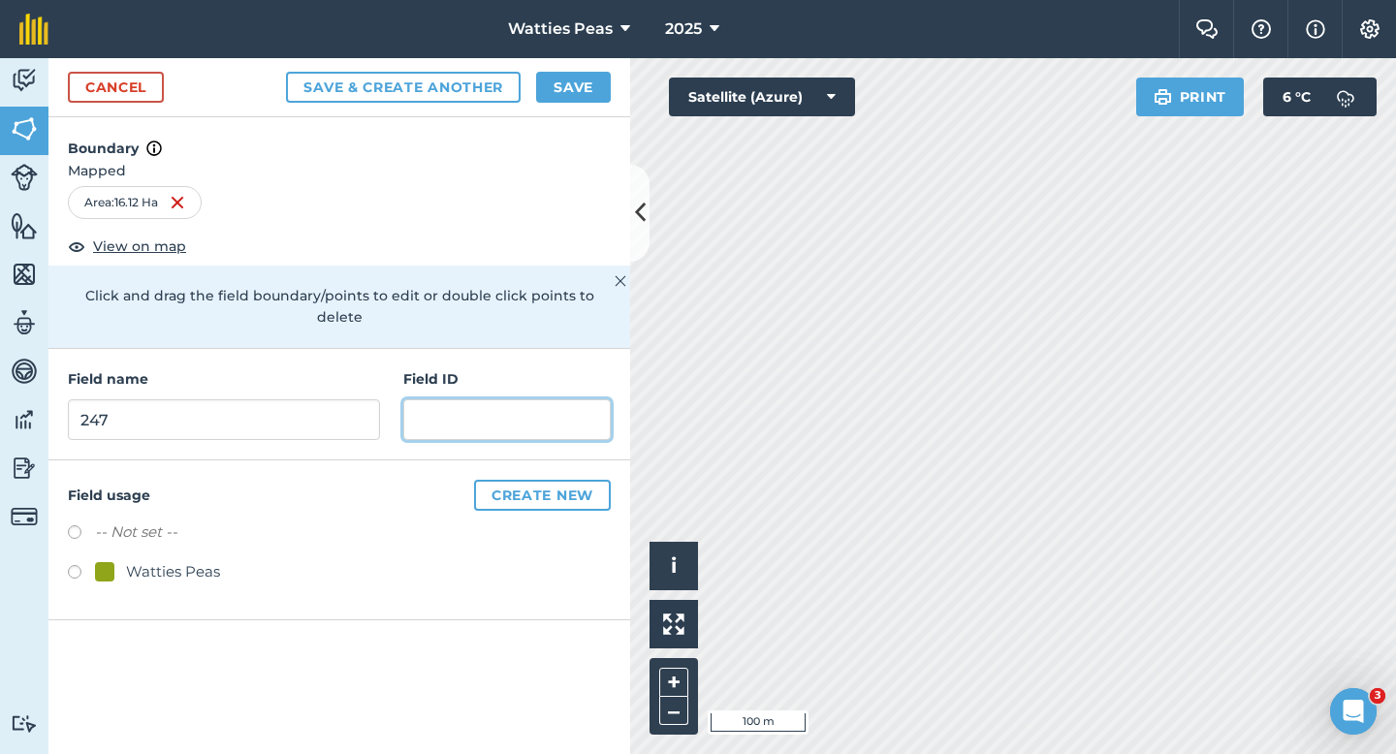
click at [495, 399] on input "text" at bounding box center [506, 419] width 207 height 41
click at [212, 560] on div "Watties Peas" at bounding box center [173, 571] width 94 height 23
click at [592, 70] on div "Cancel Save & Create Another Save" at bounding box center [339, 87] width 582 height 59
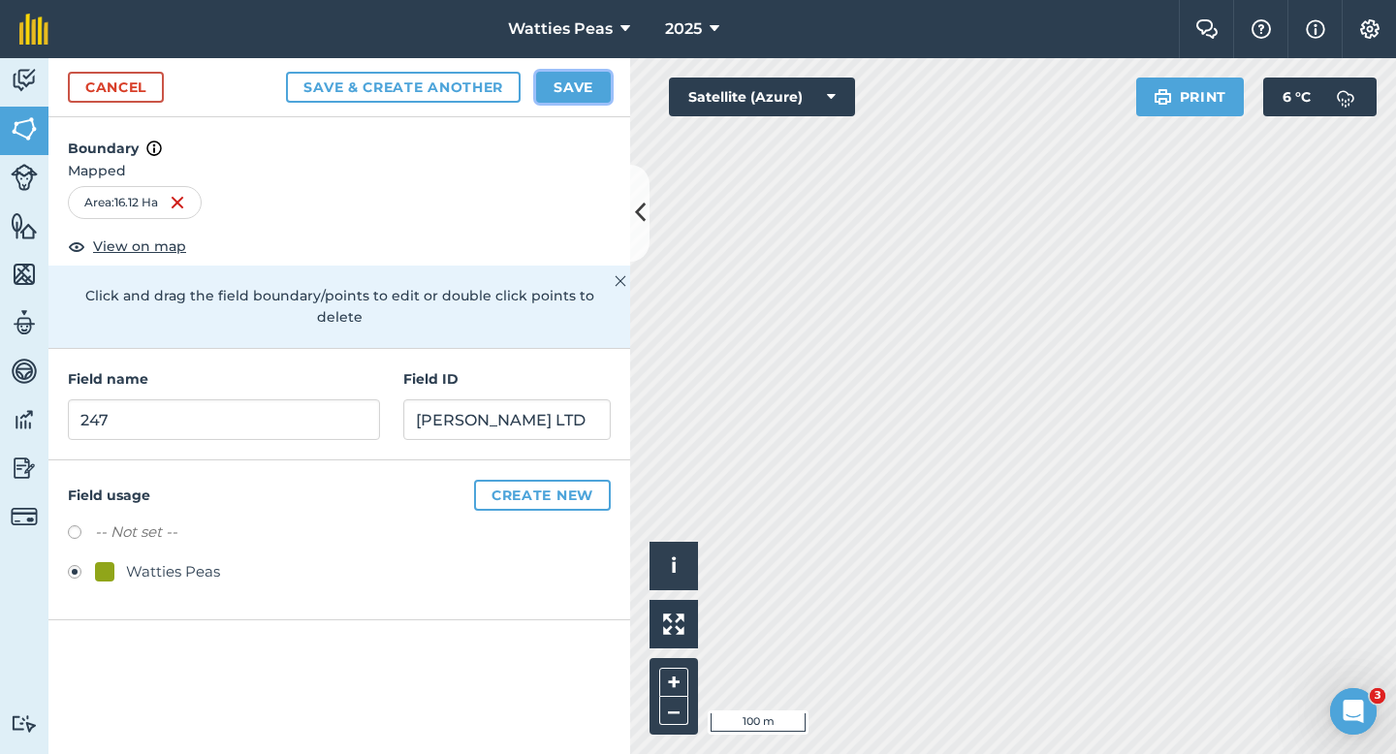
click at [597, 97] on button "Save" at bounding box center [573, 87] width 75 height 31
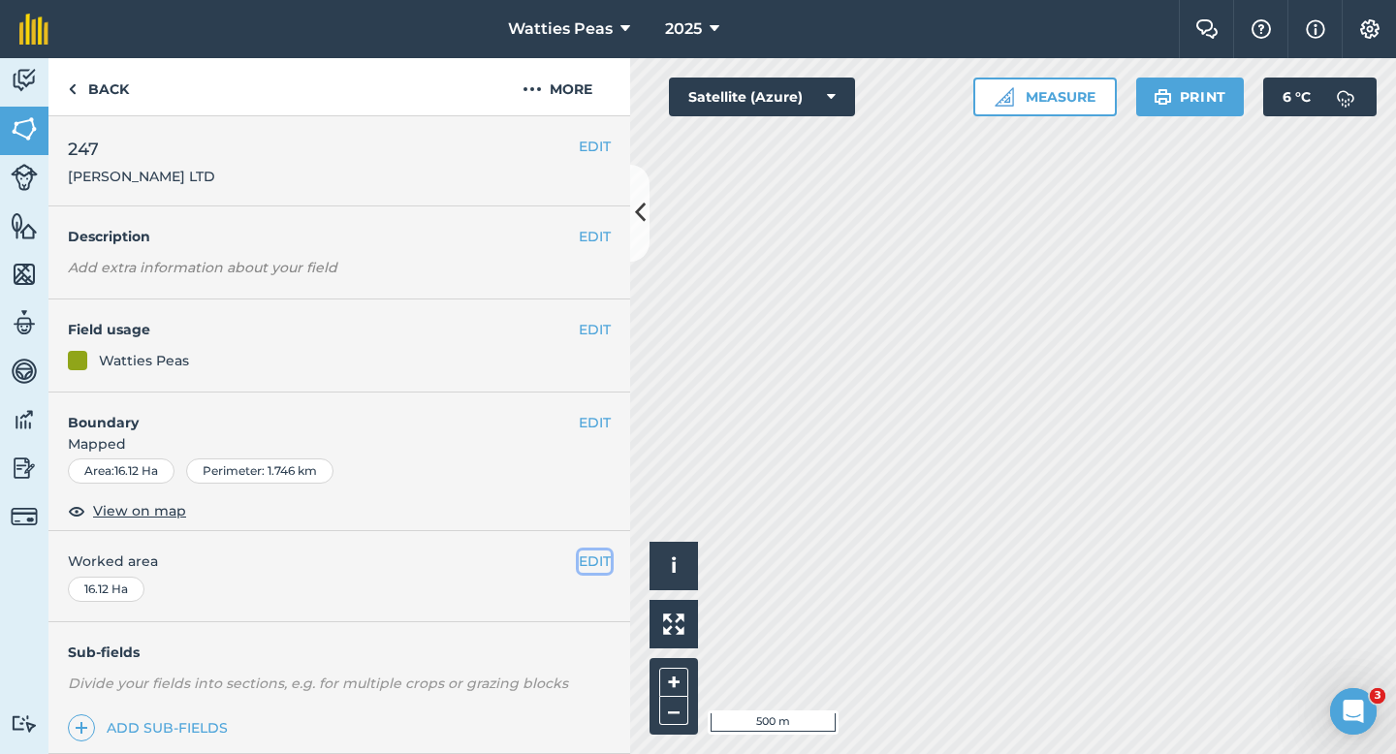
click at [598, 553] on button "EDIT" at bounding box center [595, 561] width 32 height 21
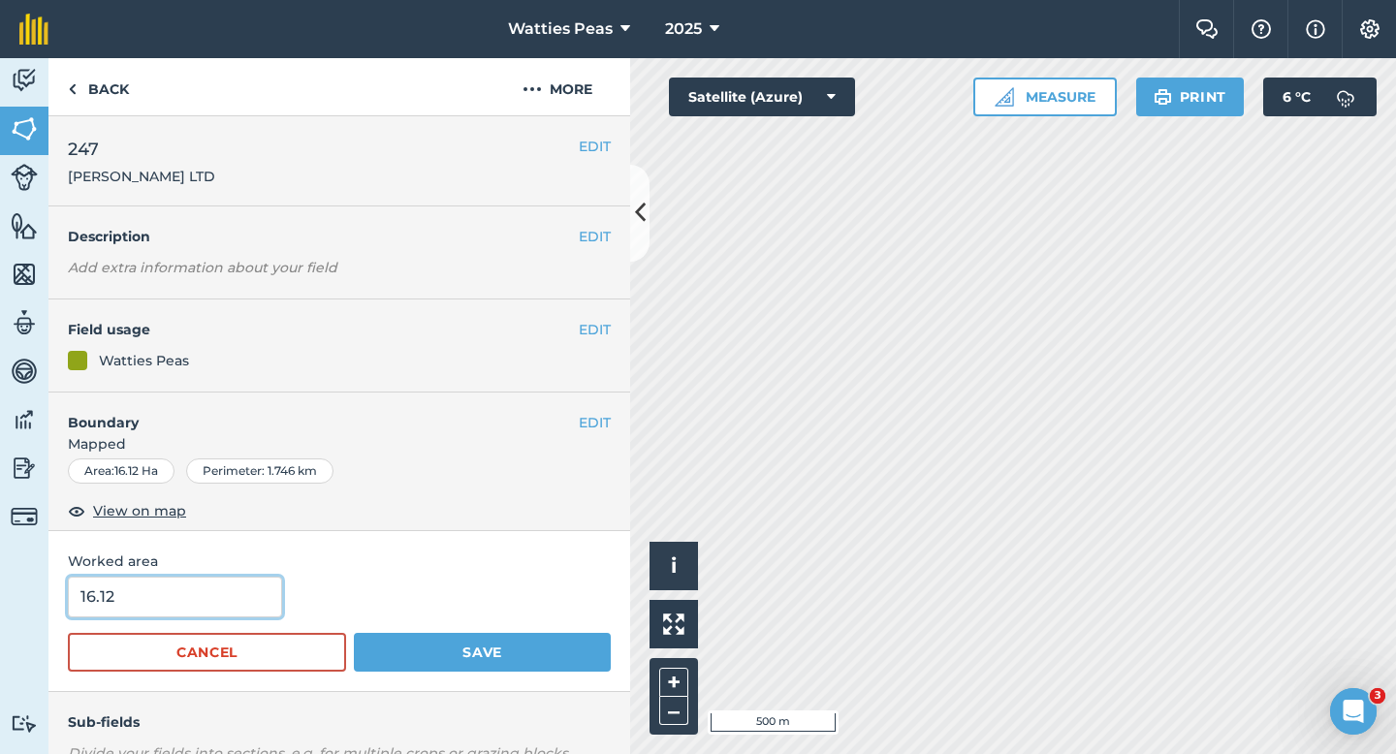
click at [193, 590] on input "16.12" at bounding box center [175, 597] width 214 height 41
click at [354, 633] on button "Save" at bounding box center [482, 652] width 257 height 39
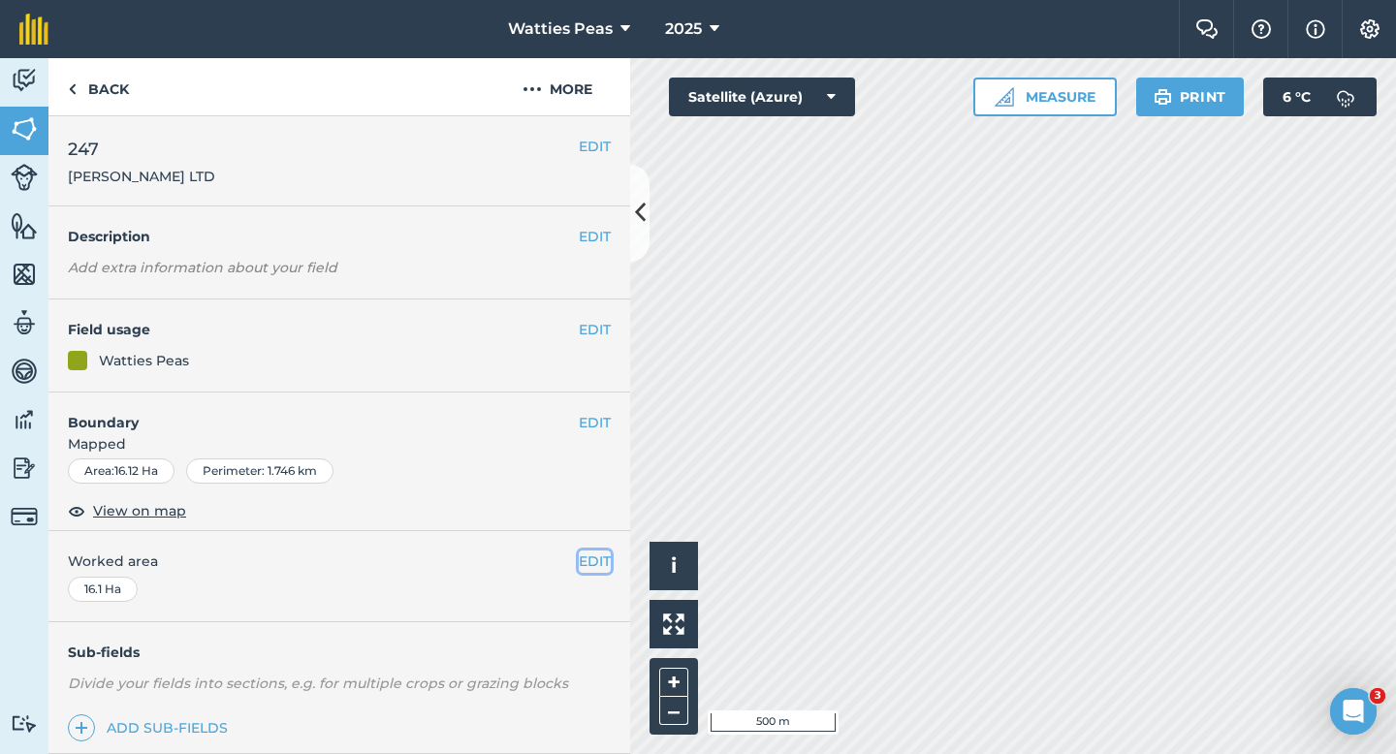
click at [603, 564] on button "EDIT" at bounding box center [595, 561] width 32 height 21
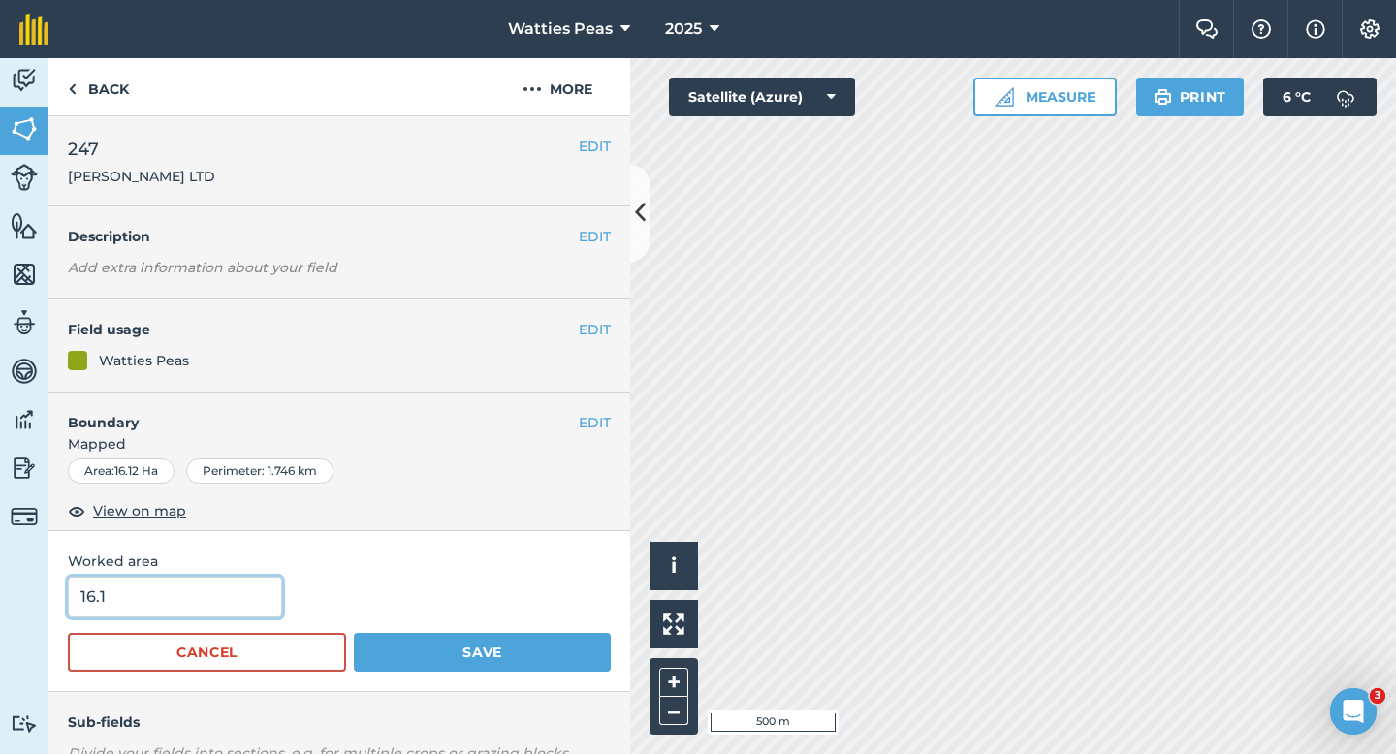
click at [170, 615] on input "16.1" at bounding box center [175, 597] width 214 height 41
click at [354, 633] on button "Save" at bounding box center [482, 652] width 257 height 39
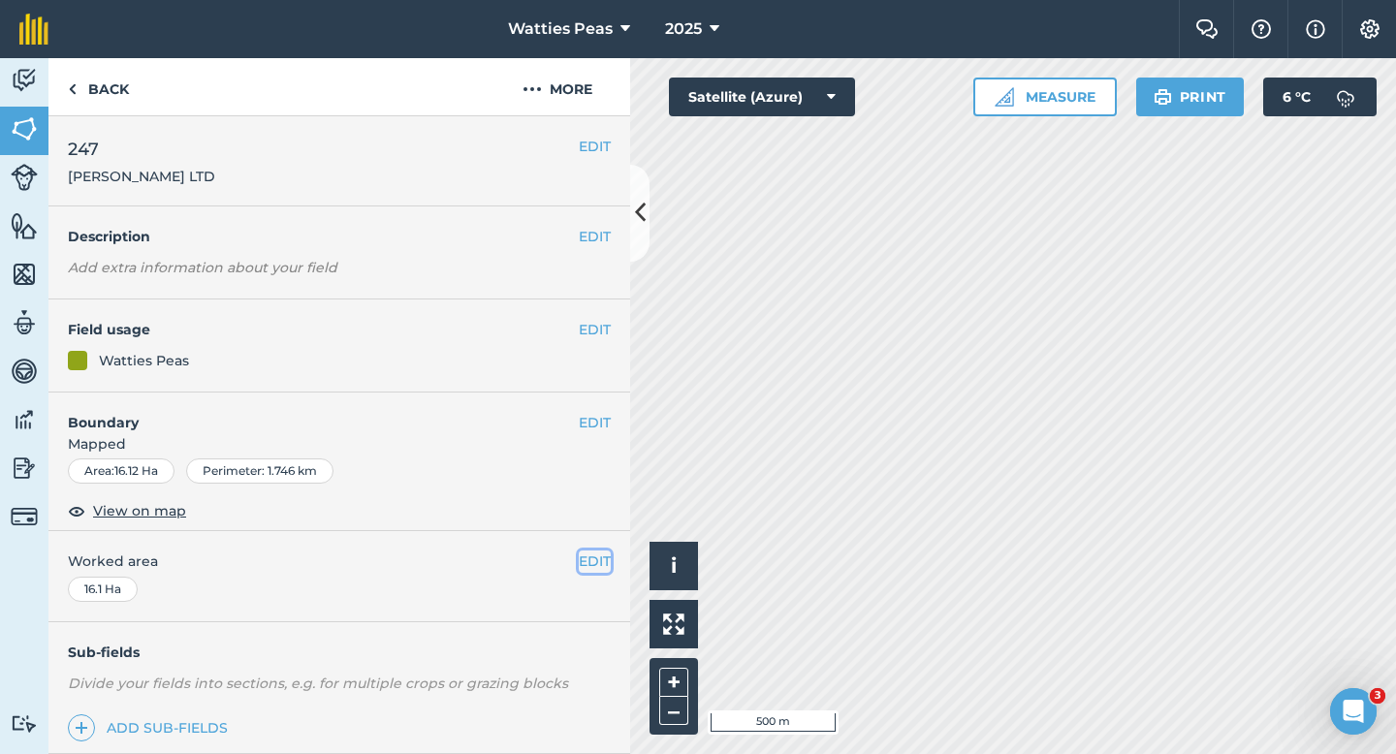
click at [602, 561] on button "EDIT" at bounding box center [595, 561] width 32 height 21
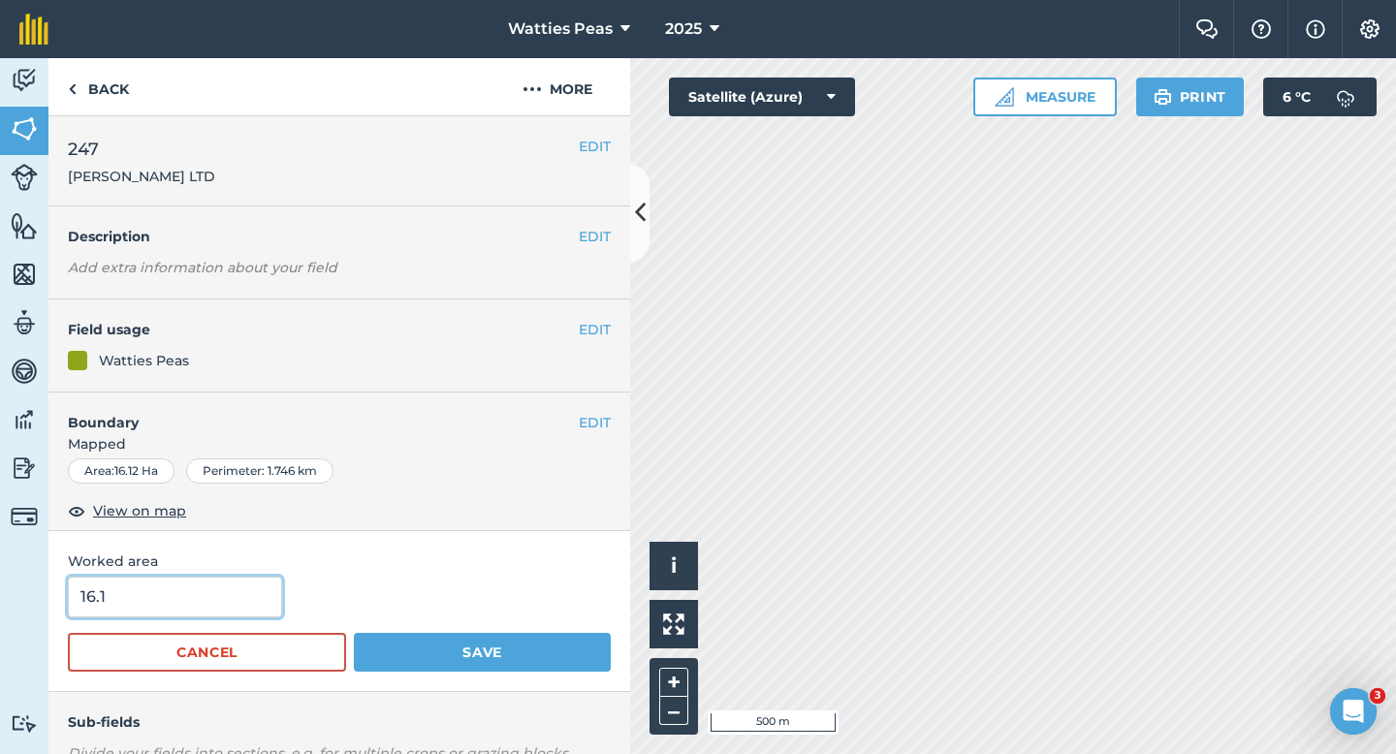
click at [211, 599] on input "16.1" at bounding box center [175, 597] width 214 height 41
click at [354, 633] on button "Save" at bounding box center [482, 652] width 257 height 39
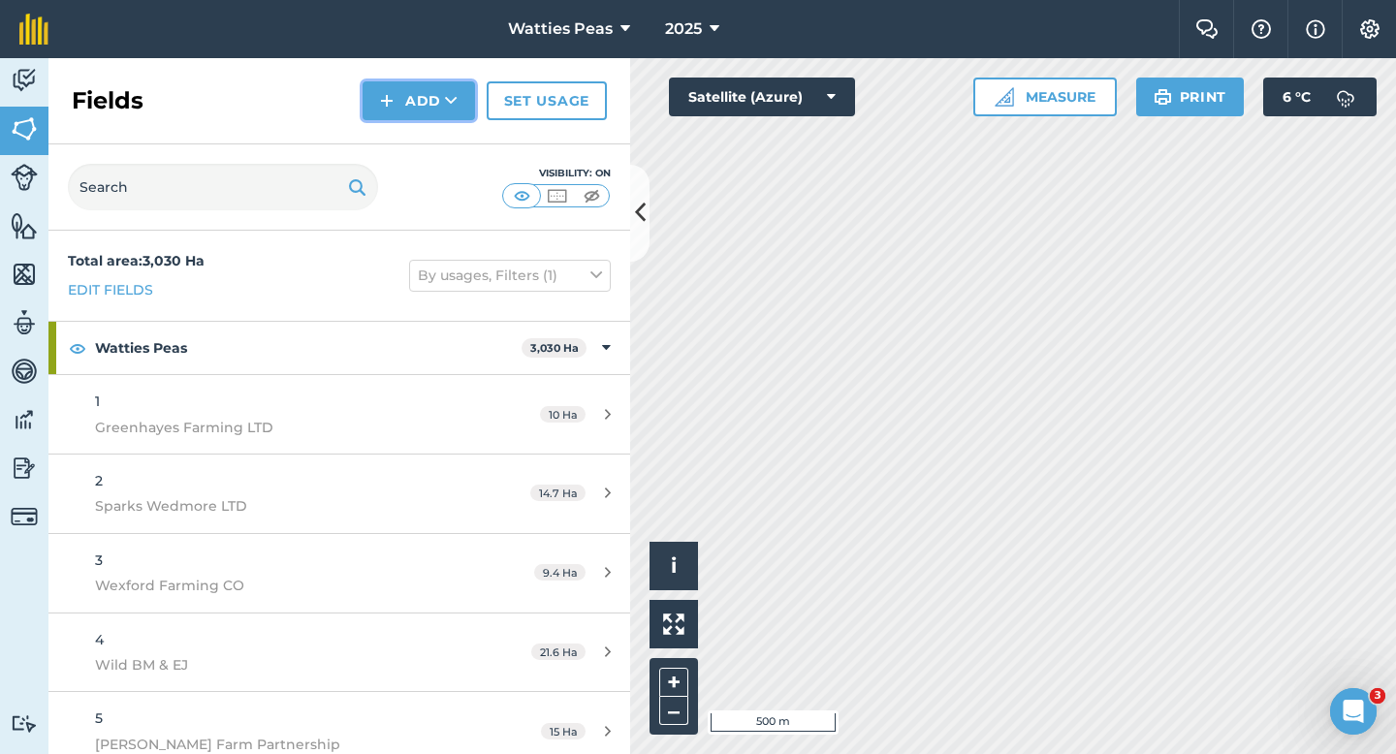
click at [432, 87] on button "Add" at bounding box center [419, 100] width 112 height 39
click at [432, 142] on link "Draw" at bounding box center [419, 144] width 107 height 43
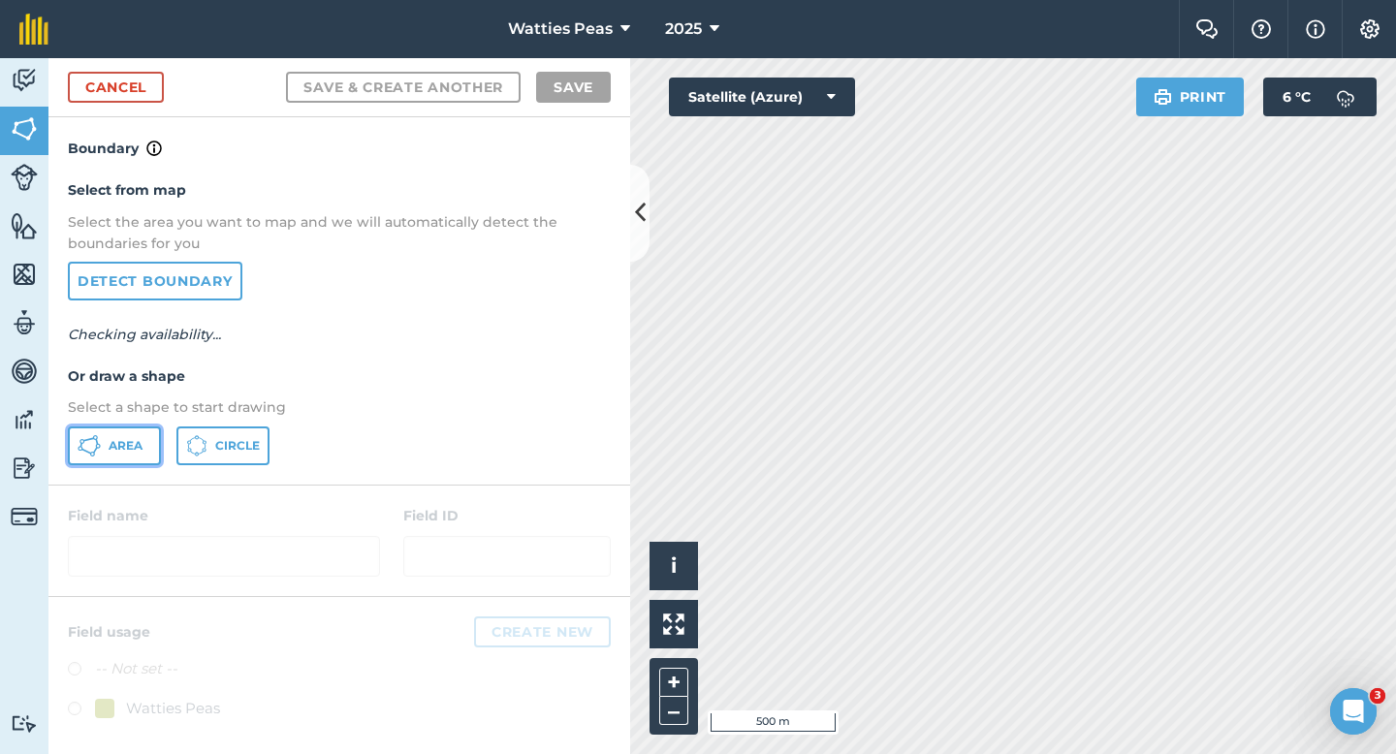
click at [133, 445] on span "Area" at bounding box center [126, 446] width 34 height 16
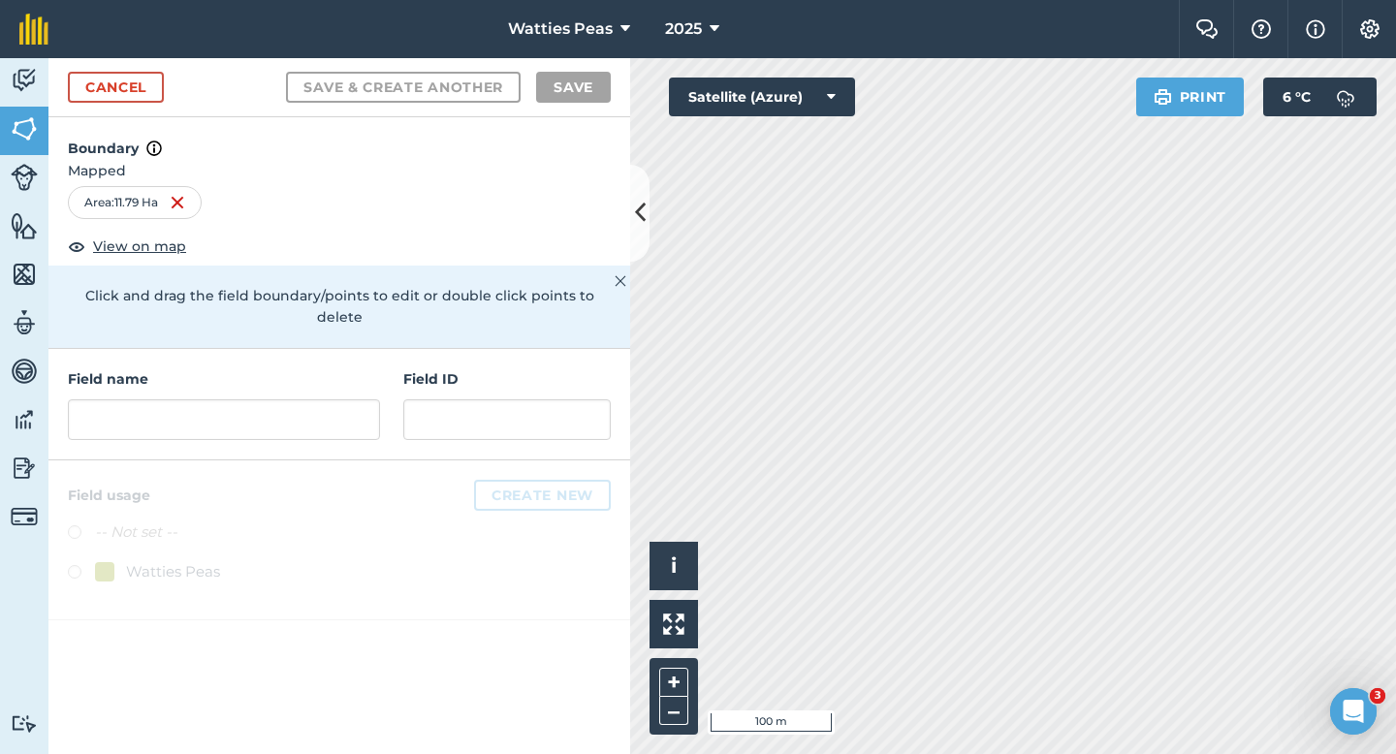
click at [362, 423] on div "Field name Field ID" at bounding box center [339, 405] width 582 height 112
click at [362, 417] on input "text" at bounding box center [224, 419] width 312 height 41
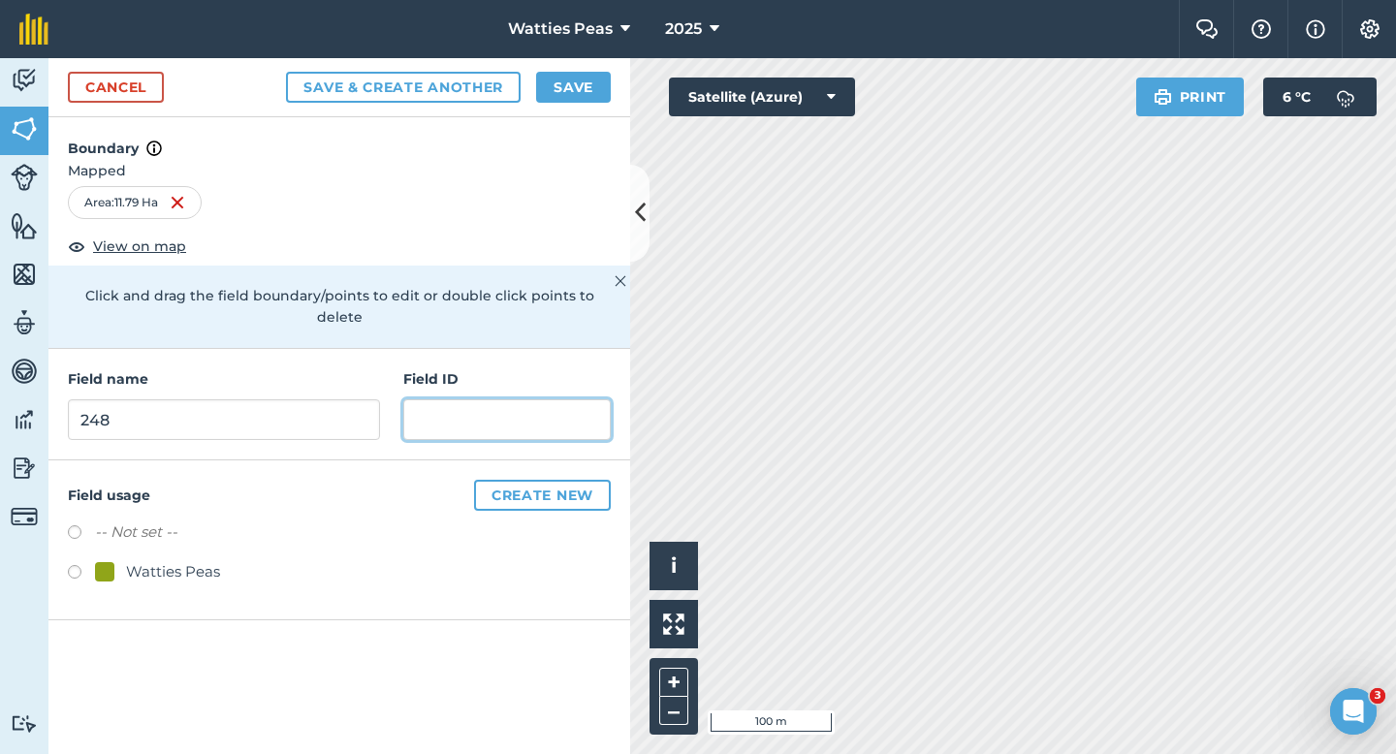
click at [501, 403] on input "text" at bounding box center [506, 419] width 207 height 41
click at [204, 560] on div "Watties Peas" at bounding box center [173, 571] width 94 height 23
click at [391, 408] on div "Field name 248 Field ID" at bounding box center [339, 405] width 582 height 112
click at [421, 408] on input "text" at bounding box center [506, 419] width 207 height 41
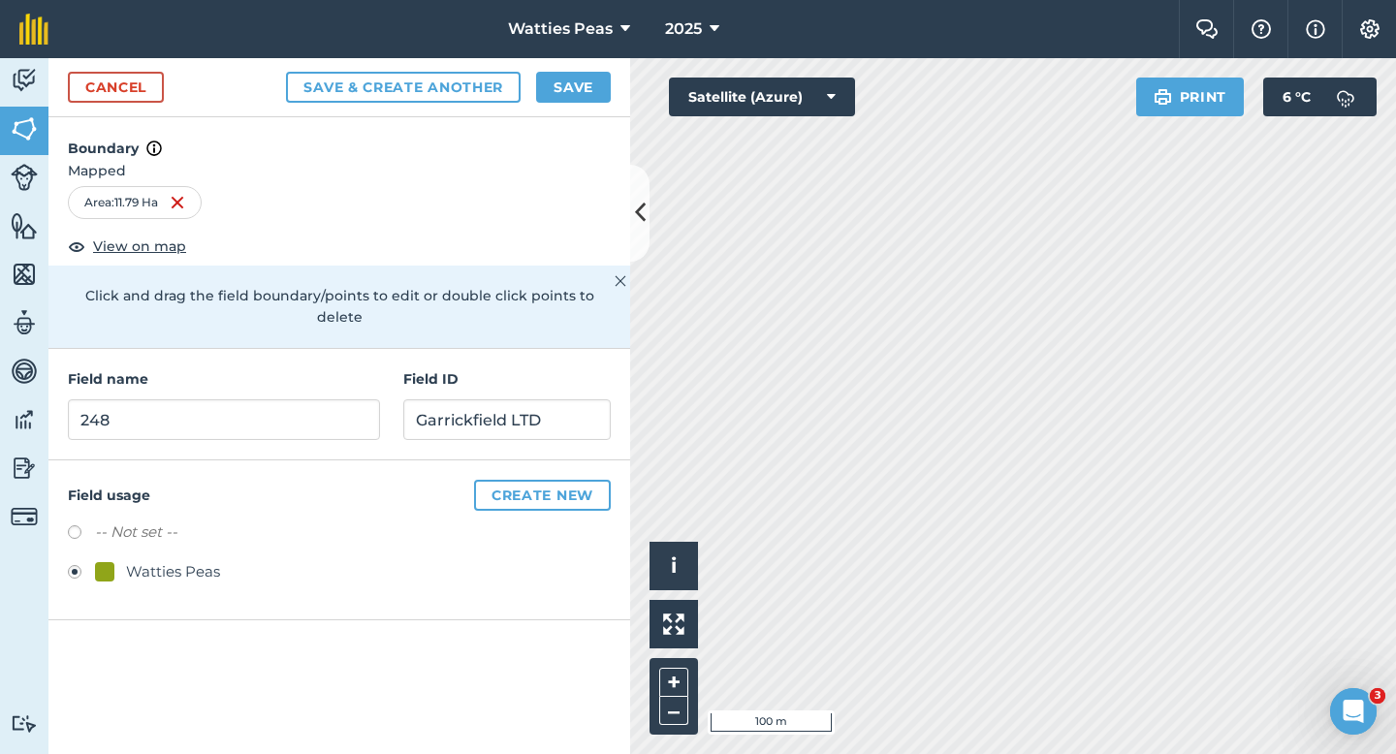
click at [559, 193] on div "Area : 11.79 Ha" at bounding box center [339, 202] width 543 height 33
click at [565, 87] on button "Save" at bounding box center [573, 87] width 75 height 31
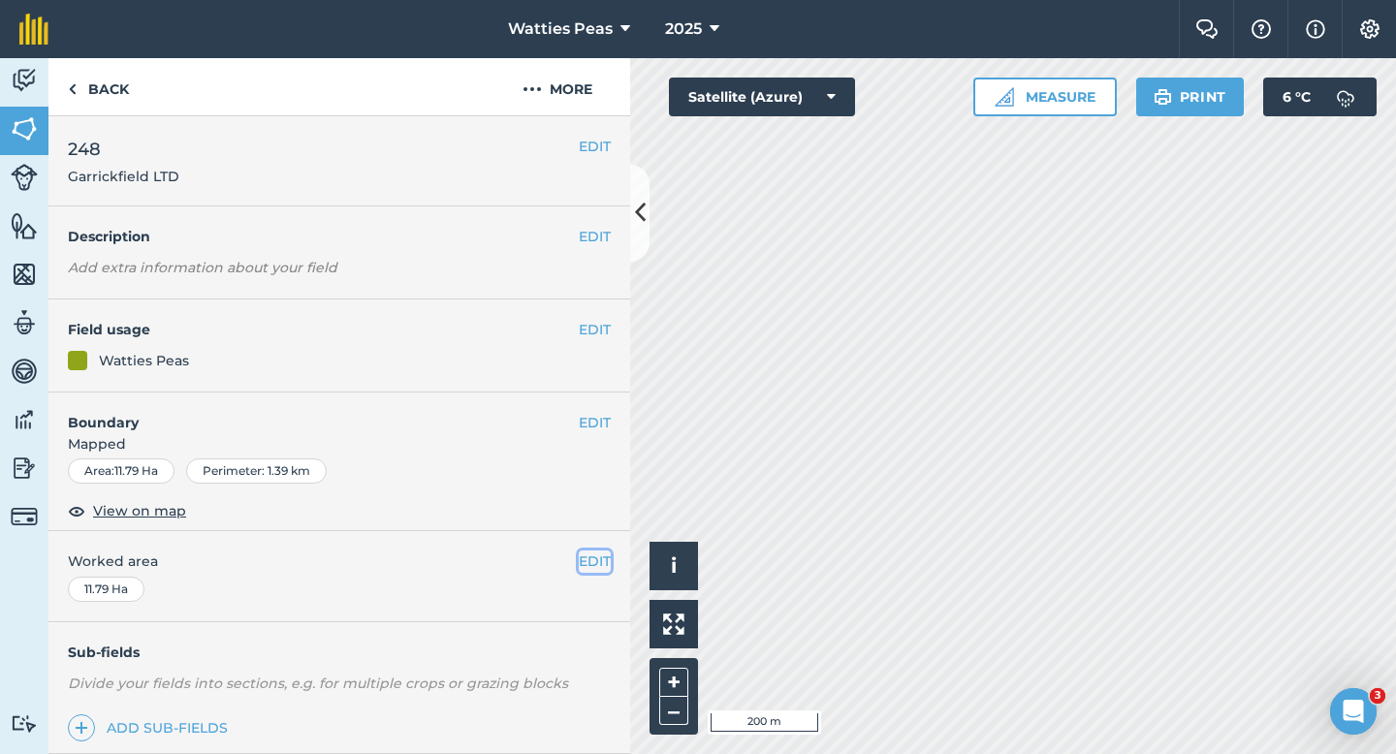
click at [602, 569] on button "EDIT" at bounding box center [595, 561] width 32 height 21
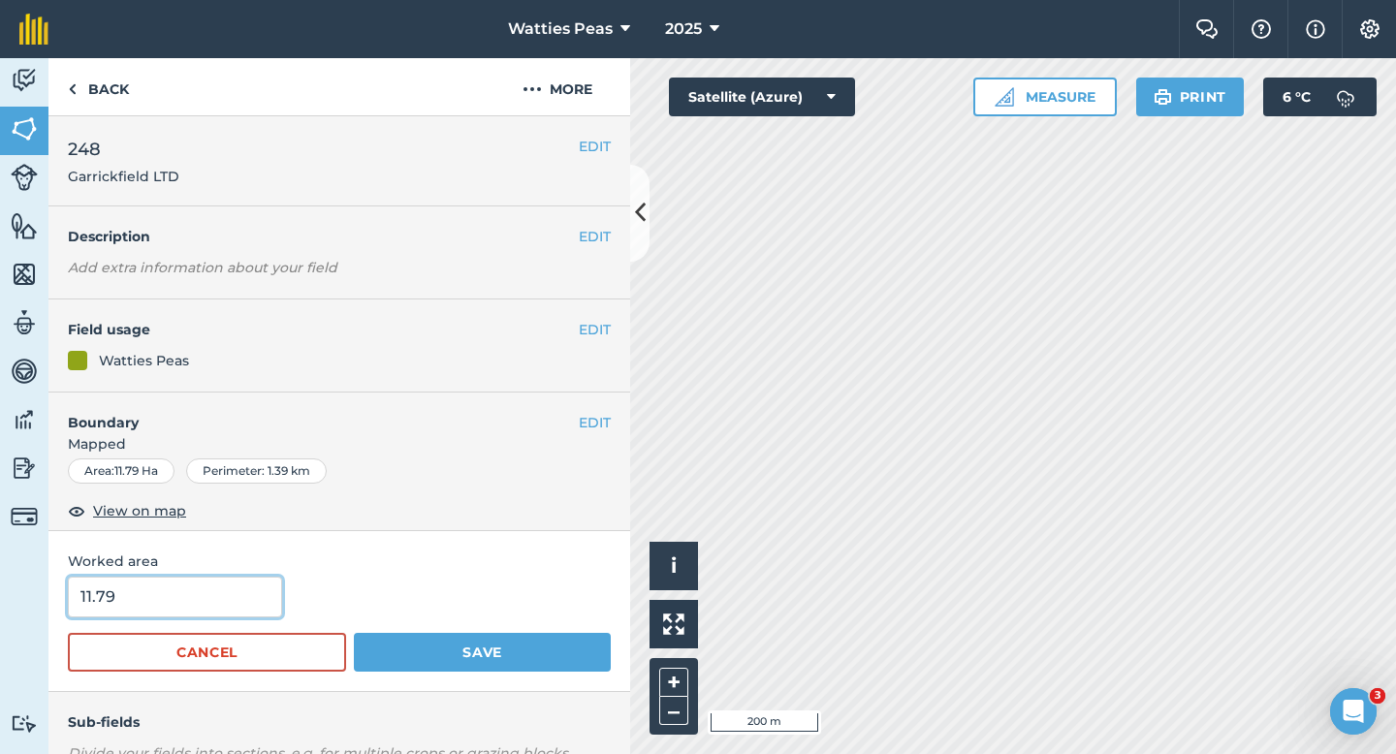
click at [198, 614] on input "11.79" at bounding box center [175, 597] width 214 height 41
click at [354, 633] on button "Save" at bounding box center [482, 652] width 257 height 39
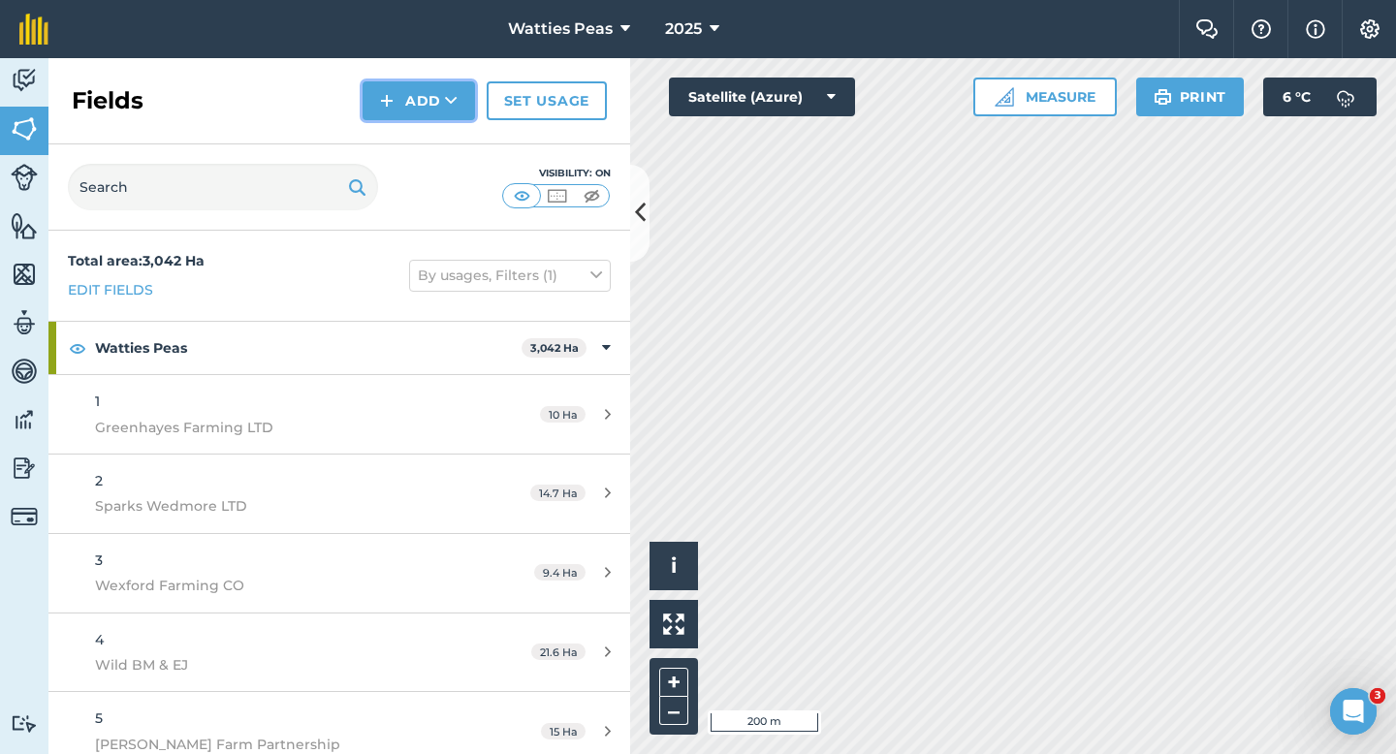
click at [418, 112] on button "Add" at bounding box center [419, 100] width 112 height 39
click at [418, 131] on link "Draw" at bounding box center [419, 144] width 107 height 43
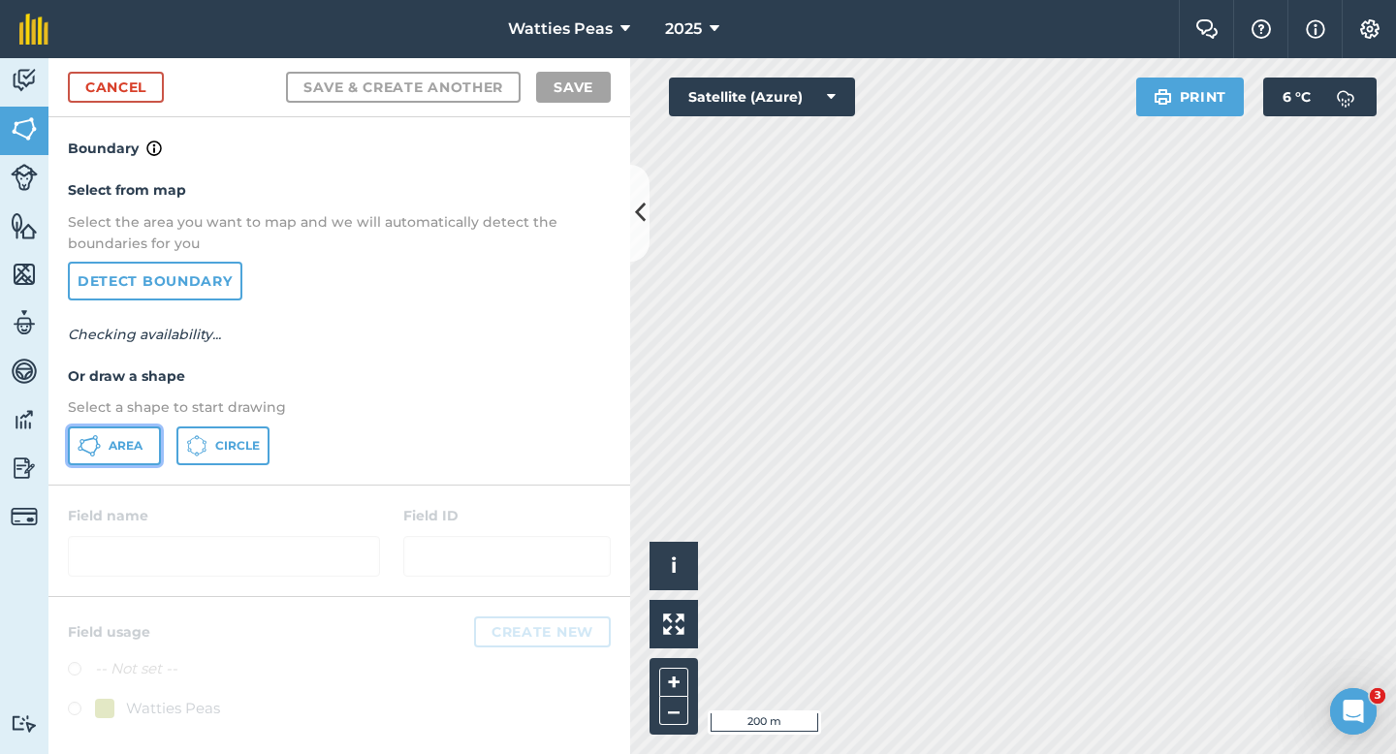
click at [95, 460] on button "Area" at bounding box center [114, 446] width 93 height 39
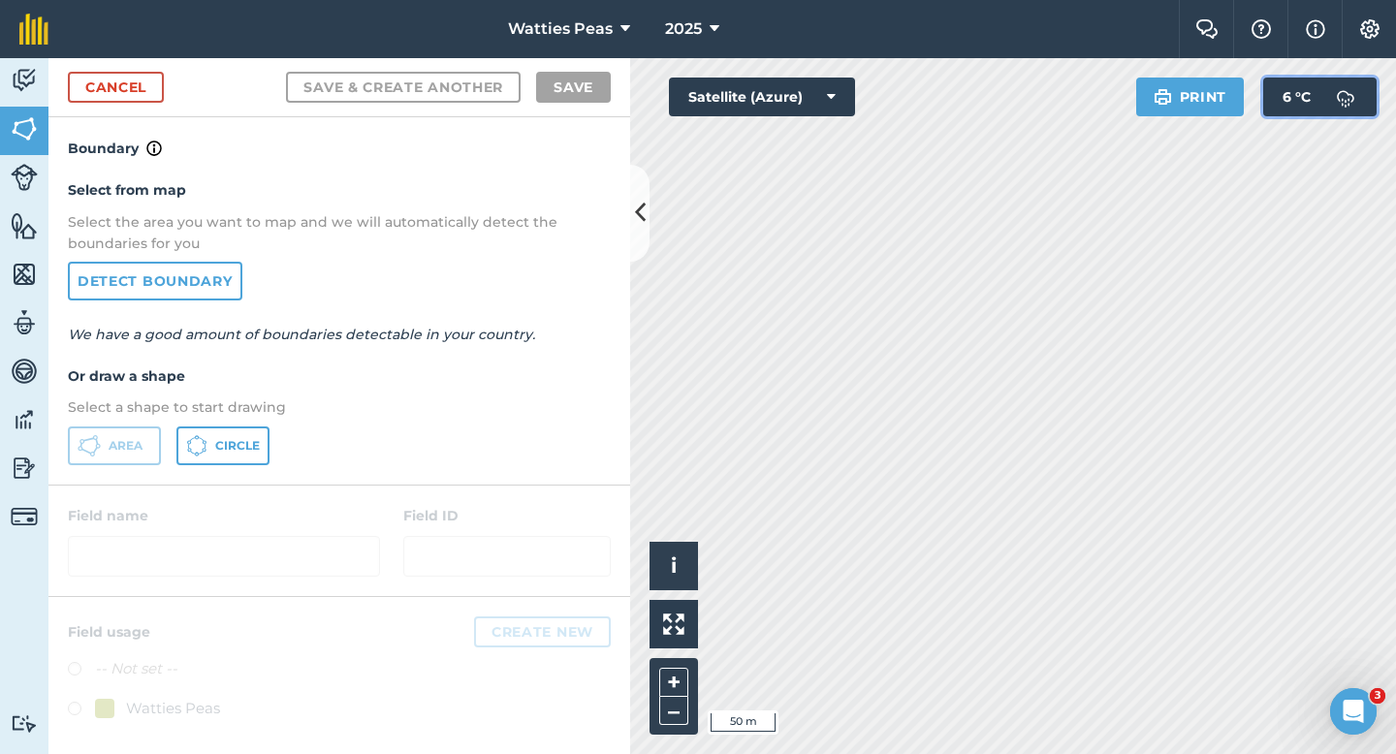
click at [1345, 214] on div "Click to start drawing i © 2025 TomTom, Microsoft 50 m + – Satellite (Azure) Pr…" at bounding box center [1013, 406] width 766 height 696
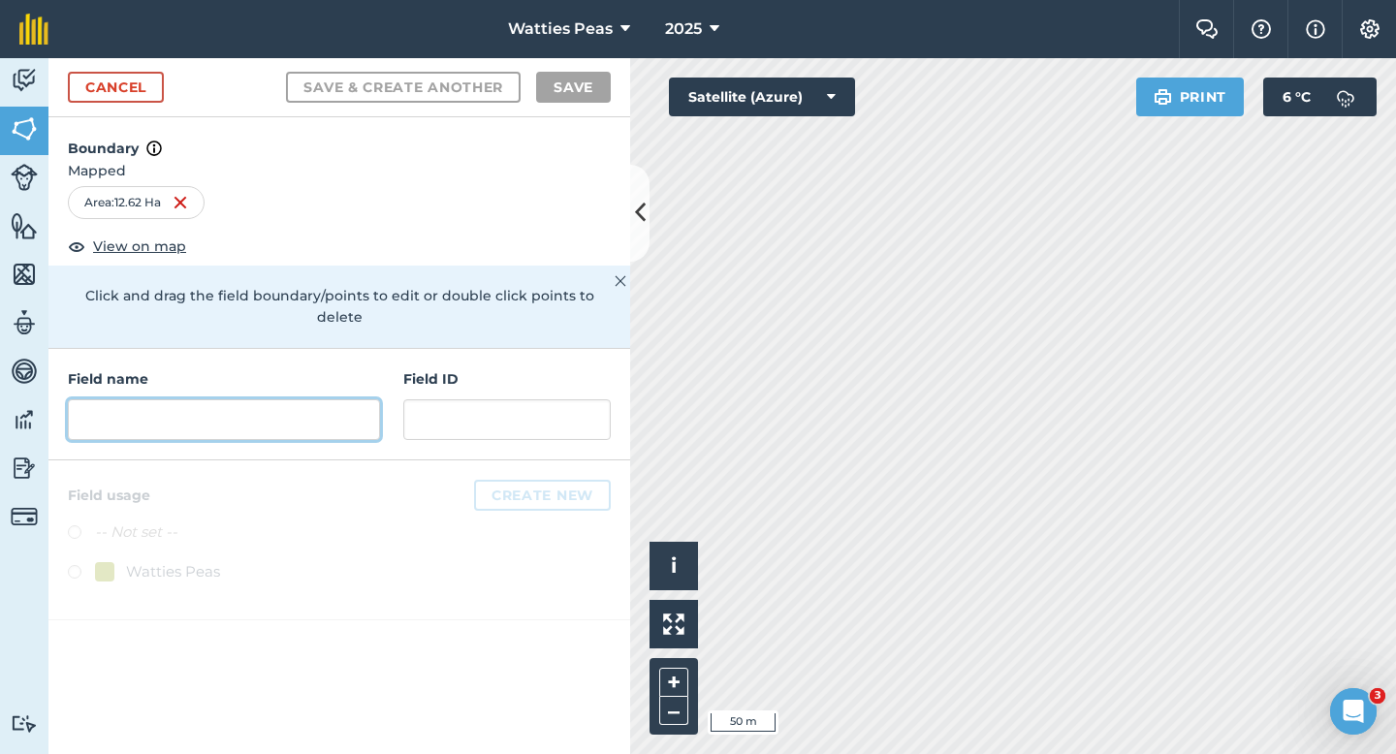
click at [348, 399] on input "text" at bounding box center [224, 419] width 312 height 41
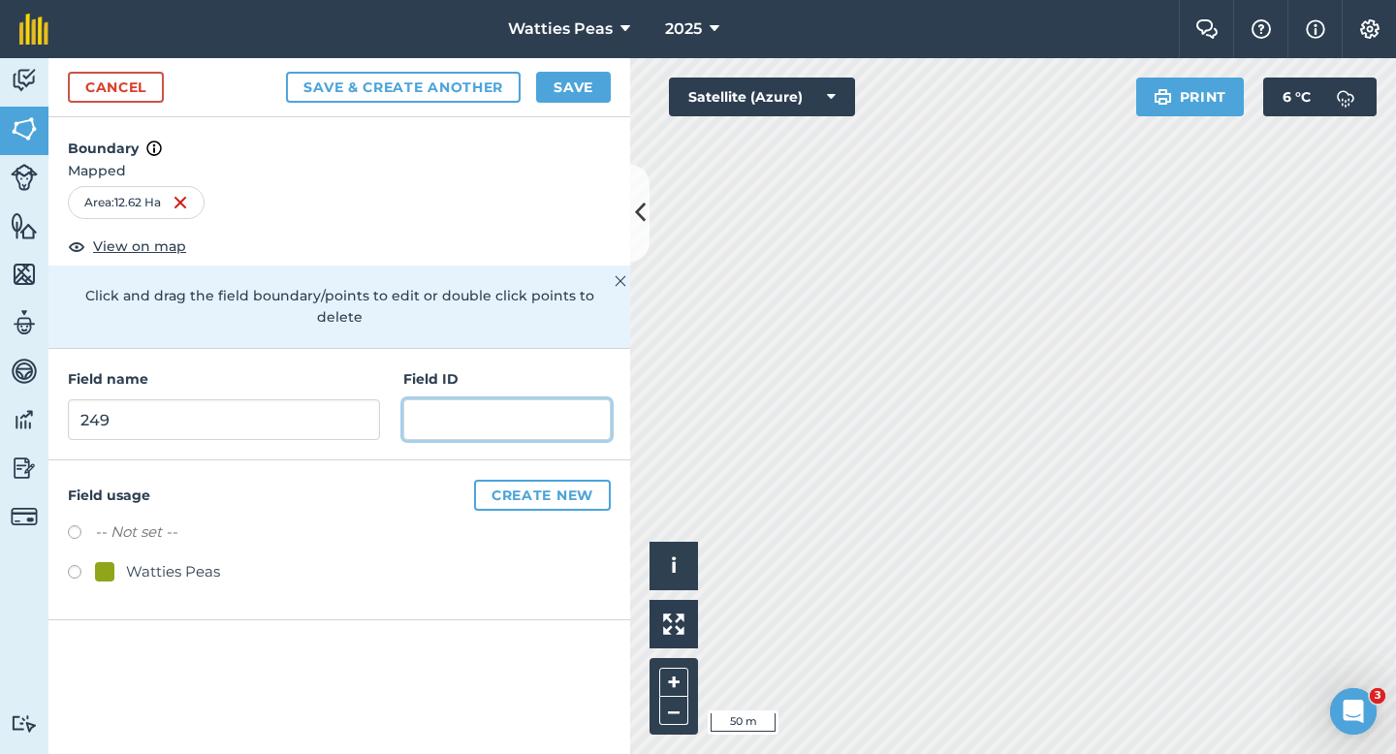
click at [474, 412] on input "text" at bounding box center [506, 419] width 207 height 41
click at [162, 560] on div "Watties Peas" at bounding box center [173, 571] width 94 height 23
click at [450, 399] on input "text" at bounding box center [506, 419] width 207 height 41
click at [447, 400] on input "text" at bounding box center [506, 419] width 207 height 41
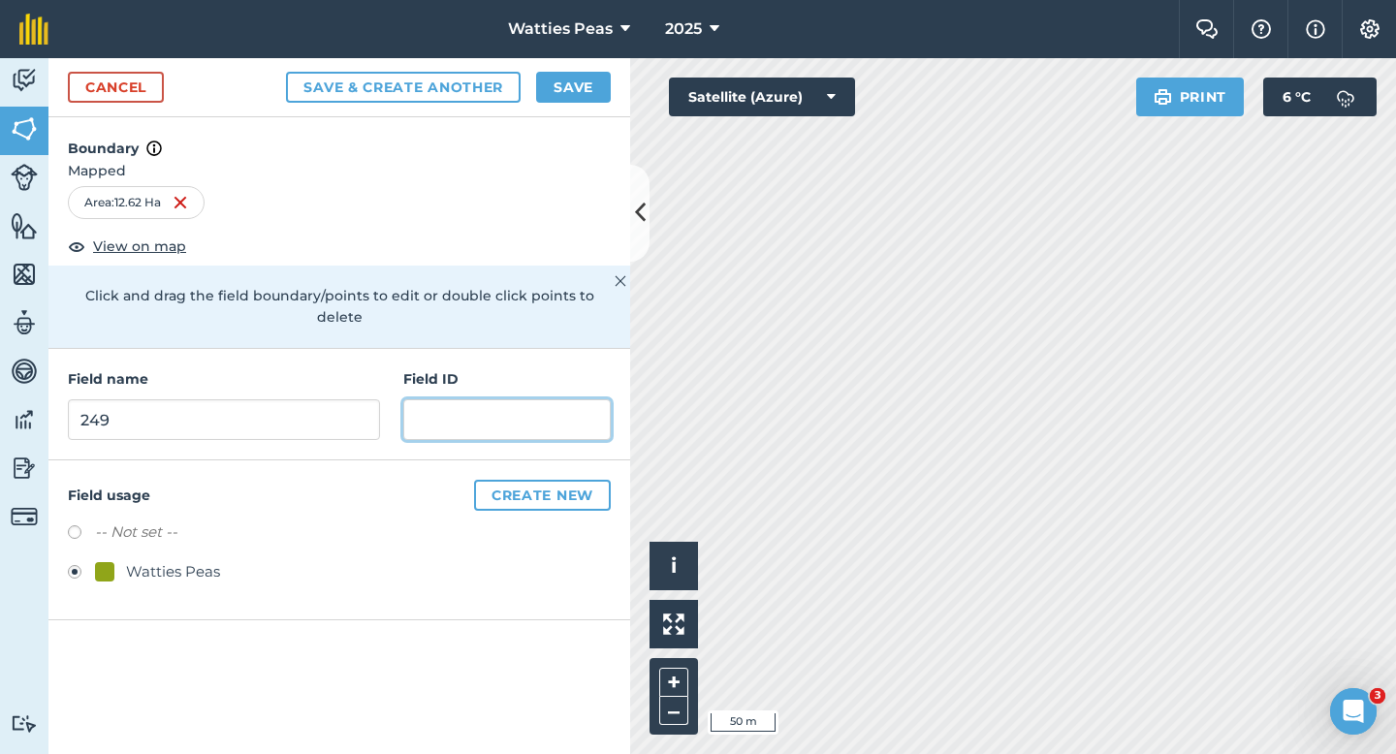
click at [447, 400] on input "text" at bounding box center [506, 419] width 207 height 41
click at [526, 399] on input "text" at bounding box center [506, 419] width 207 height 41
paste input "Garrickfield LTD"
click at [595, 103] on div "Cancel Save & Create Another Save" at bounding box center [339, 87] width 582 height 59
click at [599, 82] on button "Save" at bounding box center [573, 87] width 75 height 31
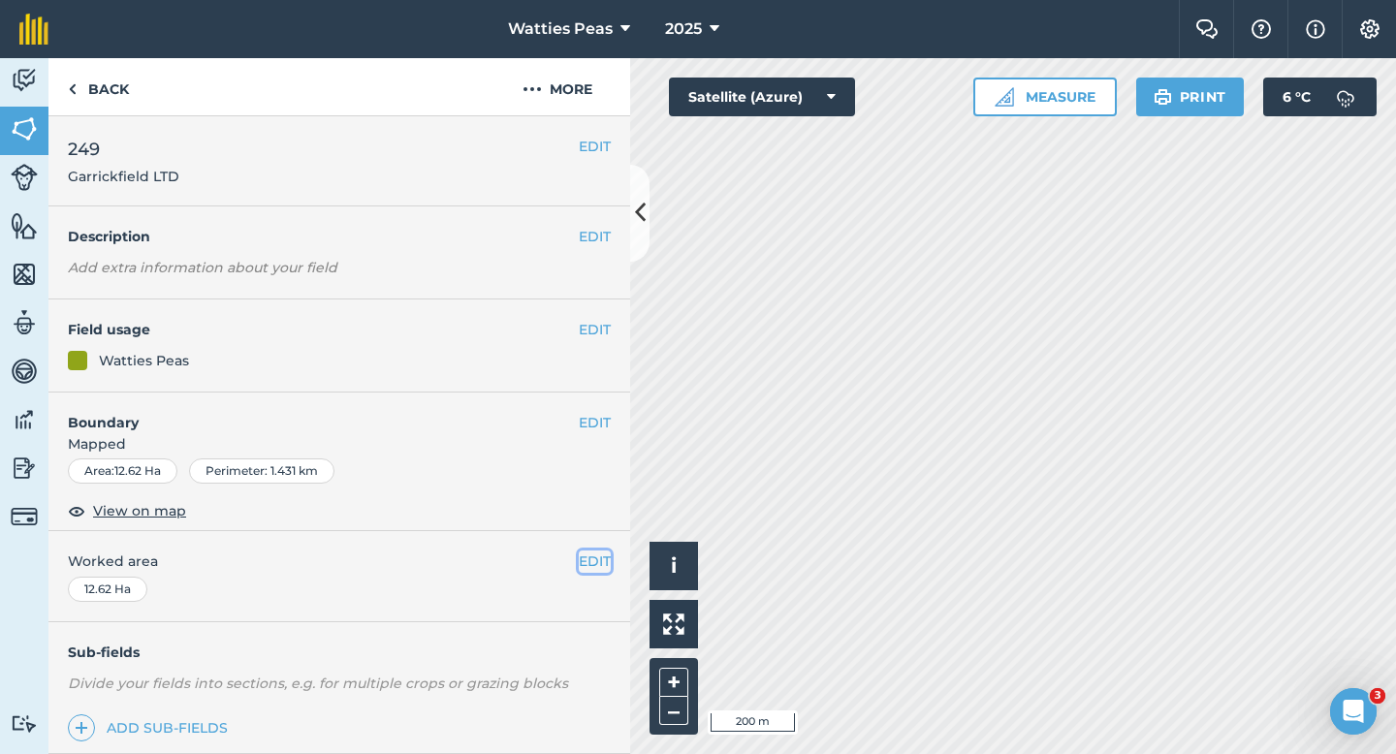
click at [587, 560] on button "EDIT" at bounding box center [595, 561] width 32 height 21
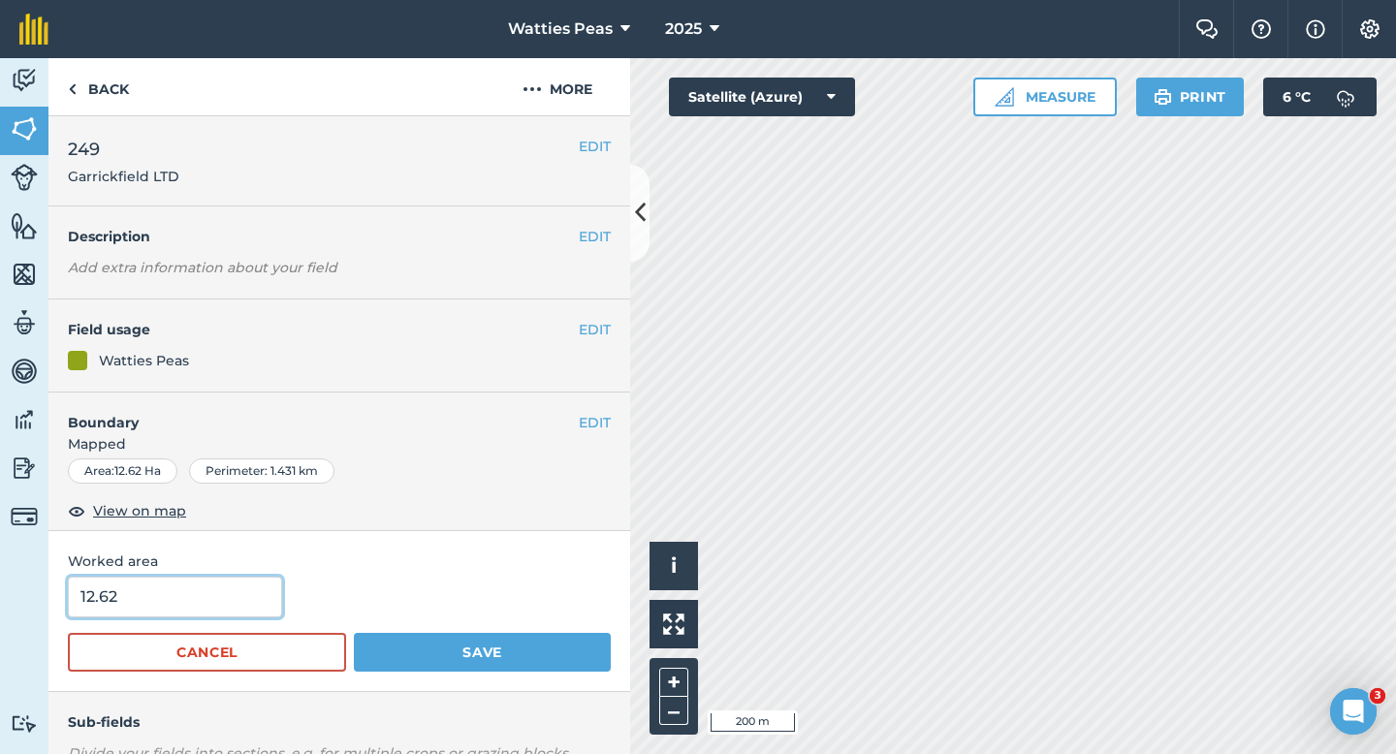
click at [212, 590] on input "12.62" at bounding box center [175, 597] width 214 height 41
click at [354, 633] on button "Save" at bounding box center [482, 652] width 257 height 39
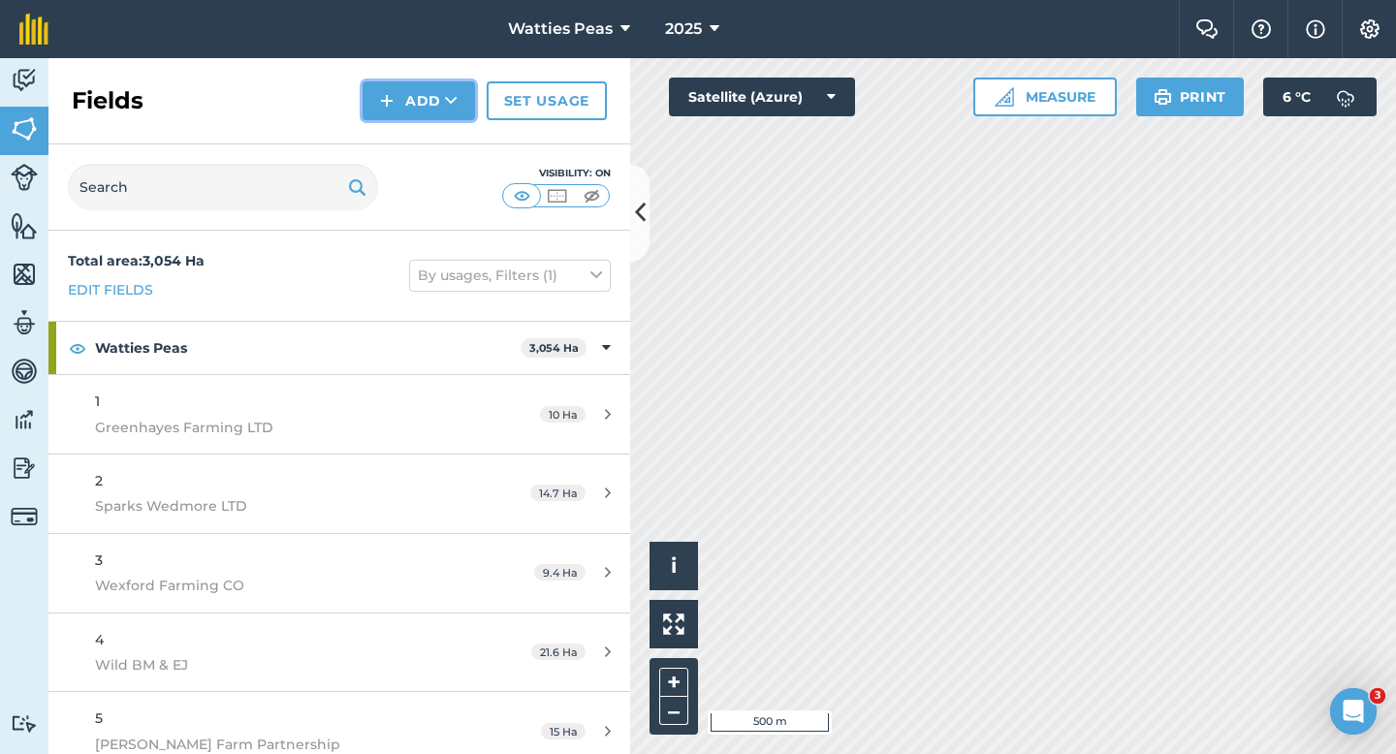
click at [416, 113] on button "Add" at bounding box center [419, 100] width 112 height 39
click at [416, 135] on link "Draw" at bounding box center [419, 144] width 107 height 43
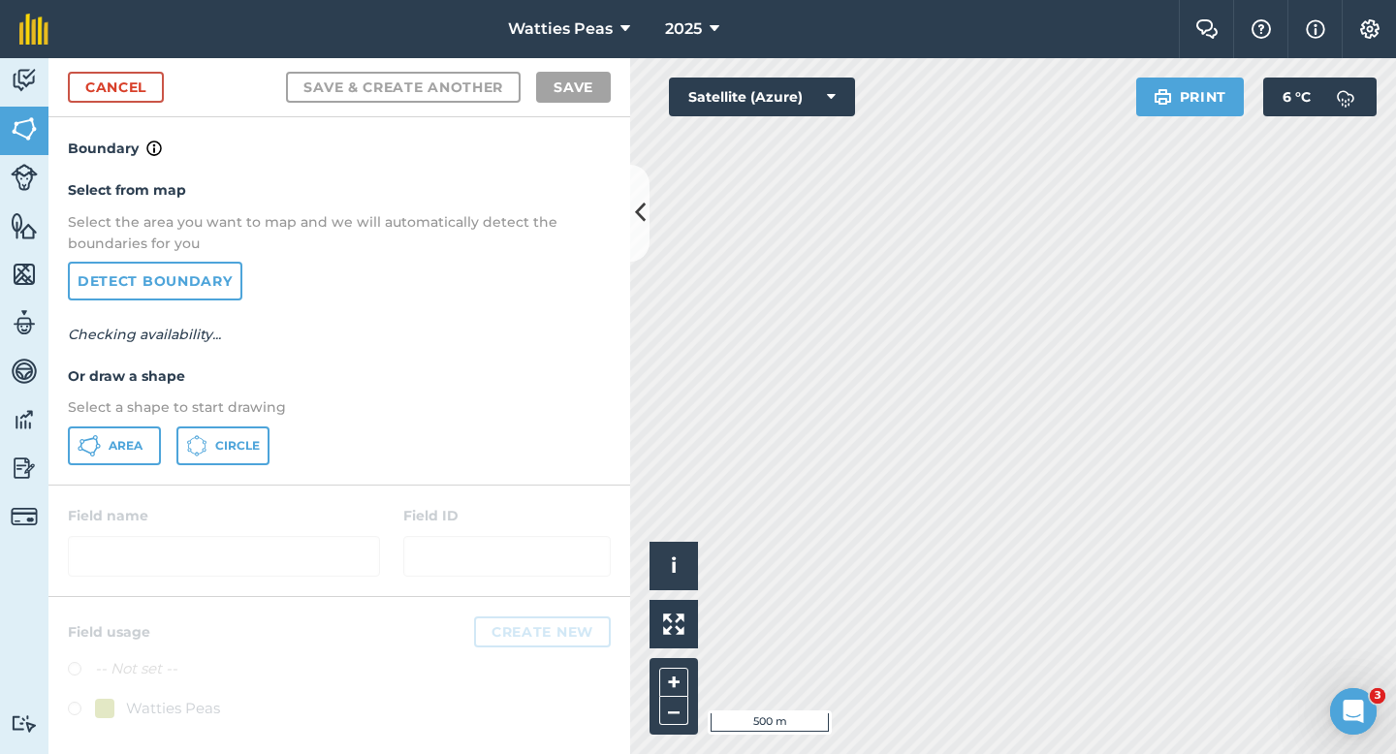
click at [109, 494] on div at bounding box center [339, 541] width 582 height 111
click at [109, 455] on button "Area" at bounding box center [114, 446] width 93 height 39
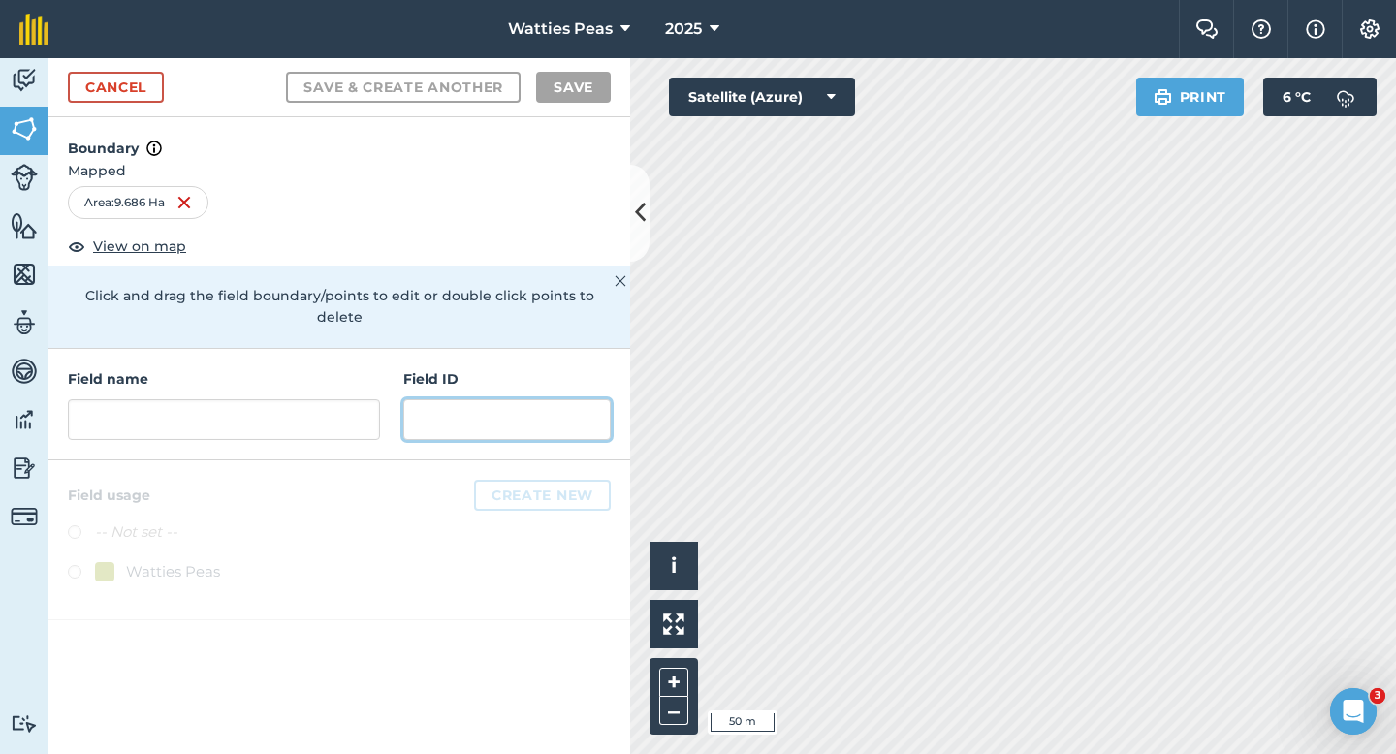
click at [458, 399] on input "text" at bounding box center [506, 419] width 207 height 41
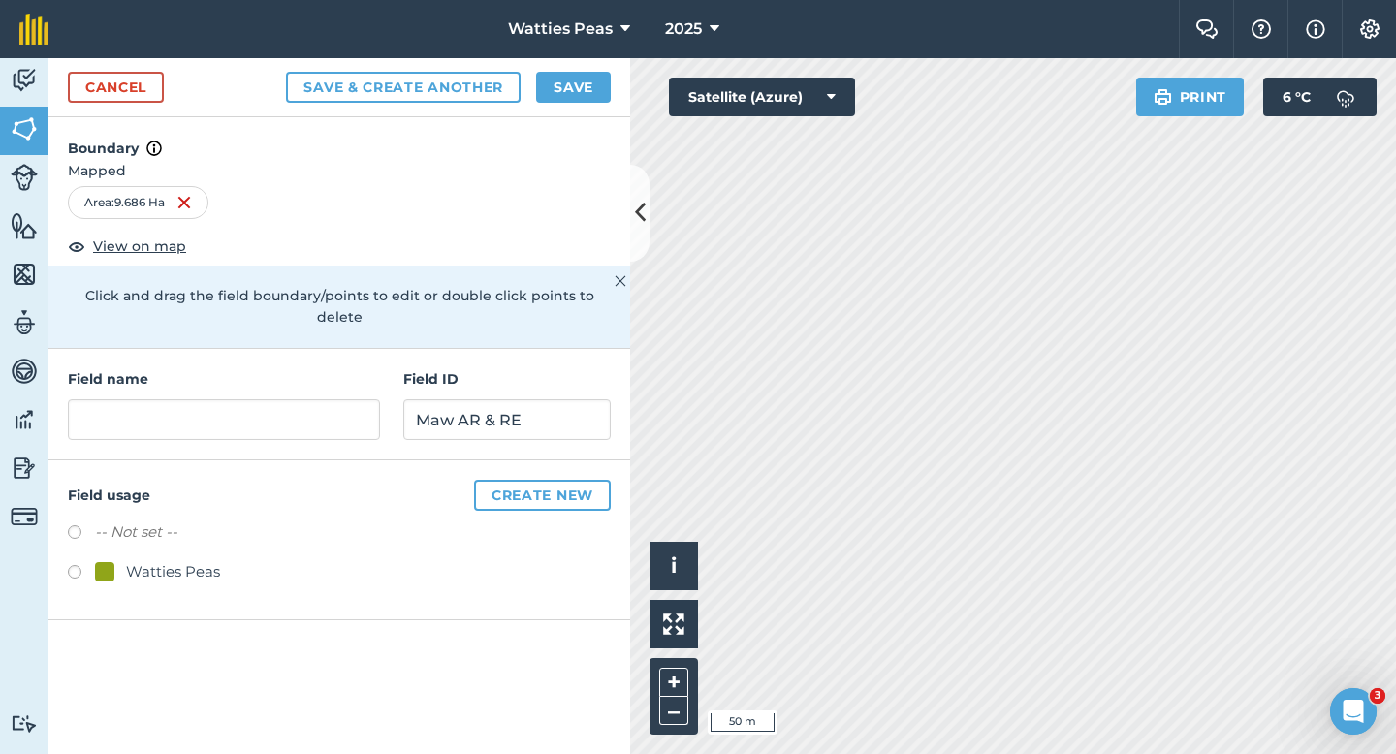
click at [195, 565] on div "Watties Peas" at bounding box center [339, 574] width 543 height 28
click at [195, 560] on div "Watties Peas" at bounding box center [173, 571] width 94 height 23
click at [255, 424] on div "Field name Field ID Maw AR & RE" at bounding box center [339, 405] width 582 height 112
click at [255, 414] on input "text" at bounding box center [224, 419] width 312 height 41
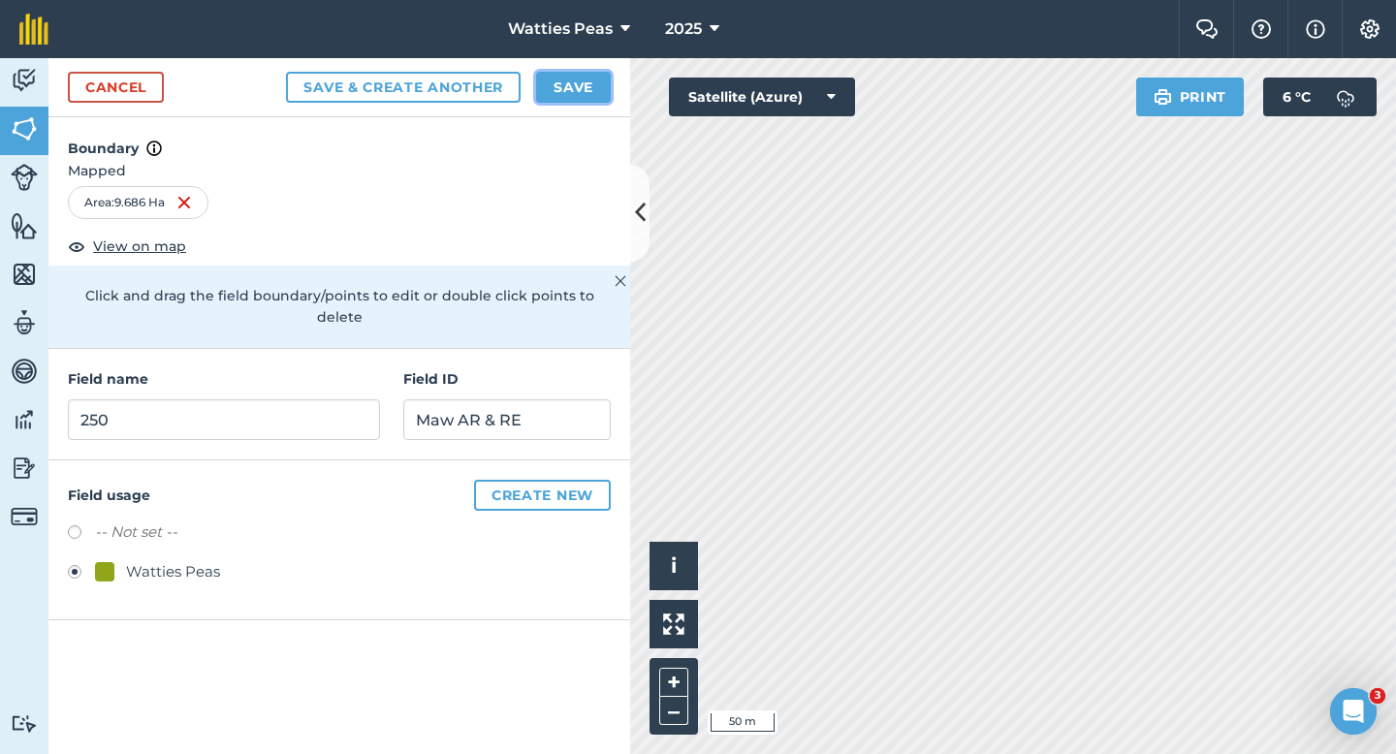
click at [601, 84] on button "Save" at bounding box center [573, 87] width 75 height 31
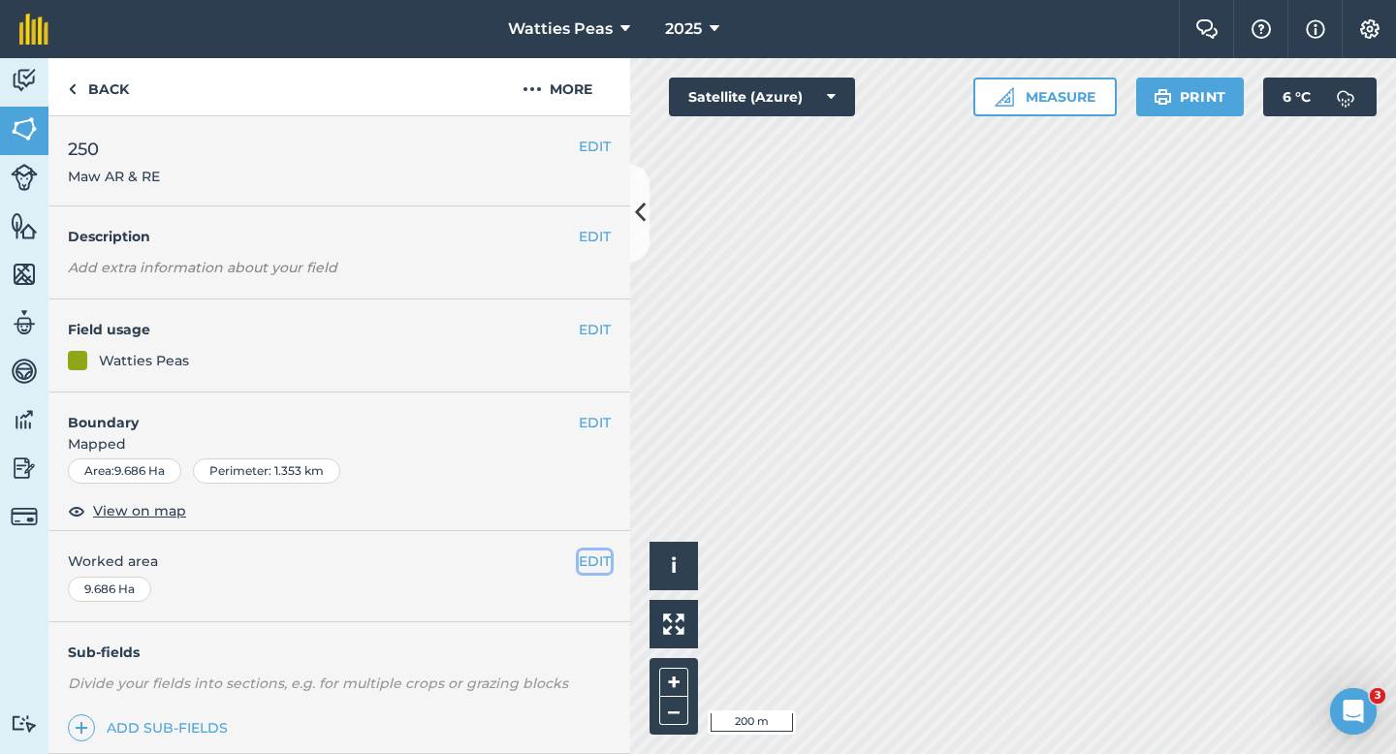
click at [590, 562] on button "EDIT" at bounding box center [595, 561] width 32 height 21
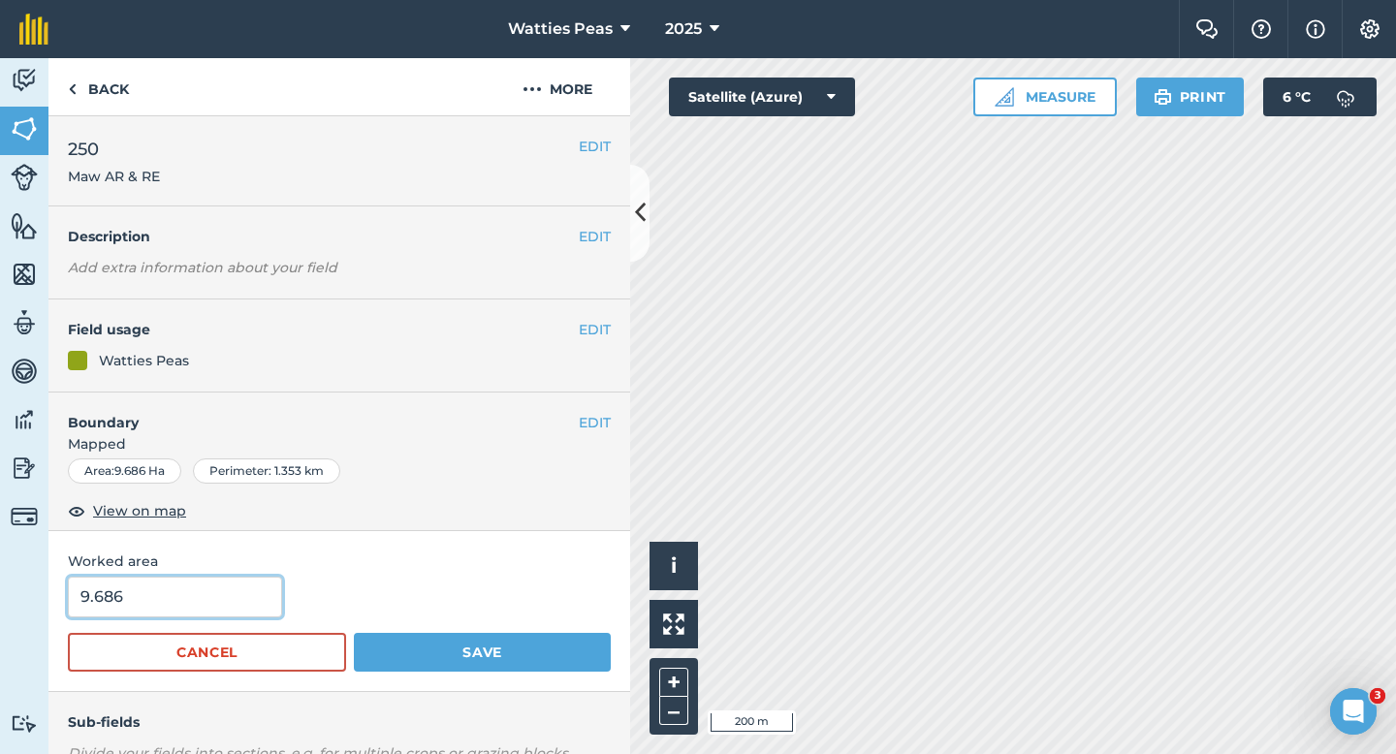
click at [264, 590] on input "9.686" at bounding box center [175, 597] width 214 height 41
click at [354, 633] on button "Save" at bounding box center [482, 652] width 257 height 39
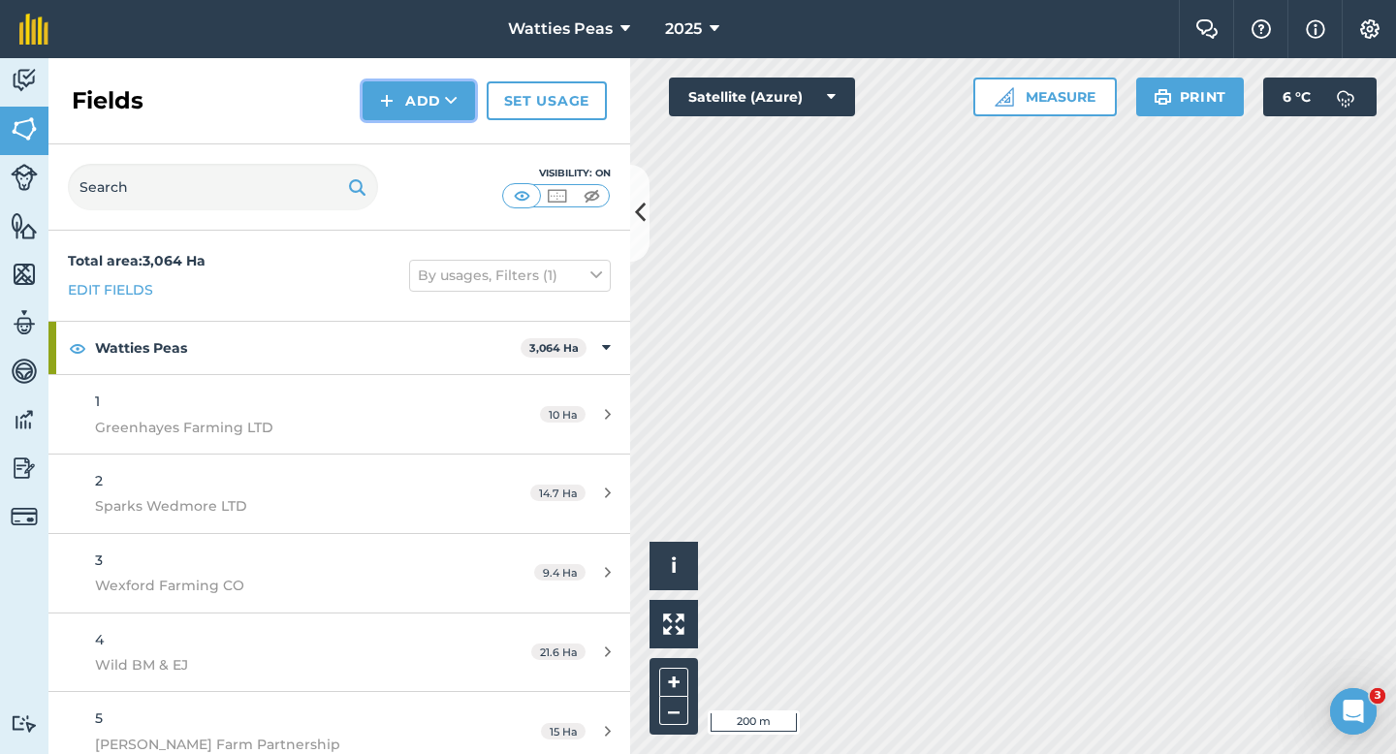
click at [425, 102] on button "Add" at bounding box center [419, 100] width 112 height 39
click at [425, 128] on link "Draw" at bounding box center [419, 144] width 107 height 43
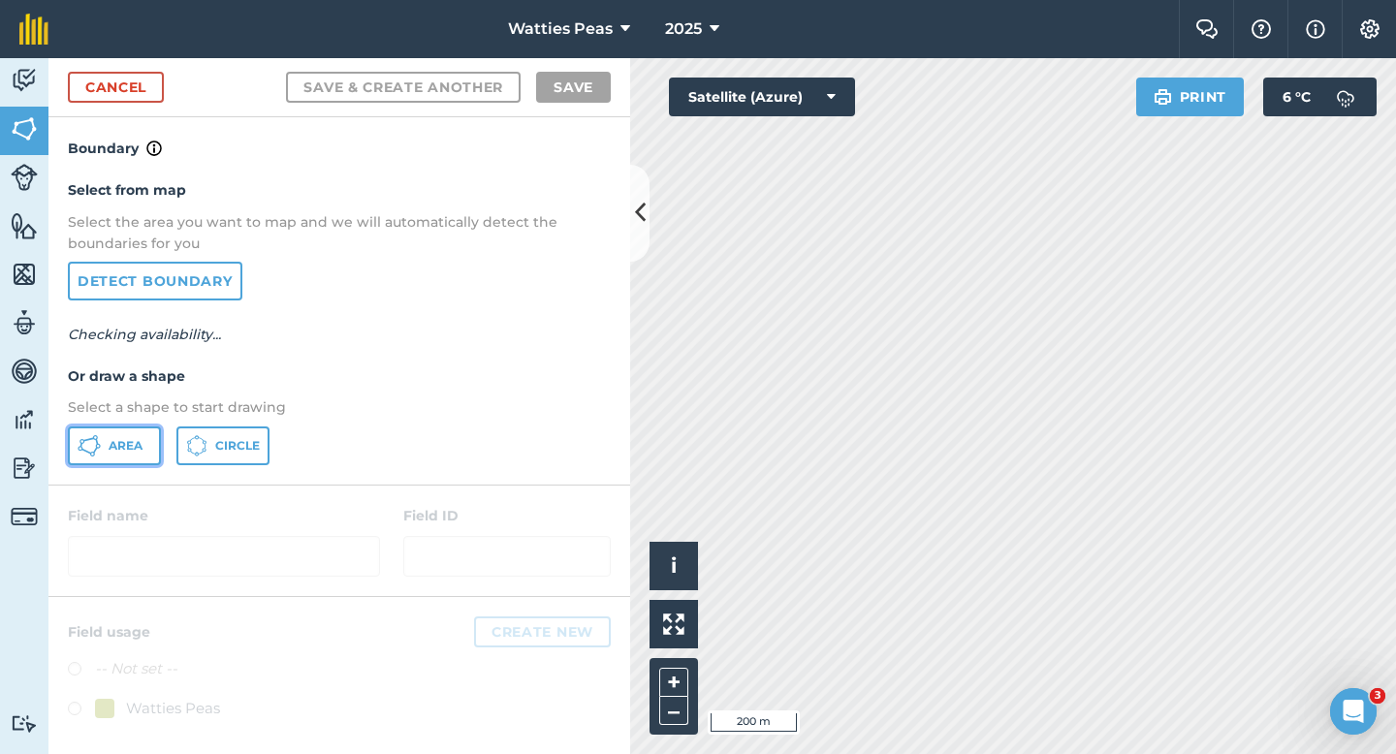
click at [121, 434] on button "Area" at bounding box center [114, 446] width 93 height 39
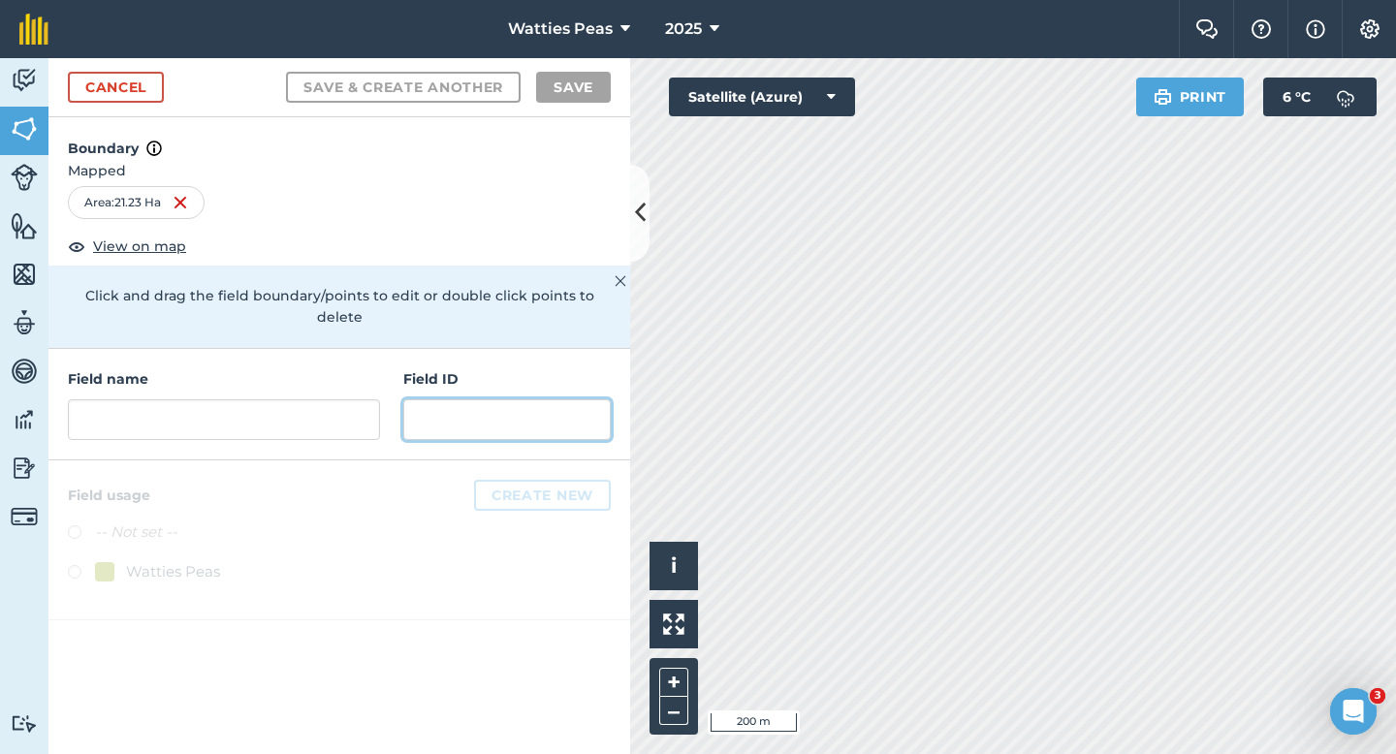
click at [517, 399] on input "text" at bounding box center [506, 419] width 207 height 41
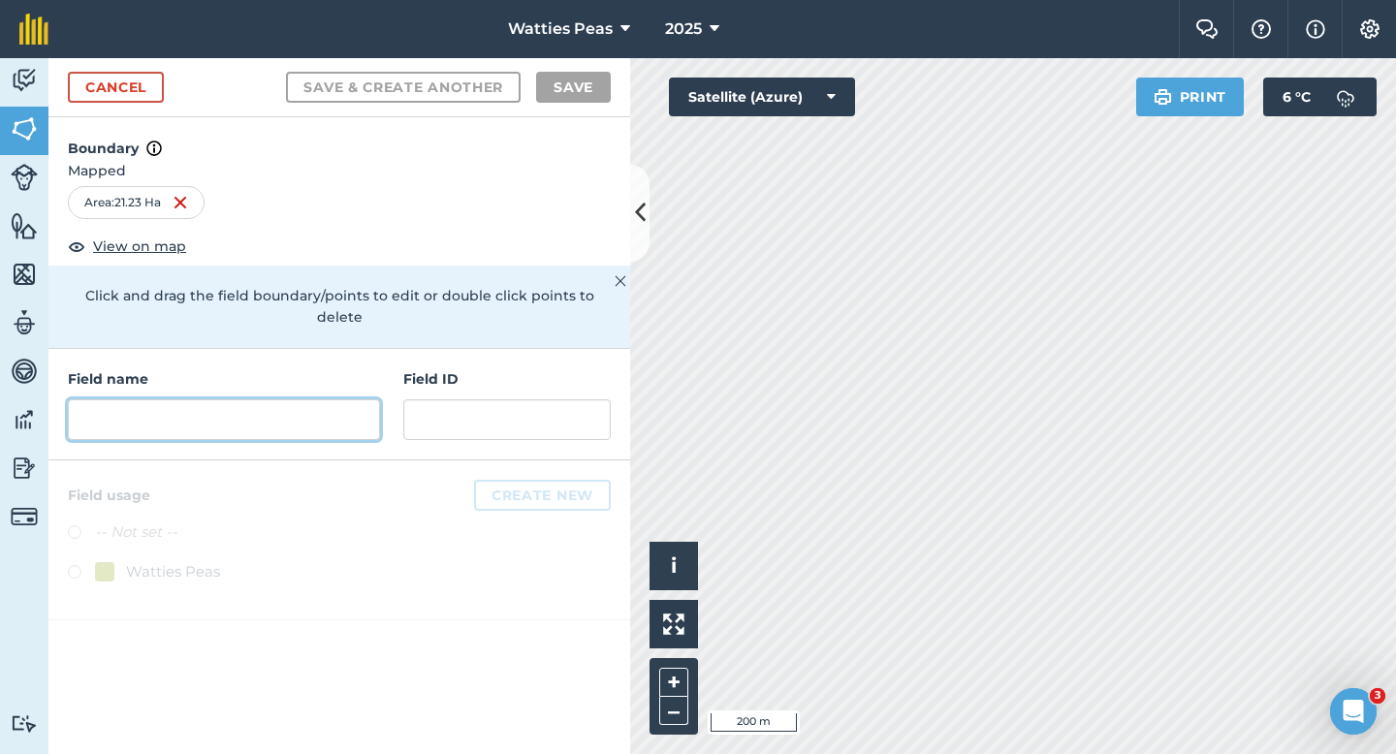
click at [295, 410] on input "text" at bounding box center [224, 419] width 312 height 41
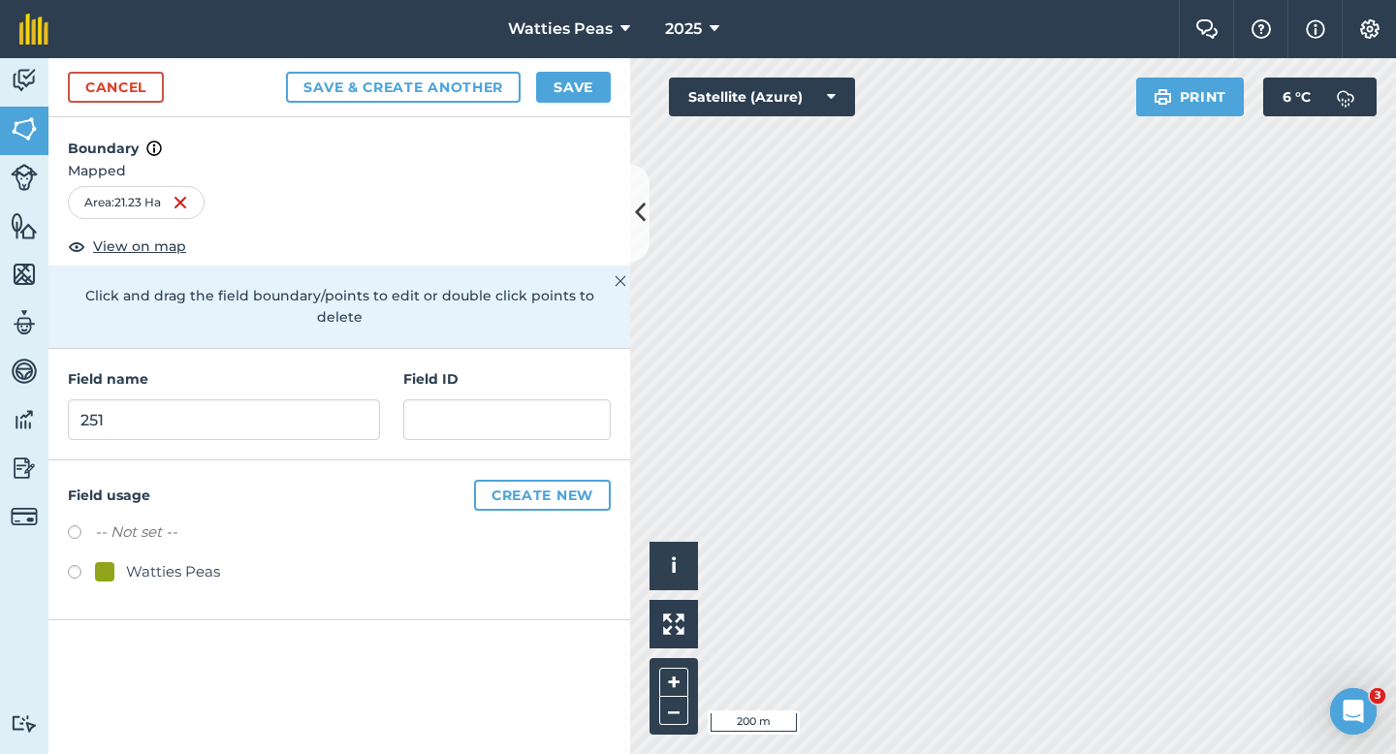
click at [195, 560] on div "Watties Peas" at bounding box center [173, 571] width 94 height 23
click at [490, 399] on input "text" at bounding box center [506, 419] width 207 height 41
click at [576, 102] on div "Cancel Save & Create Another Save" at bounding box center [339, 87] width 582 height 59
click at [579, 102] on button "Save" at bounding box center [573, 87] width 75 height 31
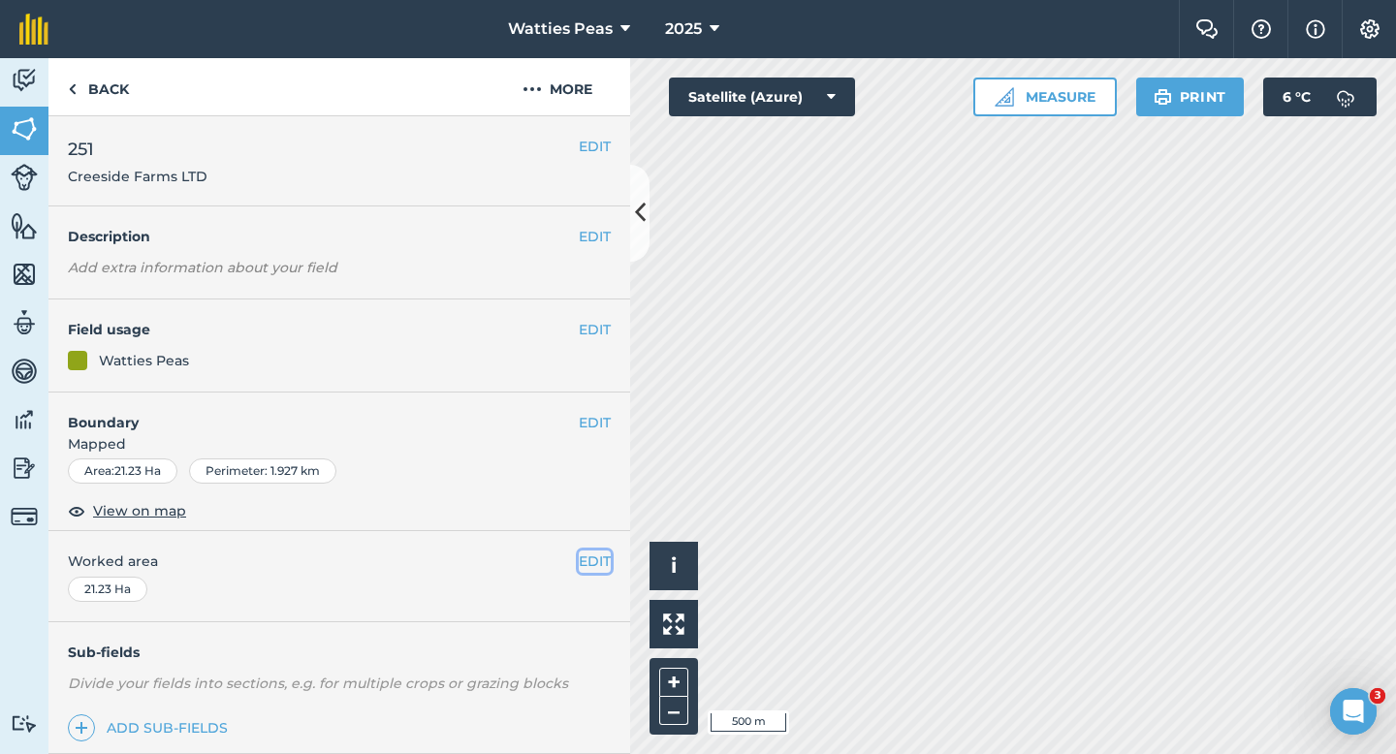
click at [586, 558] on button "EDIT" at bounding box center [595, 561] width 32 height 21
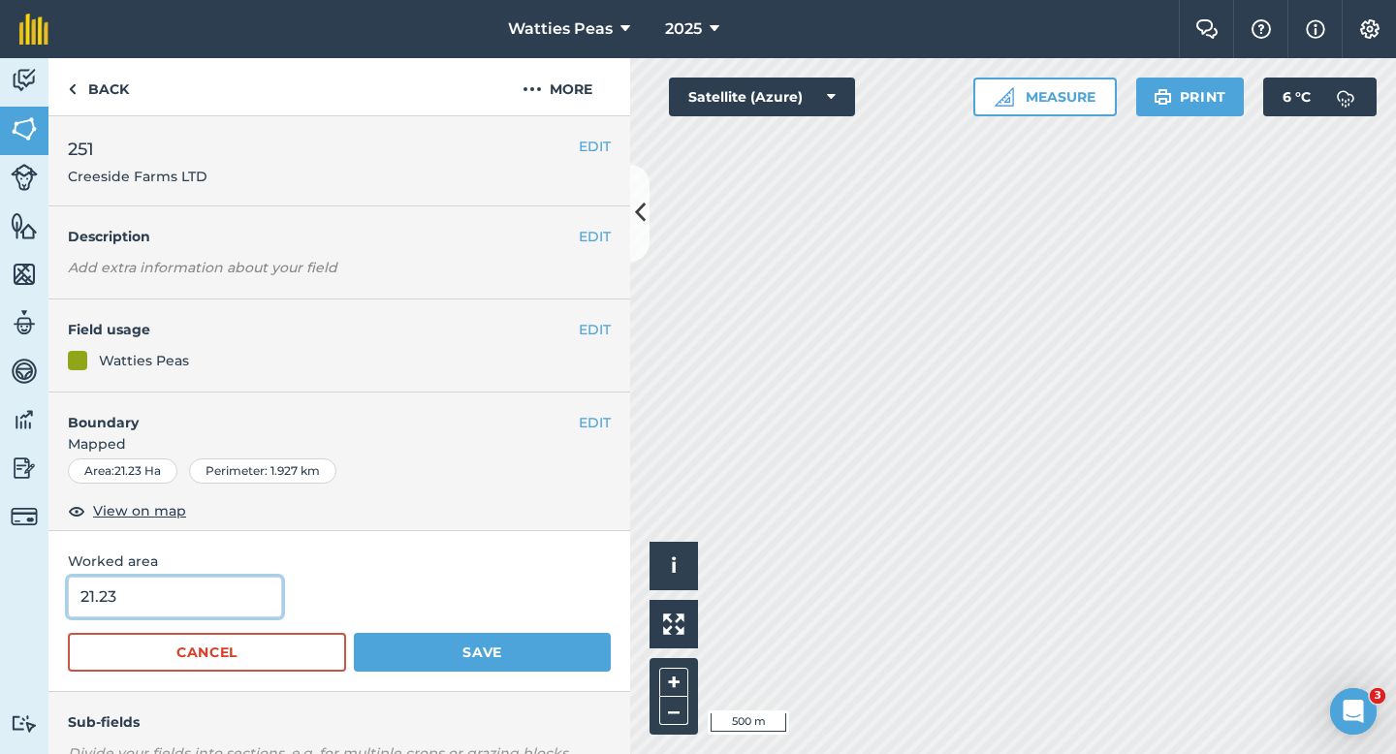
click at [212, 577] on input "21.23" at bounding box center [175, 597] width 214 height 41
click at [212, 593] on input "21.23" at bounding box center [175, 597] width 214 height 41
click at [354, 633] on button "Save" at bounding box center [482, 652] width 257 height 39
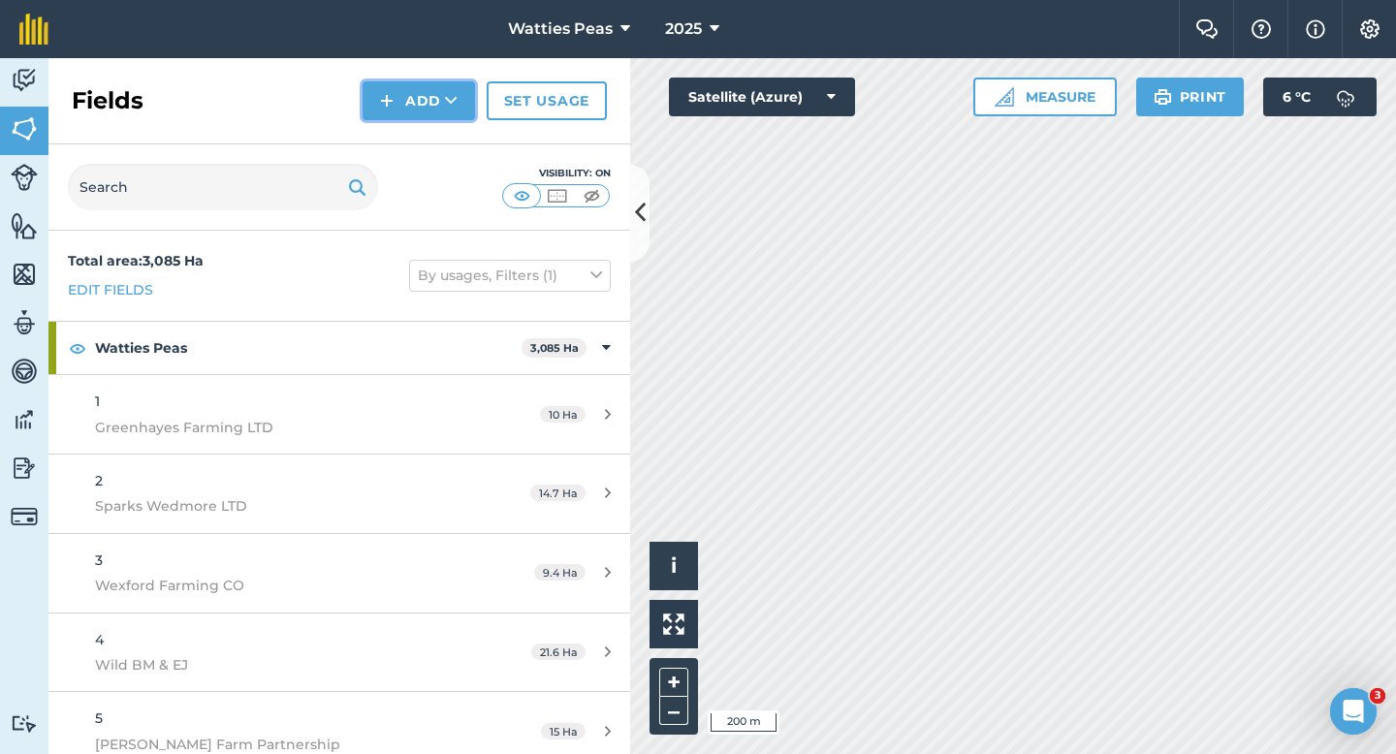
click at [437, 112] on button "Add" at bounding box center [419, 100] width 112 height 39
click at [437, 133] on link "Draw" at bounding box center [419, 144] width 107 height 43
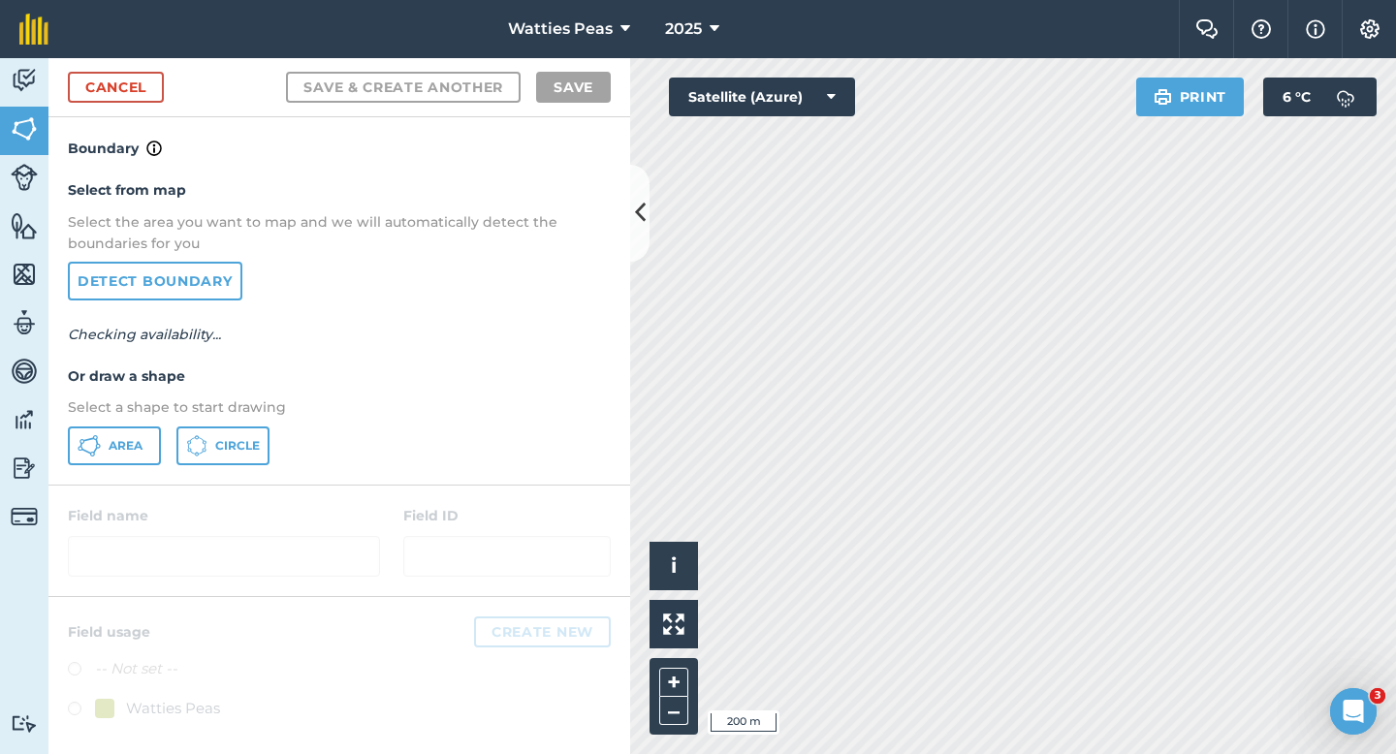
click at [125, 472] on div "Select from map Select the area you want to map and we will automatically detec…" at bounding box center [339, 322] width 582 height 324
click at [125, 450] on span "Area" at bounding box center [126, 446] width 34 height 16
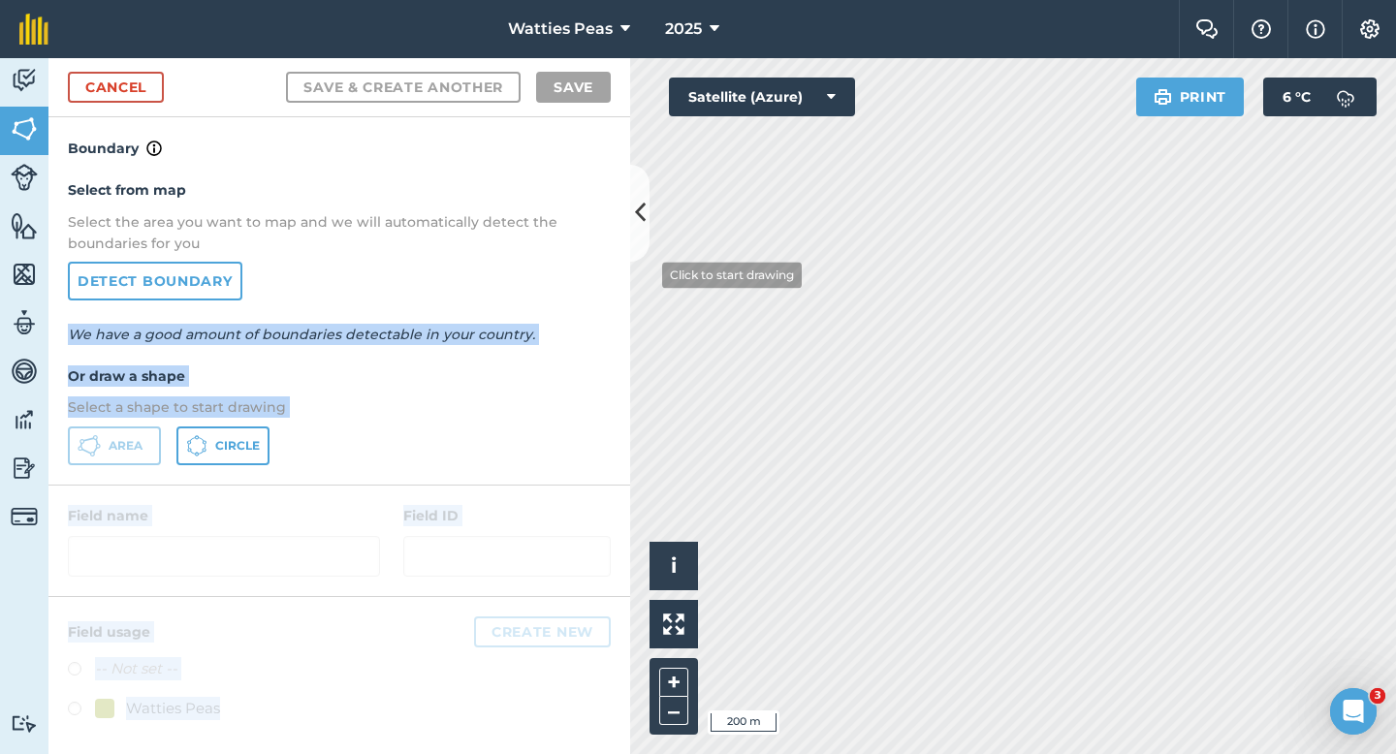
click at [674, 329] on div "Activity Fields Livestock Features Maps Team Vehicles Data Reporting Billing Tu…" at bounding box center [698, 406] width 1396 height 696
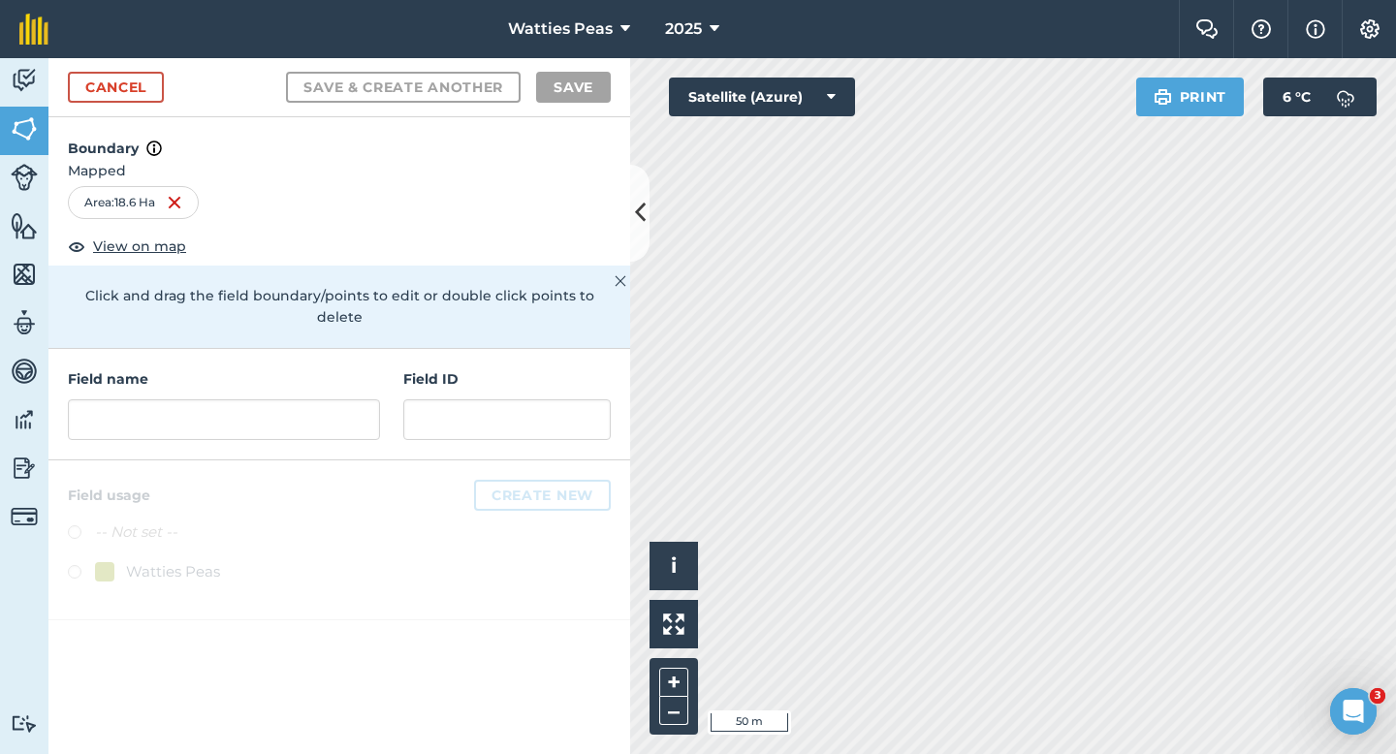
click at [506, 491] on div at bounding box center [339, 541] width 582 height 160
click at [367, 399] on input "text" at bounding box center [224, 419] width 312 height 41
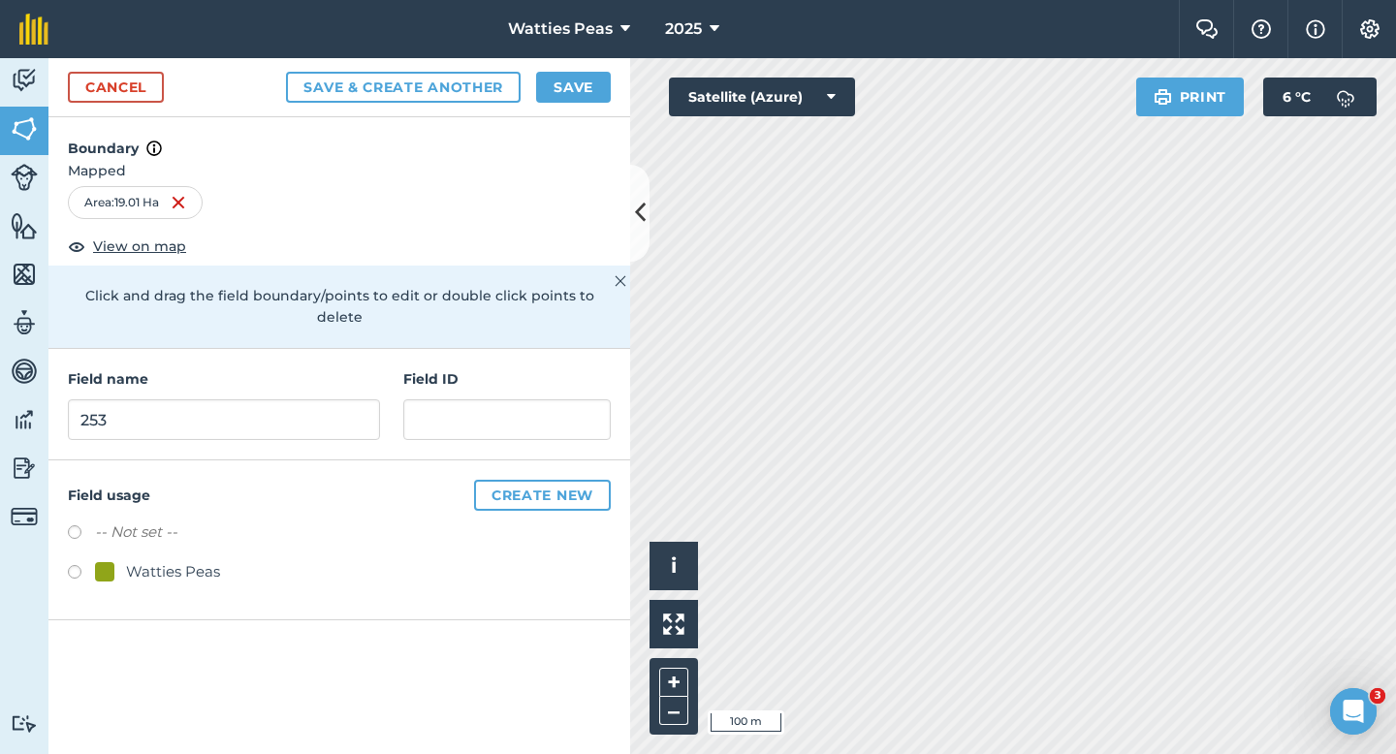
click at [201, 560] on div "Watties Peas" at bounding box center [173, 571] width 94 height 23
click at [496, 399] on input "text" at bounding box center [506, 419] width 207 height 41
click at [603, 81] on button "Save" at bounding box center [573, 87] width 75 height 31
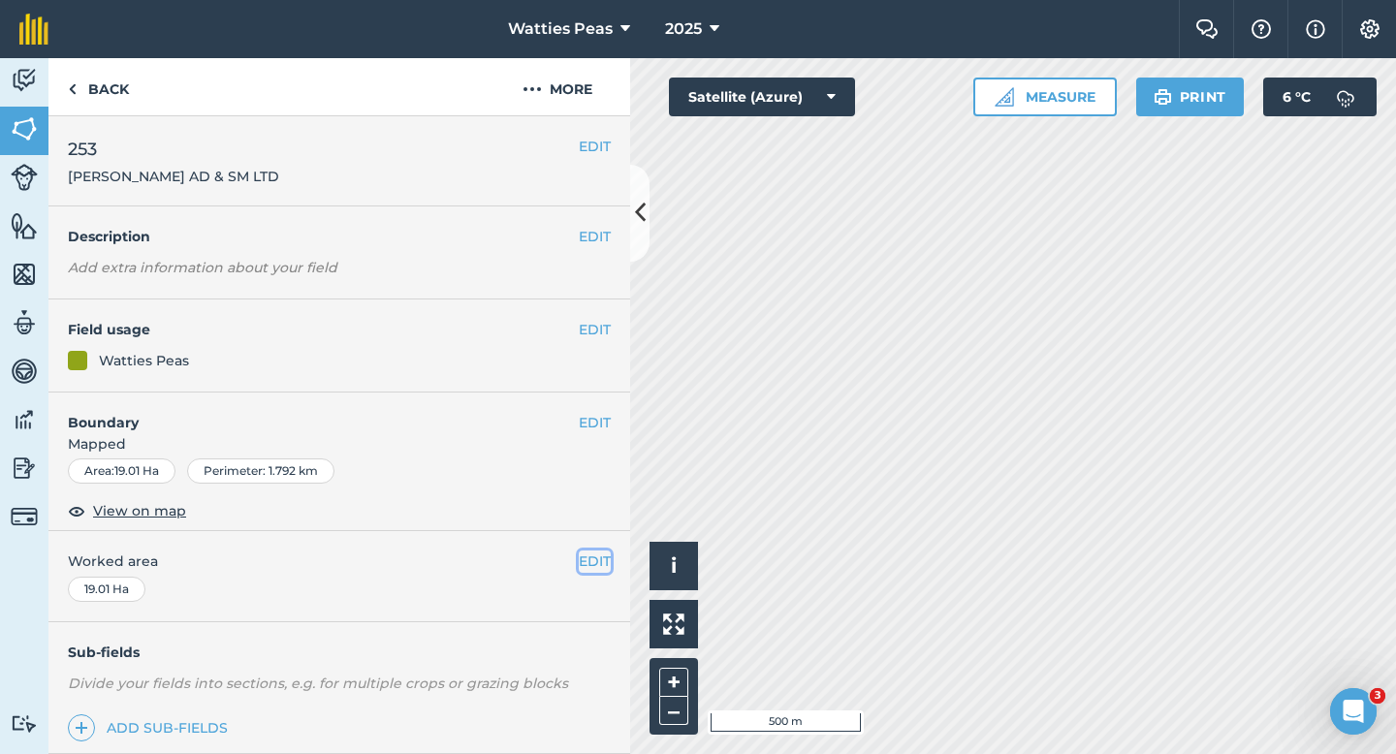
click at [590, 570] on button "EDIT" at bounding box center [595, 561] width 32 height 21
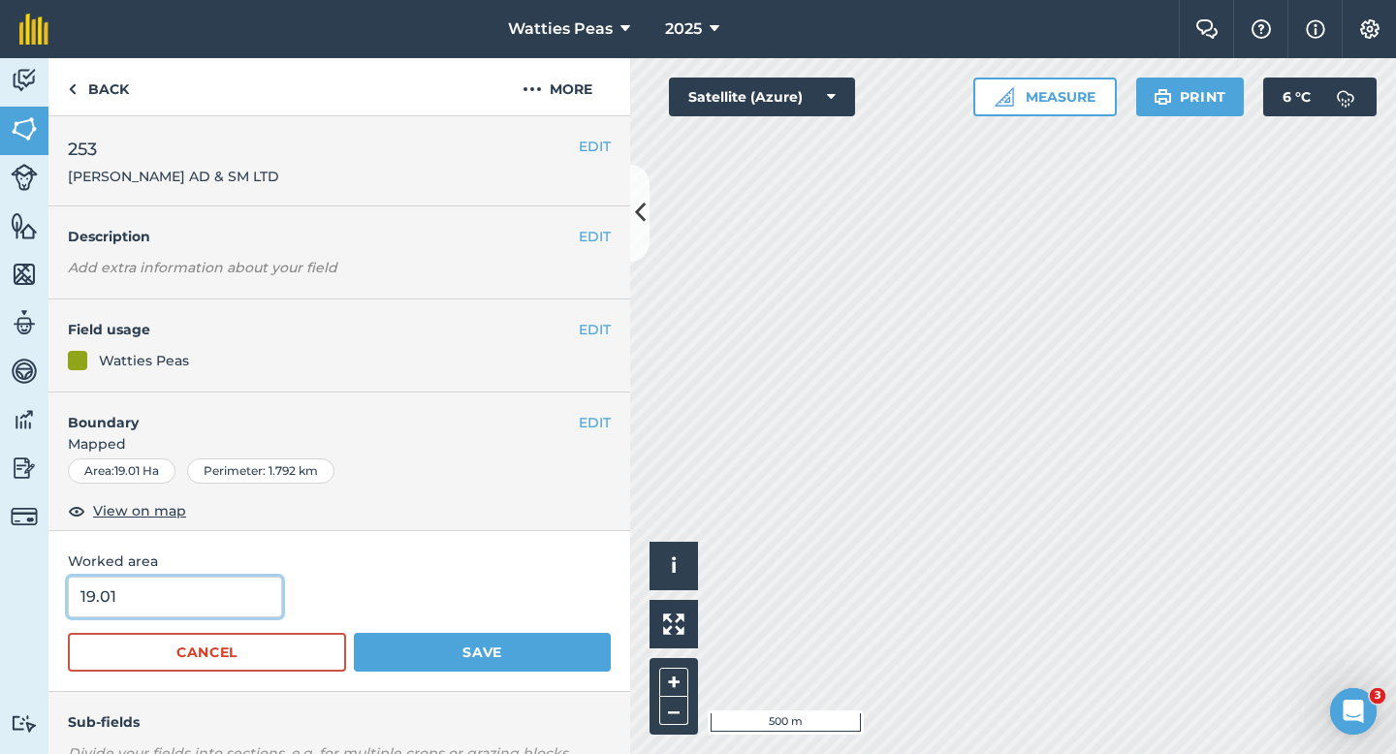
click at [195, 587] on input "19.01" at bounding box center [175, 597] width 214 height 41
click at [354, 633] on button "Save" at bounding box center [482, 652] width 257 height 39
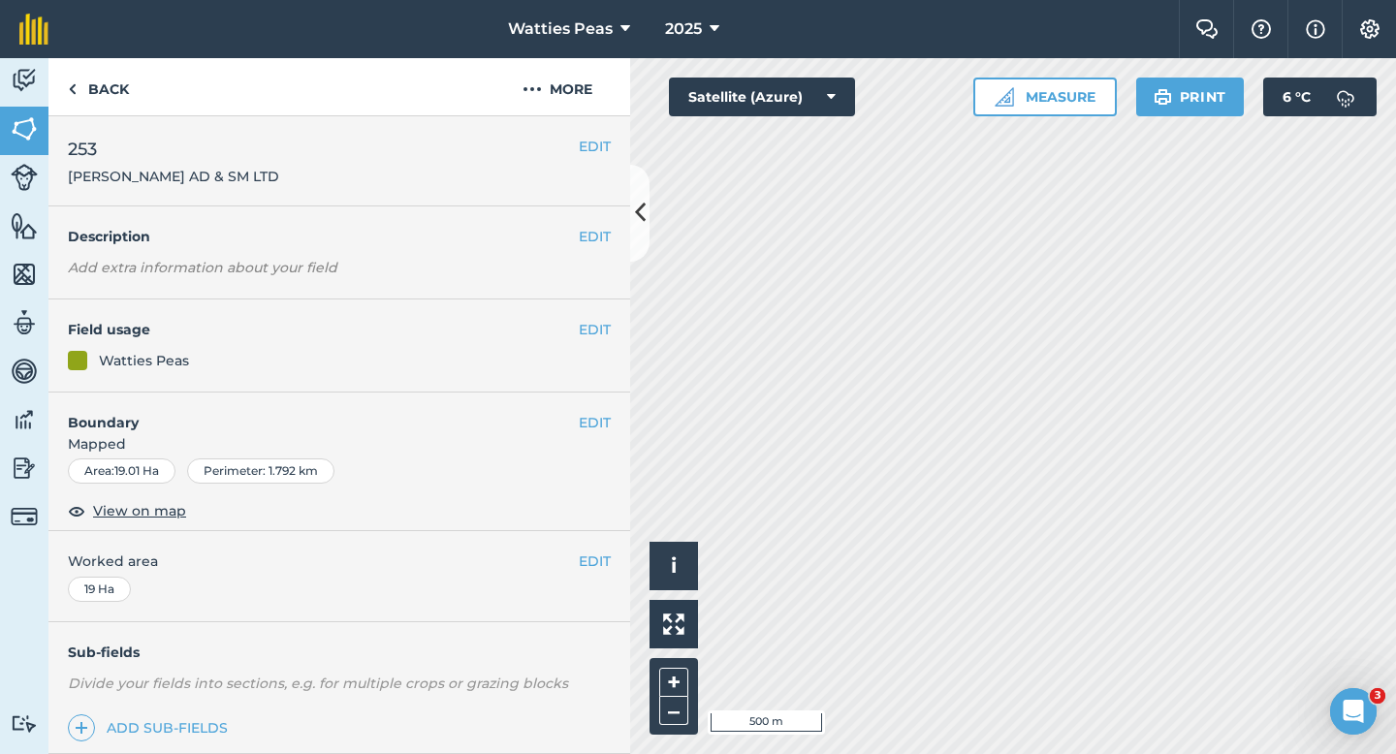
click at [604, 162] on div "EDIT 253 [PERSON_NAME] AD & SM LTD" at bounding box center [339, 161] width 582 height 90
click at [604, 153] on button "EDIT" at bounding box center [595, 146] width 32 height 21
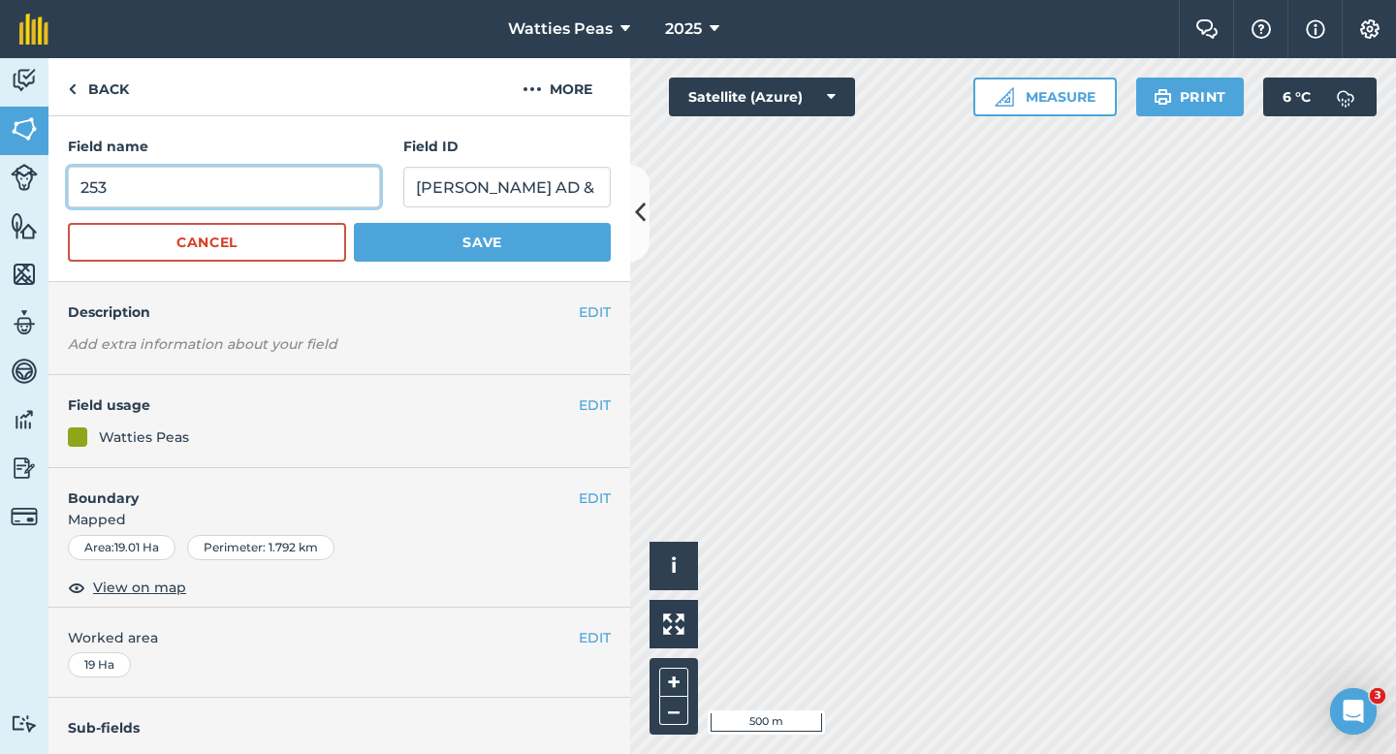
click at [266, 207] on input "253" at bounding box center [224, 187] width 312 height 41
click at [354, 223] on button "Save" at bounding box center [482, 242] width 257 height 39
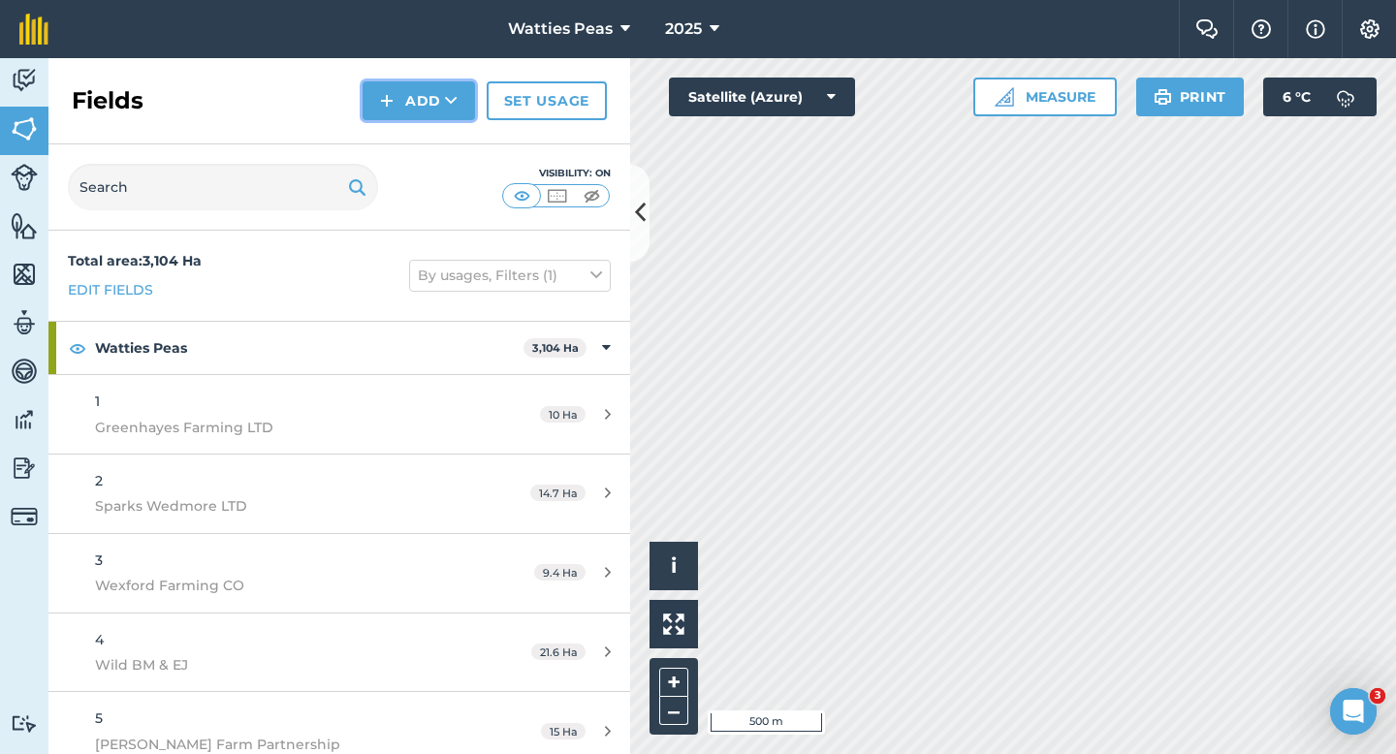
click at [377, 101] on button "Add" at bounding box center [419, 100] width 112 height 39
click at [398, 134] on link "Draw" at bounding box center [419, 144] width 107 height 43
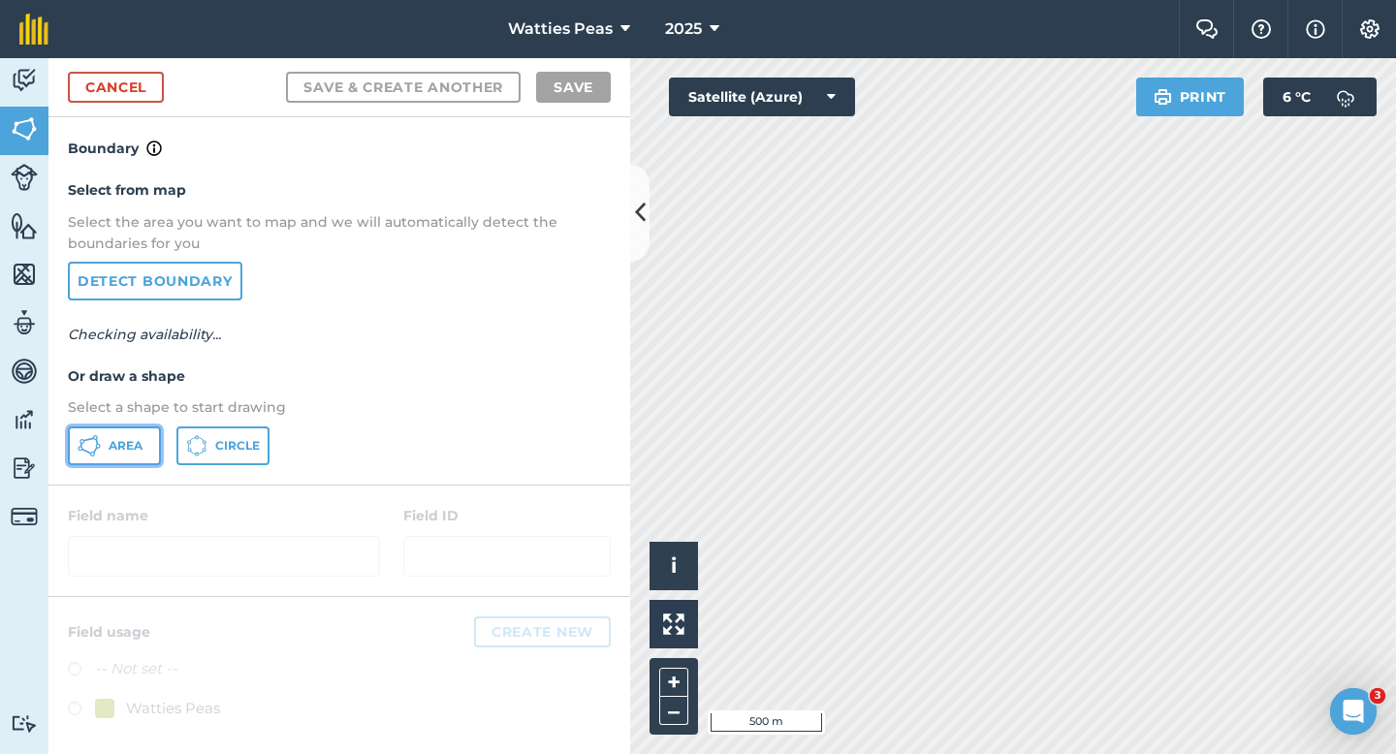
click at [150, 433] on button "Area" at bounding box center [114, 446] width 93 height 39
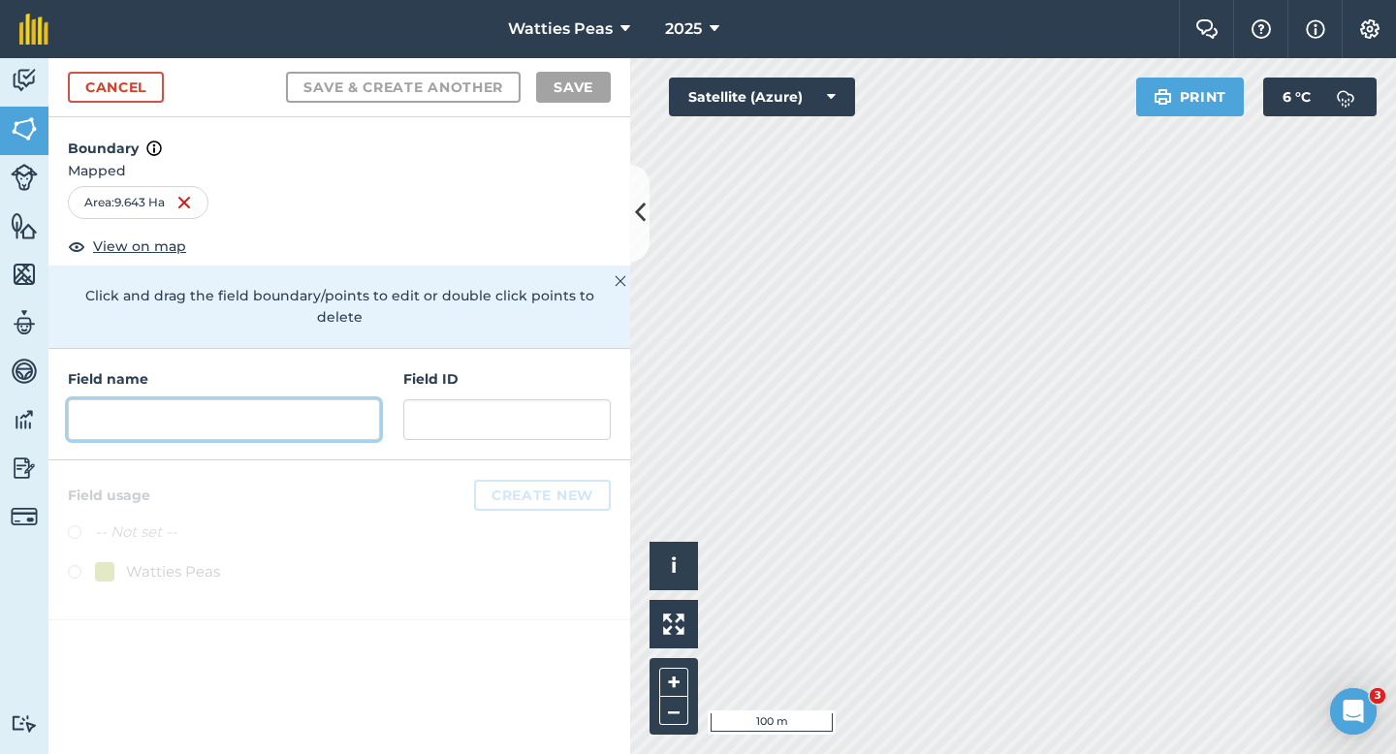
click at [364, 399] on input "text" at bounding box center [224, 419] width 312 height 41
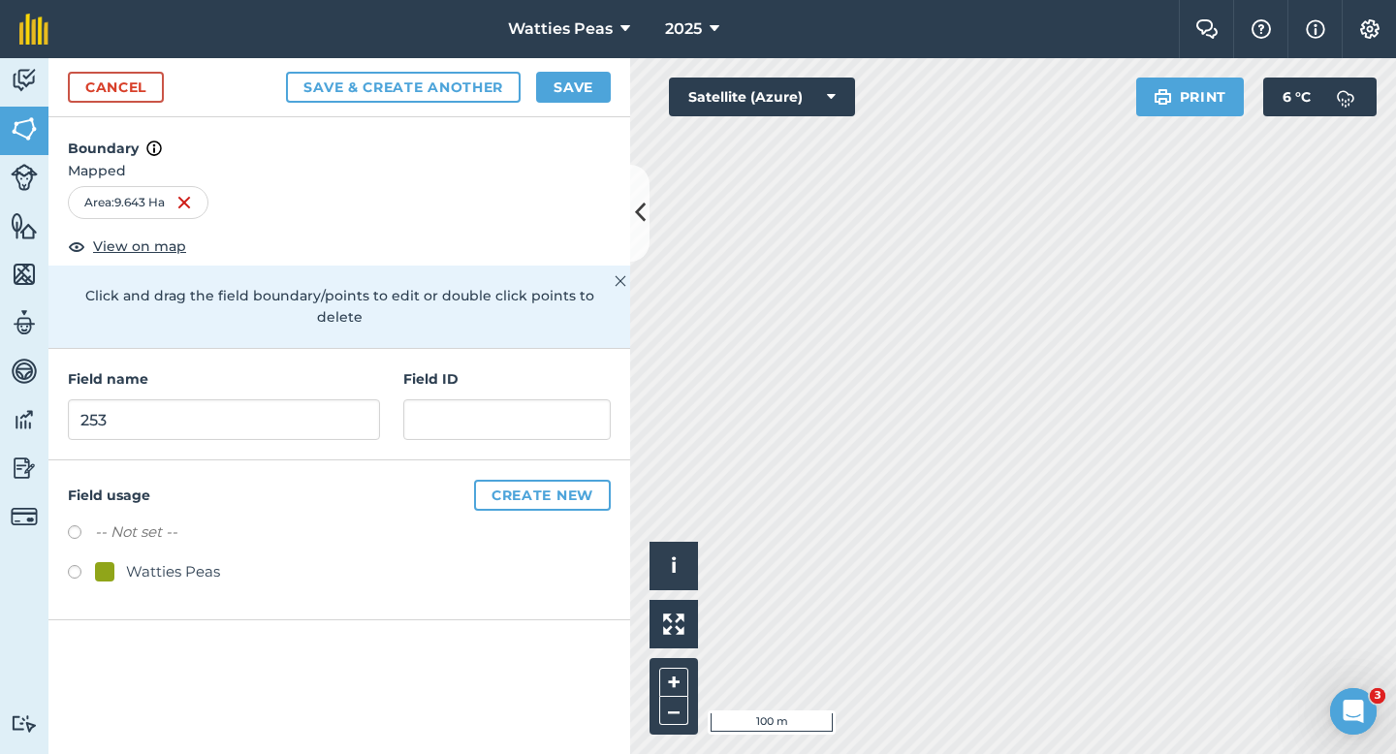
click at [187, 560] on div "Watties Peas" at bounding box center [173, 571] width 94 height 23
click at [449, 430] on div "Field name 253 Field ID" at bounding box center [339, 405] width 582 height 112
click at [449, 420] on div "Field name 253 Field ID" at bounding box center [339, 405] width 582 height 112
click at [449, 399] on input "text" at bounding box center [506, 419] width 207 height 41
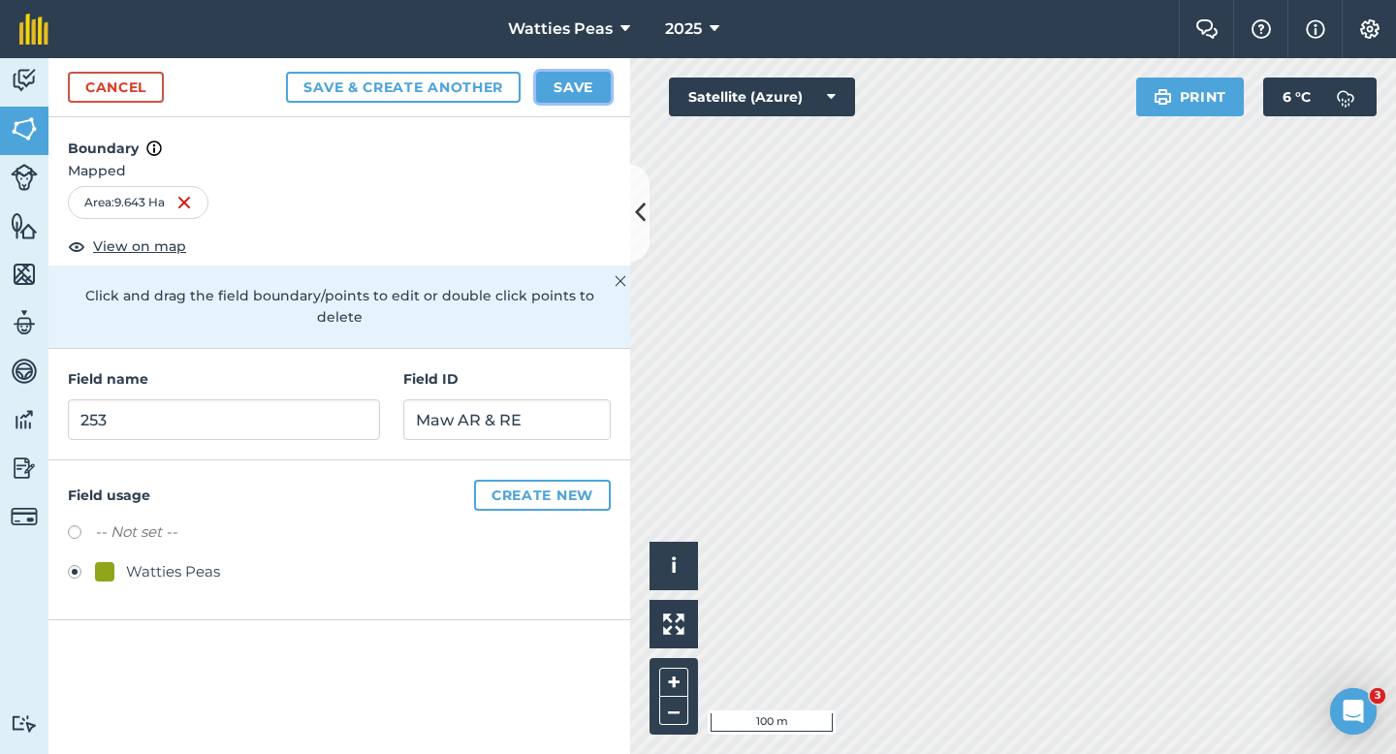
click at [561, 89] on button "Save" at bounding box center [573, 87] width 75 height 31
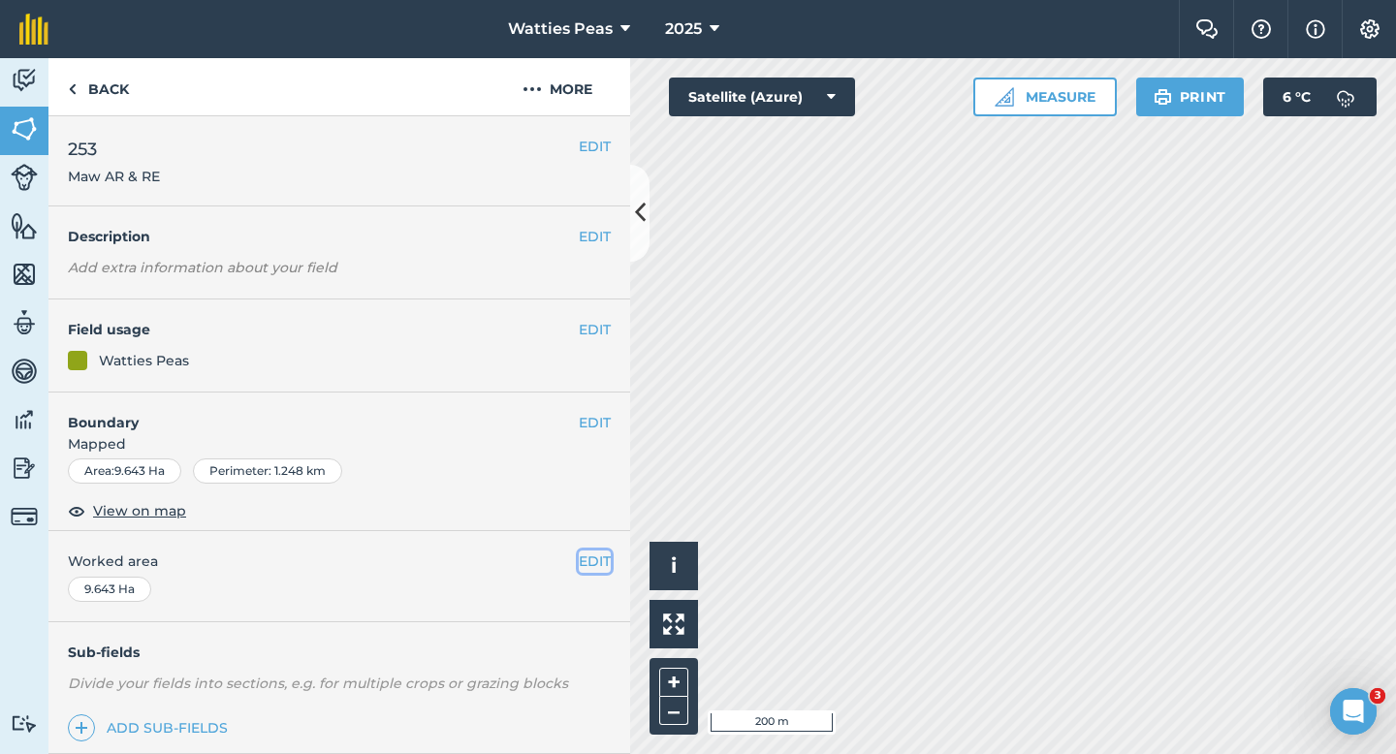
click at [595, 561] on button "EDIT" at bounding box center [595, 561] width 32 height 21
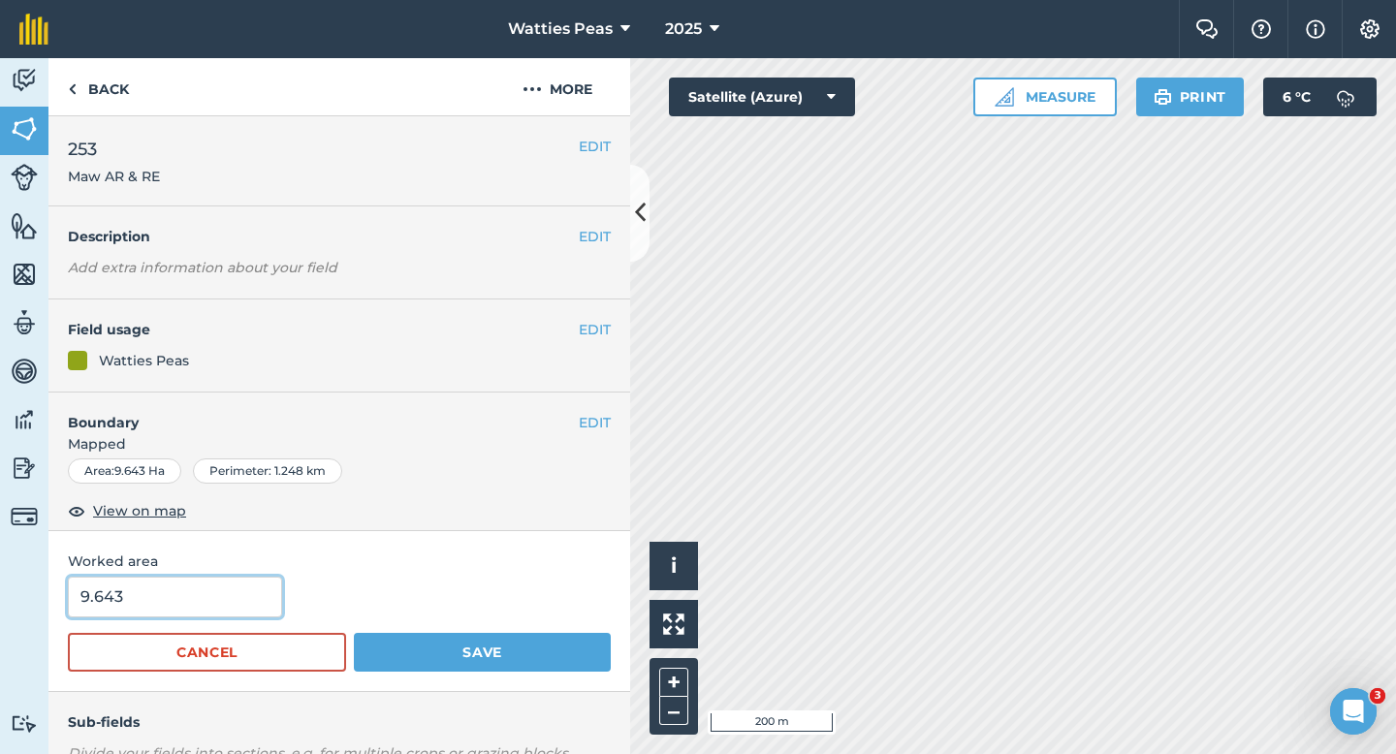
click at [142, 599] on input "9.643" at bounding box center [175, 597] width 214 height 41
click at [354, 633] on button "Save" at bounding box center [482, 652] width 257 height 39
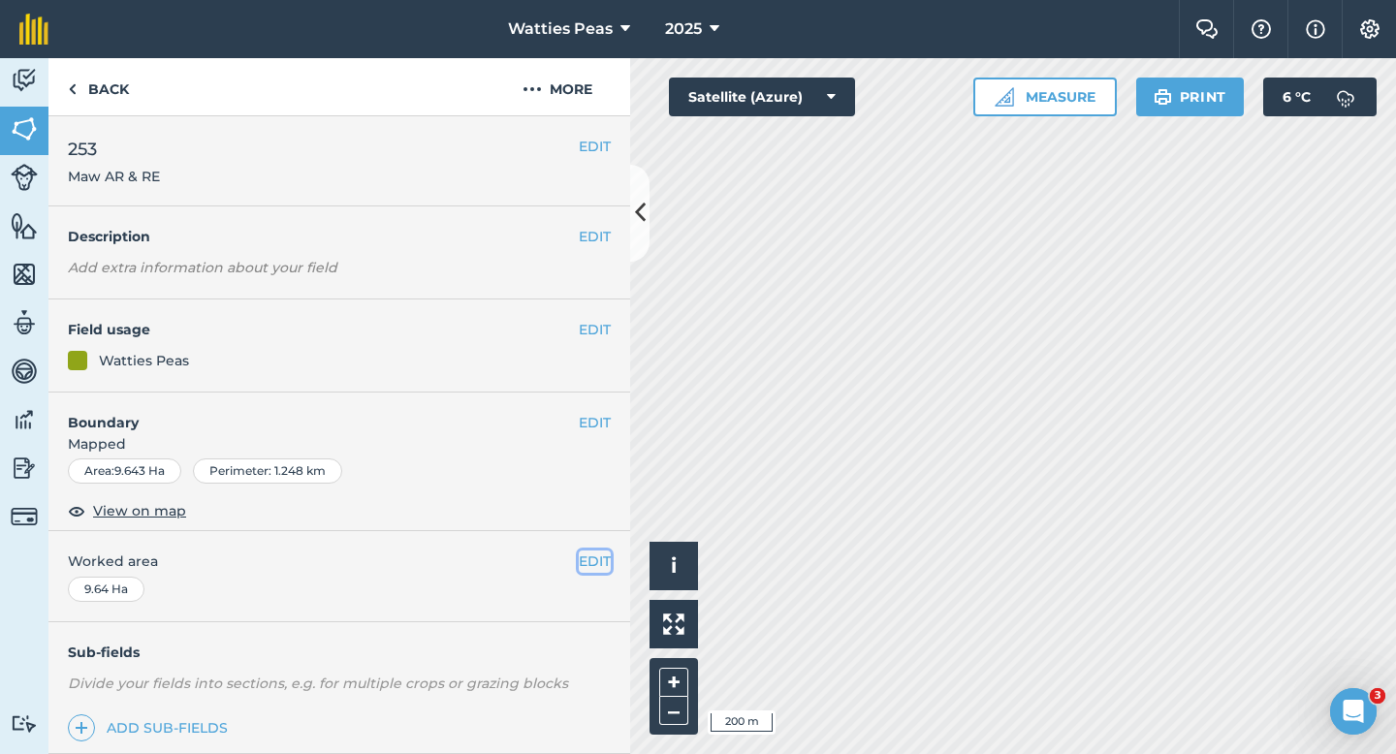
click at [603, 563] on button "EDIT" at bounding box center [595, 561] width 32 height 21
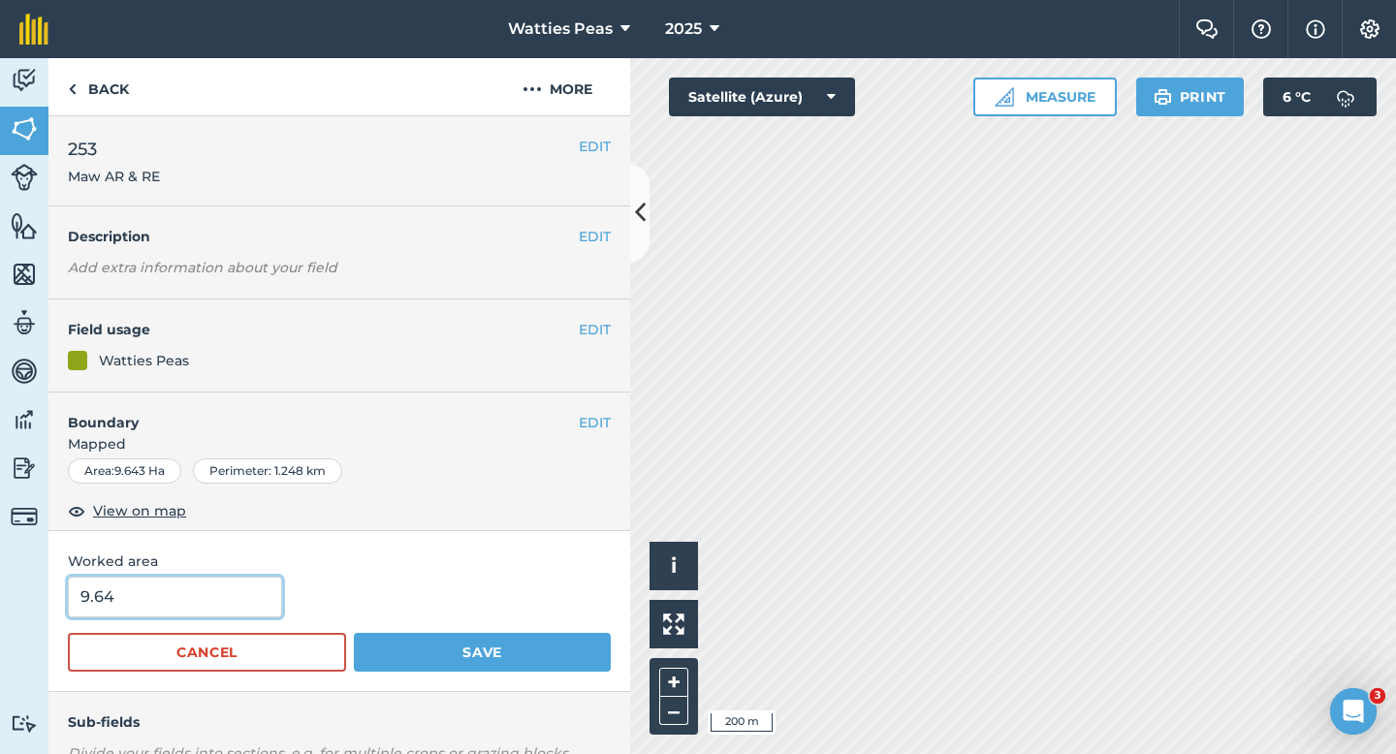
click at [158, 596] on input "9.64" at bounding box center [175, 597] width 214 height 41
click at [354, 633] on button "Save" at bounding box center [482, 652] width 257 height 39
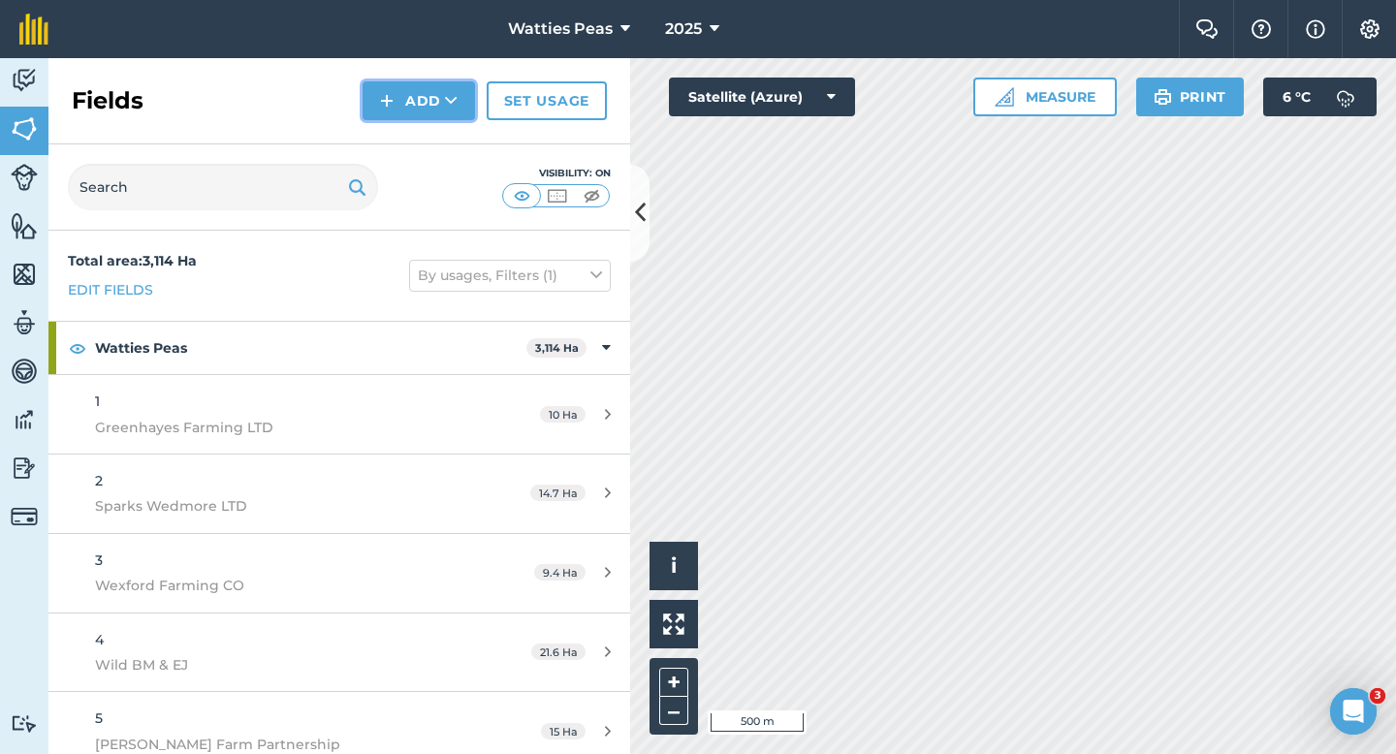
click at [418, 109] on button "Add" at bounding box center [419, 100] width 112 height 39
click at [410, 156] on link "Draw" at bounding box center [419, 144] width 107 height 43
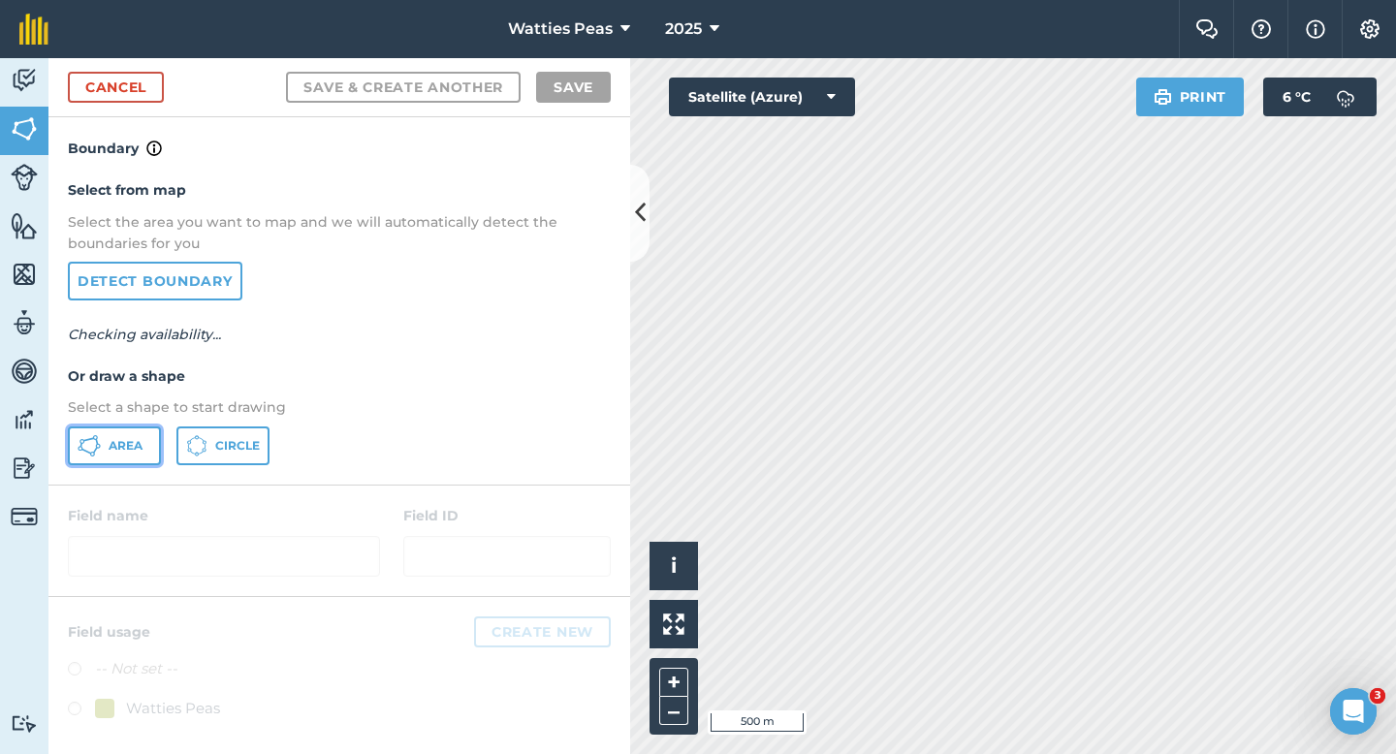
click at [150, 436] on button "Area" at bounding box center [114, 446] width 93 height 39
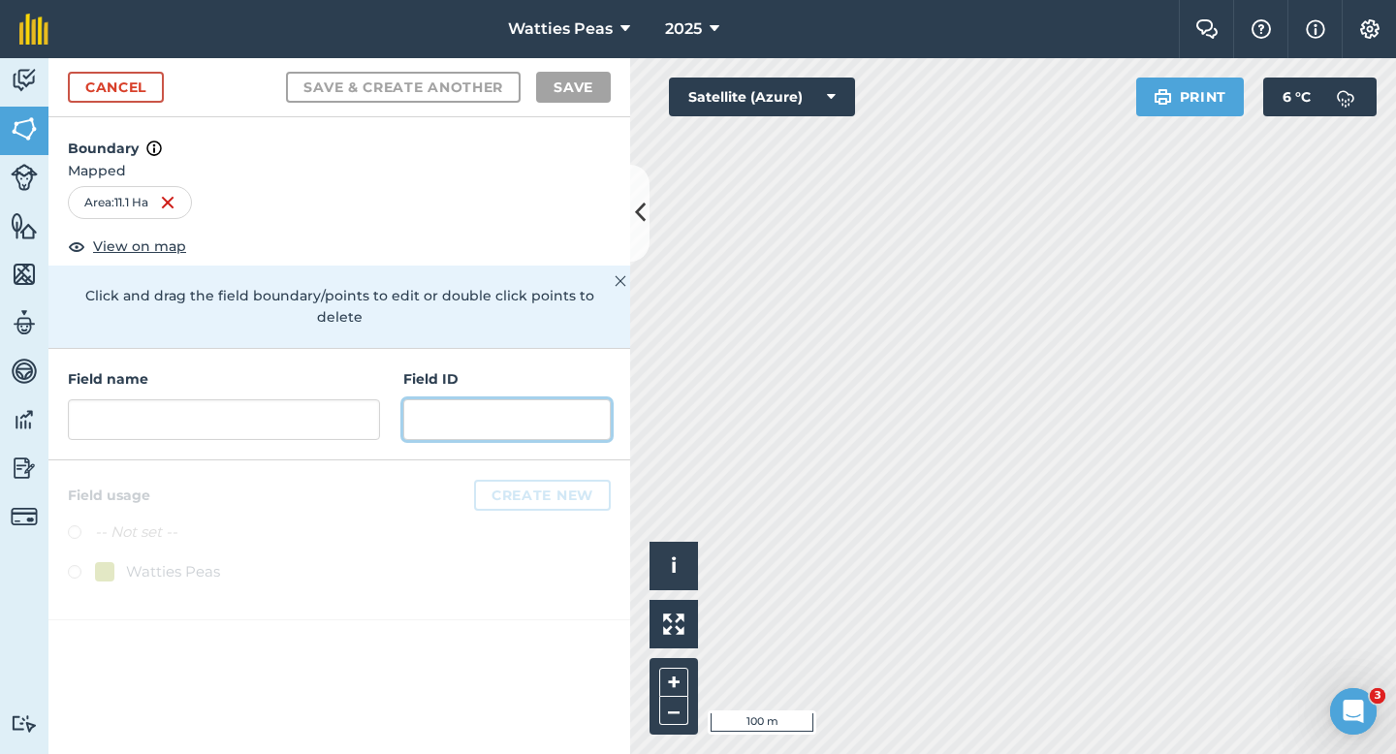
click at [475, 399] on input "text" at bounding box center [506, 419] width 207 height 41
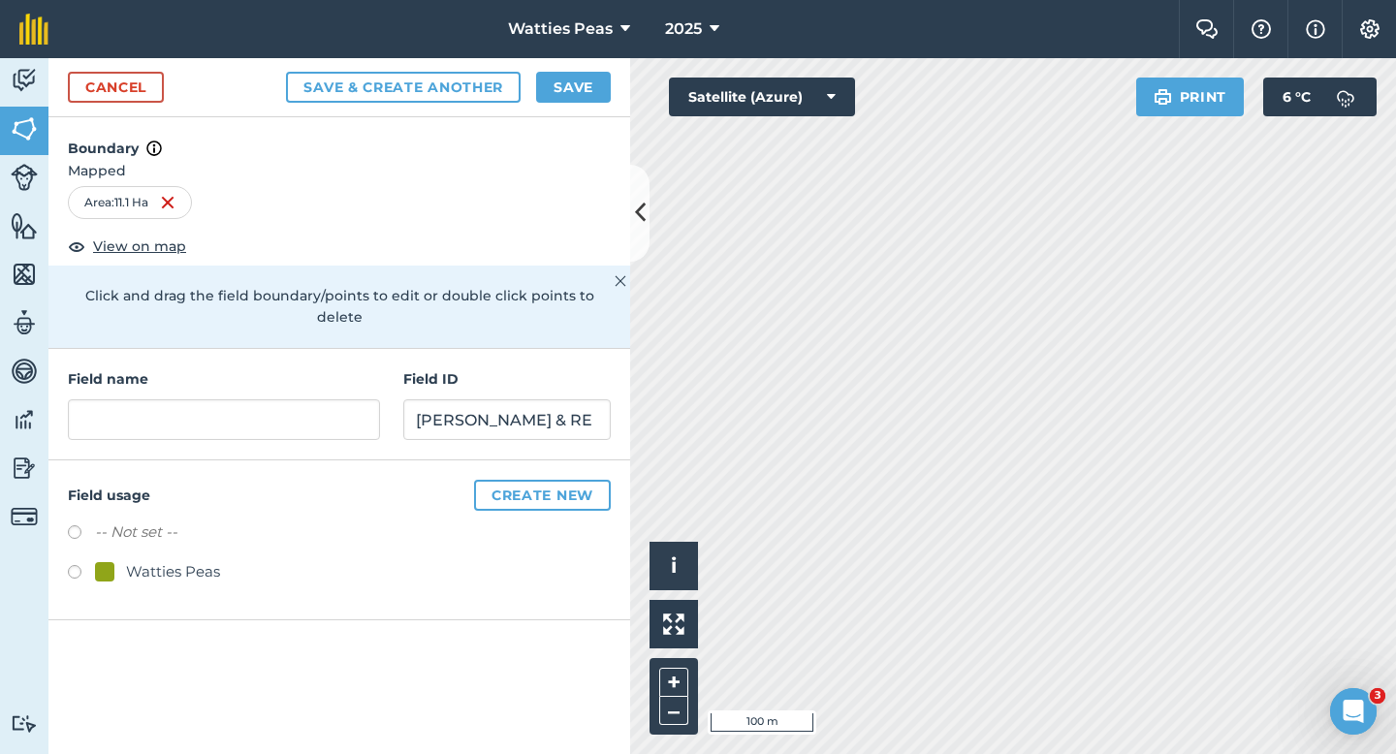
click at [103, 562] on div at bounding box center [104, 571] width 19 height 19
click at [240, 416] on input "text" at bounding box center [224, 419] width 312 height 41
click at [561, 404] on input "[PERSON_NAME] & RE" at bounding box center [506, 419] width 207 height 41
click at [322, 406] on input "text" at bounding box center [224, 419] width 312 height 41
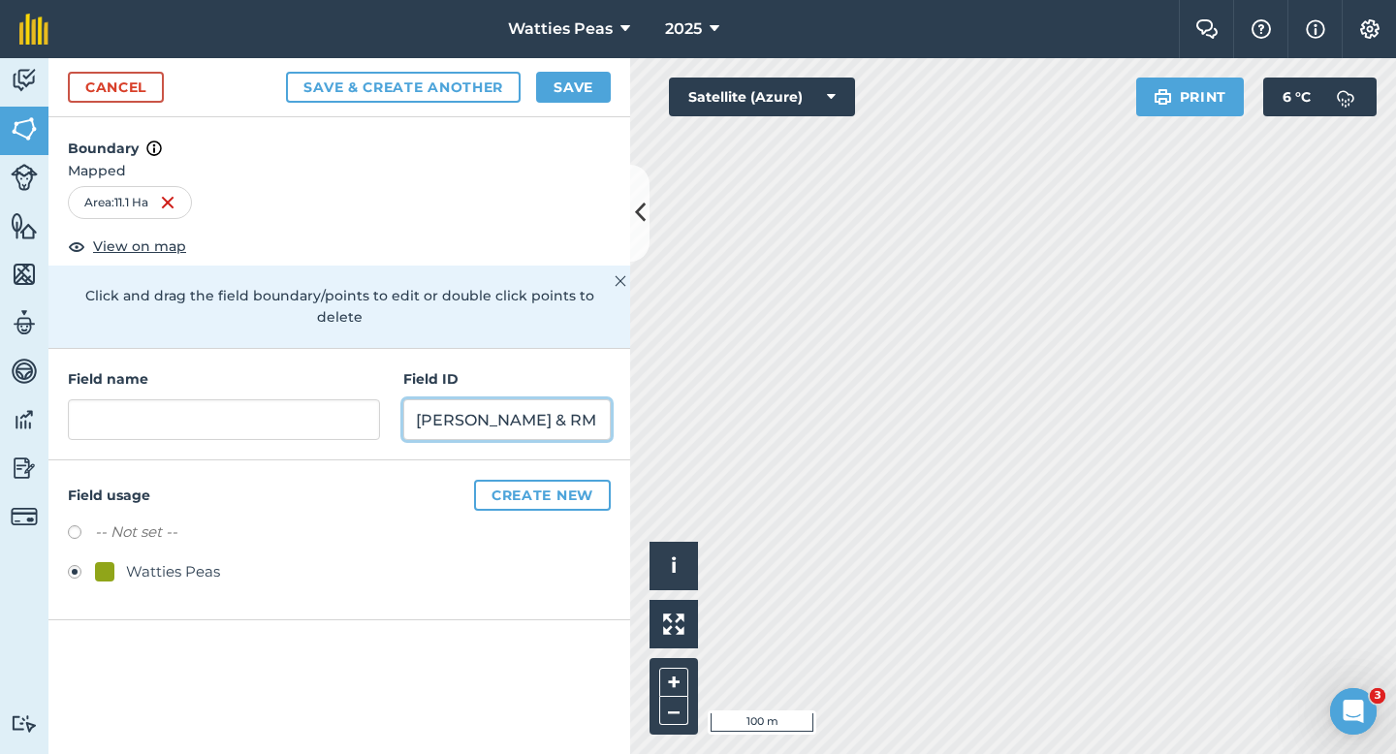
click at [558, 407] on input "[PERSON_NAME] & RM" at bounding box center [506, 419] width 207 height 41
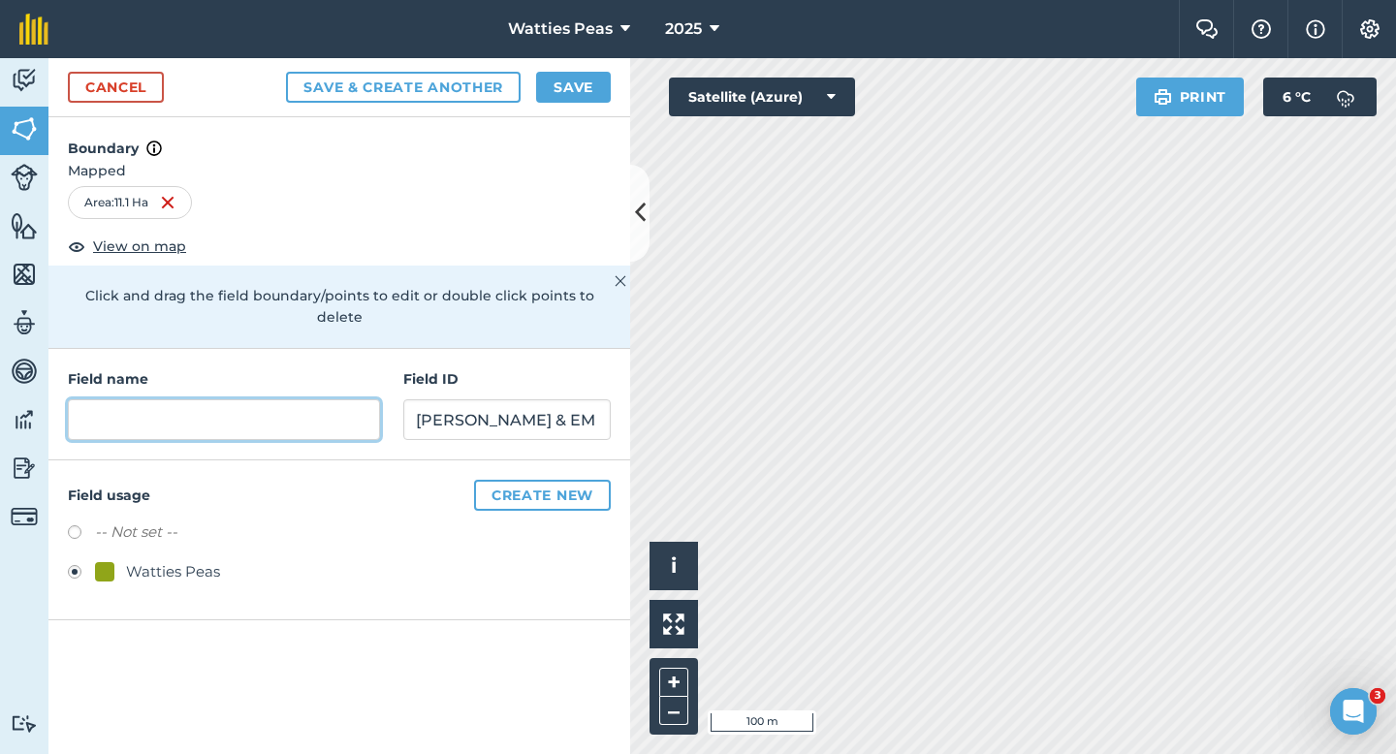
click at [262, 414] on input "text" at bounding box center [224, 419] width 312 height 41
click at [560, 94] on button "Save" at bounding box center [573, 87] width 75 height 31
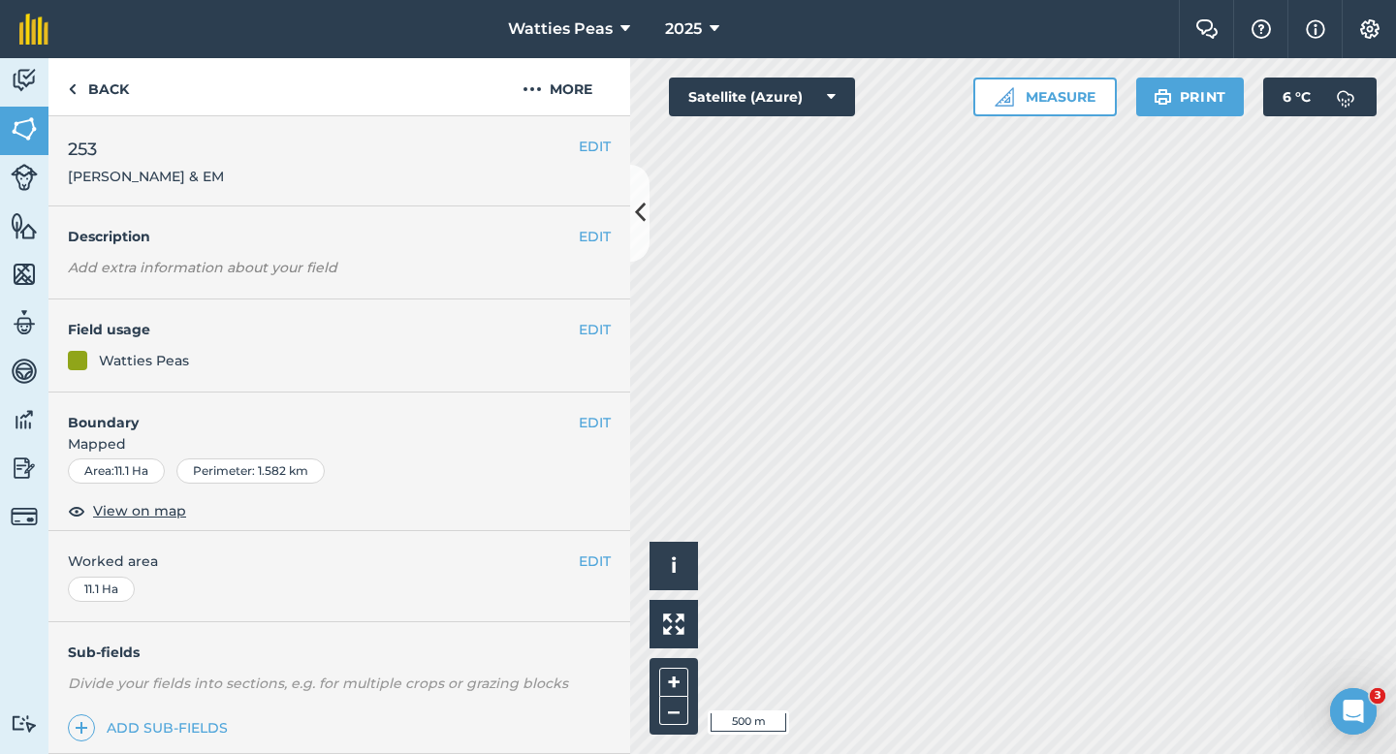
click at [588, 134] on div "EDIT 253 [PERSON_NAME] & EM" at bounding box center [339, 161] width 582 height 90
click at [590, 148] on button "EDIT" at bounding box center [595, 146] width 32 height 21
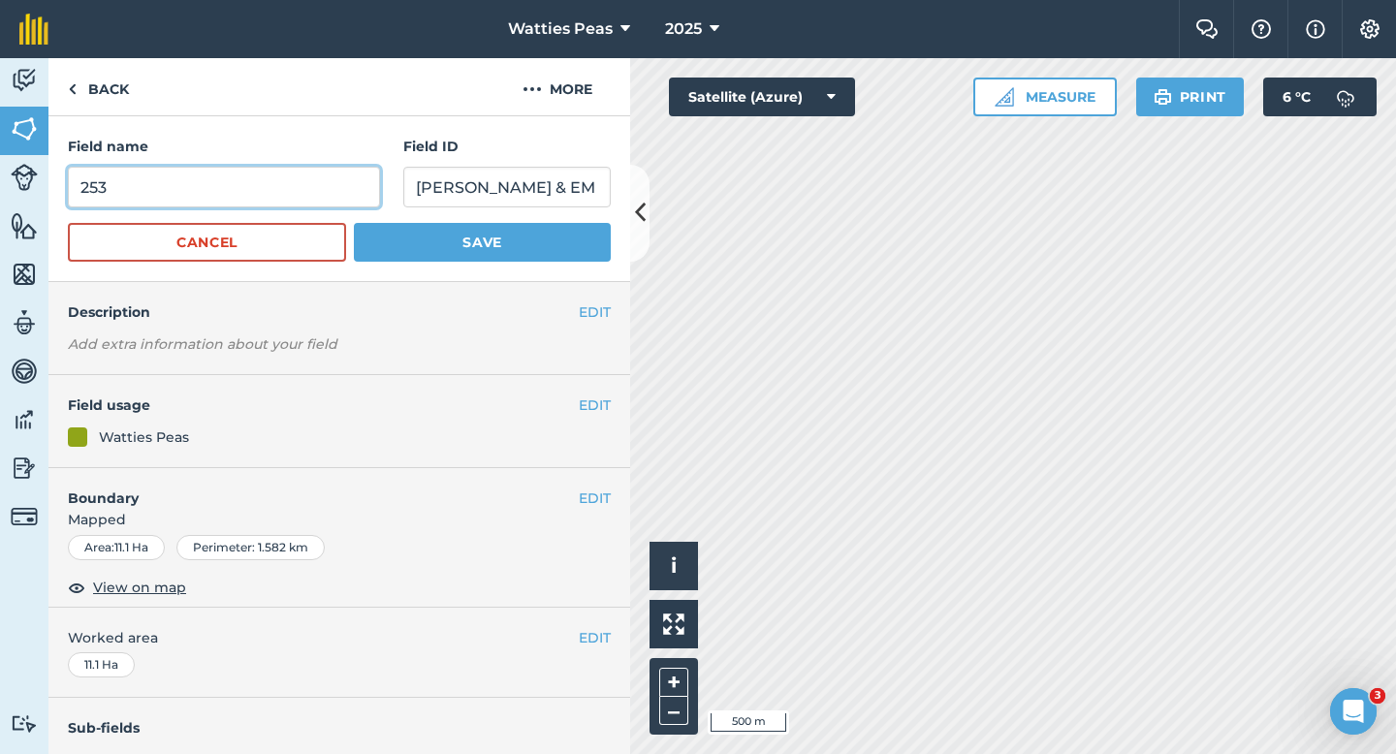
click at [288, 173] on input "253" at bounding box center [224, 187] width 312 height 41
click at [288, 202] on input "253" at bounding box center [224, 187] width 312 height 41
click at [354, 223] on button "Save" at bounding box center [482, 242] width 257 height 39
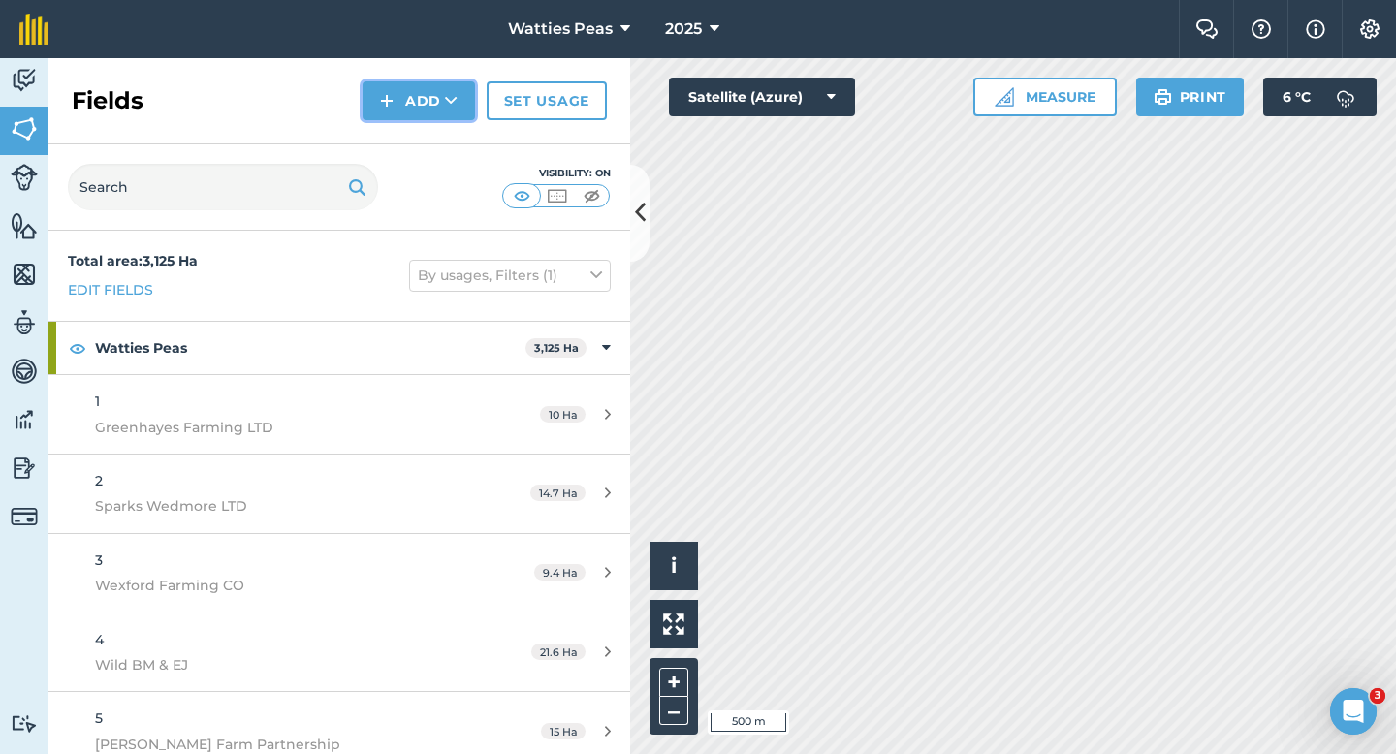
click at [366, 99] on button "Add" at bounding box center [419, 100] width 112 height 39
click at [389, 128] on link "Draw" at bounding box center [419, 144] width 107 height 43
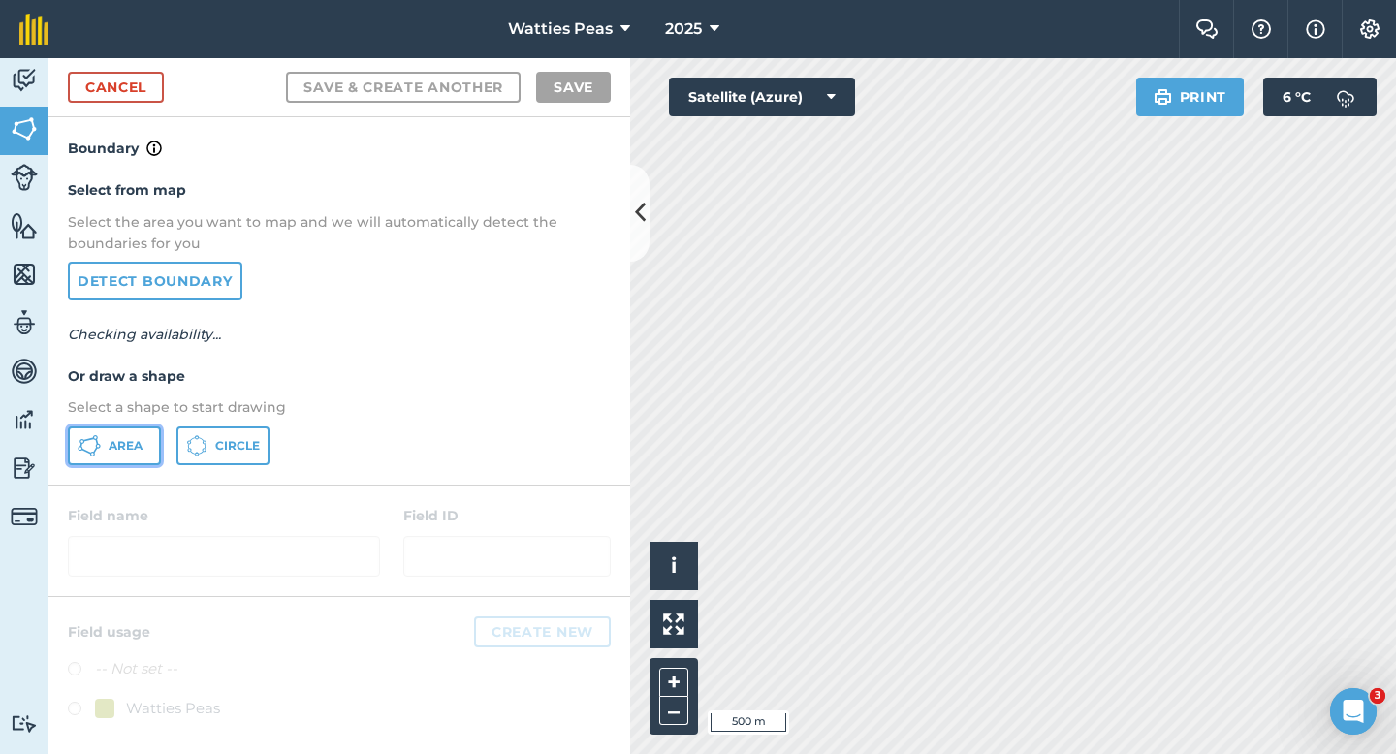
click at [149, 440] on button "Area" at bounding box center [114, 446] width 93 height 39
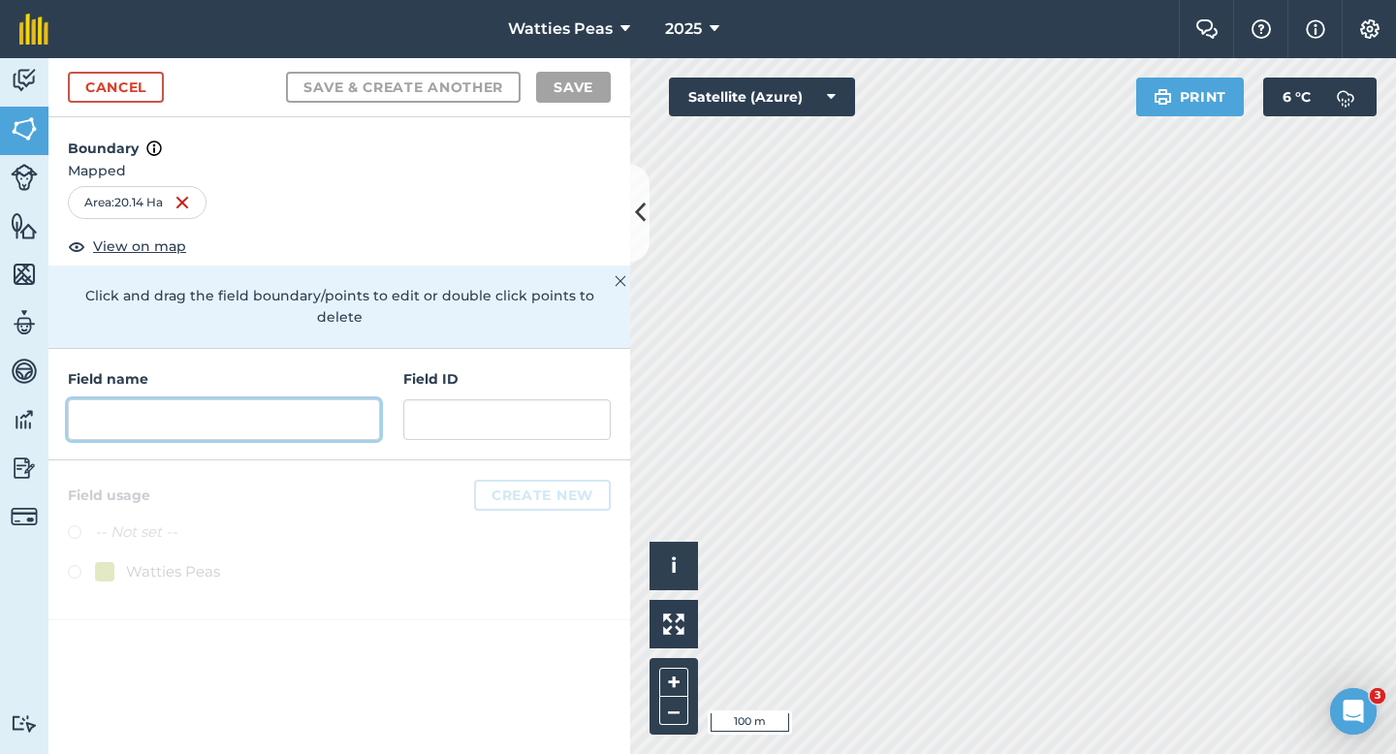
click at [291, 418] on div "Field name Field ID" at bounding box center [339, 405] width 582 height 112
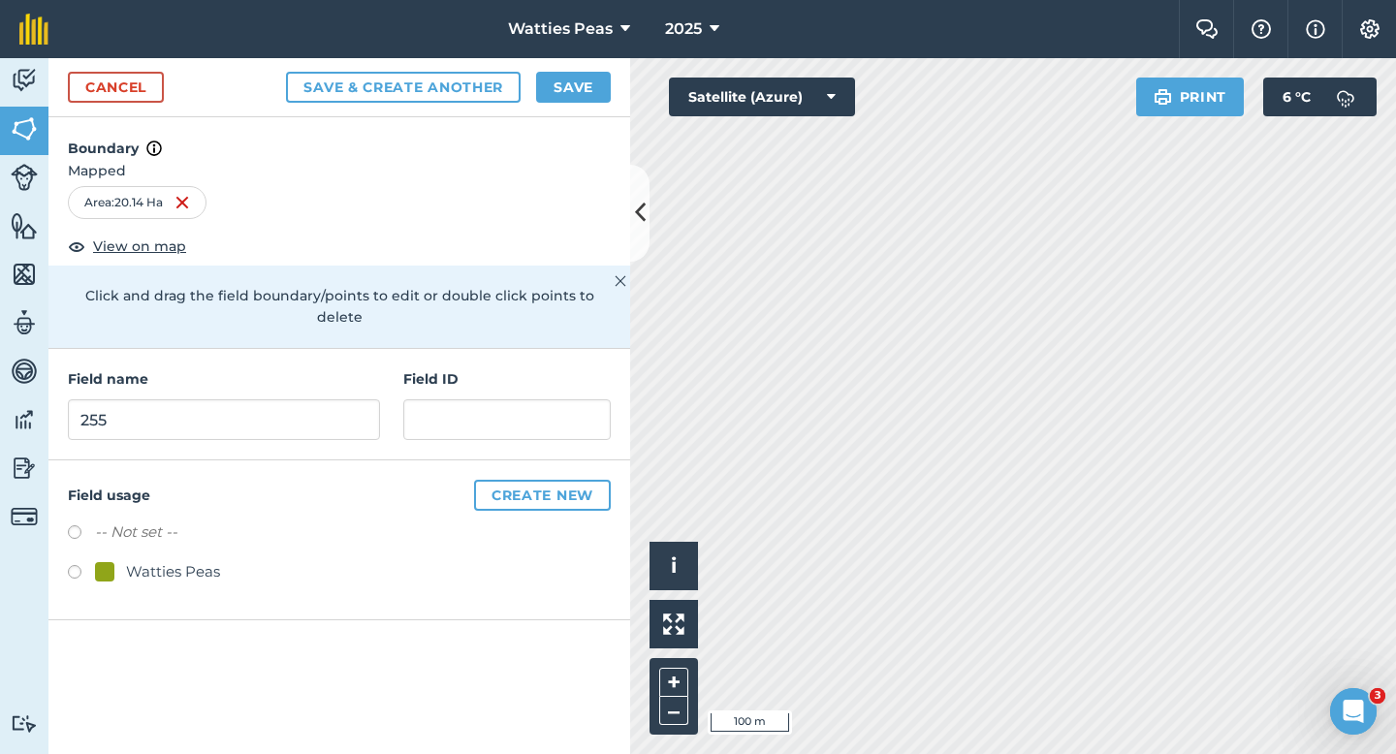
click at [124, 561] on div "Watties Peas" at bounding box center [339, 574] width 543 height 28
click at [152, 535] on div "-- Not set -- Watties Peas" at bounding box center [339, 555] width 543 height 68
click at [204, 560] on div "Watties Peas" at bounding box center [173, 571] width 94 height 23
click at [471, 400] on input "text" at bounding box center [506, 419] width 207 height 41
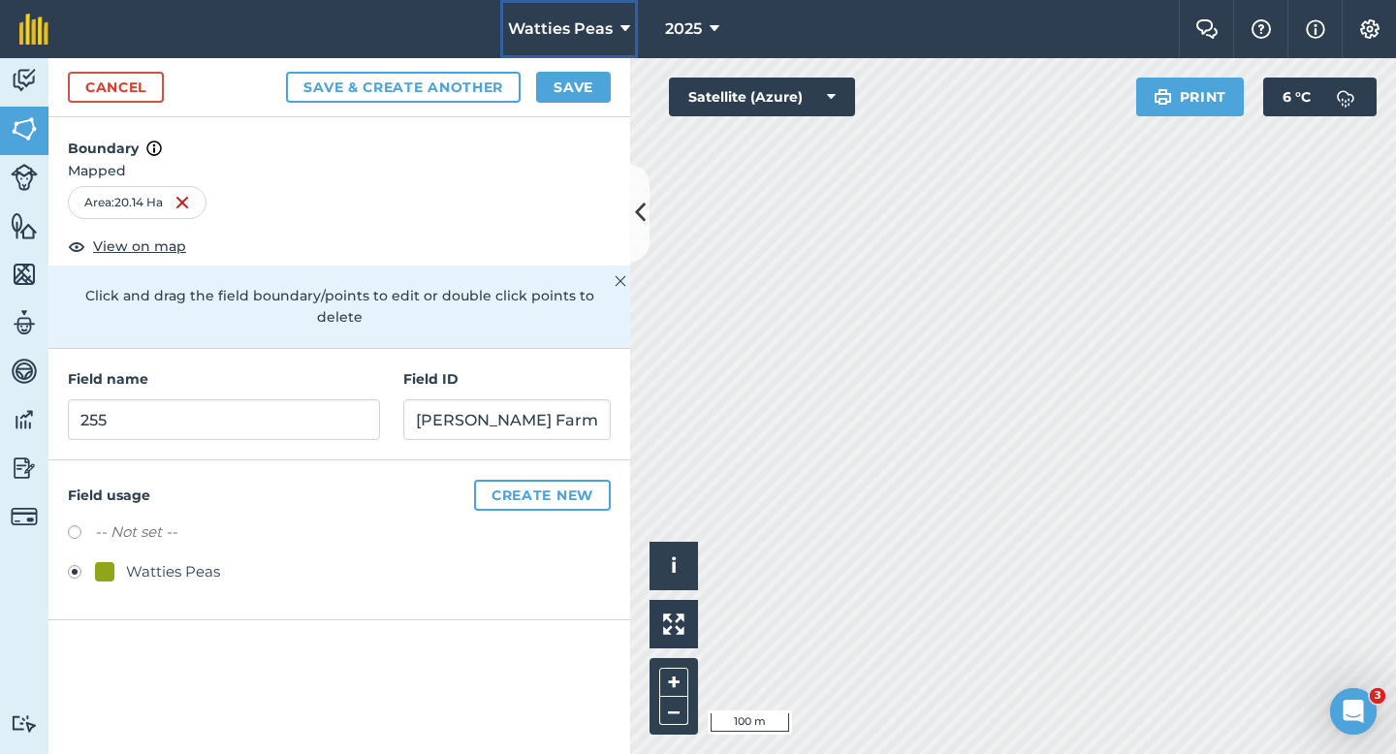
click at [598, 43] on button "Watties Peas" at bounding box center [569, 29] width 138 height 58
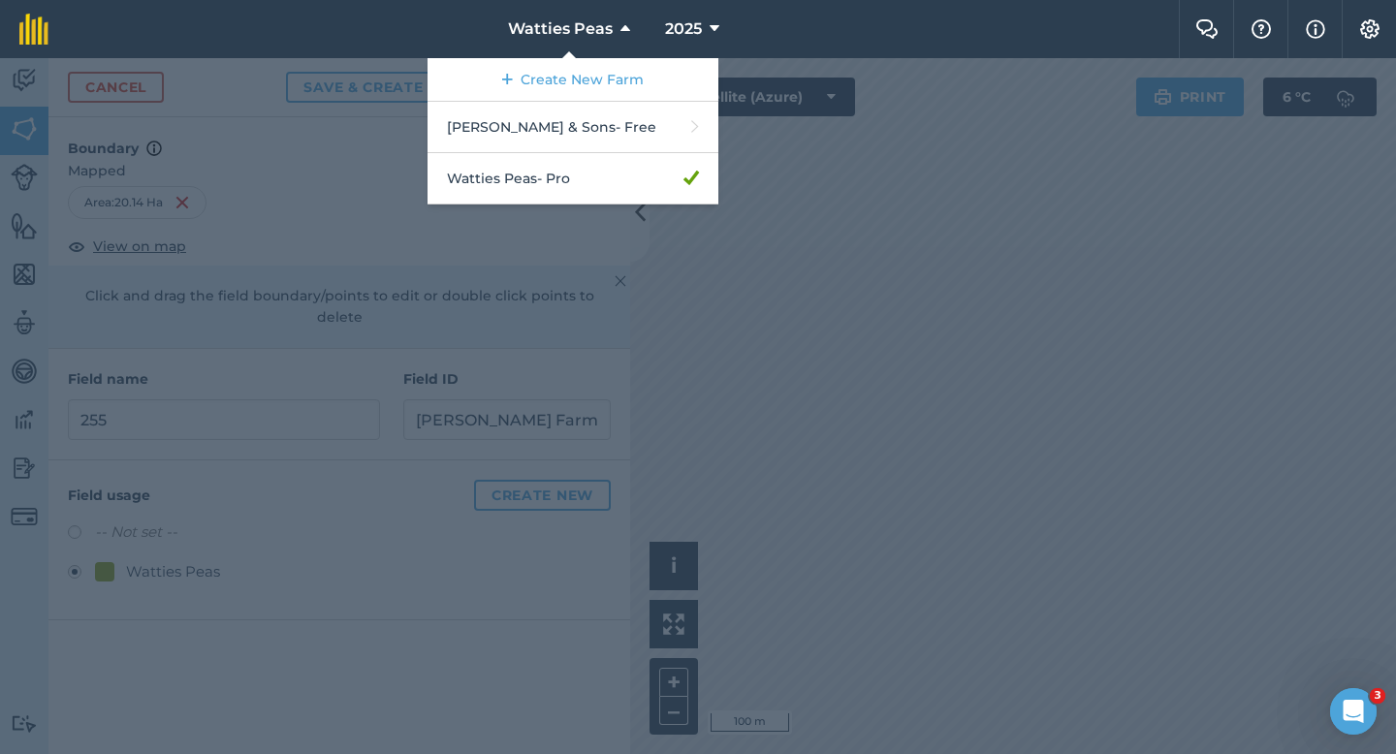
click at [827, 127] on div at bounding box center [698, 406] width 1396 height 696
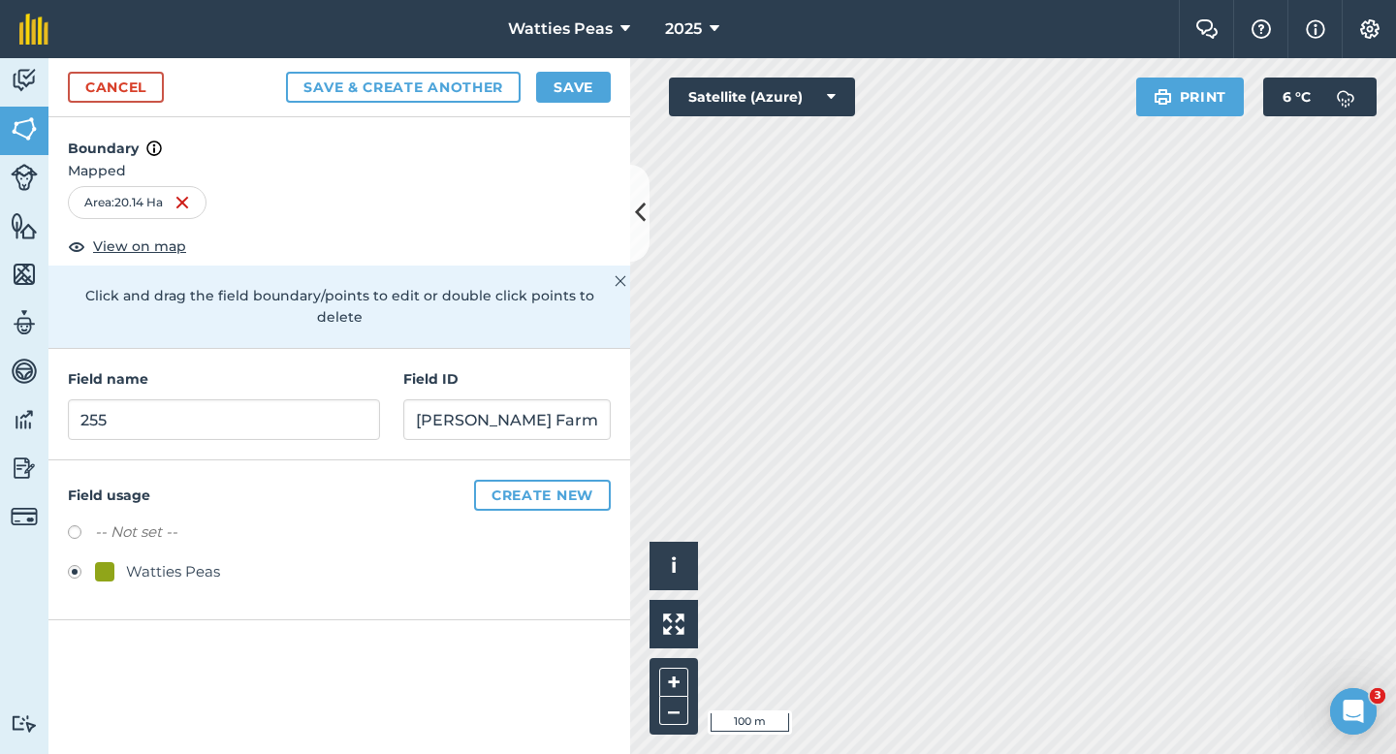
click at [541, 68] on div "Cancel Save & Create Another Save" at bounding box center [339, 87] width 582 height 59
click at [557, 80] on button "Save" at bounding box center [573, 87] width 75 height 31
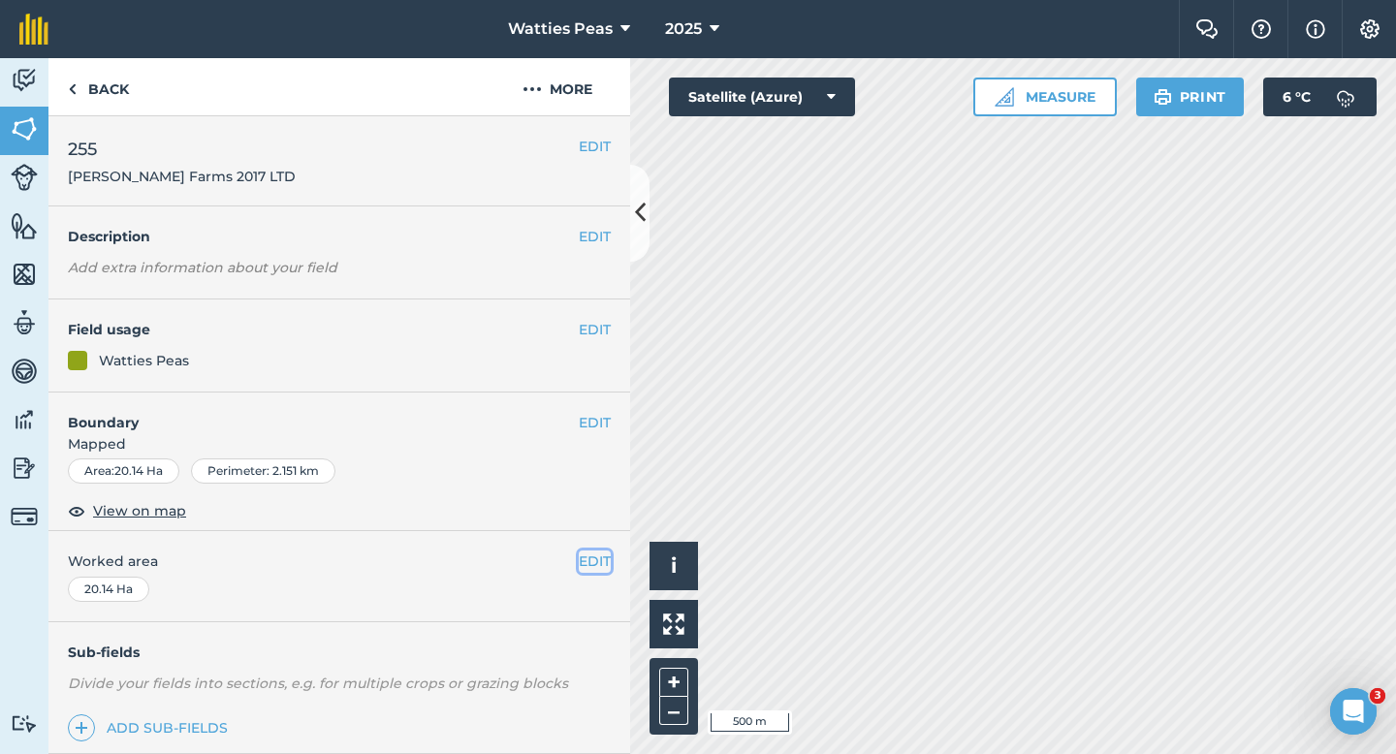
click at [598, 558] on button "EDIT" at bounding box center [595, 561] width 32 height 21
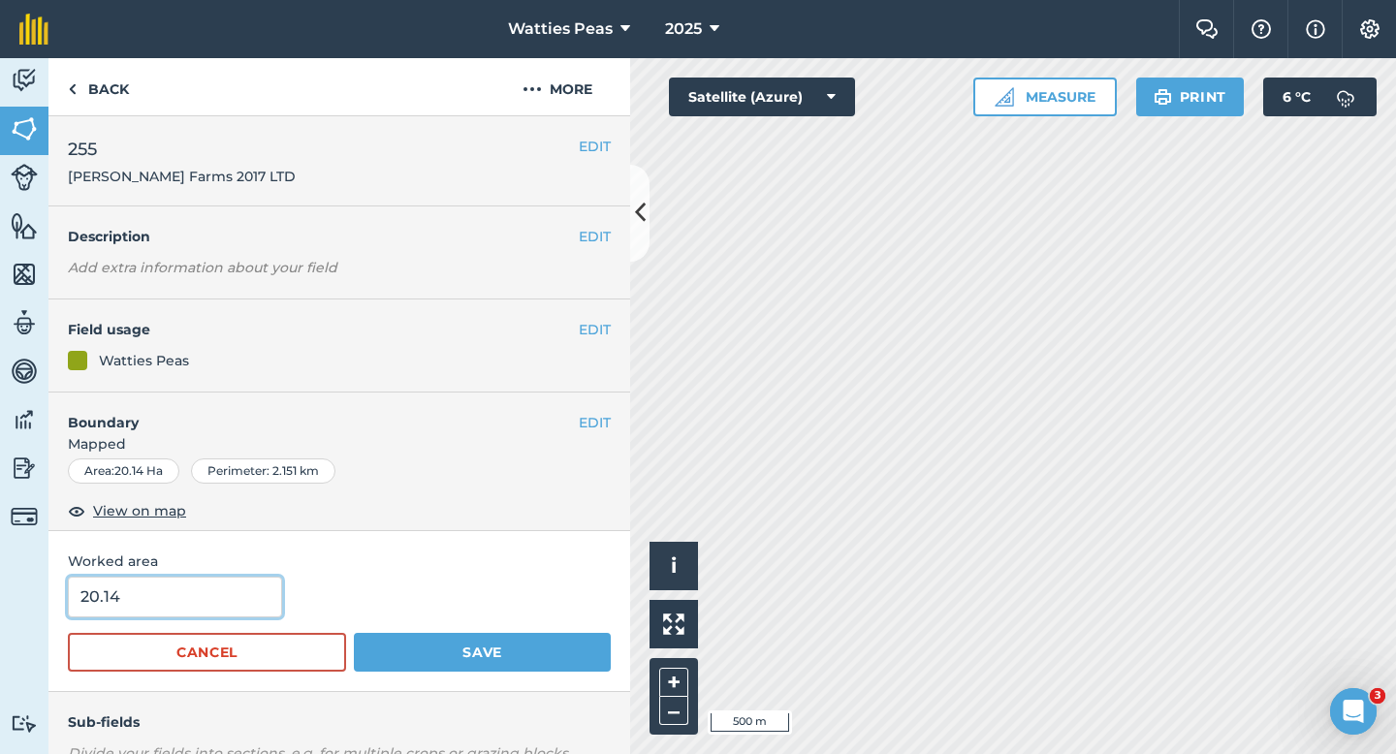
click at [224, 611] on input "20.14" at bounding box center [175, 597] width 214 height 41
click at [354, 633] on button "Save" at bounding box center [482, 652] width 257 height 39
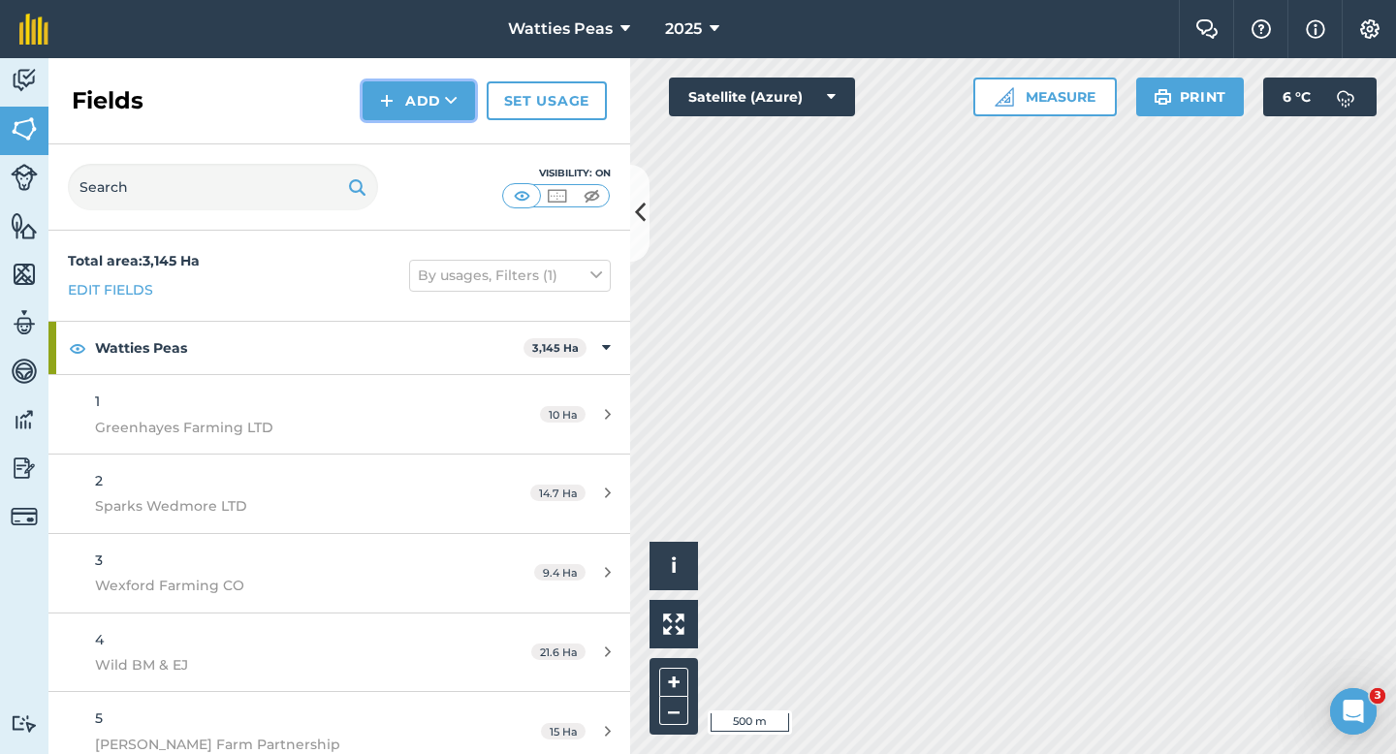
click at [417, 101] on button "Add" at bounding box center [419, 100] width 112 height 39
click at [417, 138] on link "Draw" at bounding box center [419, 144] width 107 height 43
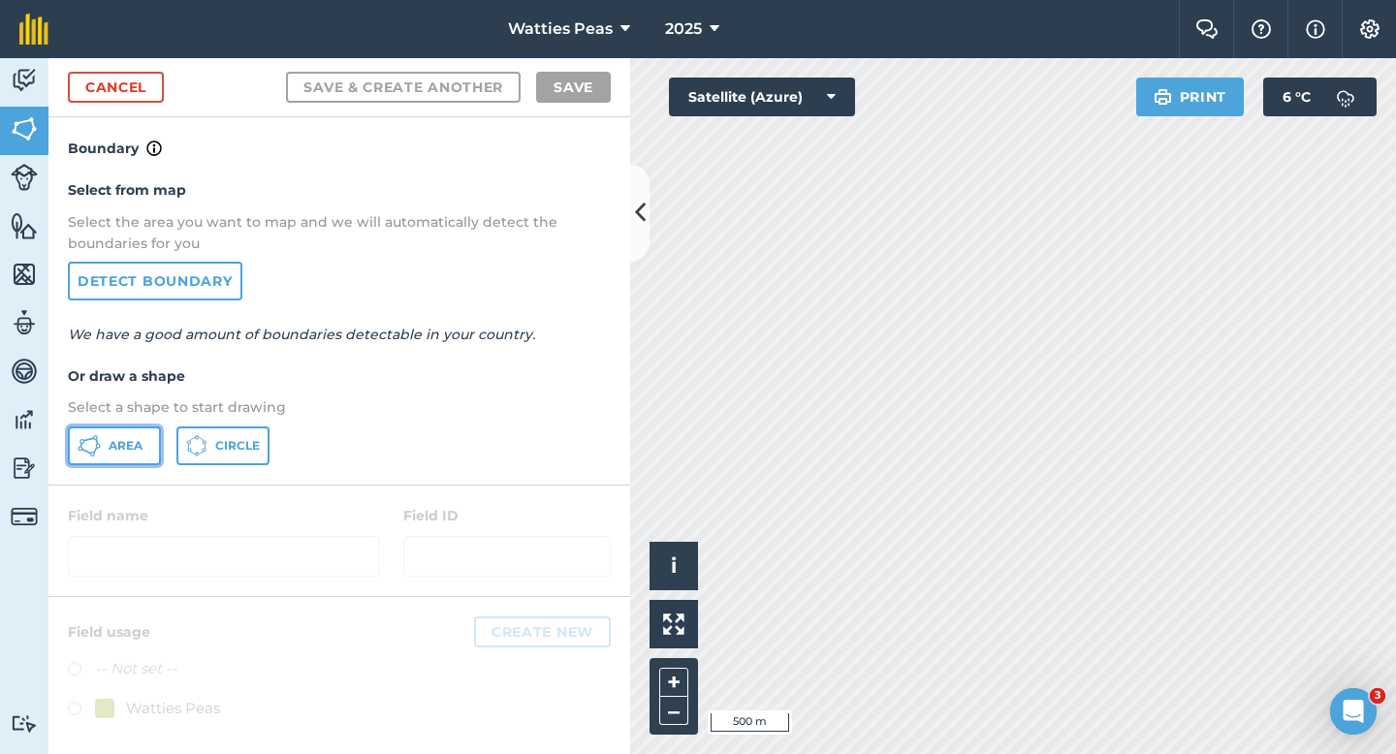
click at [104, 428] on button "Area" at bounding box center [114, 446] width 93 height 39
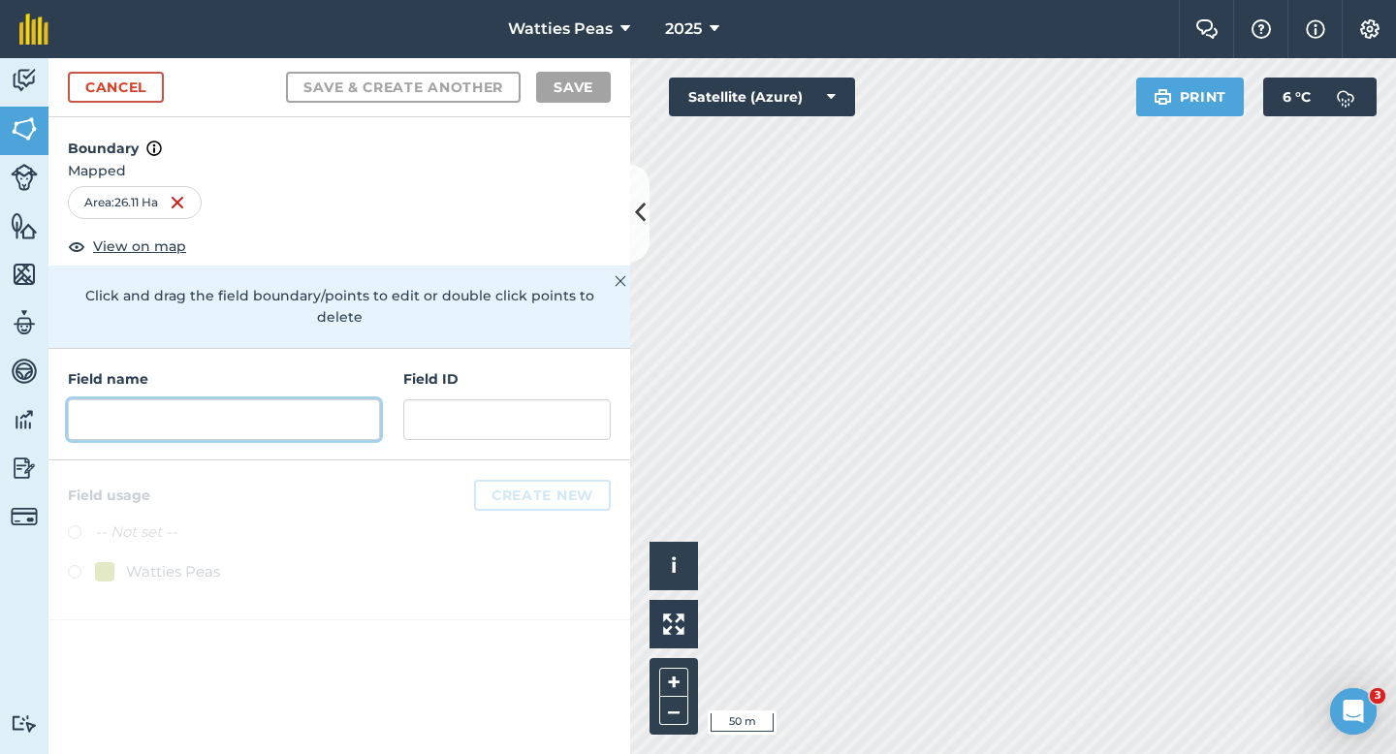
click at [374, 405] on input "text" at bounding box center [224, 419] width 312 height 41
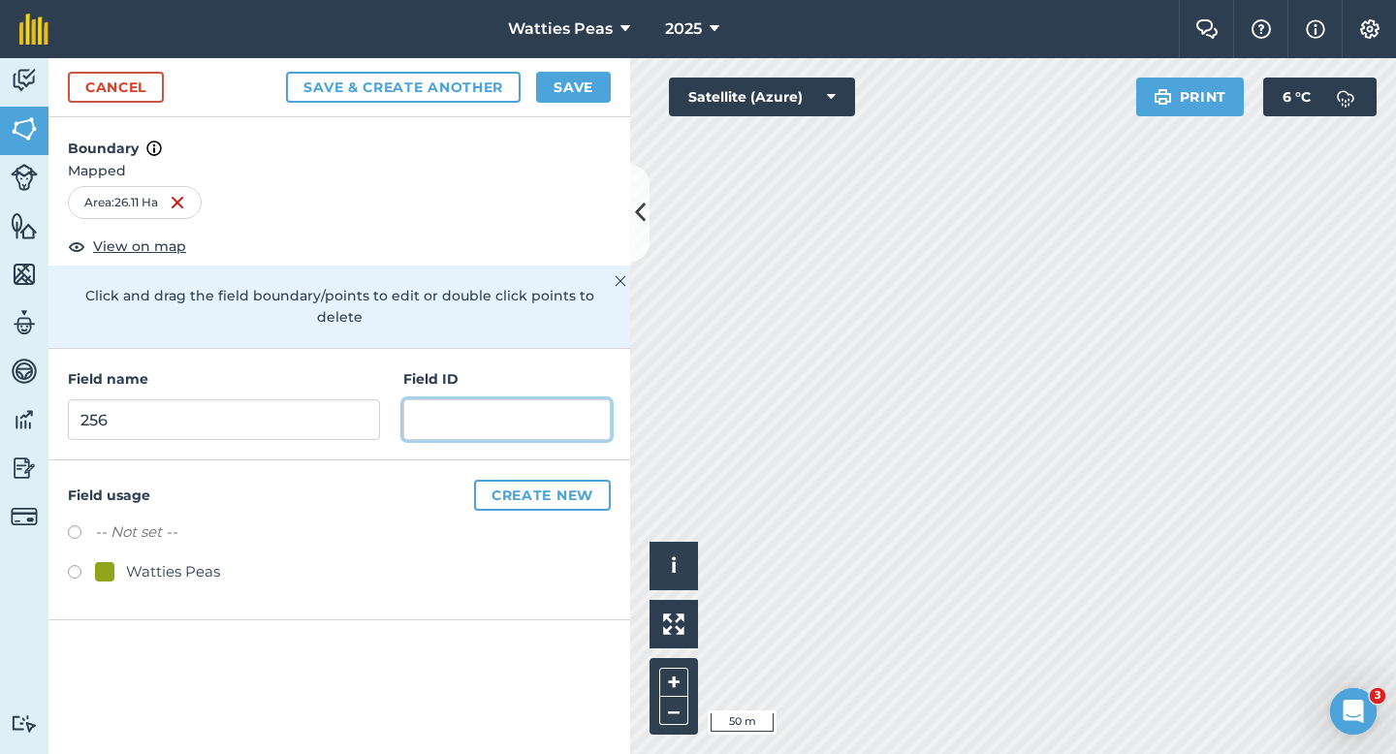
click at [449, 399] on input "text" at bounding box center [506, 419] width 207 height 41
click at [167, 560] on div "Watties Peas" at bounding box center [173, 571] width 94 height 23
click at [437, 423] on div "Field name 256 Field ID" at bounding box center [339, 405] width 582 height 112
click at [438, 410] on input "text" at bounding box center [506, 419] width 207 height 41
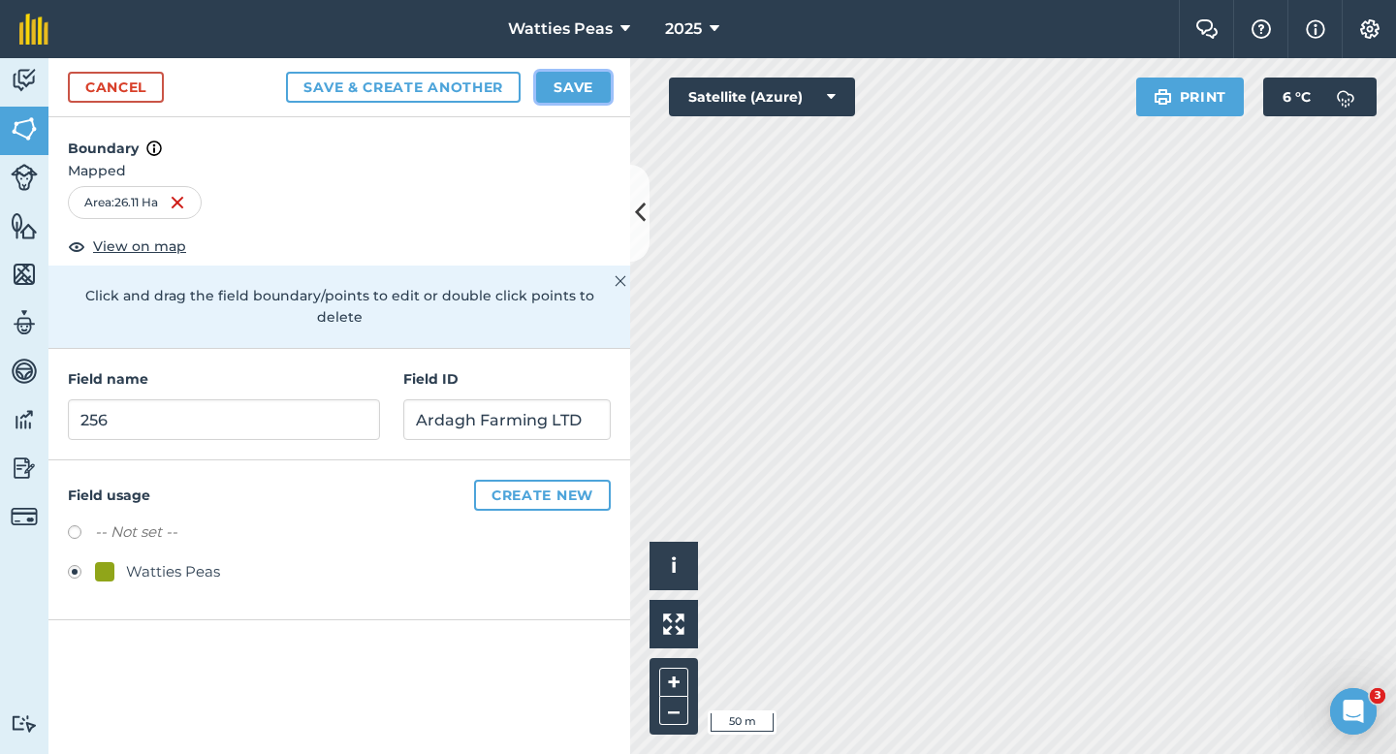
click at [575, 76] on button "Save" at bounding box center [573, 87] width 75 height 31
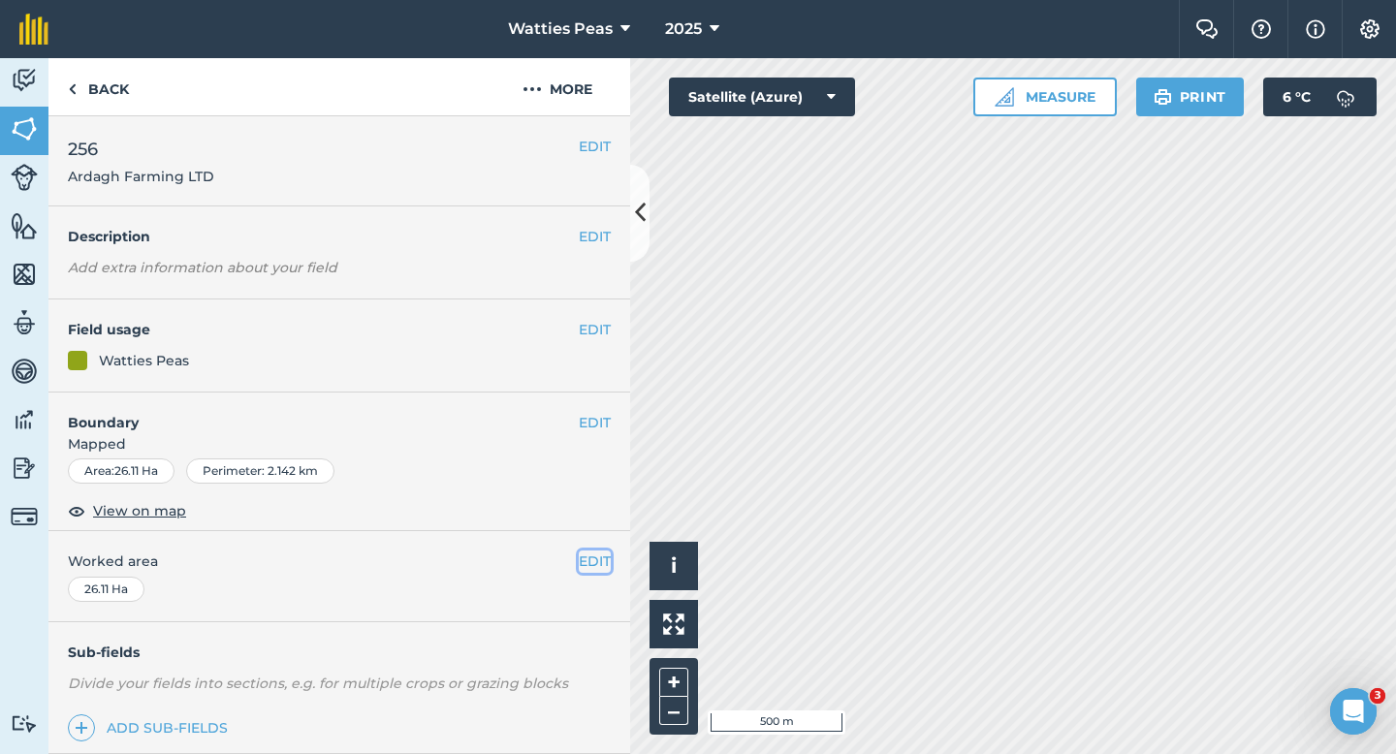
click at [583, 553] on button "EDIT" at bounding box center [595, 561] width 32 height 21
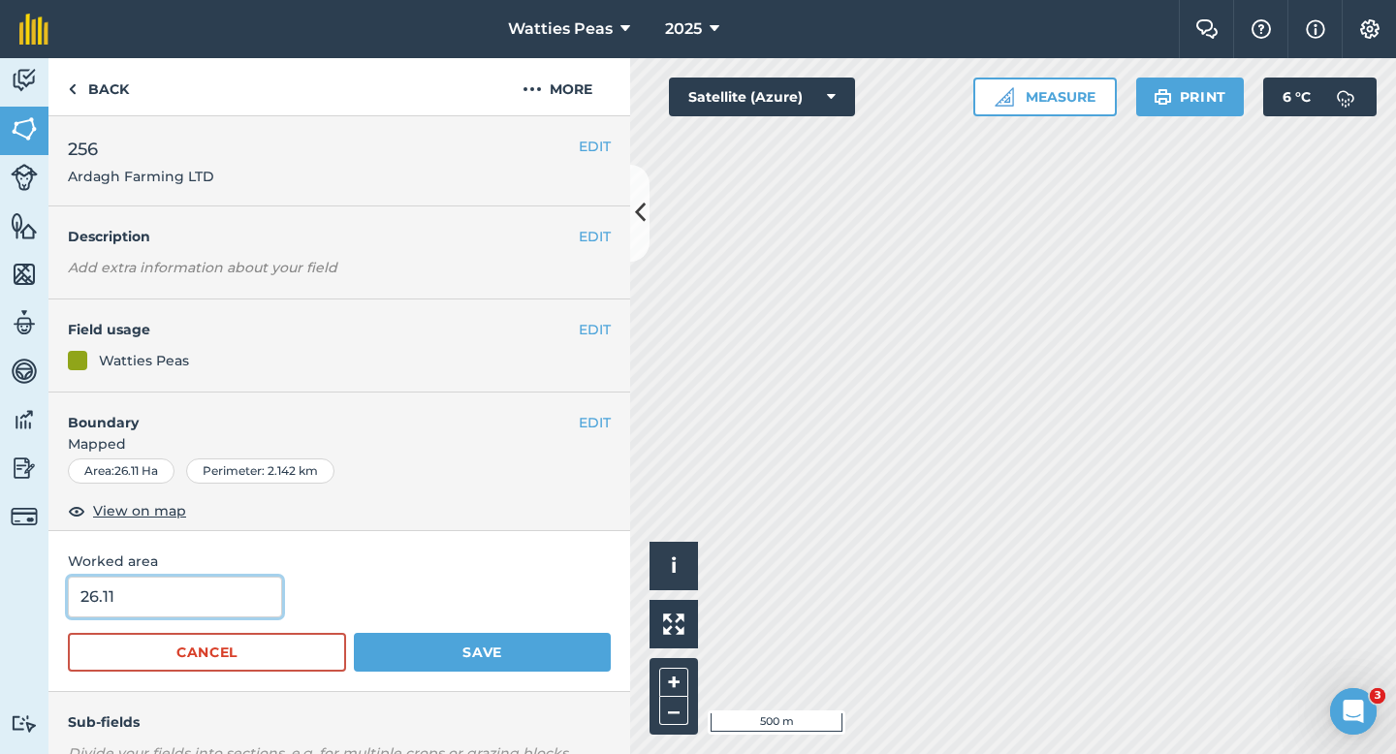
click at [207, 599] on input "26.11" at bounding box center [175, 597] width 214 height 41
click at [354, 633] on button "Save" at bounding box center [482, 652] width 257 height 39
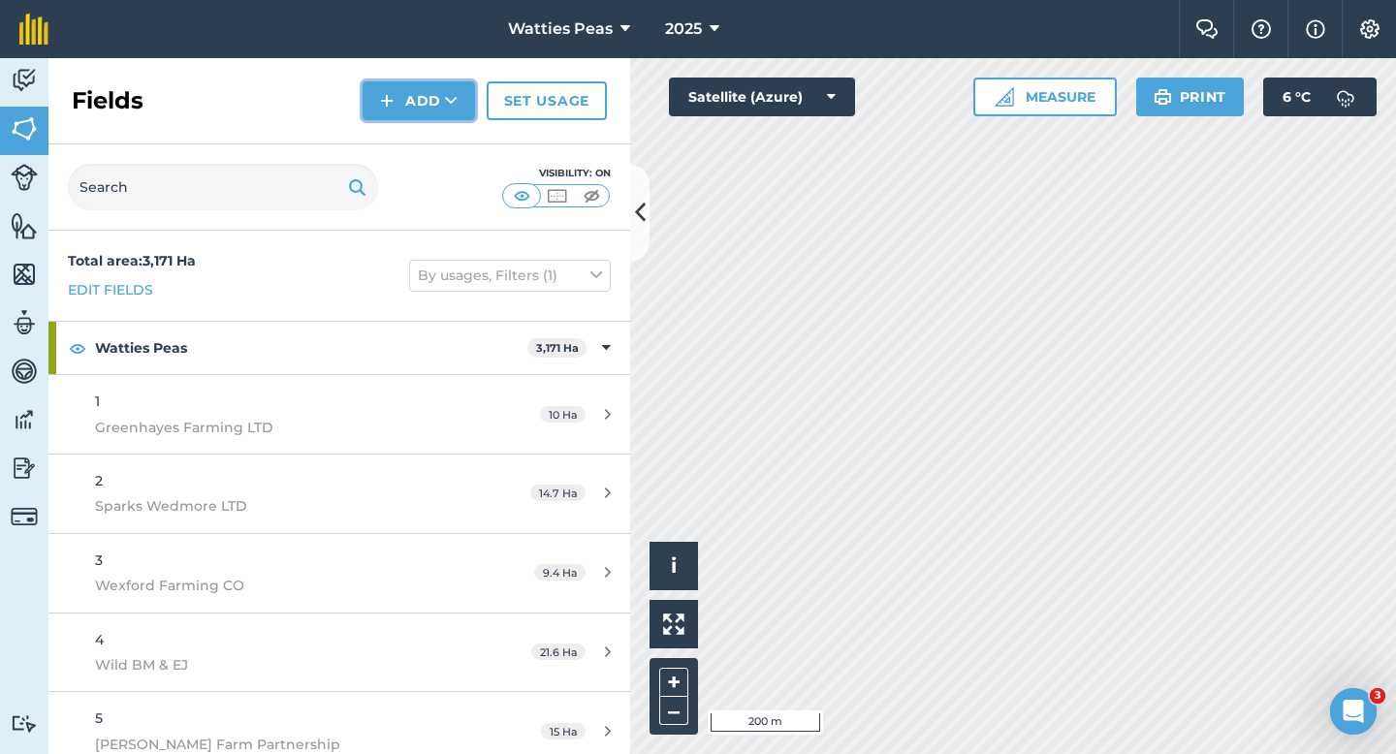
click at [442, 112] on button "Add" at bounding box center [419, 100] width 112 height 39
click at [442, 132] on link "Draw" at bounding box center [419, 144] width 107 height 43
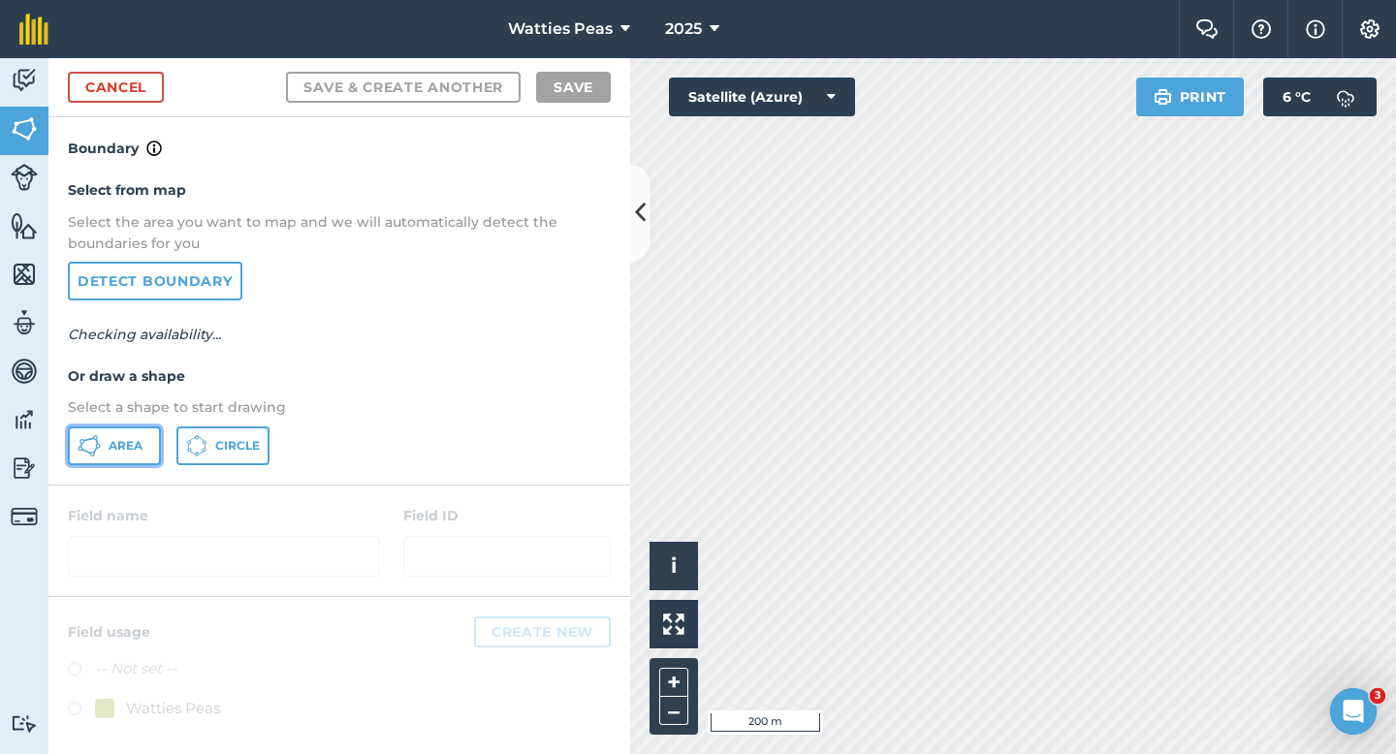
click at [152, 448] on button "Area" at bounding box center [114, 446] width 93 height 39
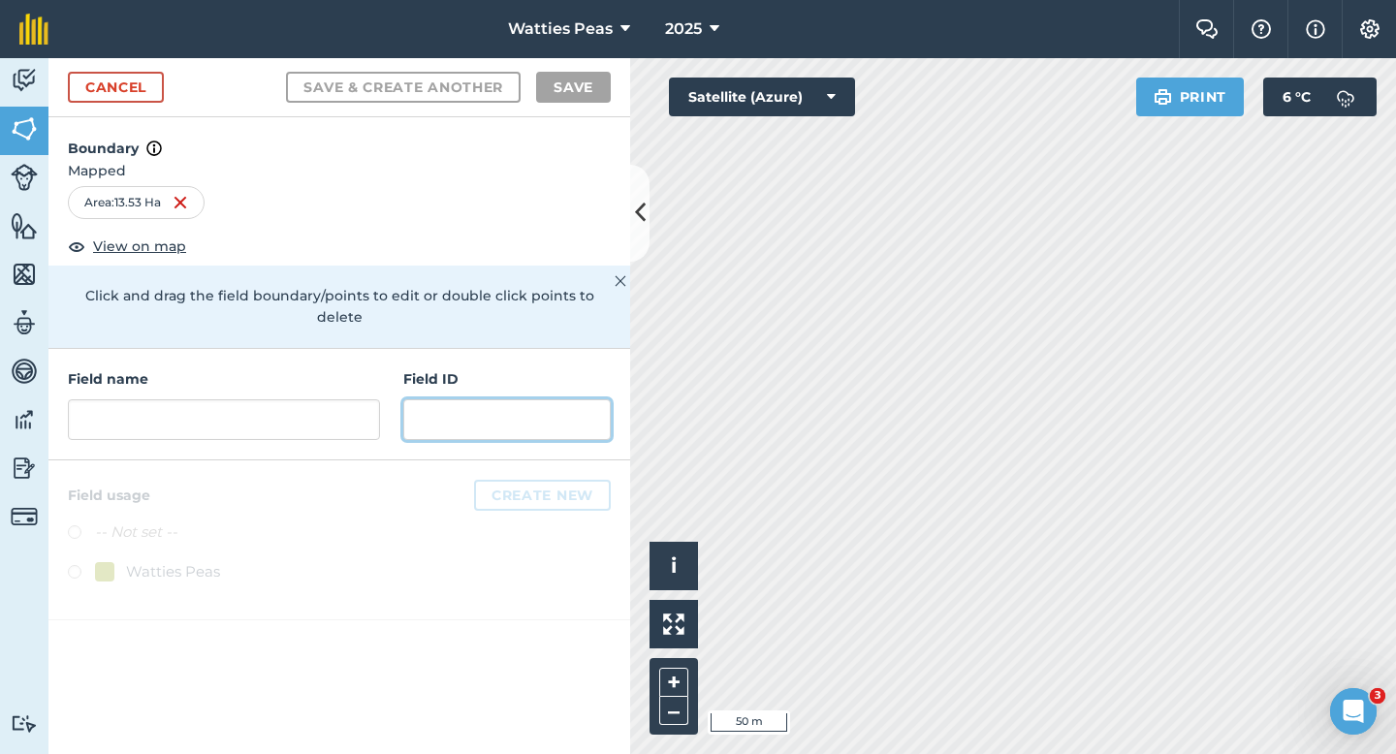
click at [466, 399] on input "text" at bounding box center [506, 419] width 207 height 41
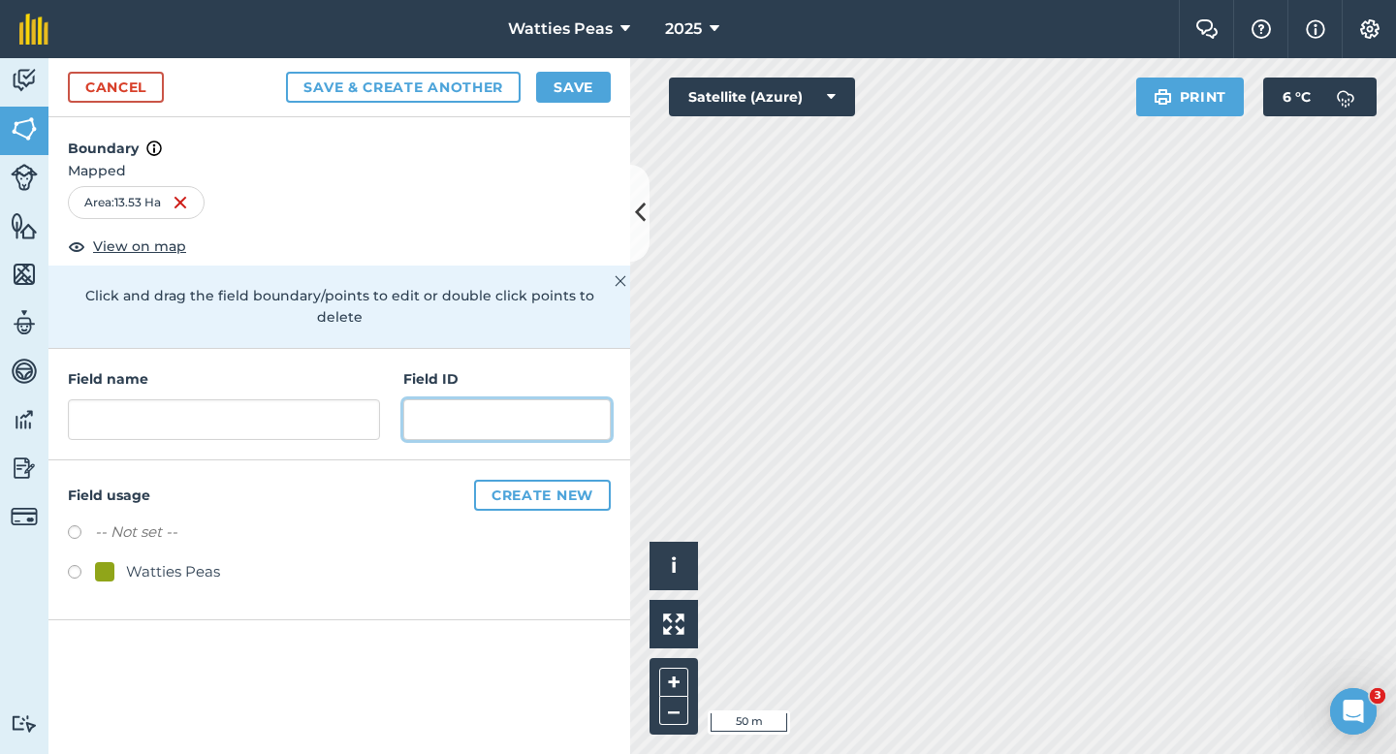
paste input "Ardagh Farming LTD"
click at [168, 423] on div "Field name Field ID Ardagh Farming LTD" at bounding box center [339, 405] width 582 height 112
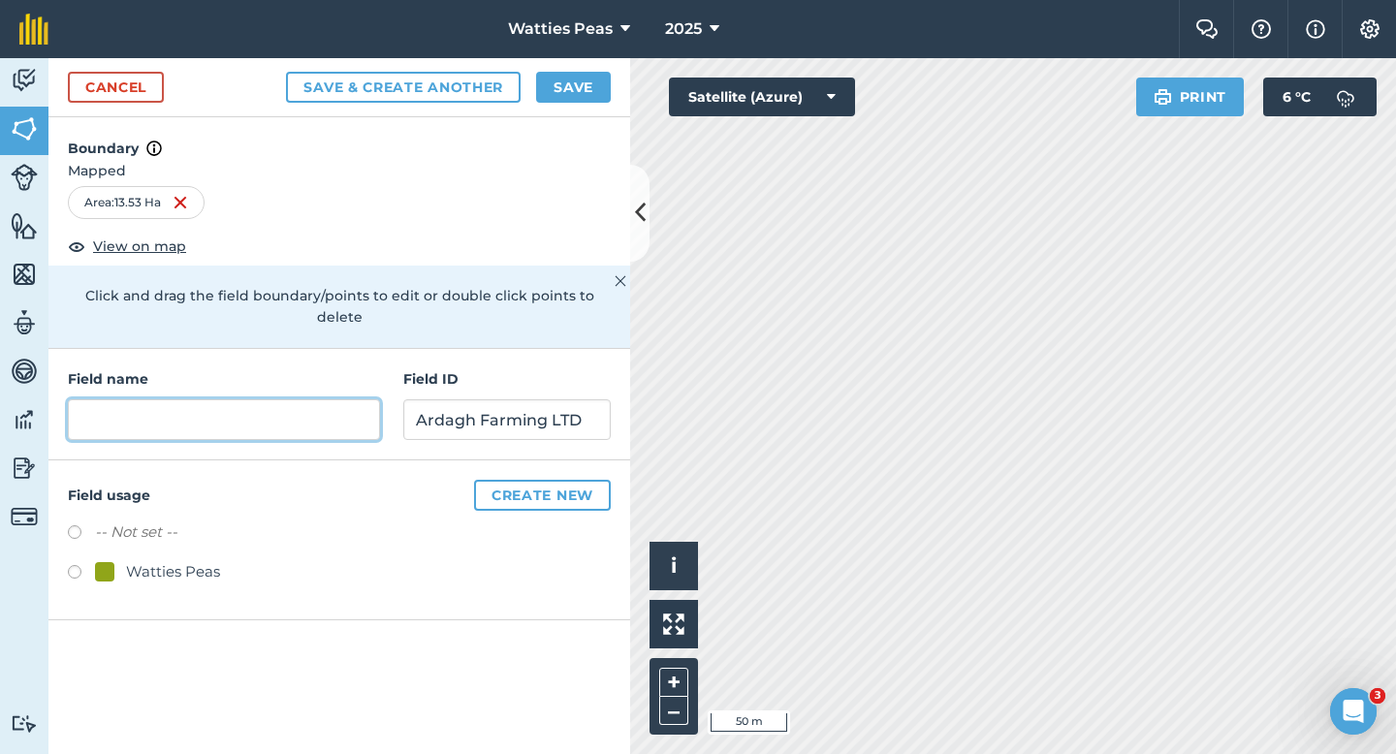
click at [190, 402] on input "text" at bounding box center [224, 419] width 312 height 41
click at [116, 560] on div "Watties Peas" at bounding box center [157, 571] width 125 height 23
click at [575, 94] on button "Save" at bounding box center [573, 87] width 75 height 31
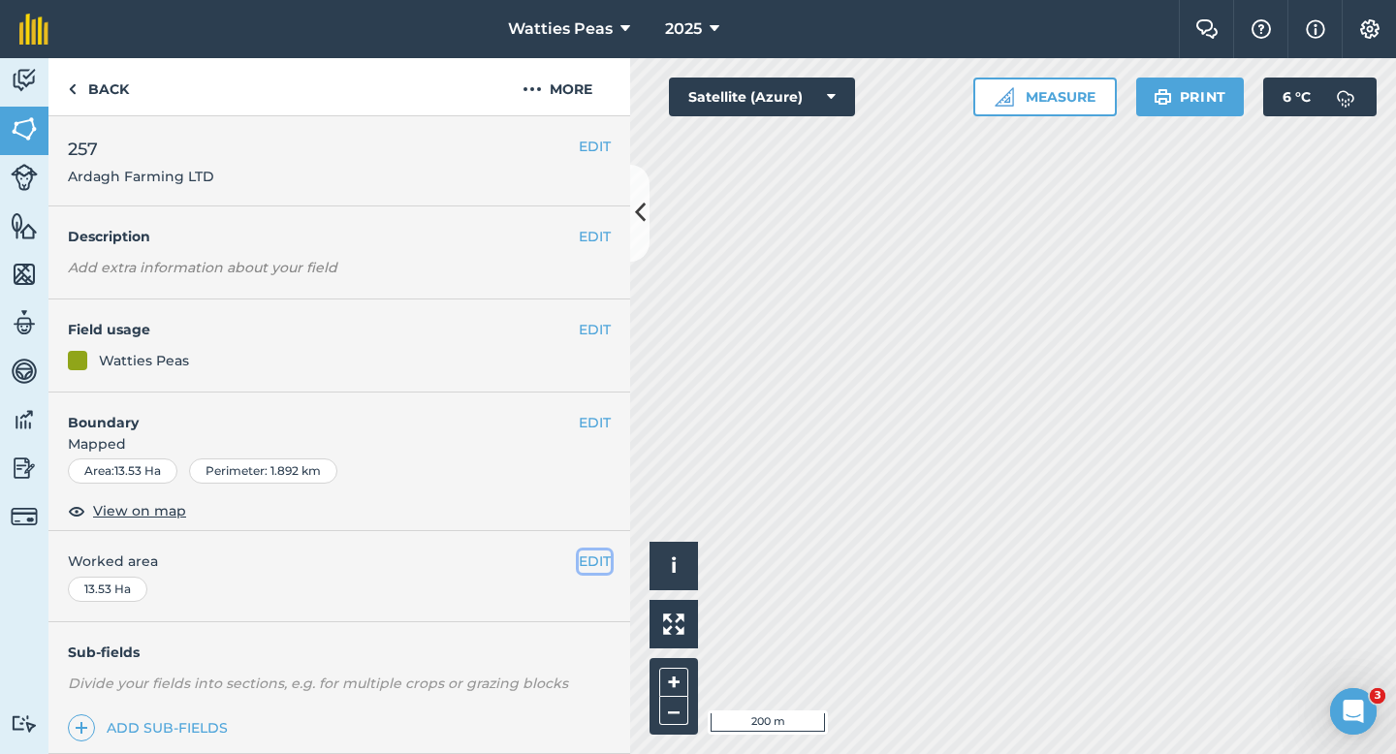
click at [603, 564] on button "EDIT" at bounding box center [595, 561] width 32 height 21
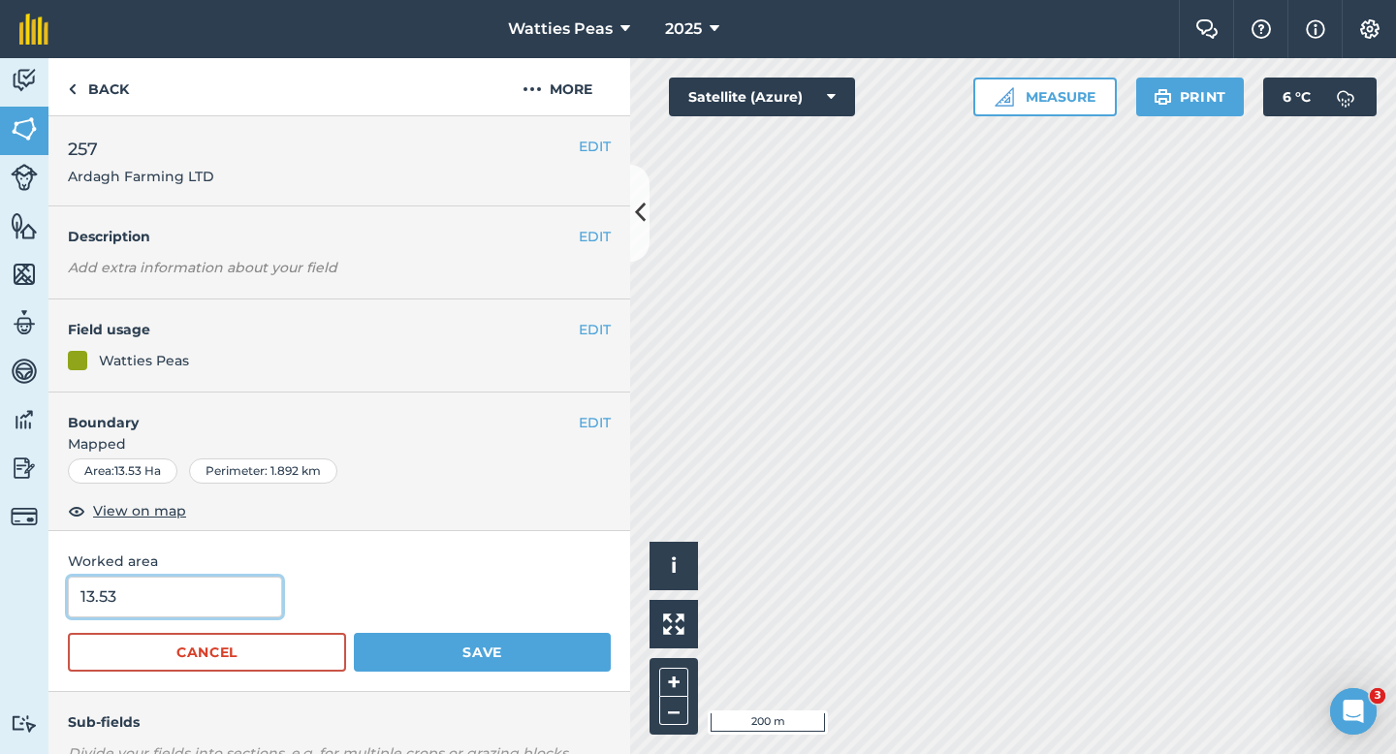
click at [151, 597] on input "13.53" at bounding box center [175, 597] width 214 height 41
click at [354, 633] on button "Save" at bounding box center [482, 652] width 257 height 39
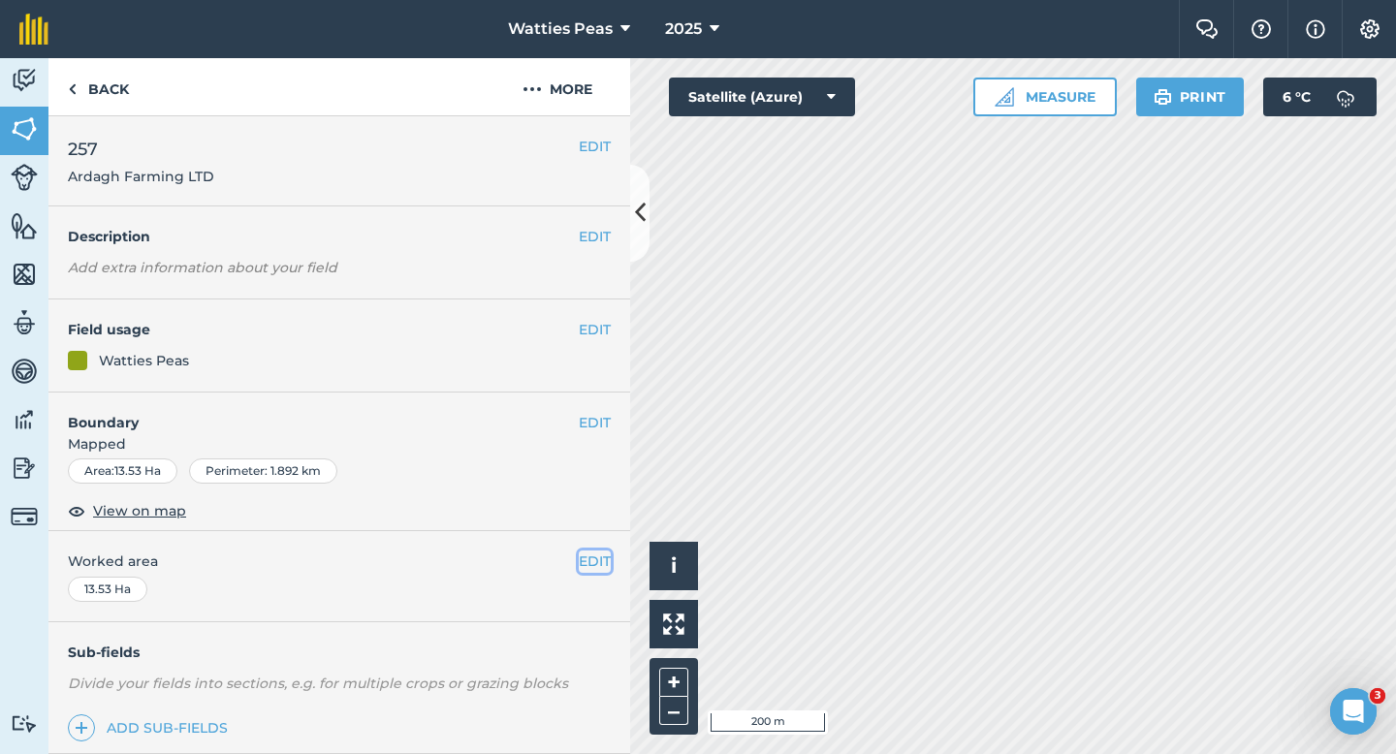
click at [584, 566] on button "EDIT" at bounding box center [595, 561] width 32 height 21
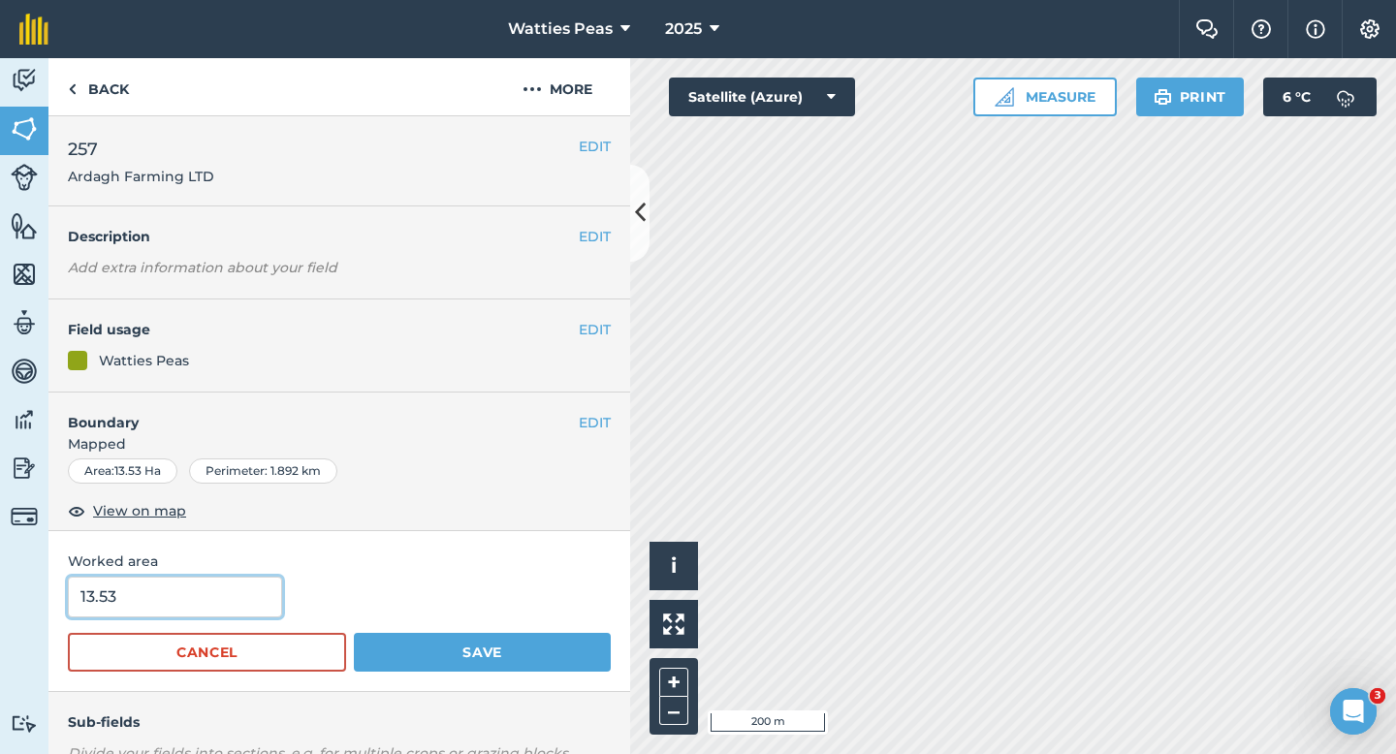
click at [235, 589] on input "13.53" at bounding box center [175, 597] width 214 height 41
click at [354, 633] on button "Save" at bounding box center [482, 652] width 257 height 39
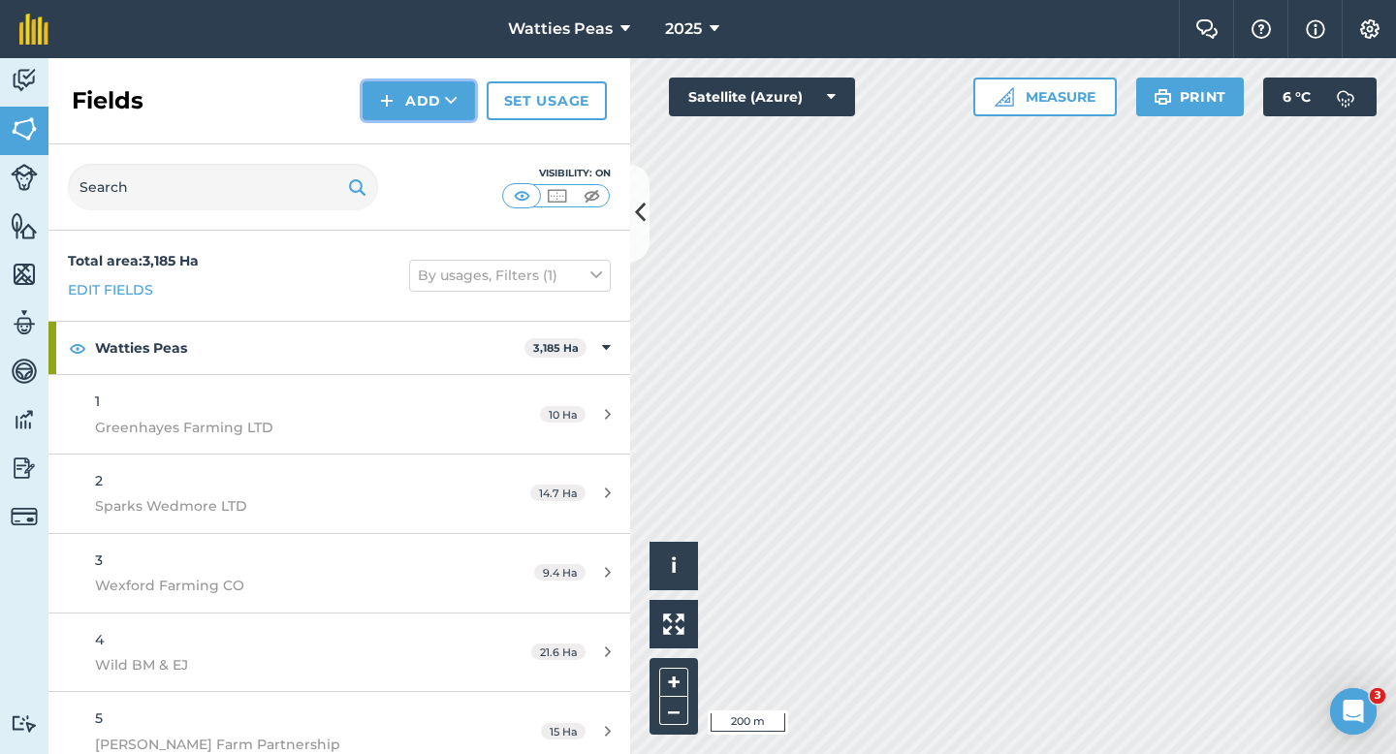
click at [381, 107] on img at bounding box center [387, 100] width 14 height 23
click at [390, 134] on link "Draw" at bounding box center [419, 144] width 107 height 43
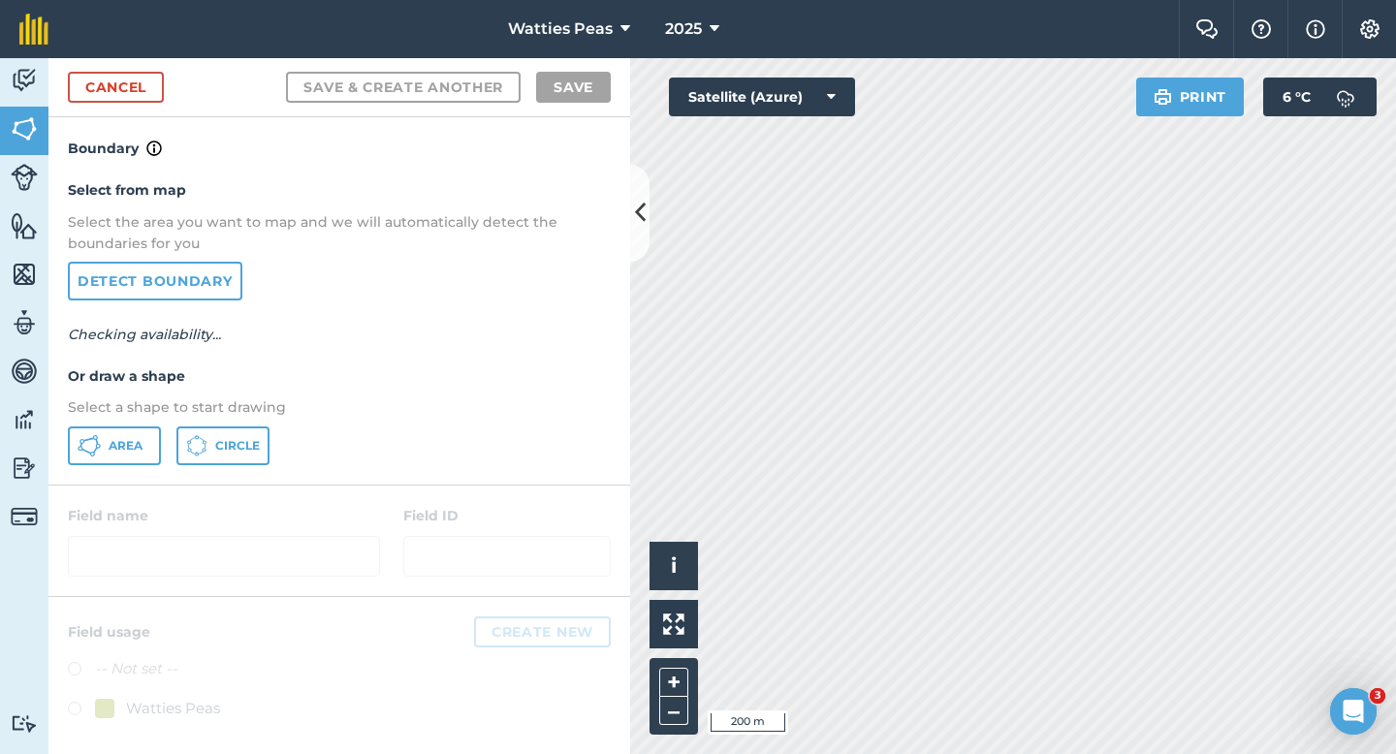
click at [144, 426] on div "Select from map Select the area you want to map and we will automatically detec…" at bounding box center [339, 322] width 582 height 324
click at [127, 447] on span "Area" at bounding box center [126, 446] width 34 height 16
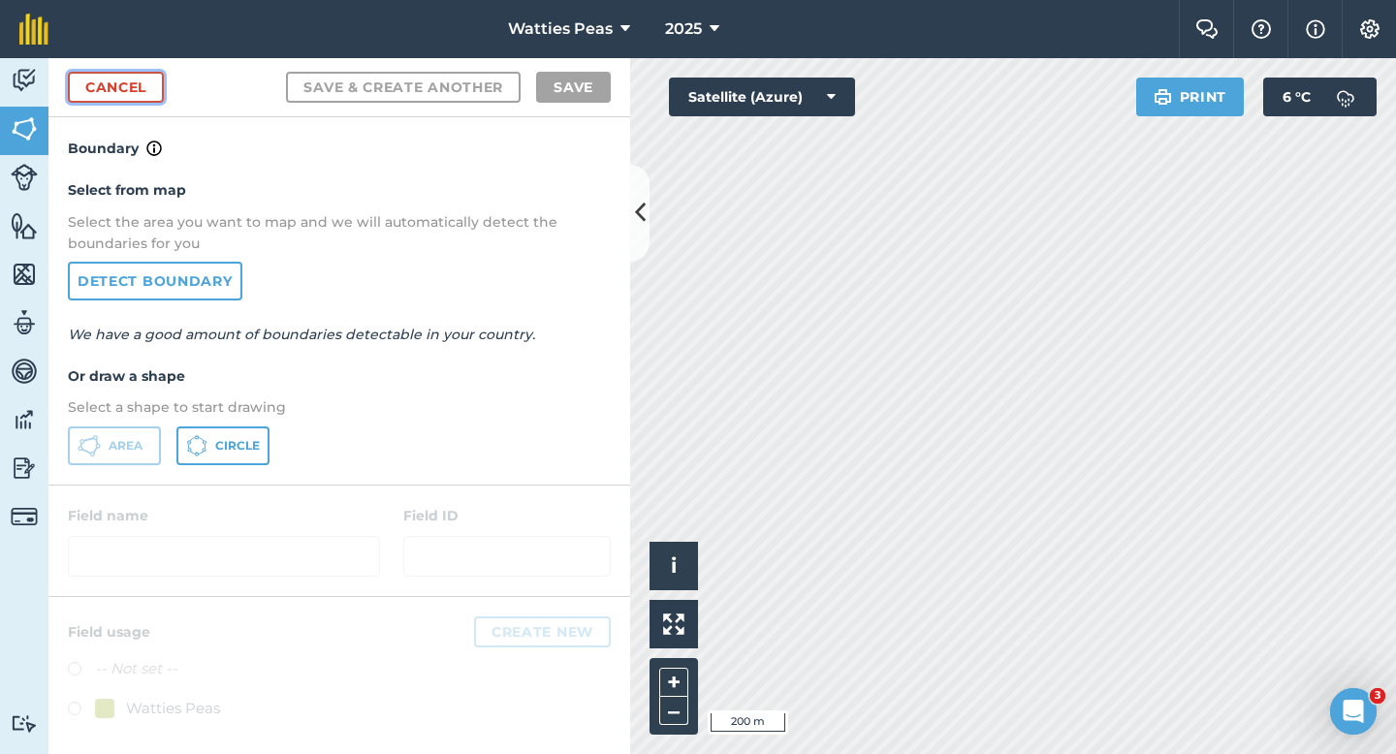
click at [153, 93] on link "Cancel" at bounding box center [116, 87] width 96 height 31
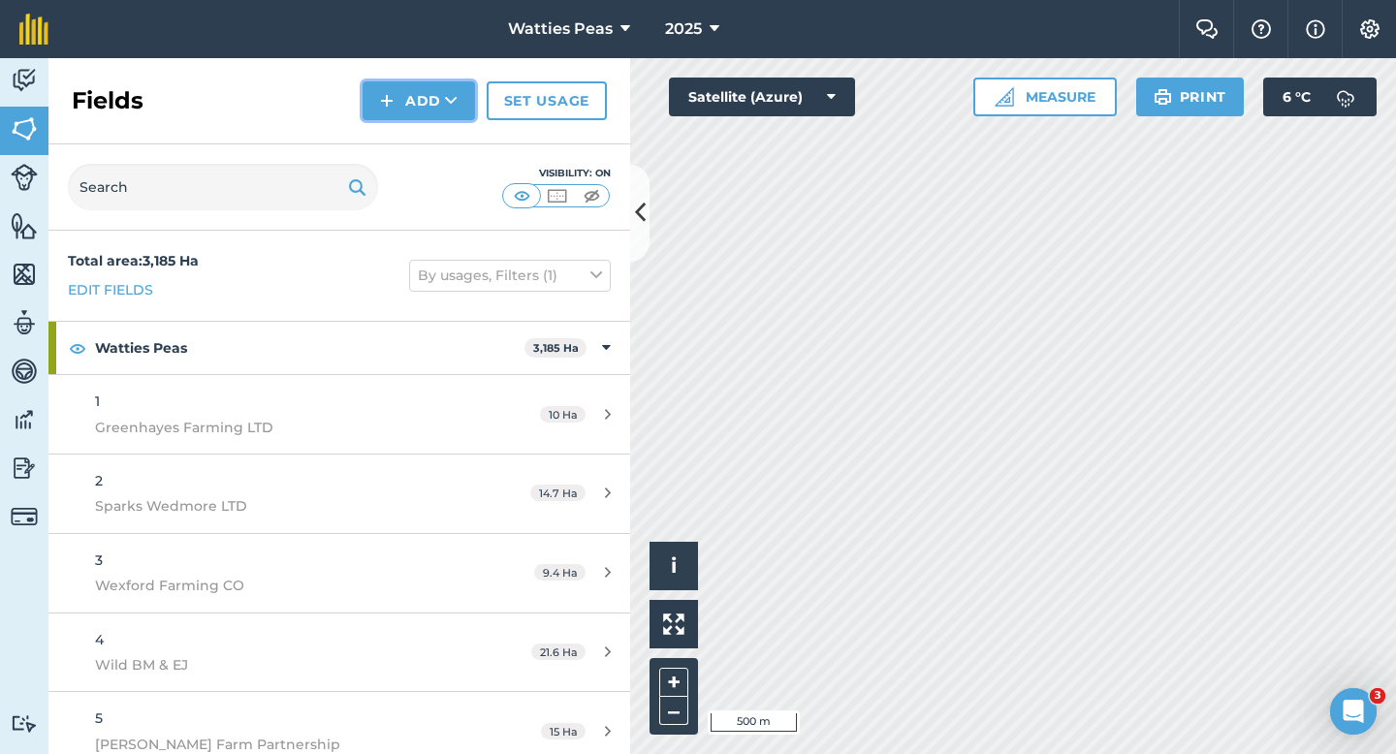
click at [421, 109] on button "Add" at bounding box center [419, 100] width 112 height 39
click at [430, 148] on link "Draw" at bounding box center [419, 144] width 107 height 43
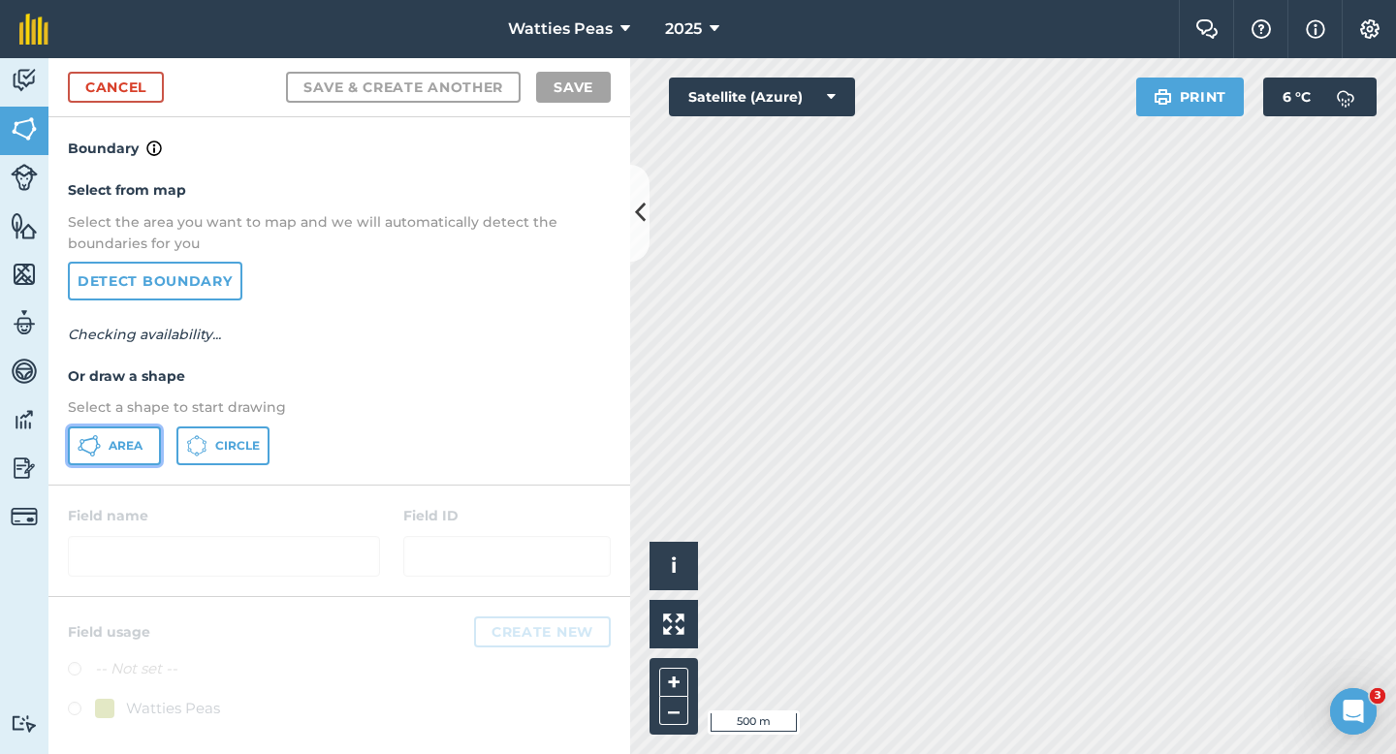
click at [135, 441] on span "Area" at bounding box center [126, 446] width 34 height 16
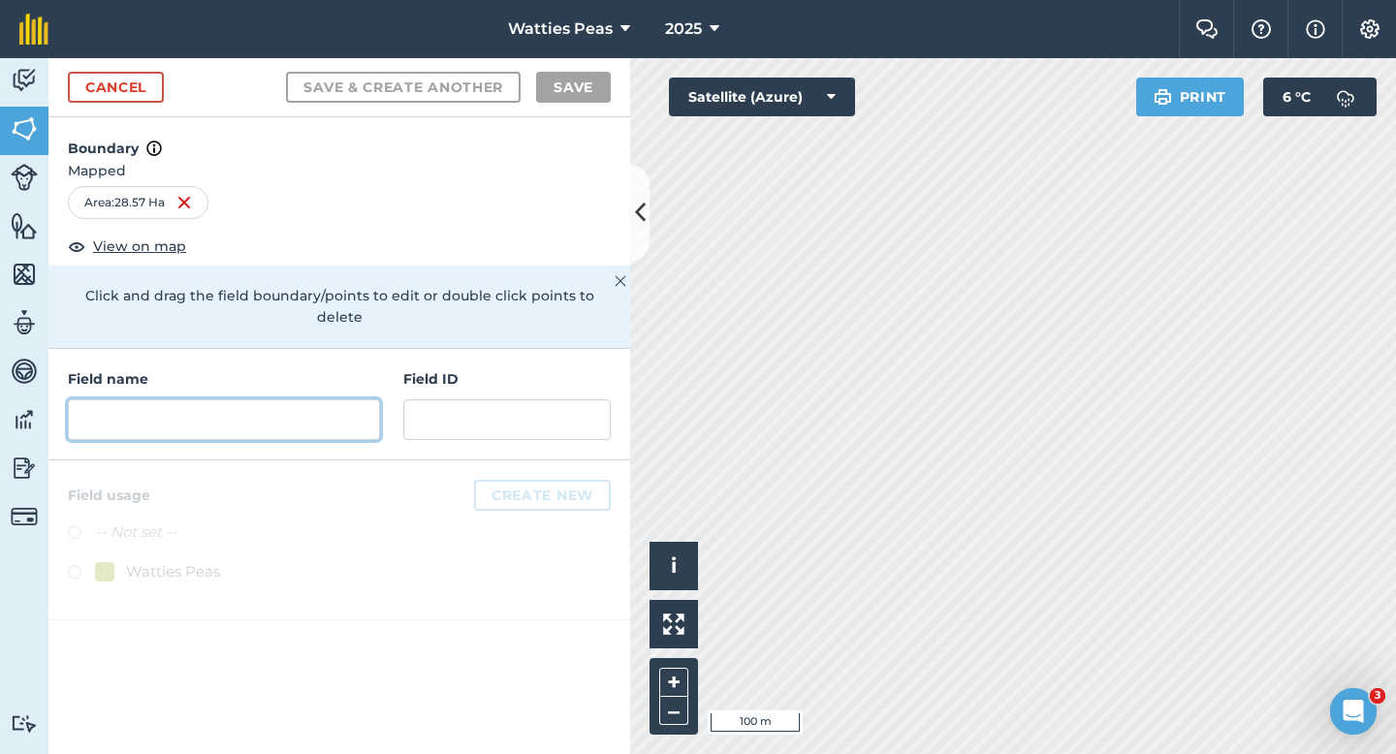
click at [370, 418] on input "text" at bounding box center [224, 419] width 312 height 41
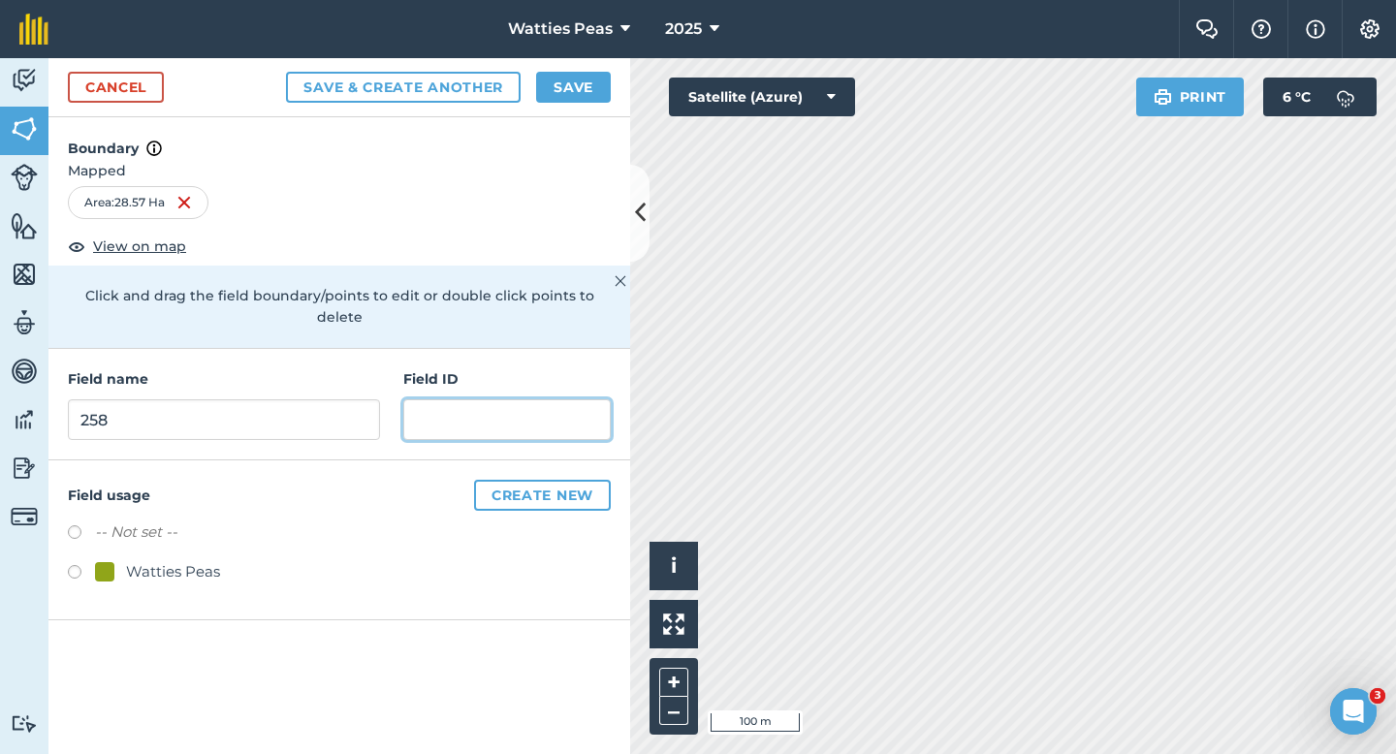
click at [494, 399] on input "text" at bounding box center [506, 419] width 207 height 41
click at [200, 560] on div "Watties Peas" at bounding box center [173, 571] width 94 height 23
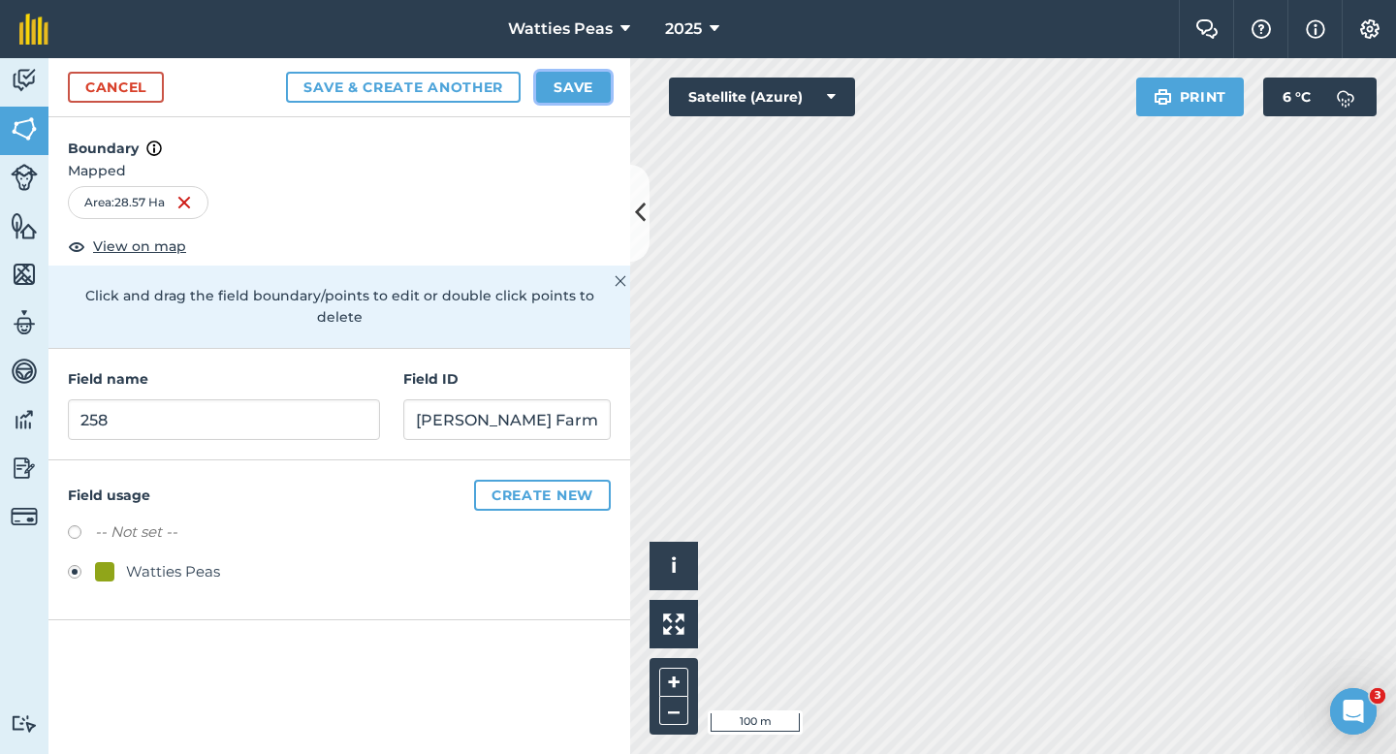
click at [582, 88] on button "Save" at bounding box center [573, 87] width 75 height 31
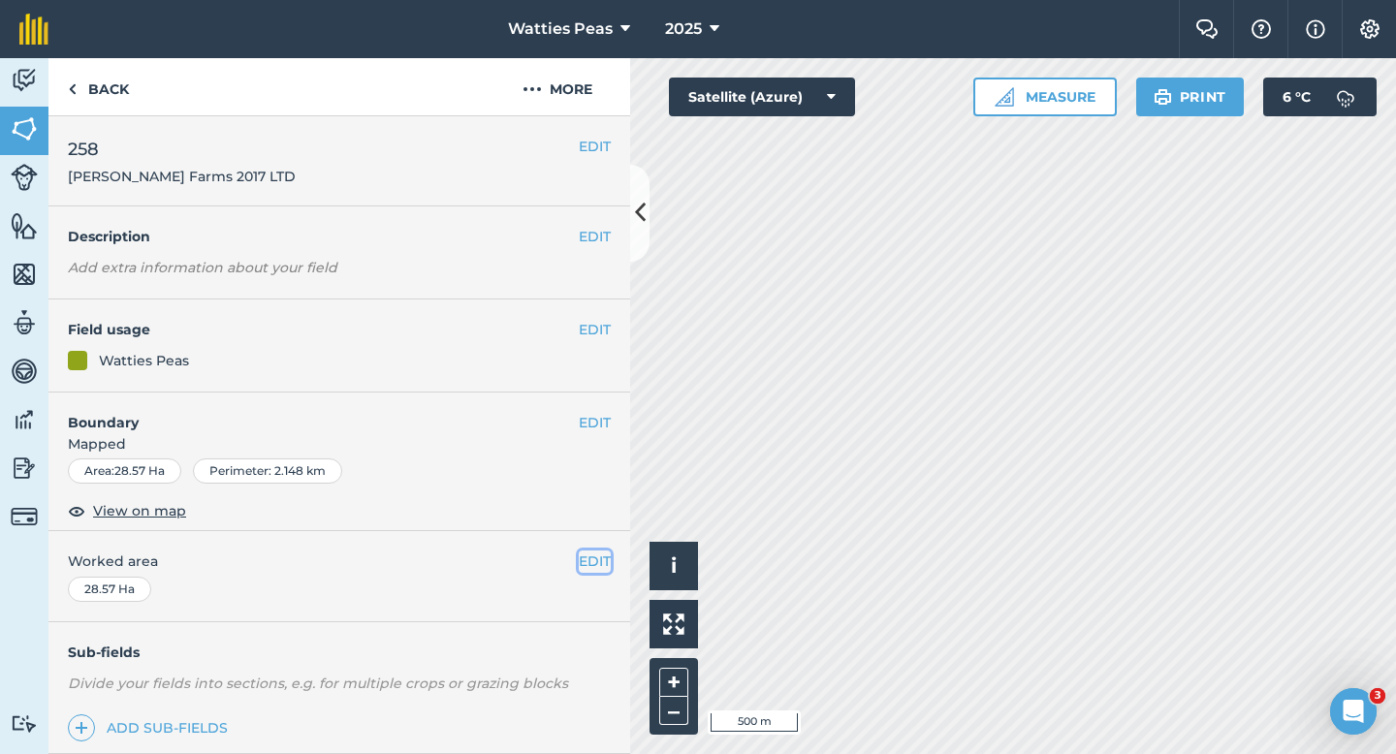
click at [595, 563] on button "EDIT" at bounding box center [595, 561] width 32 height 21
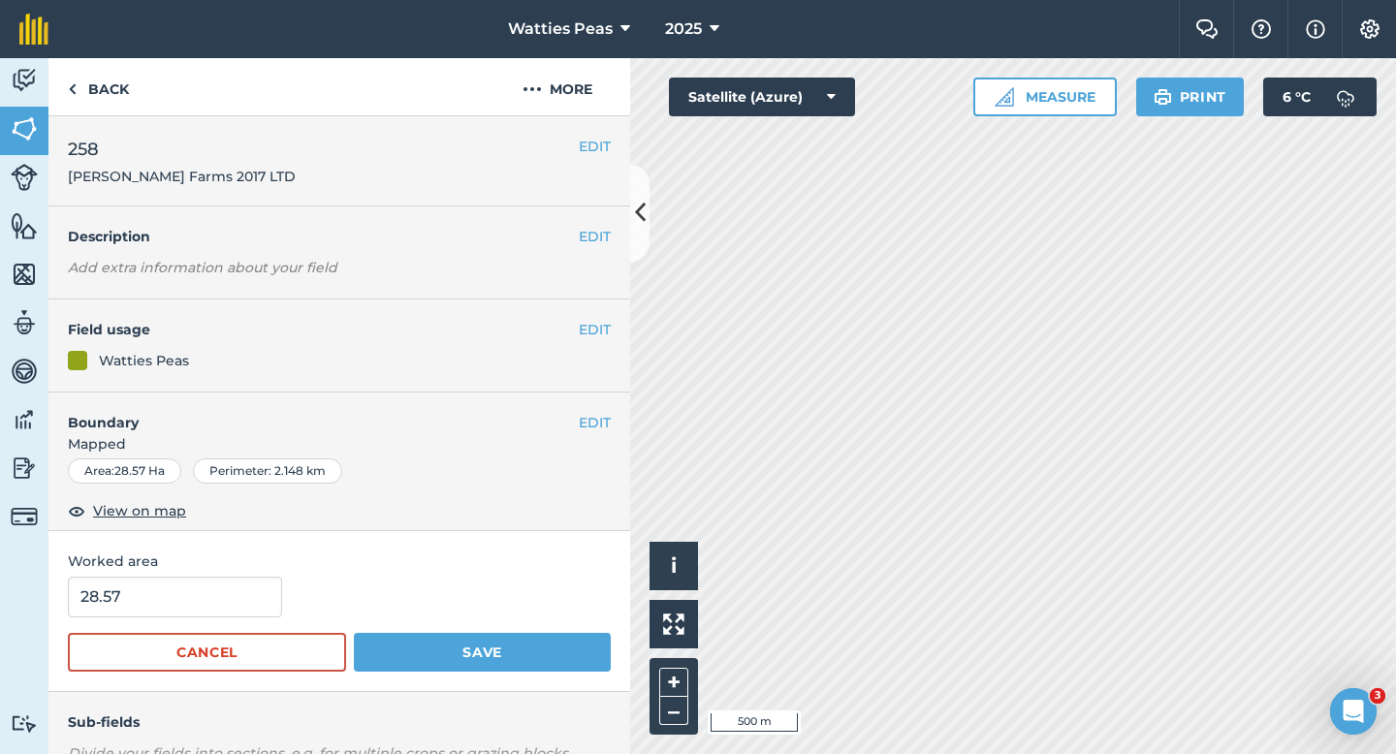
click at [226, 619] on form "28.57 Cancel Save" at bounding box center [339, 624] width 543 height 95
click at [226, 606] on input "28.57" at bounding box center [175, 597] width 214 height 41
click at [354, 633] on button "Save" at bounding box center [482, 652] width 257 height 39
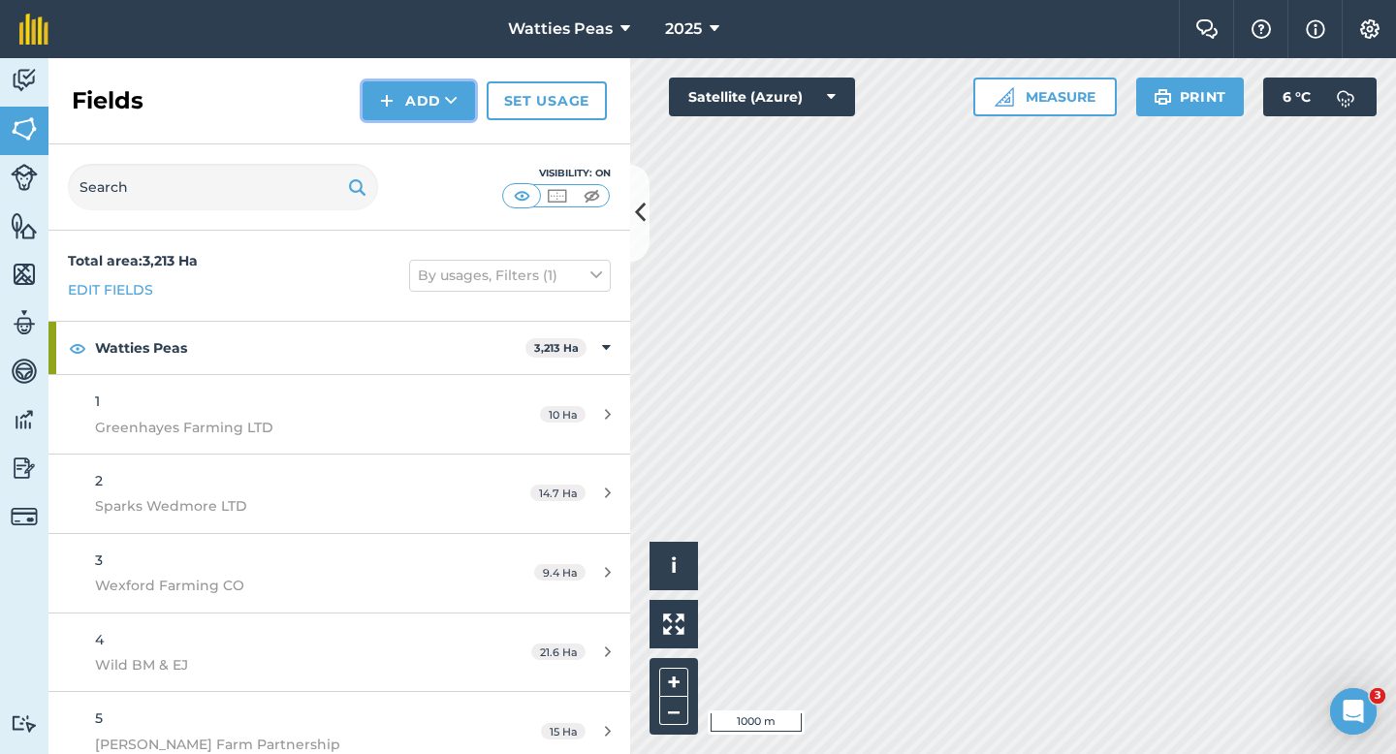
click at [447, 105] on icon at bounding box center [451, 100] width 13 height 19
click at [447, 143] on link "Draw" at bounding box center [419, 144] width 107 height 43
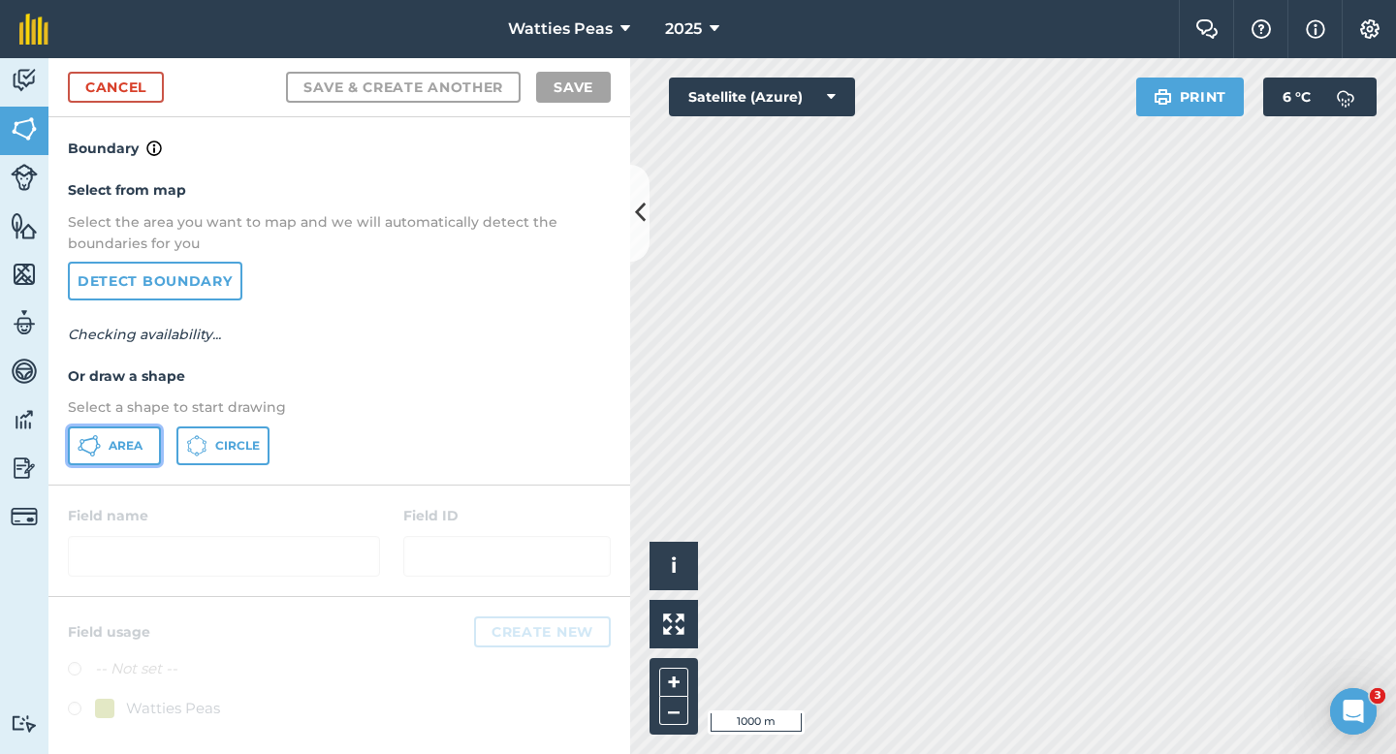
click at [137, 451] on button "Area" at bounding box center [114, 446] width 93 height 39
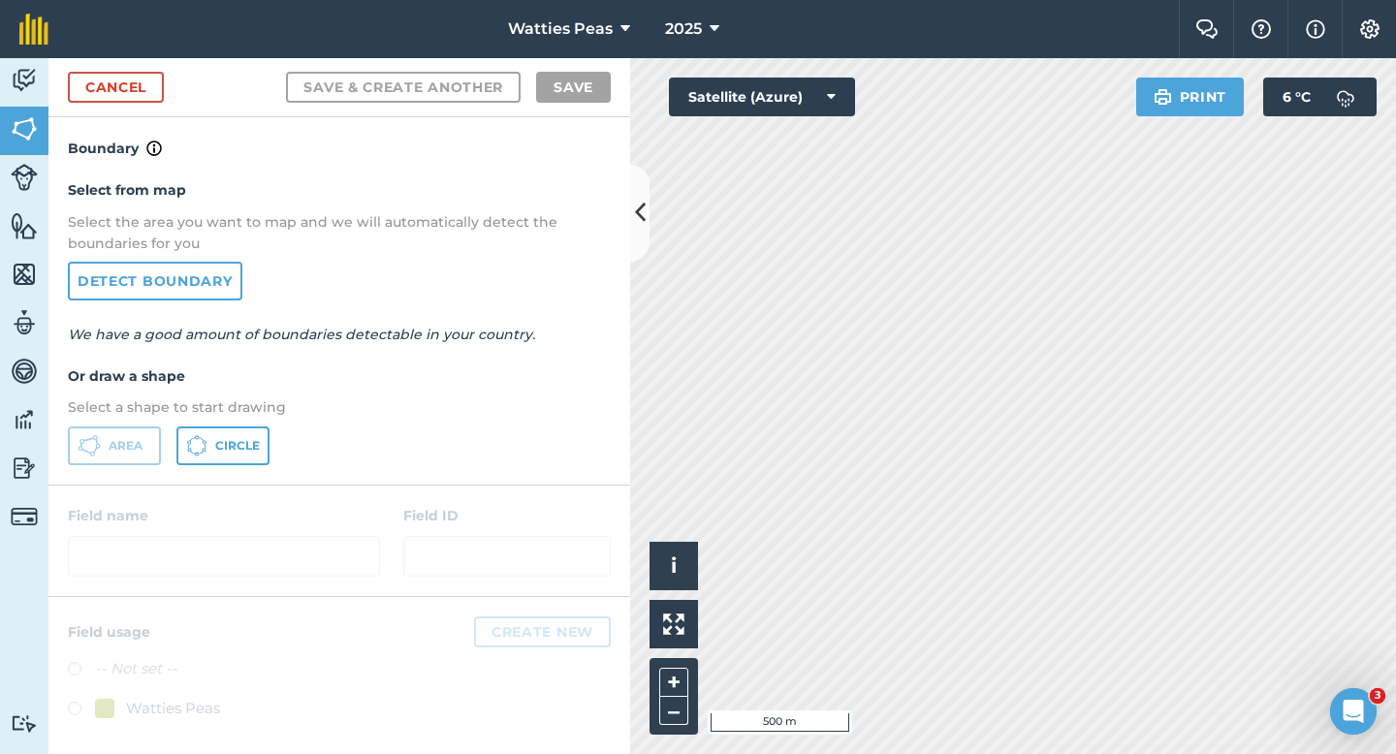
click at [175, 94] on div "Cancel Save & Create Another Save" at bounding box center [339, 87] width 582 height 59
click at [155, 89] on link "Cancel" at bounding box center [116, 87] width 96 height 31
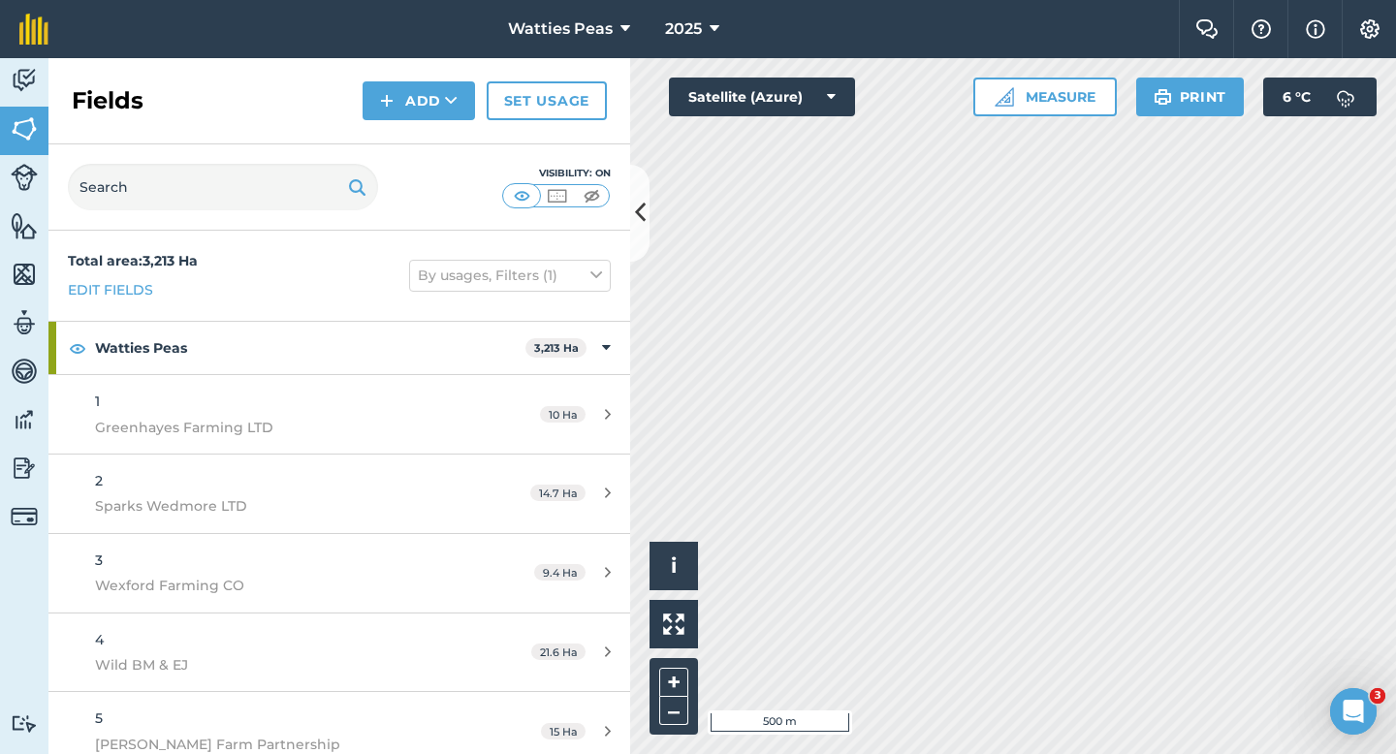
click at [348, 89] on div "Fields Add Set usage" at bounding box center [339, 101] width 582 height 86
click at [392, 123] on div "Fields Add Set usage" at bounding box center [339, 101] width 582 height 86
click at [401, 110] on button "Add" at bounding box center [419, 100] width 112 height 39
click at [401, 133] on link "Draw" at bounding box center [419, 144] width 107 height 43
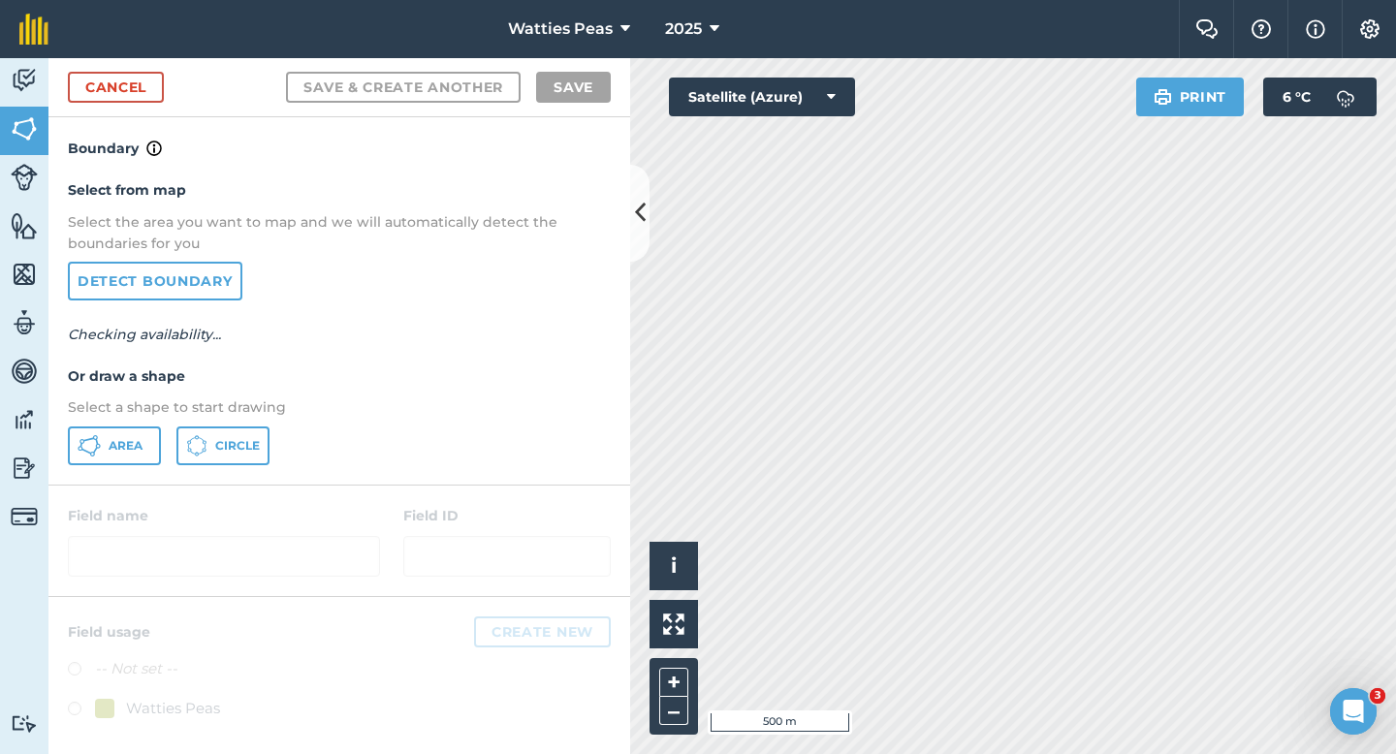
click at [143, 424] on div "Select from map Select the area you want to map and we will automatically detec…" at bounding box center [339, 322] width 582 height 324
click at [145, 425] on div "Select from map Select the area you want to map and we will automatically detec…" at bounding box center [339, 322] width 582 height 324
click at [133, 429] on button "Area" at bounding box center [114, 446] width 93 height 39
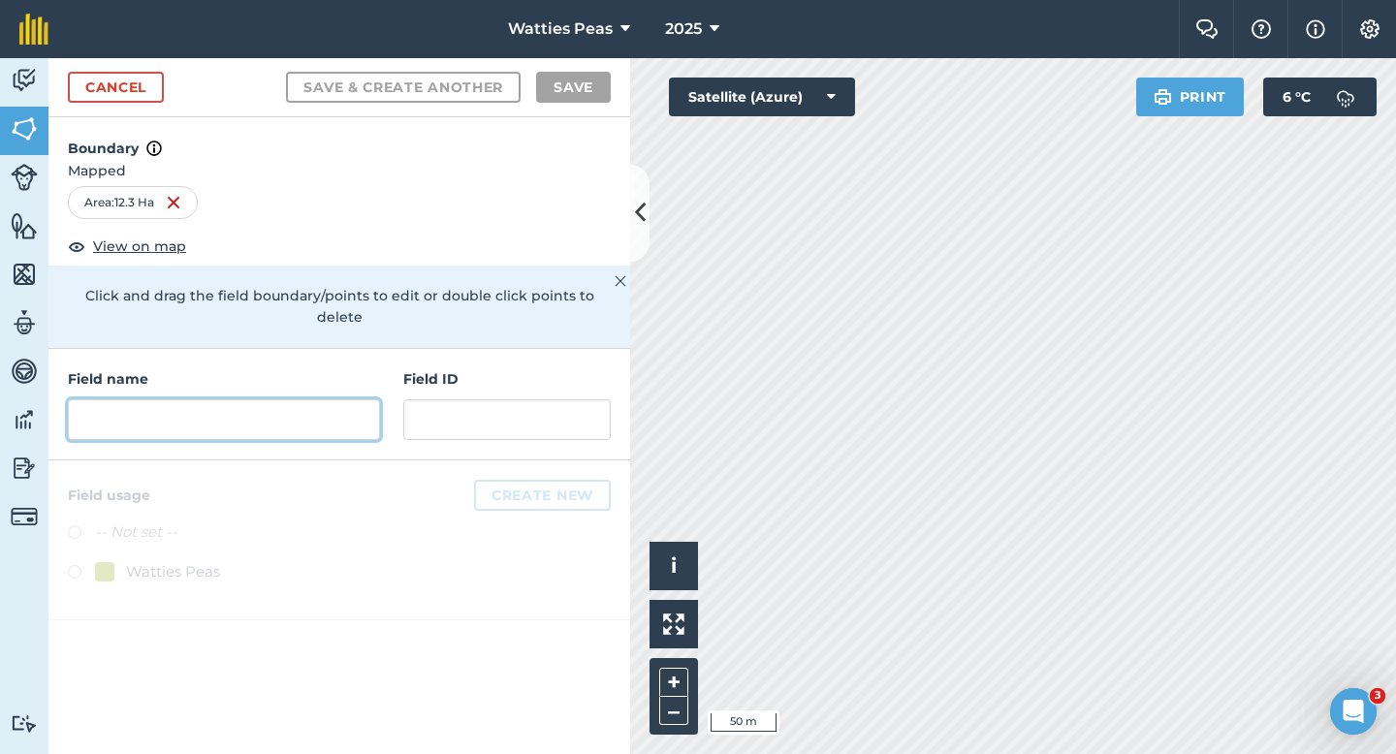
click at [312, 399] on input "text" at bounding box center [224, 419] width 312 height 41
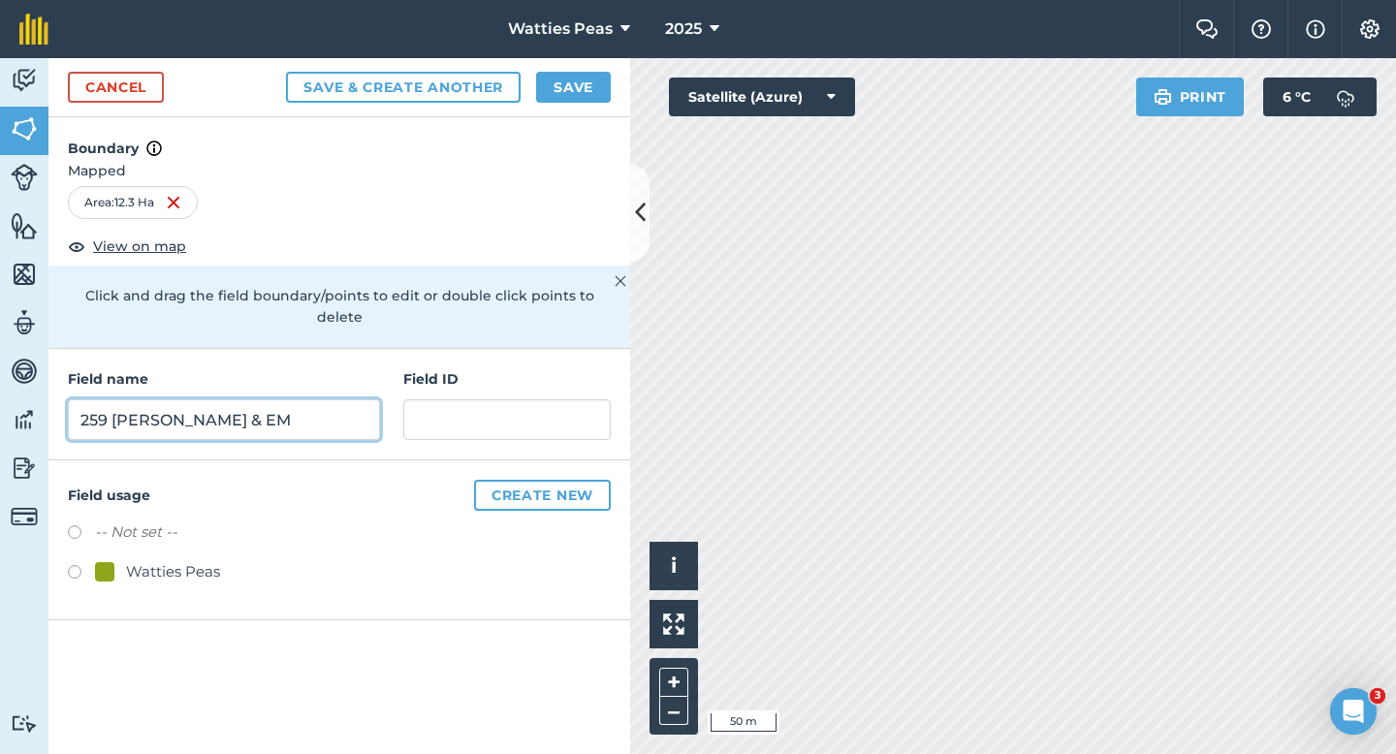
click at [179, 401] on input "259 [PERSON_NAME] & EM" at bounding box center [224, 419] width 312 height 41
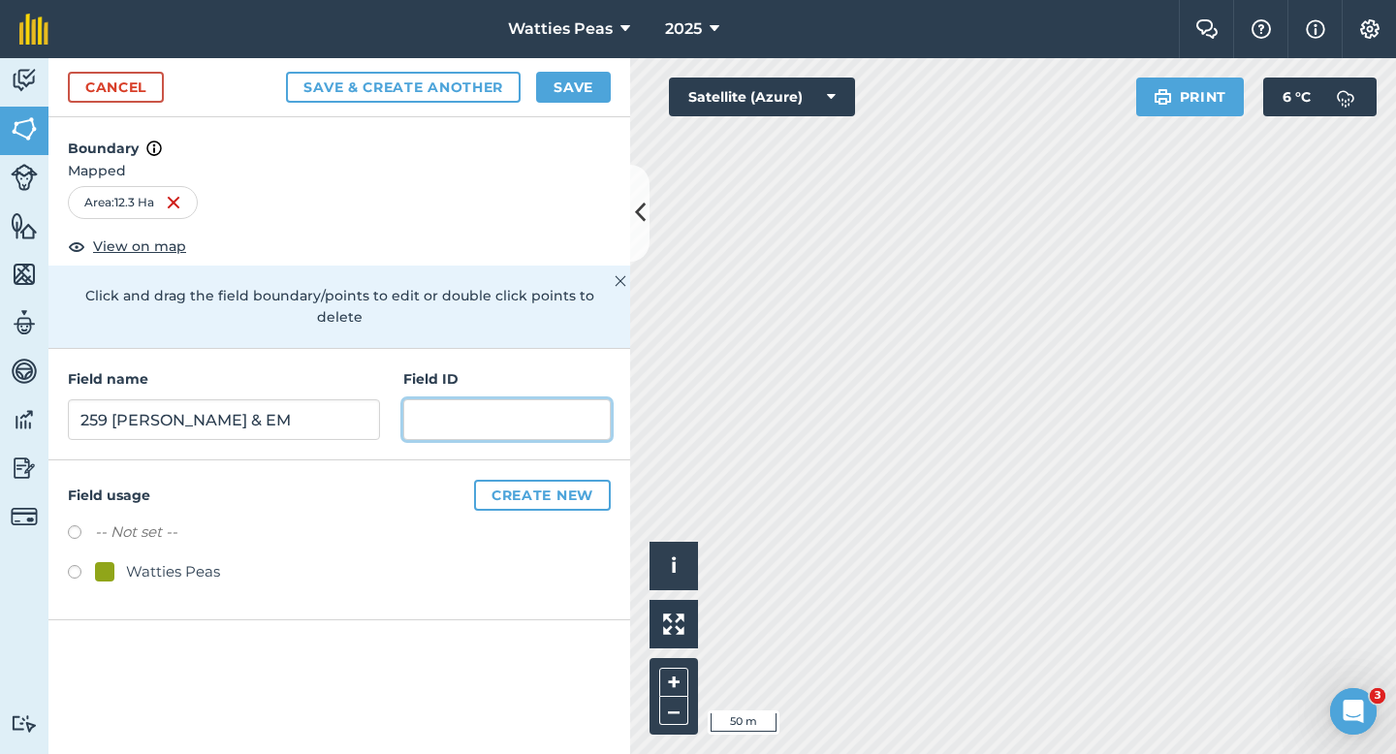
click at [434, 399] on input "text" at bounding box center [506, 419] width 207 height 41
paste input "259 [PERSON_NAME] & EM"
drag, startPoint x: 443, startPoint y: 396, endPoint x: 317, endPoint y: 388, distance: 126.3
click at [317, 388] on div "Field name 259 [PERSON_NAME] & EM Field ID 259 [PERSON_NAME] & EM" at bounding box center [339, 405] width 582 height 112
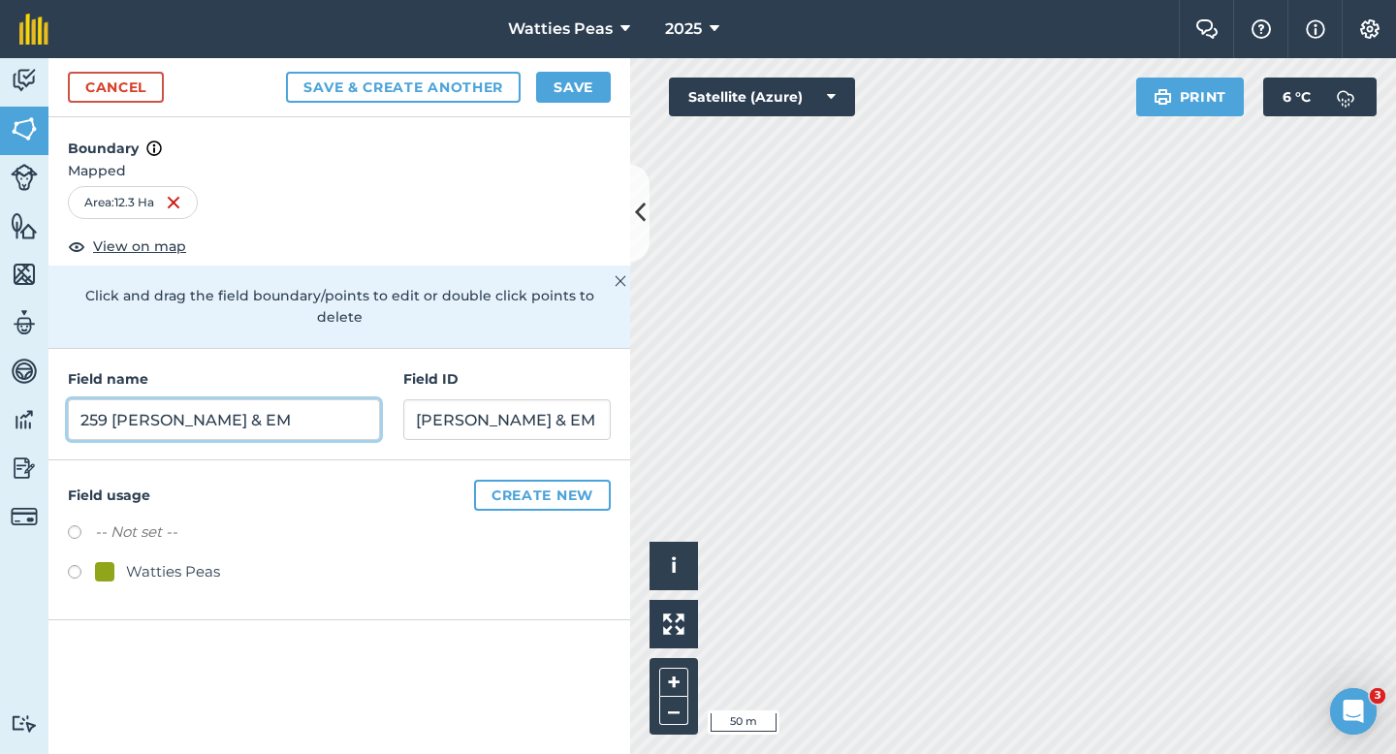
drag, startPoint x: 224, startPoint y: 411, endPoint x: 112, endPoint y: 399, distance: 112.1
click at [112, 399] on input "259 [PERSON_NAME] & EM" at bounding box center [224, 419] width 312 height 41
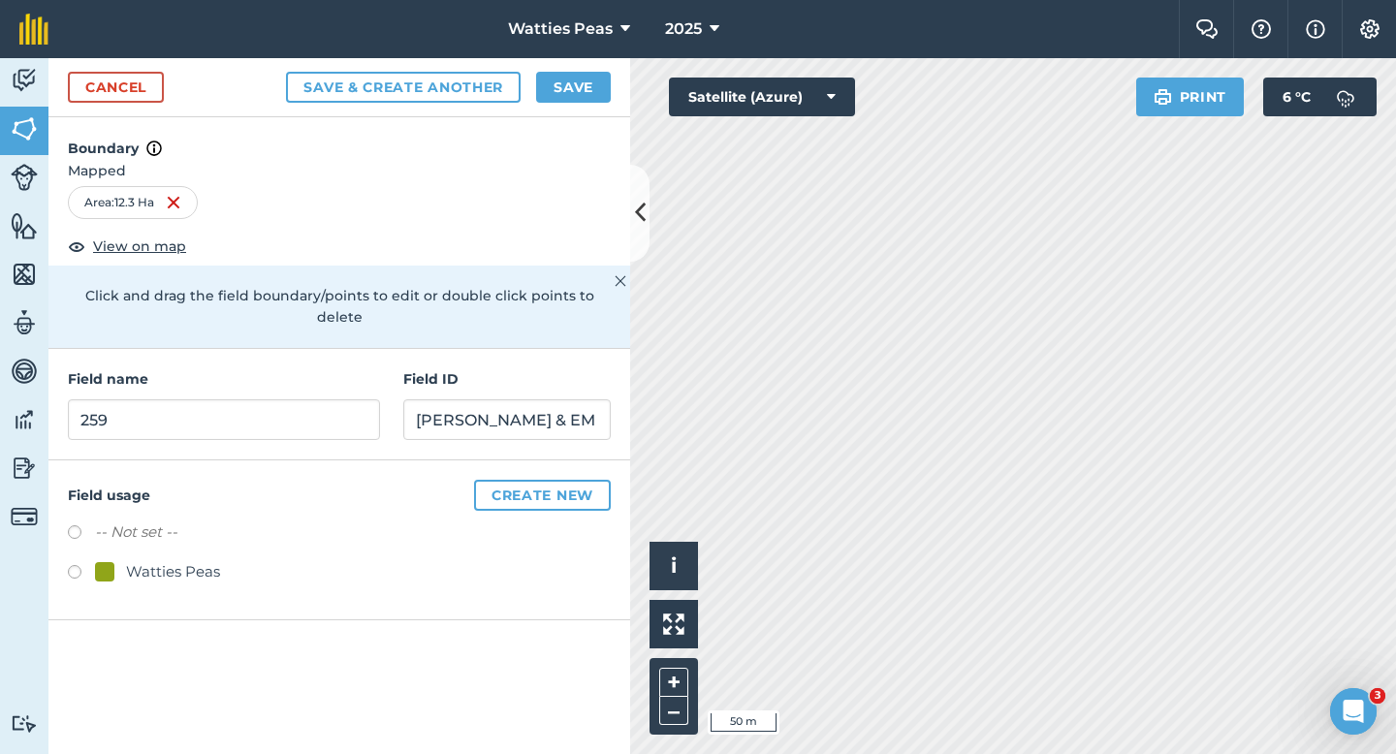
click at [130, 560] on div "Watties Peas" at bounding box center [173, 571] width 94 height 23
click at [577, 88] on button "Save" at bounding box center [573, 87] width 75 height 31
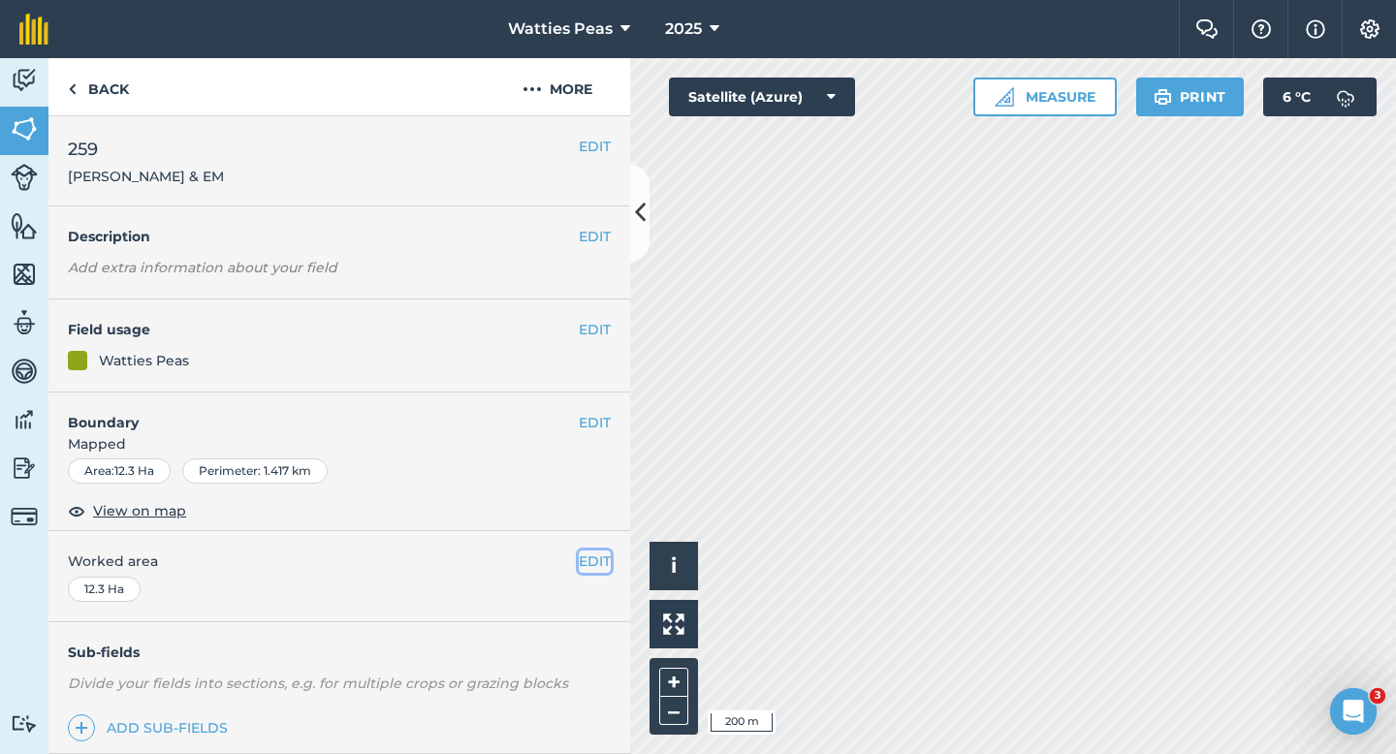
click at [594, 570] on button "EDIT" at bounding box center [595, 561] width 32 height 21
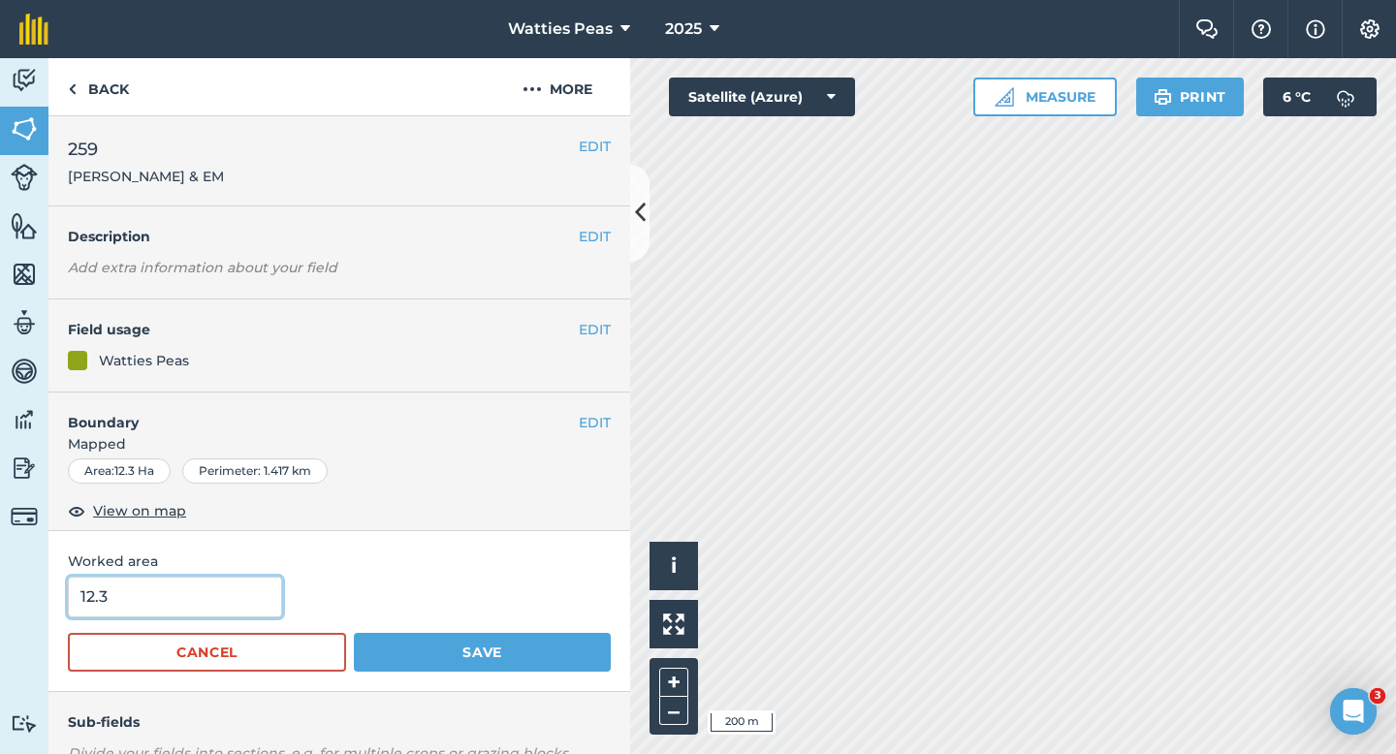
click at [188, 593] on input "12.3" at bounding box center [175, 597] width 214 height 41
click at [354, 633] on button "Save" at bounding box center [482, 652] width 257 height 39
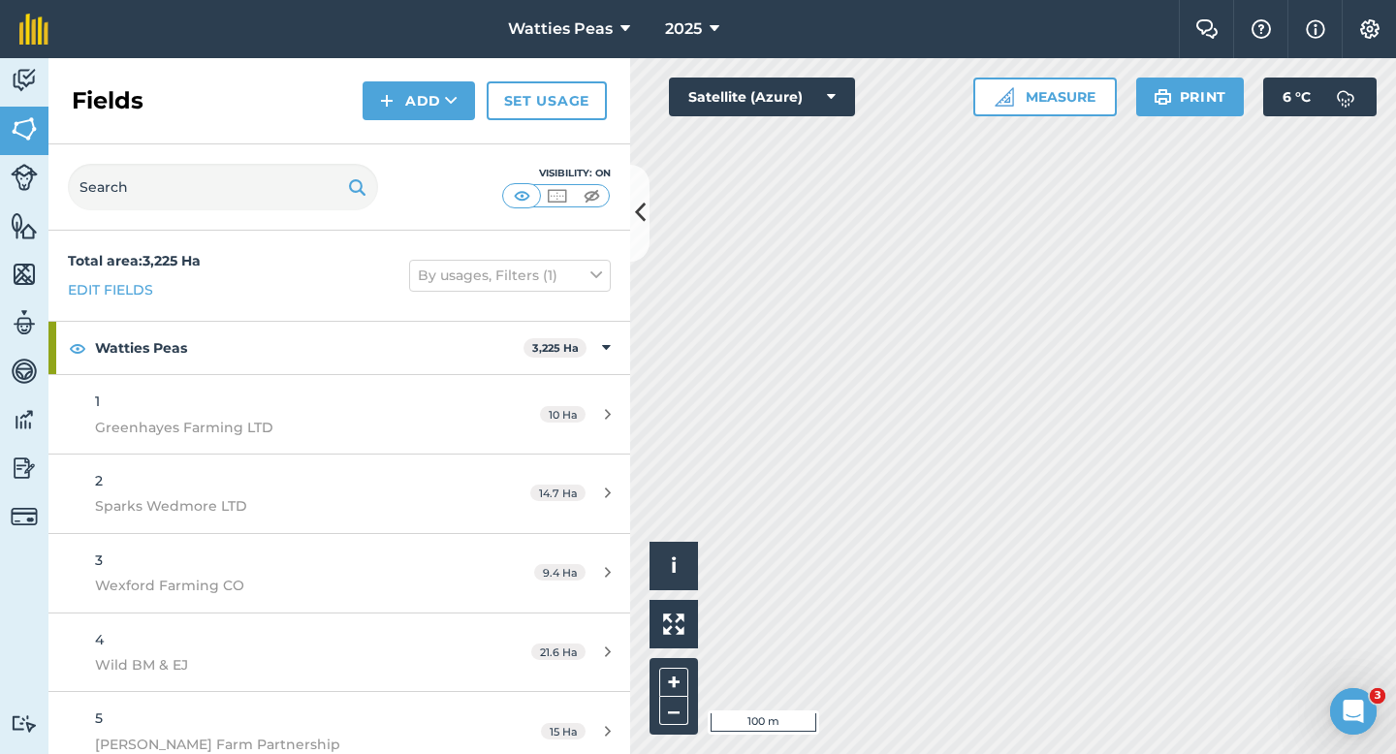
click at [423, 120] on div "Fields Add Set usage" at bounding box center [339, 101] width 582 height 86
click at [420, 112] on button "Add" at bounding box center [419, 100] width 112 height 39
click at [420, 137] on link "Draw" at bounding box center [419, 144] width 107 height 43
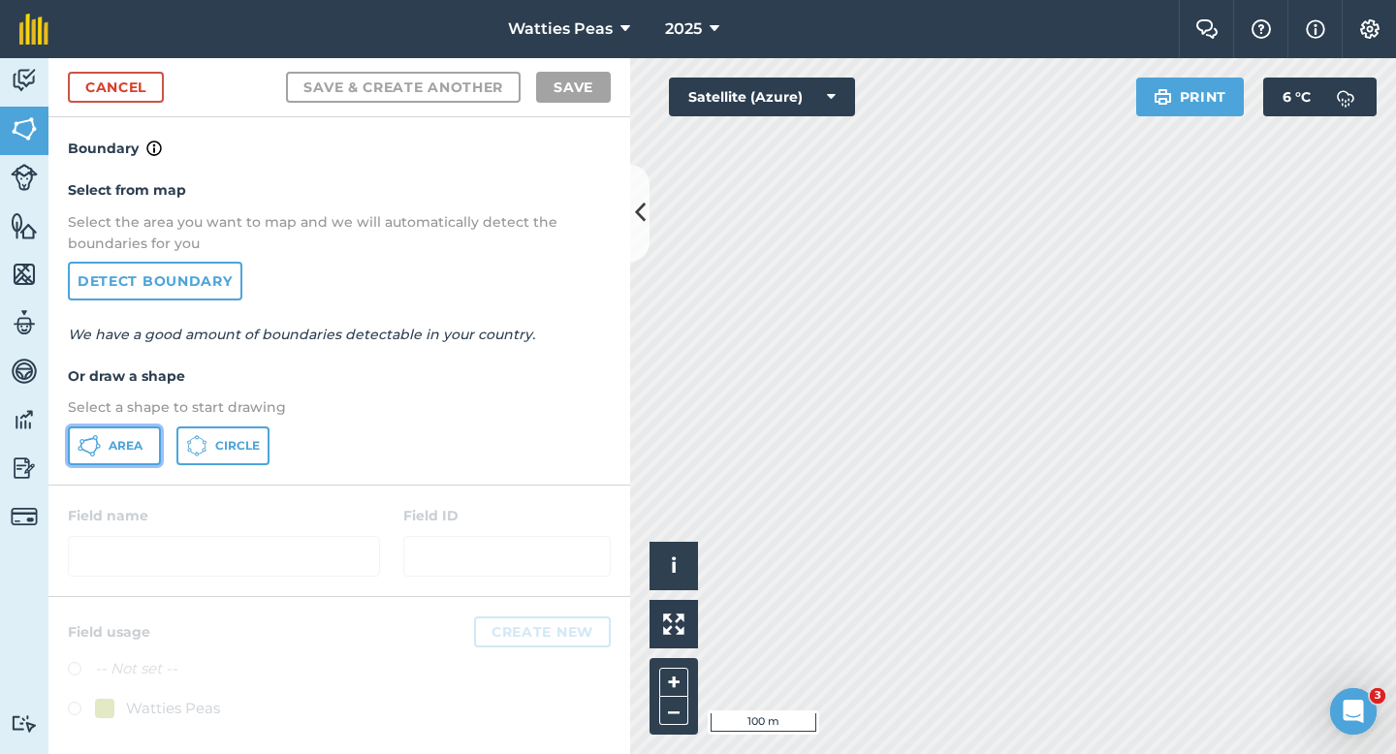
click at [109, 450] on span "Area" at bounding box center [126, 446] width 34 height 16
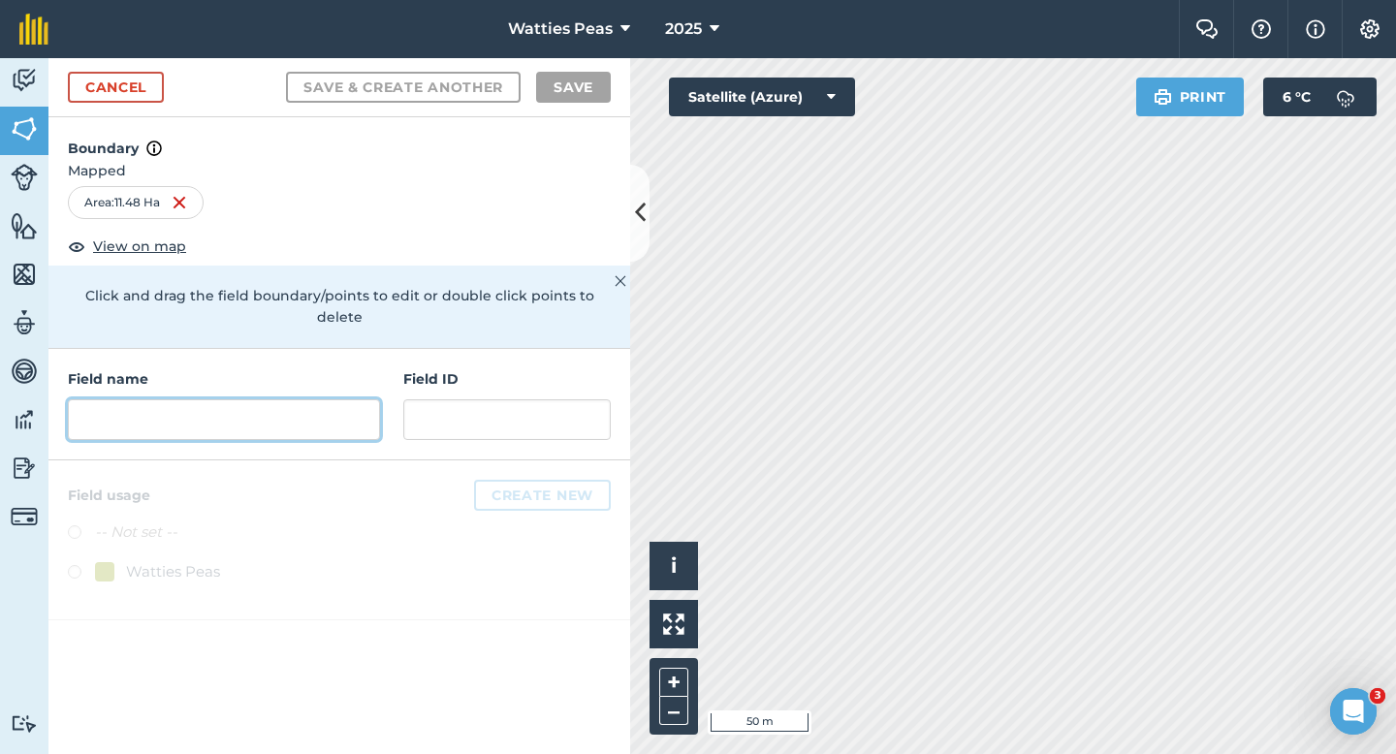
click at [357, 407] on input "text" at bounding box center [224, 419] width 312 height 41
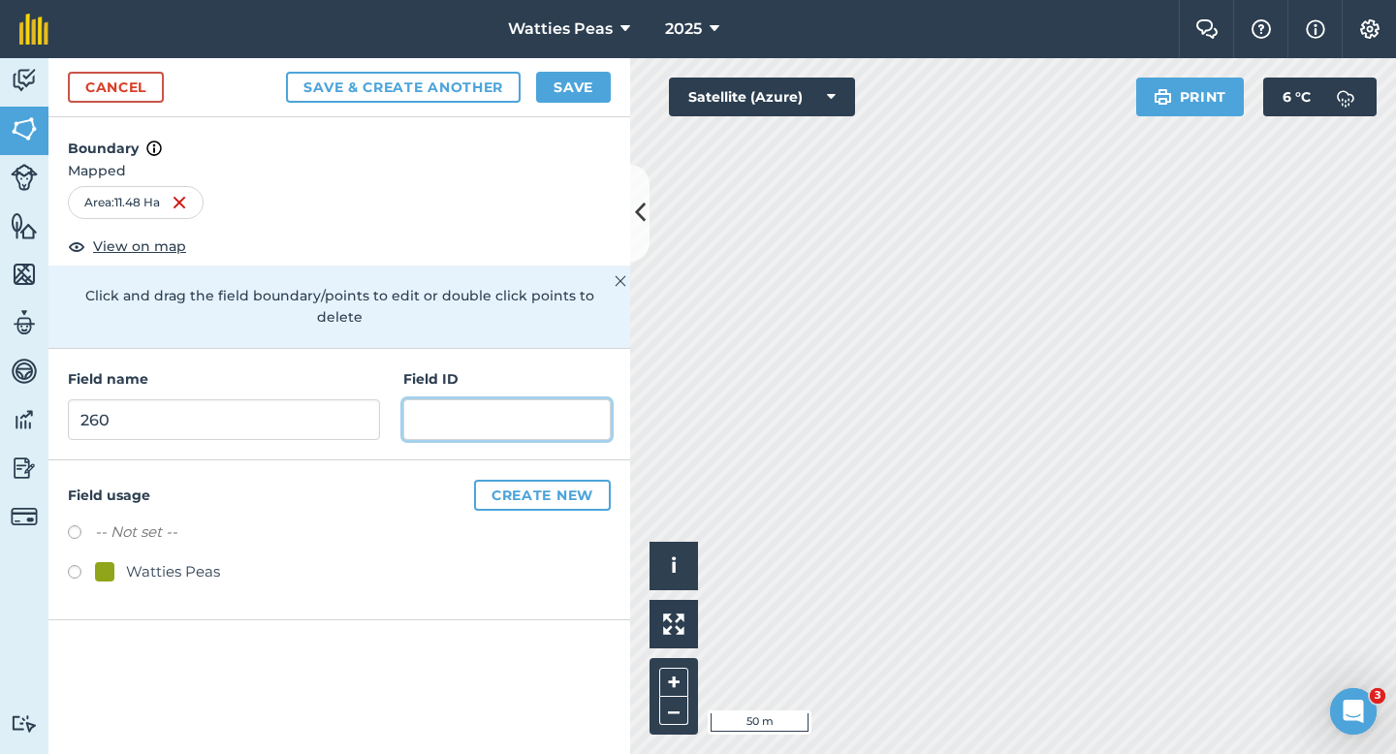
click at [561, 399] on input "text" at bounding box center [506, 419] width 207 height 41
click at [201, 560] on div "Watties Peas" at bounding box center [173, 571] width 94 height 23
click at [472, 399] on input "text" at bounding box center [506, 419] width 207 height 41
paste input "259 [PERSON_NAME] & EM"
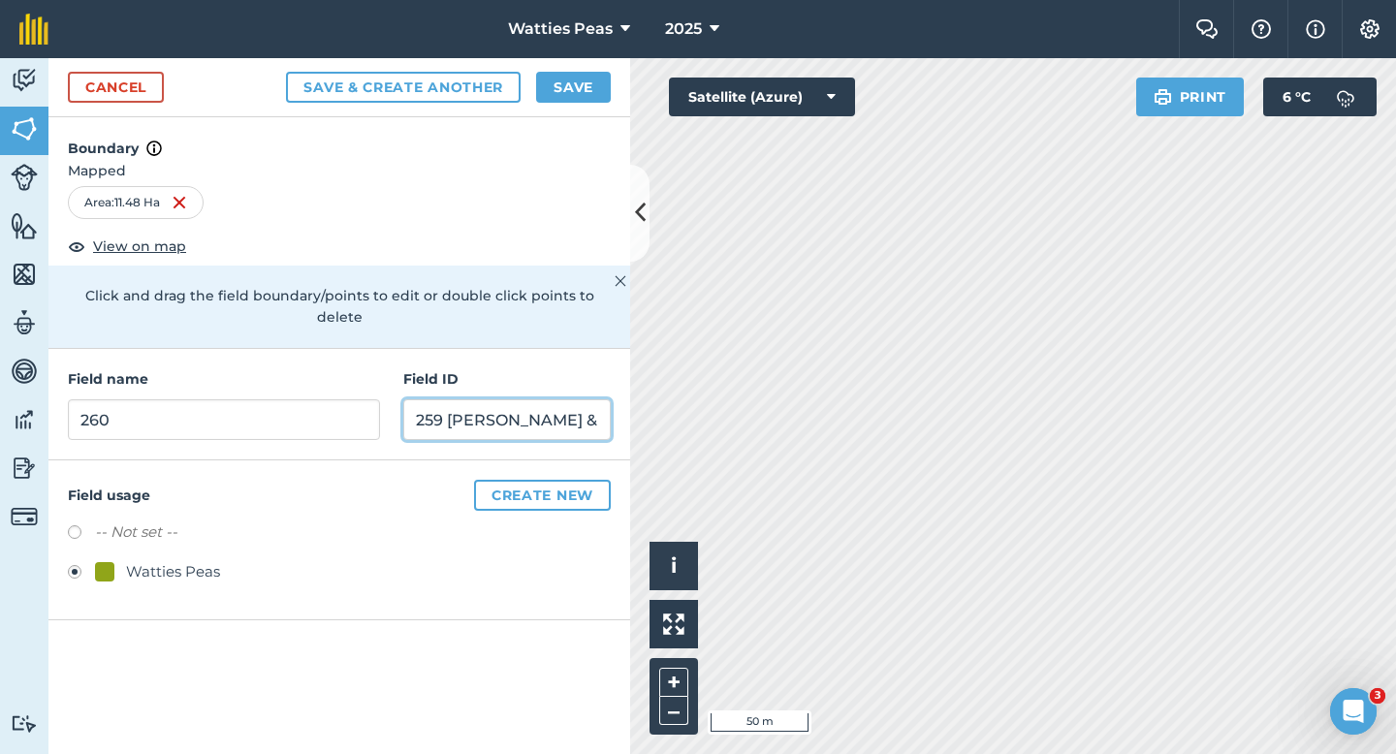
drag, startPoint x: 445, startPoint y: 397, endPoint x: 341, endPoint y: 397, distance: 103.7
click at [341, 397] on div "Field name 260 Field ID 259 [PERSON_NAME] & EM" at bounding box center [339, 405] width 582 height 112
click at [544, 72] on button "Save" at bounding box center [573, 87] width 75 height 31
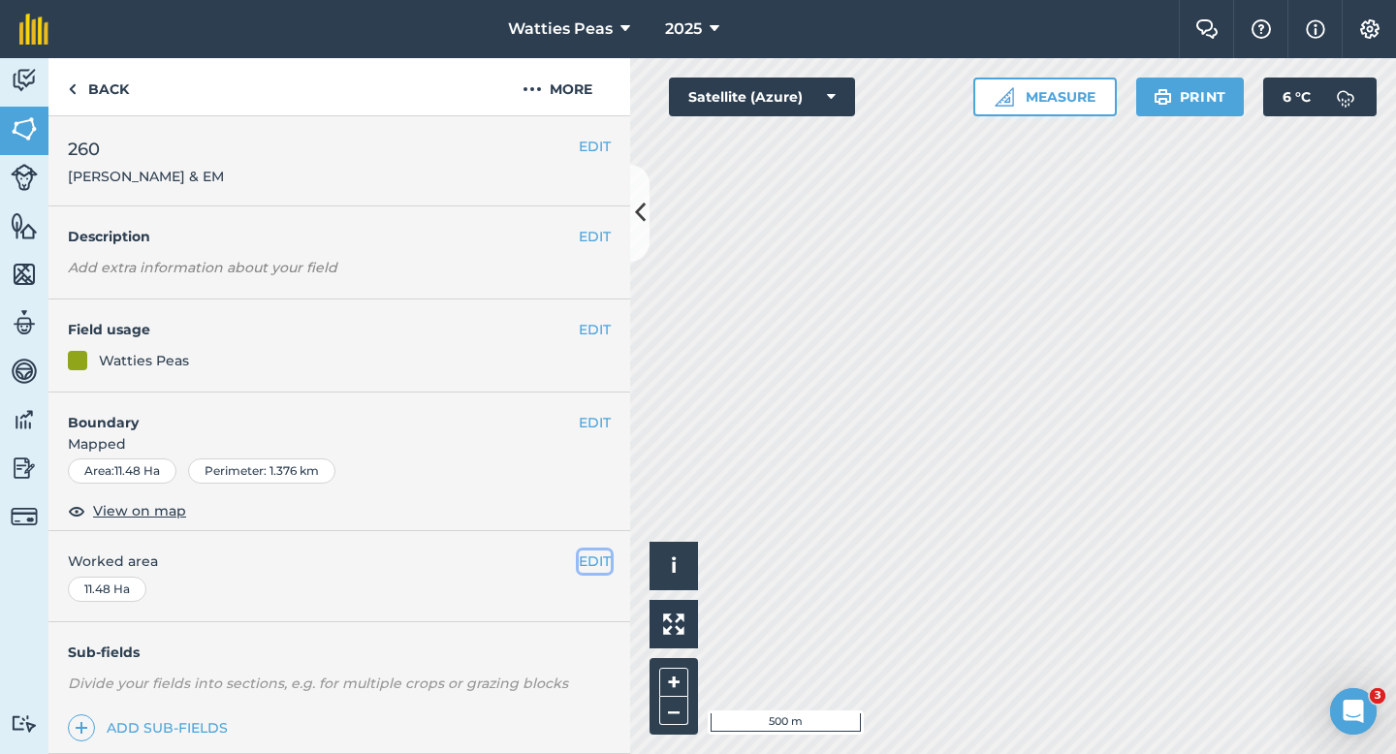
click at [592, 562] on button "EDIT" at bounding box center [595, 561] width 32 height 21
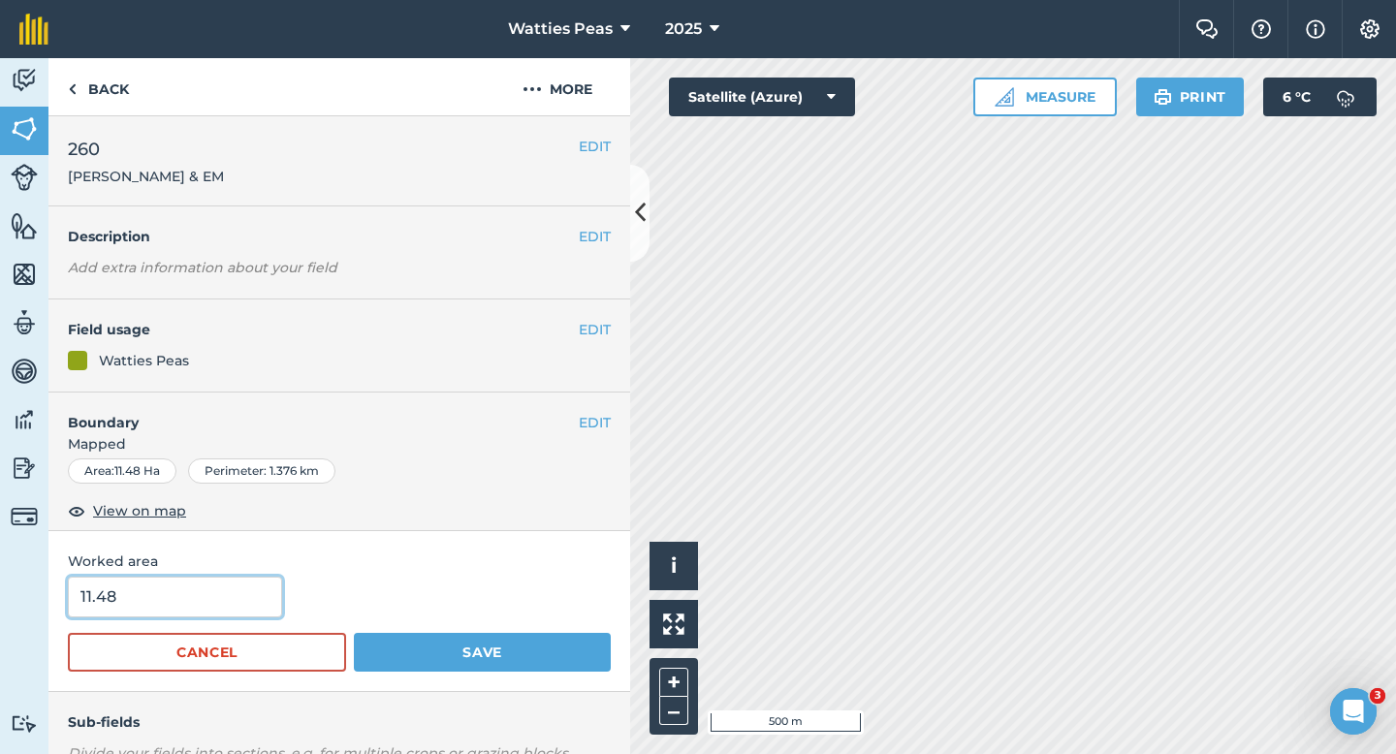
click at [263, 596] on input "11.48" at bounding box center [175, 597] width 214 height 41
click at [354, 633] on button "Save" at bounding box center [482, 652] width 257 height 39
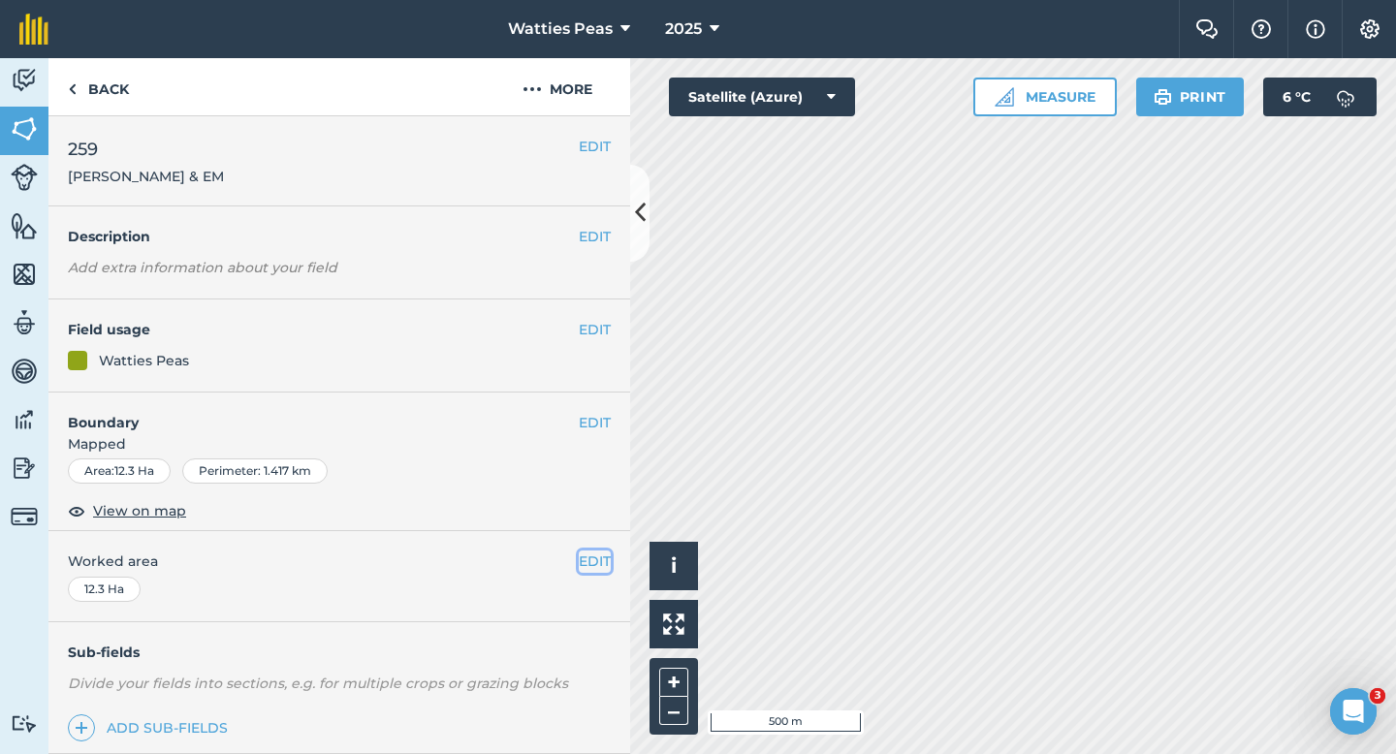
click at [588, 558] on button "EDIT" at bounding box center [595, 561] width 32 height 21
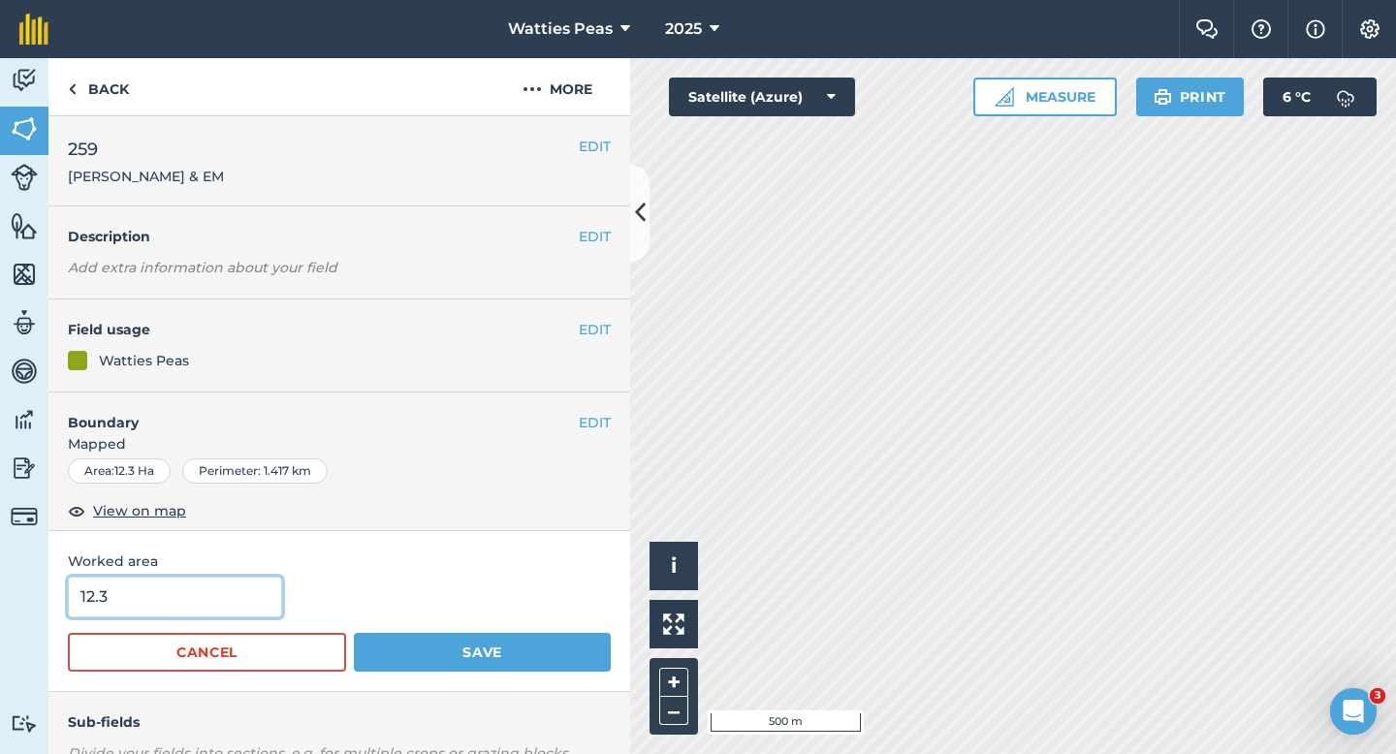
click at [208, 596] on input "12.3" at bounding box center [175, 597] width 214 height 41
click at [354, 633] on button "Save" at bounding box center [482, 652] width 257 height 39
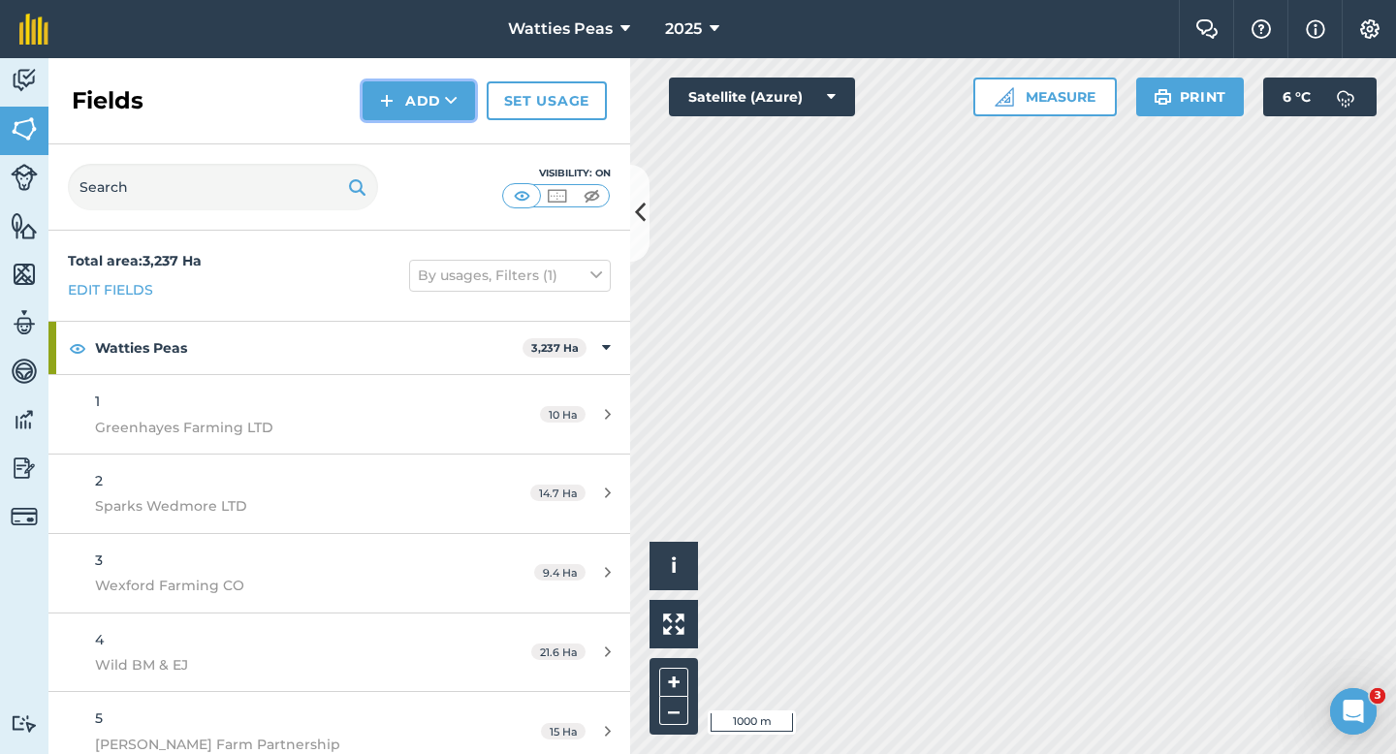
click at [420, 101] on button "Add" at bounding box center [419, 100] width 112 height 39
click at [420, 142] on link "Draw" at bounding box center [419, 144] width 107 height 43
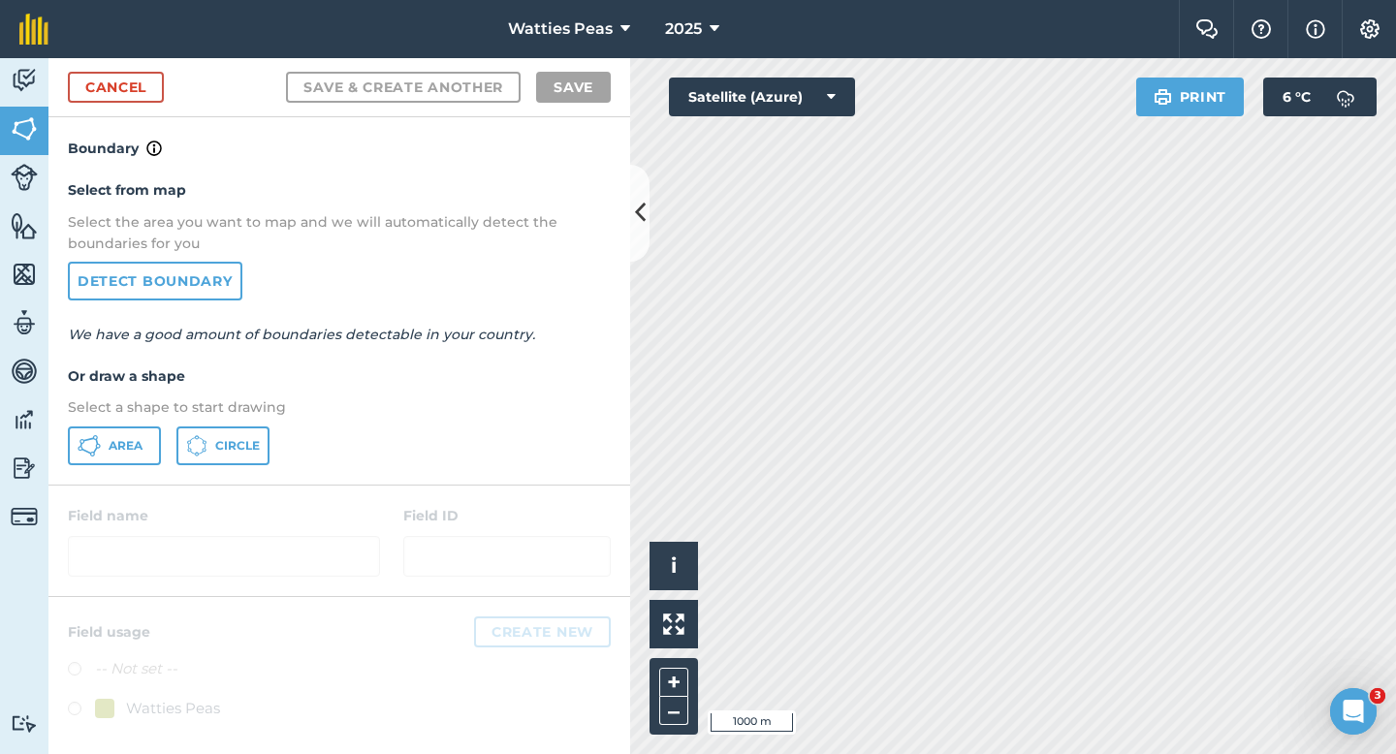
click at [141, 468] on div "Select from map Select the area you want to map and we will automatically detec…" at bounding box center [339, 322] width 582 height 324
click at [141, 463] on button "Area" at bounding box center [114, 446] width 93 height 39
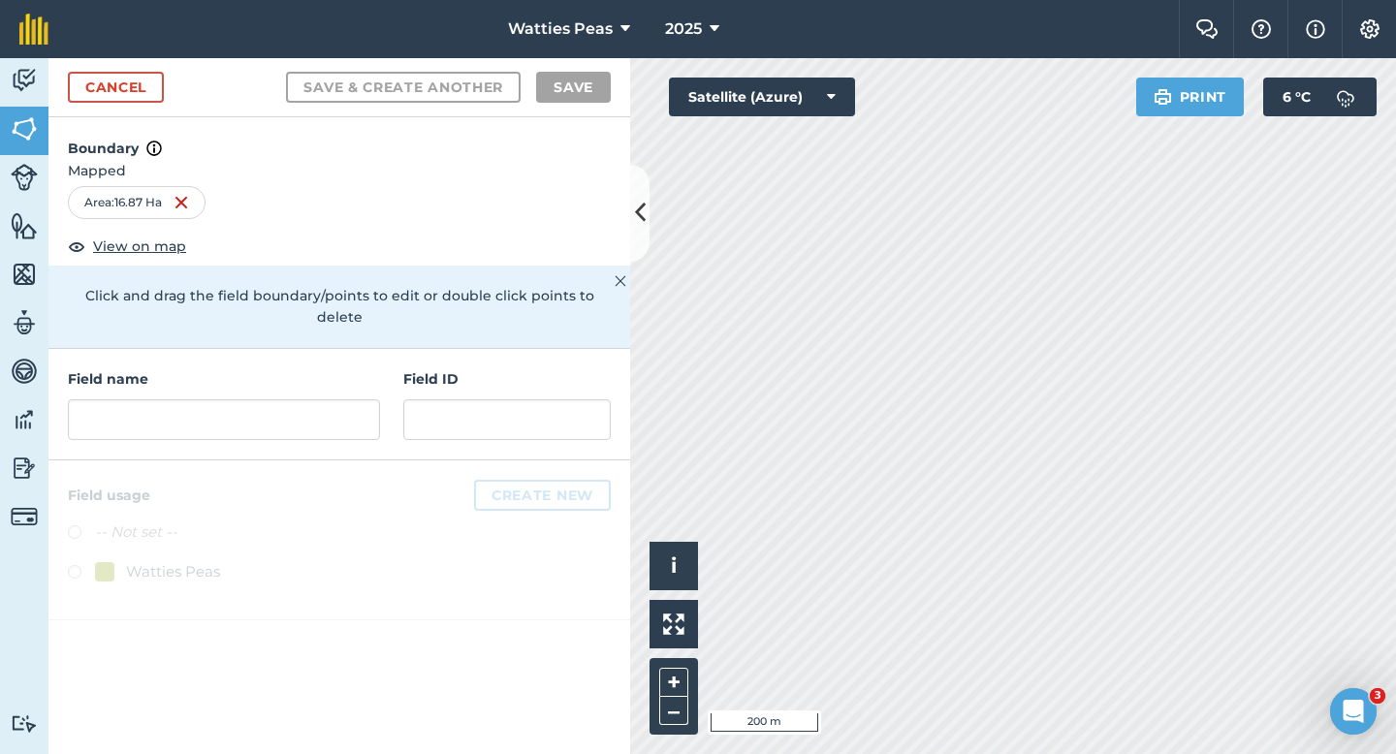
click at [308, 368] on h4 "Field name" at bounding box center [224, 378] width 312 height 21
click at [308, 399] on input "text" at bounding box center [224, 419] width 312 height 41
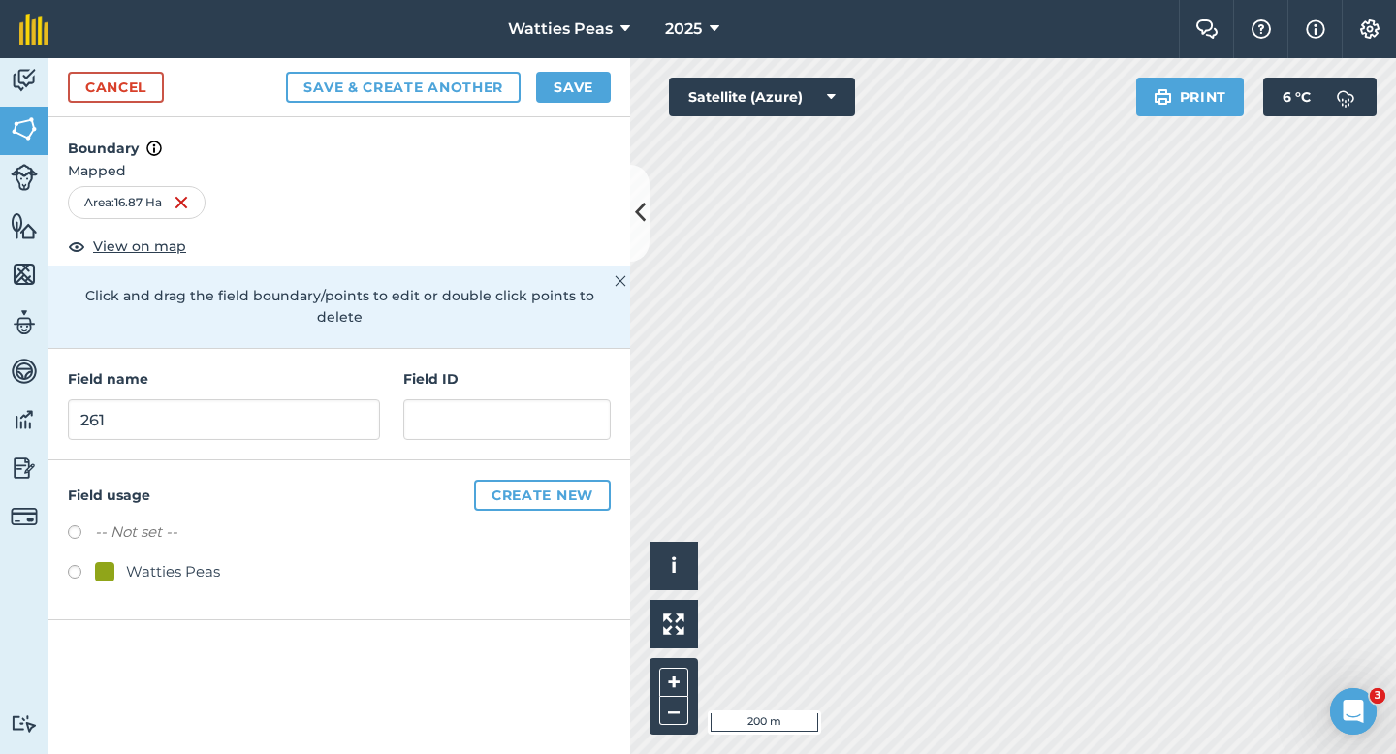
click at [162, 560] on div "Watties Peas" at bounding box center [173, 571] width 94 height 23
click at [432, 430] on div "Field name 261 Field ID" at bounding box center [339, 405] width 582 height 112
click at [439, 426] on div "Field name 261 Field ID" at bounding box center [339, 405] width 582 height 112
click at [439, 400] on input "text" at bounding box center [506, 419] width 207 height 41
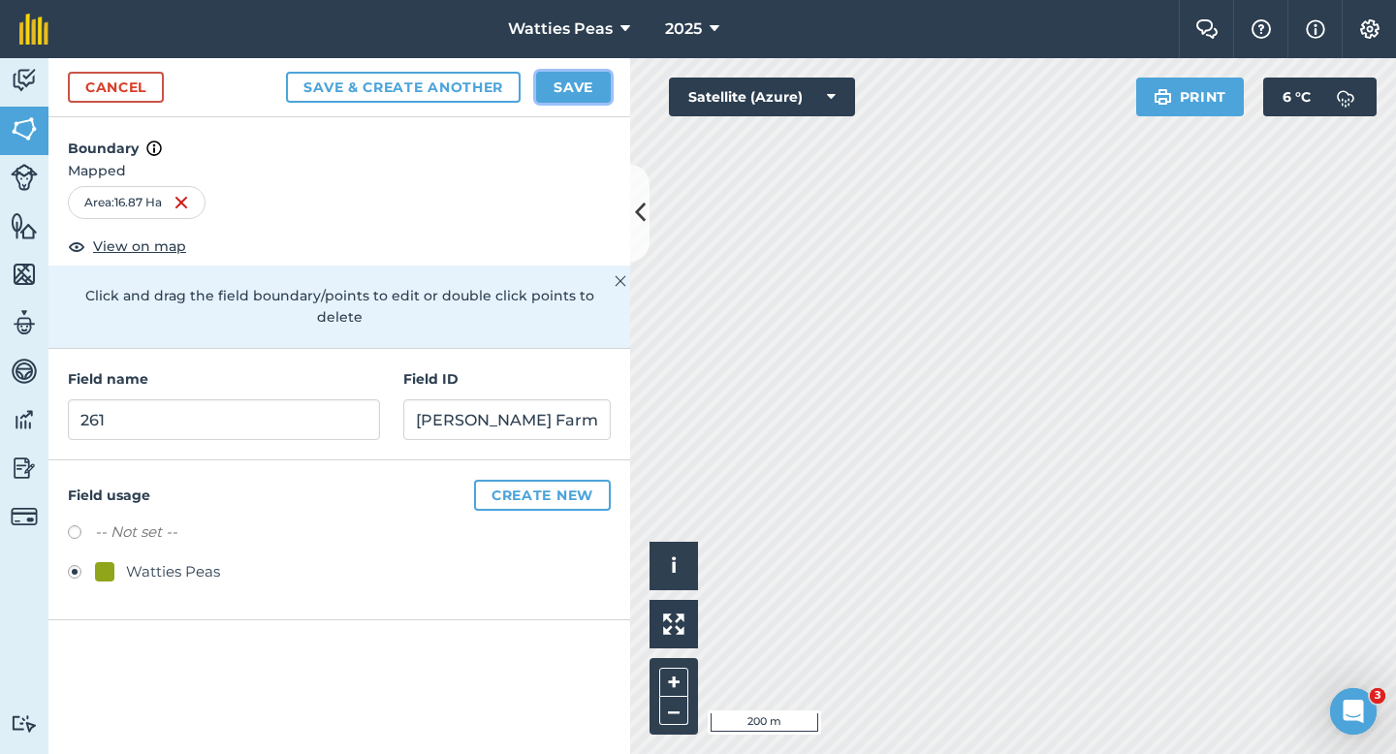
click at [576, 96] on button "Save" at bounding box center [573, 87] width 75 height 31
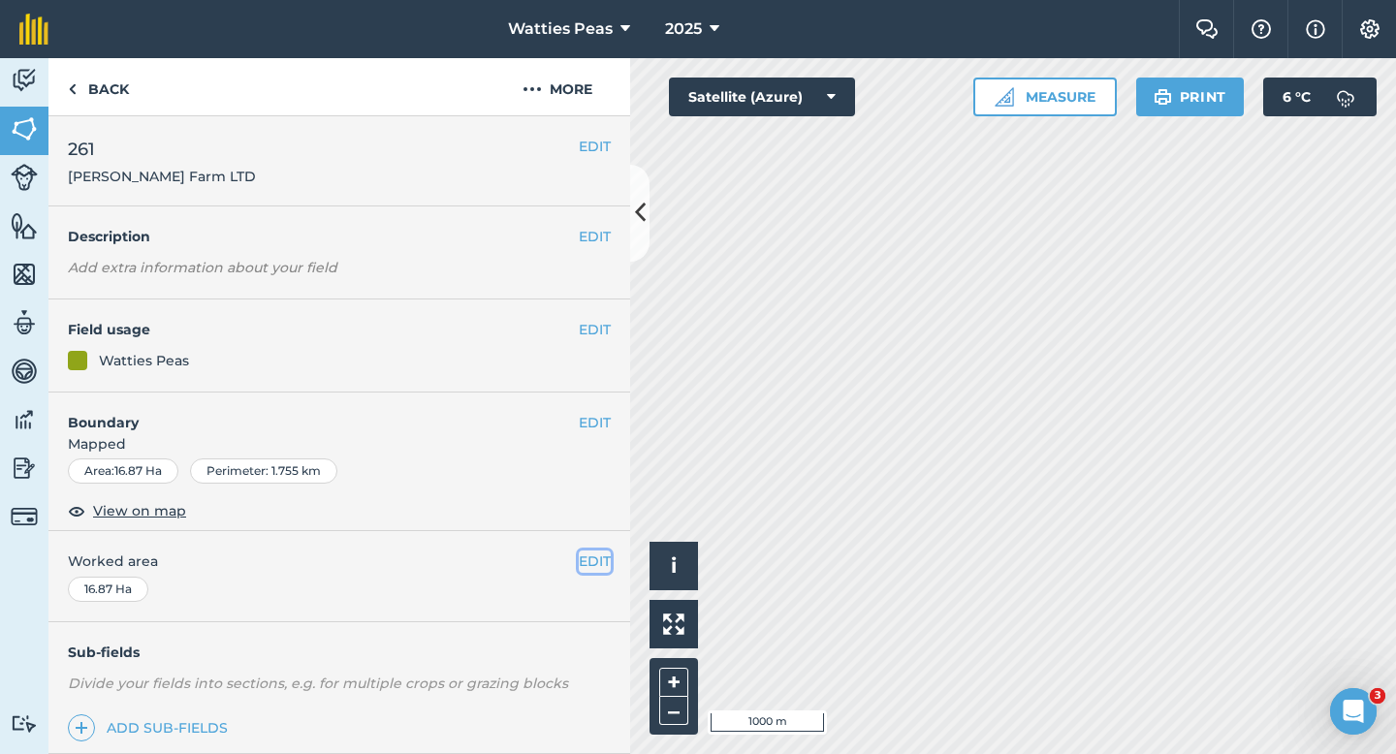
click at [603, 559] on button "EDIT" at bounding box center [595, 561] width 32 height 21
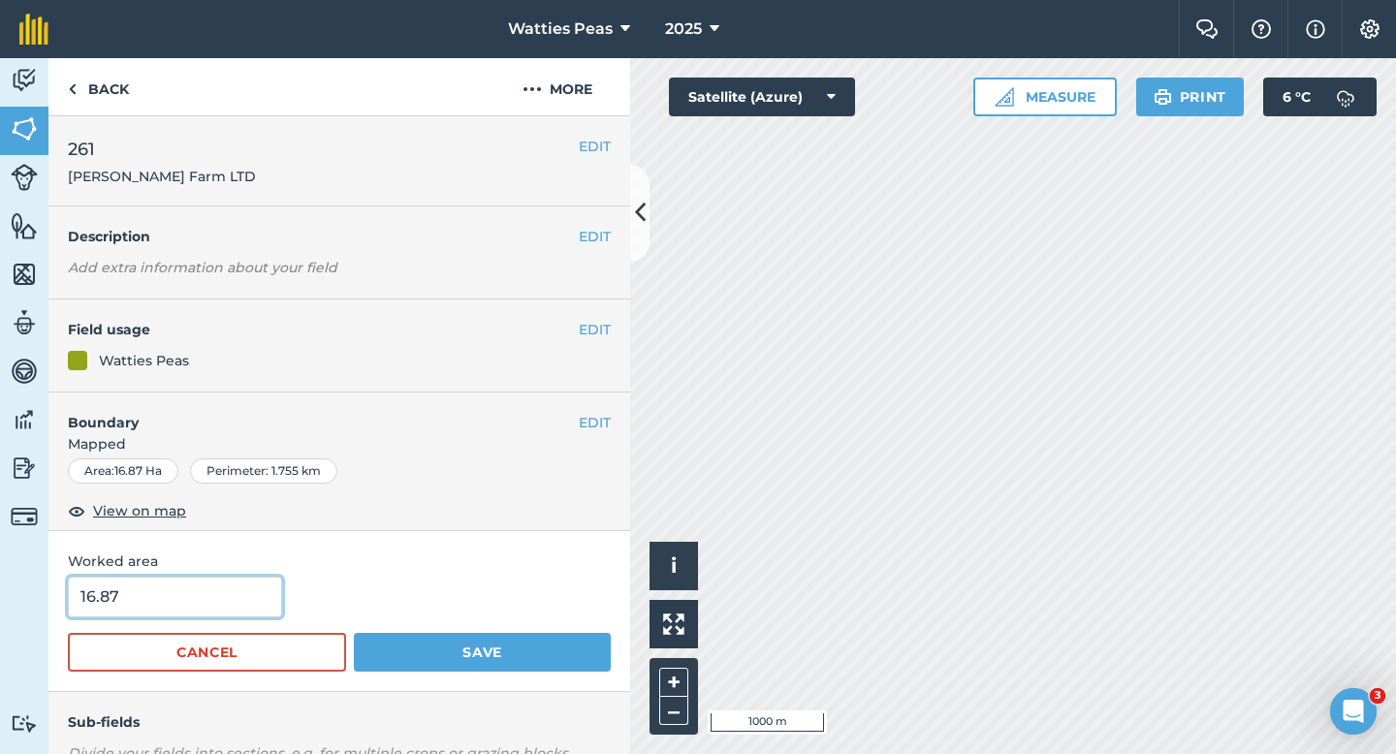
click at [239, 600] on input "16.87" at bounding box center [175, 597] width 214 height 41
click at [354, 633] on button "Save" at bounding box center [482, 652] width 257 height 39
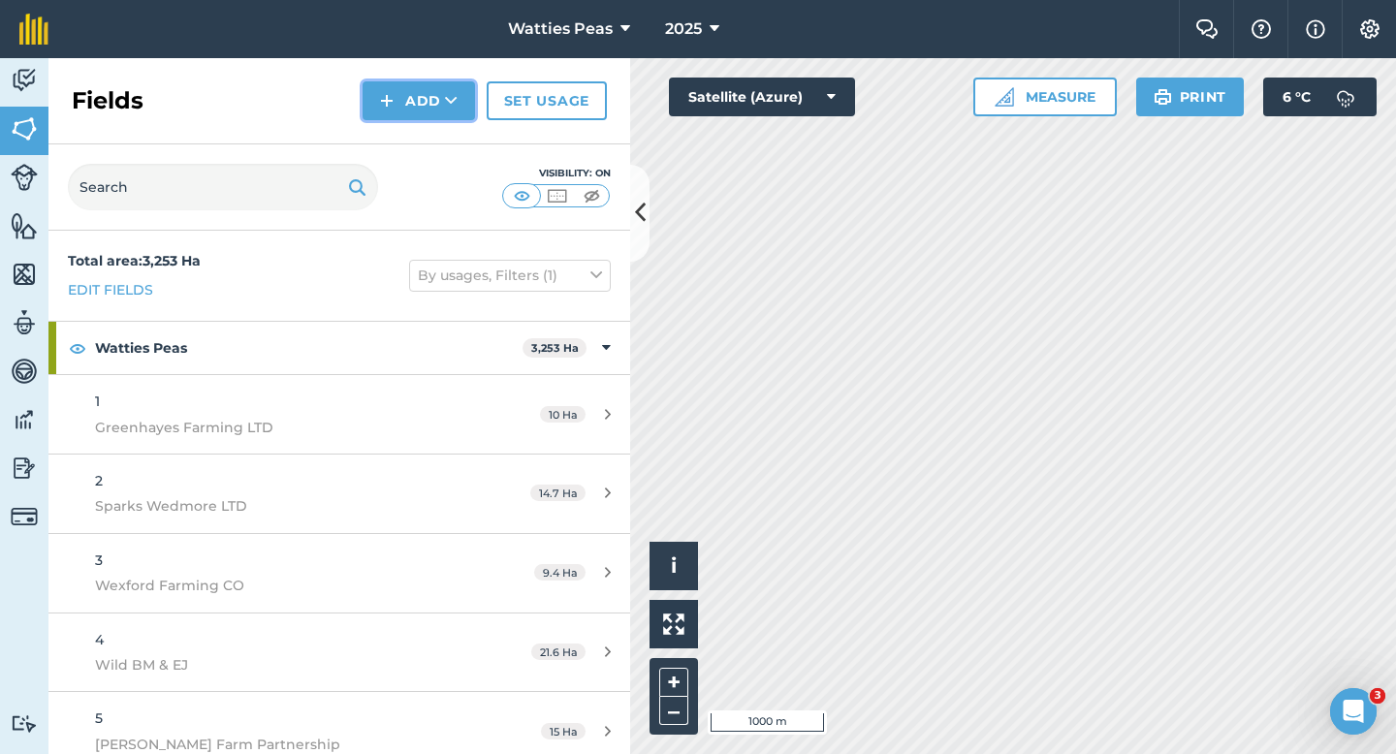
click at [386, 114] on button "Add" at bounding box center [419, 100] width 112 height 39
click at [394, 139] on link "Draw" at bounding box center [419, 144] width 107 height 43
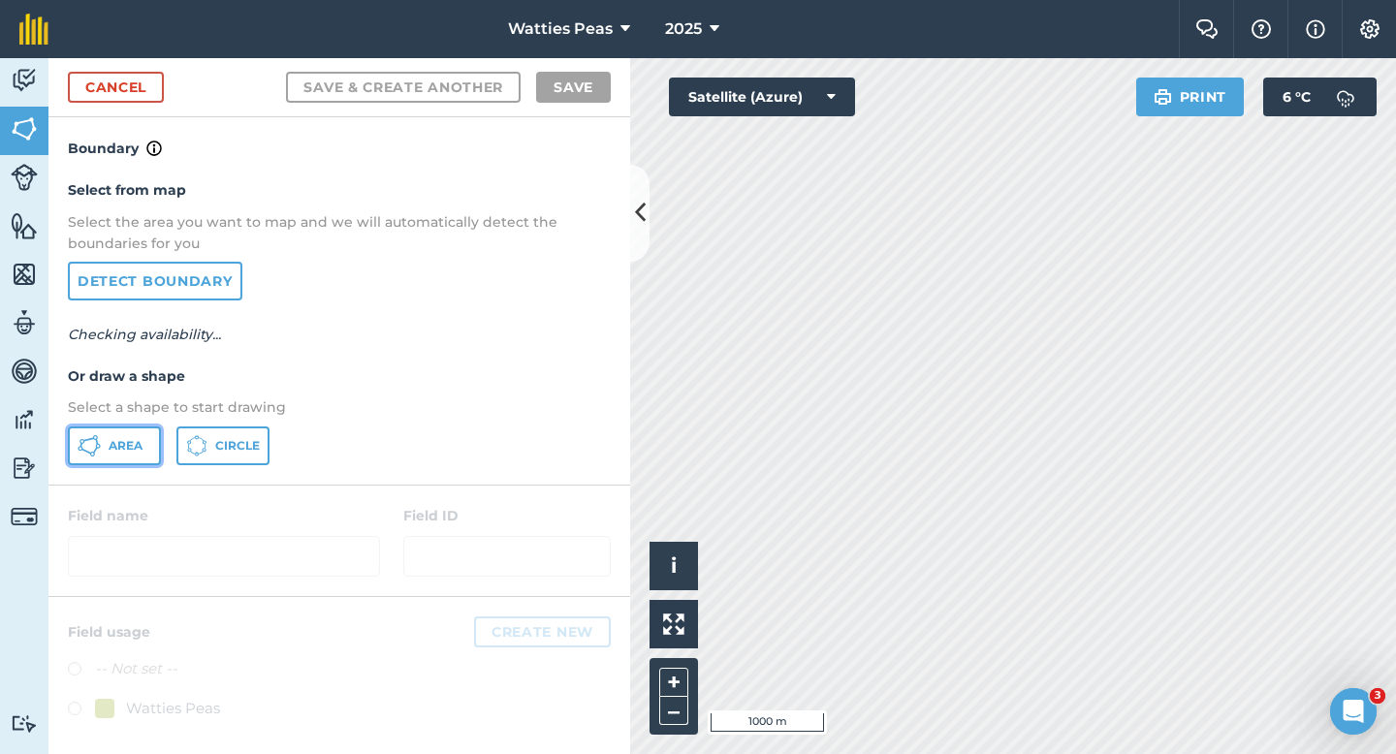
click at [138, 434] on button "Area" at bounding box center [114, 446] width 93 height 39
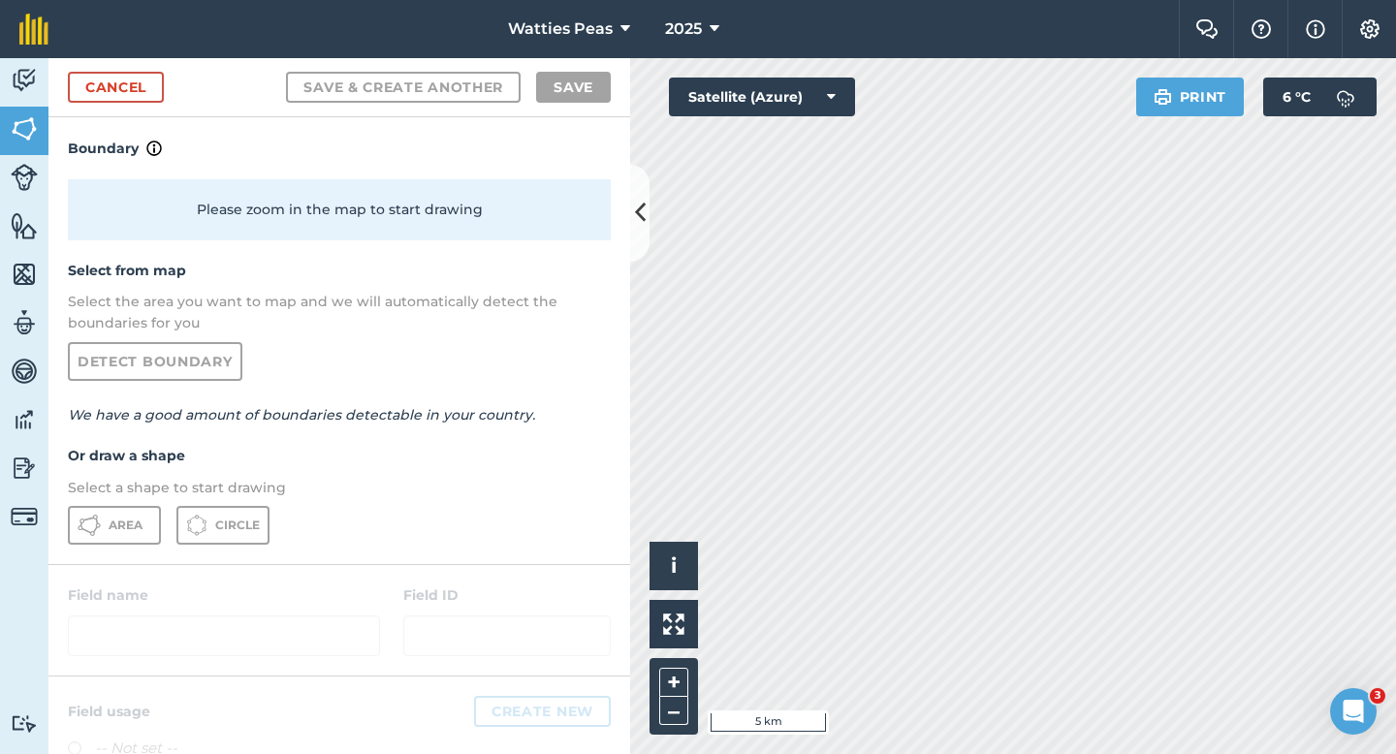
click at [66, 60] on div "Cancel Save & Create Another Save" at bounding box center [339, 87] width 582 height 59
click at [129, 91] on link "Cancel" at bounding box center [116, 87] width 96 height 31
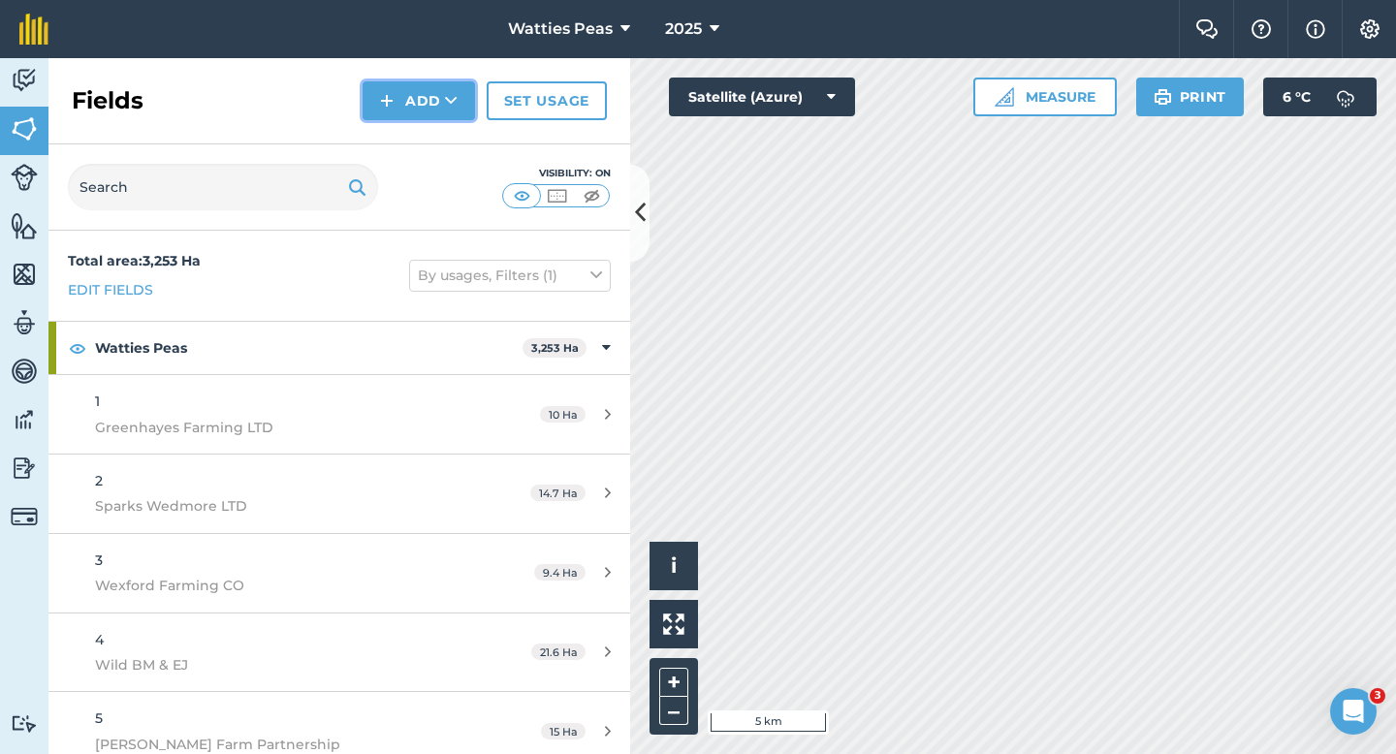
click at [451, 89] on button "Add" at bounding box center [419, 100] width 112 height 39
click at [451, 146] on link "Draw" at bounding box center [419, 144] width 107 height 43
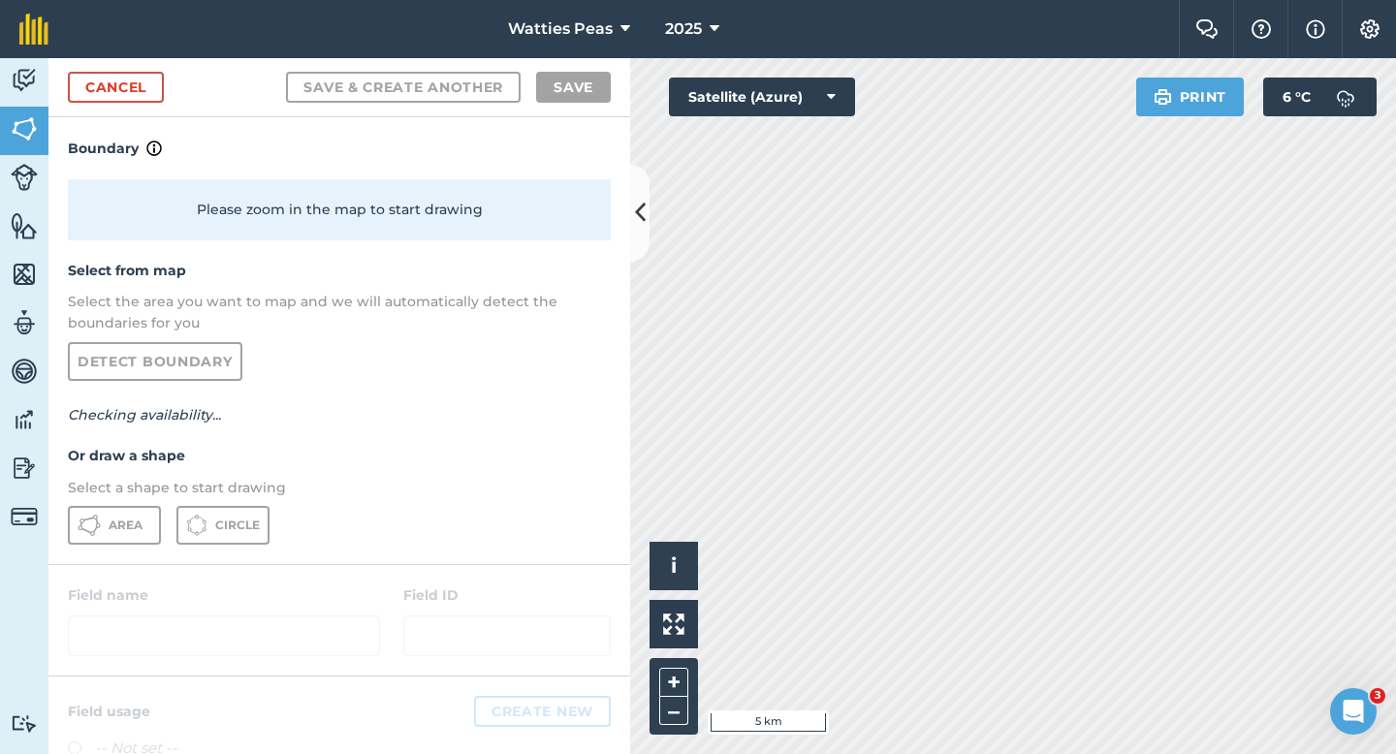
click at [124, 505] on div "Please zoom in the map to start drawing Select from map Select the area you wan…" at bounding box center [339, 362] width 582 height 404
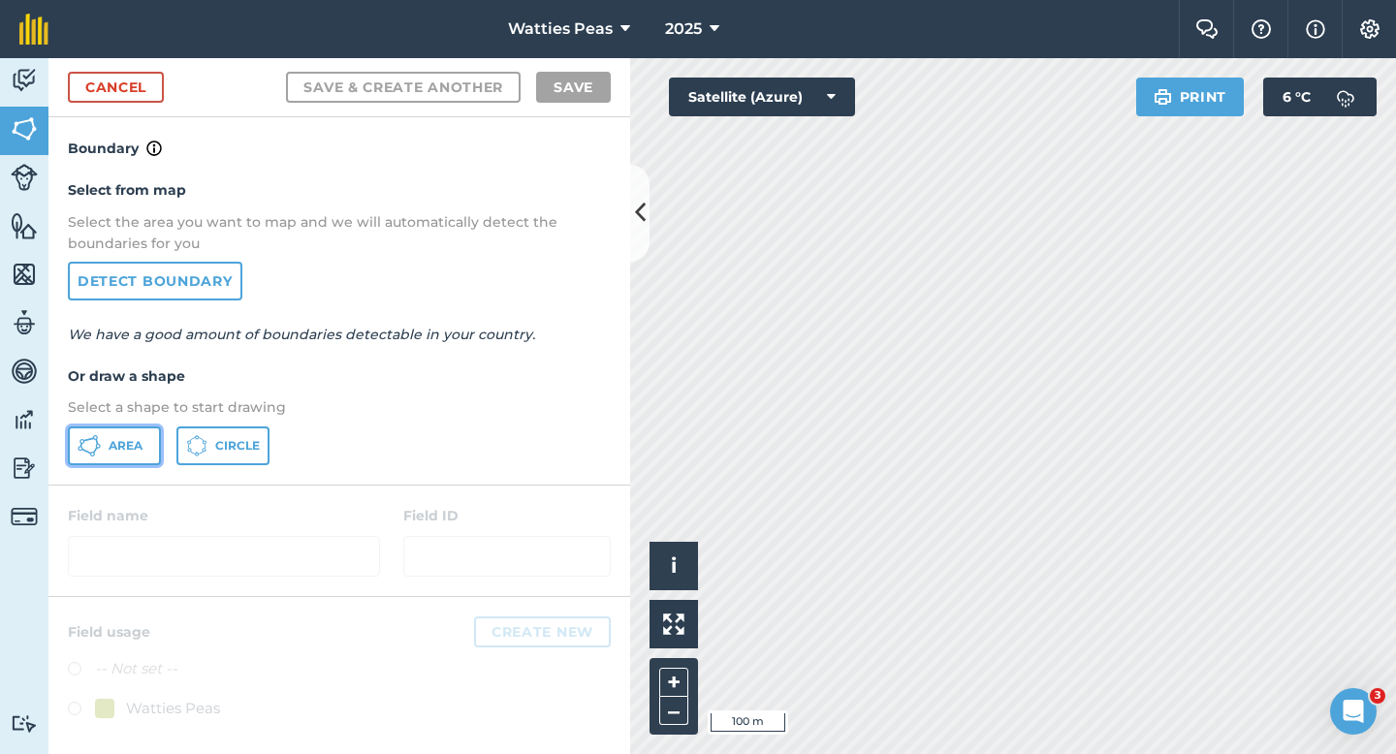
click at [144, 427] on button "Area" at bounding box center [114, 446] width 93 height 39
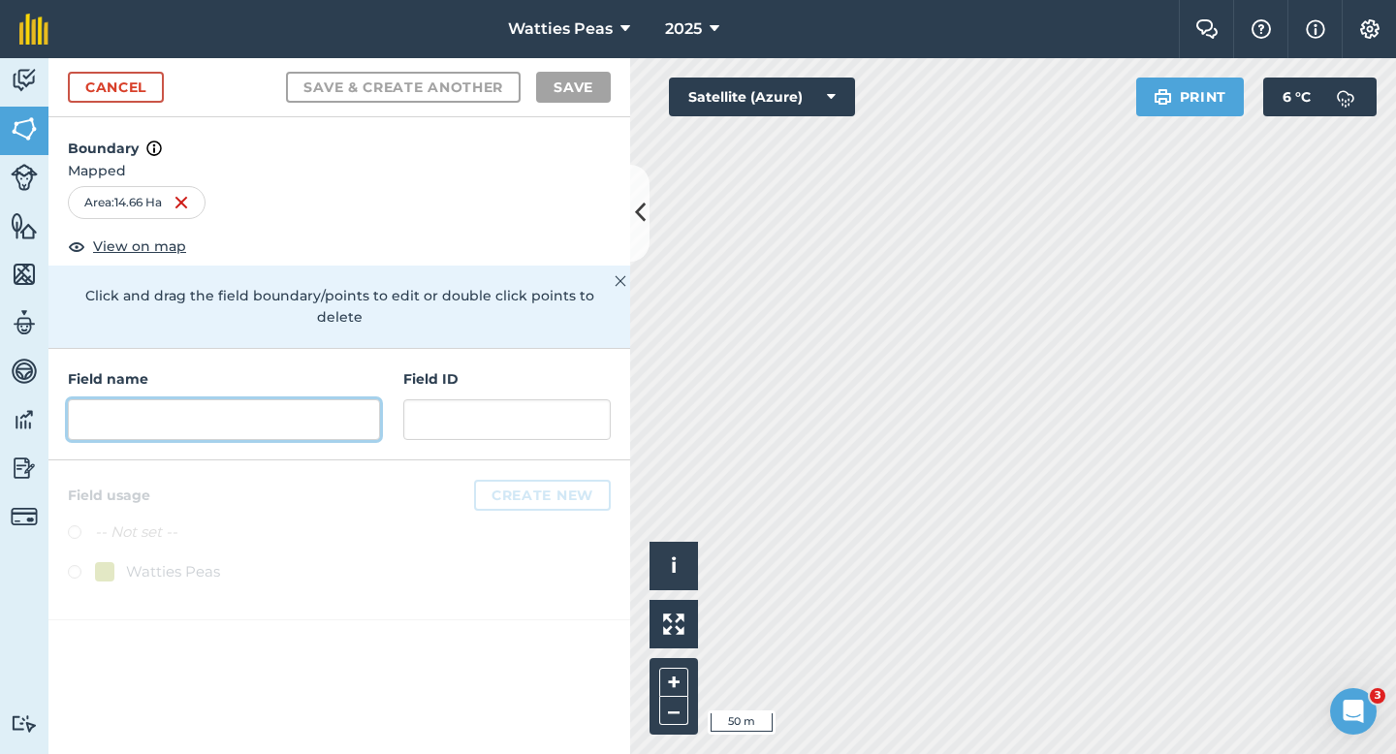
click at [344, 399] on input "text" at bounding box center [224, 419] width 312 height 41
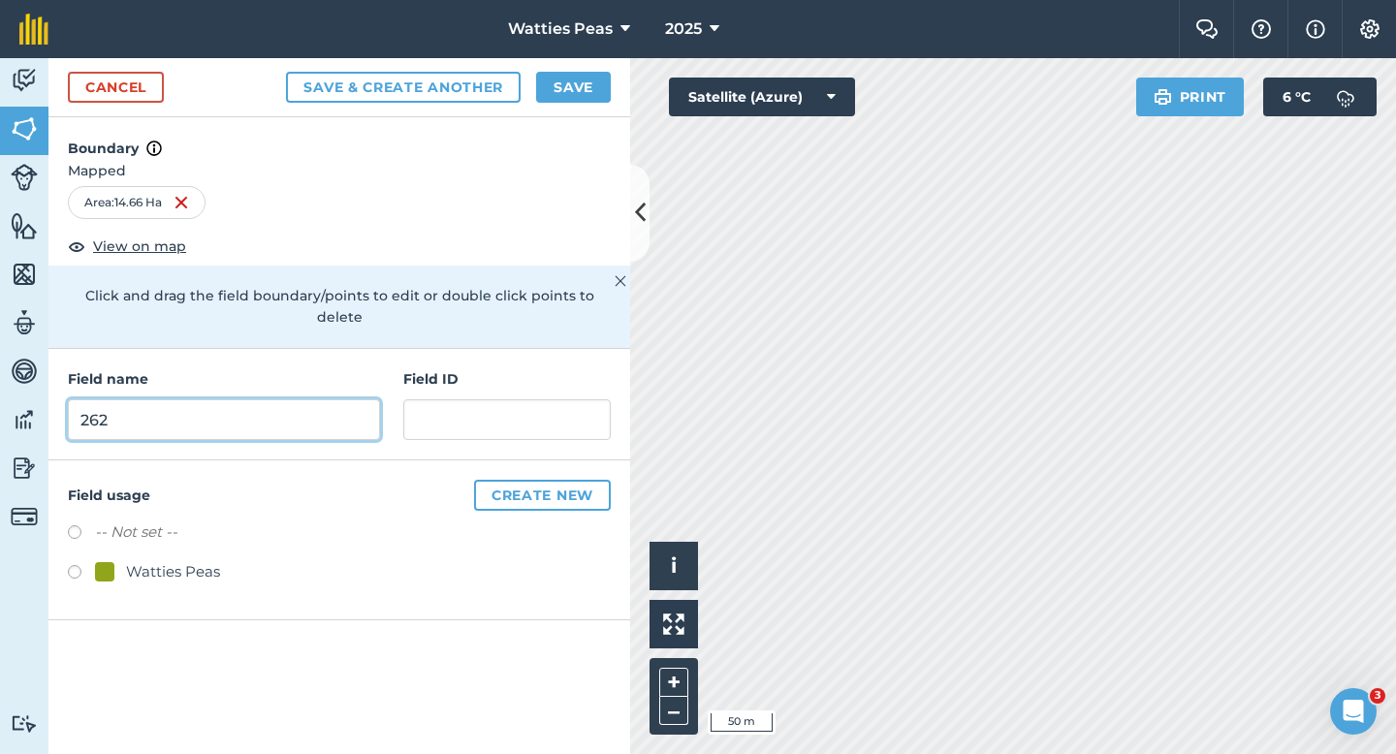
type input "262"
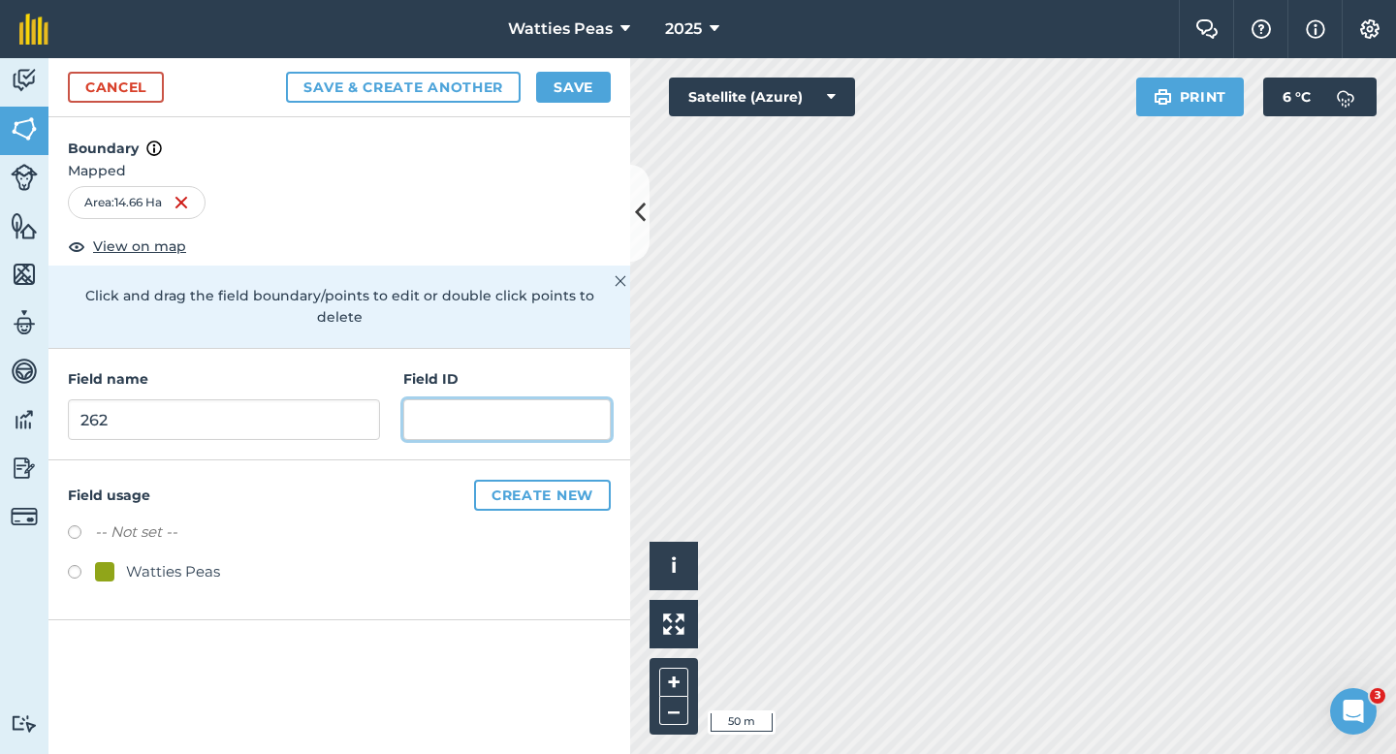
click at [418, 399] on input "text" at bounding box center [506, 419] width 207 height 41
type input "Fitzgerald RG & RE"
click at [165, 566] on div "Watties Peas" at bounding box center [339, 574] width 543 height 28
click at [201, 560] on div "Watties Peas" at bounding box center [173, 571] width 94 height 23
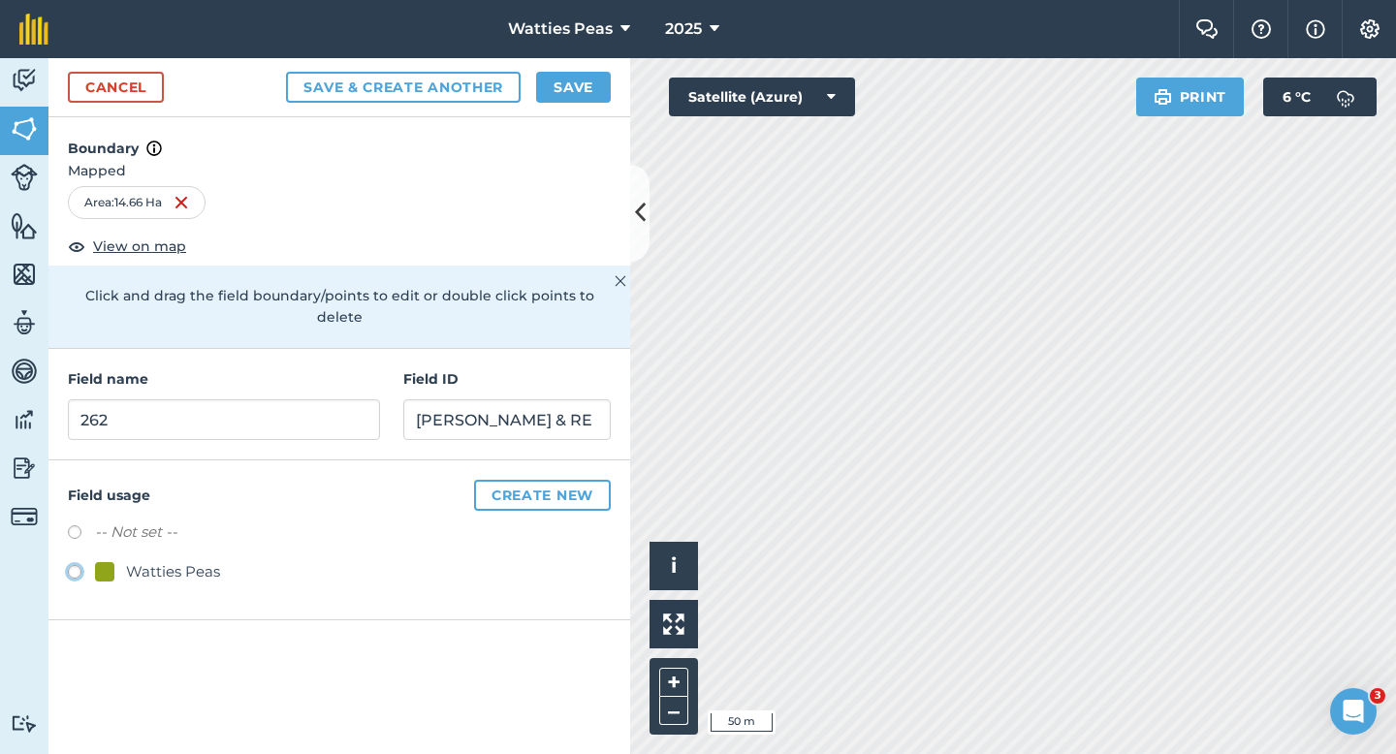
radio input "true"
click at [576, 80] on button "Save" at bounding box center [573, 87] width 75 height 31
click at [592, 560] on div "Watties Peas" at bounding box center [339, 574] width 543 height 28
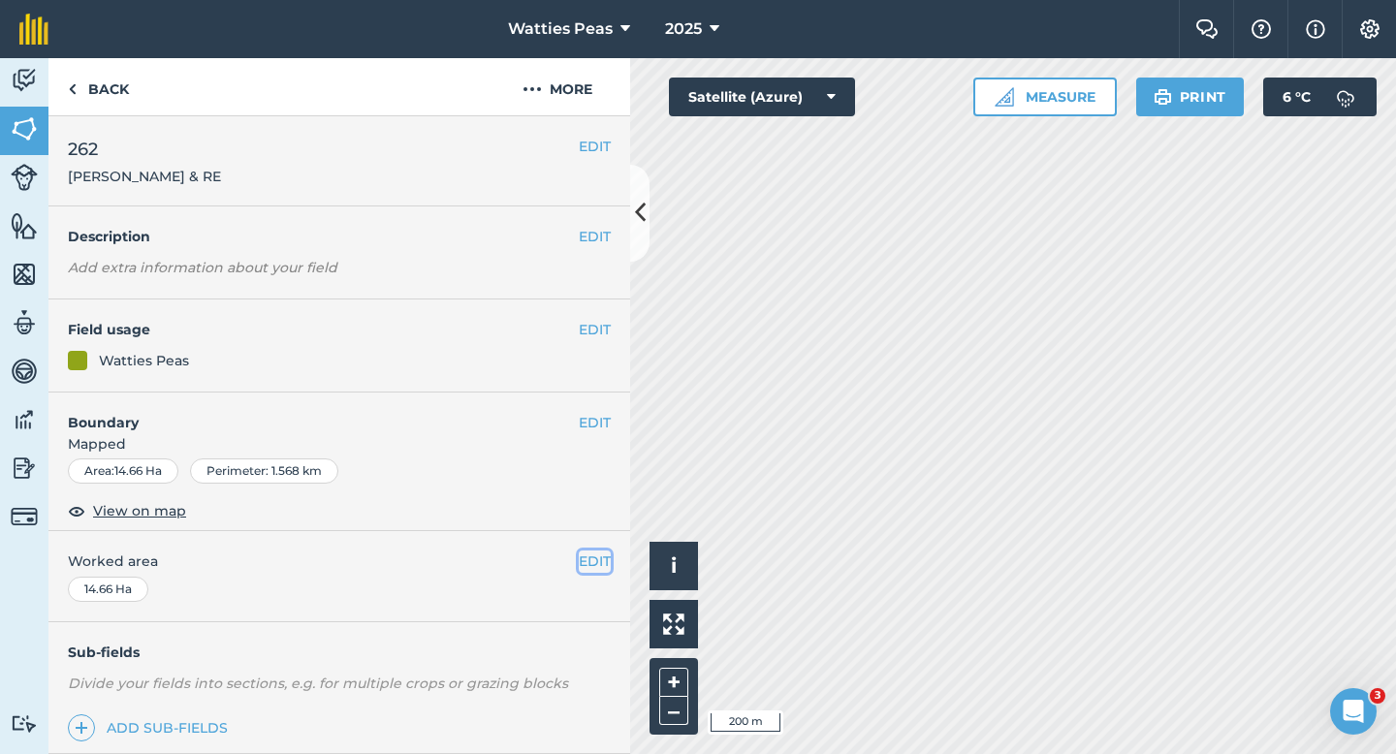
click at [595, 566] on button "EDIT" at bounding box center [595, 561] width 32 height 21
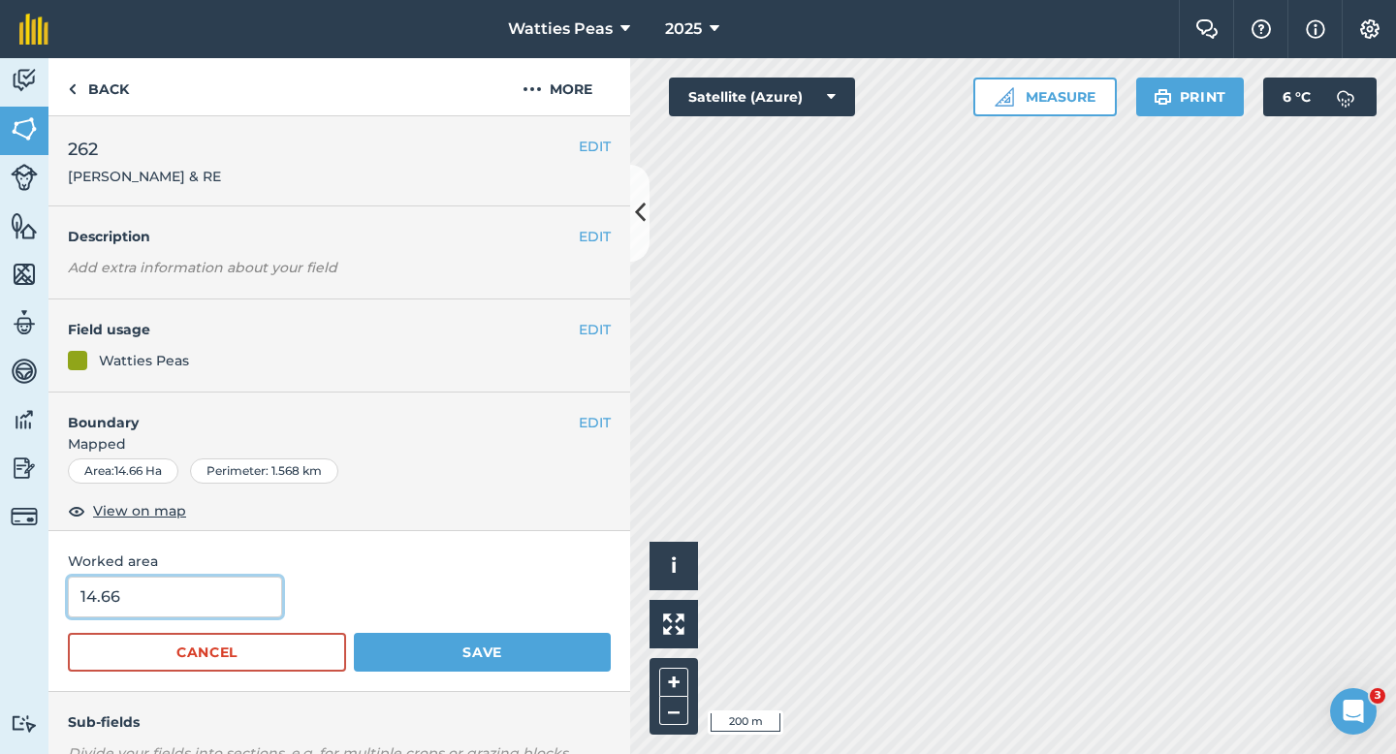
click at [149, 609] on input "14.66" at bounding box center [175, 597] width 214 height 41
type input "14.7"
click at [354, 633] on button "Save" at bounding box center [482, 652] width 257 height 39
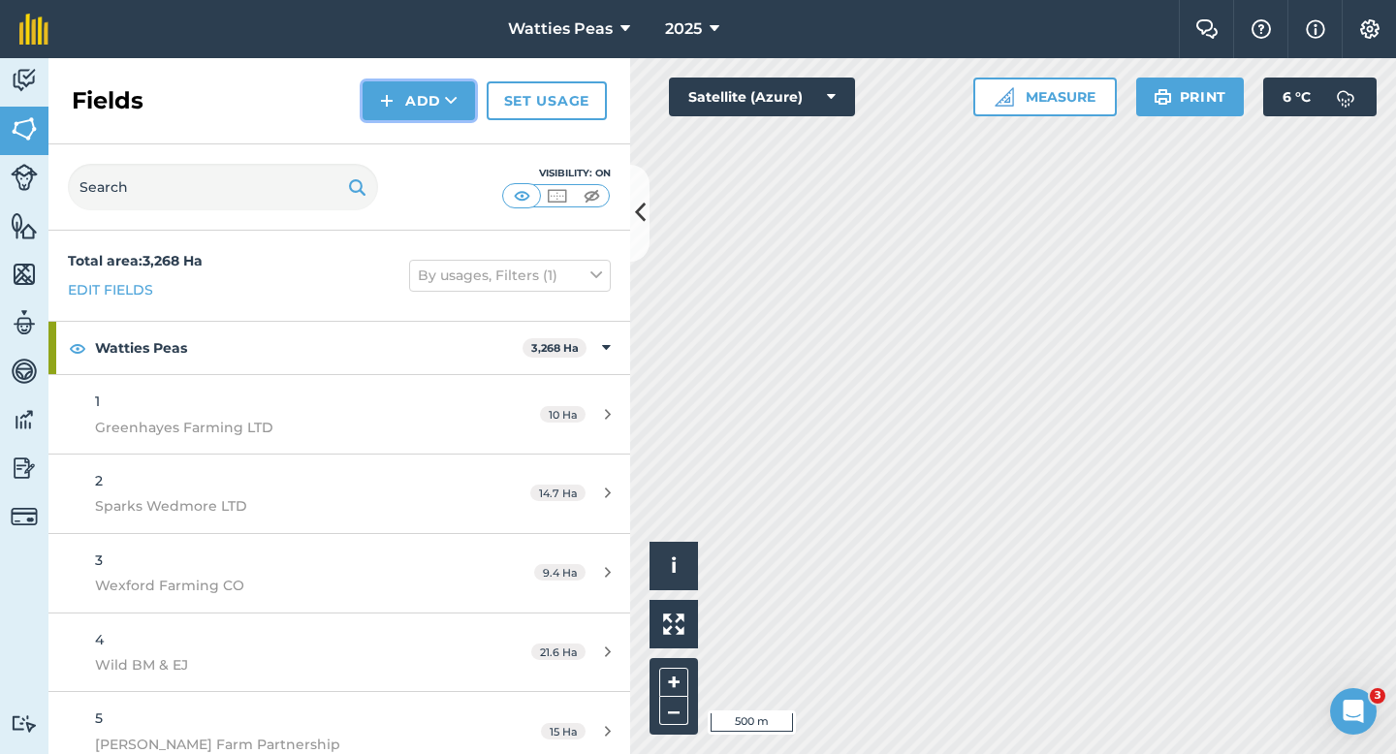
click at [379, 98] on button "Add" at bounding box center [419, 100] width 112 height 39
click at [409, 143] on link "Draw" at bounding box center [419, 144] width 107 height 43
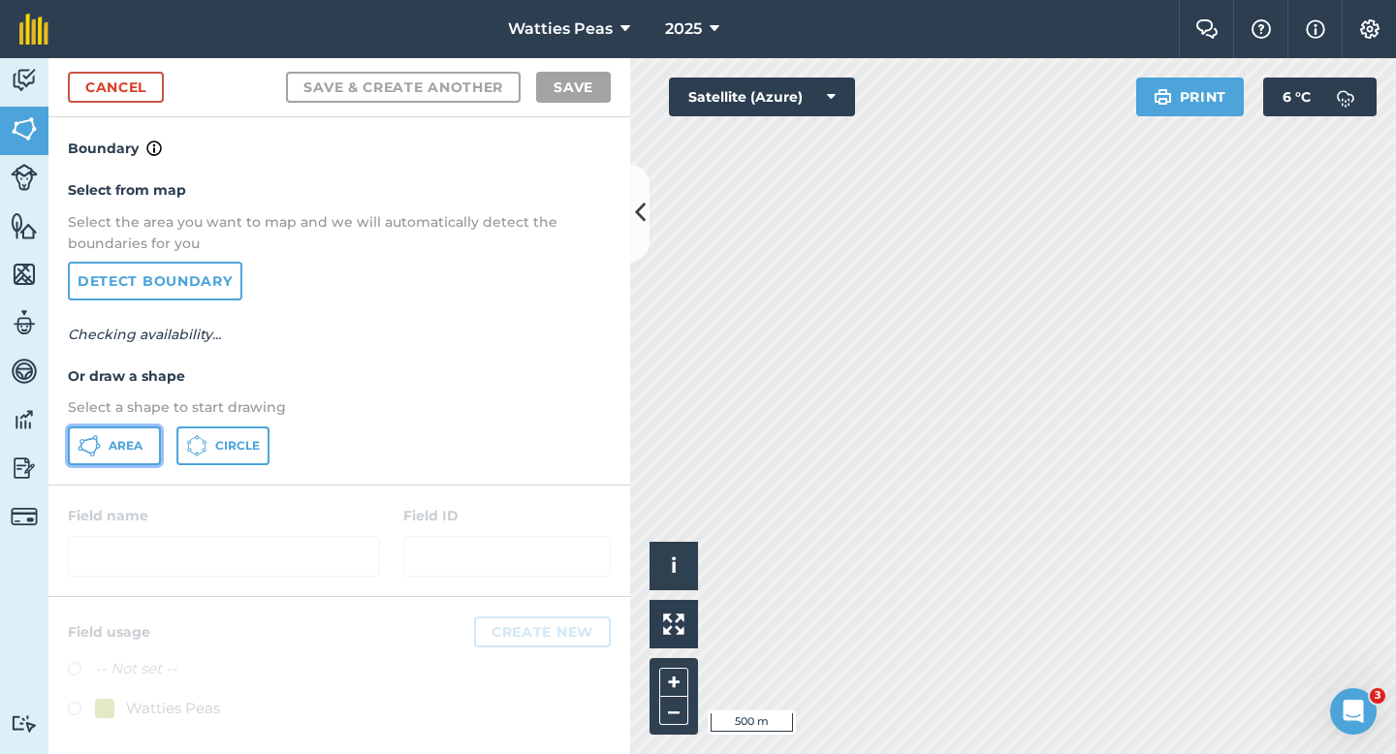
click at [133, 432] on button "Area" at bounding box center [114, 446] width 93 height 39
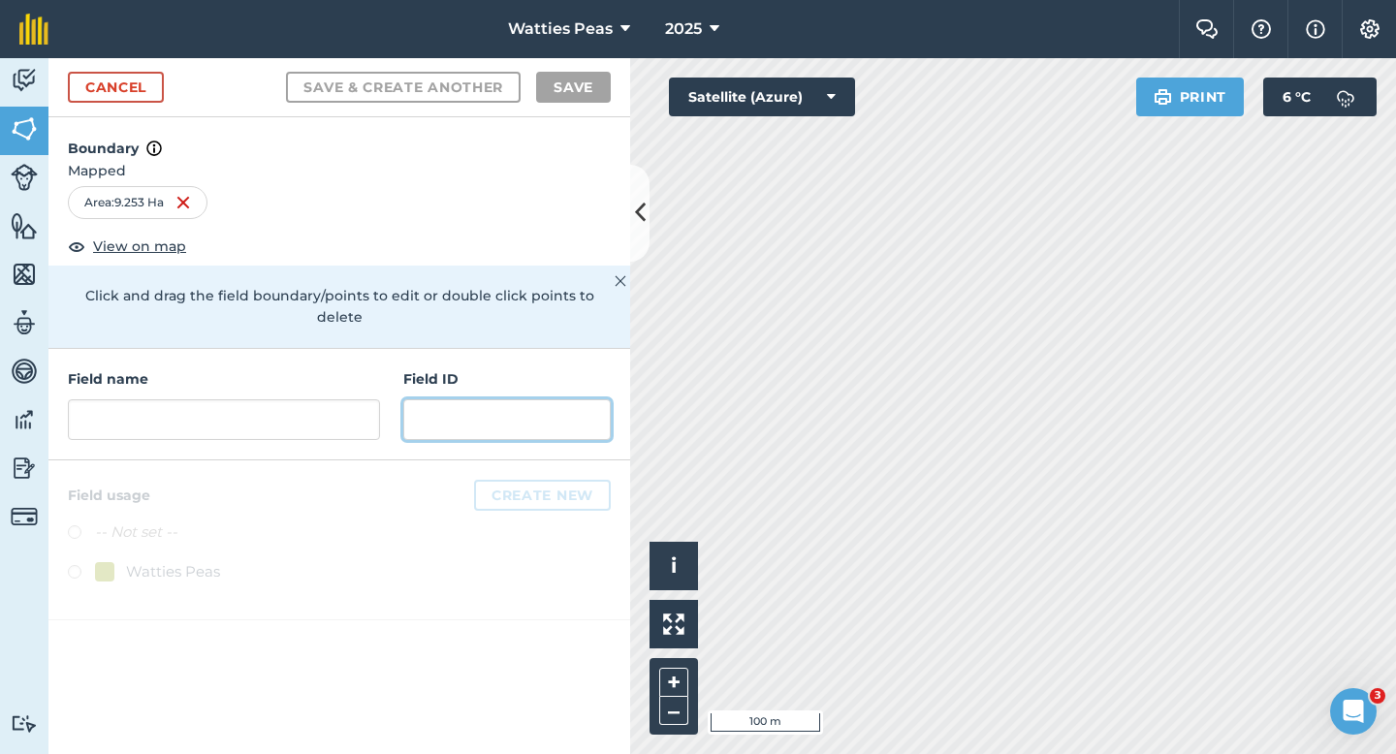
click at [540, 399] on input "text" at bounding box center [506, 419] width 207 height 41
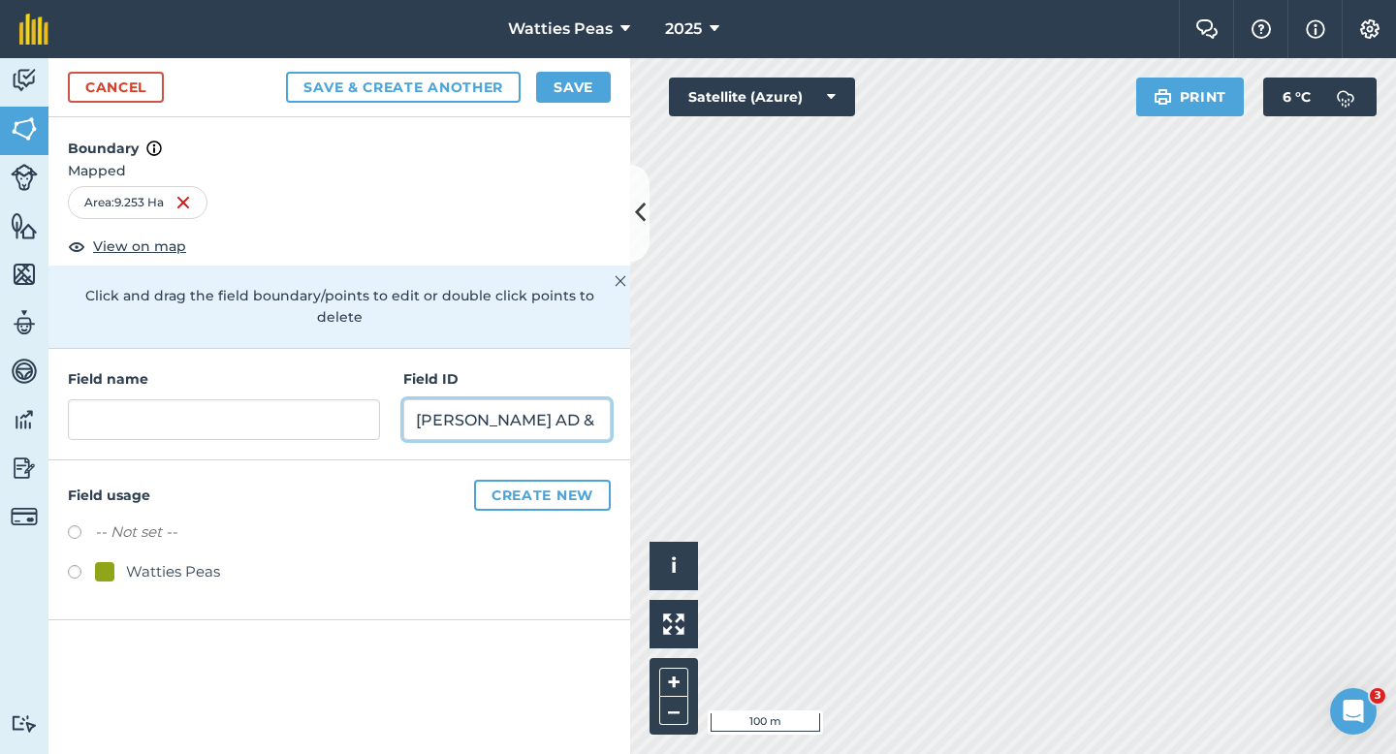
type input "[PERSON_NAME] AD & SM LTD"
click at [165, 560] on div "Watties Peas" at bounding box center [173, 571] width 94 height 23
radio input "true"
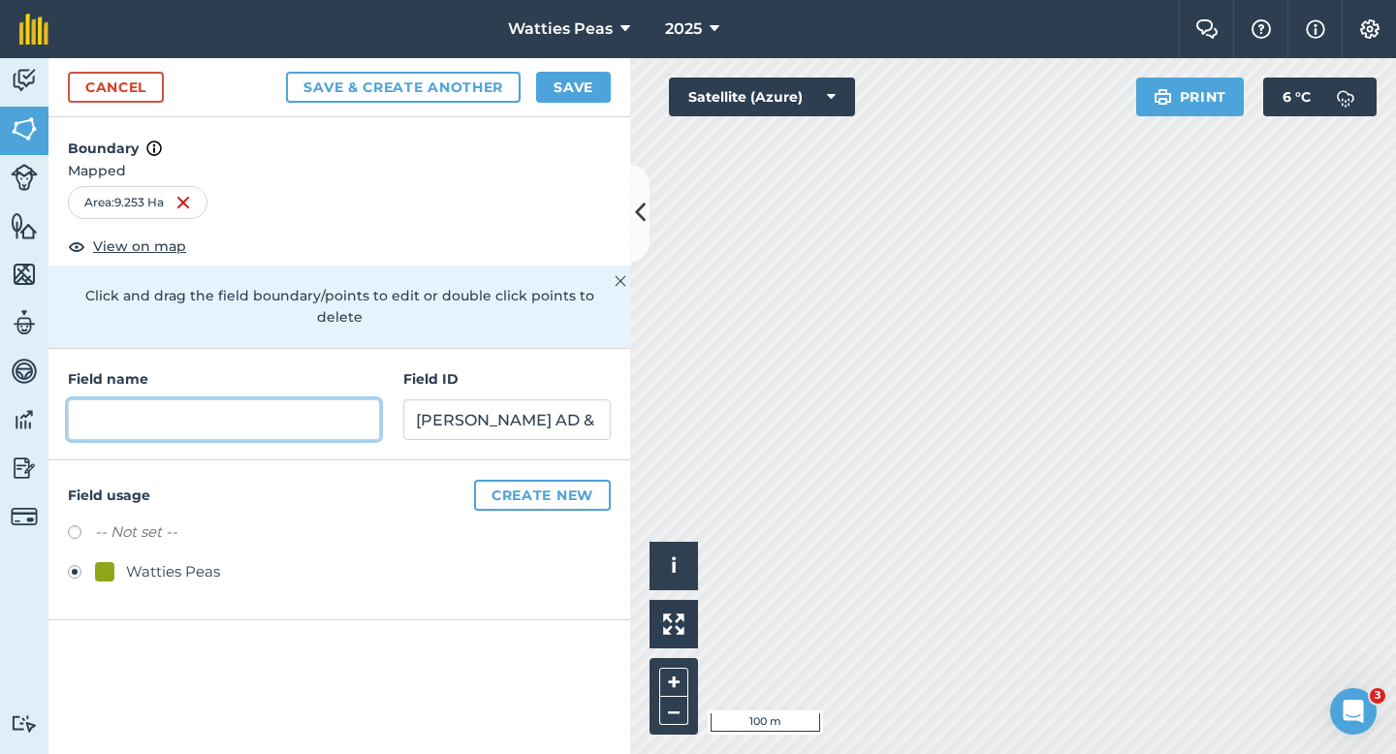
click at [189, 411] on input "text" at bounding box center [224, 419] width 312 height 41
type input "263"
click at [586, 87] on button "Save" at bounding box center [573, 87] width 75 height 31
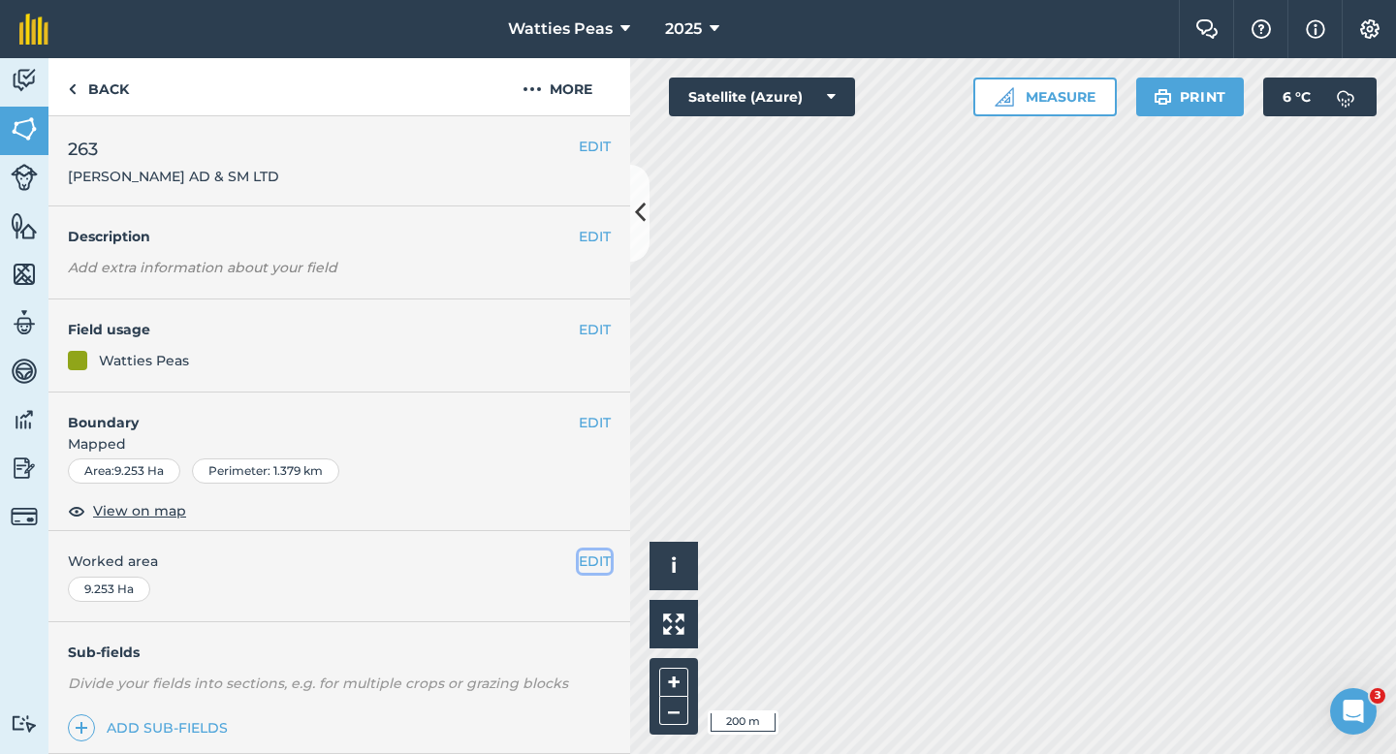
click at [594, 551] on button "EDIT" at bounding box center [595, 561] width 32 height 21
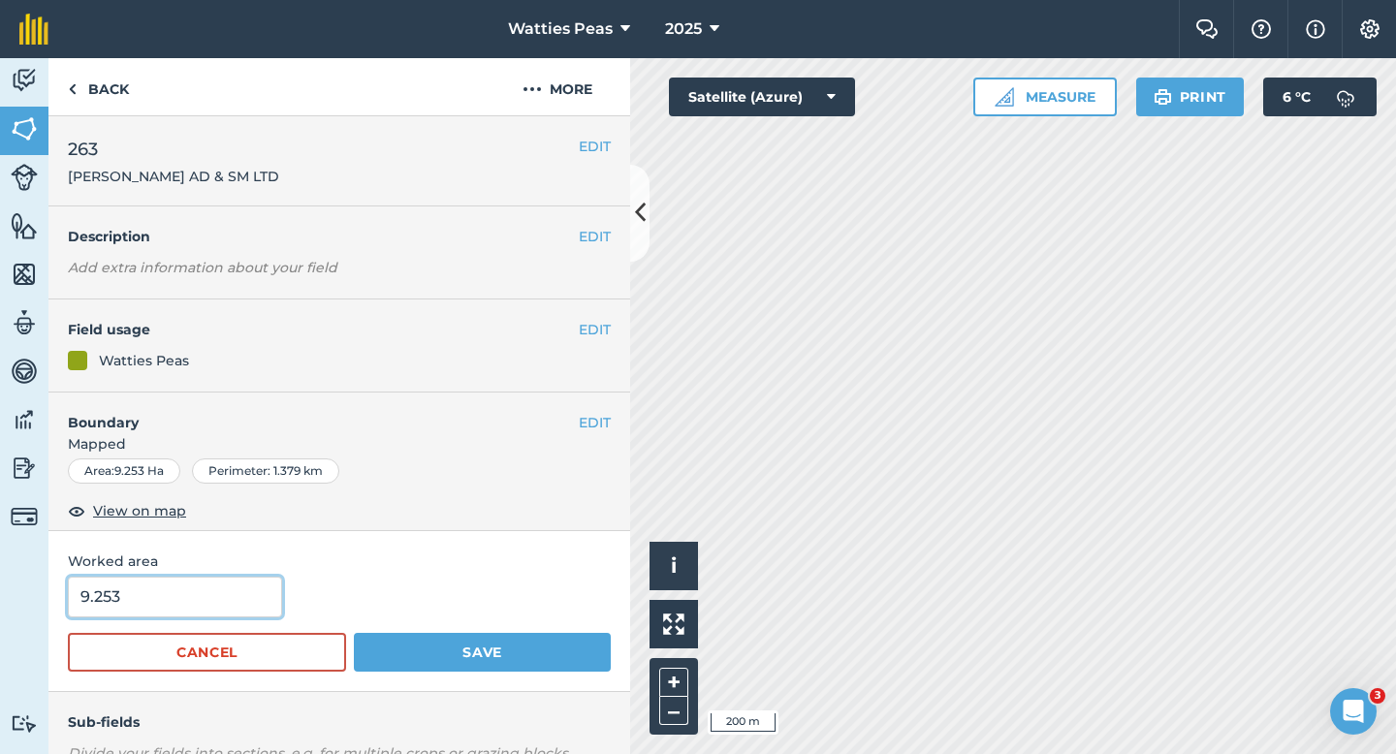
click at [201, 583] on input "9.253" at bounding box center [175, 597] width 214 height 41
click at [204, 592] on input "9.253" at bounding box center [175, 597] width 214 height 41
type input "9"
click at [354, 633] on button "Save" at bounding box center [482, 652] width 257 height 39
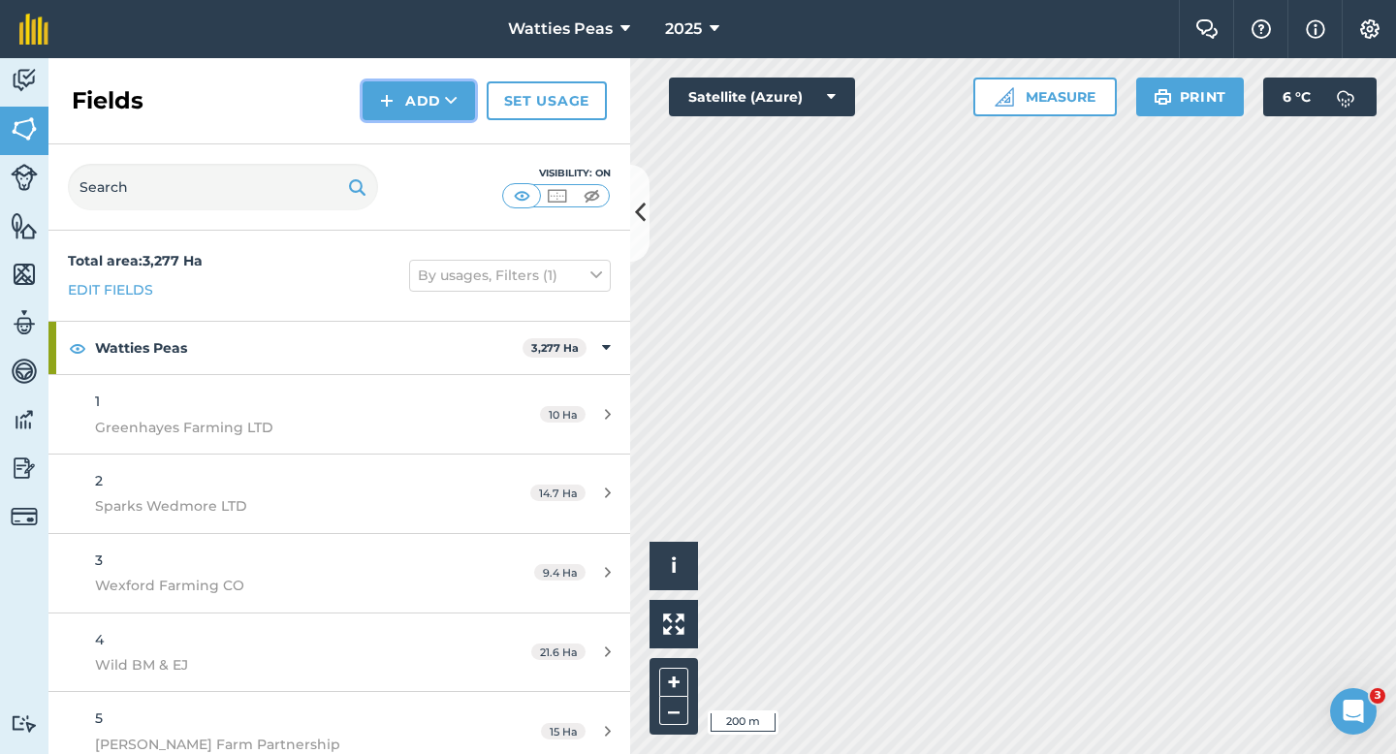
click at [435, 89] on button "Add" at bounding box center [419, 100] width 112 height 39
click at [435, 143] on link "Draw" at bounding box center [419, 144] width 107 height 43
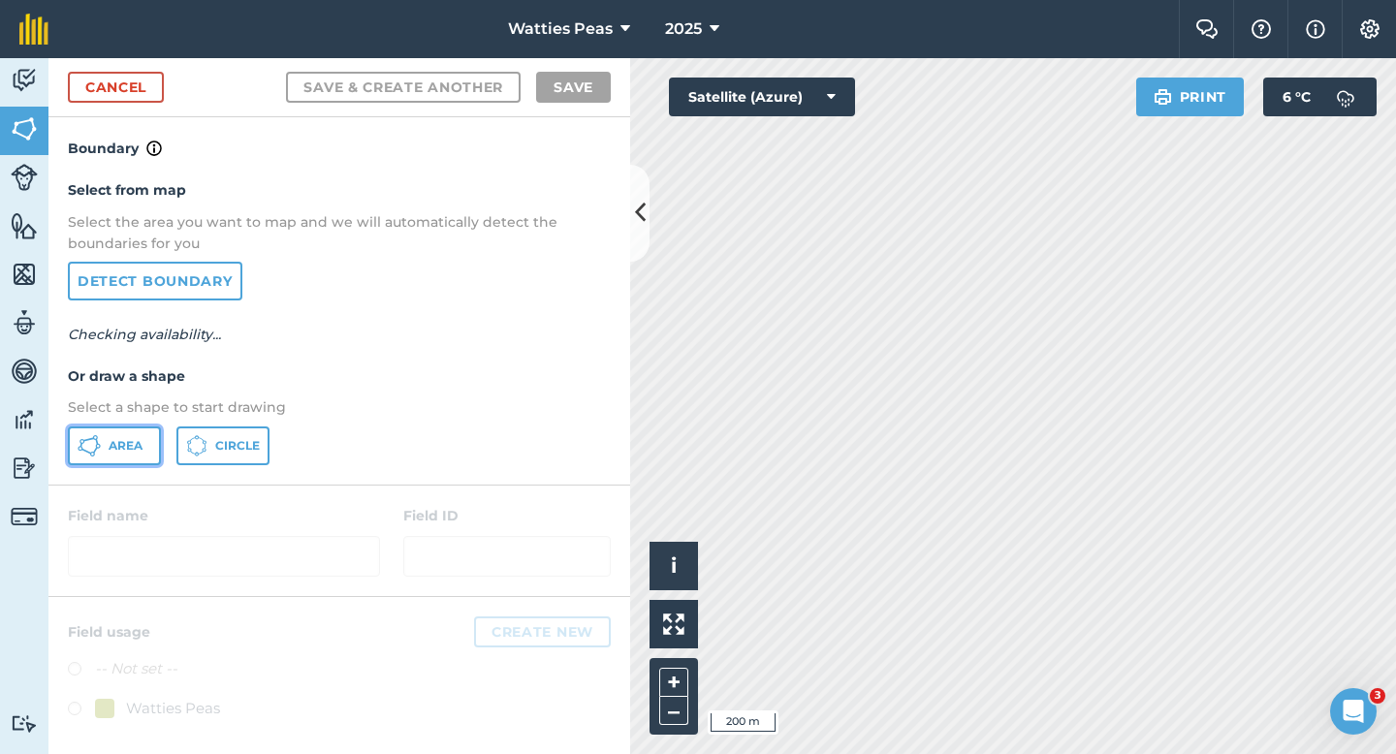
click at [116, 447] on span "Area" at bounding box center [126, 446] width 34 height 16
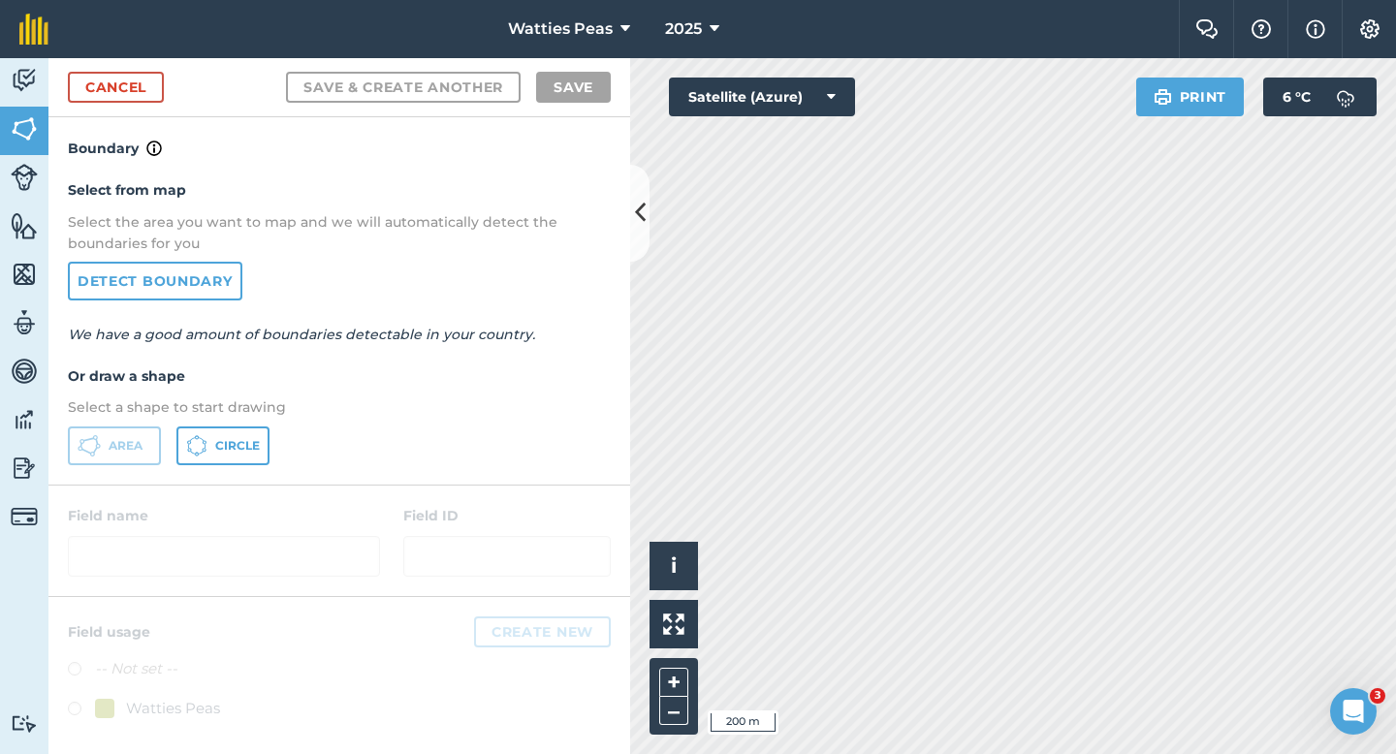
click at [614, 383] on div "Select from map Select the area you want to map and we will automatically detec…" at bounding box center [339, 322] width 582 height 324
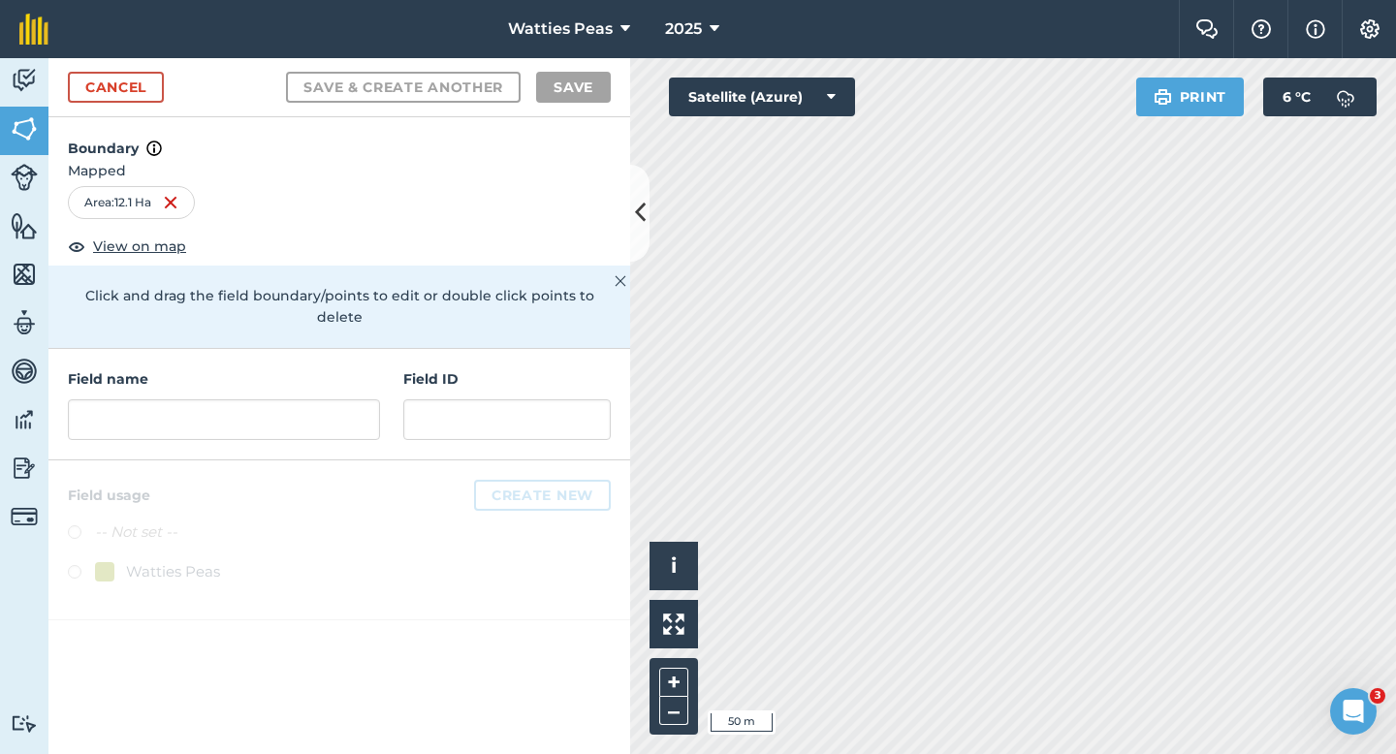
click at [340, 375] on div "Field name" at bounding box center [224, 404] width 312 height 72
click at [339, 399] on input "text" at bounding box center [224, 419] width 312 height 41
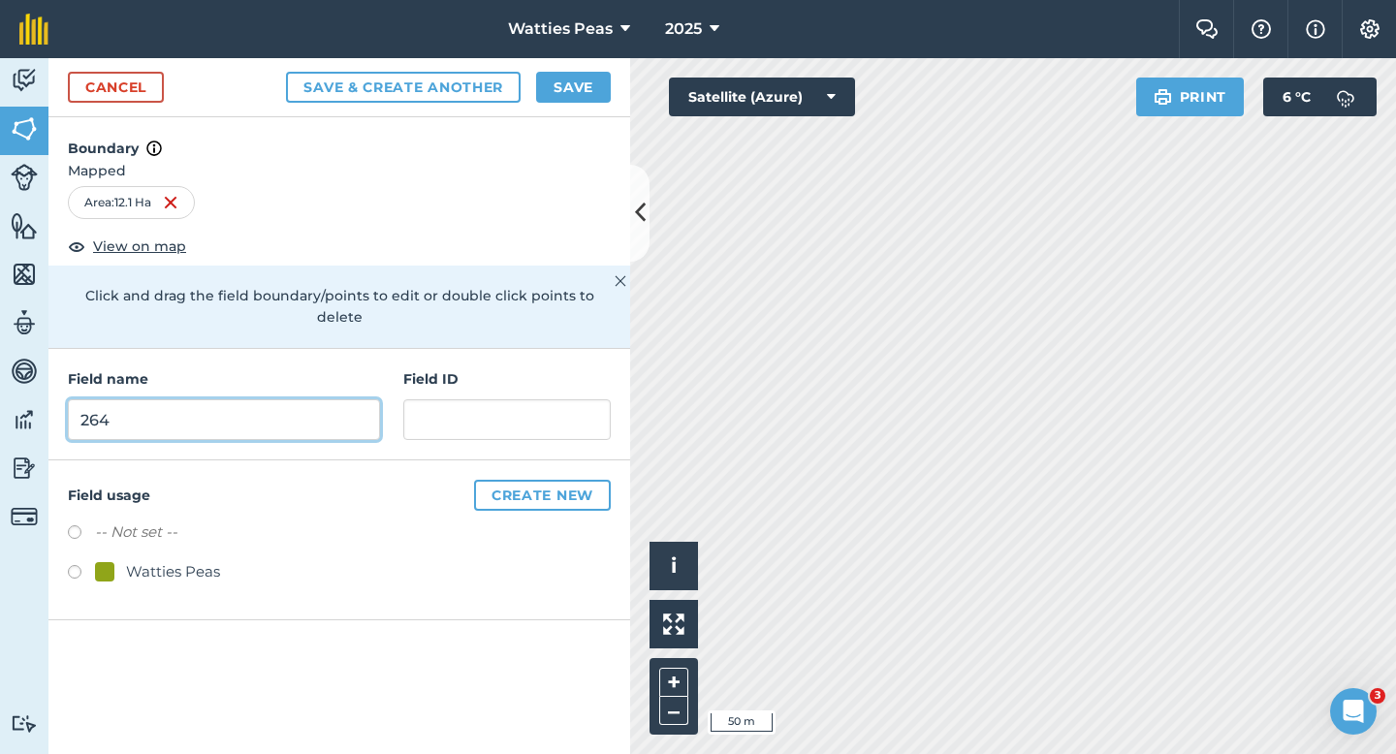
type input "264"
click at [173, 560] on div "Watties Peas" at bounding box center [173, 571] width 94 height 23
radio input "true"
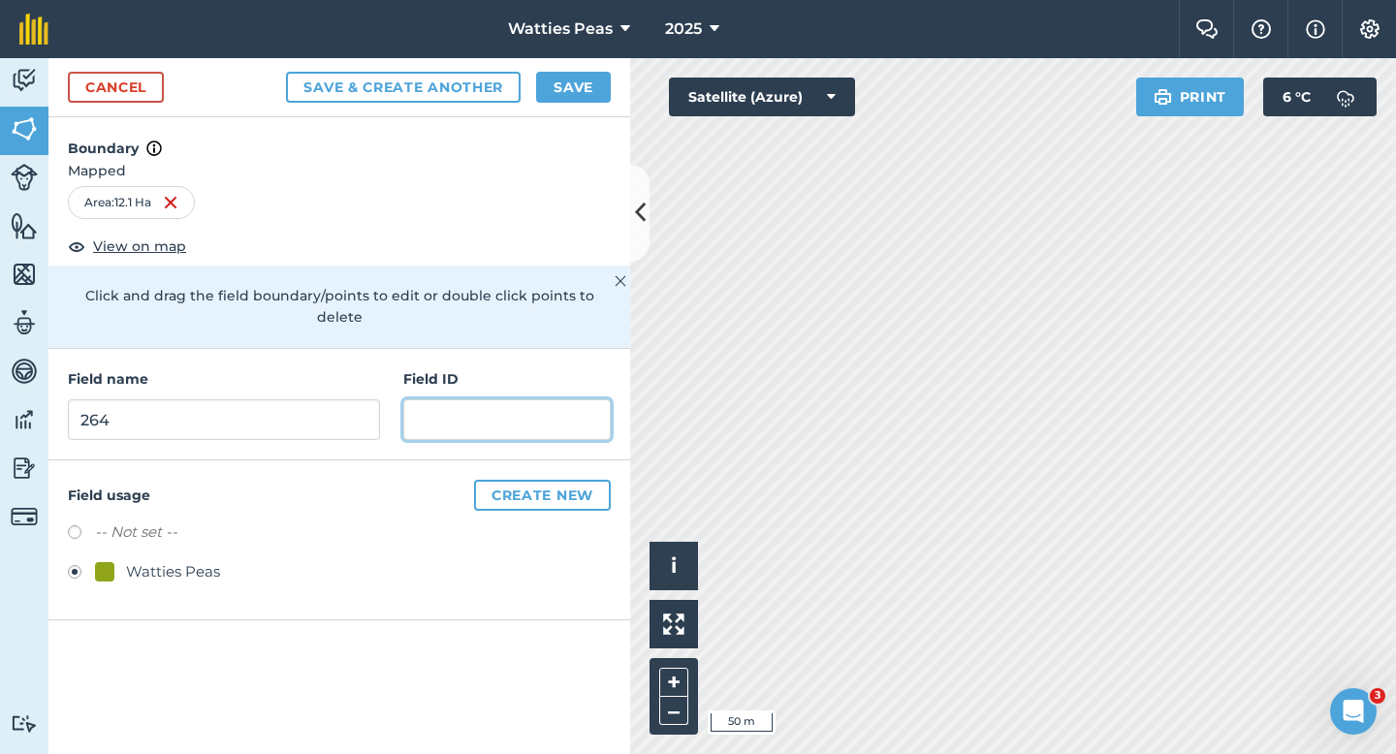
click at [435, 399] on input "text" at bounding box center [506, 419] width 207 height 41
paste input "[PERSON_NAME] AD & SM LTD"
type input "[PERSON_NAME] AD & SM LTD"
click at [571, 58] on div "Cancel Save & Create Another Save" at bounding box center [339, 87] width 582 height 59
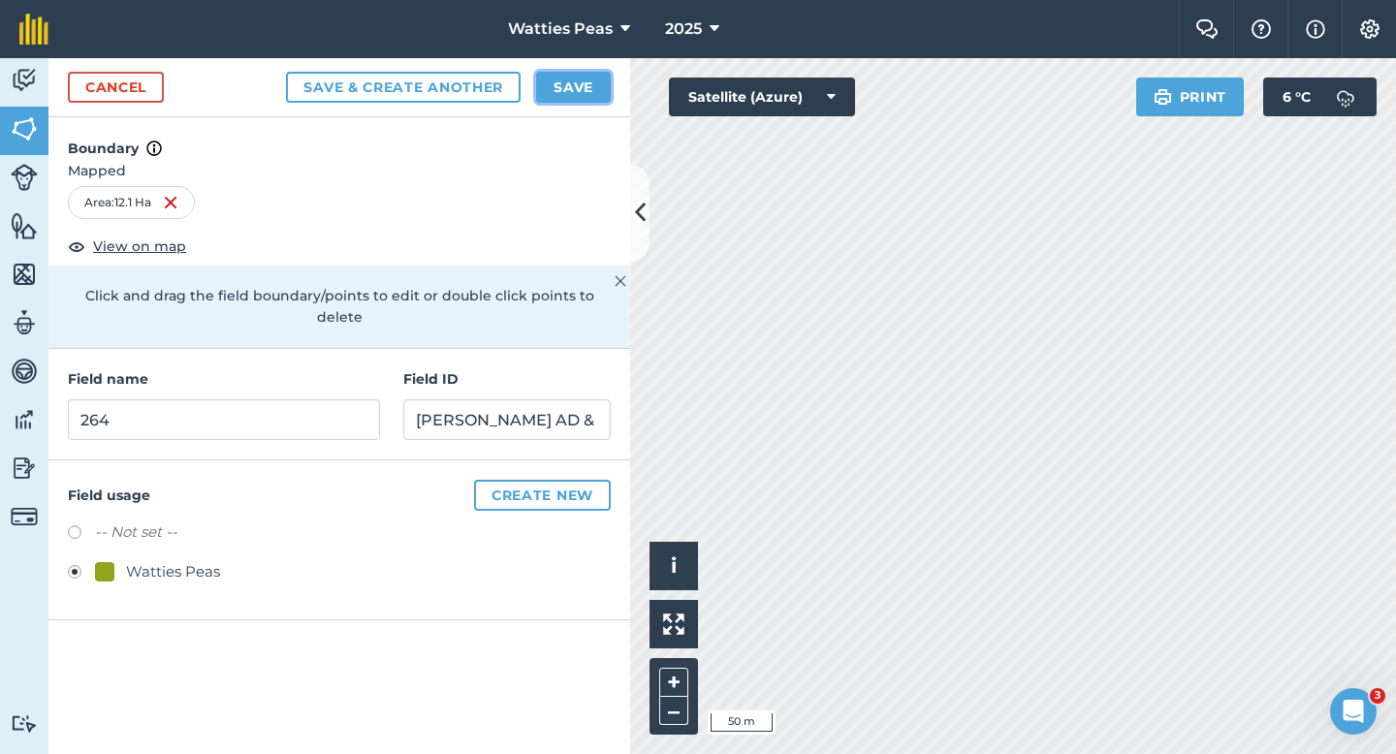
click at [572, 75] on button "Save" at bounding box center [573, 87] width 75 height 31
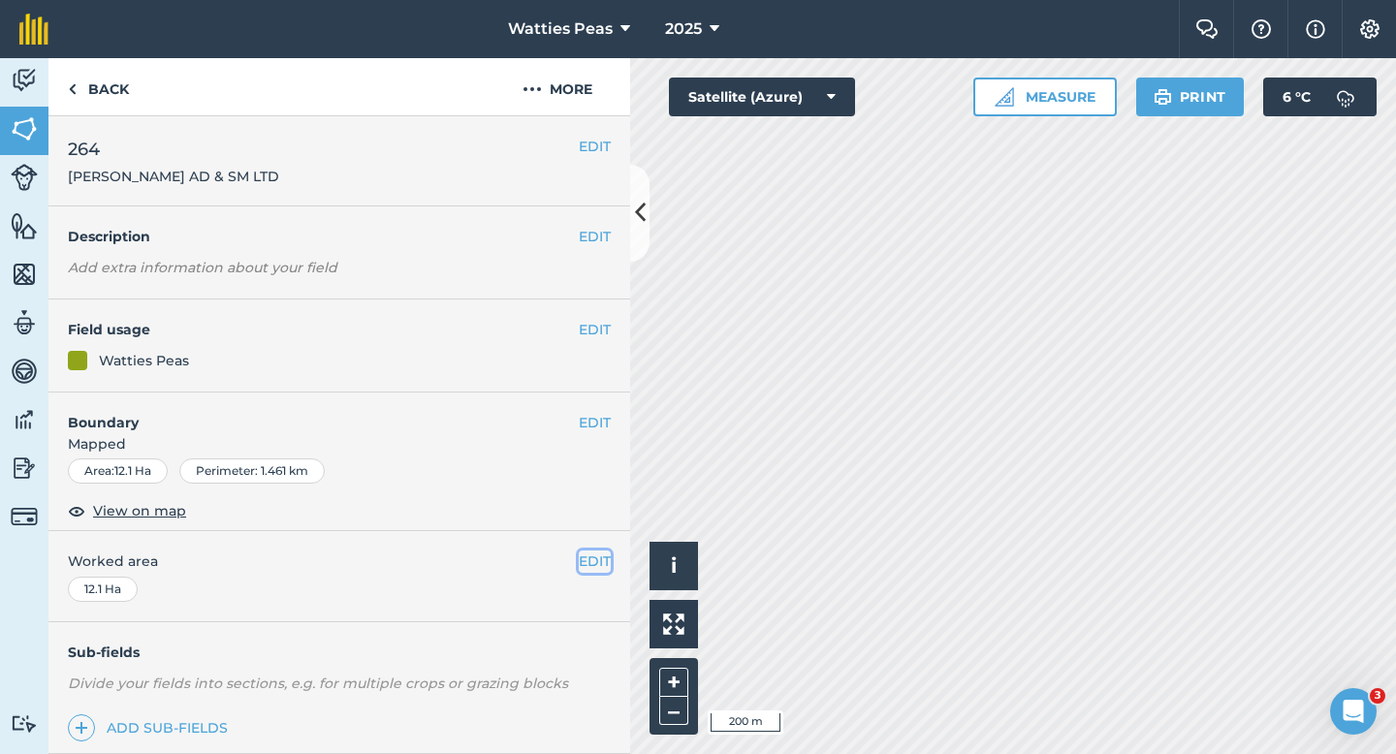
click at [590, 560] on button "EDIT" at bounding box center [595, 561] width 32 height 21
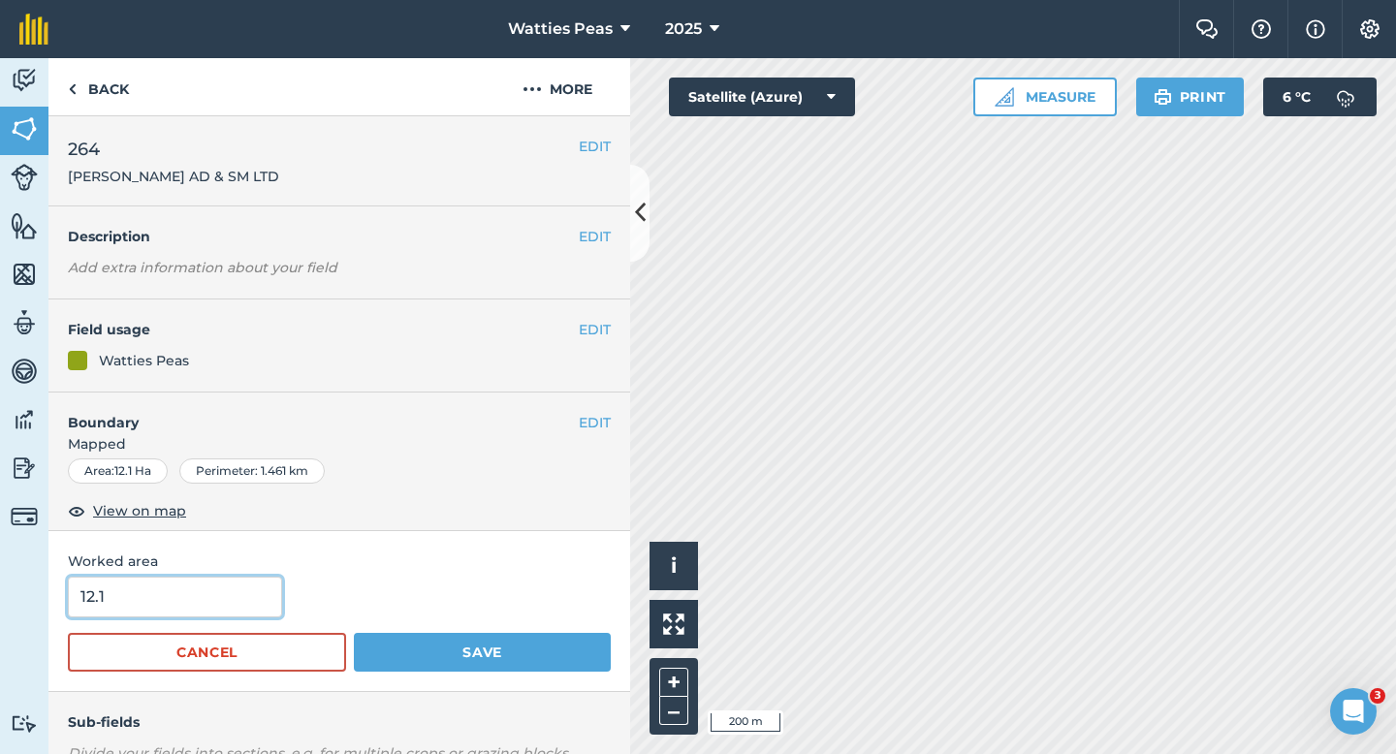
click at [263, 587] on input "12.1" at bounding box center [175, 597] width 214 height 41
click at [354, 633] on button "Save" at bounding box center [482, 652] width 257 height 39
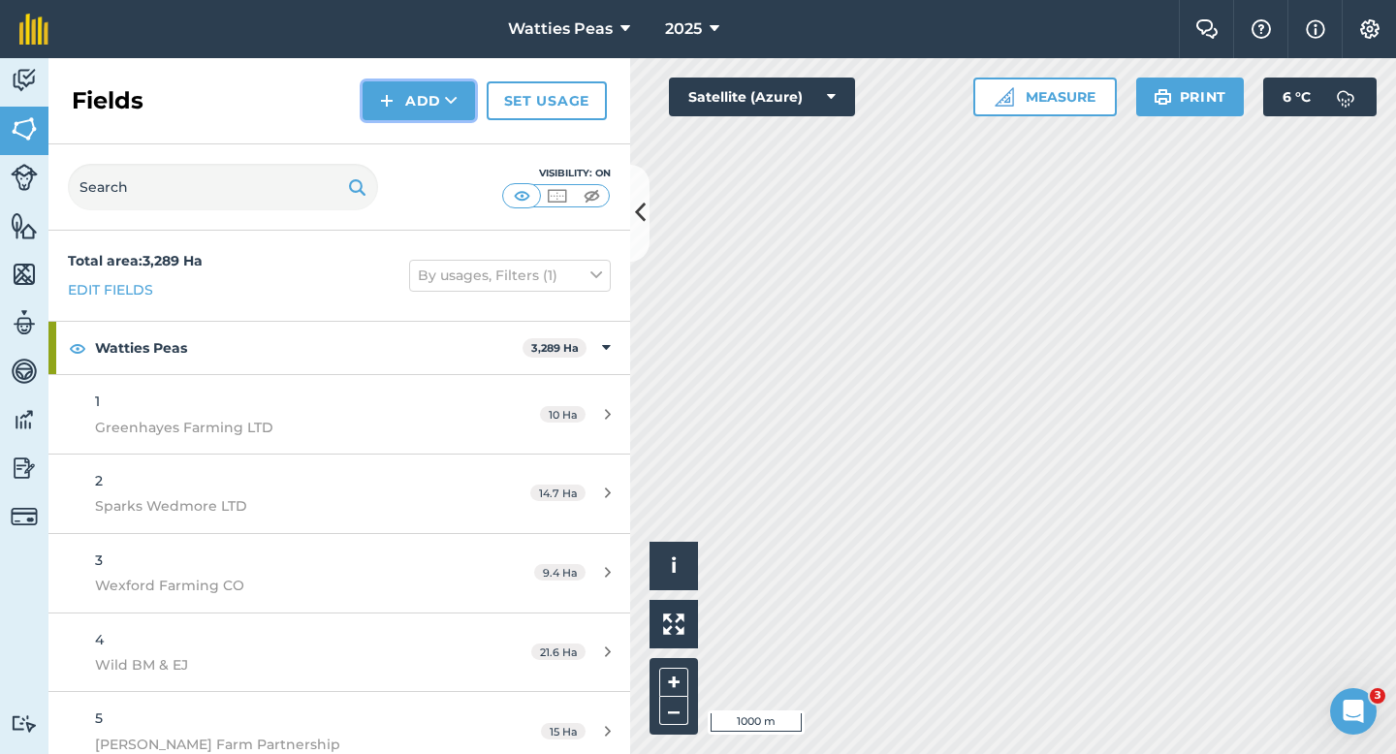
click at [416, 93] on button "Add" at bounding box center [419, 100] width 112 height 39
click at [416, 126] on link "Draw" at bounding box center [419, 144] width 107 height 43
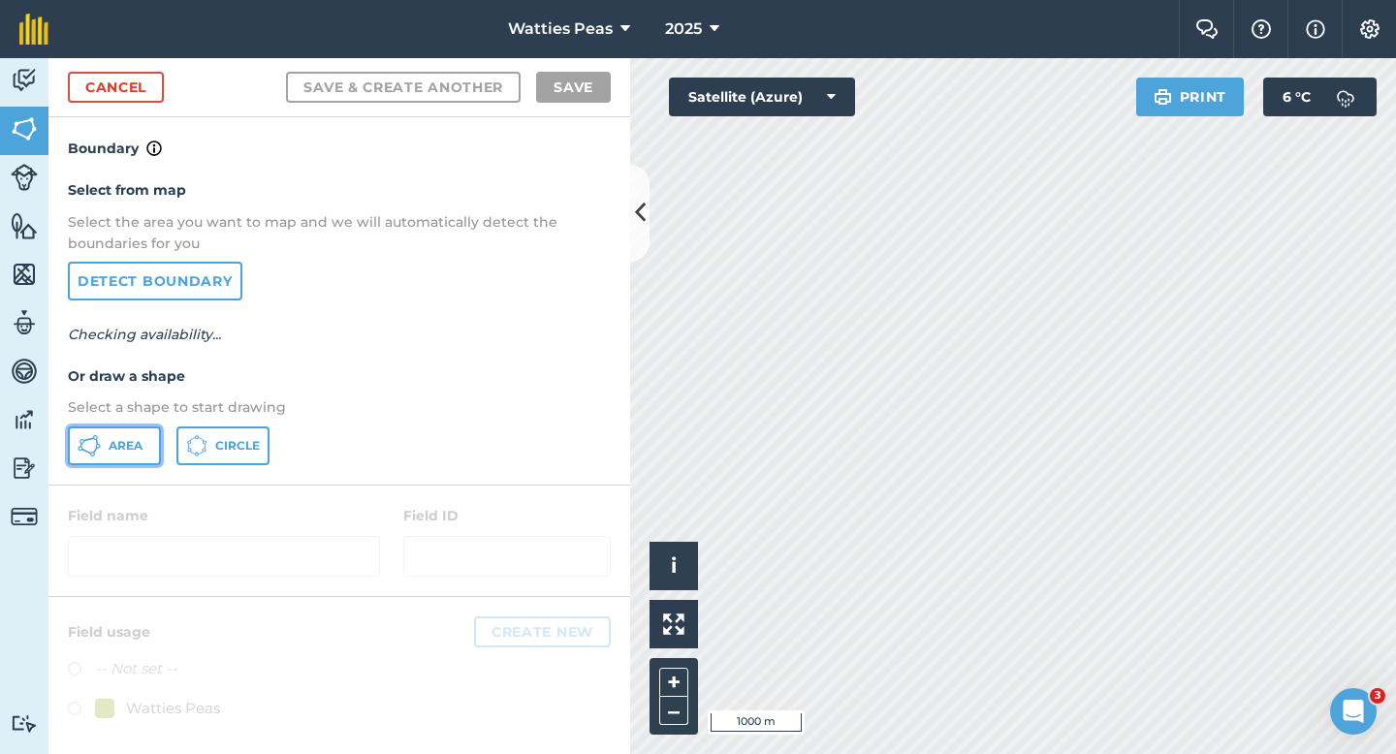
click at [109, 450] on span "Area" at bounding box center [126, 446] width 34 height 16
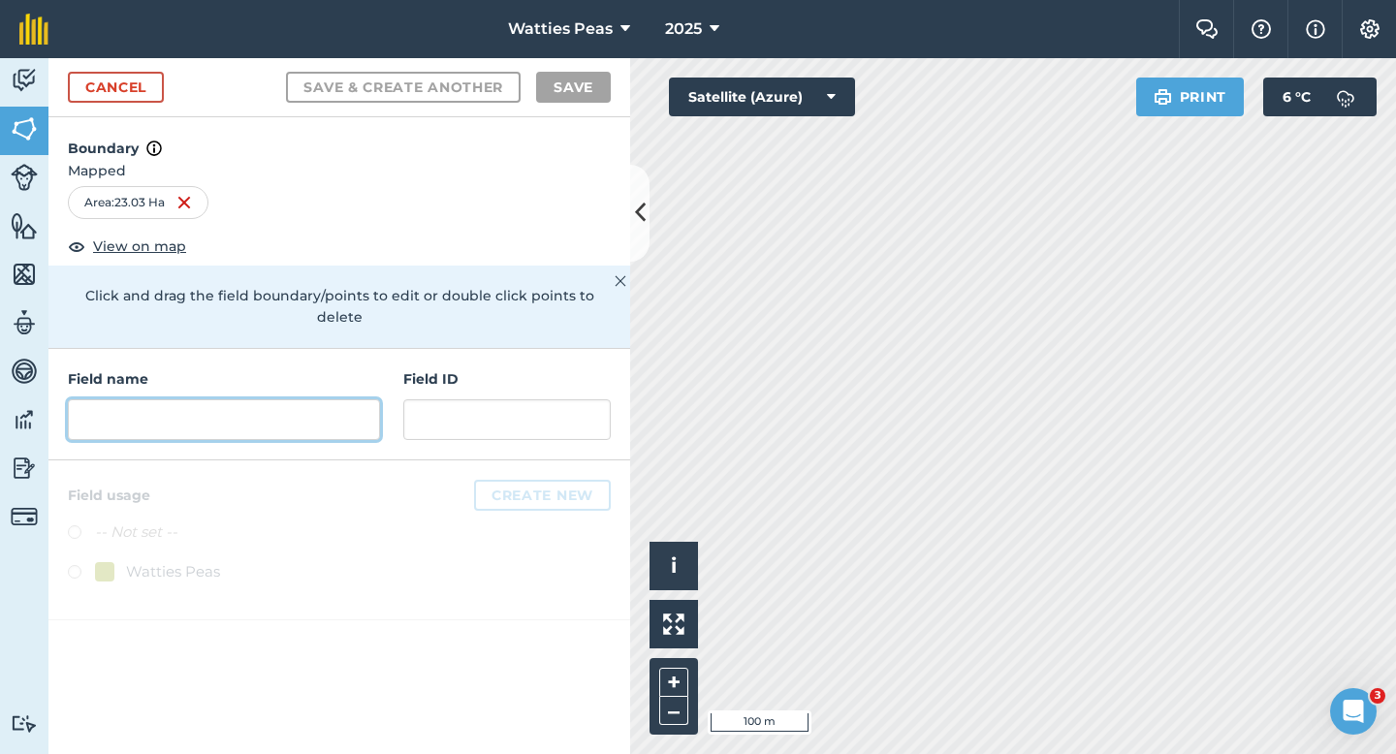
click at [271, 399] on input "text" at bounding box center [224, 419] width 312 height 41
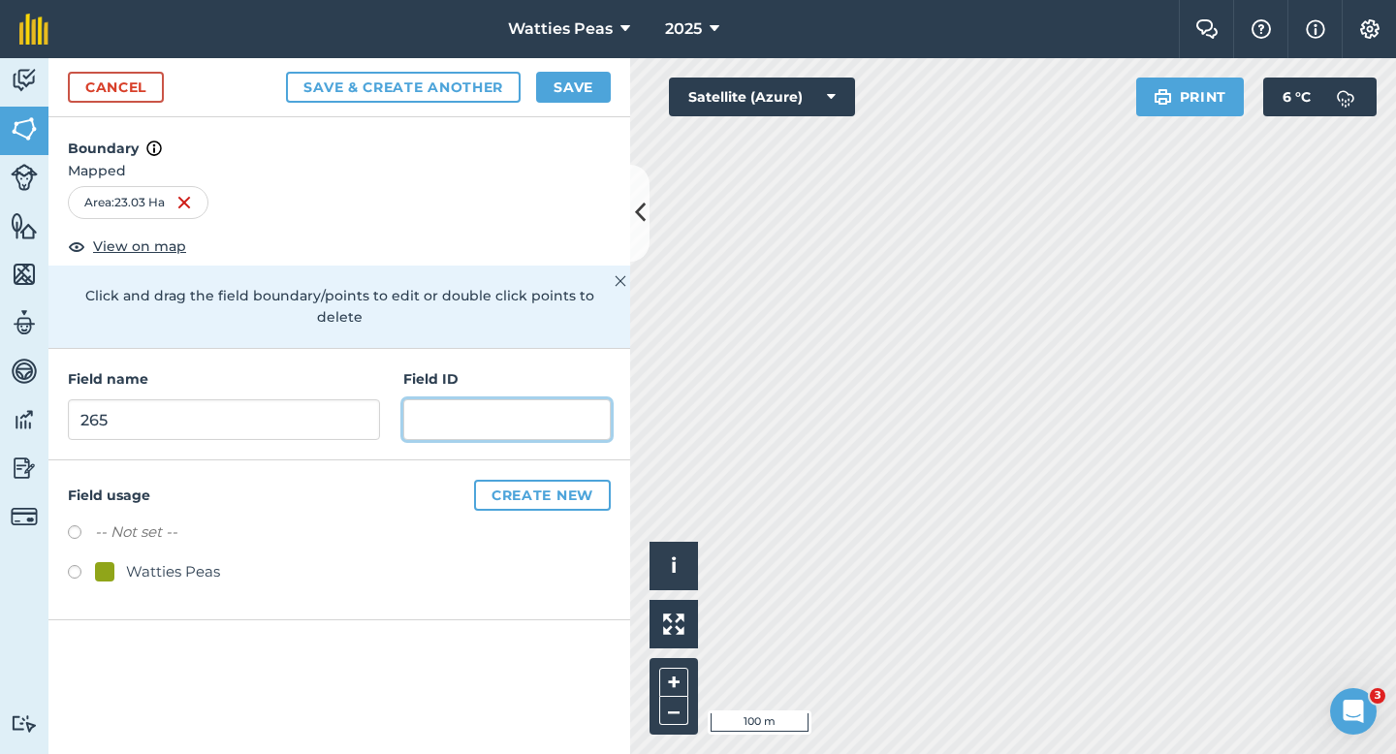
click at [451, 403] on input "text" at bounding box center [506, 419] width 207 height 41
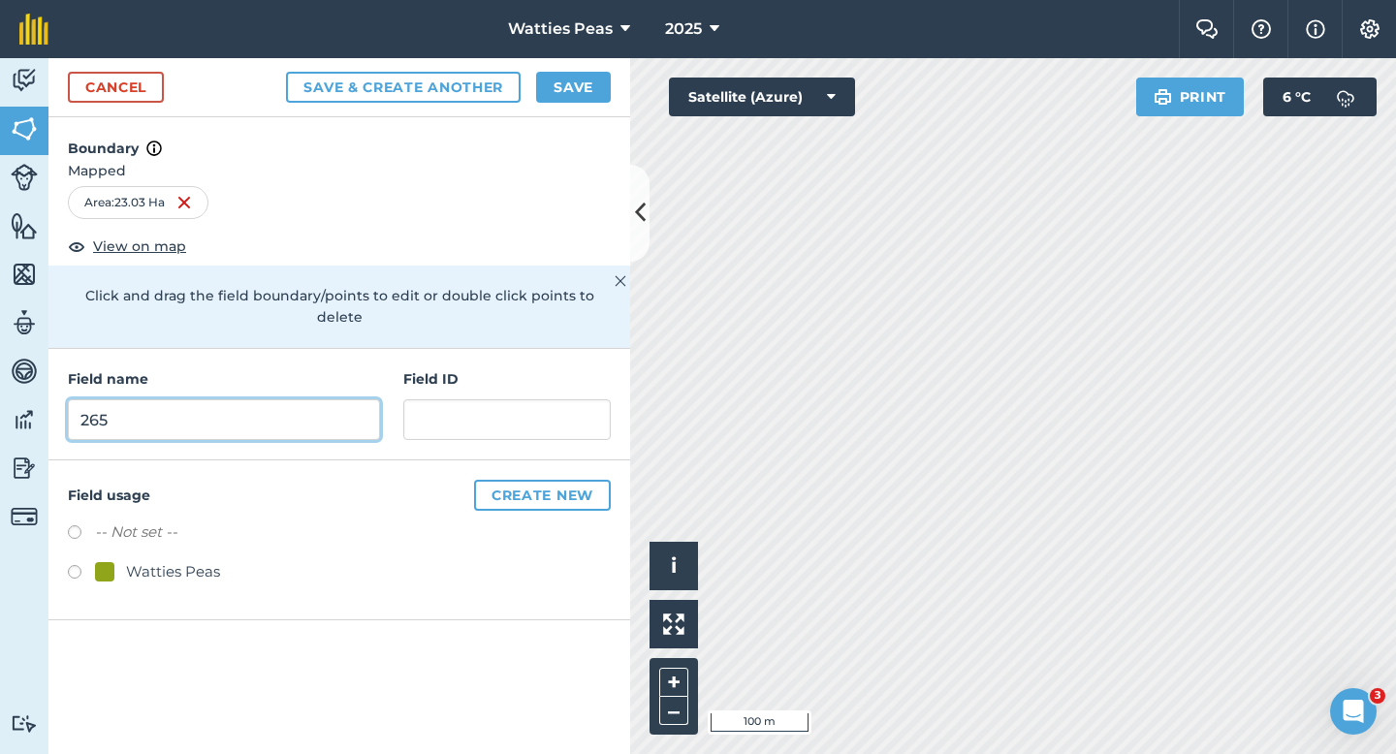
click at [353, 400] on input "265" at bounding box center [224, 419] width 312 height 41
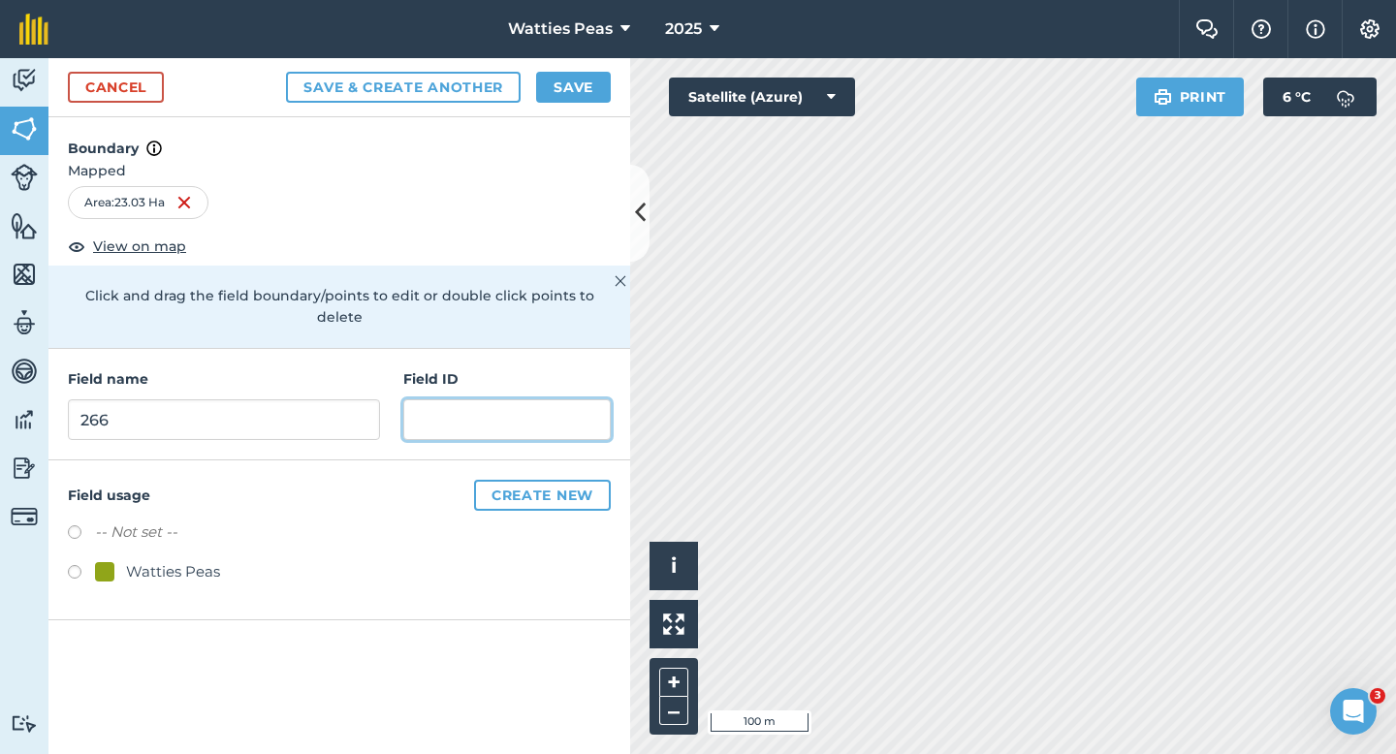
click at [422, 399] on input "text" at bounding box center [506, 419] width 207 height 41
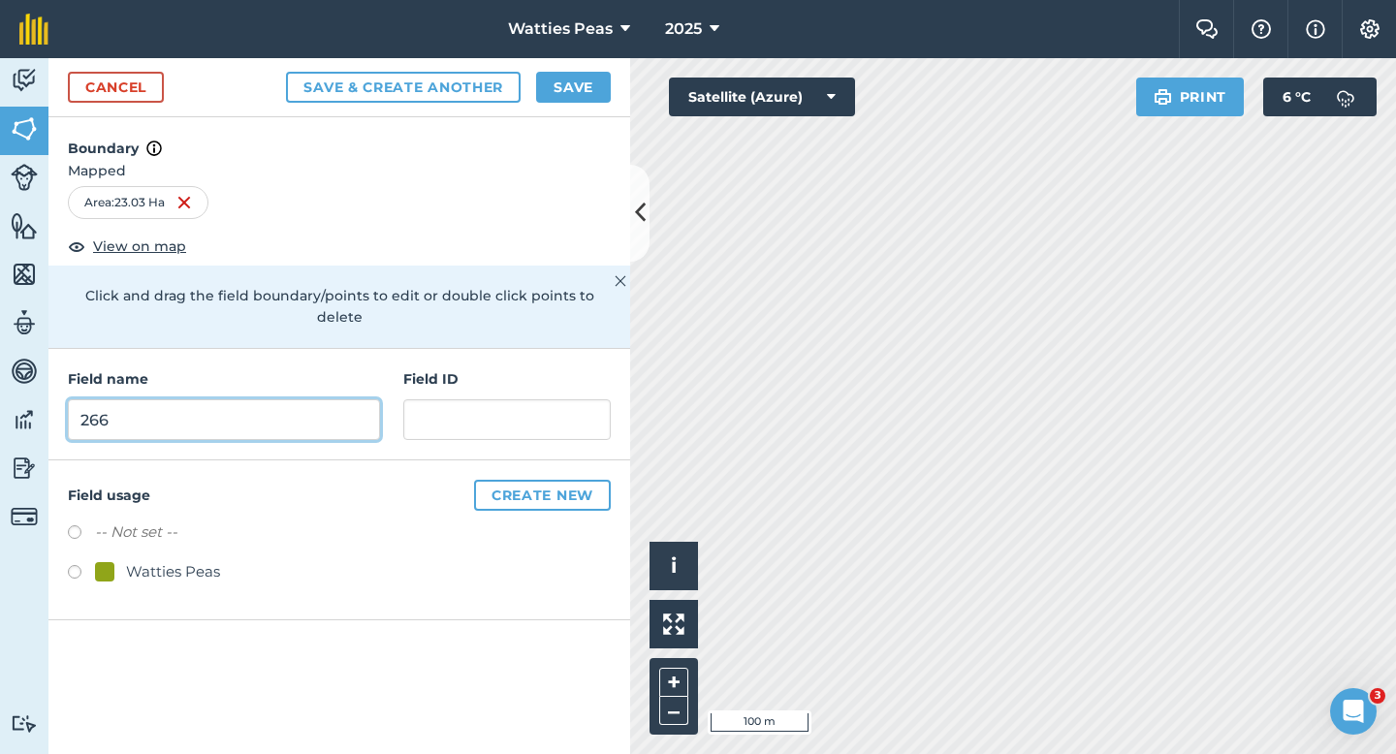
click at [283, 399] on input "266" at bounding box center [224, 419] width 312 height 41
type input "265"
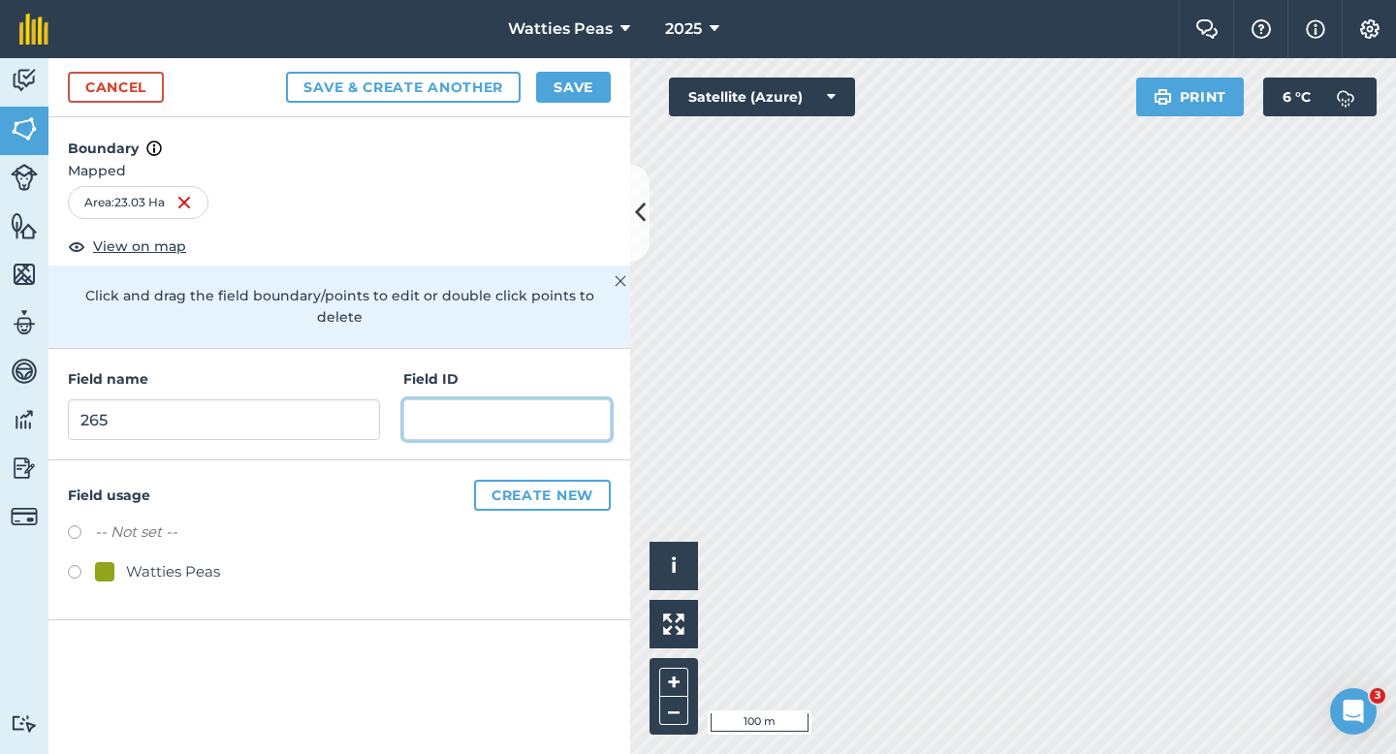
click at [426, 409] on input "text" at bounding box center [506, 419] width 207 height 41
click at [429, 409] on input "text" at bounding box center [506, 419] width 207 height 41
click at [187, 560] on div "Watties Peas" at bounding box center [173, 571] width 94 height 23
radio input "true"
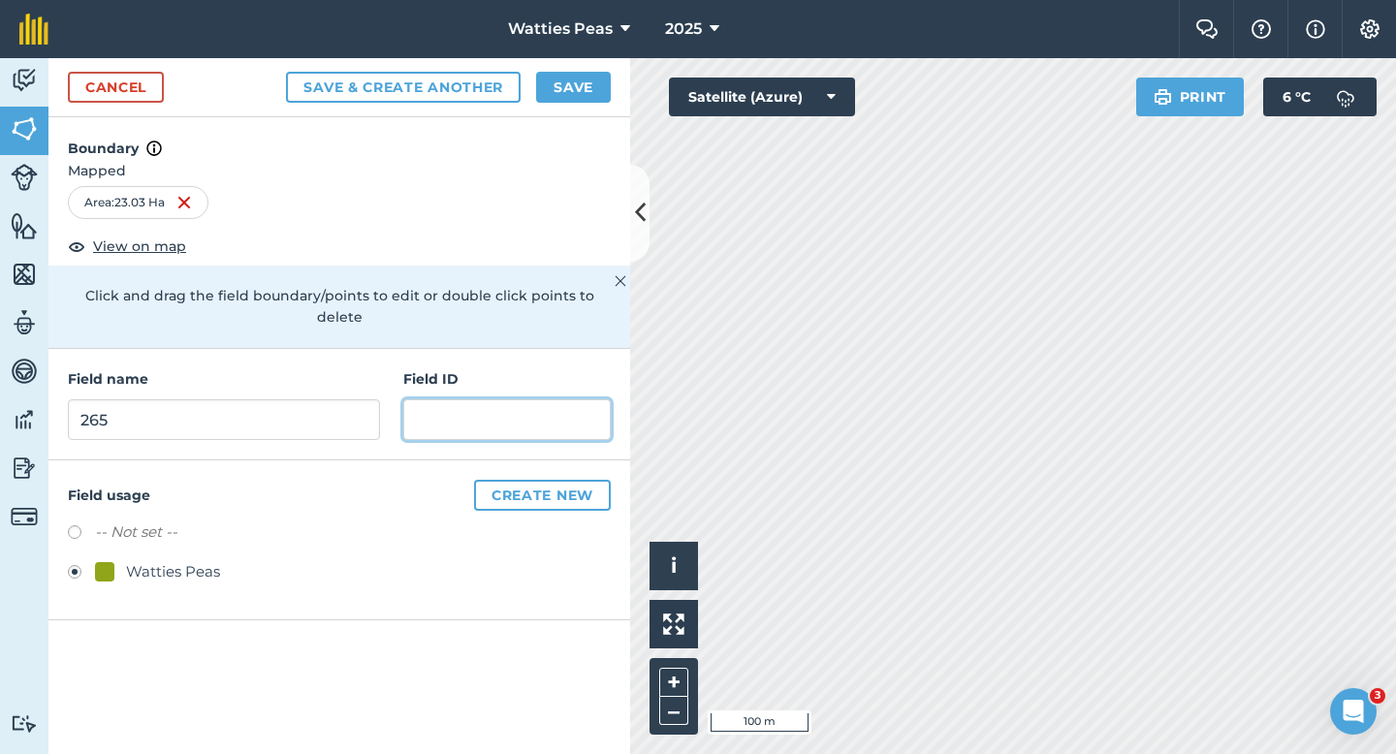
click at [486, 412] on input "text" at bounding box center [506, 419] width 207 height 41
type input "Creeside Farms LTD"
click at [610, 80] on button "Save" at bounding box center [573, 87] width 75 height 31
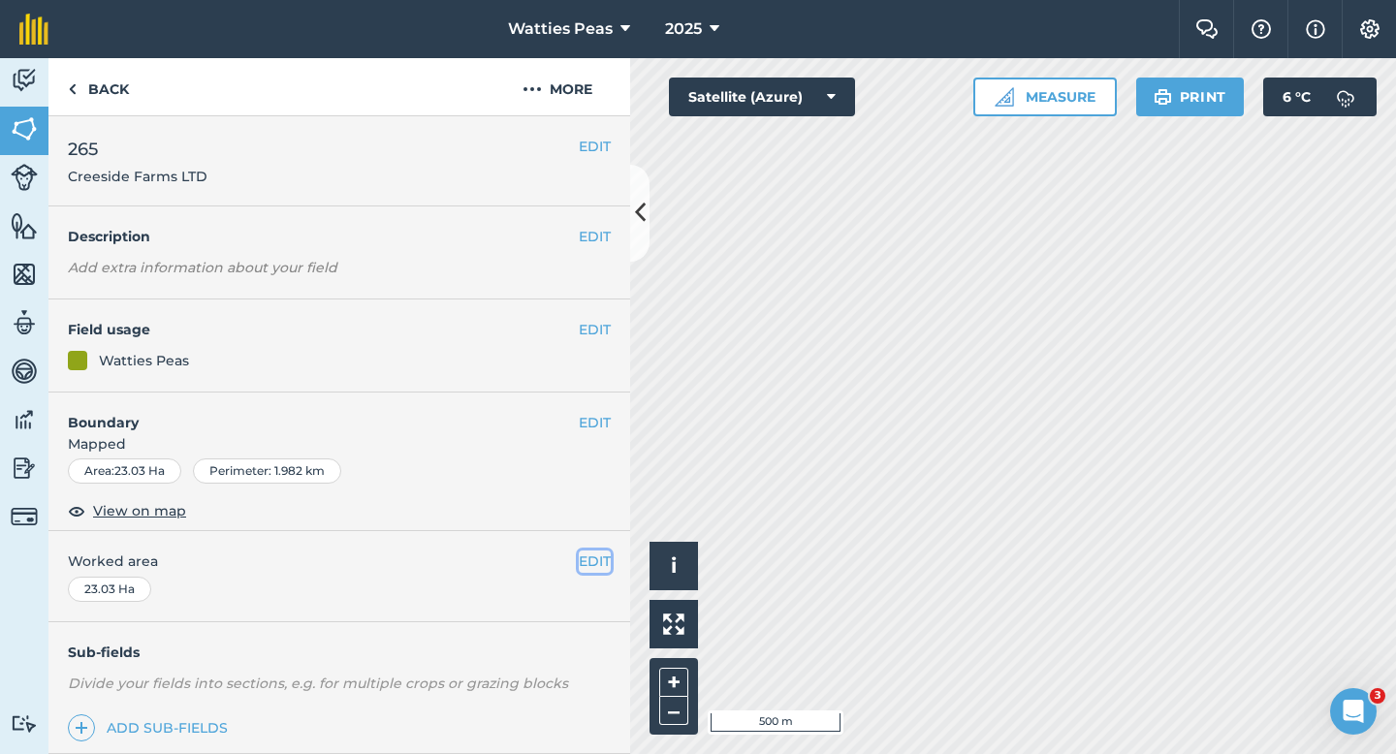
click at [590, 556] on button "EDIT" at bounding box center [595, 561] width 32 height 21
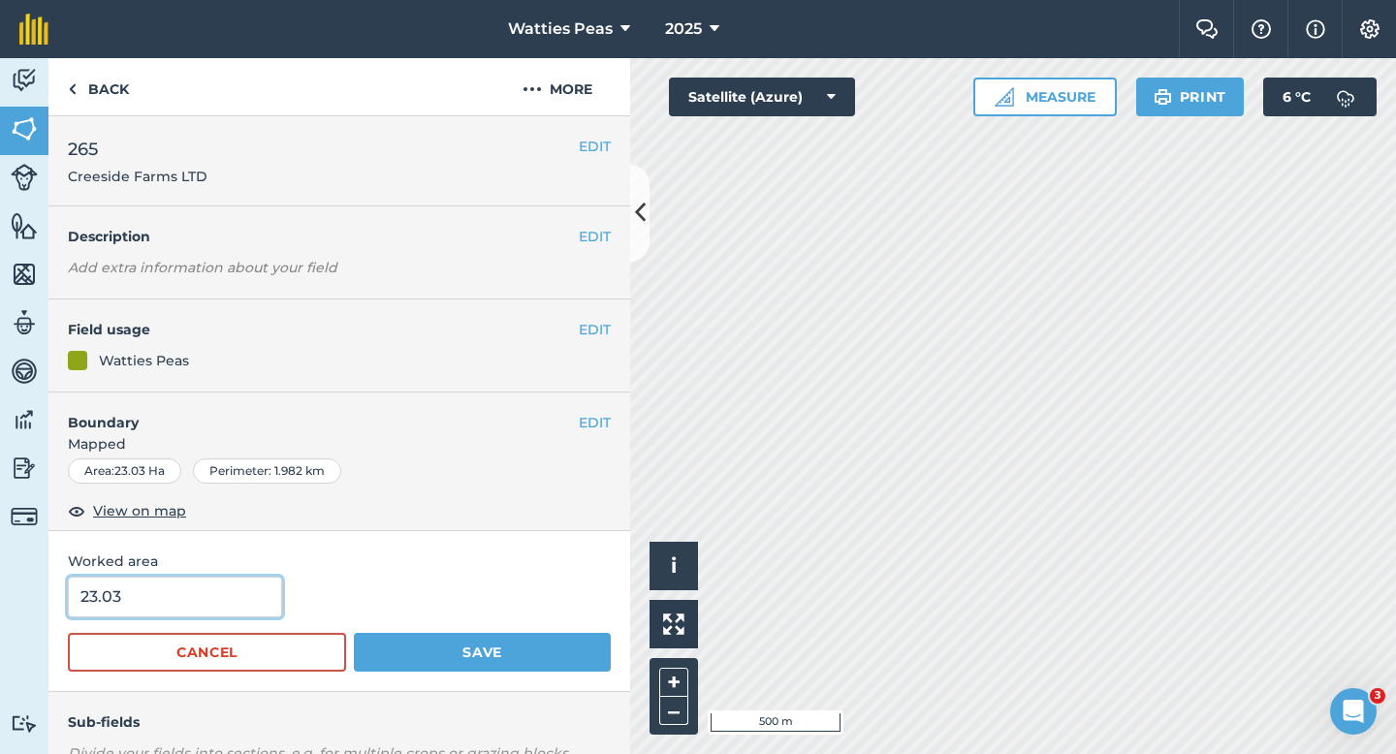
click at [197, 614] on input "23.03" at bounding box center [175, 597] width 214 height 41
type input "23"
click at [354, 633] on button "Save" at bounding box center [482, 652] width 257 height 39
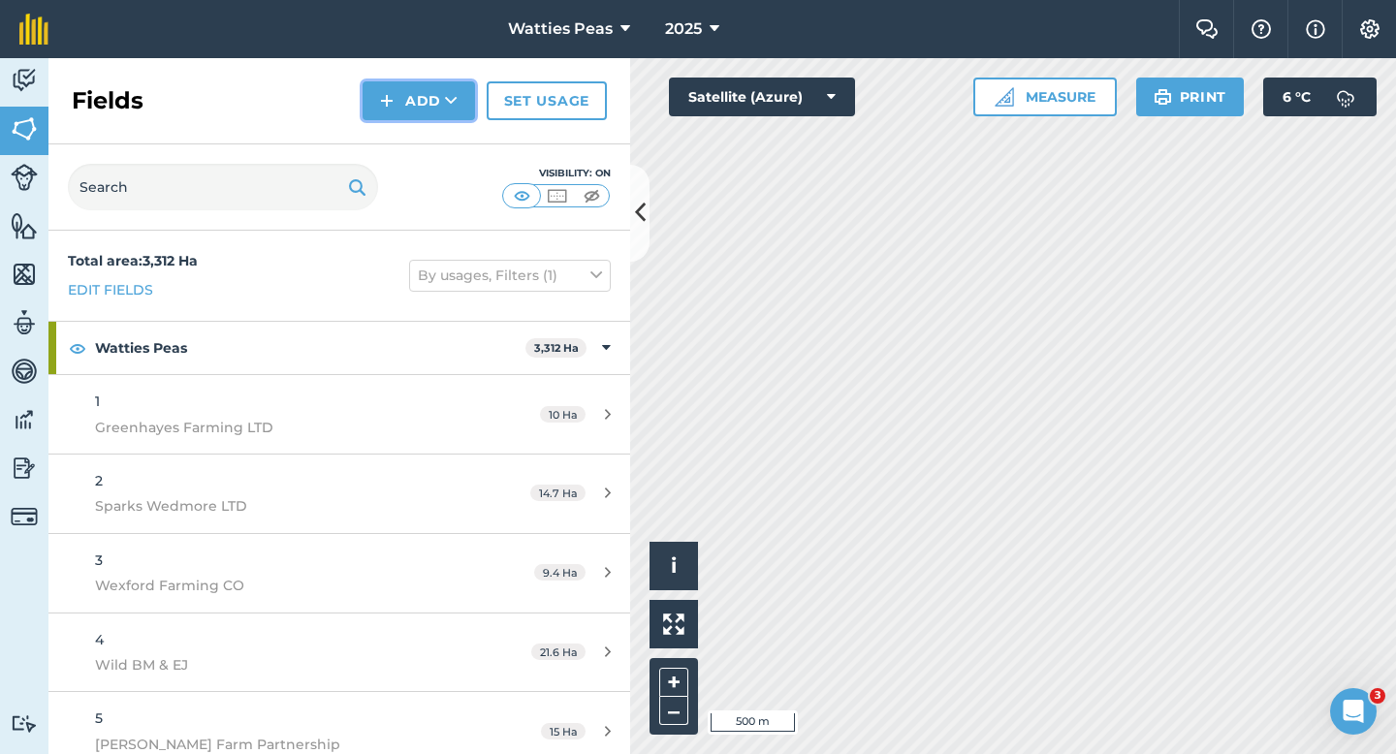
click at [412, 94] on button "Add" at bounding box center [419, 100] width 112 height 39
click at [412, 138] on link "Draw" at bounding box center [419, 144] width 107 height 43
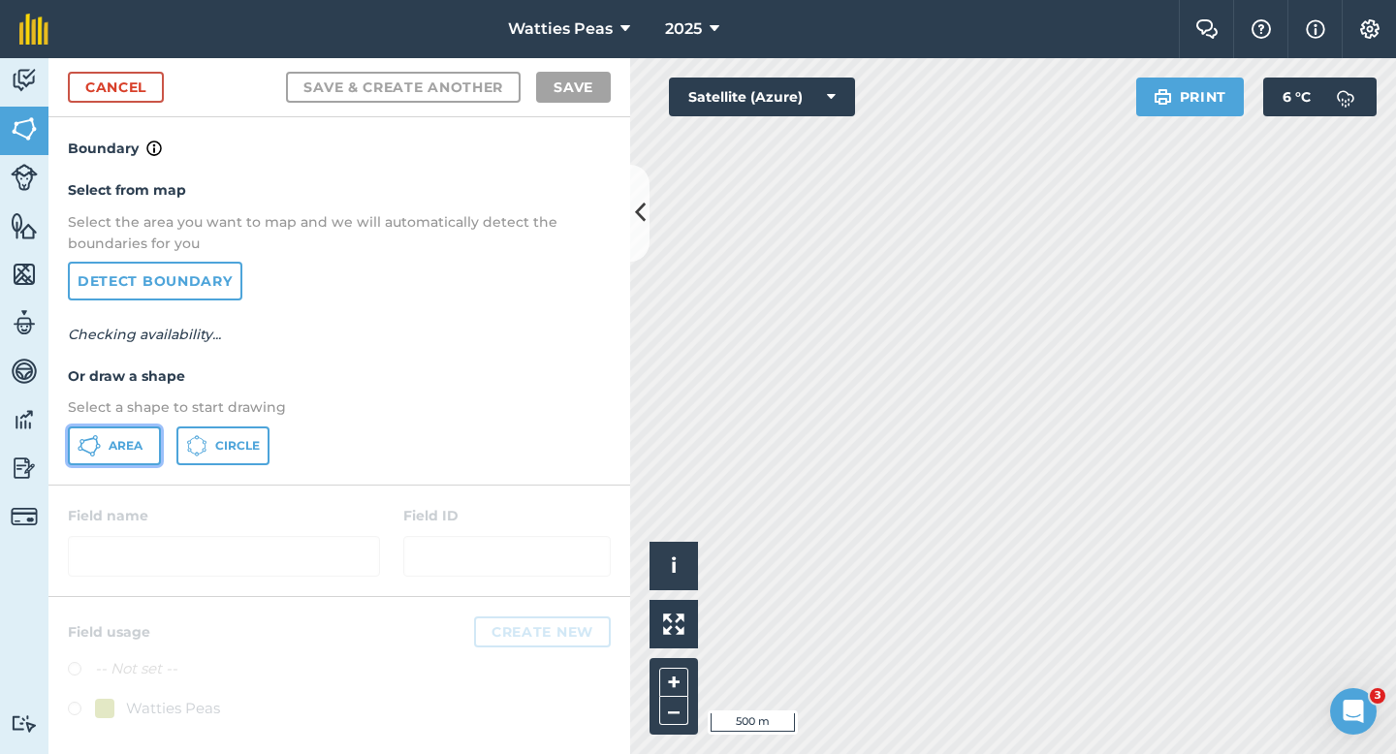
click at [125, 450] on span "Area" at bounding box center [126, 446] width 34 height 16
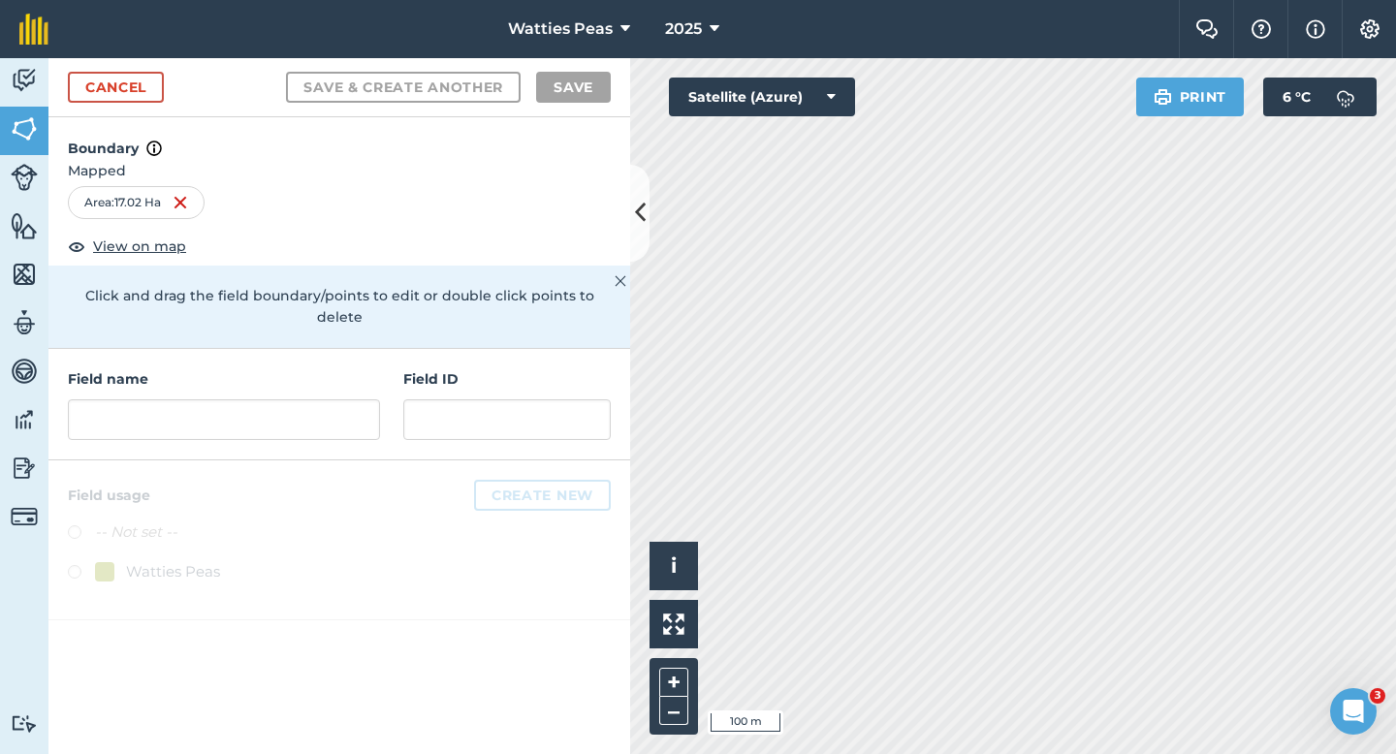
click at [479, 421] on div "Field name Field ID" at bounding box center [339, 405] width 582 height 112
click at [480, 404] on input "text" at bounding box center [506, 419] width 207 height 41
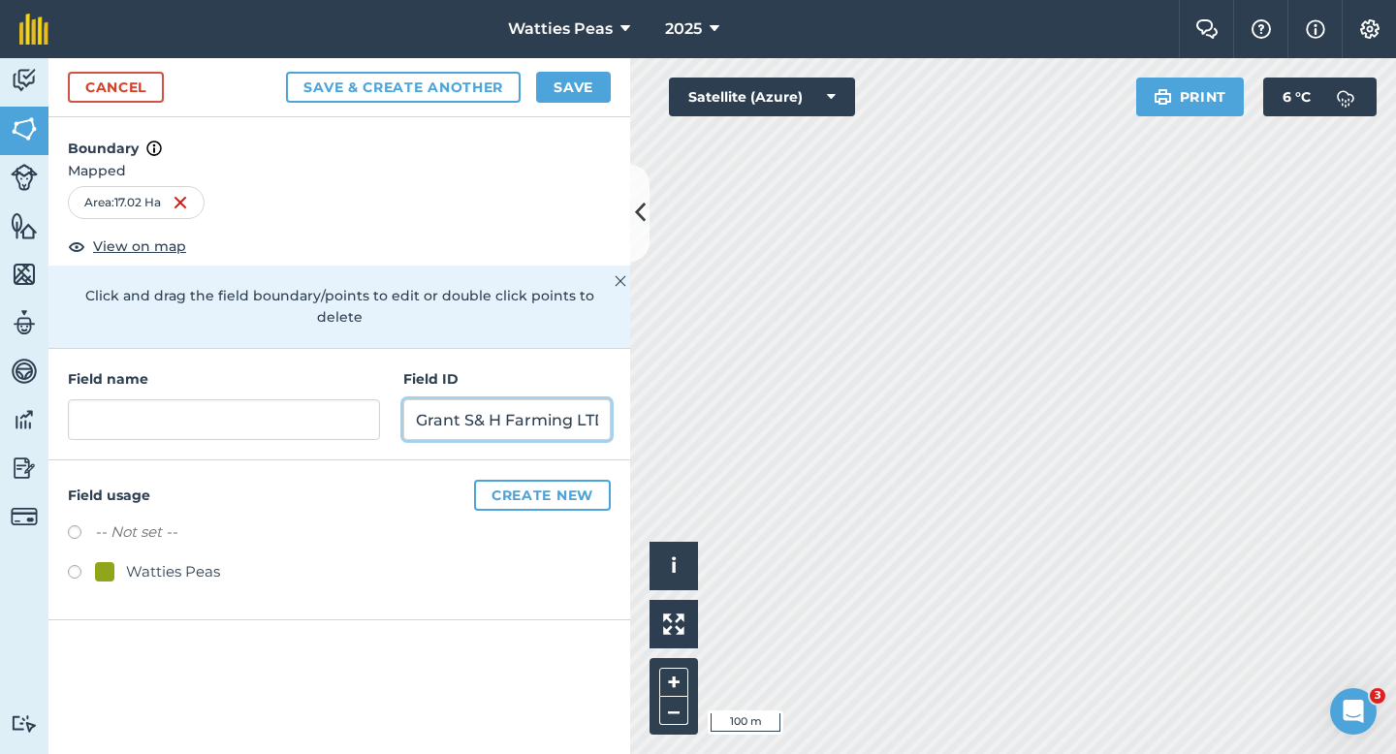
scroll to position [0, 8]
click at [463, 400] on input "Grant S& H Farming LTD" at bounding box center [506, 419] width 207 height 41
type input "Grant S & H Farming LTD"
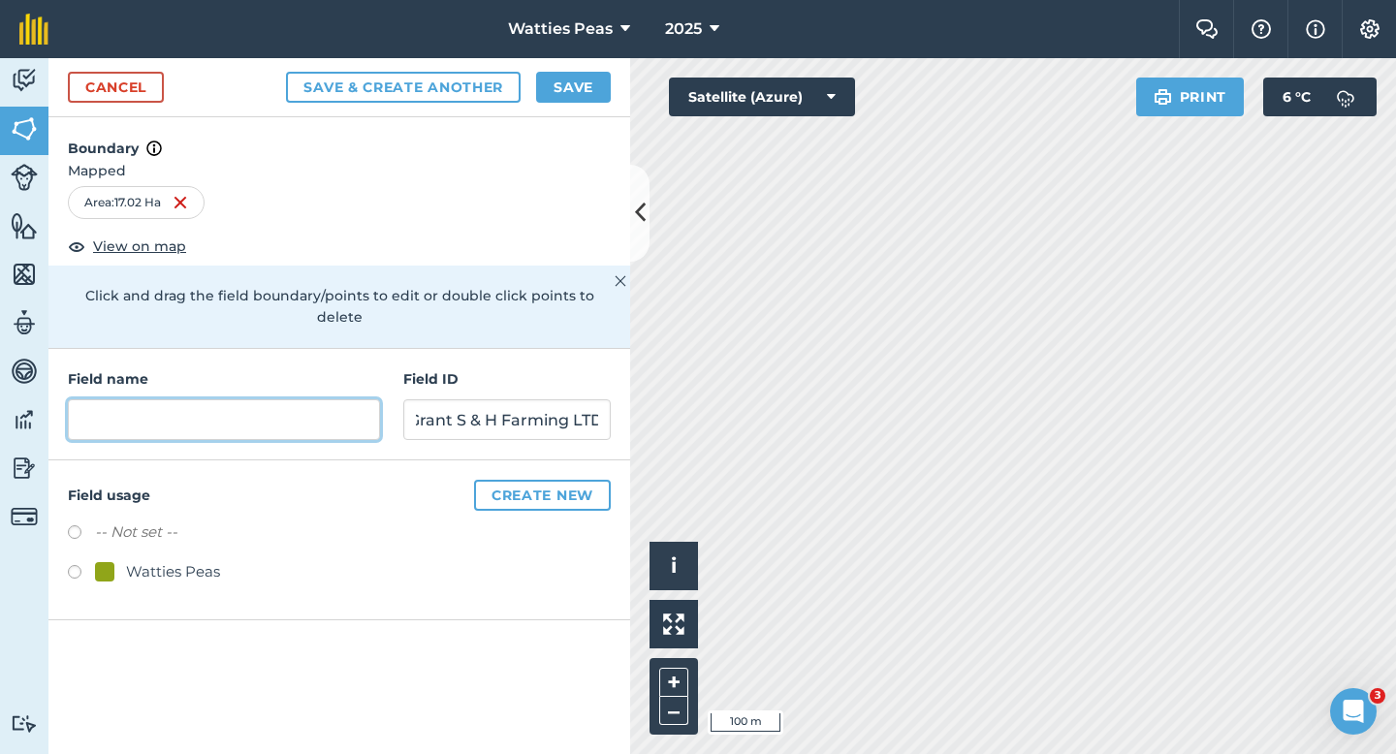
click at [252, 415] on input "text" at bounding box center [224, 419] width 312 height 41
type input "266"
click at [136, 576] on div "Field usage Create new -- Not set -- Watties Peas" at bounding box center [339, 541] width 582 height 160
click at [136, 561] on div "Watties Peas" at bounding box center [173, 571] width 94 height 23
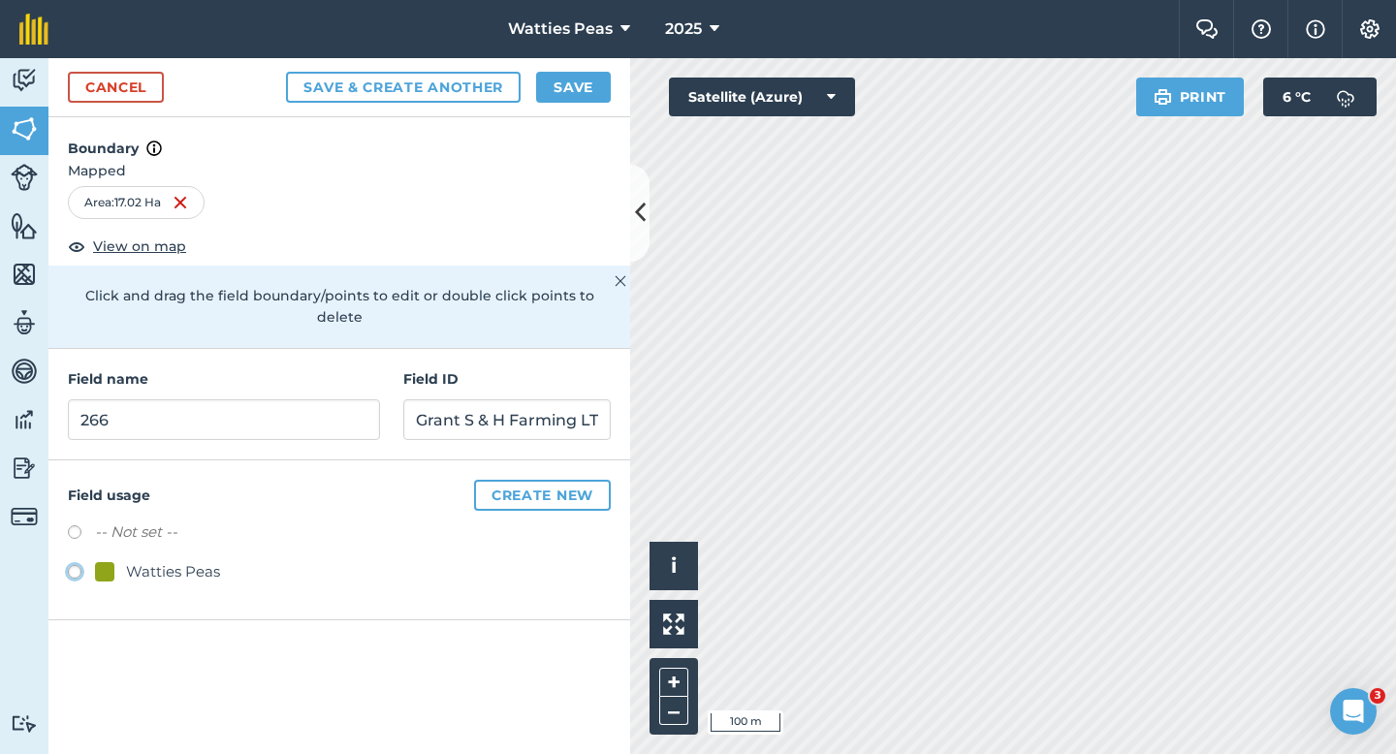
radio input "true"
click at [555, 85] on button "Save" at bounding box center [573, 87] width 75 height 31
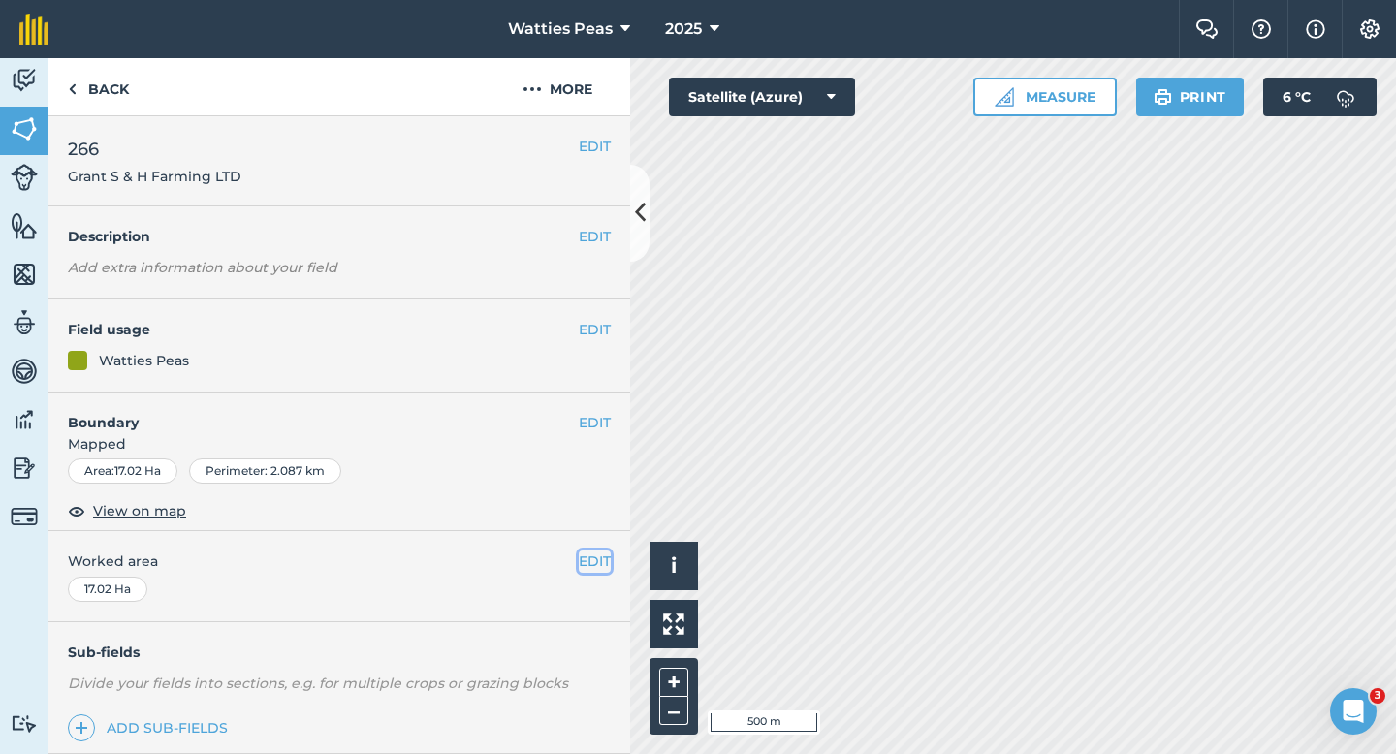
click at [593, 566] on button "EDIT" at bounding box center [595, 561] width 32 height 21
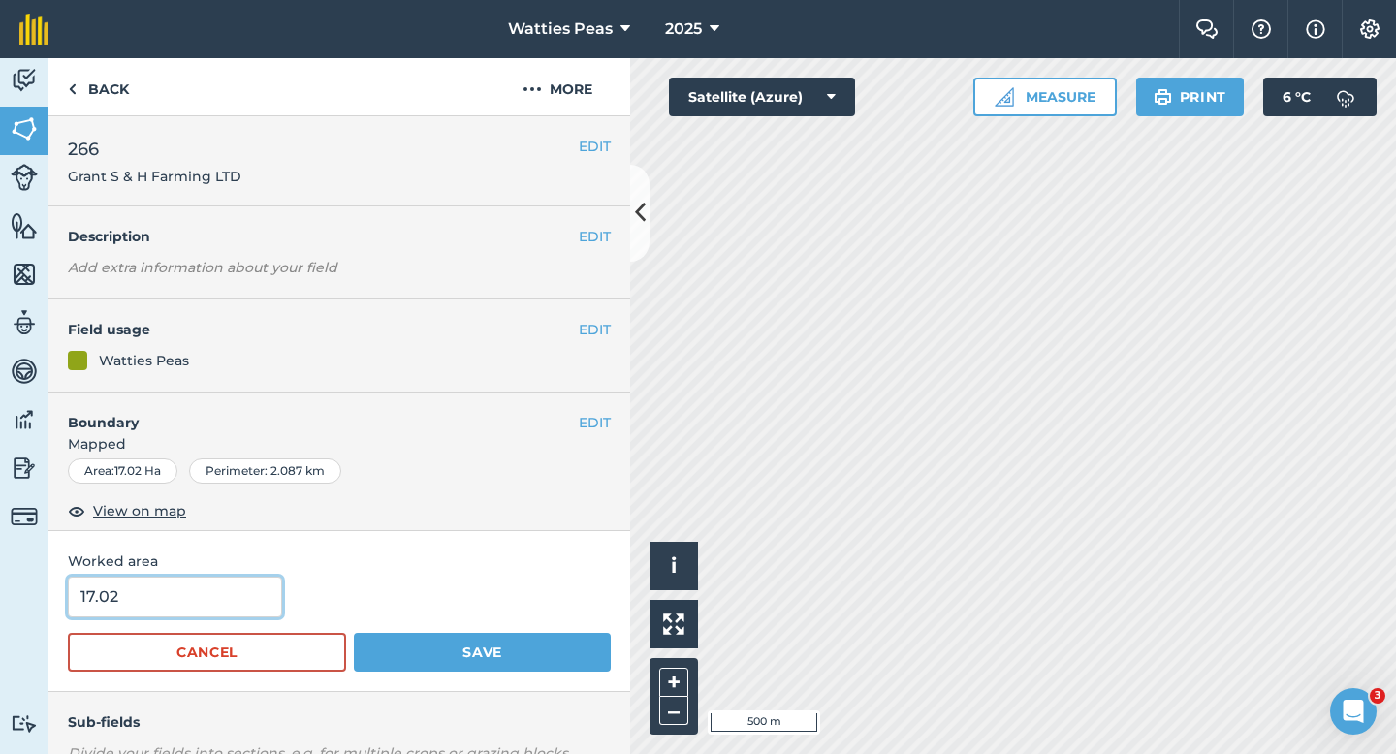
click at [246, 594] on input "17.02" at bounding box center [175, 597] width 214 height 41
type input "17"
click at [354, 633] on button "Save" at bounding box center [482, 652] width 257 height 39
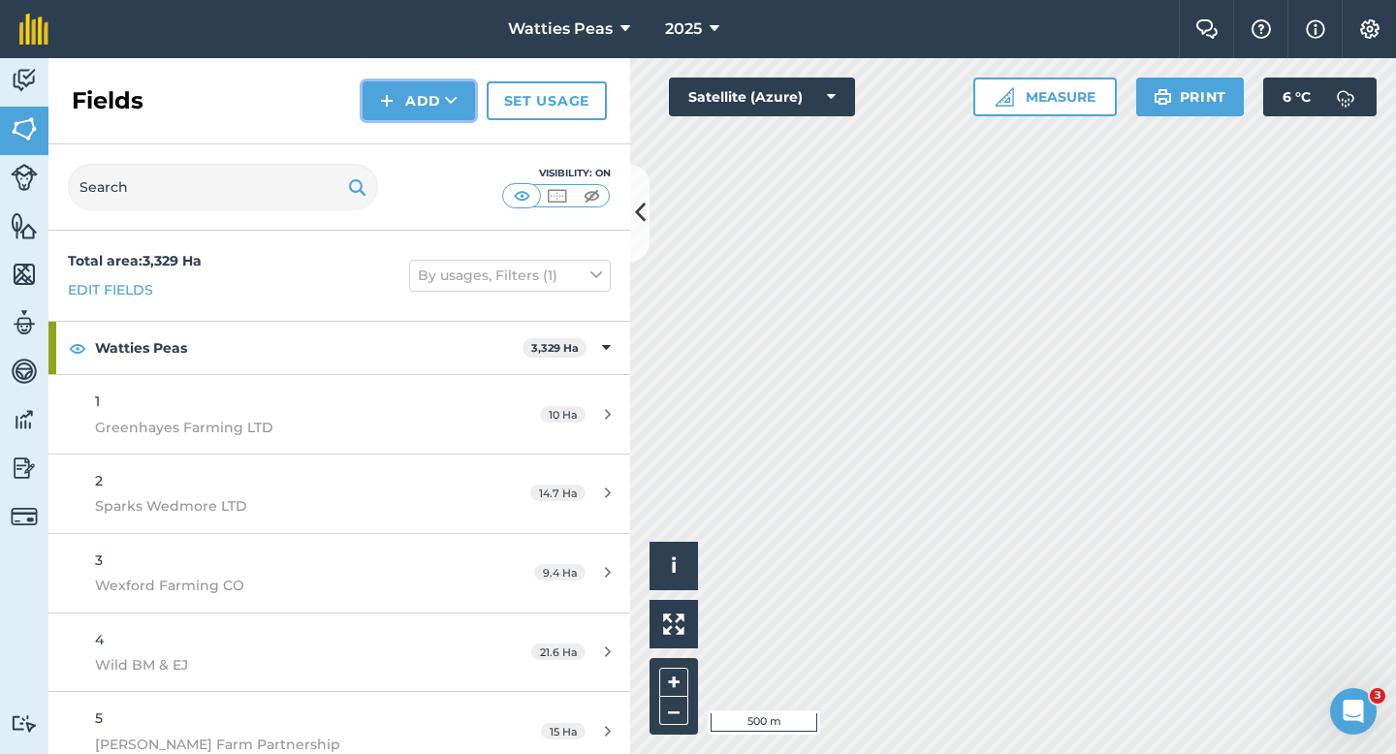
click at [370, 98] on button "Add" at bounding box center [419, 100] width 112 height 39
click at [403, 135] on link "Draw" at bounding box center [419, 144] width 107 height 43
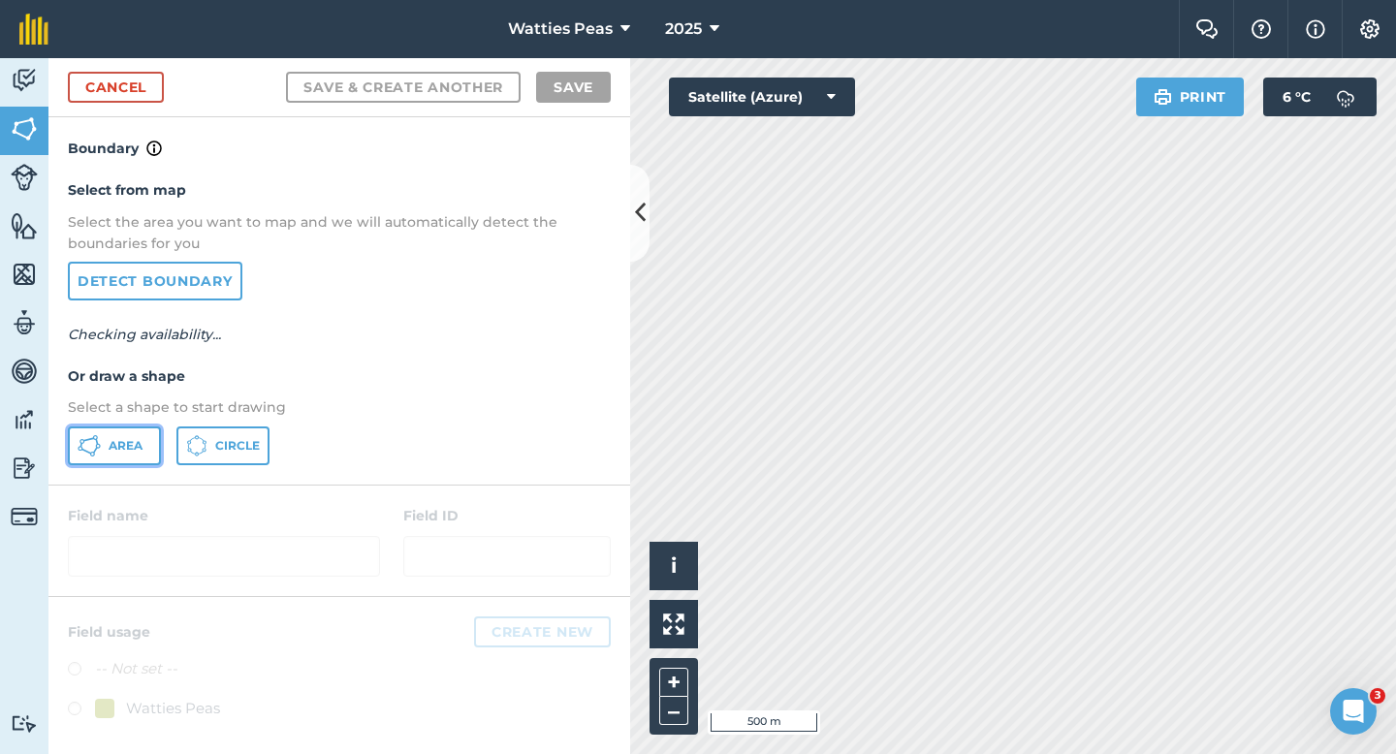
click at [127, 440] on span "Area" at bounding box center [126, 446] width 34 height 16
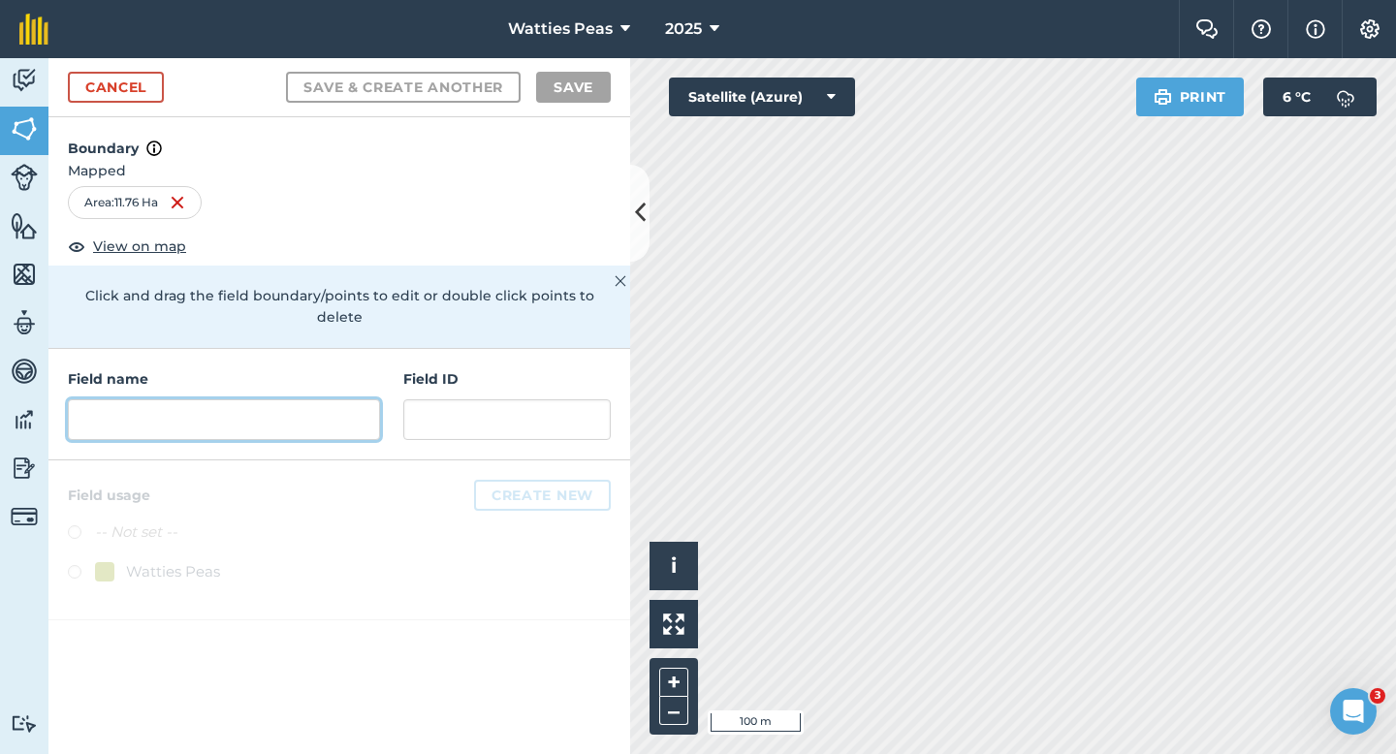
click at [260, 399] on input "text" at bounding box center [224, 419] width 312 height 41
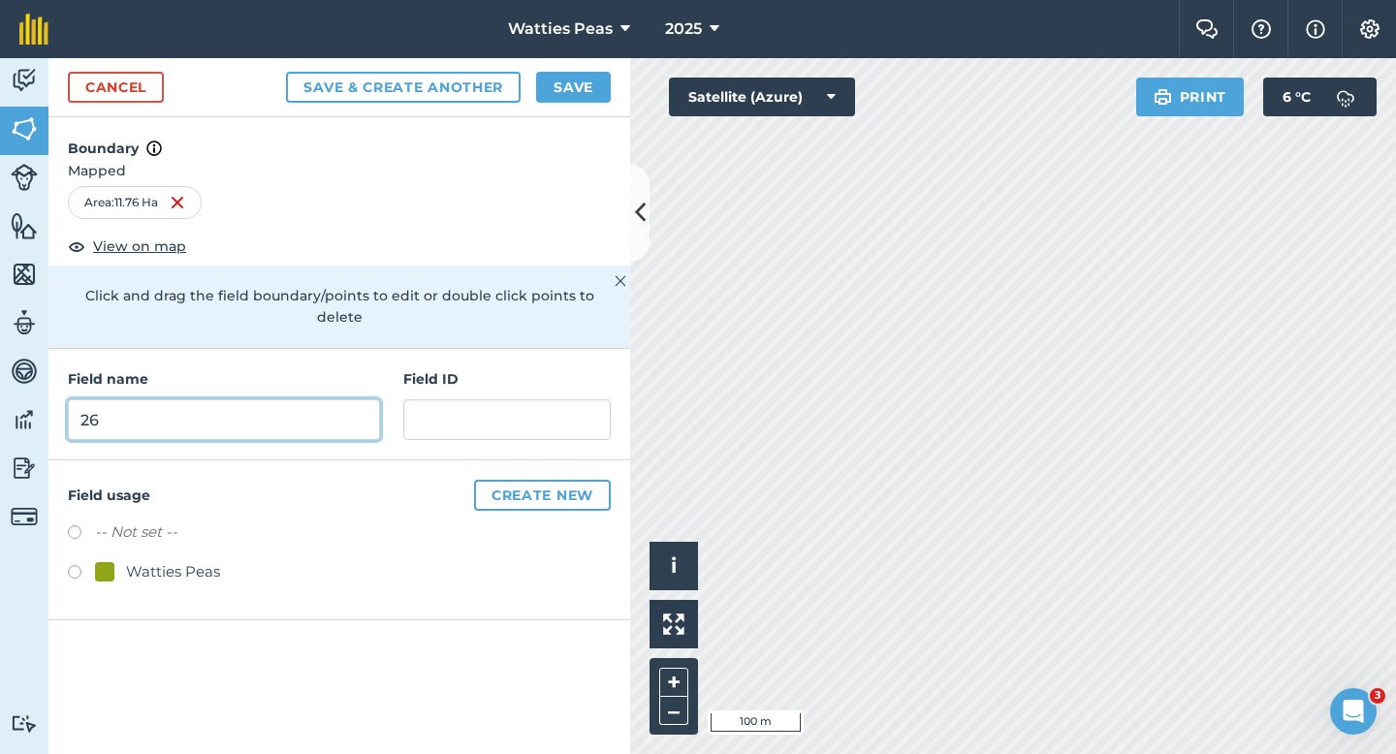
type input "26"
click at [158, 560] on div "Watties Peas" at bounding box center [173, 571] width 94 height 23
radio input "true"
click at [227, 368] on h4 "Field name" at bounding box center [224, 378] width 312 height 21
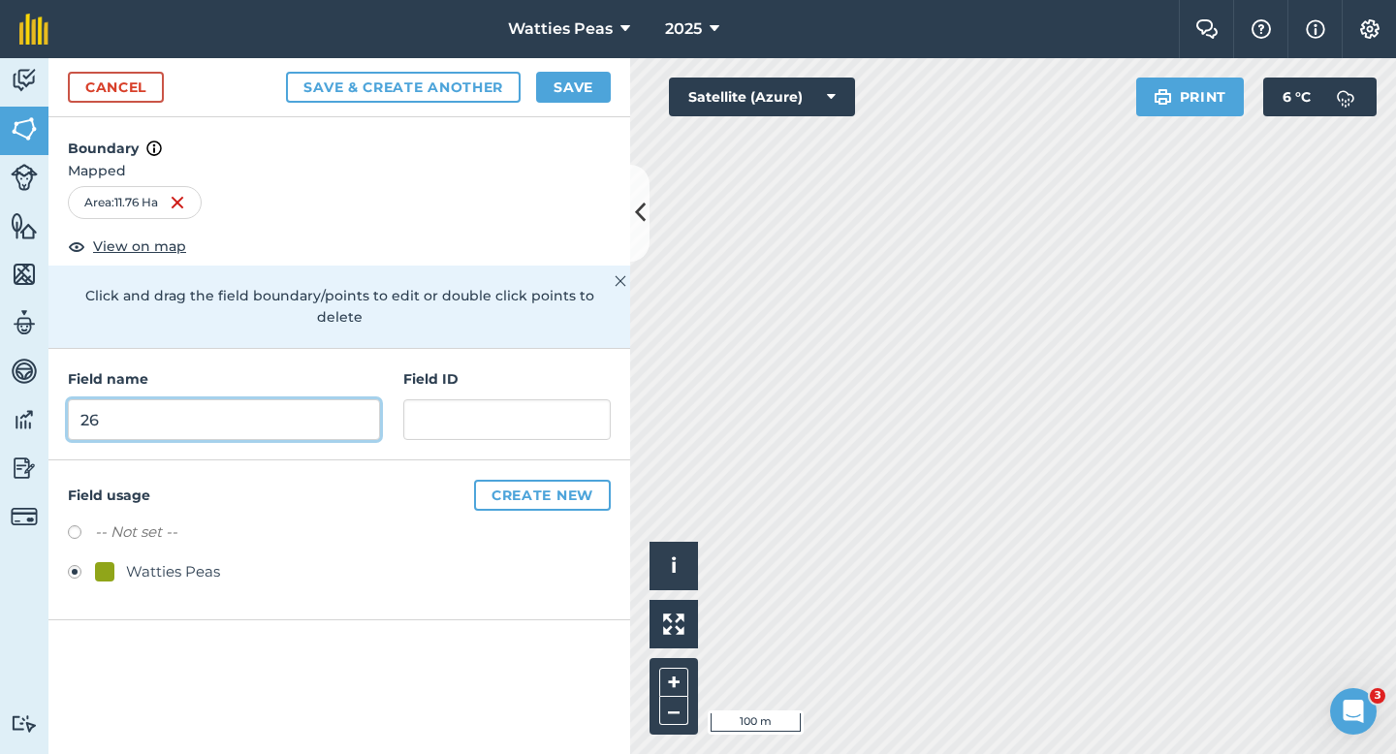
click at [227, 399] on input "26" at bounding box center [224, 419] width 312 height 41
type input "267"
click at [398, 410] on div "Field name 267 Field ID" at bounding box center [339, 405] width 582 height 112
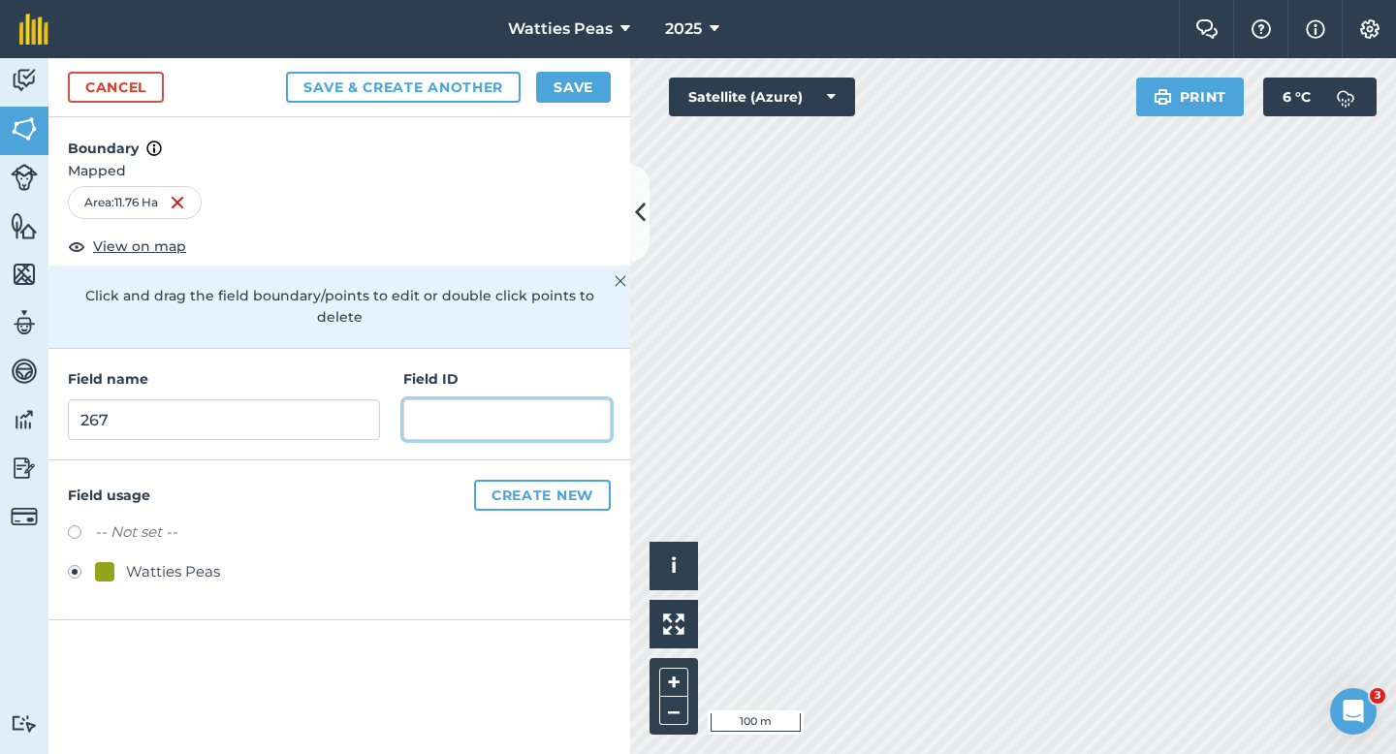
click at [408, 409] on input "text" at bounding box center [506, 419] width 207 height 41
type input "C"
type input "Naivic Farm LTD"
click at [590, 86] on button "Save" at bounding box center [573, 87] width 75 height 31
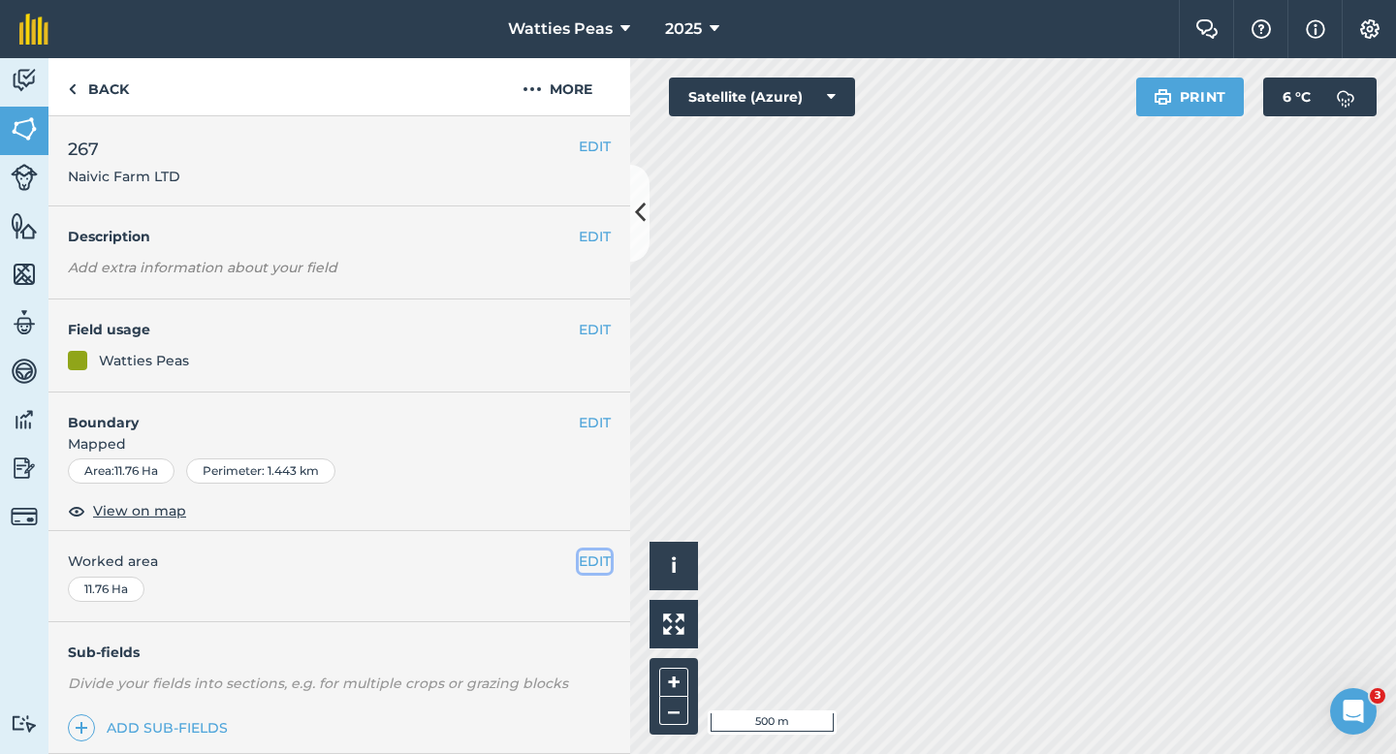
click at [602, 557] on button "EDIT" at bounding box center [595, 561] width 32 height 21
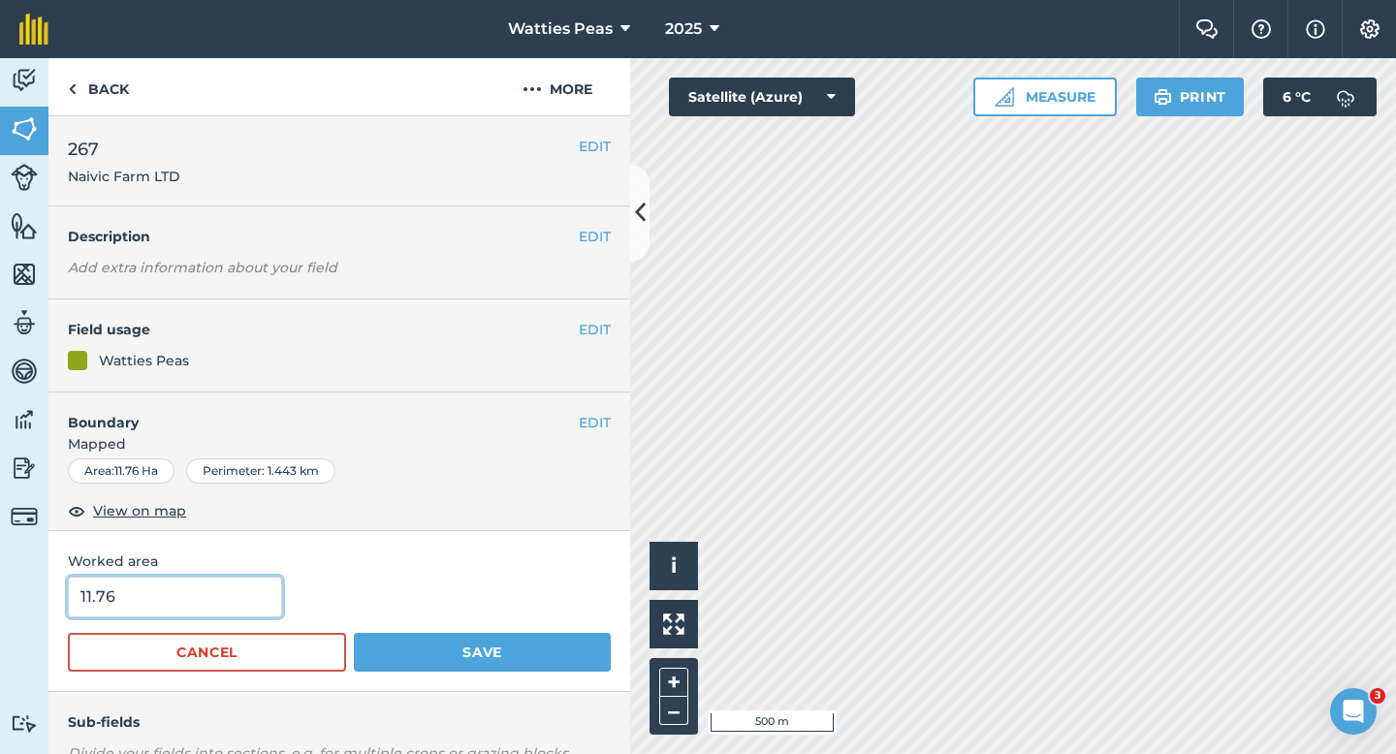
click at [210, 578] on input "11.76" at bounding box center [175, 597] width 214 height 41
type input "12"
click at [354, 633] on button "Save" at bounding box center [482, 652] width 257 height 39
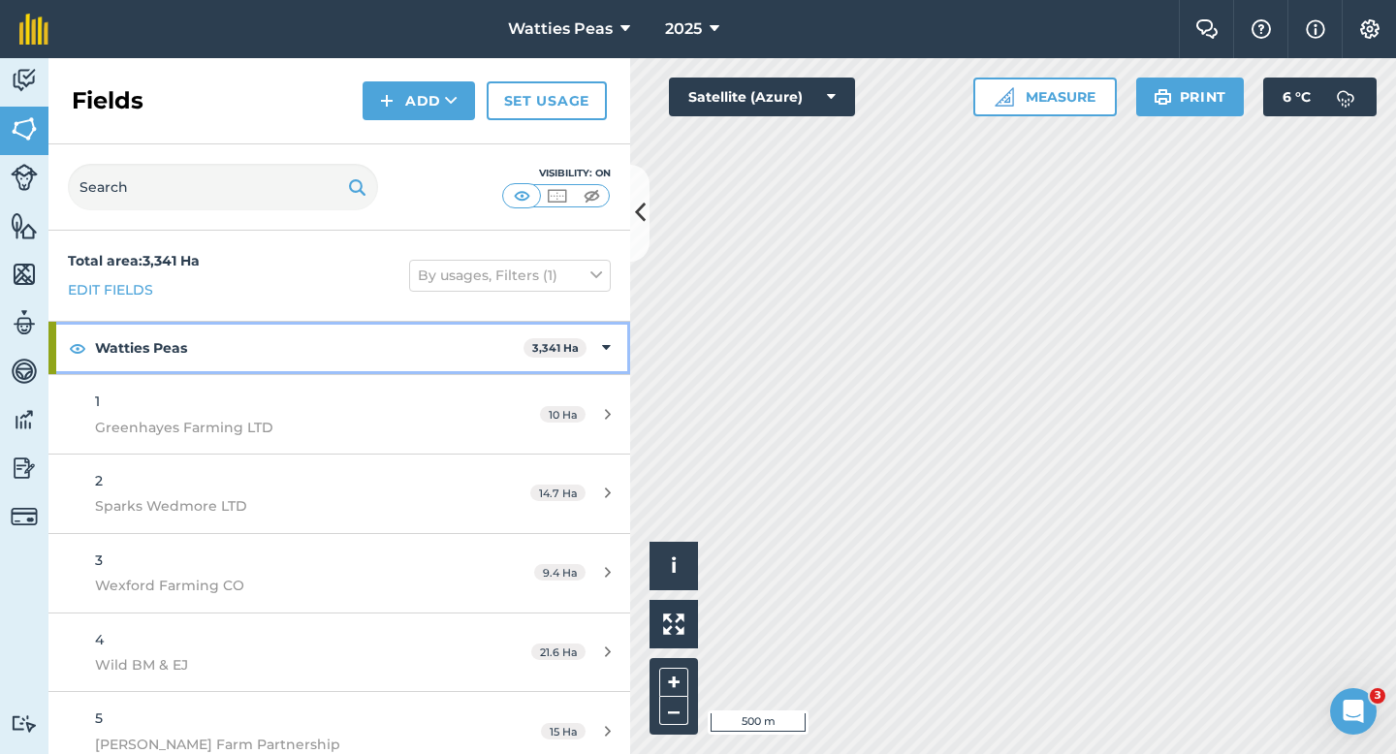
click at [614, 344] on div "Watties Peas 3,341 Ha" at bounding box center [339, 348] width 582 height 52
